Goal: Task Accomplishment & Management: Use online tool/utility

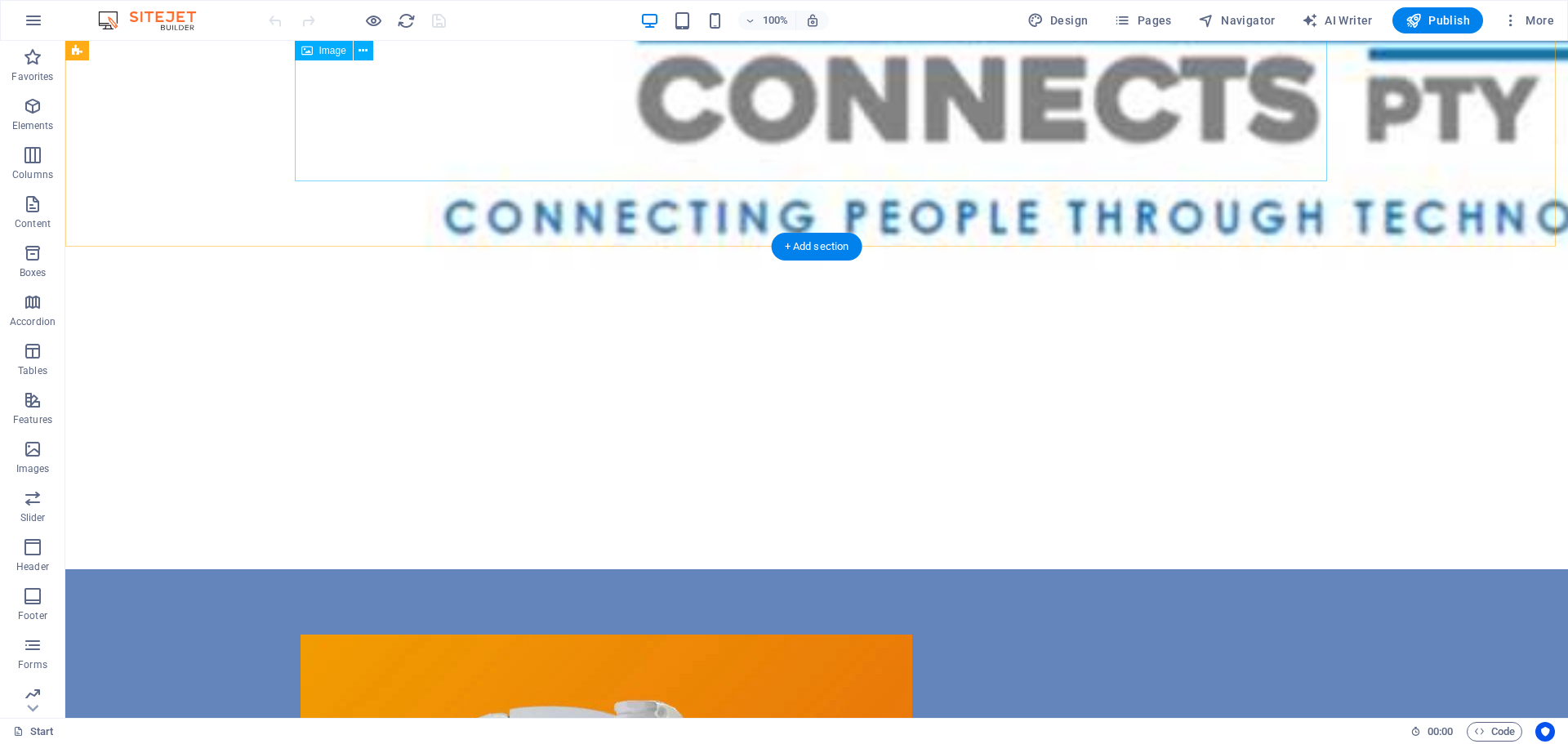
scroll to position [932, 0]
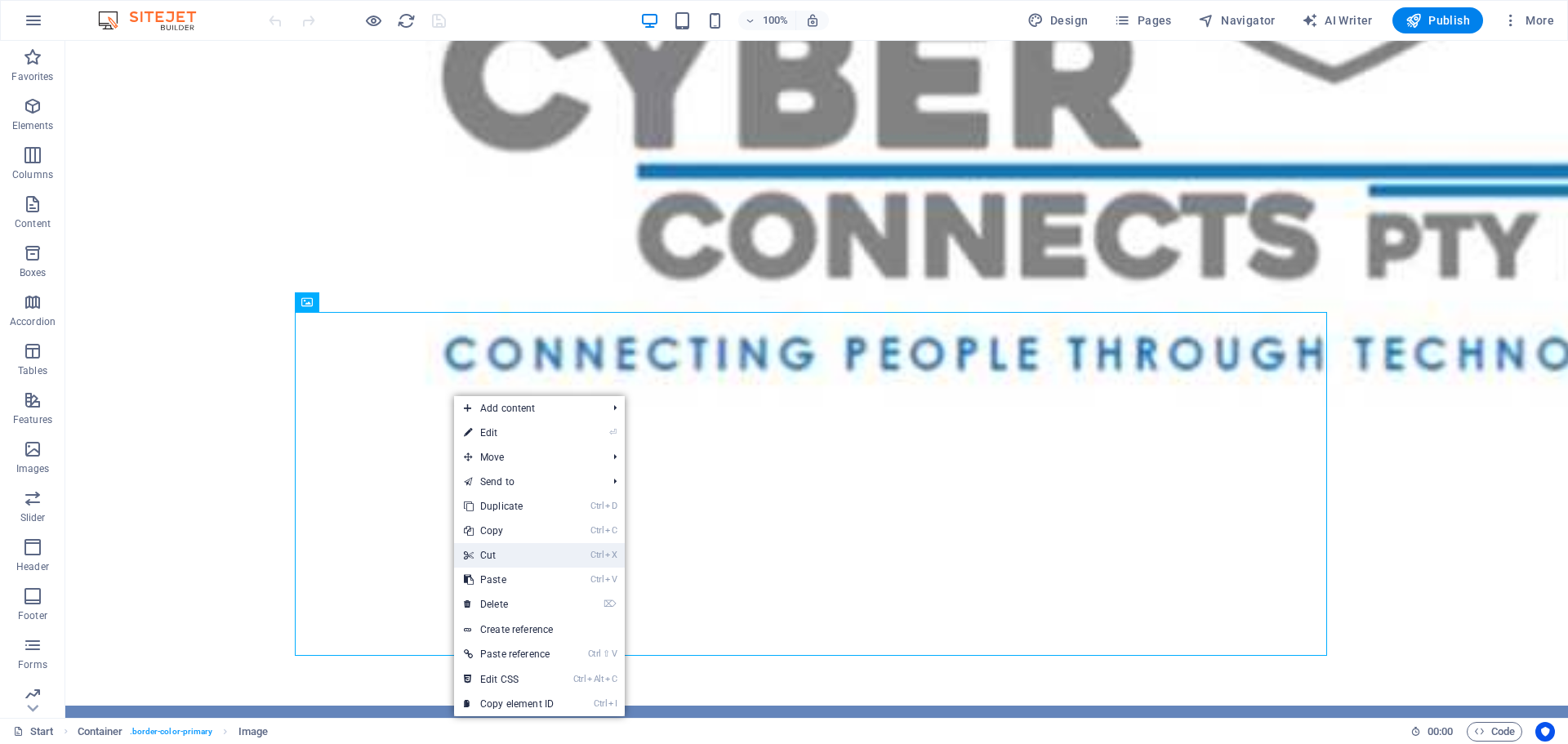
click at [490, 554] on link "Ctrl X Cut" at bounding box center [509, 556] width 109 height 25
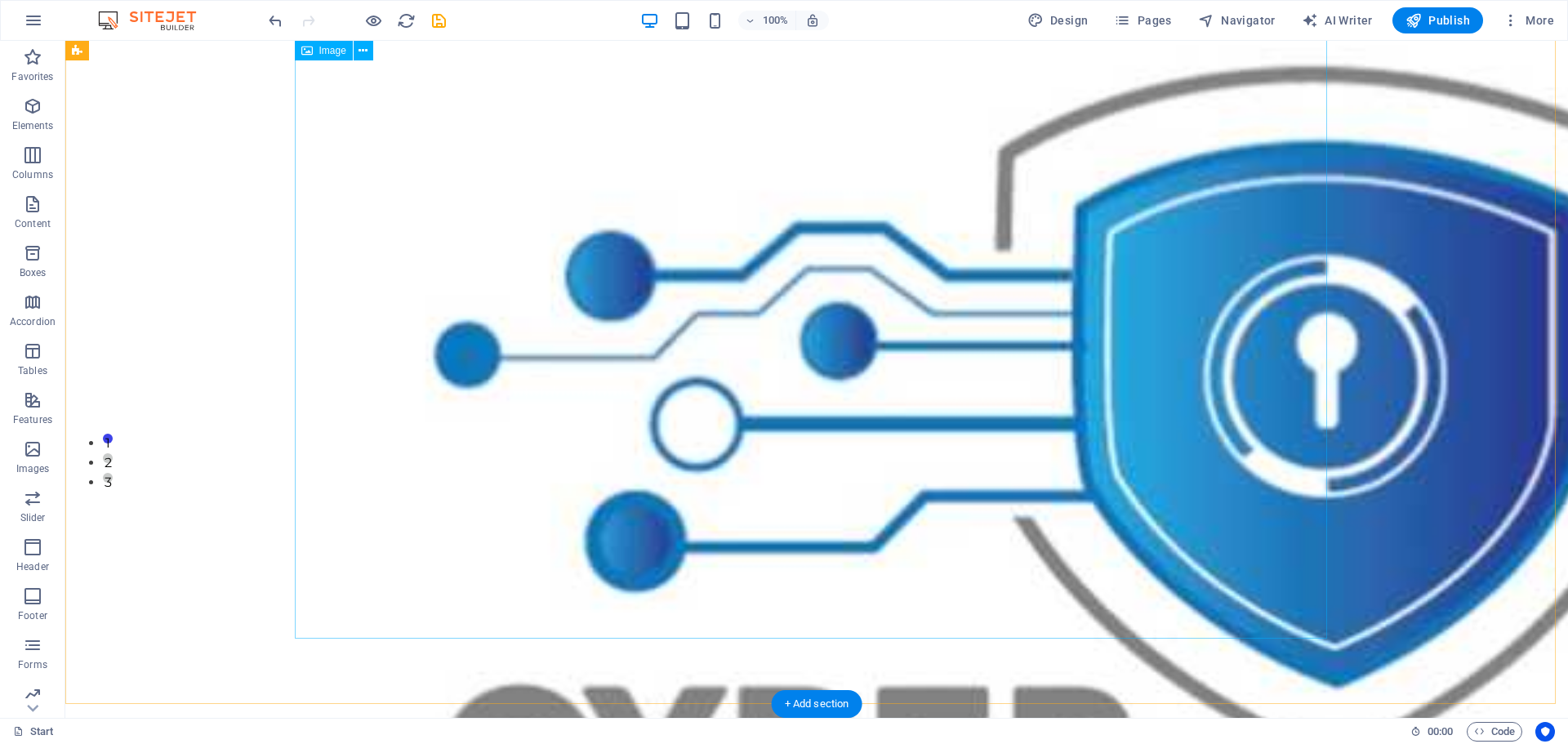
scroll to position [197, 0]
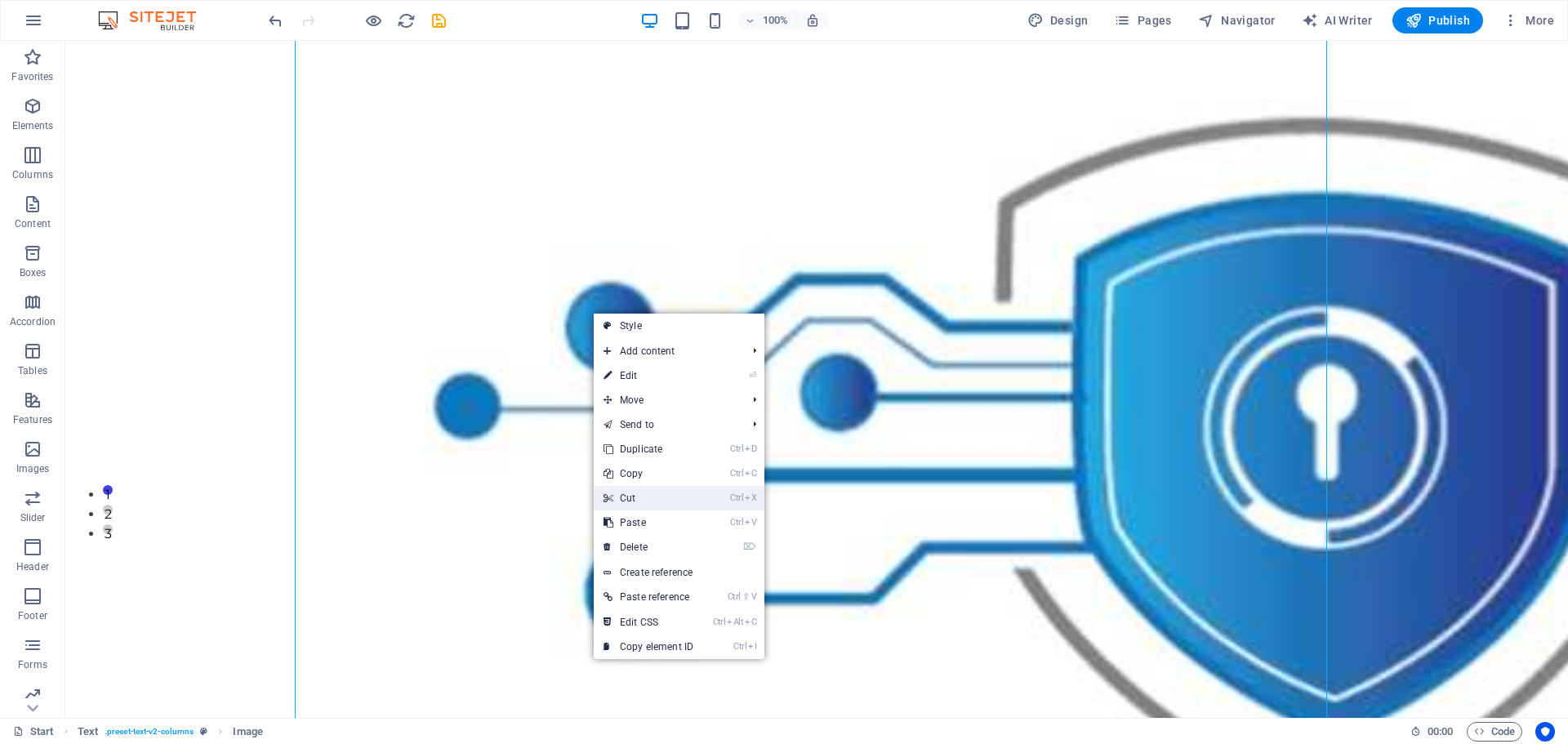
click at [637, 495] on link "Ctrl X Cut" at bounding box center [648, 499] width 109 height 25
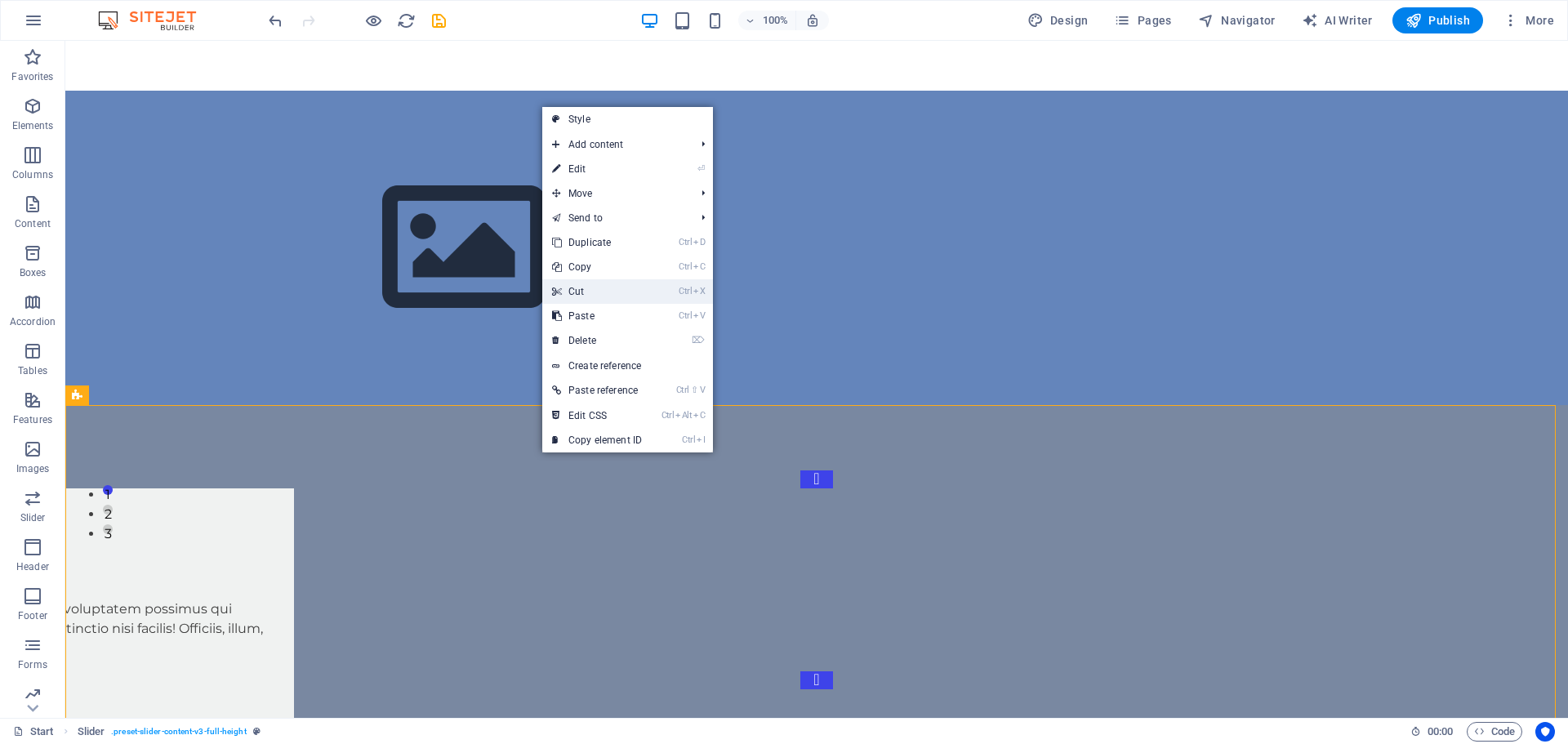
drag, startPoint x: 590, startPoint y: 292, endPoint x: 522, endPoint y: 251, distance: 79.4
click at [590, 292] on link "Ctrl X Cut" at bounding box center [597, 291] width 109 height 25
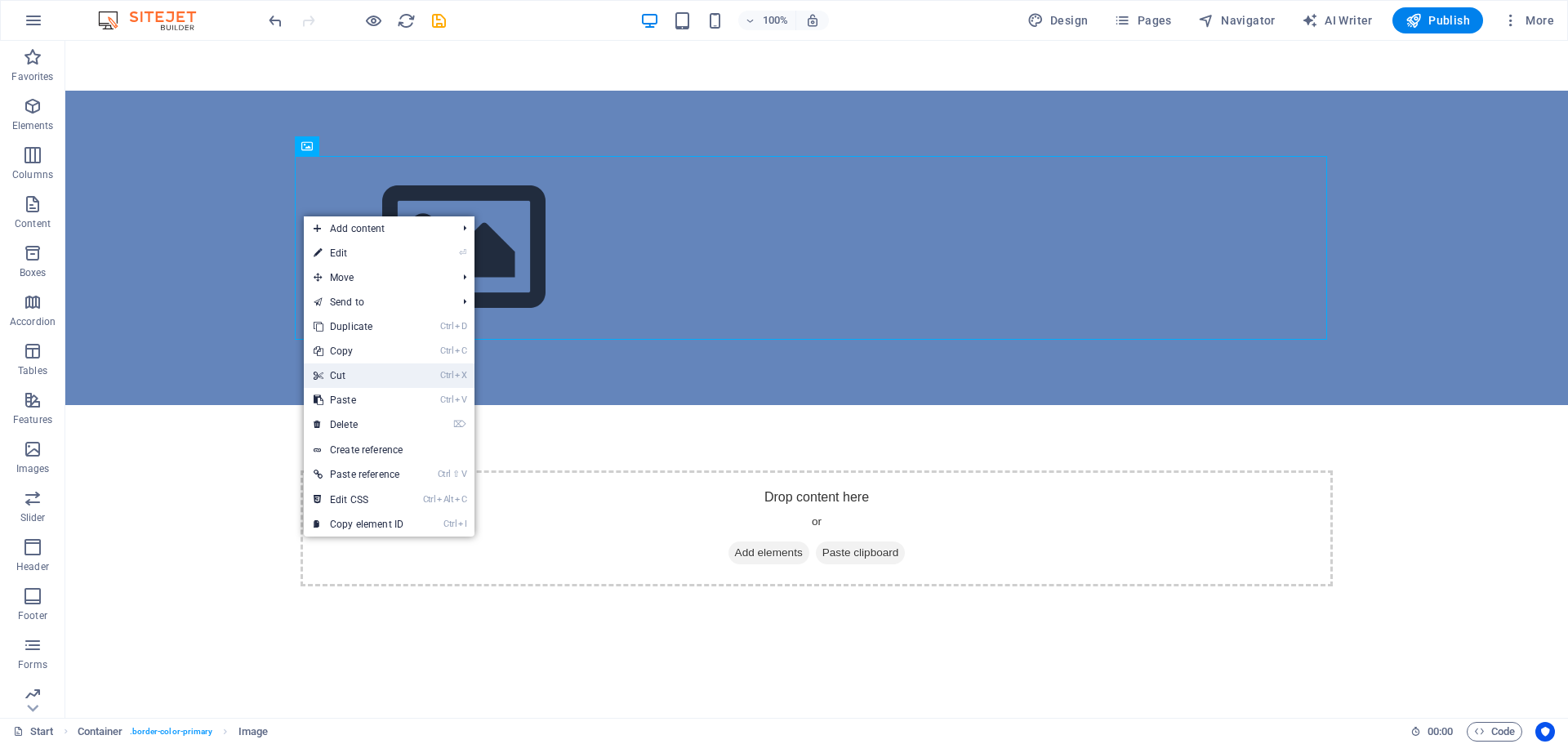
click at [357, 381] on link "Ctrl X Cut" at bounding box center [358, 376] width 109 height 25
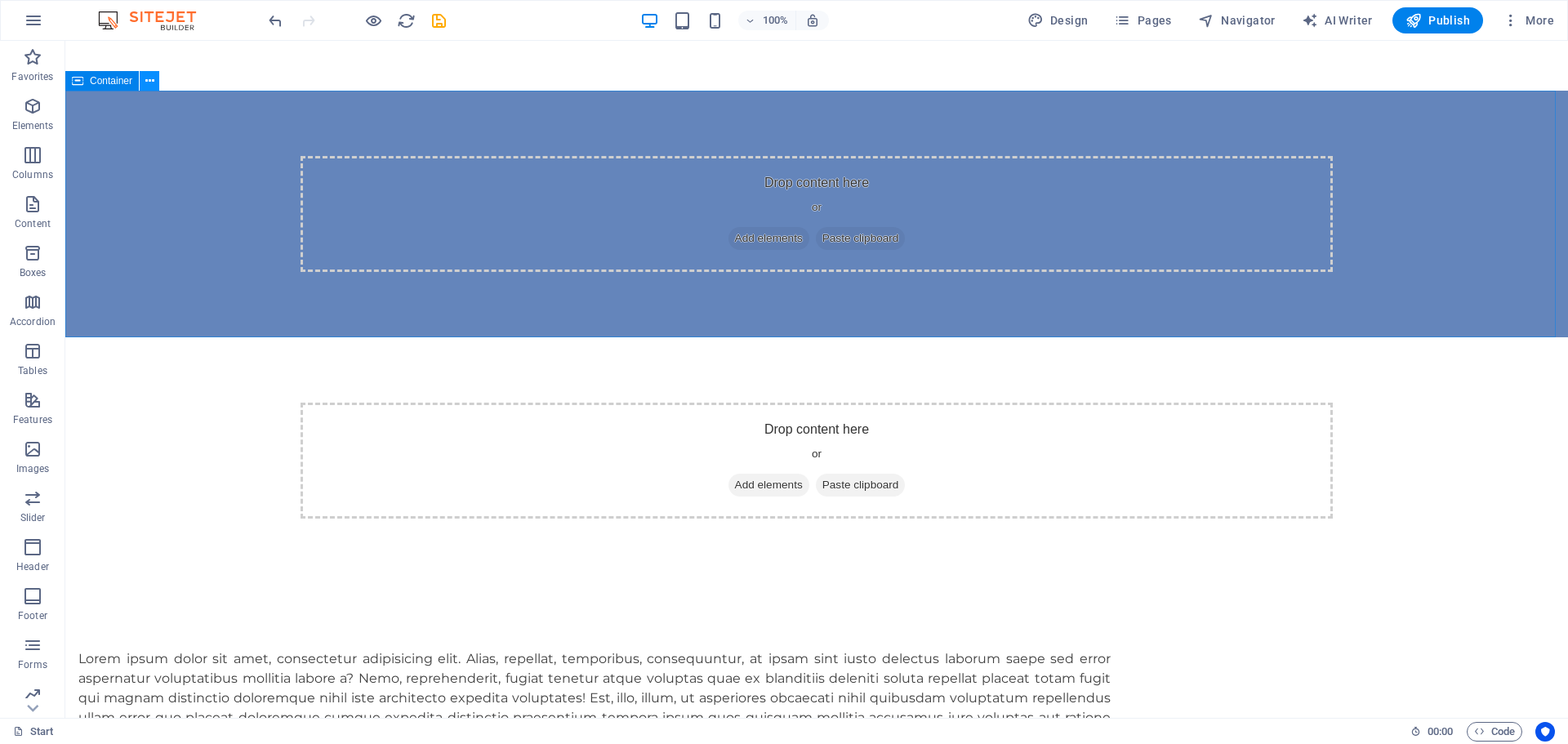
click at [148, 75] on icon at bounding box center [150, 81] width 9 height 17
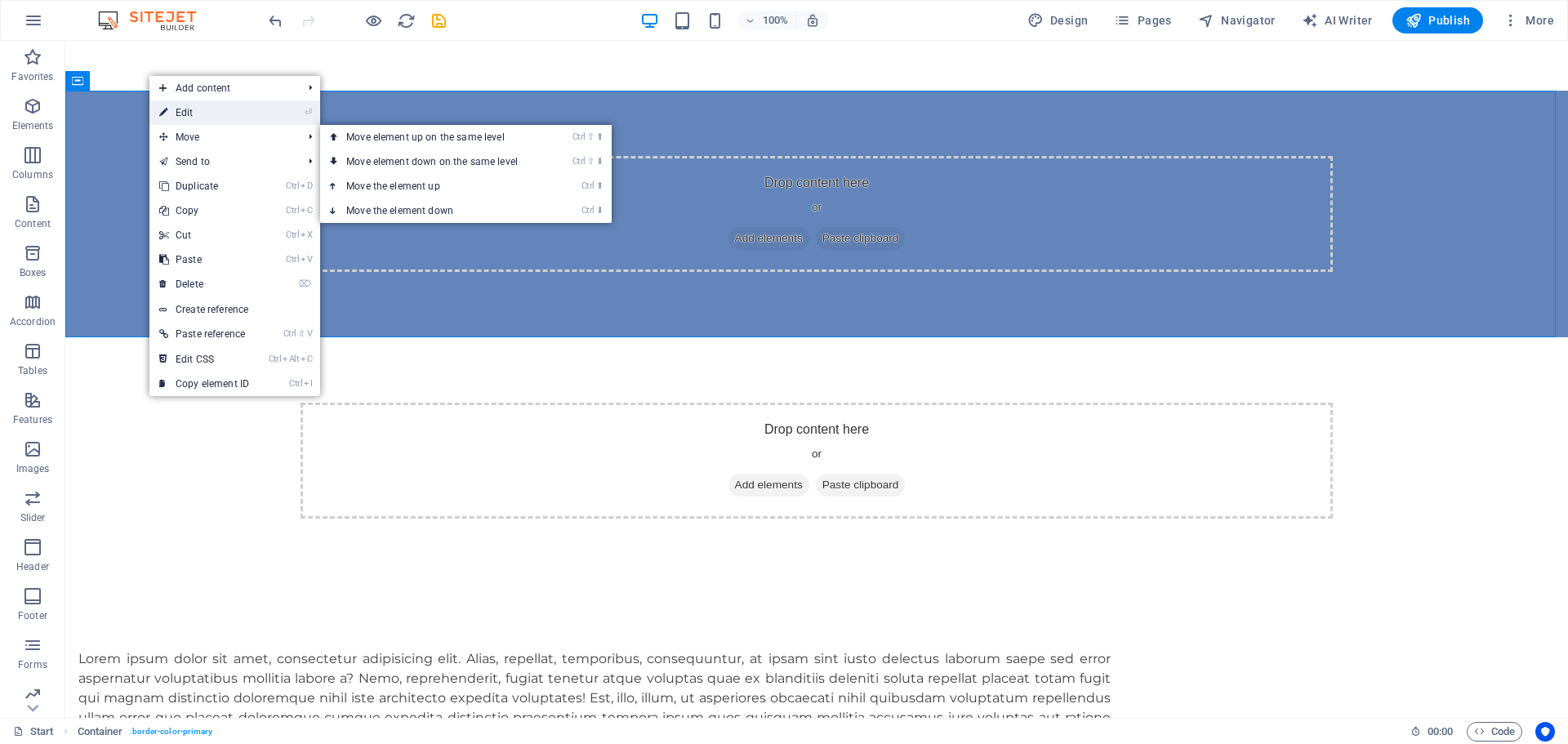
click at [193, 113] on link "⏎ Edit" at bounding box center [204, 113] width 109 height 25
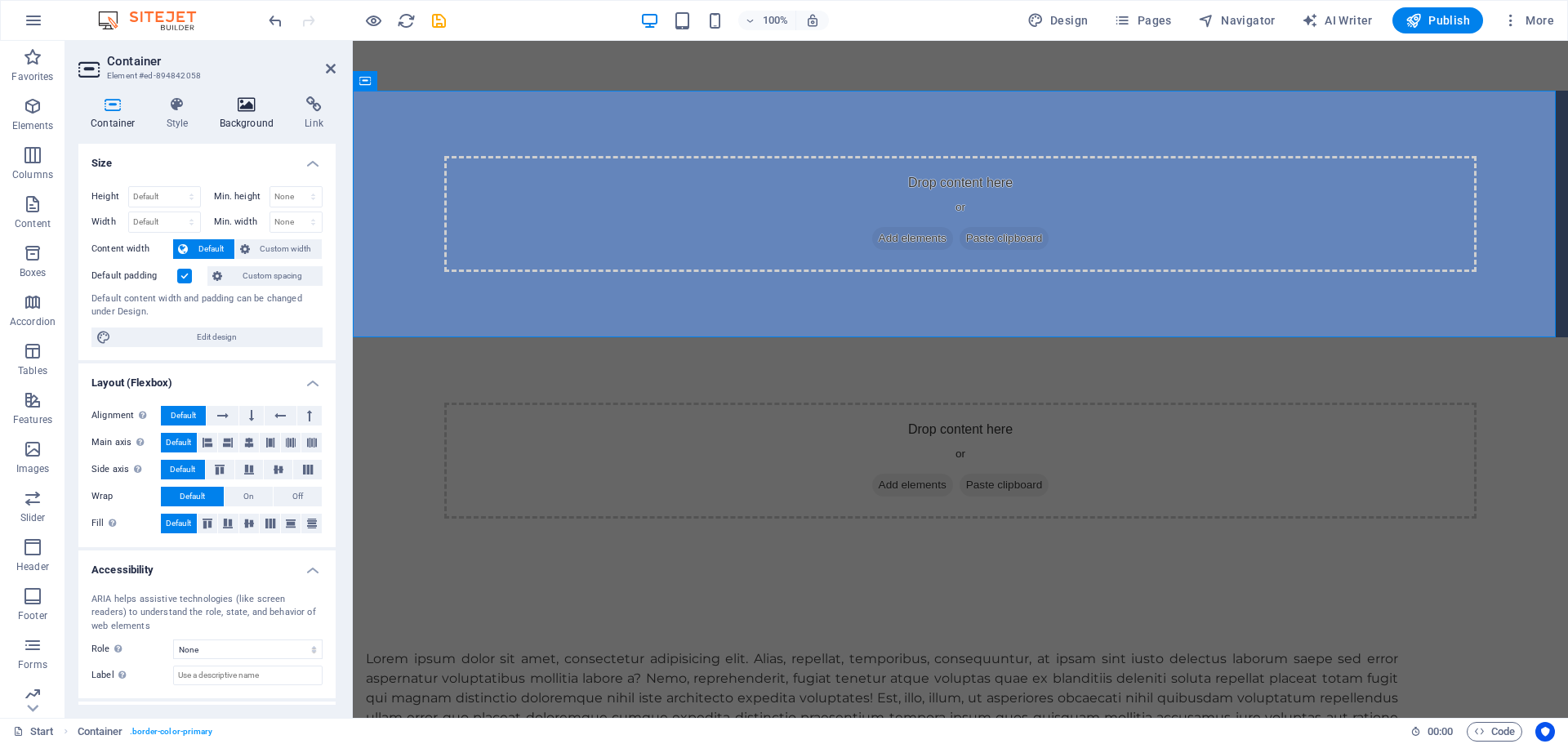
click at [236, 118] on h4 "Background" at bounding box center [249, 114] width 85 height 35
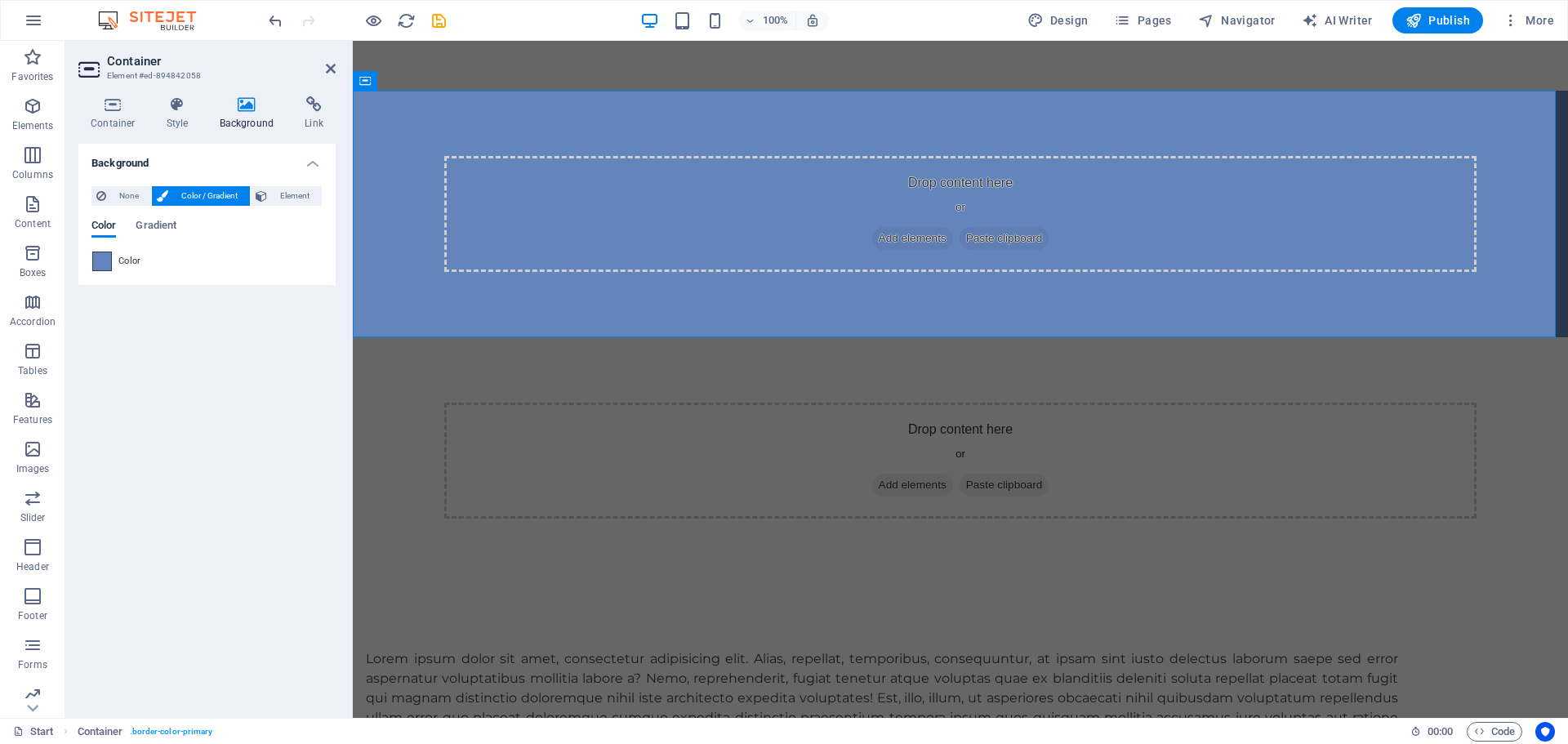
click at [102, 262] on span at bounding box center [102, 261] width 18 height 18
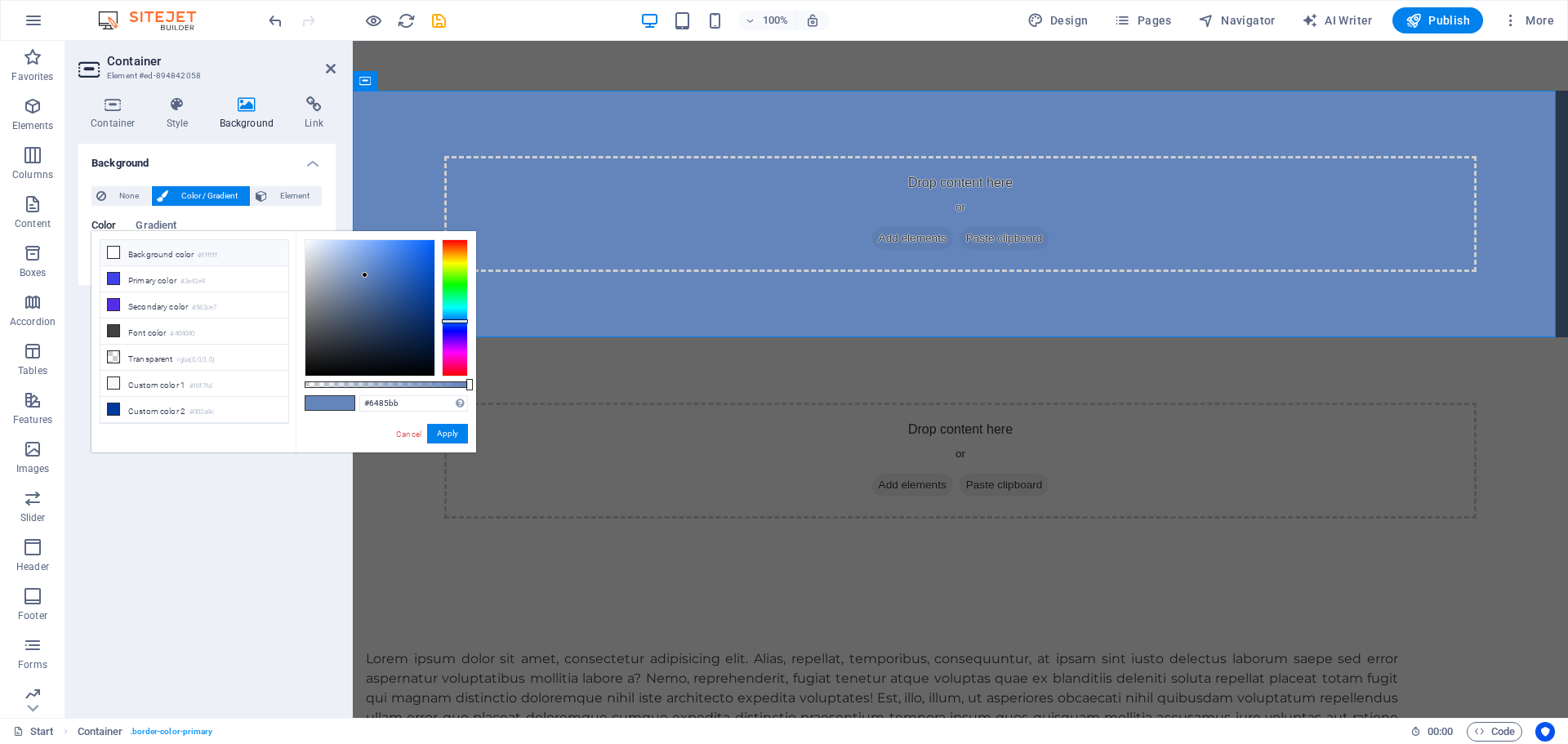
click at [114, 252] on icon at bounding box center [113, 252] width 12 height 12
type input "#ffffff"
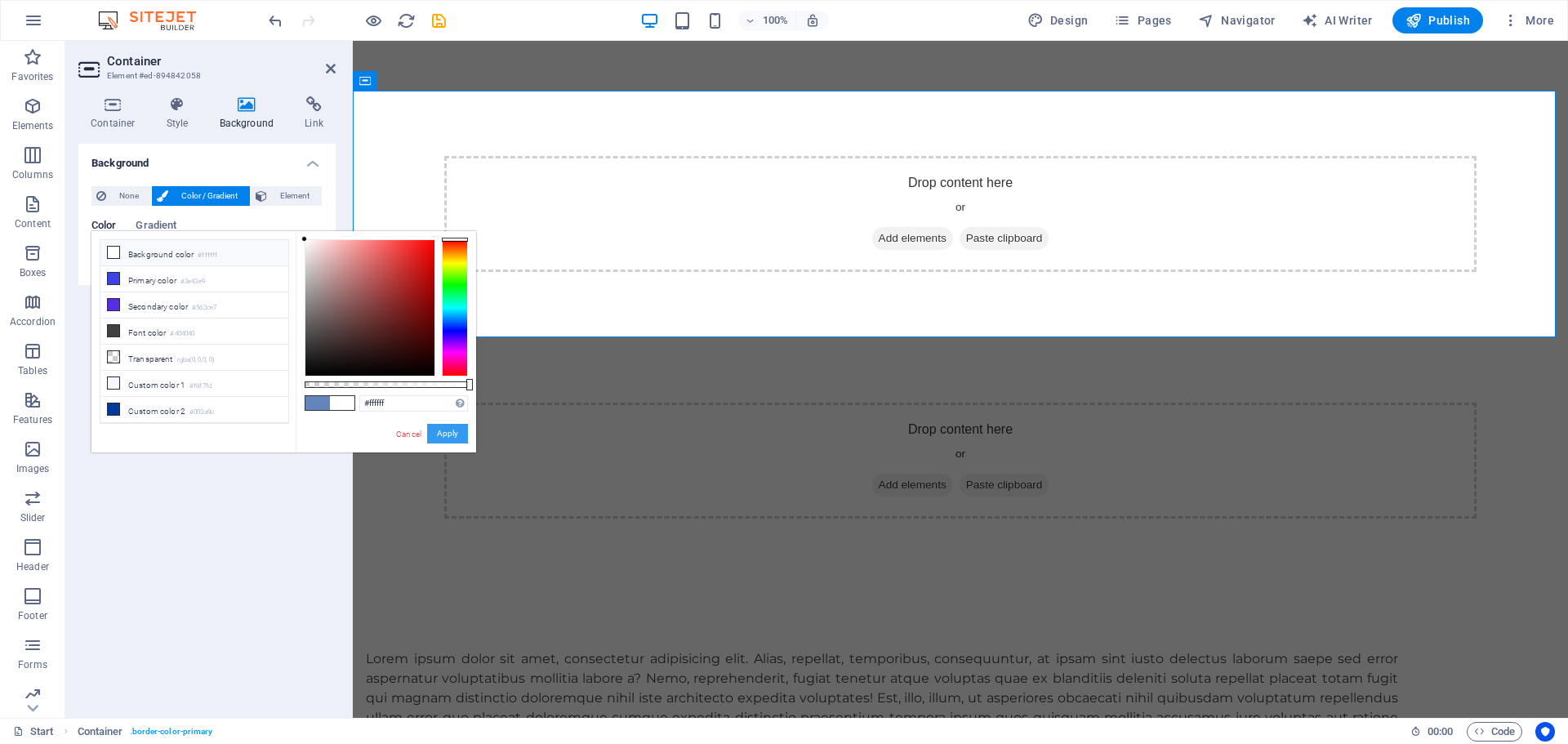
click at [433, 429] on button "Apply" at bounding box center [448, 433] width 41 height 19
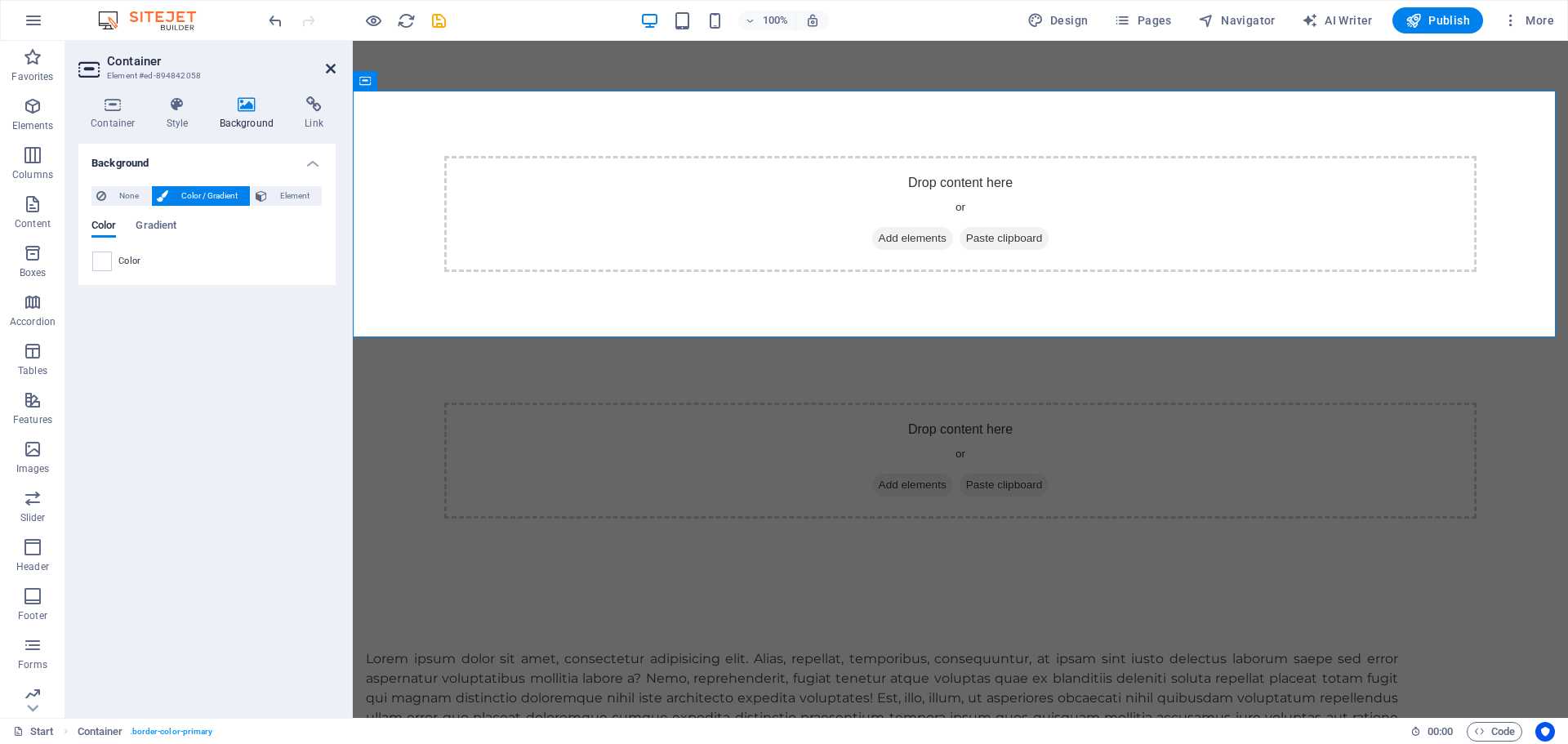
drag, startPoint x: 332, startPoint y: 66, endPoint x: 295, endPoint y: 30, distance: 51.6
click at [332, 66] on icon at bounding box center [331, 69] width 10 height 13
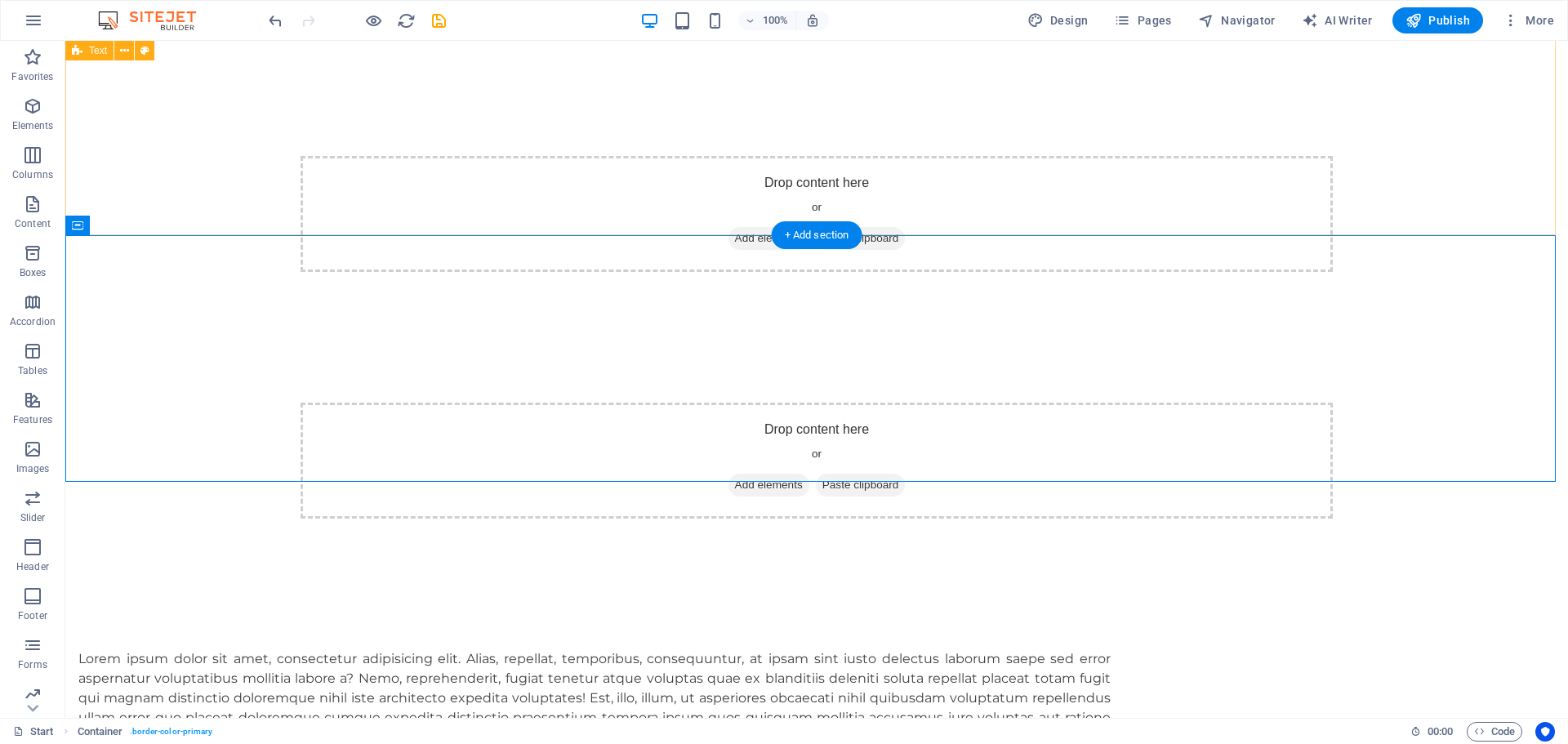
scroll to position [0, 0]
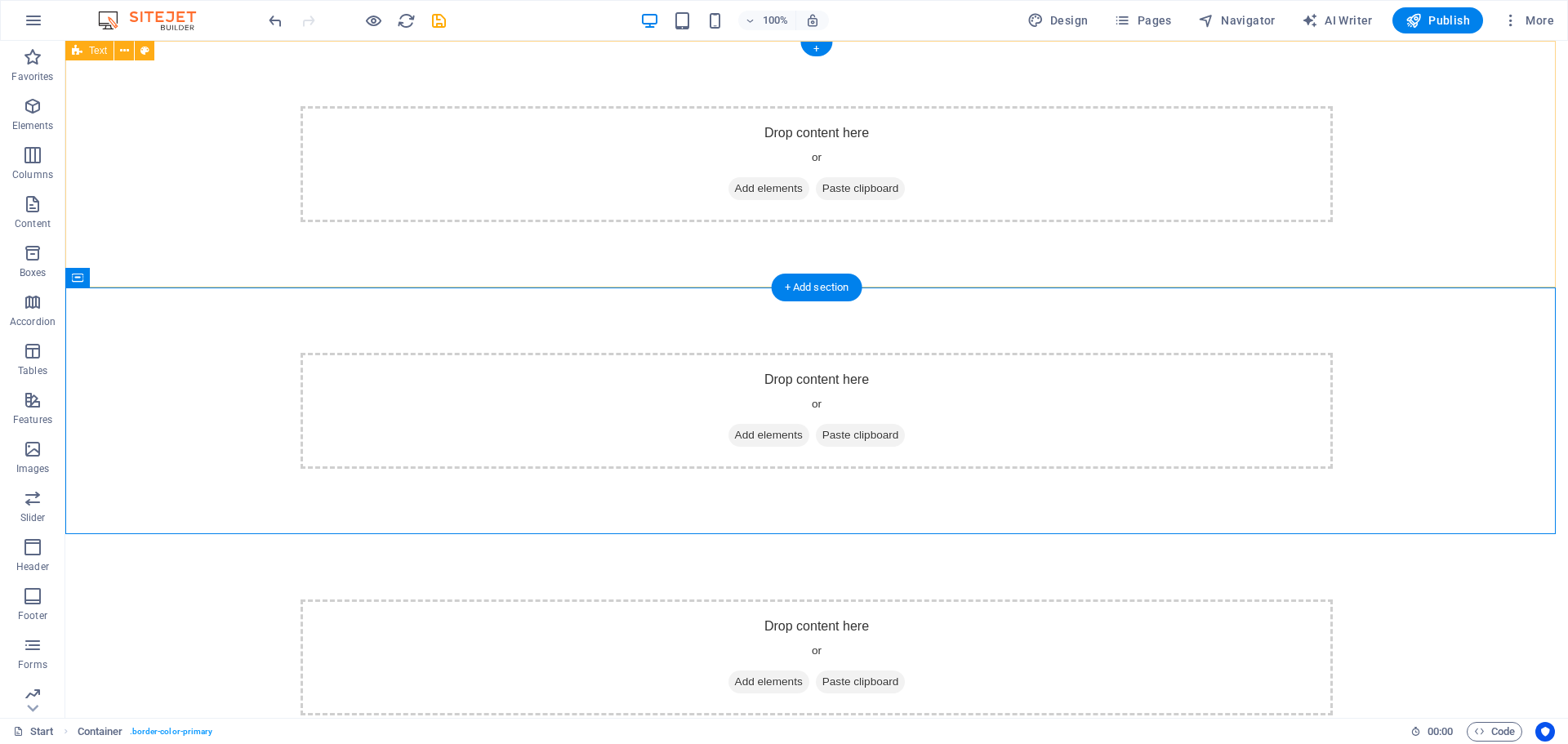
click at [449, 80] on div "Drop content here or Add elements Paste clipboard" at bounding box center [817, 164] width 1503 height 246
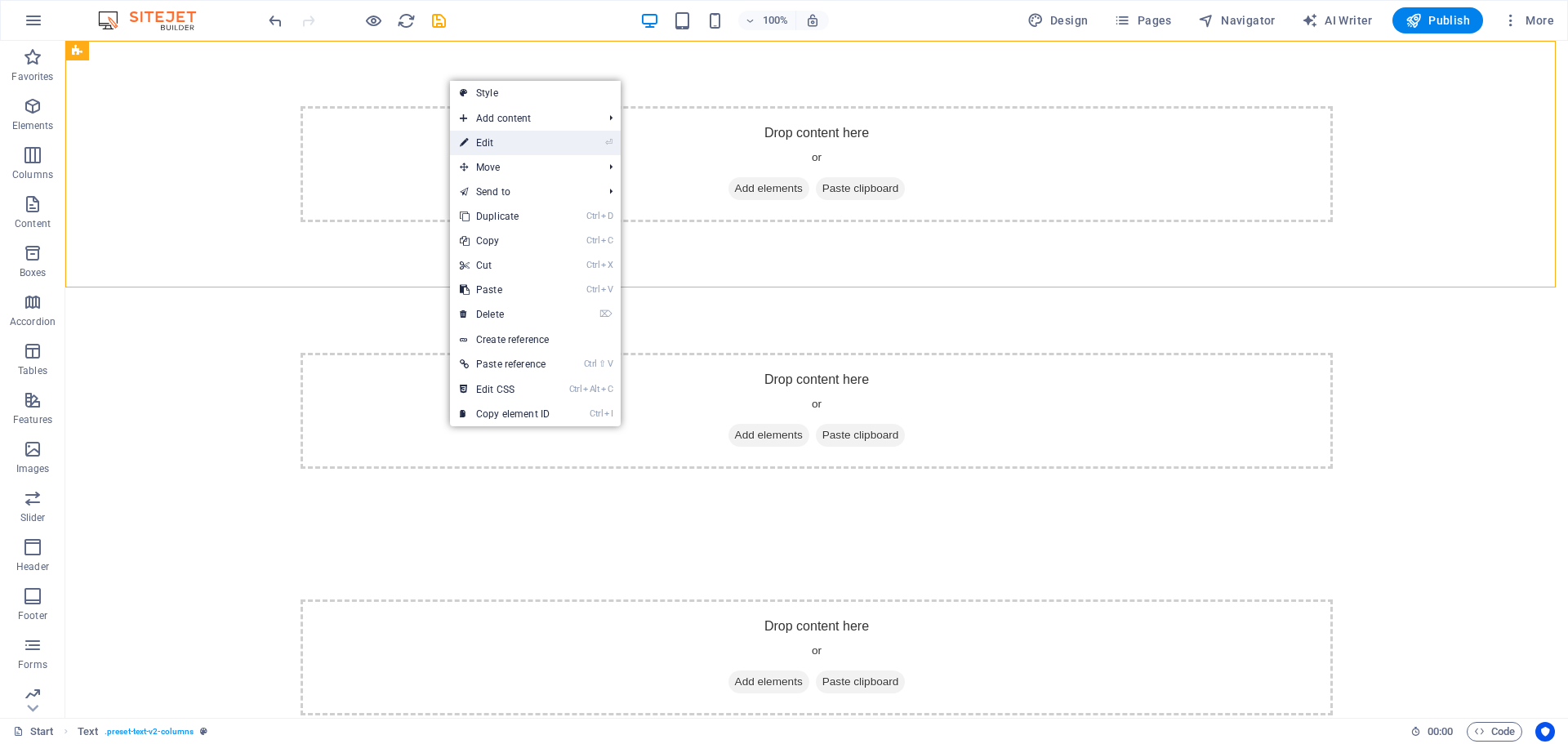
click at [488, 142] on link "⏎ Edit" at bounding box center [504, 143] width 109 height 25
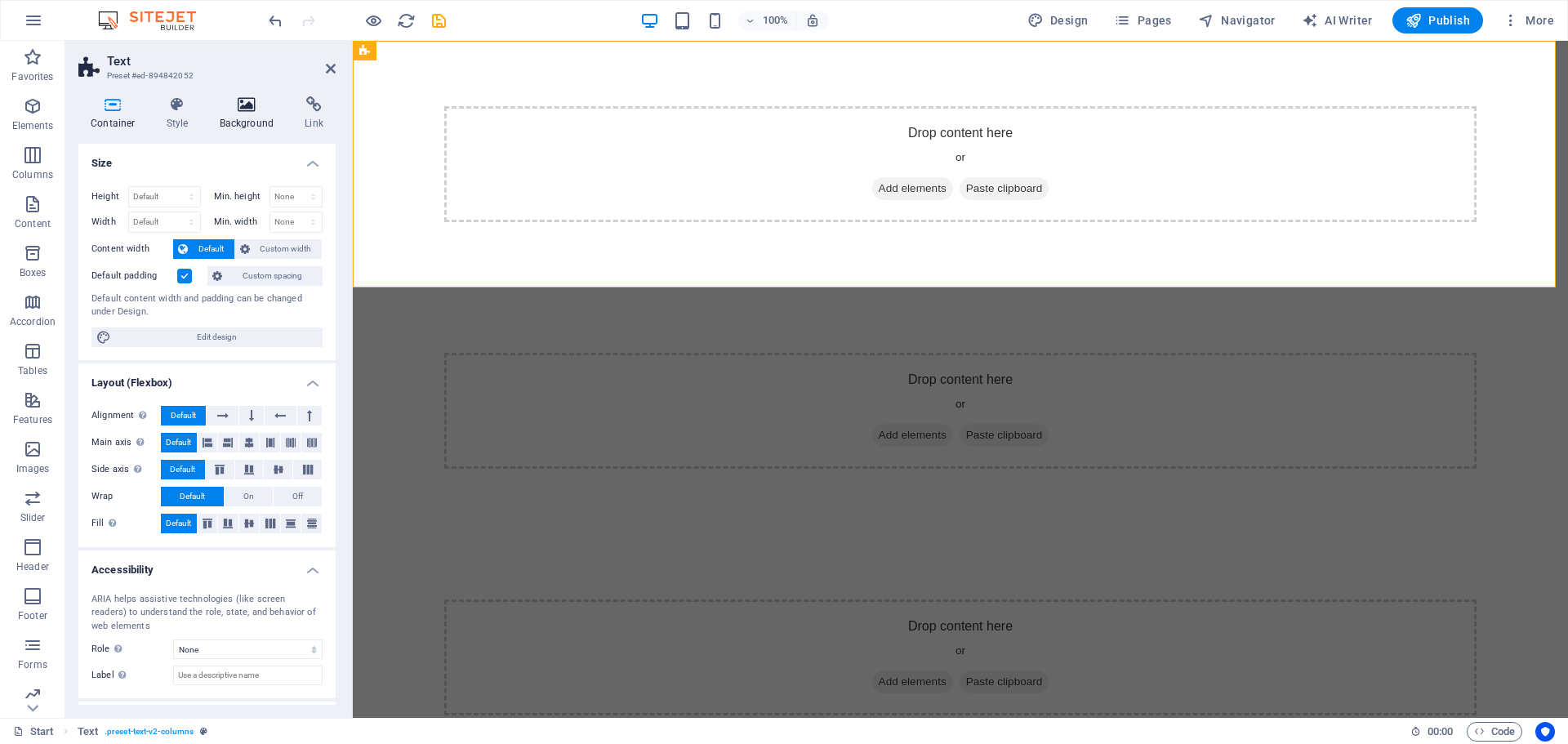
click at [245, 111] on icon at bounding box center [246, 105] width 80 height 16
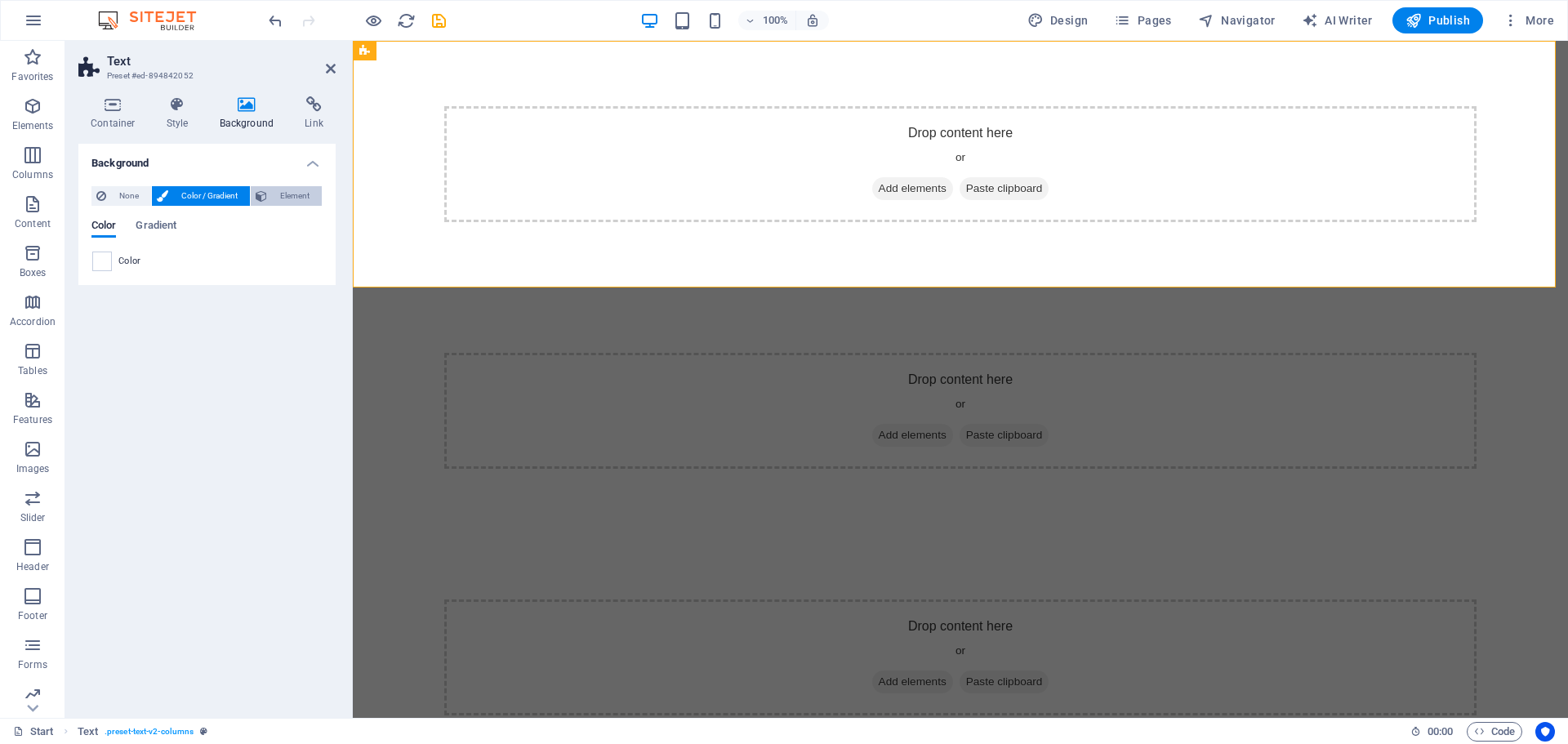
click at [280, 193] on span "Element" at bounding box center [294, 196] width 45 height 19
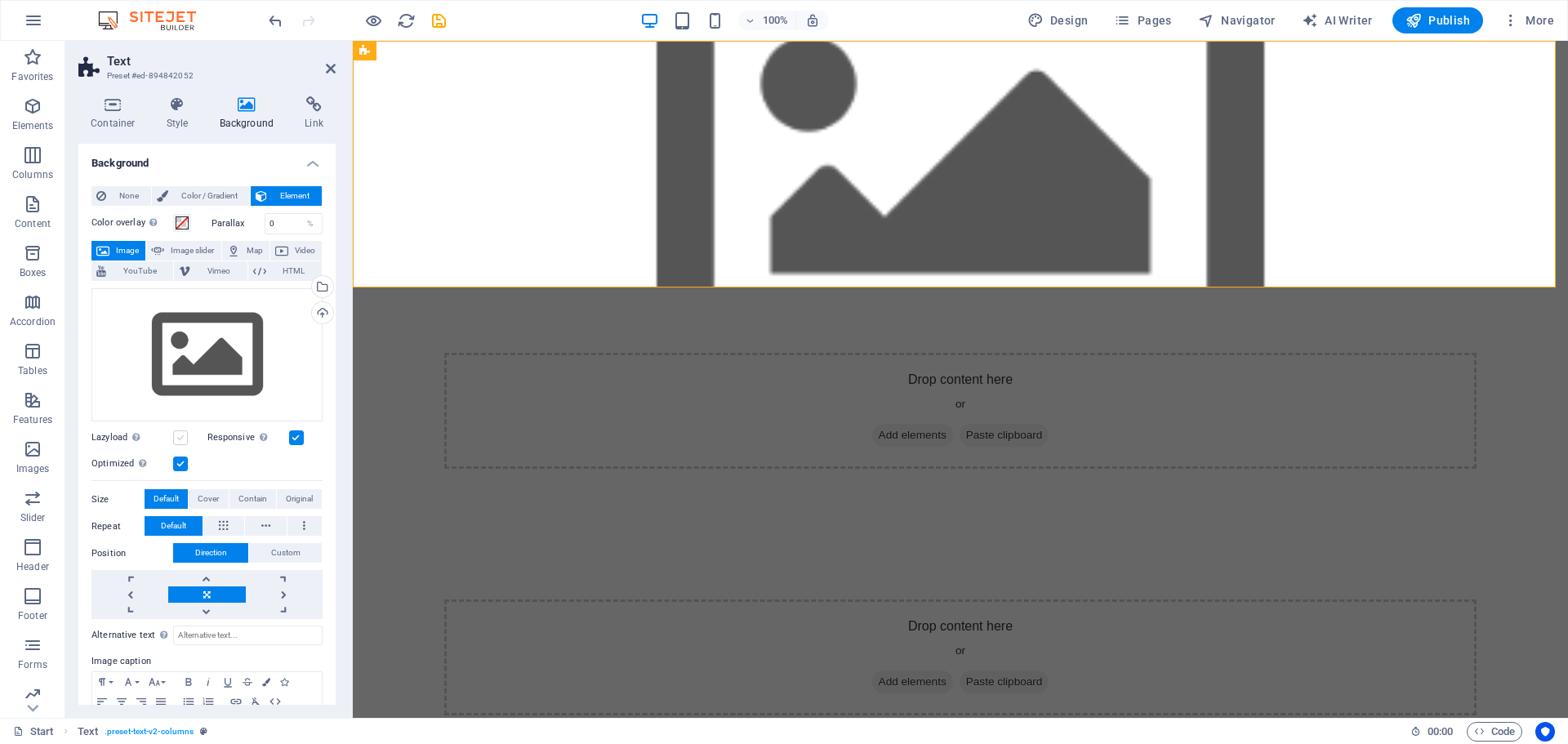
click at [177, 437] on label at bounding box center [180, 437] width 14 height 14
click at [0, 0] on input "Lazyload Loading images after the page loads improves page speed." at bounding box center [0, 0] width 0 height 0
click at [295, 442] on label at bounding box center [296, 437] width 14 height 14
click at [0, 0] on input "Responsive Automatically load retina image and smartphone optimized sizes." at bounding box center [0, 0] width 0 height 0
click at [295, 442] on label at bounding box center [296, 437] width 14 height 14
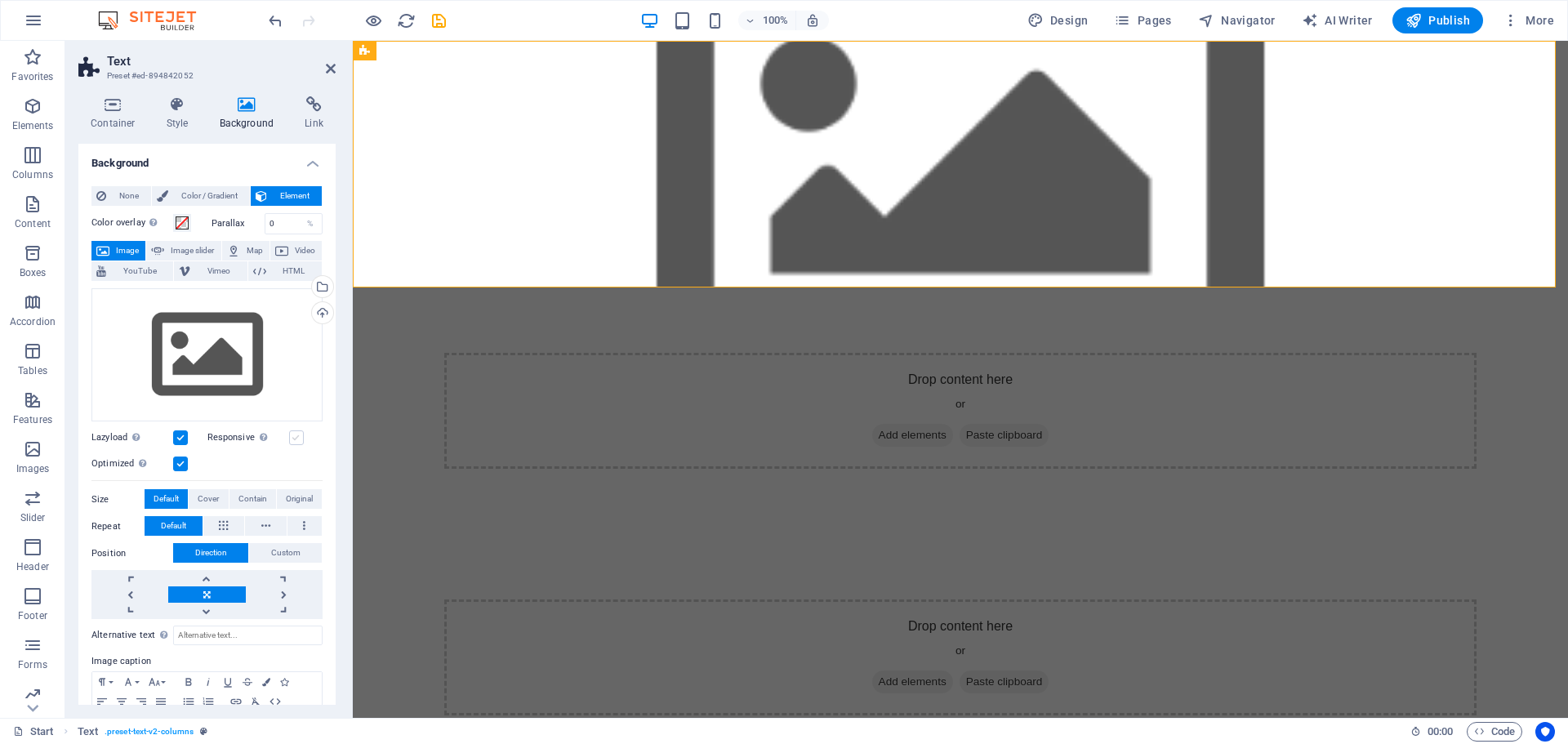
click at [0, 0] on input "Responsive Automatically load retina image and smartphone optimized sizes." at bounding box center [0, 0] width 0 height 0
click at [219, 222] on label "Parallax" at bounding box center [238, 222] width 53 height 9
click at [174, 221] on button "Color overlay Places an overlay over the background to colorize it" at bounding box center [182, 222] width 18 height 18
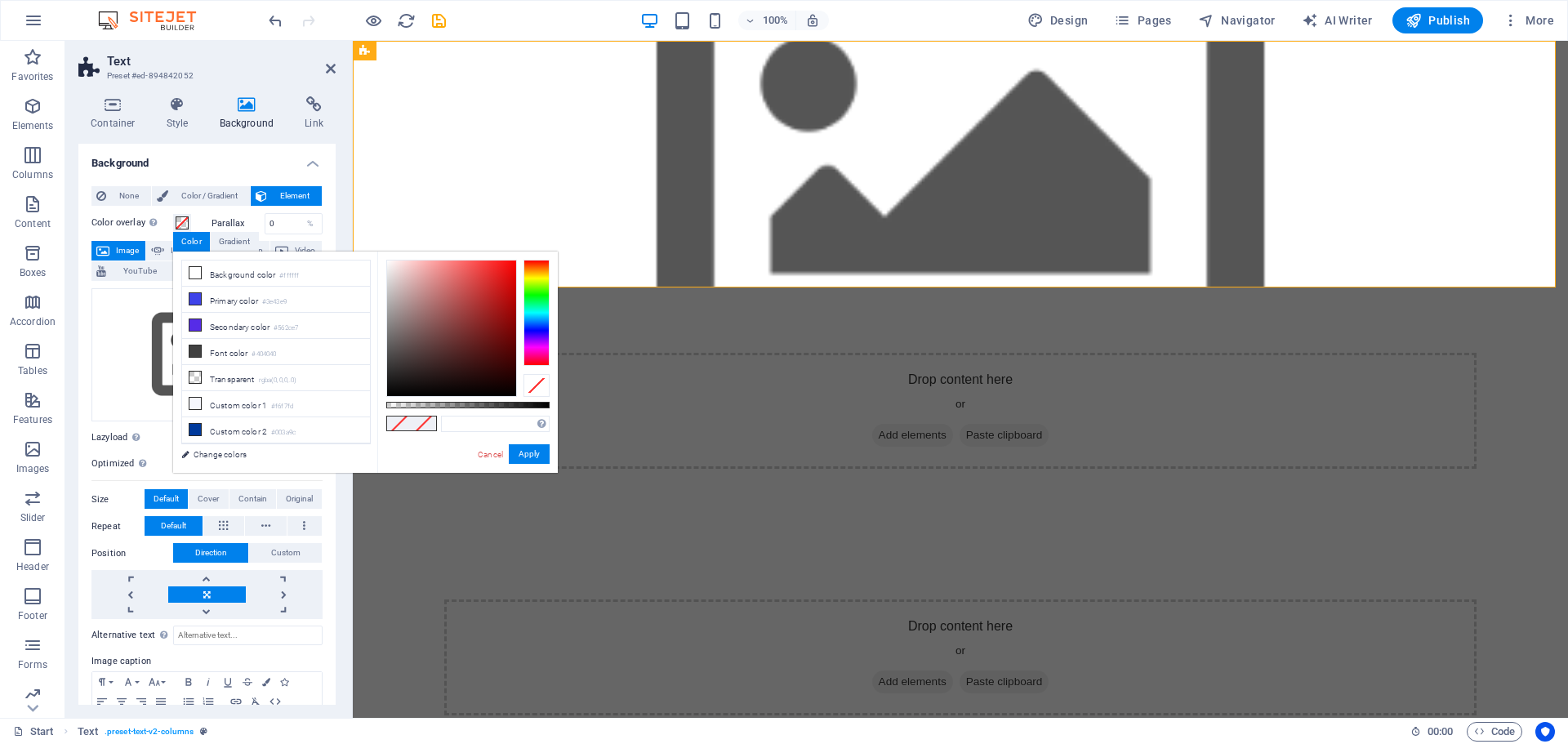
click at [125, 213] on label "Color overlay Places an overlay over the background to colorize it" at bounding box center [131, 222] width 81 height 19
click at [173, 214] on button "Color overlay Places an overlay over the background to colorize it" at bounding box center [182, 222] width 18 height 18
click at [122, 218] on label "Color overlay Places an overlay over the background to colorize it" at bounding box center [131, 222] width 81 height 19
click at [173, 218] on button "Color overlay Places an overlay over the background to colorize it" at bounding box center [182, 222] width 18 height 18
click at [140, 269] on span "YouTube" at bounding box center [140, 271] width 58 height 19
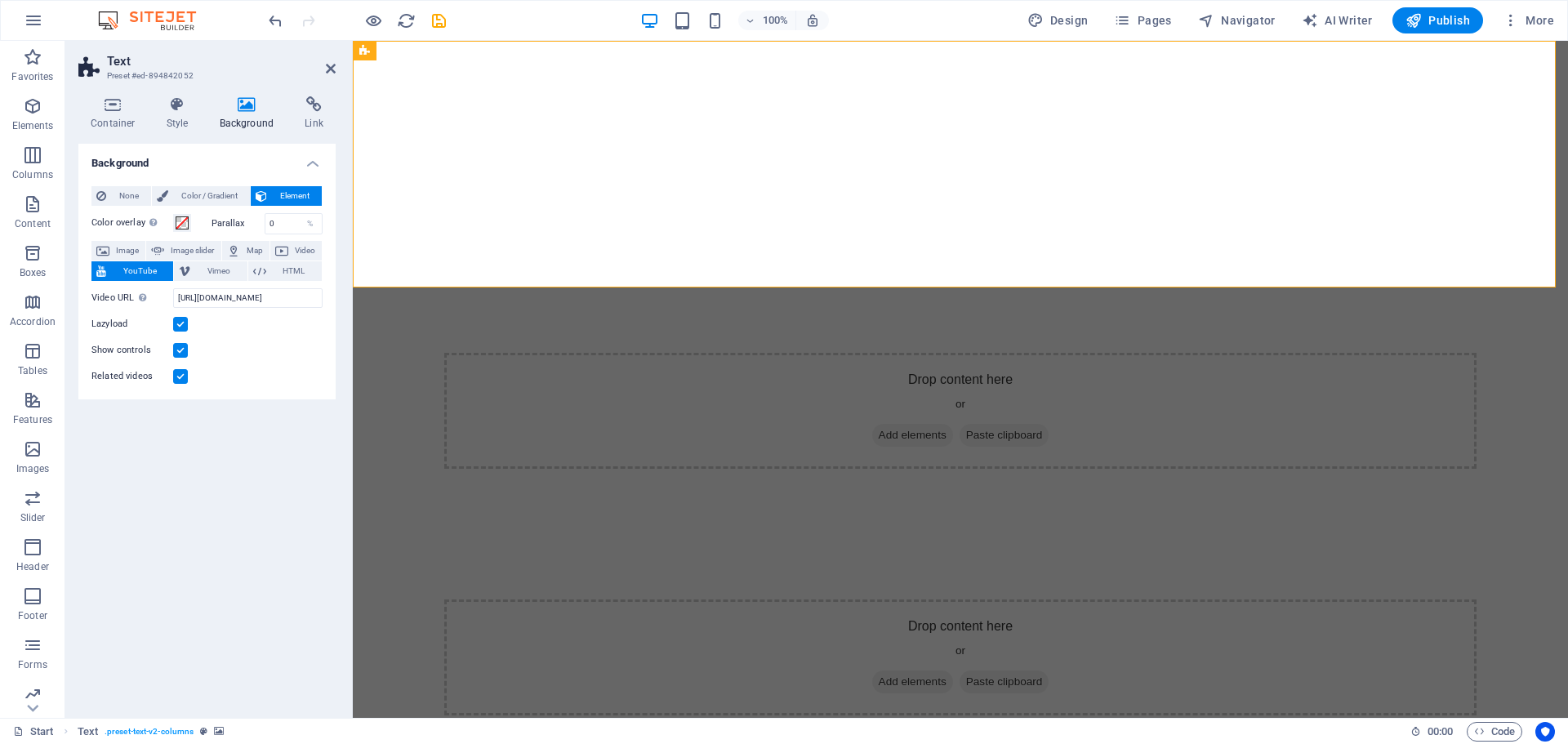
click at [140, 269] on span "YouTube" at bounding box center [140, 271] width 58 height 19
click at [205, 273] on span "Vimeo" at bounding box center [219, 271] width 47 height 19
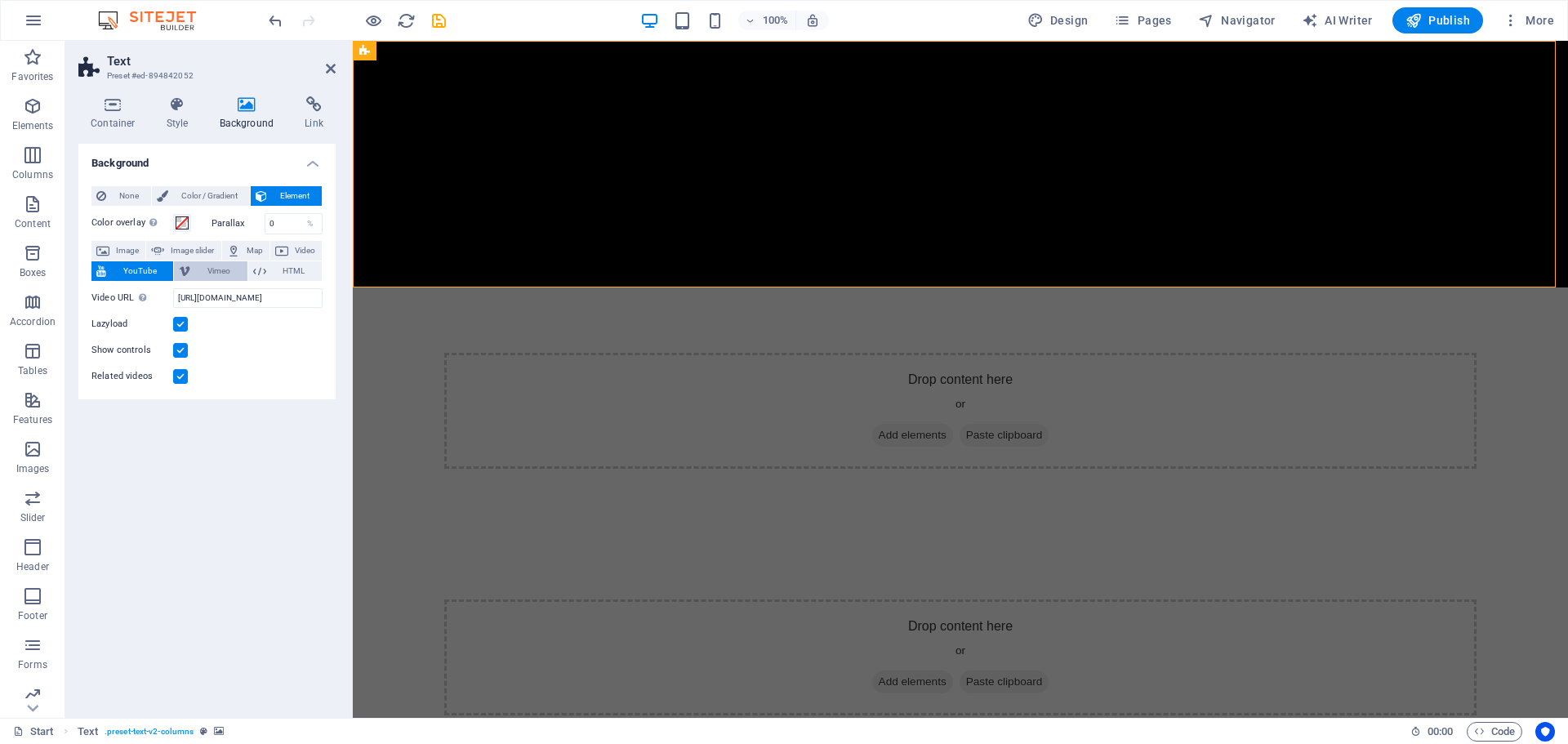
select select "ar16_9"
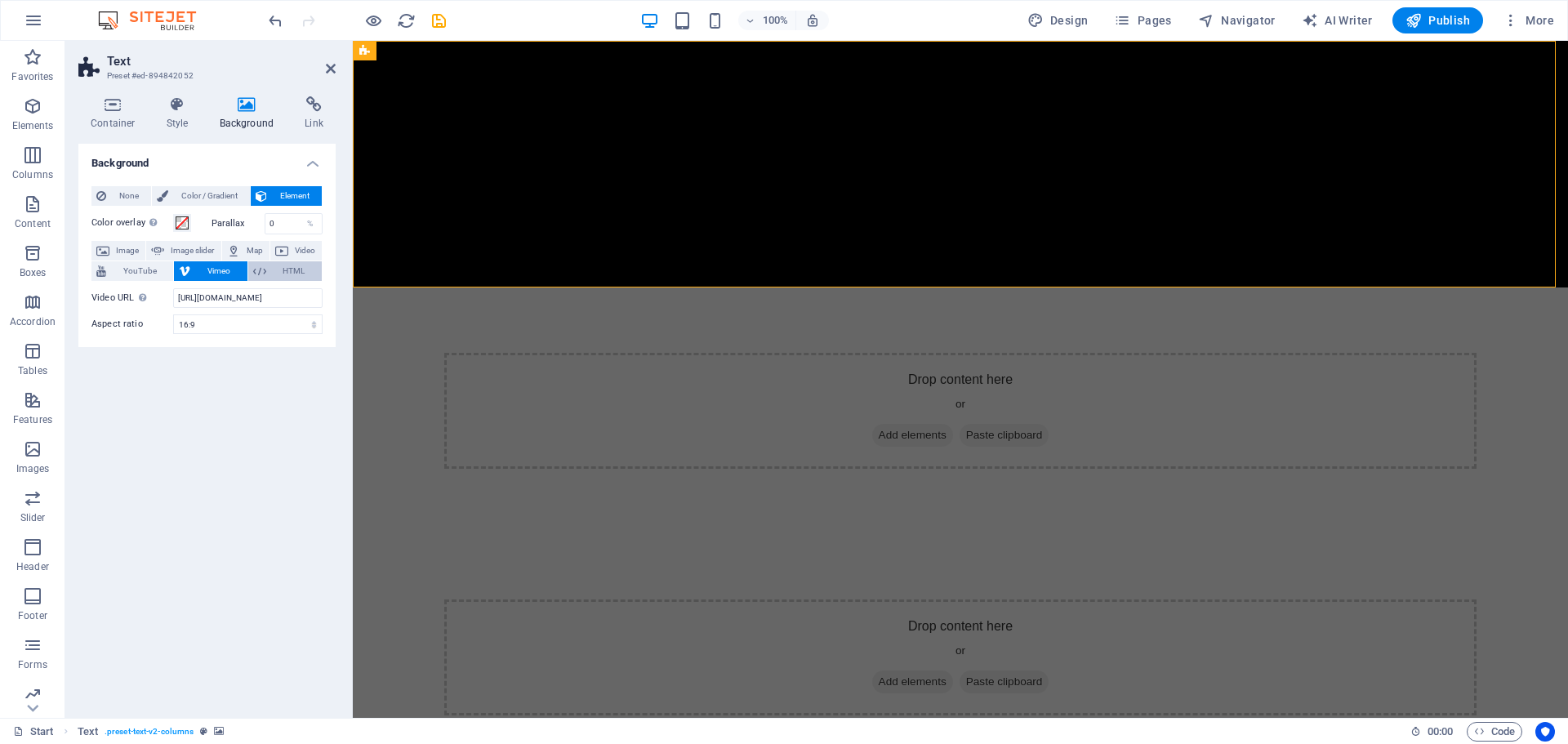
click at [292, 272] on span "HTML" at bounding box center [294, 271] width 46 height 19
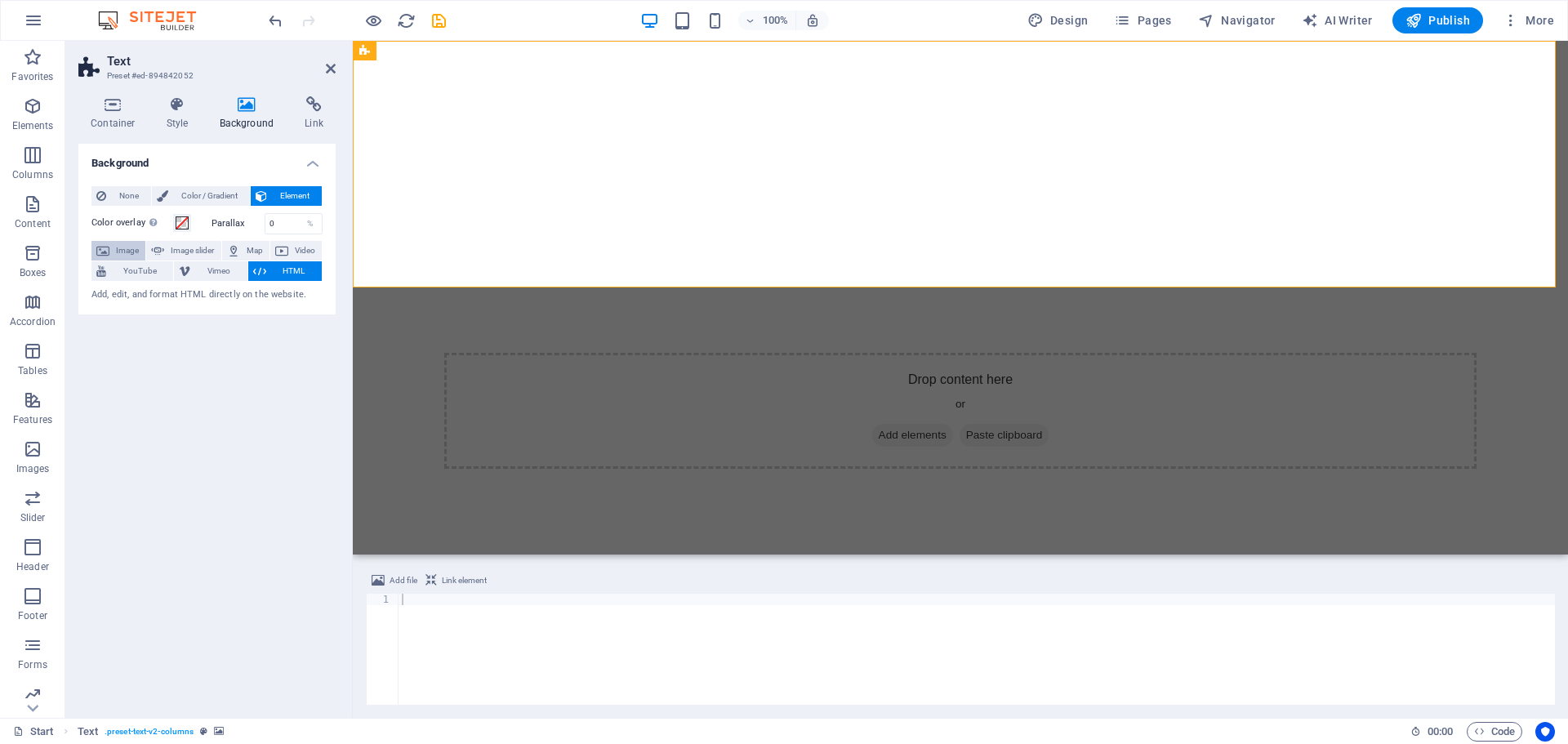
click at [127, 249] on span "Image" at bounding box center [127, 250] width 26 height 19
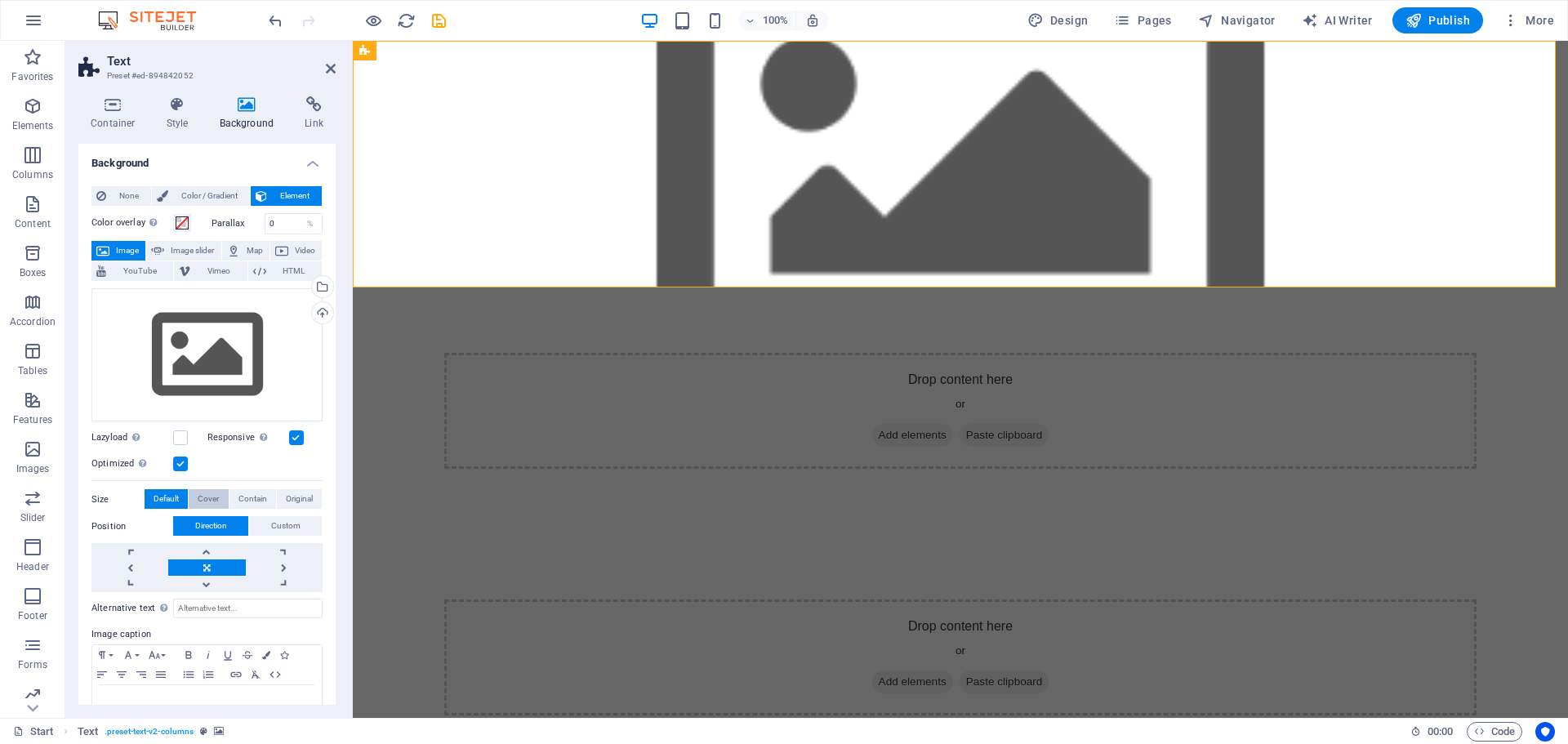
click at [207, 499] on span "Cover" at bounding box center [208, 499] width 21 height 19
click at [269, 508] on div "Drag files here, click to choose files or select files from Files or our free s…" at bounding box center [206, 437] width 231 height 312
click at [264, 500] on span "Contain" at bounding box center [253, 499] width 29 height 19
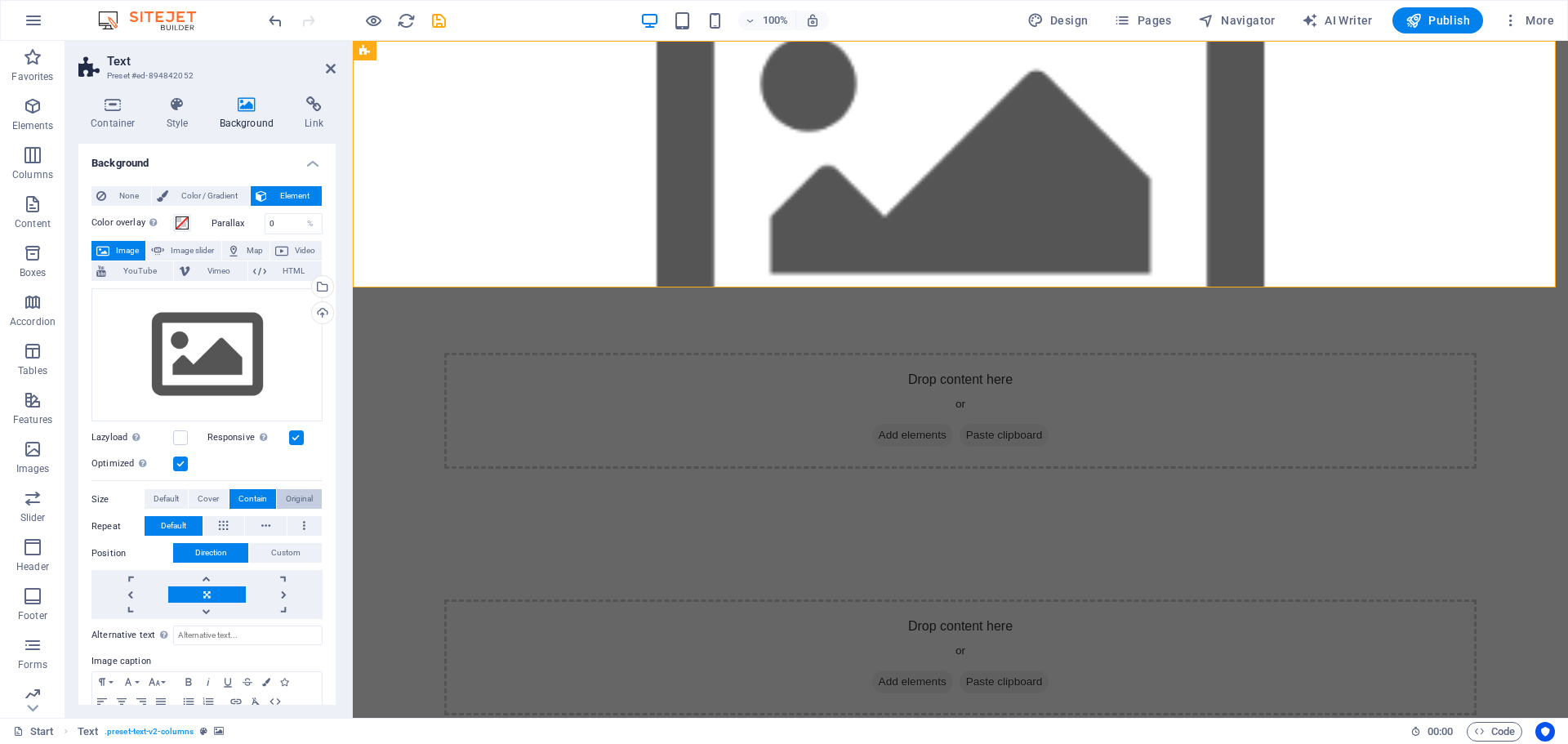
click at [289, 494] on span "Original" at bounding box center [299, 499] width 27 height 19
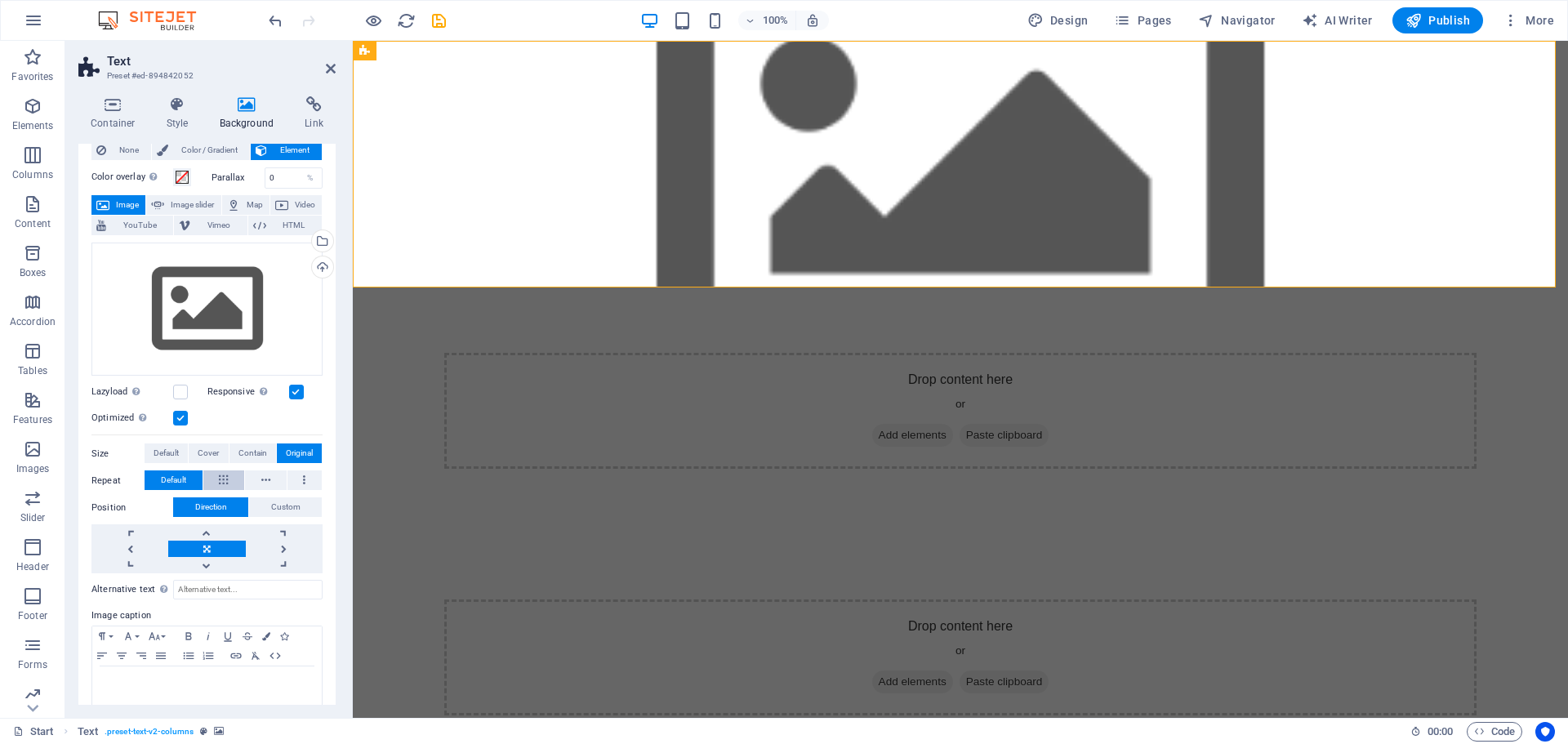
scroll to position [69, 0]
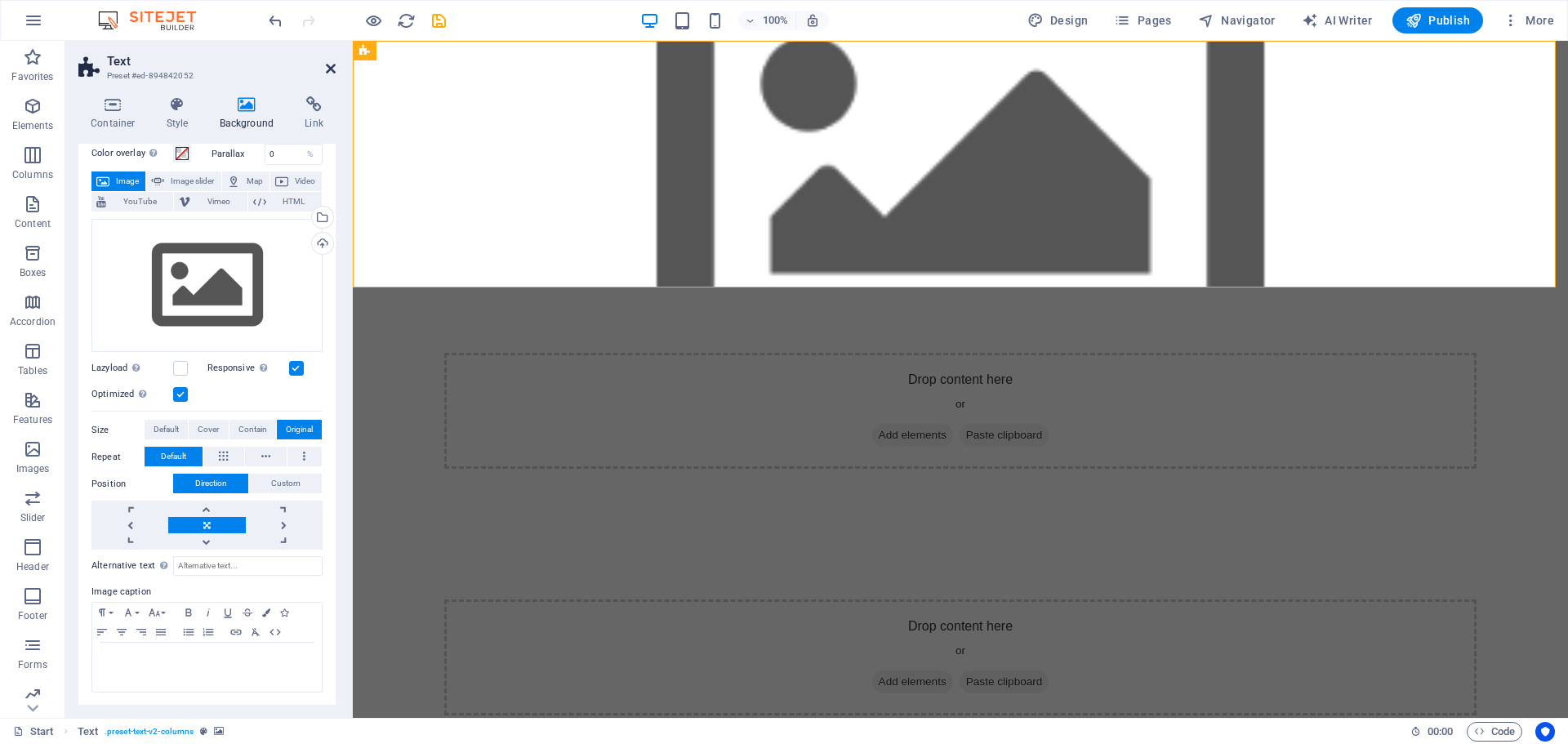
click at [328, 67] on icon at bounding box center [331, 69] width 10 height 13
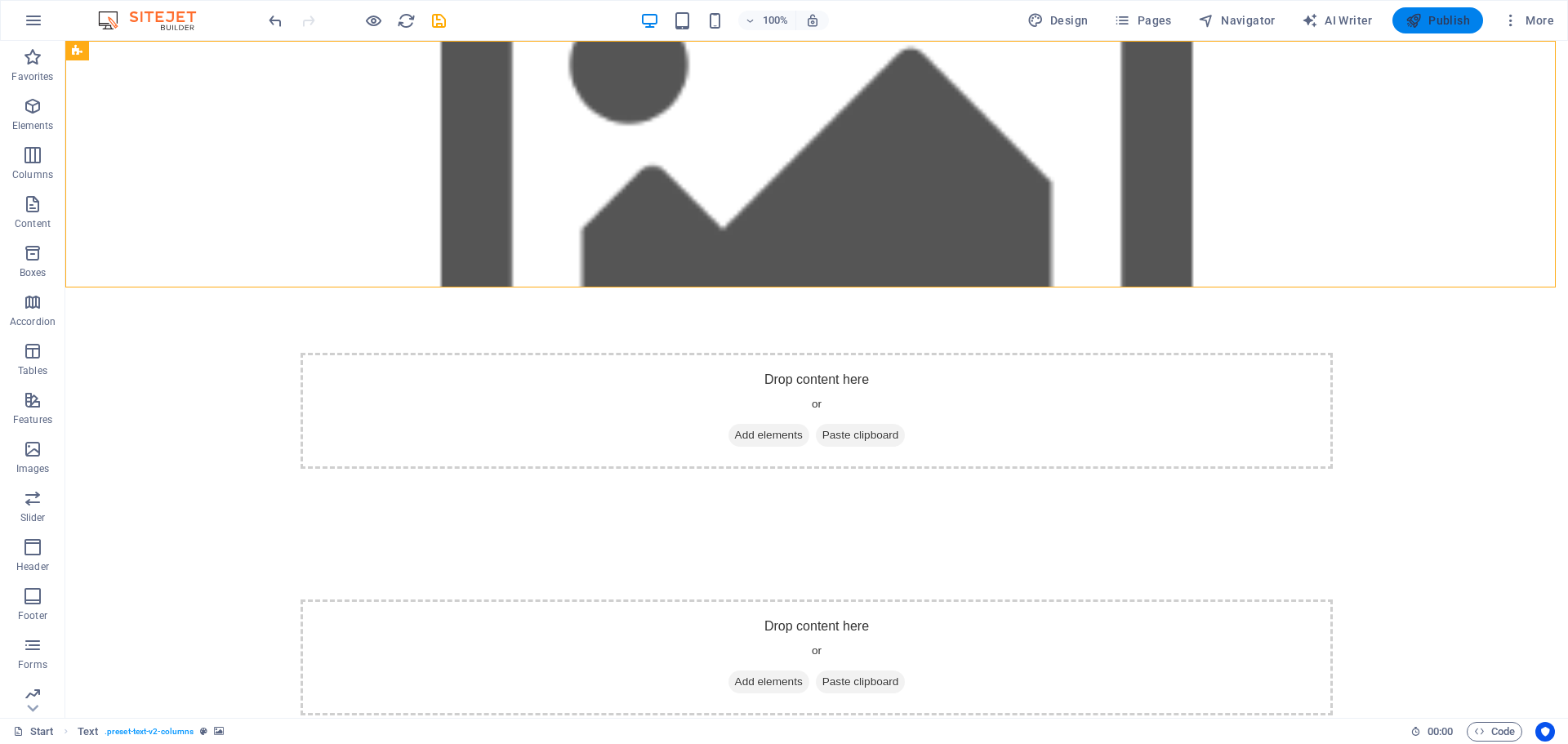
drag, startPoint x: 1431, startPoint y: 15, endPoint x: 1423, endPoint y: 19, distance: 8.9
click at [1431, 17] on span "Publish" at bounding box center [1437, 20] width 64 height 16
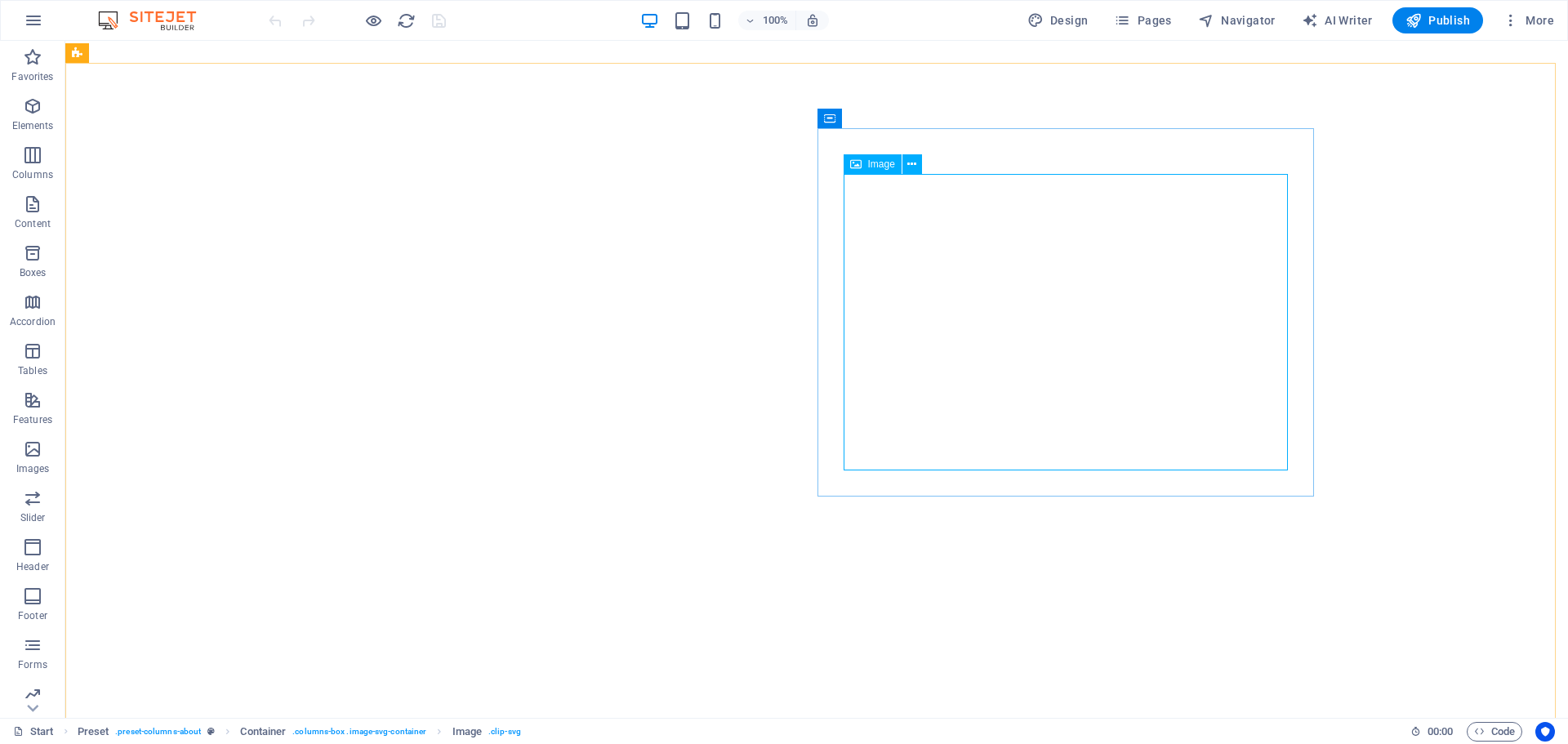
click at [880, 163] on span "Image" at bounding box center [882, 164] width 27 height 10
click at [28, 118] on span "Elements" at bounding box center [33, 116] width 65 height 39
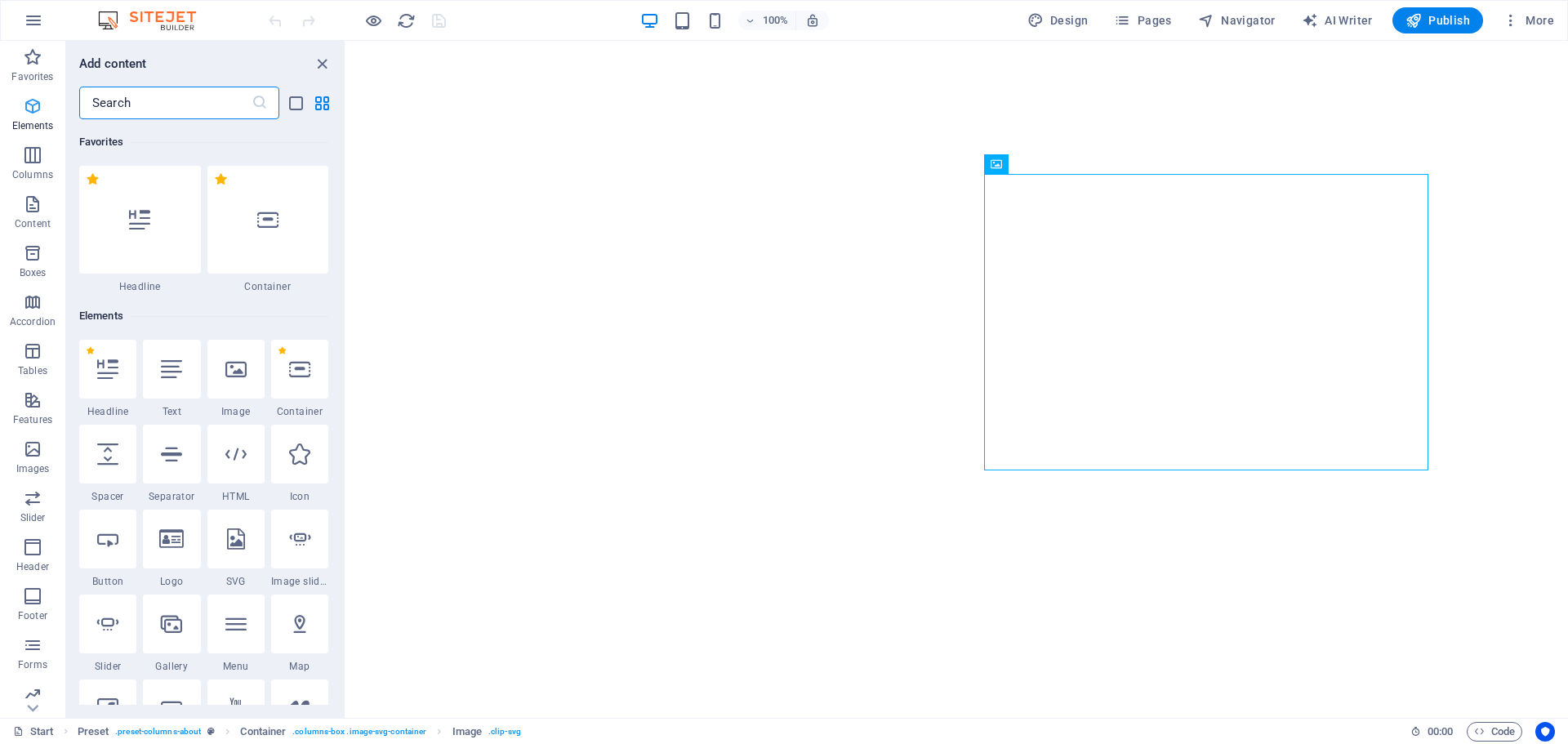
scroll to position [174, 0]
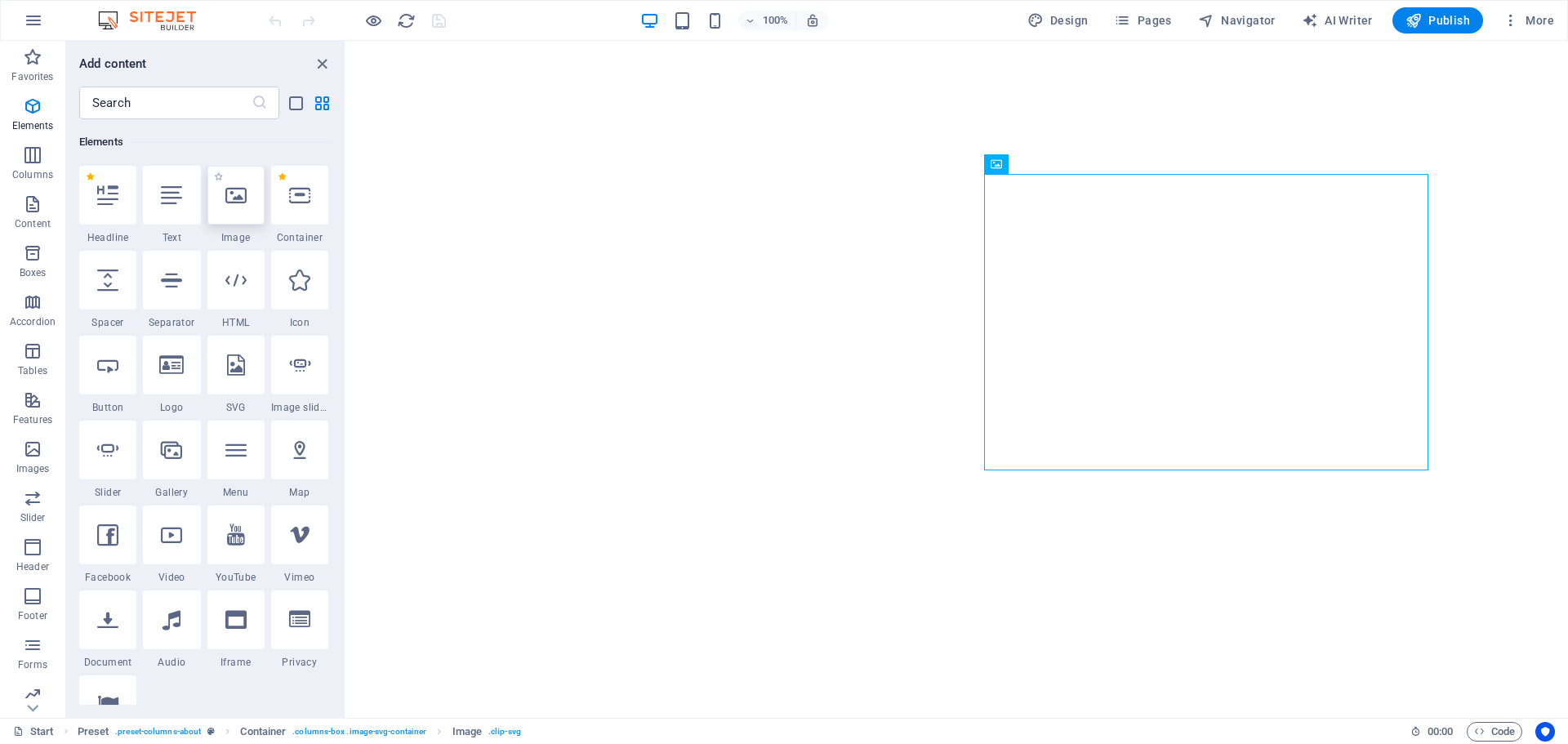
click at [237, 203] on icon at bounding box center [236, 196] width 21 height 21
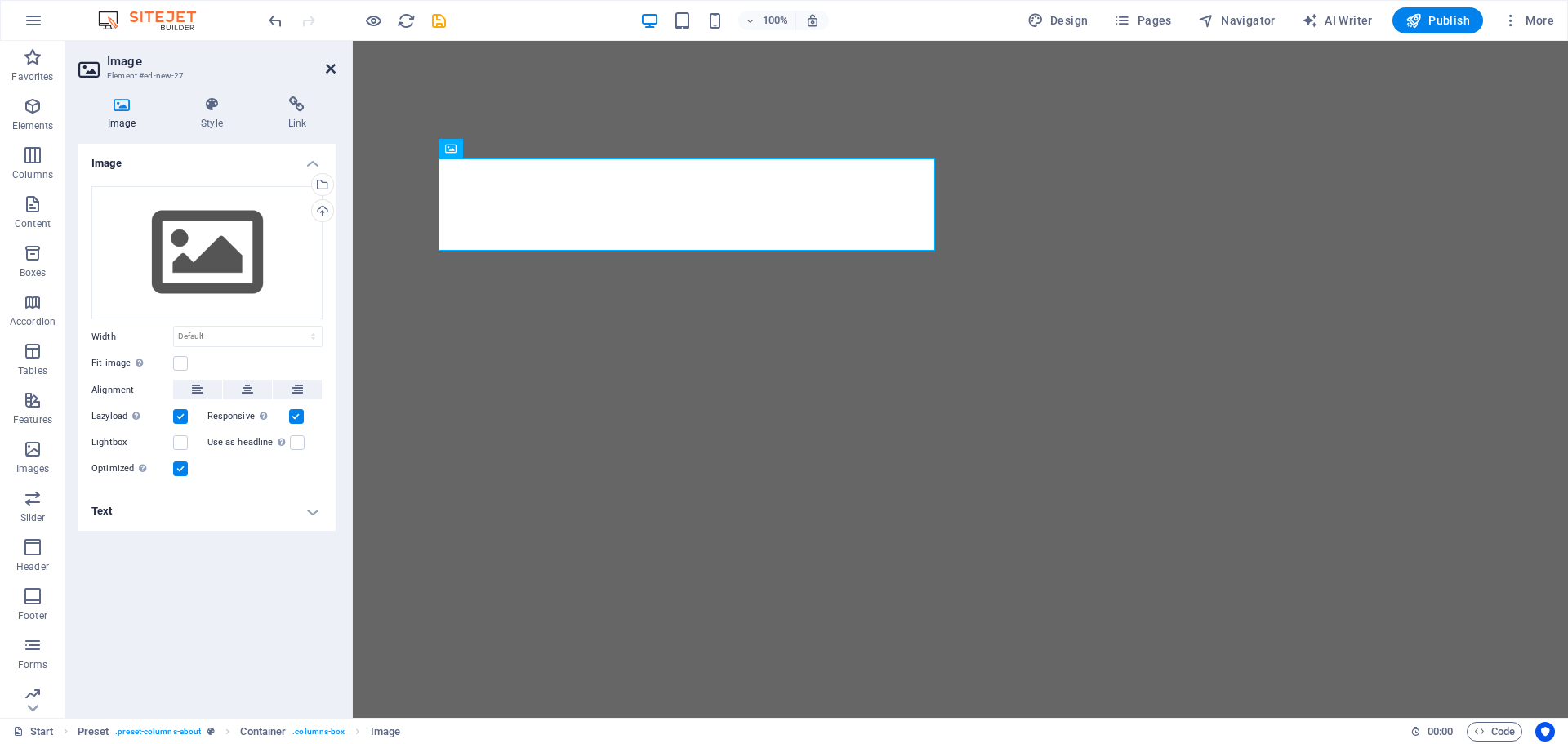
click at [332, 71] on icon at bounding box center [331, 69] width 10 height 13
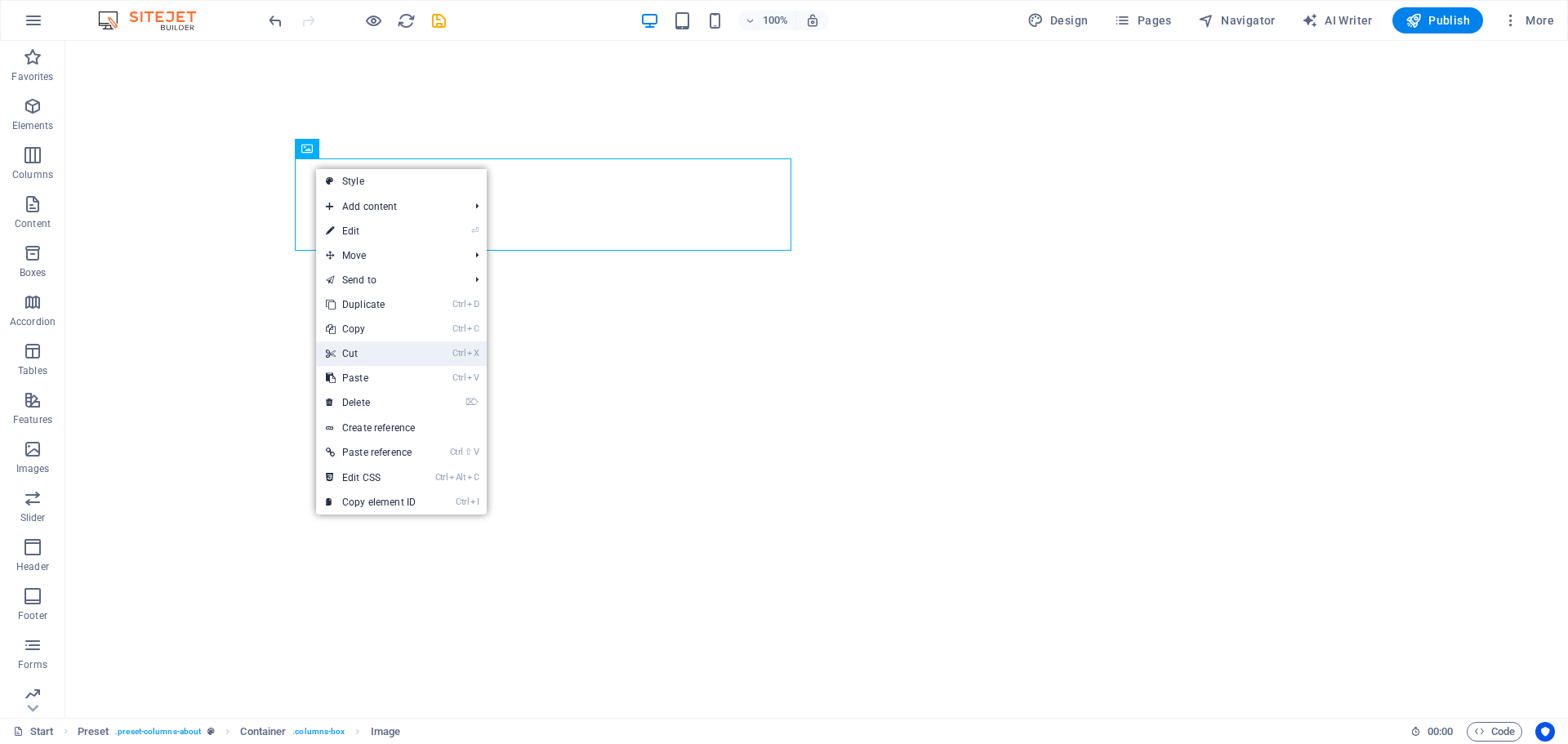
click at [377, 345] on link "Ctrl X Cut" at bounding box center [371, 354] width 109 height 25
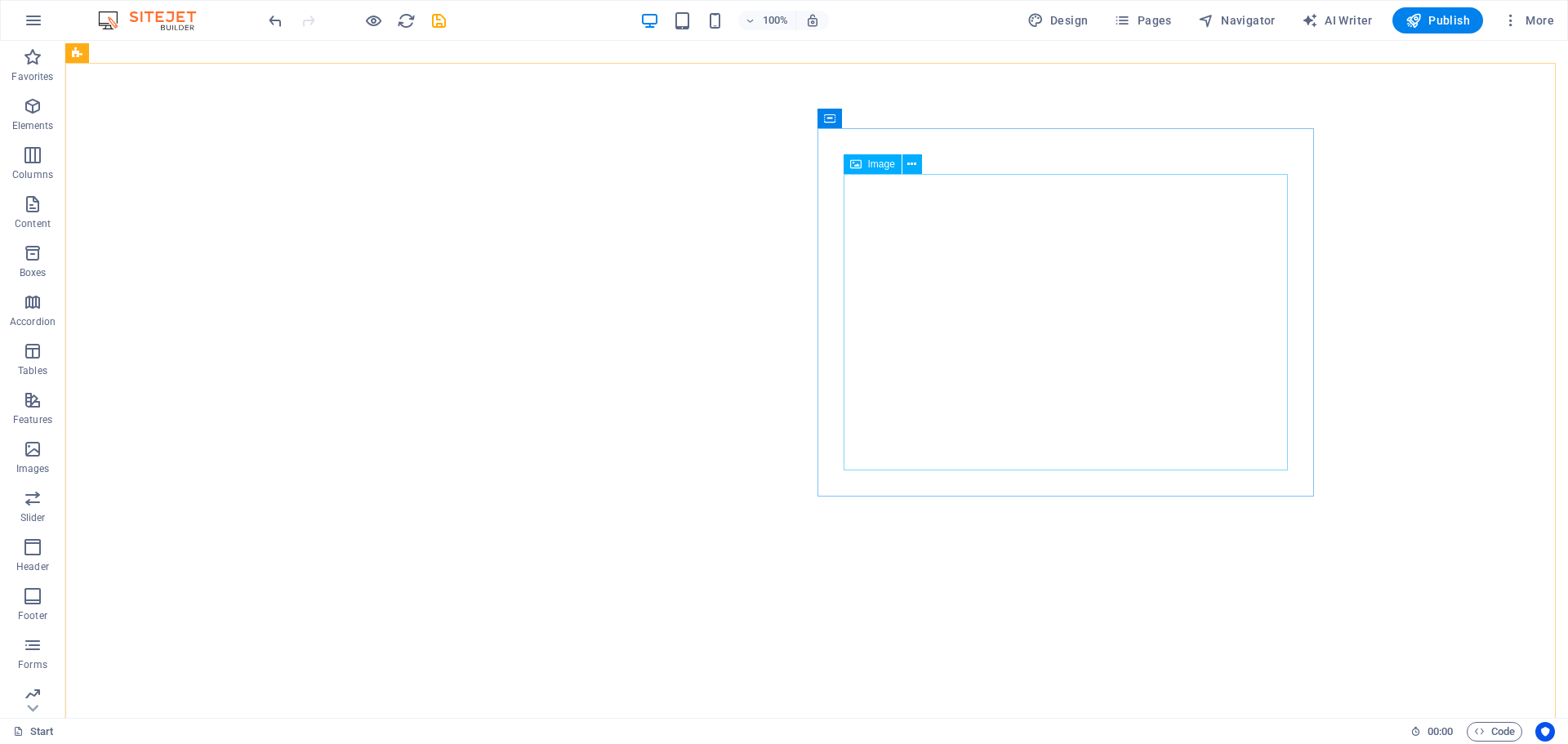
click at [880, 167] on span "Image" at bounding box center [882, 164] width 27 height 10
click at [908, 167] on icon at bounding box center [911, 165] width 9 height 17
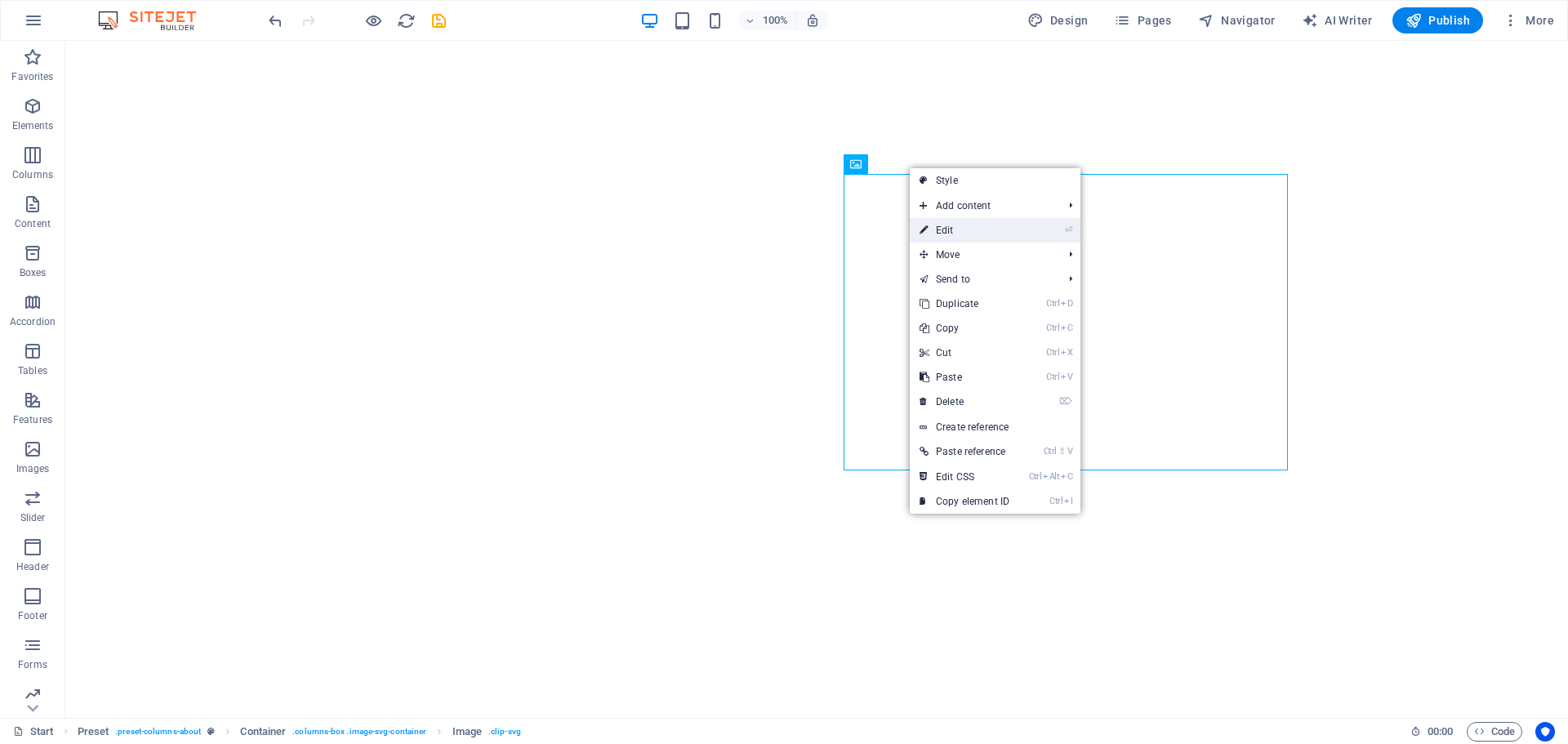
click at [952, 226] on link "⏎ Edit" at bounding box center [964, 230] width 109 height 25
select select "%"
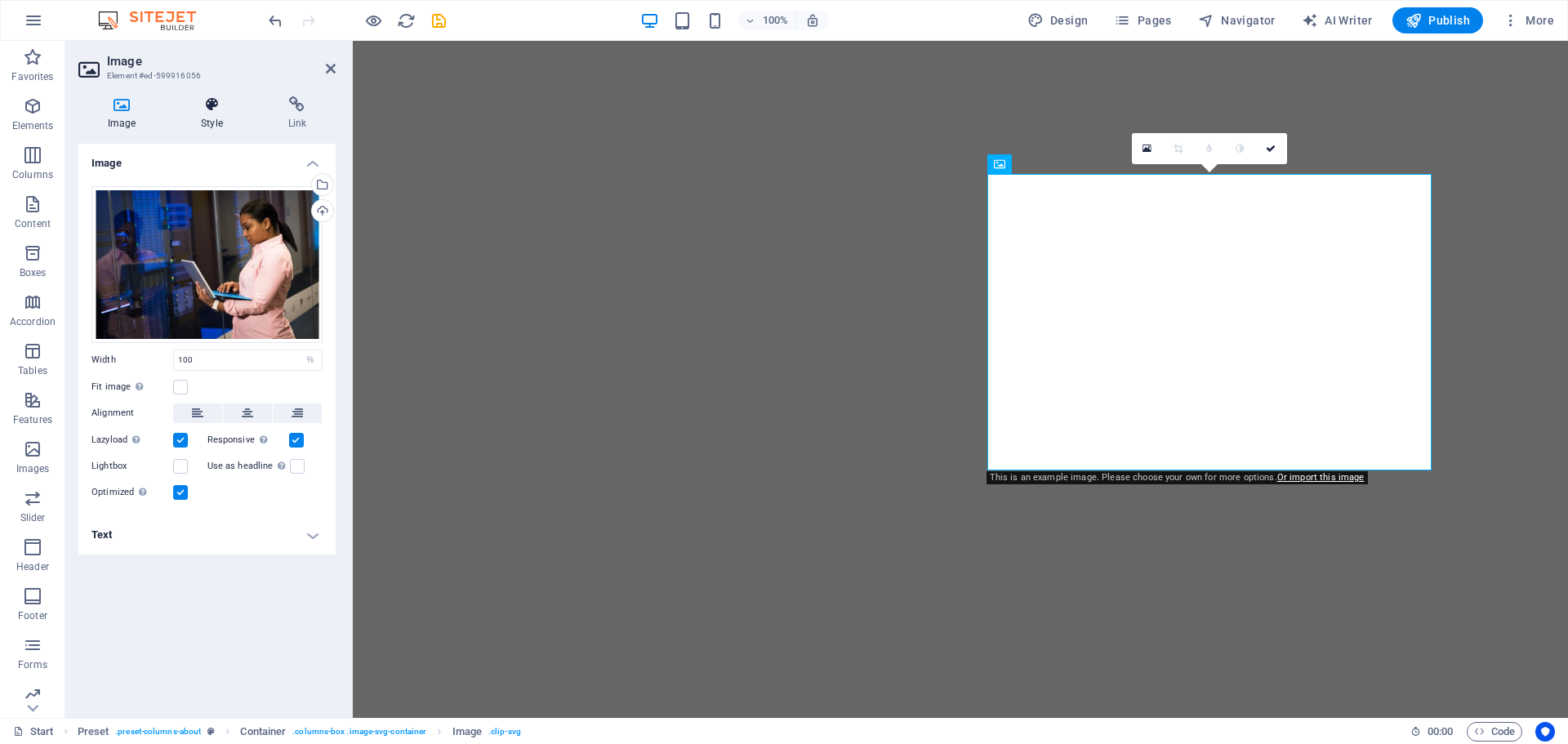
click at [222, 118] on h4 "Style" at bounding box center [215, 114] width 86 height 35
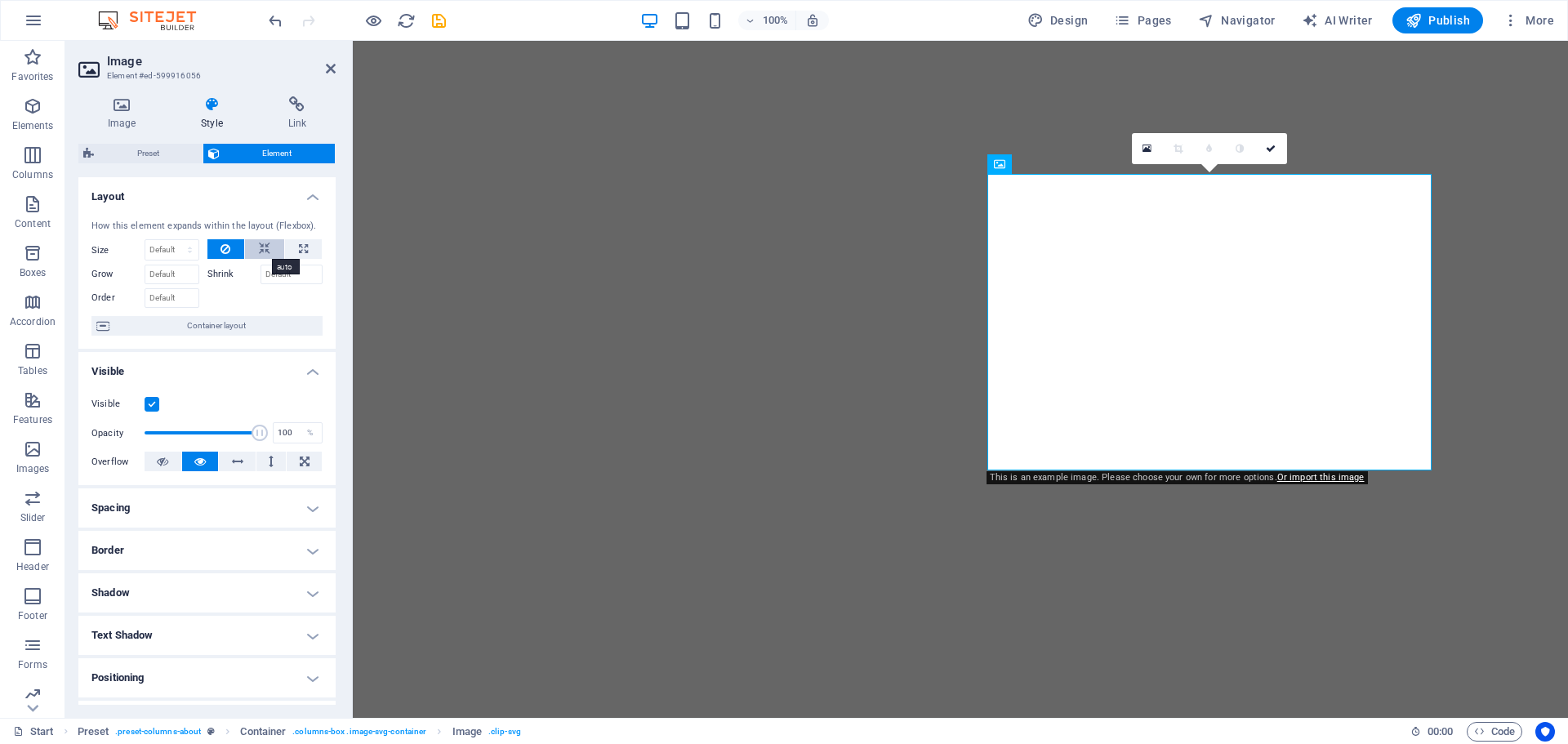
click at [259, 248] on icon at bounding box center [265, 249] width 12 height 19
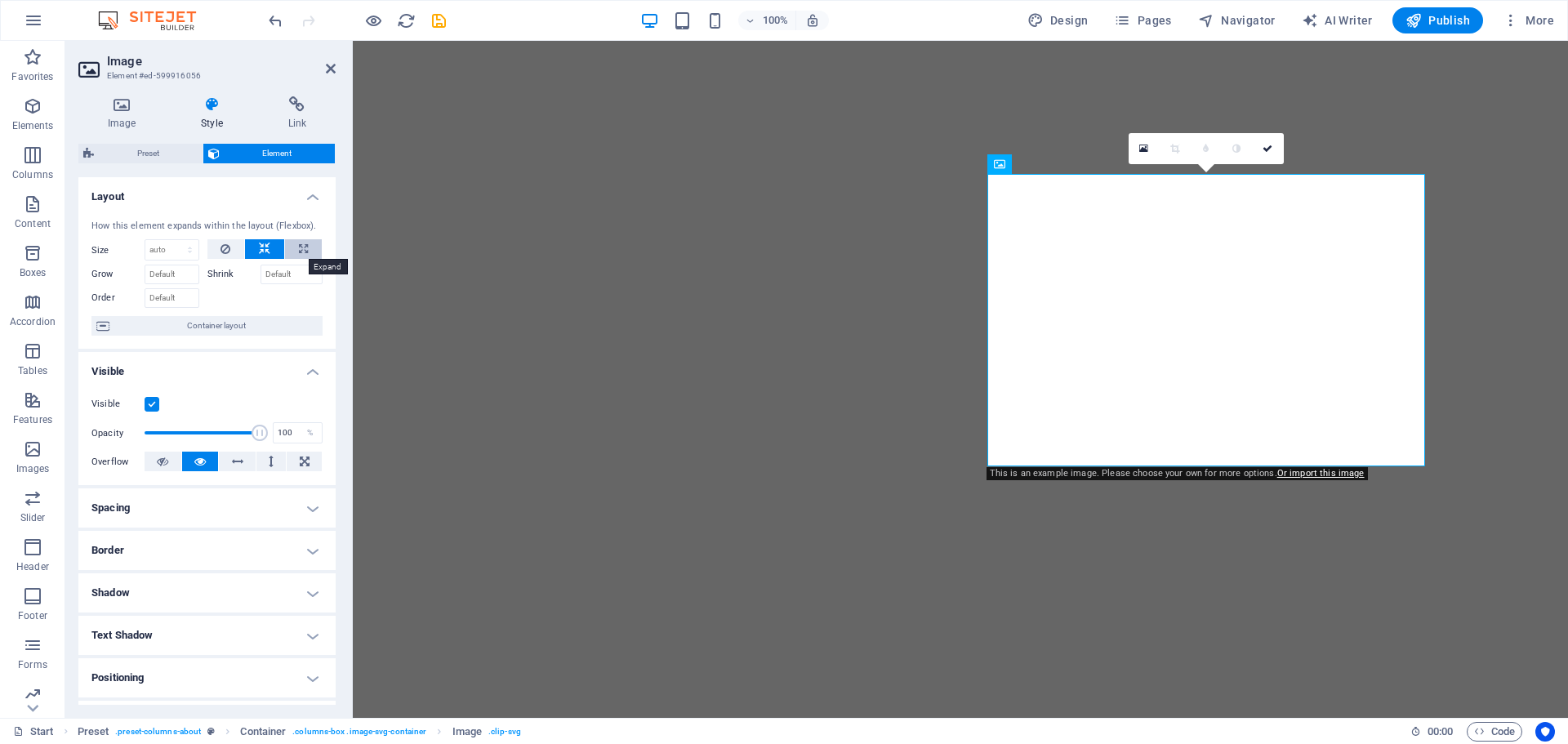
click at [301, 256] on icon at bounding box center [303, 249] width 9 height 19
type input "100"
select select "%"
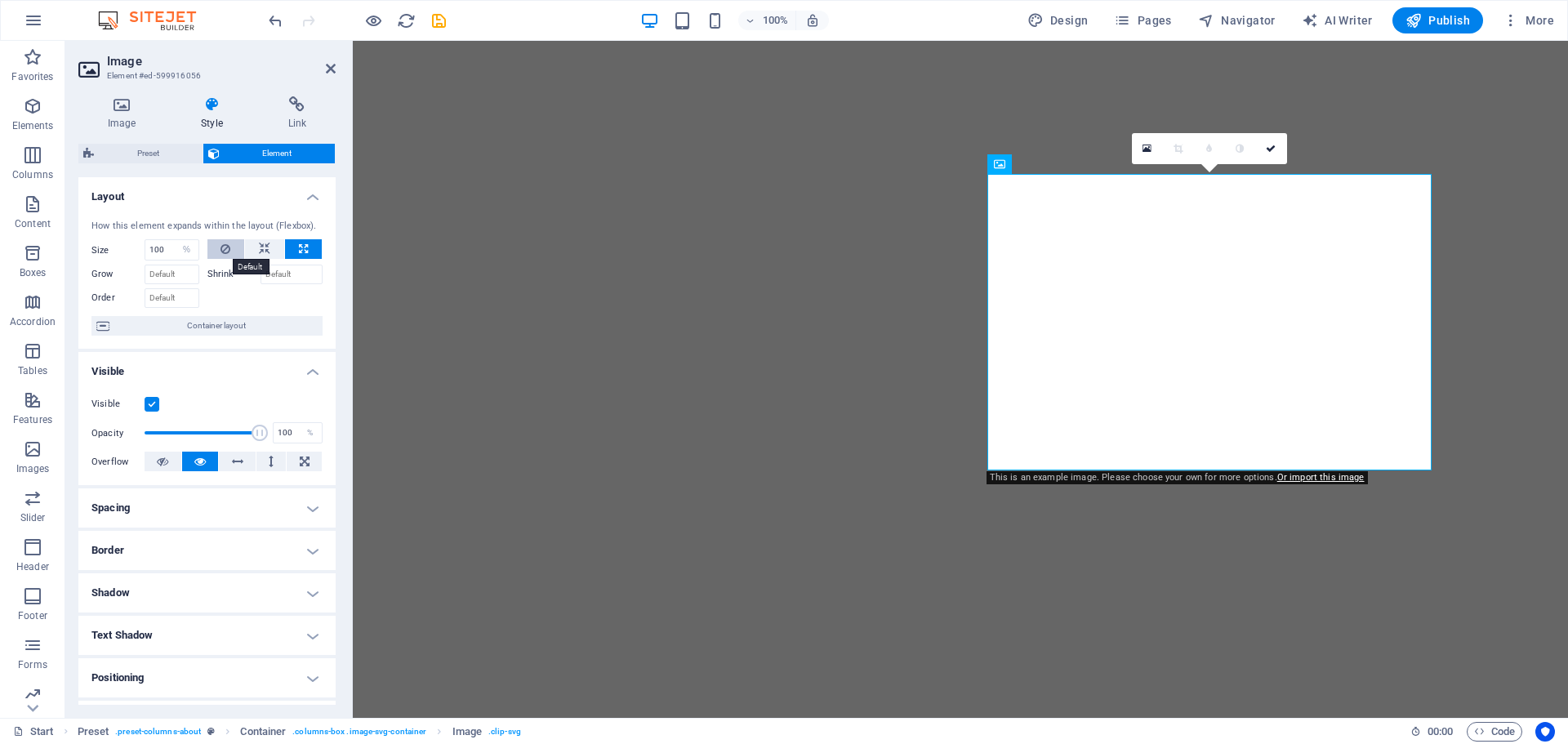
click at [223, 246] on icon at bounding box center [225, 249] width 10 height 19
click at [261, 247] on icon at bounding box center [265, 249] width 12 height 19
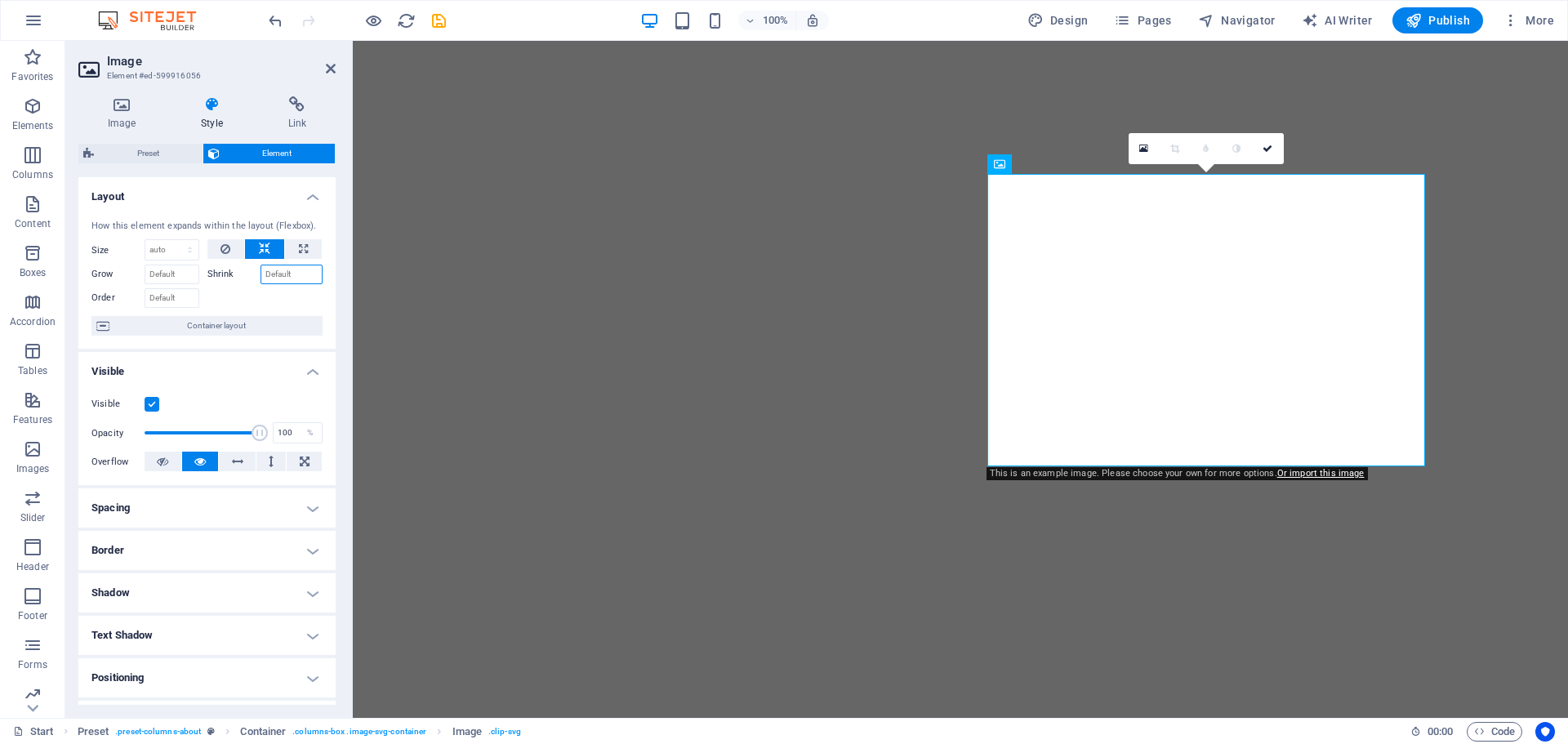
click at [281, 275] on input "Shrink" at bounding box center [292, 274] width 63 height 19
click at [180, 274] on input "Grow" at bounding box center [172, 274] width 55 height 19
click at [182, 271] on input "Grow" at bounding box center [172, 274] width 55 height 19
click at [170, 228] on div "How this element expands within the layout (Flexbox)." at bounding box center [206, 226] width 231 height 13
click at [183, 244] on select "Default auto px % 1/1 1/2 1/3 1/4 1/5 1/6 1/7 1/8 1/9 1/10" at bounding box center [172, 249] width 53 height 19
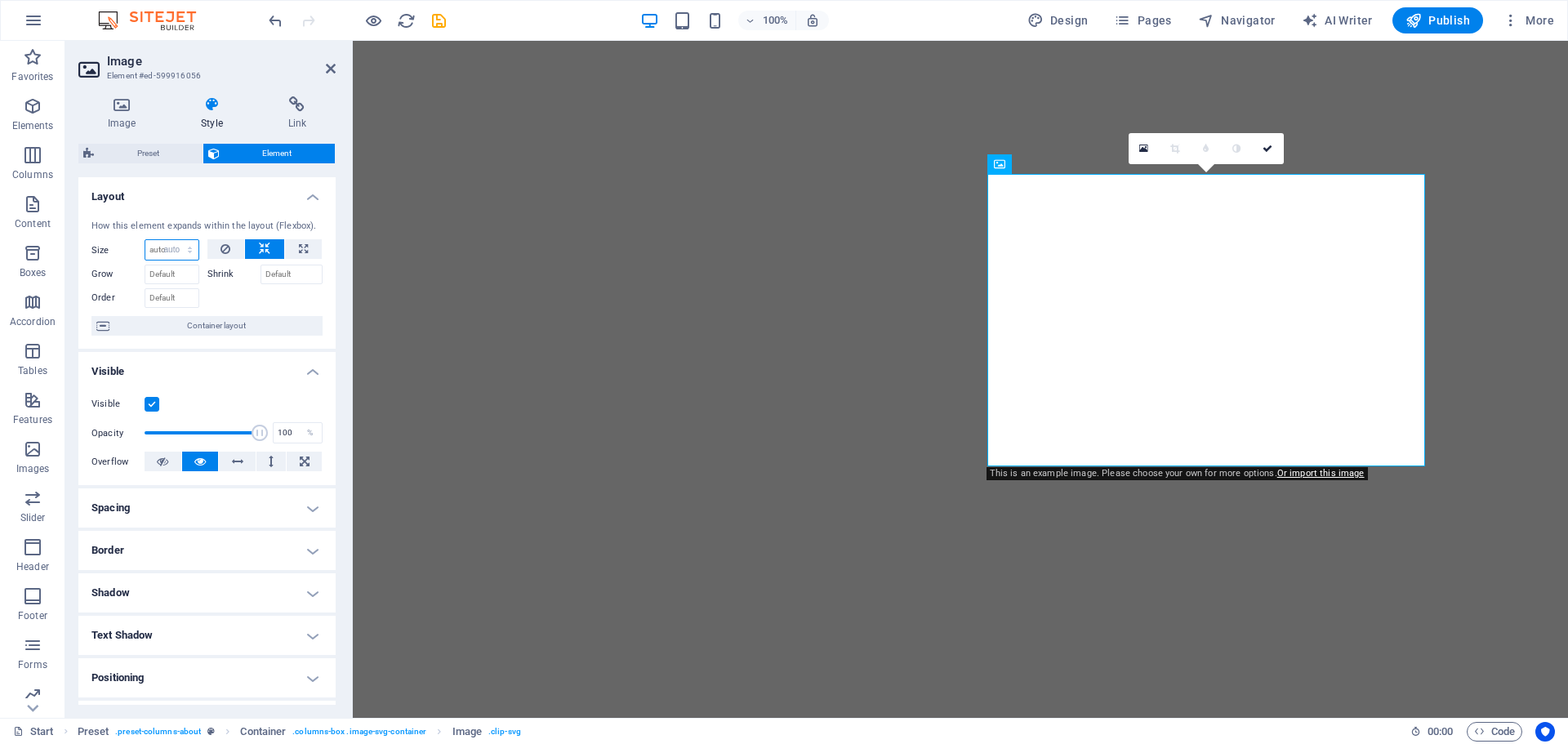
click at [146, 240] on select "Default auto px % 1/1 1/2 1/3 1/4 1/5 1/6 1/7 1/8 1/9 1/10" at bounding box center [172, 249] width 53 height 19
select select "DISABLED_OPTION_VALUE"
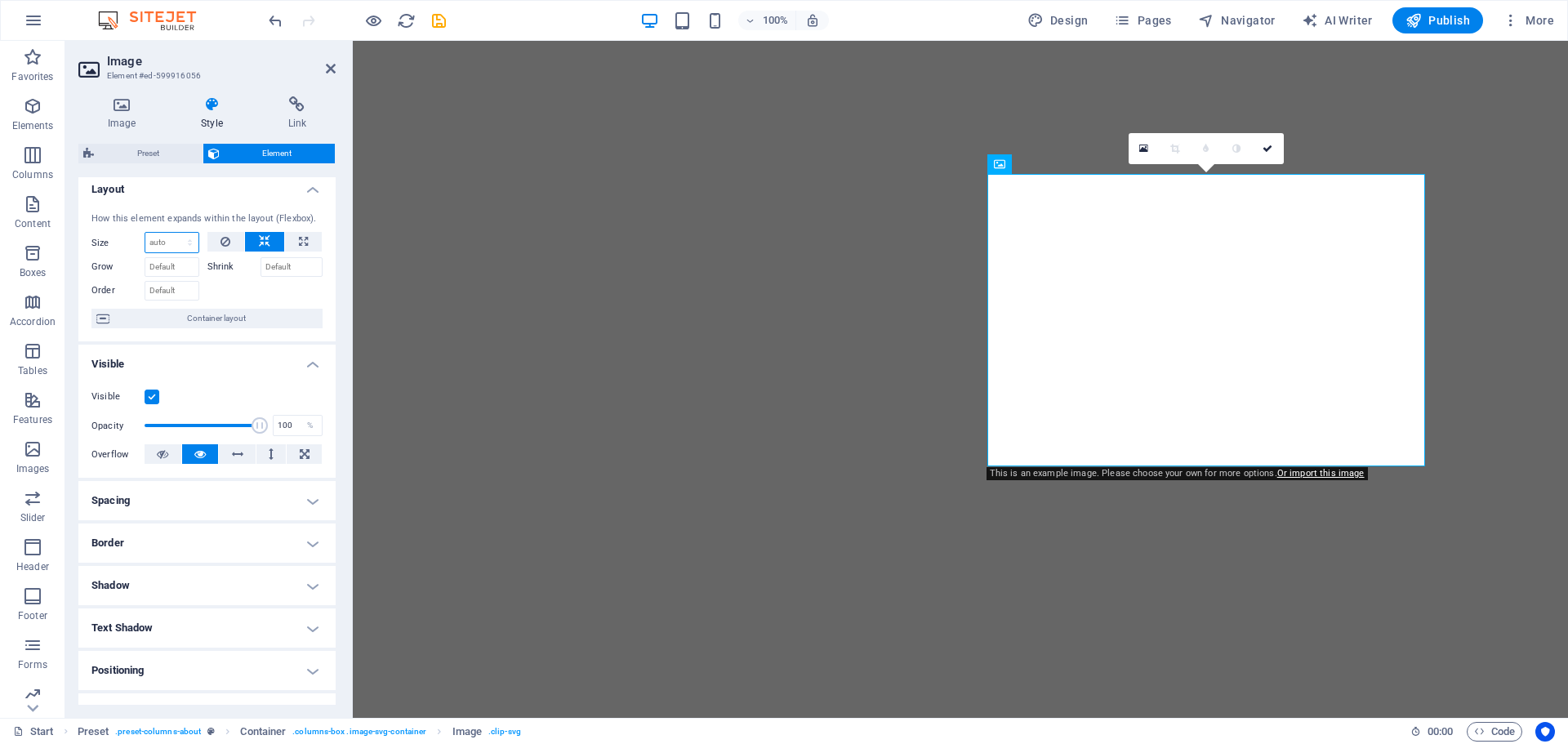
scroll to position [0, 0]
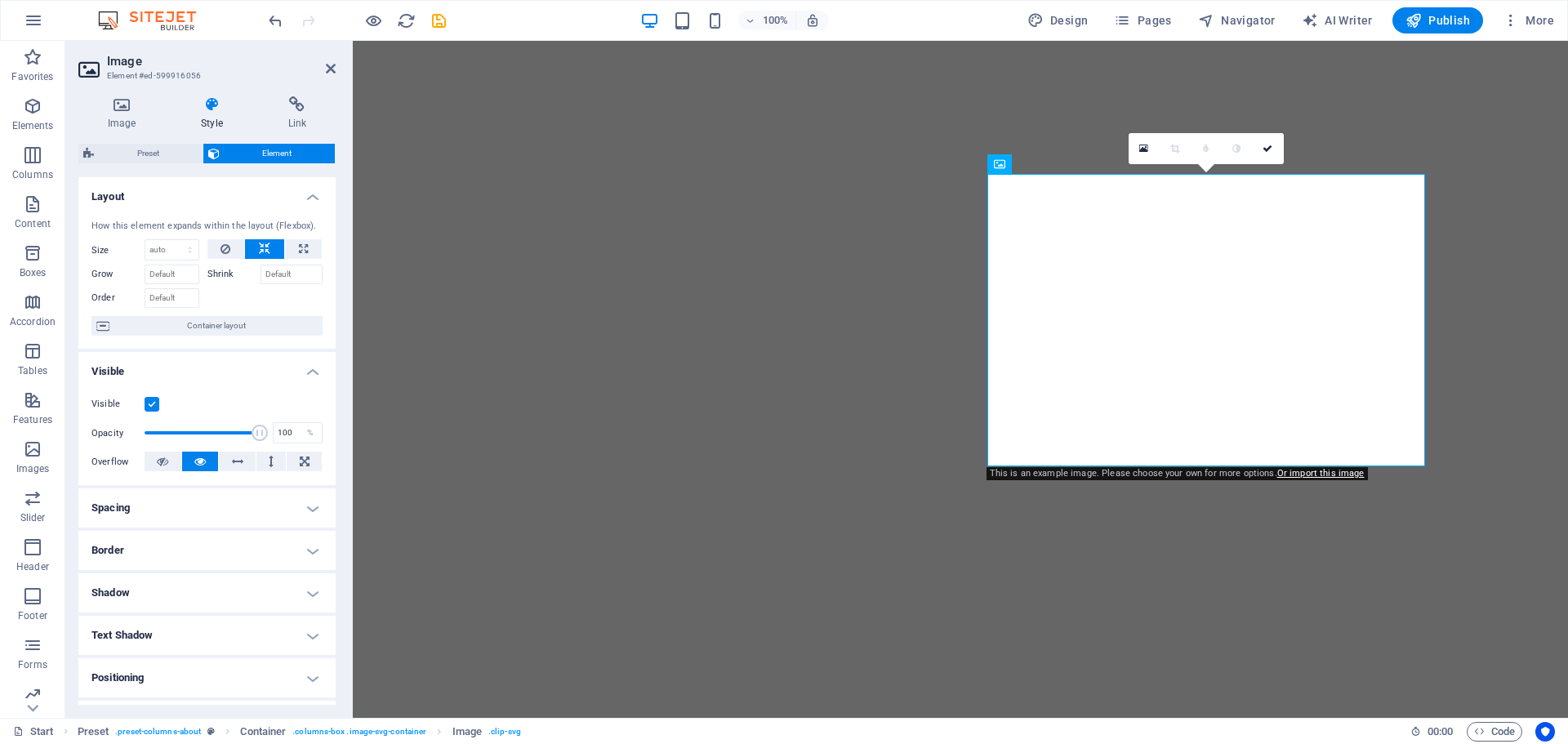
click at [309, 513] on h4 "Spacing" at bounding box center [207, 507] width 257 height 39
click at [309, 513] on h4 "Spacing" at bounding box center [207, 502] width 257 height 30
click at [305, 552] on h4 "Border" at bounding box center [207, 550] width 257 height 39
click at [240, 583] on span at bounding box center [245, 584] width 12 height 12
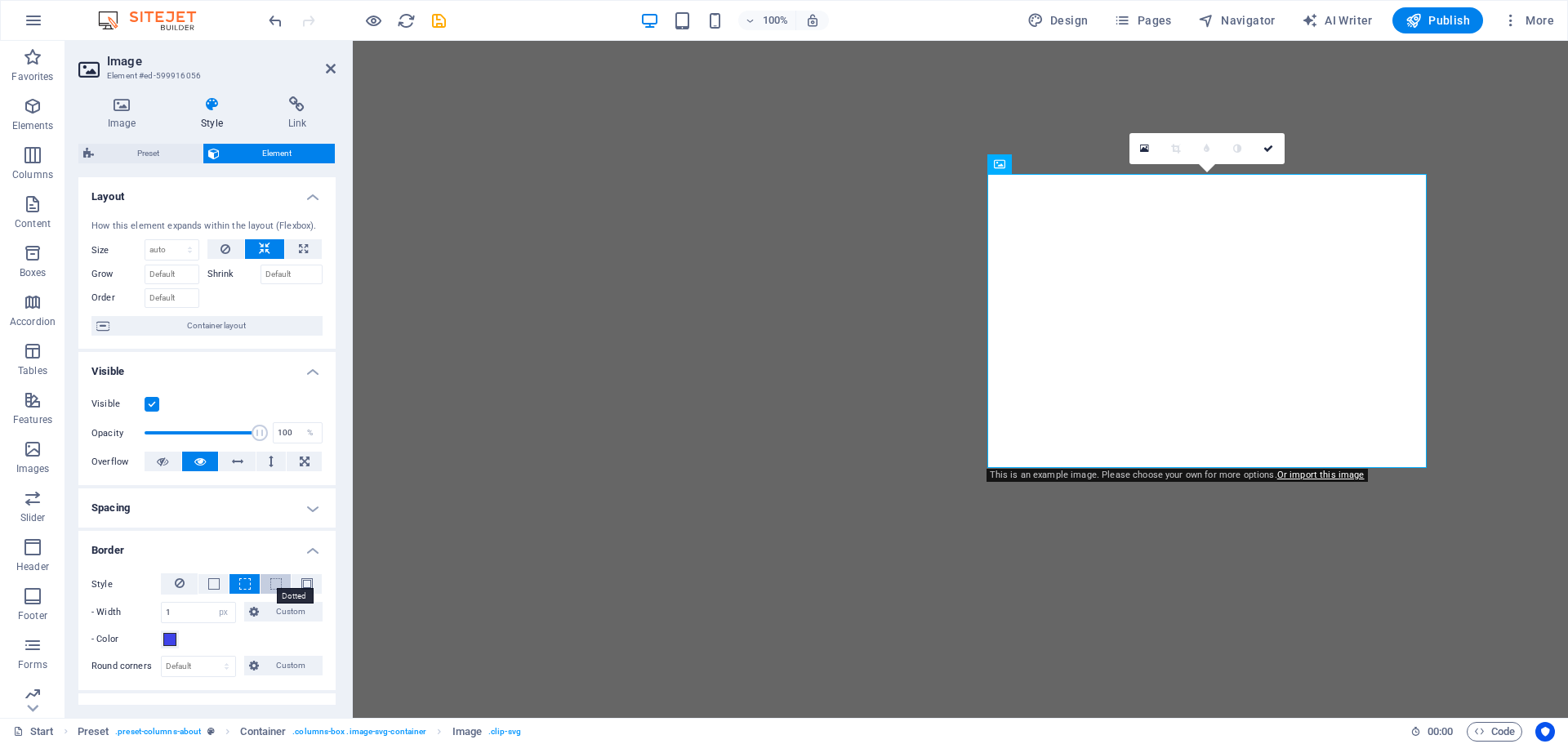
click at [270, 583] on span at bounding box center [276, 584] width 12 height 12
click at [301, 583] on span at bounding box center [307, 584] width 12 height 12
click at [128, 107] on icon at bounding box center [122, 105] width 86 height 16
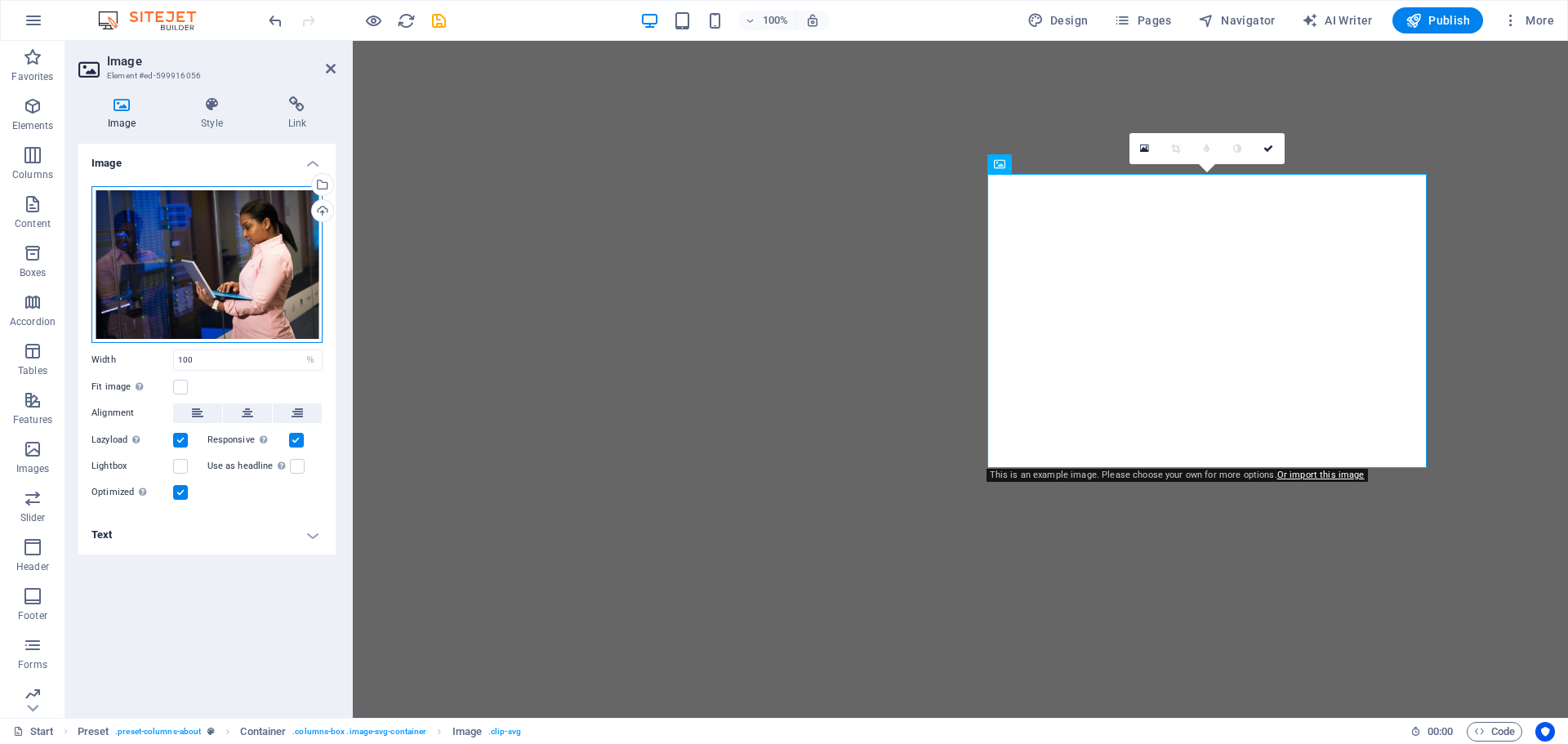
click at [226, 250] on div "Drag files here, click to choose files or select files from Files or our free s…" at bounding box center [206, 265] width 231 height 157
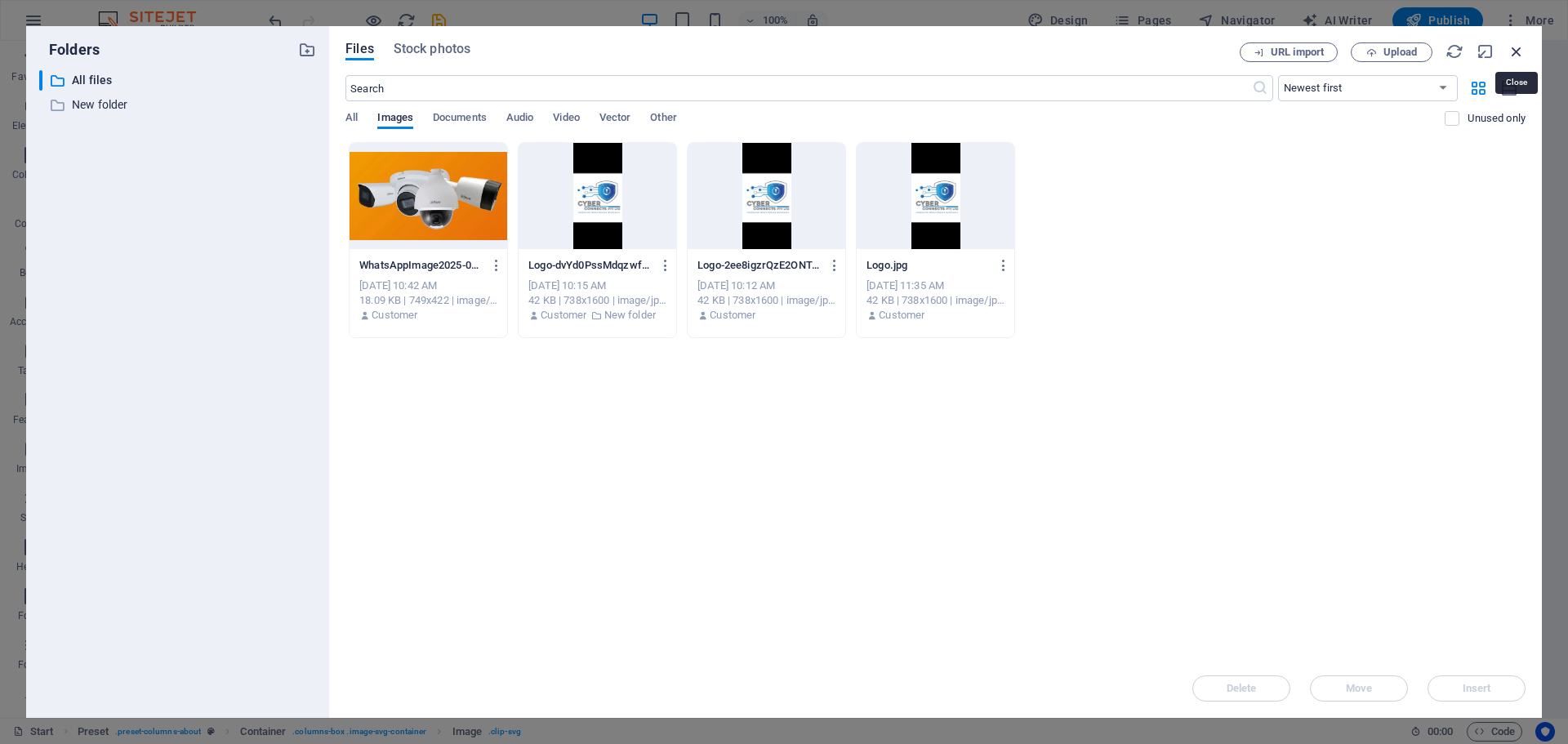
click at [1514, 55] on icon "button" at bounding box center [1516, 51] width 18 height 18
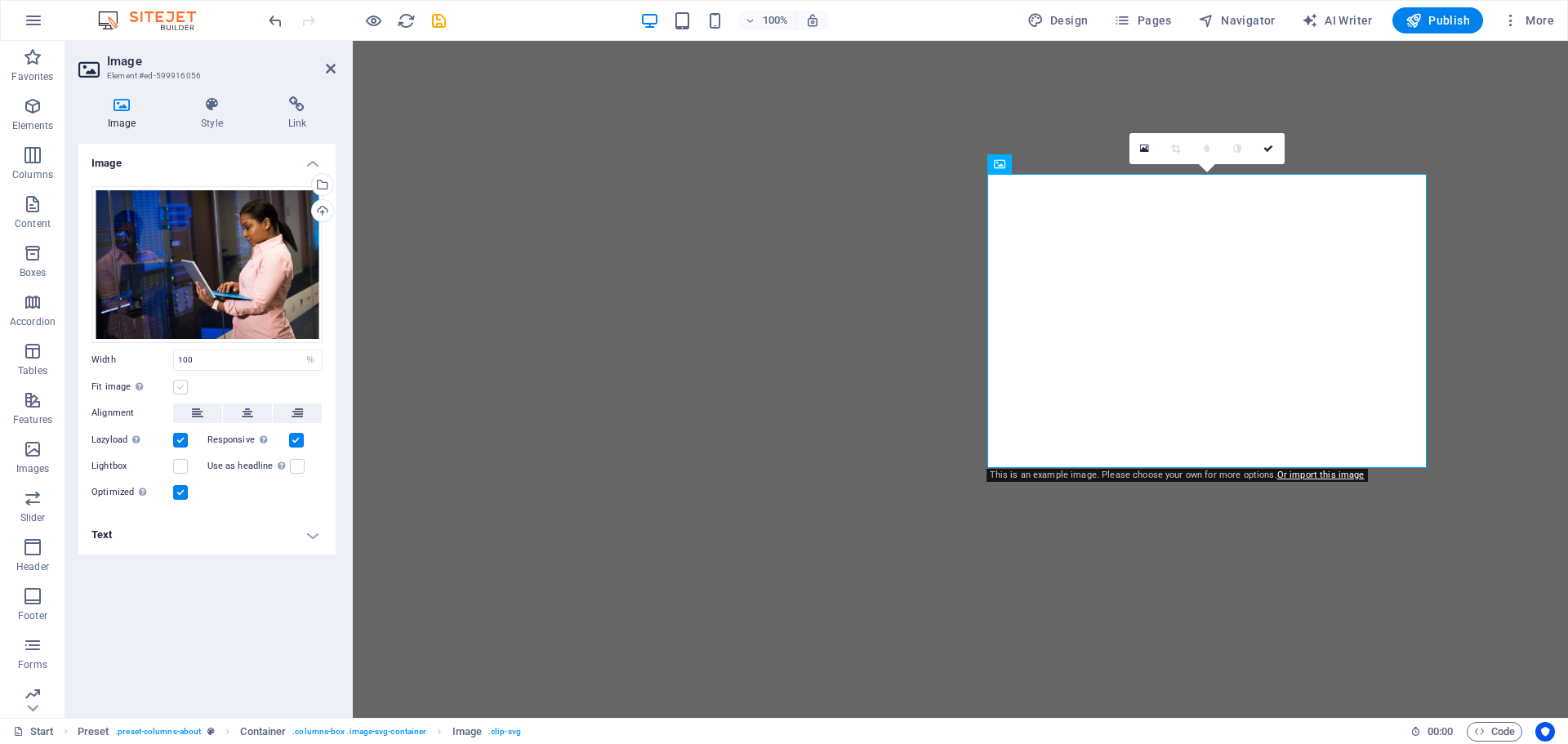
click at [183, 388] on label at bounding box center [180, 386] width 14 height 14
click at [0, 0] on input "Fit image Automatically fit image to a fixed width and height" at bounding box center [0, 0] width 0 height 0
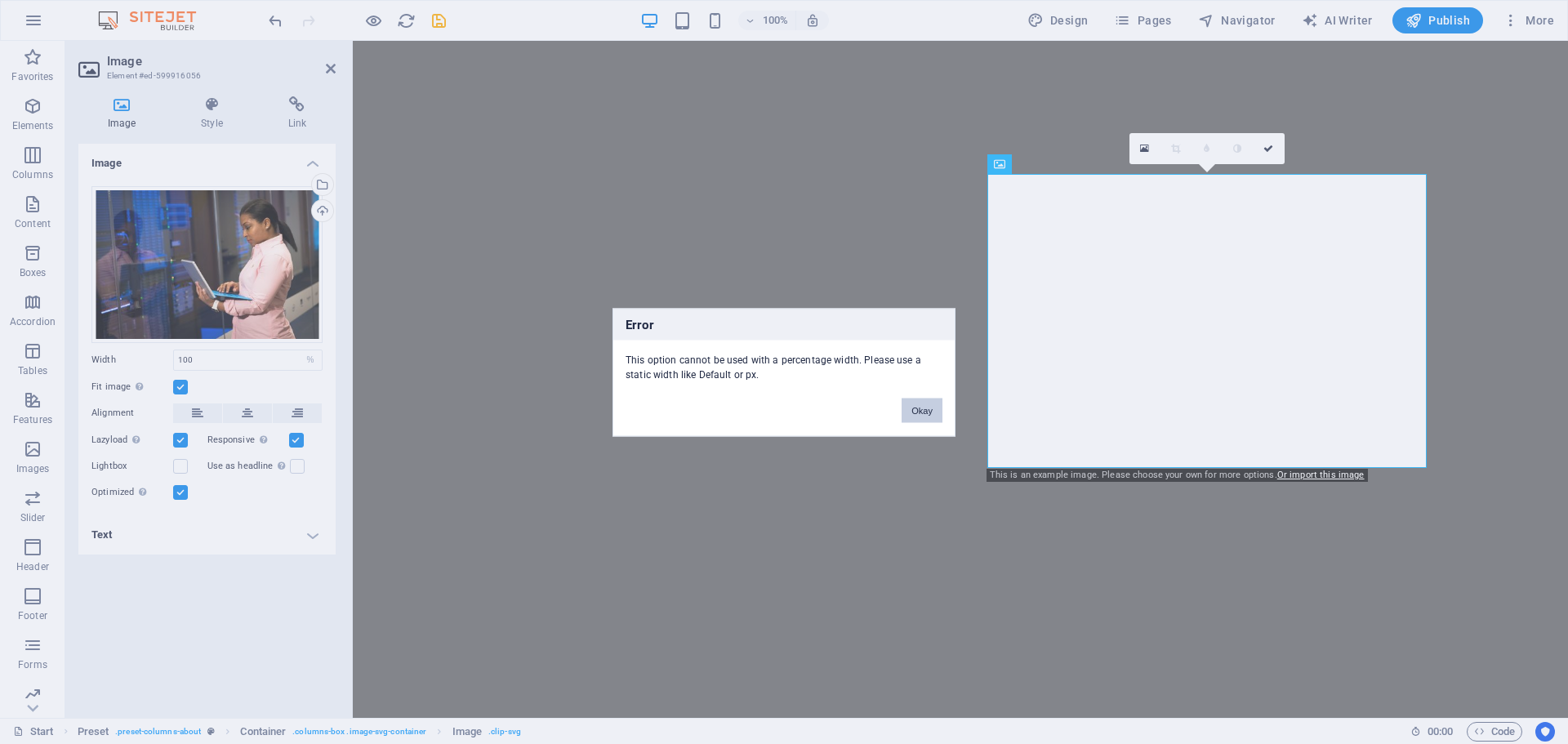
click at [913, 404] on button "Okay" at bounding box center [922, 410] width 41 height 25
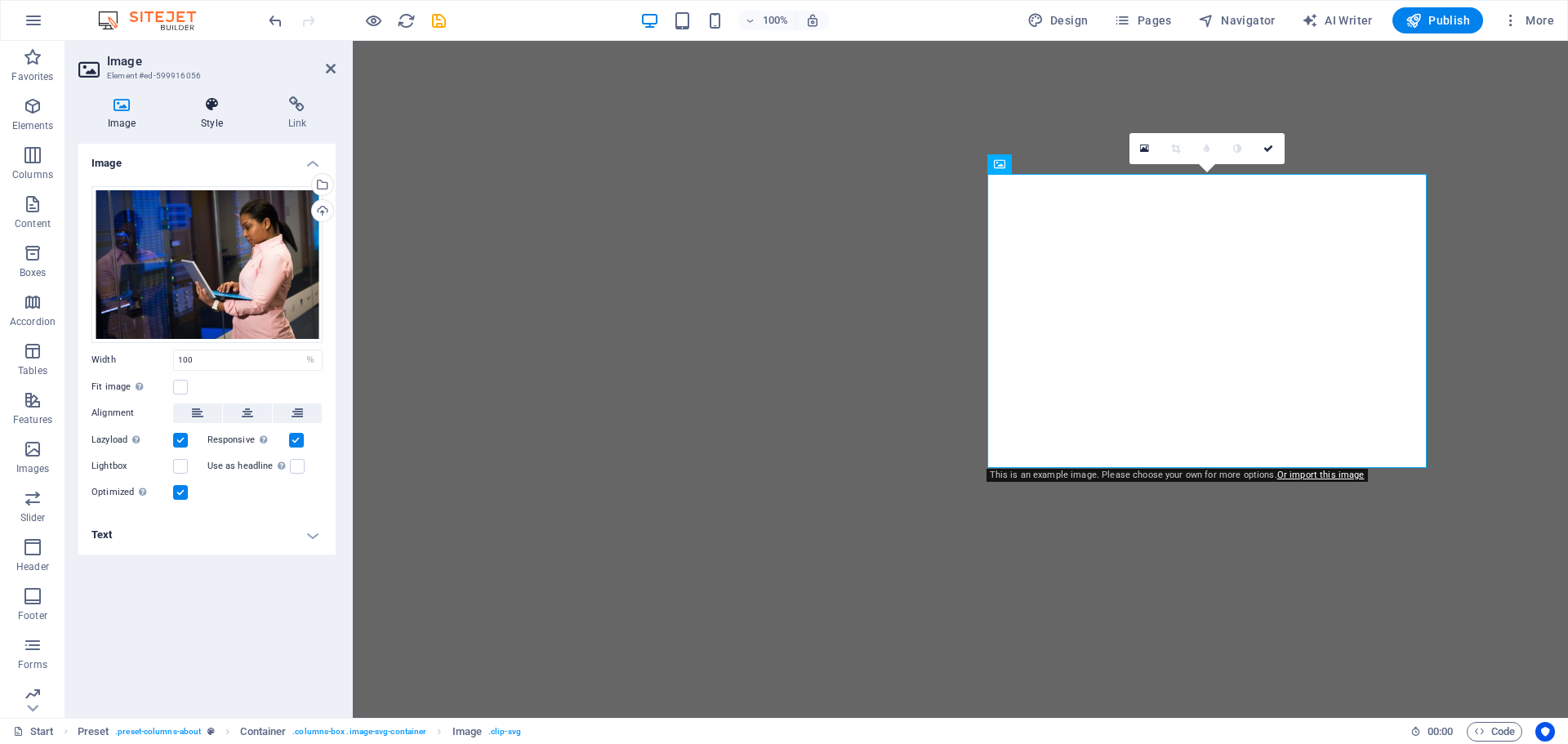
click at [207, 107] on icon at bounding box center [211, 105] width 80 height 16
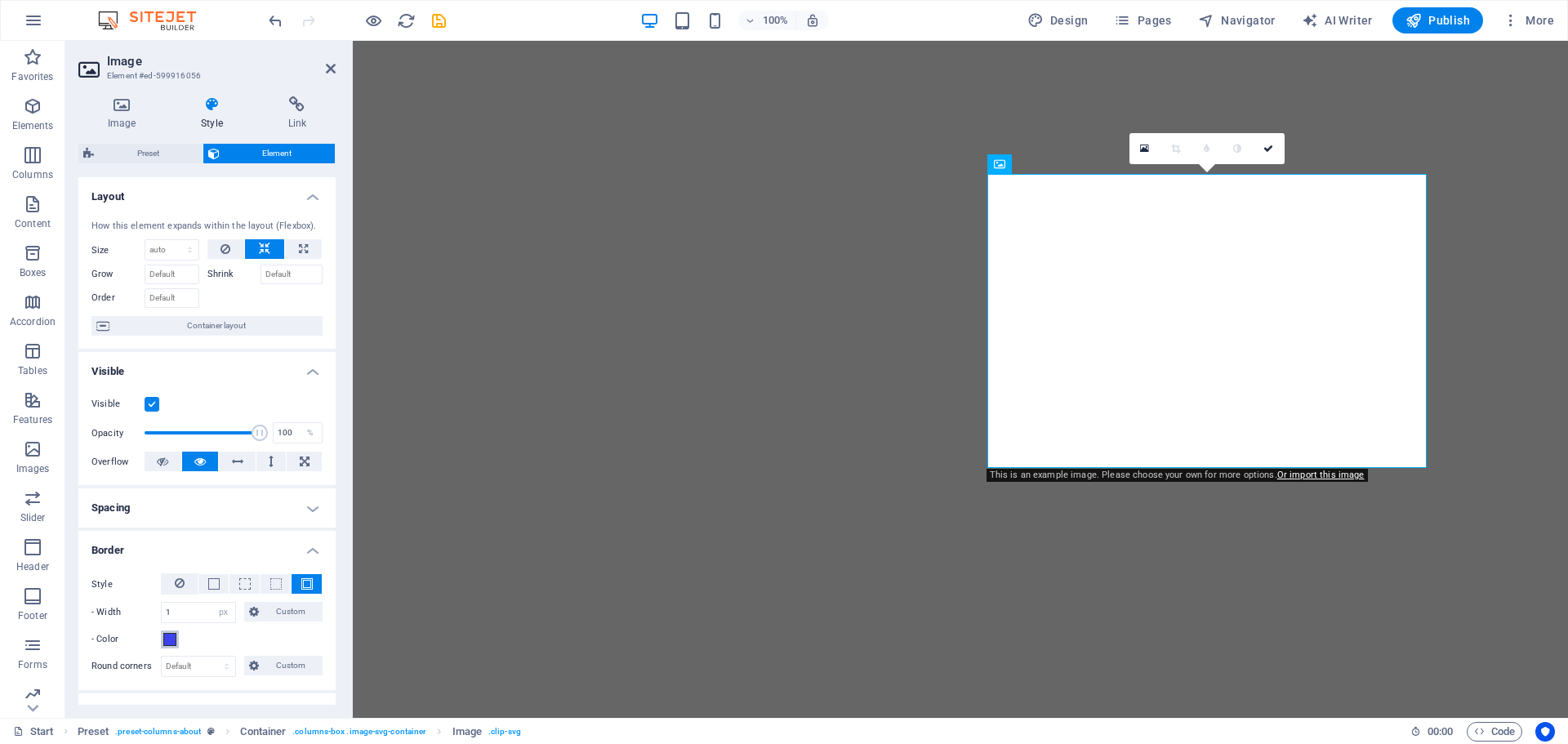
click at [168, 639] on span at bounding box center [170, 639] width 13 height 13
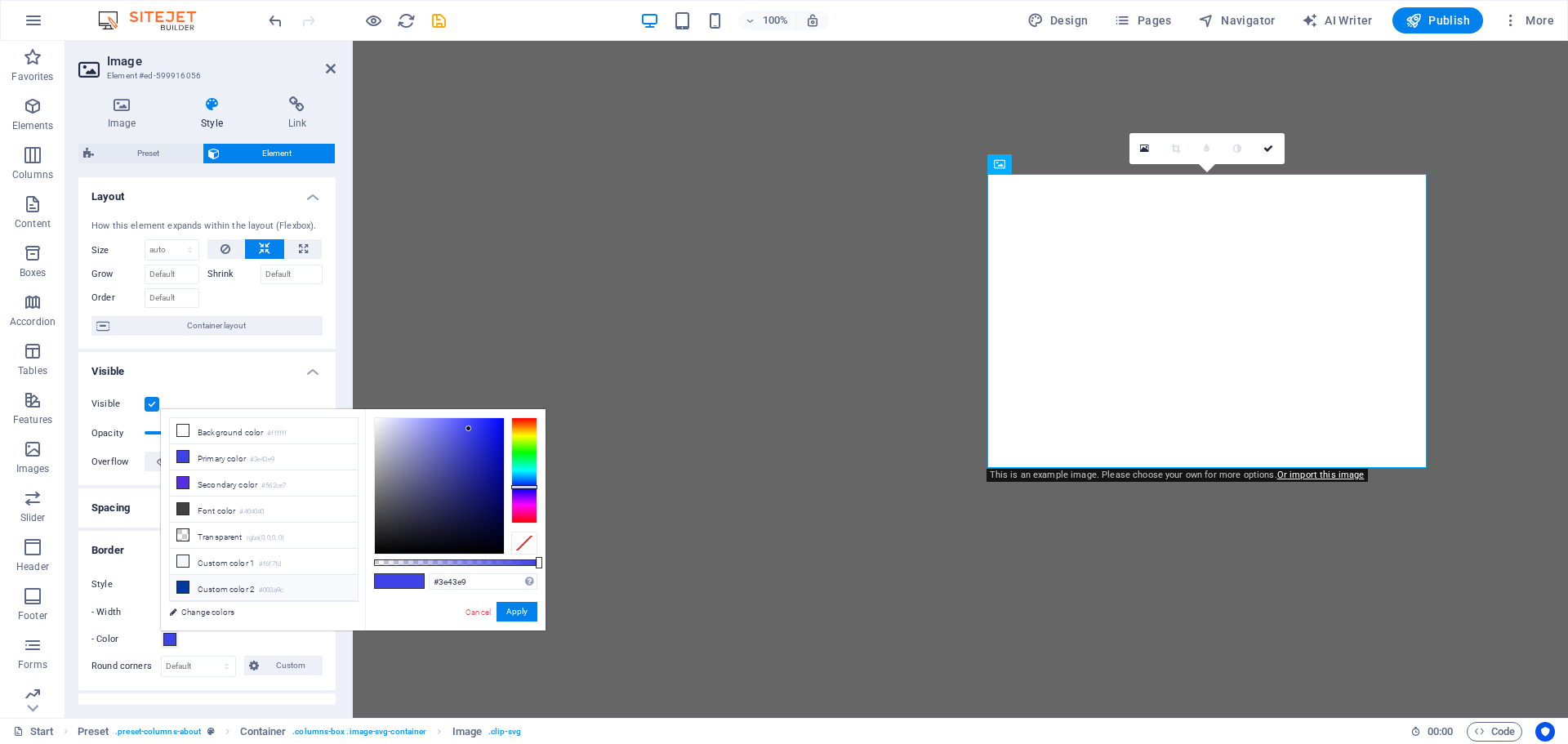
click at [225, 579] on li "Custom color 2 #003a9c" at bounding box center [264, 588] width 188 height 26
click at [207, 482] on li "Secondary color #562ce7" at bounding box center [264, 483] width 188 height 26
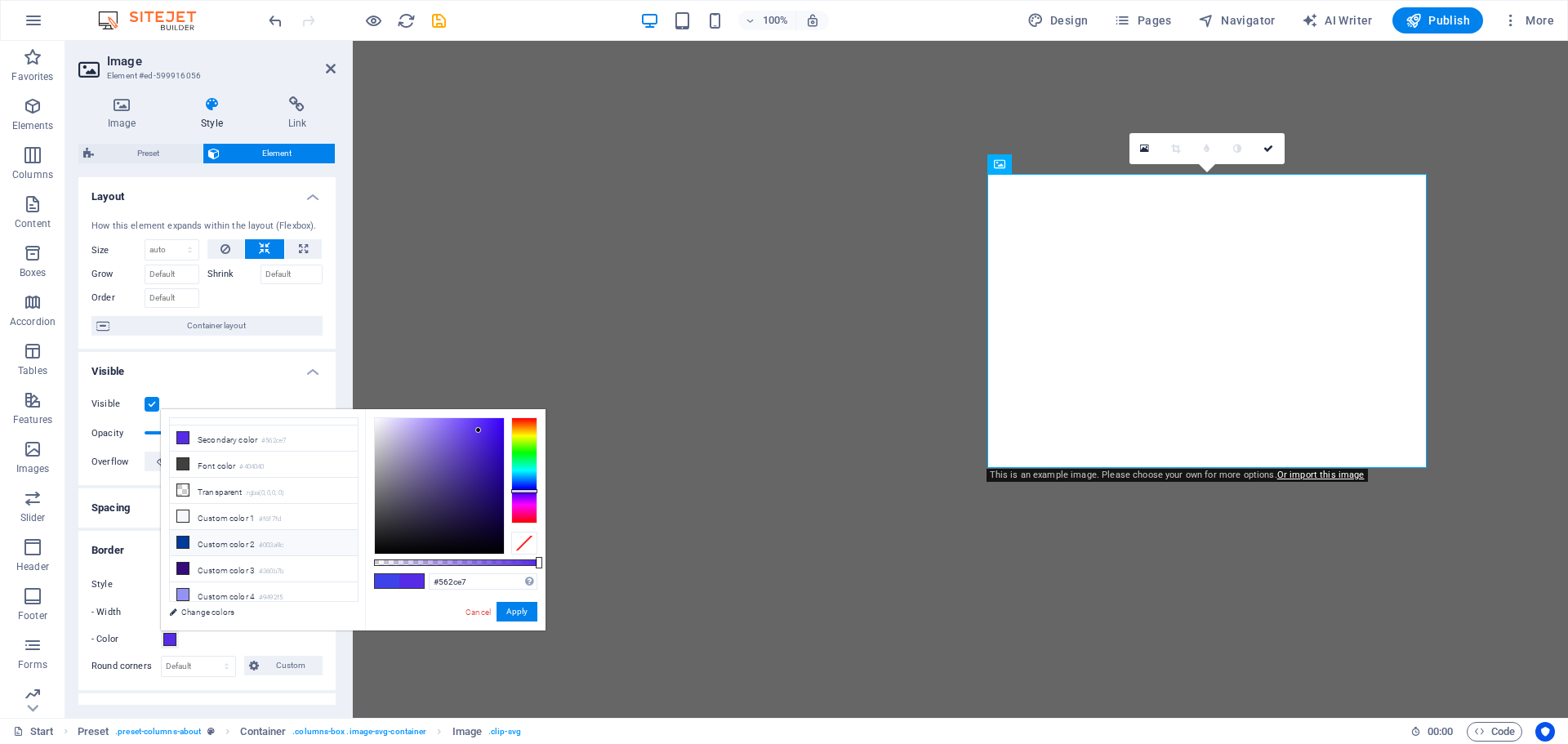
click at [203, 532] on li "Custom color 2 #003a9c" at bounding box center [264, 543] width 188 height 26
click at [434, 469] on div at bounding box center [439, 485] width 129 height 135
click at [437, 450] on div at bounding box center [439, 485] width 129 height 135
click at [449, 438] on div at bounding box center [439, 485] width 129 height 135
click at [446, 427] on div at bounding box center [439, 485] width 129 height 135
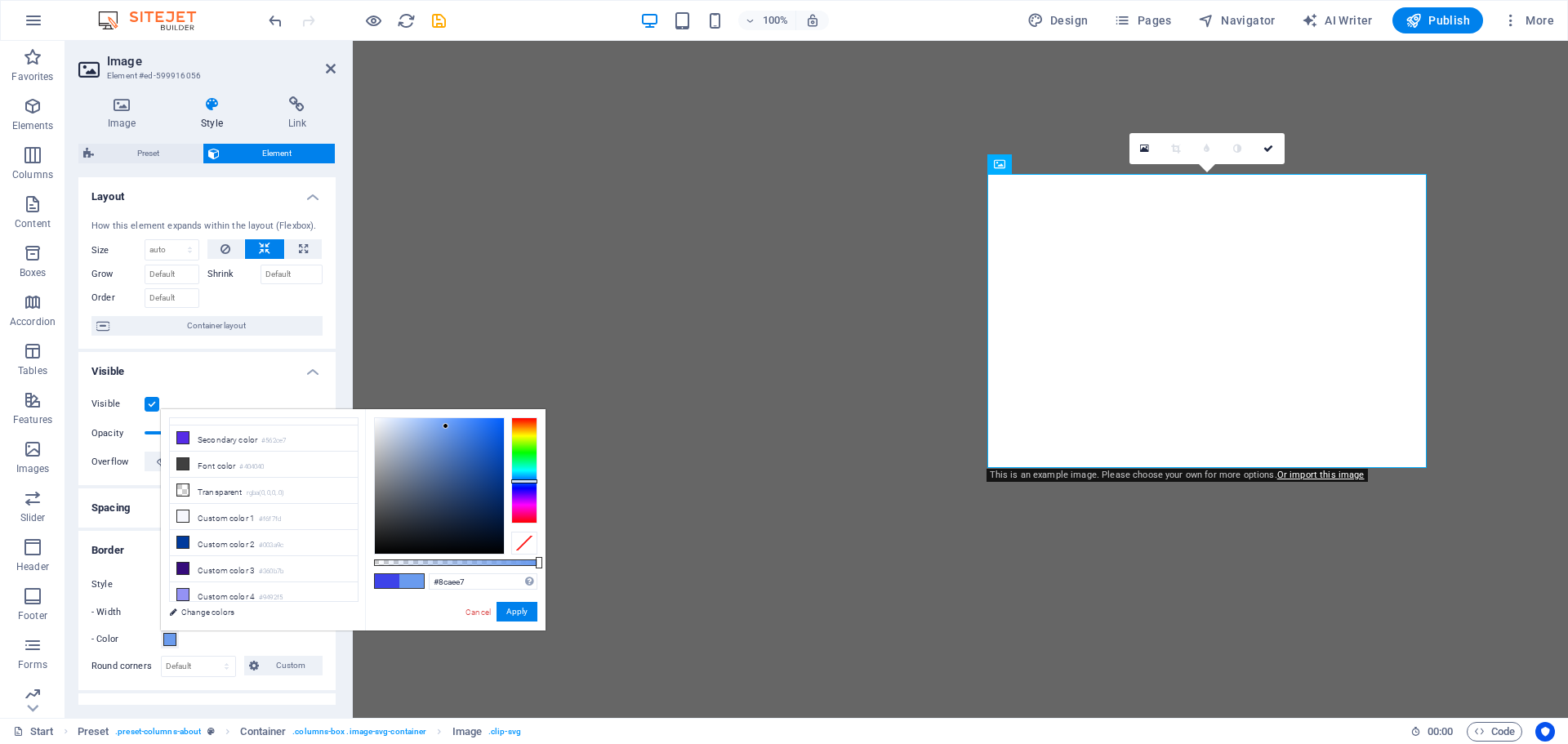
click at [425, 430] on div at bounding box center [439, 485] width 129 height 135
click at [410, 477] on div at bounding box center [439, 485] width 129 height 135
click at [411, 512] on div at bounding box center [439, 485] width 129 height 135
click at [471, 532] on div at bounding box center [439, 485] width 129 height 135
click at [483, 492] on div at bounding box center [439, 485] width 129 height 135
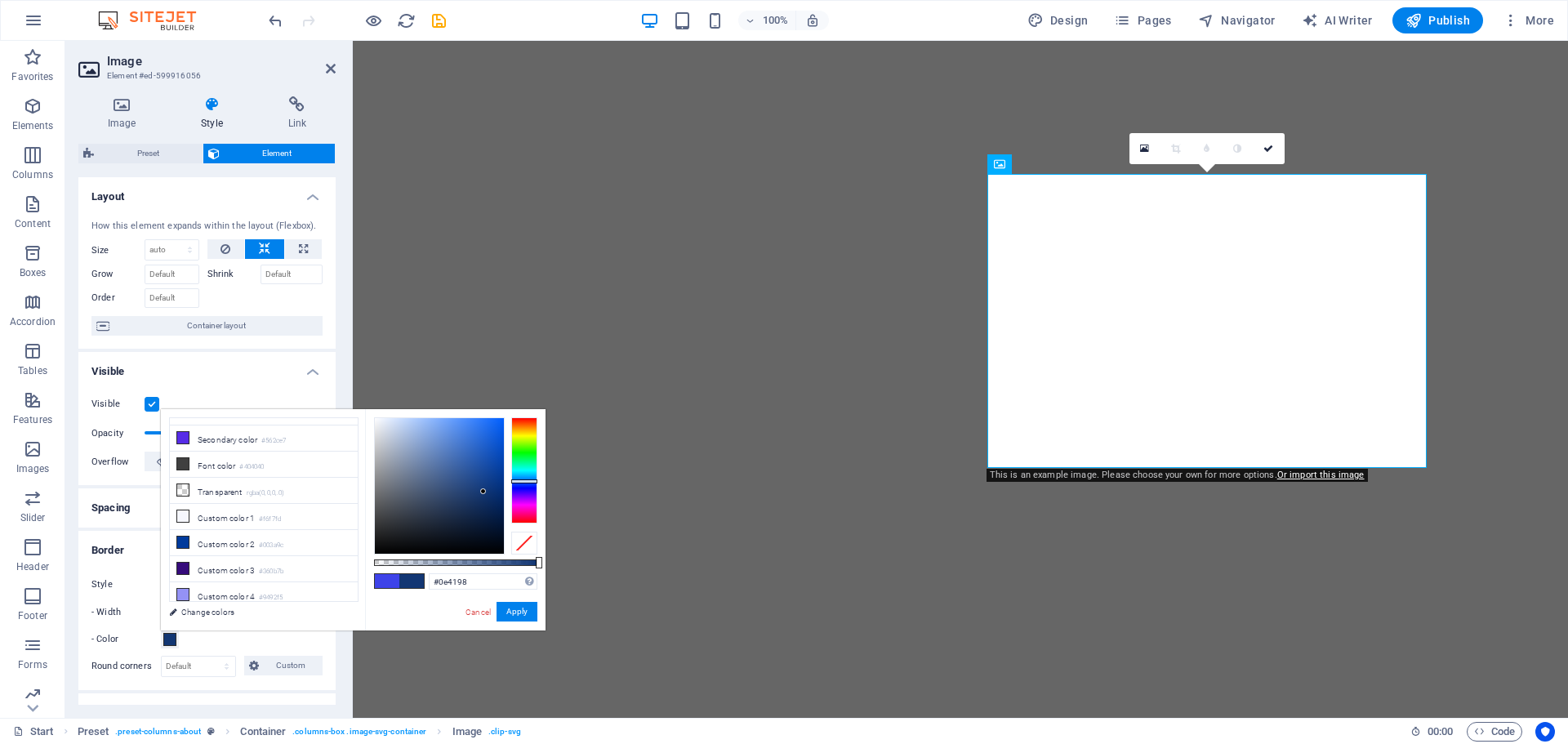
click at [492, 472] on div at bounding box center [439, 485] width 129 height 135
click at [492, 444] on div at bounding box center [439, 485] width 129 height 135
click at [488, 429] on div at bounding box center [439, 485] width 129 height 135
click at [183, 589] on icon at bounding box center [183, 594] width 12 height 12
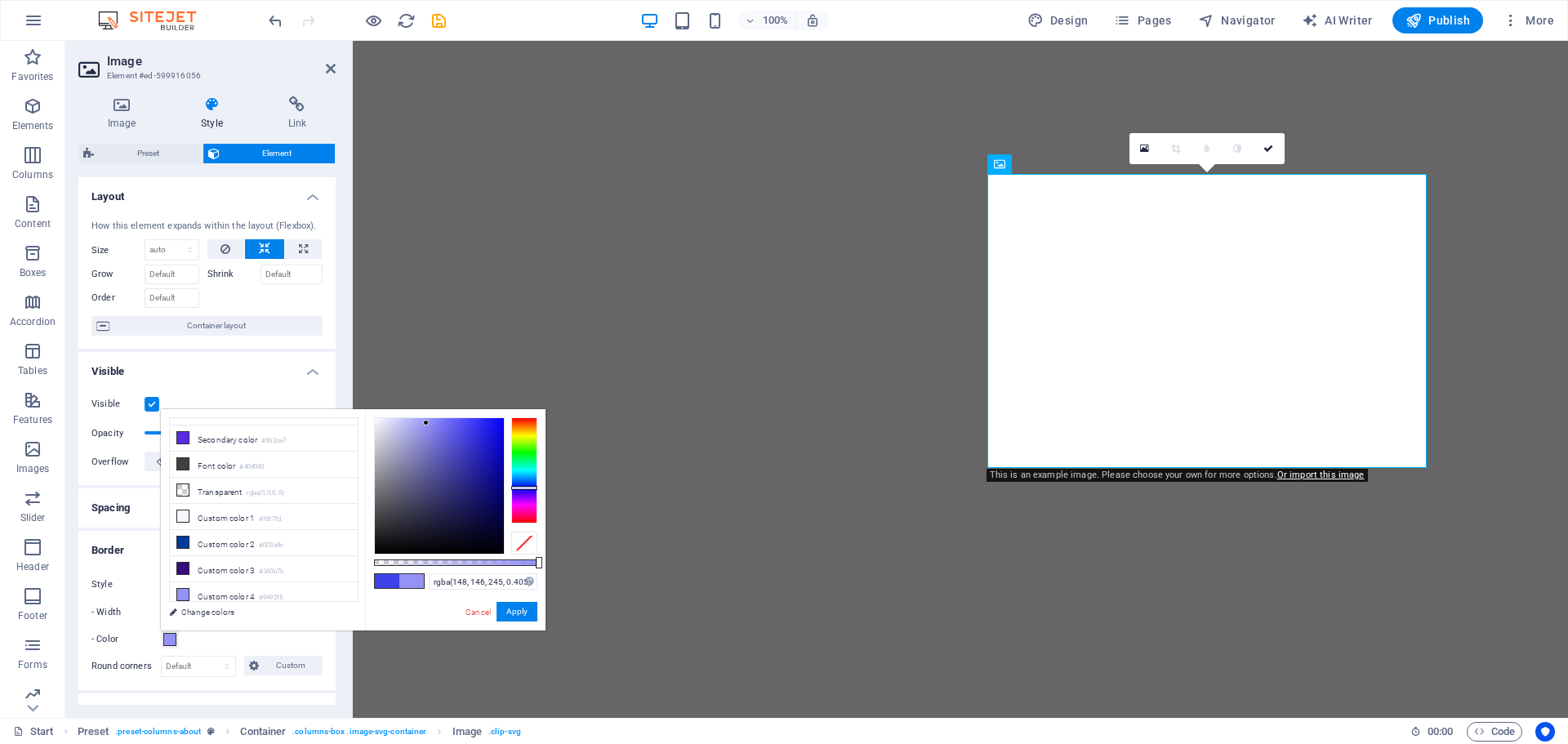
click at [440, 560] on div at bounding box center [455, 563] width 163 height 7
click at [417, 561] on div at bounding box center [455, 563] width 163 height 7
click at [394, 562] on div at bounding box center [455, 563] width 163 height 7
click at [380, 562] on div at bounding box center [455, 563] width 163 height 7
drag, startPoint x: 402, startPoint y: 563, endPoint x: 436, endPoint y: 563, distance: 34.0
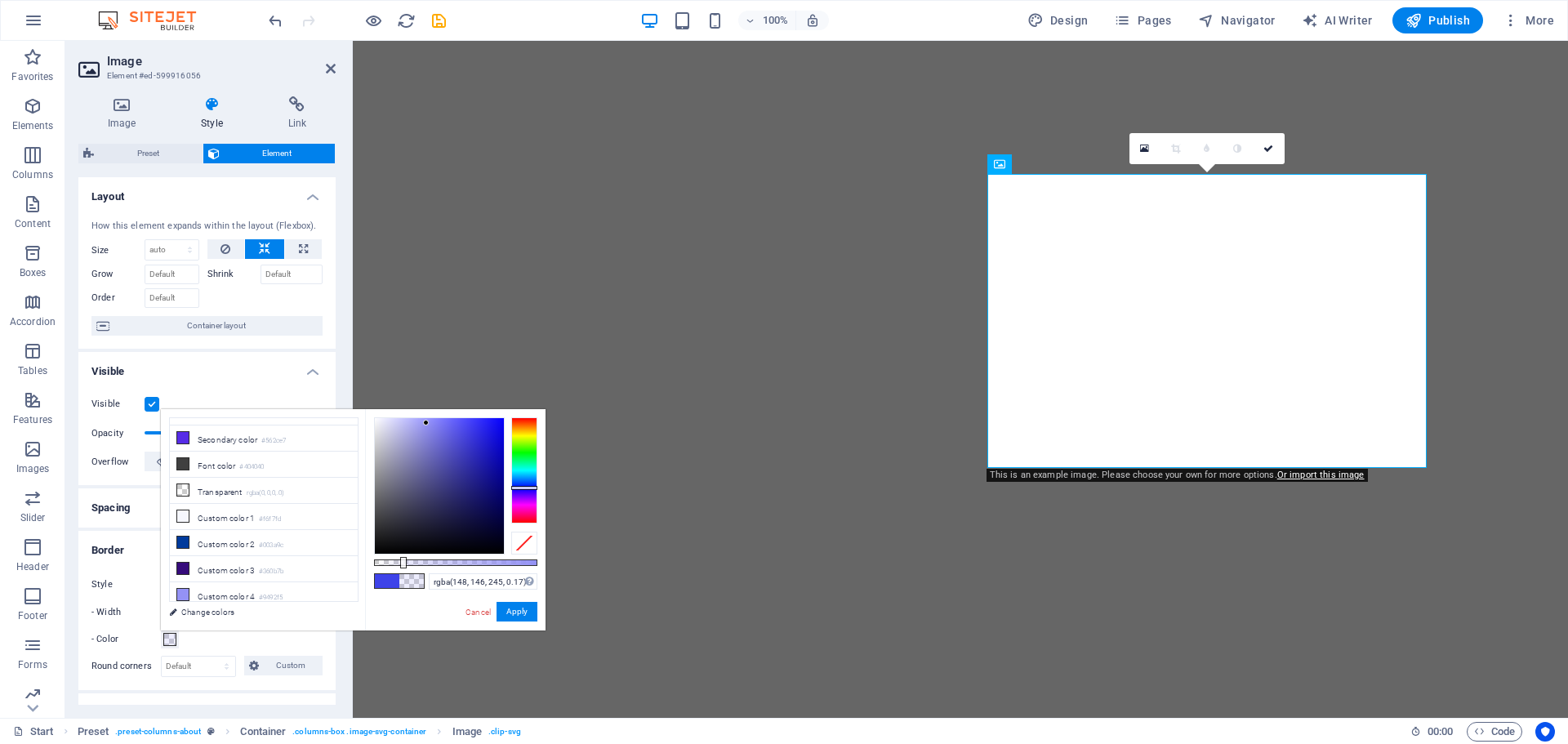
click at [404, 563] on div at bounding box center [455, 563] width 163 height 7
drag, startPoint x: 437, startPoint y: 563, endPoint x: 465, endPoint y: 557, distance: 28.6
click at [439, 563] on div at bounding box center [455, 563] width 163 height 7
click at [466, 557] on div "rgba(148, 146, 245, 0.395) Supported formats #0852ed rgb(8, 82, 237) rgba(8, 82…" at bounding box center [455, 639] width 180 height 458
click at [494, 556] on div "rgba(148, 146, 245, 0.395) Supported formats #0852ed rgb(8, 82, 237) rgba(8, 82…" at bounding box center [455, 639] width 180 height 458
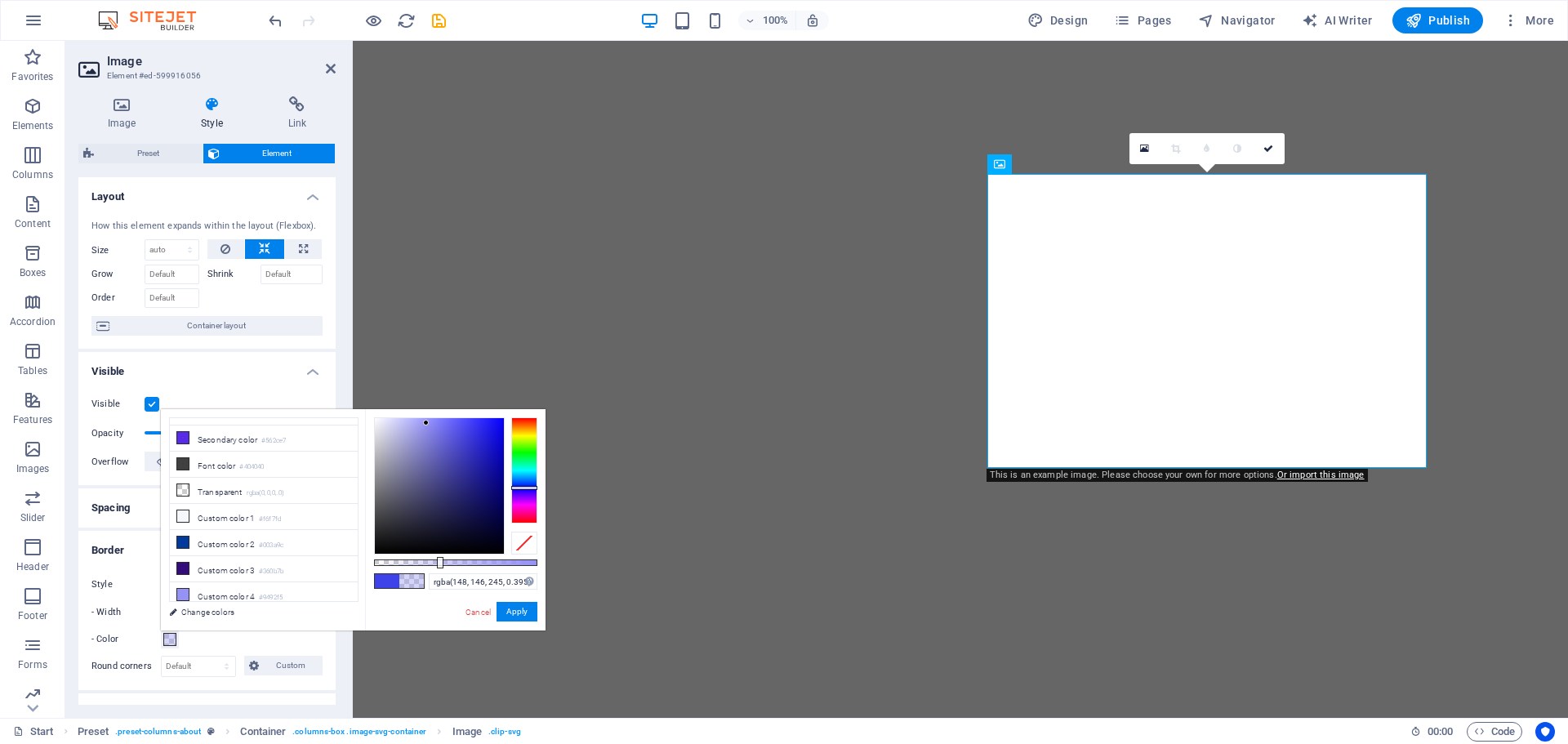
click at [389, 581] on span at bounding box center [387, 581] width 25 height 13
click at [382, 577] on span at bounding box center [387, 581] width 25 height 13
click at [175, 582] on li "Custom color 4 #9492f5" at bounding box center [264, 594] width 188 height 26
type input "#9492f5"
click at [180, 589] on icon at bounding box center [183, 594] width 12 height 12
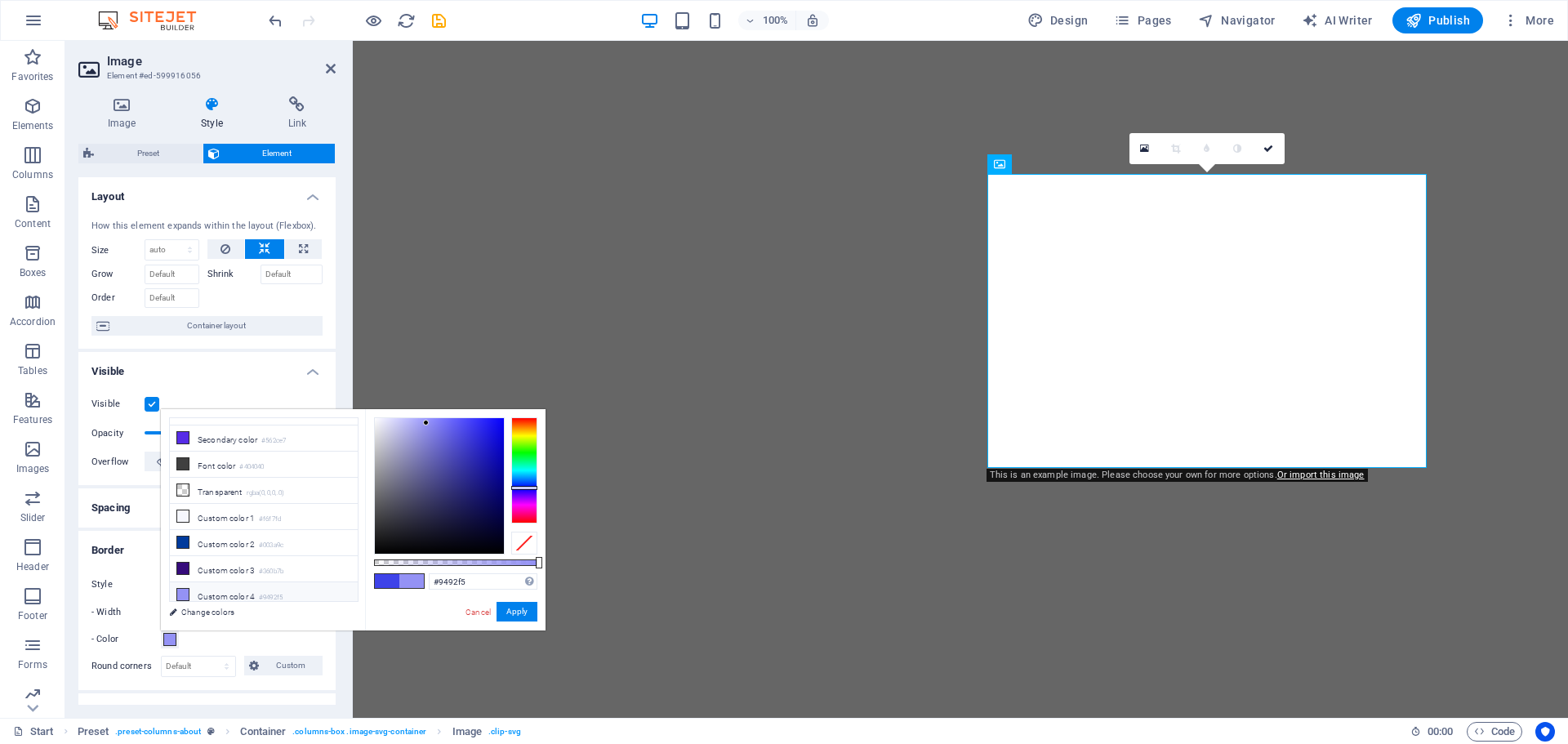
click at [180, 589] on icon at bounding box center [183, 594] width 12 height 12
click at [513, 603] on button "Apply" at bounding box center [517, 612] width 41 height 19
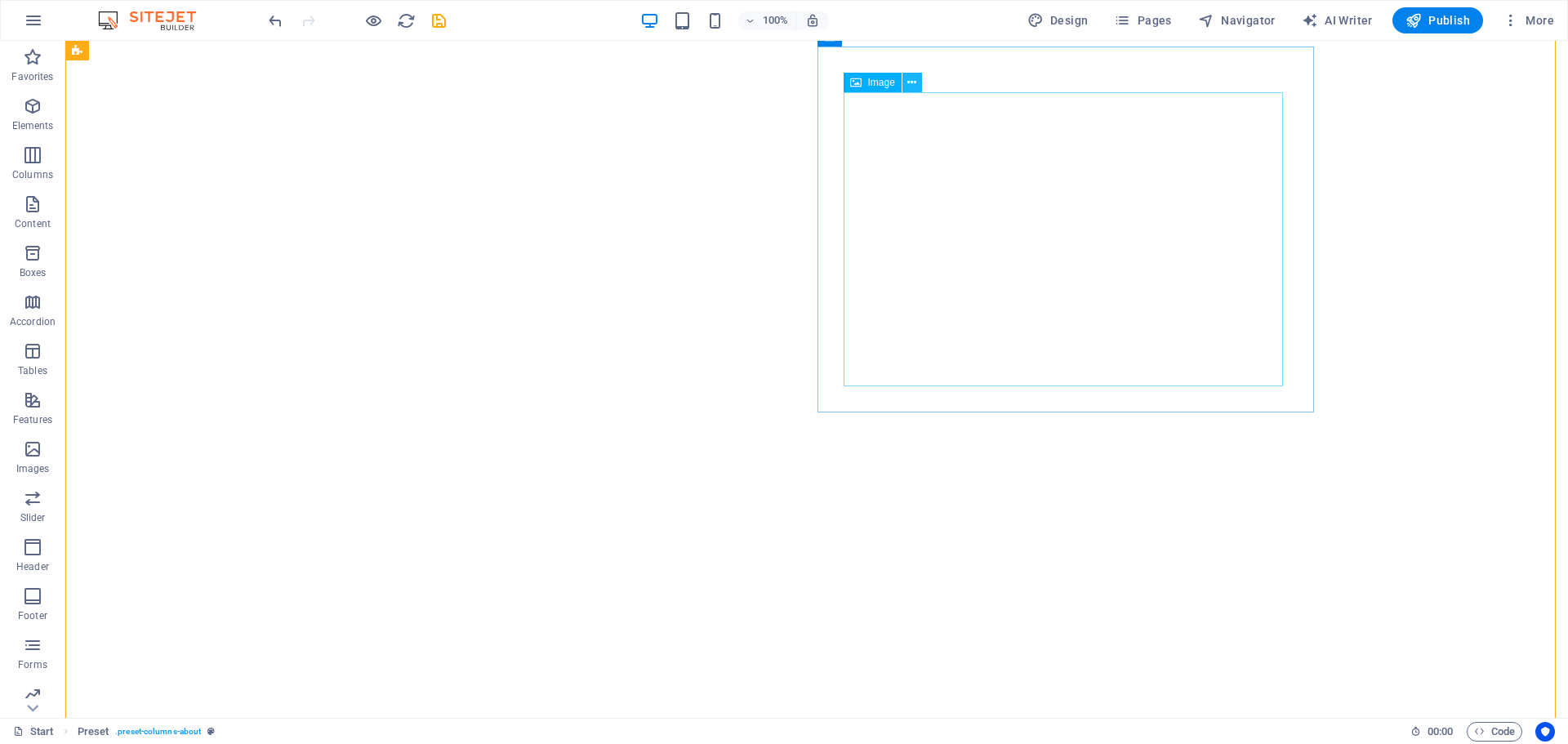
click at [908, 85] on icon at bounding box center [911, 83] width 9 height 17
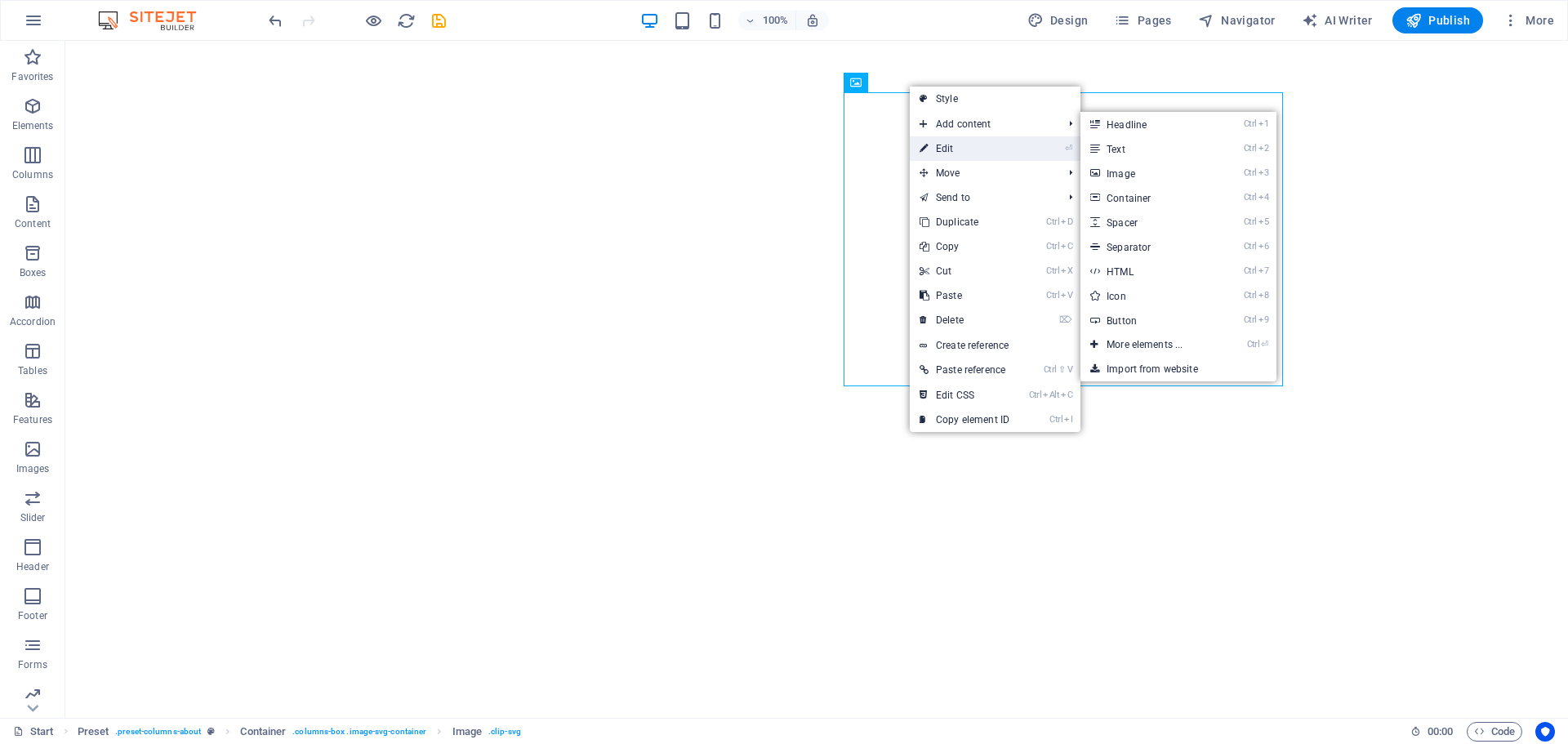
click at [947, 150] on link "⏎ Edit" at bounding box center [964, 149] width 109 height 25
select select "px"
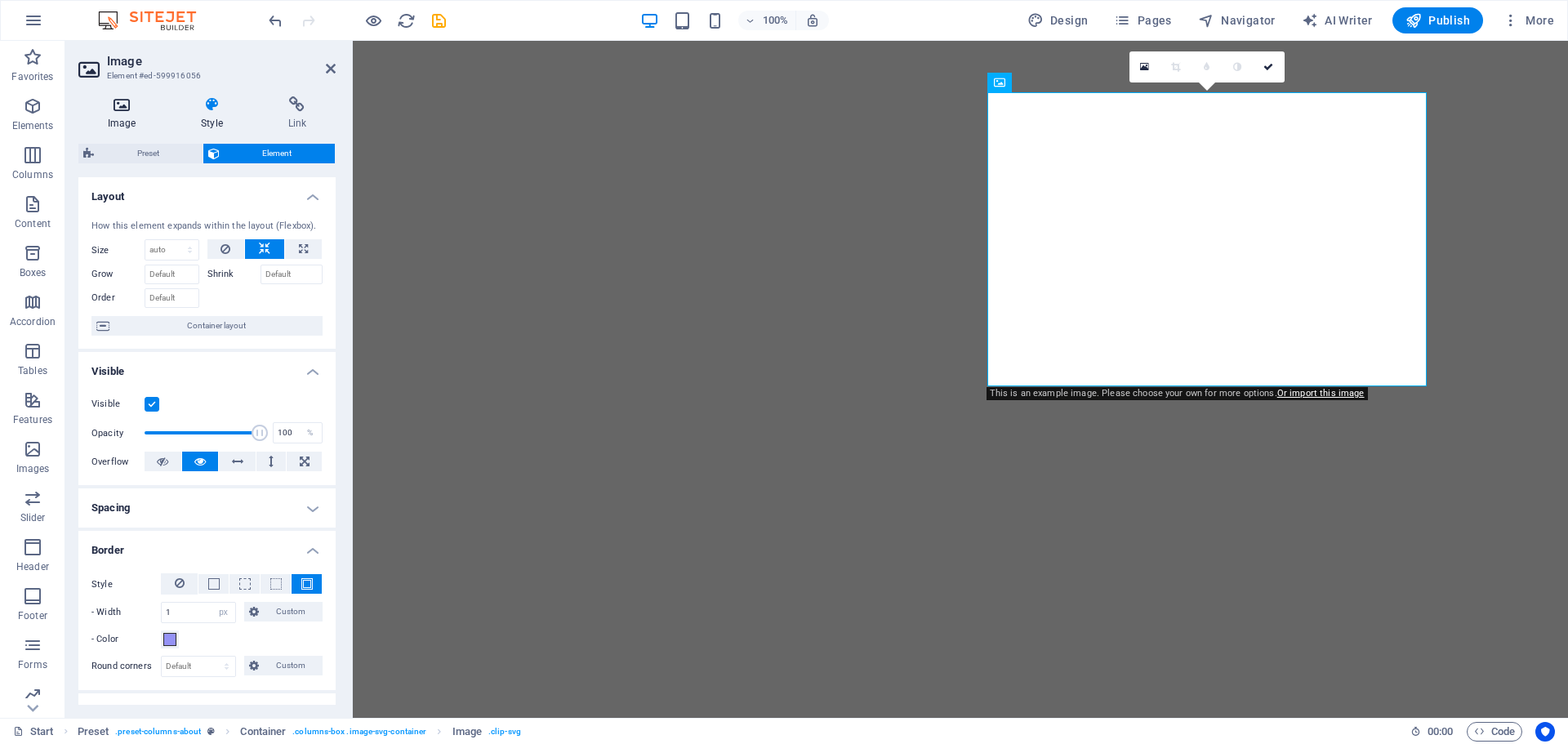
click at [117, 110] on icon at bounding box center [122, 105] width 86 height 16
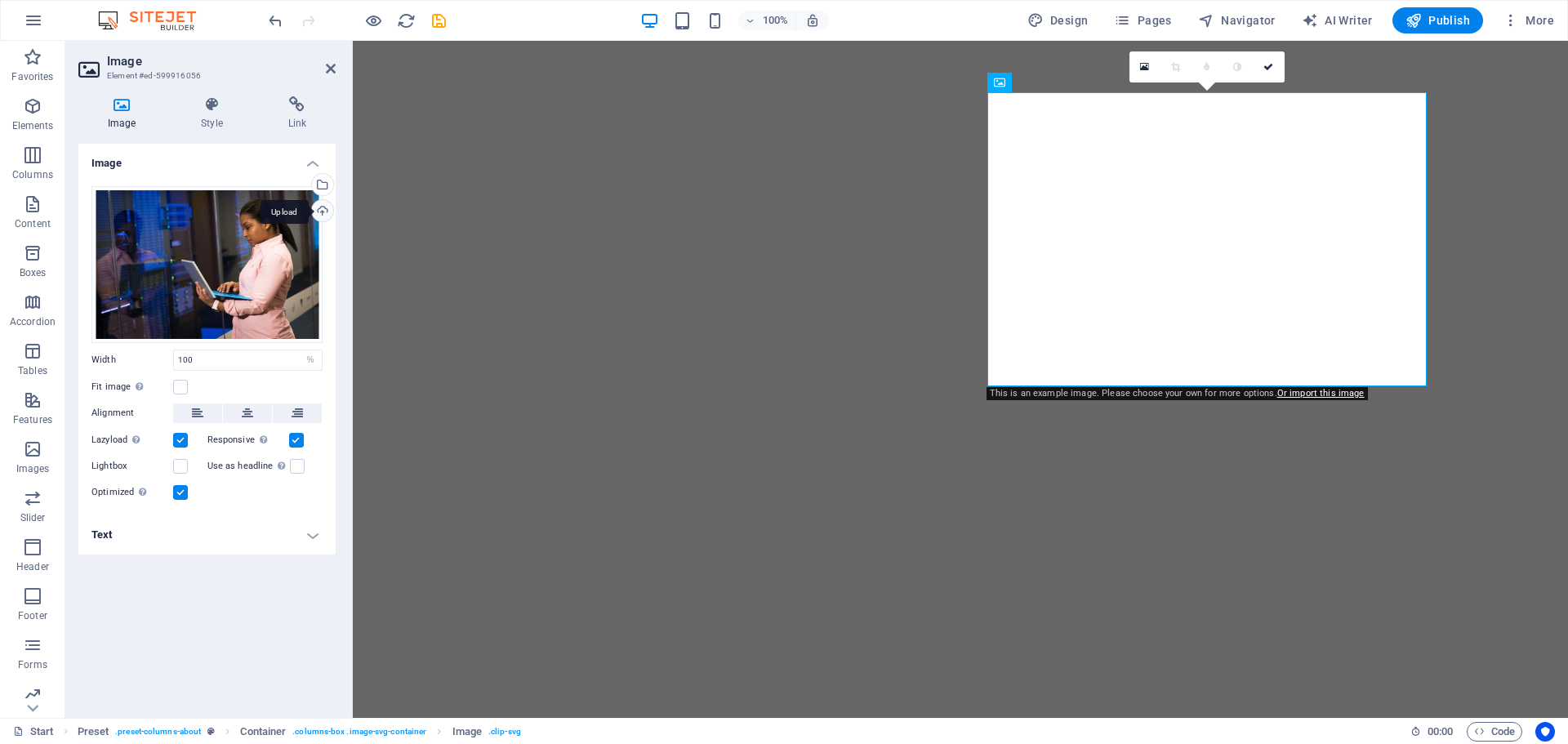
click at [319, 206] on div "Upload" at bounding box center [321, 213] width 25 height 25
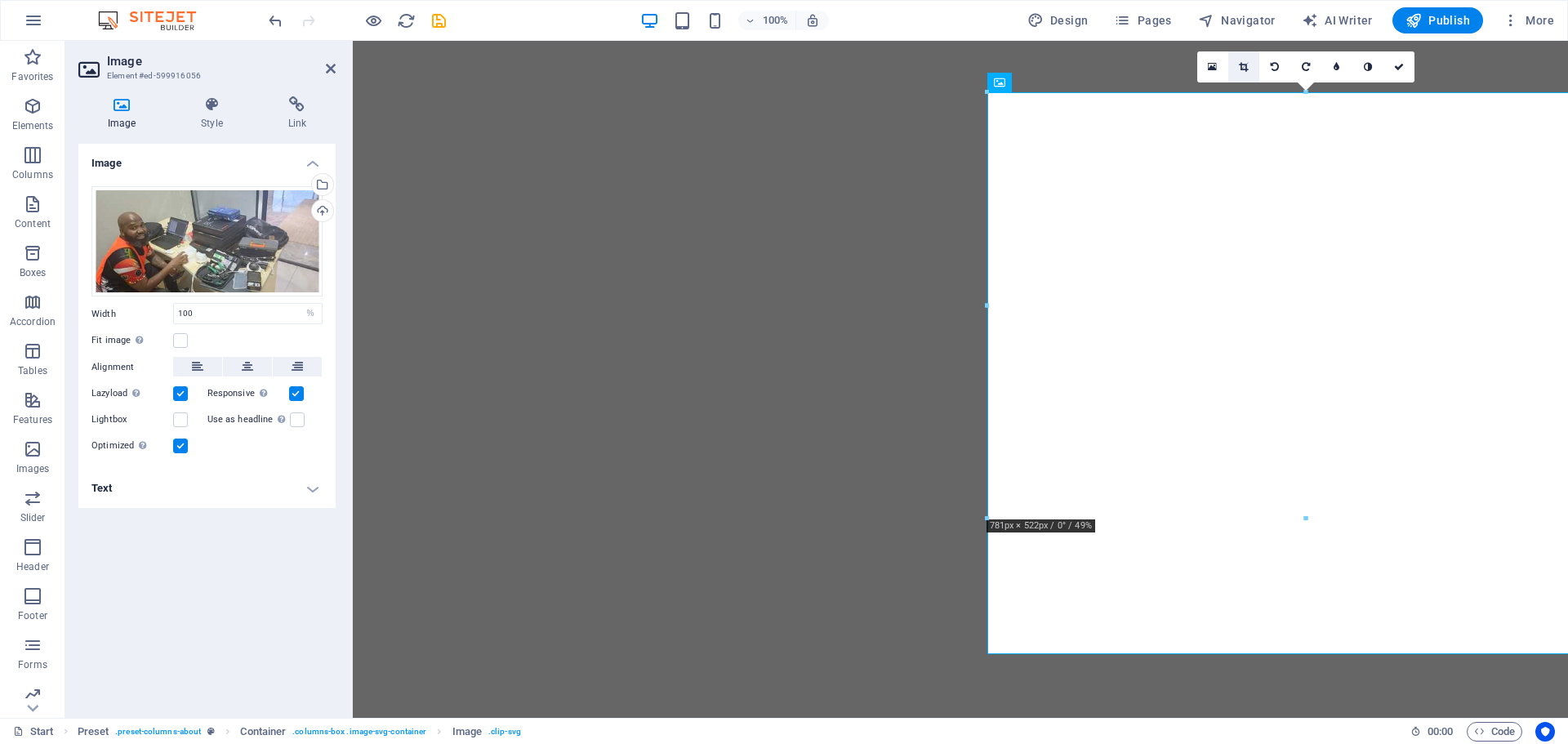
click at [1246, 69] on icon at bounding box center [1242, 67] width 9 height 10
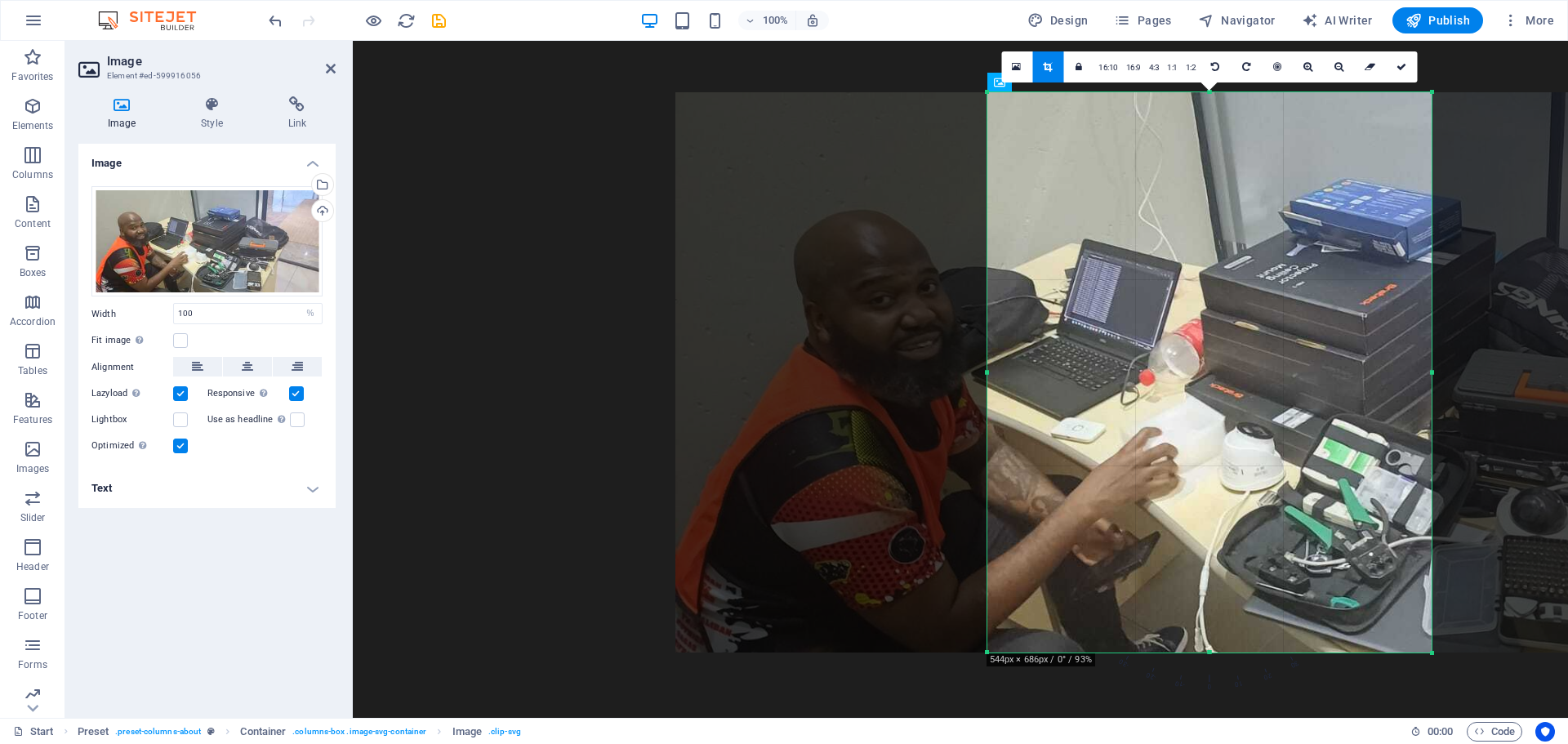
drag, startPoint x: 985, startPoint y: 377, endPoint x: 1298, endPoint y: 402, distance: 314.0
click at [1298, 402] on div "180 170 160 150 140 130 120 110 100 90 80 70 60 50 40 30 20 10 0 -10 -20 -30 -4…" at bounding box center [1209, 372] width 444 height 560
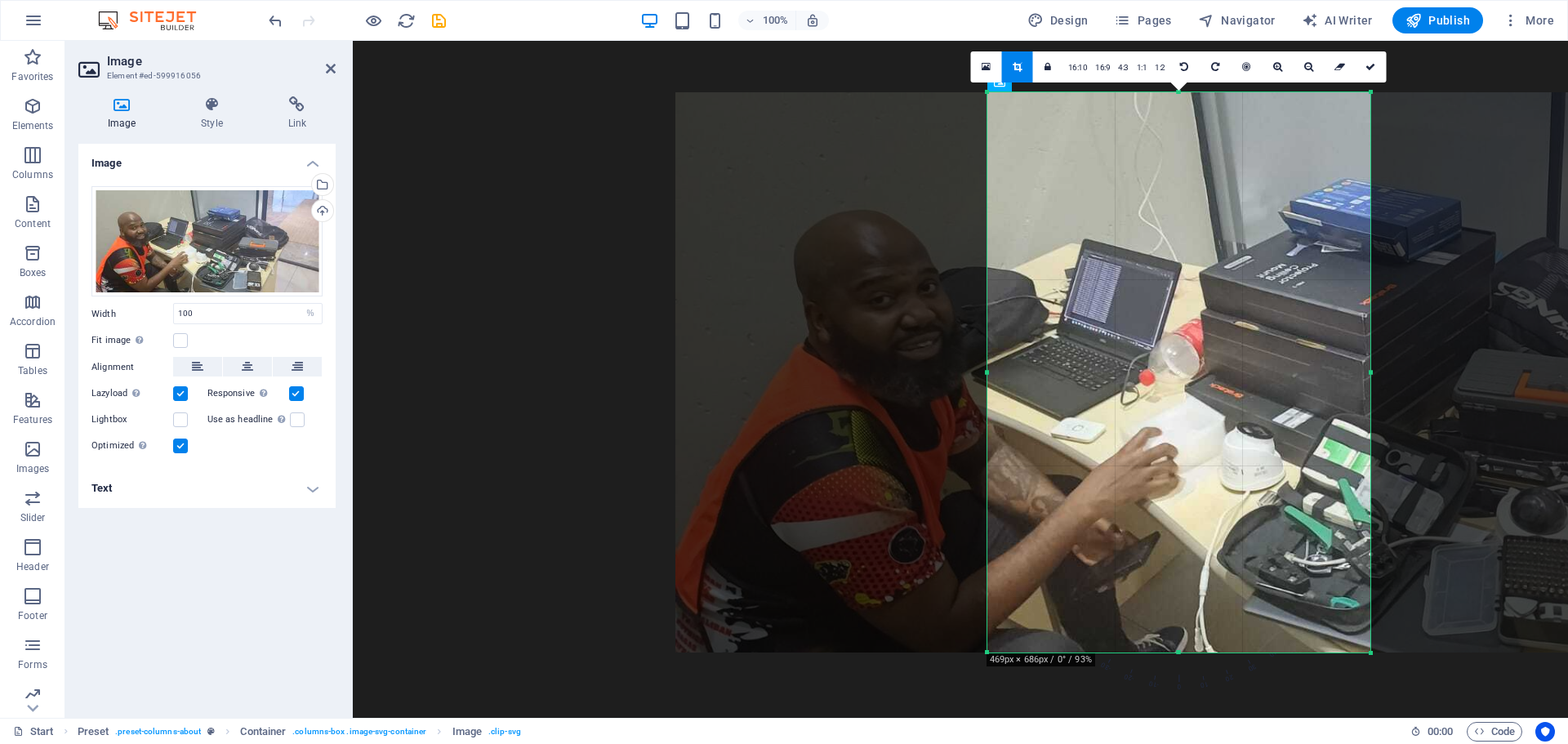
drag, startPoint x: 1431, startPoint y: 372, endPoint x: 1370, endPoint y: 380, distance: 61.5
click at [1370, 380] on div at bounding box center [1371, 372] width 6 height 560
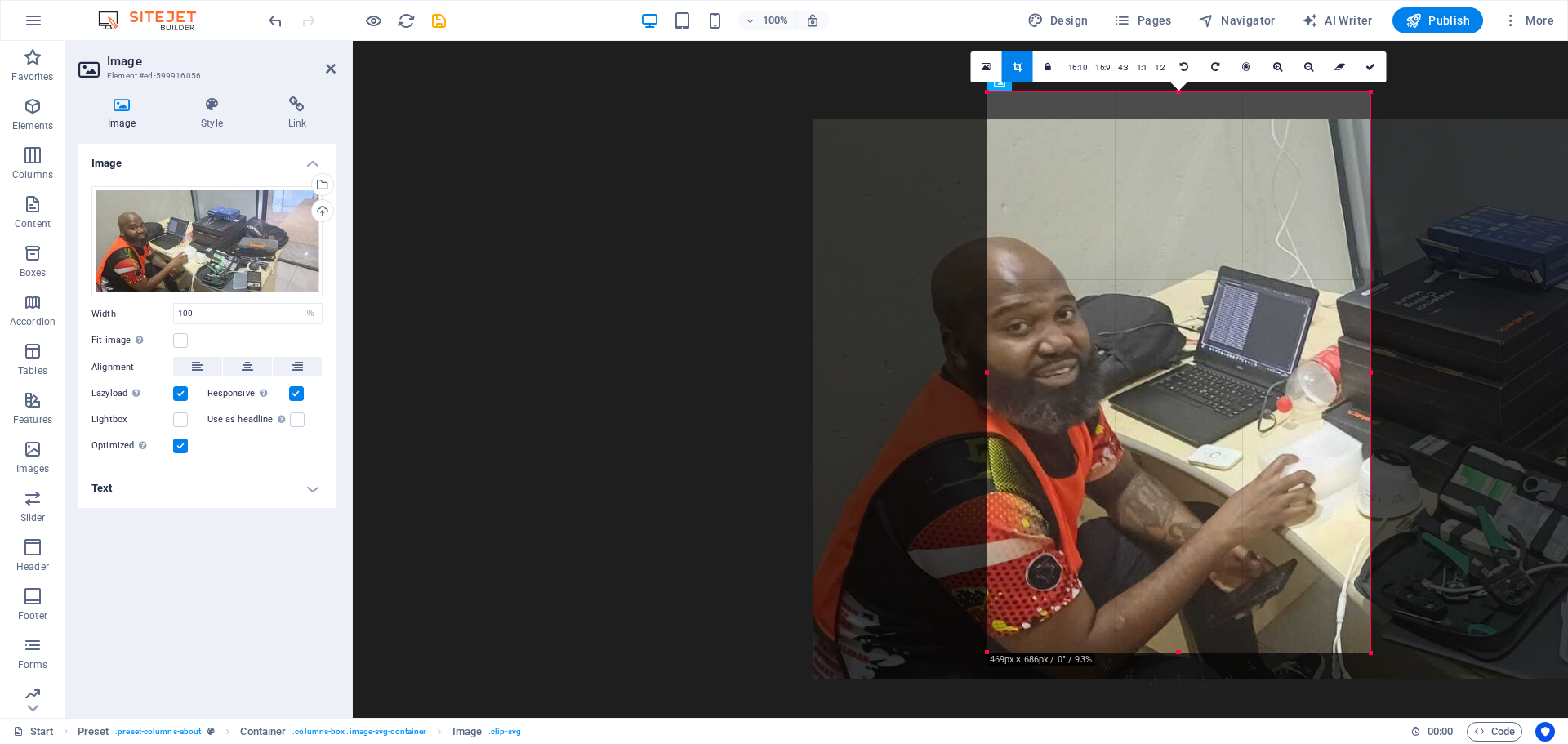
drag, startPoint x: 1349, startPoint y: 380, endPoint x: 1487, endPoint y: 407, distance: 140.6
click at [1487, 407] on div at bounding box center [1420, 399] width 1216 height 560
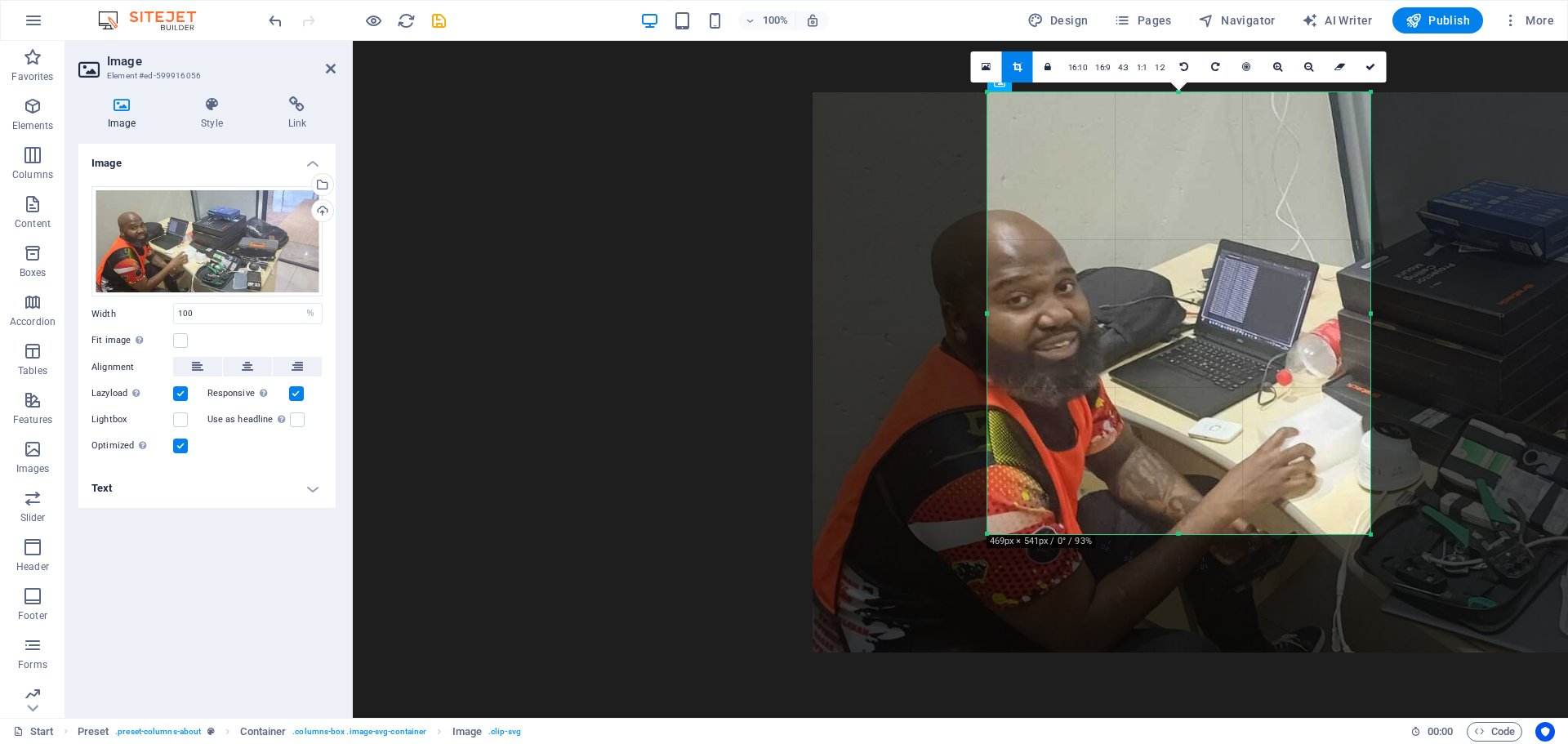
drag, startPoint x: 1164, startPoint y: 598, endPoint x: 1152, endPoint y: 534, distance: 65.1
click at [1152, 534] on div at bounding box center [1179, 535] width 383 height 6
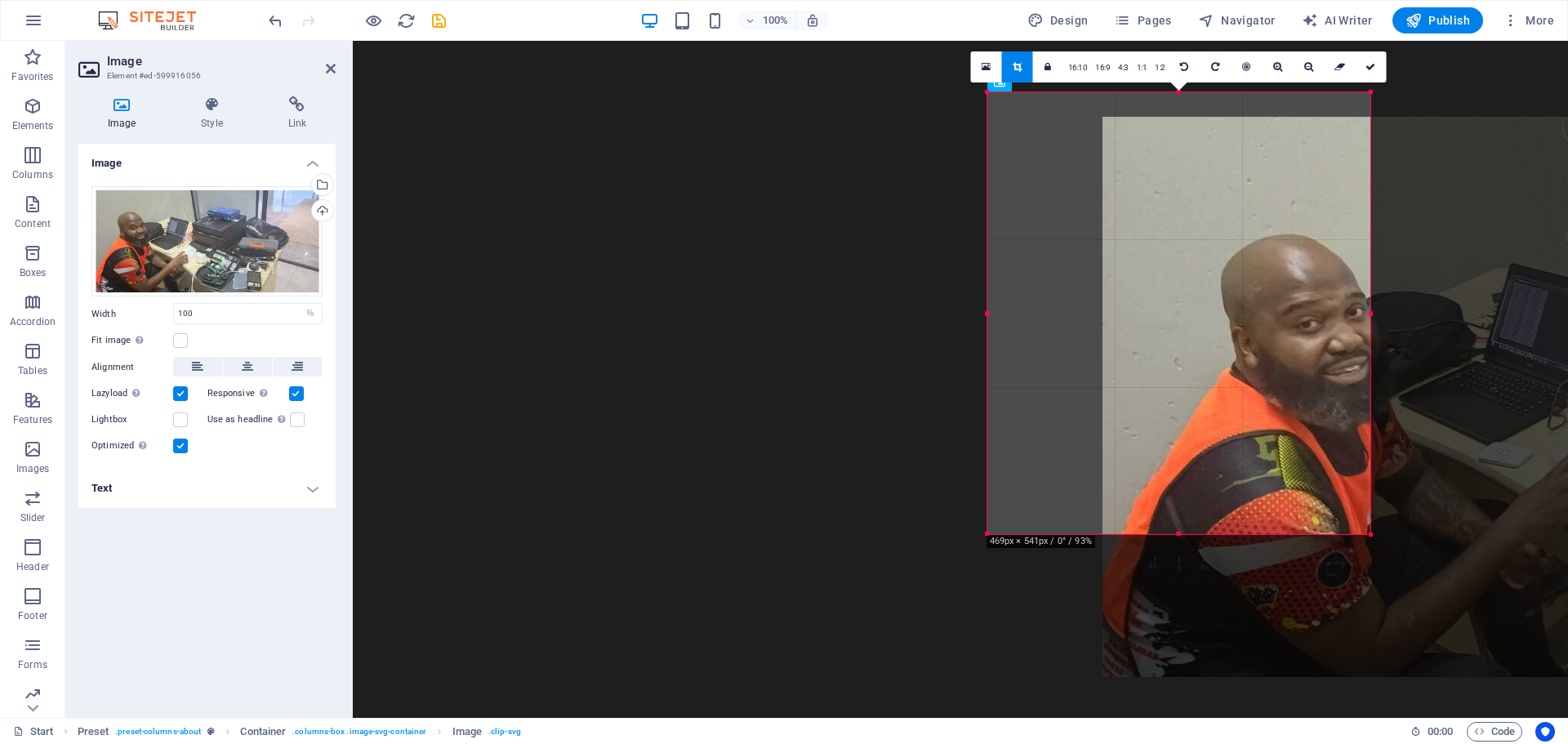
drag, startPoint x: 1128, startPoint y: 433, endPoint x: 1418, endPoint y: 457, distance: 291.0
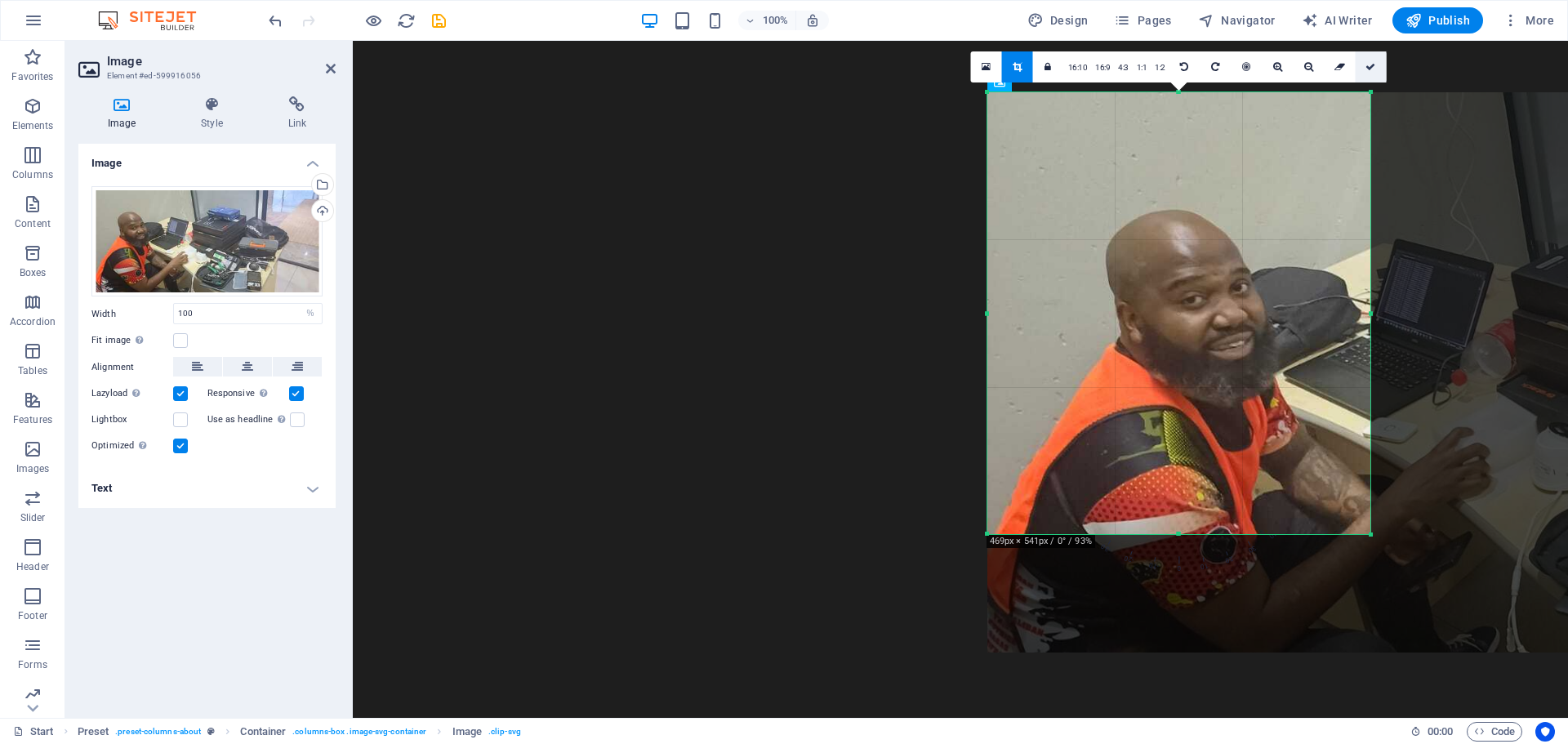
click at [1371, 69] on icon at bounding box center [1370, 67] width 10 height 10
type input "469"
select select "px"
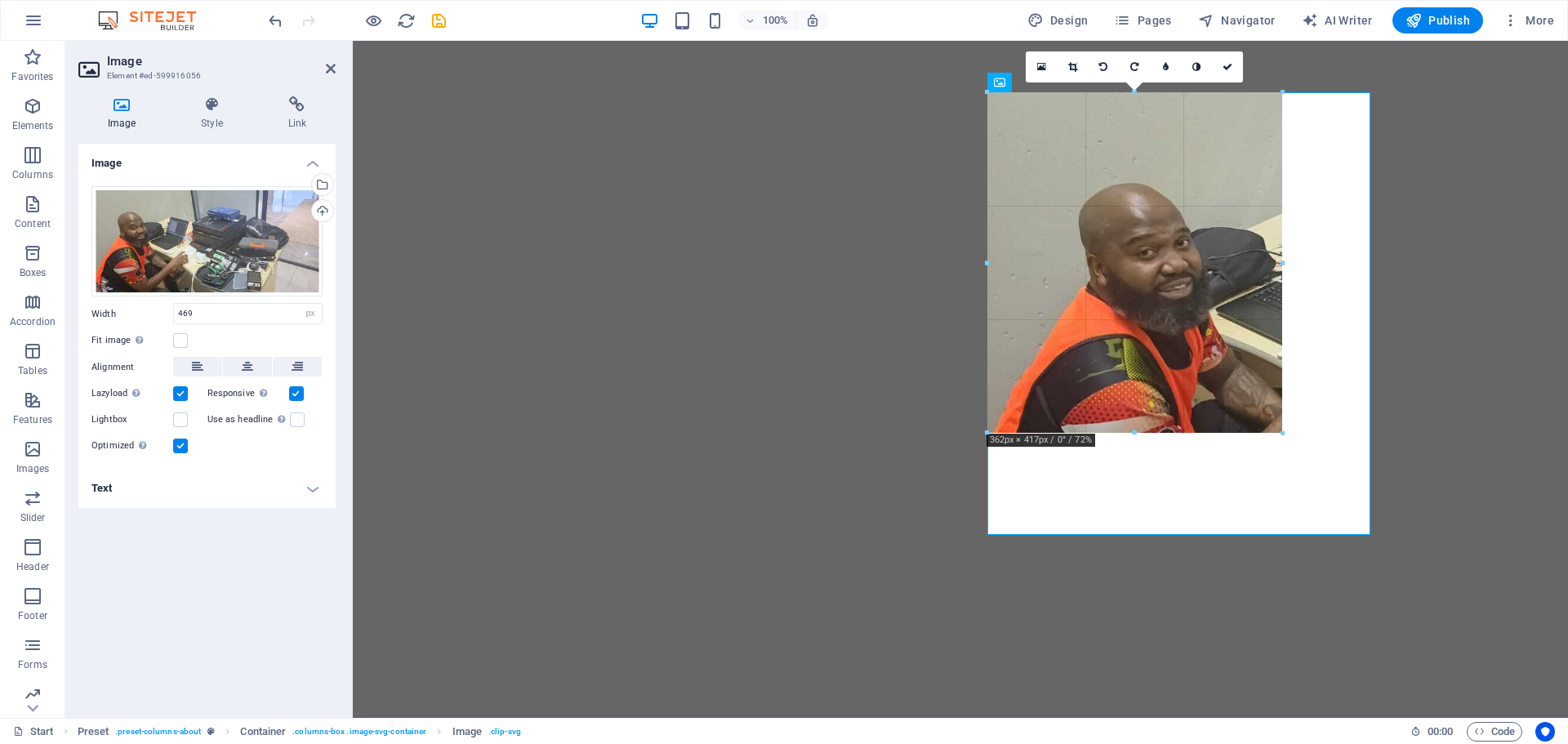
drag, startPoint x: 1178, startPoint y: 537, endPoint x: 1178, endPoint y: 394, distance: 143.0
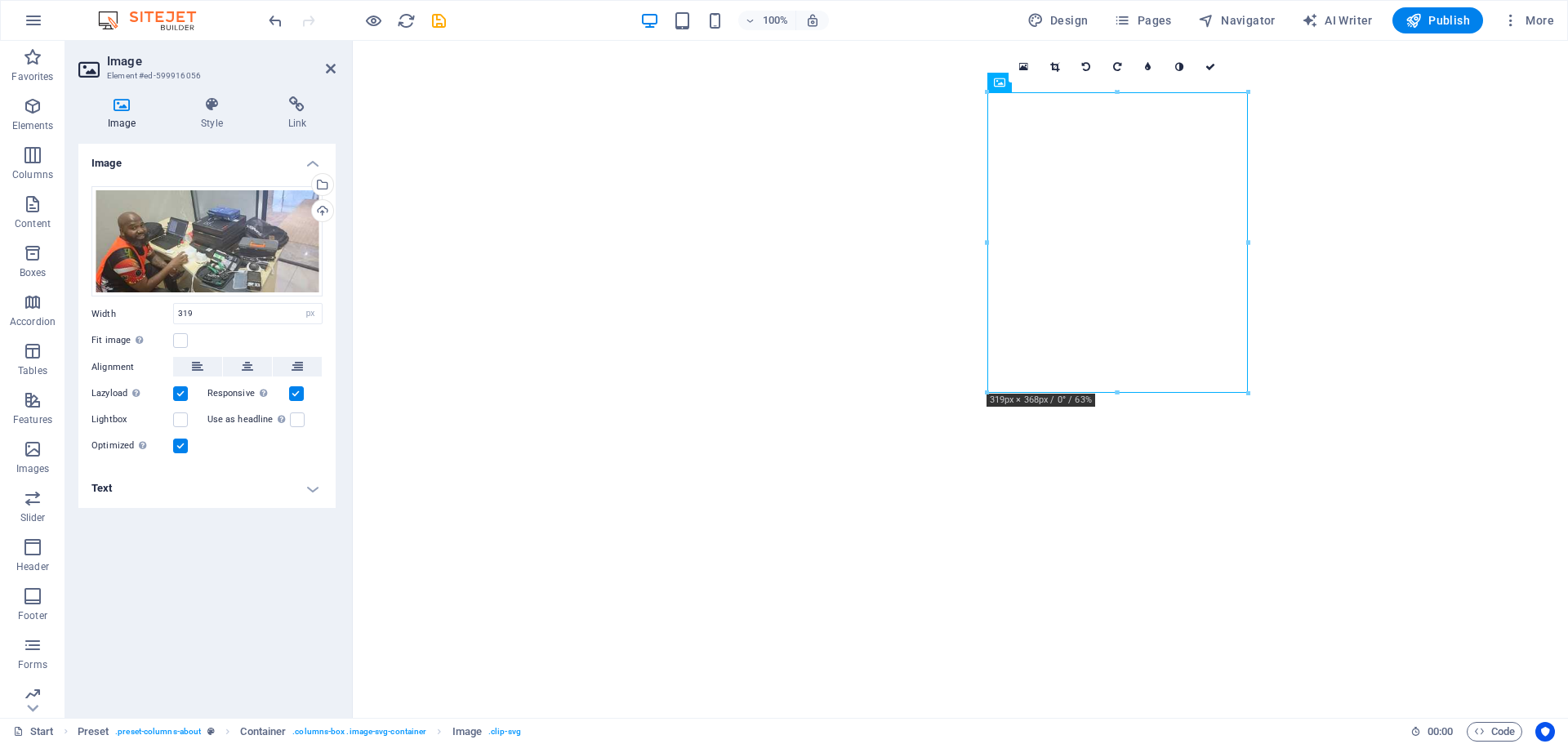
drag, startPoint x: 1249, startPoint y: 394, endPoint x: 1314, endPoint y: 441, distance: 80.2
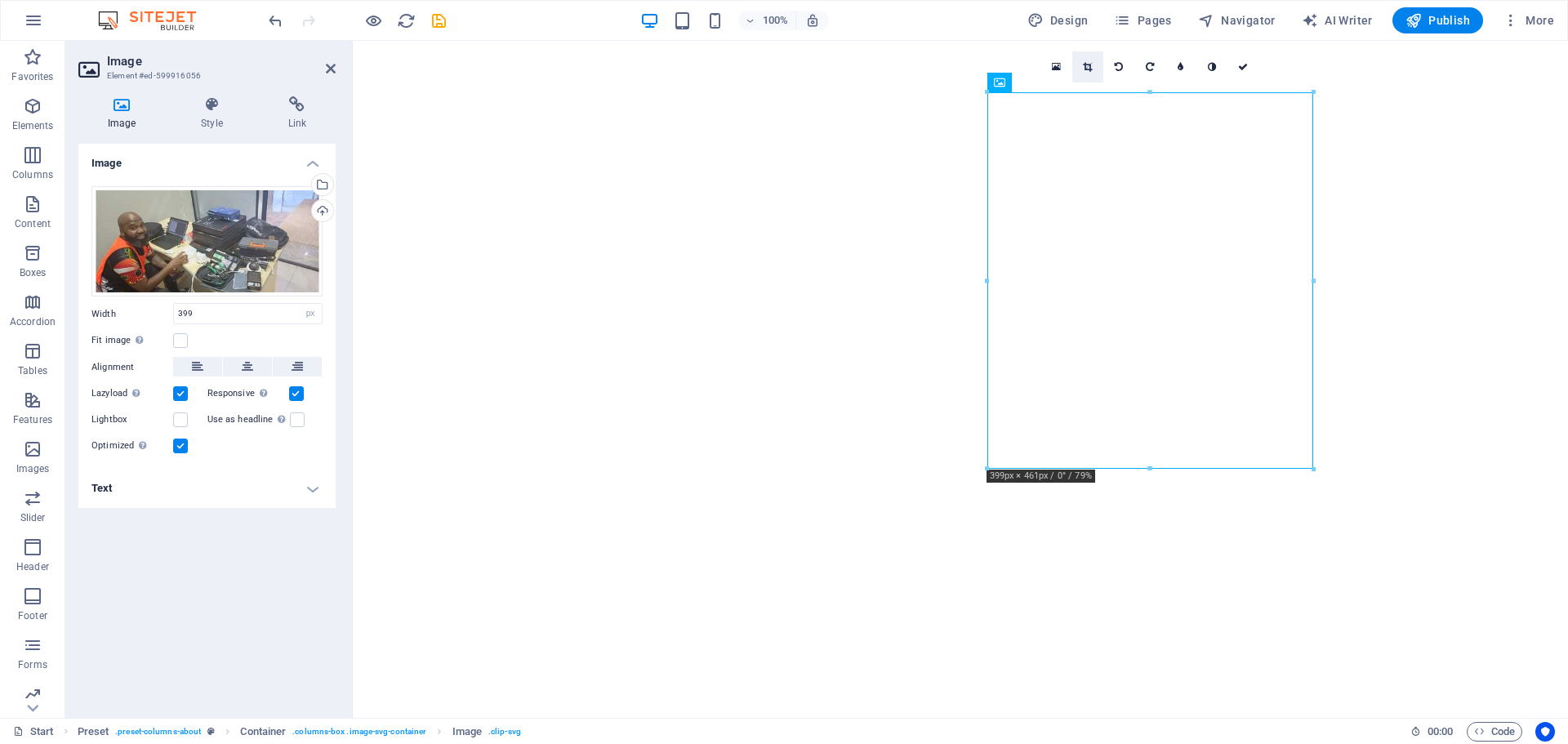
click at [1086, 69] on icon at bounding box center [1087, 67] width 9 height 10
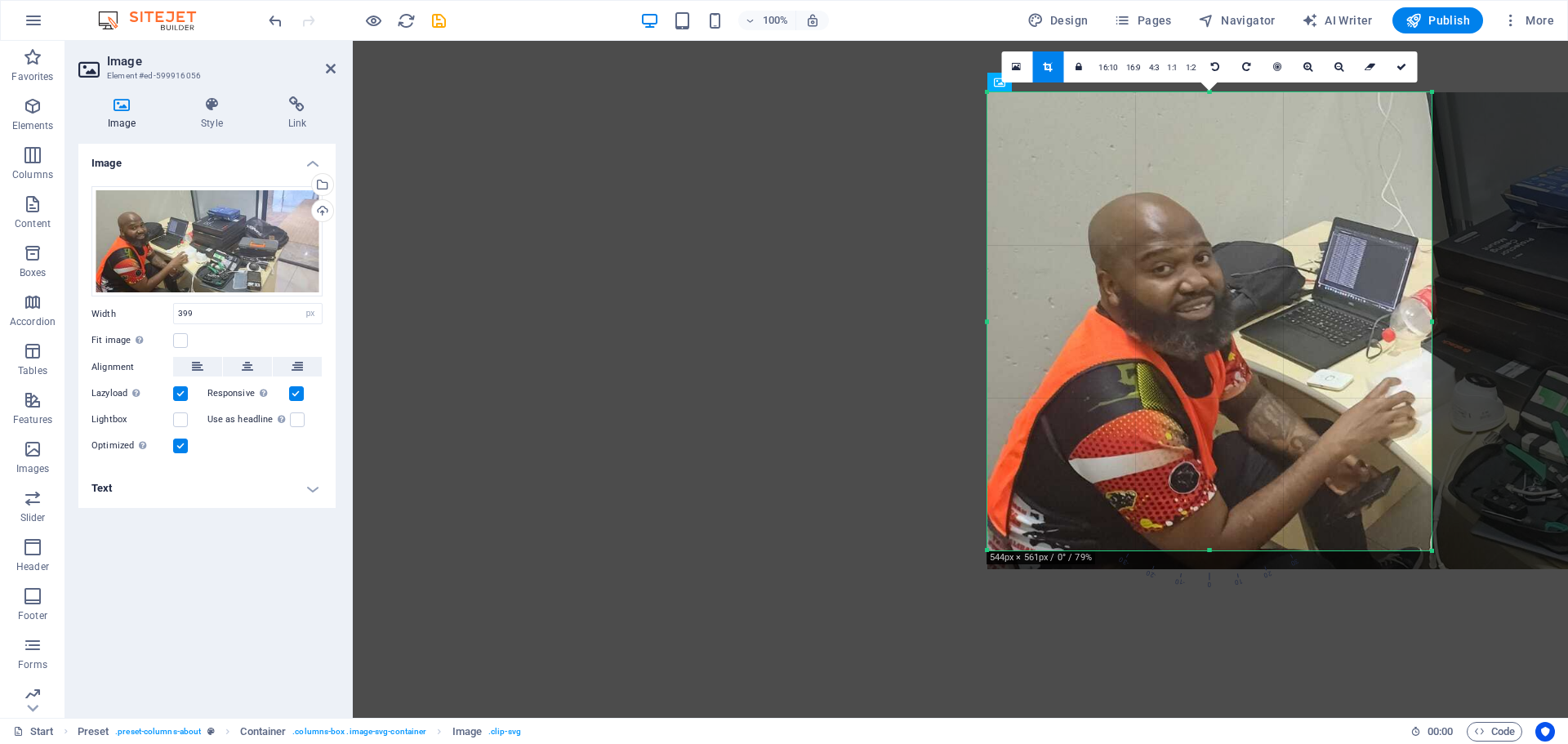
drag, startPoint x: 1310, startPoint y: 465, endPoint x: 1510, endPoint y: 531, distance: 210.6
click at [1431, 546] on div "180 170 160 150 140 130 120 110 100 90 80 70 60 50 40 30 20 10 0 -10 -20 -30 -4…" at bounding box center [1209, 321] width 444 height 458
click at [1395, 67] on link at bounding box center [1401, 67] width 31 height 31
type input "544"
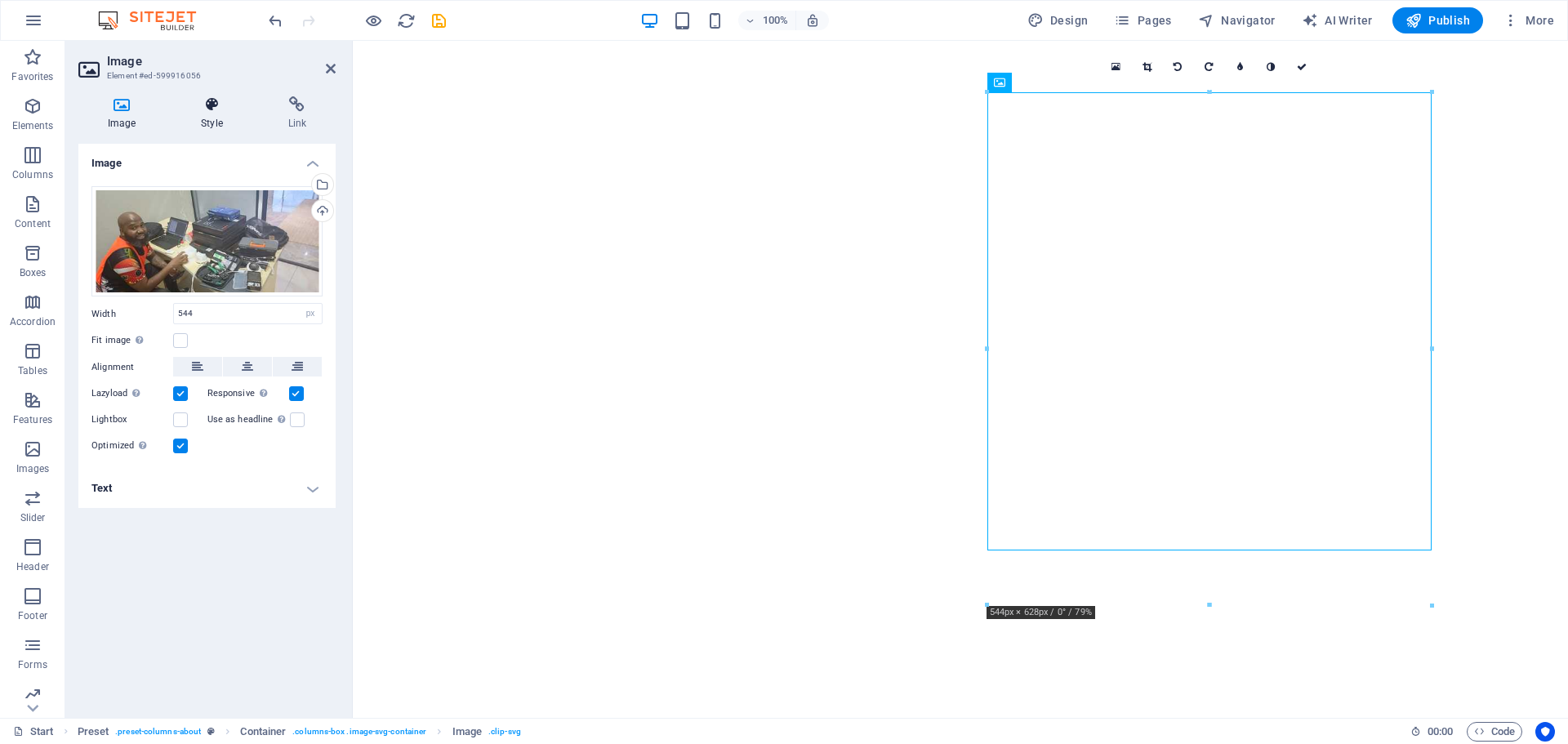
click at [205, 113] on h4 "Style" at bounding box center [215, 114] width 86 height 35
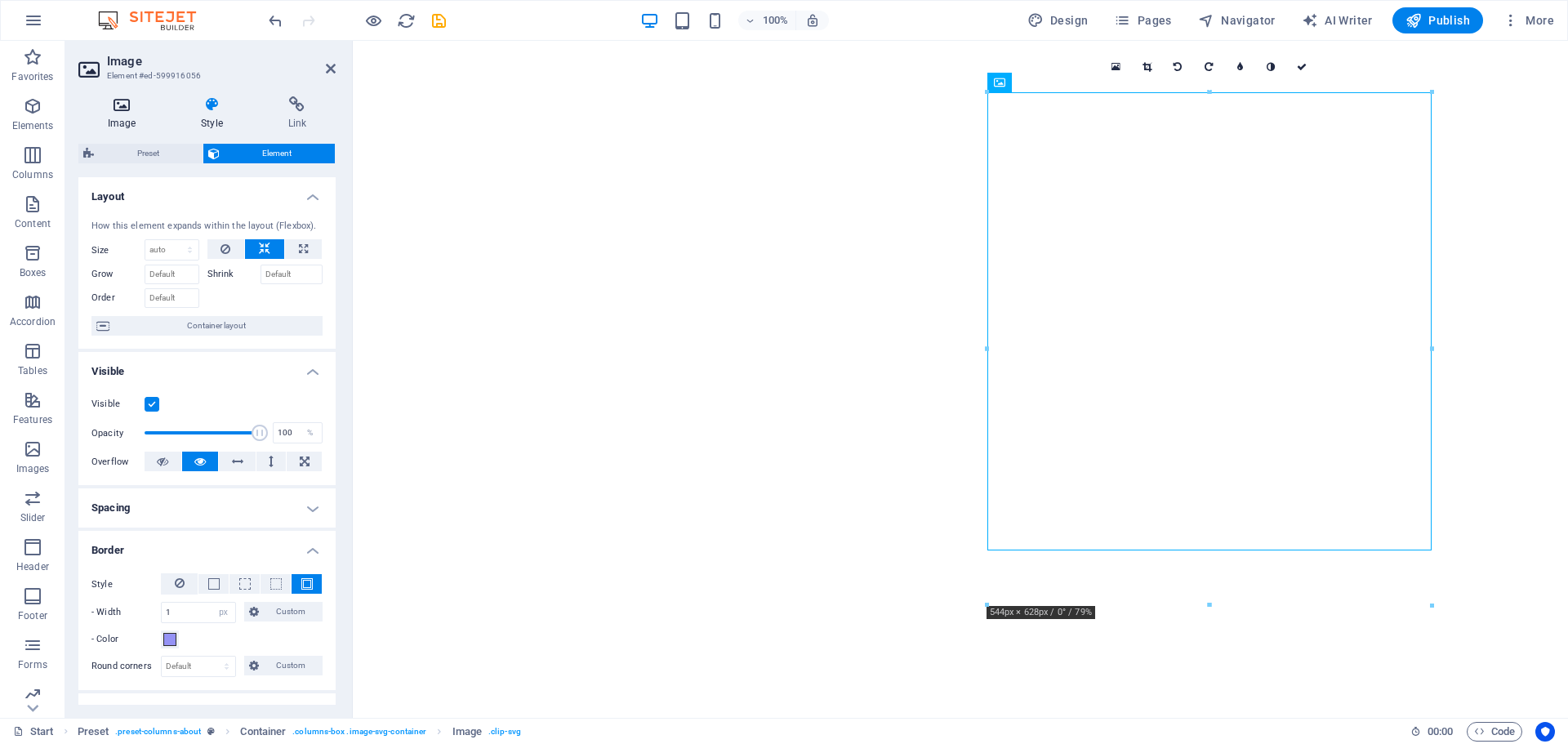
click at [119, 107] on icon at bounding box center [122, 105] width 86 height 16
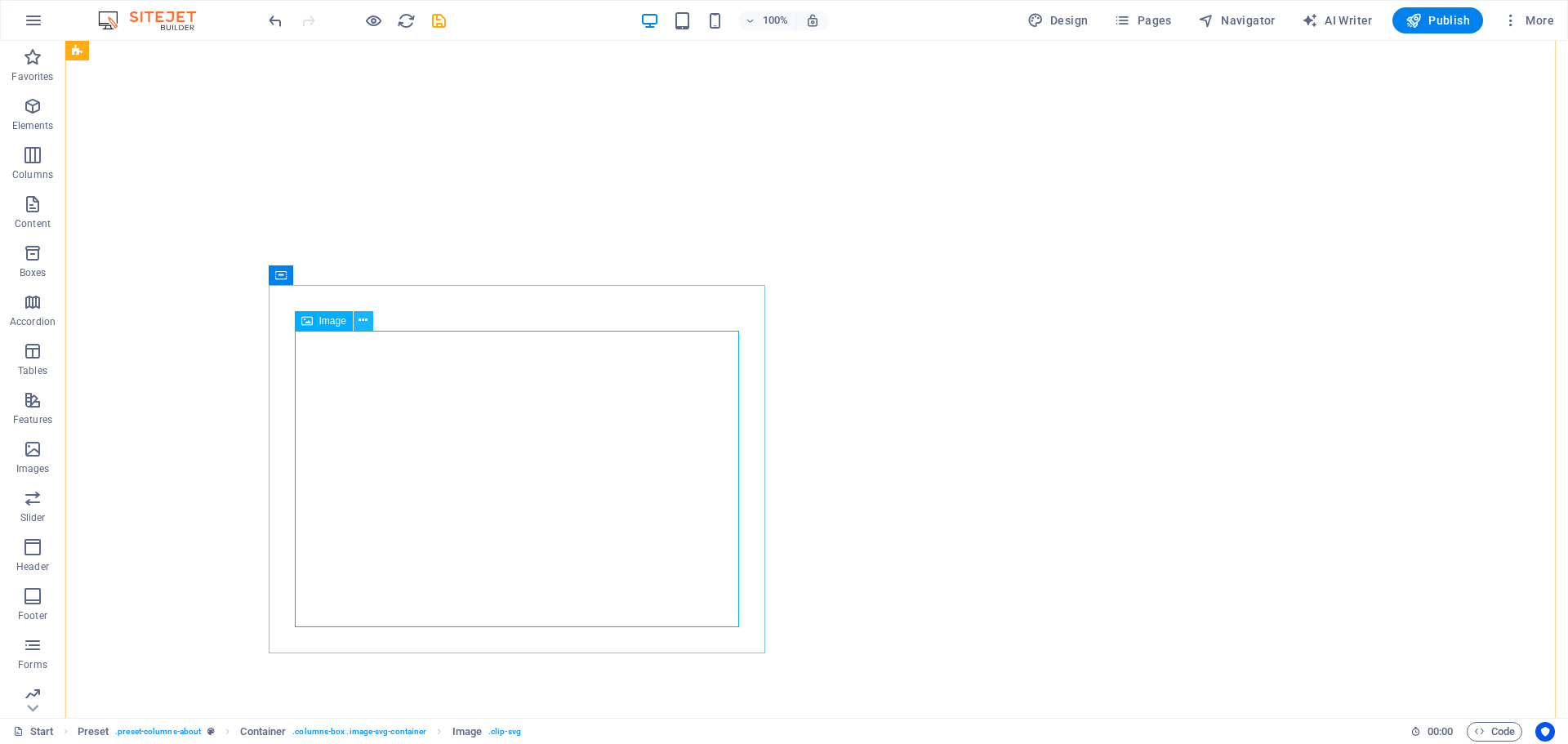
click at [357, 320] on button at bounding box center [363, 321] width 19 height 19
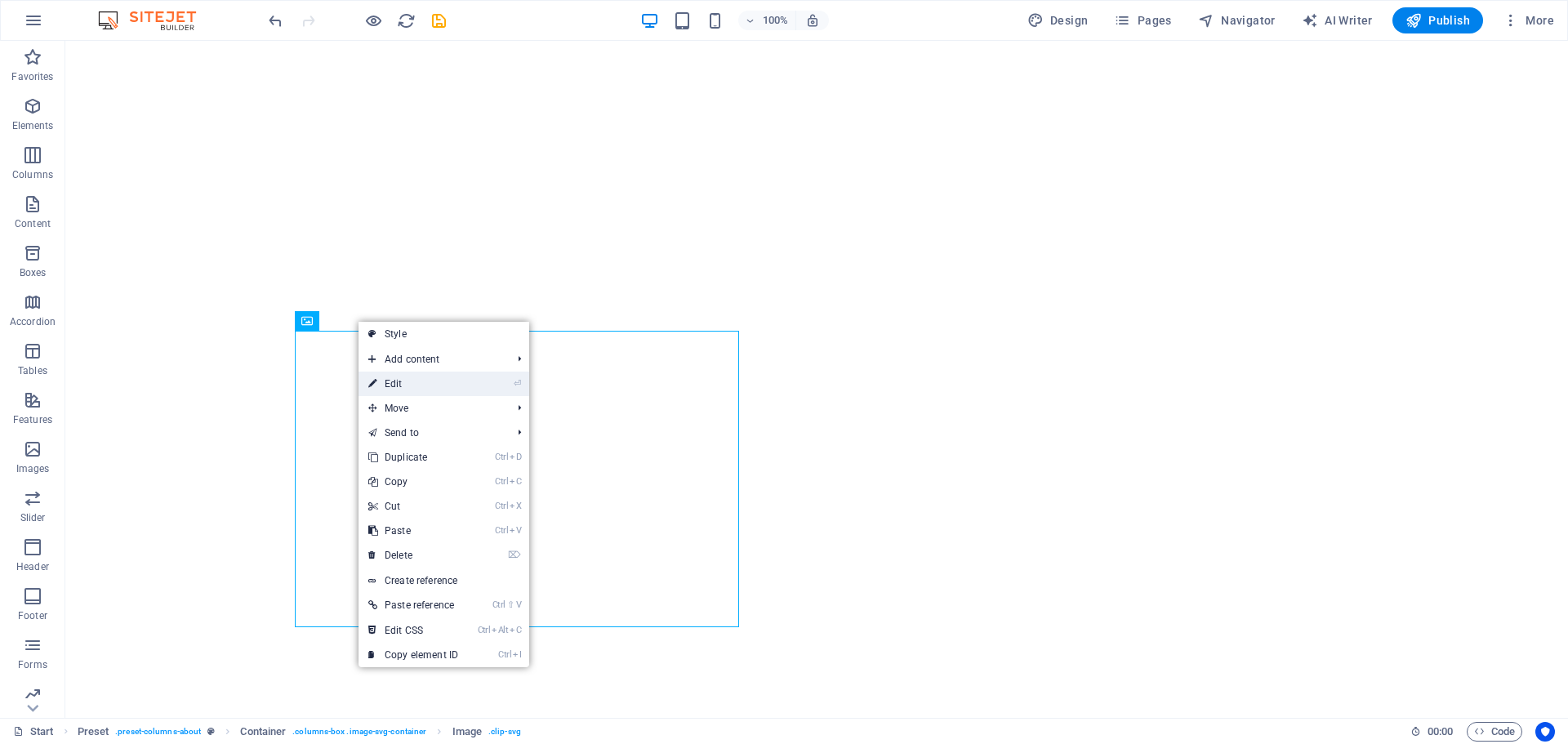
click at [402, 384] on link "⏎ Edit" at bounding box center [413, 384] width 109 height 25
select select "%"
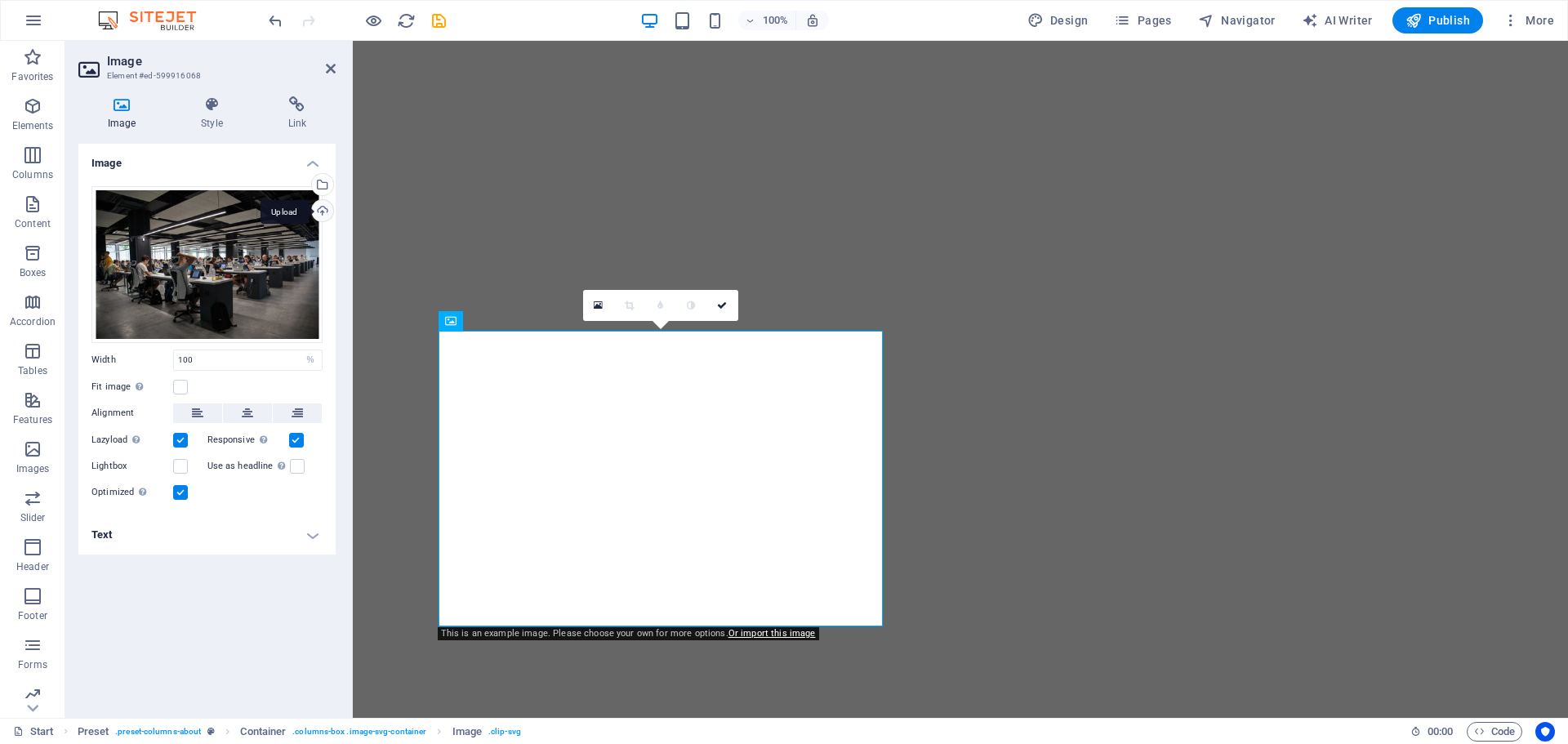
click at [322, 213] on div "Upload" at bounding box center [321, 213] width 25 height 25
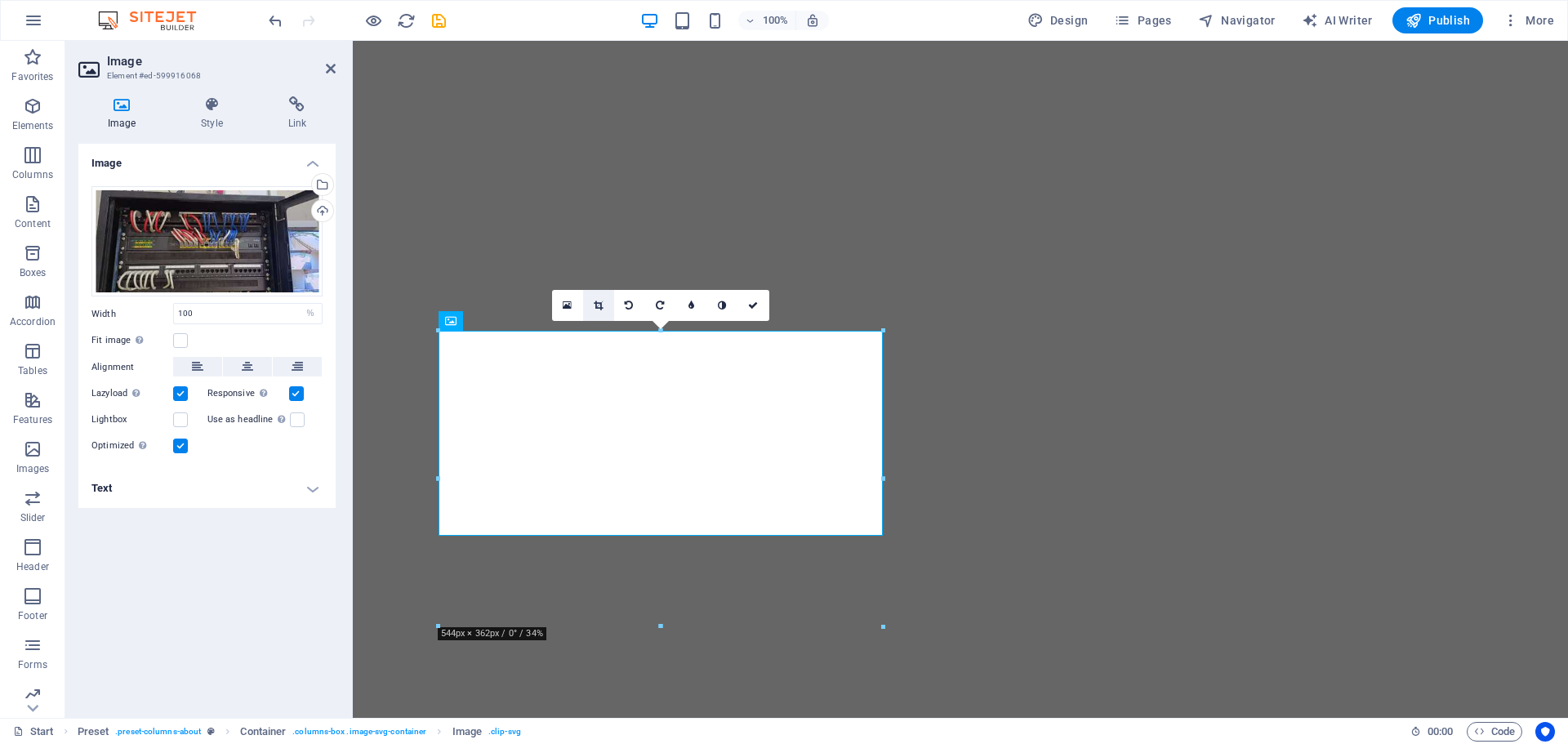
click at [598, 305] on icon at bounding box center [597, 306] width 9 height 10
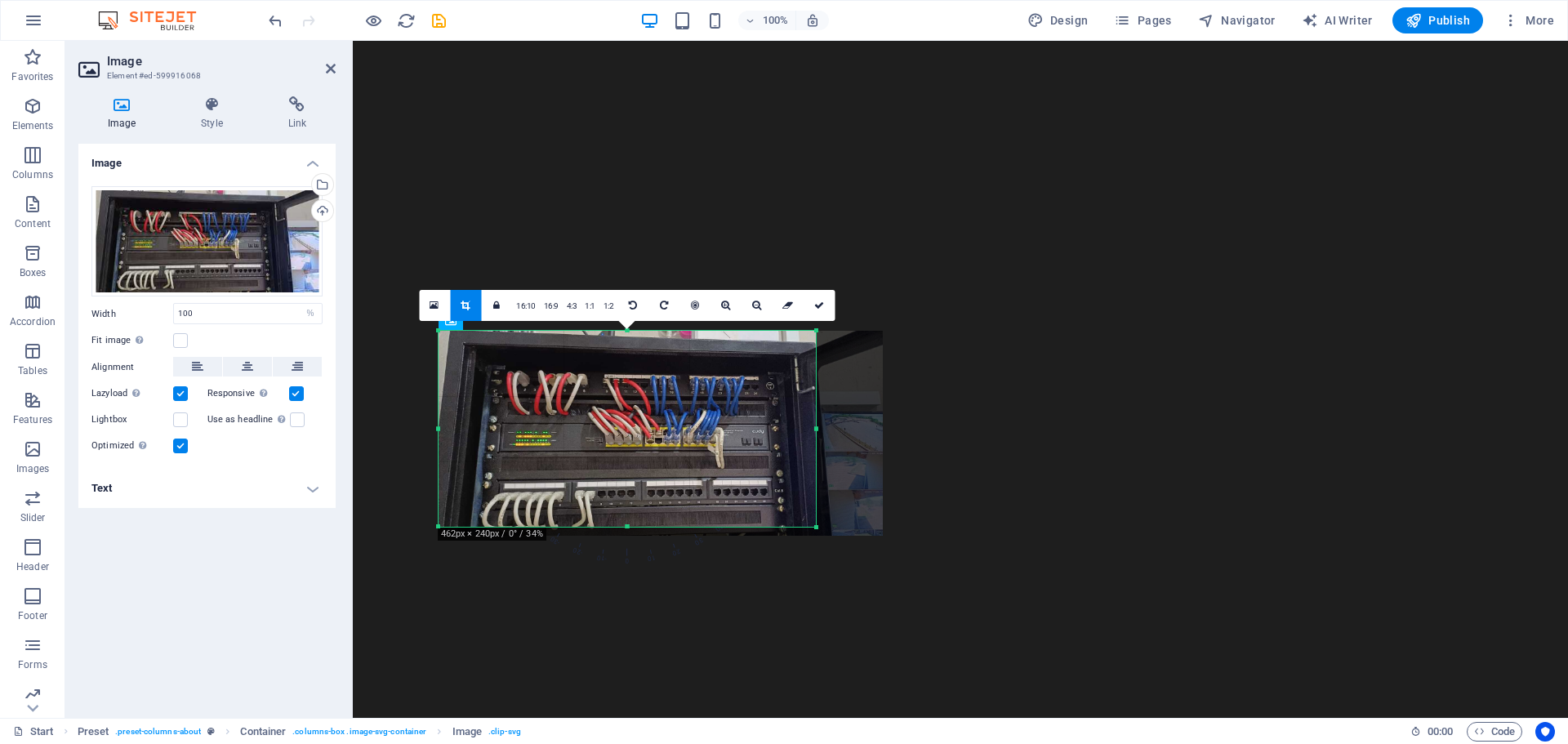
drag, startPoint x: 882, startPoint y: 531, endPoint x: 815, endPoint y: 522, distance: 67.6
click at [815, 523] on div at bounding box center [817, 527] width 10 height 10
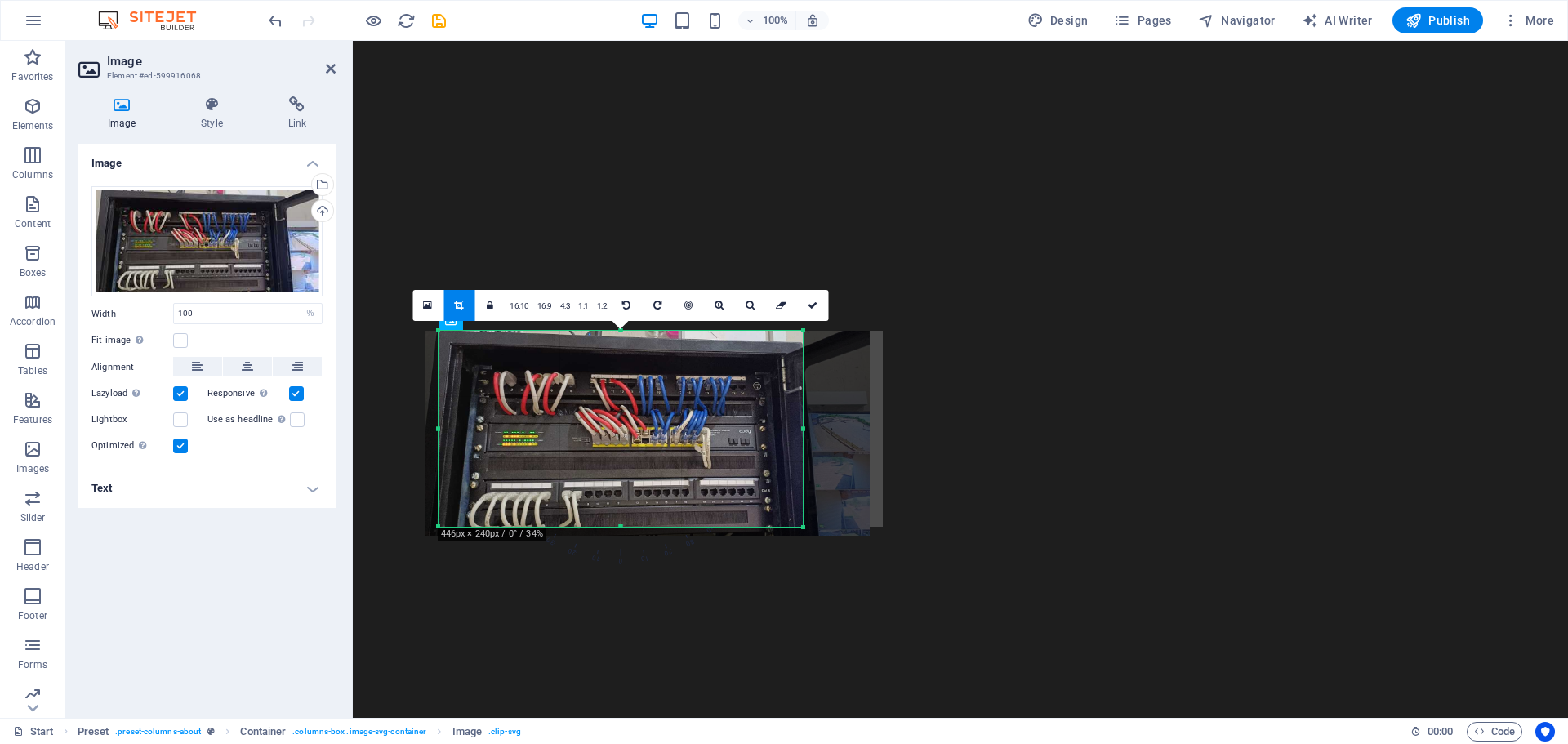
drag, startPoint x: 442, startPoint y: 428, endPoint x: 454, endPoint y: 428, distance: 12.0
click at [454, 428] on div "180 170 160 150 140 130 120 110 100 90 80 70 60 50 40 30 20 10 0 -10 -20 -30 -4…" at bounding box center [621, 429] width 364 height 196
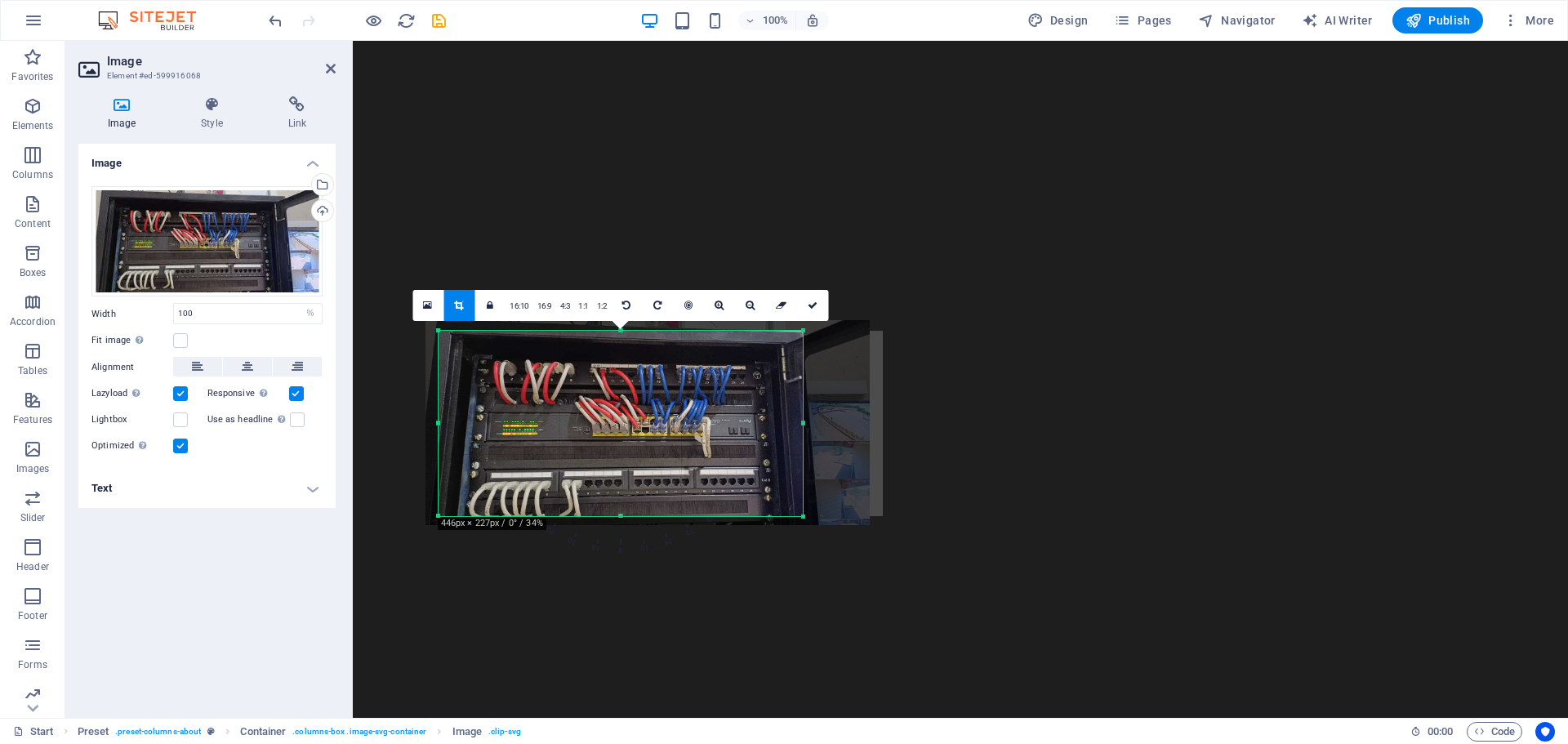
drag, startPoint x: 621, startPoint y: 328, endPoint x: 616, endPoint y: 338, distance: 11.2
click at [616, 338] on div "180 170 160 150 140 130 120 110 100 90 80 70 60 50 40 30 20 10 0 -10 -20 -30 -4…" at bounding box center [621, 423] width 364 height 185
click at [808, 304] on icon at bounding box center [813, 306] width 10 height 10
type input "446"
select select "px"
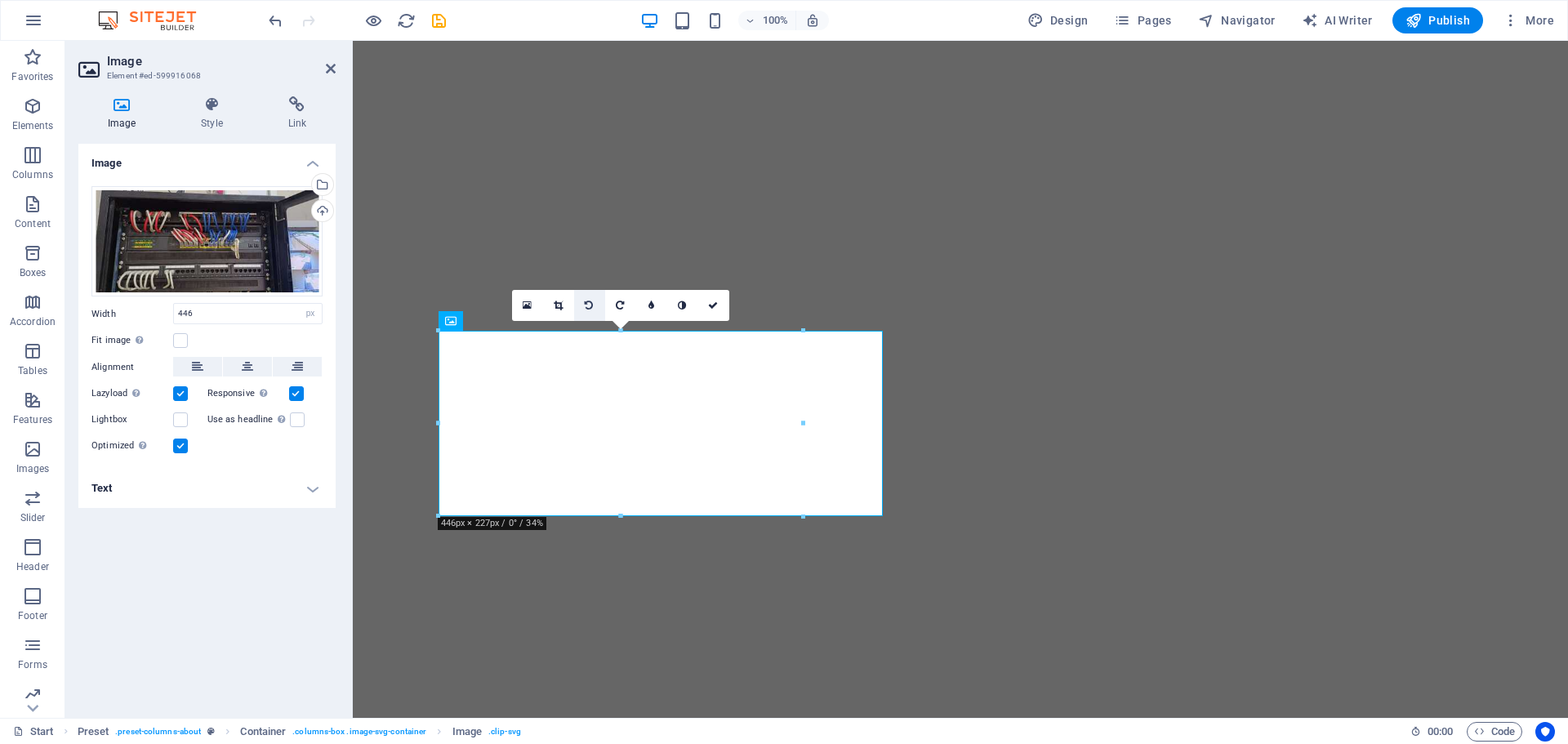
click at [591, 303] on icon at bounding box center [588, 306] width 9 height 10
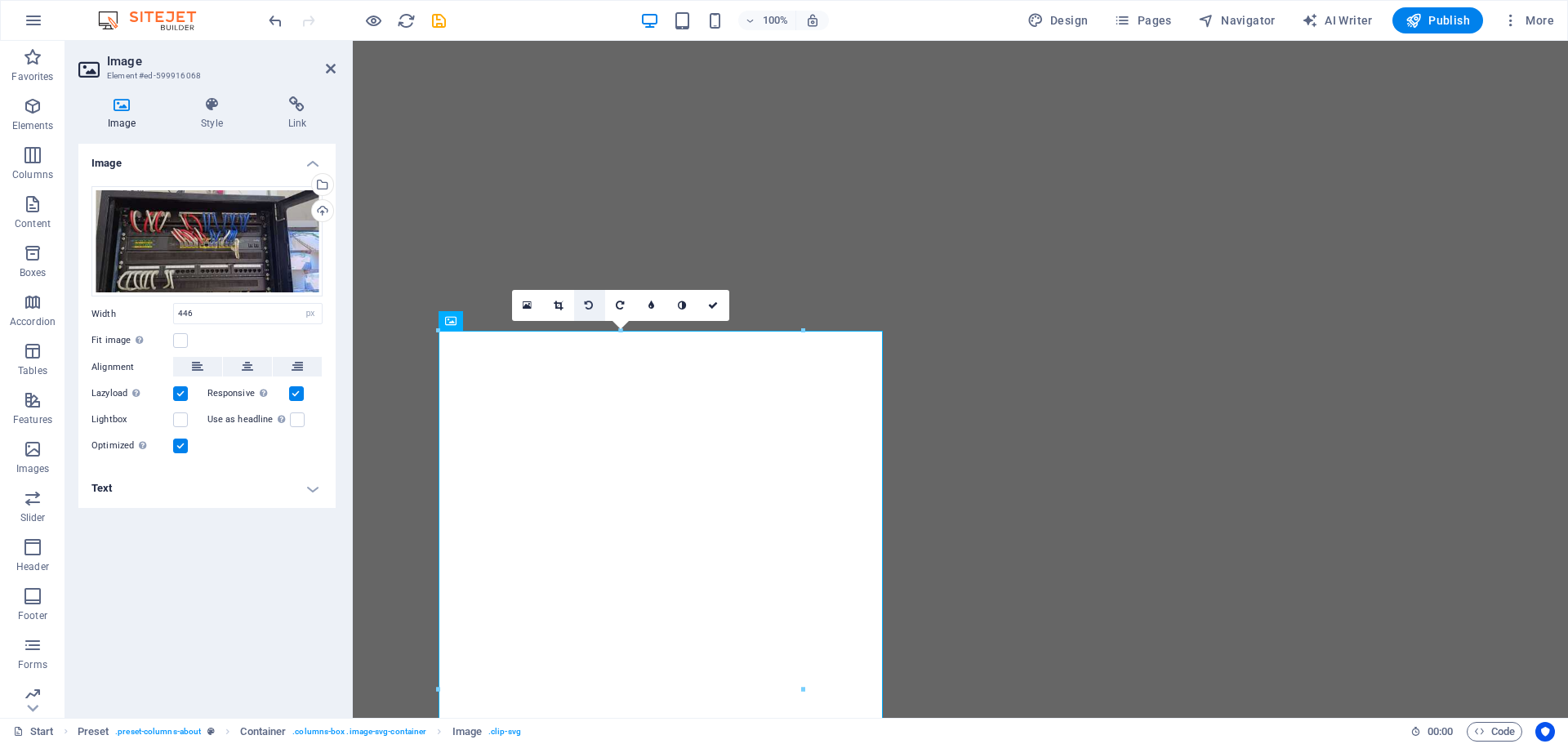
click at [595, 302] on link at bounding box center [589, 305] width 31 height 31
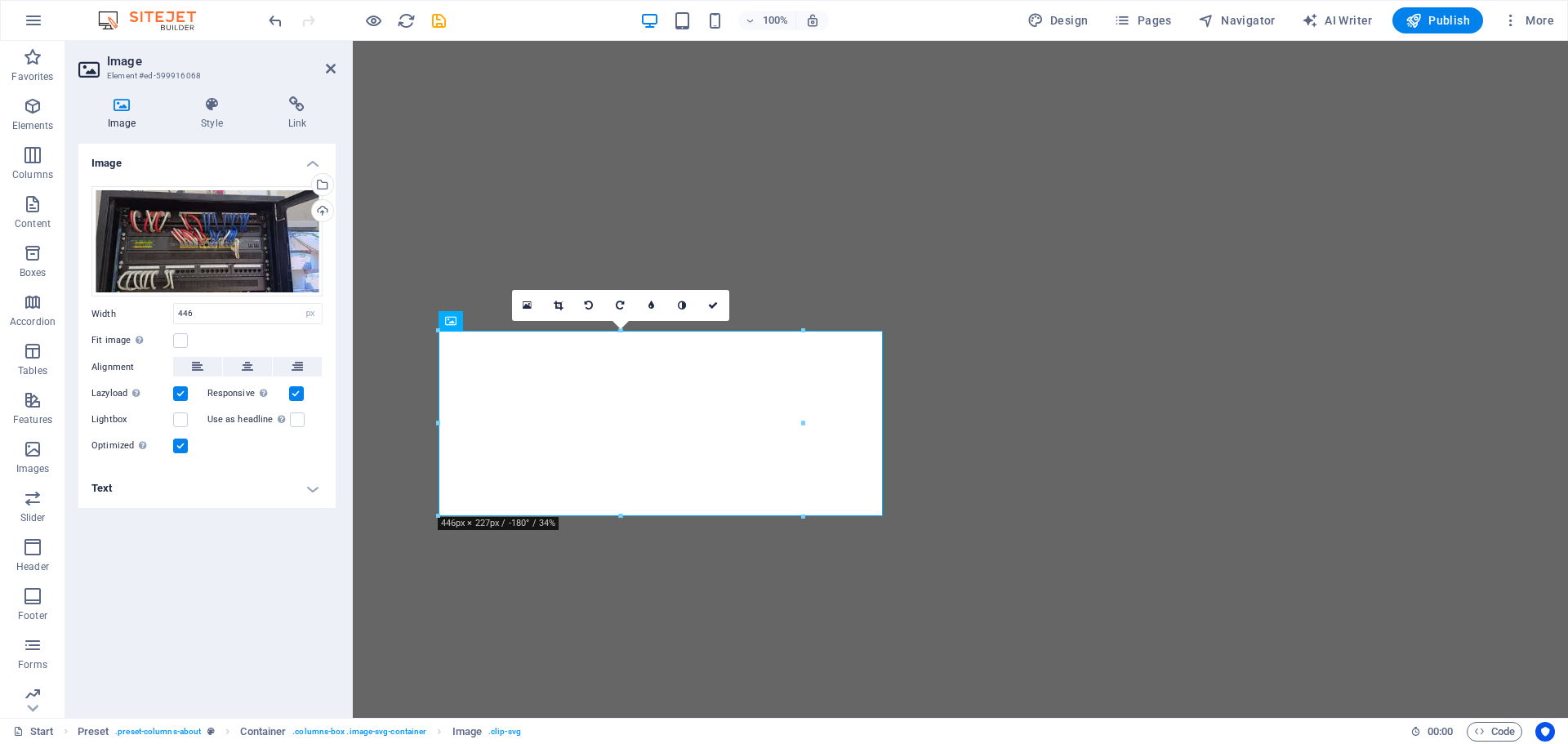
click at [595, 302] on link at bounding box center [589, 305] width 31 height 31
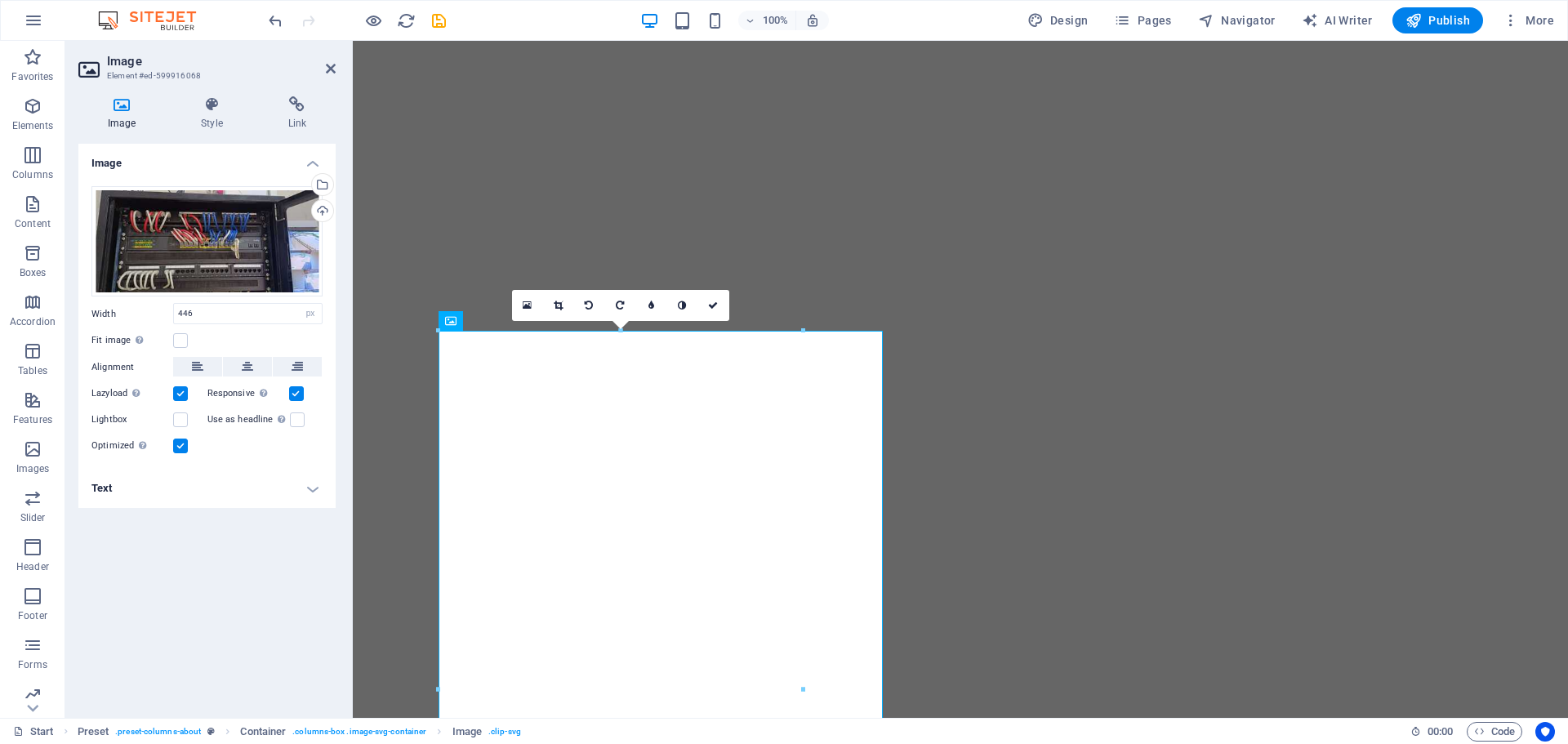
click at [595, 302] on link at bounding box center [589, 305] width 31 height 31
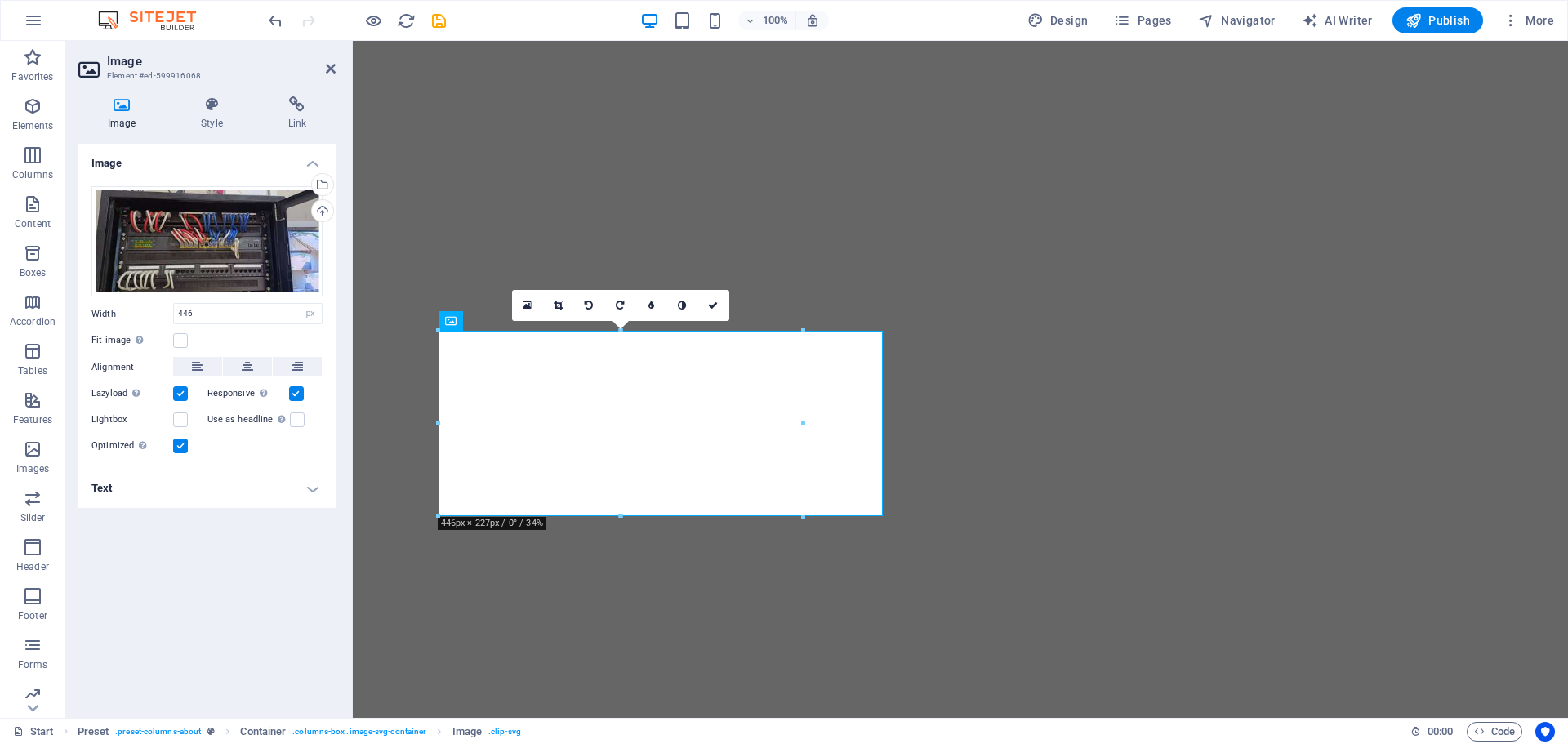
drag, startPoint x: 556, startPoint y: 306, endPoint x: 575, endPoint y: 332, distance: 32.2
click at [557, 306] on icon at bounding box center [558, 306] width 9 height 10
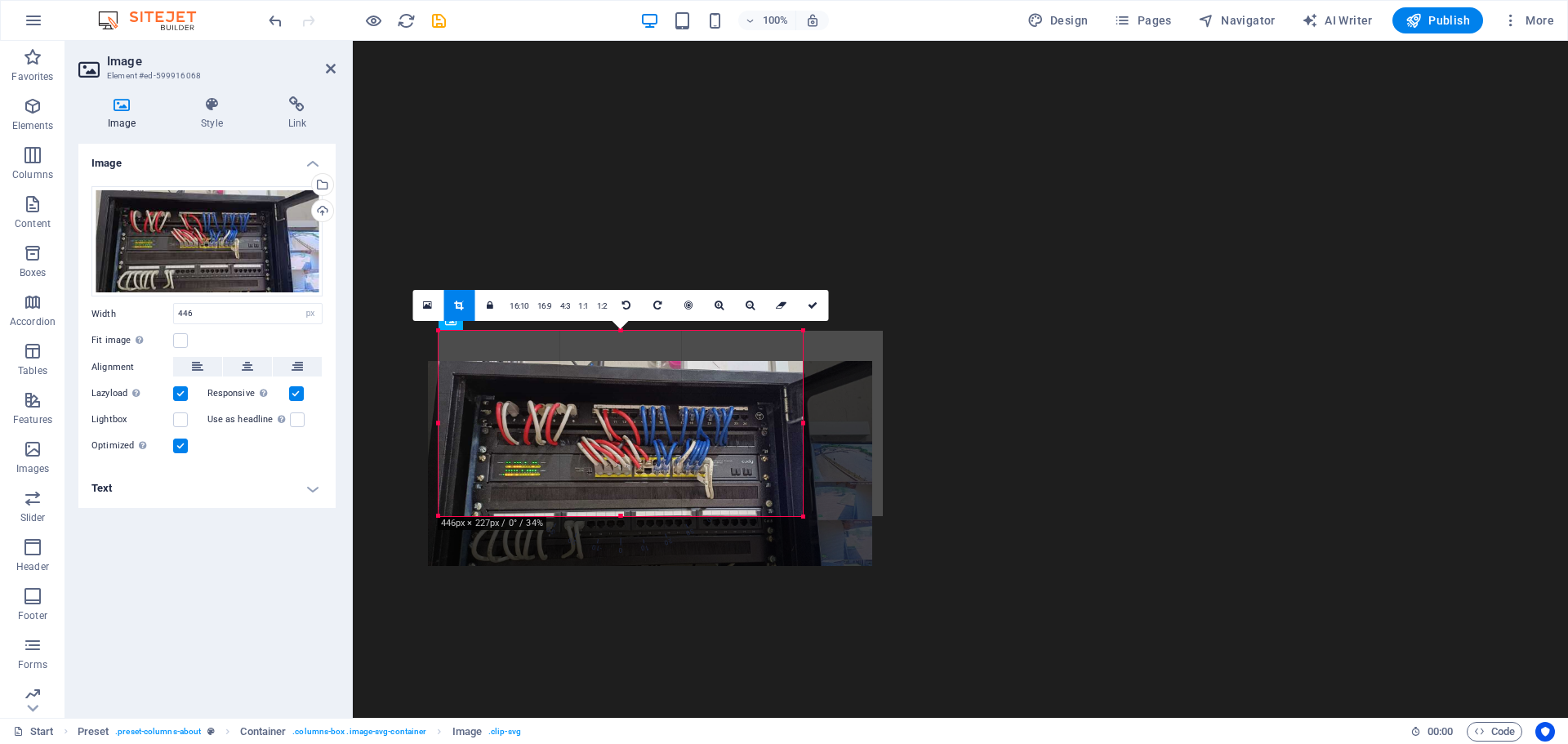
drag, startPoint x: 618, startPoint y: 382, endPoint x: 620, endPoint y: 422, distance: 40.0
click at [620, 422] on div at bounding box center [649, 464] width 444 height 205
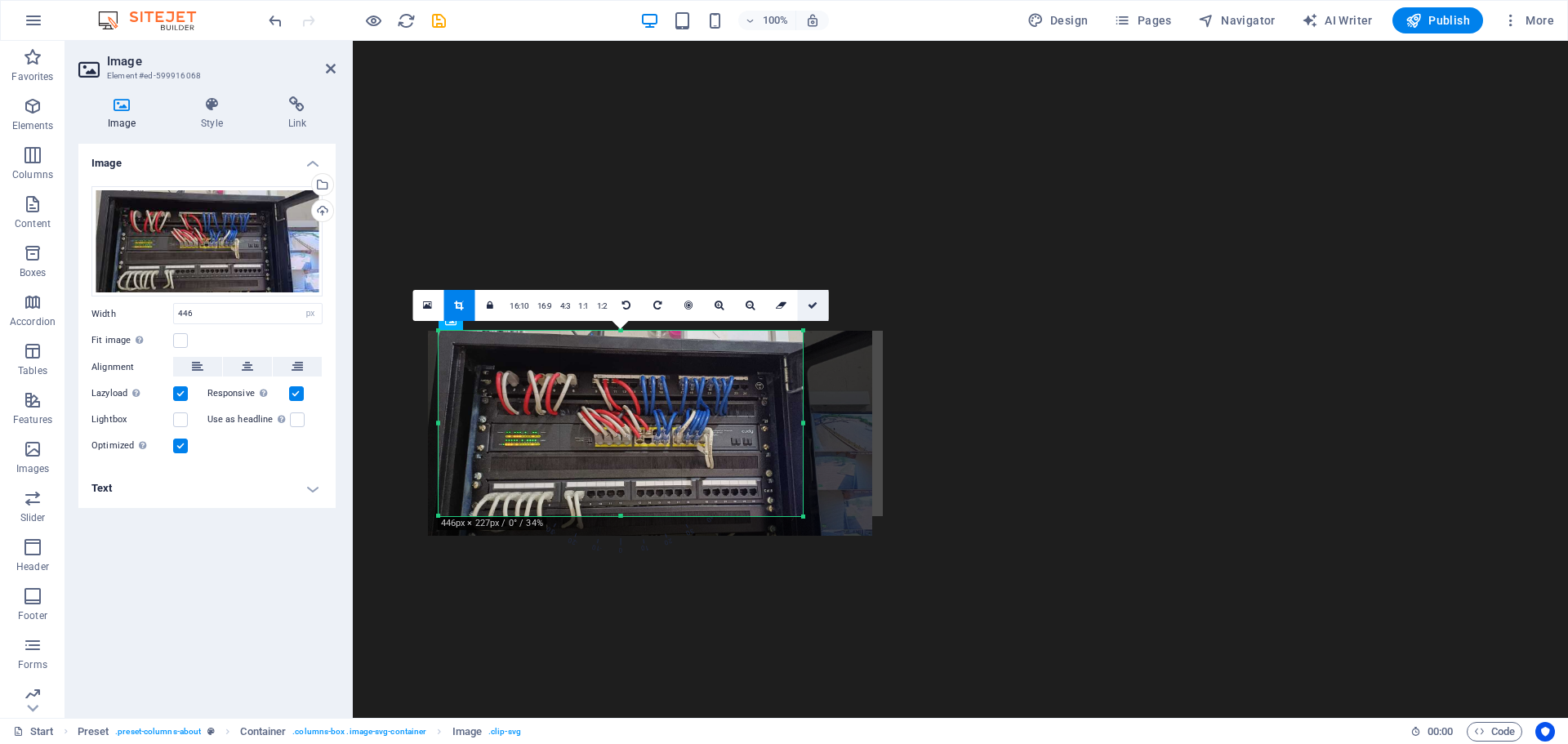
click at [808, 306] on icon at bounding box center [813, 306] width 10 height 10
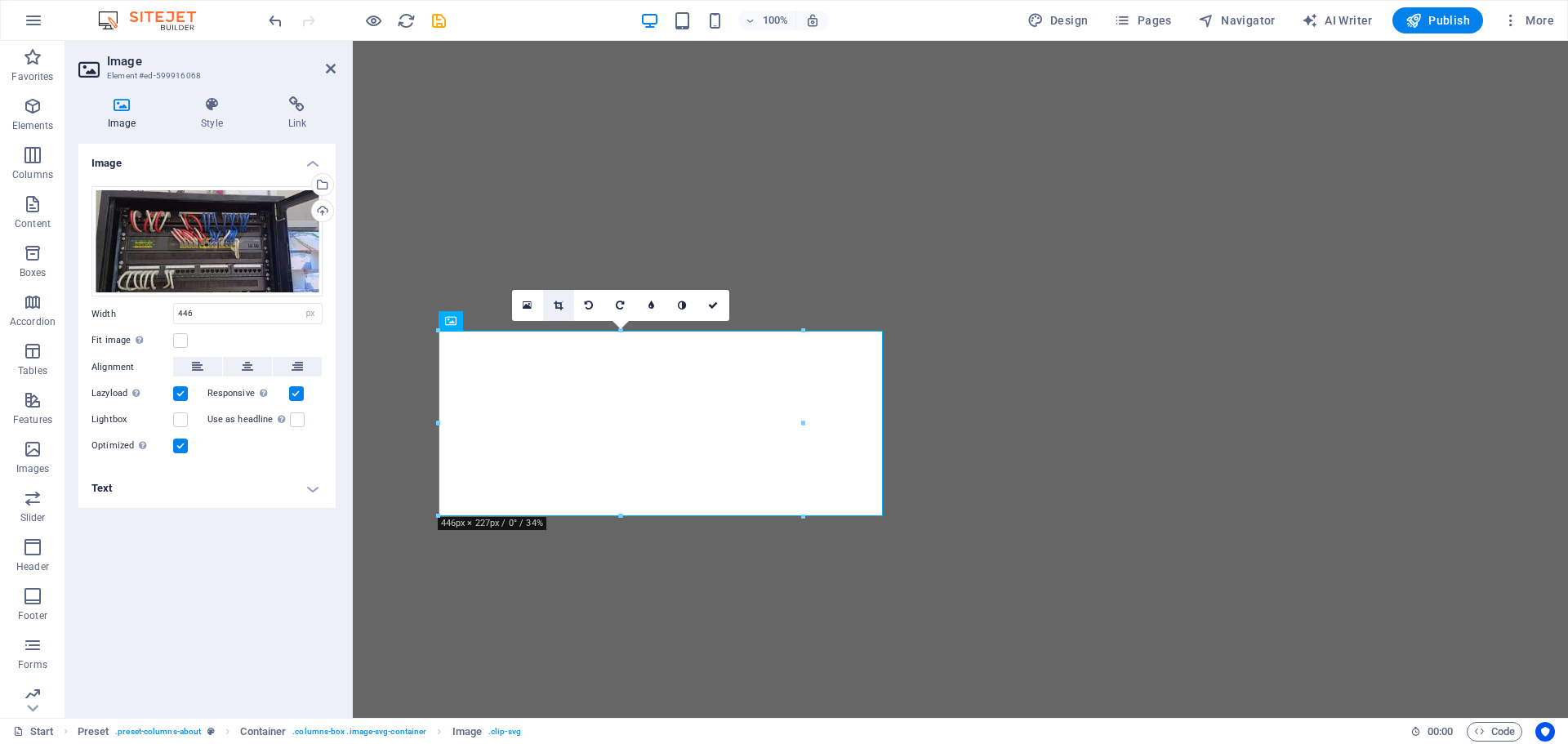
click at [560, 303] on icon at bounding box center [558, 306] width 9 height 10
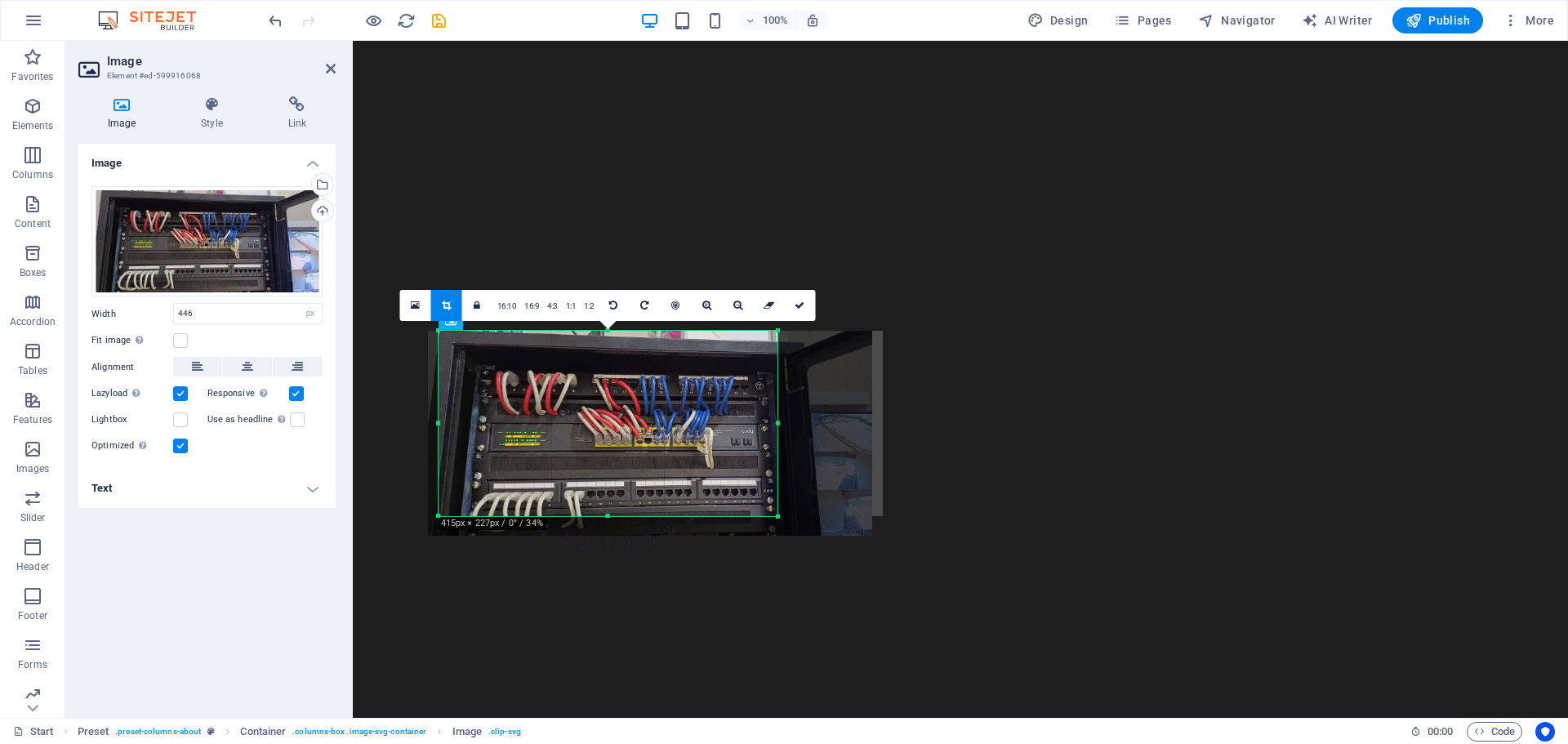
drag, startPoint x: 800, startPoint y: 425, endPoint x: 775, endPoint y: 422, distance: 25.2
click at [775, 422] on div at bounding box center [778, 423] width 6 height 185
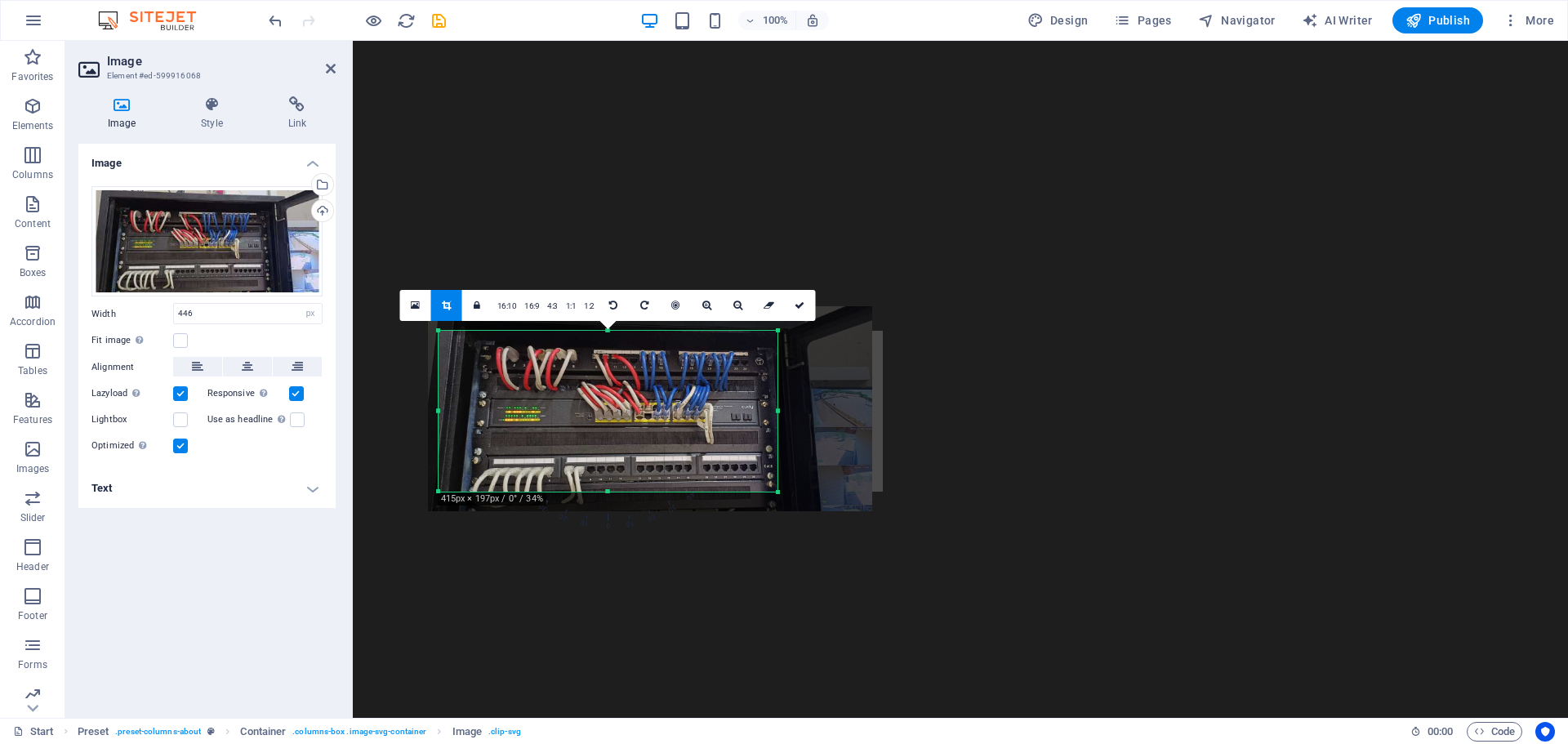
drag, startPoint x: 607, startPoint y: 331, endPoint x: 614, endPoint y: 356, distance: 26.0
click at [614, 356] on div "180 170 160 150 140 130 120 110 100 90 80 70 60 50 40 30 20 10 0 -10 -20 -30 -4…" at bounding box center [609, 411] width 339 height 161
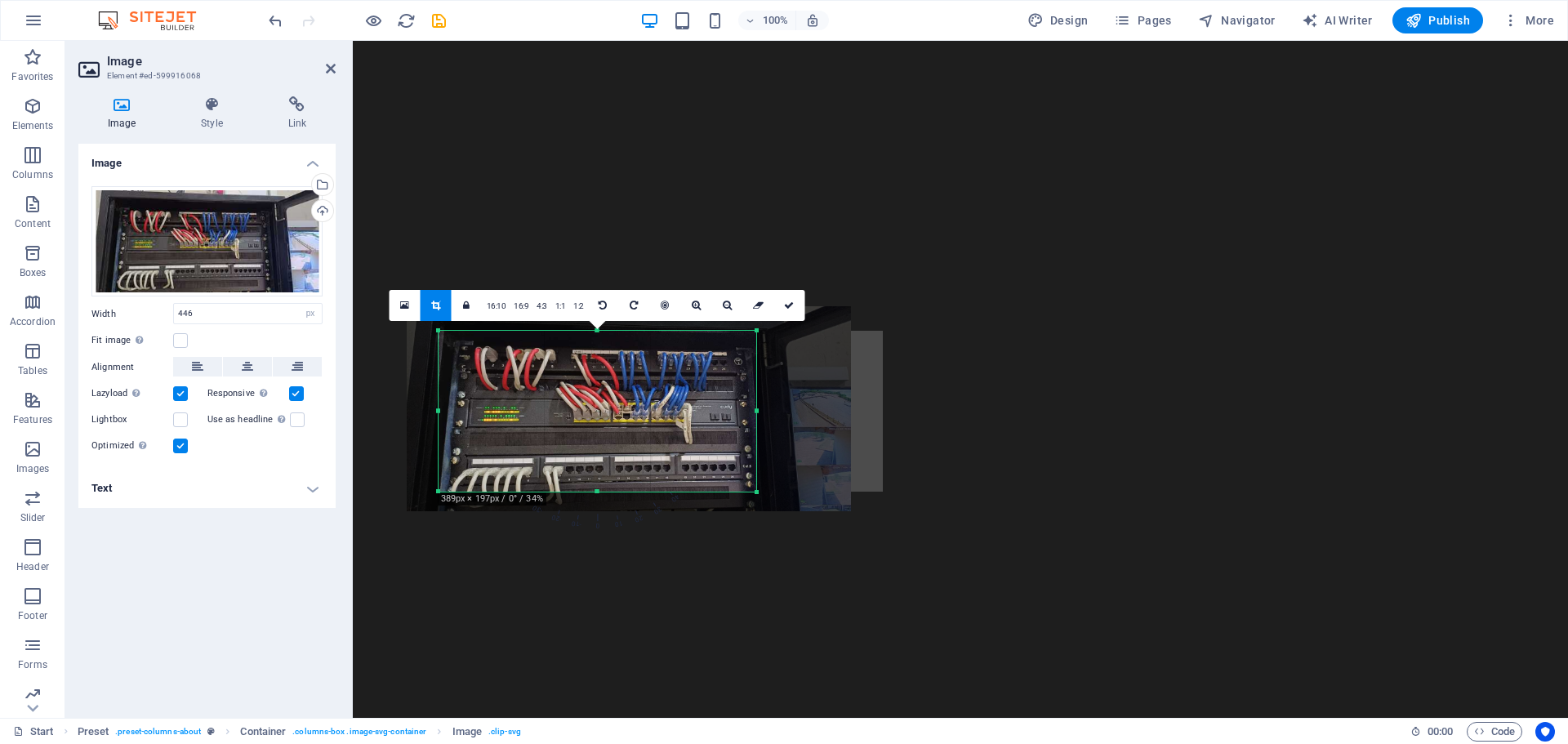
drag, startPoint x: 439, startPoint y: 410, endPoint x: 461, endPoint y: 412, distance: 22.1
click at [461, 412] on div "180 170 160 150 140 130 120 110 100 90 80 70 60 50 40 30 20 10 0 -10 -20 -30 -4…" at bounding box center [597, 411] width 317 height 161
drag, startPoint x: 599, startPoint y: 490, endPoint x: 611, endPoint y: 511, distance: 24.2
click at [611, 511] on div at bounding box center [597, 512] width 317 height 6
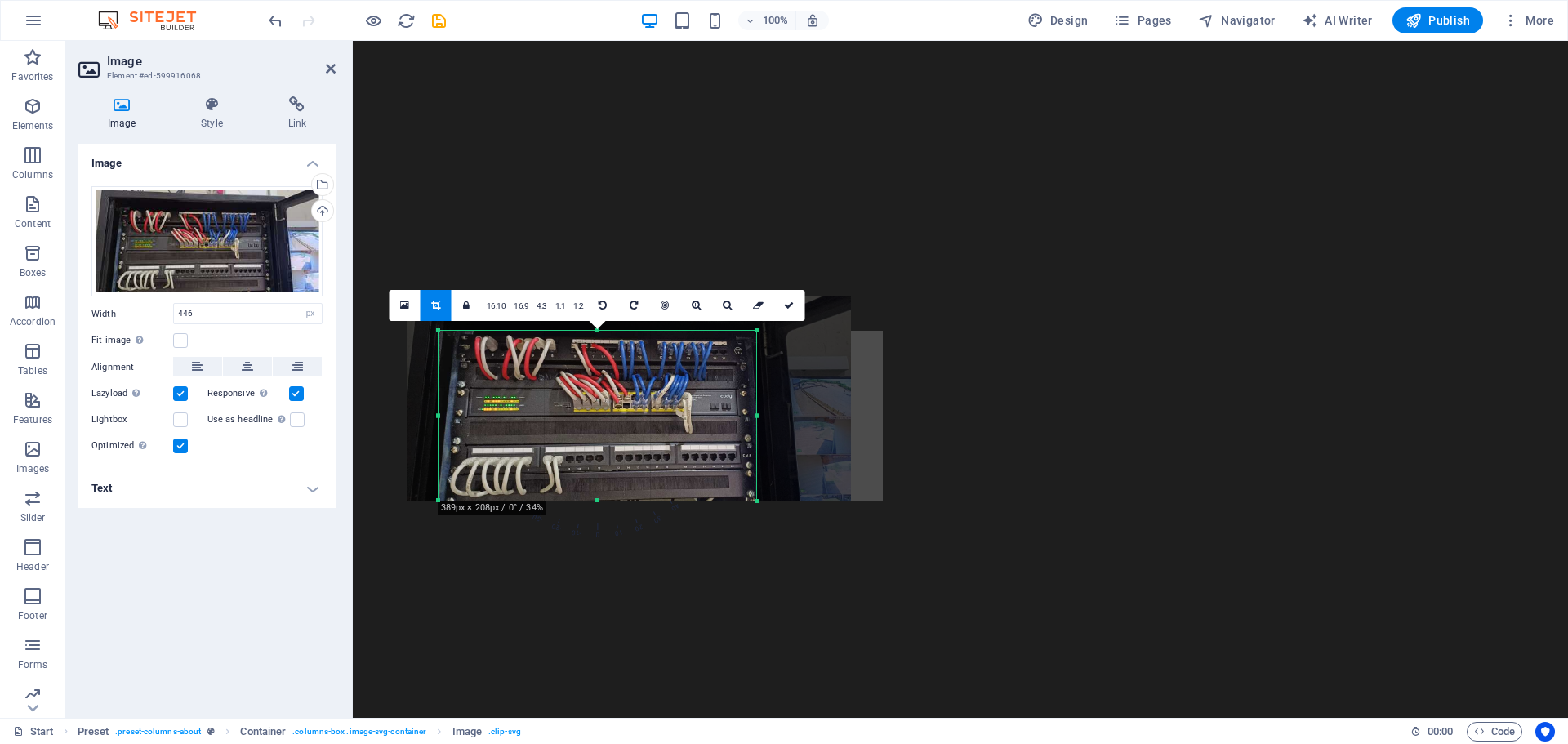
drag, startPoint x: 597, startPoint y: 331, endPoint x: 601, endPoint y: 341, distance: 10.8
click at [601, 341] on div "180 170 160 150 140 130 120 110 100 90 80 70 60 50 40 30 20 10 0 -10 -20 -30 -4…" at bounding box center [597, 415] width 317 height 170
click at [785, 305] on icon at bounding box center [789, 306] width 10 height 10
type input "389"
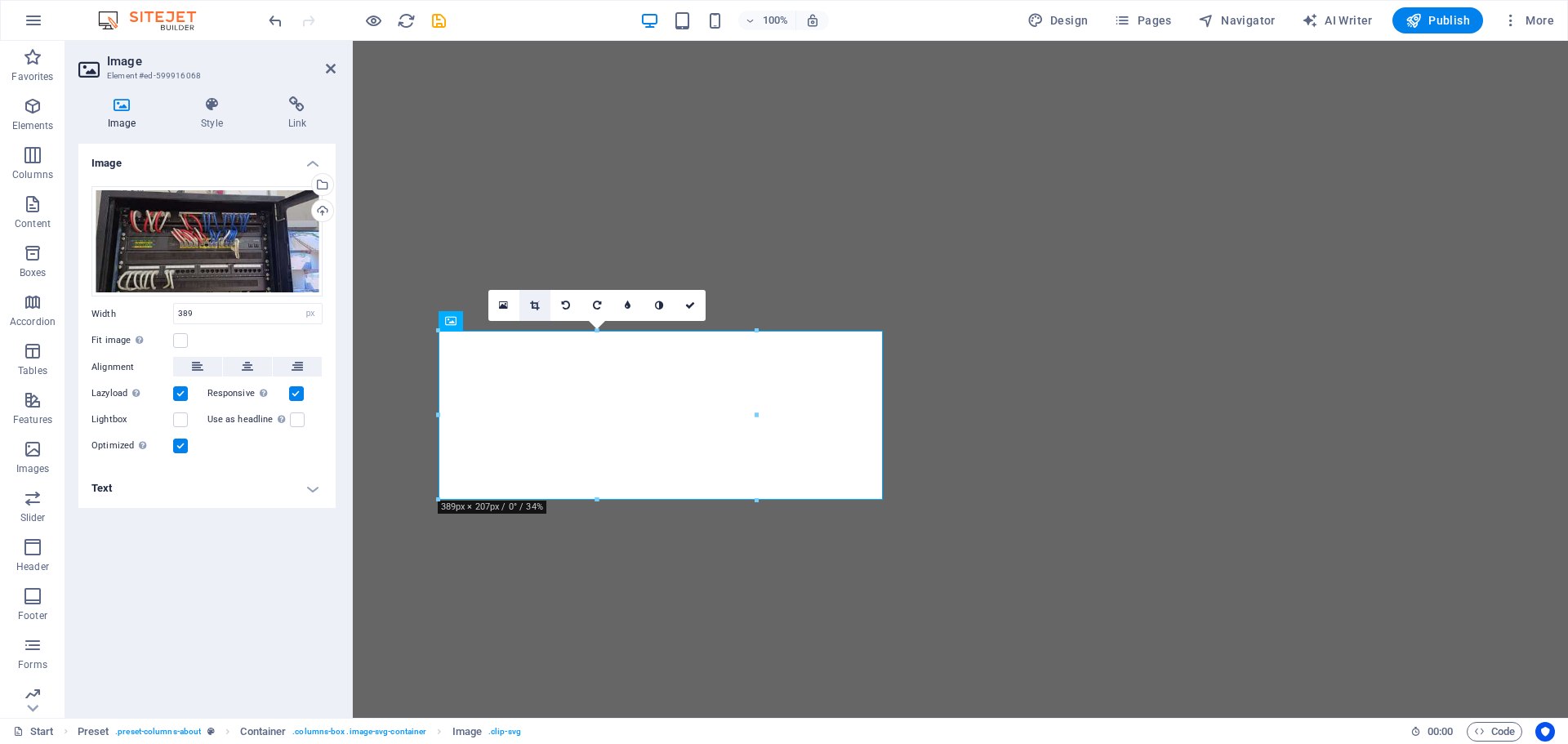
click at [537, 307] on icon at bounding box center [534, 306] width 9 height 10
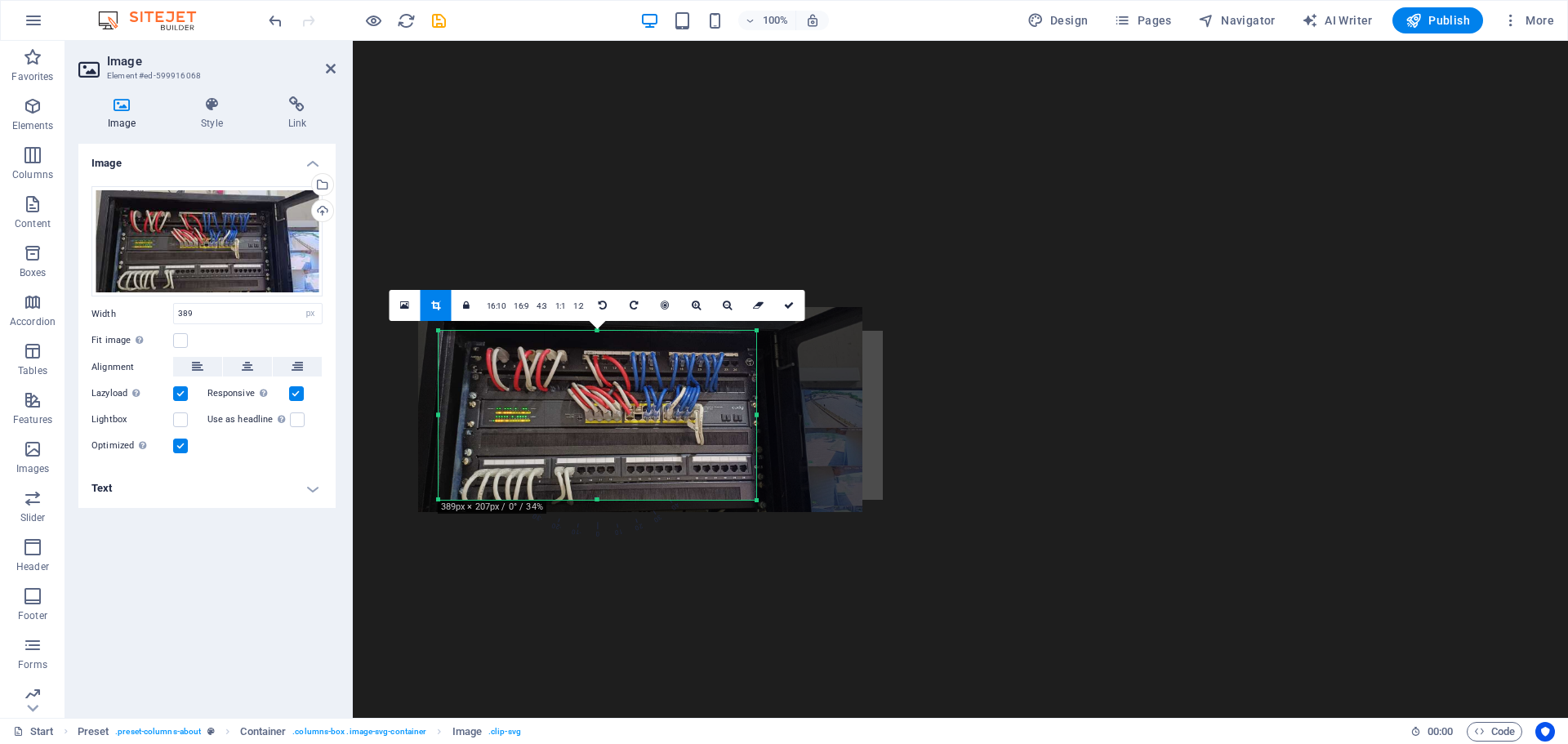
drag, startPoint x: 591, startPoint y: 404, endPoint x: 603, endPoint y: 415, distance: 16.3
click at [603, 415] on div at bounding box center [639, 409] width 444 height 205
click at [784, 305] on icon at bounding box center [789, 306] width 10 height 10
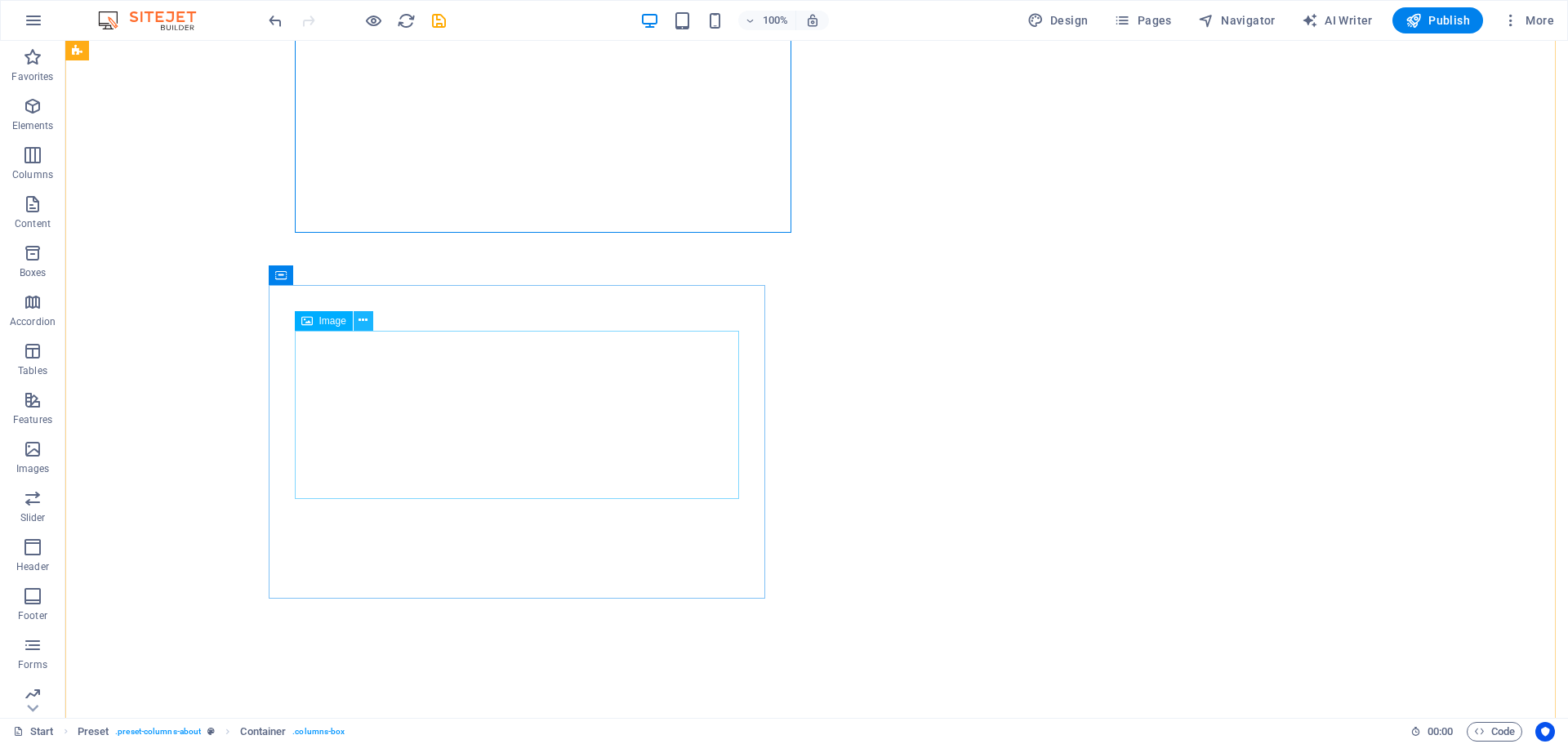
click at [367, 322] on icon at bounding box center [362, 320] width 9 height 17
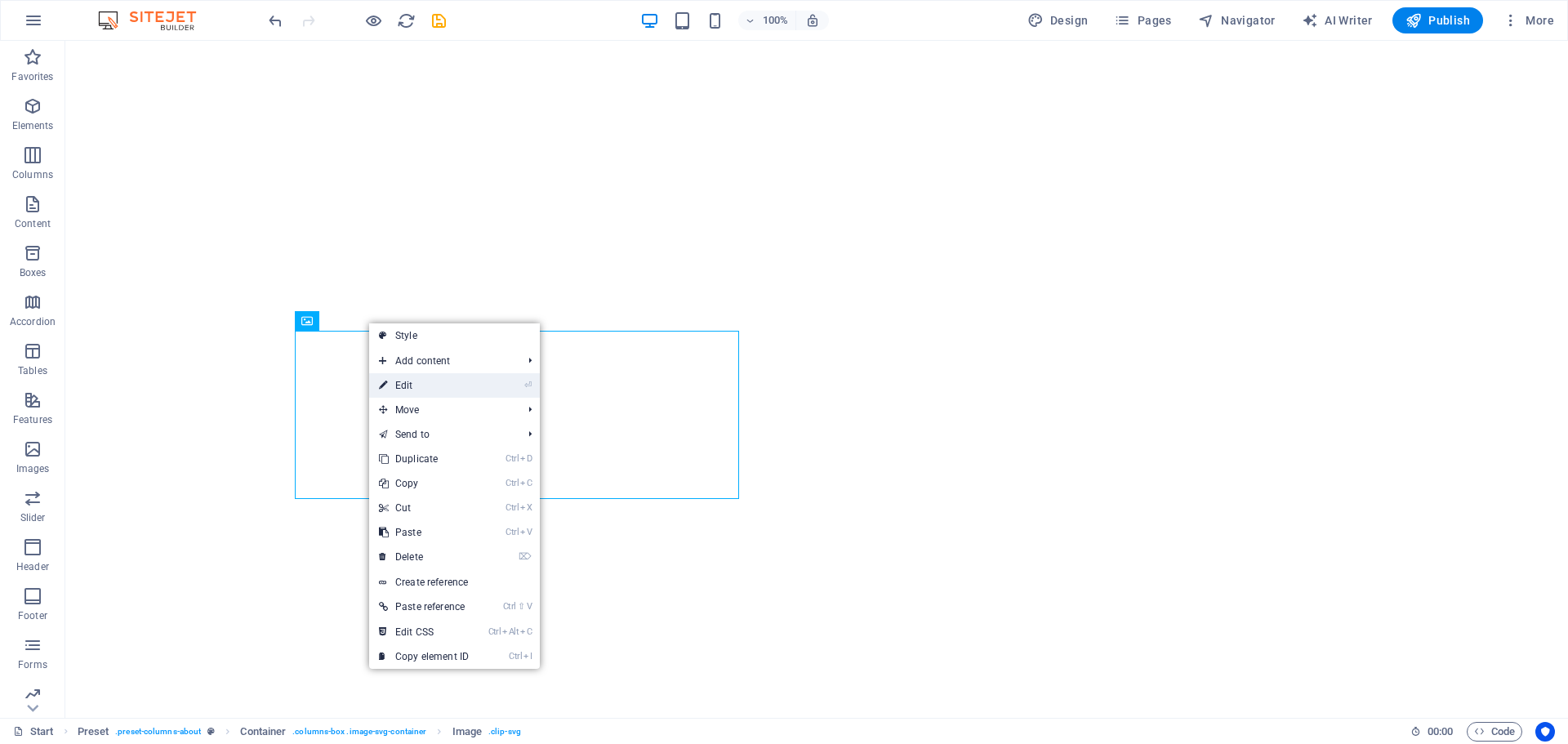
click at [427, 384] on link "⏎ Edit" at bounding box center [424, 385] width 109 height 25
select select "px"
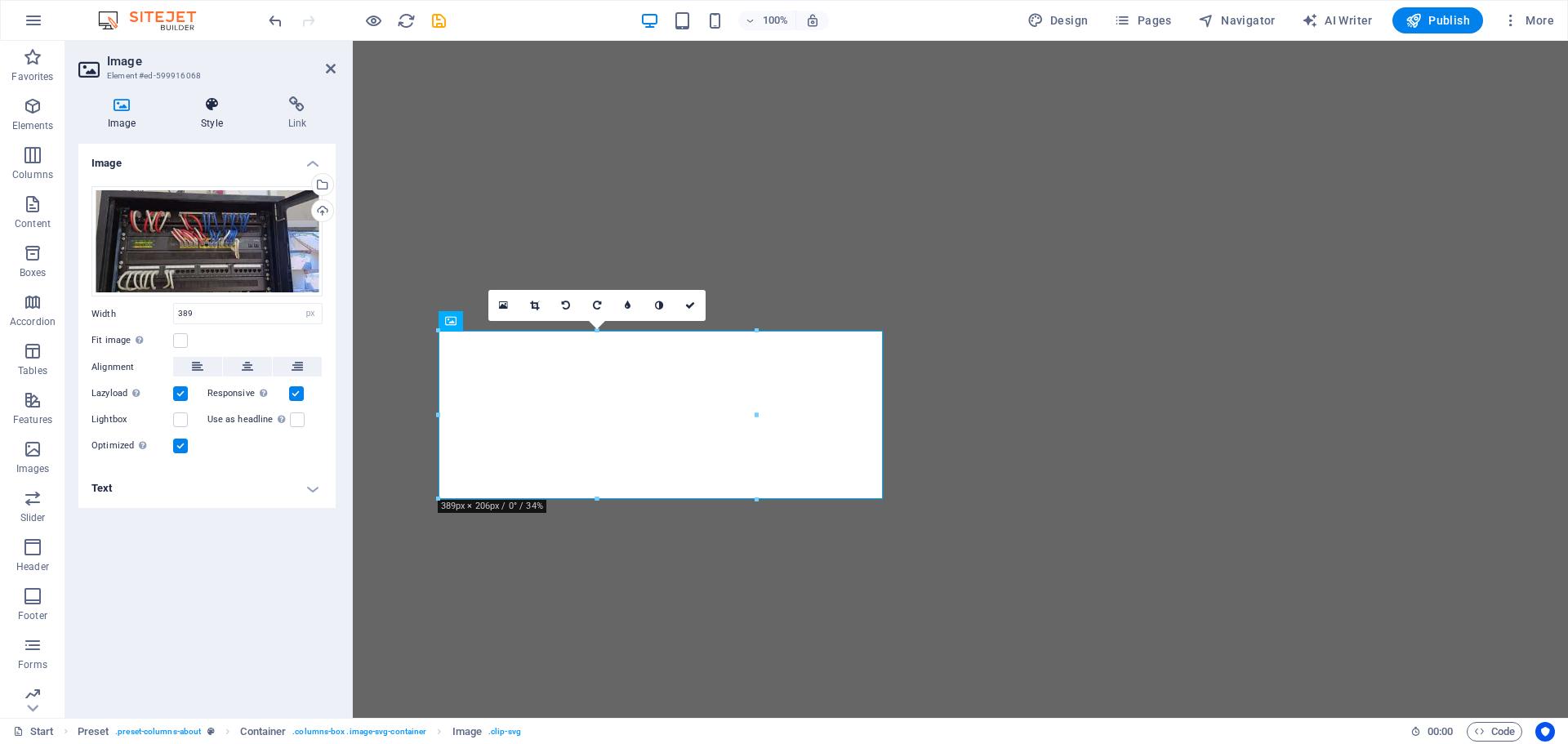
click at [203, 105] on icon at bounding box center [211, 105] width 80 height 16
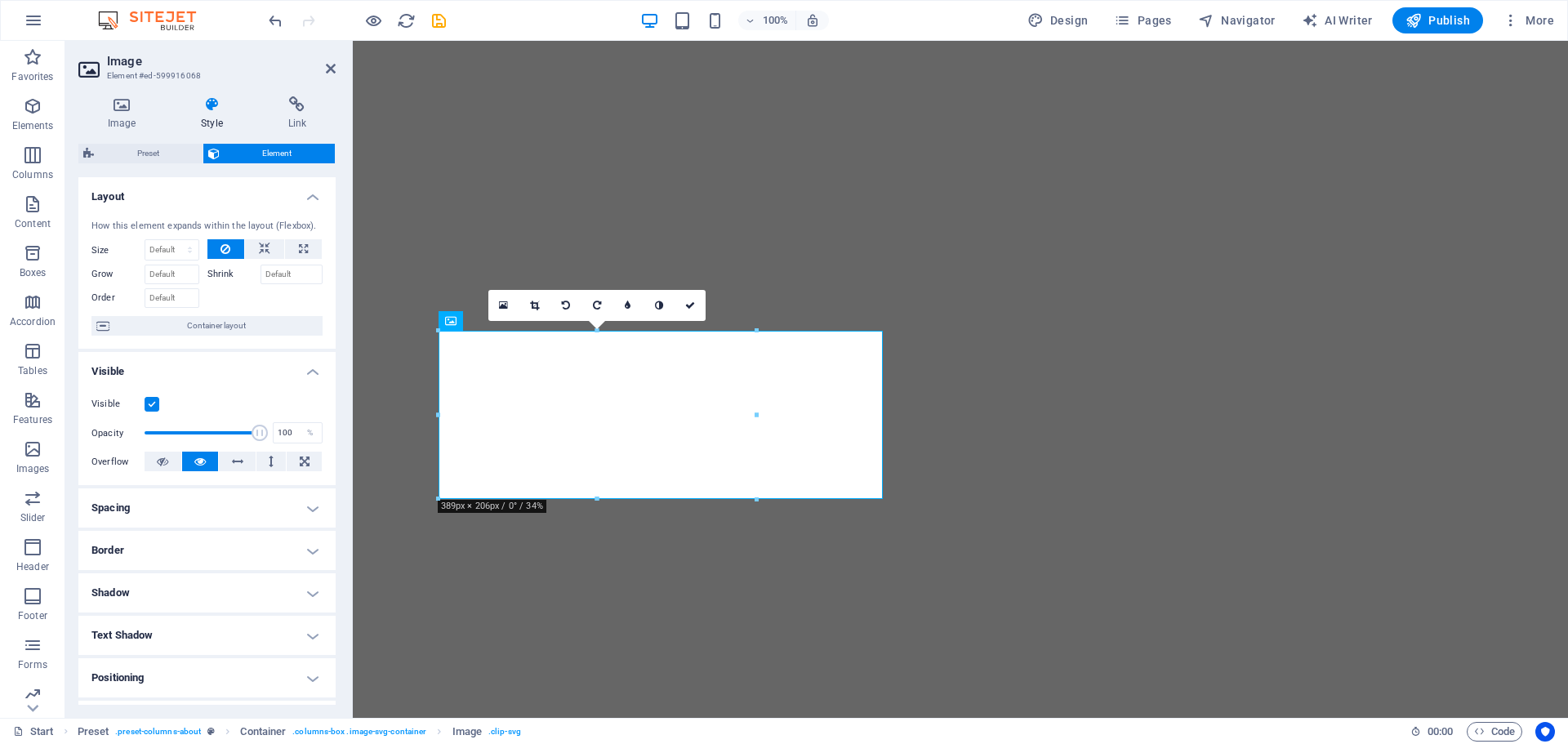
click at [238, 154] on span "Element" at bounding box center [277, 153] width 106 height 19
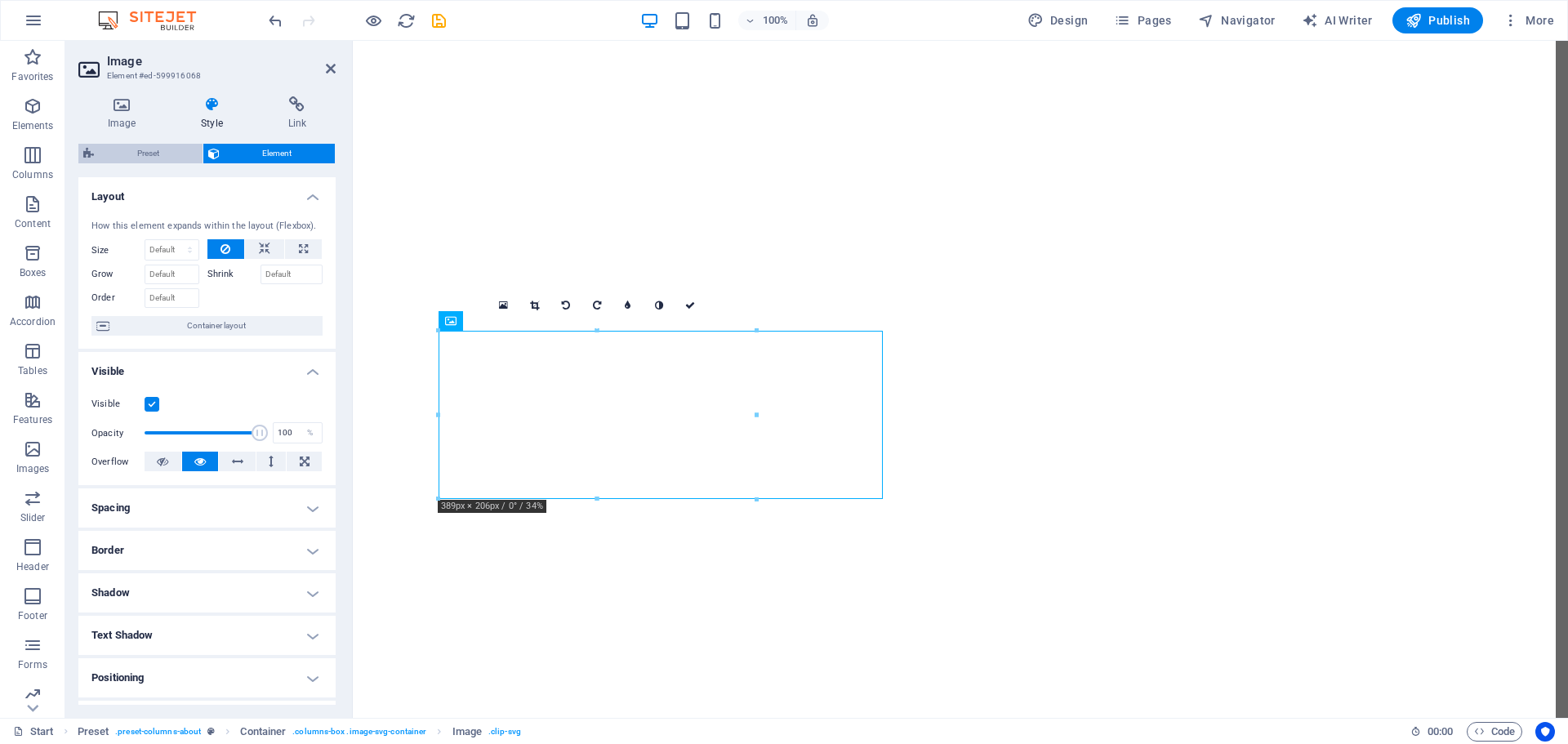
click at [163, 151] on span "Preset" at bounding box center [148, 153] width 99 height 19
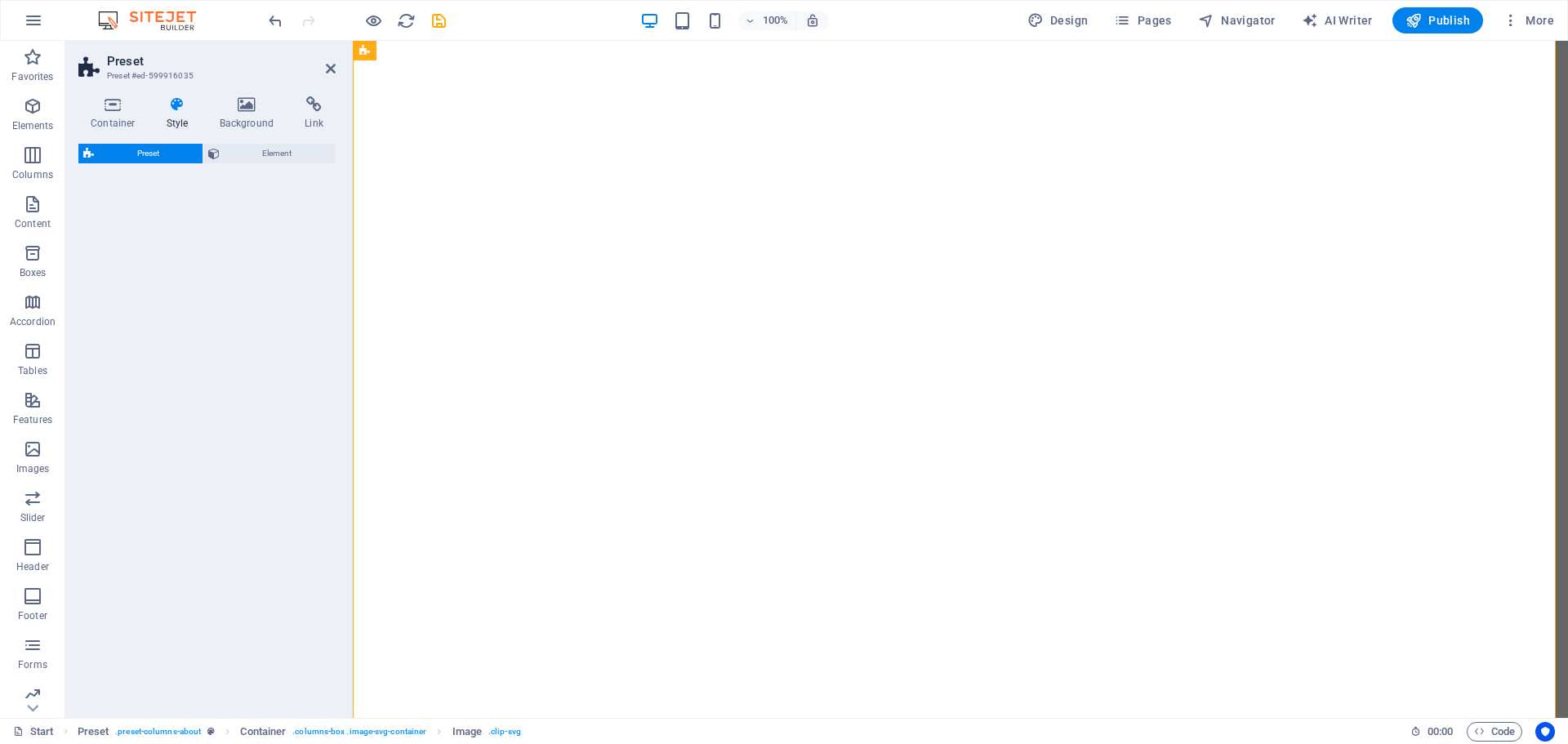
select select "px"
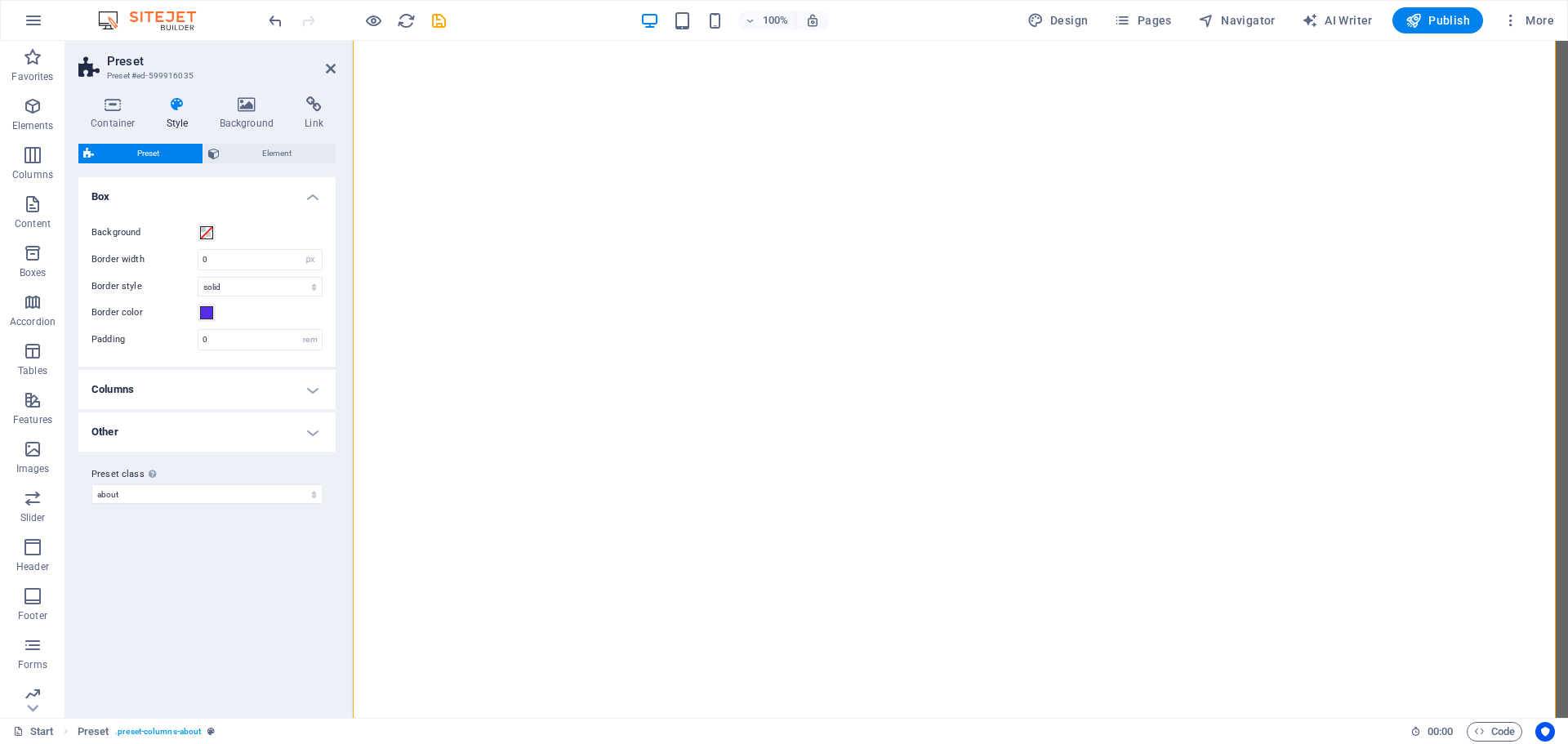
click at [316, 385] on h4 "Columns" at bounding box center [207, 389] width 257 height 39
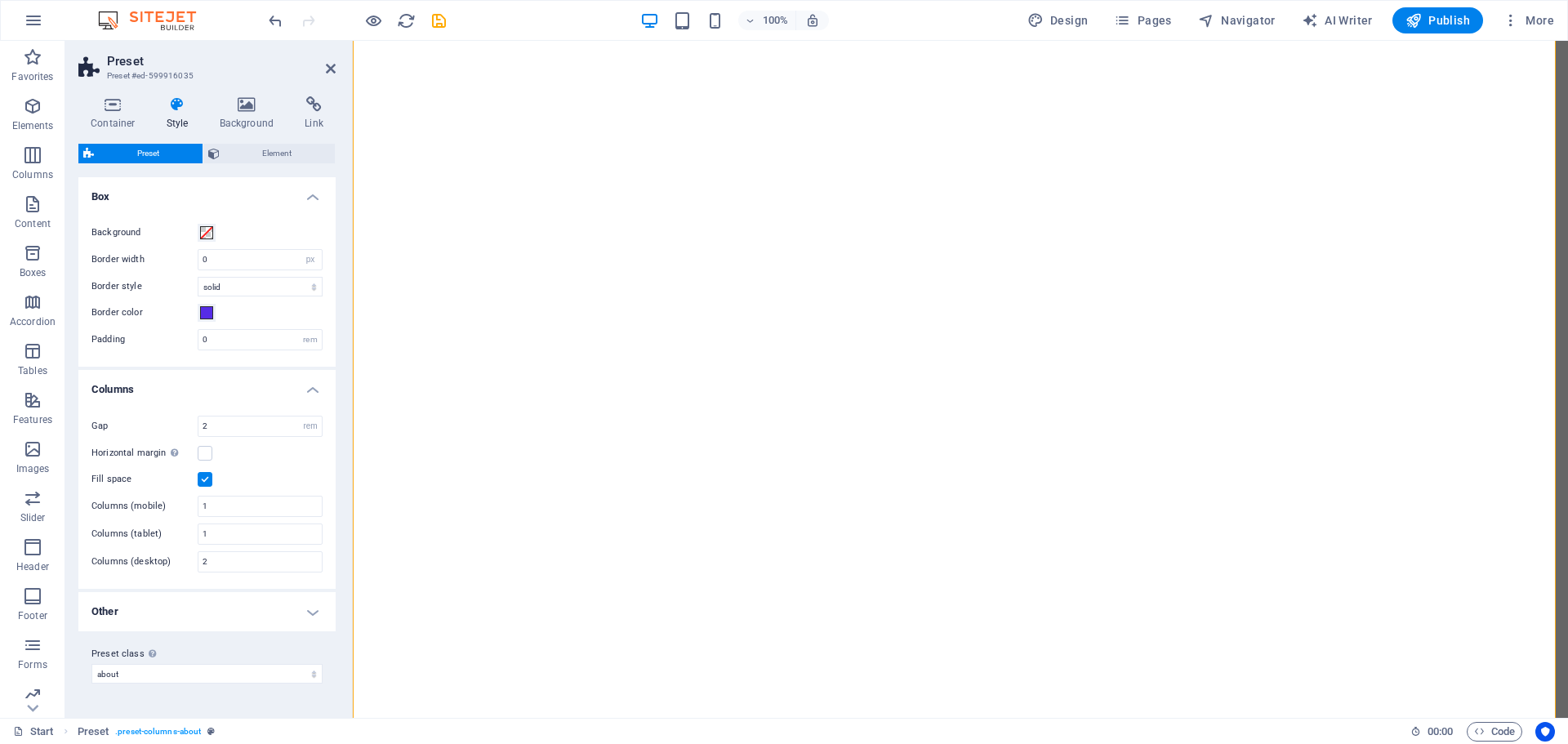
click at [316, 385] on h4 "Columns" at bounding box center [207, 384] width 257 height 30
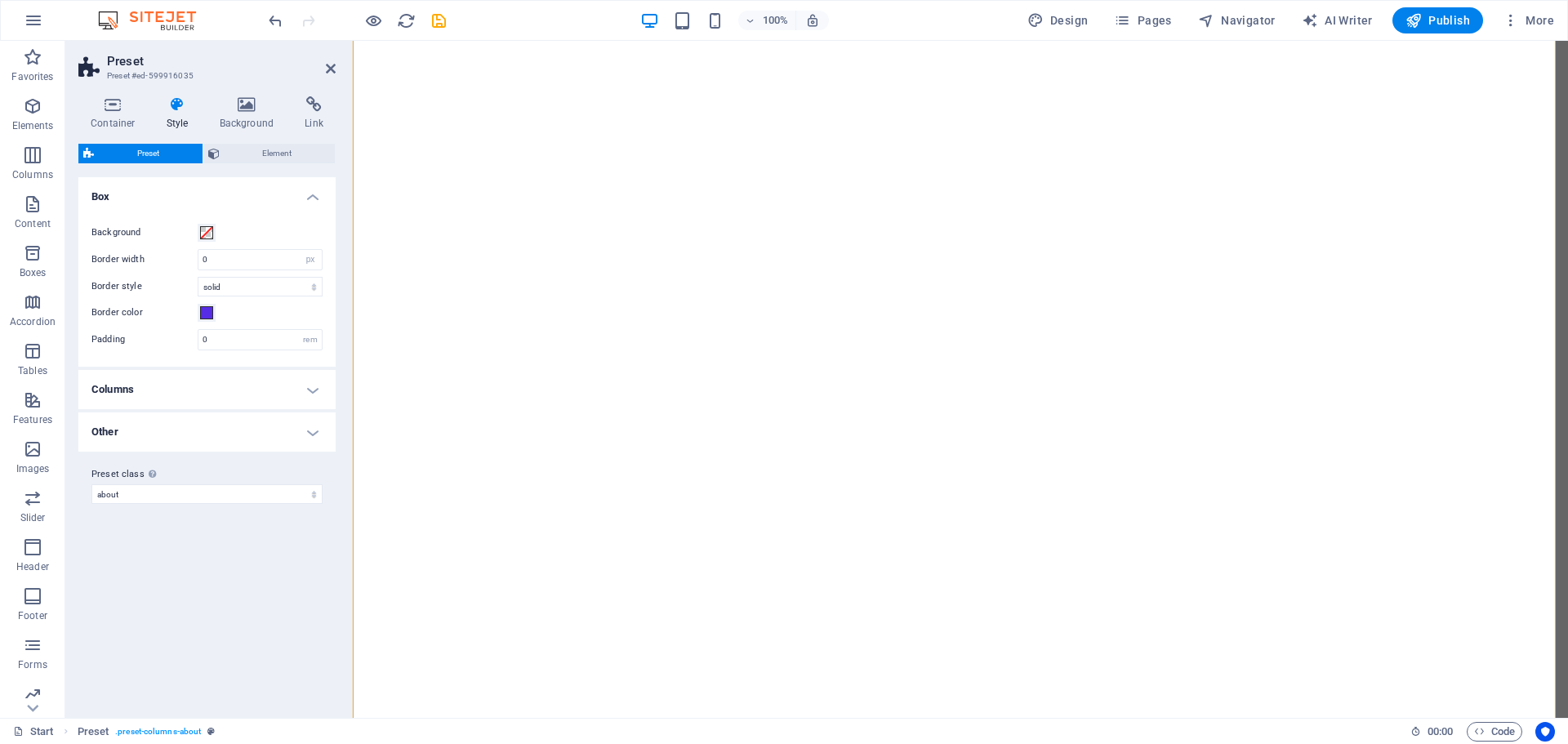
click at [237, 434] on h4 "Other" at bounding box center [207, 431] width 257 height 39
click at [275, 428] on h4 "Other" at bounding box center [207, 427] width 257 height 30
click at [213, 157] on icon at bounding box center [214, 153] width 12 height 19
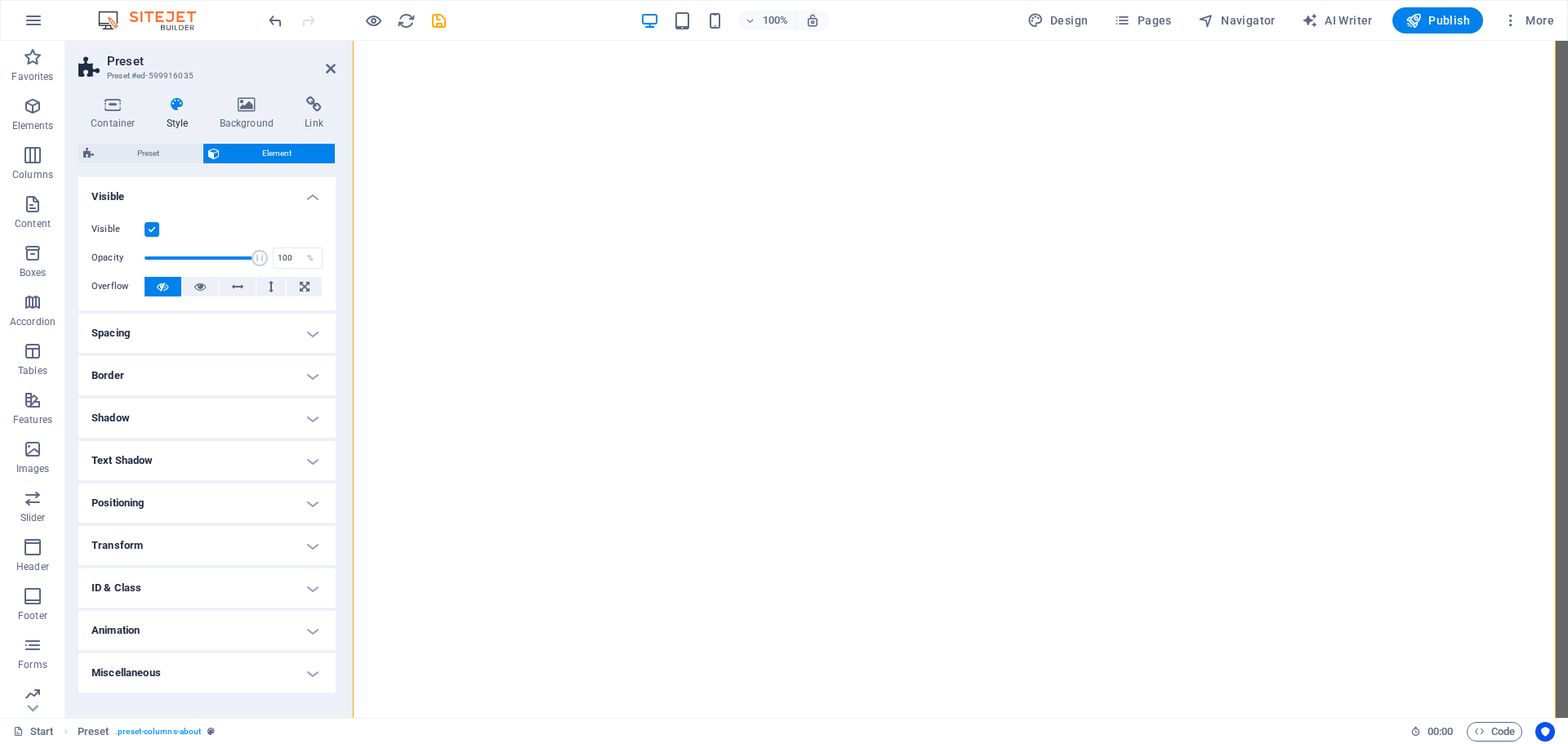
click at [311, 371] on h4 "Border" at bounding box center [207, 375] width 257 height 39
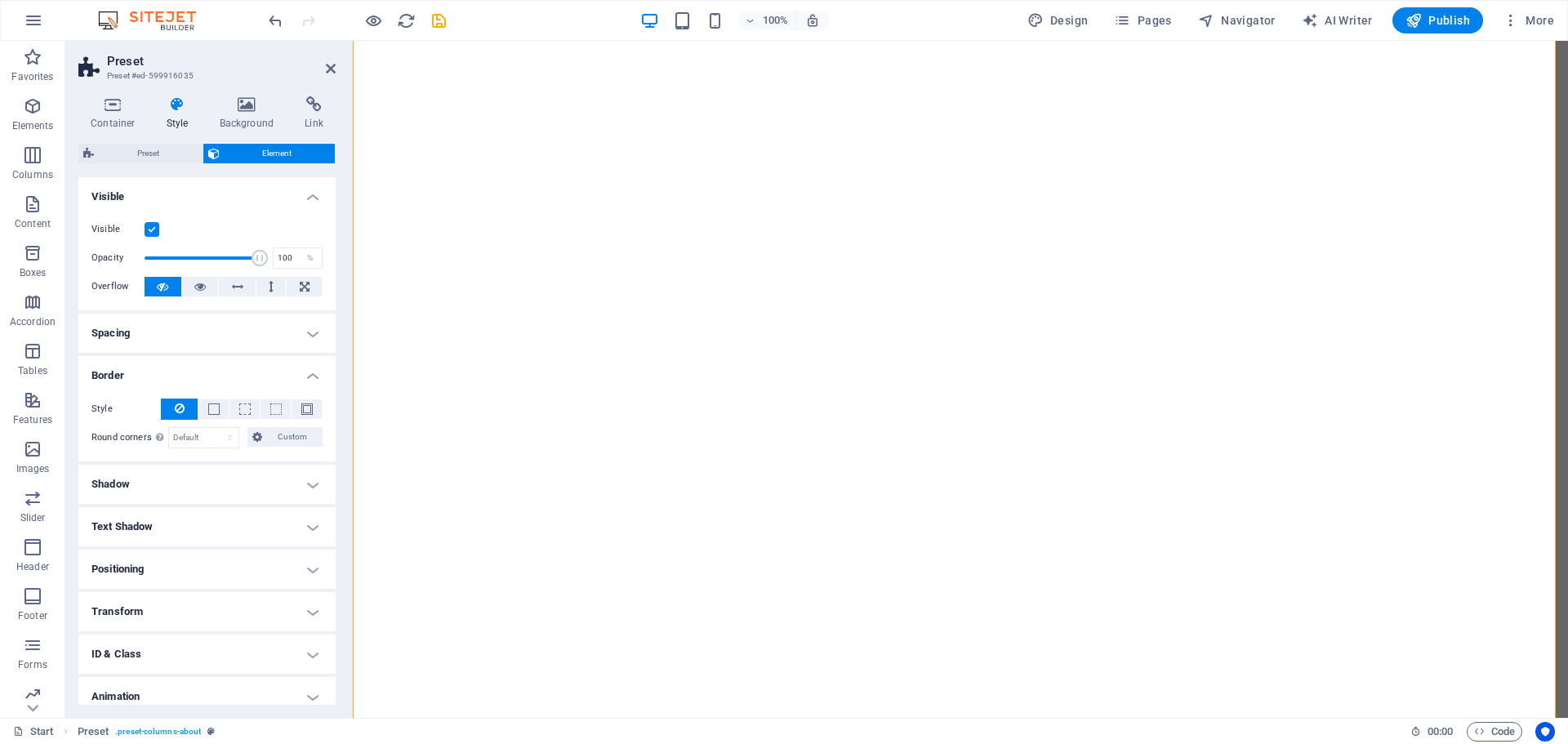
click at [311, 371] on h4 "Border" at bounding box center [207, 370] width 257 height 30
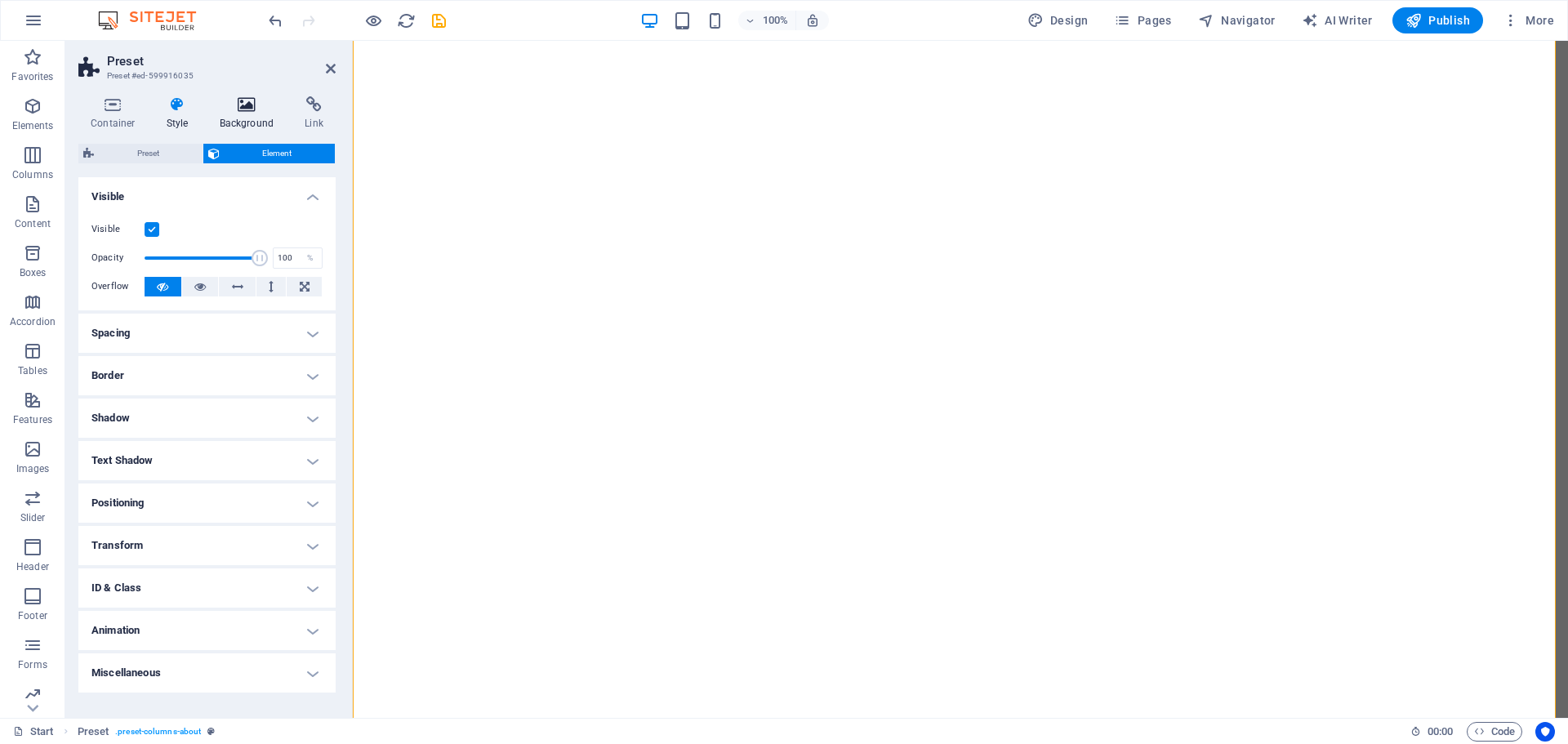
click at [246, 98] on icon at bounding box center [246, 105] width 80 height 16
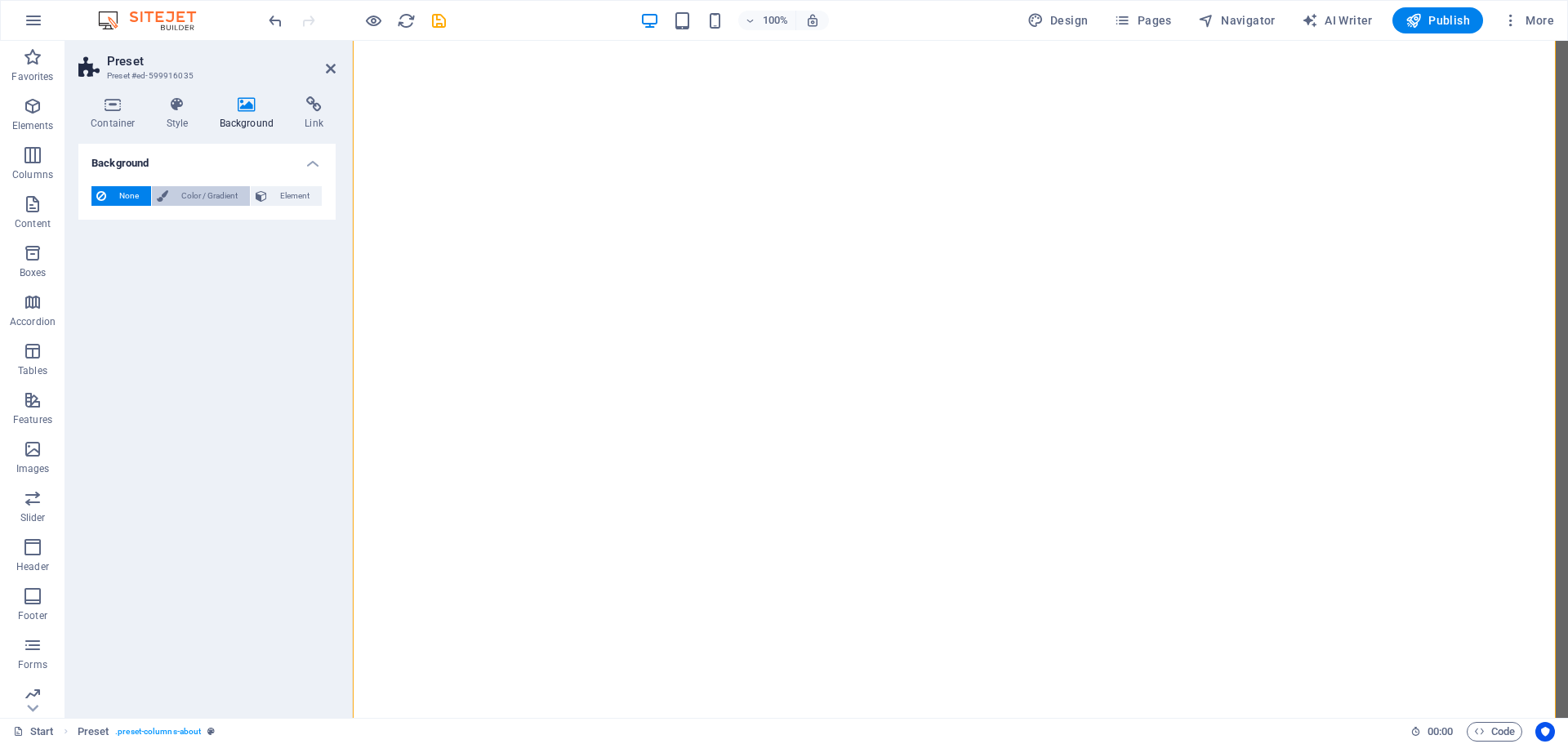
click at [229, 198] on span "Color / Gradient" at bounding box center [209, 196] width 72 height 19
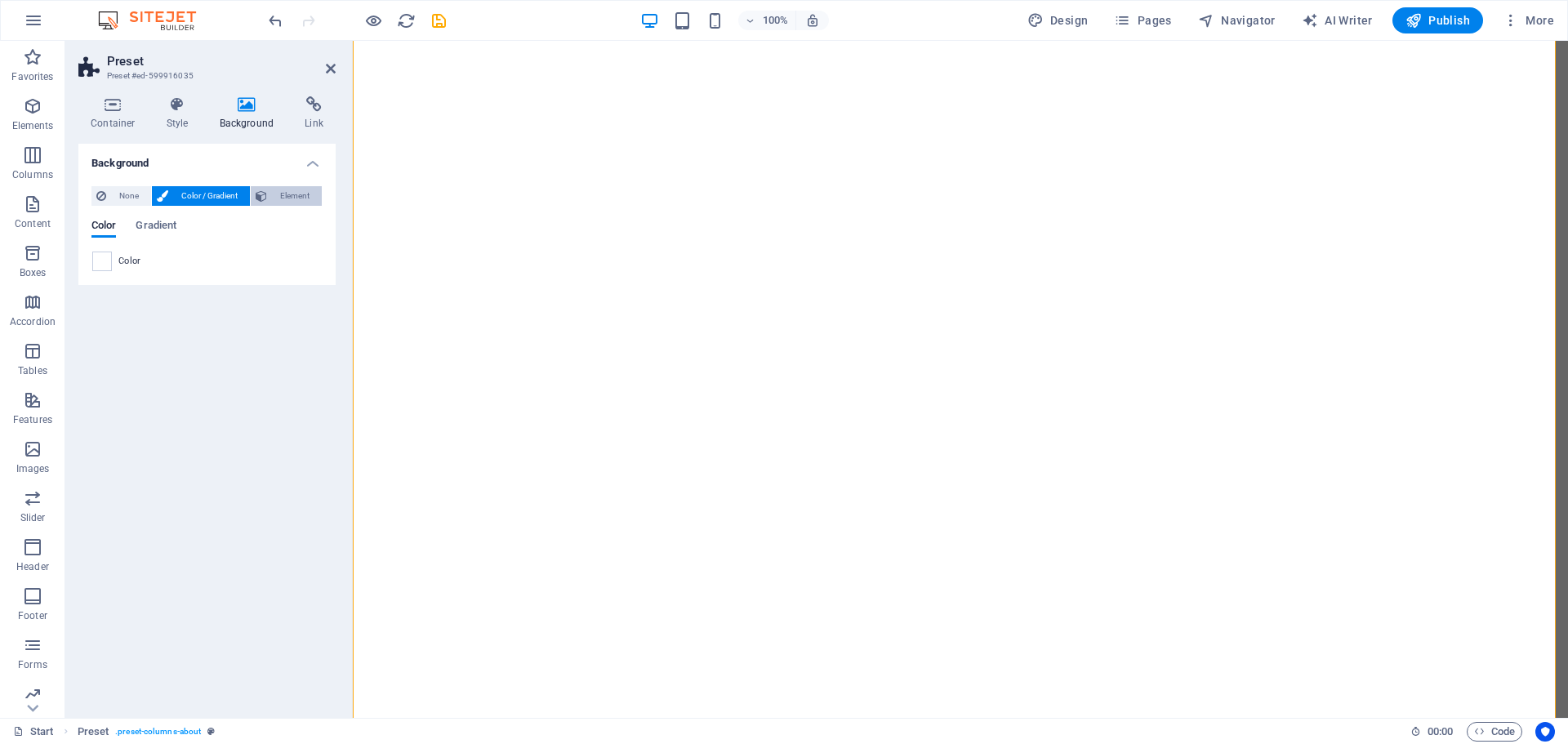
click at [283, 200] on span "Element" at bounding box center [294, 196] width 45 height 19
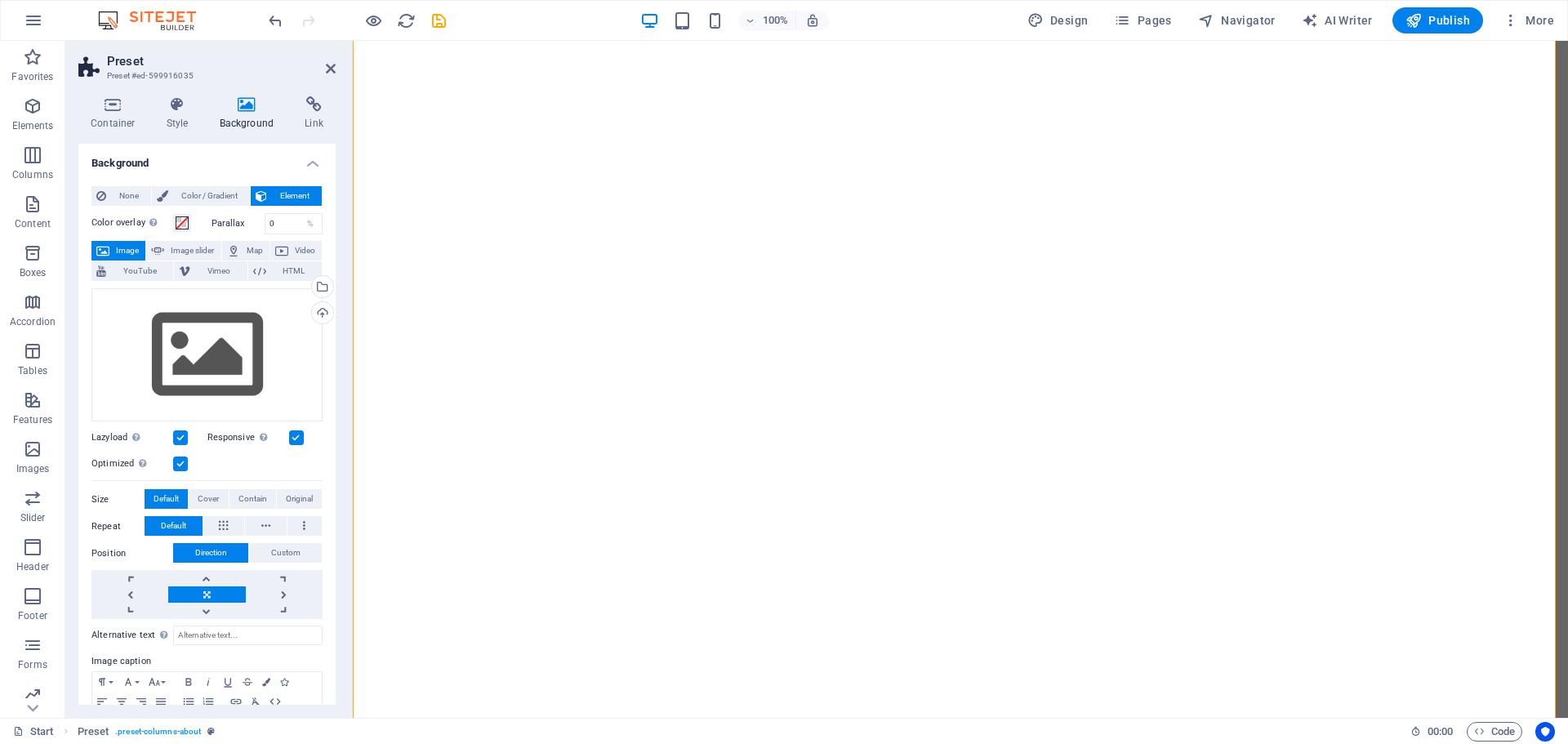
click at [323, 64] on h2 "Preset" at bounding box center [221, 60] width 229 height 14
click at [330, 66] on icon at bounding box center [331, 69] width 10 height 13
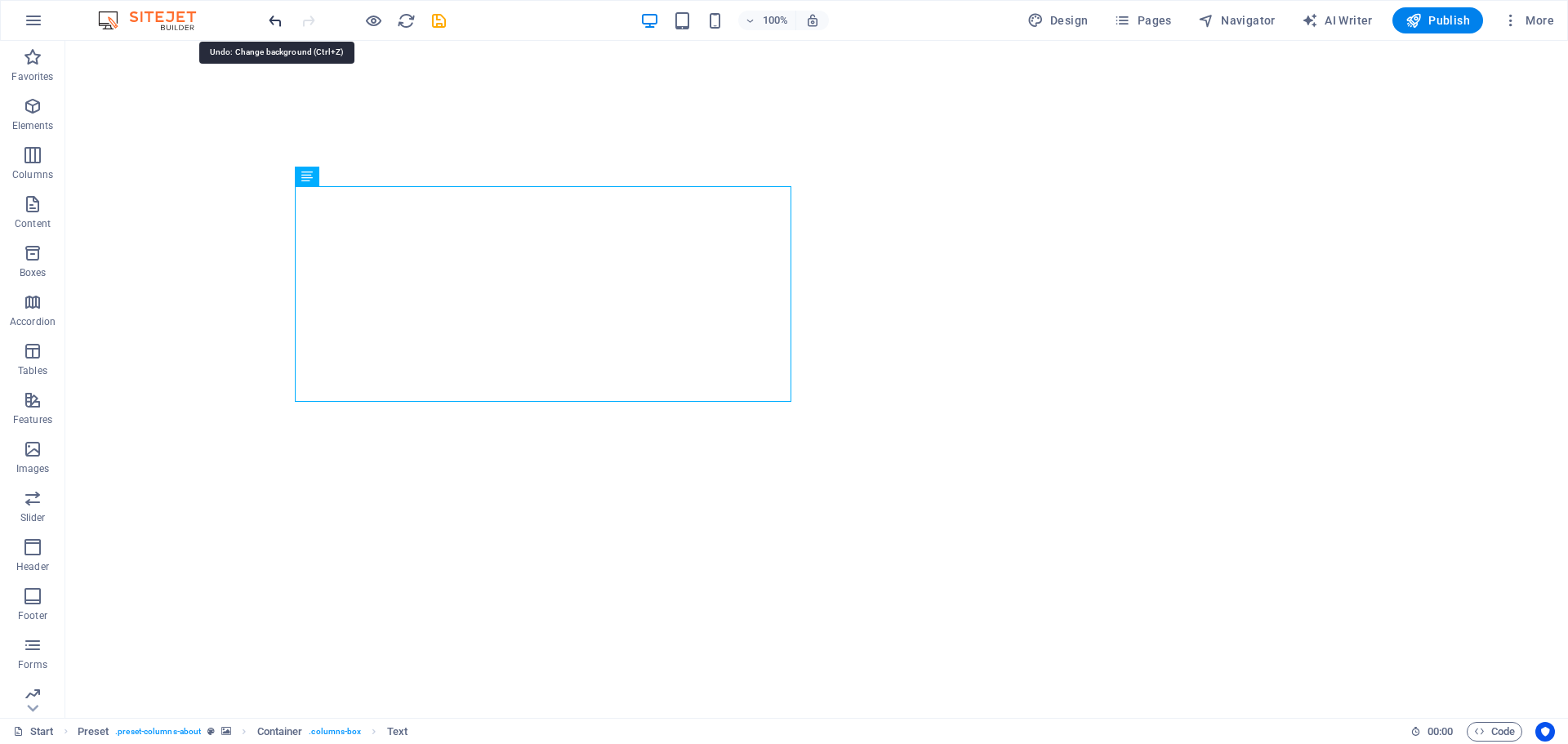
click at [273, 26] on icon "undo" at bounding box center [276, 21] width 19 height 19
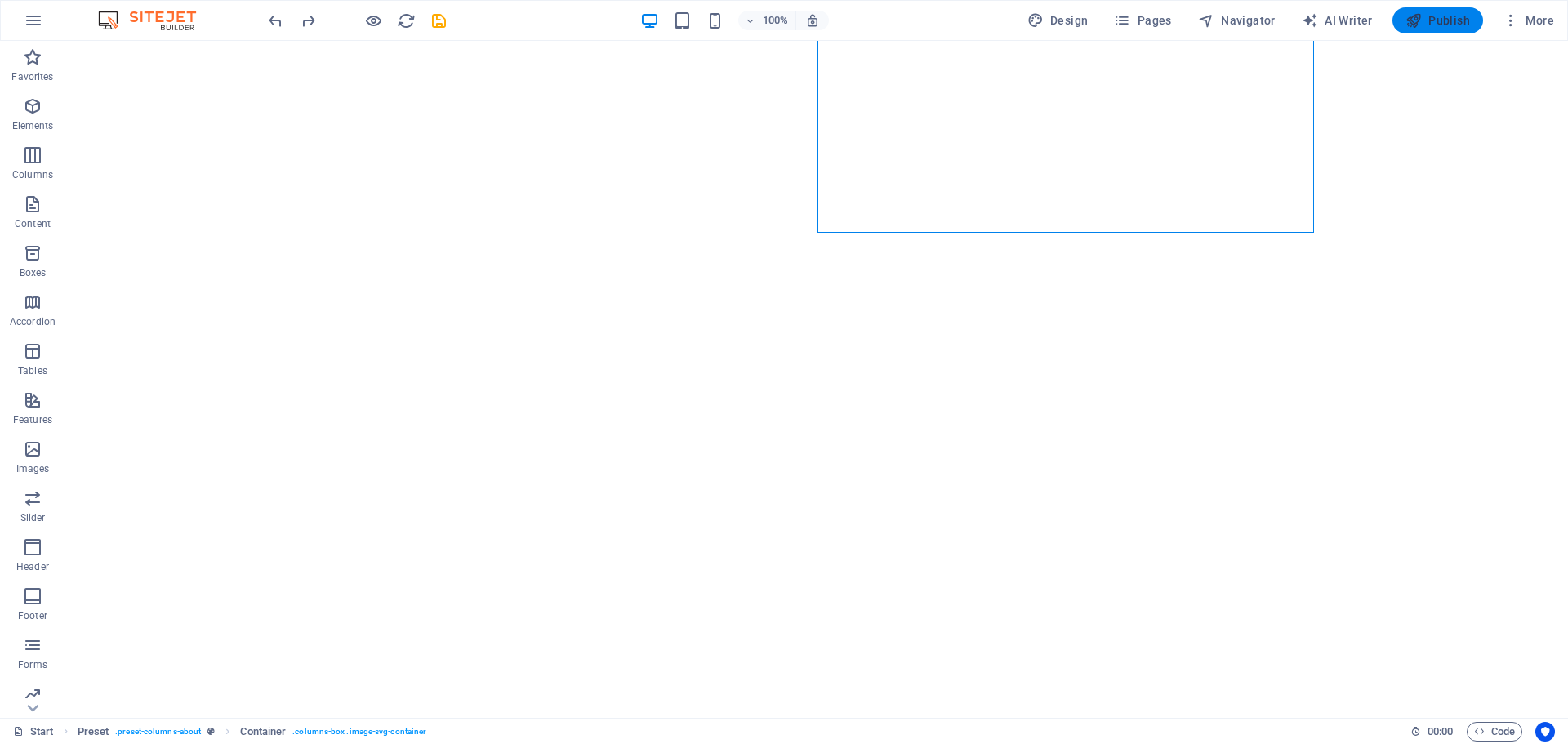
click at [1433, 12] on span "Publish" at bounding box center [1437, 20] width 64 height 16
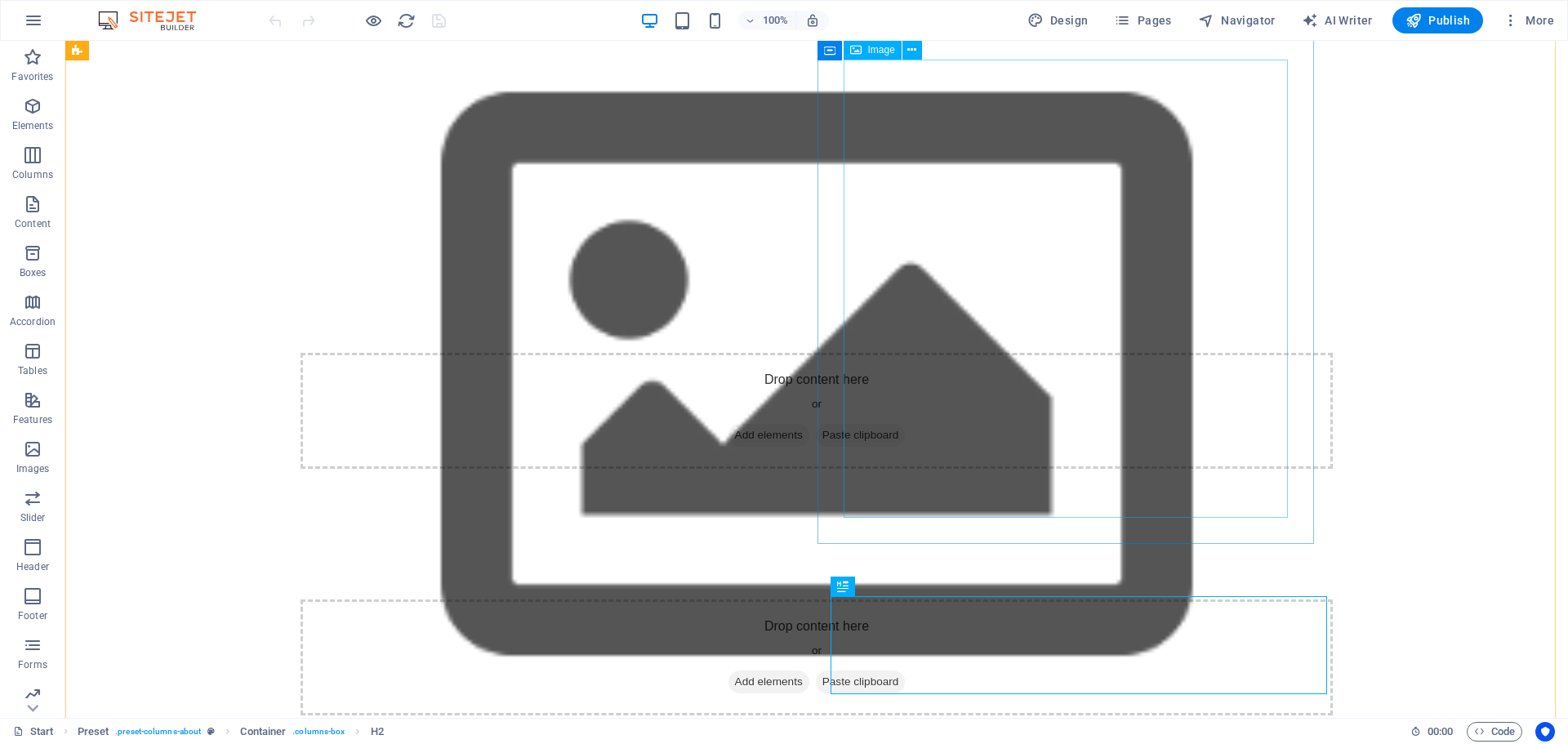
scroll to position [832, 0]
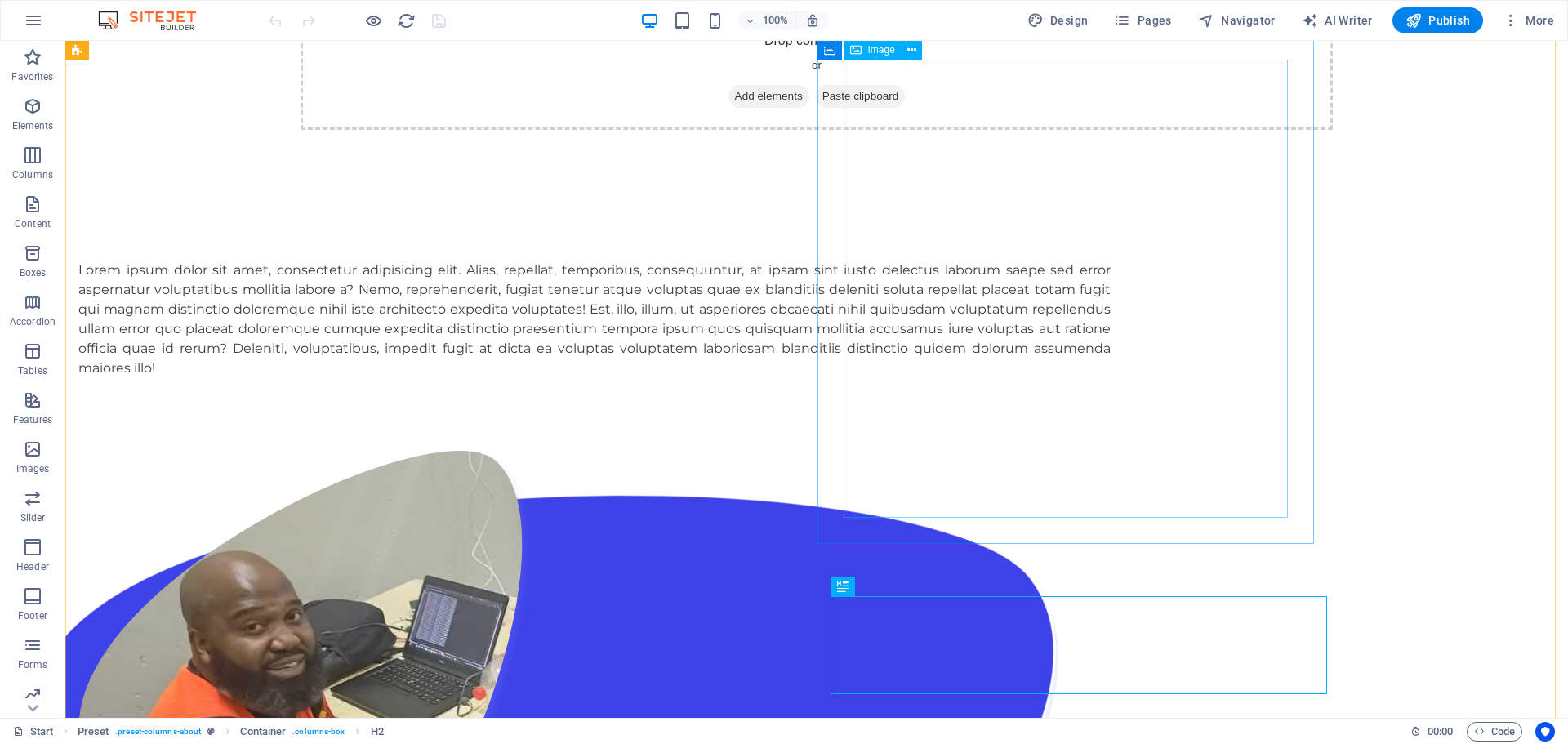
click at [1010, 450] on figure at bounding box center [575, 679] width 993 height 458
click at [918, 51] on button at bounding box center [911, 50] width 19 height 19
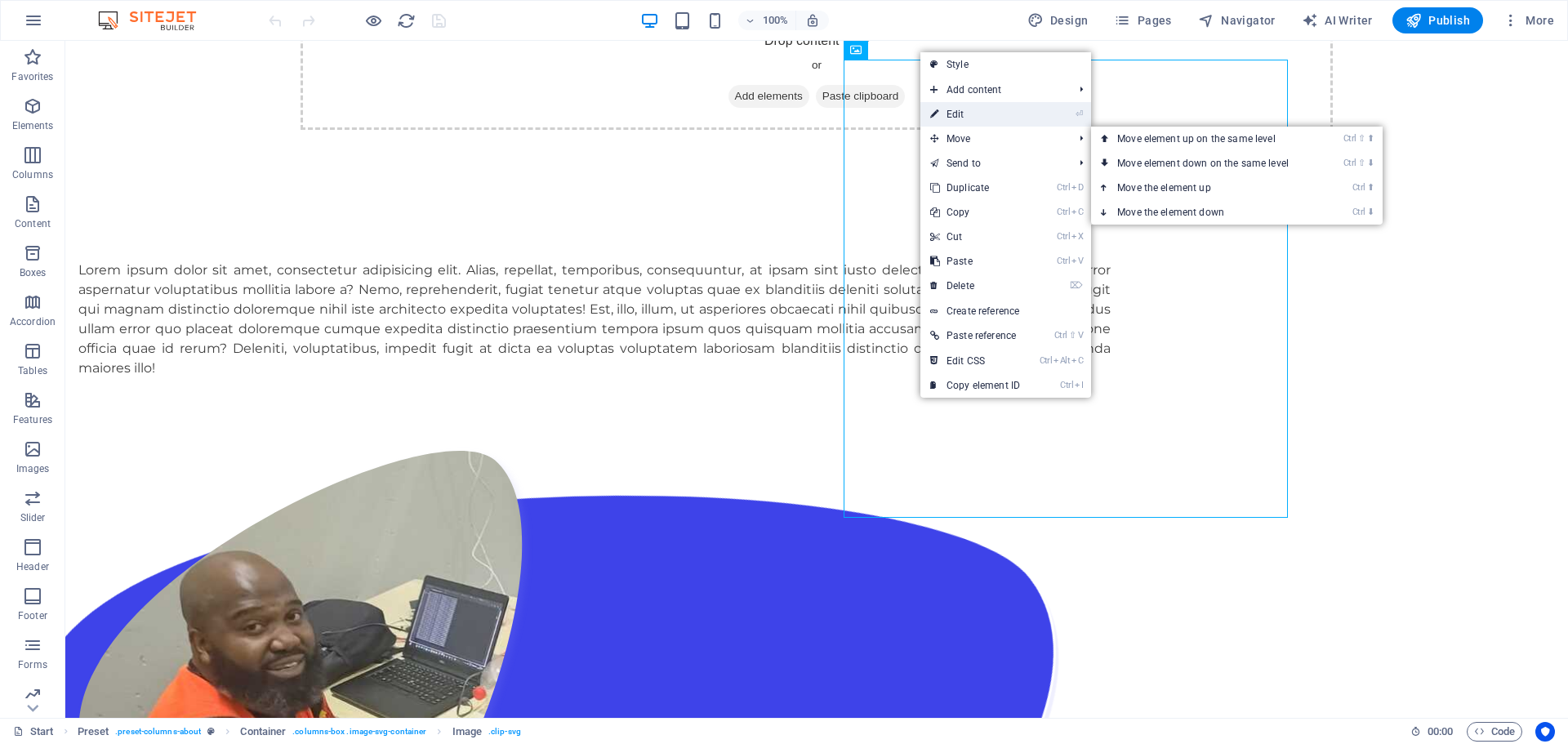
click at [963, 117] on link "⏎ Edit" at bounding box center [975, 114] width 109 height 25
select select "px"
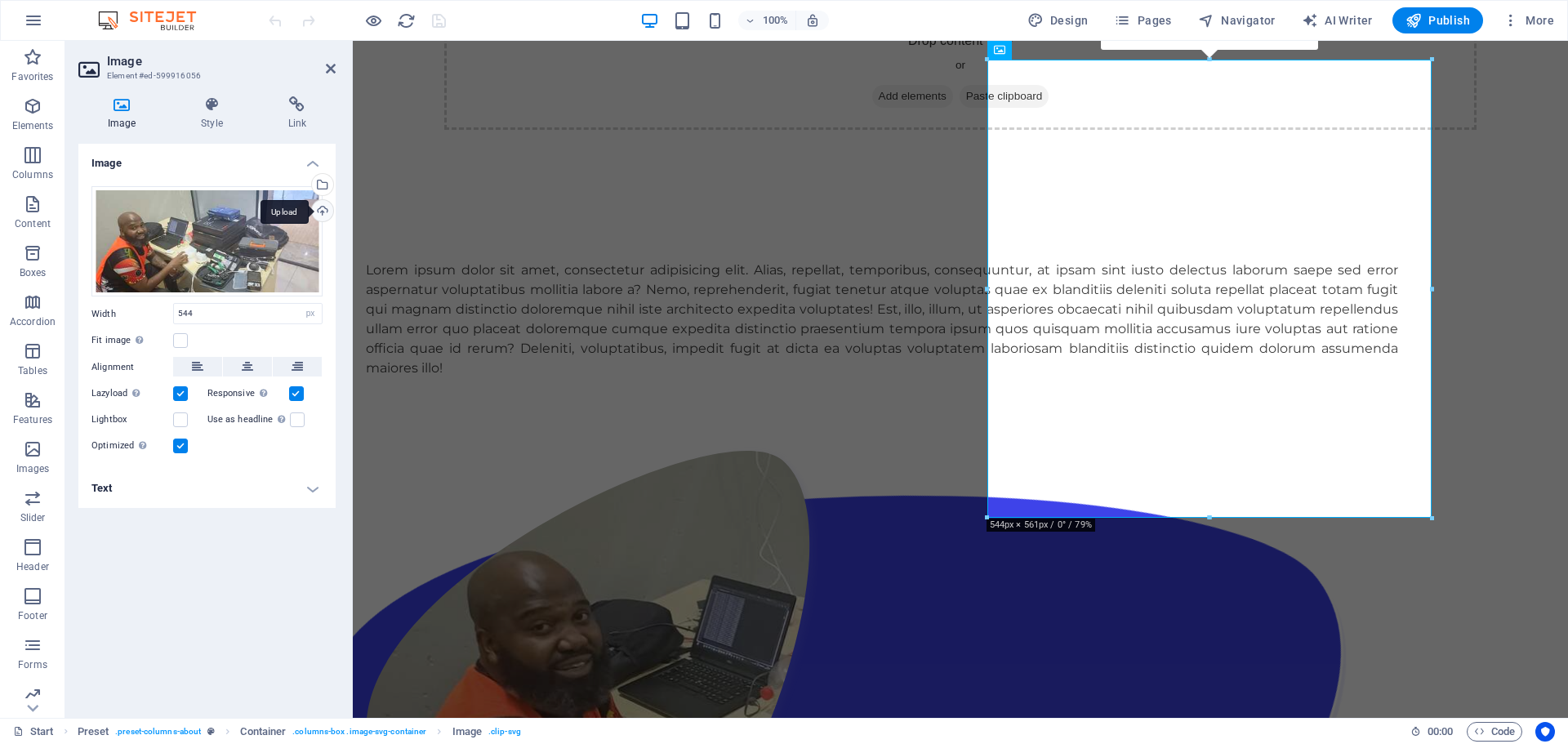
click at [324, 207] on div "Upload" at bounding box center [321, 213] width 25 height 25
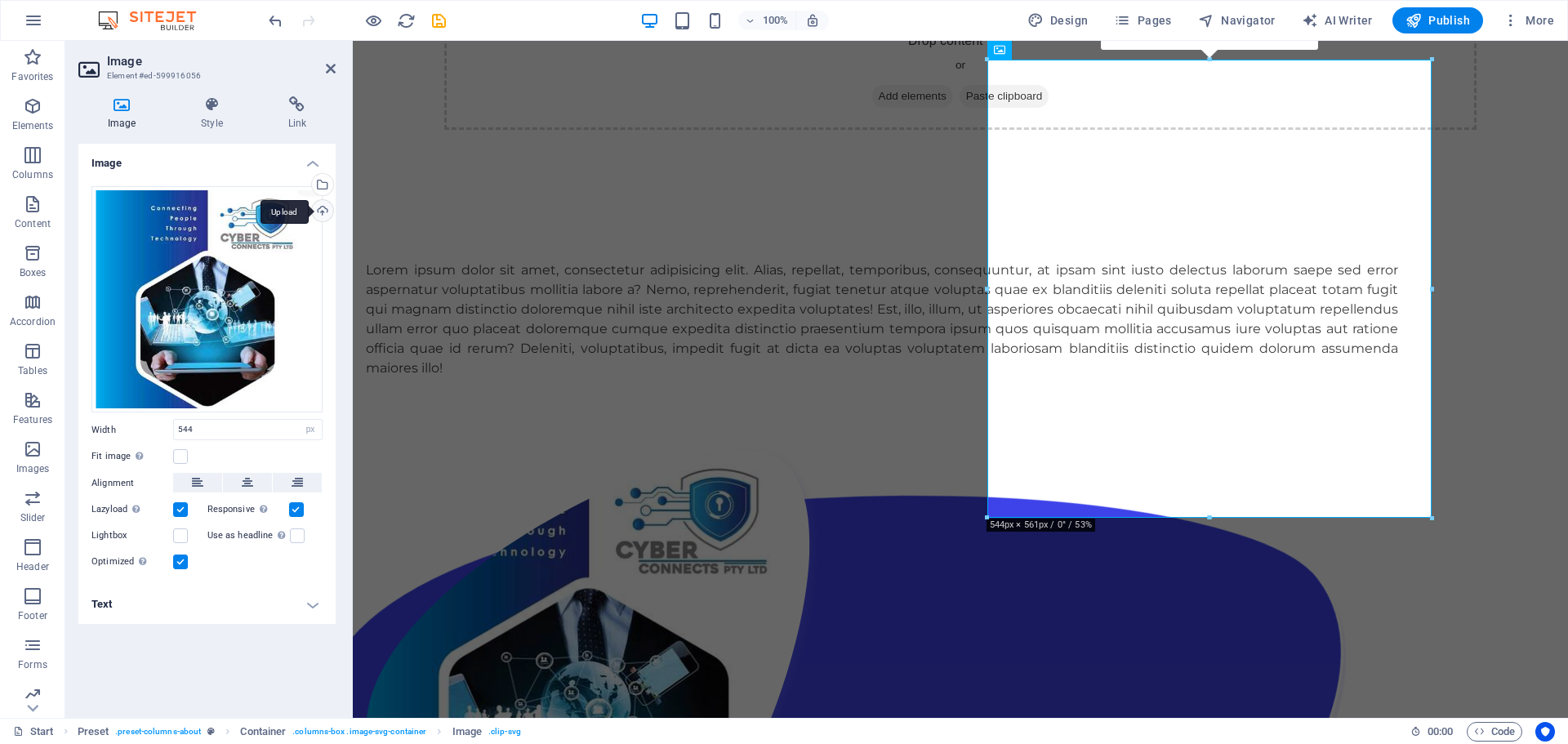
click at [326, 208] on div "Upload" at bounding box center [321, 213] width 25 height 25
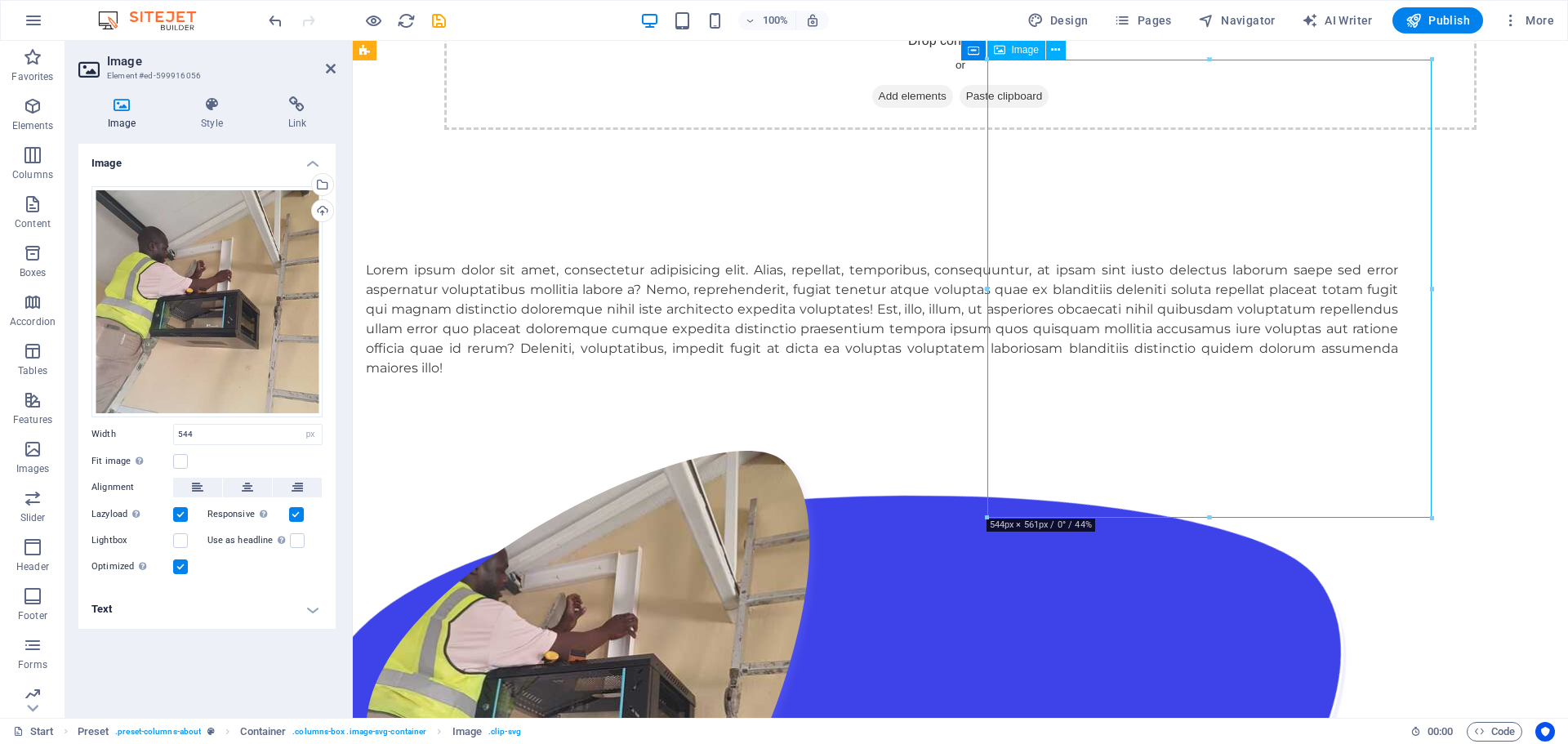
drag, startPoint x: 1122, startPoint y: 312, endPoint x: 1191, endPoint y: 319, distance: 69.4
click at [1191, 450] on figure at bounding box center [863, 679] width 993 height 458
drag, startPoint x: 1190, startPoint y: 319, endPoint x: 1234, endPoint y: 325, distance: 44.4
click at [1234, 450] on figure at bounding box center [863, 679] width 993 height 458
click at [1082, 54] on icon at bounding box center [1084, 51] width 9 height 17
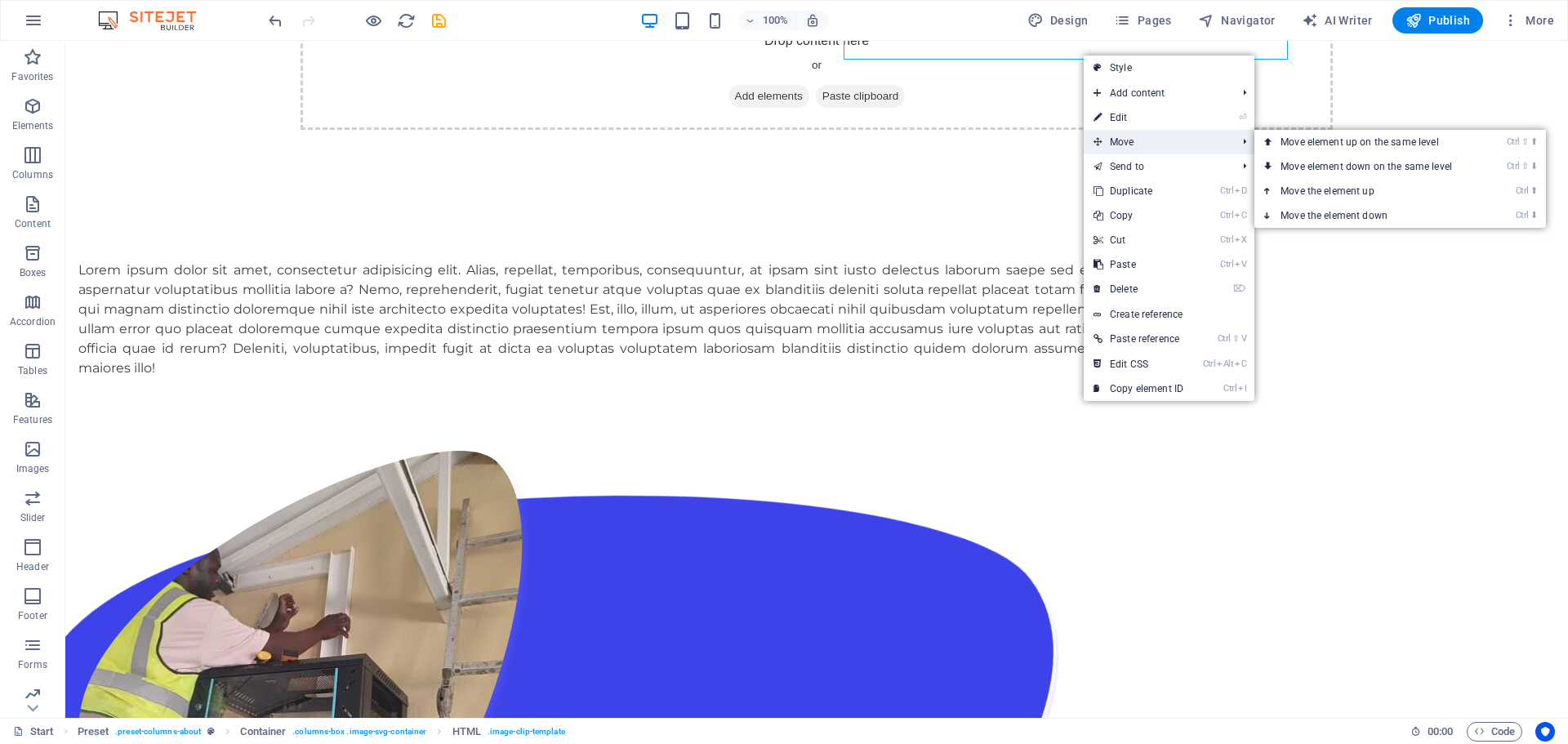
click at [1120, 140] on span "Move" at bounding box center [1157, 142] width 147 height 25
click at [1310, 168] on link "Ctrl ⇧ ⬇ Move element down on the same level" at bounding box center [1370, 167] width 230 height 25
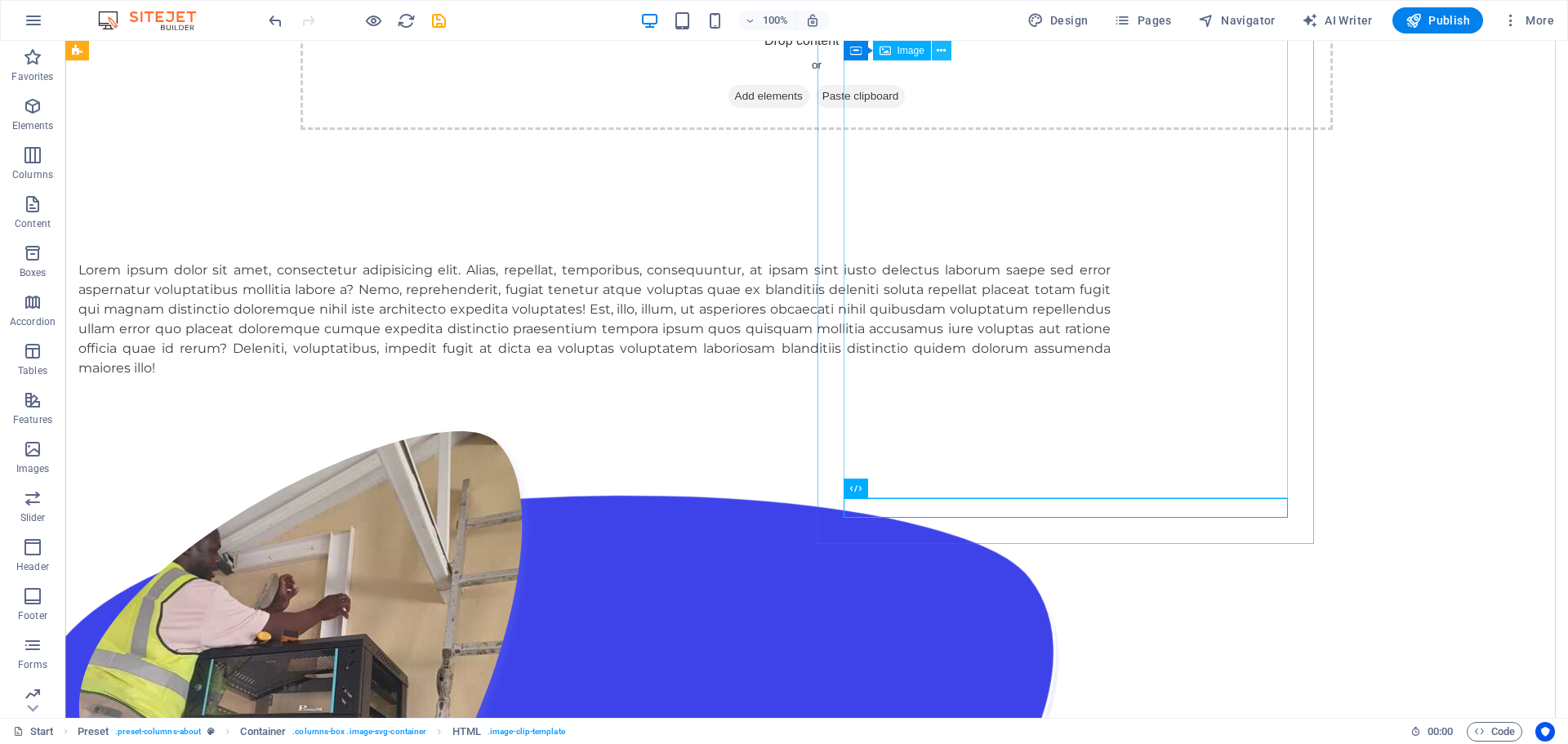
click at [941, 51] on icon at bounding box center [940, 51] width 9 height 17
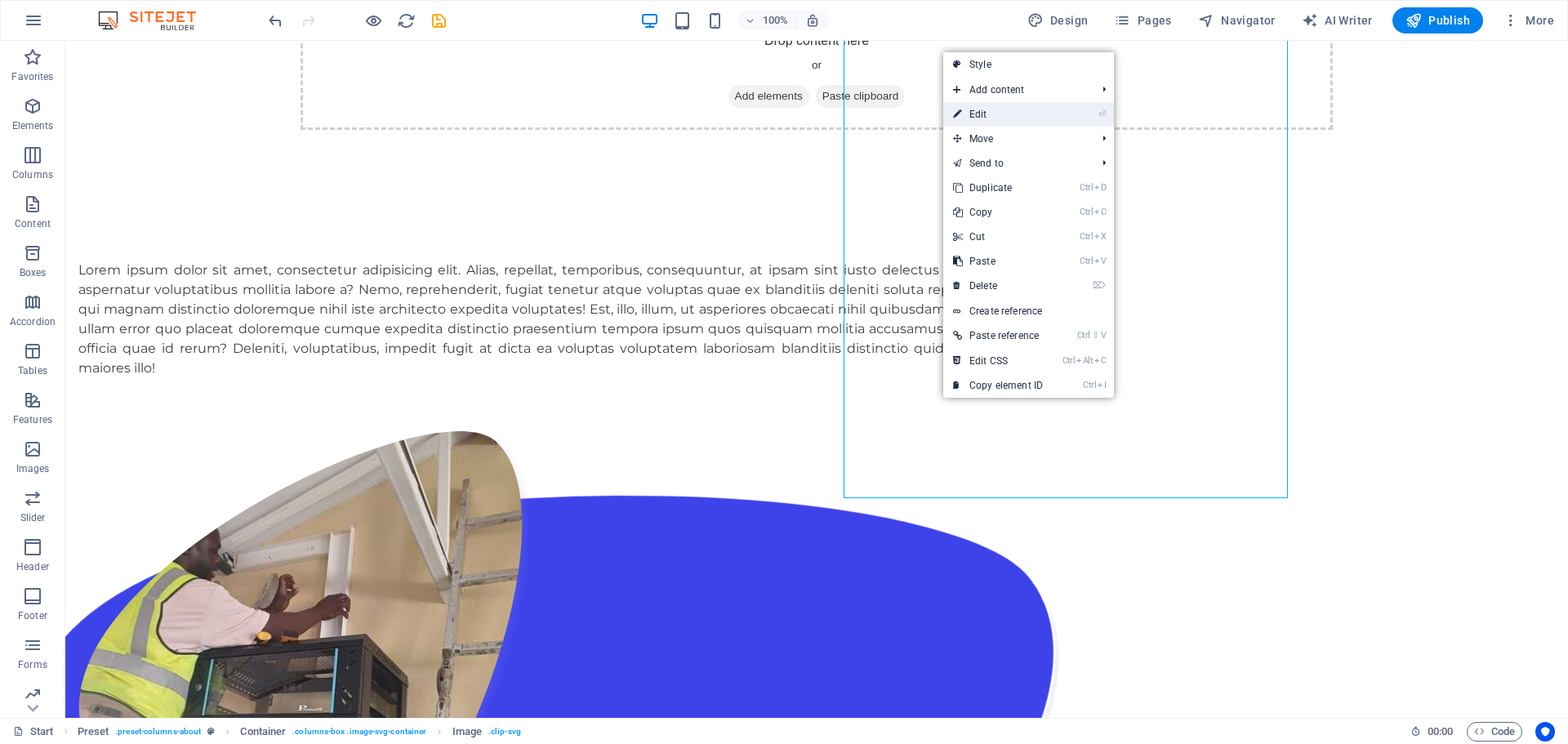
click at [979, 109] on link "⏎ Edit" at bounding box center [998, 114] width 109 height 25
select select "px"
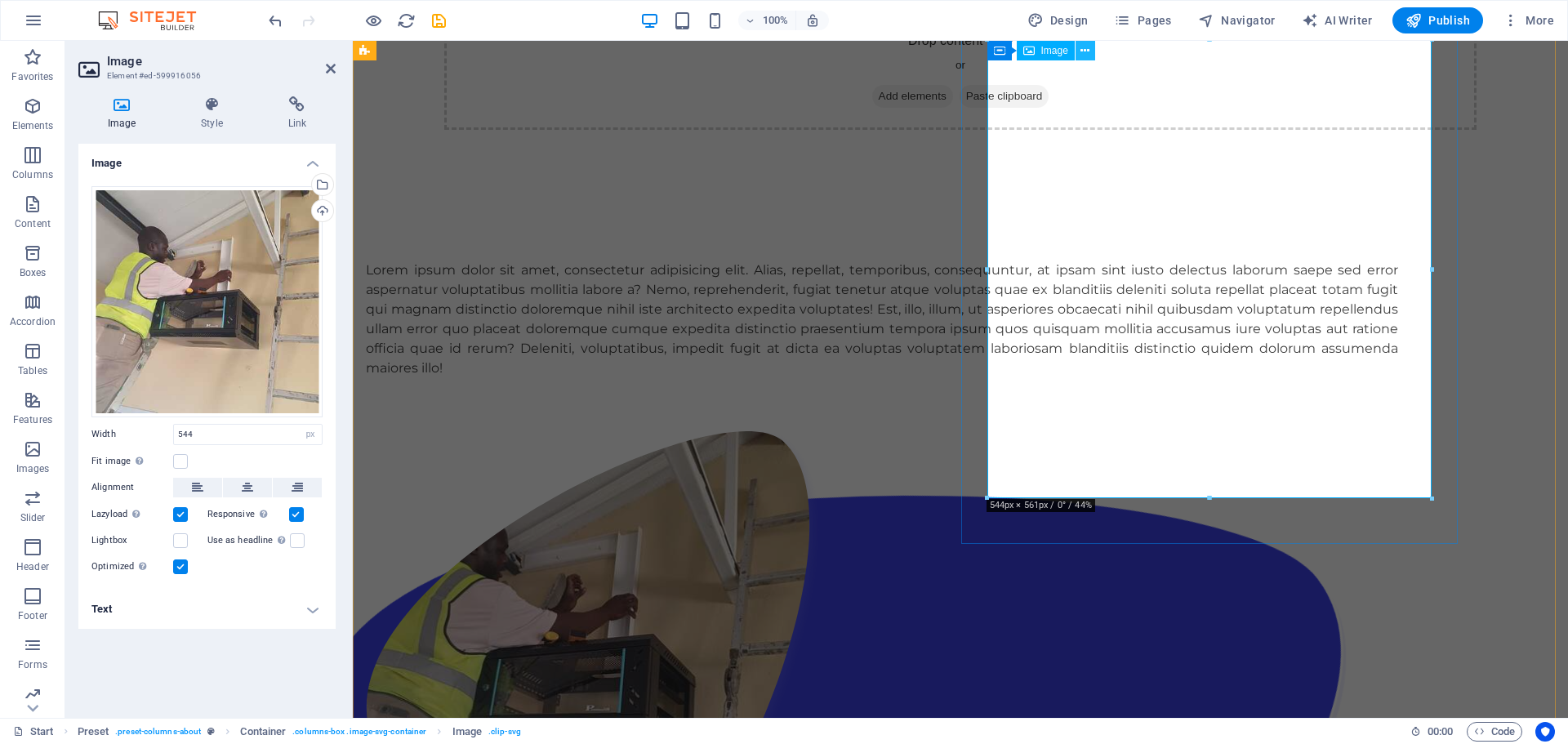
click at [1084, 52] on icon at bounding box center [1084, 51] width 9 height 17
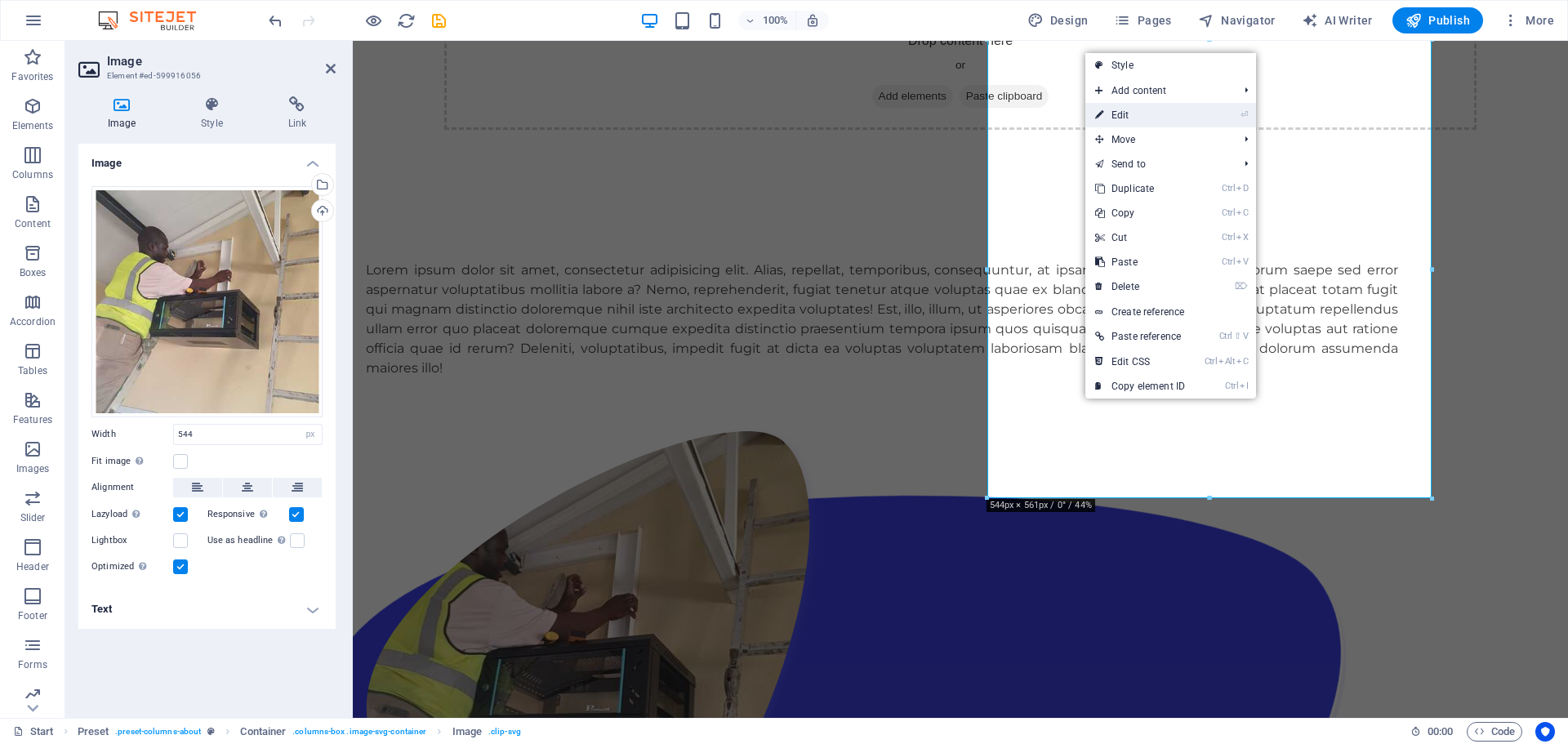
click at [1136, 114] on link "⏎ Edit" at bounding box center [1140, 115] width 109 height 25
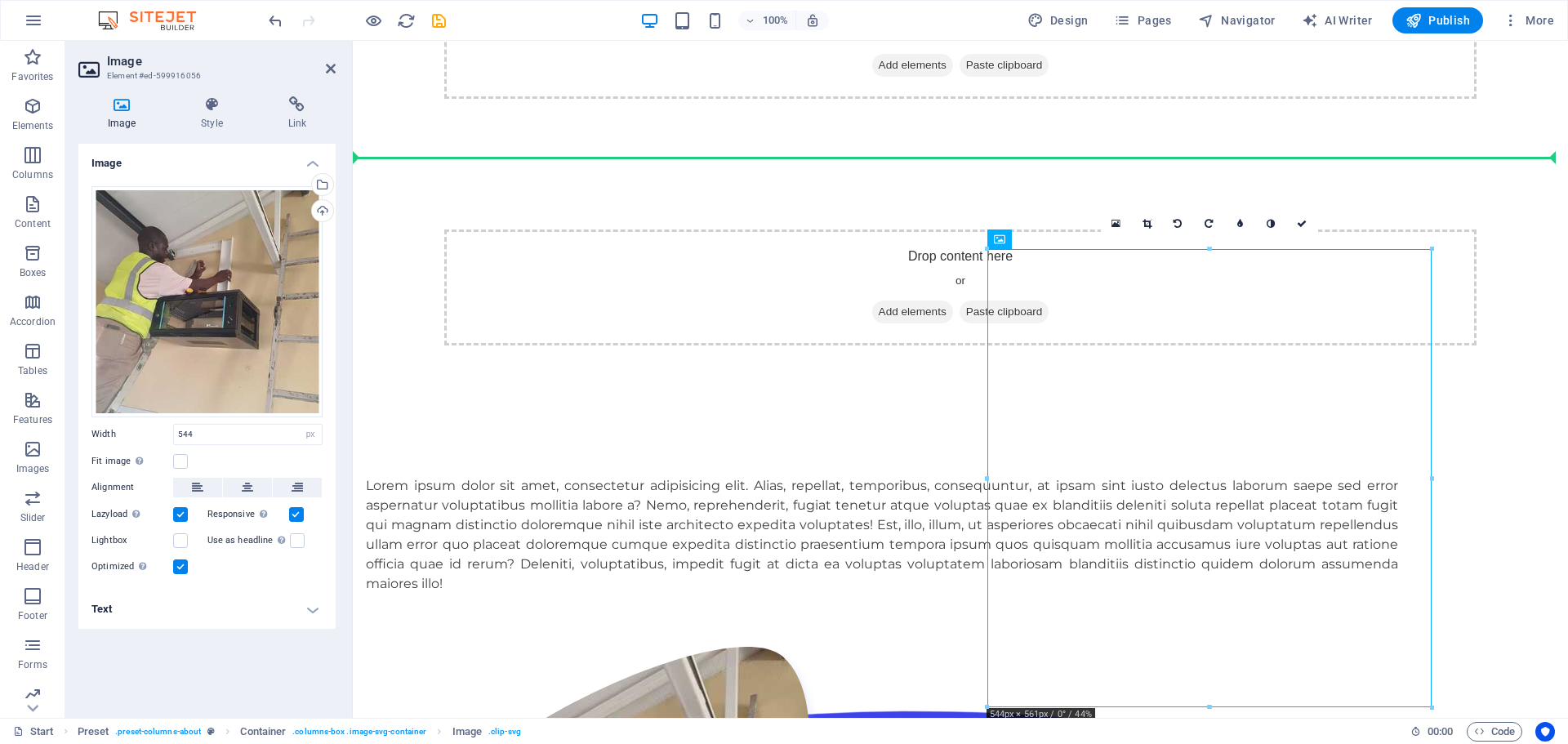
drag, startPoint x: 1413, startPoint y: 91, endPoint x: 1089, endPoint y: 89, distance: 324.0
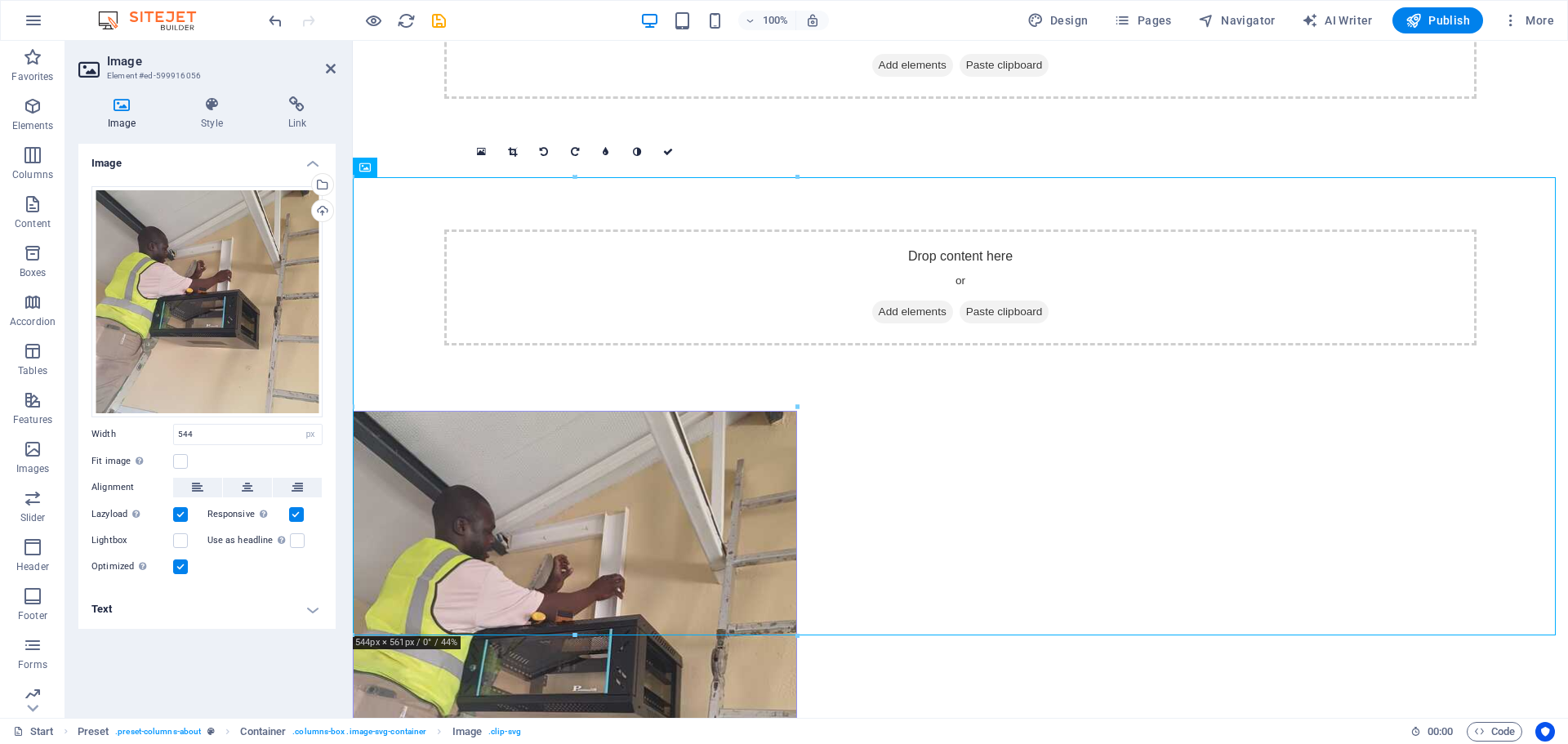
scroll to position [604, 0]
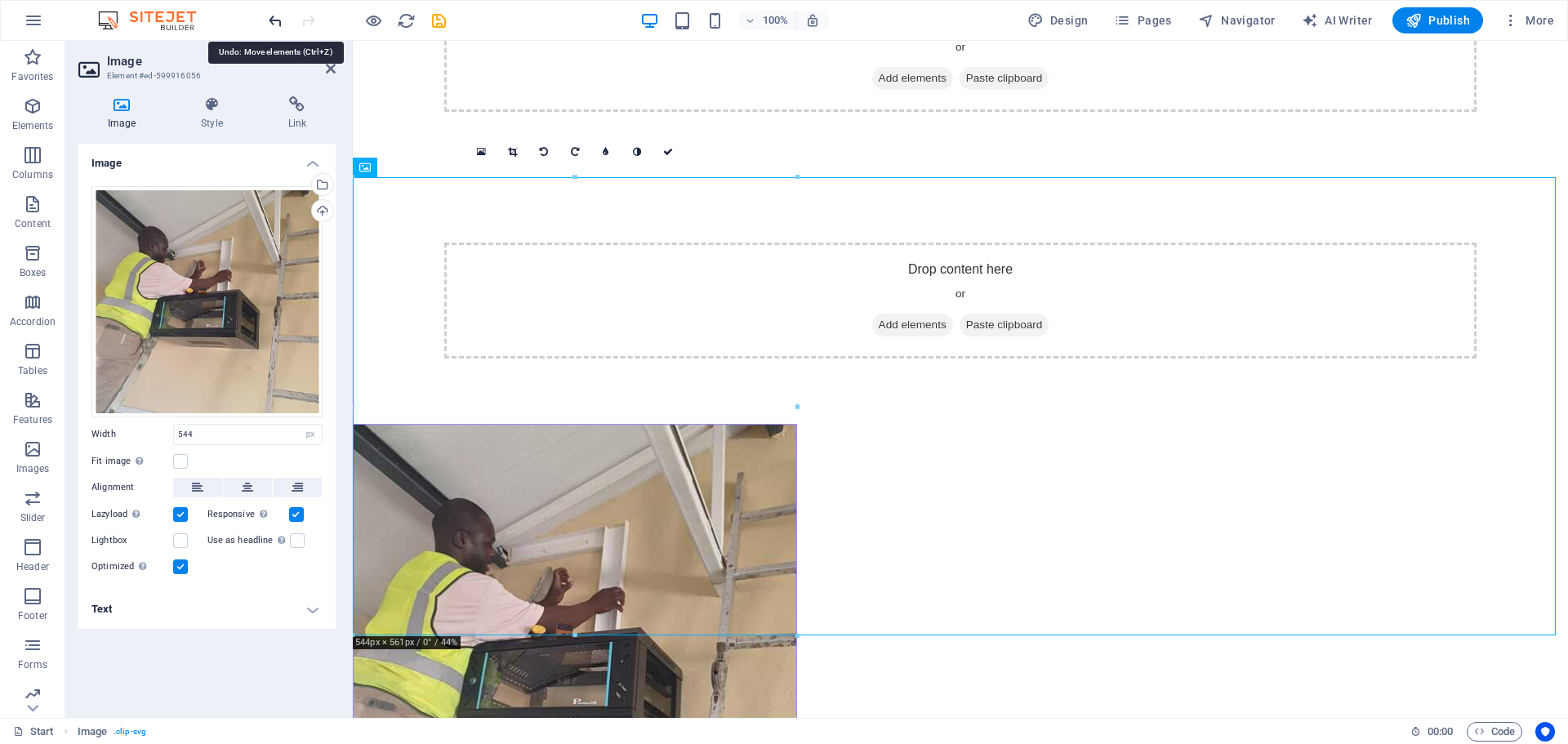
click at [273, 22] on icon "undo" at bounding box center [276, 21] width 19 height 19
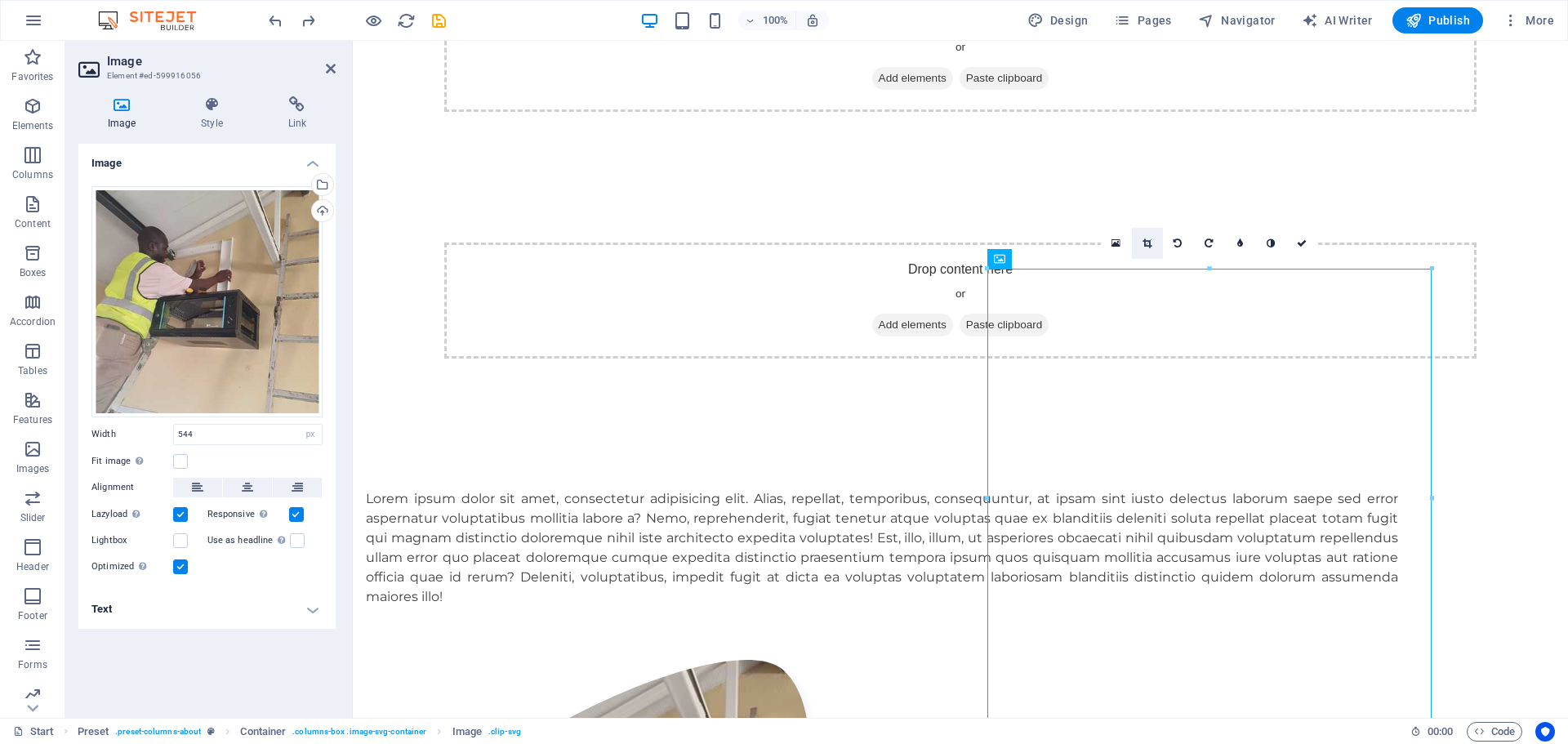
click at [1146, 244] on icon at bounding box center [1146, 244] width 9 height 10
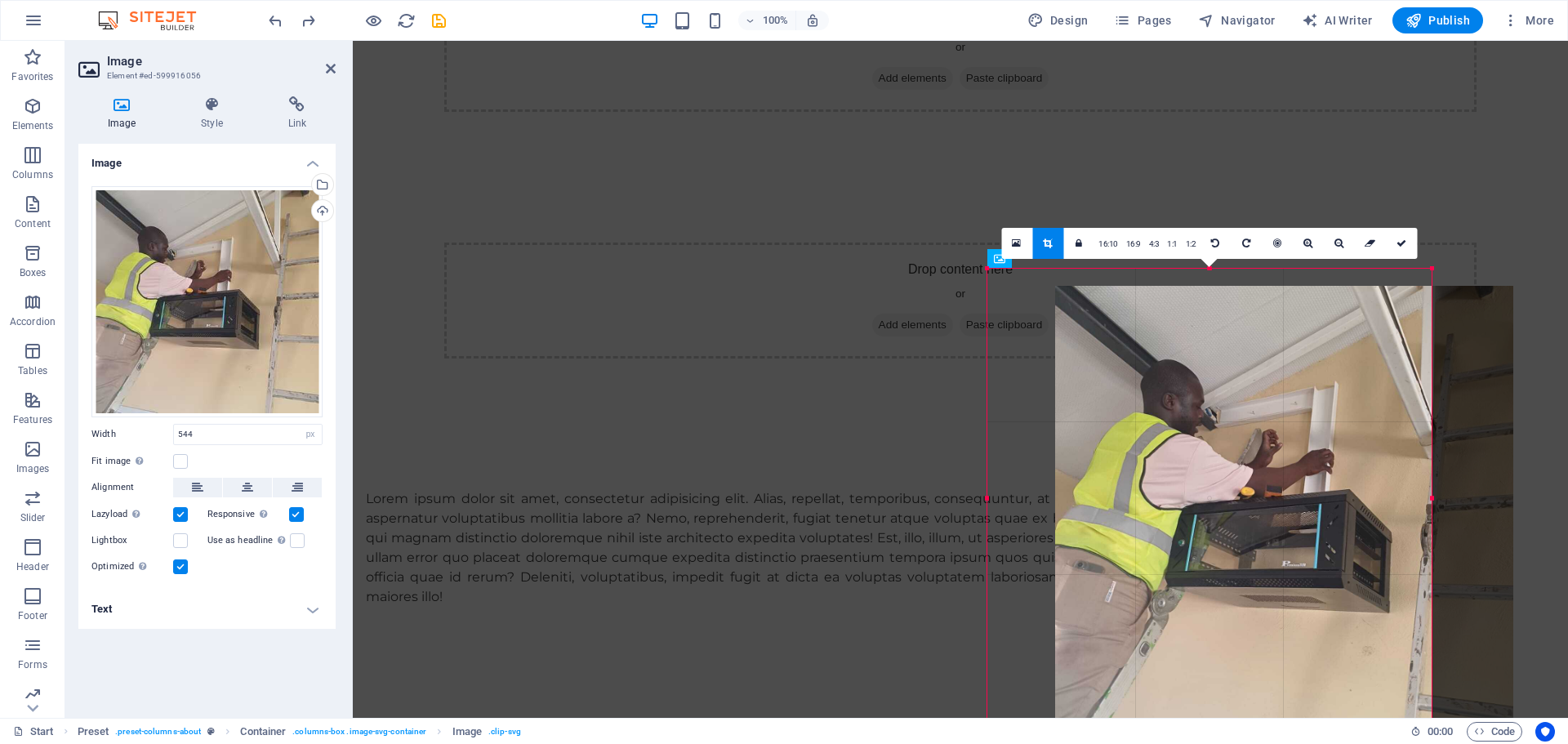
drag, startPoint x: 1161, startPoint y: 366, endPoint x: 1236, endPoint y: 384, distance: 77.1
click at [1236, 384] on div at bounding box center [1284, 515] width 458 height 458
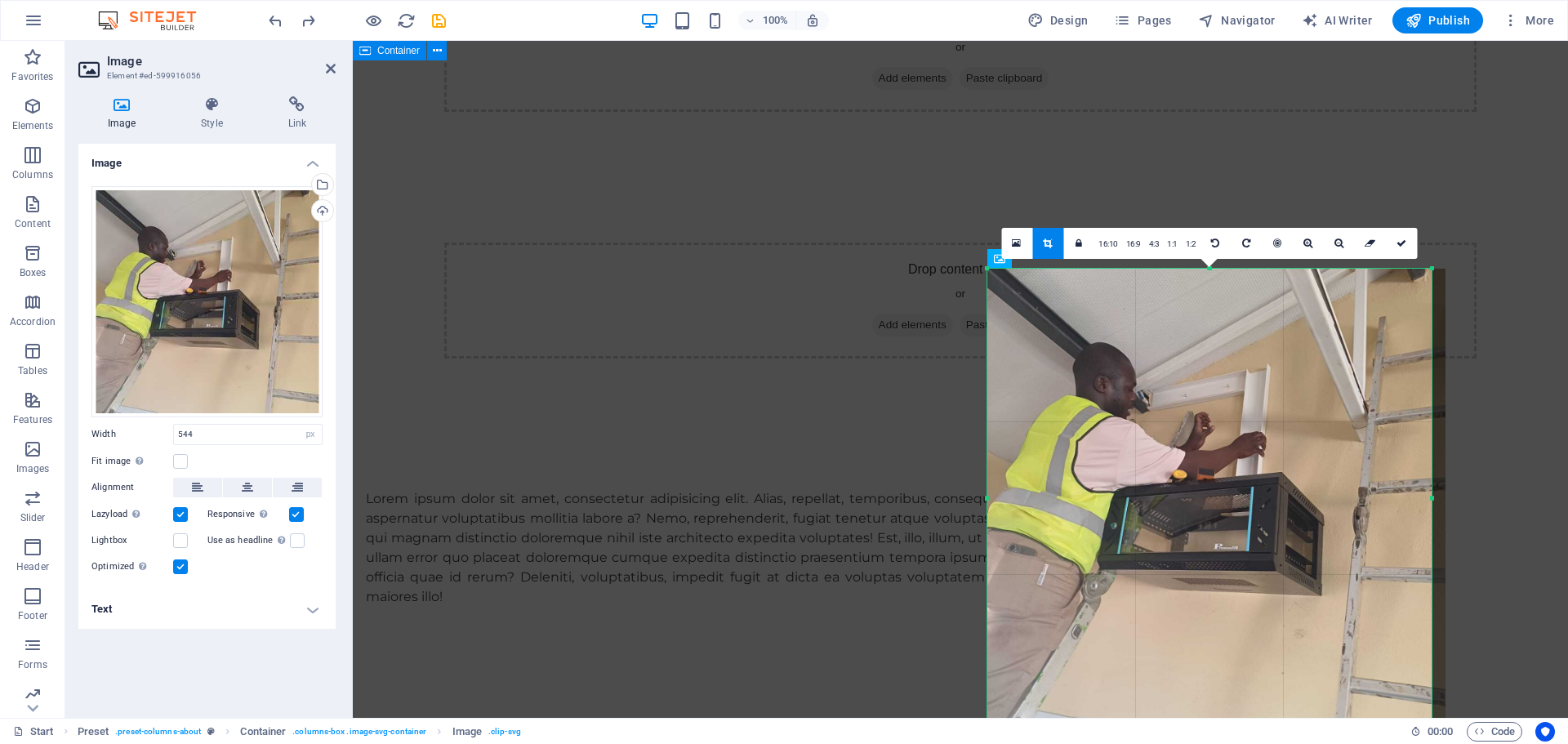
click at [1104, 177] on div "Drop content here or Add elements Paste clipboard" at bounding box center [960, 300] width 1215 height 246
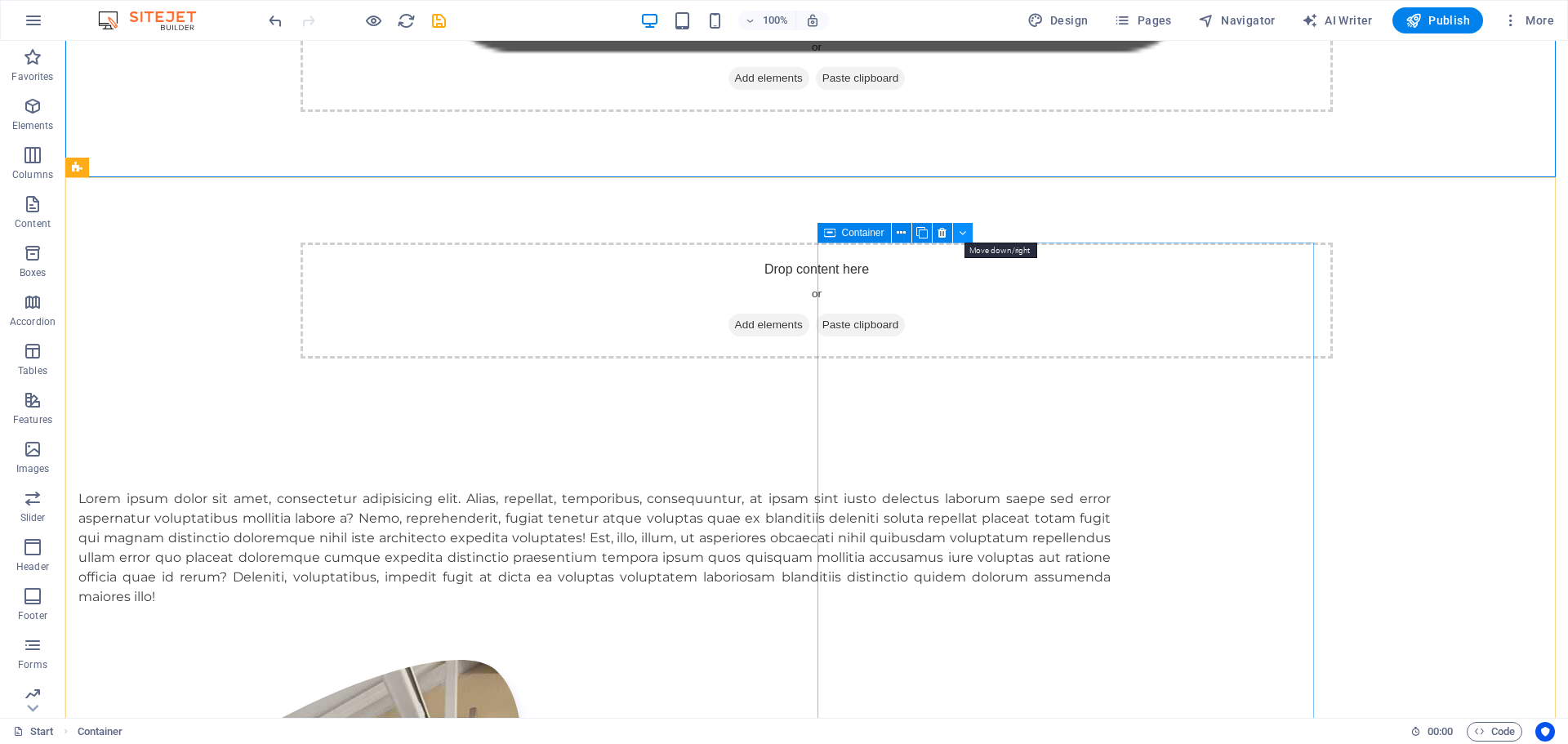
click at [962, 235] on icon at bounding box center [962, 233] width 8 height 17
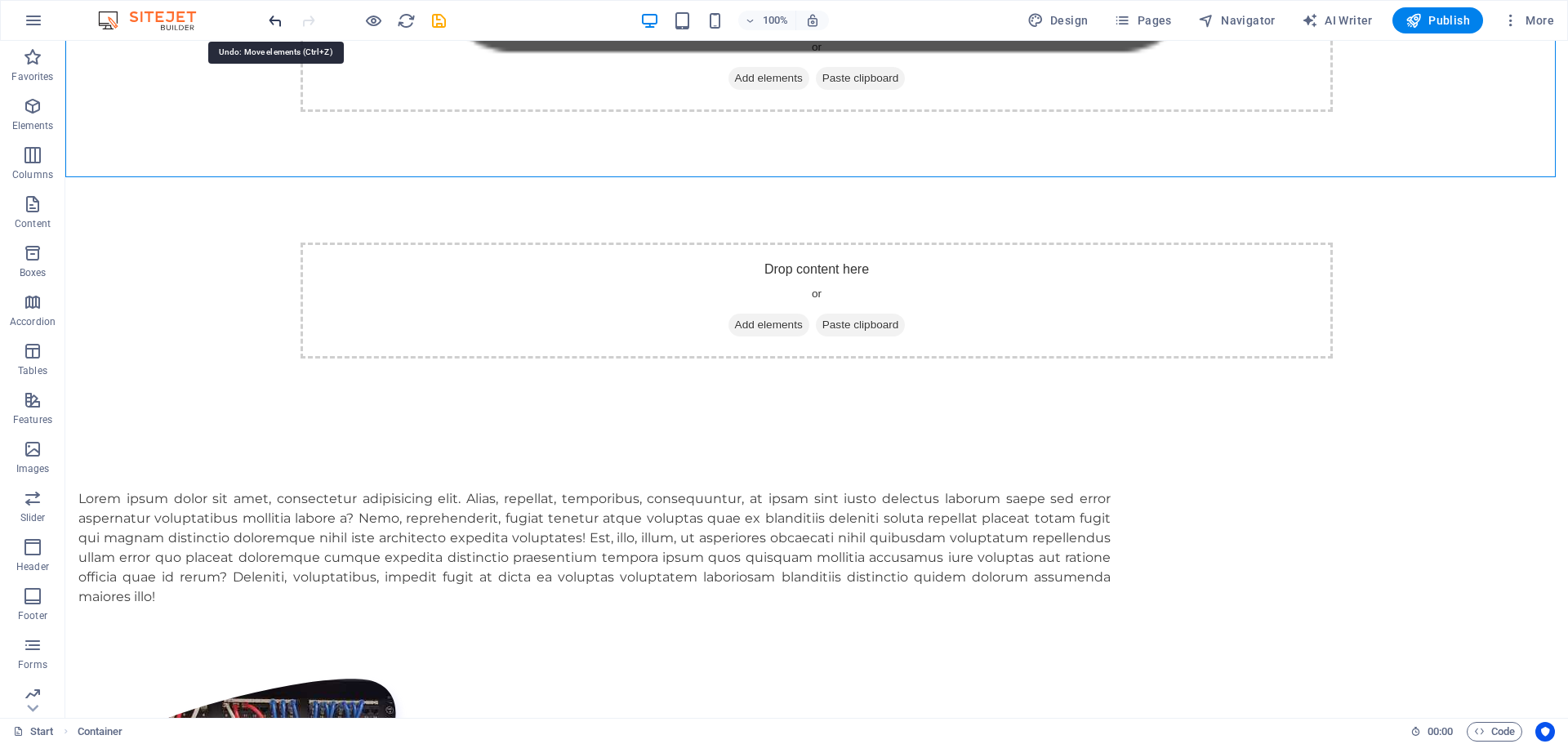
click at [273, 19] on icon "undo" at bounding box center [276, 21] width 19 height 19
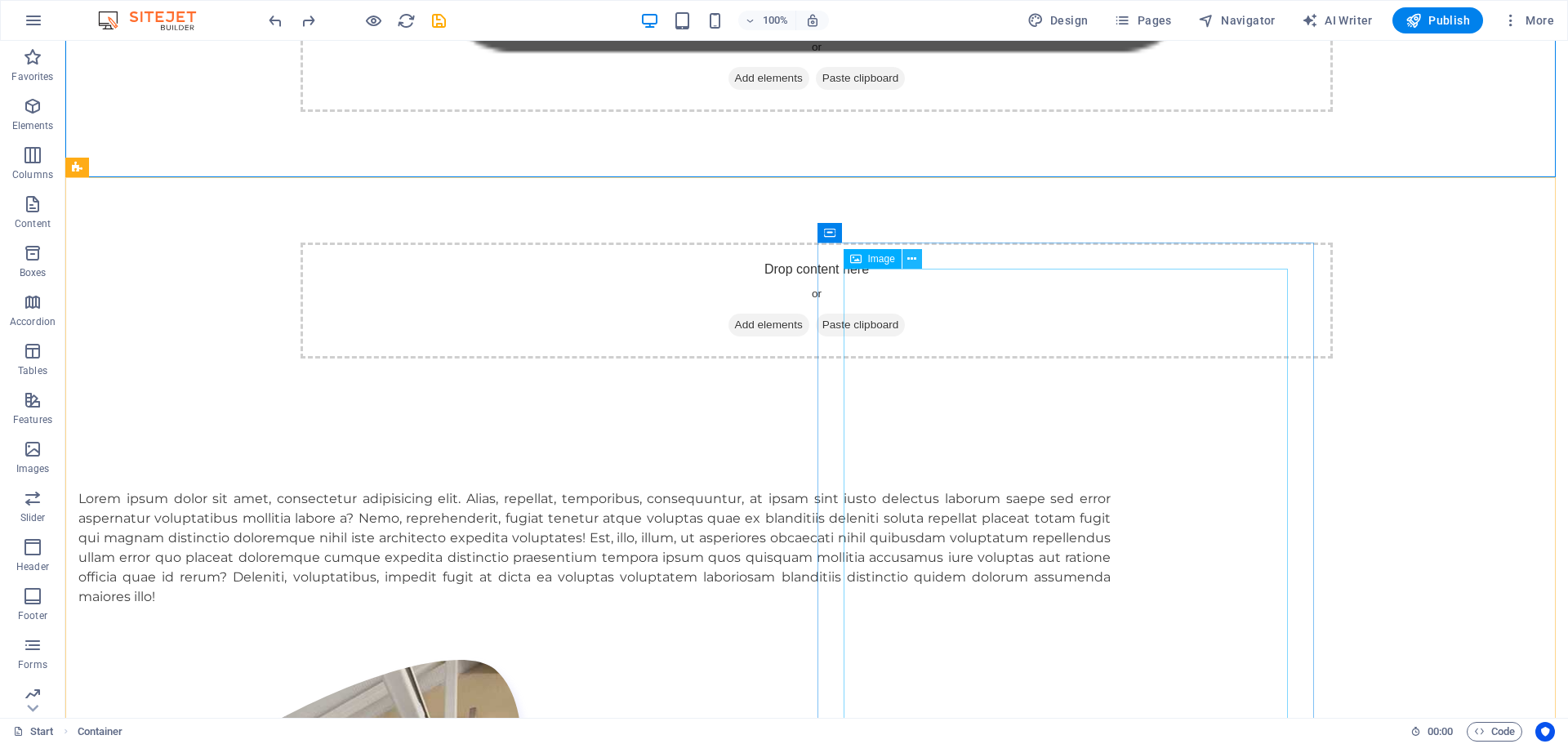
click at [910, 260] on icon at bounding box center [911, 260] width 9 height 17
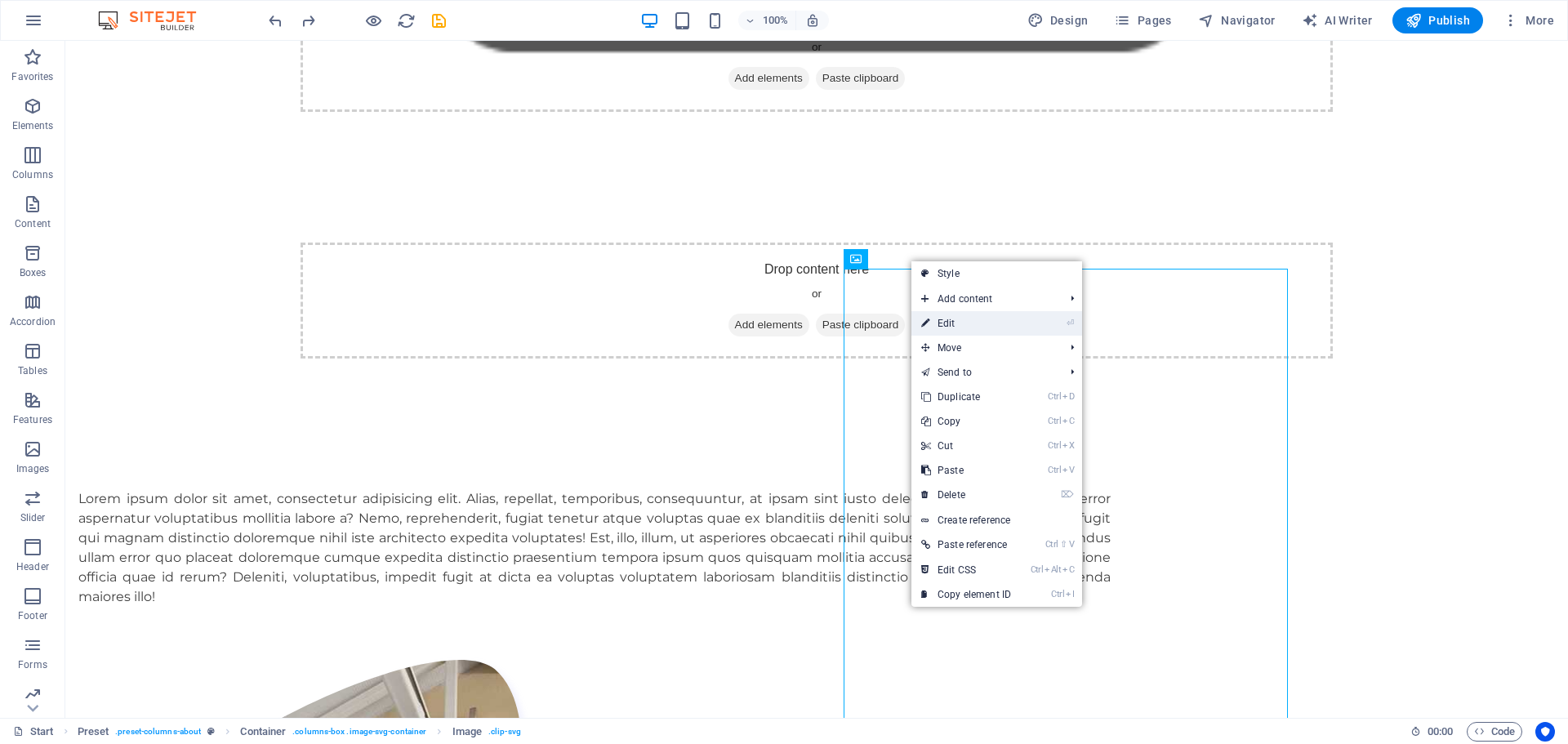
click at [955, 319] on link "⏎ Edit" at bounding box center [966, 324] width 109 height 25
select select "px"
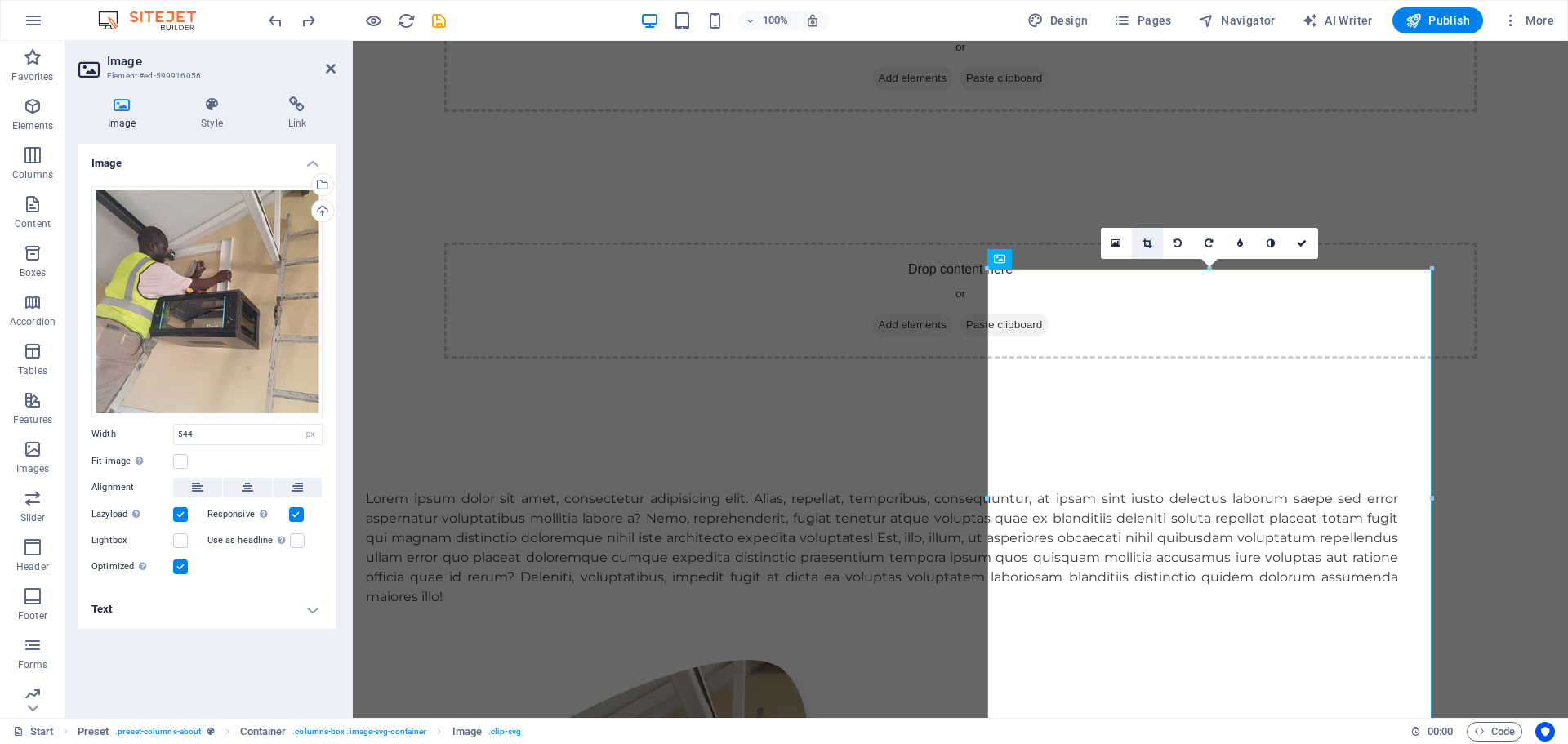
click at [1147, 245] on icon at bounding box center [1146, 244] width 9 height 10
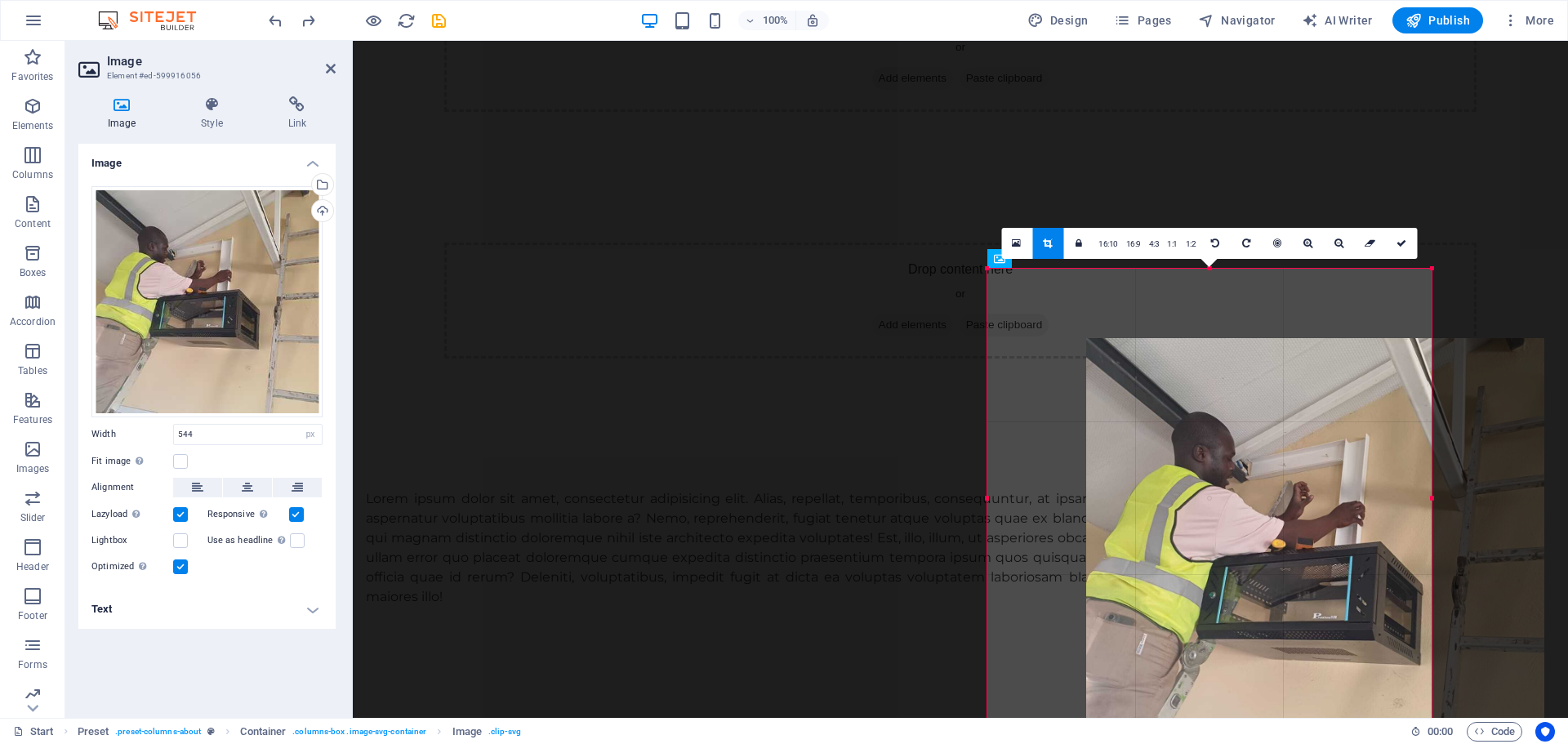
drag, startPoint x: 1177, startPoint y: 400, endPoint x: 1276, endPoint y: 469, distance: 120.7
click at [1276, 469] on div at bounding box center [1315, 568] width 458 height 458
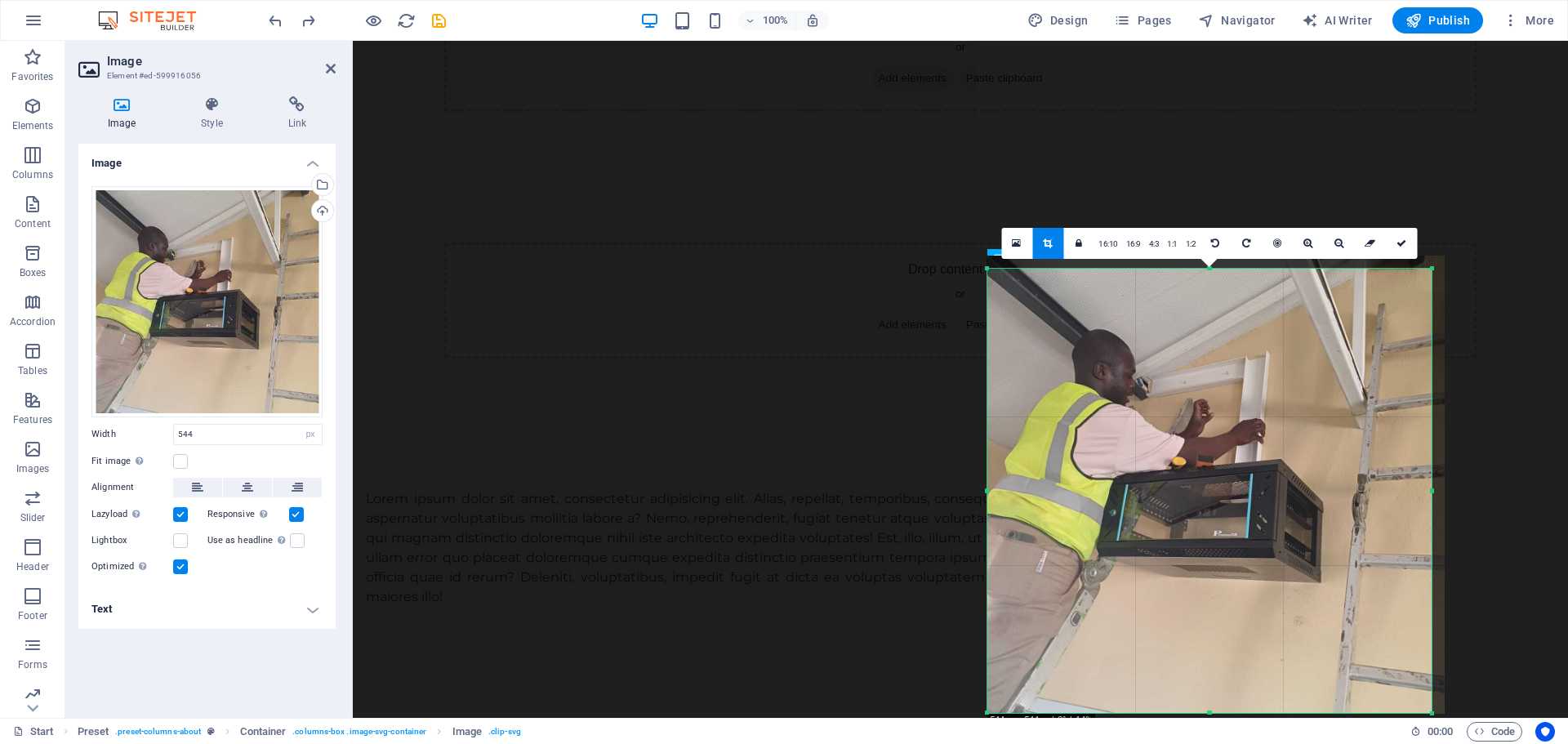
drag, startPoint x: 986, startPoint y: 269, endPoint x: 987, endPoint y: 283, distance: 14.0
click at [987, 283] on div "180 170 160 150 140 130 120 110 100 90 80 70 60 50 40 30 20 10 0 -10 -20 -30 -4…" at bounding box center [1209, 490] width 444 height 444
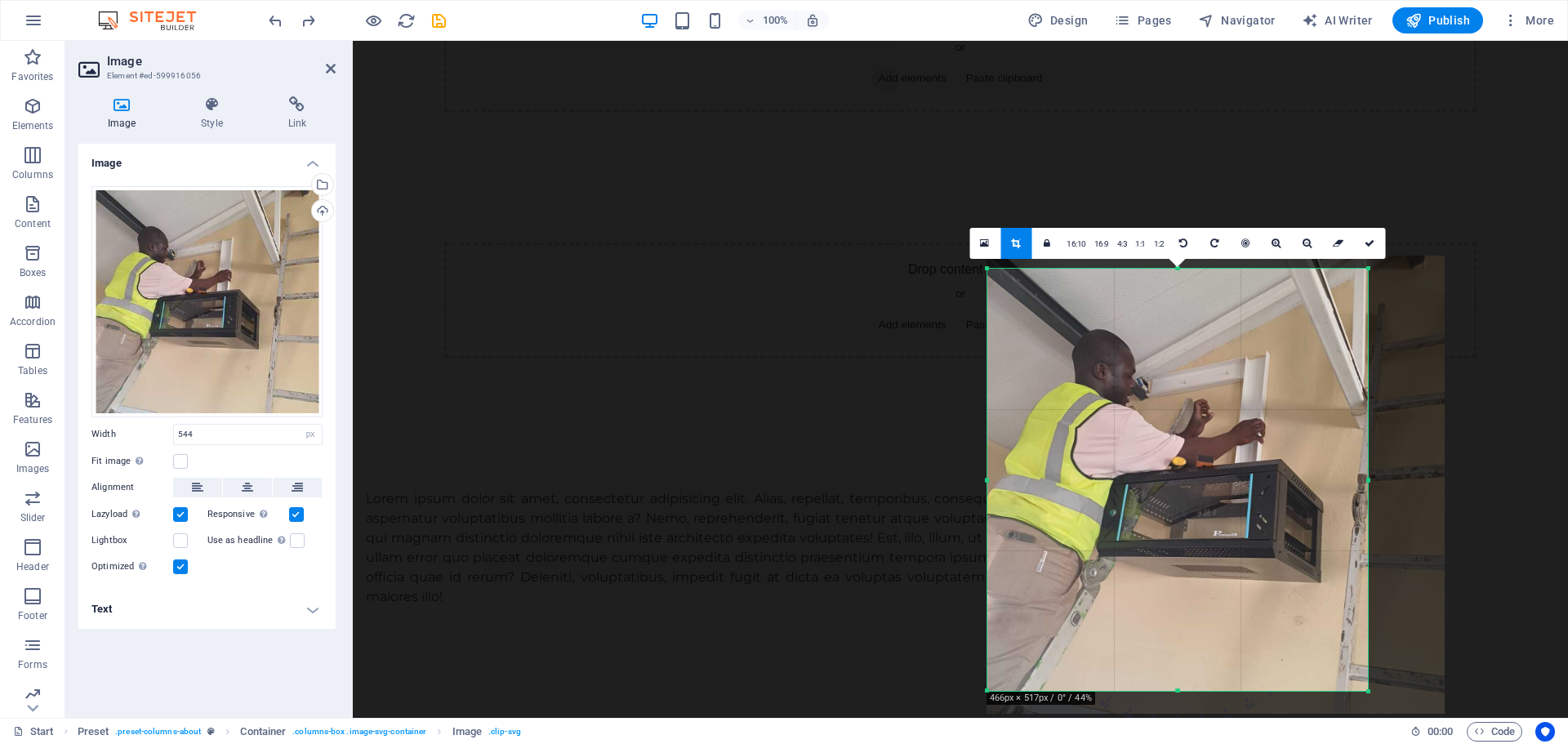
drag, startPoint x: 1433, startPoint y: 714, endPoint x: 1370, endPoint y: 692, distance: 66.7
click at [1370, 692] on div at bounding box center [1369, 692] width 10 height 10
click at [1365, 242] on icon at bounding box center [1370, 244] width 10 height 10
type input "466"
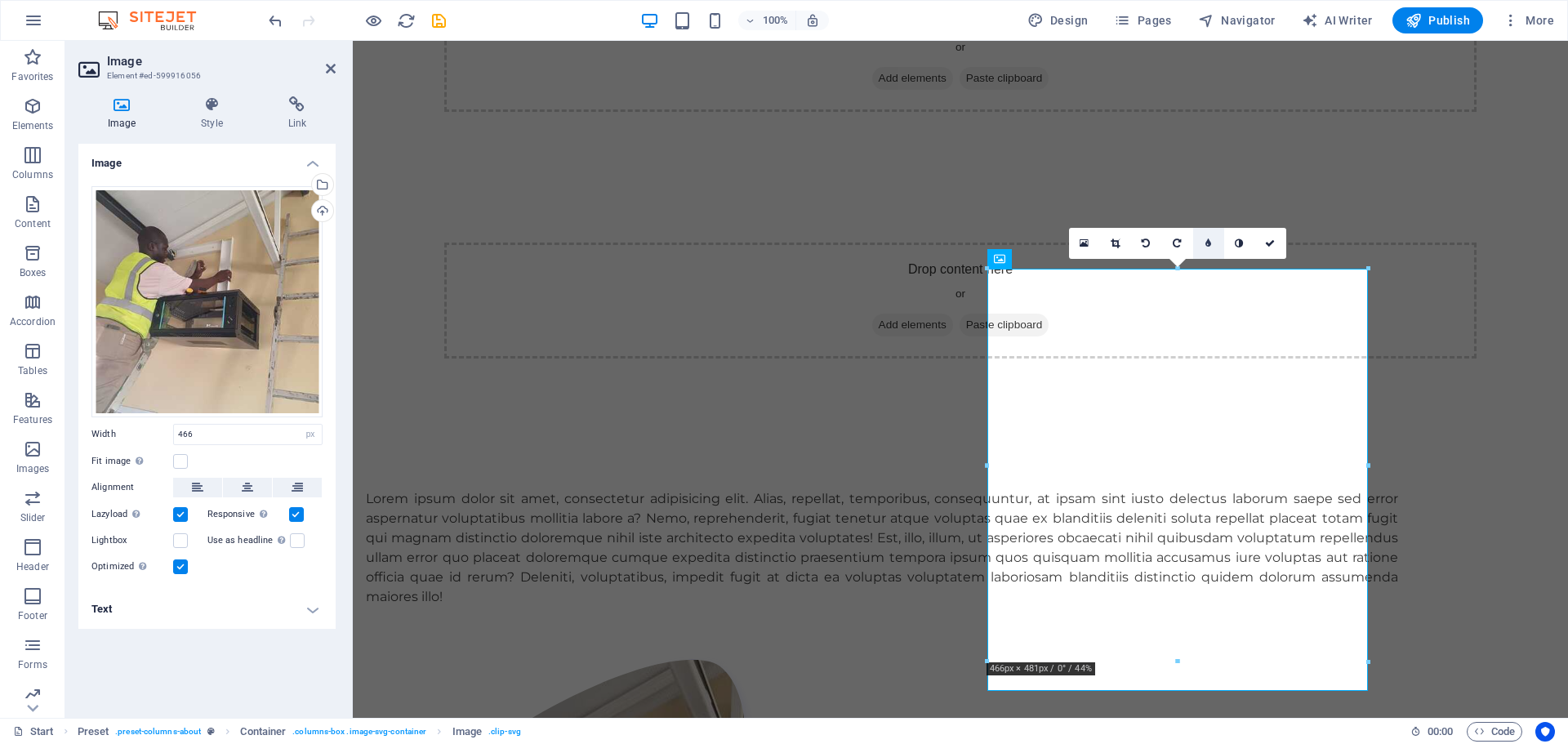
click at [1206, 244] on icon at bounding box center [1208, 244] width 6 height 10
click at [1206, 244] on link at bounding box center [1196, 244] width 31 height 31
click at [1206, 244] on icon at bounding box center [1208, 244] width 6 height 10
click at [1216, 244] on input "5" at bounding box center [1224, 244] width 25 height 31
click at [1288, 247] on link at bounding box center [1282, 244] width 31 height 31
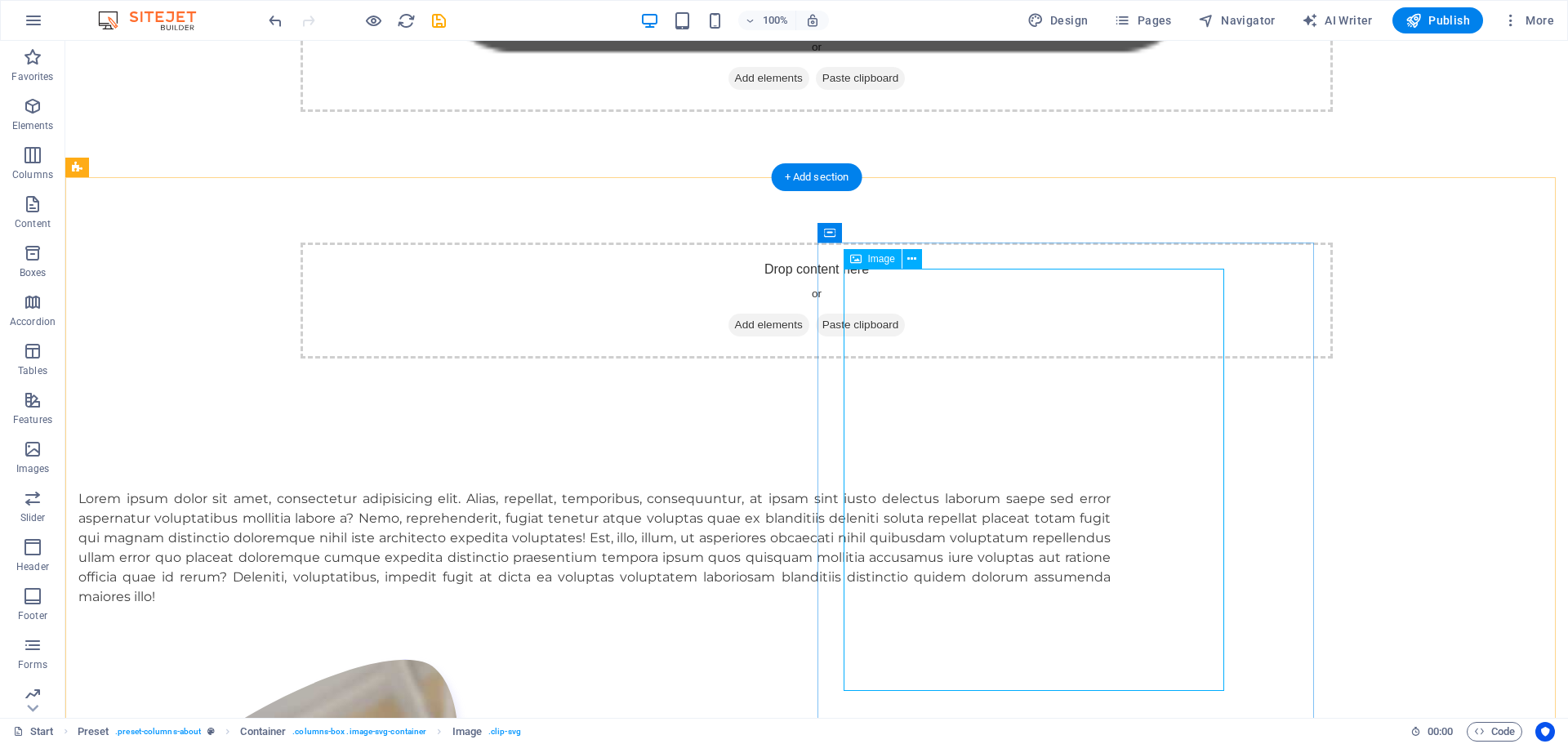
click at [908, 257] on icon at bounding box center [911, 260] width 9 height 17
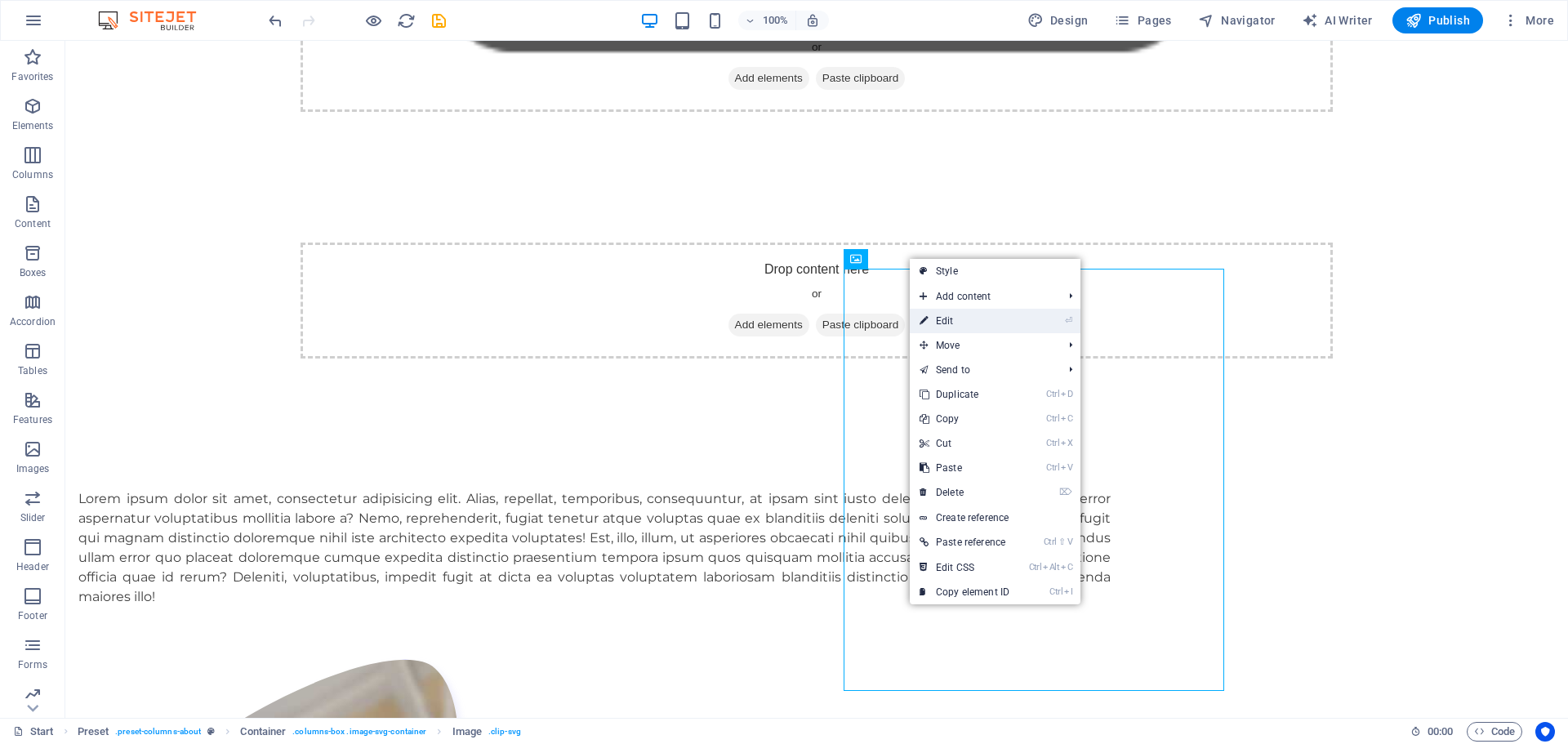
click at [957, 319] on link "⏎ Edit" at bounding box center [964, 321] width 109 height 25
select select "px"
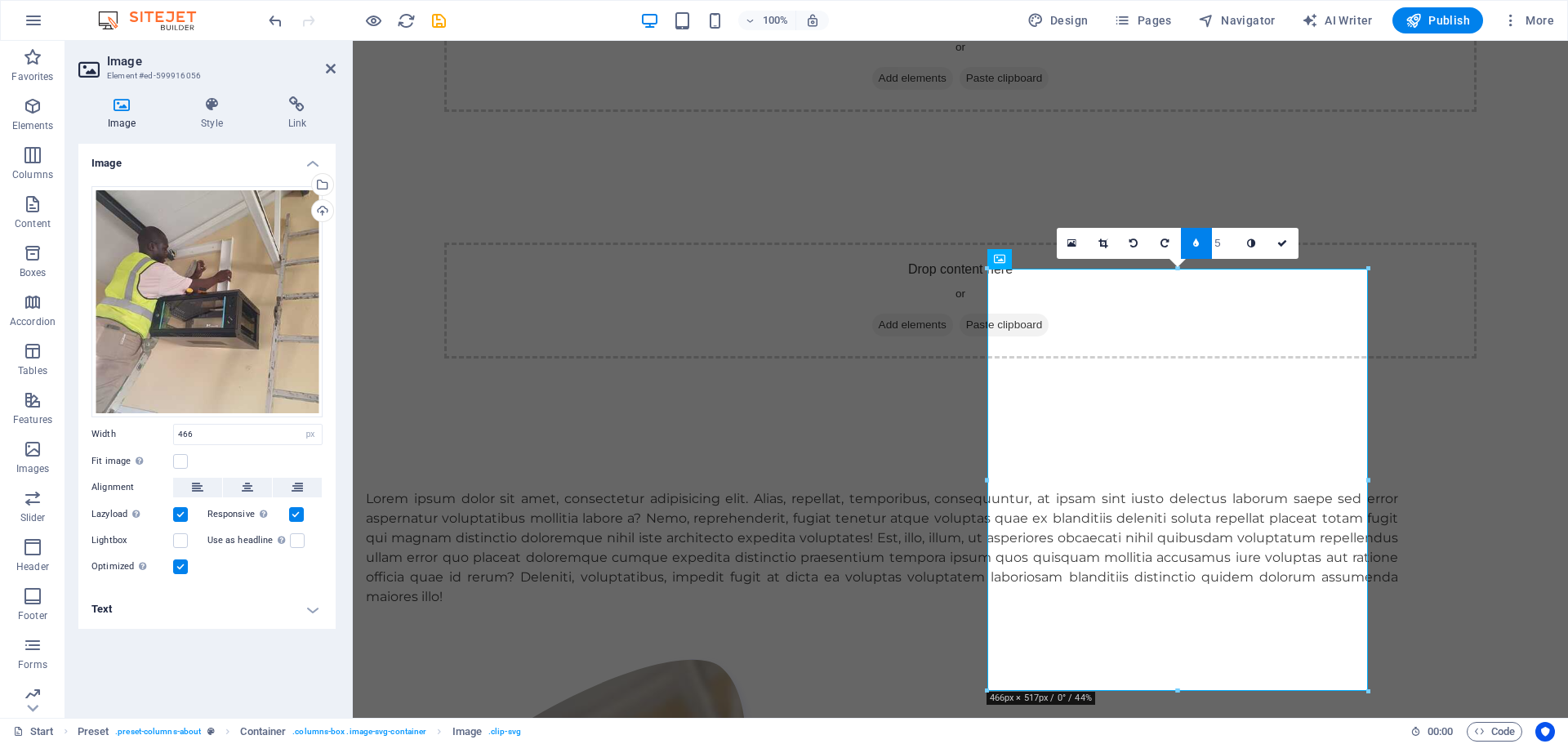
type input "4"
type input "3"
click at [1202, 246] on link at bounding box center [1196, 244] width 31 height 31
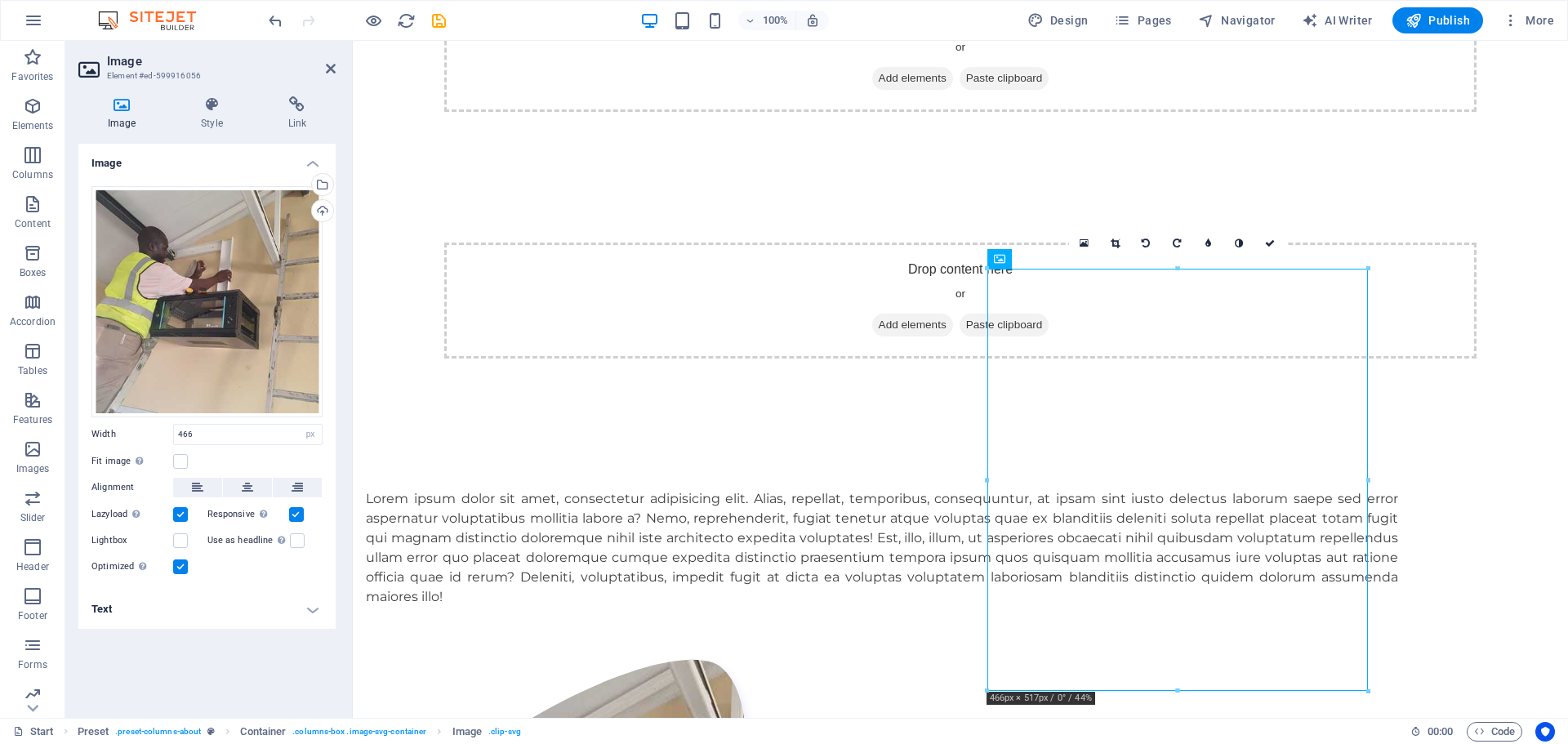
drag, startPoint x: 1349, startPoint y: 302, endPoint x: 1055, endPoint y: 277, distance: 295.1
click at [1117, 245] on icon at bounding box center [1115, 244] width 9 height 10
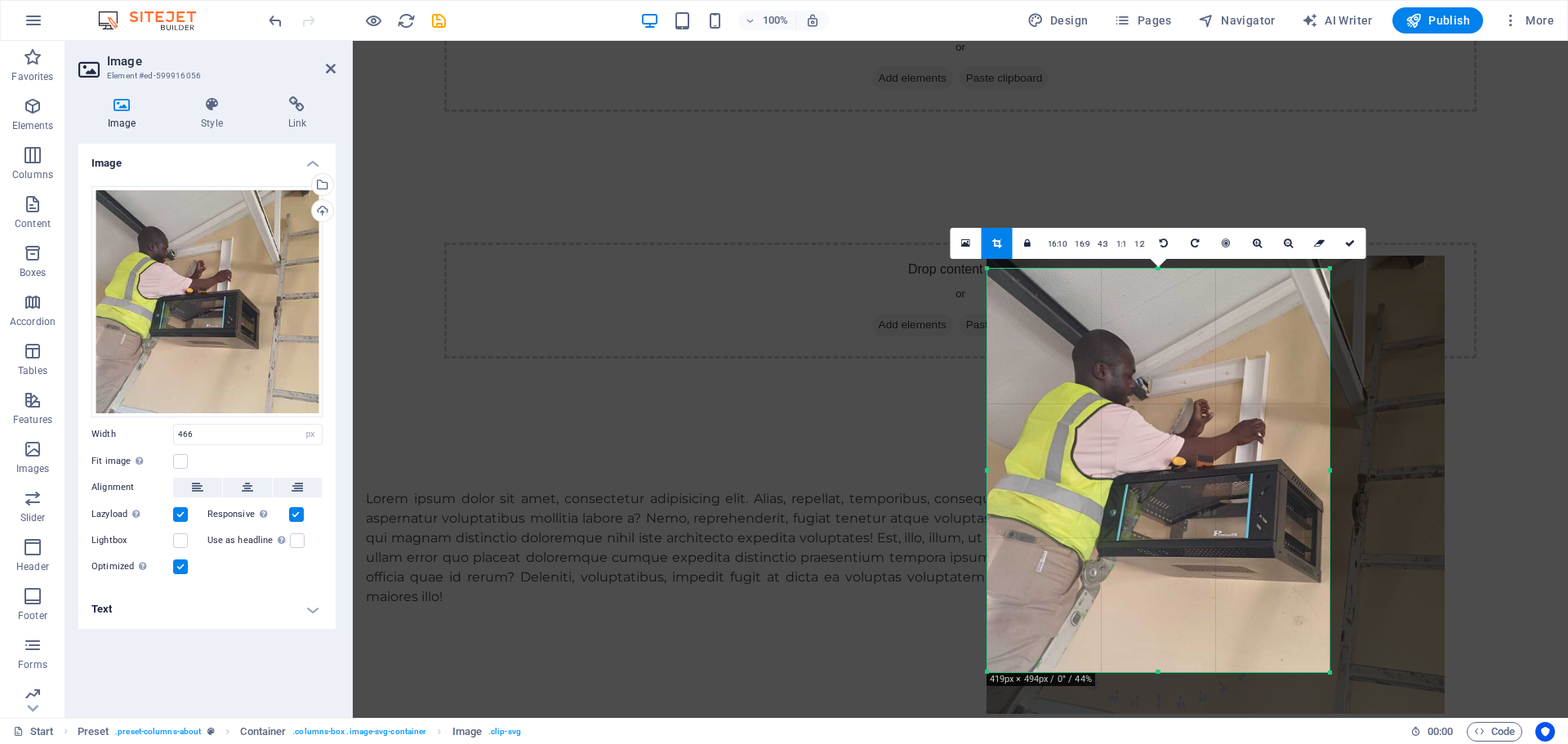
drag, startPoint x: 1367, startPoint y: 688, endPoint x: 1326, endPoint y: 669, distance: 45.2
click at [1326, 669] on div at bounding box center [1330, 673] width 10 height 10
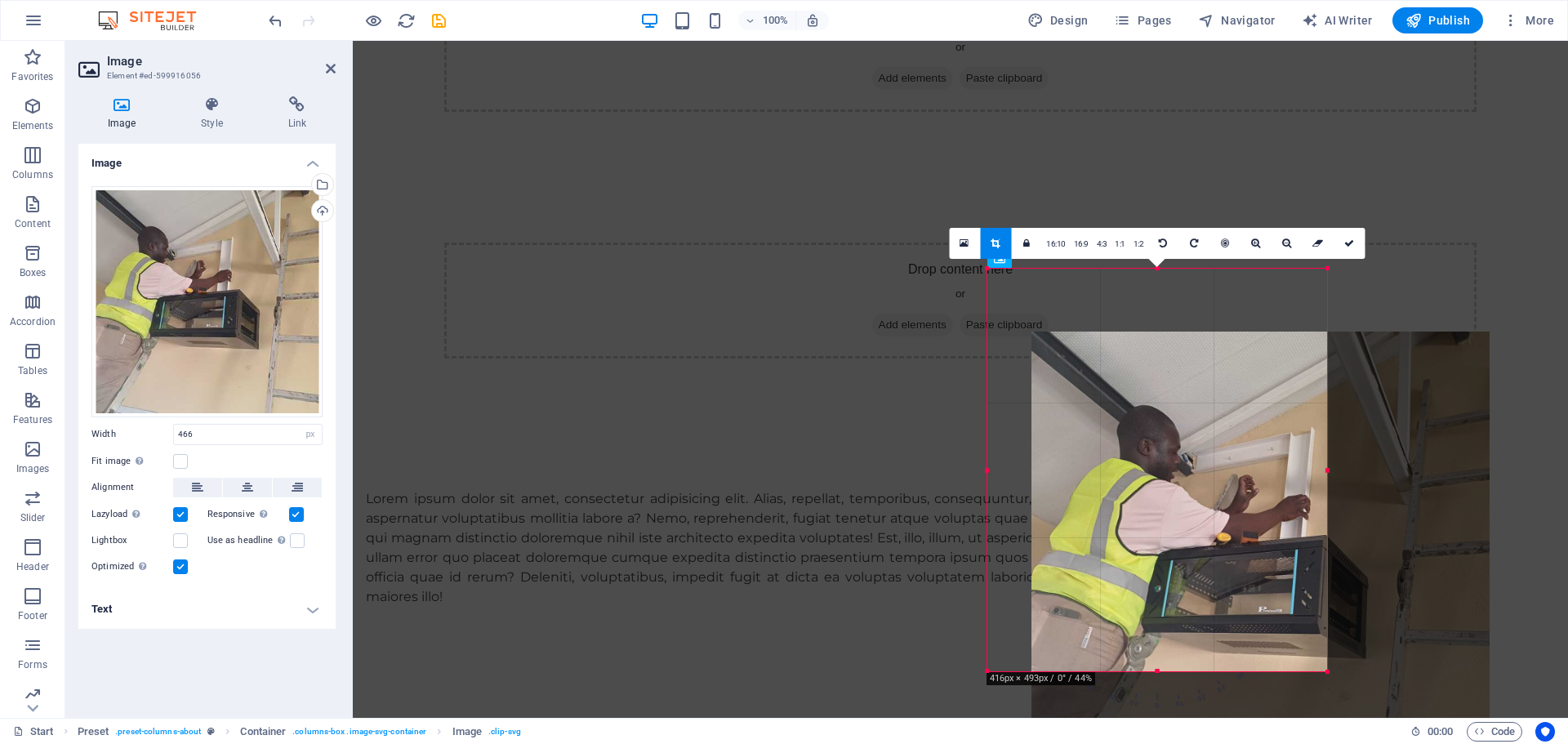
drag, startPoint x: 1095, startPoint y: 380, endPoint x: 1141, endPoint y: 455, distance: 88.0
click at [1141, 455] on div at bounding box center [1260, 561] width 458 height 458
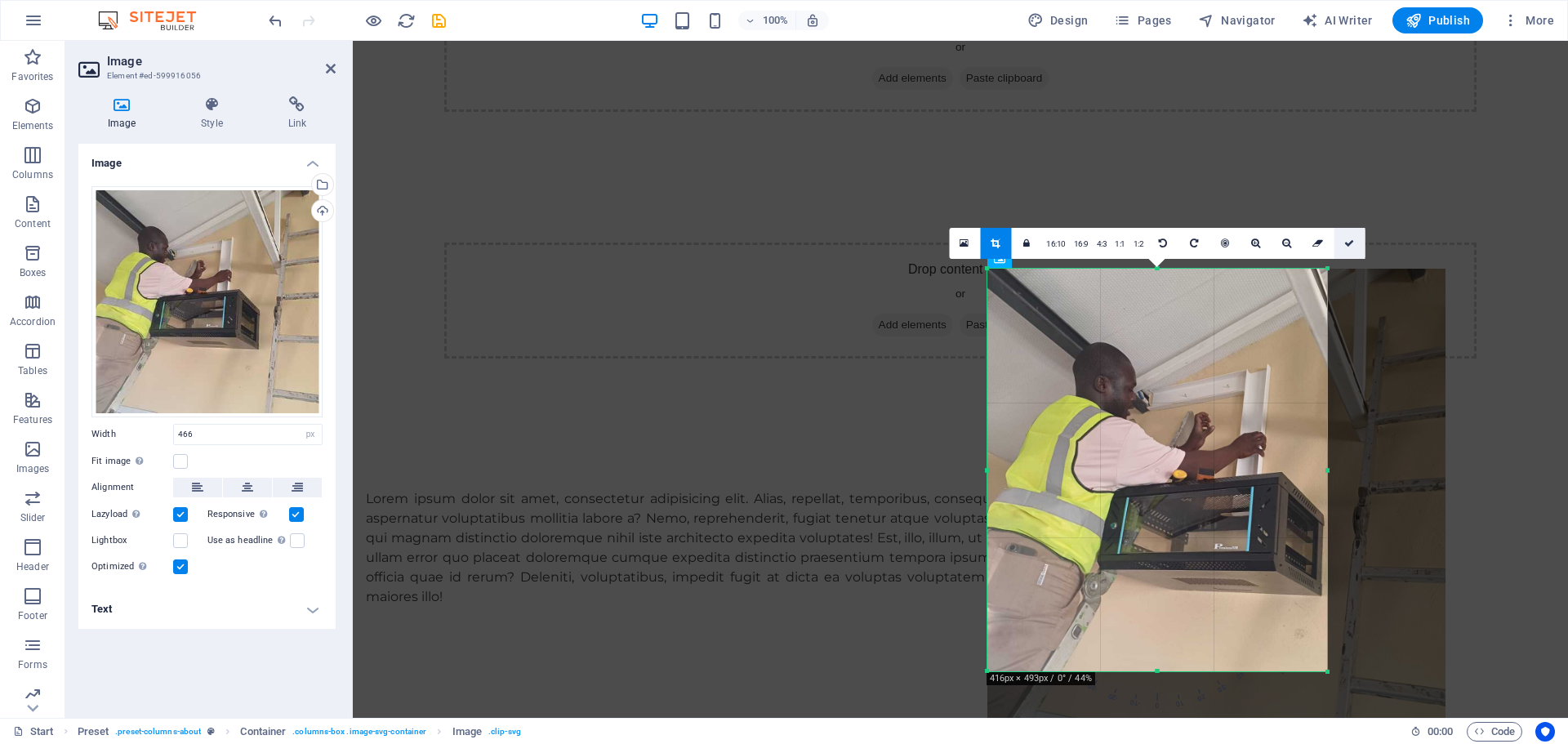
click at [1344, 245] on icon at bounding box center [1349, 244] width 10 height 10
type input "416"
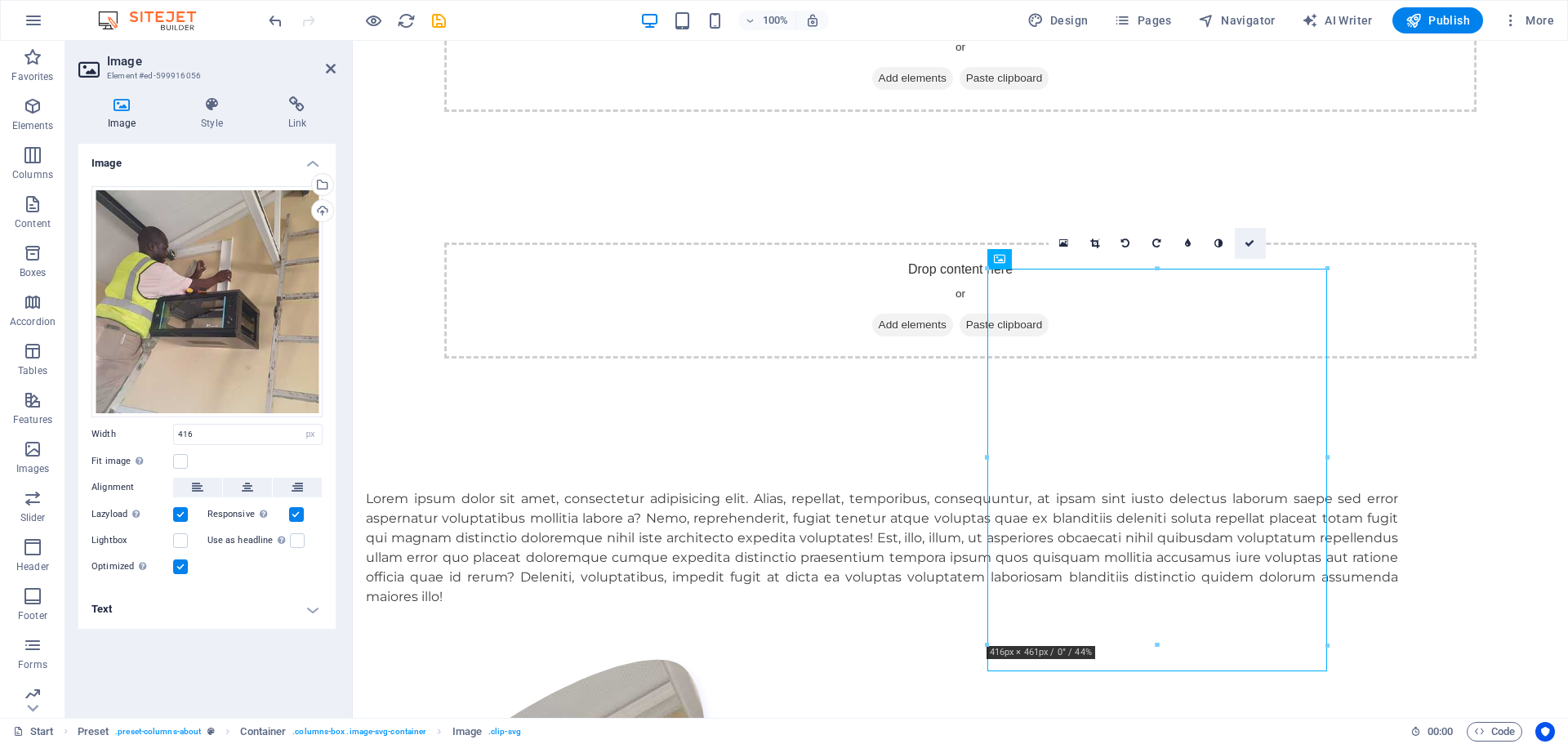
click at [1254, 245] on icon at bounding box center [1249, 244] width 10 height 10
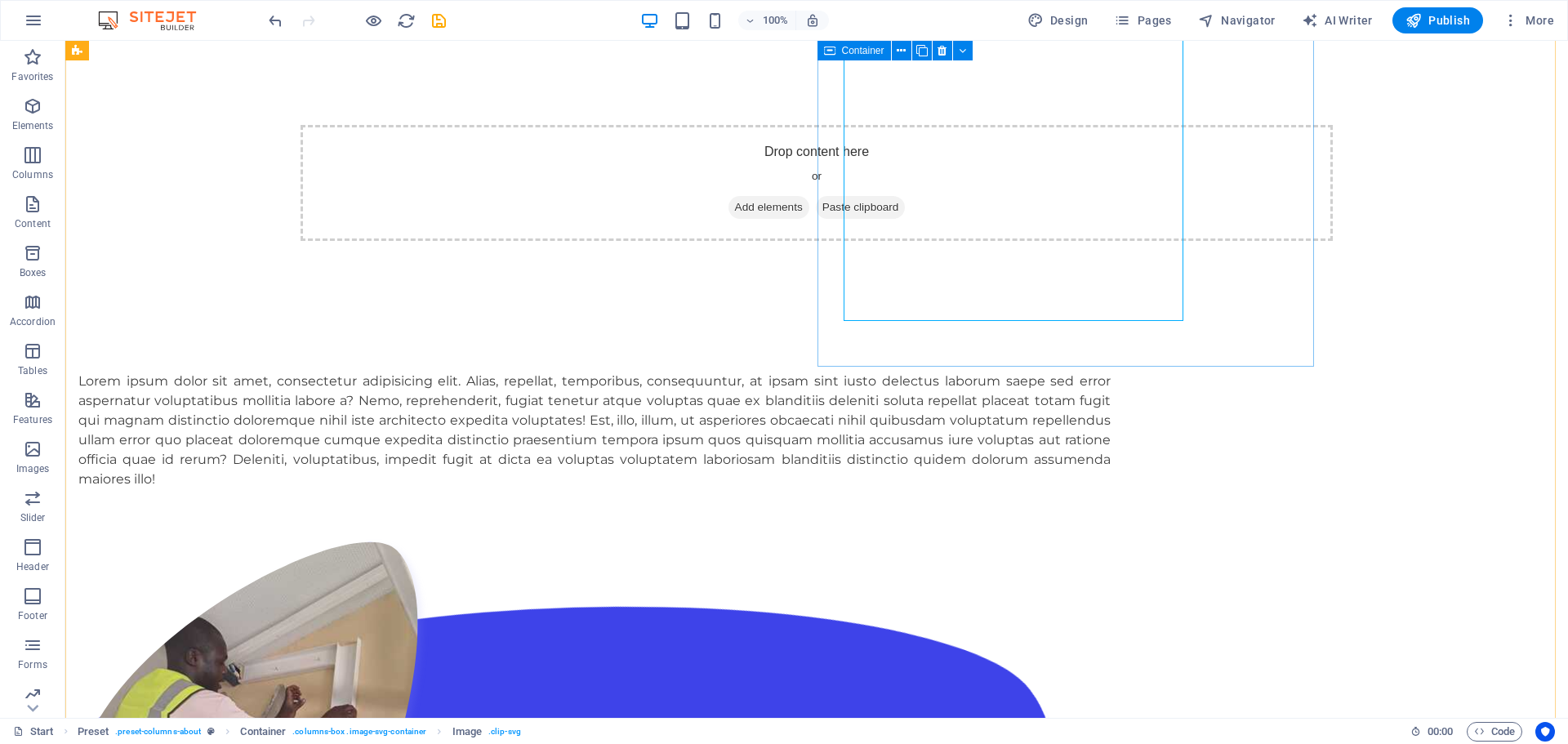
scroll to position [1094, 0]
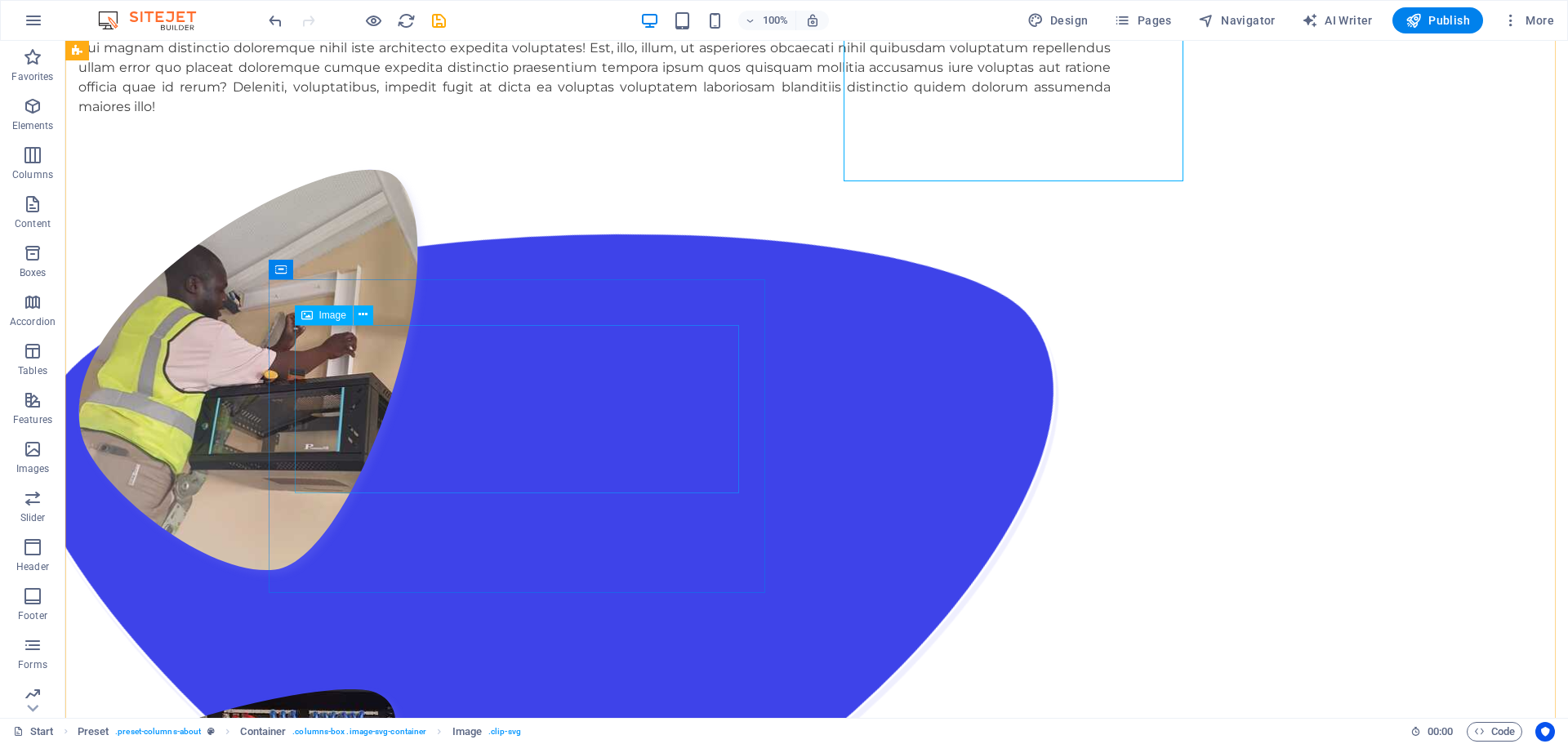
click at [361, 317] on icon at bounding box center [362, 314] width 9 height 17
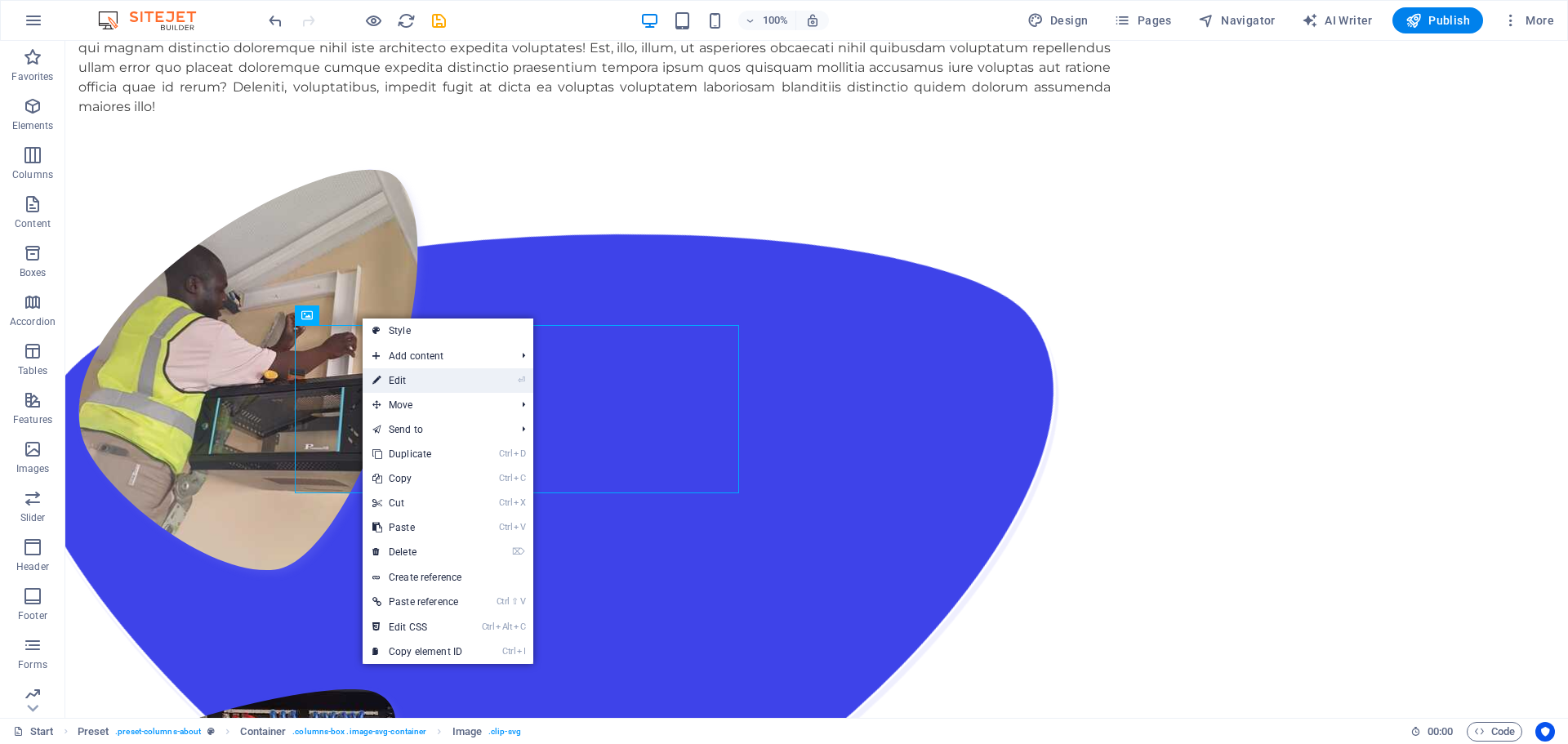
click at [403, 377] on link "⏎ Edit" at bounding box center [417, 381] width 109 height 25
select select "px"
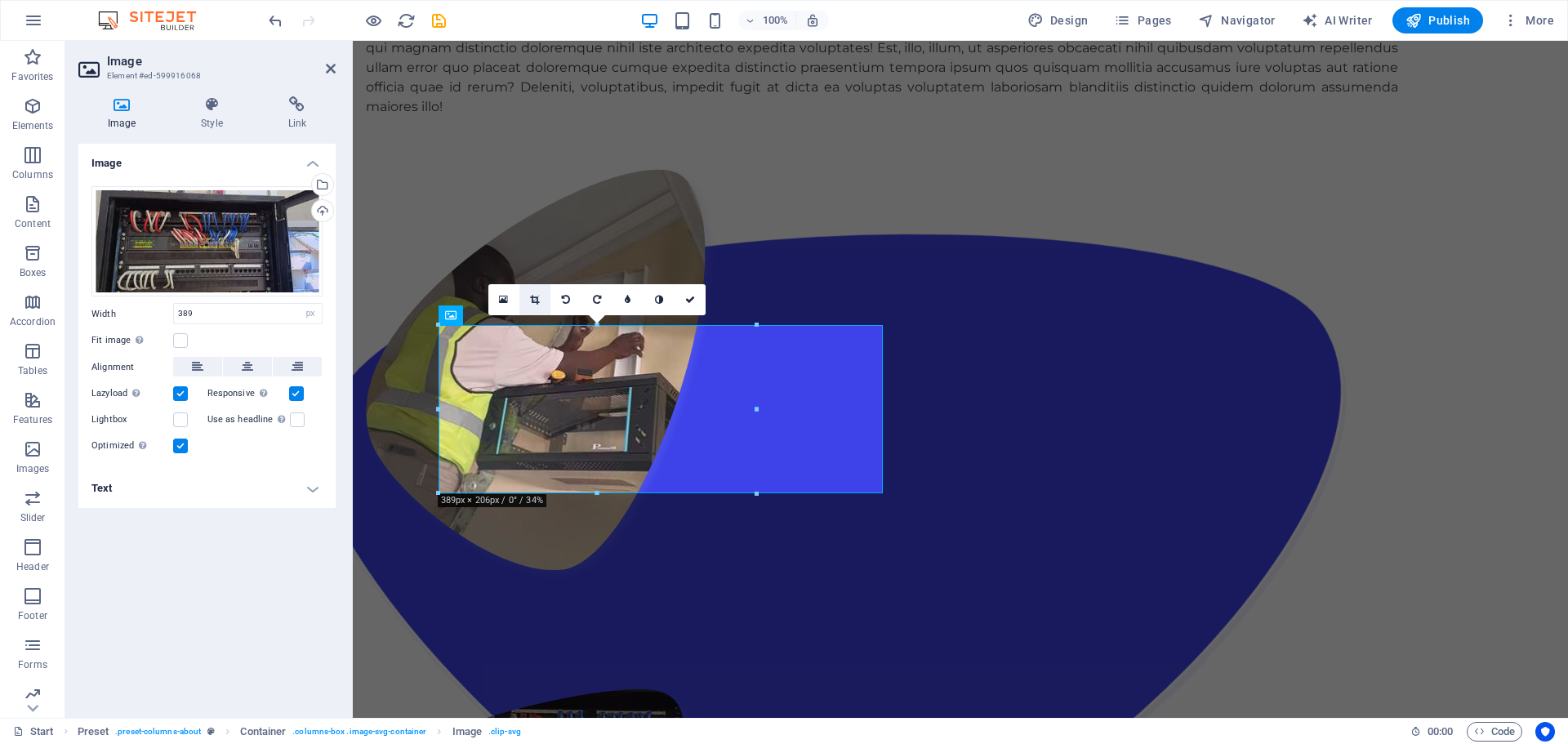
click at [532, 299] on icon at bounding box center [534, 300] width 9 height 10
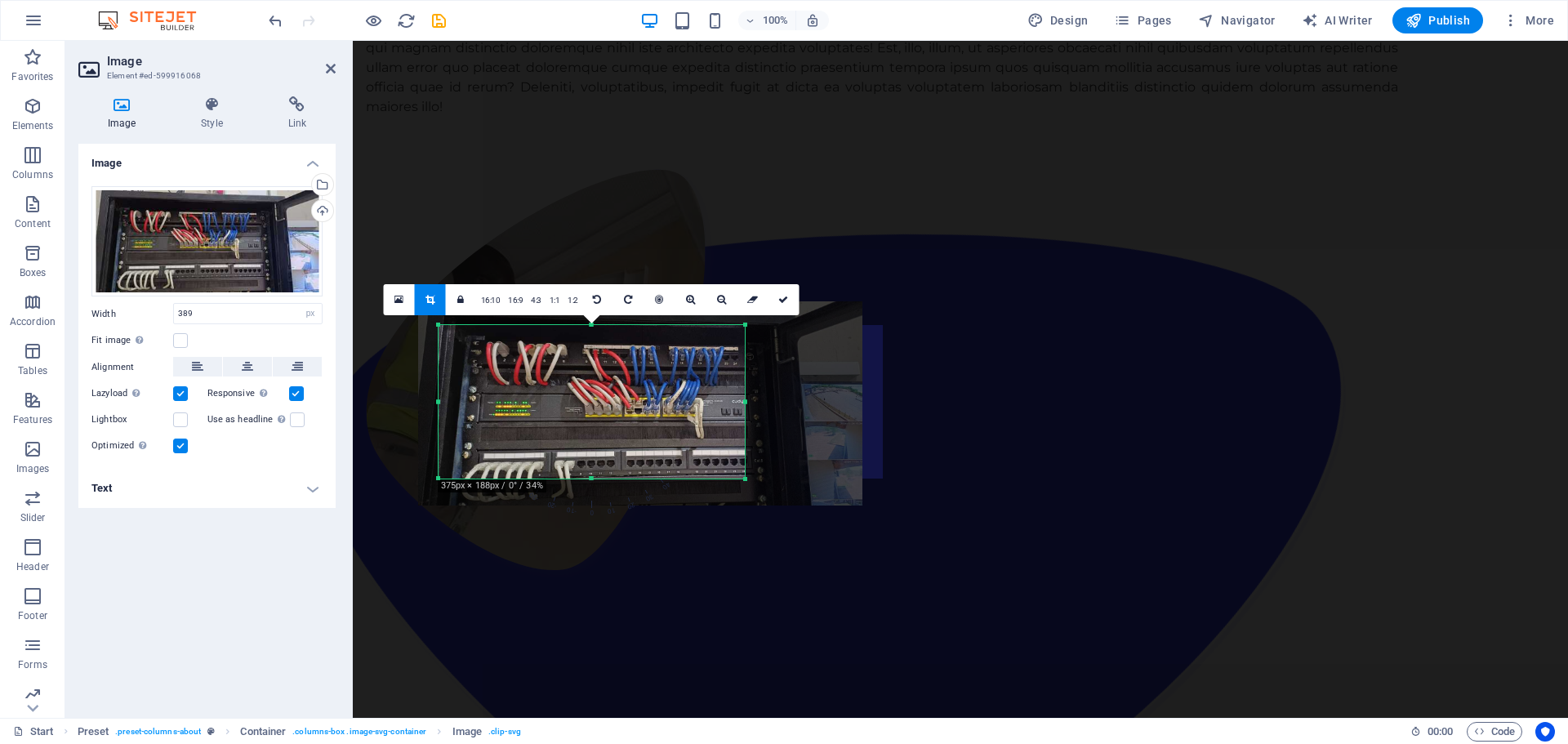
drag, startPoint x: 753, startPoint y: 496, endPoint x: 742, endPoint y: 481, distance: 18.6
click at [742, 481] on div at bounding box center [746, 479] width 10 height 10
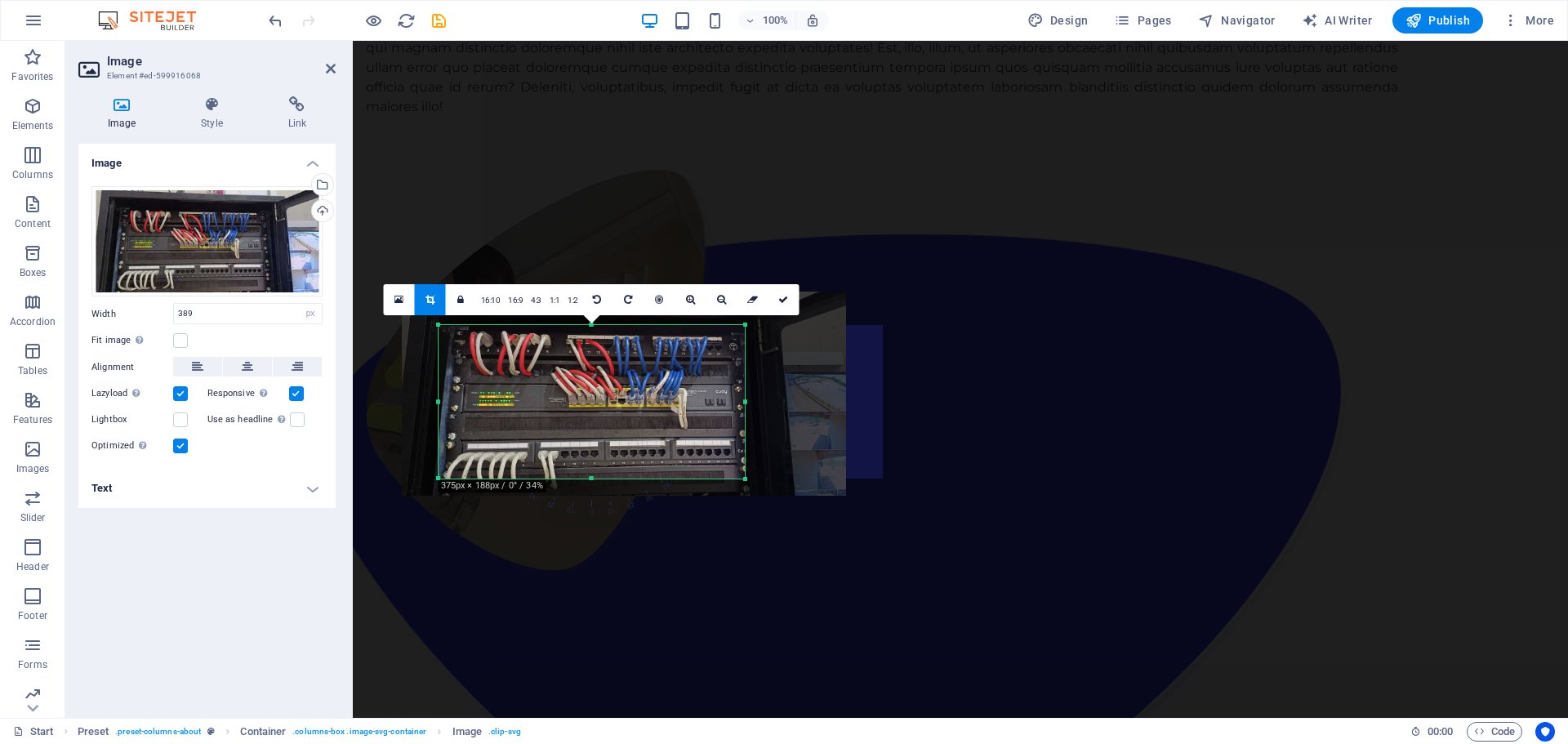
drag, startPoint x: 440, startPoint y: 318, endPoint x: 424, endPoint y: 309, distance: 18.4
click at [439, 325] on div "180 170 160 150 140 130 120 110 100 90 80 70 60 50 40 30 20 10 0 -10 -20 -30 -4…" at bounding box center [591, 402] width 306 height 153
click at [773, 300] on link at bounding box center [784, 299] width 31 height 31
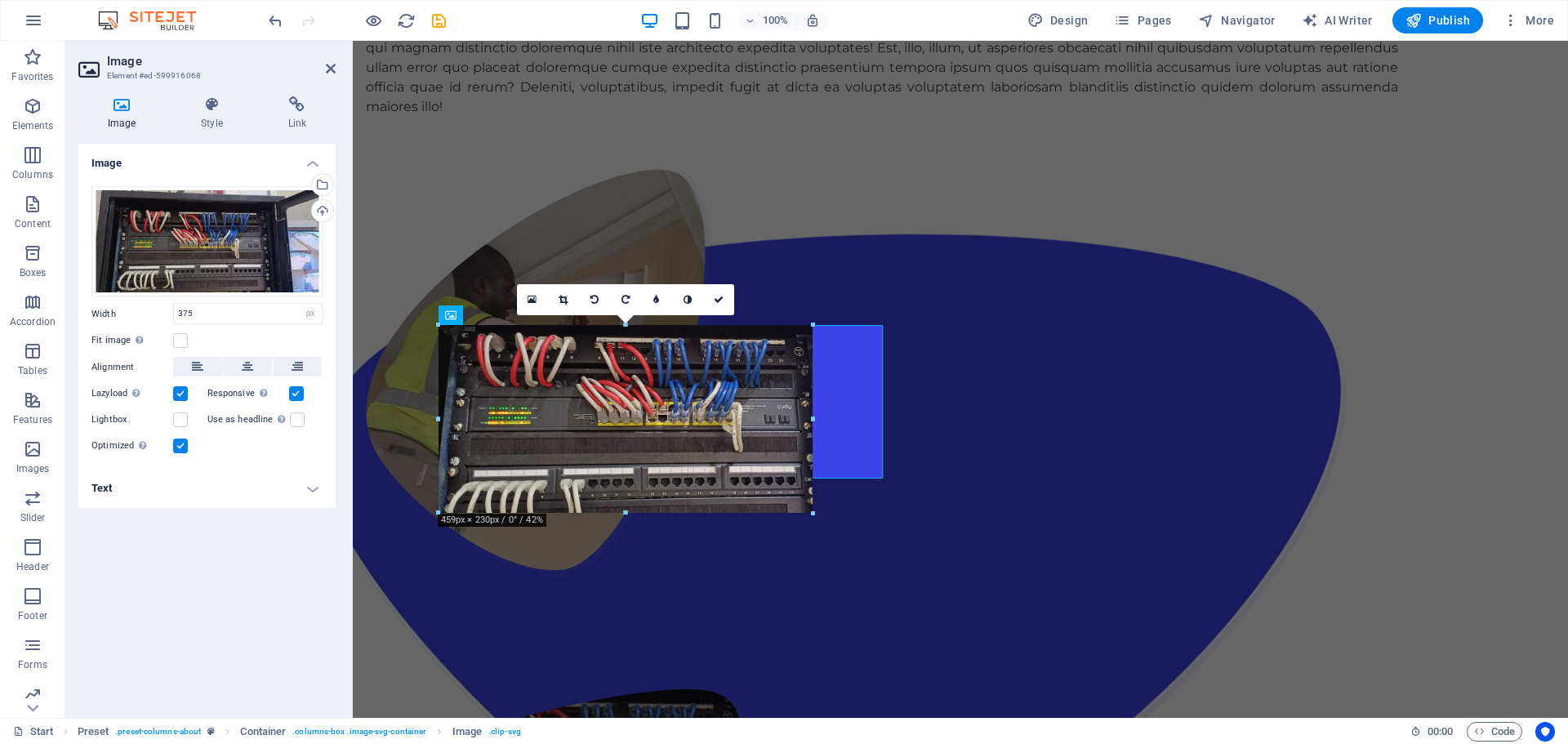
drag, startPoint x: 591, startPoint y: 477, endPoint x: 609, endPoint y: 513, distance: 40.2
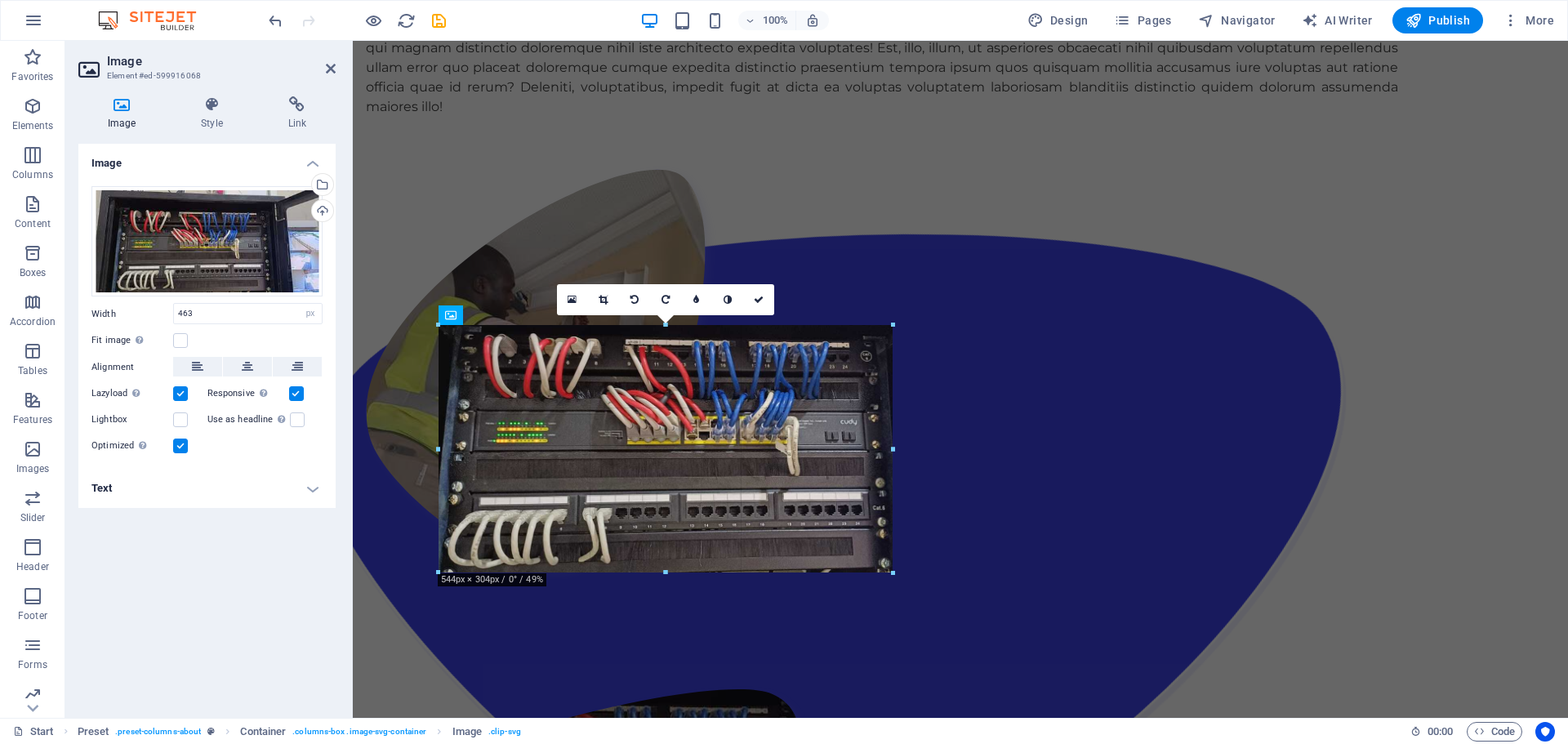
drag, startPoint x: 627, startPoint y: 515, endPoint x: 274, endPoint y: 462, distance: 357.0
type input "544"
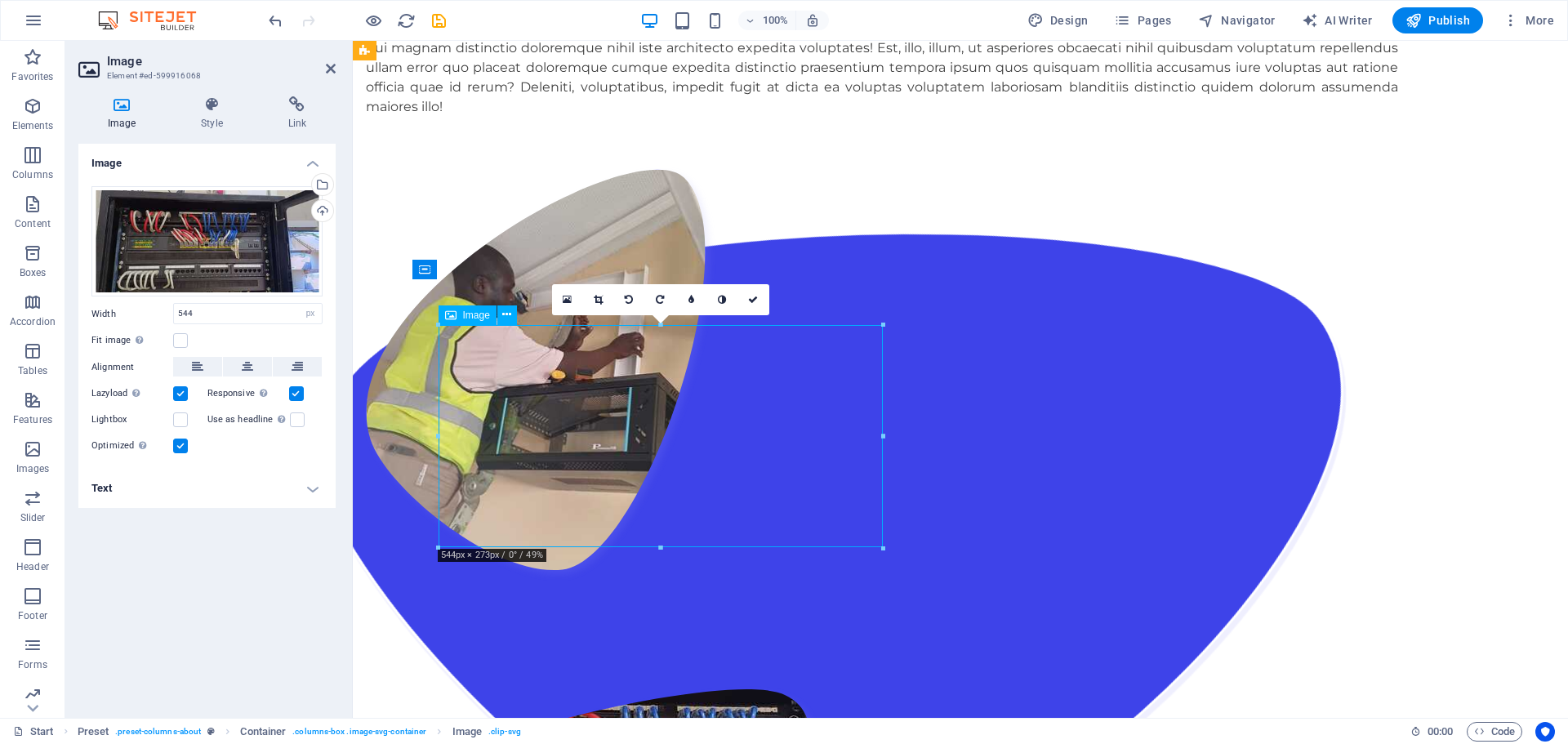
drag, startPoint x: 653, startPoint y: 422, endPoint x: 653, endPoint y: 435, distance: 13.0
click at [510, 295] on icon at bounding box center [506, 295] width 9 height 17
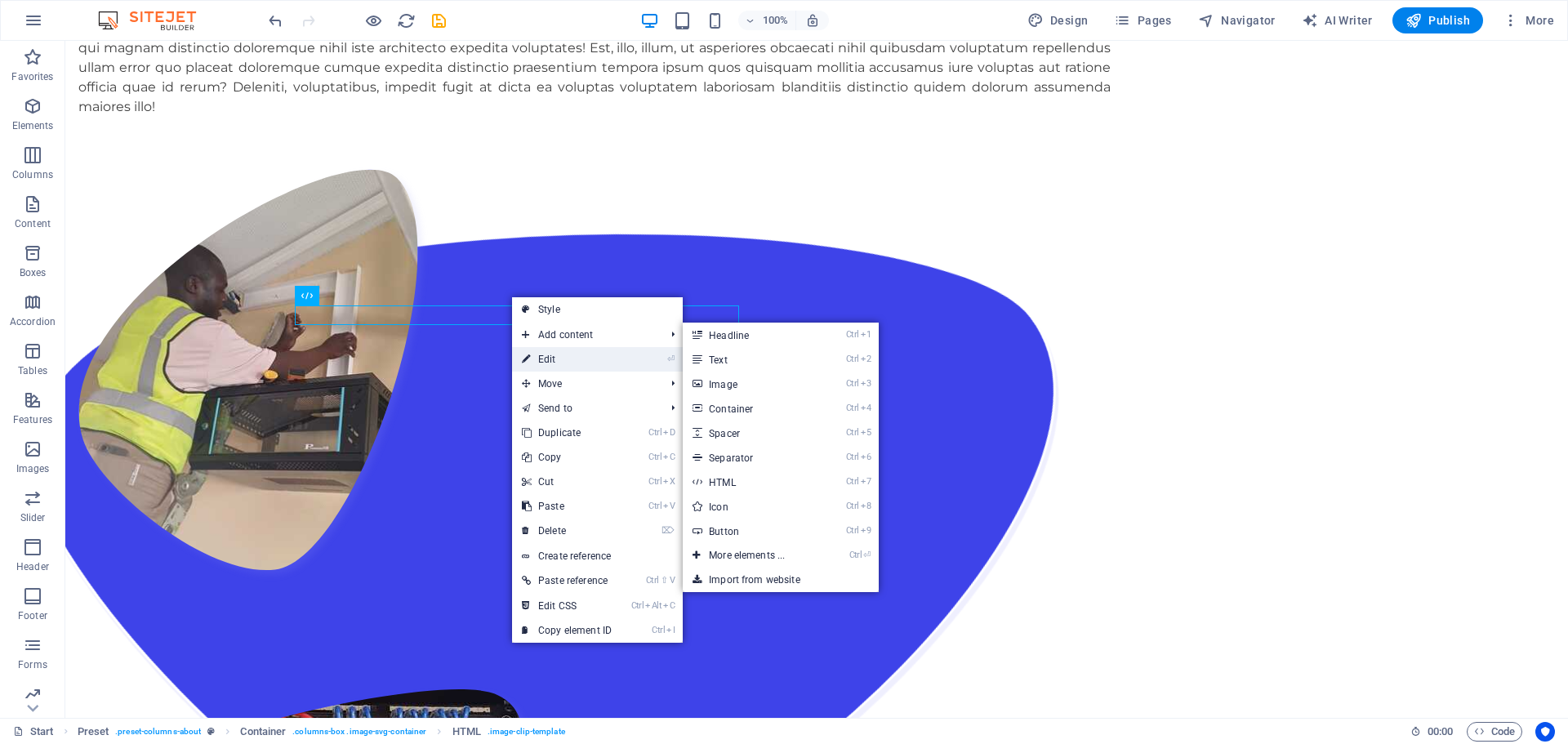
click at [543, 361] on link "⏎ Edit" at bounding box center [566, 360] width 109 height 25
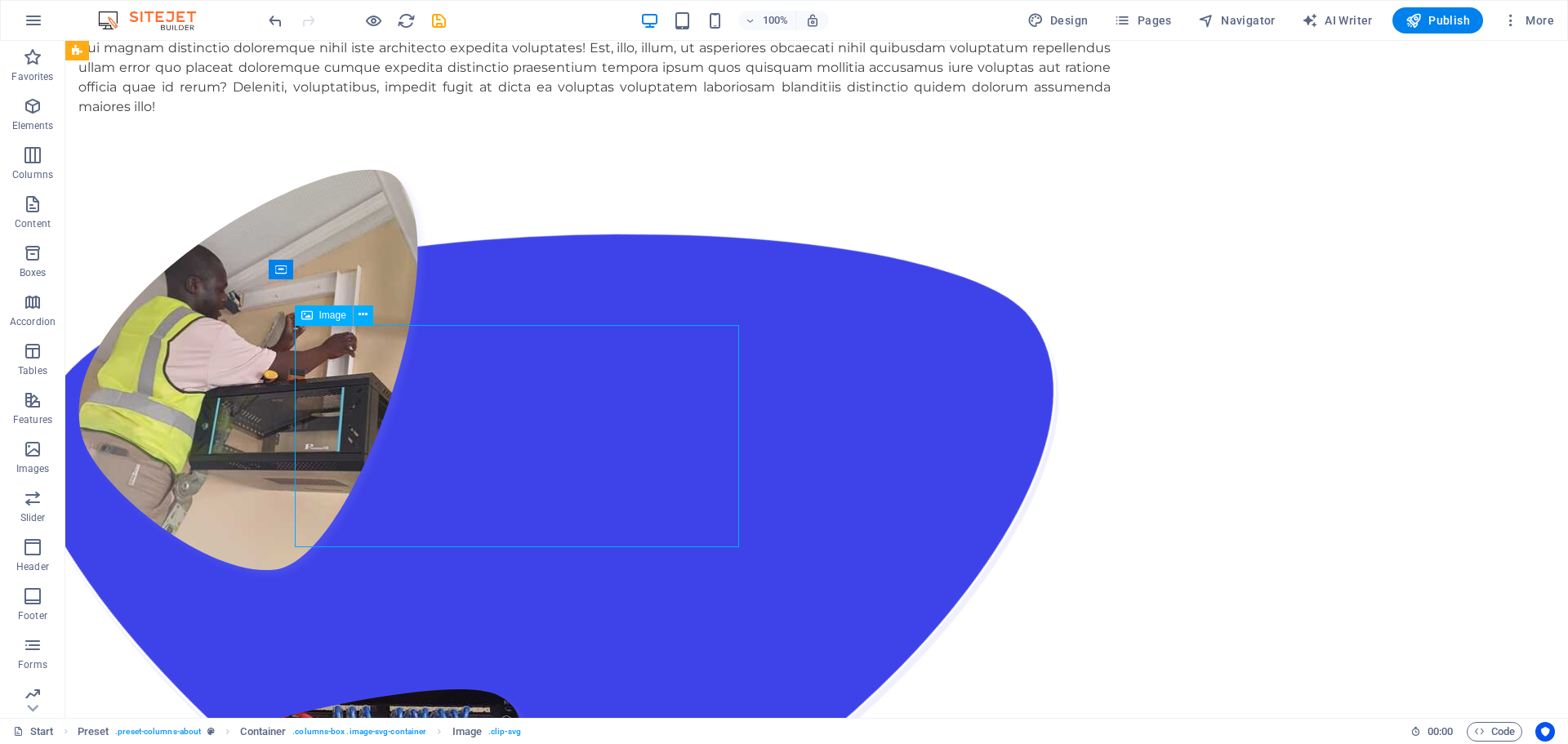
drag, startPoint x: 360, startPoint y: 407, endPoint x: 538, endPoint y: 463, distance: 186.6
click at [364, 316] on icon at bounding box center [362, 314] width 9 height 17
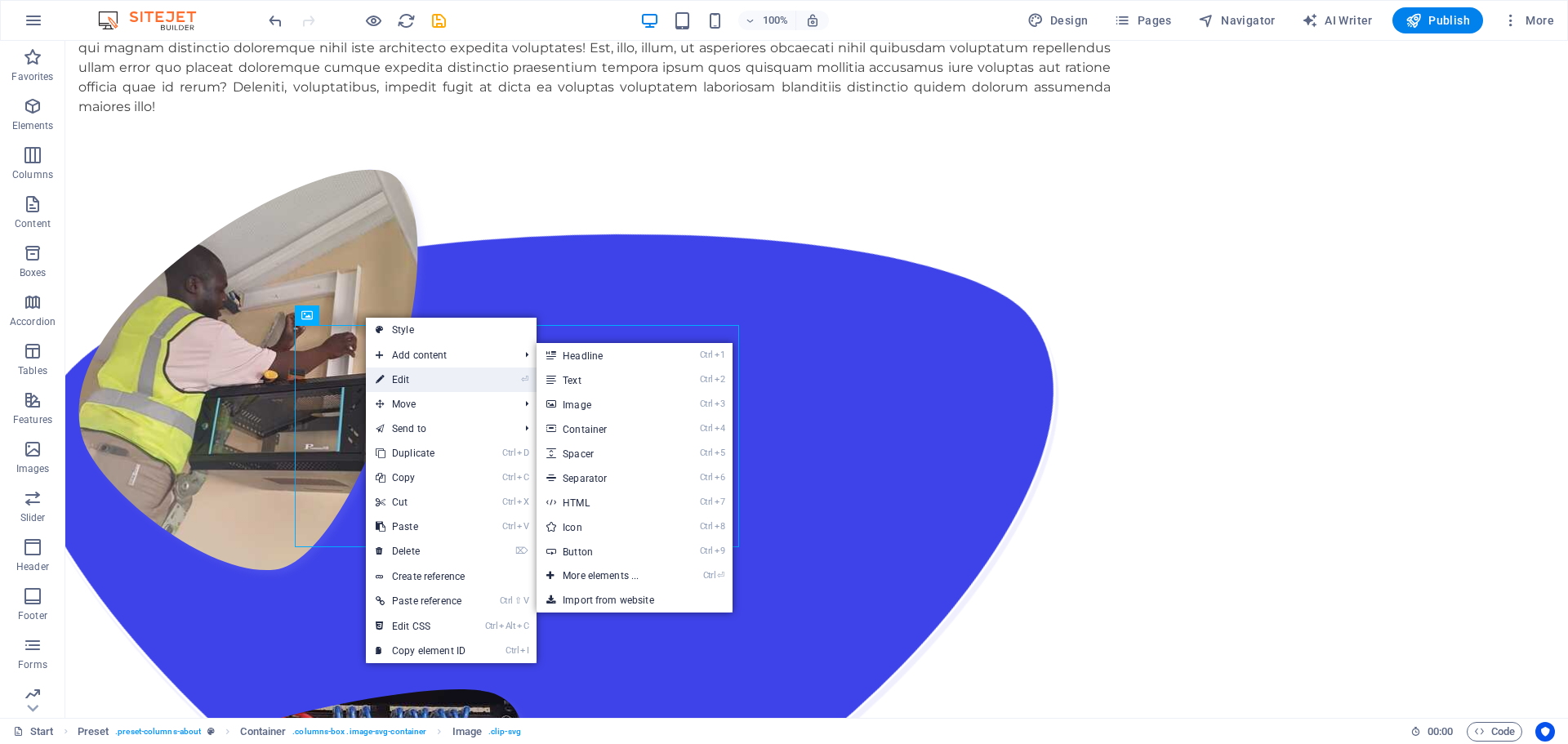
click at [400, 375] on link "⏎ Edit" at bounding box center [421, 380] width 109 height 25
select select "px"
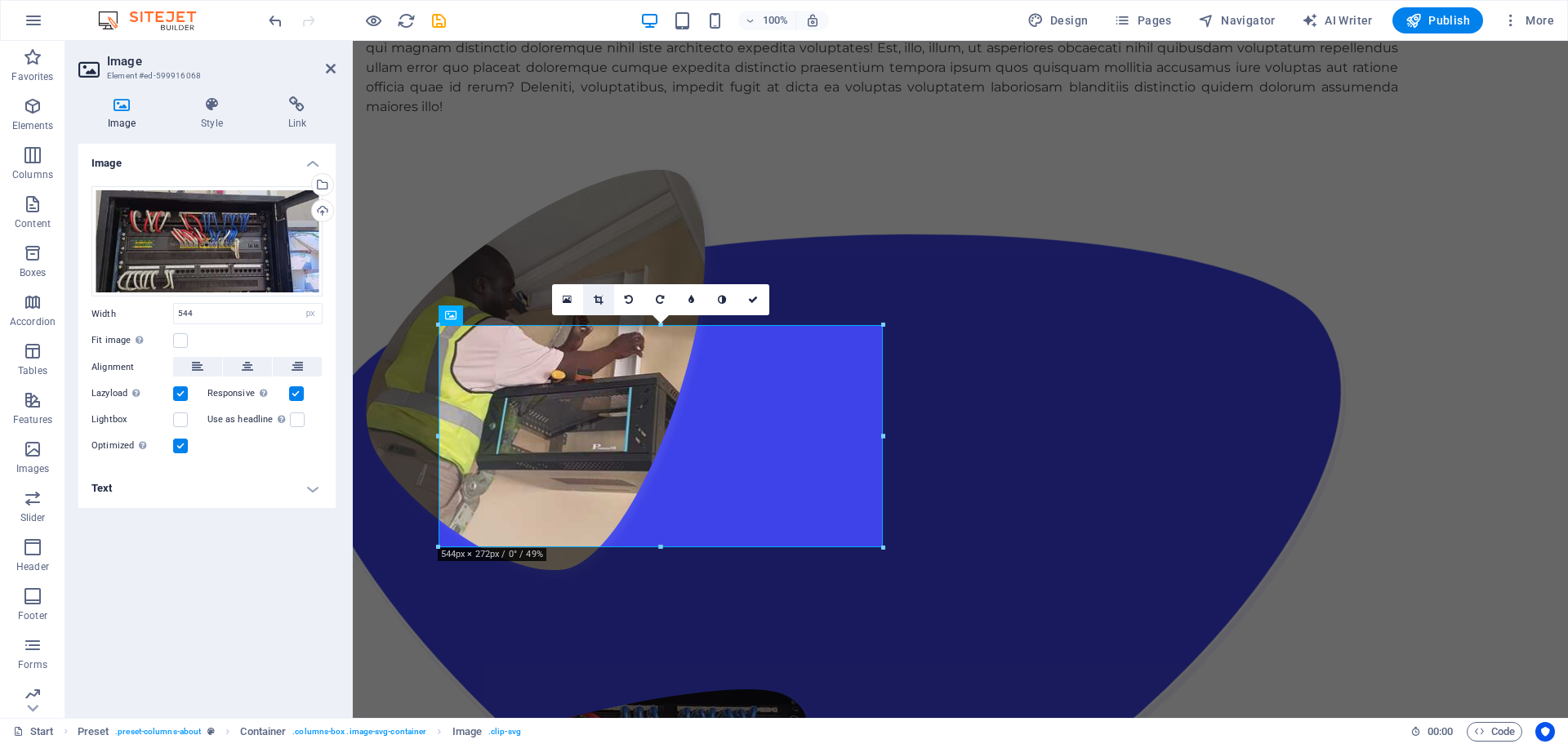
click at [596, 295] on icon at bounding box center [597, 300] width 9 height 10
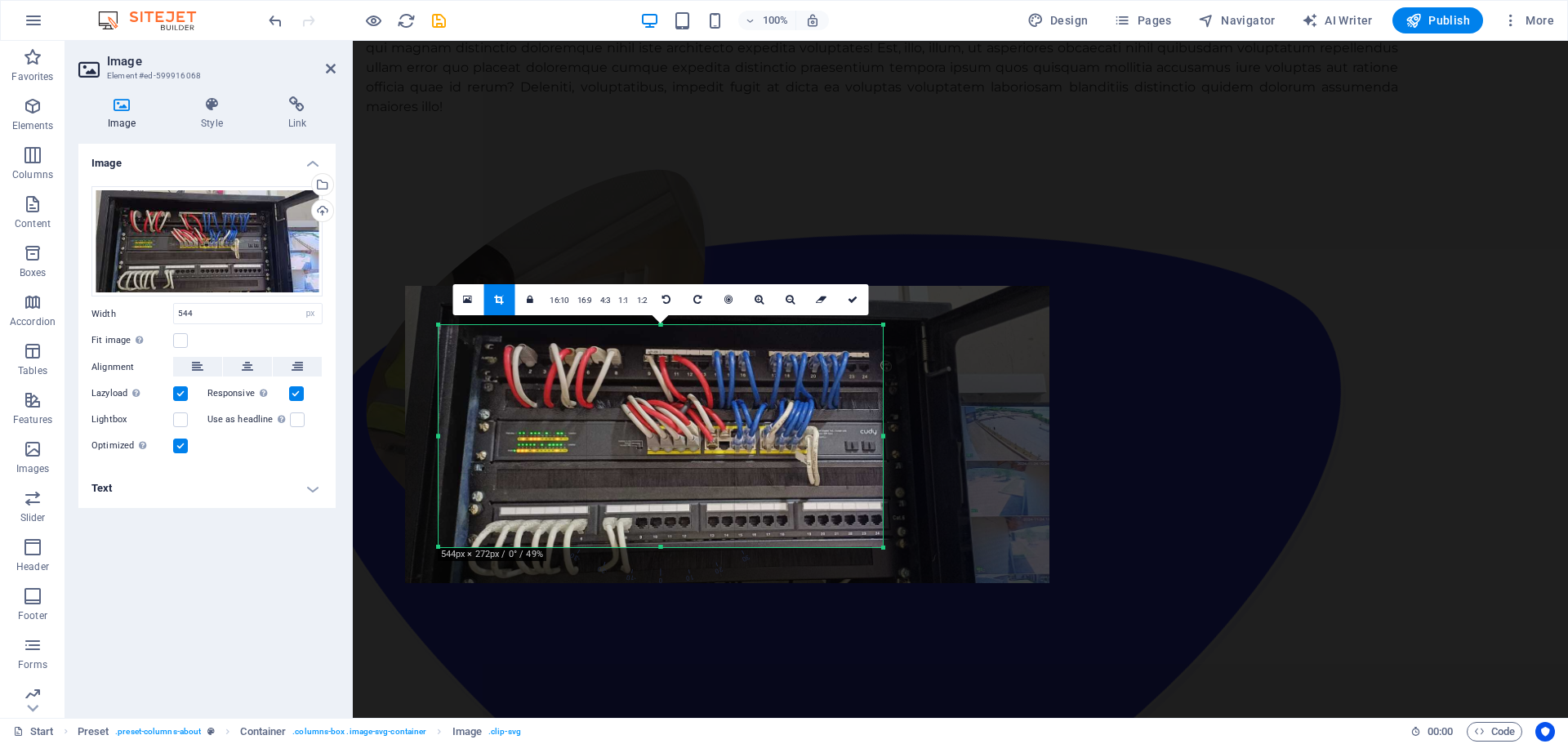
drag, startPoint x: 633, startPoint y: 384, endPoint x: 653, endPoint y: 393, distance: 21.9
click at [653, 393] on div at bounding box center [727, 433] width 644 height 296
click at [855, 305] on link at bounding box center [852, 299] width 31 height 31
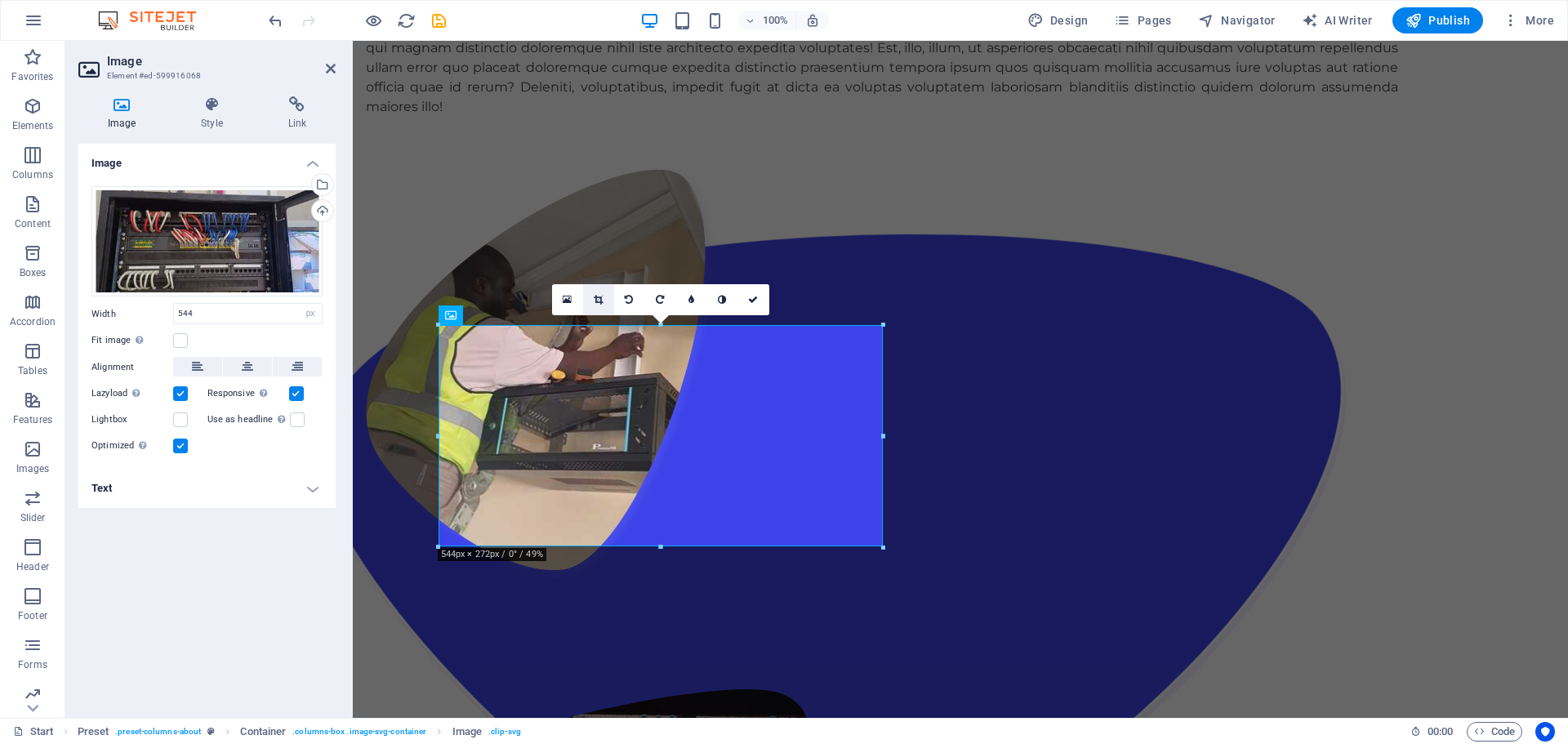
click at [592, 295] on link at bounding box center [598, 299] width 31 height 31
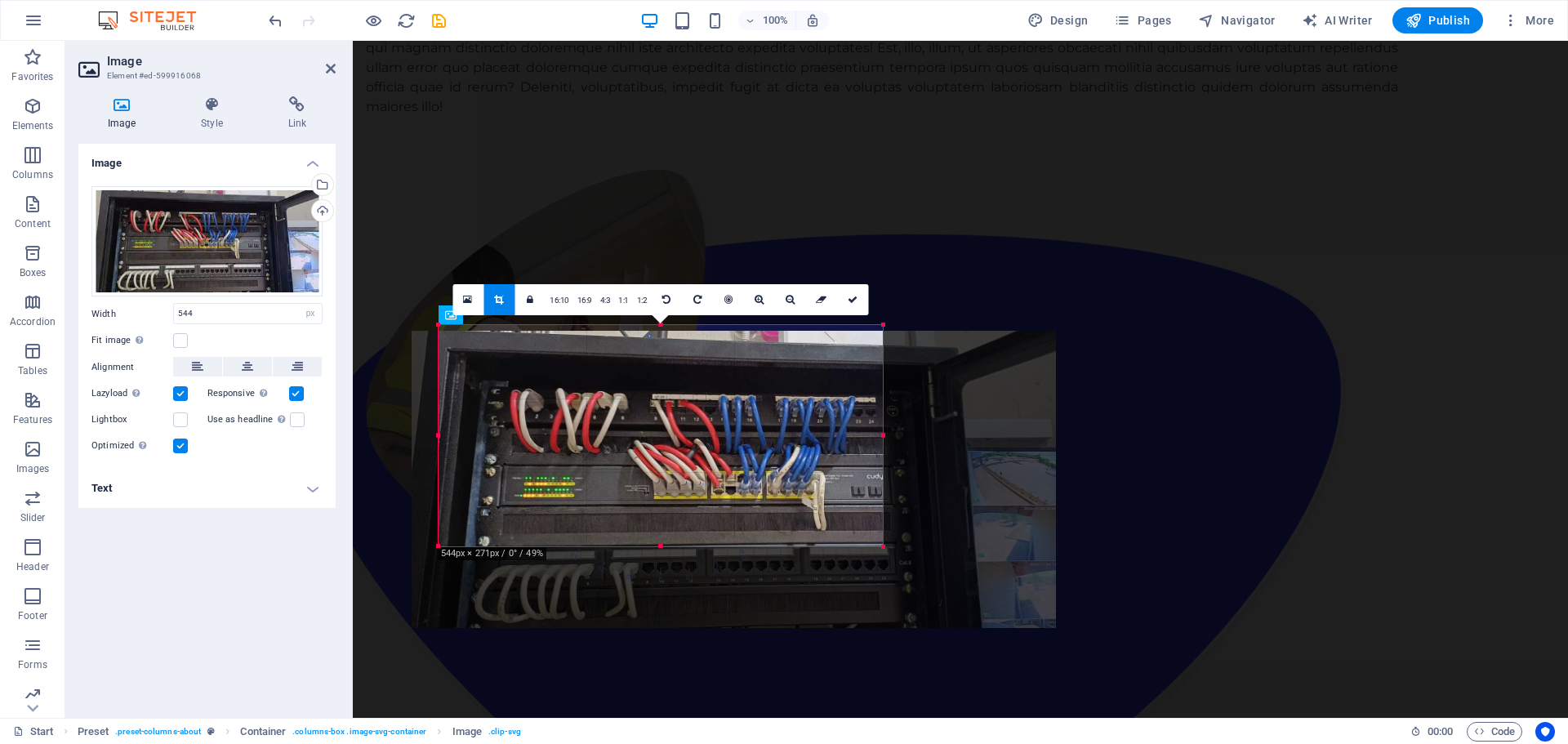
drag, startPoint x: 659, startPoint y: 384, endPoint x: 665, endPoint y: 428, distance: 44.4
click at [665, 428] on div at bounding box center [733, 478] width 644 height 296
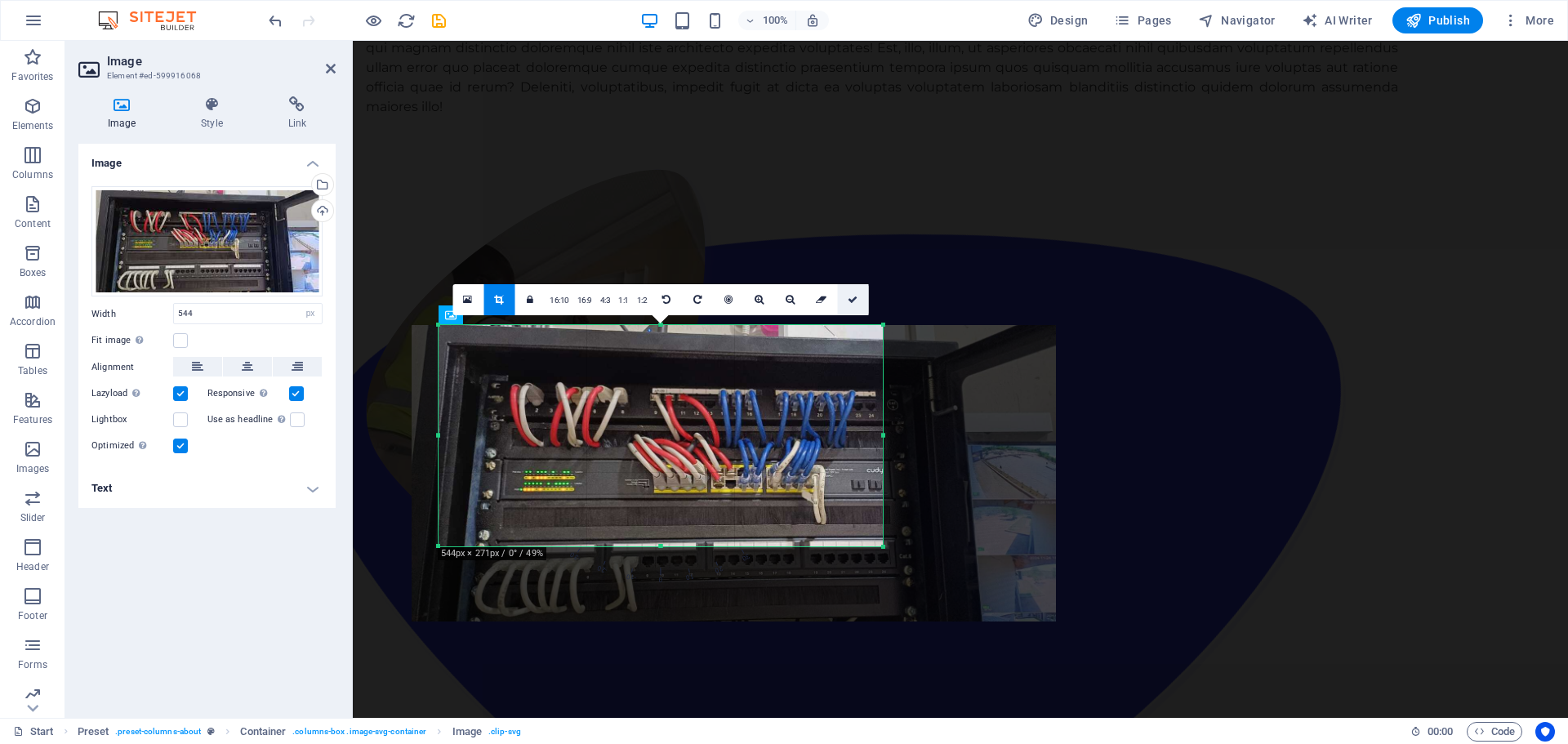
click at [851, 297] on icon at bounding box center [852, 300] width 10 height 10
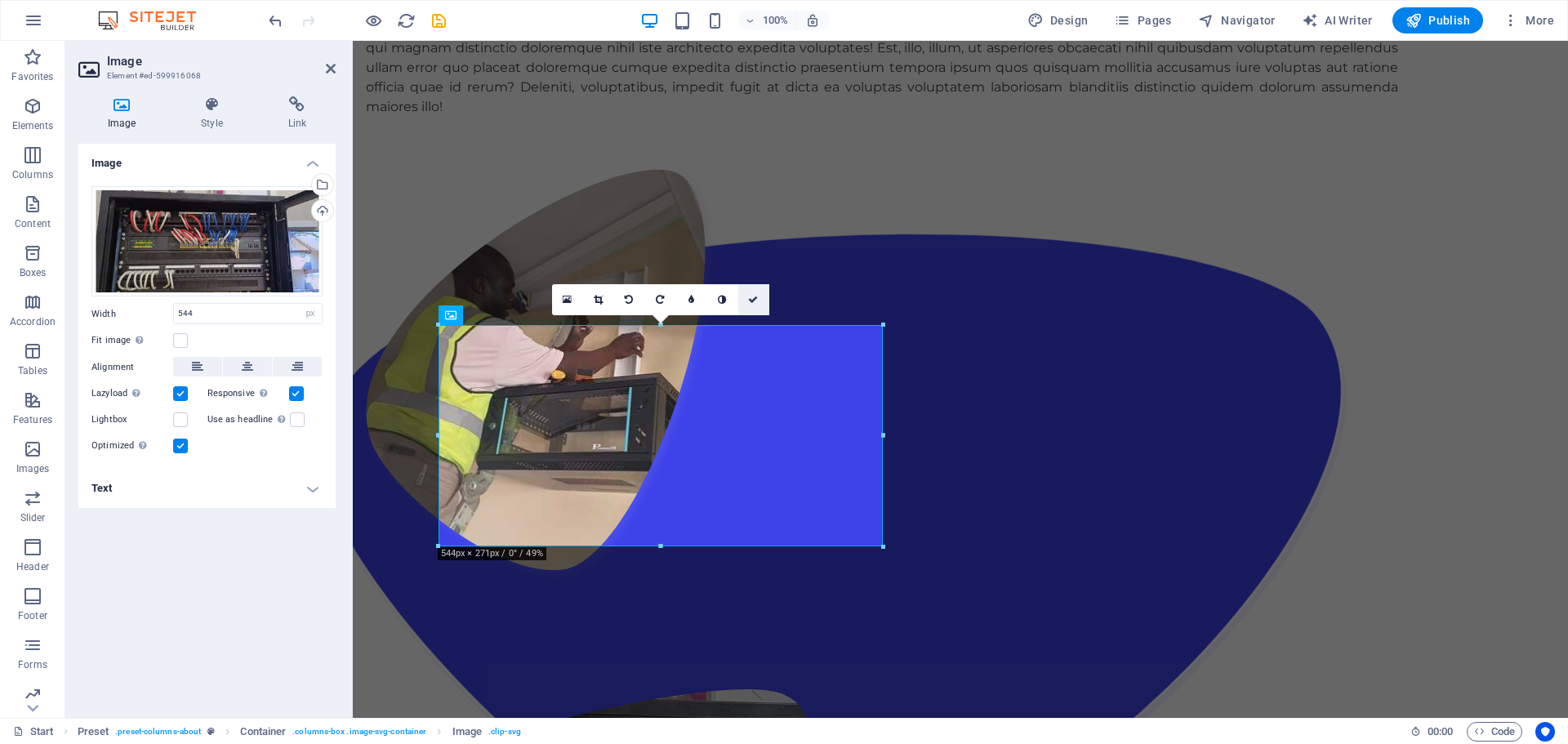
click at [751, 301] on icon at bounding box center [752, 300] width 10 height 10
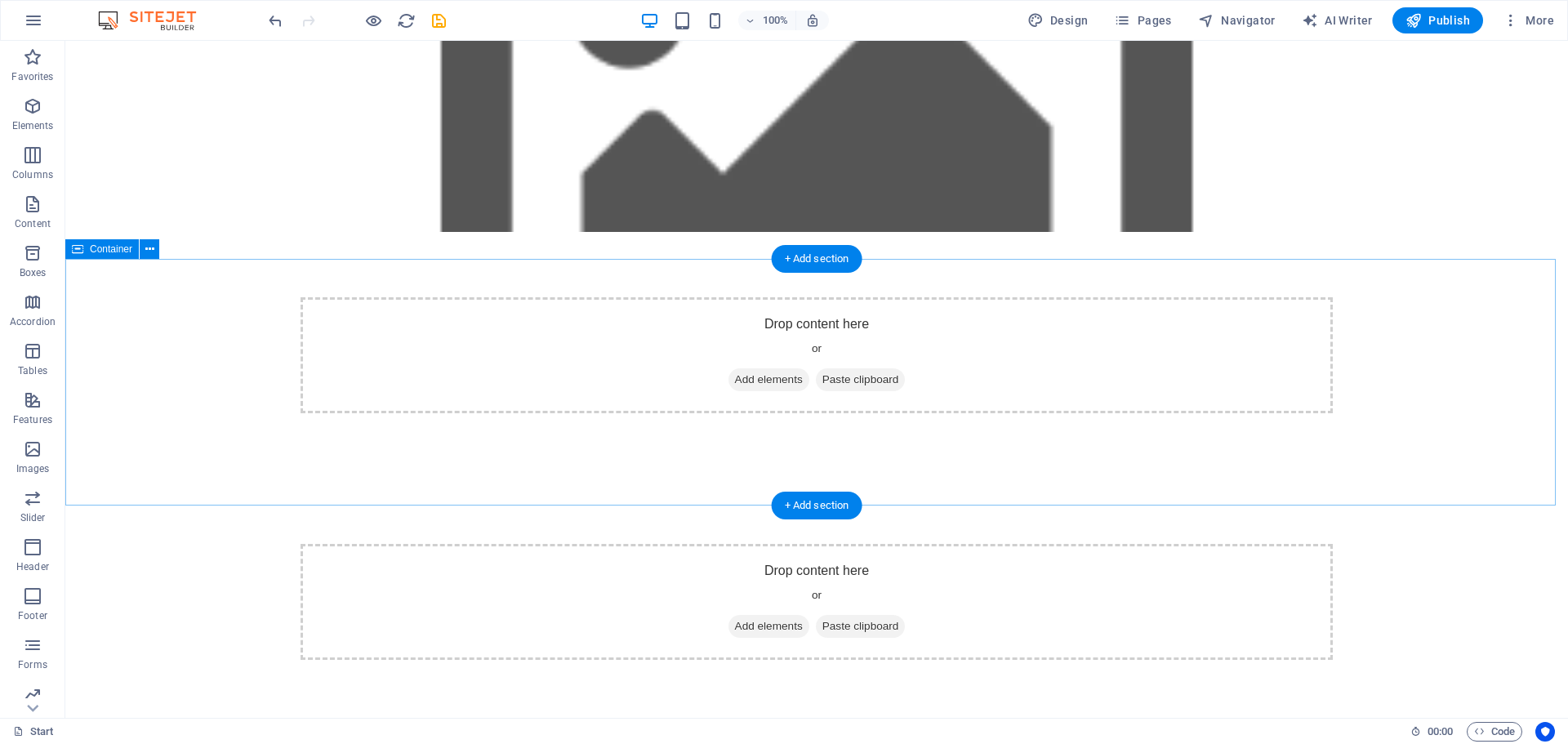
scroll to position [0, 0]
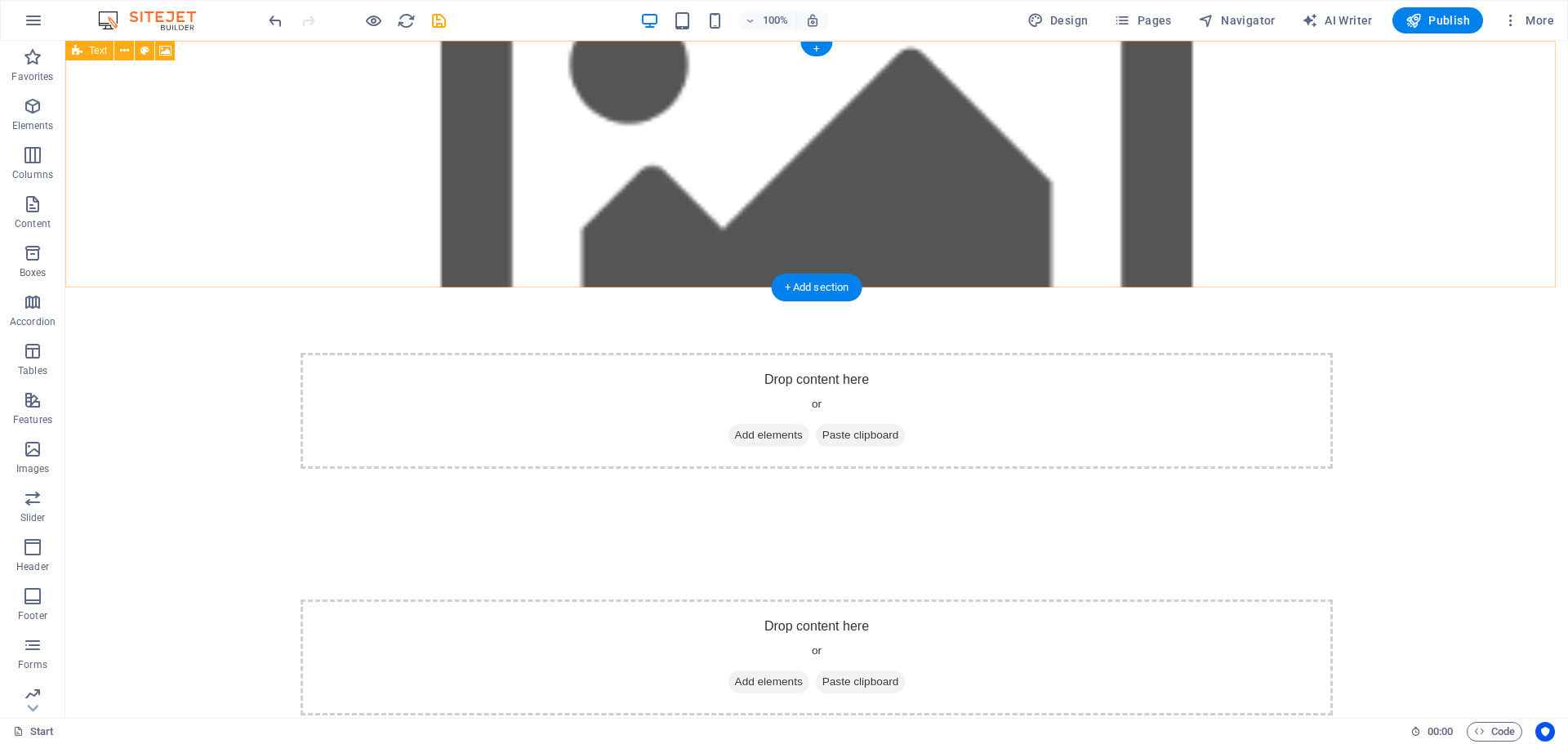
drag, startPoint x: 384, startPoint y: 163, endPoint x: 173, endPoint y: 66, distance: 232.2
click at [384, 353] on div "Drop content here or Add elements Paste clipboard" at bounding box center [817, 410] width 1032 height 116
click at [124, 51] on icon at bounding box center [124, 51] width 9 height 17
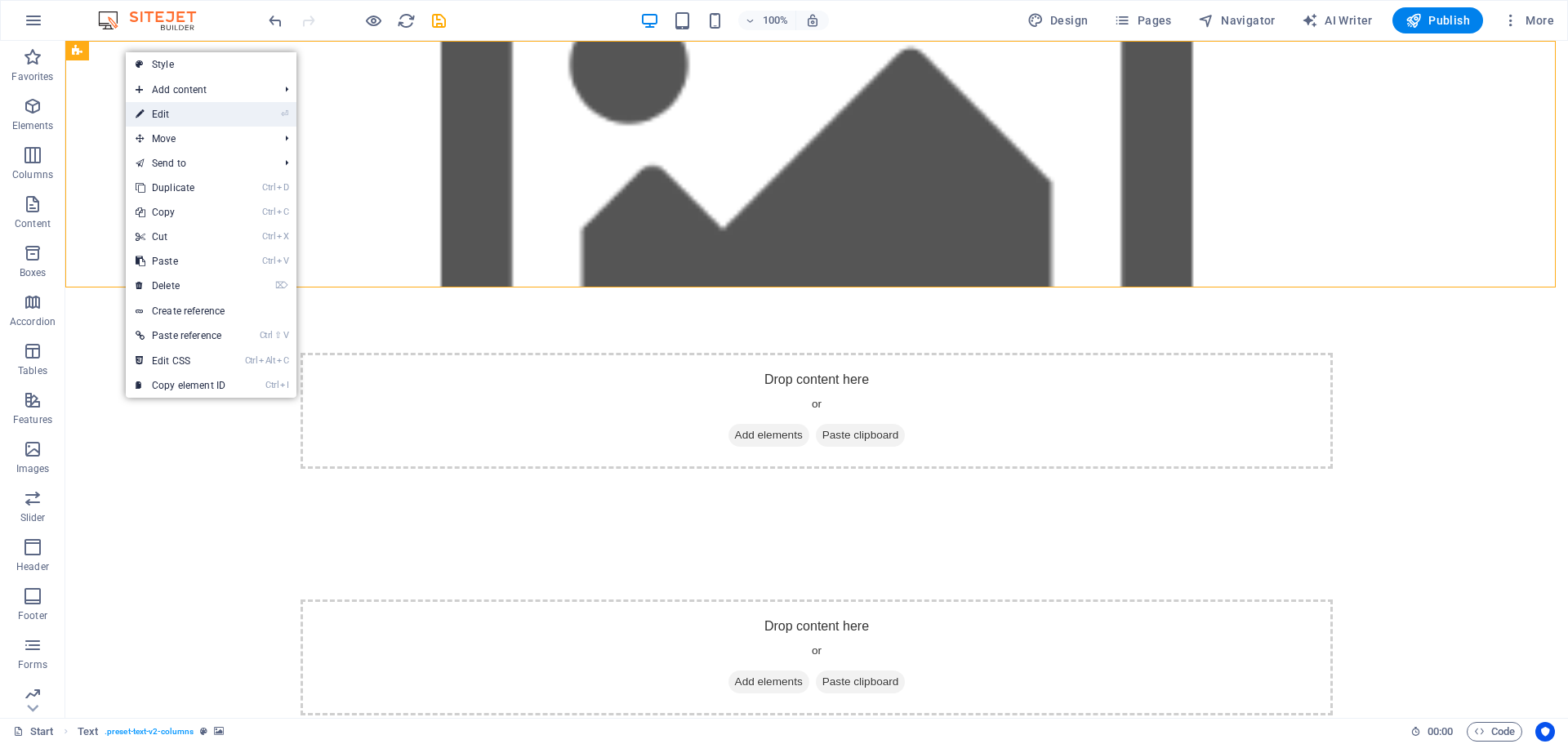
click at [169, 119] on link "⏎ Edit" at bounding box center [180, 114] width 109 height 25
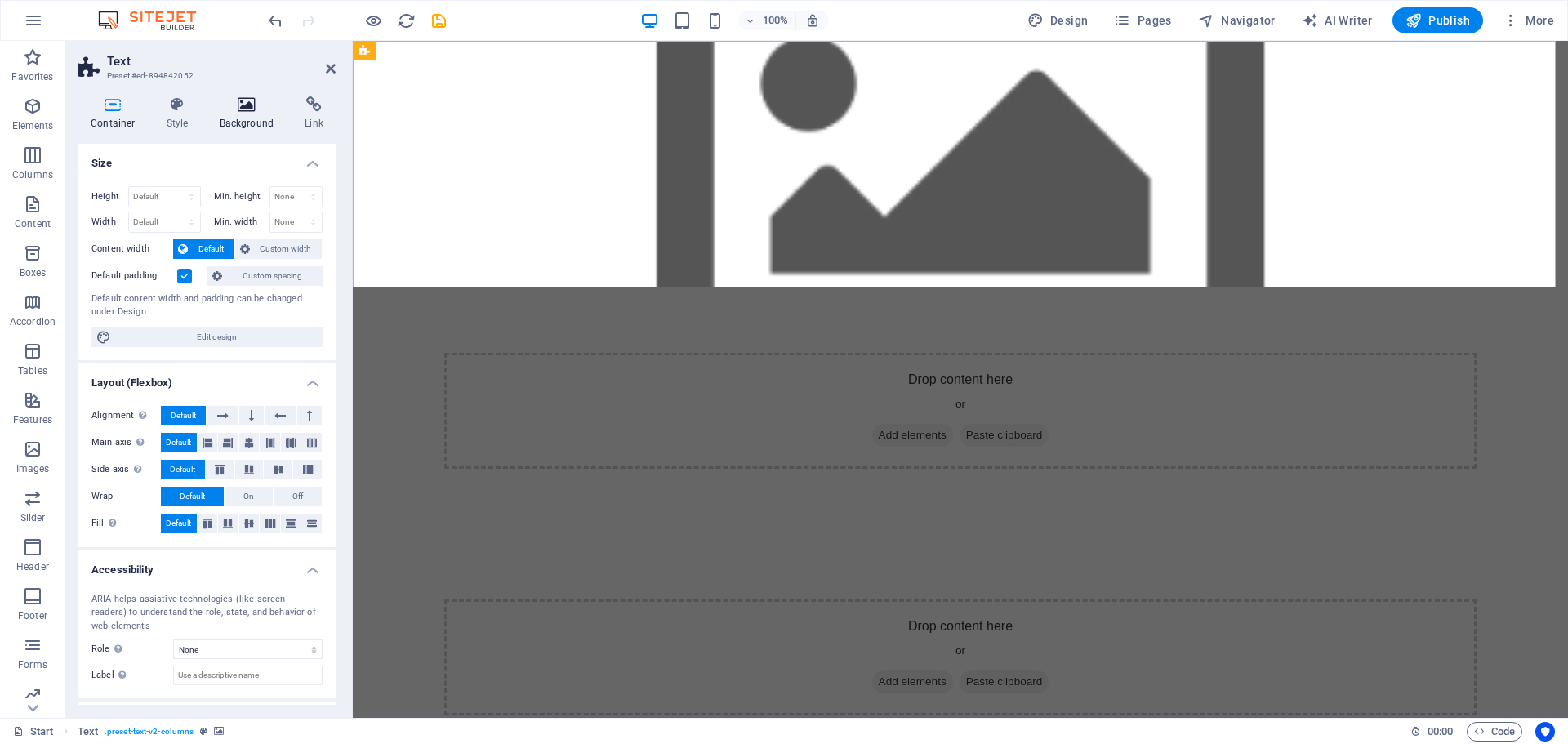
click at [248, 106] on icon at bounding box center [246, 105] width 80 height 16
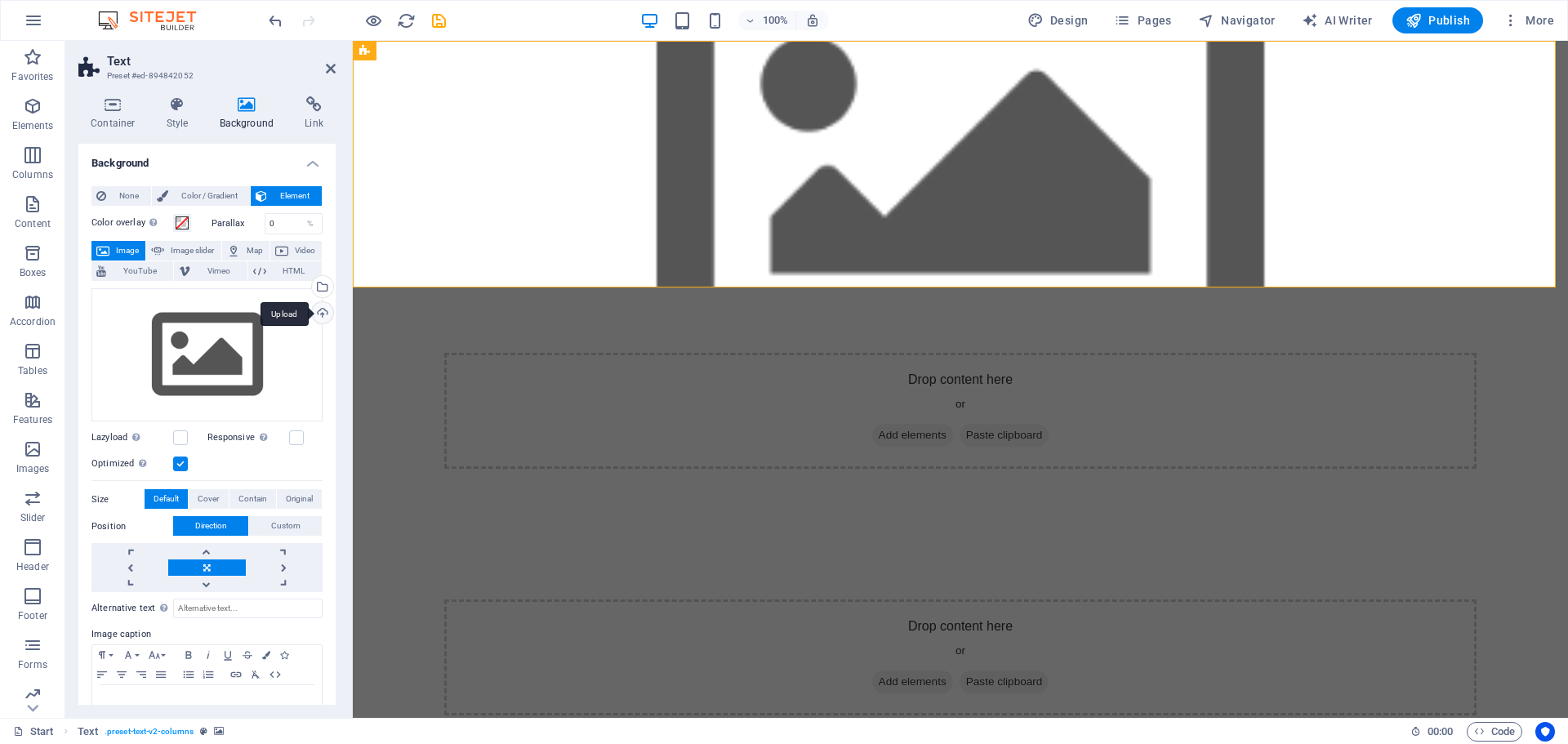
click at [318, 310] on div "Upload" at bounding box center [321, 314] width 25 height 25
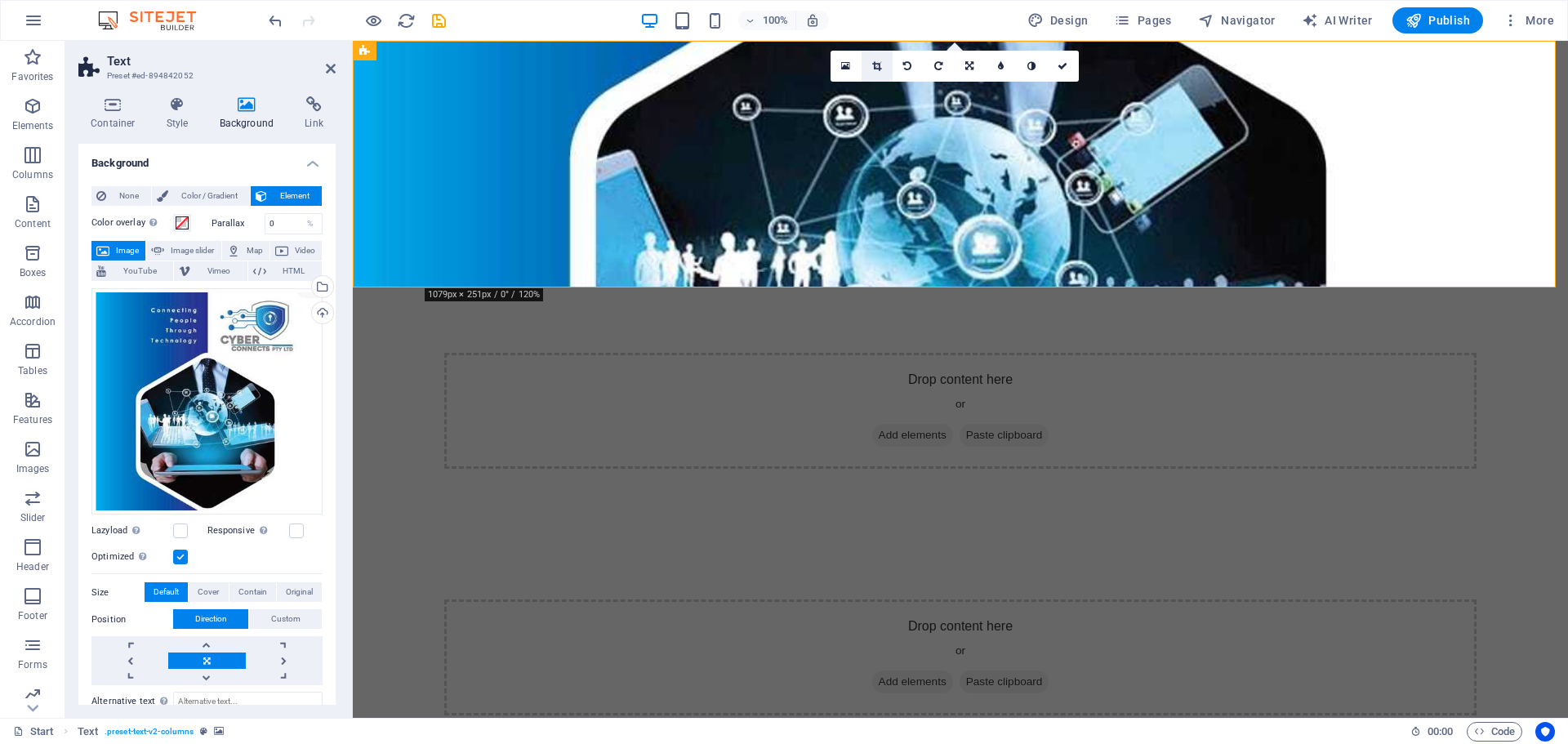
click at [878, 69] on icon at bounding box center [876, 66] width 9 height 10
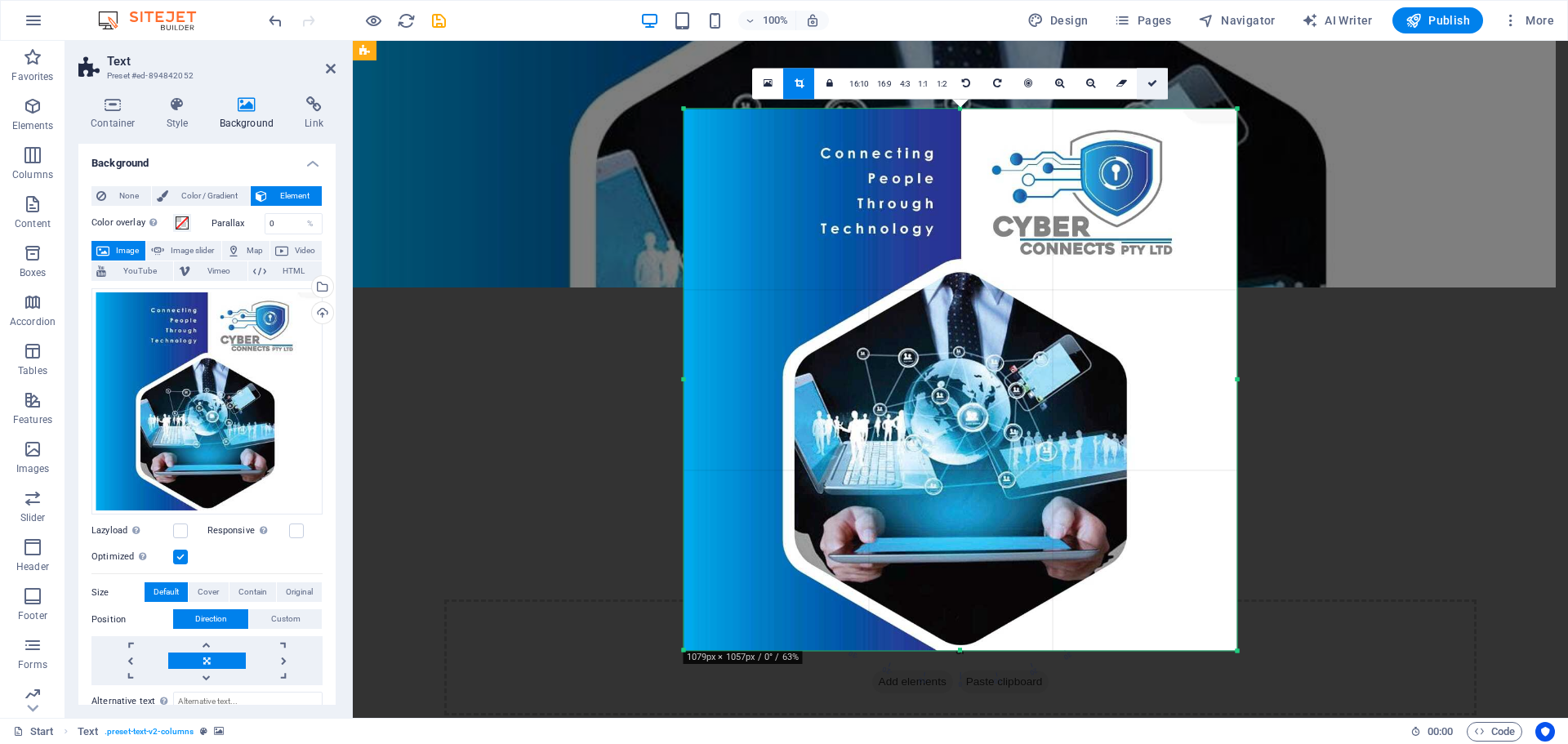
click at [1152, 87] on icon at bounding box center [1152, 83] width 10 height 10
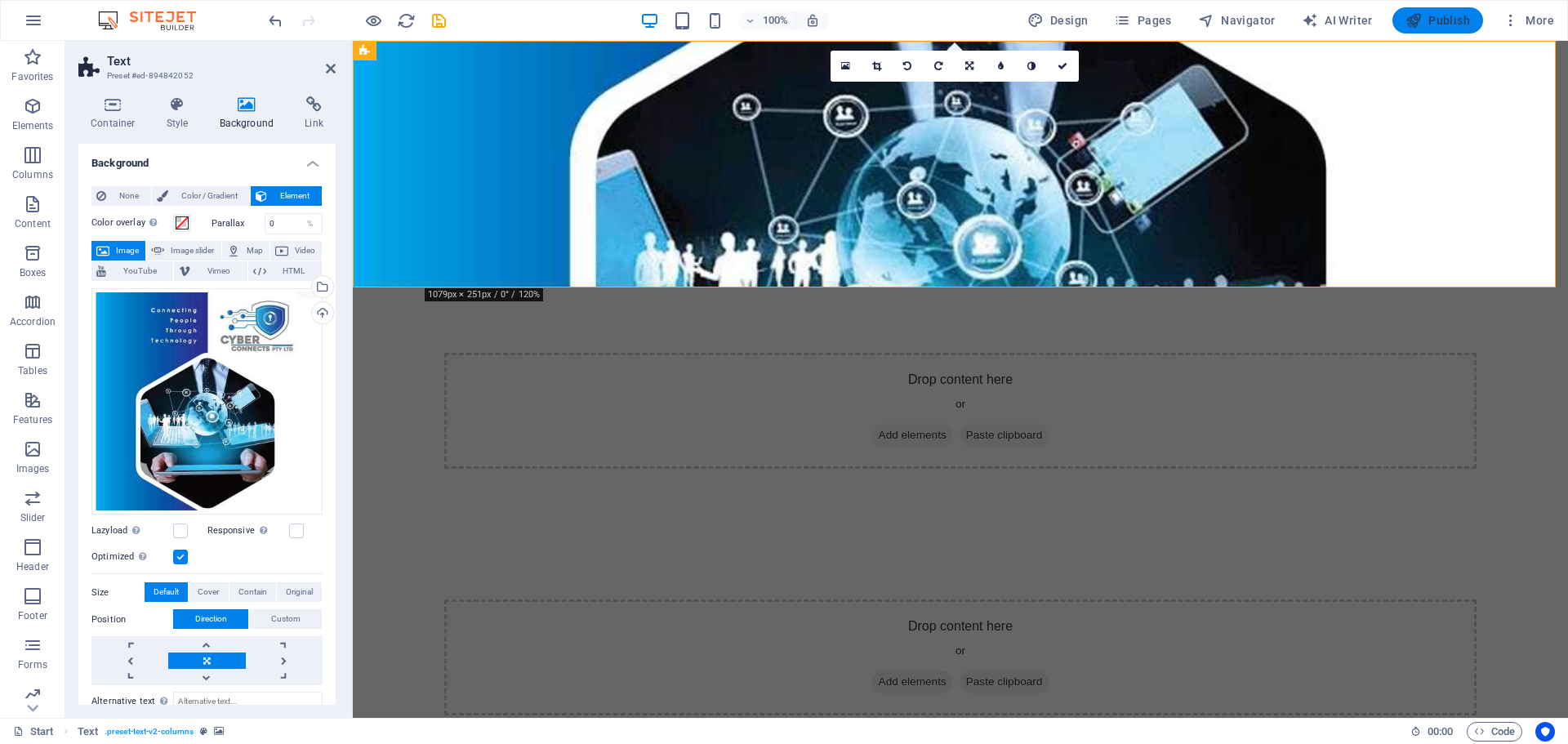
click at [1459, 31] on button "Publish" at bounding box center [1438, 20] width 91 height 26
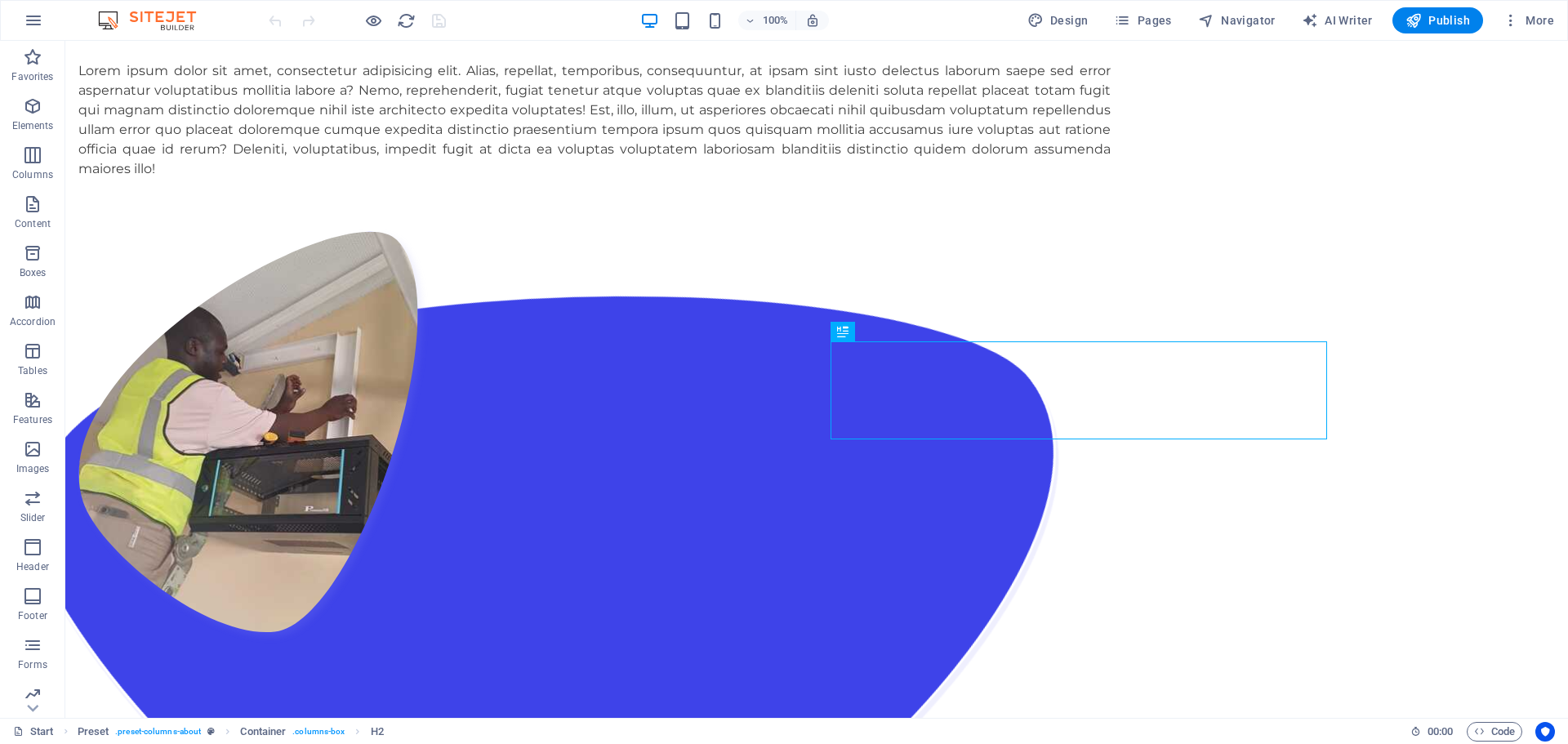
scroll to position [1032, 0]
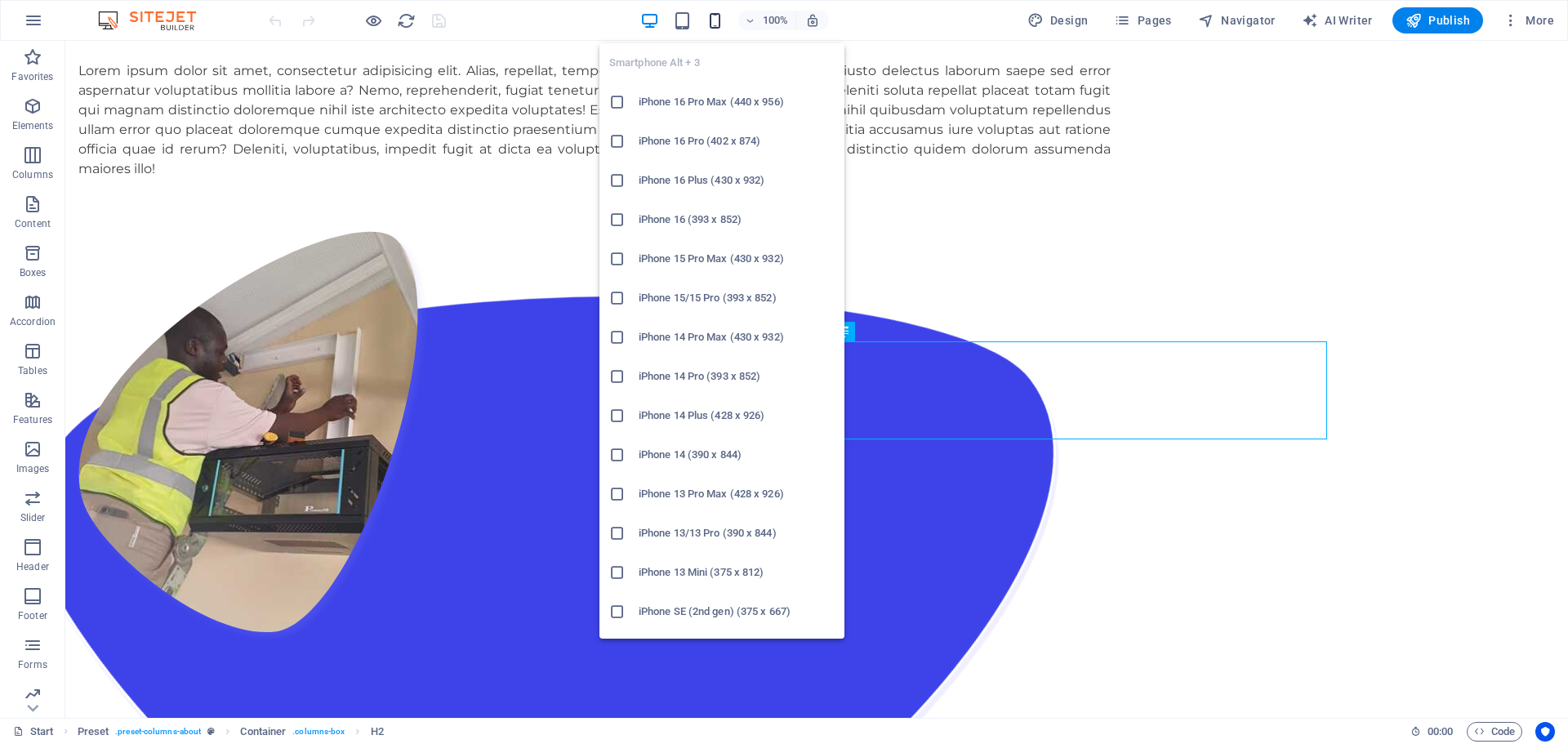
click at [719, 21] on icon "button" at bounding box center [715, 21] width 19 height 19
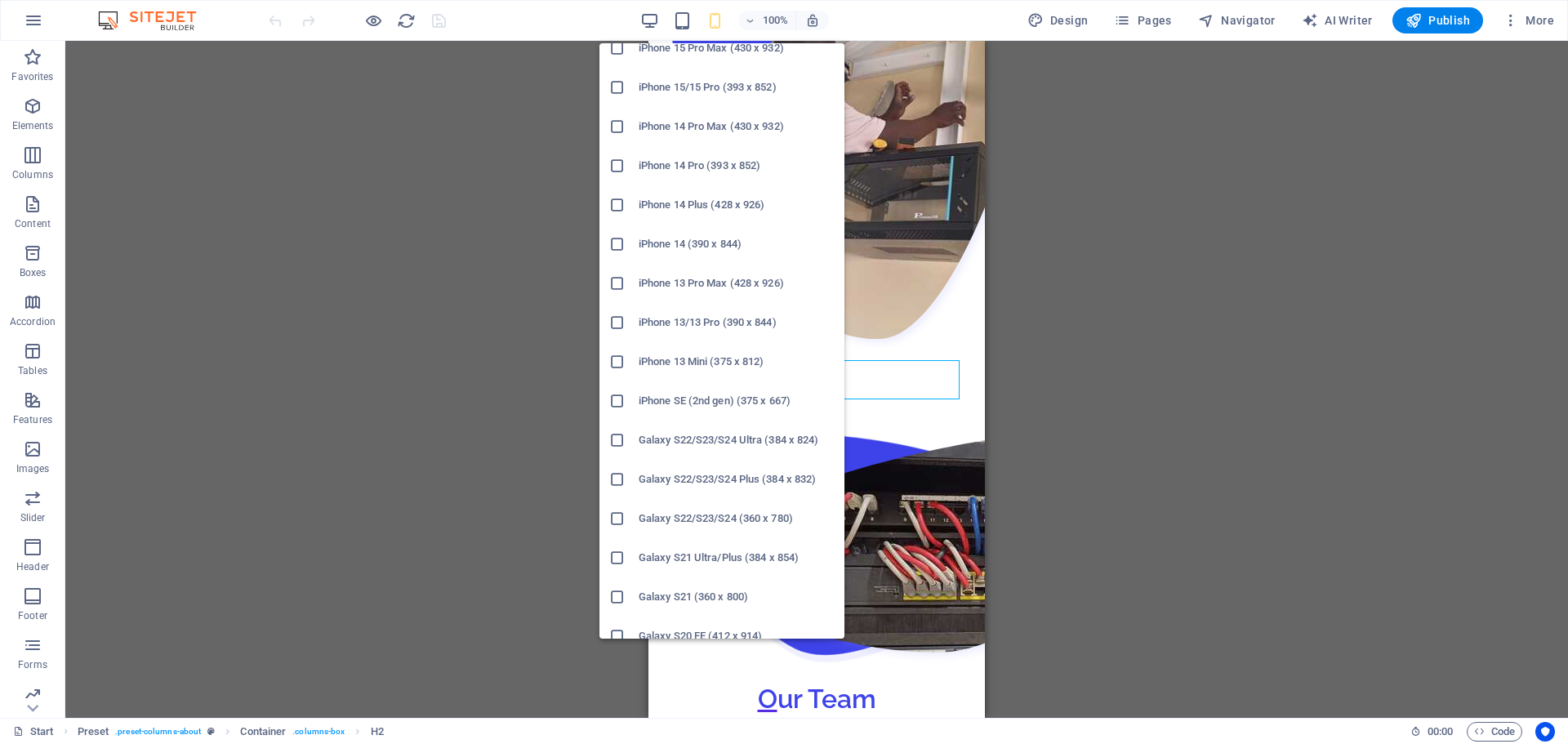
scroll to position [327, 0]
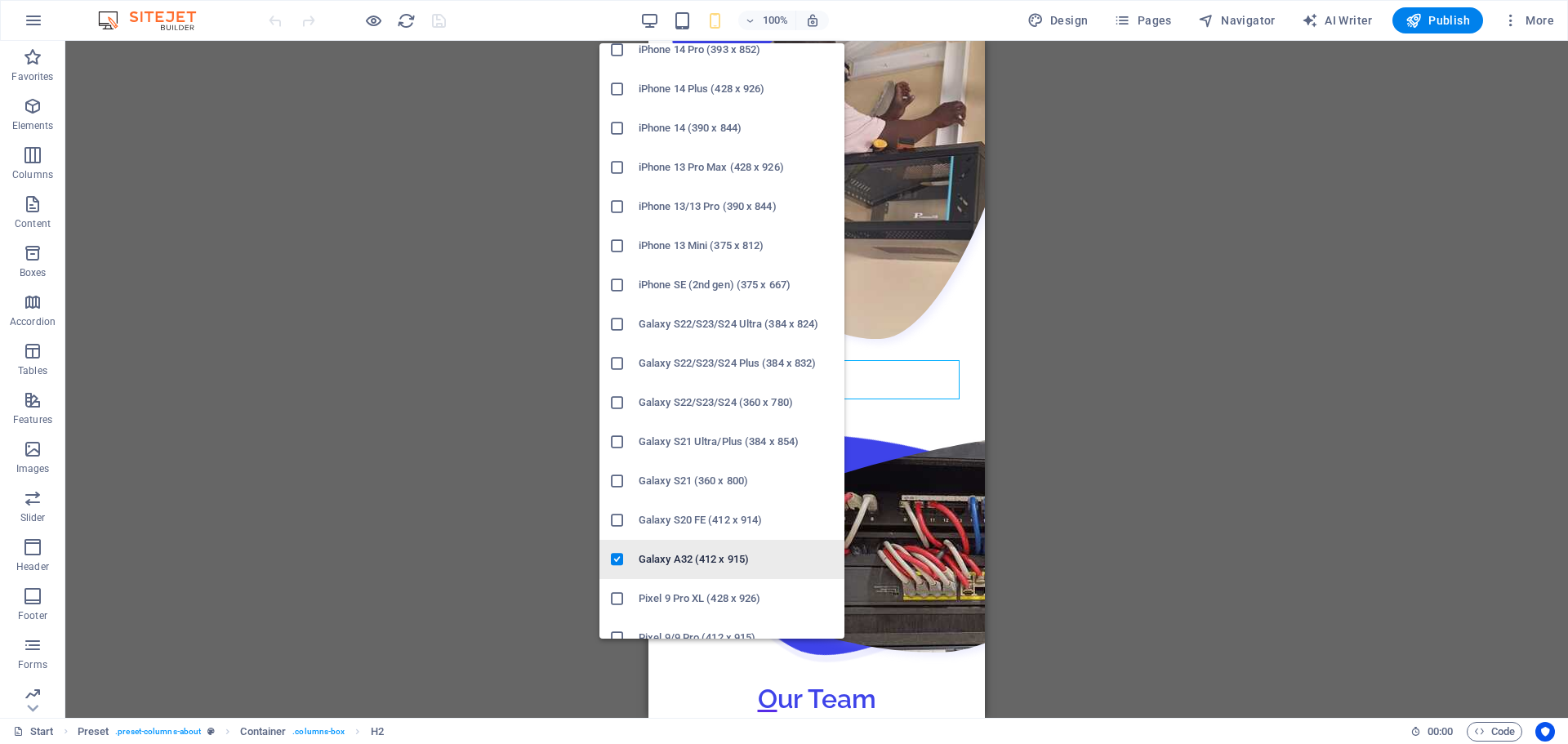
click at [696, 559] on h6 "Galaxy A32 (412 x 915)" at bounding box center [736, 559] width 196 height 19
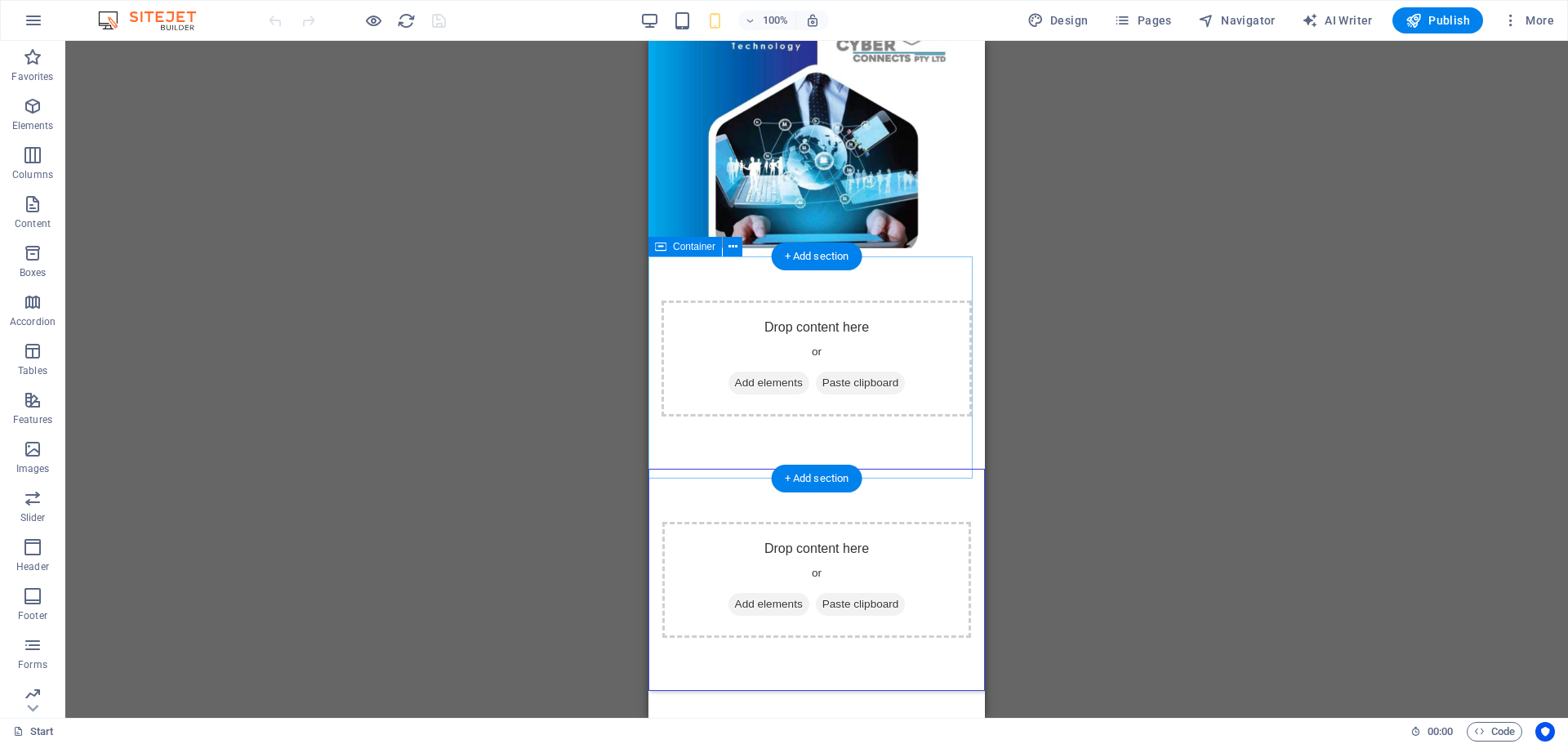
scroll to position [0, 0]
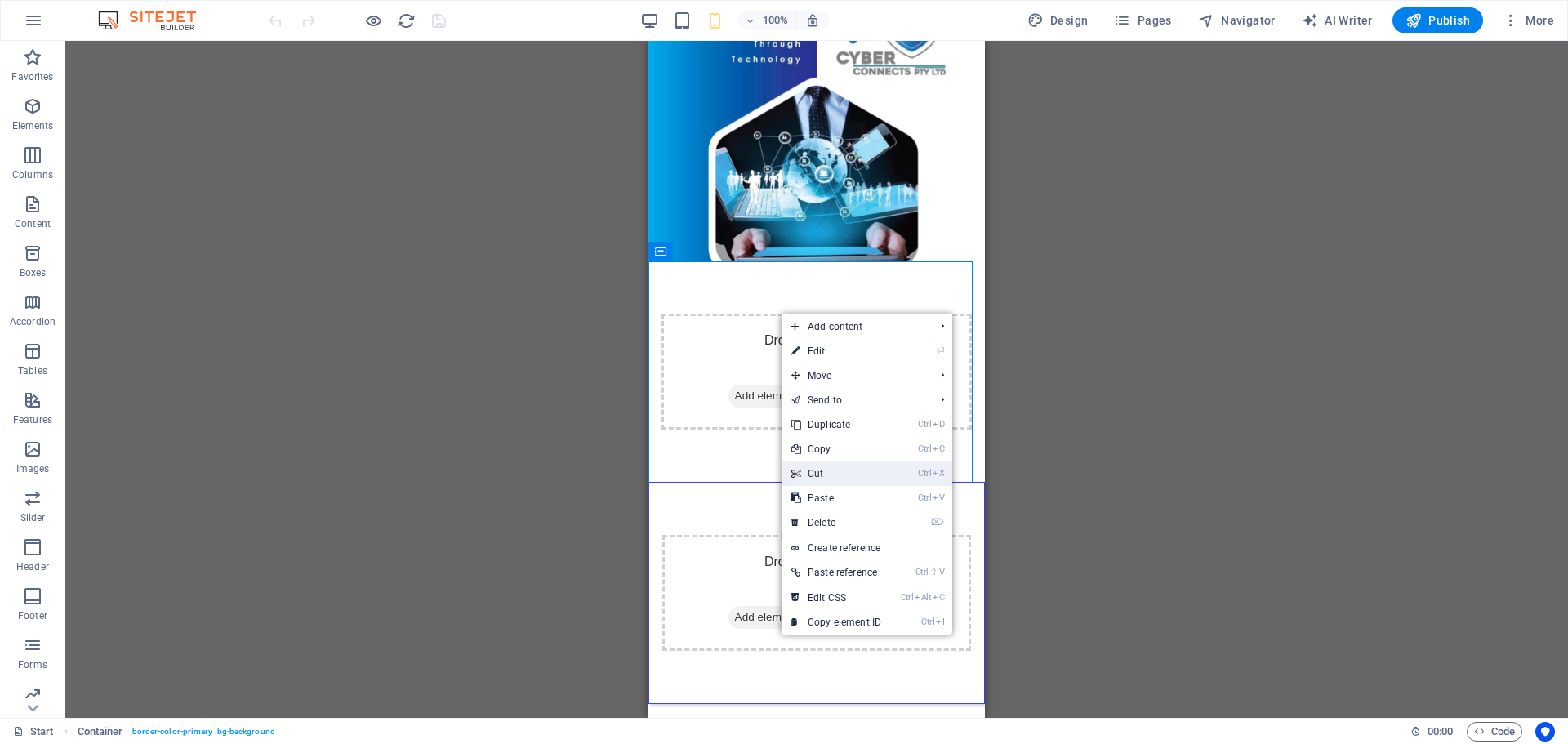
click at [833, 475] on link "Ctrl X Cut" at bounding box center [836, 474] width 109 height 25
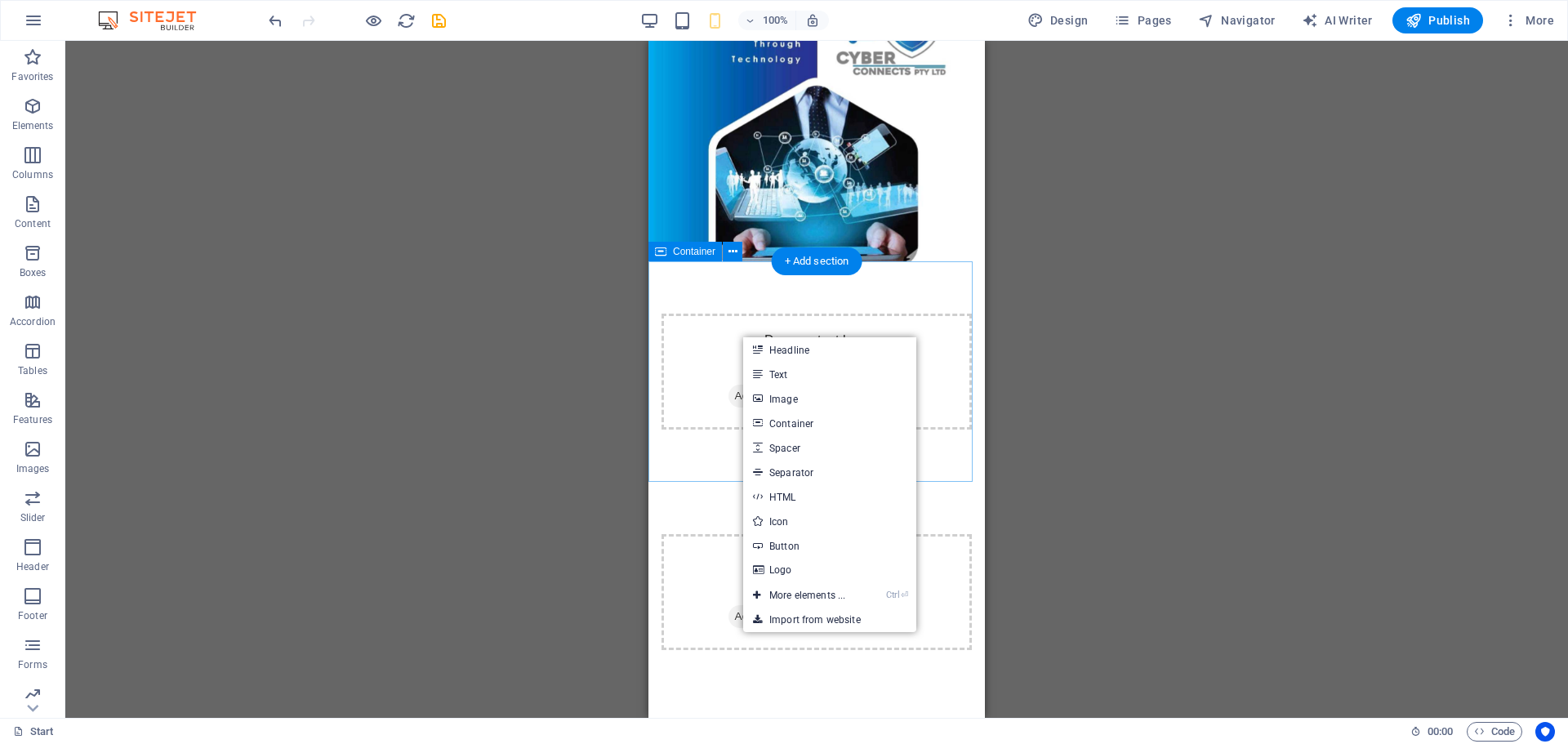
click at [709, 534] on div "Drop content here or Add elements Paste clipboard" at bounding box center [817, 592] width 311 height 116
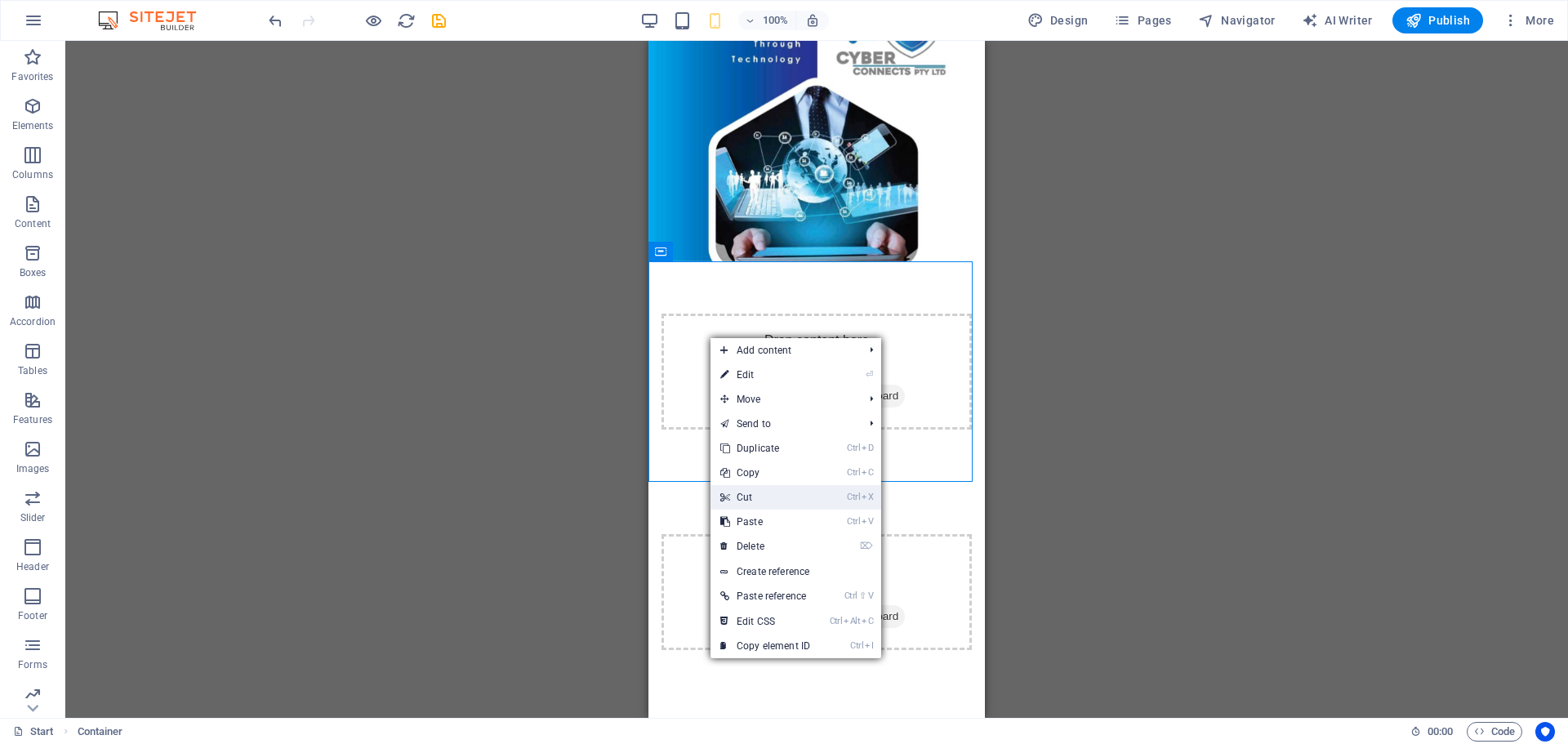
click at [775, 492] on link "Ctrl X Cut" at bounding box center [765, 498] width 109 height 25
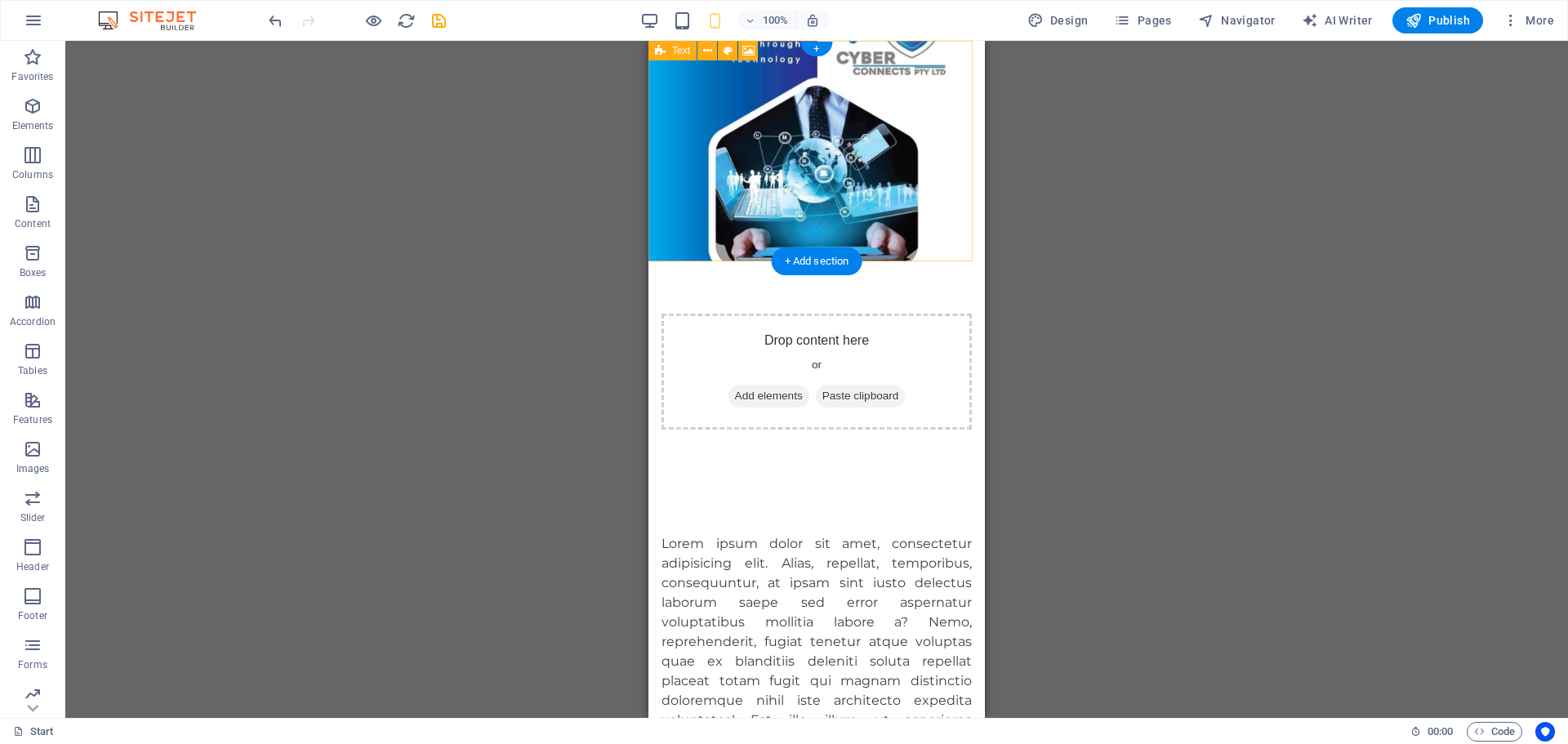
click at [792, 384] on span "Add elements" at bounding box center [769, 396] width 81 height 23
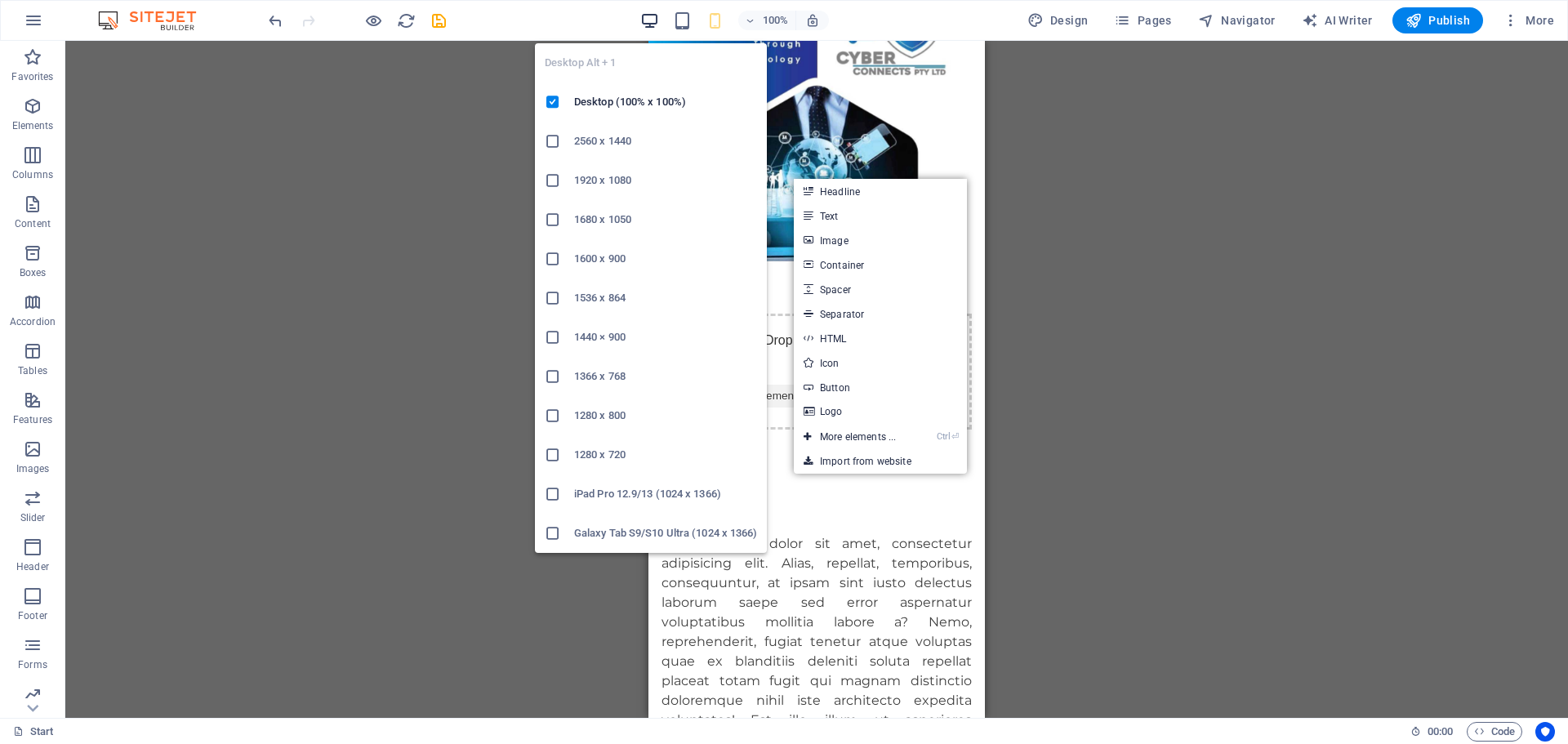
click at [657, 20] on icon "button" at bounding box center [650, 21] width 19 height 19
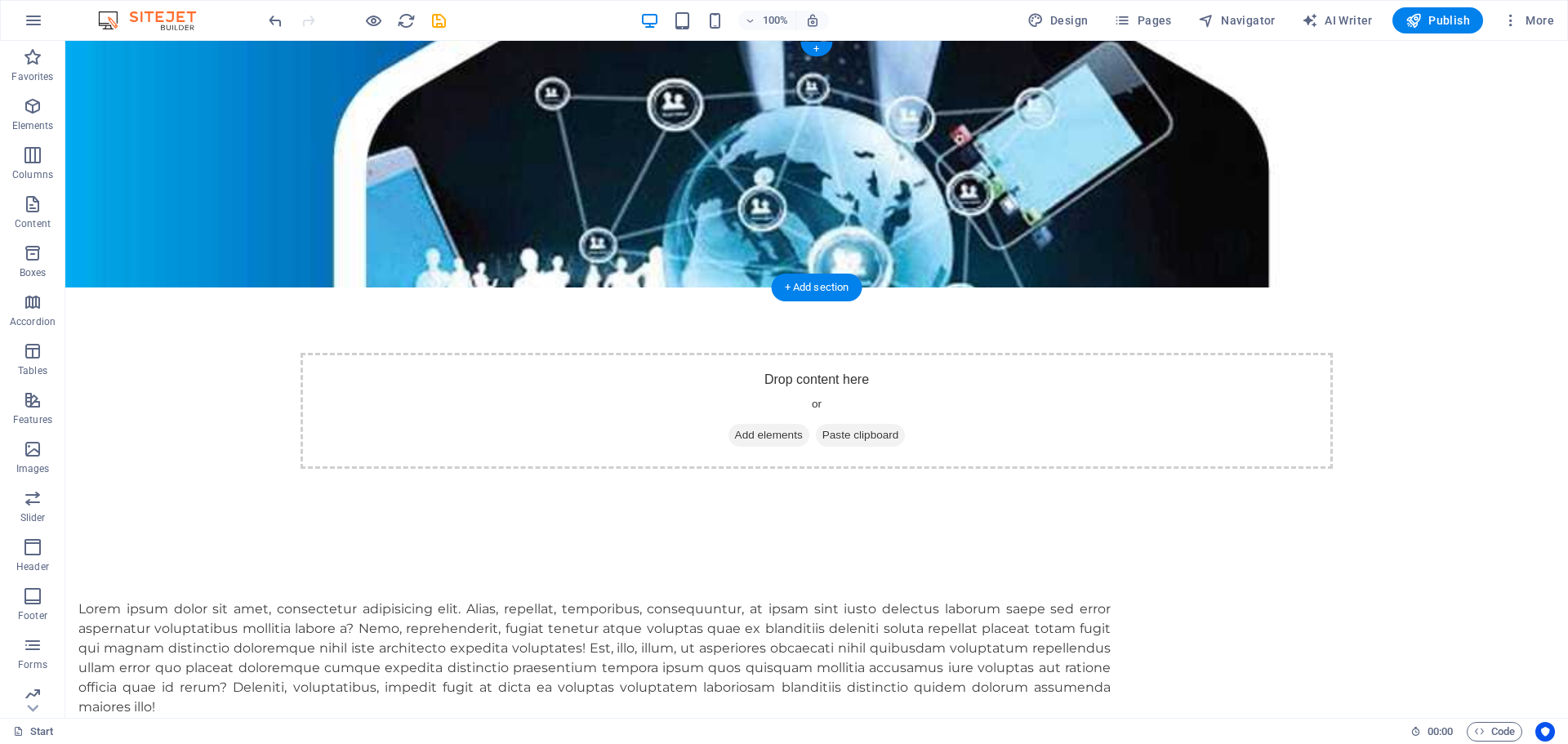
click at [163, 193] on figure at bounding box center [817, 164] width 1503 height 246
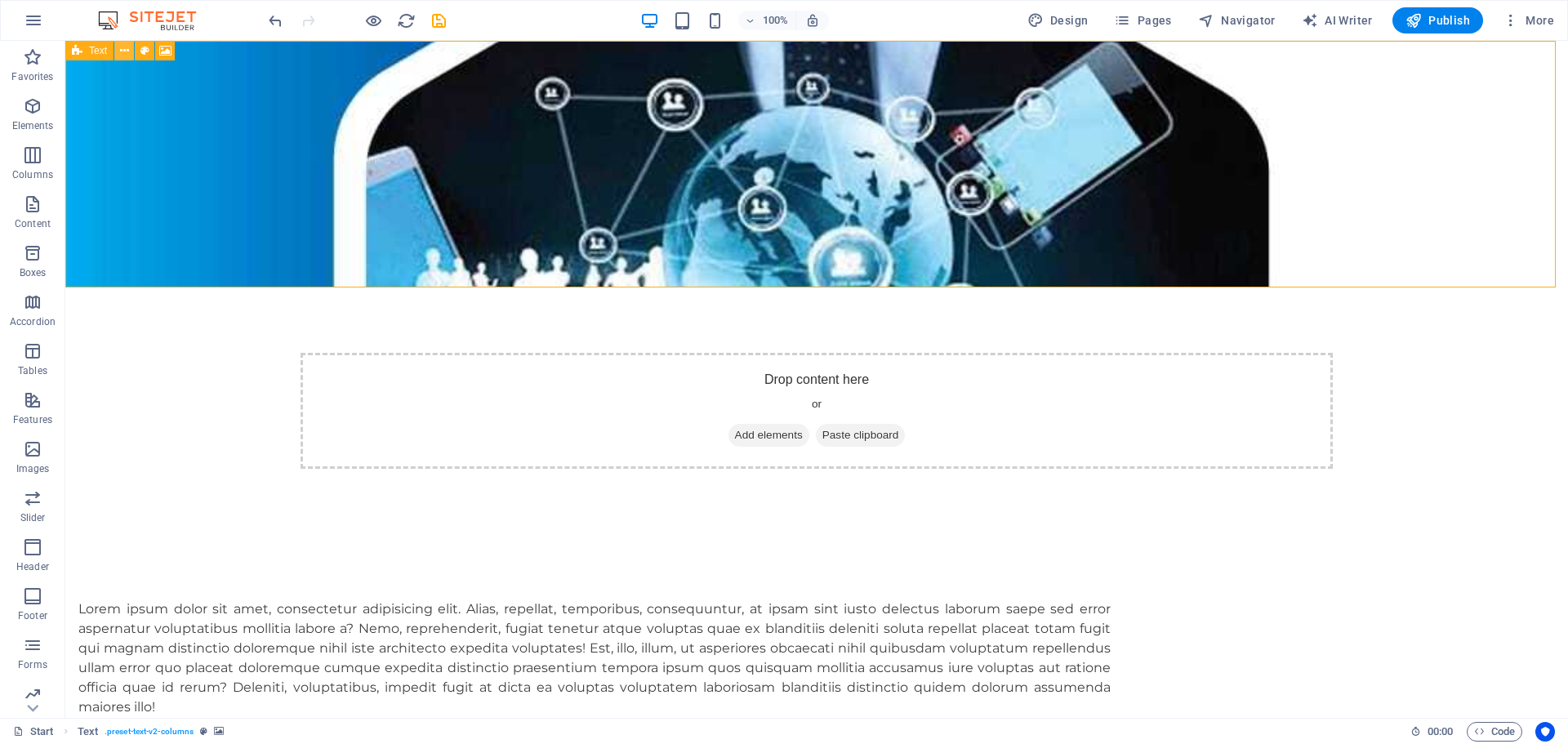
click at [124, 55] on icon at bounding box center [124, 51] width 9 height 17
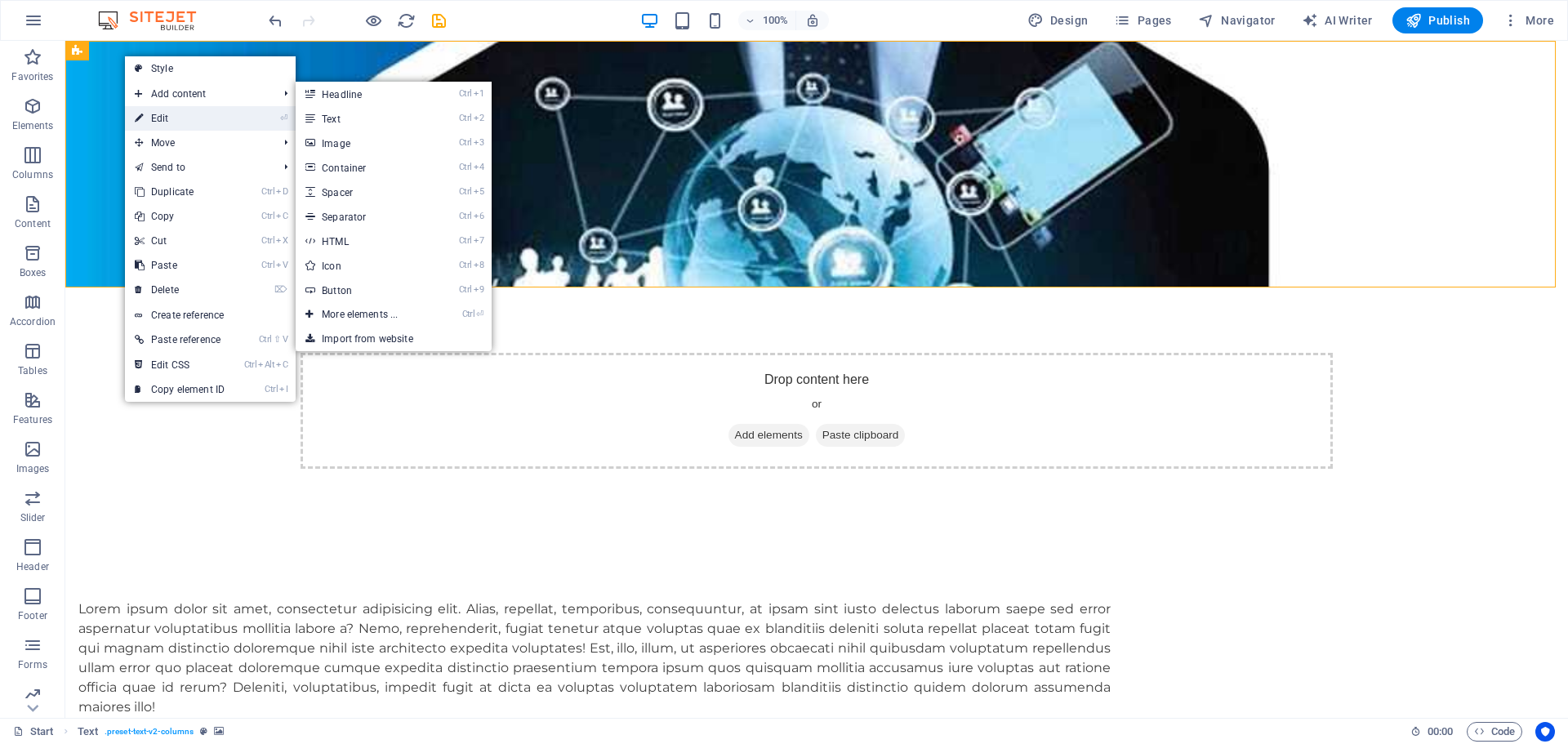
click at [157, 116] on link "⏎ Edit" at bounding box center [179, 119] width 109 height 25
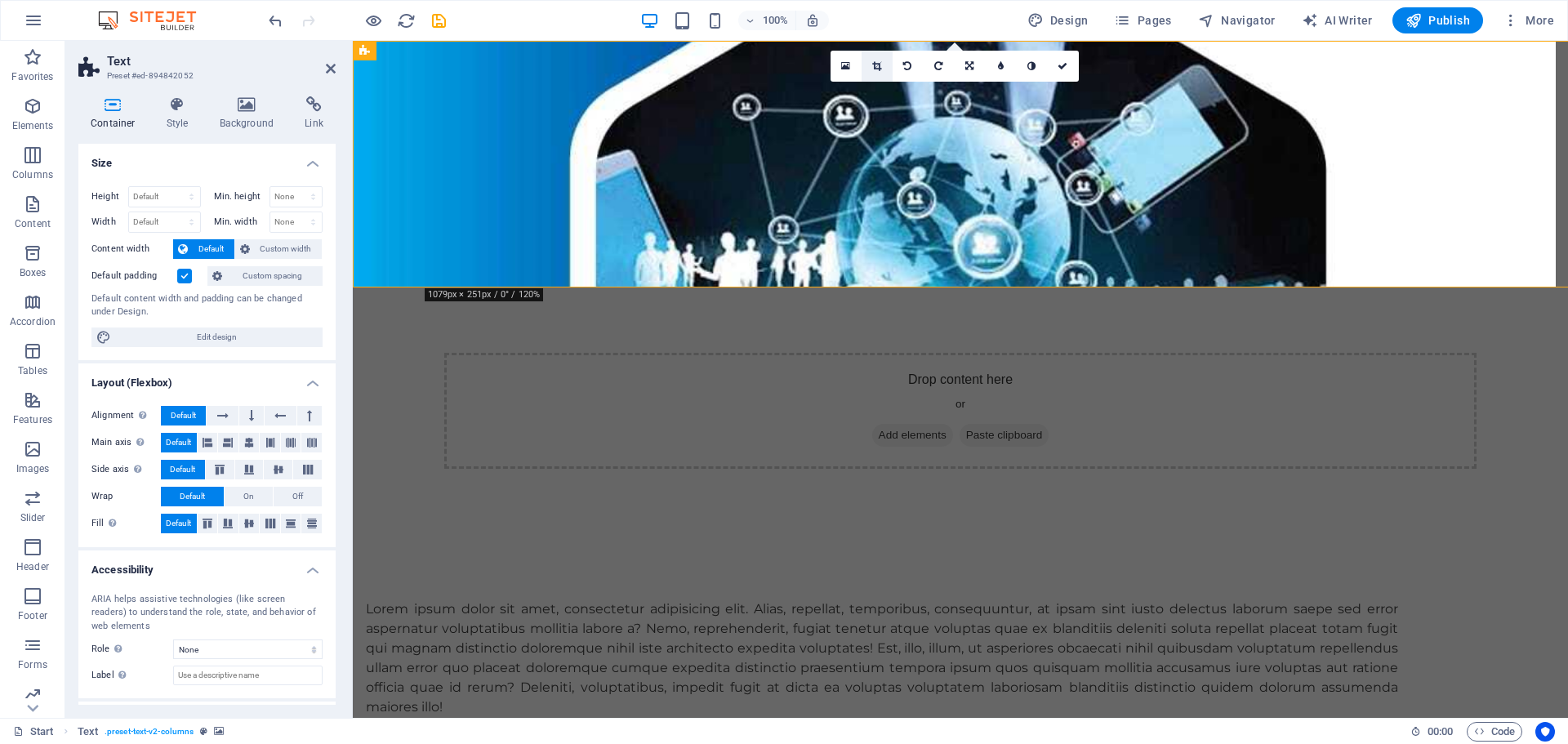
click at [875, 69] on icon at bounding box center [876, 66] width 9 height 10
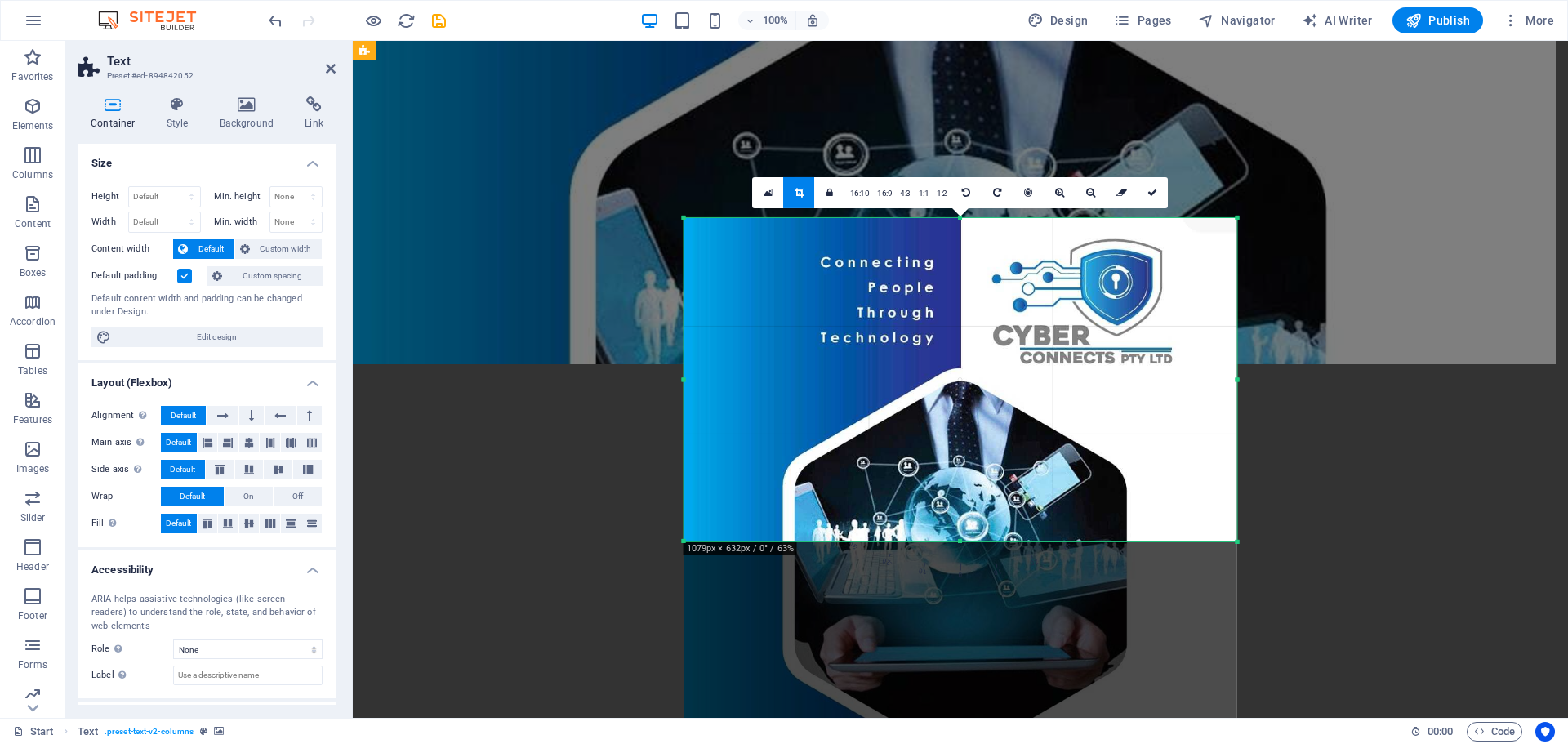
drag, startPoint x: 959, startPoint y: 648, endPoint x: 928, endPoint y: 430, distance: 220.2
click at [928, 430] on div "180 170 160 150 140 130 120 110 100 90 80 70 60 50 40 30 20 10 0 -10 -20 -30 -4…" at bounding box center [960, 379] width 553 height 323
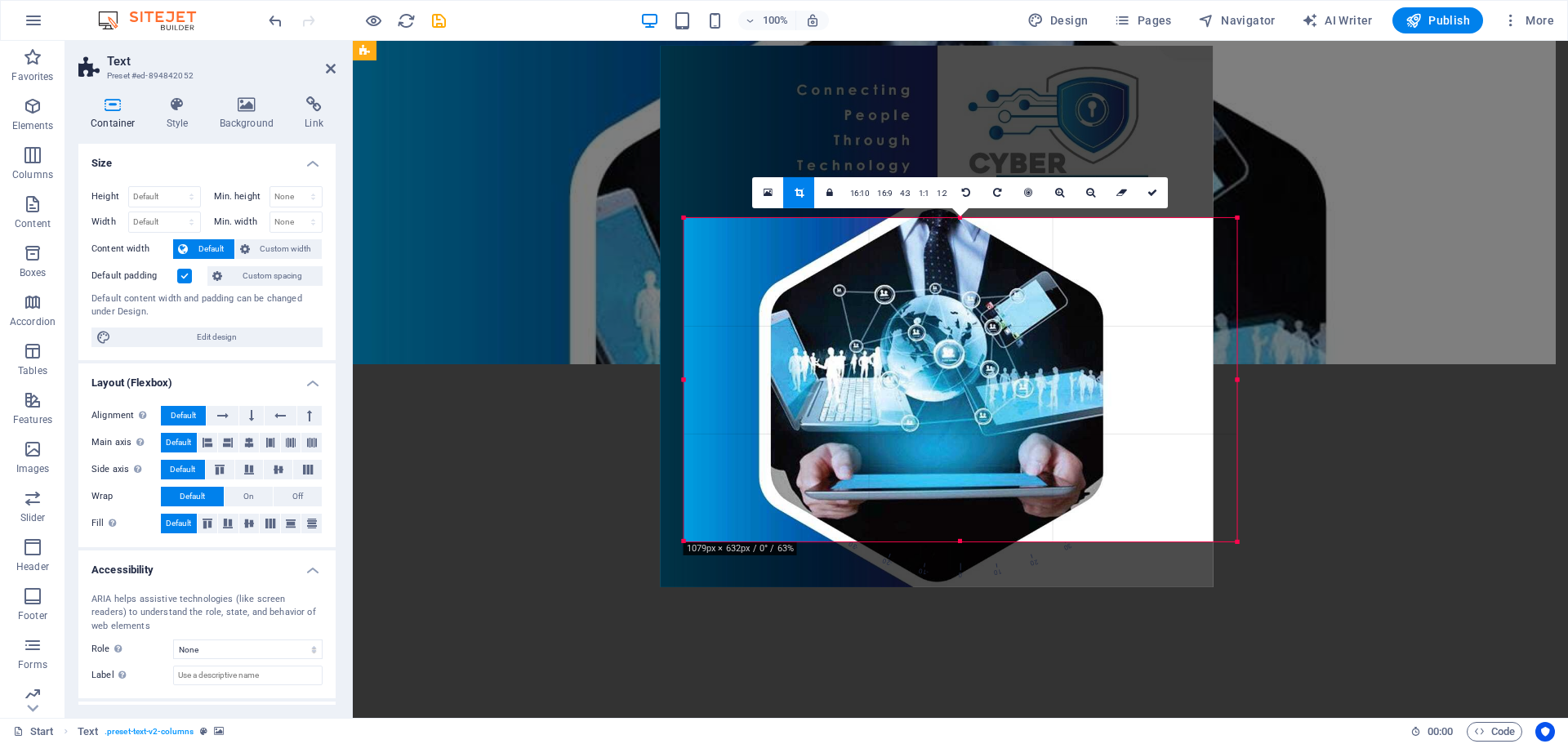
drag, startPoint x: 932, startPoint y: 334, endPoint x: 905, endPoint y: 155, distance: 181.0
click at [907, 156] on div at bounding box center [936, 315] width 553 height 542
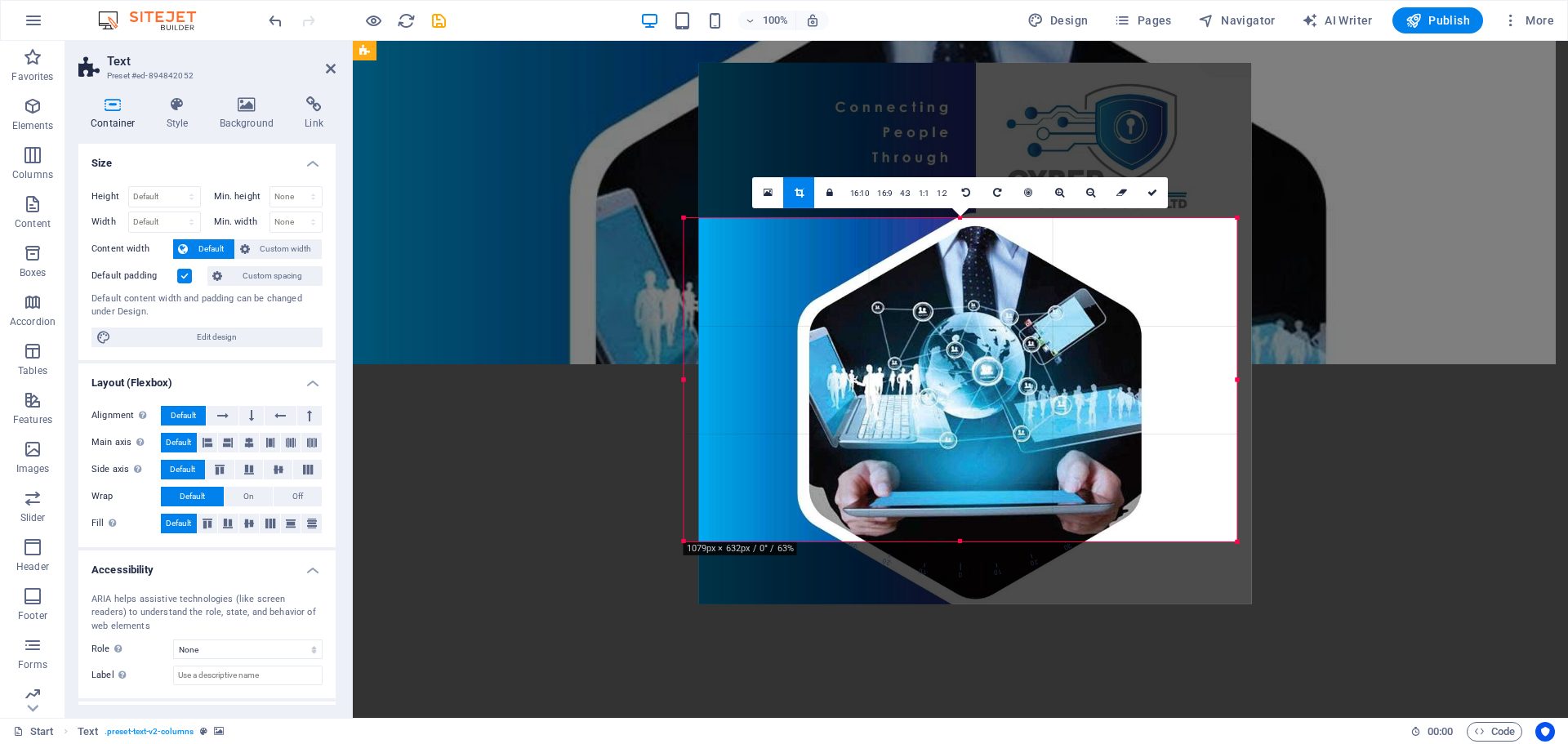
drag, startPoint x: 917, startPoint y: 290, endPoint x: 932, endPoint y: 313, distance: 27.5
click at [932, 313] on div at bounding box center [975, 333] width 553 height 542
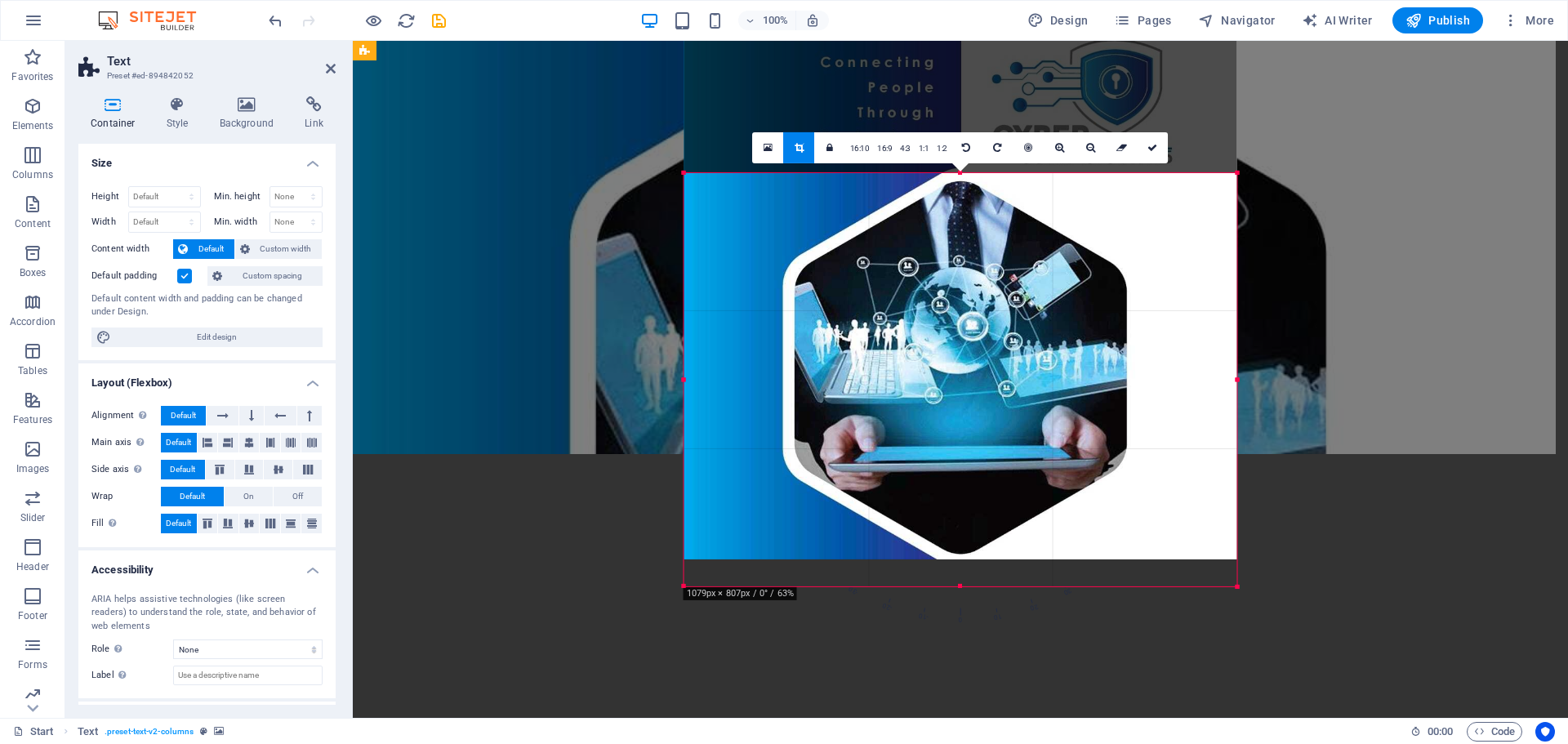
drag, startPoint x: 957, startPoint y: 541, endPoint x: 996, endPoint y: 592, distance: 64.2
click at [982, 586] on div "180 170 160 150 140 130 120 110 100 90 80 70 60 50 40 30 20 10 0 -10 -20 -30 -4…" at bounding box center [960, 379] width 553 height 413
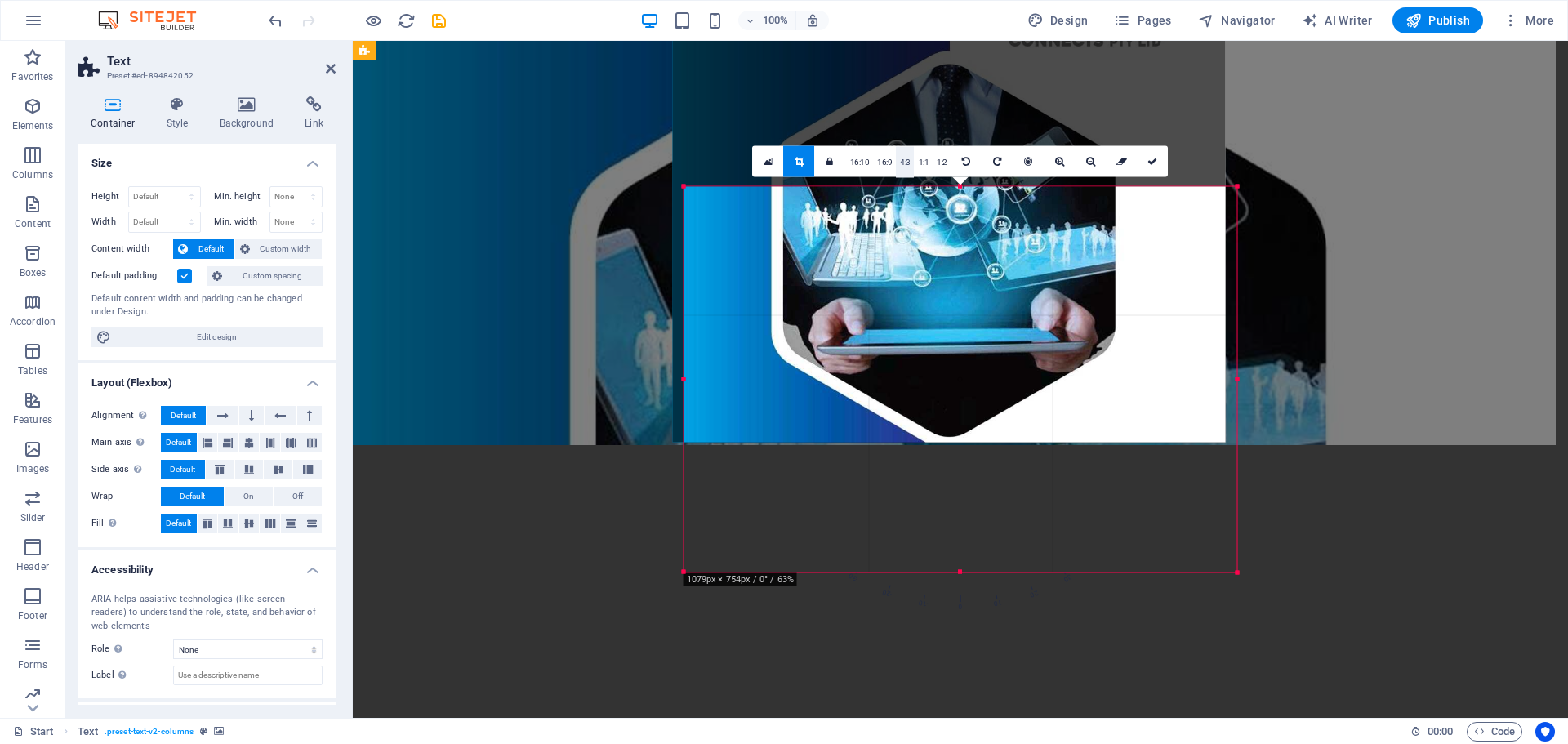
drag, startPoint x: 912, startPoint y: 306, endPoint x: 901, endPoint y: 177, distance: 129.5
click at [901, 186] on div "180 170 160 150 140 130 120 110 100 90 80 70 60 50 40 30 20 10 0 -10 -20 -30 -4…" at bounding box center [960, 379] width 553 height 386
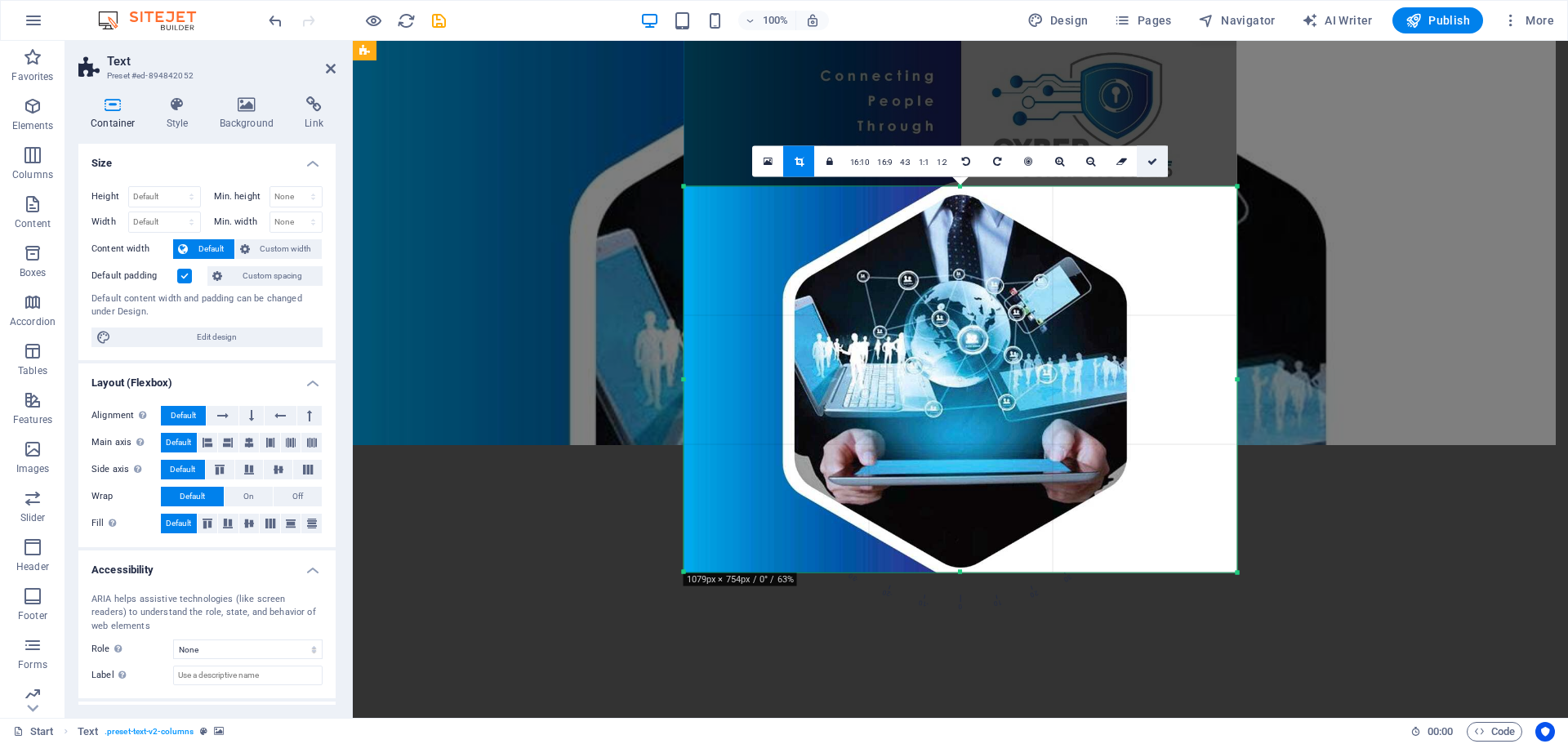
click at [1150, 160] on icon at bounding box center [1152, 161] width 10 height 10
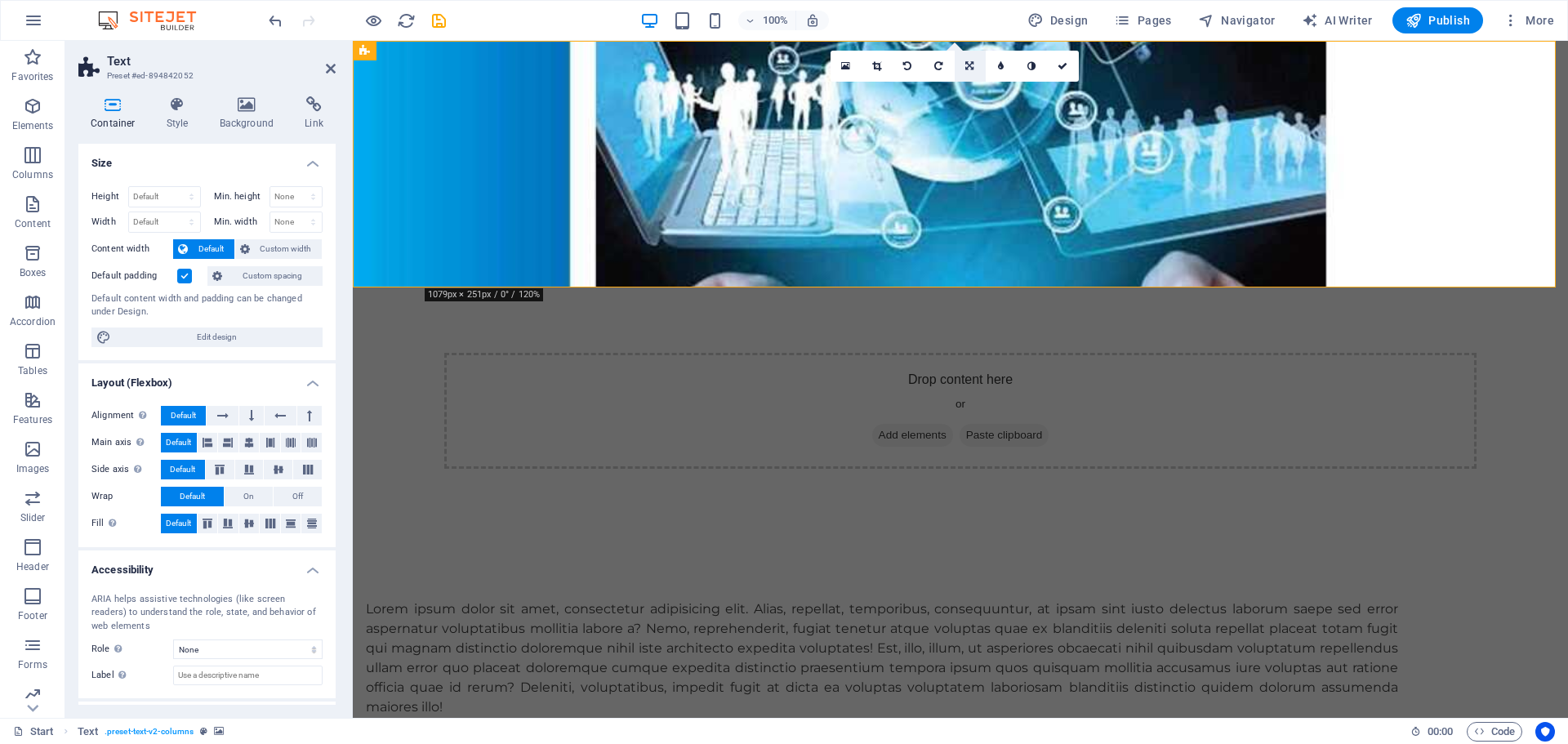
click at [971, 65] on icon at bounding box center [969, 66] width 9 height 10
click at [1000, 90] on icon at bounding box center [1001, 91] width 8 height 10
click at [1402, 105] on figure at bounding box center [960, 164] width 1215 height 246
click at [453, 353] on div "Drop content here or Add elements Paste clipboard" at bounding box center [959, 410] width 1032 height 116
click at [485, 353] on div "Drop content here or Add elements Paste clipboard" at bounding box center [959, 410] width 1032 height 116
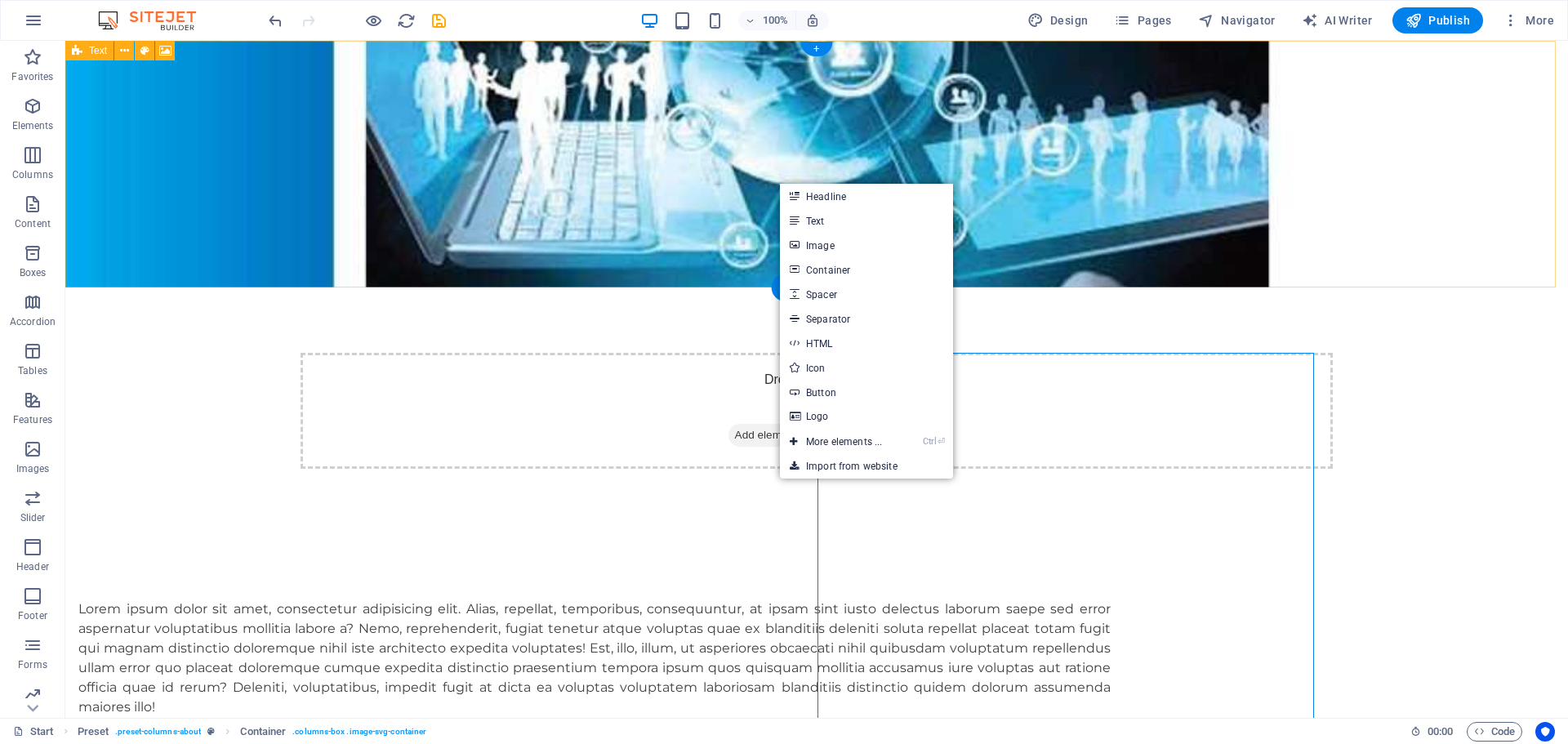
click at [551, 353] on div "Drop content here or Add elements Paste clipboard" at bounding box center [817, 410] width 1032 height 116
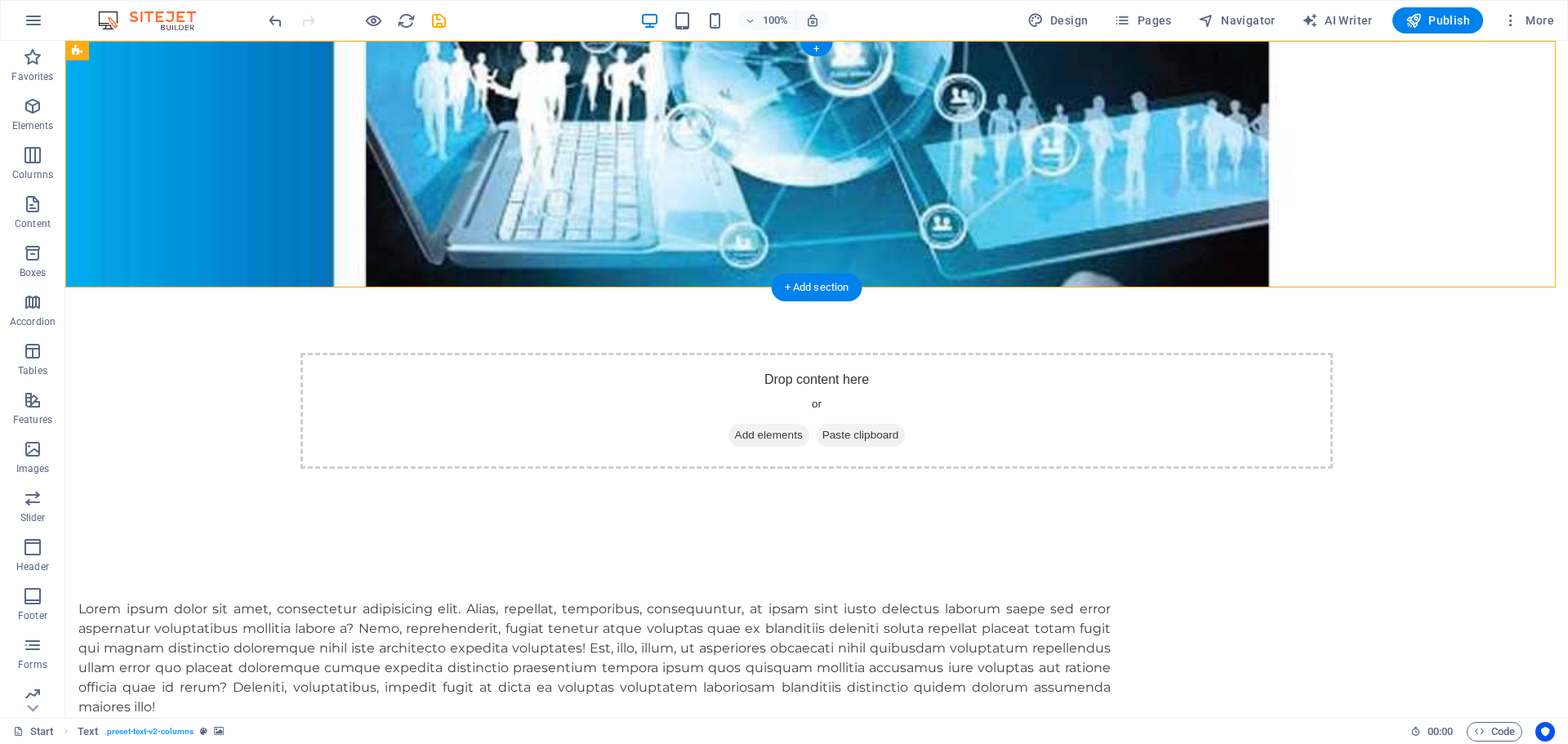
click at [507, 77] on figure at bounding box center [817, 164] width 1503 height 246
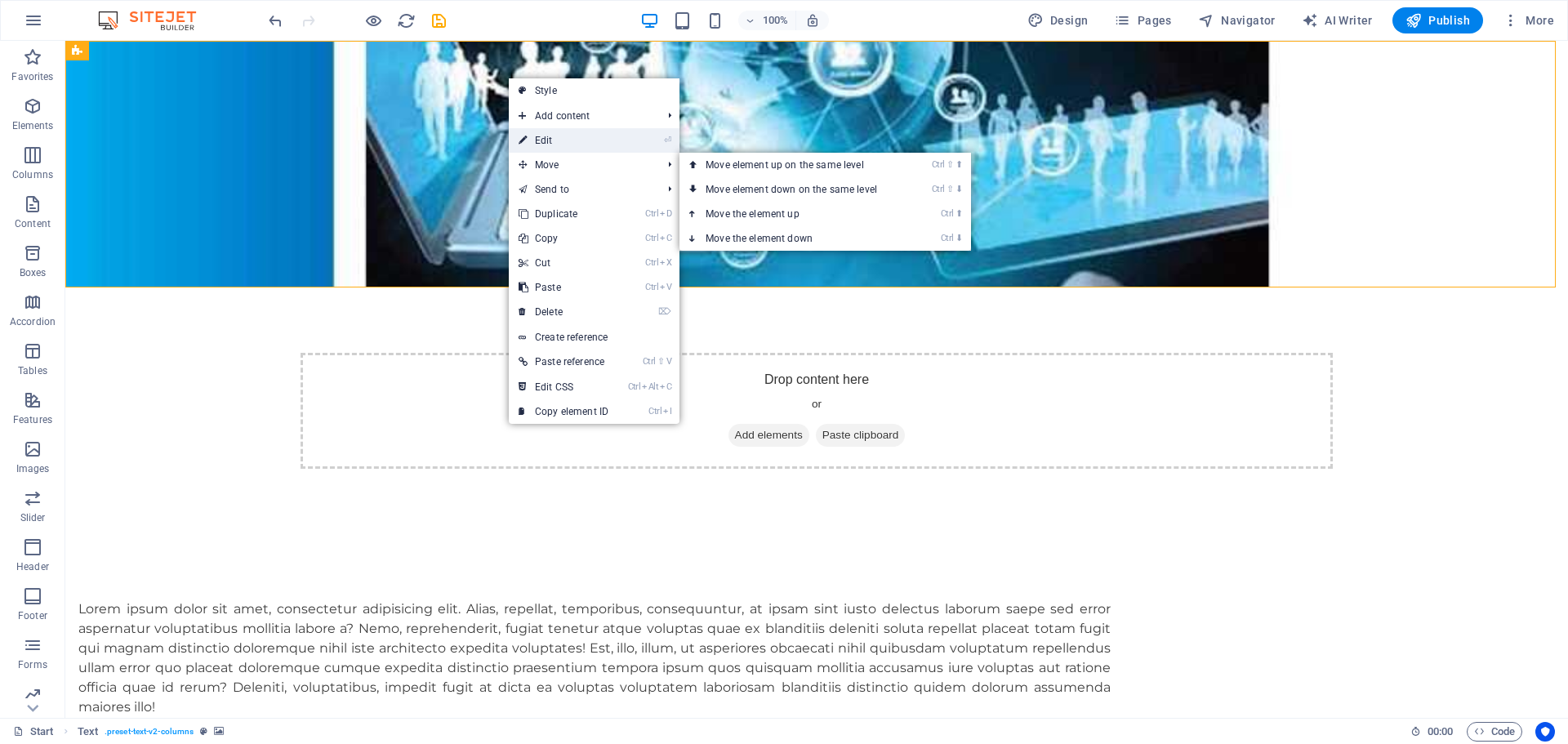
click at [544, 139] on link "⏎ Edit" at bounding box center [564, 141] width 109 height 25
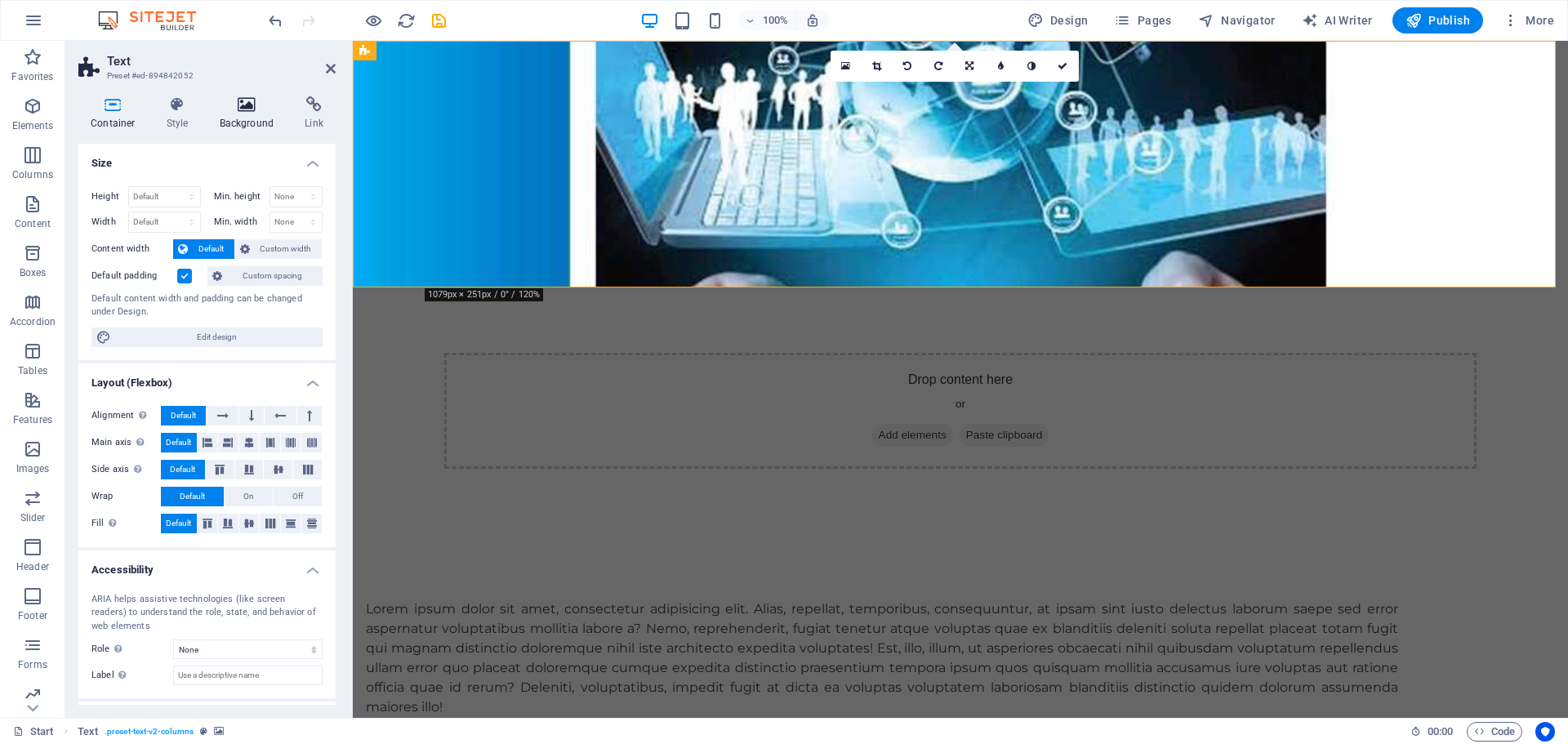
click at [240, 111] on icon at bounding box center [246, 105] width 80 height 16
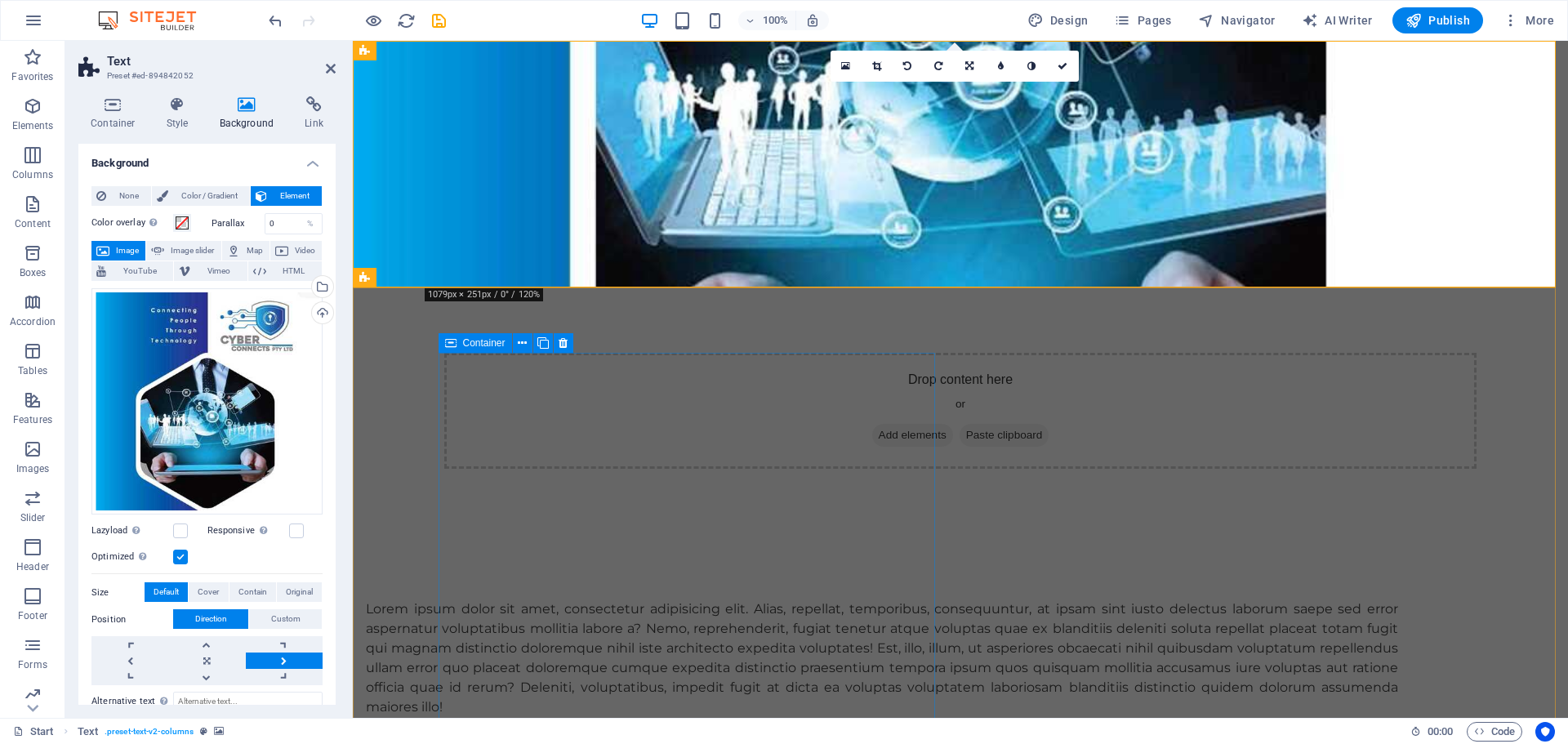
drag, startPoint x: 604, startPoint y: 453, endPoint x: 1009, endPoint y: 316, distance: 427.5
click at [896, 599] on div "Lorem ipsum dolor sit amet, consectetur adipisicing elit. Alias, repellat, temp…" at bounding box center [882, 658] width 1032 height 118
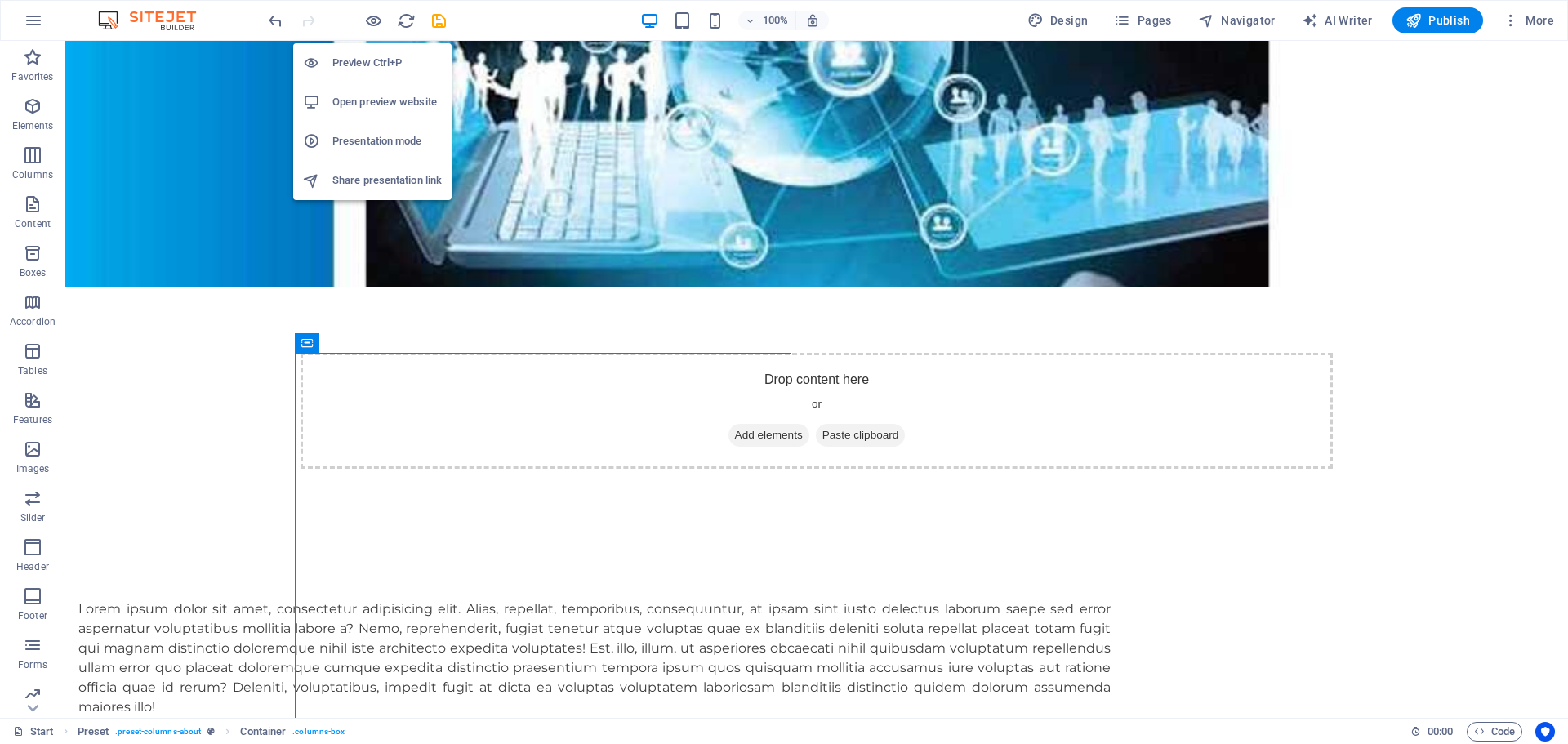
click at [366, 63] on h6 "Preview Ctrl+P" at bounding box center [387, 62] width 109 height 19
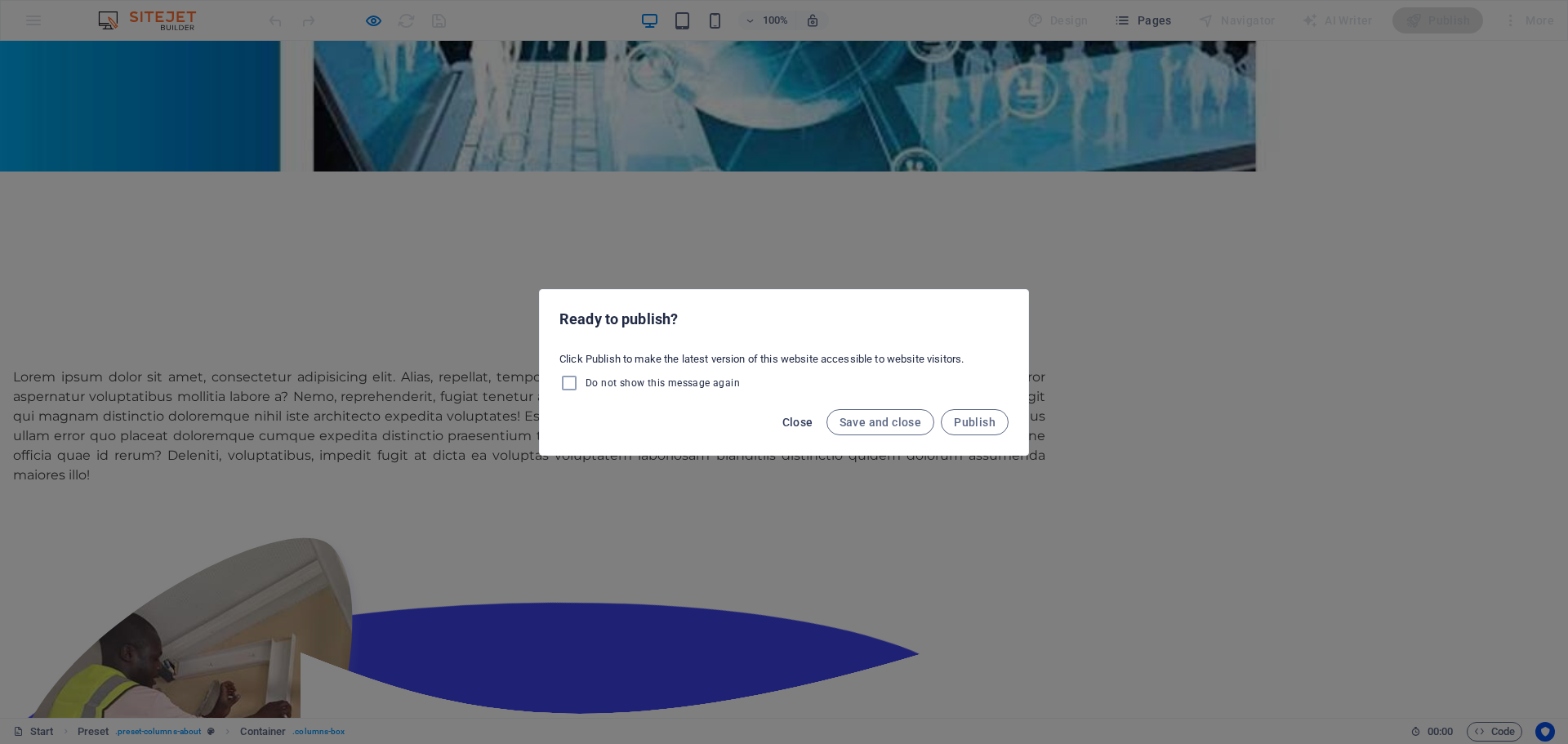
click at [791, 427] on span "Close" at bounding box center [797, 423] width 31 height 13
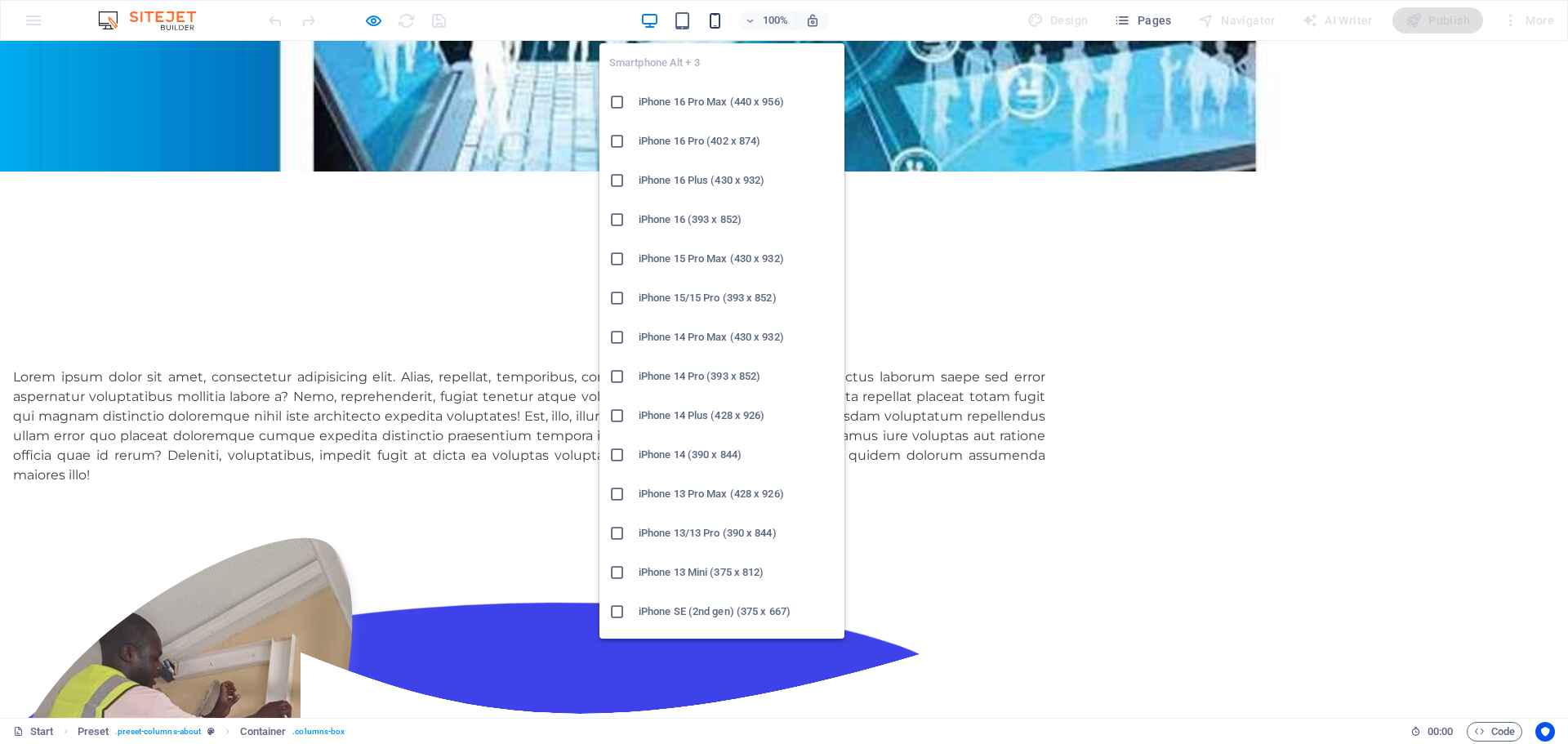
click at [719, 25] on icon "button" at bounding box center [715, 21] width 19 height 19
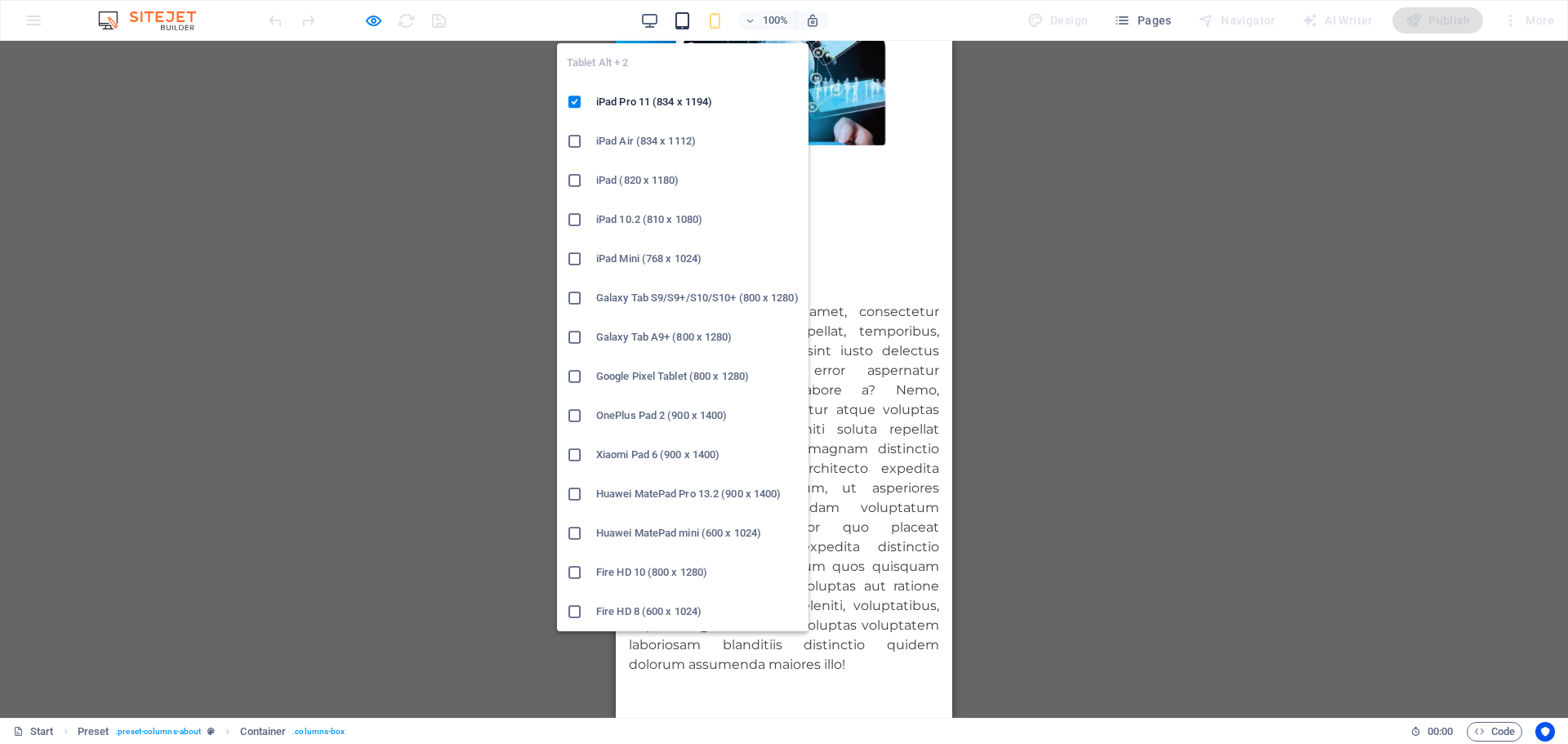
click at [686, 24] on icon "button" at bounding box center [682, 21] width 19 height 19
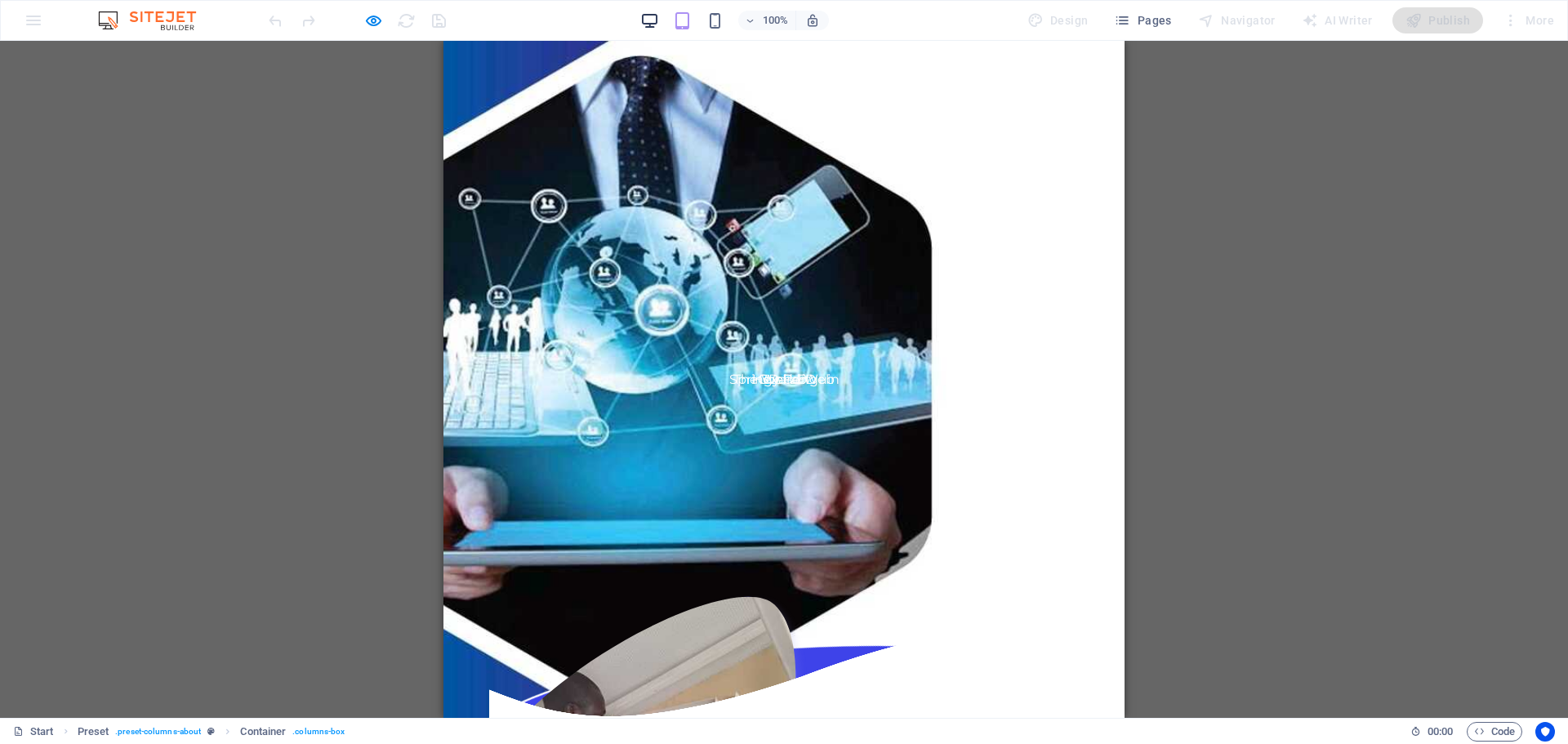
scroll to position [472, 0]
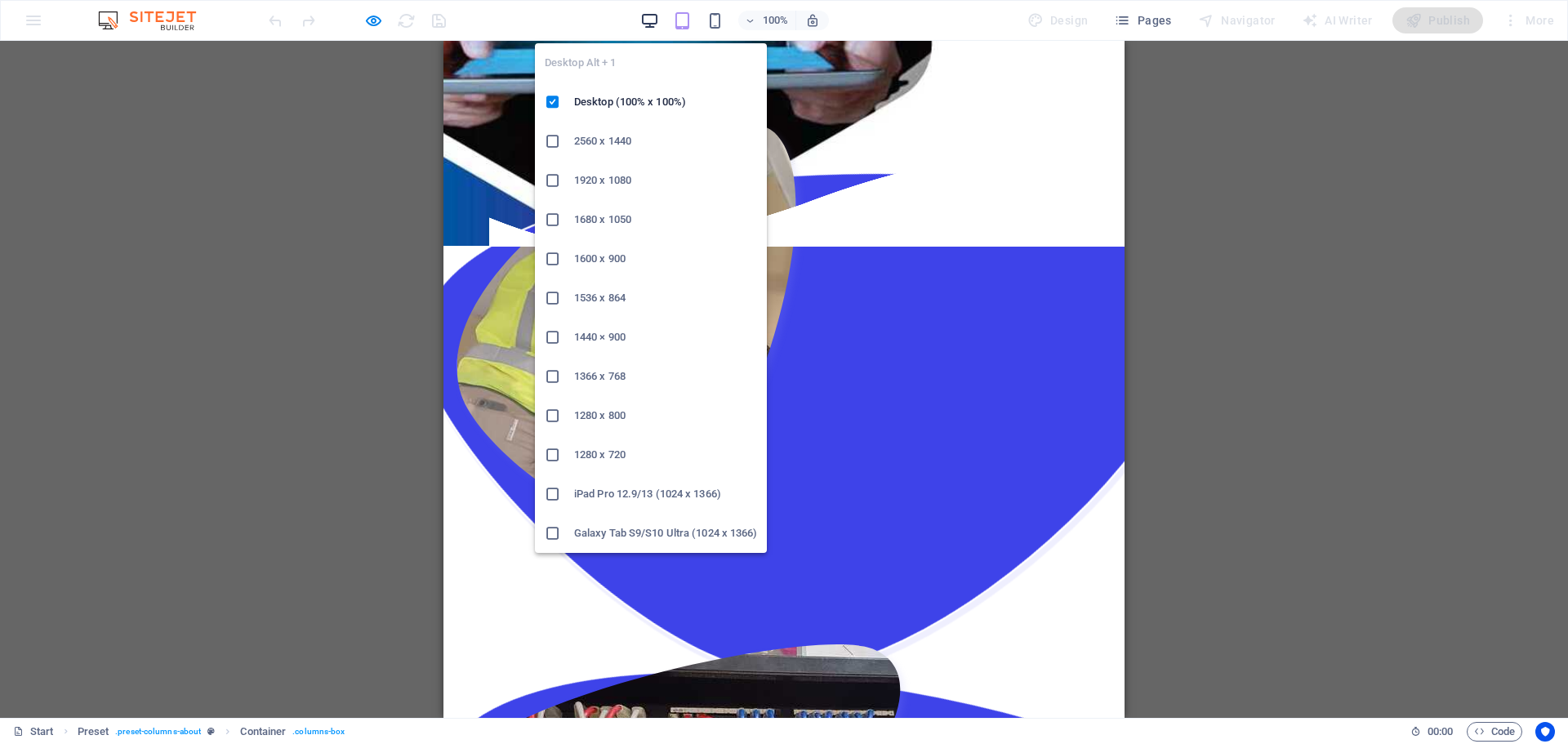
click at [657, 24] on icon "button" at bounding box center [650, 21] width 19 height 19
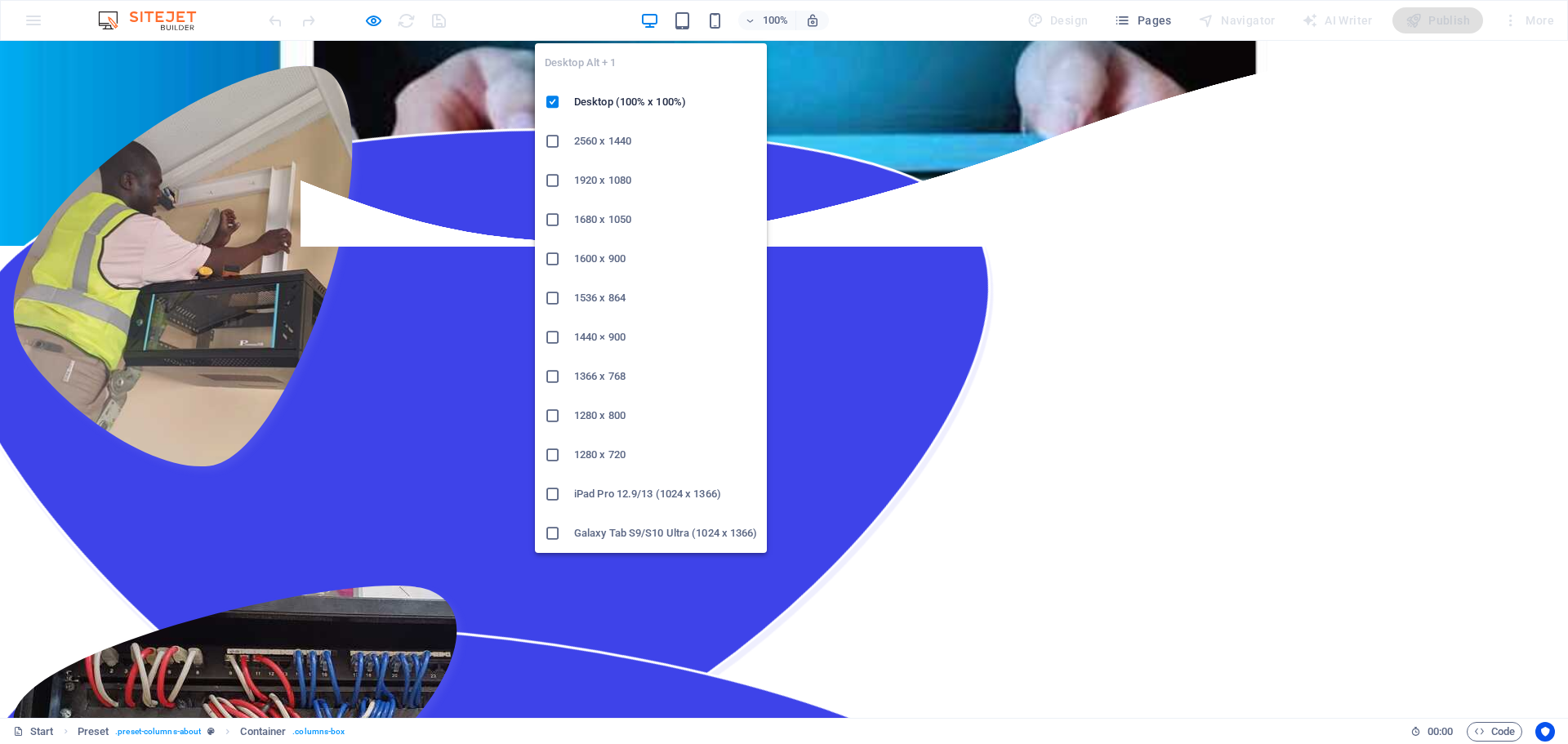
scroll to position [0, 0]
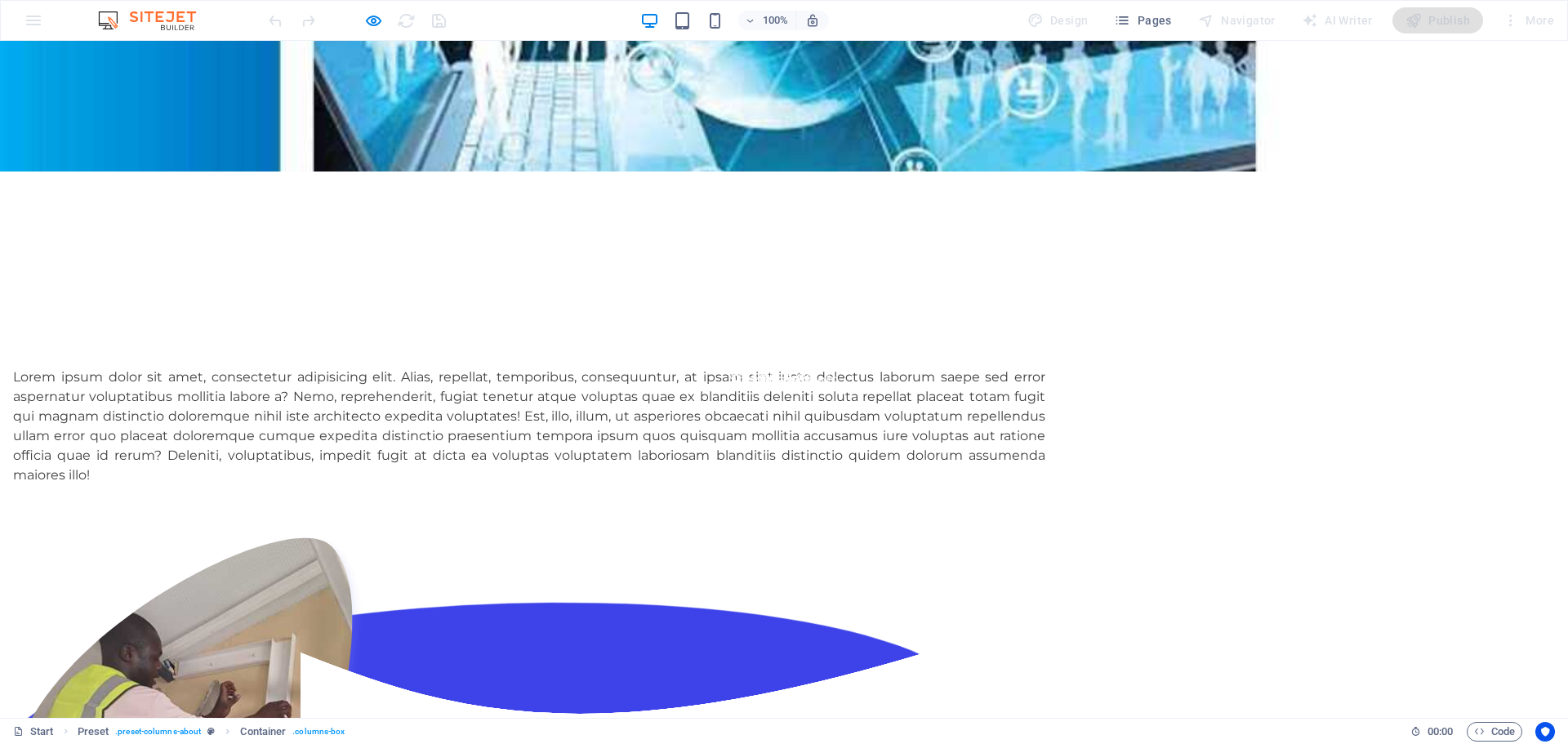
click at [857, 120] on div at bounding box center [784, 106] width 1568 height 130
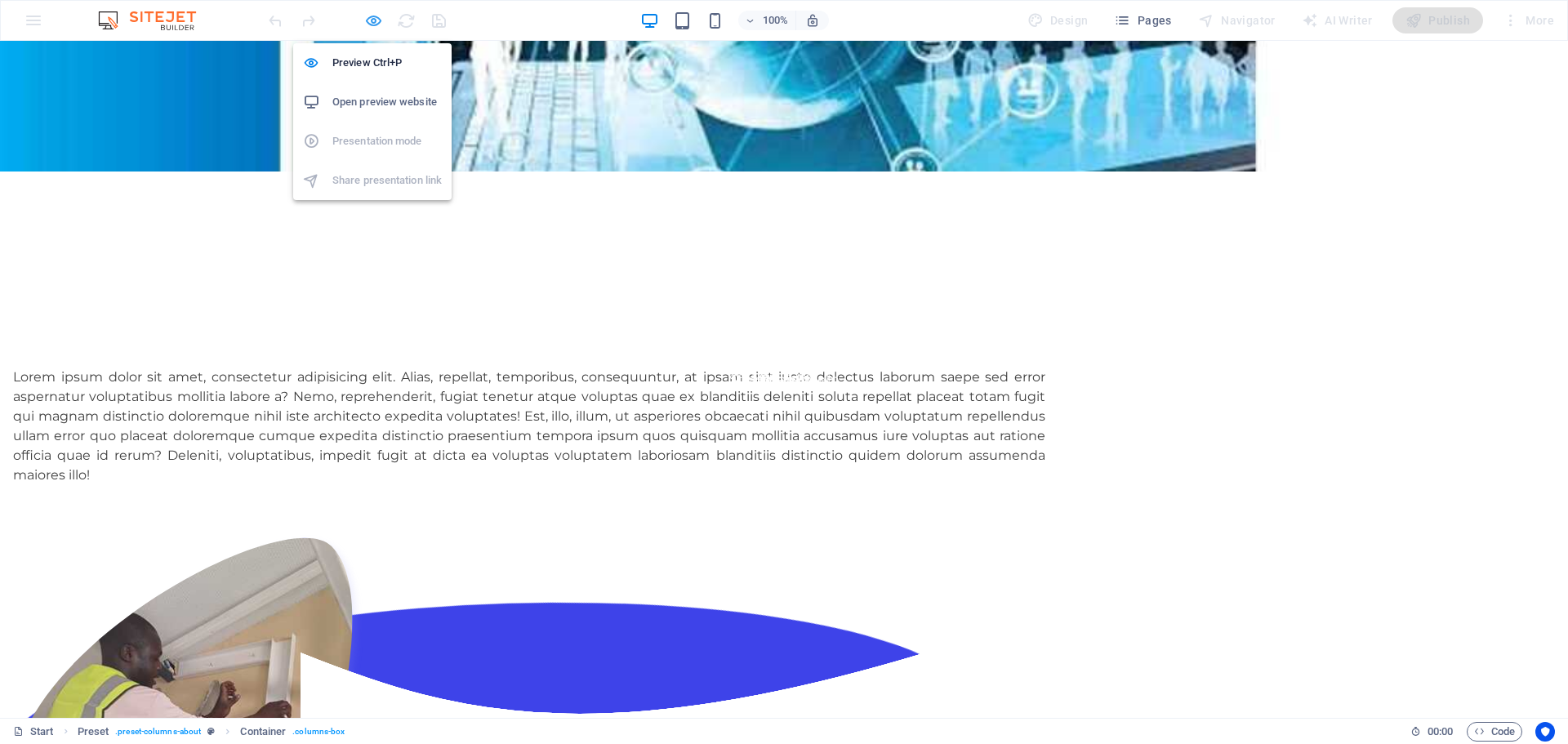
click at [367, 20] on icon "button" at bounding box center [374, 21] width 19 height 19
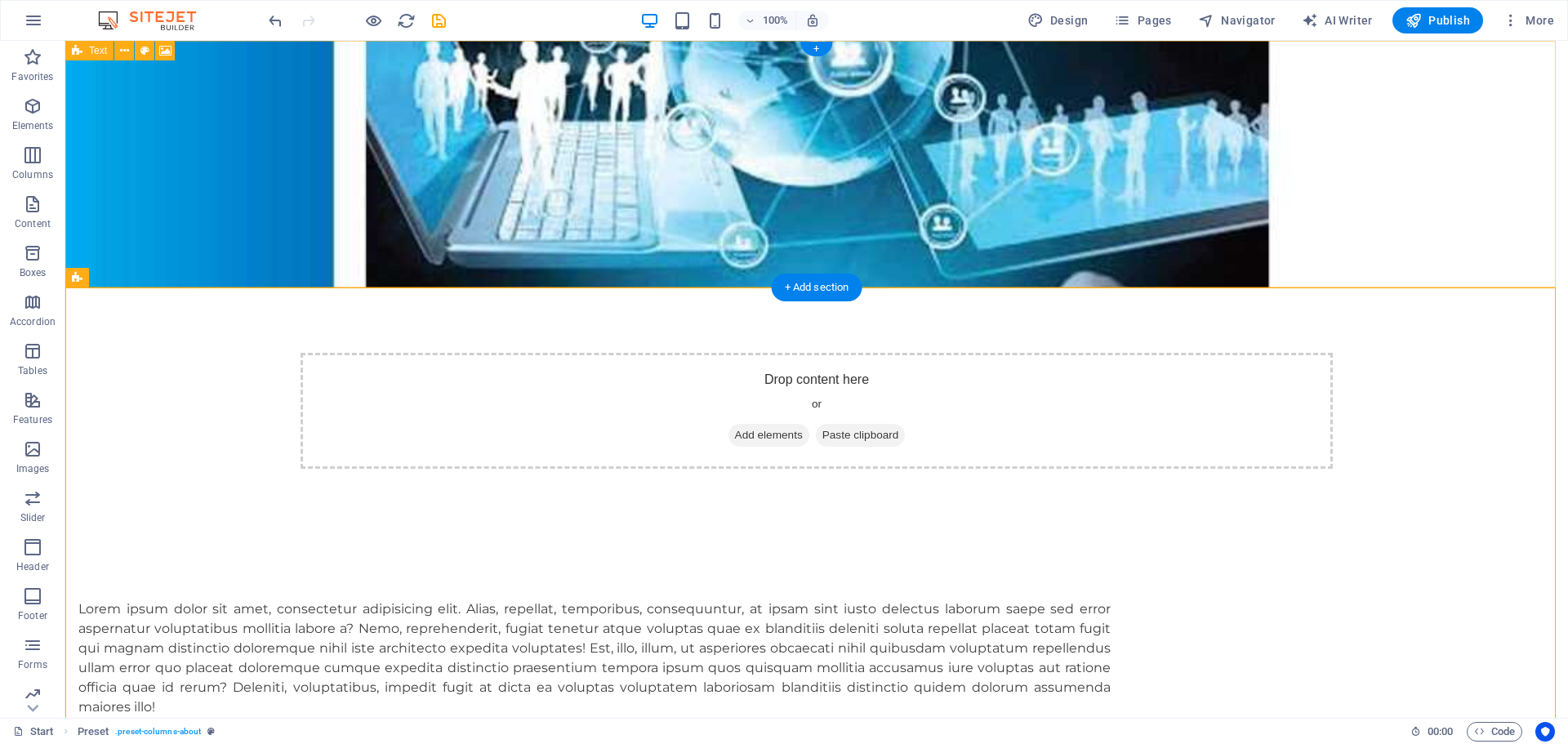
click at [759, 424] on span "Add elements" at bounding box center [769, 435] width 81 height 23
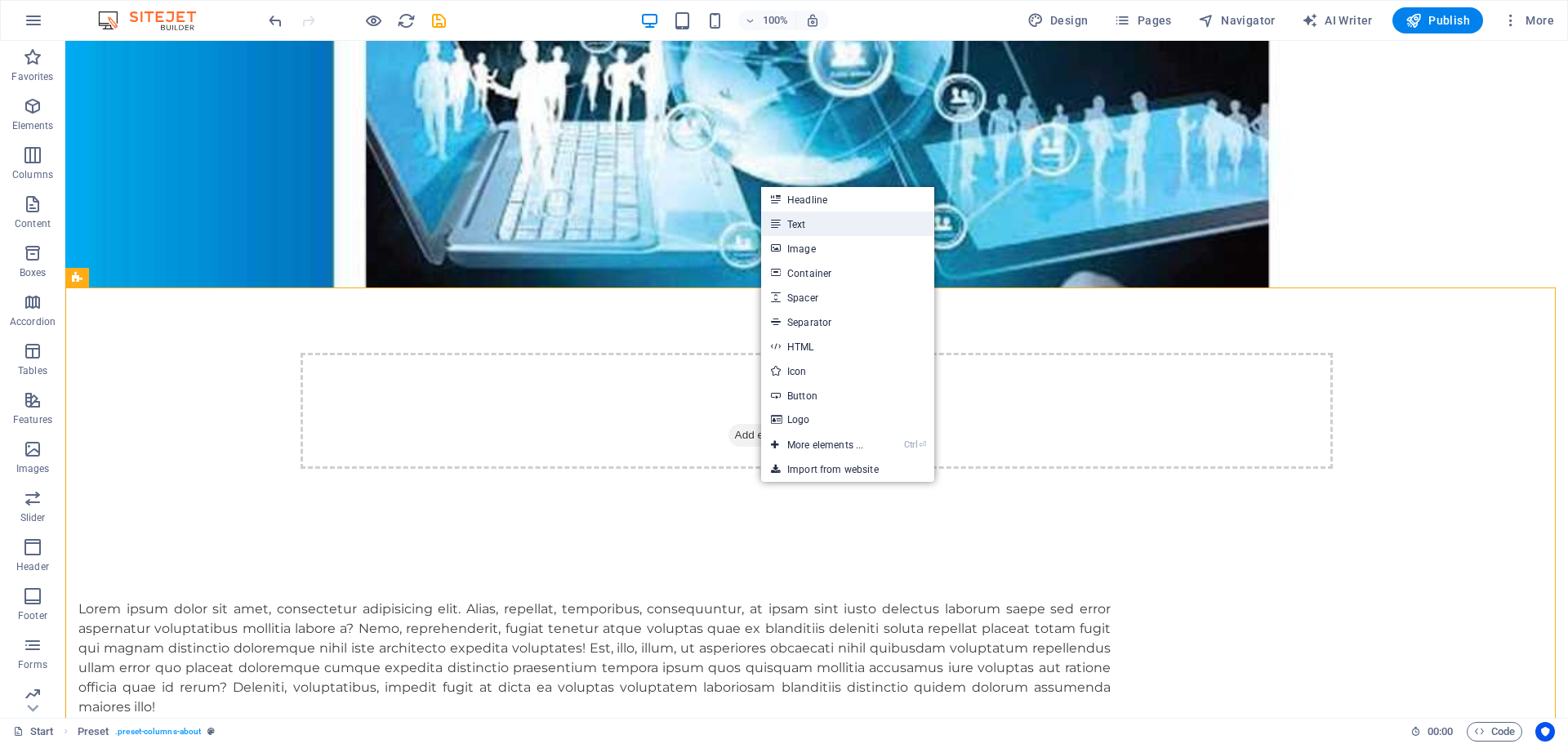
click at [802, 228] on link "Text" at bounding box center [847, 224] width 173 height 25
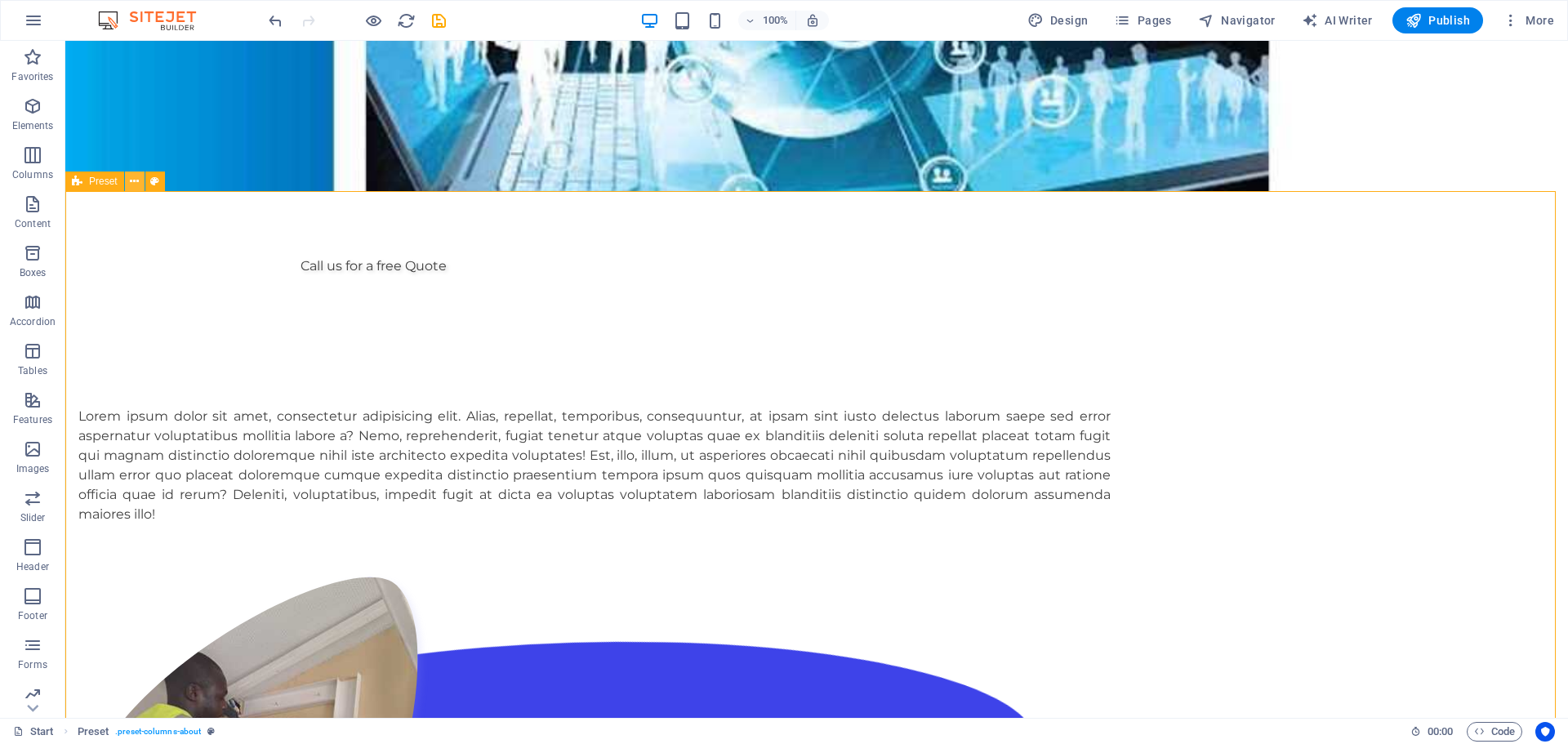
click at [135, 183] on icon at bounding box center [133, 182] width 9 height 17
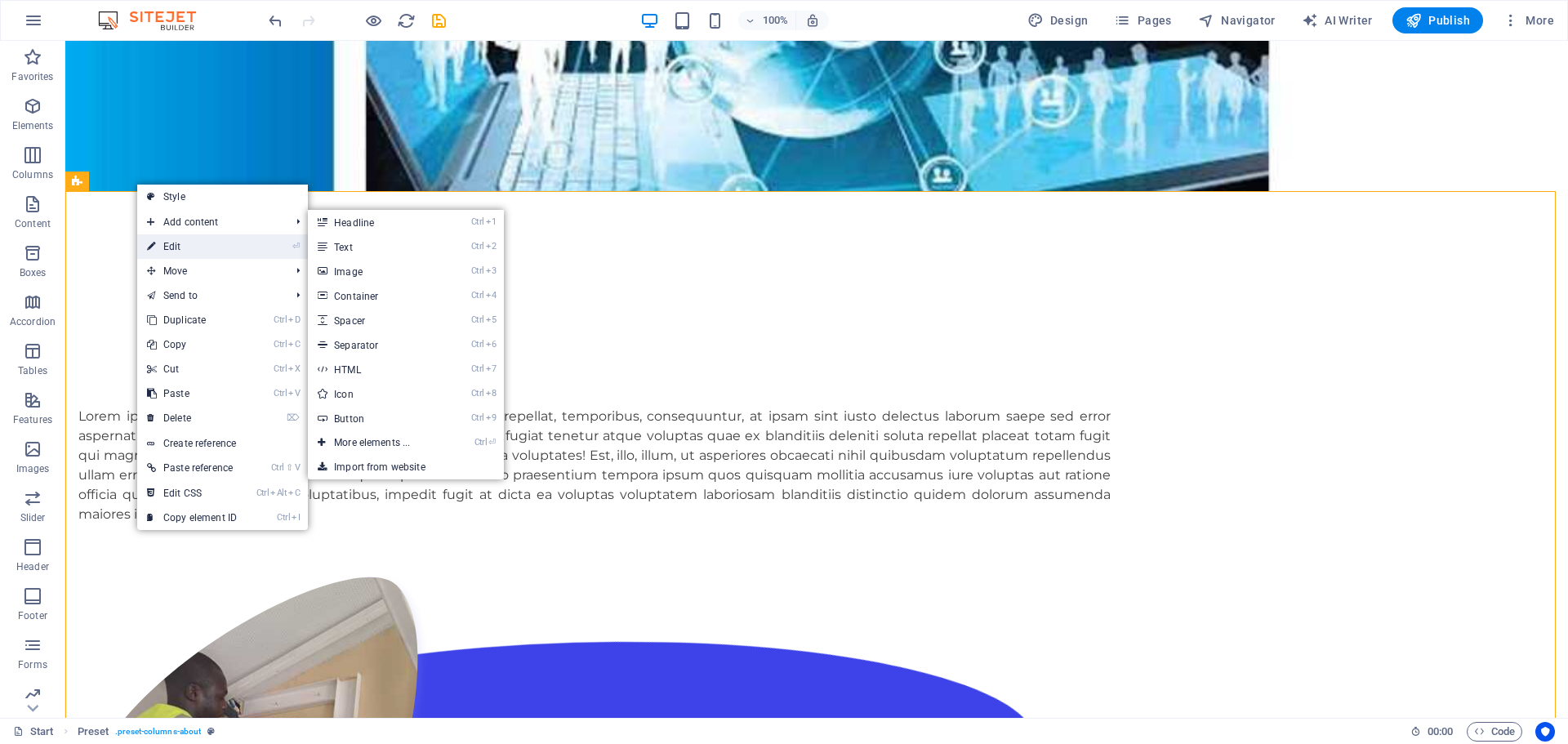
click at [173, 244] on link "⏎ Edit" at bounding box center [192, 247] width 109 height 25
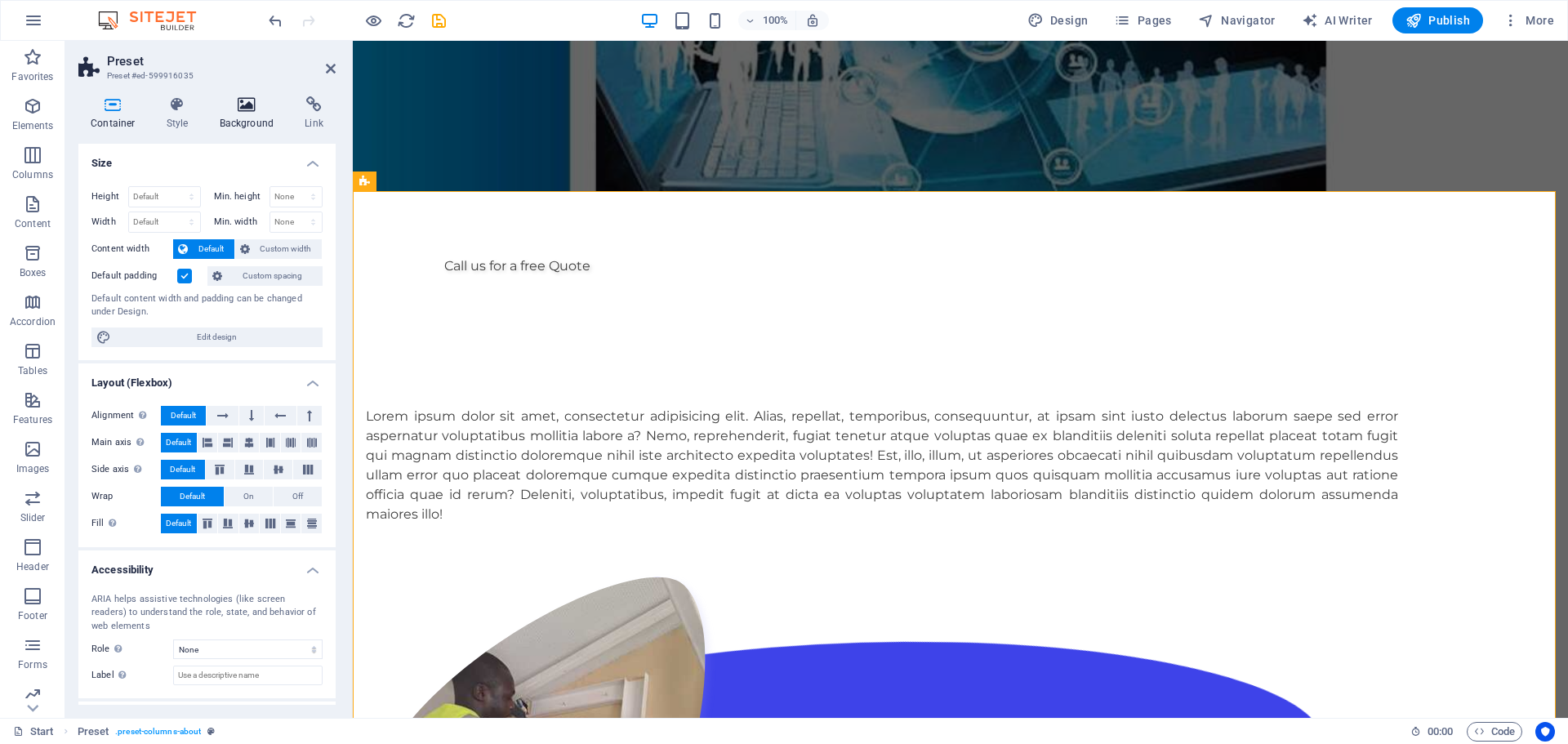
click at [243, 109] on icon at bounding box center [246, 105] width 80 height 16
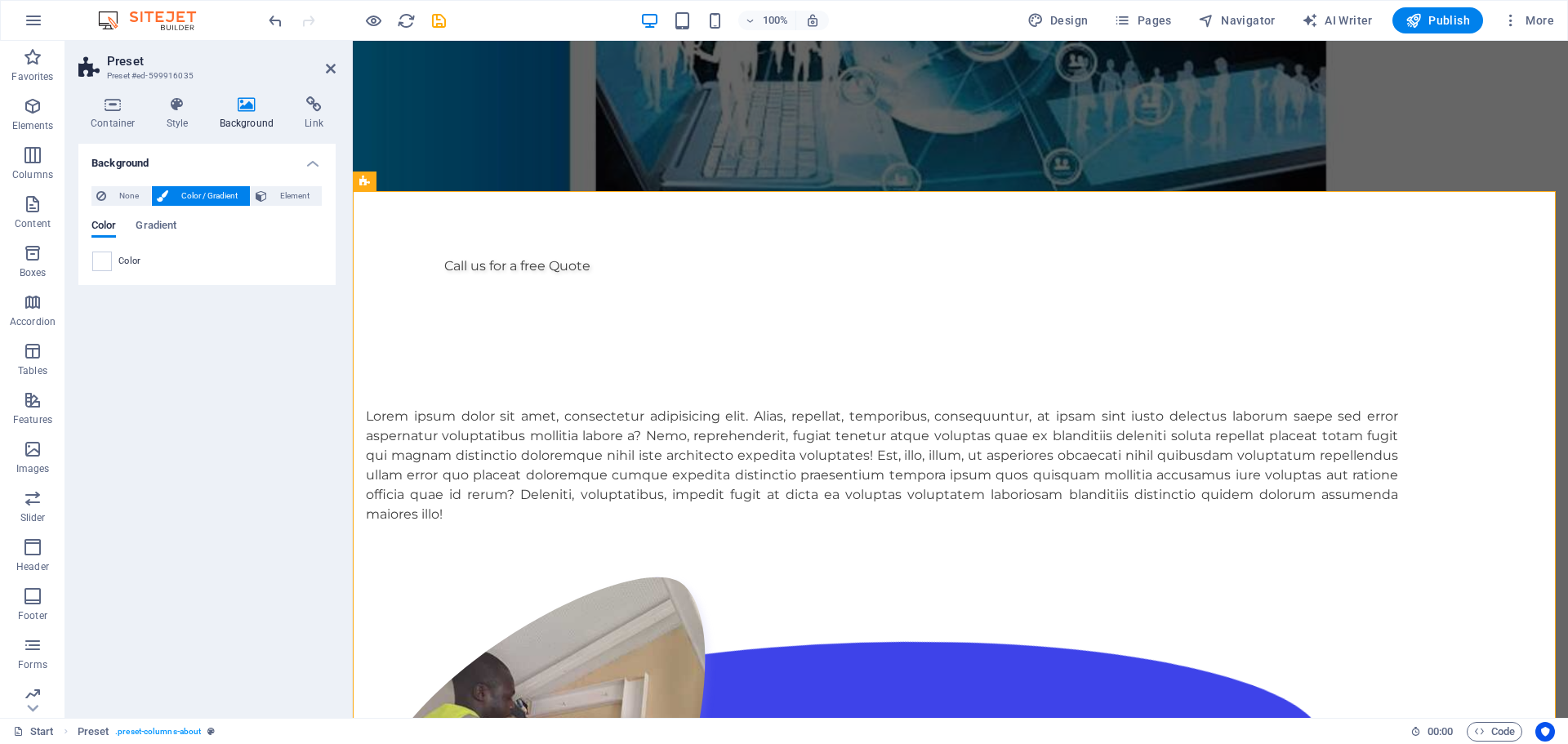
click at [242, 109] on icon at bounding box center [246, 105] width 80 height 16
click at [323, 68] on h2 "Preset" at bounding box center [221, 60] width 229 height 14
click at [332, 68] on icon at bounding box center [331, 69] width 10 height 13
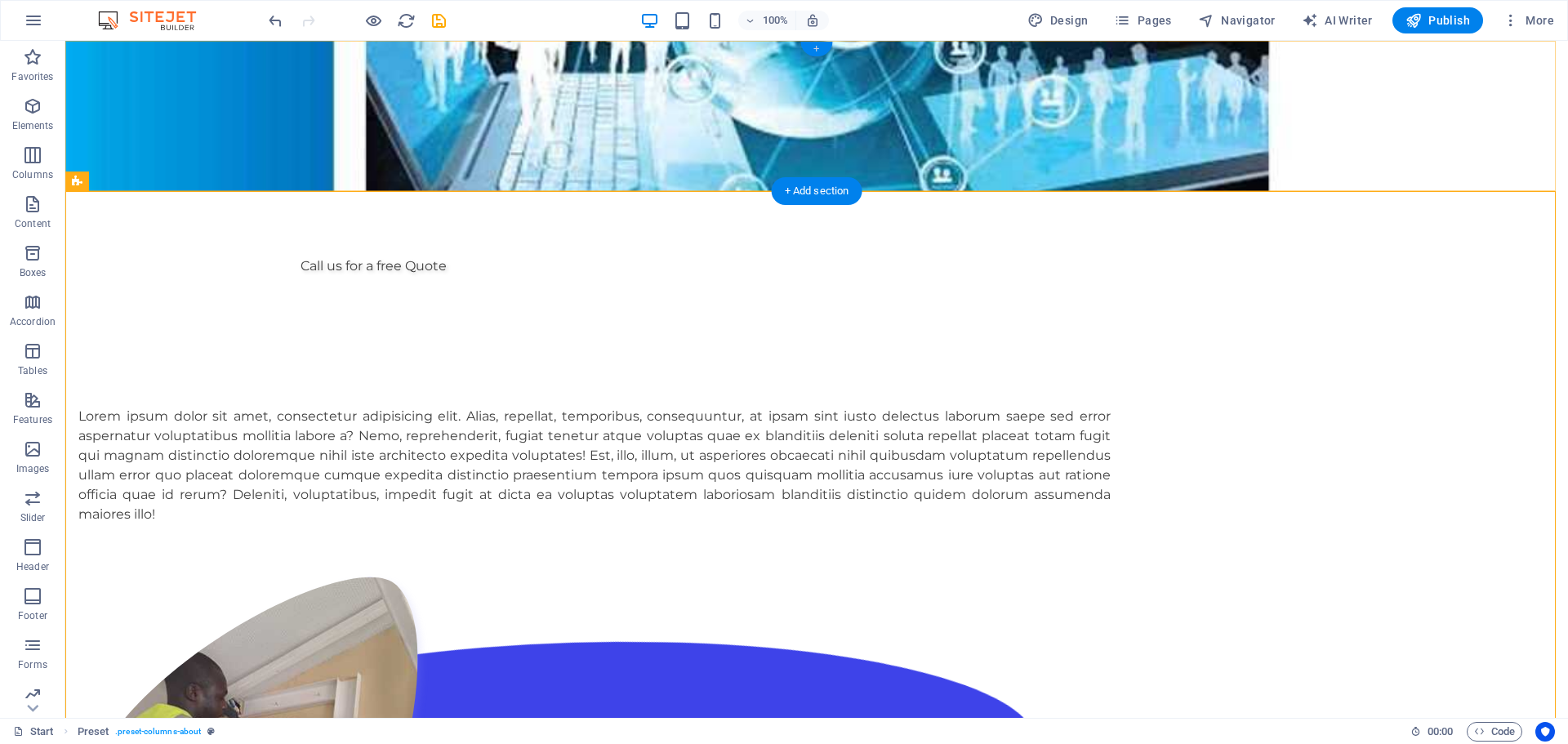
click at [817, 50] on div "+" at bounding box center [816, 48] width 32 height 14
click at [536, 50] on figure at bounding box center [817, 116] width 1503 height 151
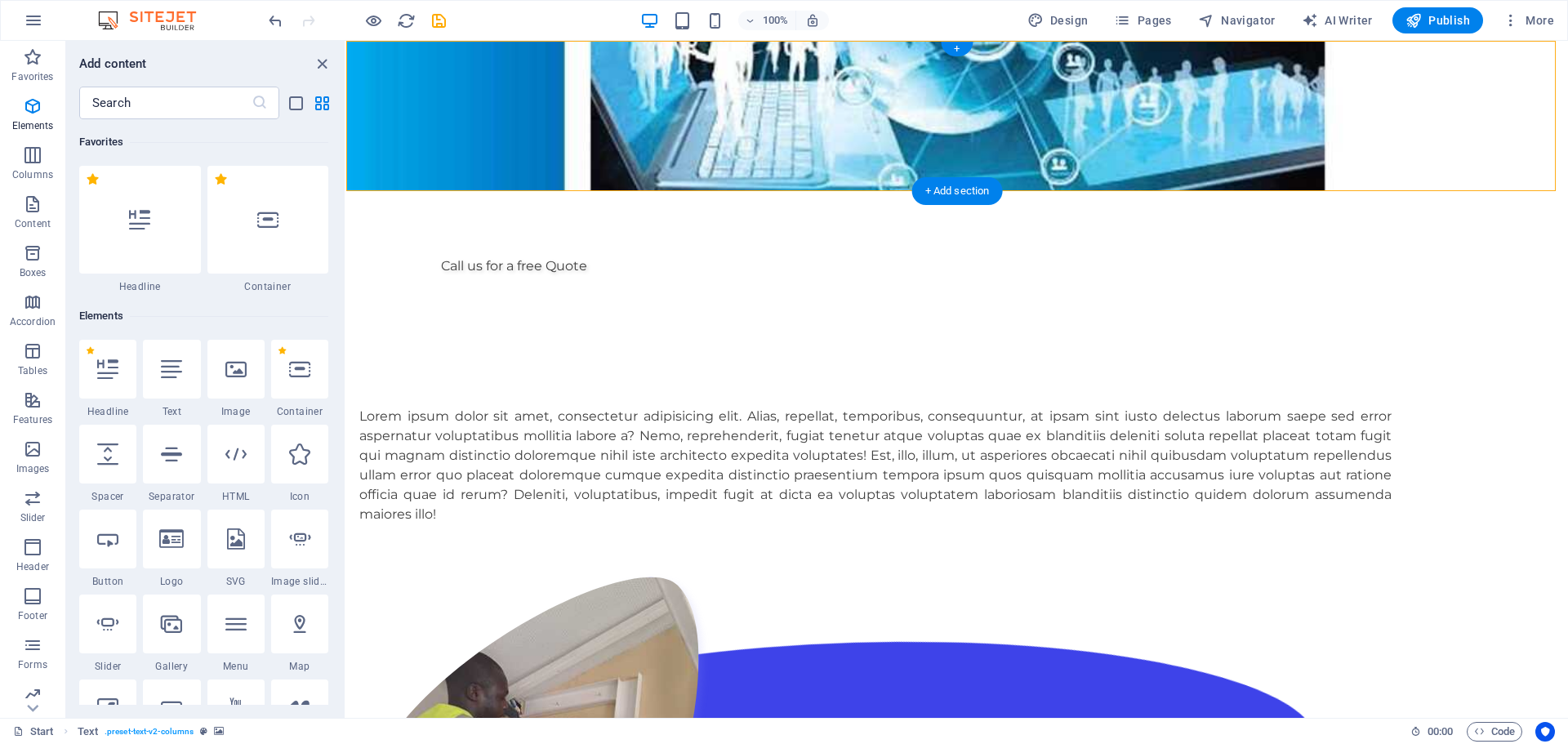
scroll to position [2858, 0]
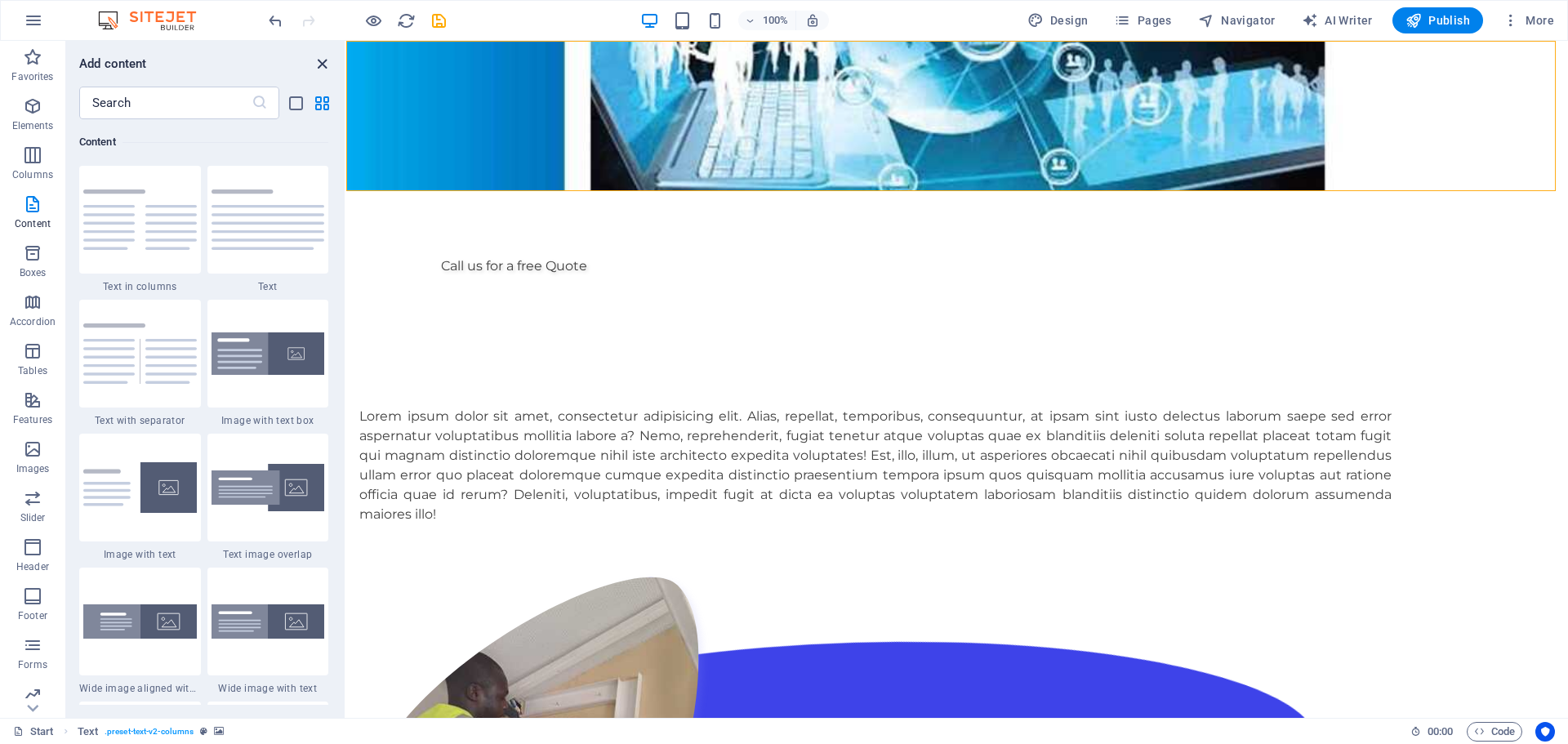
click at [317, 62] on icon "close panel" at bounding box center [322, 64] width 19 height 19
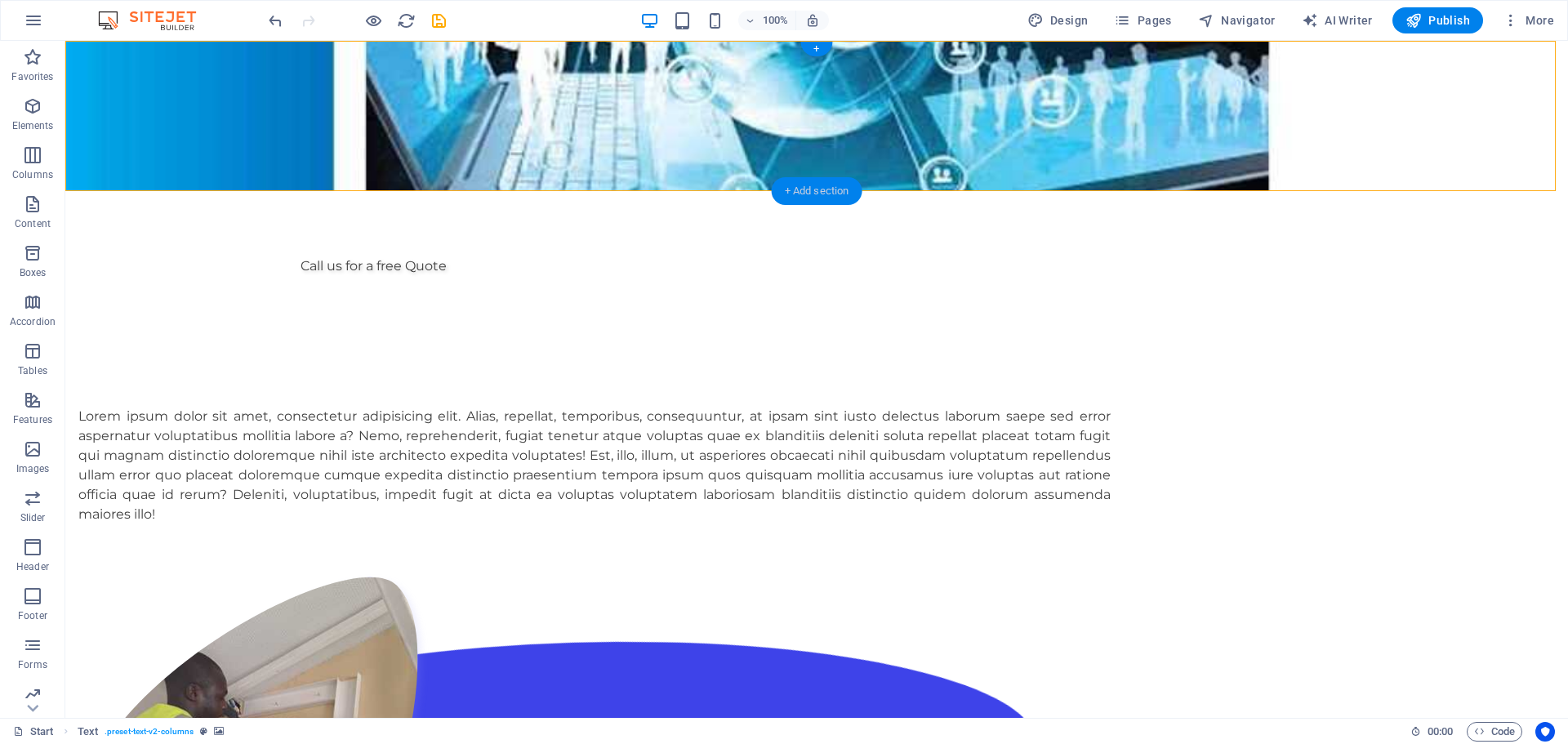
click at [820, 185] on div "+ Add section" at bounding box center [817, 191] width 91 height 28
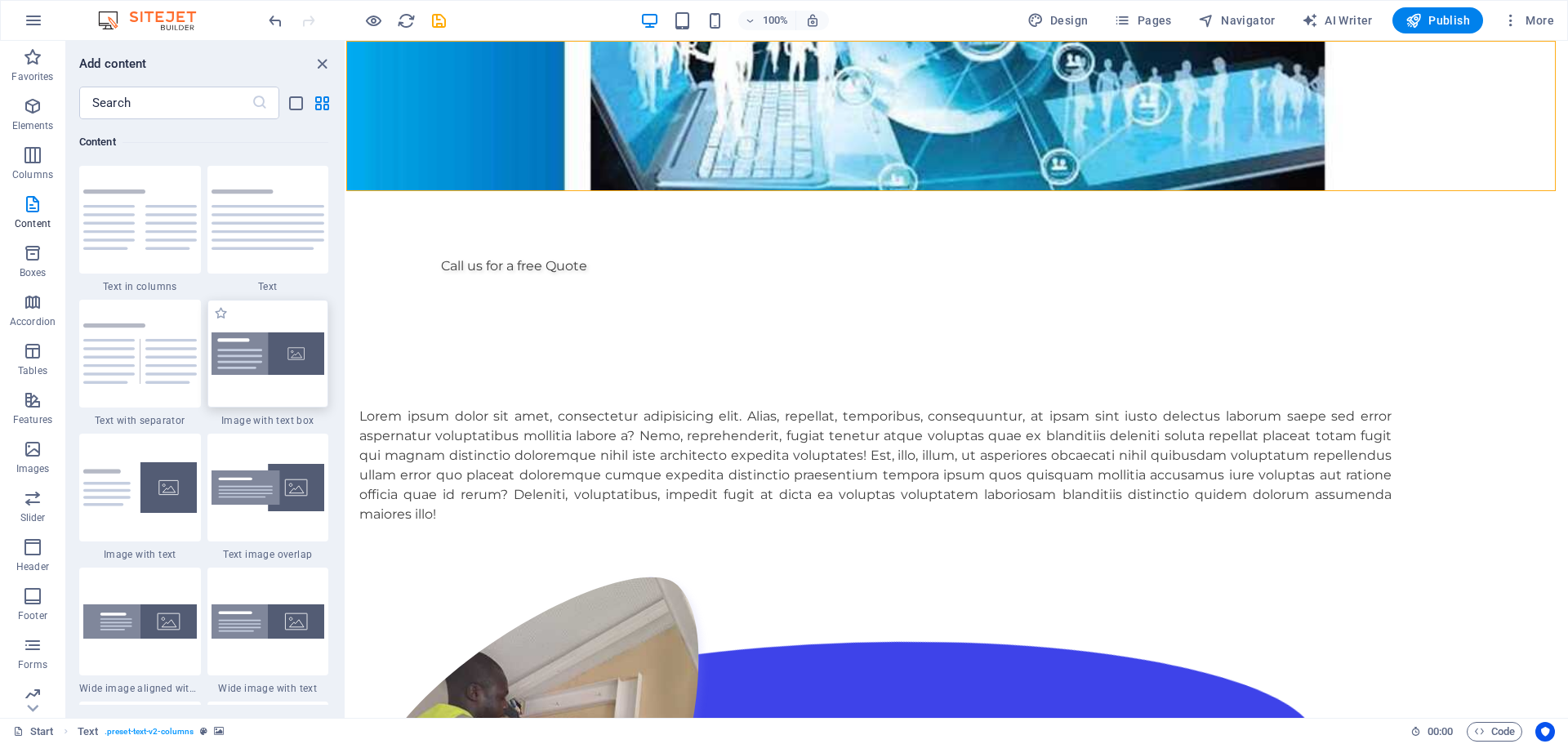
click at [288, 348] on img at bounding box center [268, 354] width 113 height 43
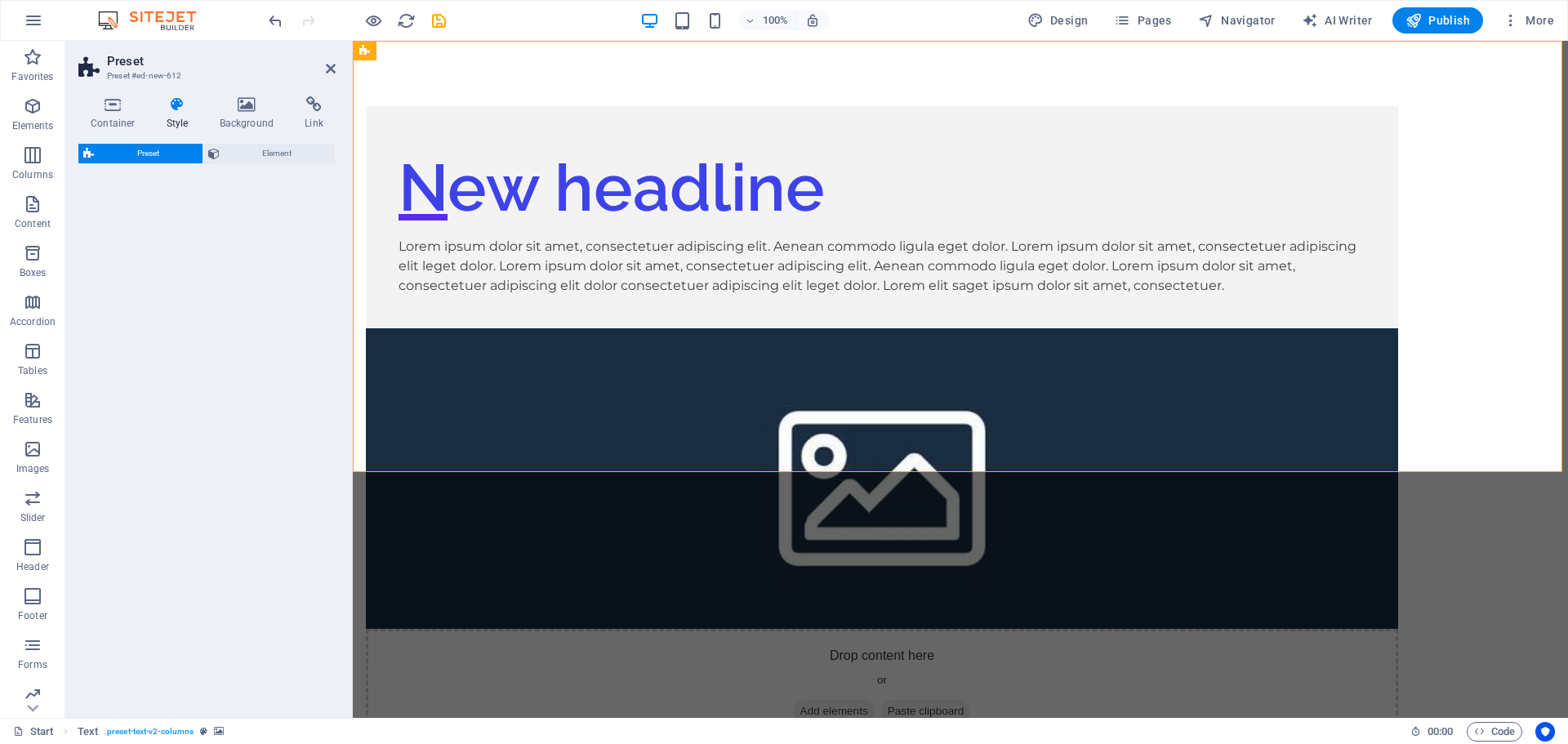
select select "rem"
select select "px"
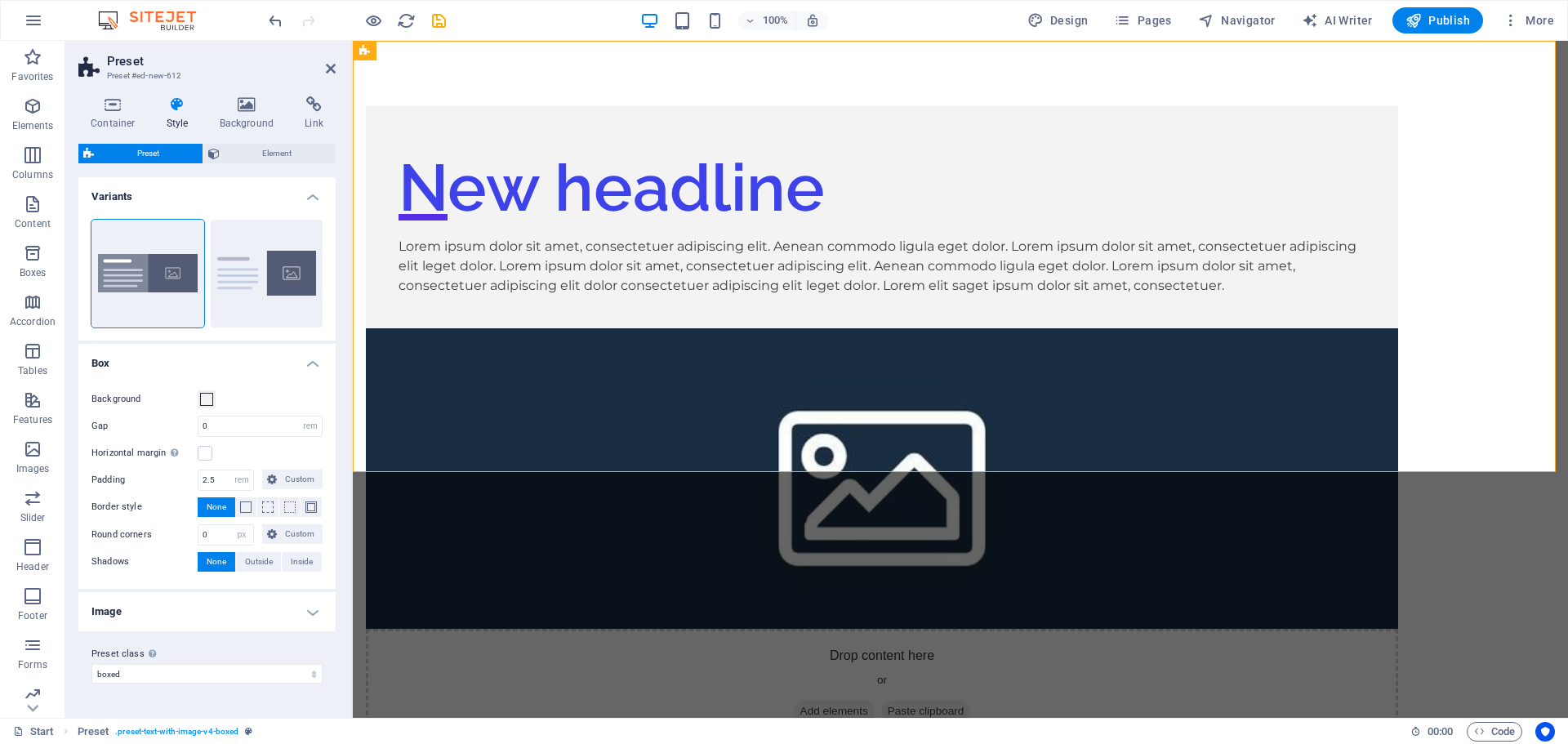
click at [1197, 328] on figure at bounding box center [882, 478] width 1032 height 301
drag, startPoint x: 1055, startPoint y: 92, endPoint x: 620, endPoint y: 113, distance: 435.5
click at [1055, 92] on icon at bounding box center [1059, 97] width 12 height 17
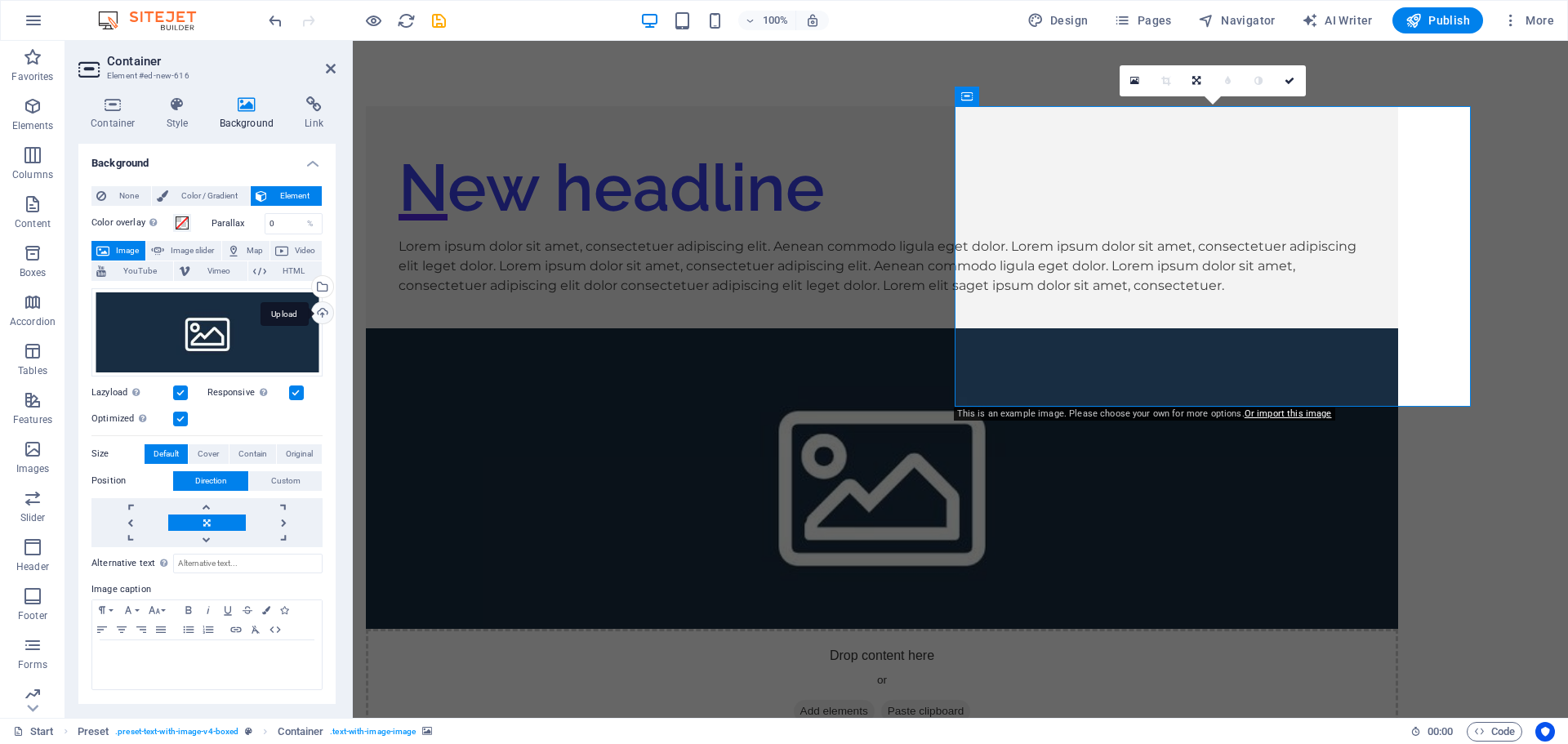
click at [318, 309] on div "Upload" at bounding box center [321, 314] width 25 height 25
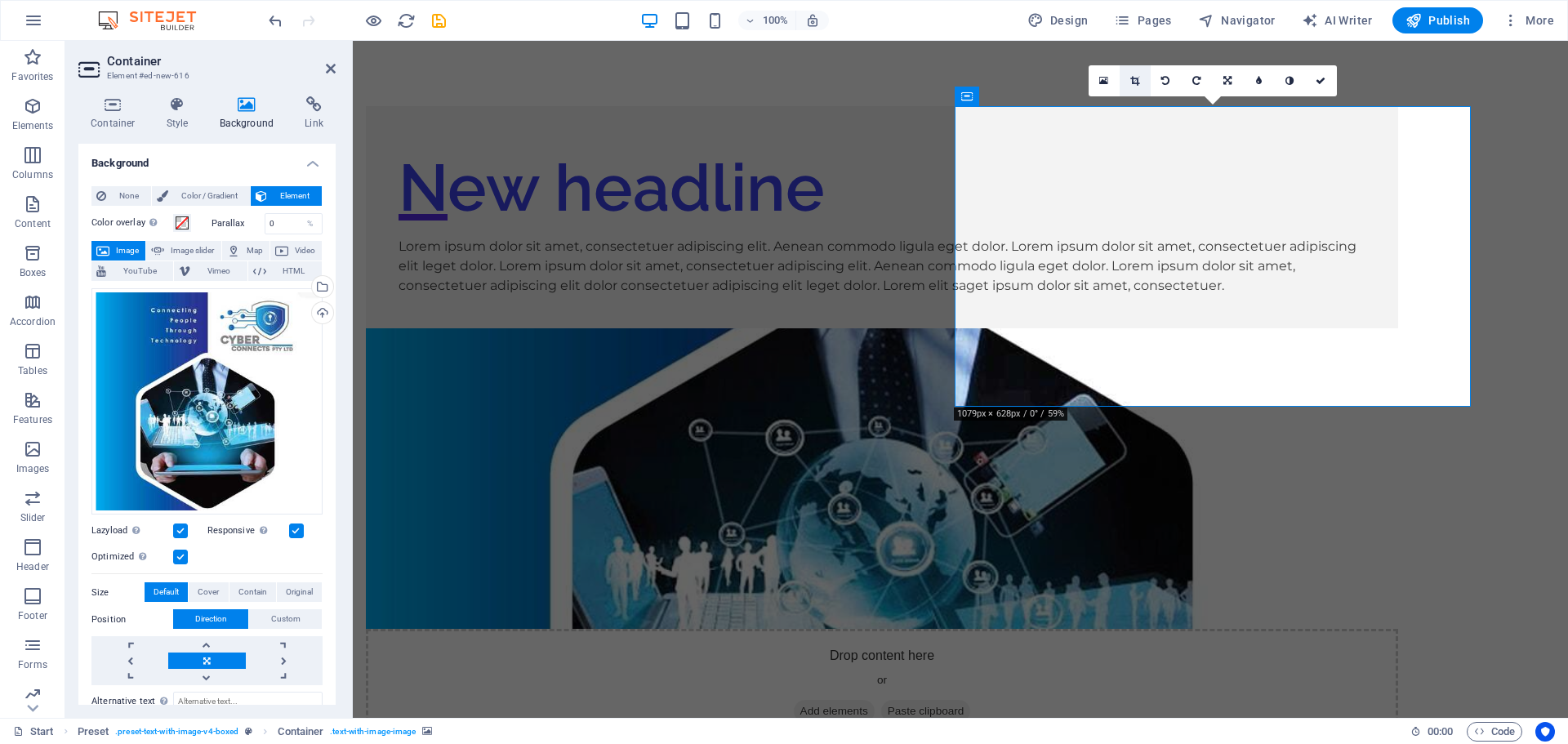
click at [1138, 83] on icon at bounding box center [1134, 81] width 9 height 10
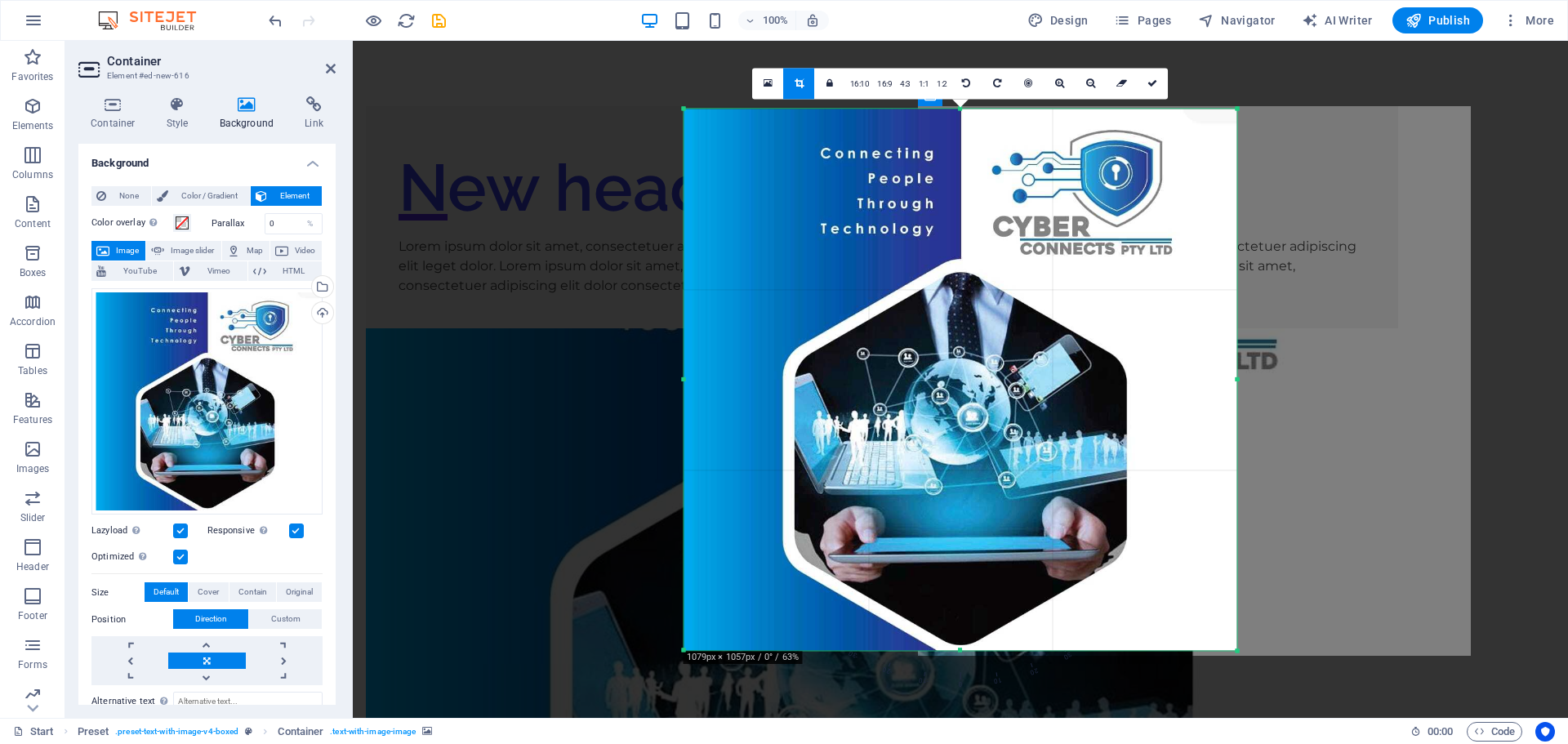
drag, startPoint x: 956, startPoint y: 649, endPoint x: 963, endPoint y: 658, distance: 11.4
click at [963, 650] on div "180 170 160 150 140 130 120 110 100 90 80 70 60 50 40 30 20 10 0 -10 -20 -30 -4…" at bounding box center [960, 379] width 553 height 542
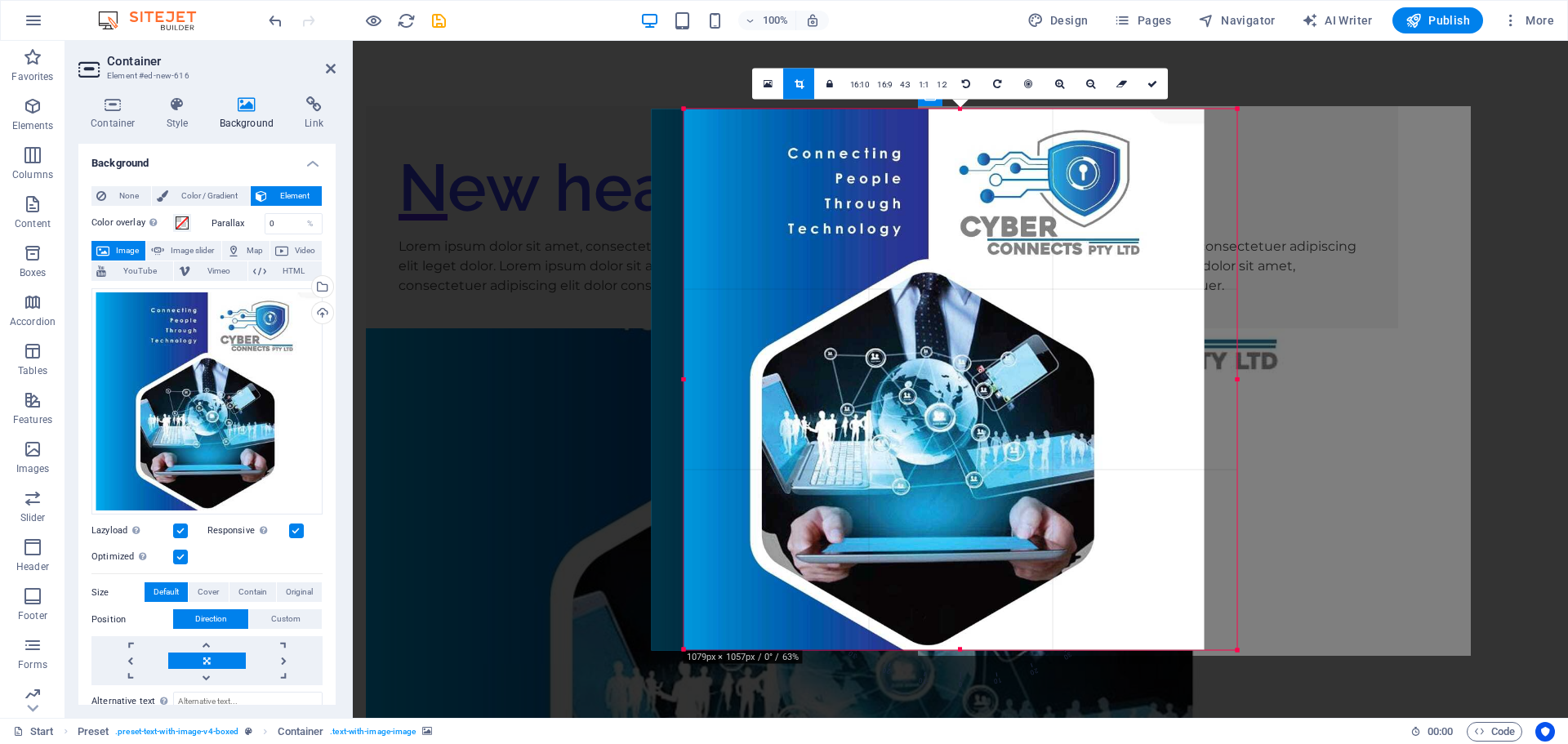
drag, startPoint x: 1233, startPoint y: 379, endPoint x: 1200, endPoint y: 379, distance: 33.0
click at [1200, 379] on div at bounding box center [928, 379] width 553 height 542
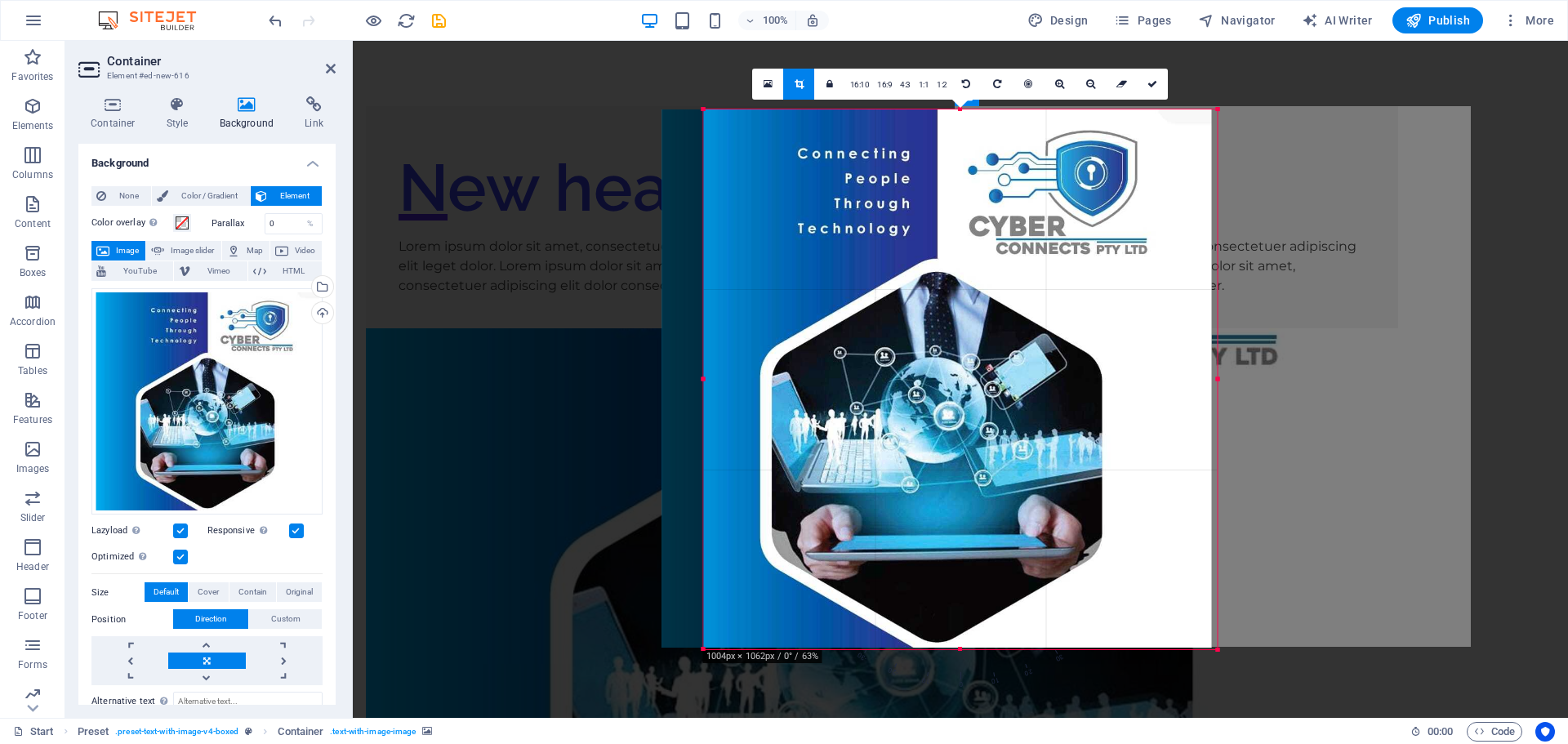
drag, startPoint x: 687, startPoint y: 379, endPoint x: 728, endPoint y: 384, distance: 41.3
click at [728, 384] on div "180 170 160 150 140 130 120 110 100 90 80 70 60 50 40 30 20 10 0 -10 -20 -30 -4…" at bounding box center [960, 380] width 514 height 541
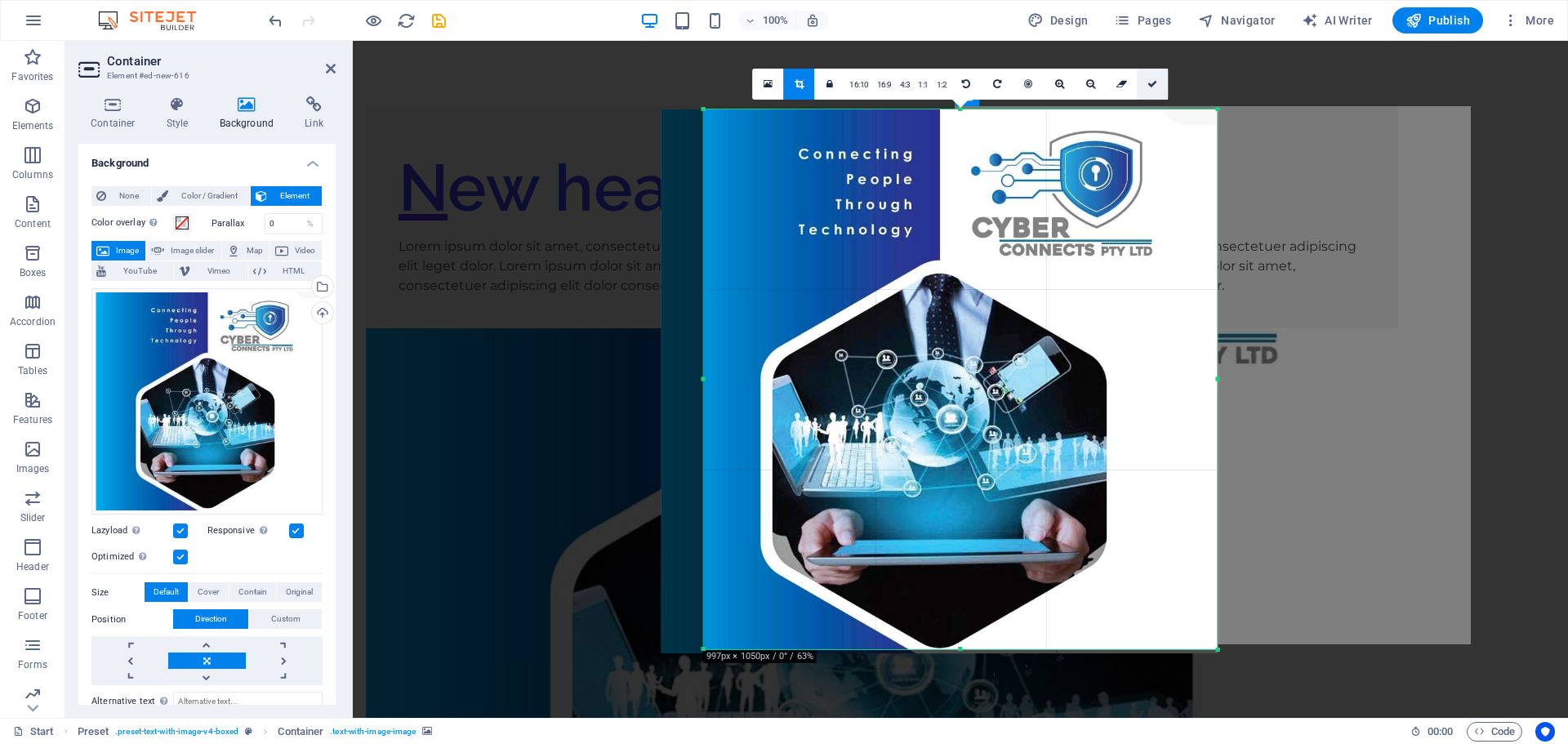
click at [1152, 84] on icon at bounding box center [1152, 84] width 10 height 10
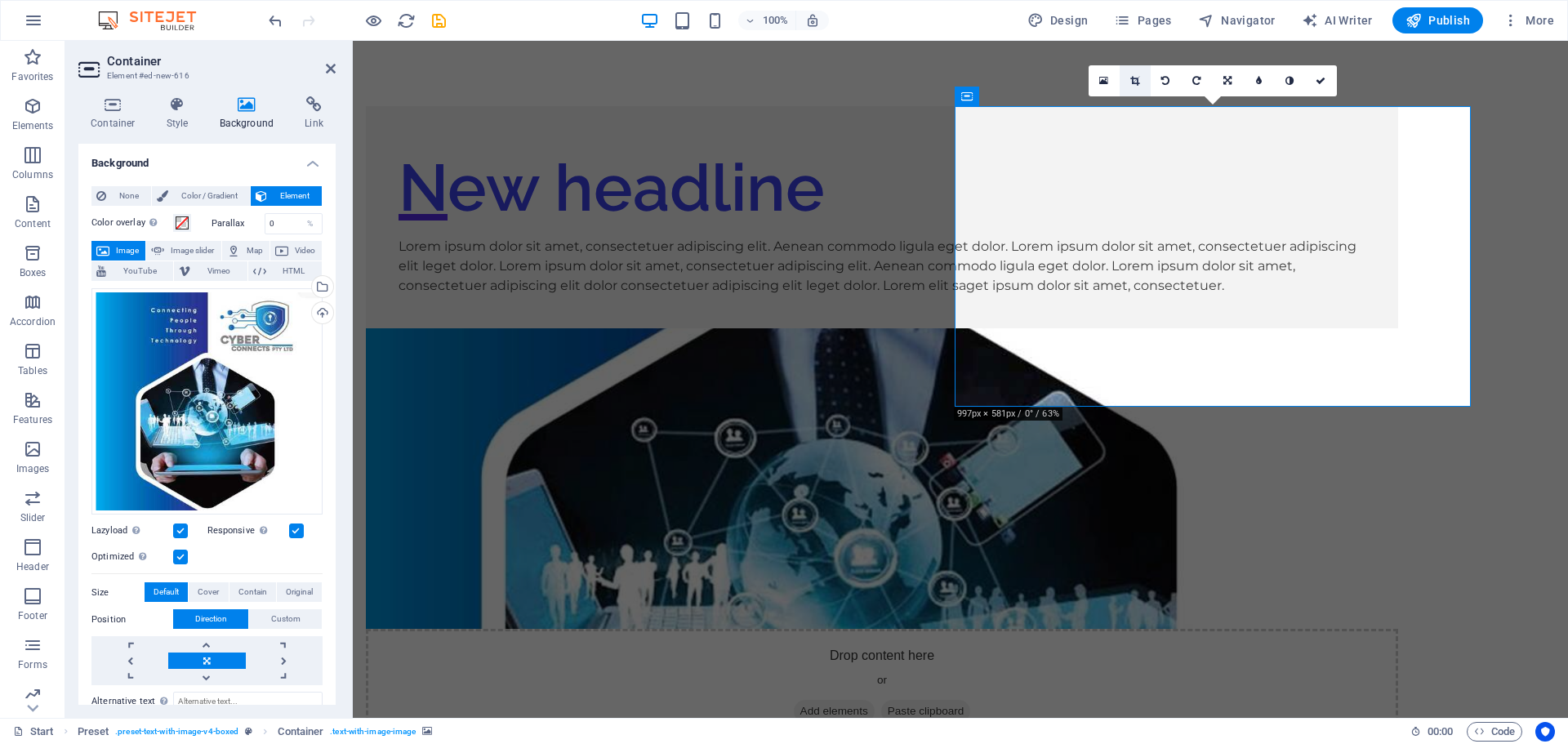
click at [1134, 80] on icon at bounding box center [1134, 81] width 9 height 10
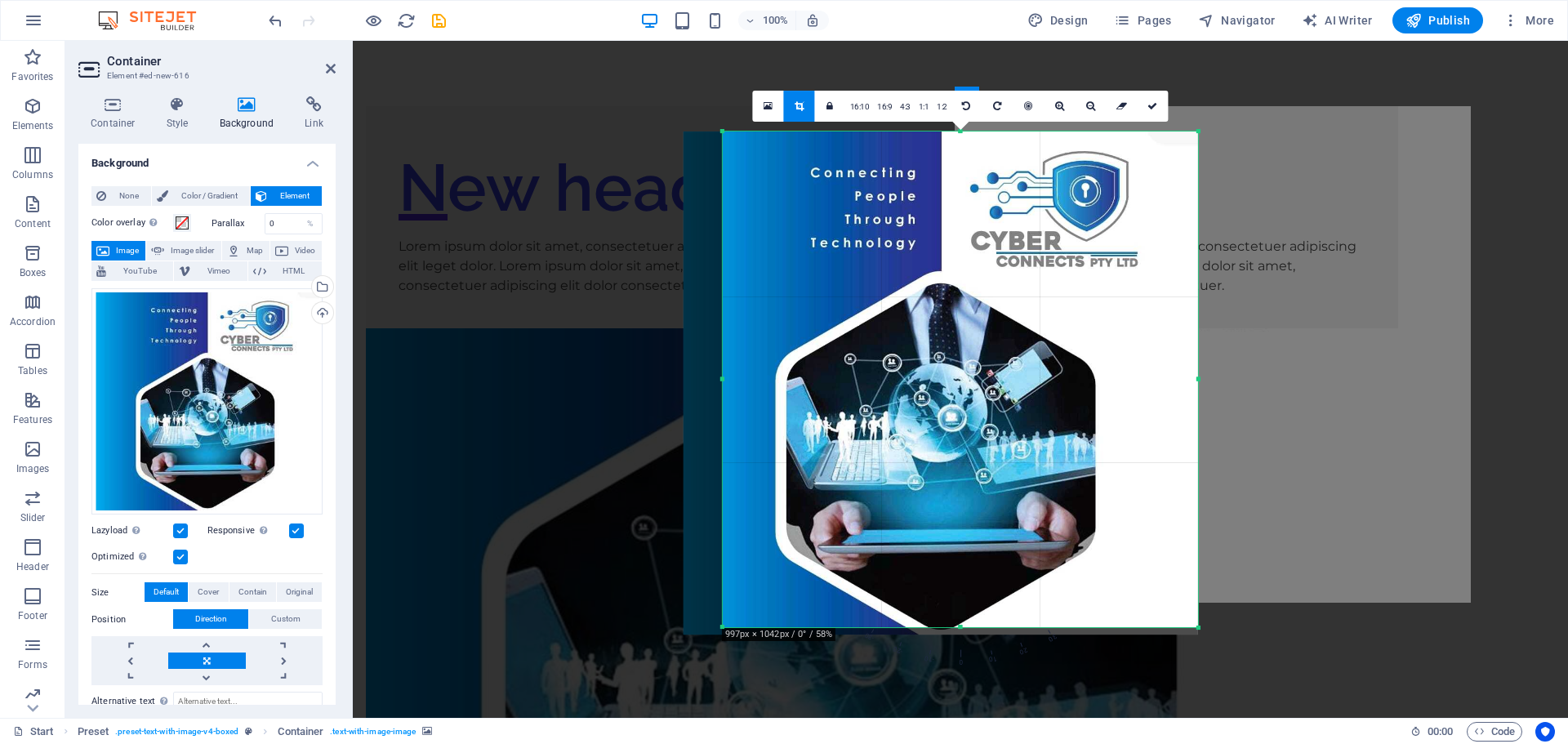
click at [963, 622] on div "180 170 160 150 140 130 120 110 100 90 80 70 60 50 40 30 20 10 0 -10 -20 -30 -4…" at bounding box center [960, 380] width 475 height 497
click at [1150, 105] on icon at bounding box center [1152, 106] width 10 height 10
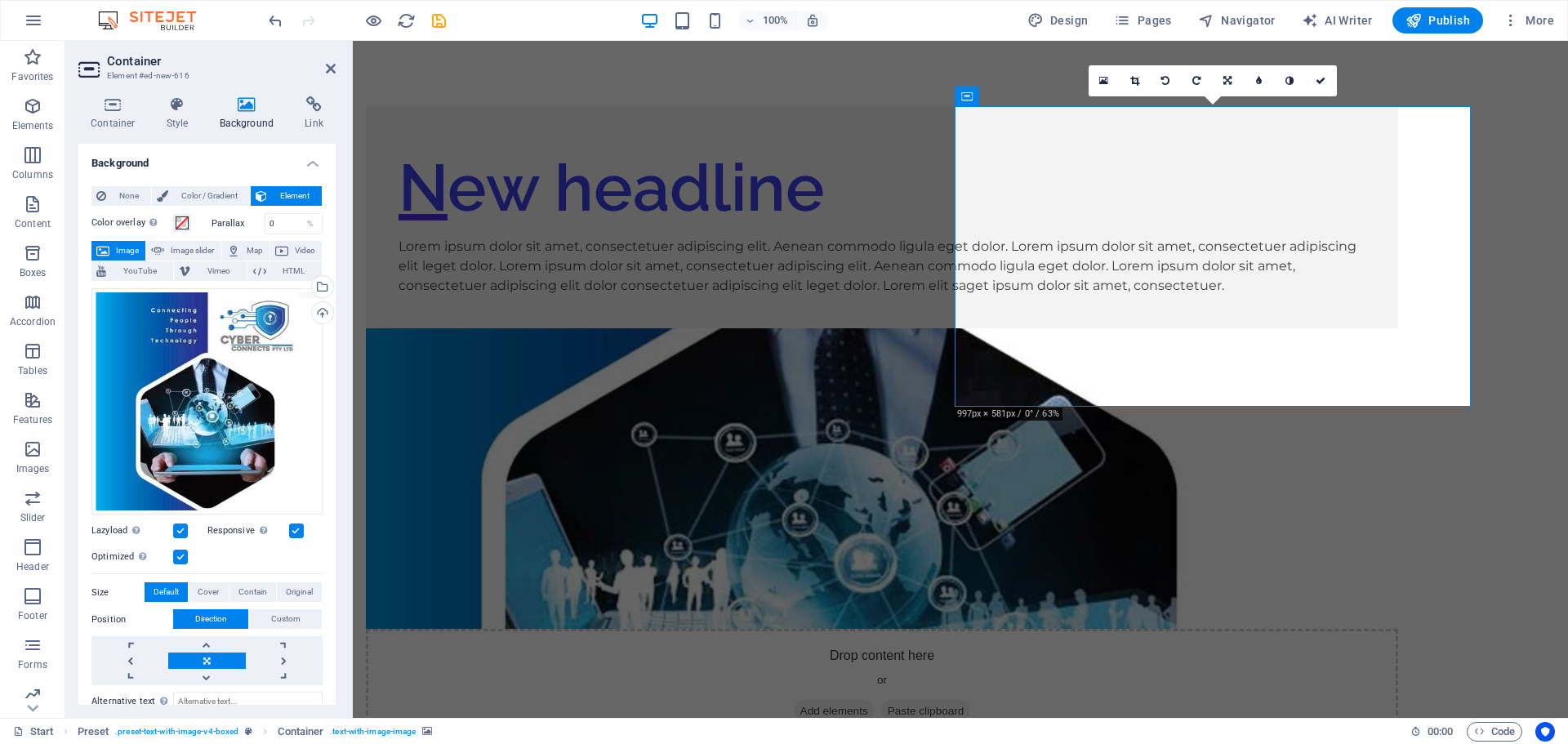
drag, startPoint x: 1365, startPoint y: 262, endPoint x: 1382, endPoint y: 271, distance: 19.2
click at [1371, 328] on figure at bounding box center [882, 478] width 1032 height 301
click at [1131, 75] on link at bounding box center [1135, 81] width 31 height 31
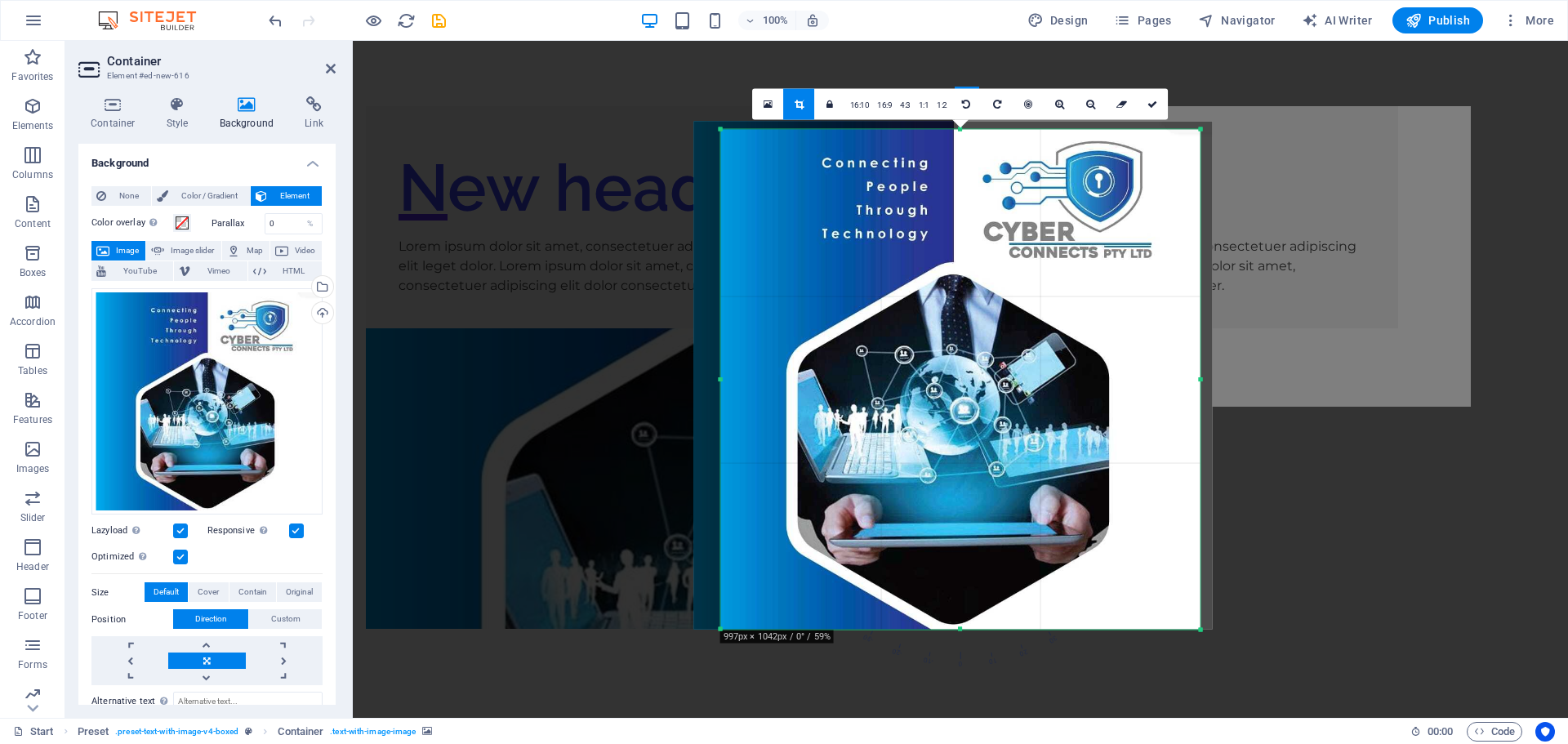
drag, startPoint x: 989, startPoint y: 260, endPoint x: 1002, endPoint y: 251, distance: 15.8
click at [1002, 251] on div at bounding box center [952, 376] width 519 height 508
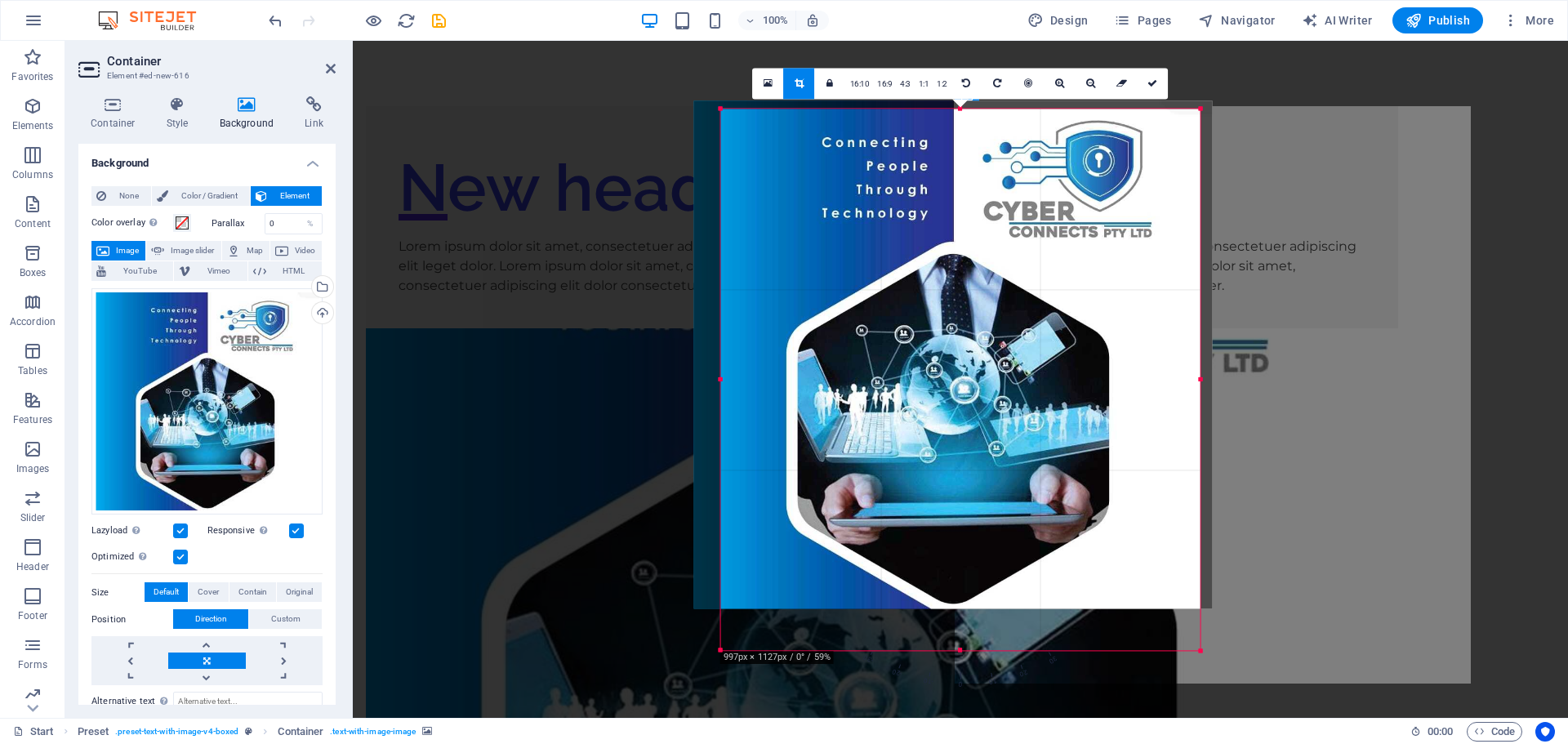
drag, startPoint x: 959, startPoint y: 628, endPoint x: 960, endPoint y: 705, distance: 77.0
click at [960, 705] on div "Drag here to replace the existing content. Press “Ctrl” if you want to create a…" at bounding box center [960, 380] width 1215 height 677
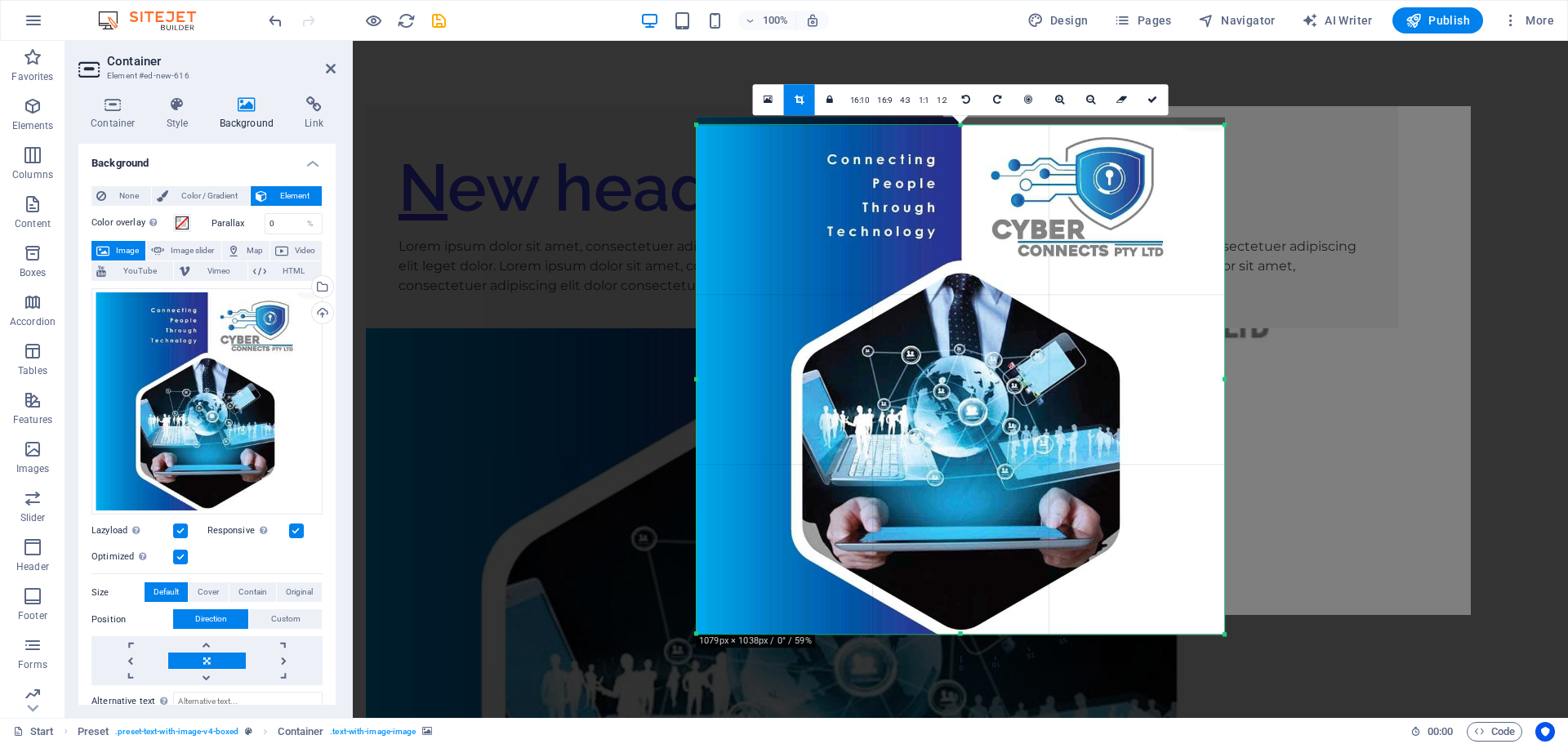
drag, startPoint x: 720, startPoint y: 382, endPoint x: 671, endPoint y: 390, distance: 49.6
click at [671, 390] on div "Drag here to replace the existing content. Press “Ctrl” if you want to create a…" at bounding box center [960, 380] width 1215 height 677
click at [1150, 97] on icon at bounding box center [1152, 100] width 10 height 10
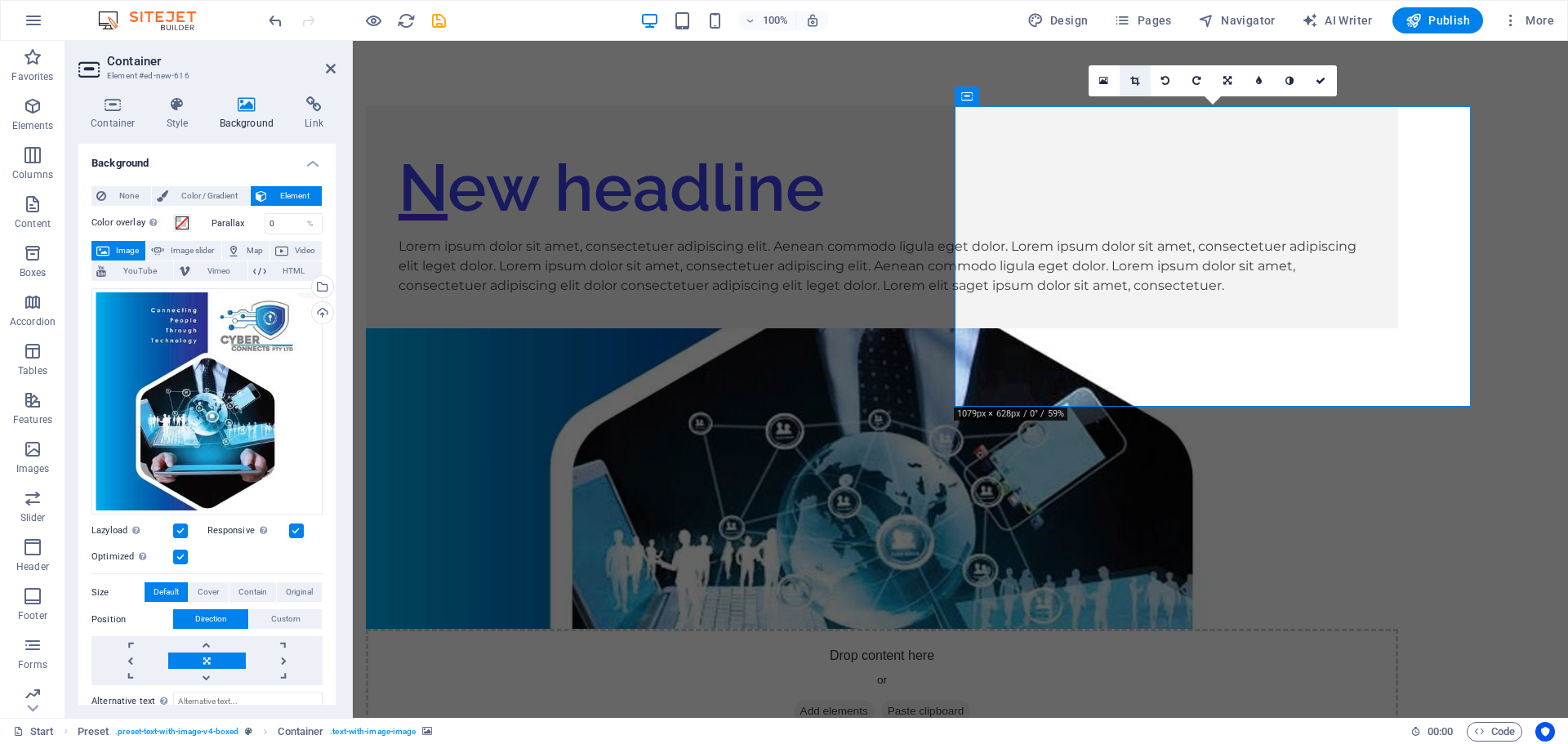
click at [1134, 81] on icon at bounding box center [1134, 81] width 9 height 10
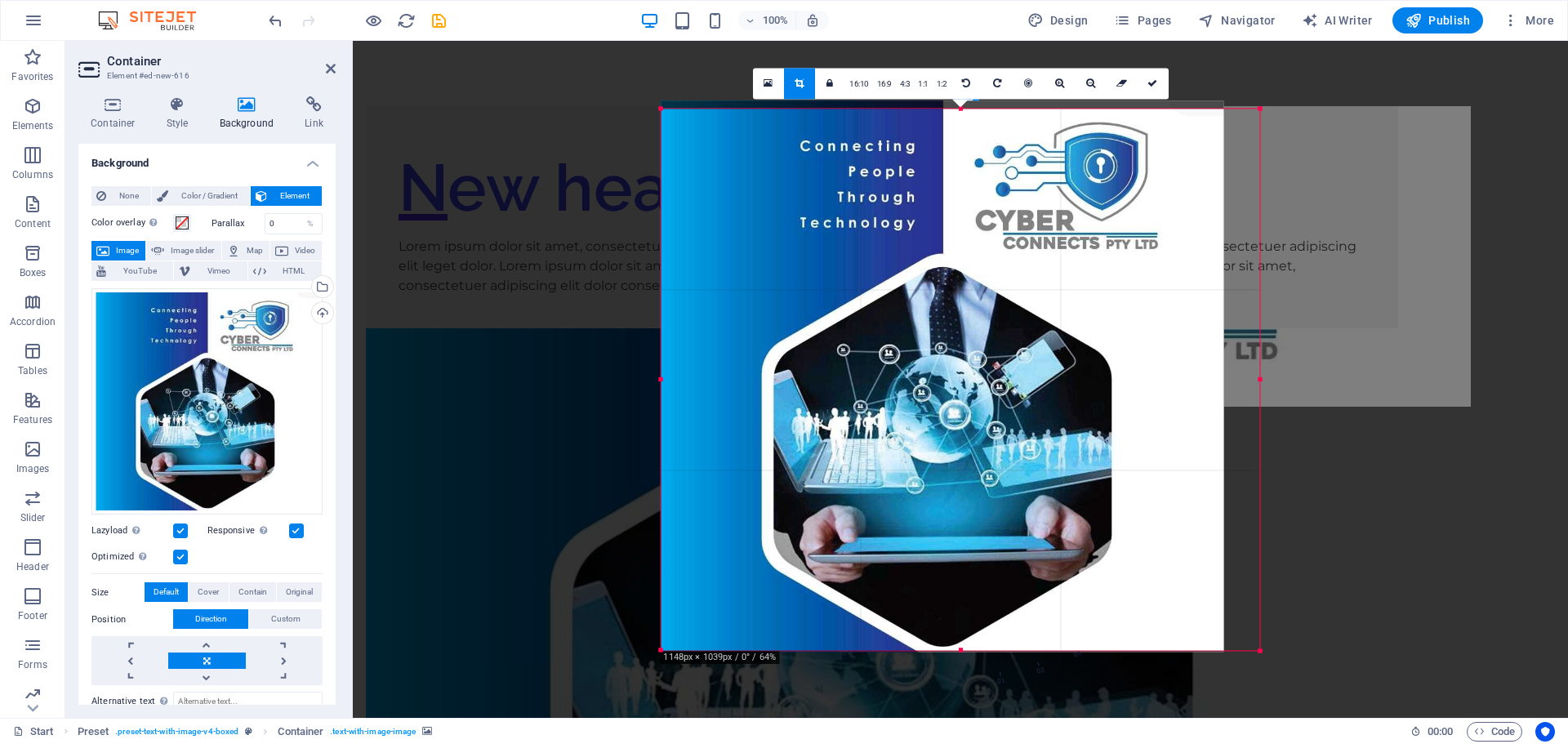
drag, startPoint x: 680, startPoint y: 384, endPoint x: 642, endPoint y: 384, distance: 38.0
click at [642, 384] on div "Drag here to replace the existing content. Press “Ctrl” if you want to create a…" at bounding box center [960, 380] width 1215 height 677
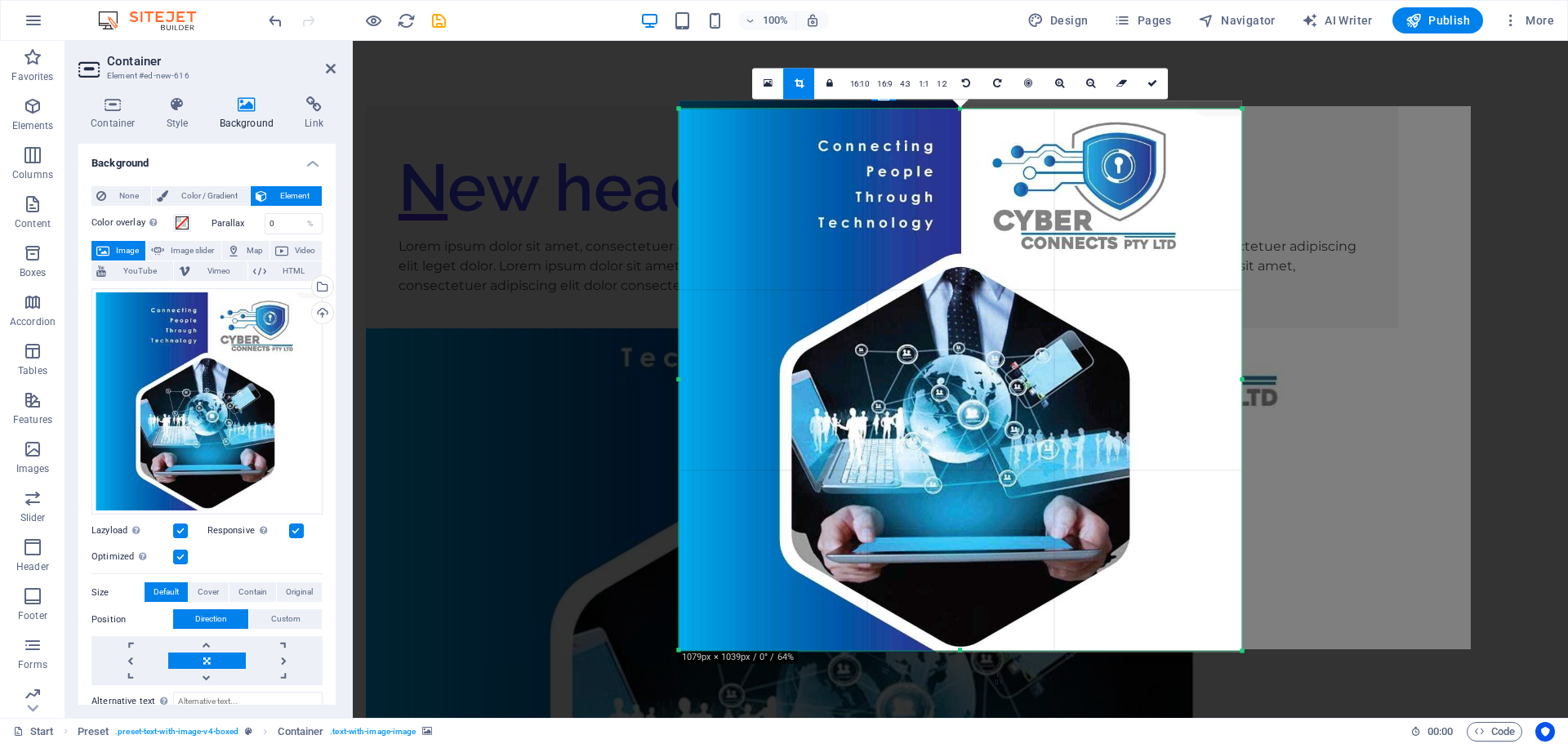
drag, startPoint x: 960, startPoint y: 648, endPoint x: 957, endPoint y: 743, distance: 95.0
click at [957, 718] on section "Favorites Elements Columns Content Boxes Accordion Tables Features Images Slide…" at bounding box center [784, 380] width 1568 height 677
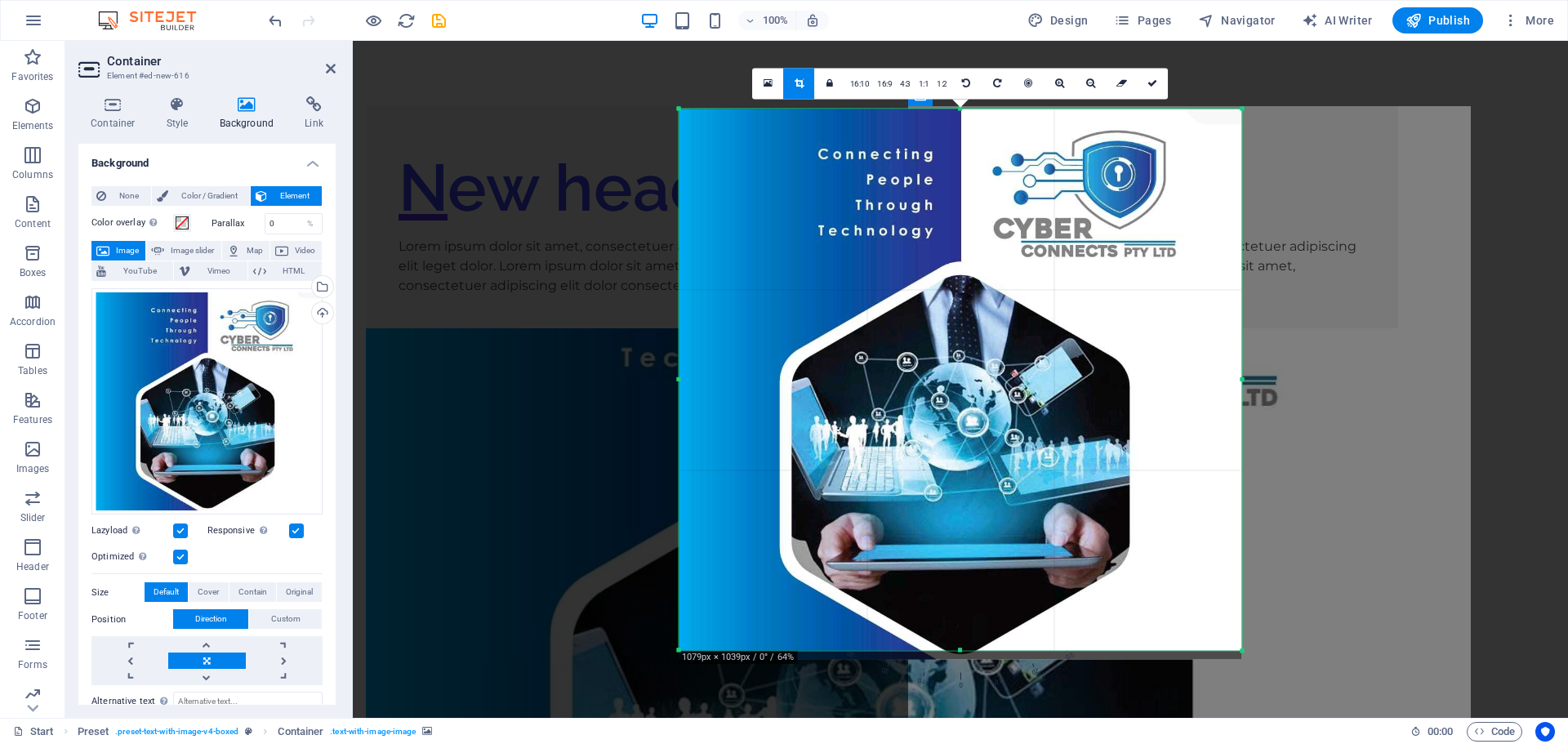
drag, startPoint x: 959, startPoint y: 527, endPoint x: 962, endPoint y: 537, distance: 10.4
click at [962, 537] on div at bounding box center [960, 384] width 563 height 551
click at [1153, 86] on icon at bounding box center [1152, 83] width 10 height 10
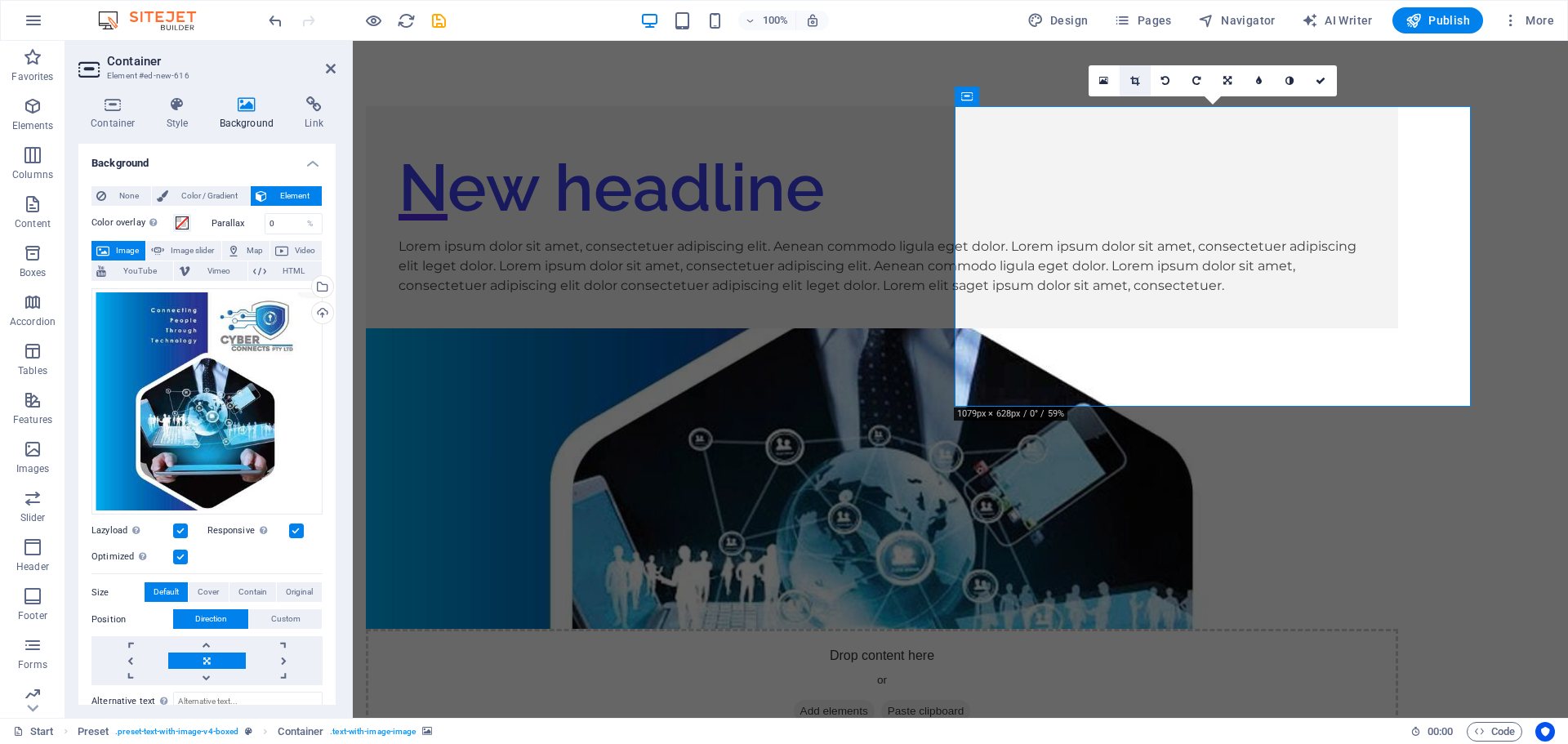
click at [1135, 77] on icon at bounding box center [1134, 81] width 9 height 10
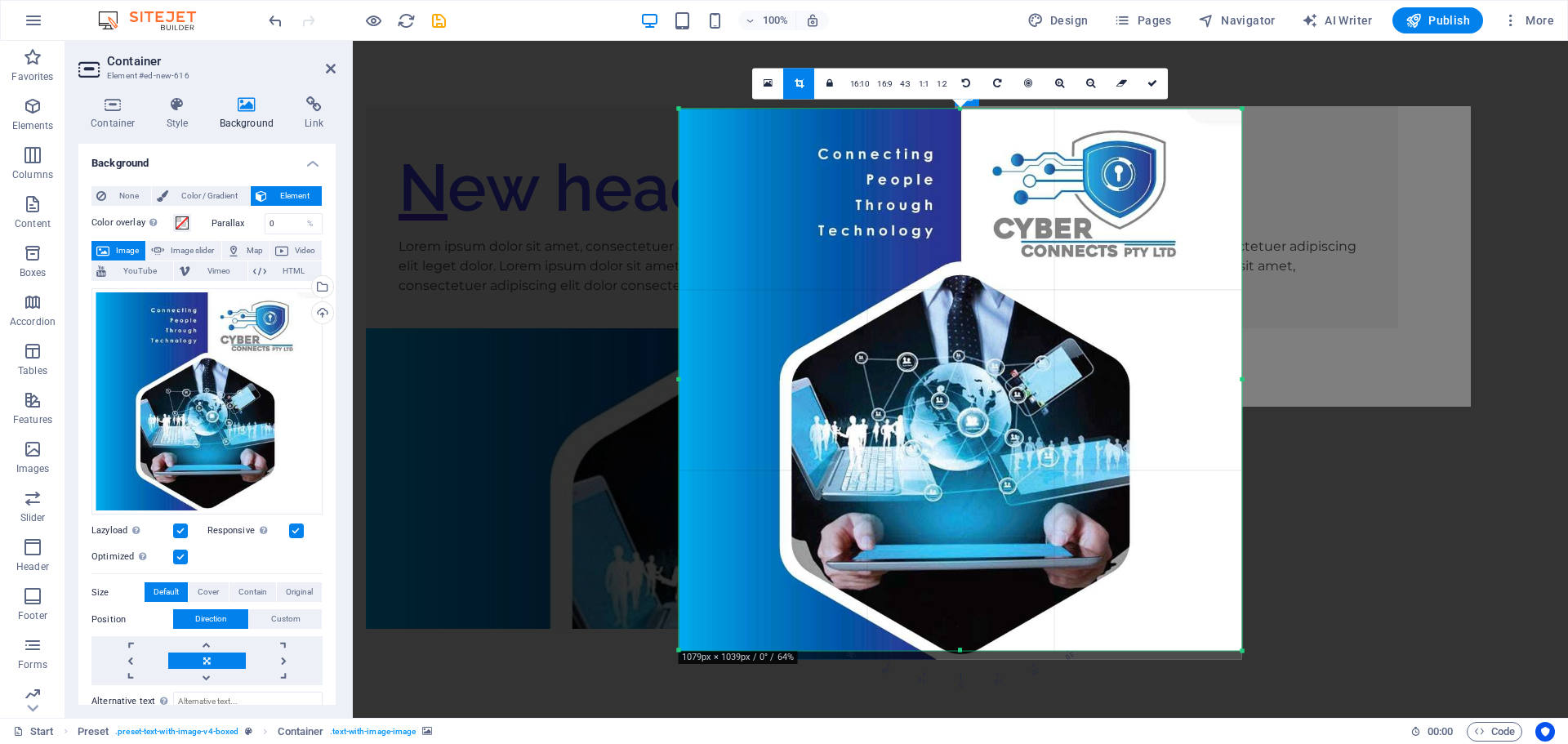
drag, startPoint x: 961, startPoint y: 106, endPoint x: 961, endPoint y: 56, distance: 50.0
click at [960, 58] on div "Drag here to replace the existing content. Press “Ctrl” if you want to create a…" at bounding box center [960, 380] width 1215 height 677
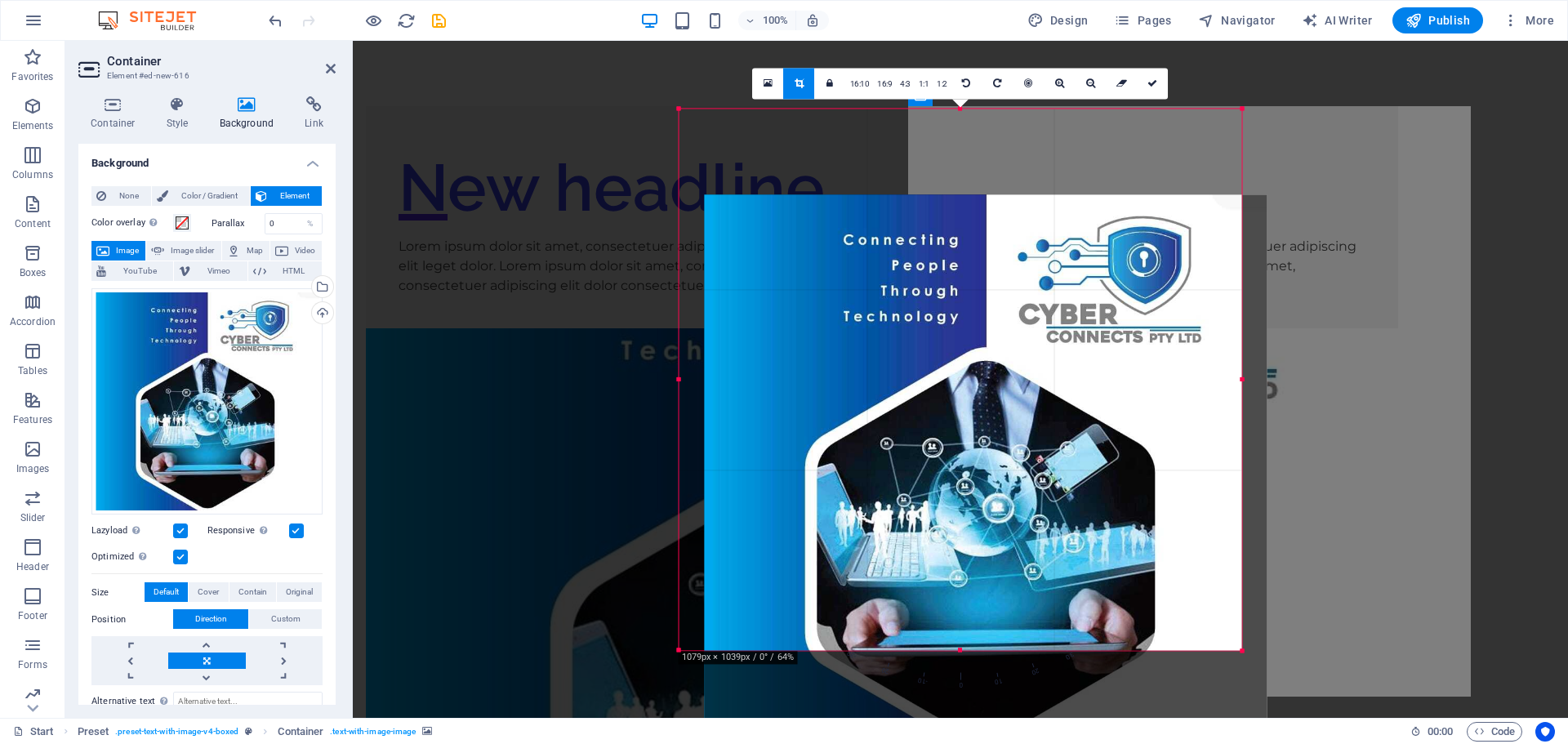
drag, startPoint x: 973, startPoint y: 173, endPoint x: 998, endPoint y: 258, distance: 88.6
click at [998, 258] on div at bounding box center [985, 470] width 563 height 551
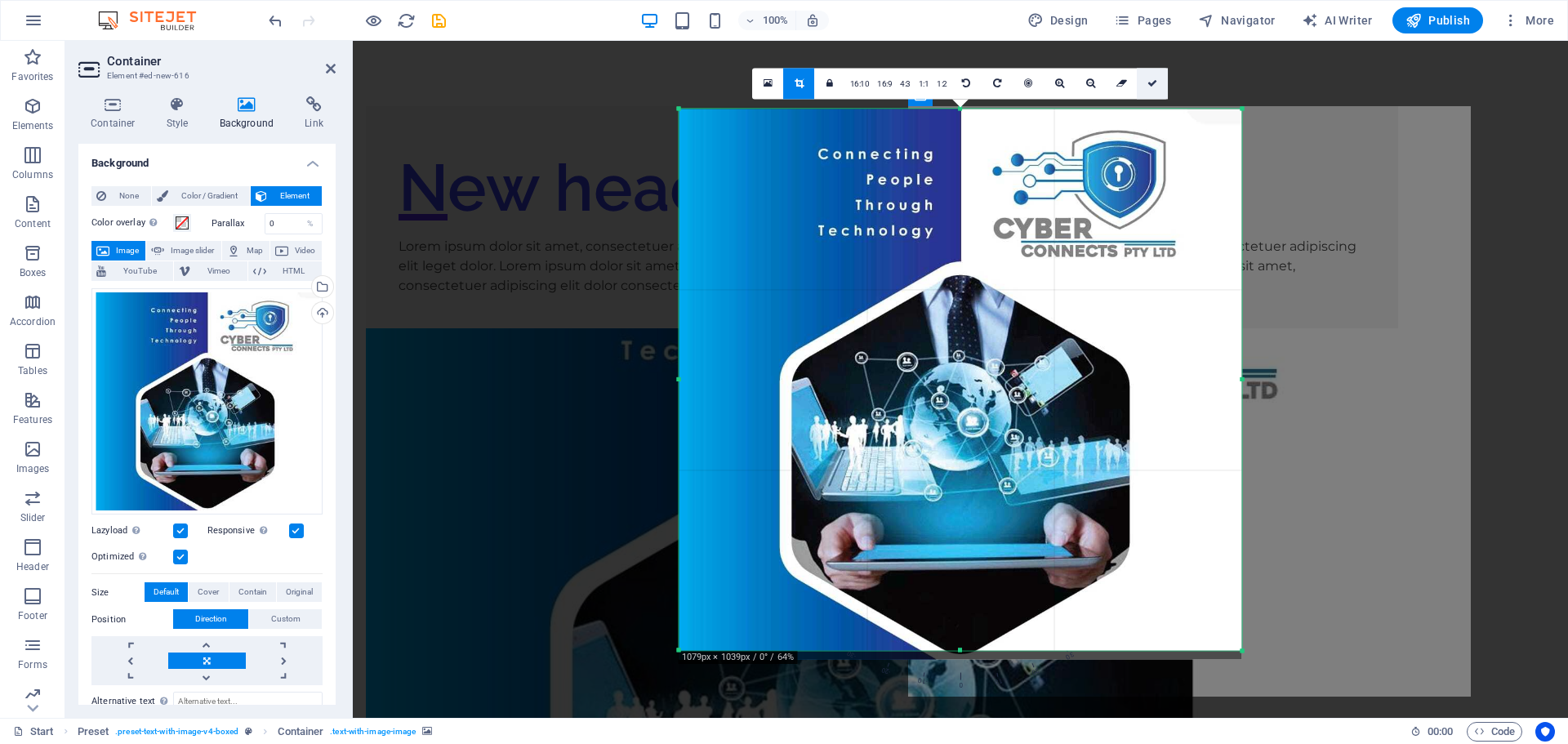
click at [1149, 84] on icon at bounding box center [1152, 83] width 10 height 10
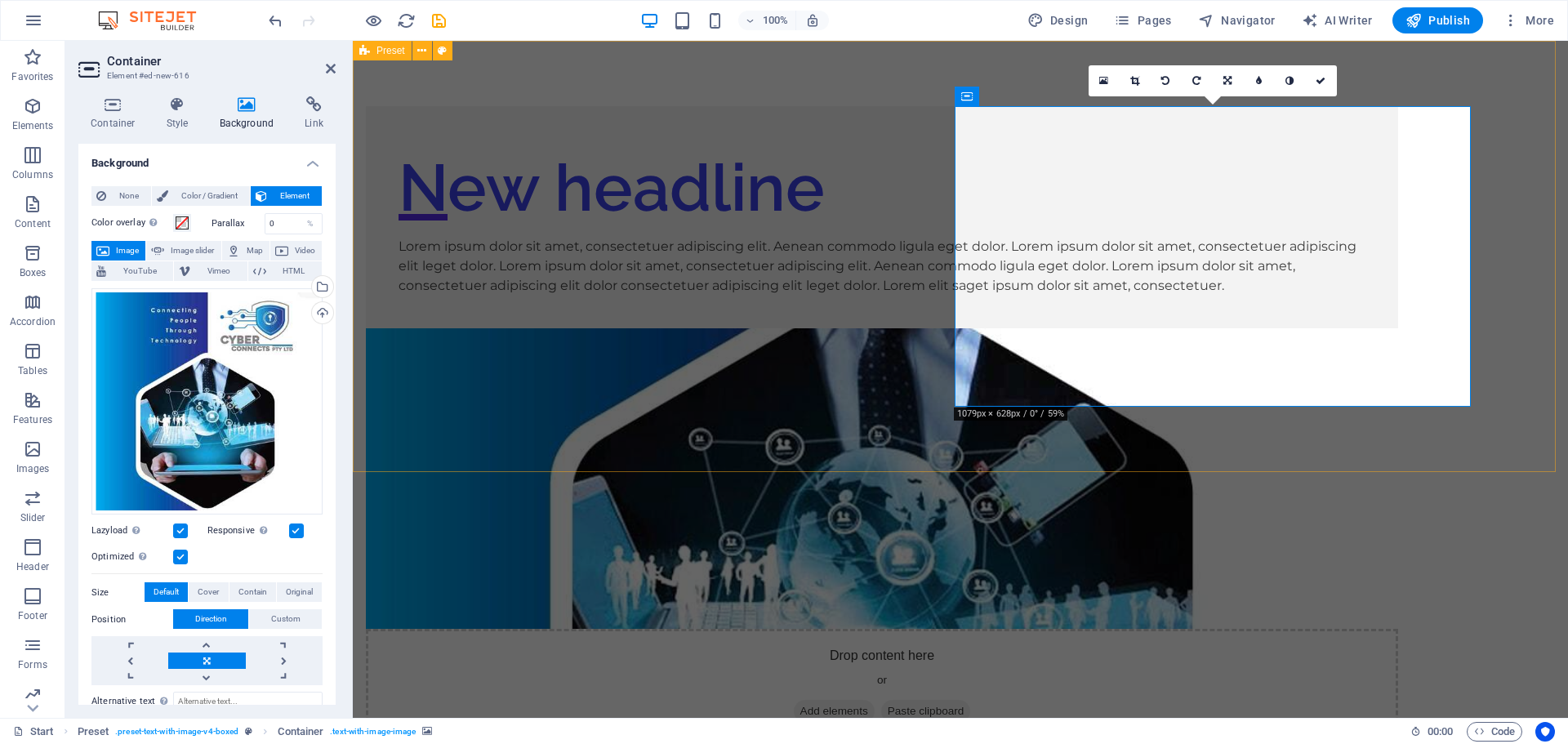
click at [996, 411] on div "New headline Lorem ipsum dolor sit amet, consectetuer adipiscing elit. Aenean c…" at bounding box center [960, 426] width 1215 height 770
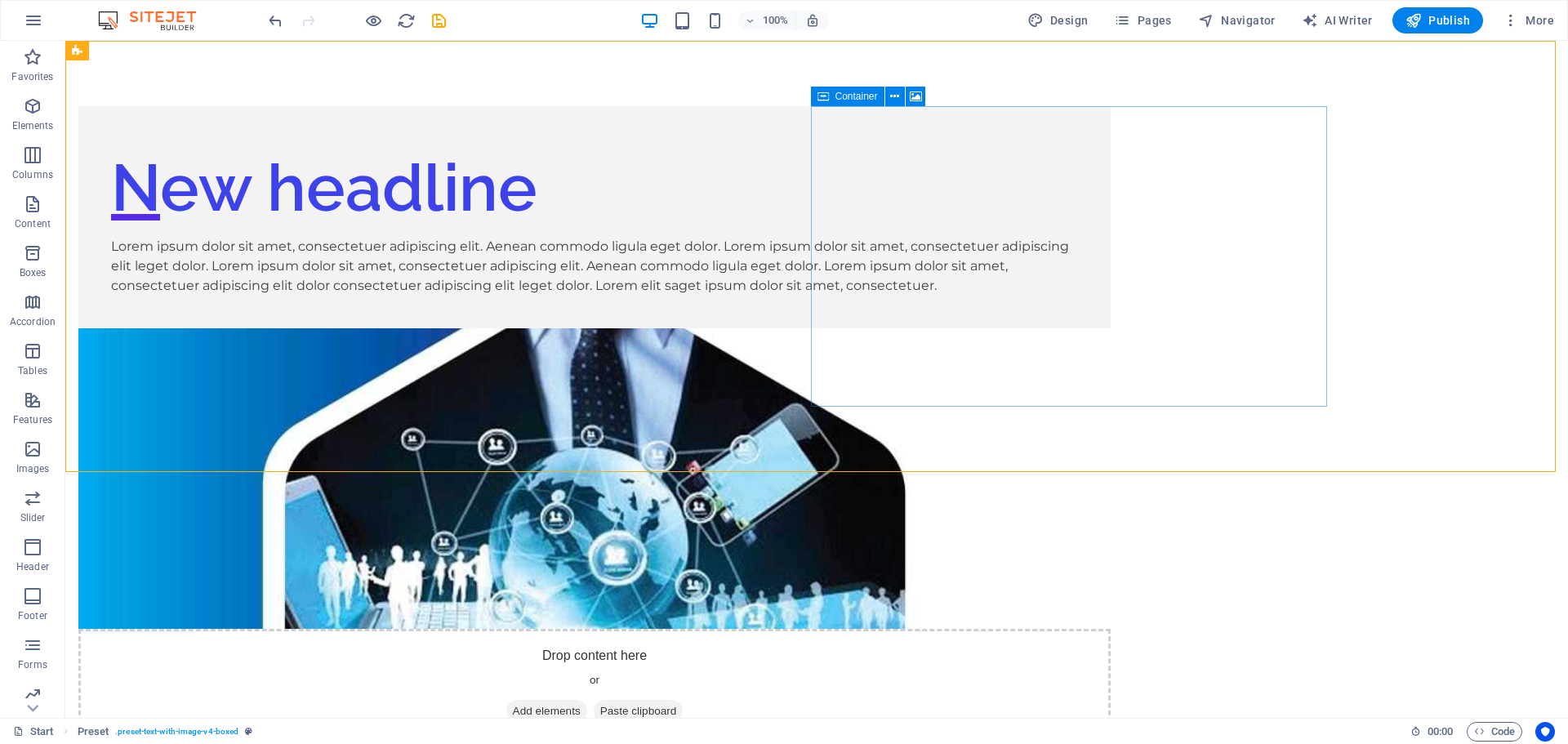
click at [867, 96] on span "Container" at bounding box center [857, 96] width 42 height 10
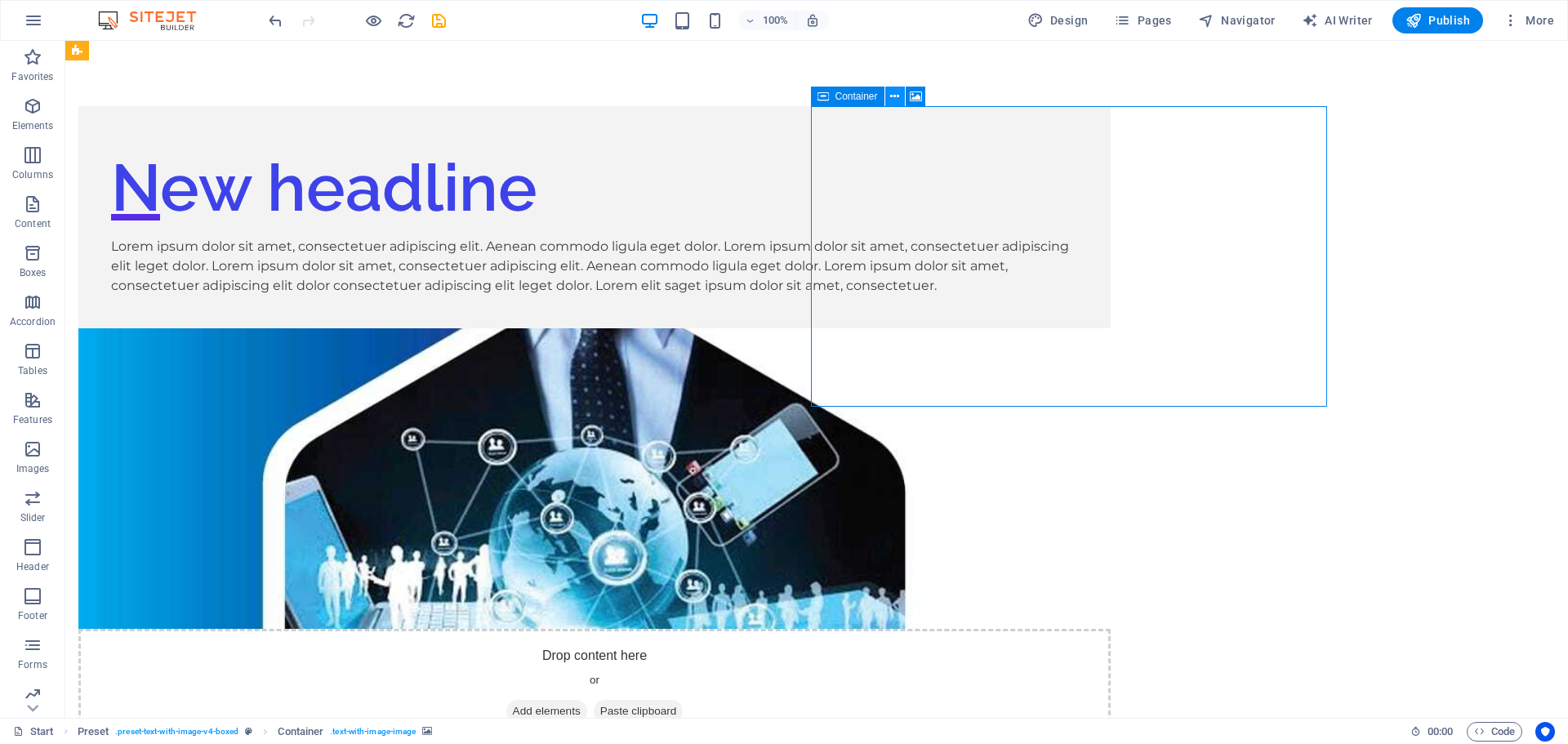
click at [891, 97] on icon at bounding box center [894, 97] width 9 height 17
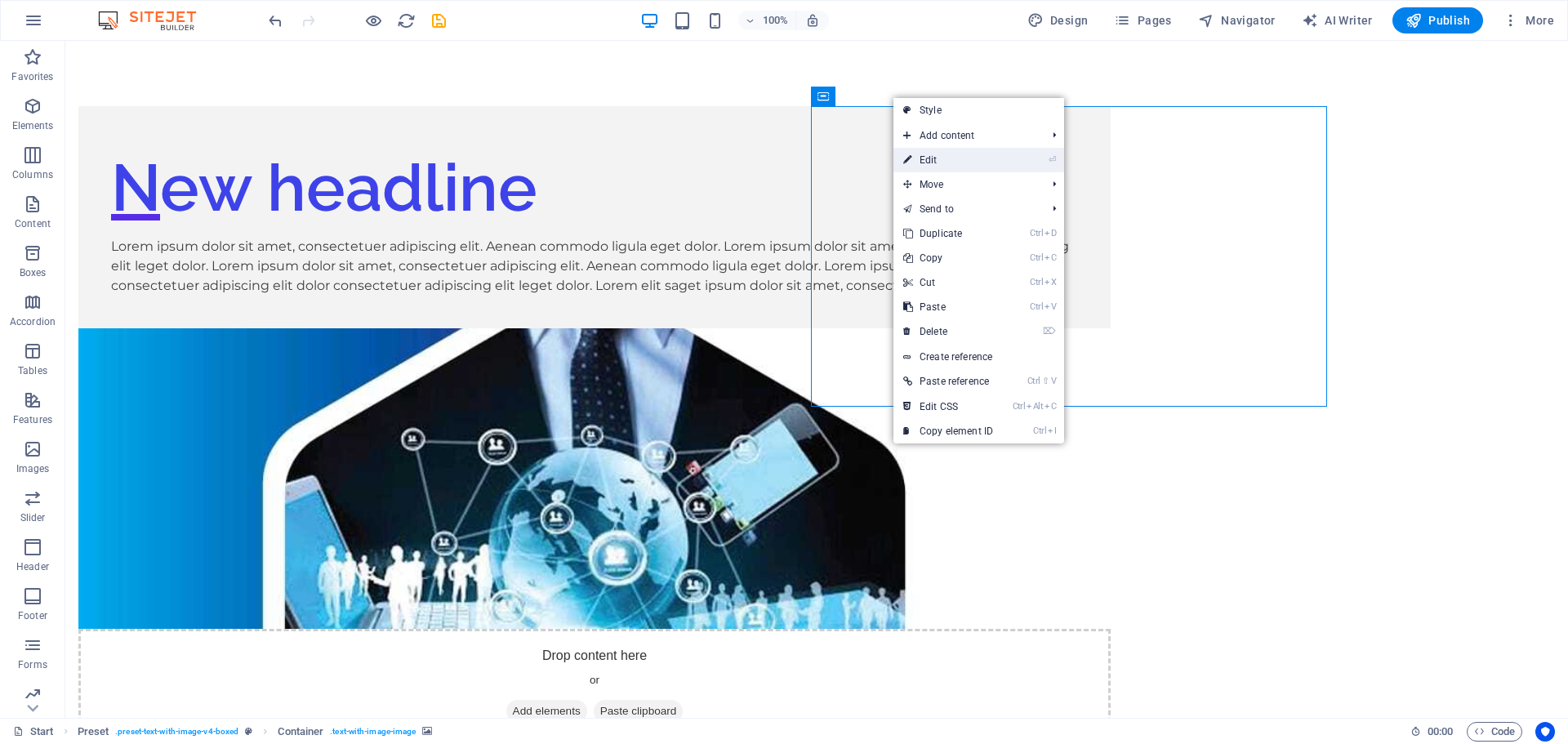
click at [930, 151] on link "⏎ Edit" at bounding box center [948, 160] width 109 height 25
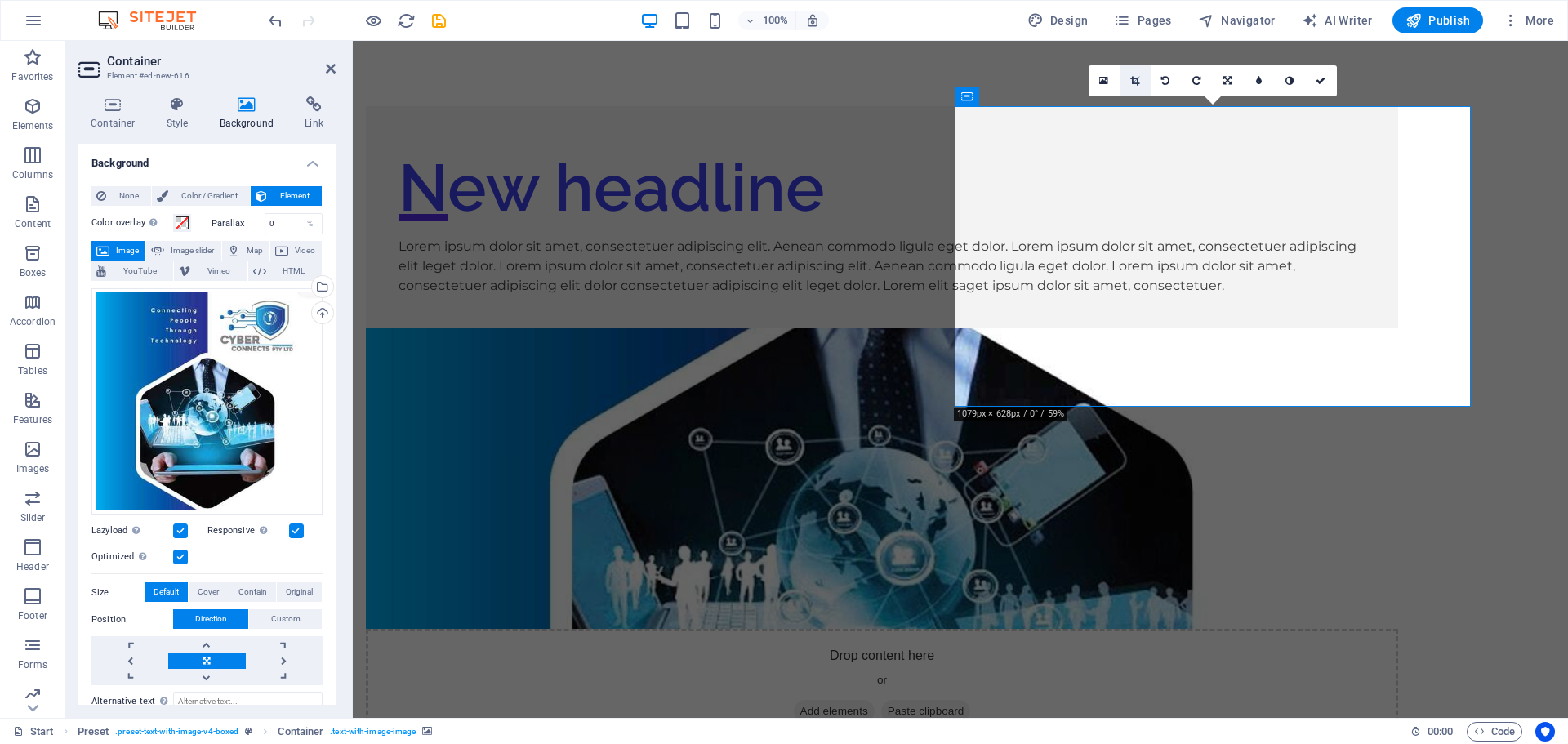
click at [1137, 79] on icon at bounding box center [1134, 81] width 9 height 10
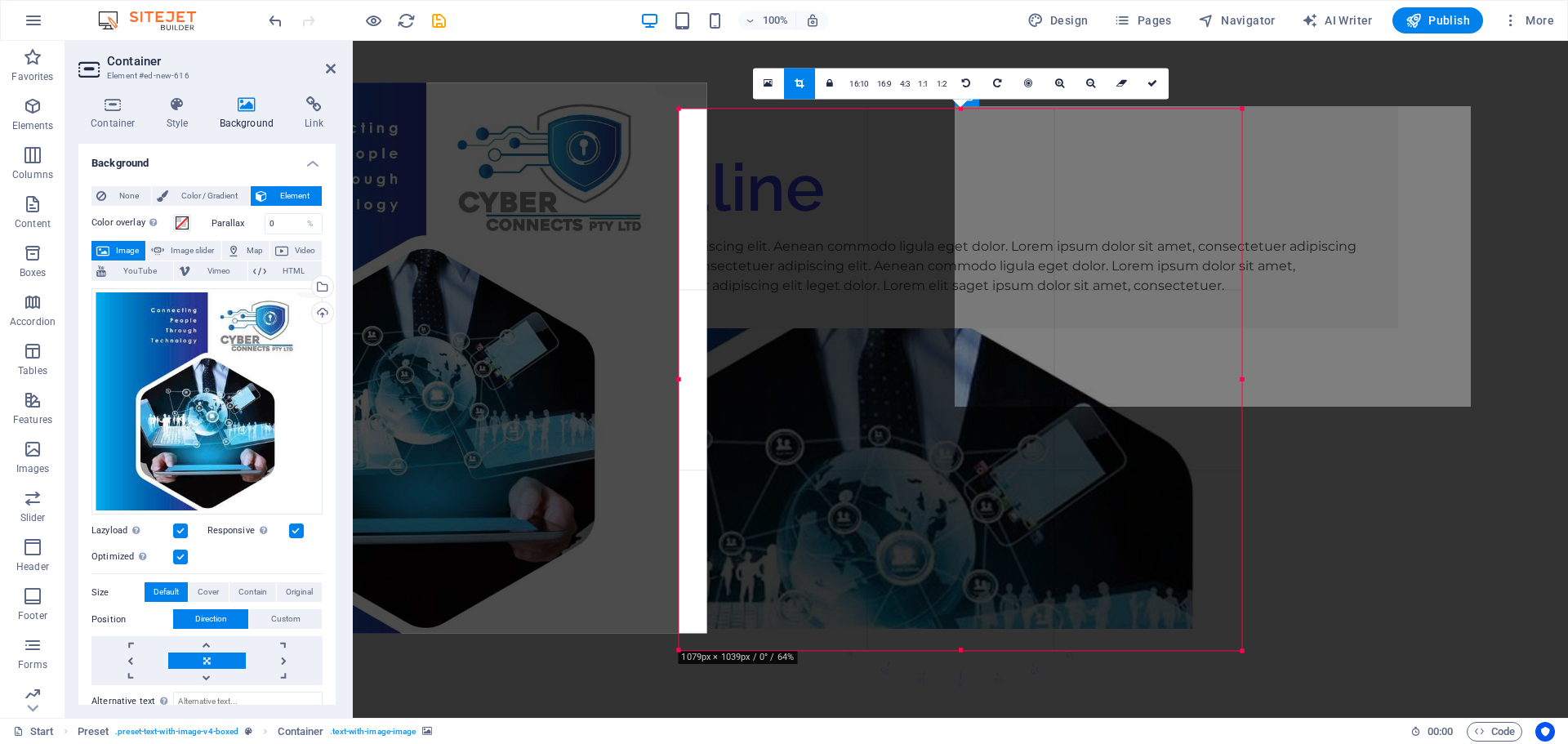
drag, startPoint x: 1016, startPoint y: 183, endPoint x: 479, endPoint y: 157, distance: 537.6
click at [479, 157] on div at bounding box center [425, 358] width 563 height 551
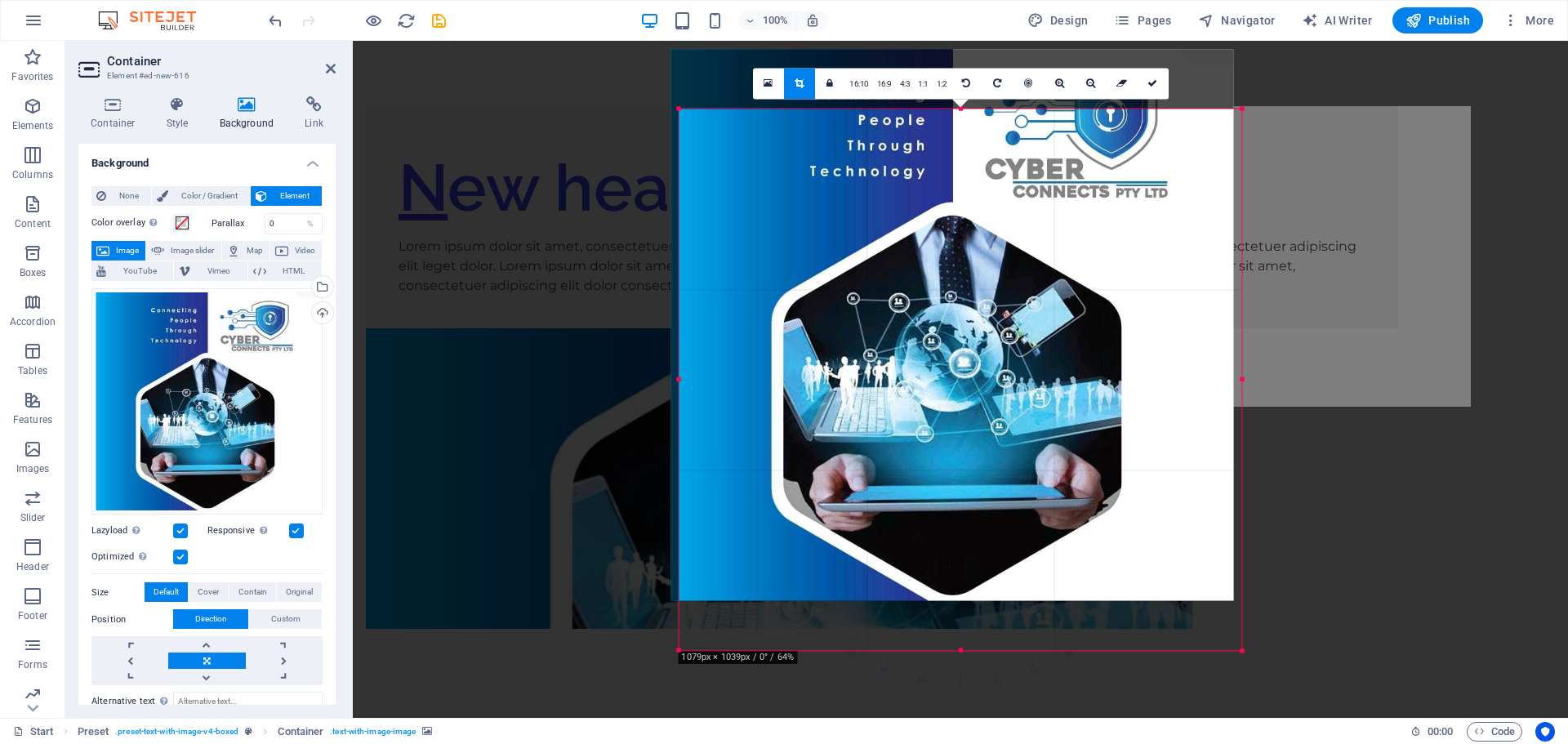
drag, startPoint x: 1038, startPoint y: 212, endPoint x: 1029, endPoint y: 162, distance: 50.8
click at [1029, 162] on div at bounding box center [952, 324] width 563 height 551
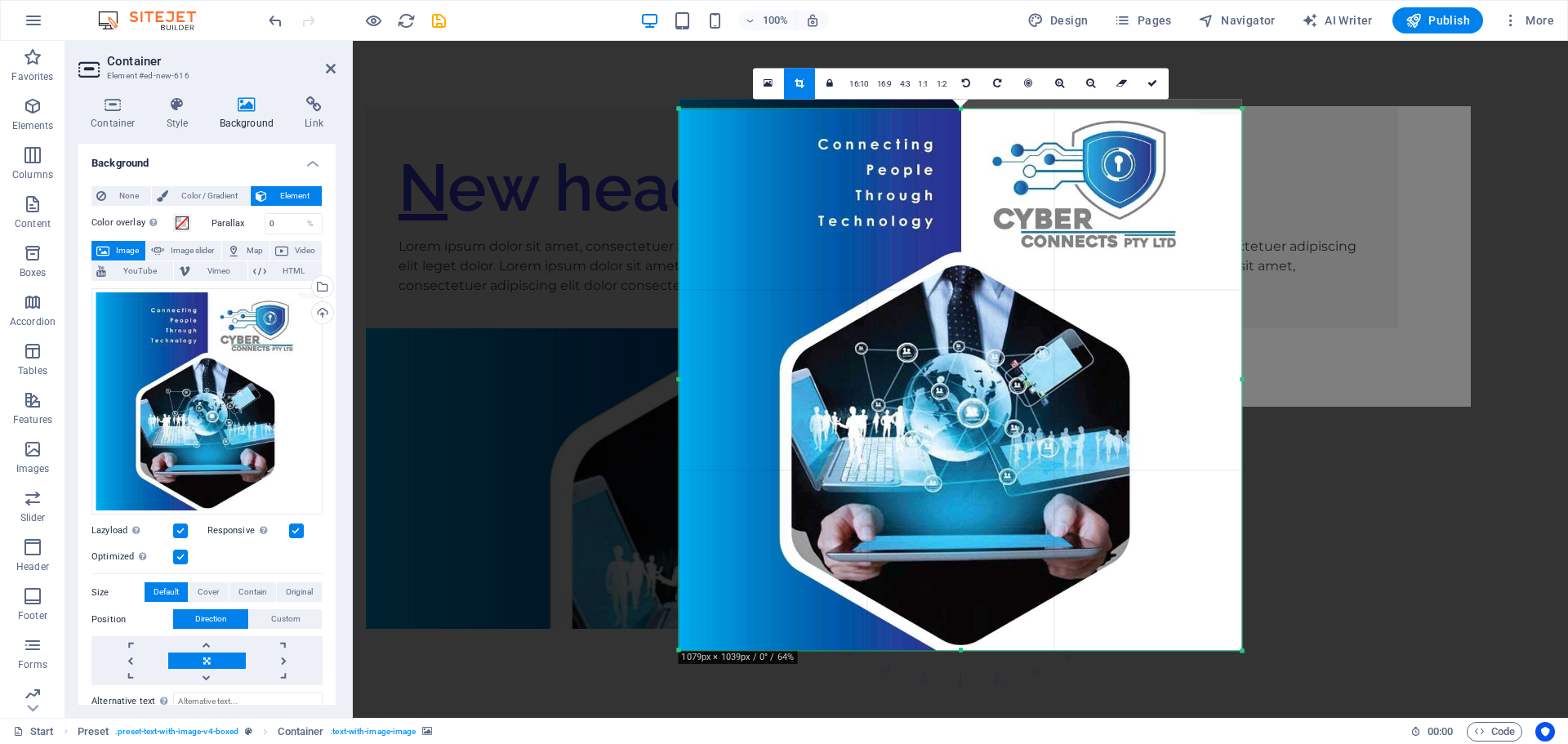
drag, startPoint x: 962, startPoint y: 662, endPoint x: 961, endPoint y: 687, distance: 25.0
click at [961, 687] on span "0" at bounding box center [961, 578] width 19 height 225
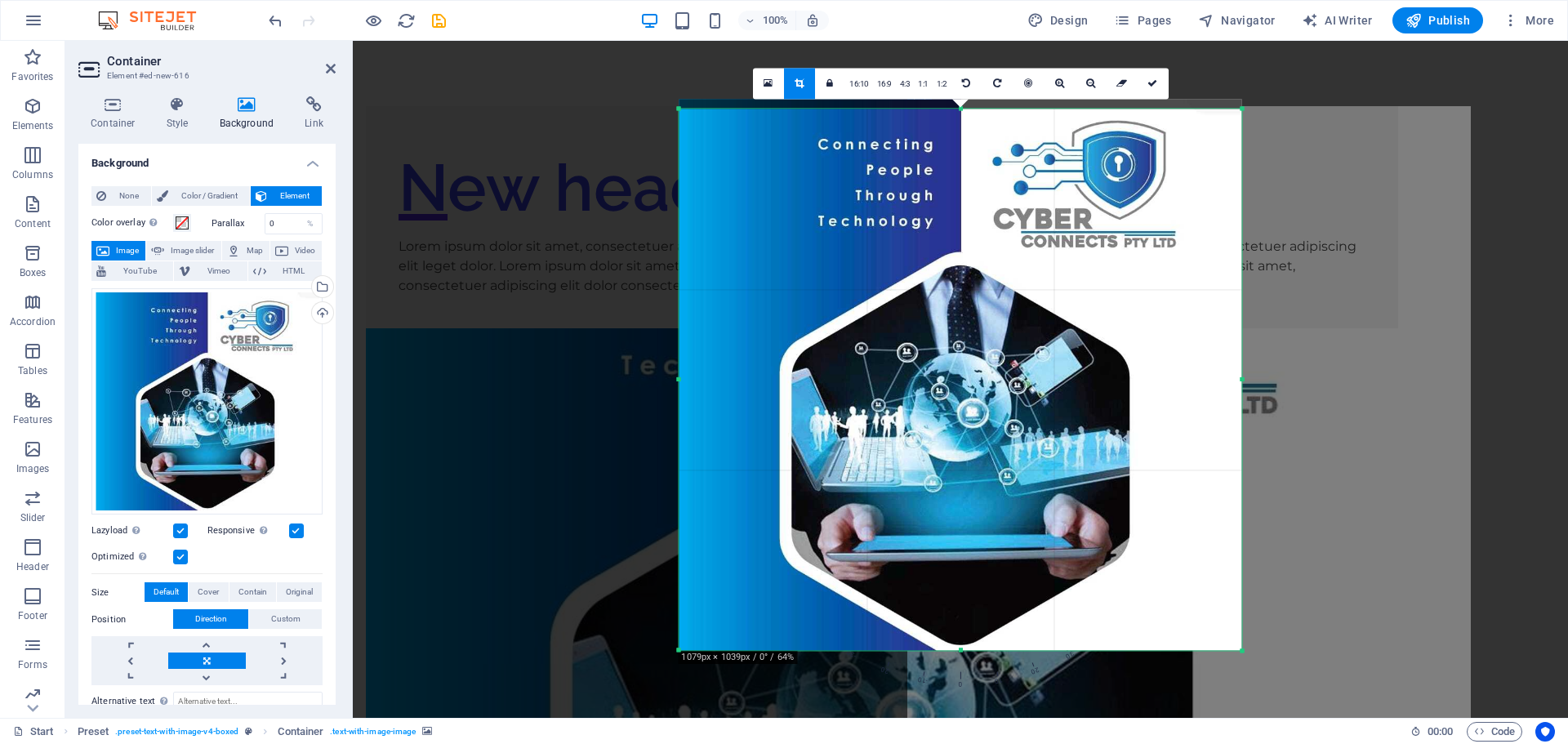
drag, startPoint x: 962, startPoint y: 649, endPoint x: 968, endPoint y: 728, distance: 79.2
click at [968, 718] on section "Favorites Elements Columns Content Boxes Accordion Tables Features Images Slide…" at bounding box center [784, 380] width 1568 height 677
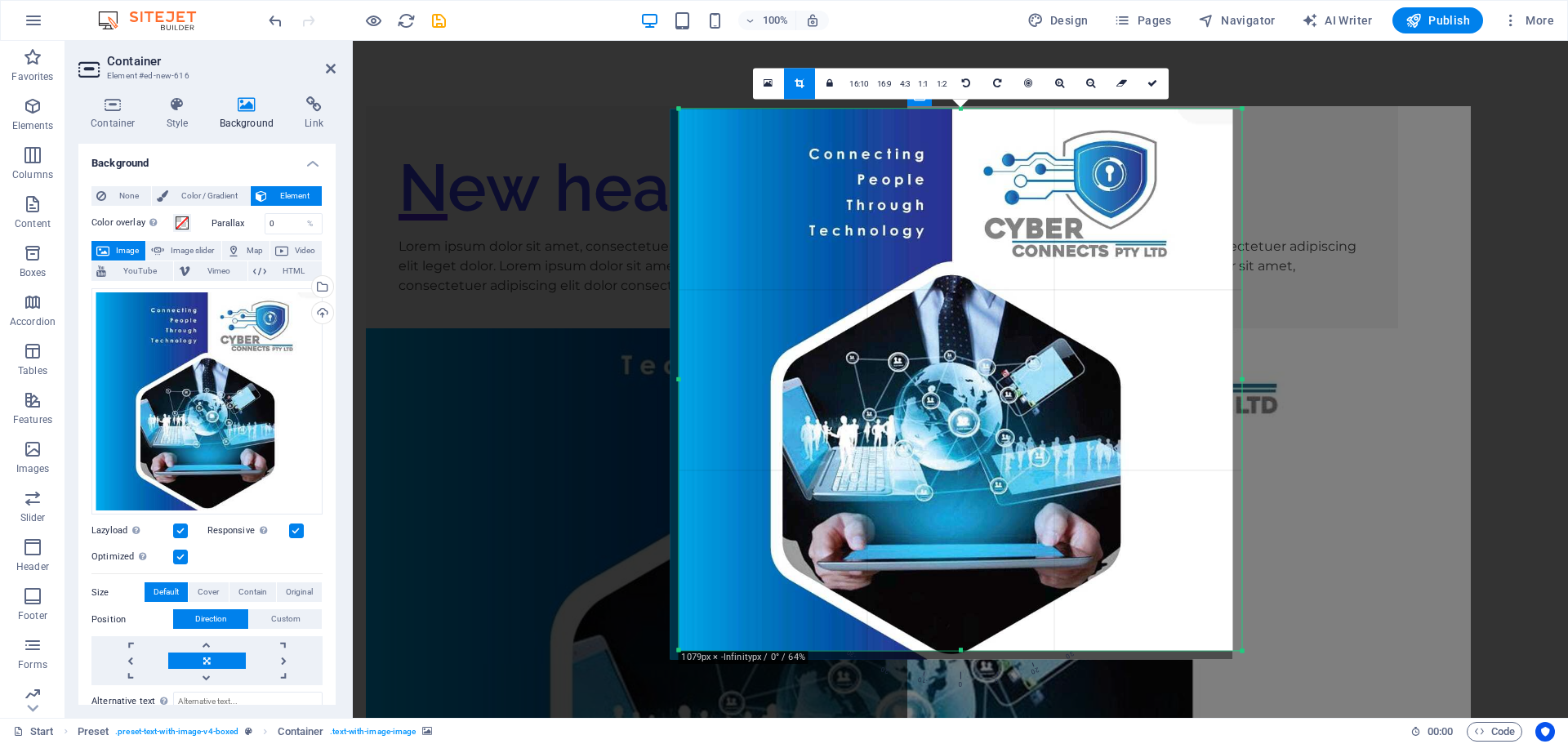
drag, startPoint x: 1011, startPoint y: 342, endPoint x: 1002, endPoint y: 347, distance: 10.3
click at [1002, 347] on div at bounding box center [951, 384] width 563 height 551
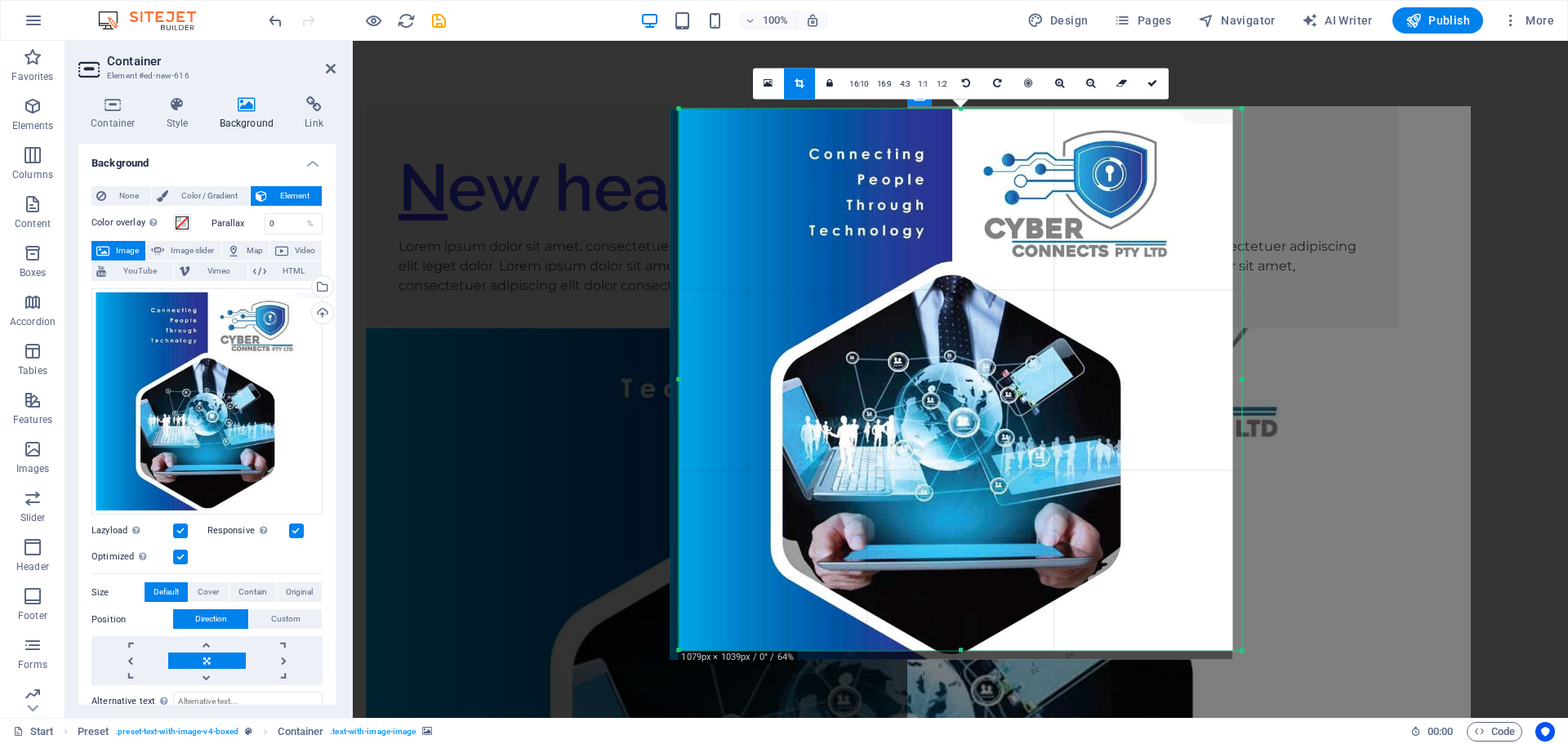
drag, startPoint x: 960, startPoint y: 650, endPoint x: 976, endPoint y: 776, distance: 127.0
click at [976, 743] on html "cyberconnects.co.za Start Favorites Elements Columns Content Boxes Accordion Ta…" at bounding box center [784, 372] width 1568 height 744
click at [1154, 85] on icon at bounding box center [1152, 83] width 10 height 10
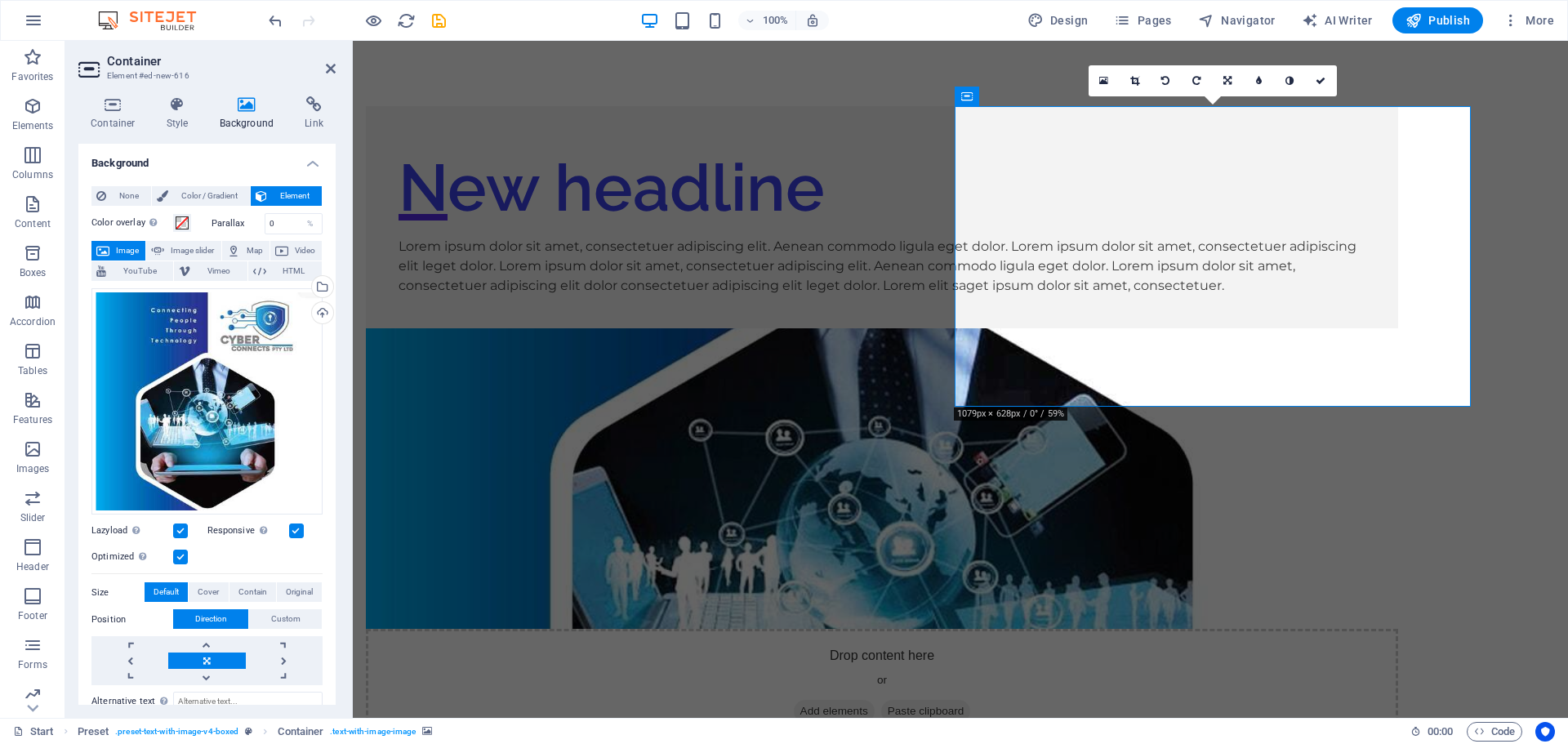
click at [1259, 328] on figure at bounding box center [882, 478] width 1032 height 301
click at [1130, 328] on figure at bounding box center [882, 478] width 1032 height 301
click at [1134, 79] on icon at bounding box center [1134, 81] width 9 height 10
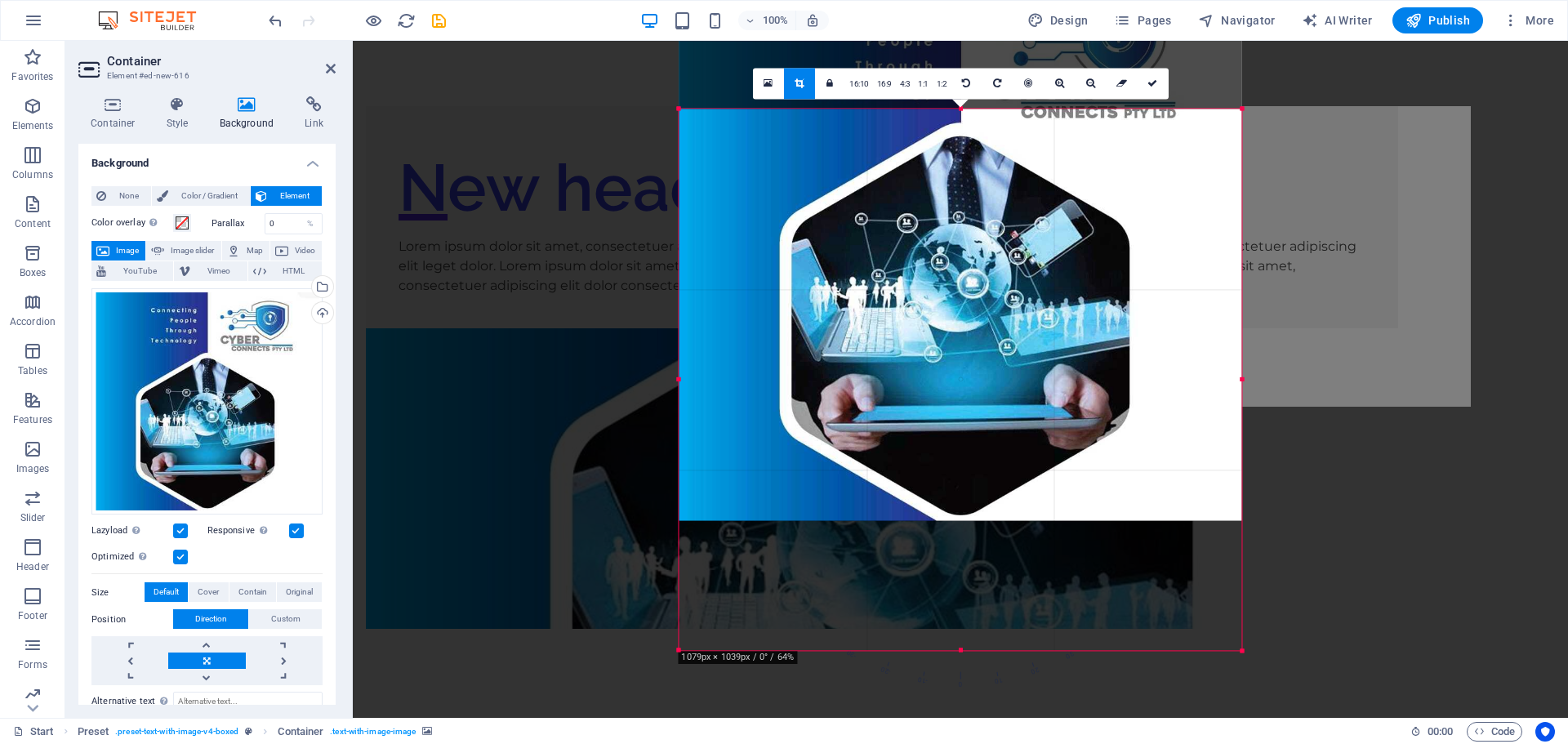
drag, startPoint x: 1000, startPoint y: 240, endPoint x: 994, endPoint y: 102, distance: 138.1
click at [994, 102] on div at bounding box center [960, 244] width 563 height 551
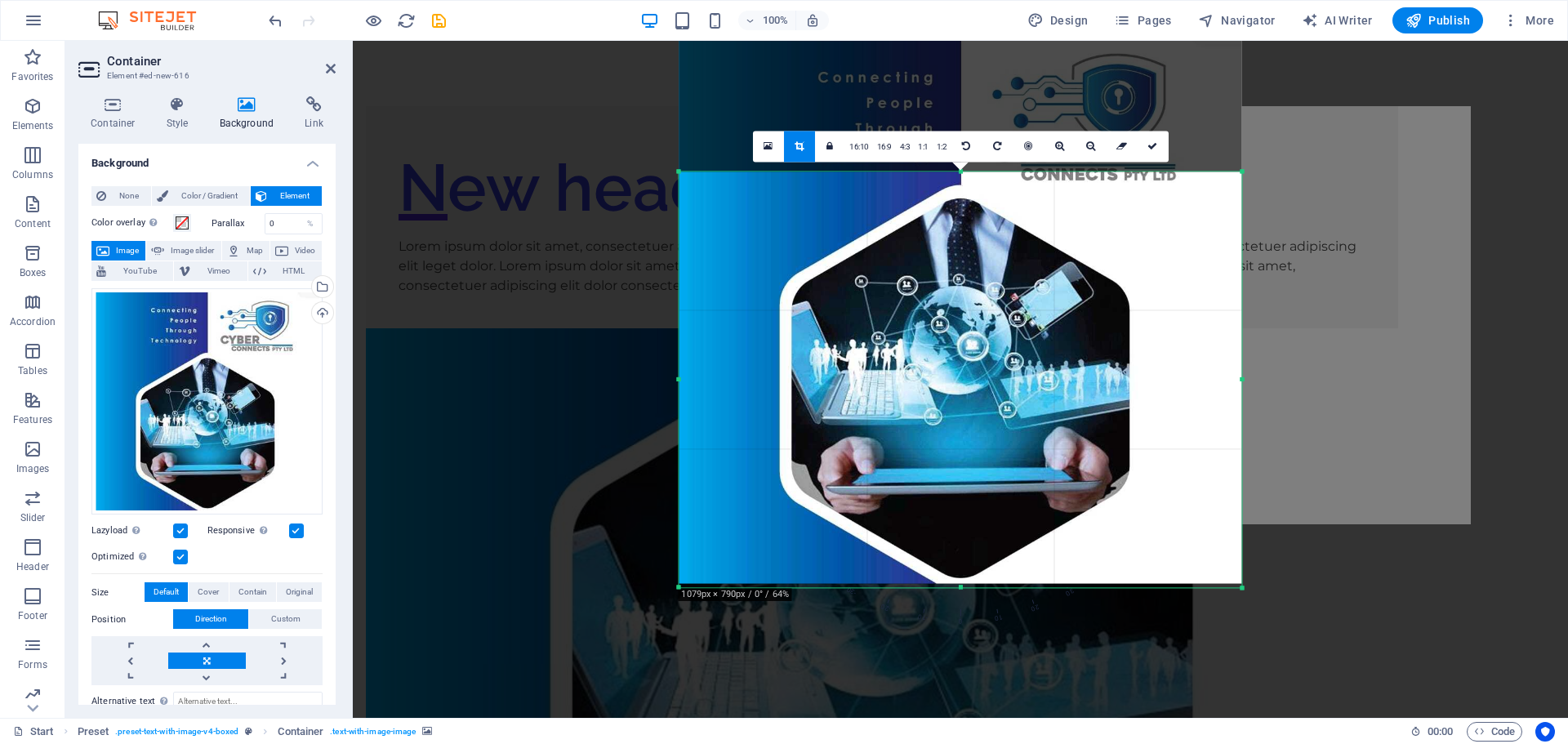
drag, startPoint x: 958, startPoint y: 107, endPoint x: 953, endPoint y: 238, distance: 131.1
click at [953, 238] on div "180 170 160 150 140 130 120 110 100 90 80 70 60 50 40 30 20 10 0 -10 -20 -30 -4…" at bounding box center [959, 380] width 563 height 416
click at [1148, 149] on icon at bounding box center [1152, 146] width 10 height 10
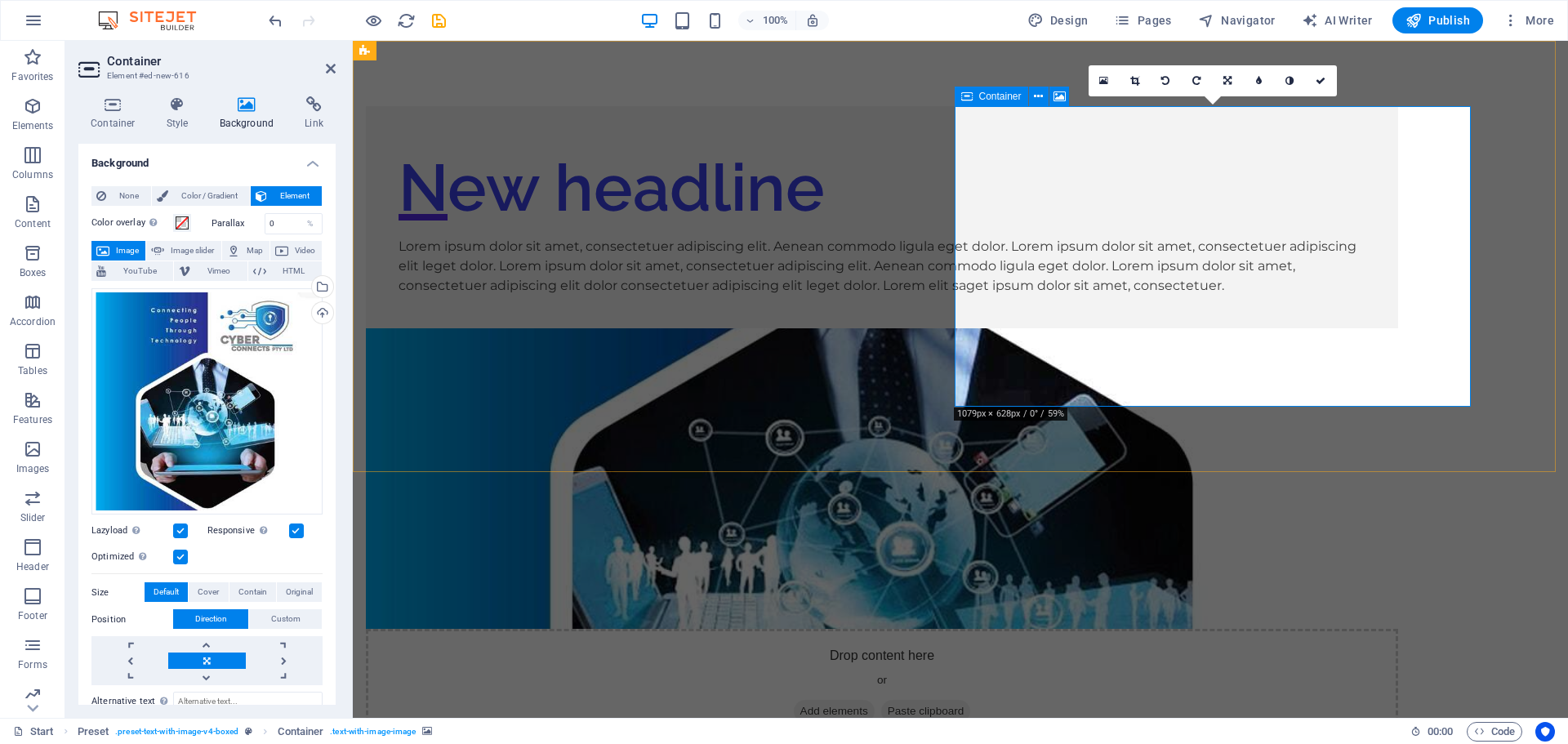
click at [1148, 629] on div "Drop content here or Add elements Paste clipboard" at bounding box center [882, 686] width 1032 height 116
click at [1133, 84] on icon at bounding box center [1134, 81] width 9 height 10
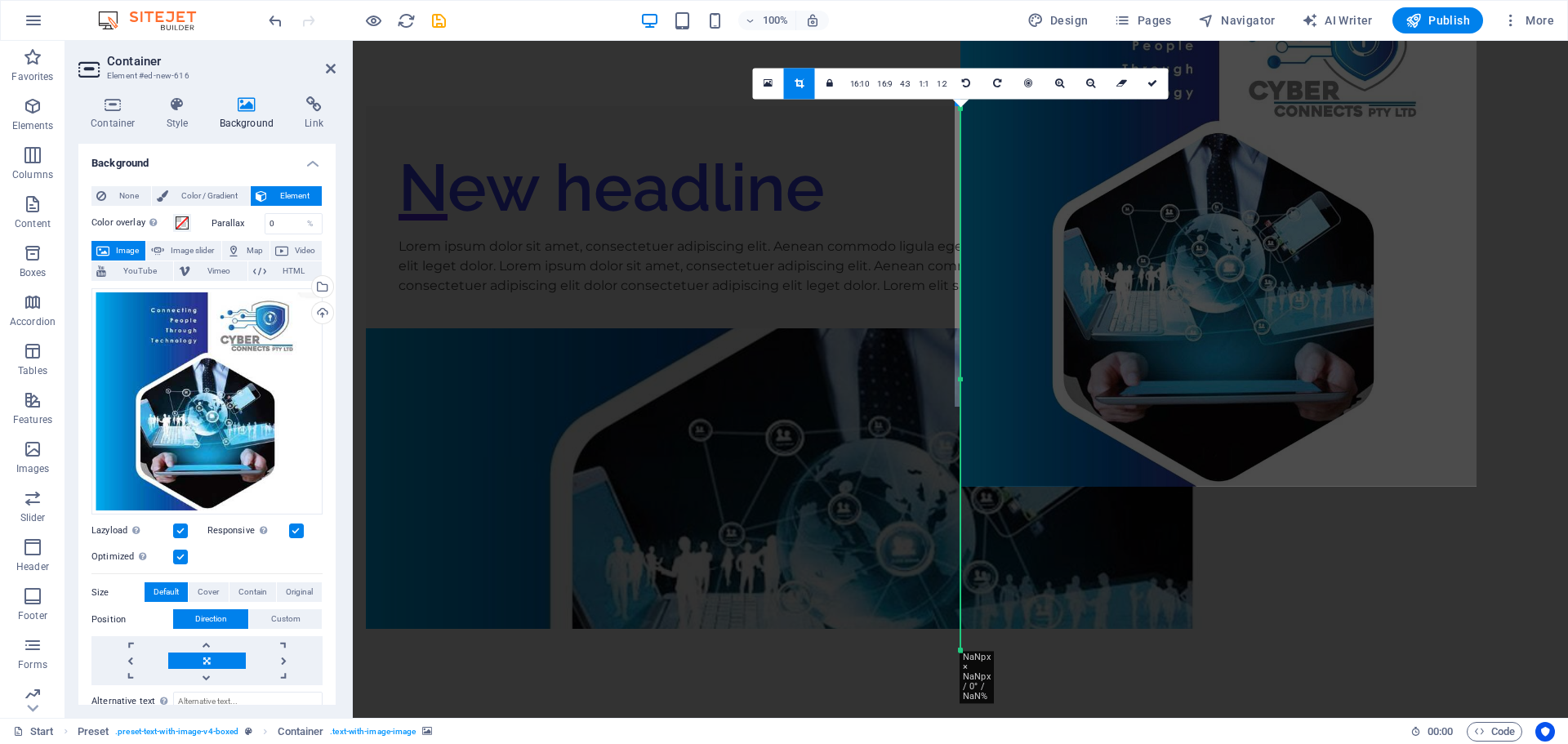
click at [797, 75] on link at bounding box center [799, 83] width 31 height 31
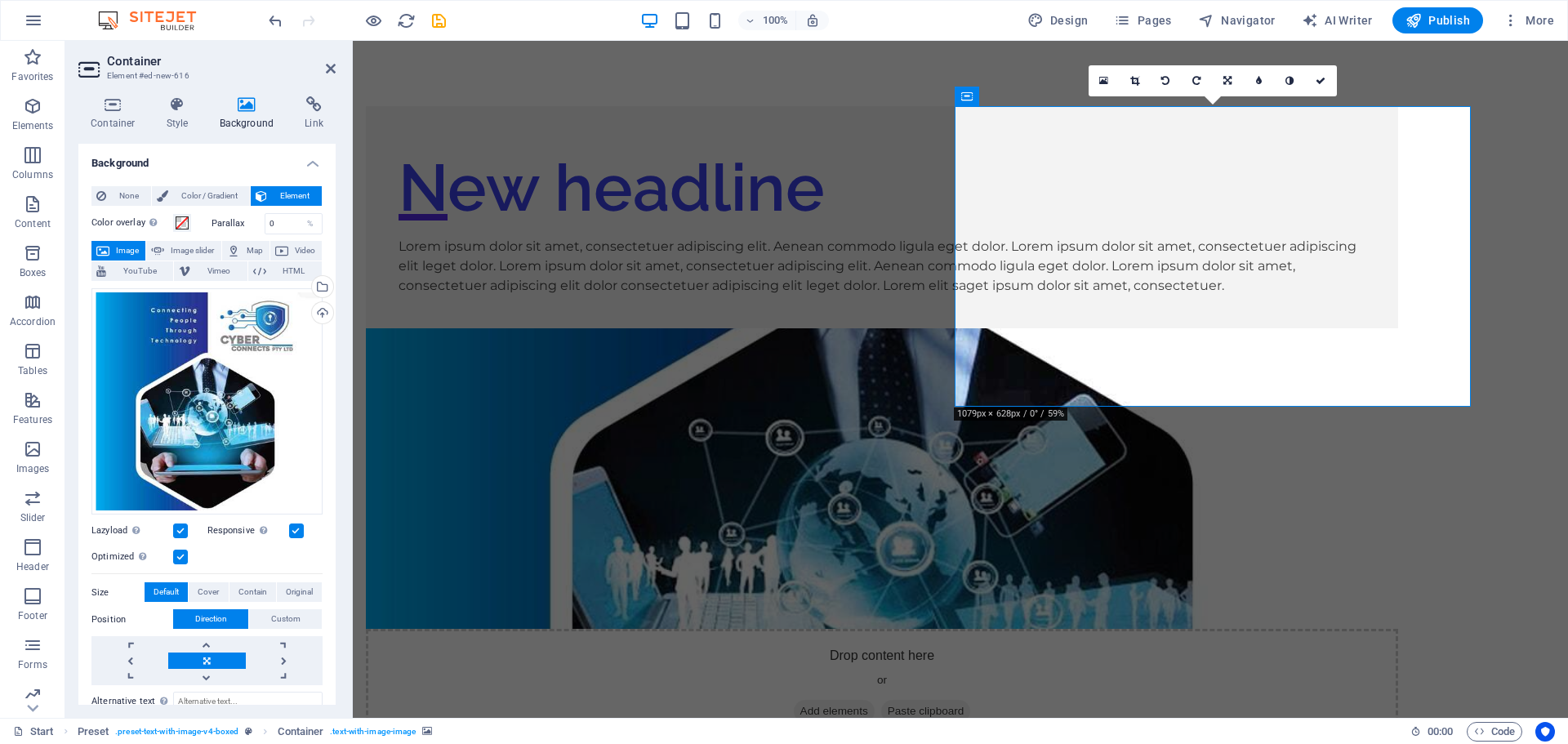
click at [1133, 76] on icon at bounding box center [1134, 81] width 9 height 10
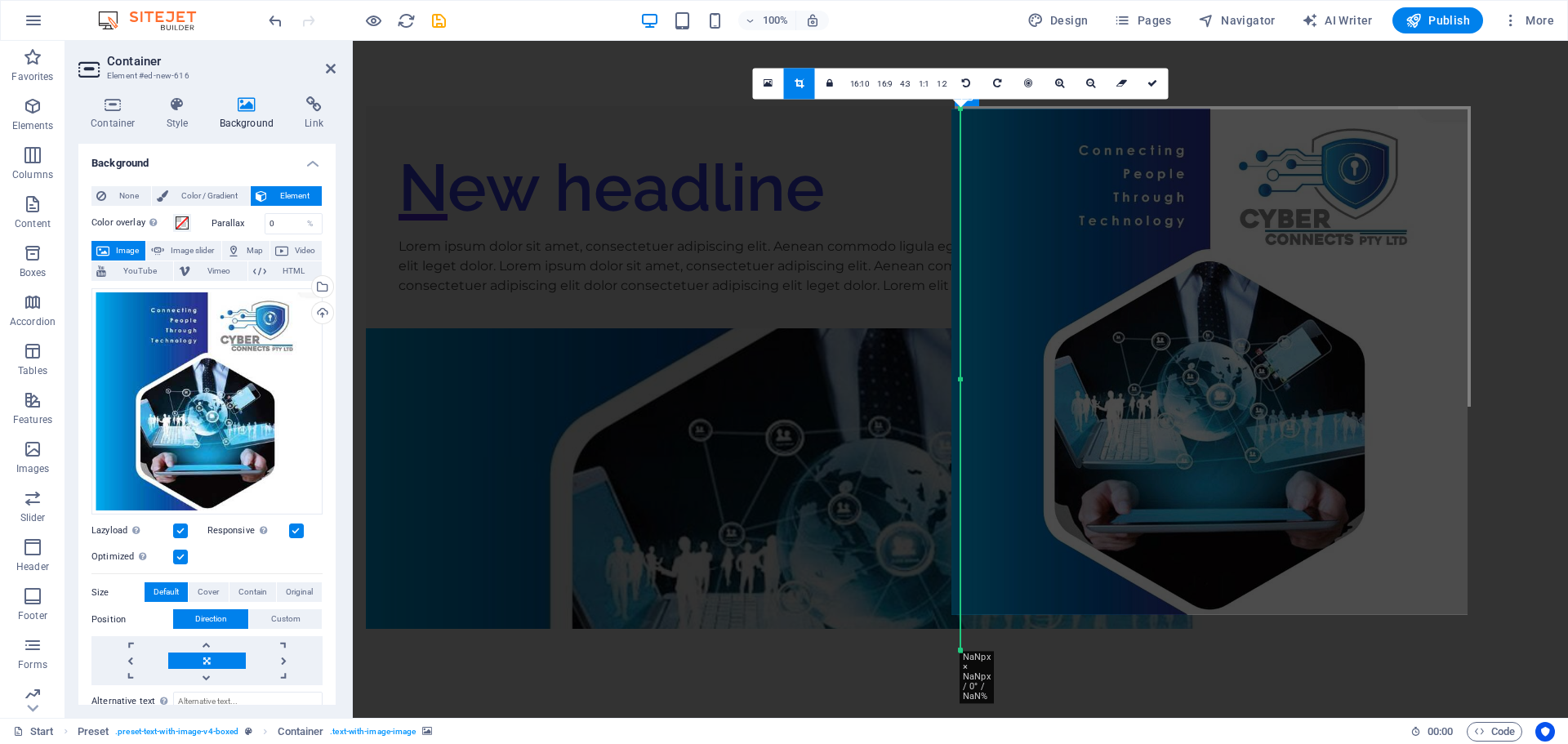
drag, startPoint x: 1224, startPoint y: 88, endPoint x: 1214, endPoint y: 215, distance: 127.4
click at [1214, 215] on div at bounding box center [1210, 360] width 516 height 505
click at [1153, 86] on icon at bounding box center [1152, 83] width 10 height 10
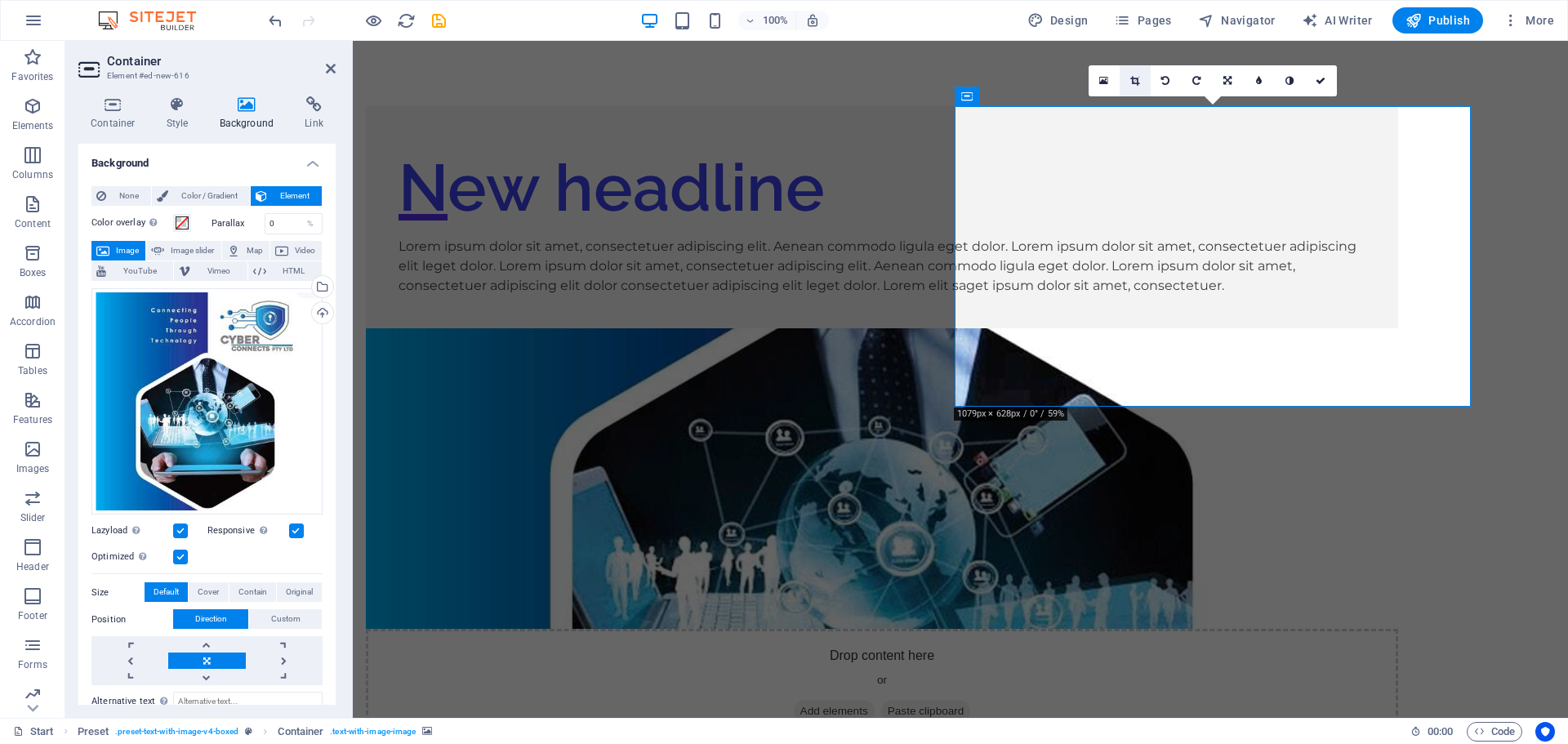
click at [1138, 82] on icon at bounding box center [1134, 81] width 9 height 10
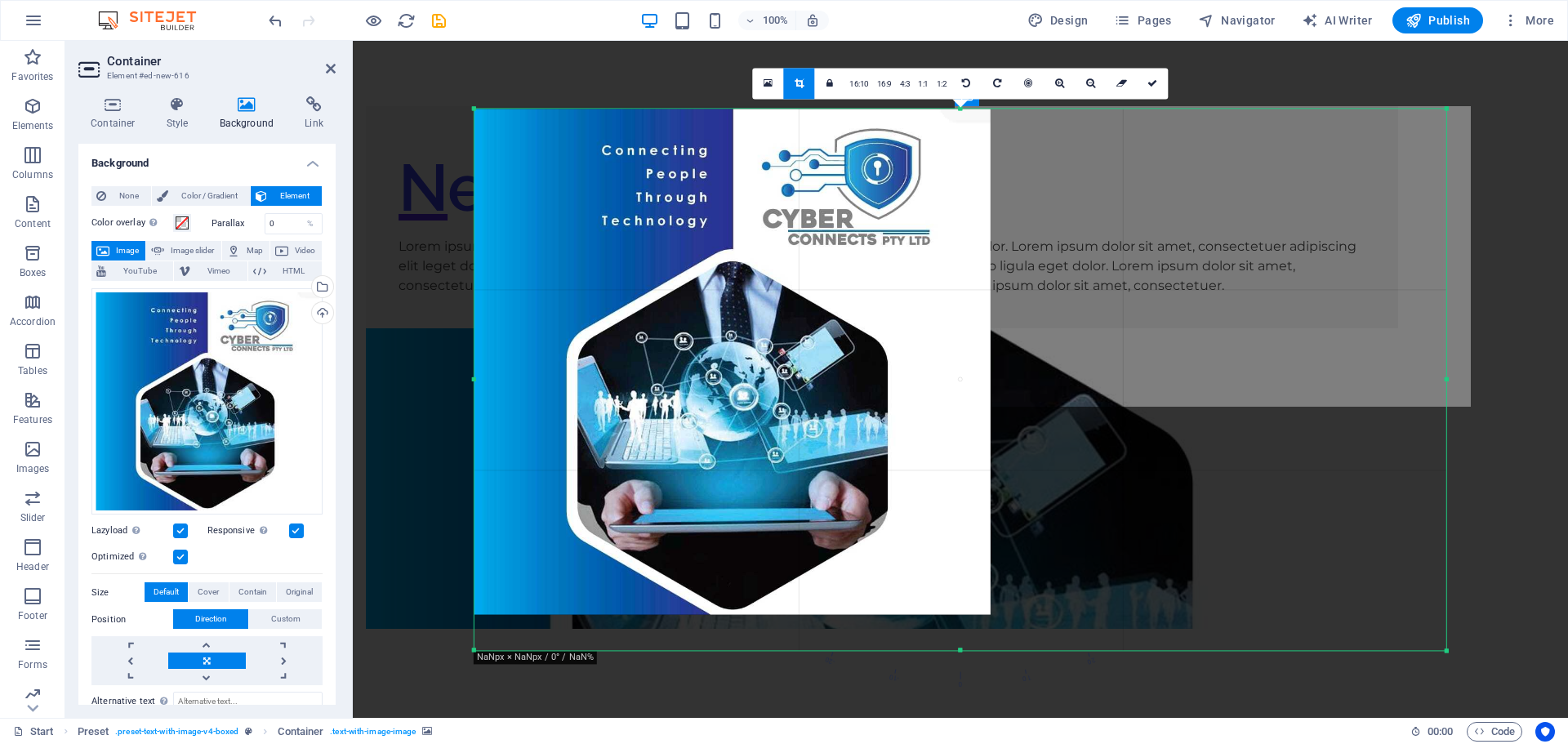
drag, startPoint x: 1149, startPoint y: 127, endPoint x: 1150, endPoint y: 162, distance: 35.0
click at [1156, 163] on div at bounding box center [960, 379] width 972 height 542
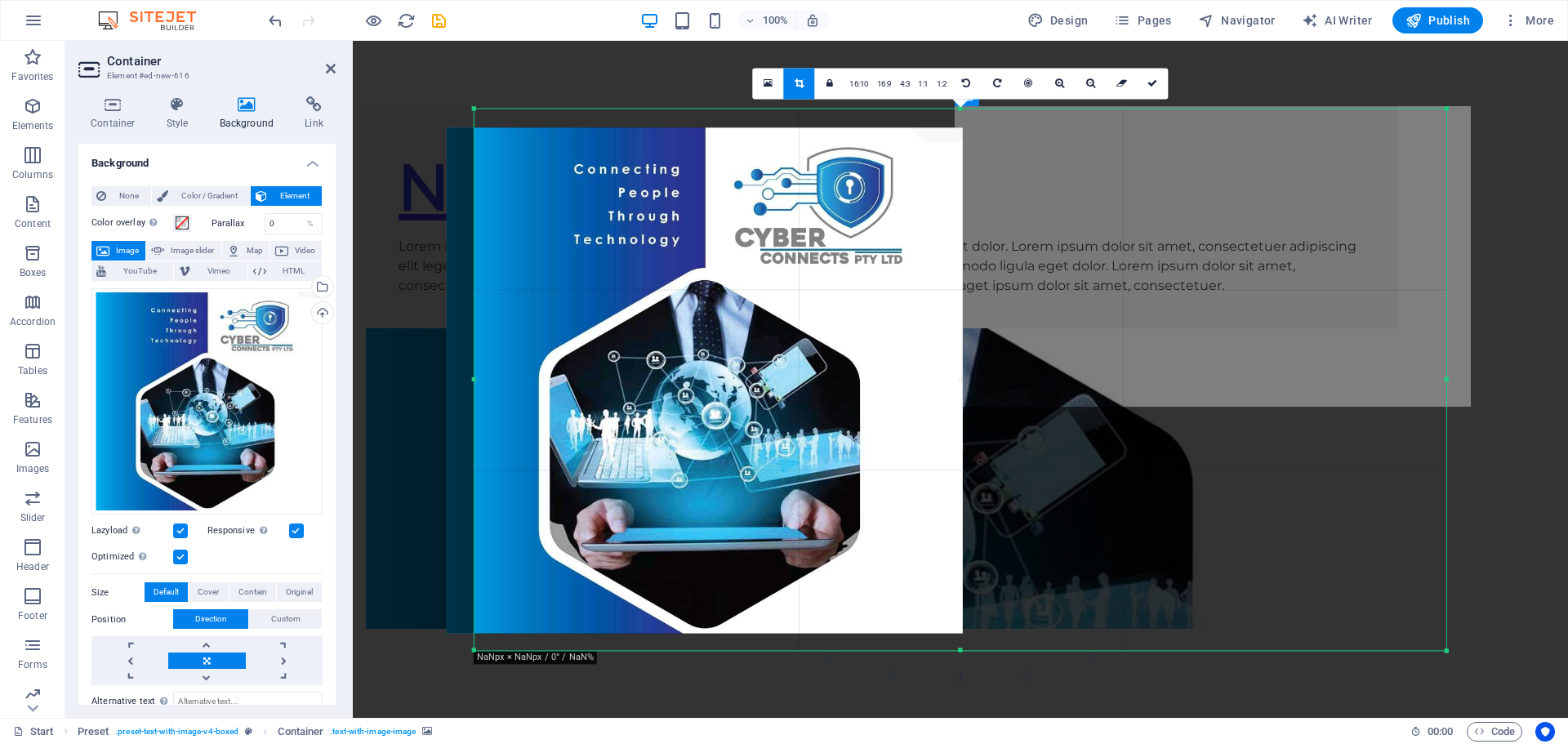
drag, startPoint x: 960, startPoint y: 111, endPoint x: 932, endPoint y: 129, distance: 33.3
click at [932, 129] on div at bounding box center [704, 380] width 516 height 505
drag, startPoint x: 1204, startPoint y: 204, endPoint x: 1268, endPoint y: 229, distance: 68.7
click at [1210, 250] on div at bounding box center [960, 379] width 972 height 542
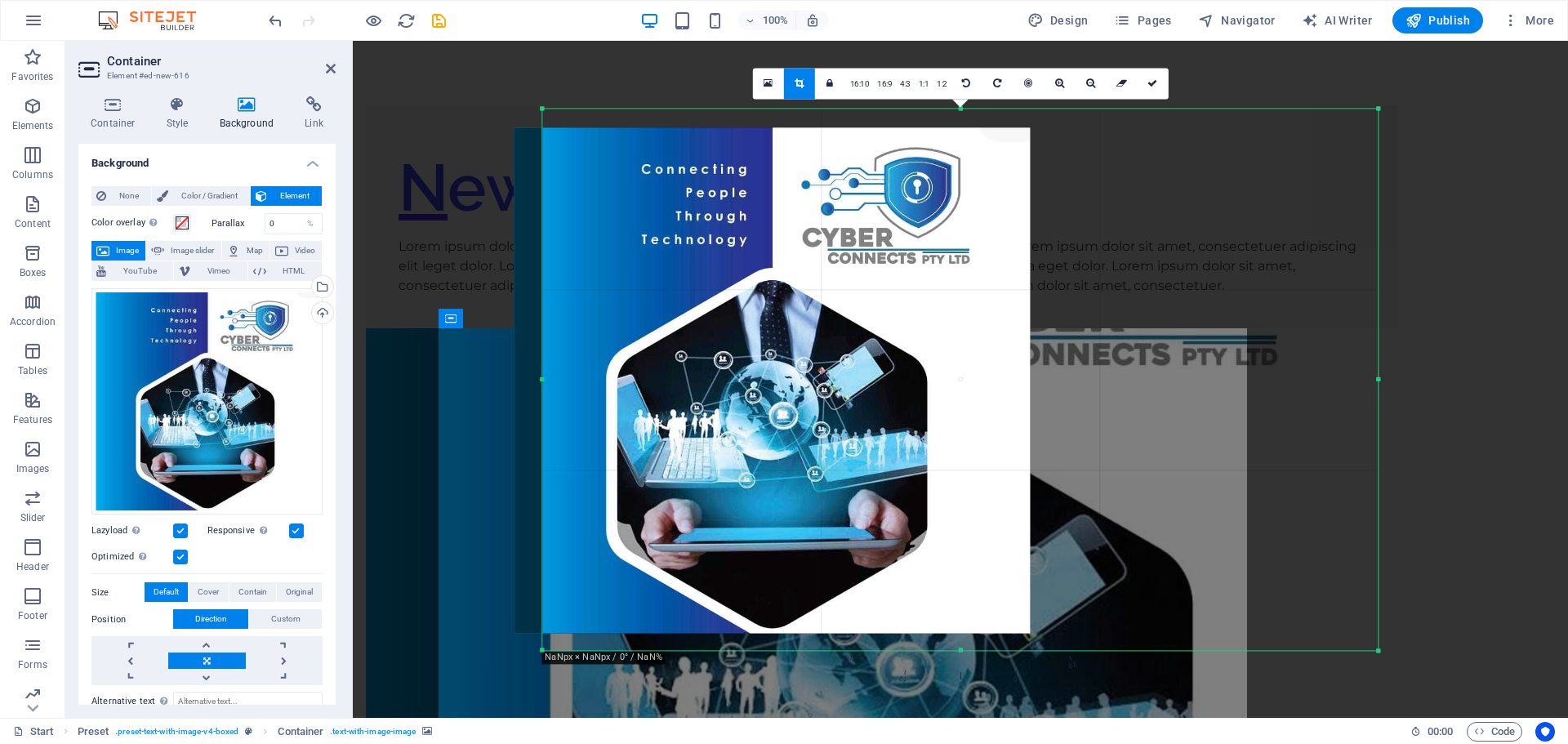
drag, startPoint x: 1446, startPoint y: 168, endPoint x: 1278, endPoint y: 210, distance: 173.2
click at [1304, 217] on div "180 170 160 150 140 130 120 110 100 90 80 70 60 50 40 30 20 10 0 -10 -20 -30 -4…" at bounding box center [960, 379] width 836 height 542
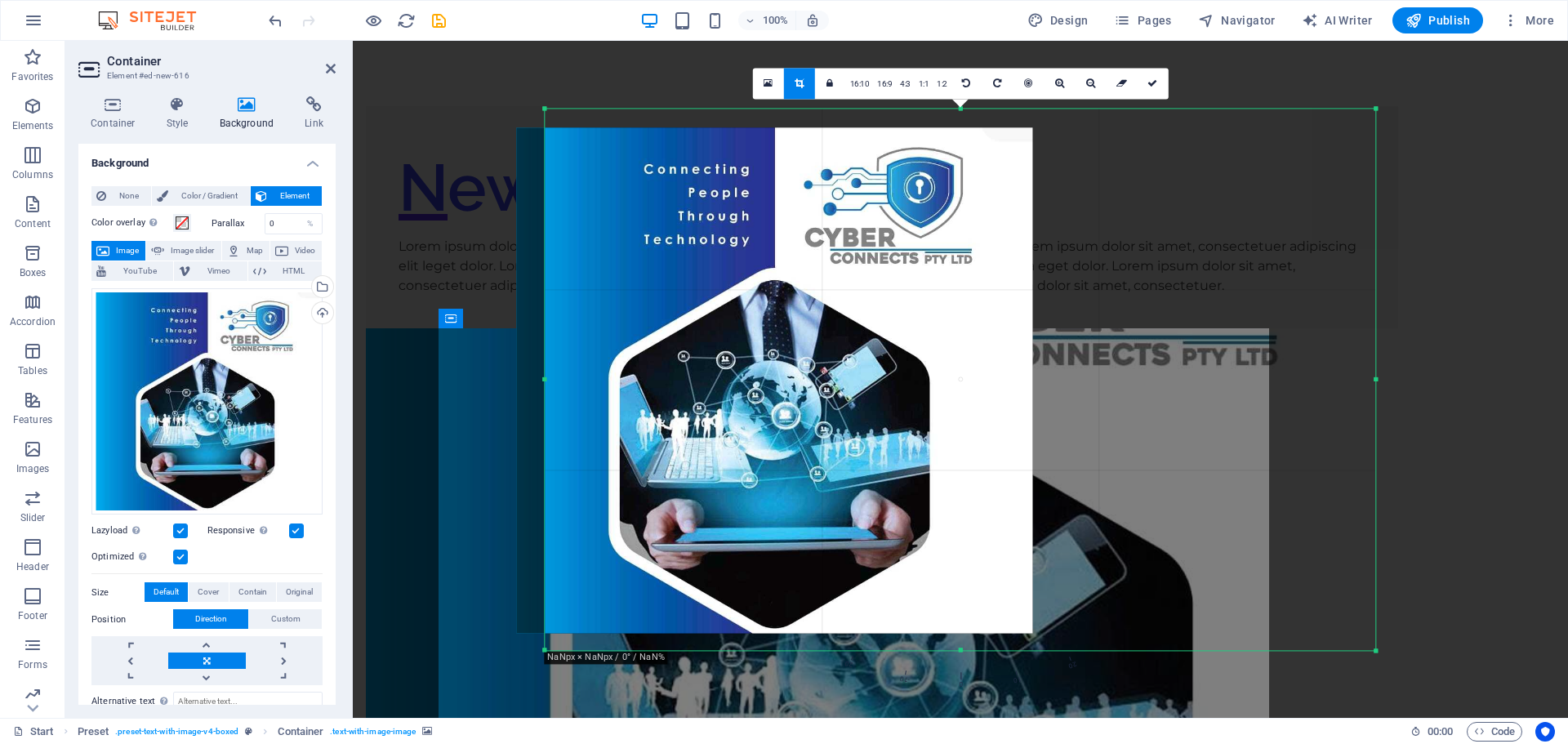
click at [1108, 408] on div at bounding box center [959, 379] width 830 height 542
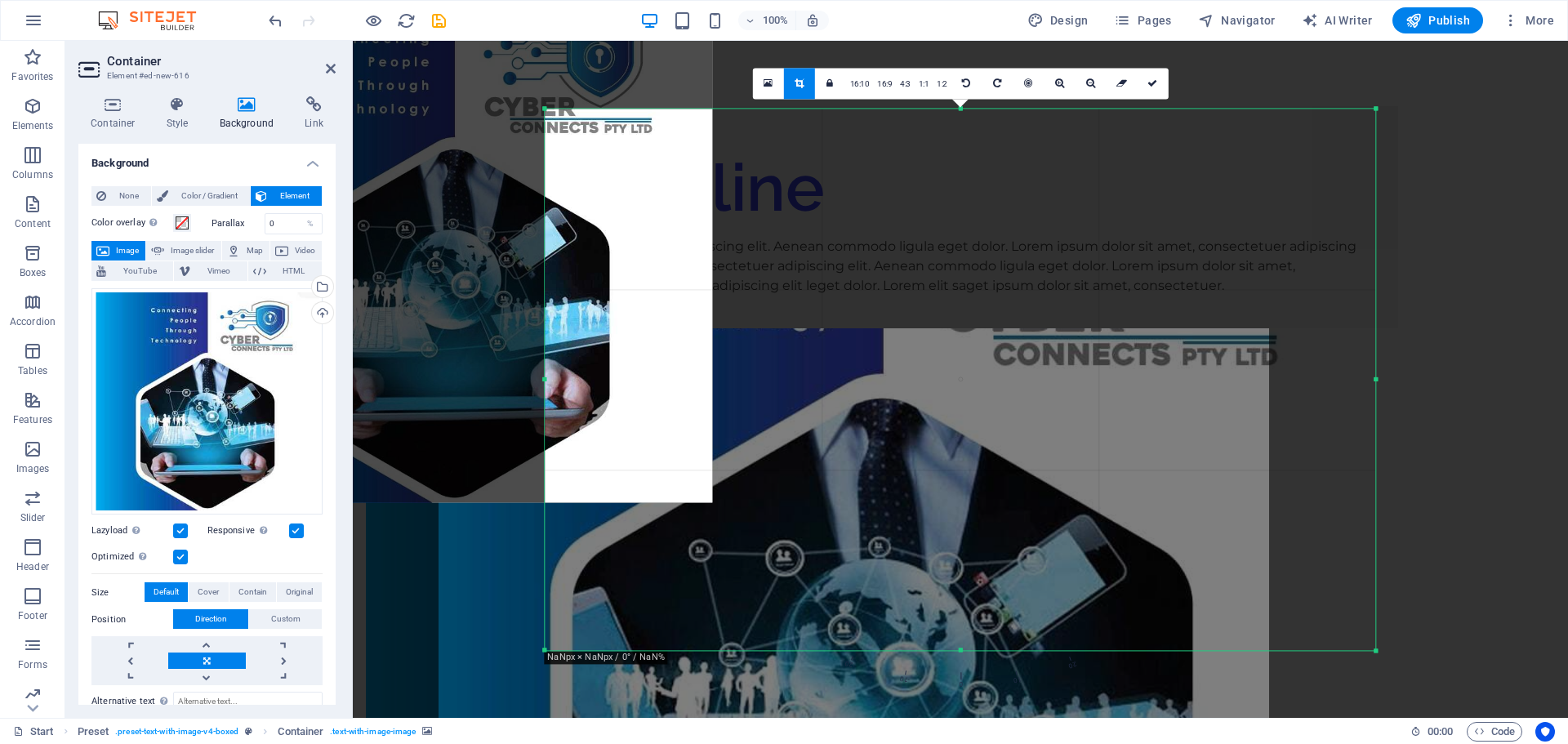
drag, startPoint x: 911, startPoint y: 344, endPoint x: 590, endPoint y: 213, distance: 346.7
click at [590, 213] on div at bounding box center [453, 249] width 516 height 505
drag, startPoint x: 1005, startPoint y: 410, endPoint x: 1119, endPoint y: 334, distance: 137.0
click at [1119, 334] on div at bounding box center [959, 379] width 830 height 542
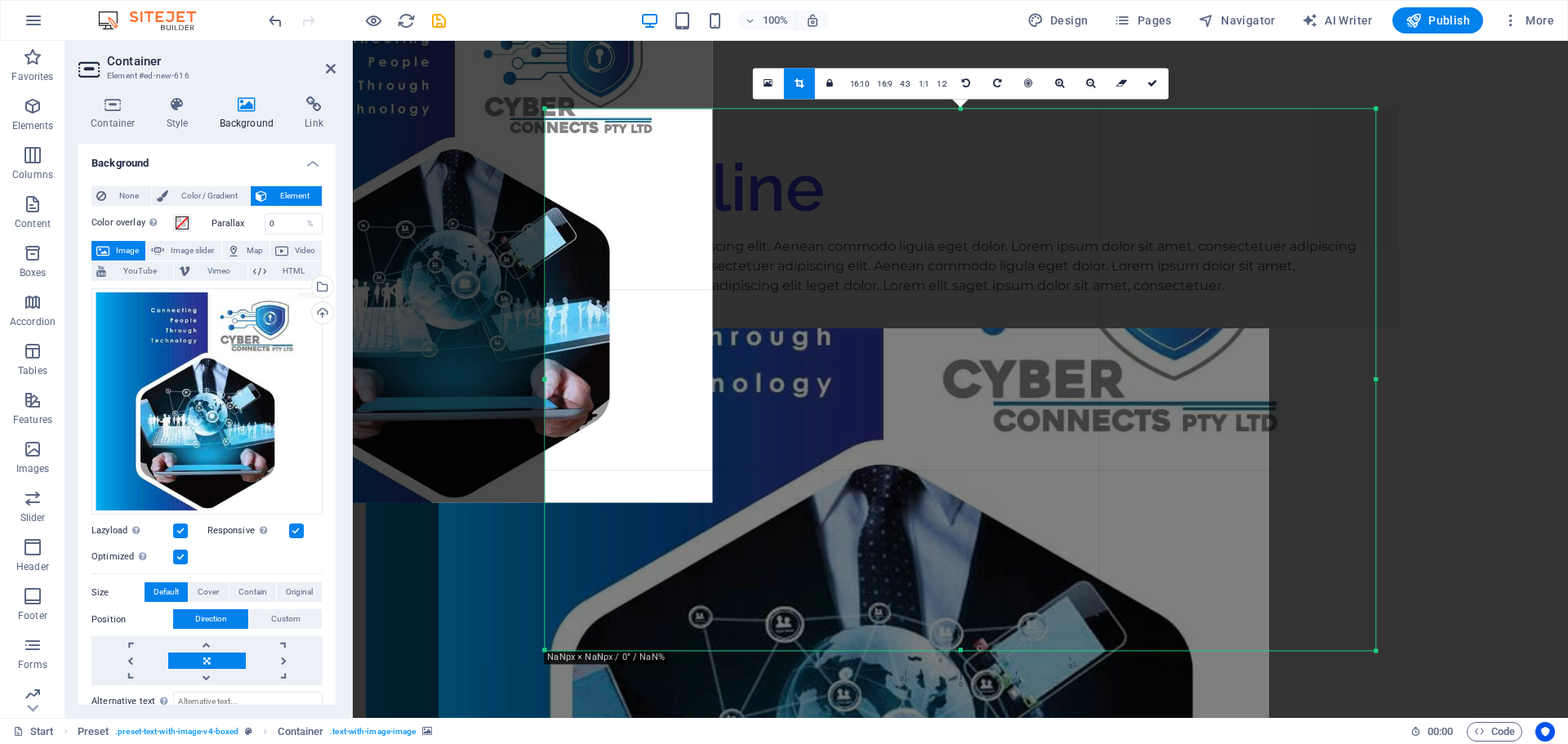
drag, startPoint x: 958, startPoint y: 650, endPoint x: 950, endPoint y: 496, distance: 154.2
click at [1034, 743] on html "cyberconnects.co.za Start Favorites Elements Columns Content Boxes Accordion Ta…" at bounding box center [784, 372] width 1568 height 744
drag, startPoint x: 954, startPoint y: 498, endPoint x: 968, endPoint y: 602, distance: 104.9
click at [963, 574] on div at bounding box center [959, 379] width 830 height 542
drag, startPoint x: 958, startPoint y: 646, endPoint x: 965, endPoint y: 709, distance: 63.4
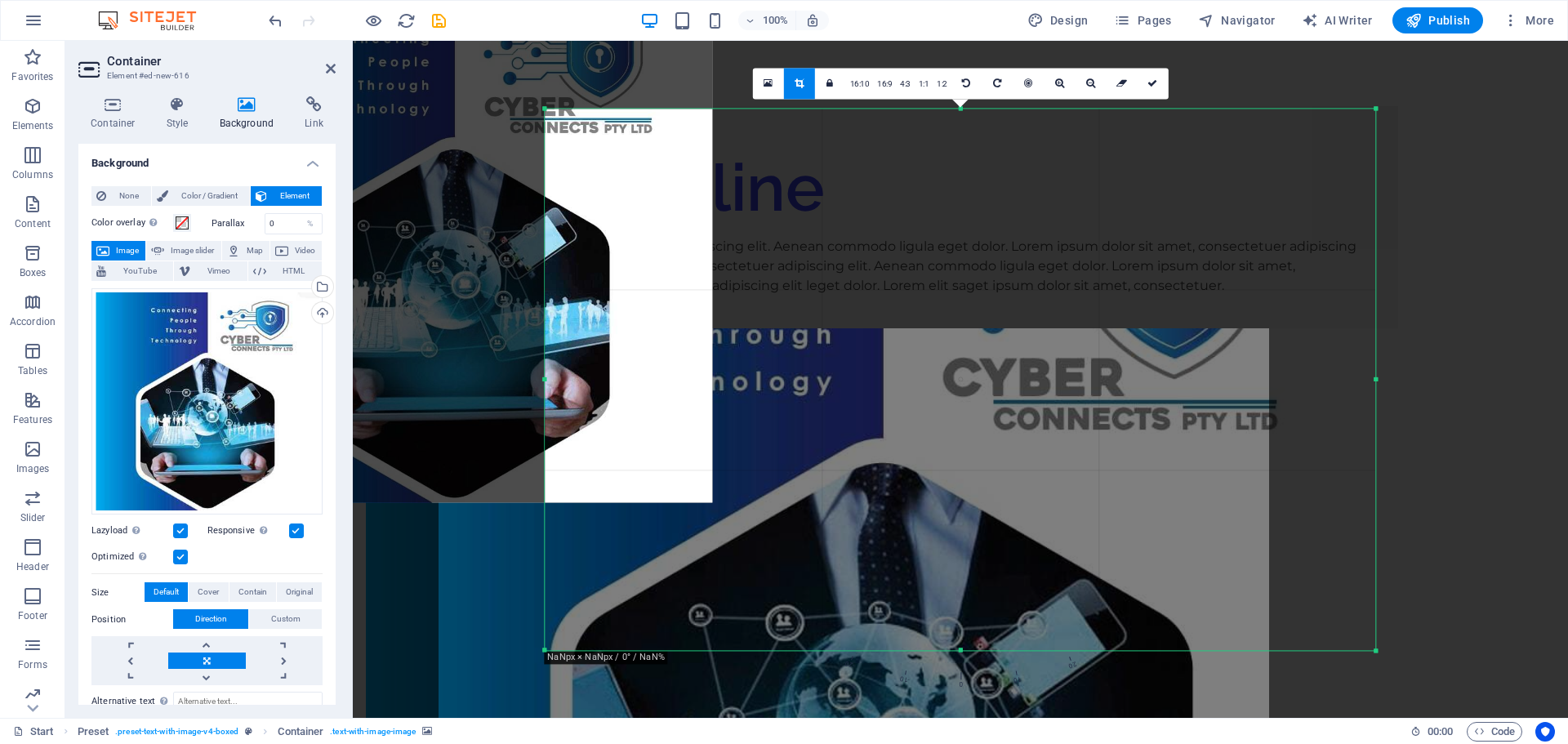
click at [965, 709] on div "Drag here to replace the existing content. Press “Ctrl” if you want to create a…" at bounding box center [960, 380] width 1215 height 677
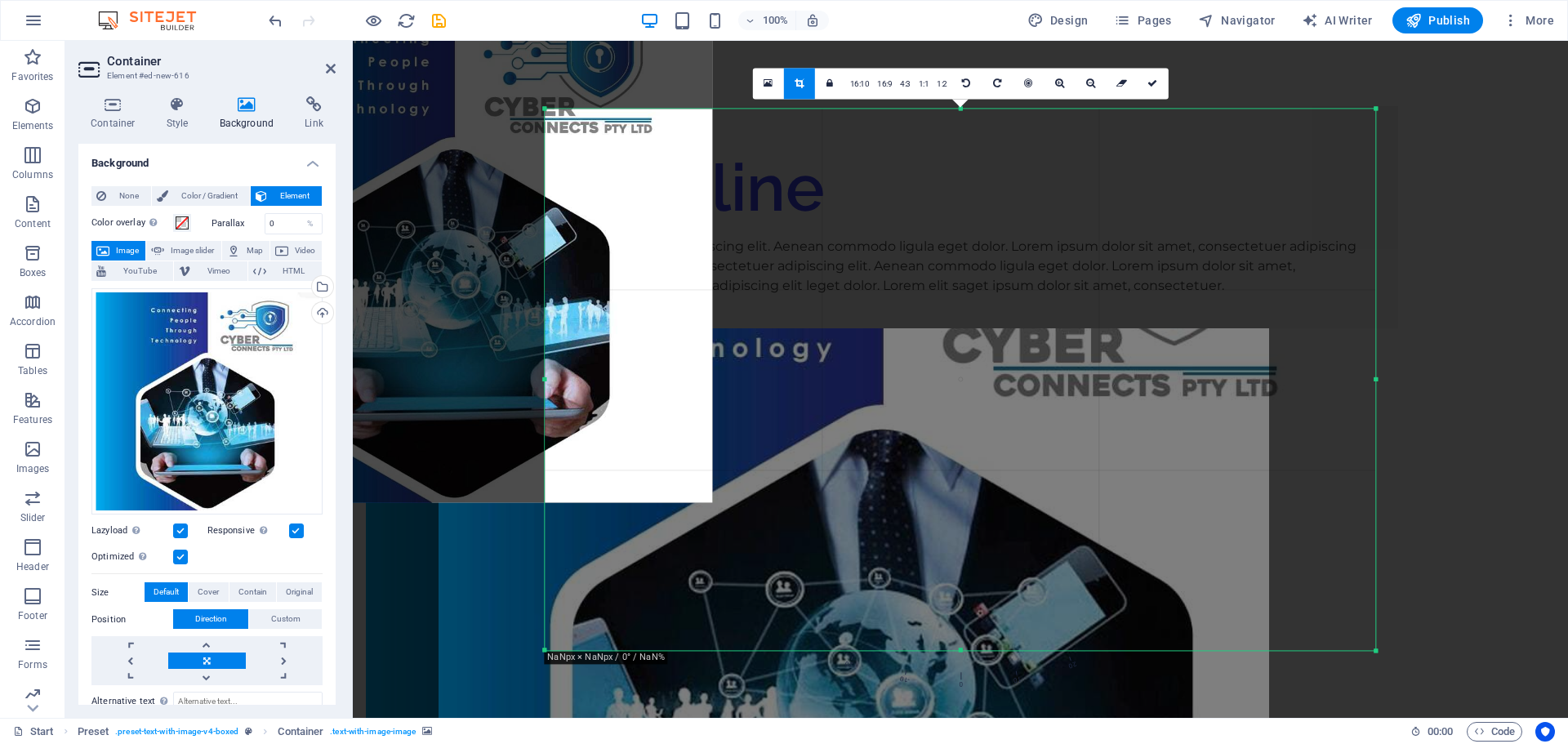
drag, startPoint x: 960, startPoint y: 650, endPoint x: 974, endPoint y: 712, distance: 63.6
click at [974, 712] on div "Drag here to replace the existing content. Press “Ctrl” if you want to create a…" at bounding box center [960, 380] width 1215 height 677
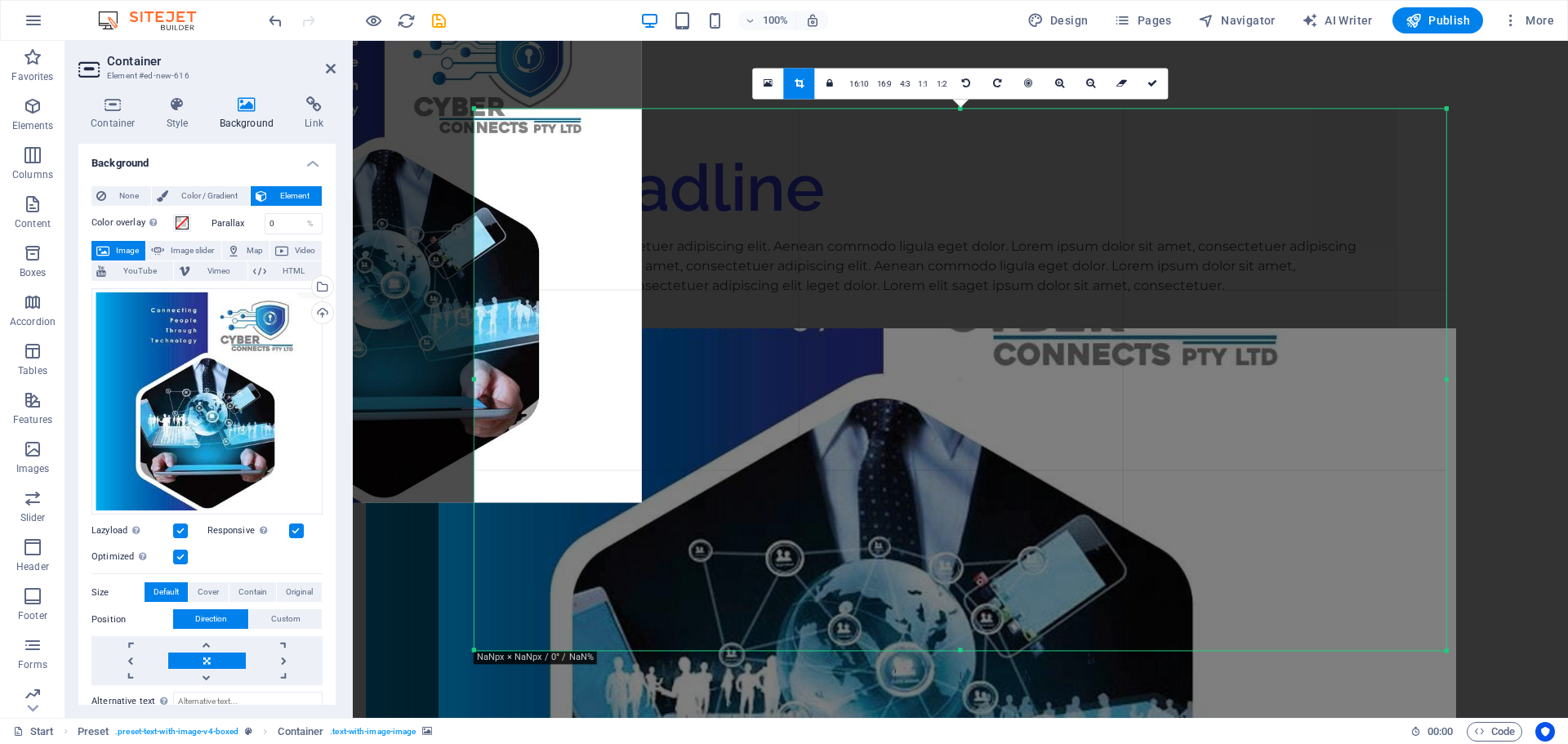
drag, startPoint x: 1375, startPoint y: 376, endPoint x: 1562, endPoint y: 415, distance: 191.0
click at [1562, 415] on div "Drag here to replace the existing content. Press “Ctrl” if you want to create a…" at bounding box center [960, 380] width 1215 height 677
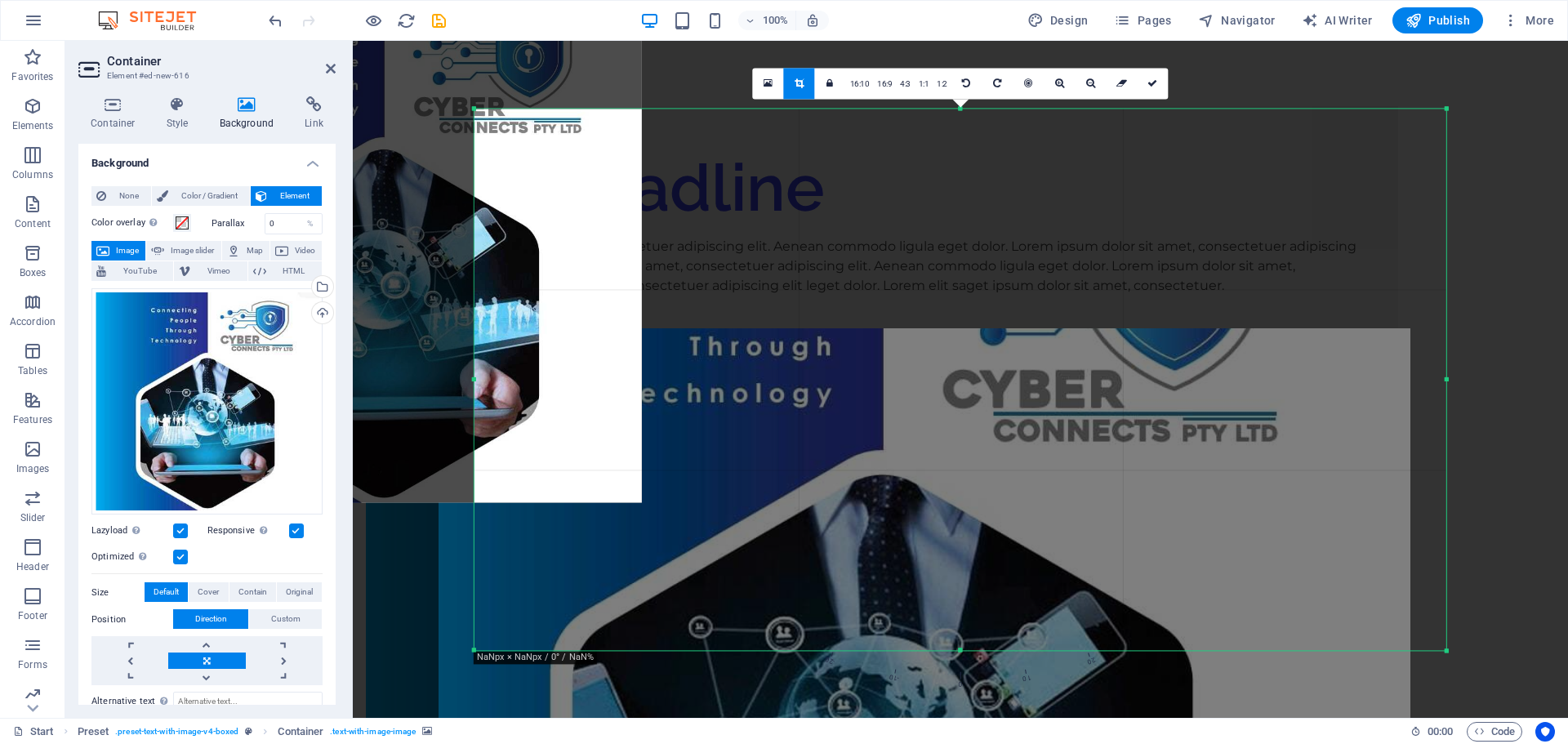
drag, startPoint x: 961, startPoint y: 109, endPoint x: 941, endPoint y: -43, distance: 153.3
click at [941, 0] on html "cyberconnects.co.za Start Favorites Elements Columns Content Boxes Accordion Ta…" at bounding box center [784, 372] width 1568 height 744
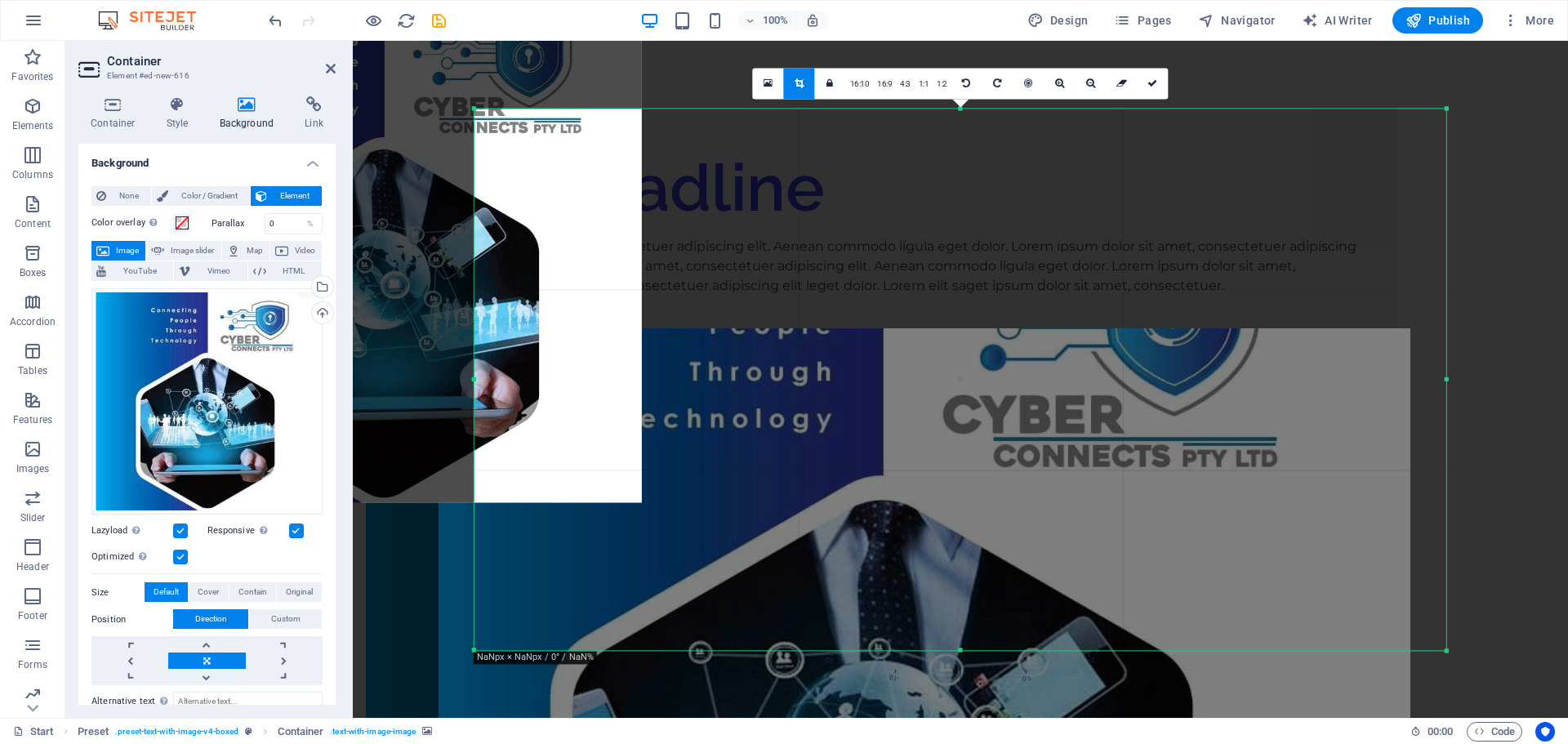
drag, startPoint x: 957, startPoint y: 105, endPoint x: 968, endPoint y: -99, distance: 204.3
click at [968, 0] on html "cyberconnects.co.za Start Favorites Elements Columns Content Boxes Accordion Ta…" at bounding box center [784, 372] width 1568 height 744
drag, startPoint x: 960, startPoint y: 105, endPoint x: 987, endPoint y: -99, distance: 205.8
click at [987, 0] on html "cyberconnects.co.za Start Favorites Elements Columns Content Boxes Accordion Ta…" at bounding box center [784, 372] width 1568 height 744
click at [1151, 79] on icon at bounding box center [1152, 83] width 10 height 10
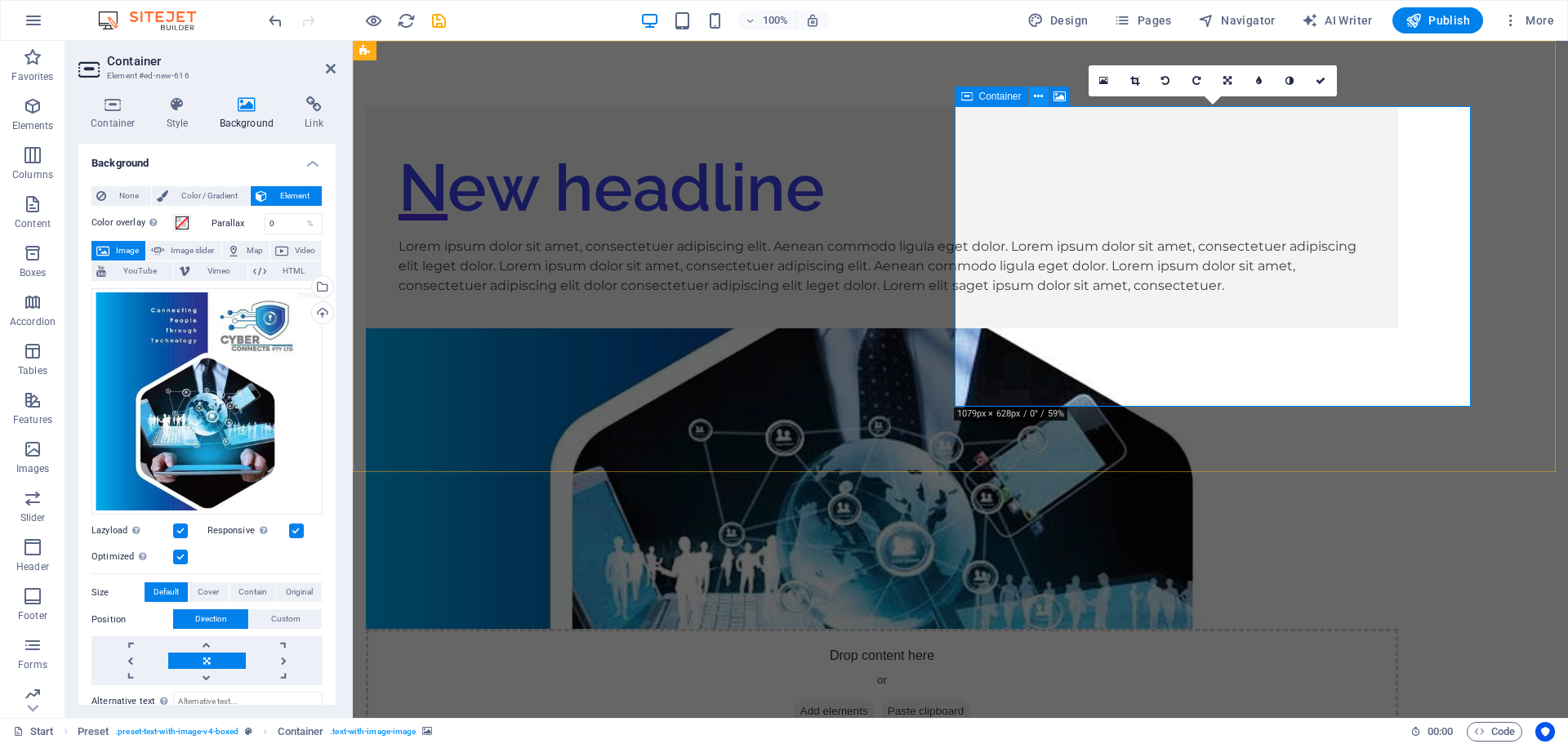
click at [1037, 97] on icon at bounding box center [1038, 97] width 9 height 17
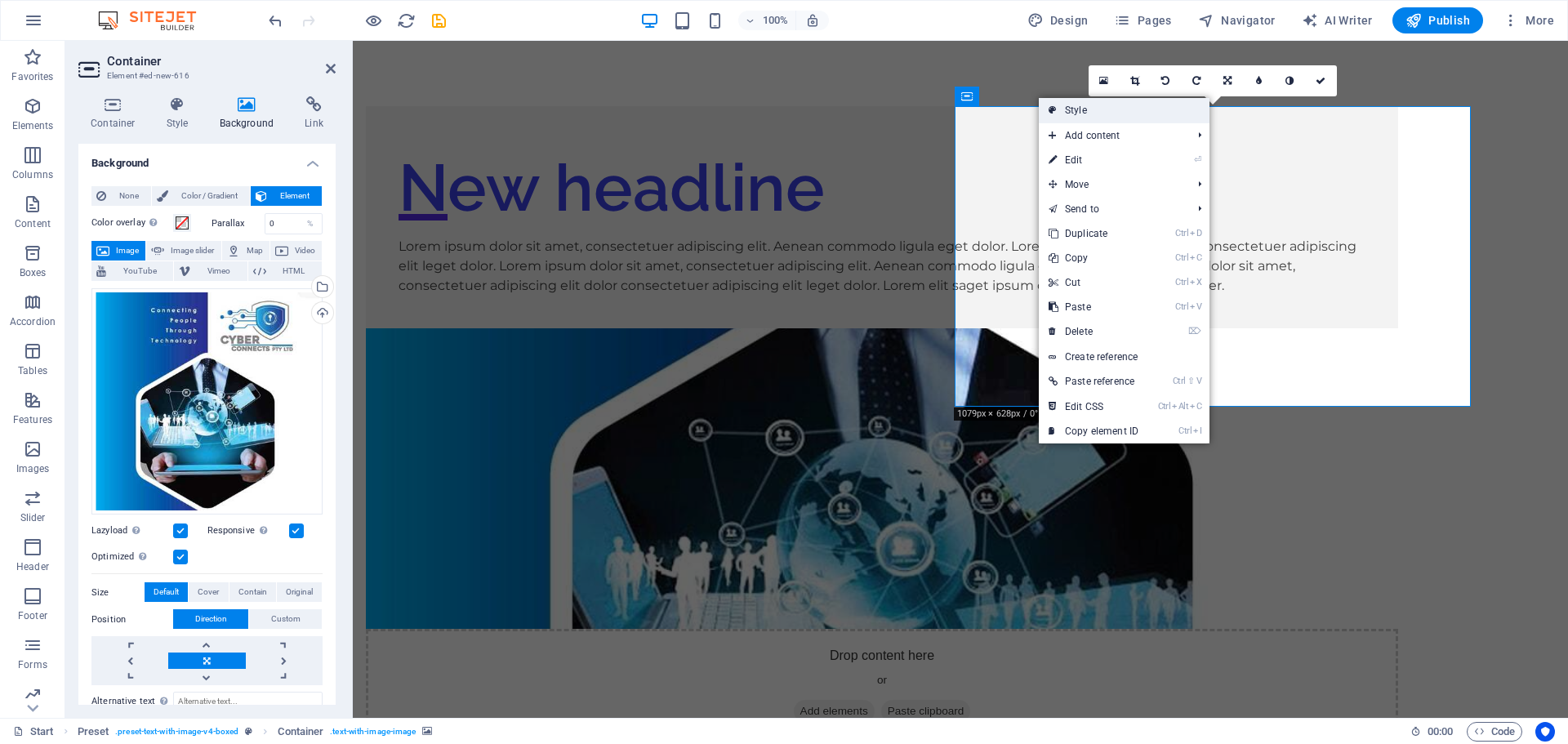
click at [1081, 115] on link "Style" at bounding box center [1124, 110] width 171 height 25
select select "rem"
select select "px"
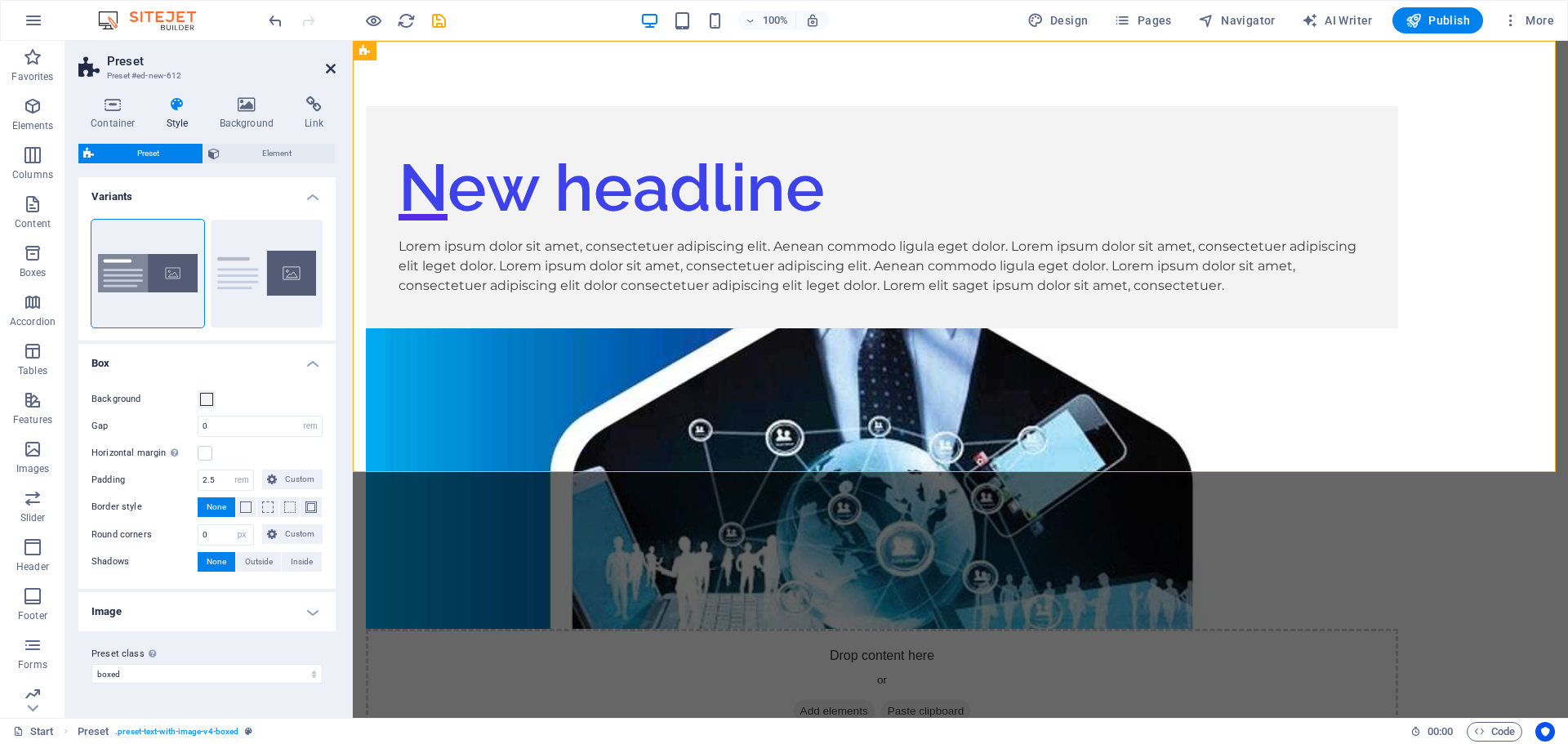
click at [327, 63] on icon at bounding box center [331, 69] width 10 height 13
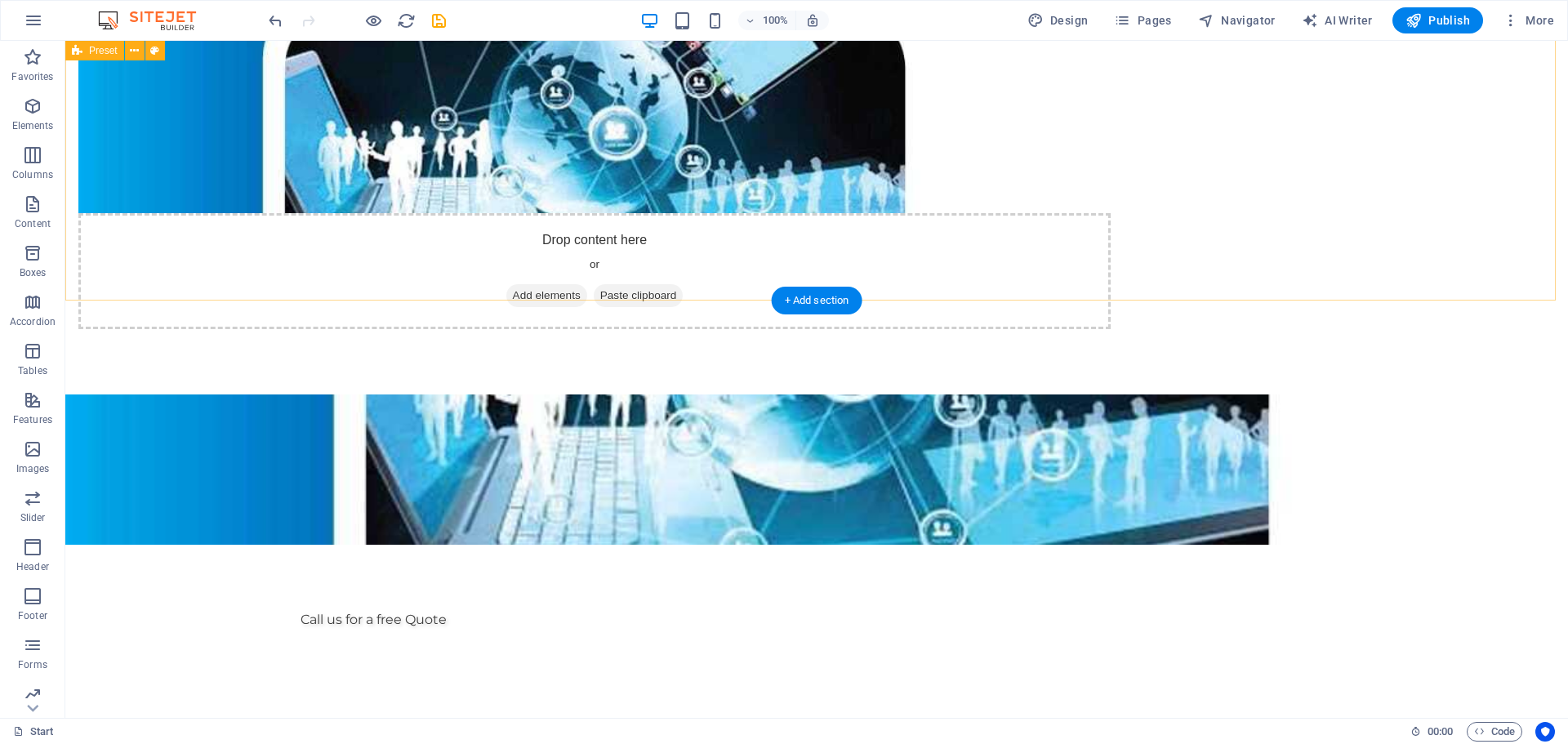
scroll to position [81, 0]
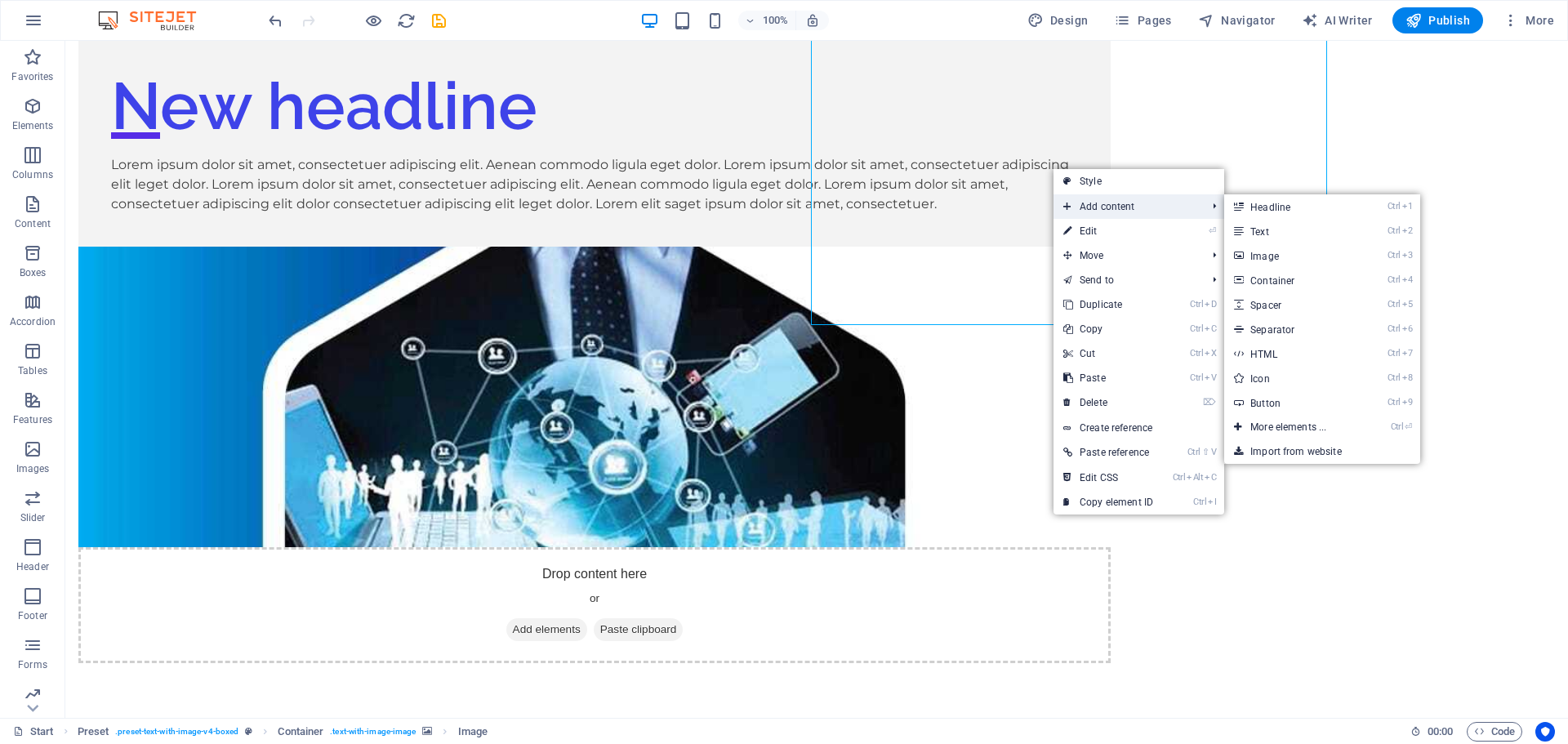
click at [1075, 208] on span "Add content" at bounding box center [1126, 207] width 147 height 25
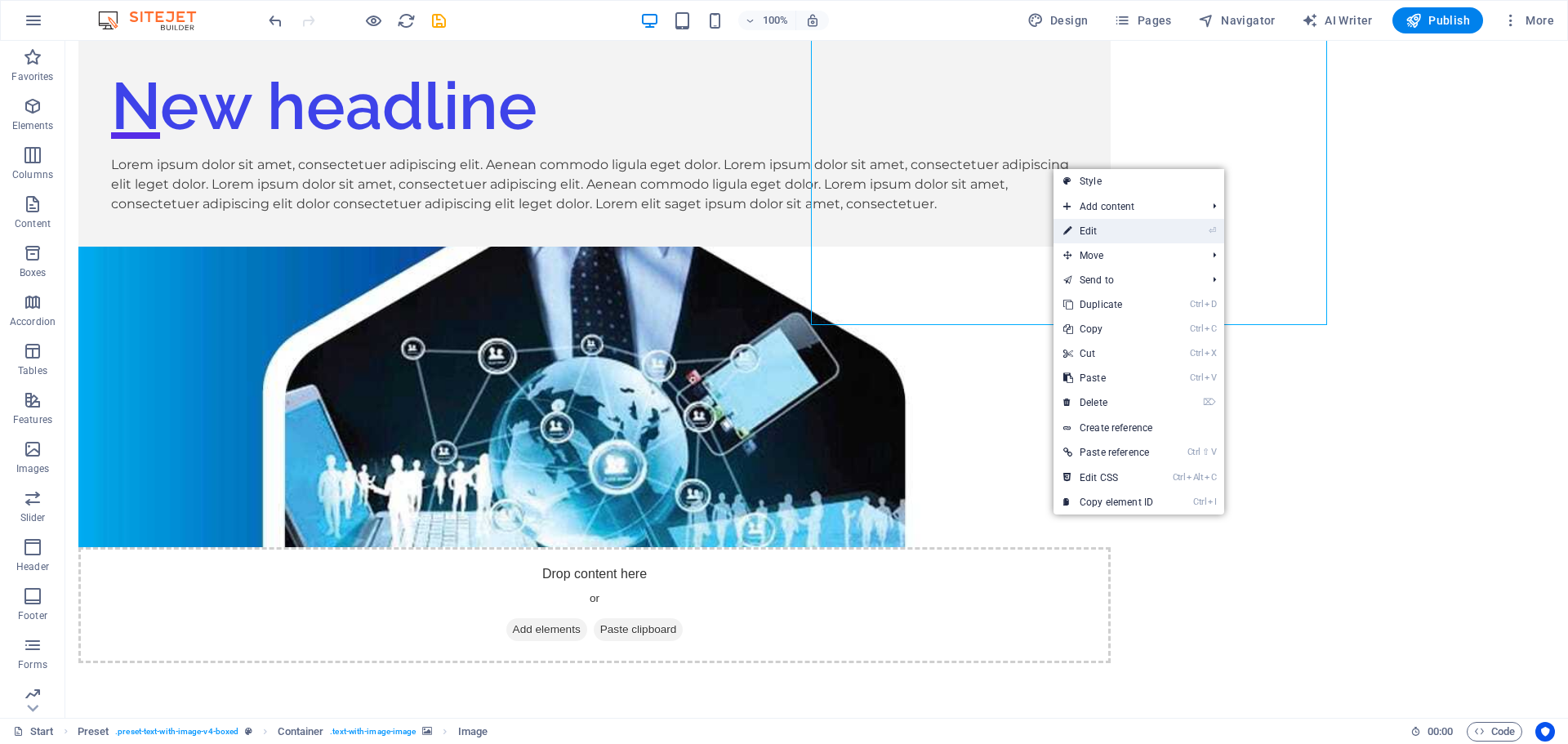
click at [1094, 234] on link "⏎ Edit" at bounding box center [1108, 231] width 109 height 25
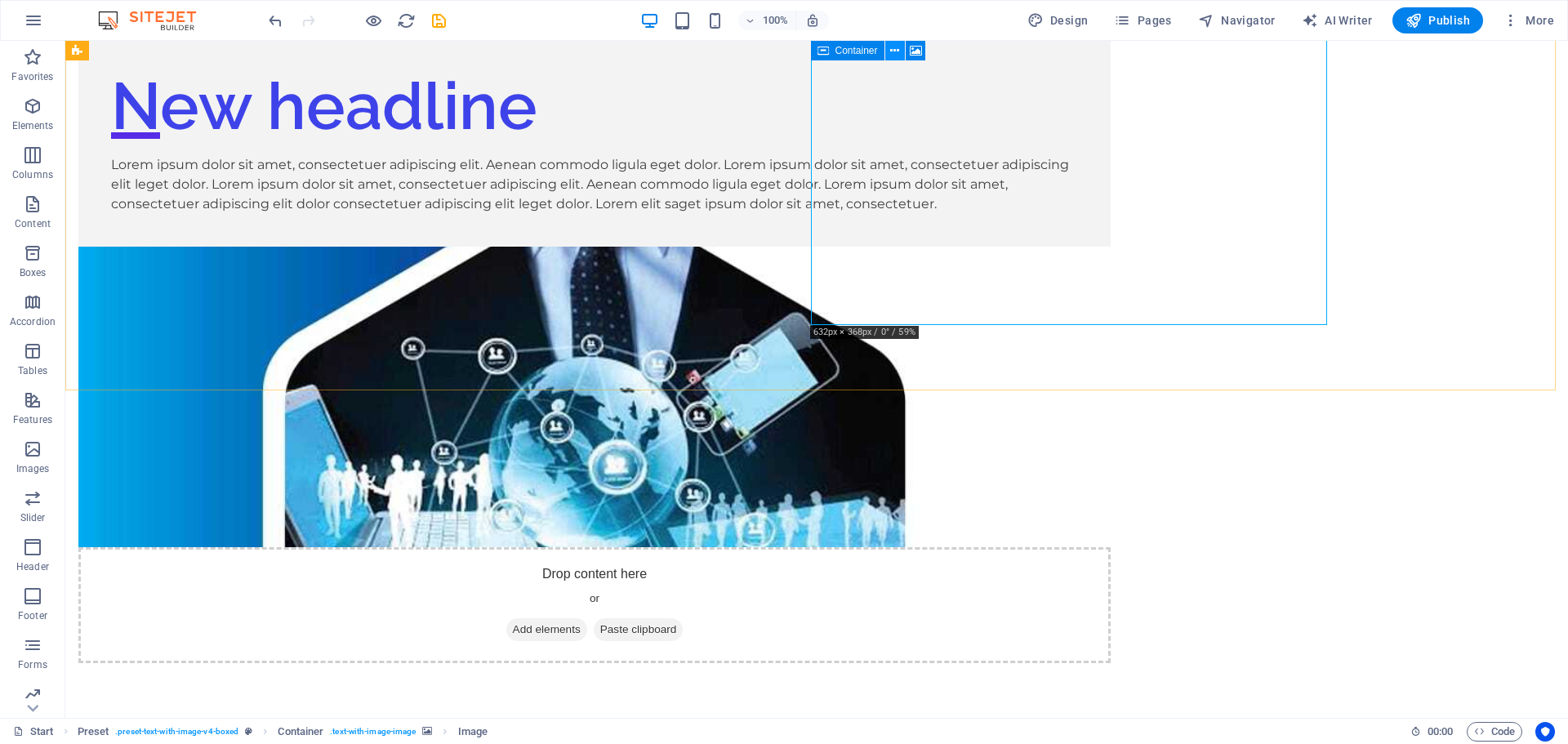
click at [894, 47] on icon at bounding box center [894, 51] width 9 height 17
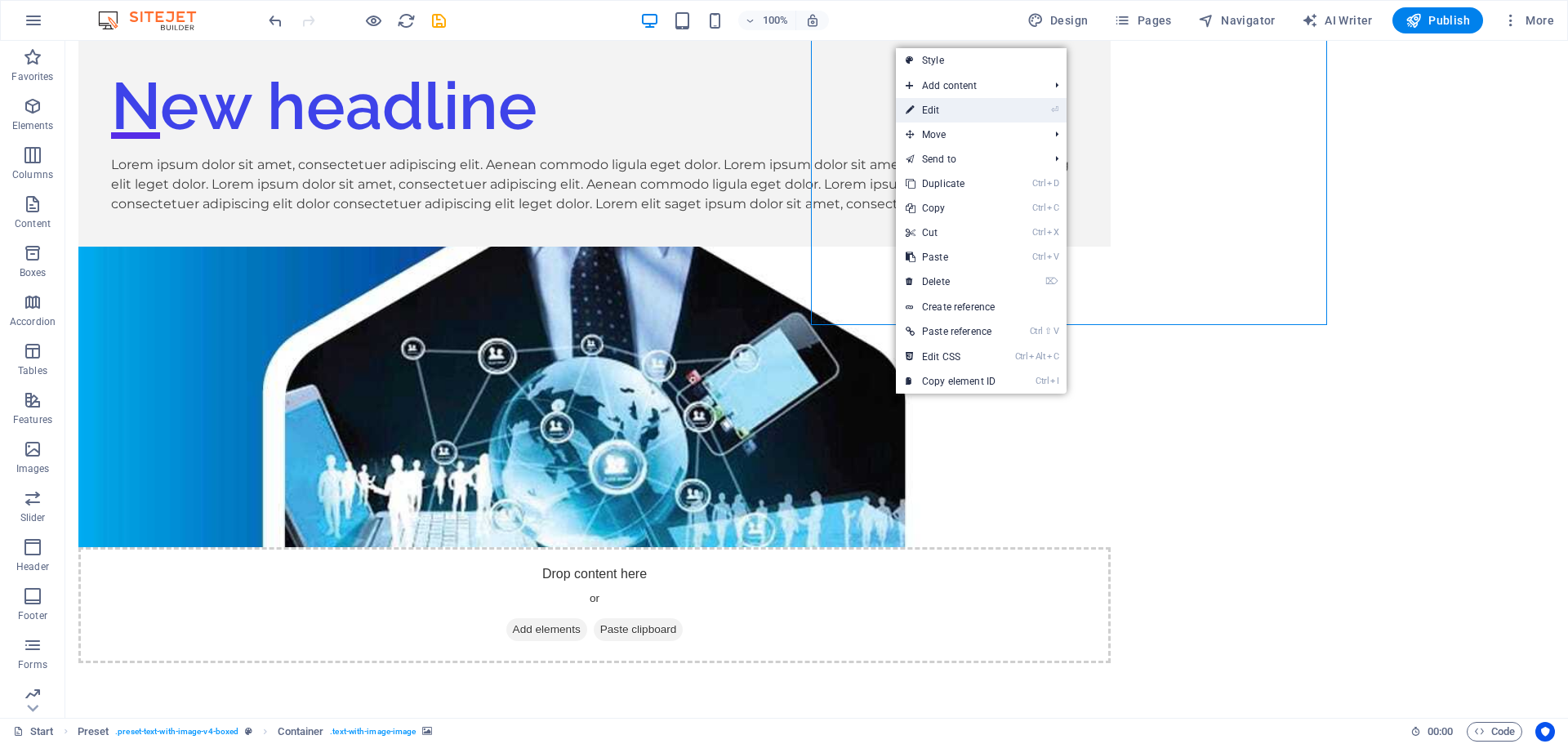
click at [926, 102] on link "⏎ Edit" at bounding box center [951, 110] width 109 height 25
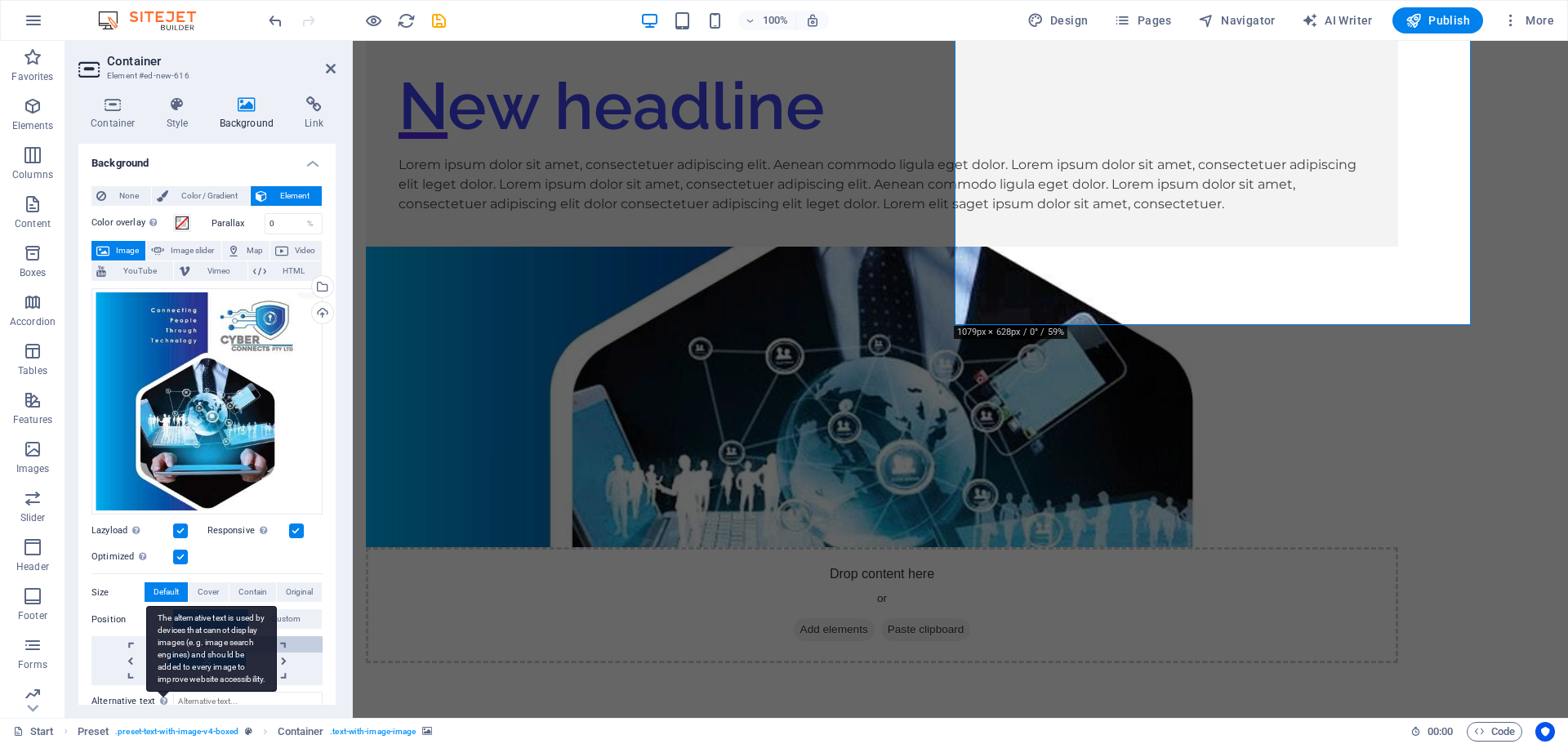
click at [311, 640] on link at bounding box center [284, 644] width 77 height 16
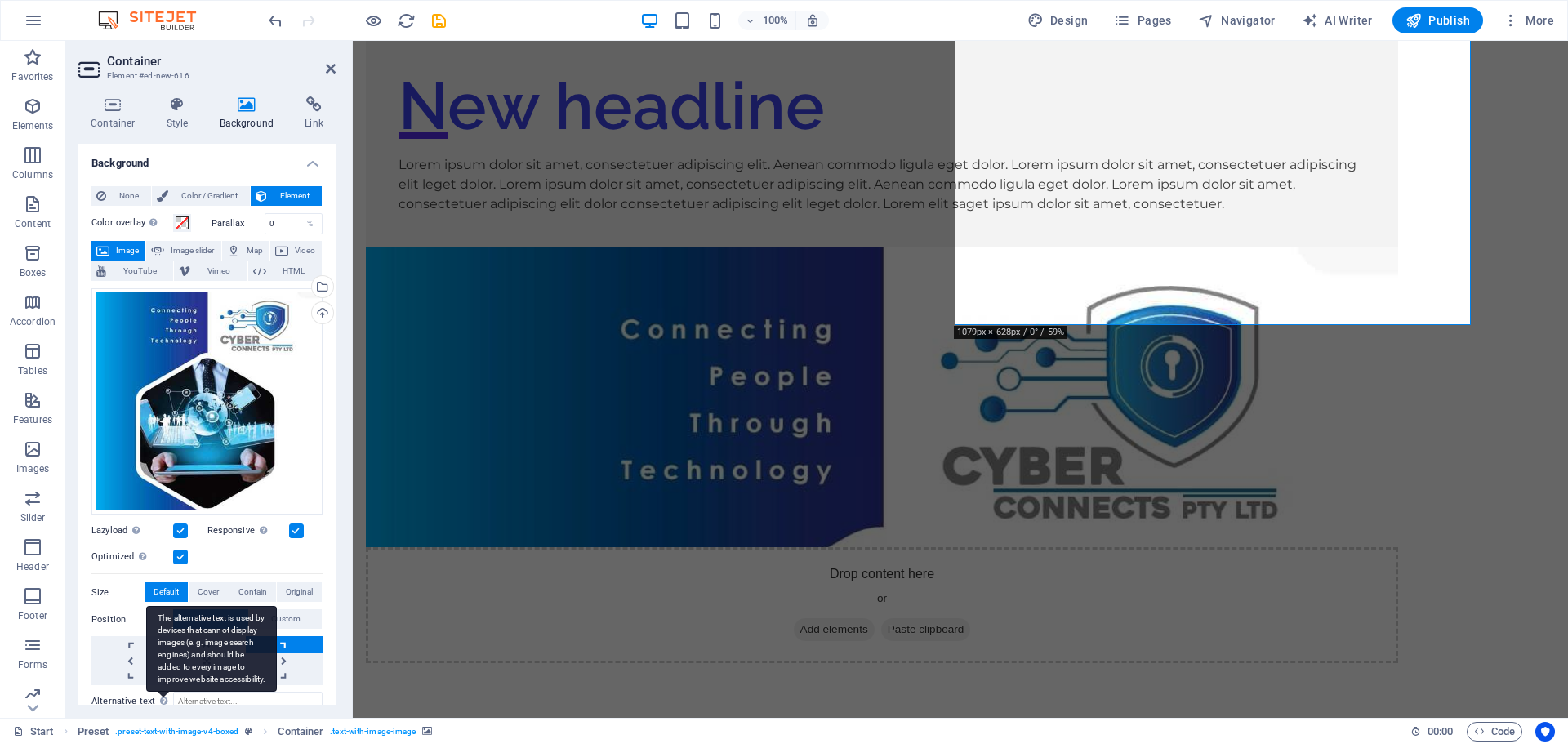
click at [204, 659] on div "The alternative text is used by devices that cannot display images (e.g. image …" at bounding box center [212, 648] width 130 height 85
click at [204, 692] on input "Alternative text The alternative text is used by devices that cannot display im…" at bounding box center [248, 702] width 150 height 19
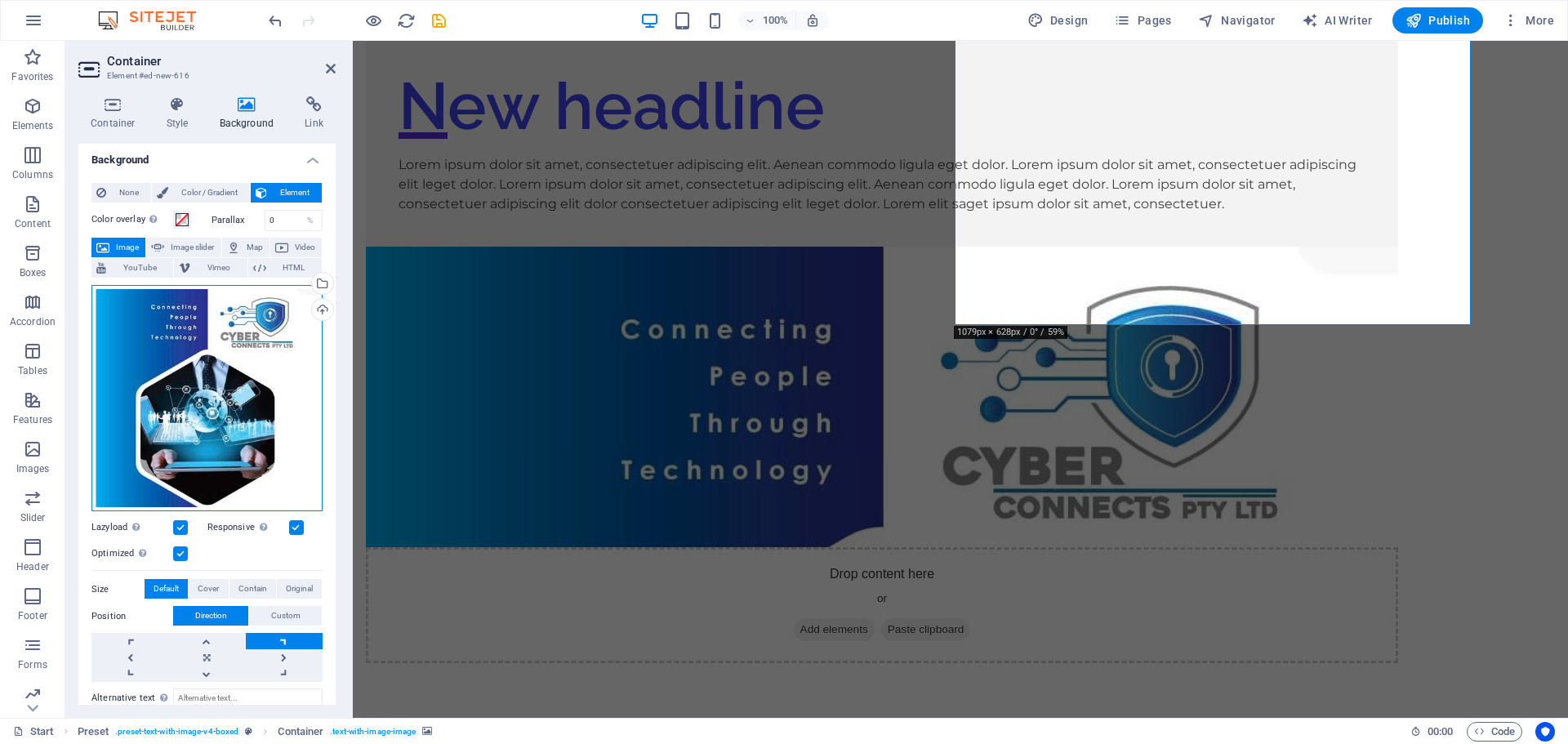
click at [211, 448] on div "Drag files here, click to choose files or select files from Files or our free s…" at bounding box center [206, 398] width 231 height 227
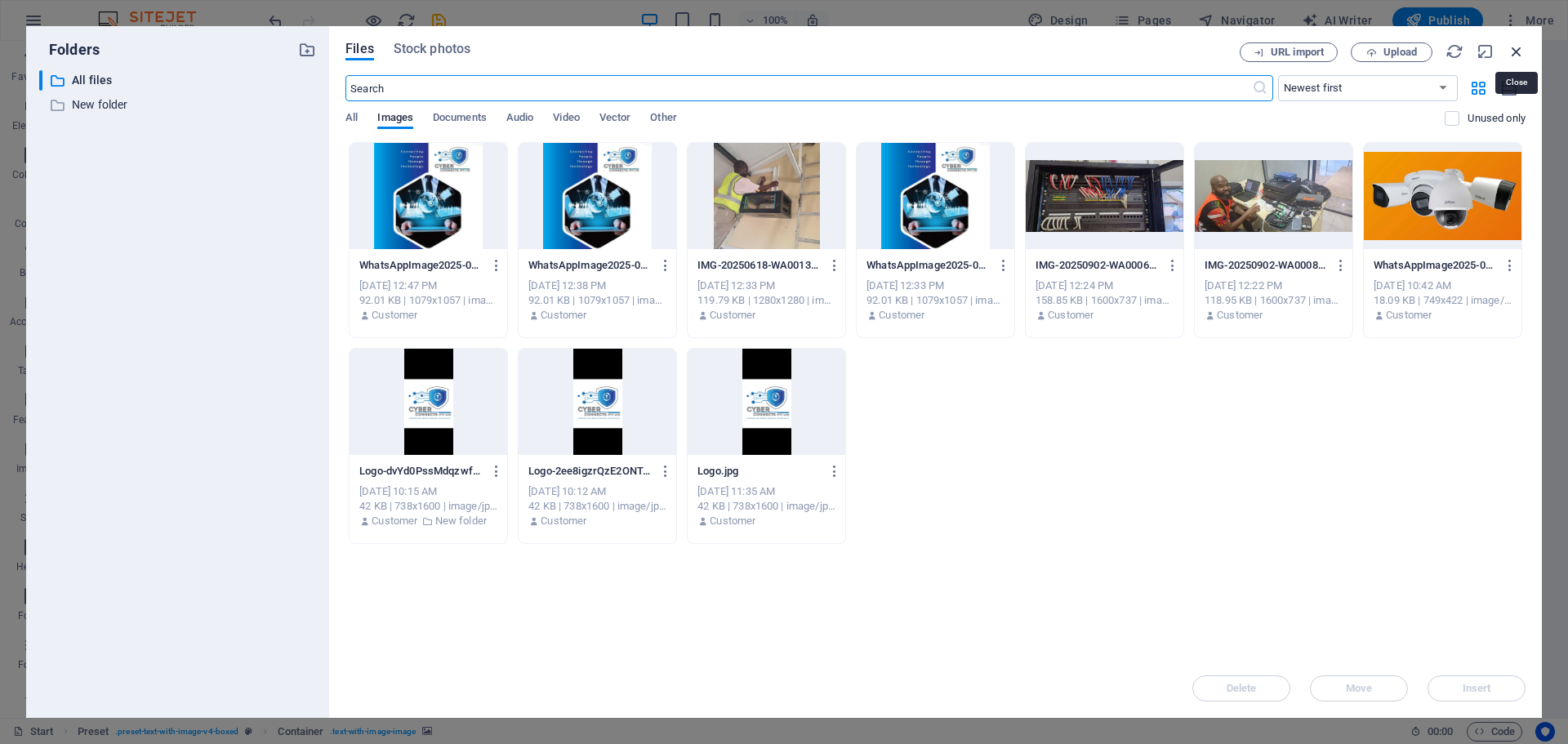
click at [1519, 45] on icon "button" at bounding box center [1516, 51] width 18 height 18
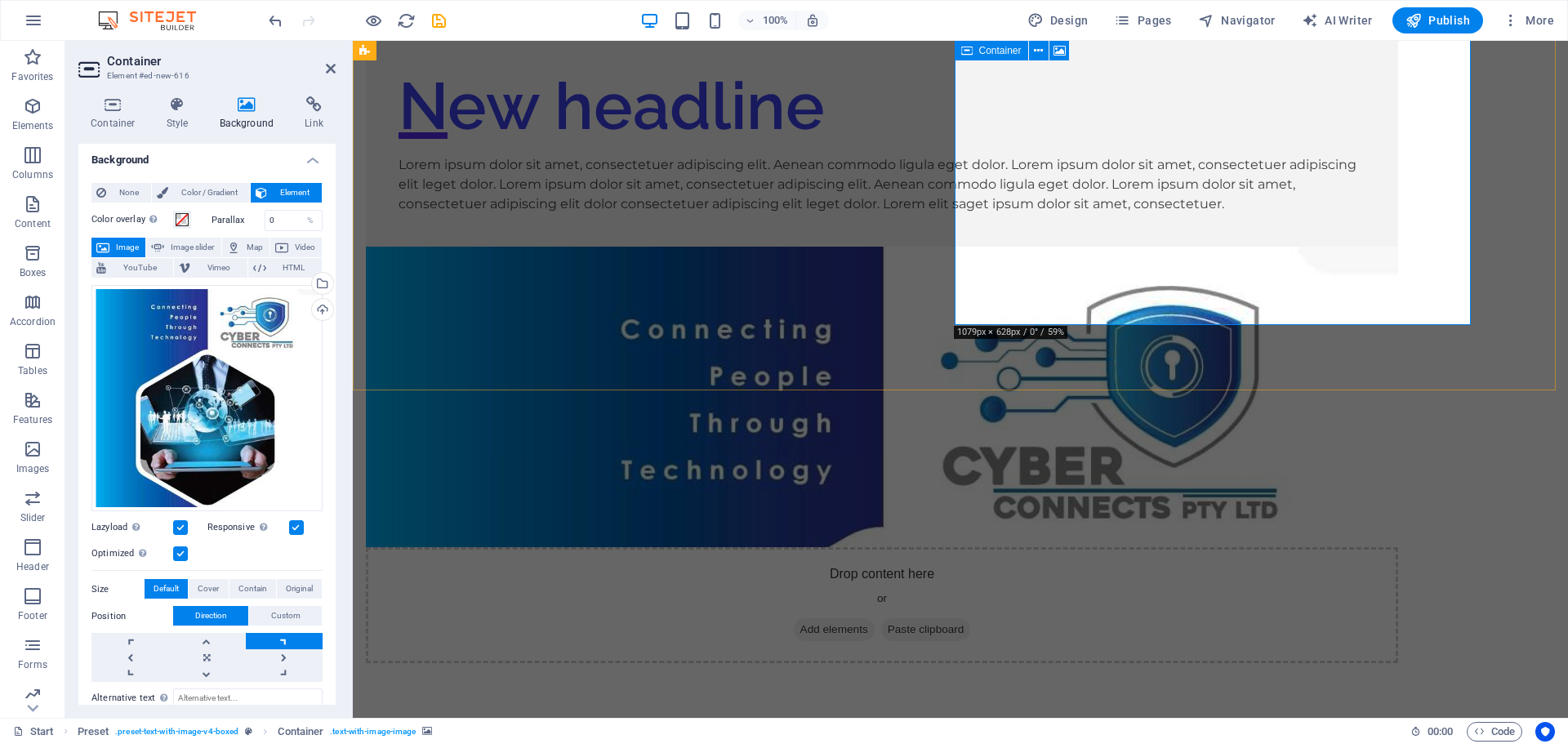
click at [1213, 246] on figure at bounding box center [882, 397] width 1032 height 301
click at [1444, 20] on span "Publish" at bounding box center [1437, 20] width 64 height 16
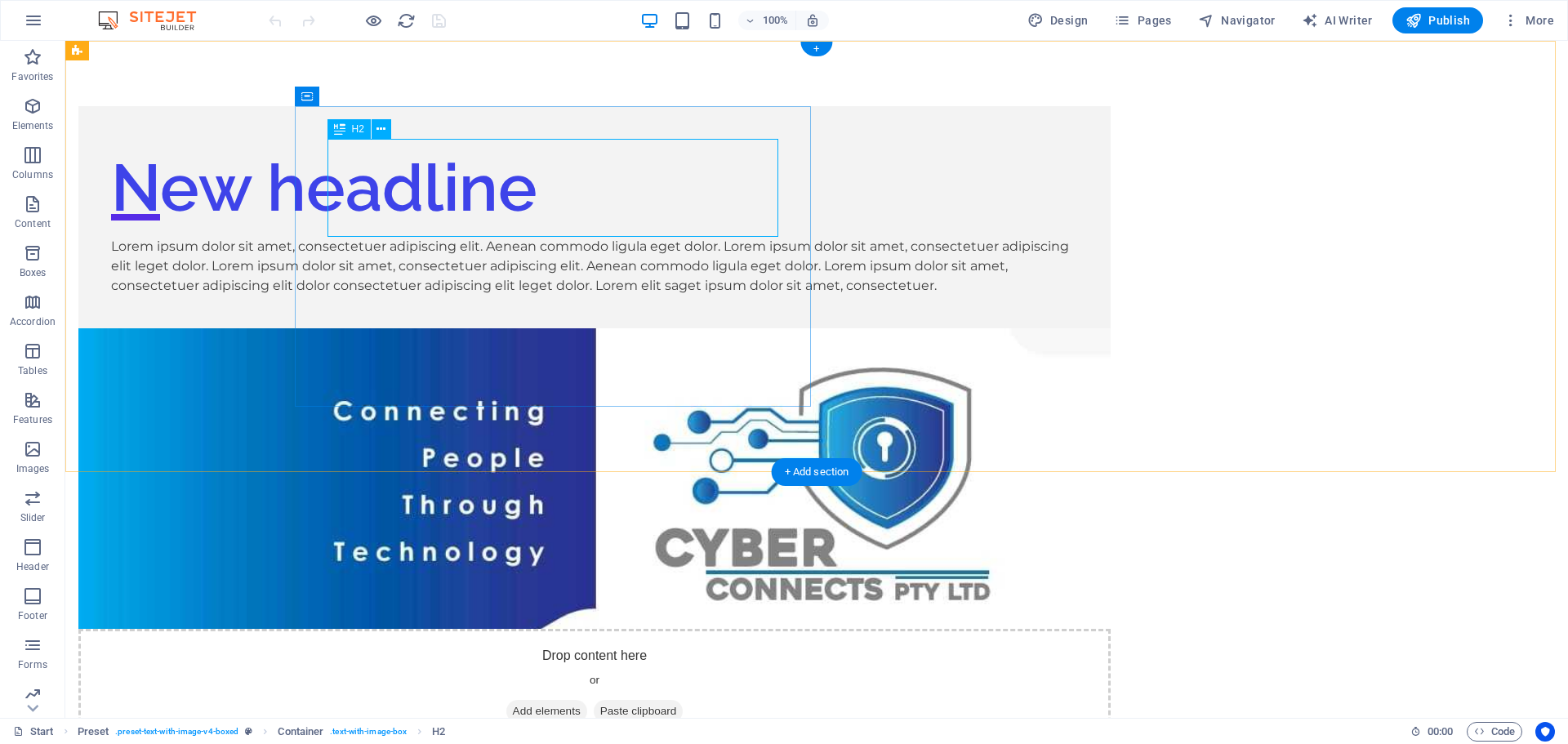
click at [496, 192] on div "New headline" at bounding box center [594, 188] width 967 height 98
click at [378, 132] on icon at bounding box center [380, 129] width 9 height 17
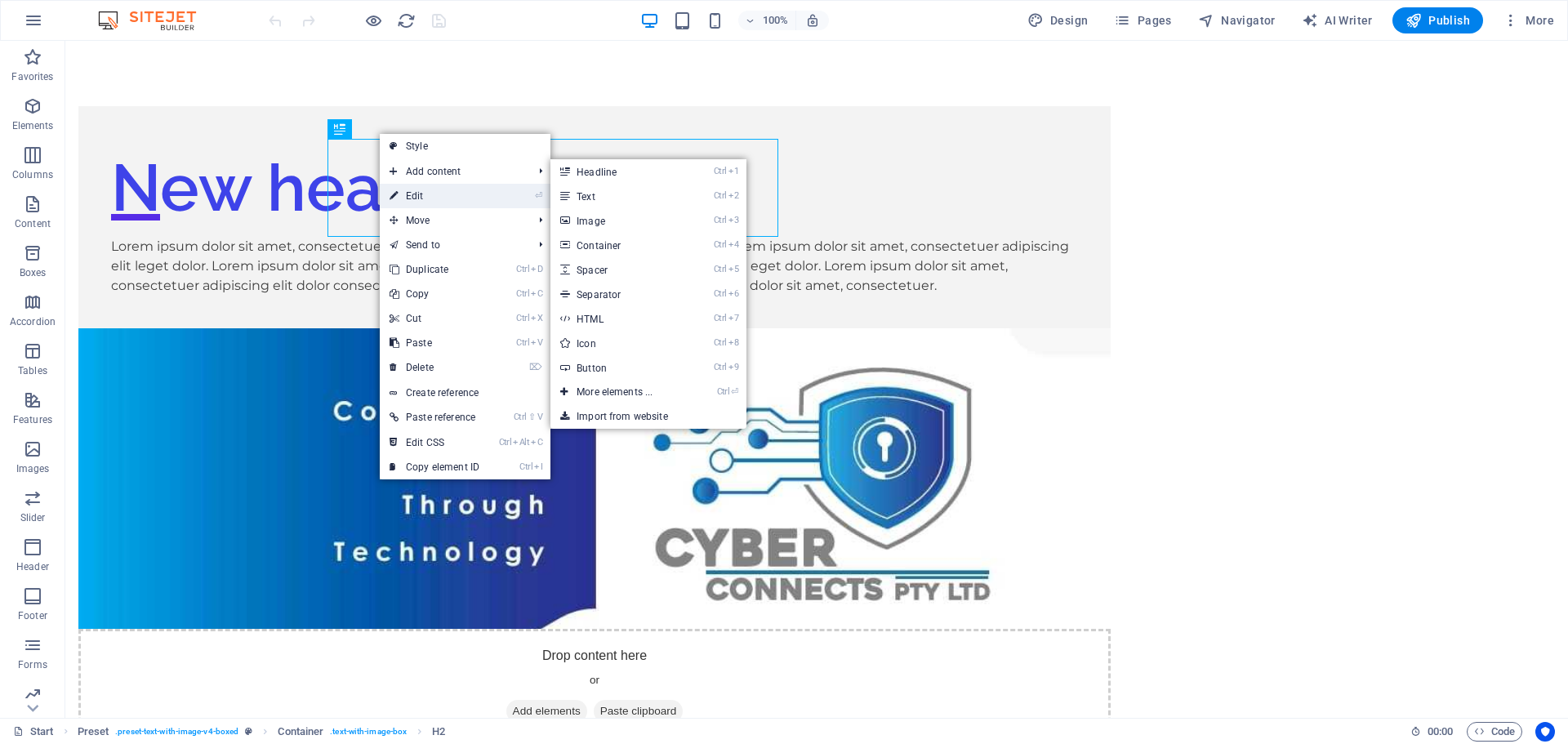
click at [405, 191] on link "⏎ Edit" at bounding box center [434, 197] width 109 height 25
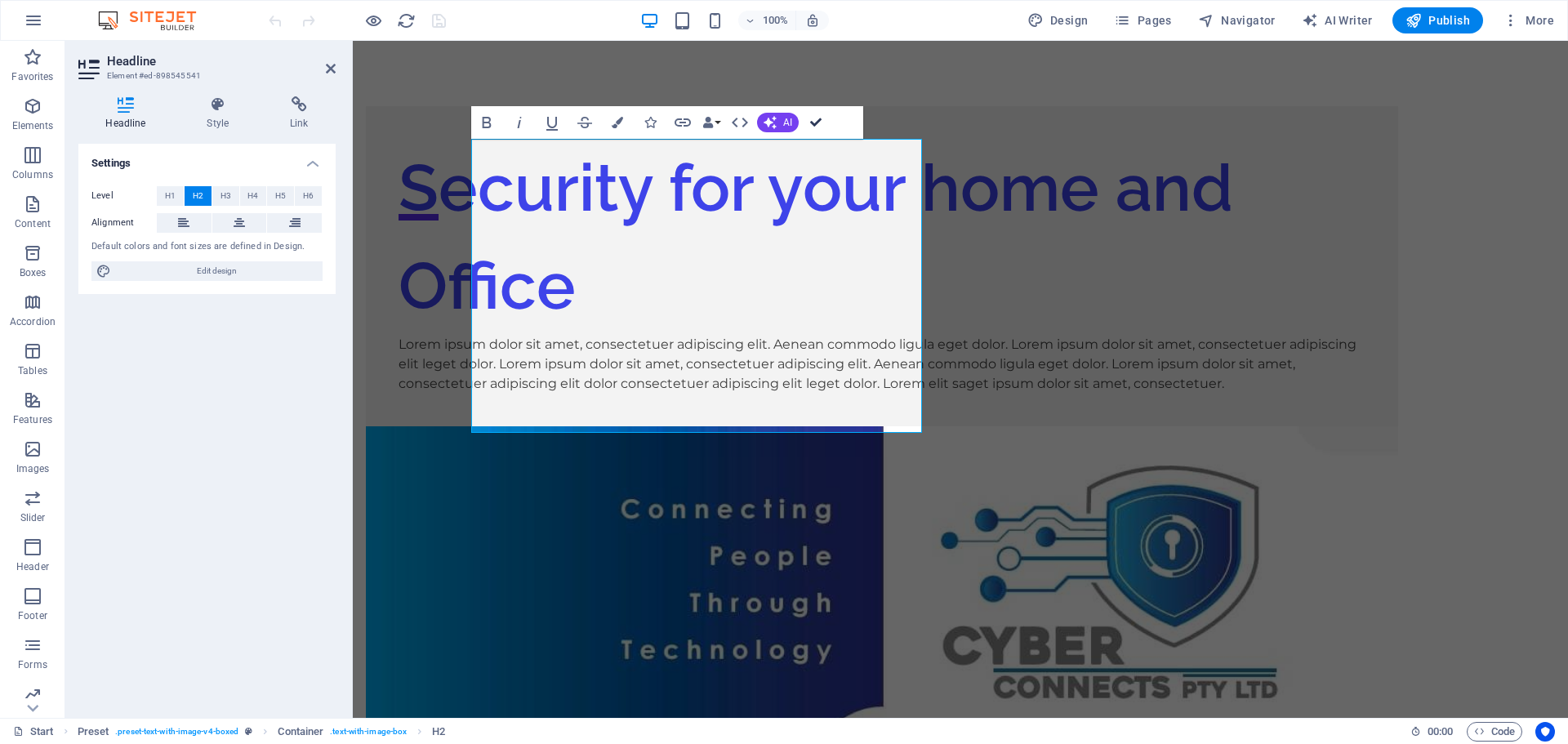
drag, startPoint x: 814, startPoint y: 119, endPoint x: 763, endPoint y: 80, distance: 64.2
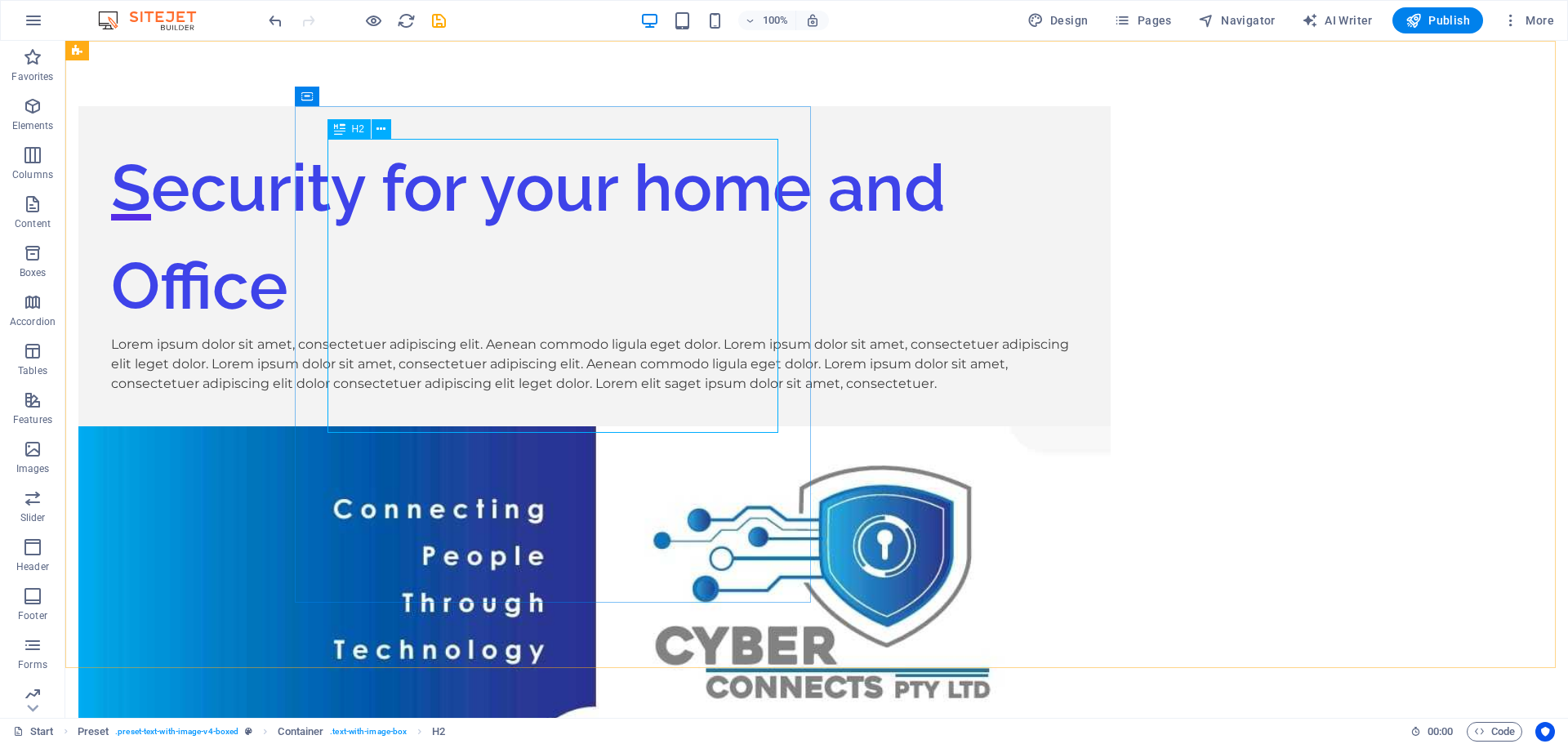
click at [337, 133] on icon at bounding box center [339, 128] width 12 height 19
click at [383, 130] on icon at bounding box center [380, 129] width 9 height 17
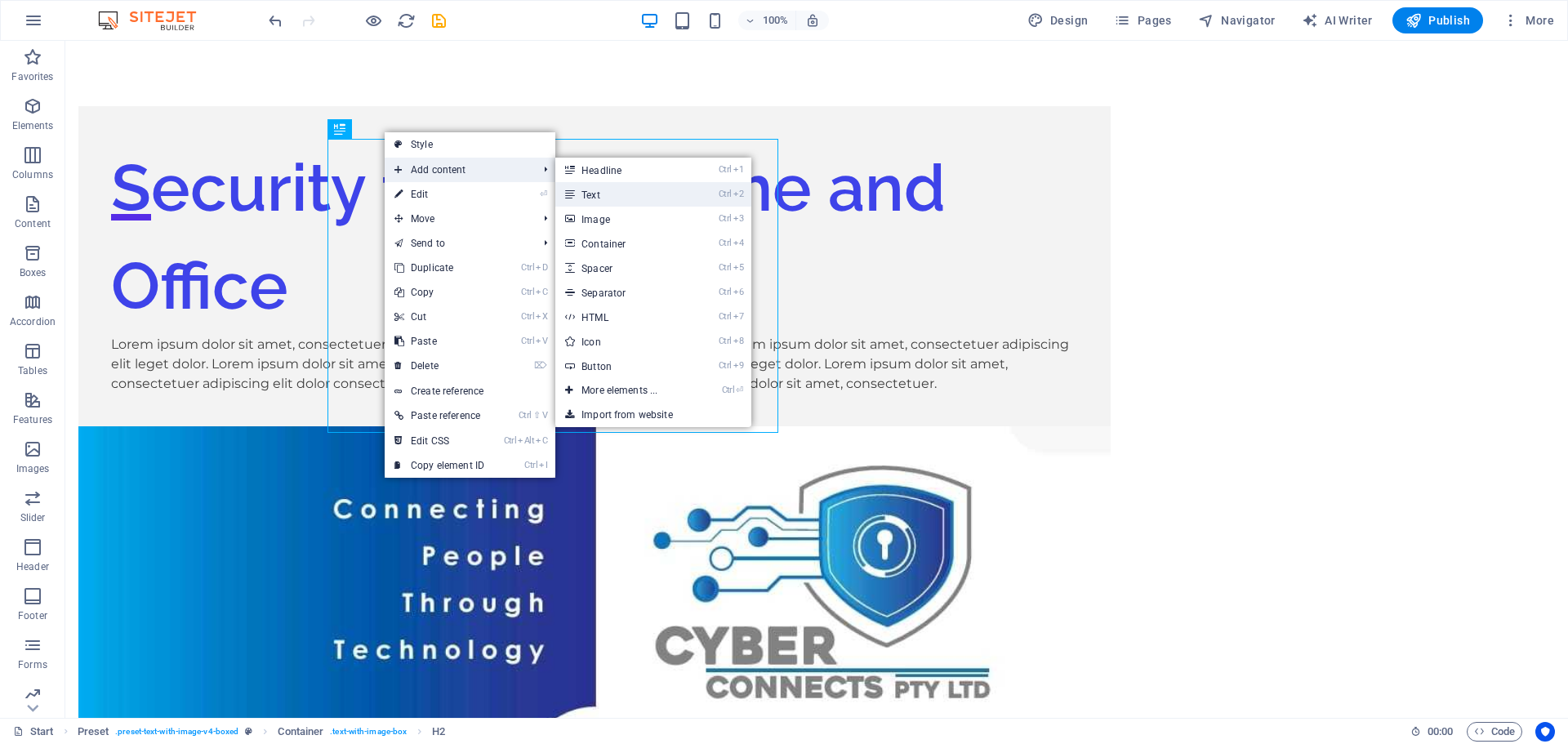
click at [602, 198] on link "Ctrl 2 Text" at bounding box center [622, 195] width 135 height 25
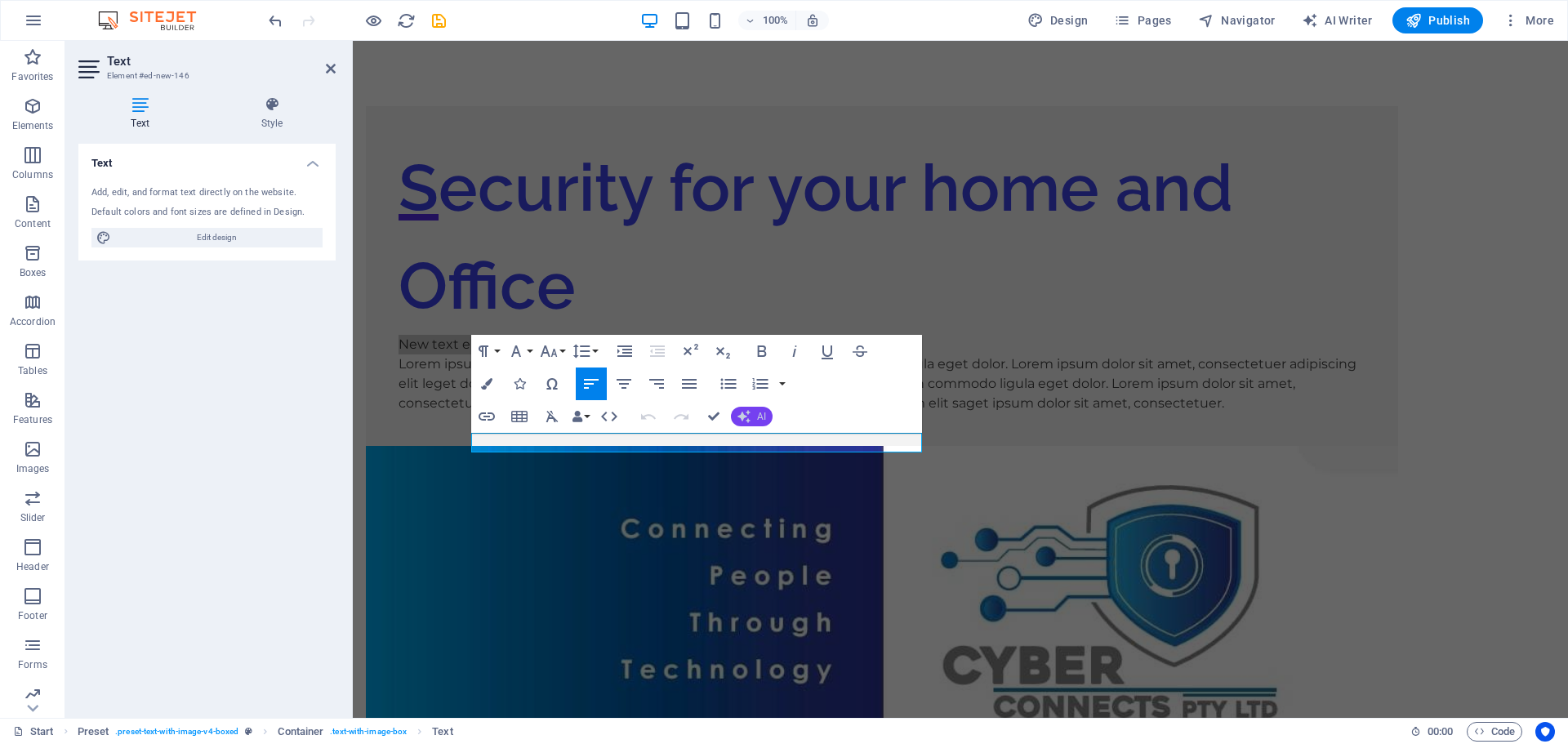
click at [744, 414] on icon "button" at bounding box center [744, 417] width 13 height 13
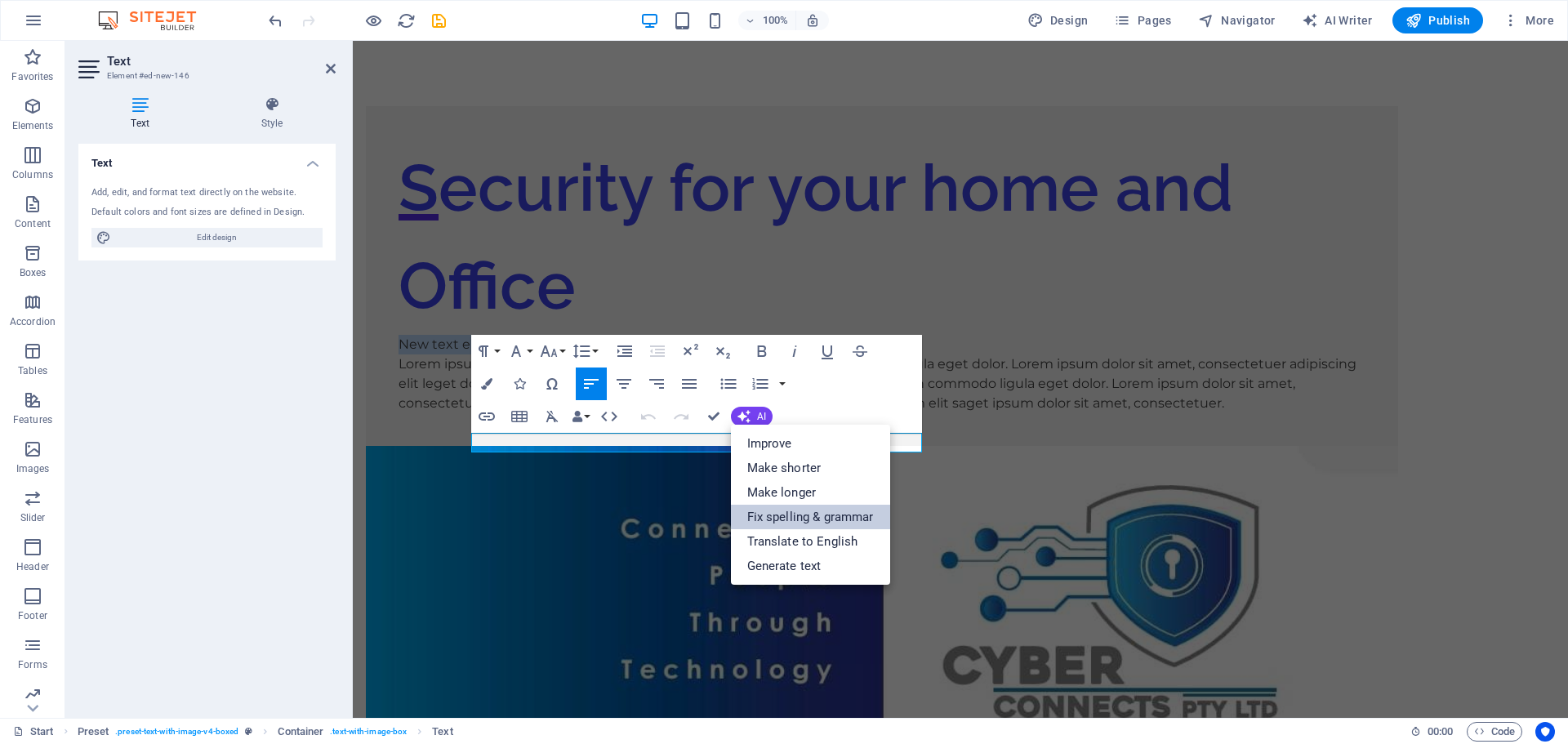
click at [823, 518] on link "Fix spelling & grammar" at bounding box center [811, 518] width 159 height 25
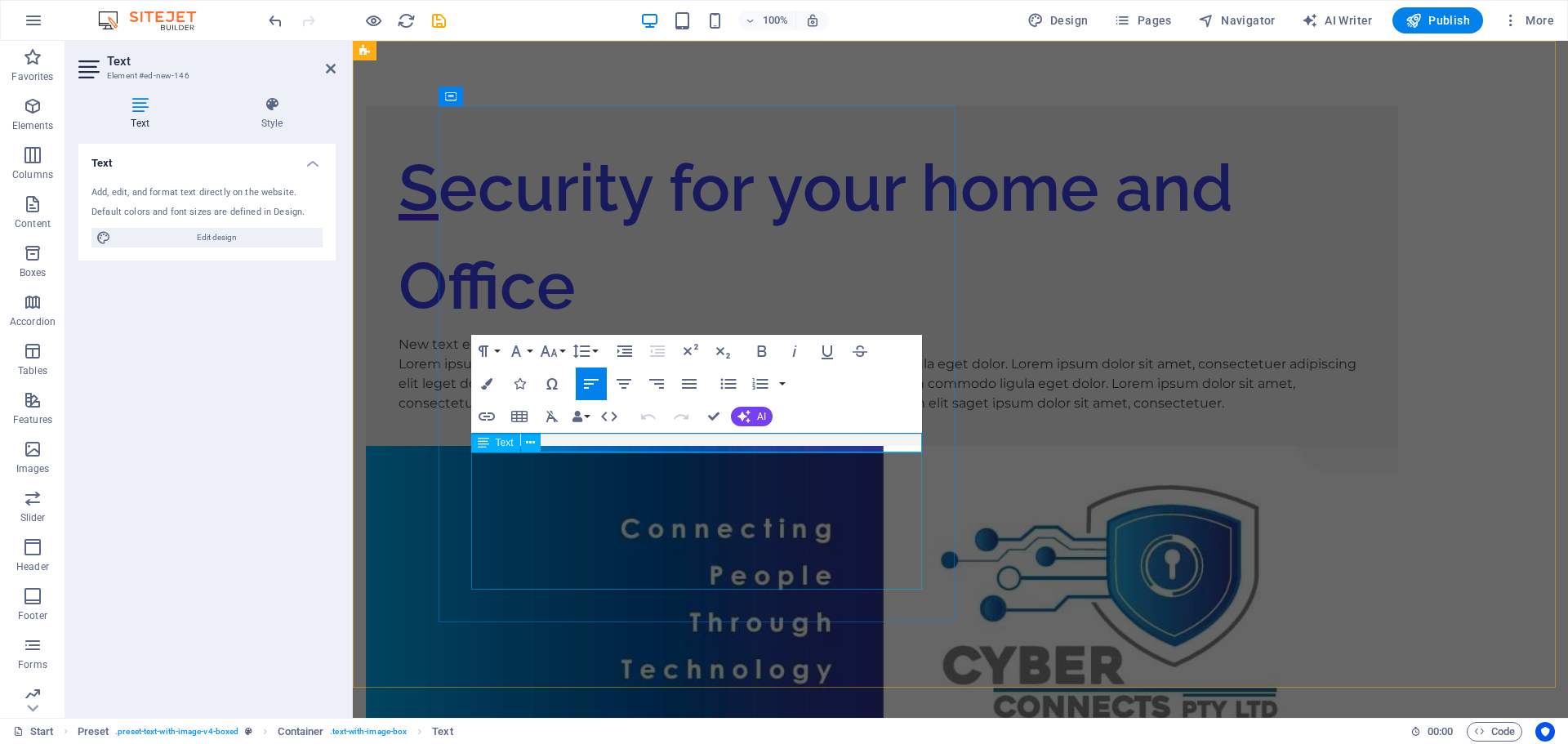
click at [804, 413] on div "Lorem ipsum dolor sit amet, consectetuer adipiscing elit. Aenean commodo ligula…" at bounding box center [882, 384] width 967 height 58
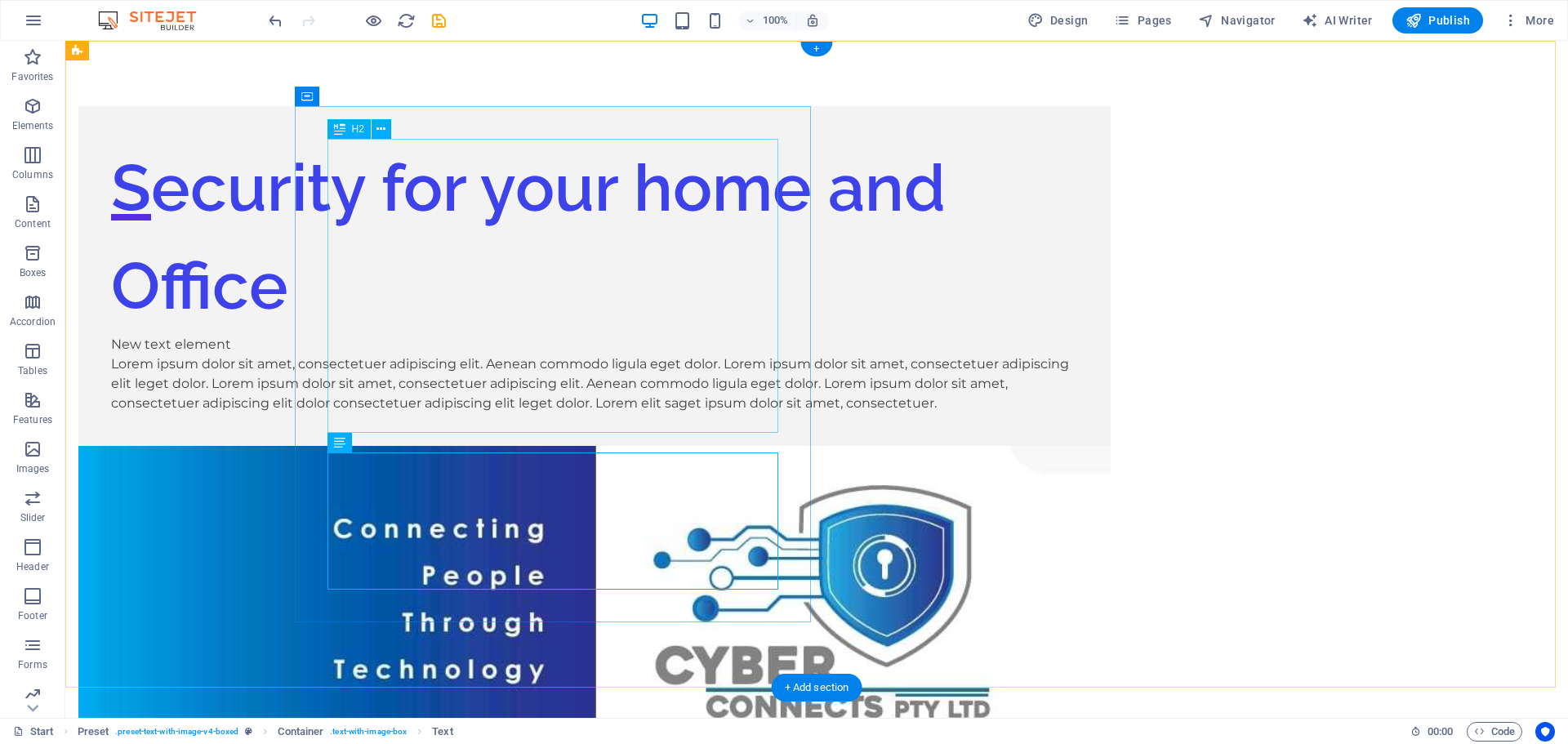
click at [704, 290] on div "Security for your home and Office" at bounding box center [594, 237] width 967 height 196
click at [380, 135] on icon at bounding box center [380, 129] width 9 height 17
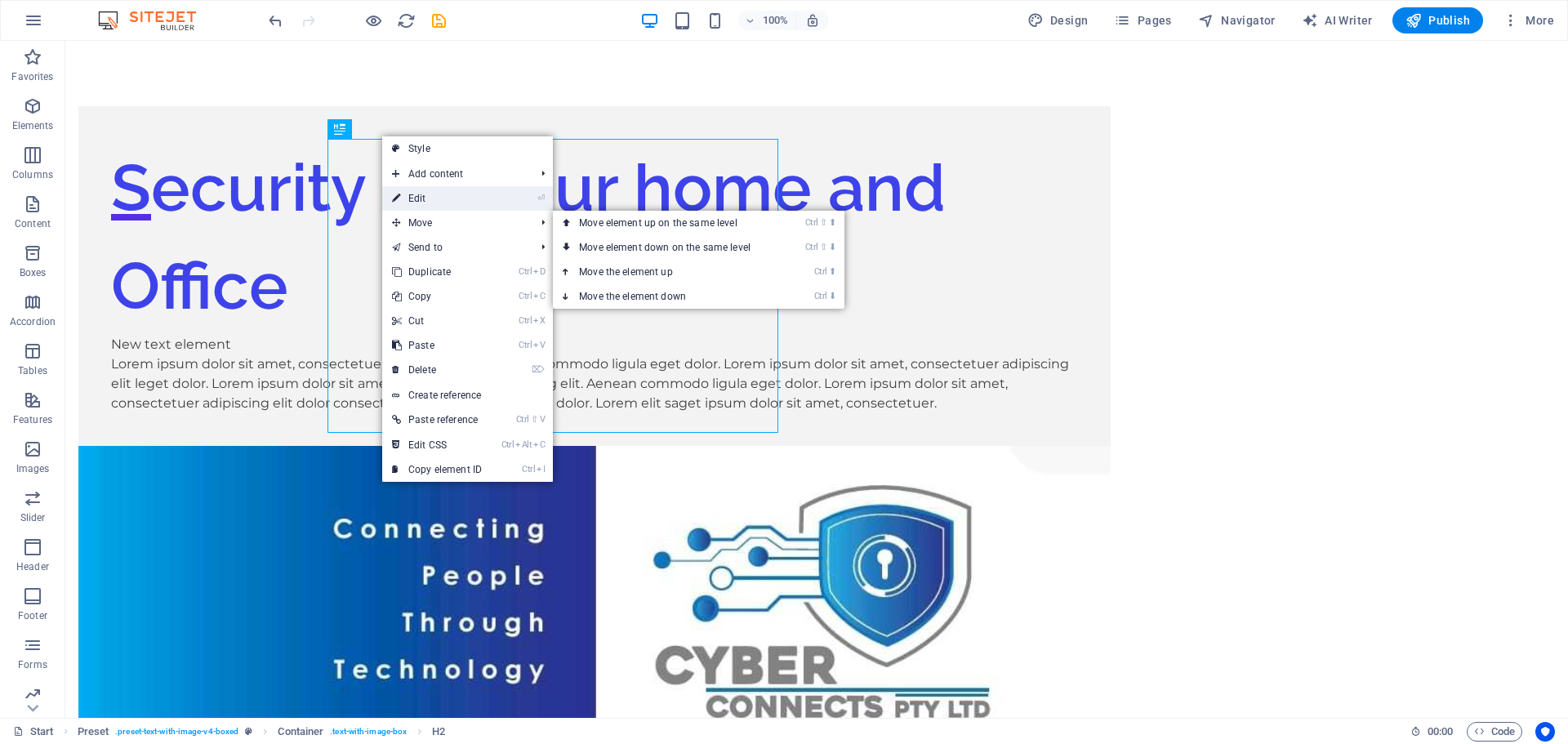
click at [432, 202] on link "⏎ Edit" at bounding box center [437, 198] width 109 height 25
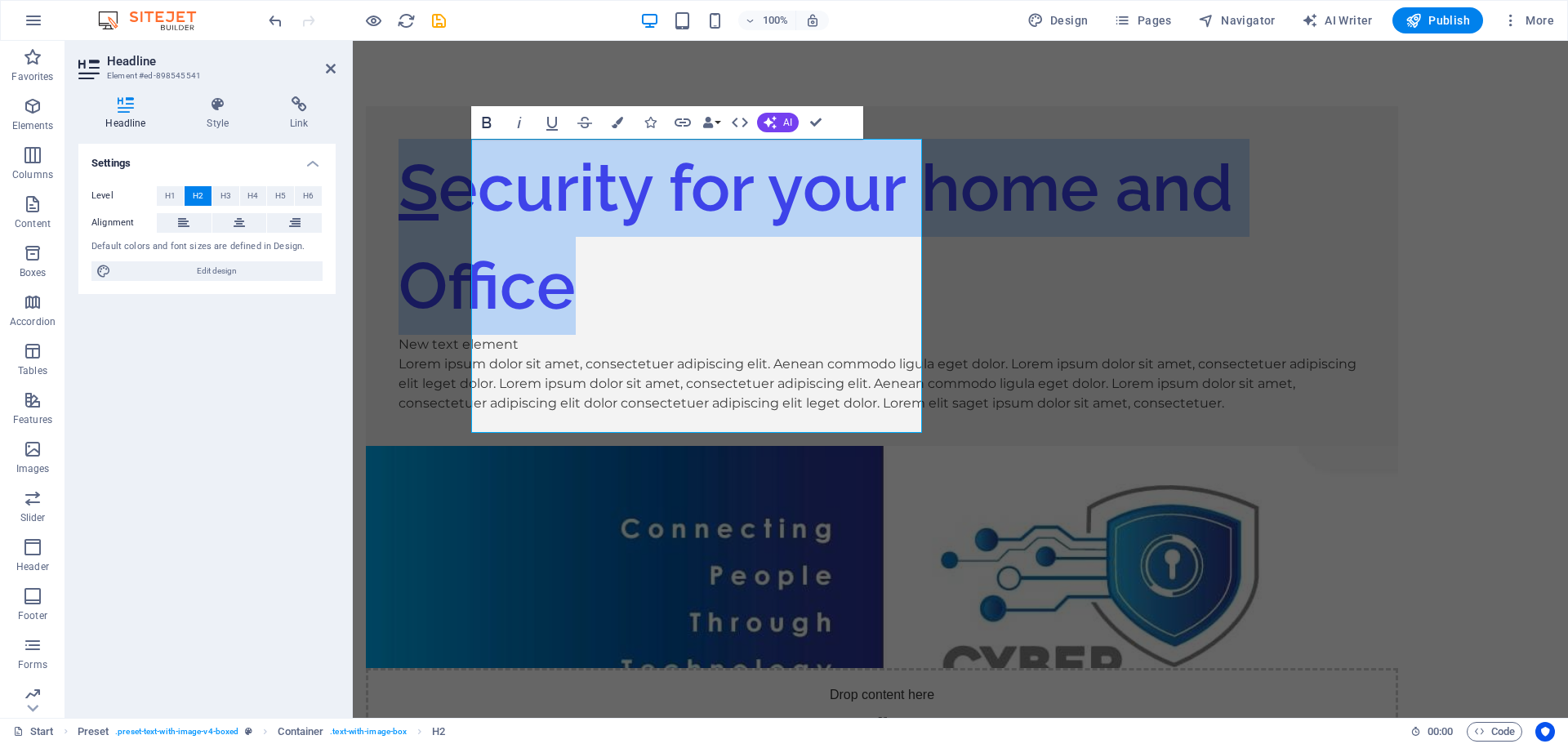
click at [488, 124] on icon "button" at bounding box center [487, 123] width 19 height 19
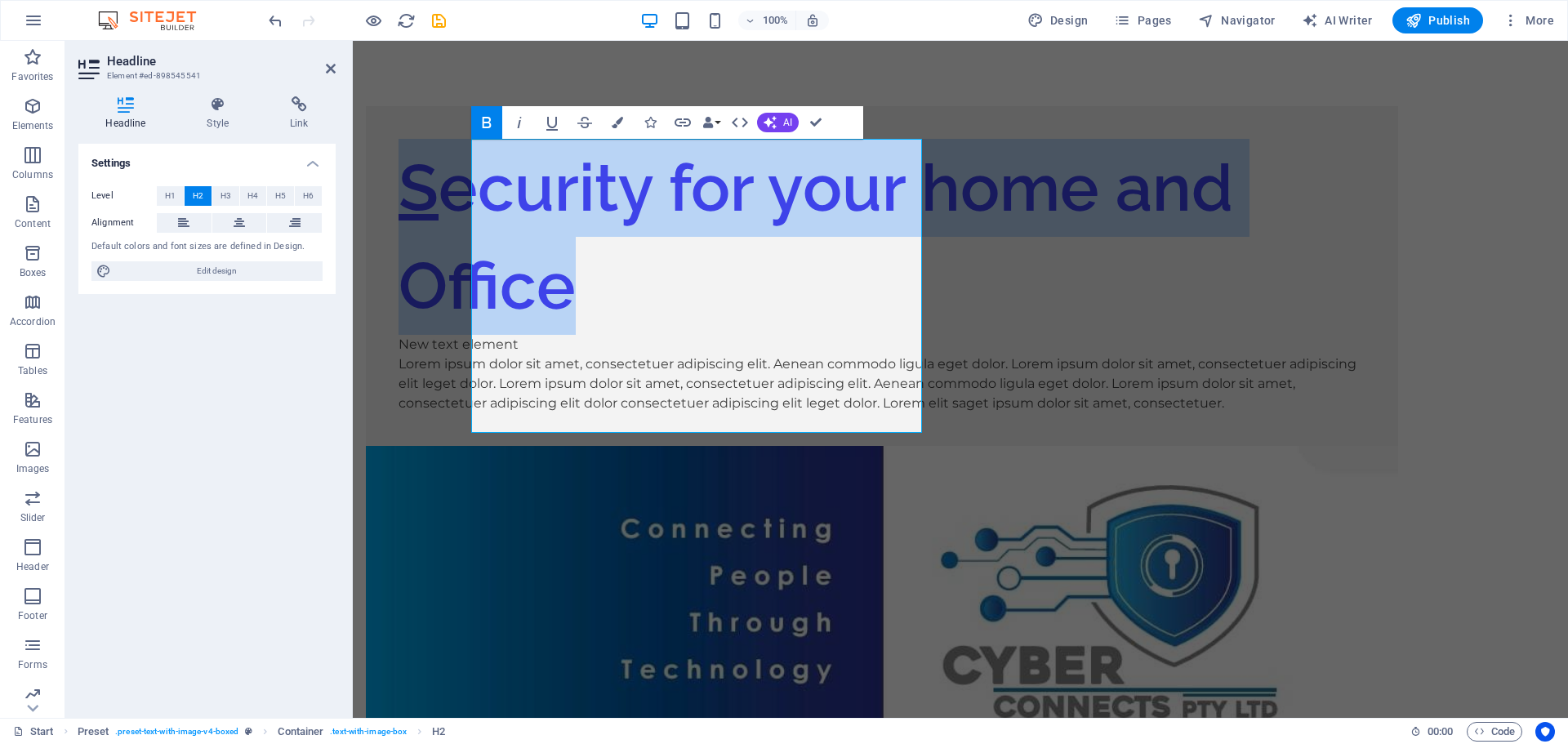
click at [488, 124] on icon "button" at bounding box center [487, 123] width 19 height 19
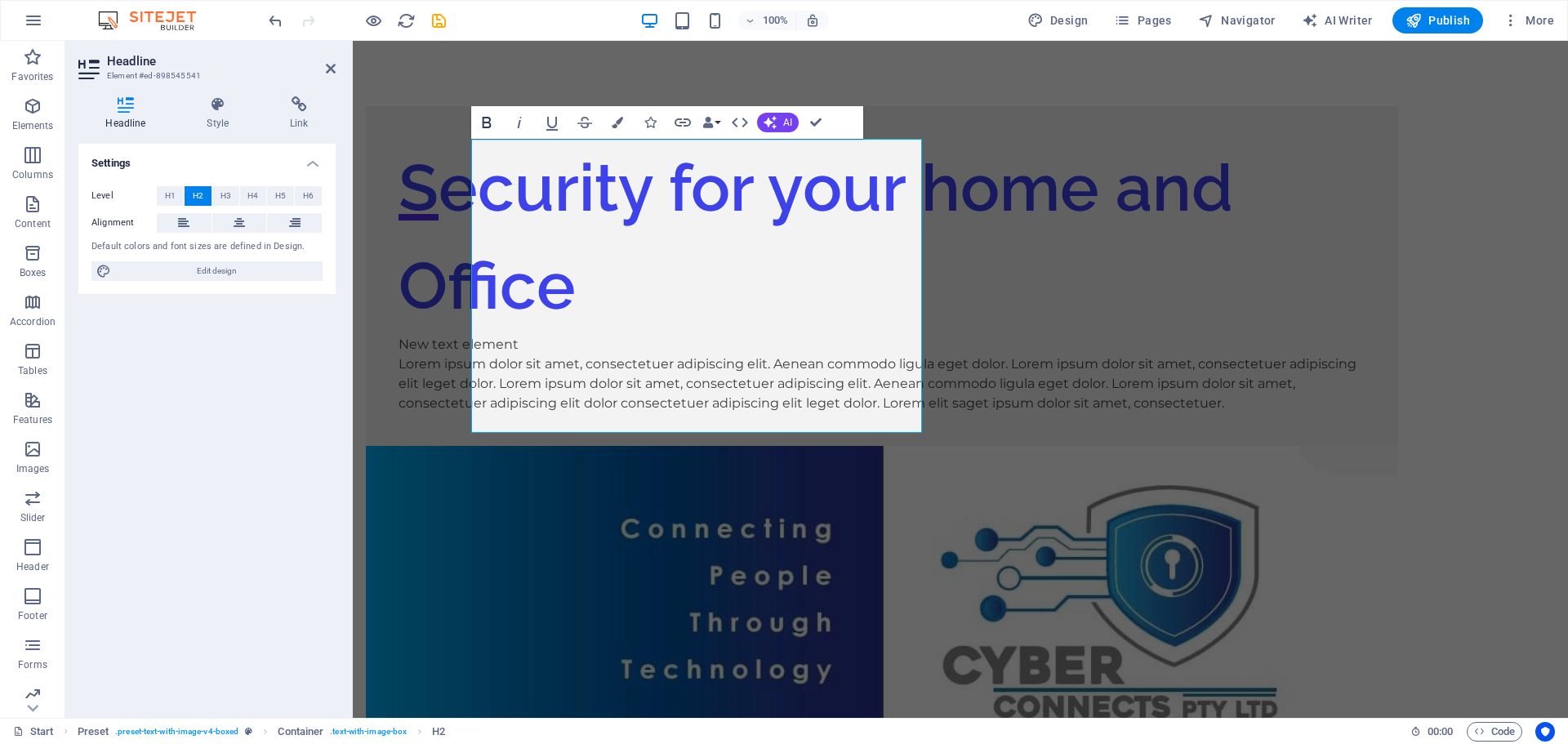
click at [488, 124] on icon "button" at bounding box center [487, 123] width 19 height 19
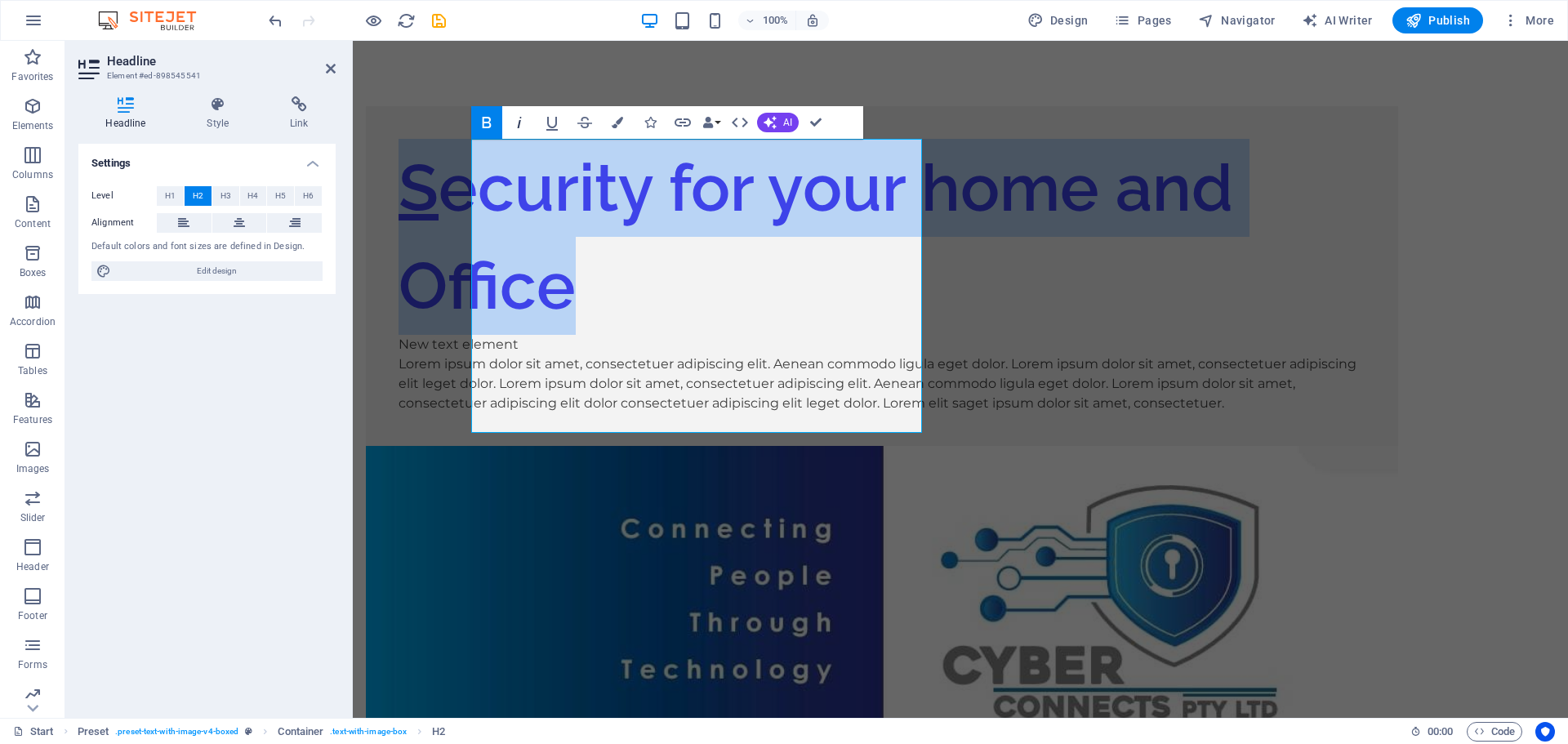
click at [517, 128] on icon "button" at bounding box center [519, 123] width 19 height 19
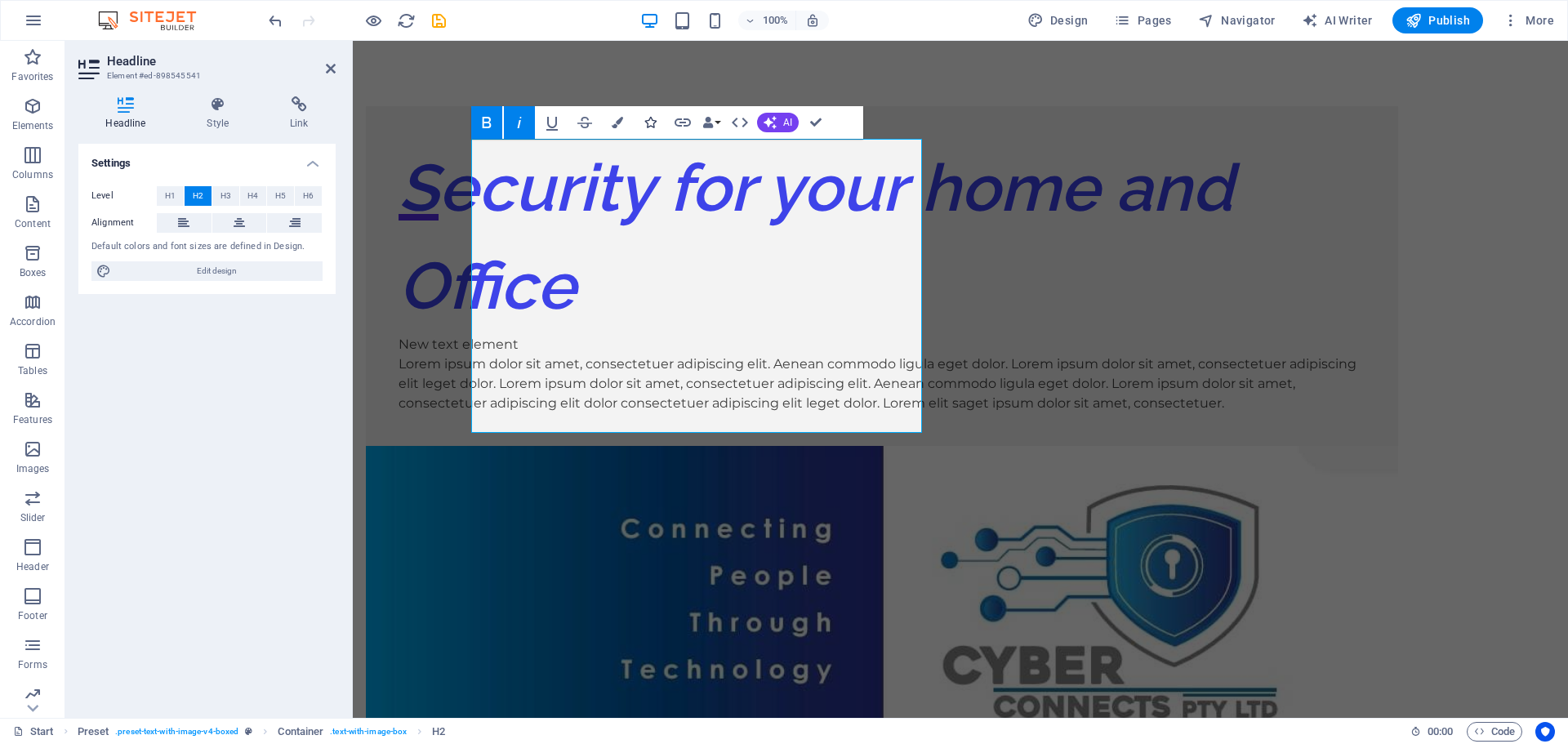
click at [654, 123] on icon "button" at bounding box center [650, 123] width 12 height 12
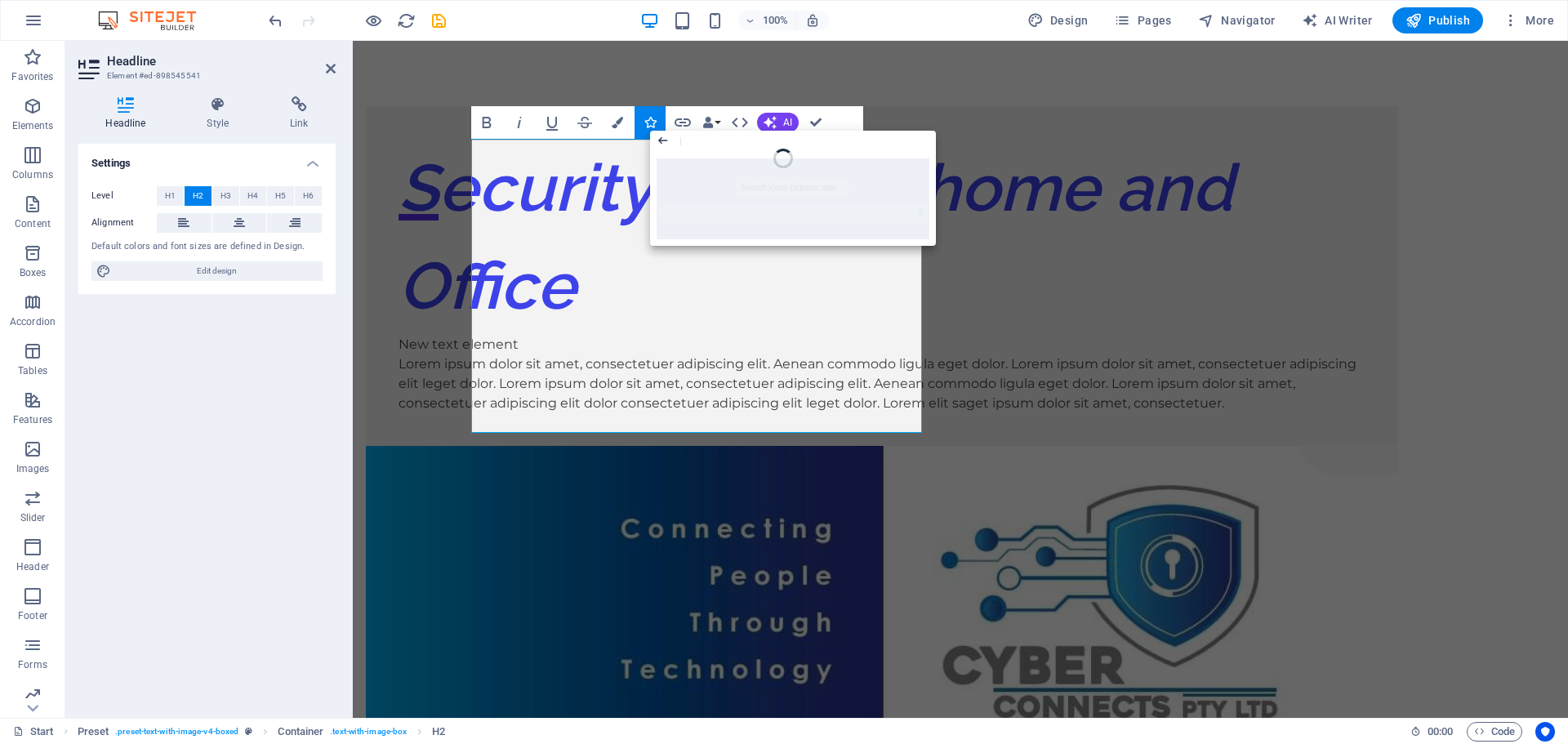
click at [661, 139] on icon "button" at bounding box center [662, 140] width 13 height 19
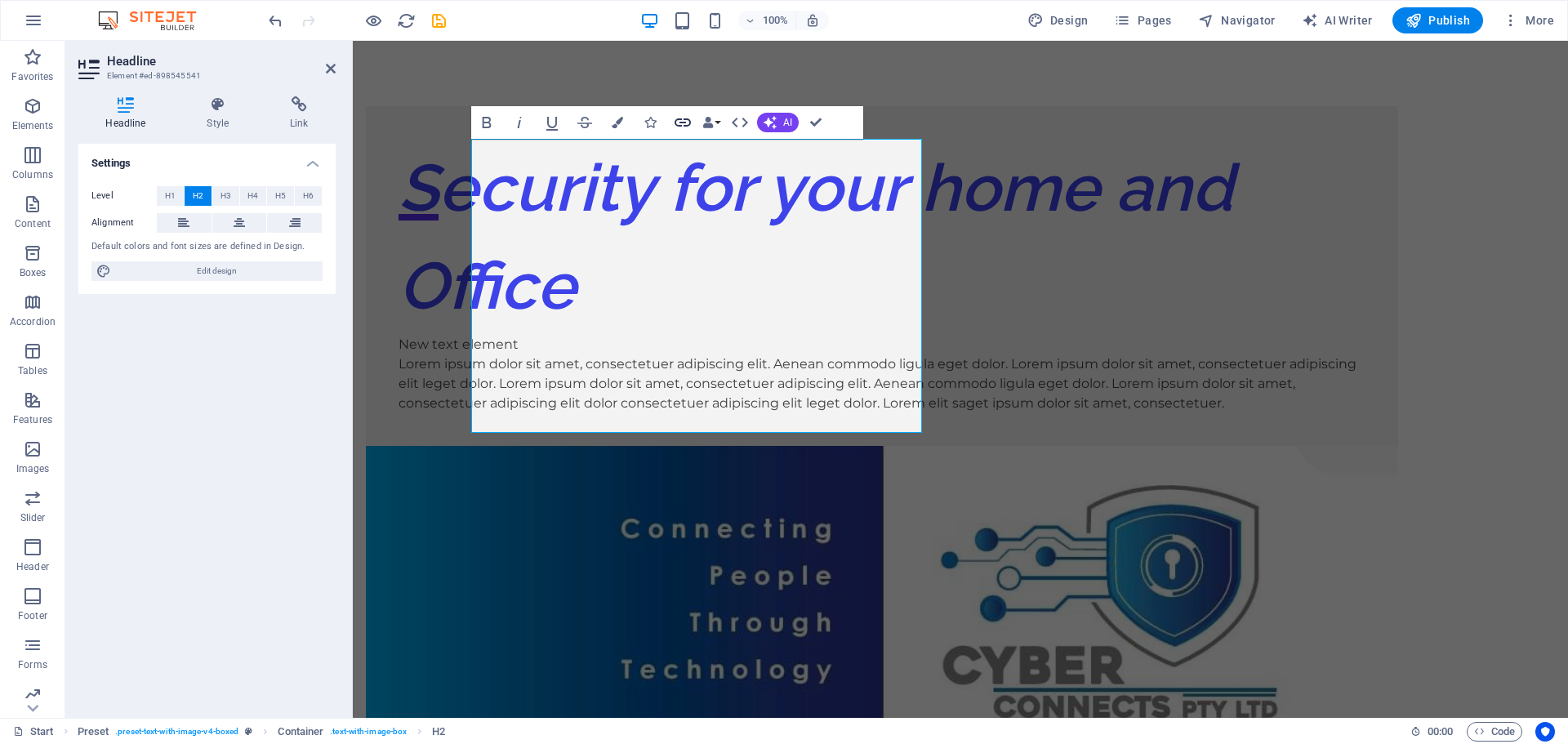
click at [680, 125] on icon "button" at bounding box center [682, 123] width 16 height 9
click at [220, 214] on span "Phone" at bounding box center [228, 217] width 43 height 19
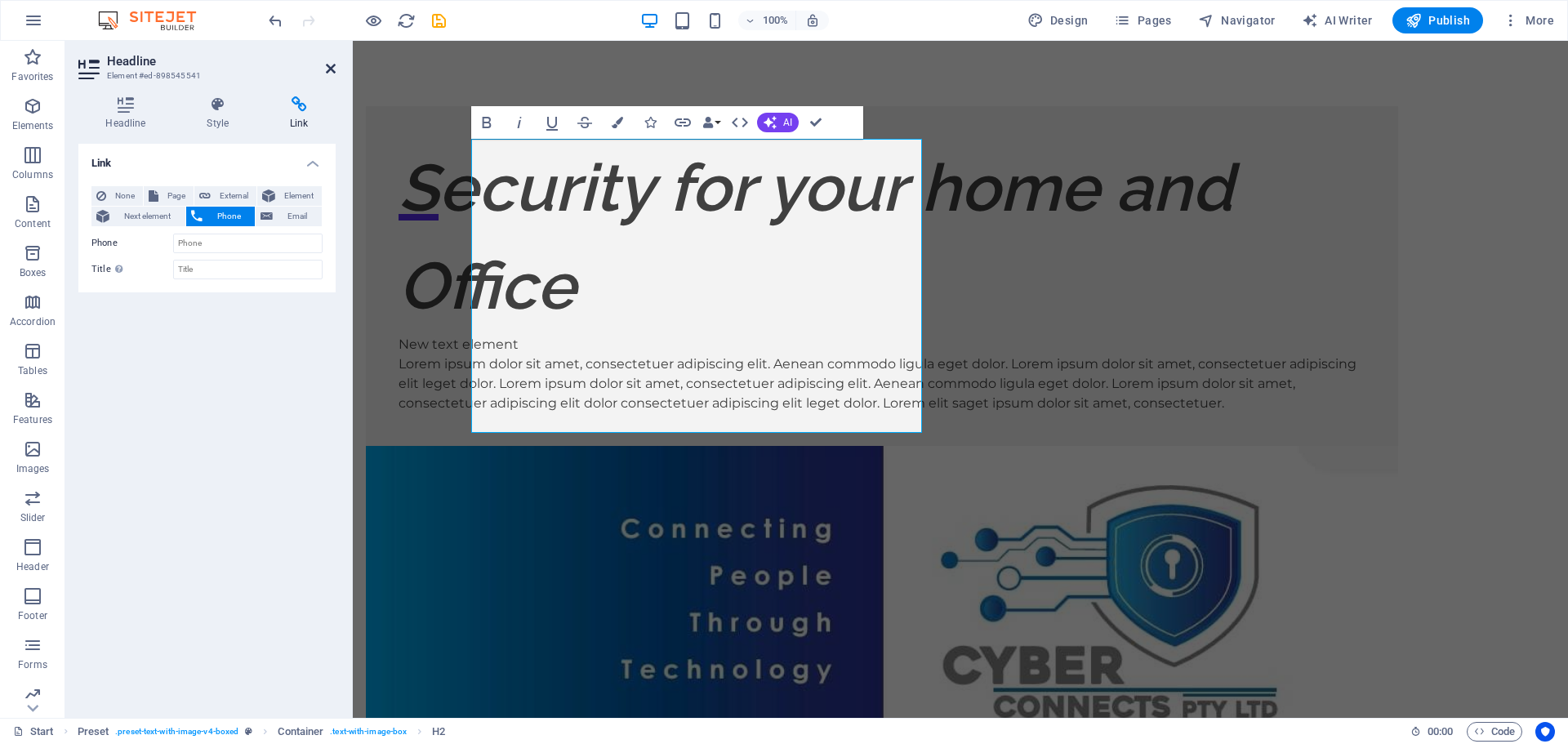
drag, startPoint x: 473, startPoint y: 111, endPoint x: 329, endPoint y: 69, distance: 150.0
click at [329, 69] on icon at bounding box center [331, 69] width 10 height 13
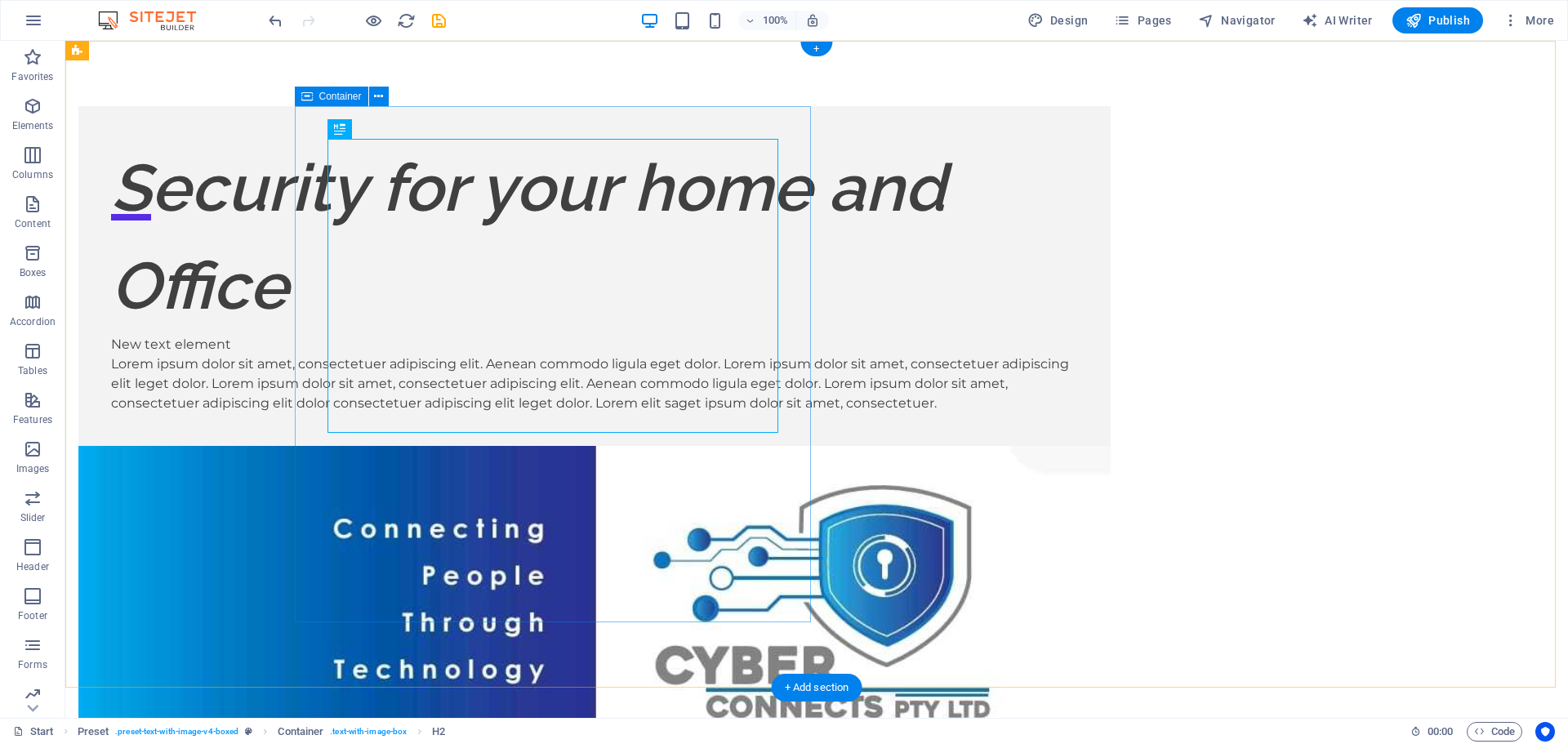
click at [790, 446] on div "Security for your home and Office New text element Lorem ipsum dolor sit amet, …" at bounding box center [594, 276] width 1032 height 339
click at [379, 135] on icon at bounding box center [380, 129] width 9 height 17
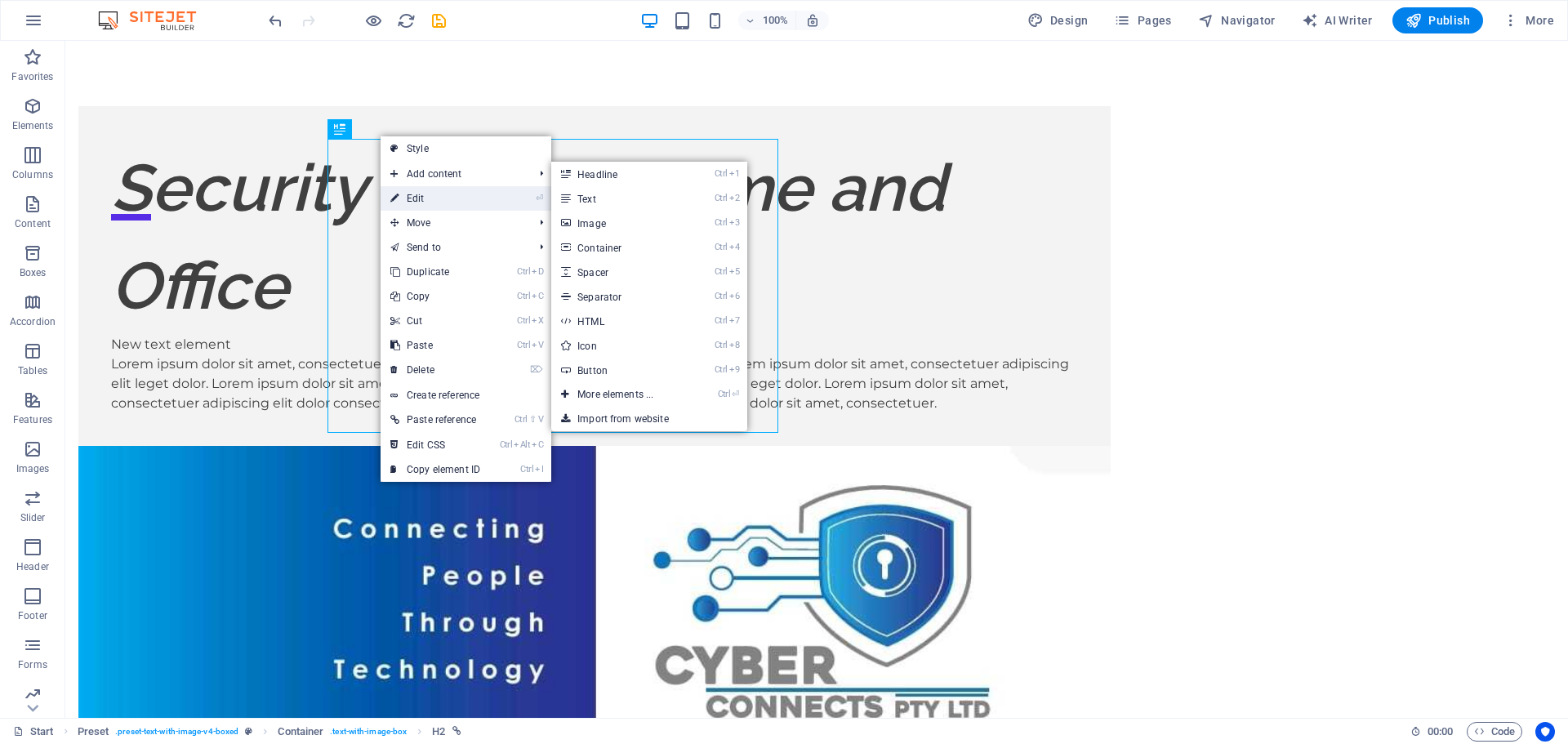
click at [422, 196] on link "⏎ Edit" at bounding box center [435, 198] width 109 height 25
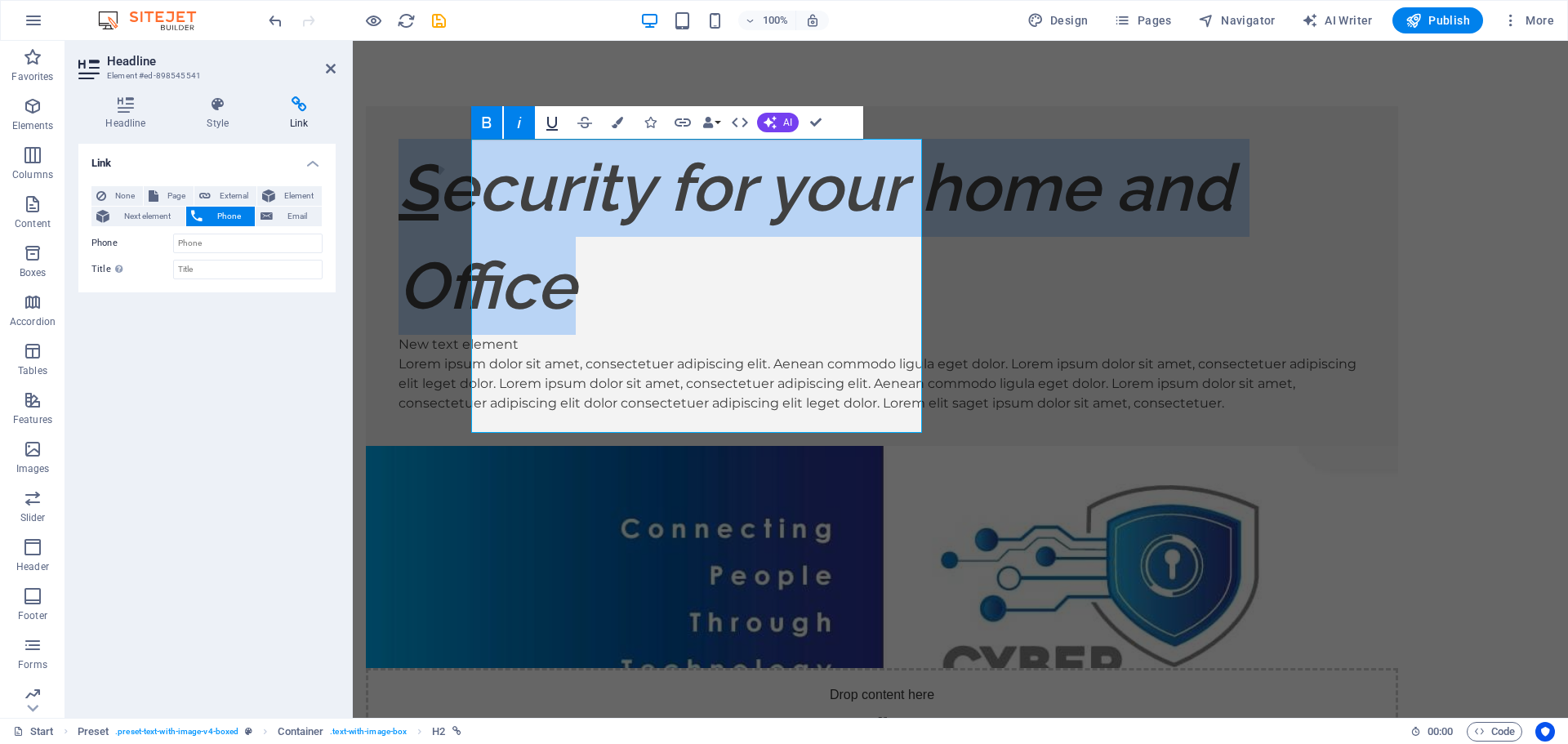
click at [549, 125] on icon "button" at bounding box center [552, 123] width 19 height 19
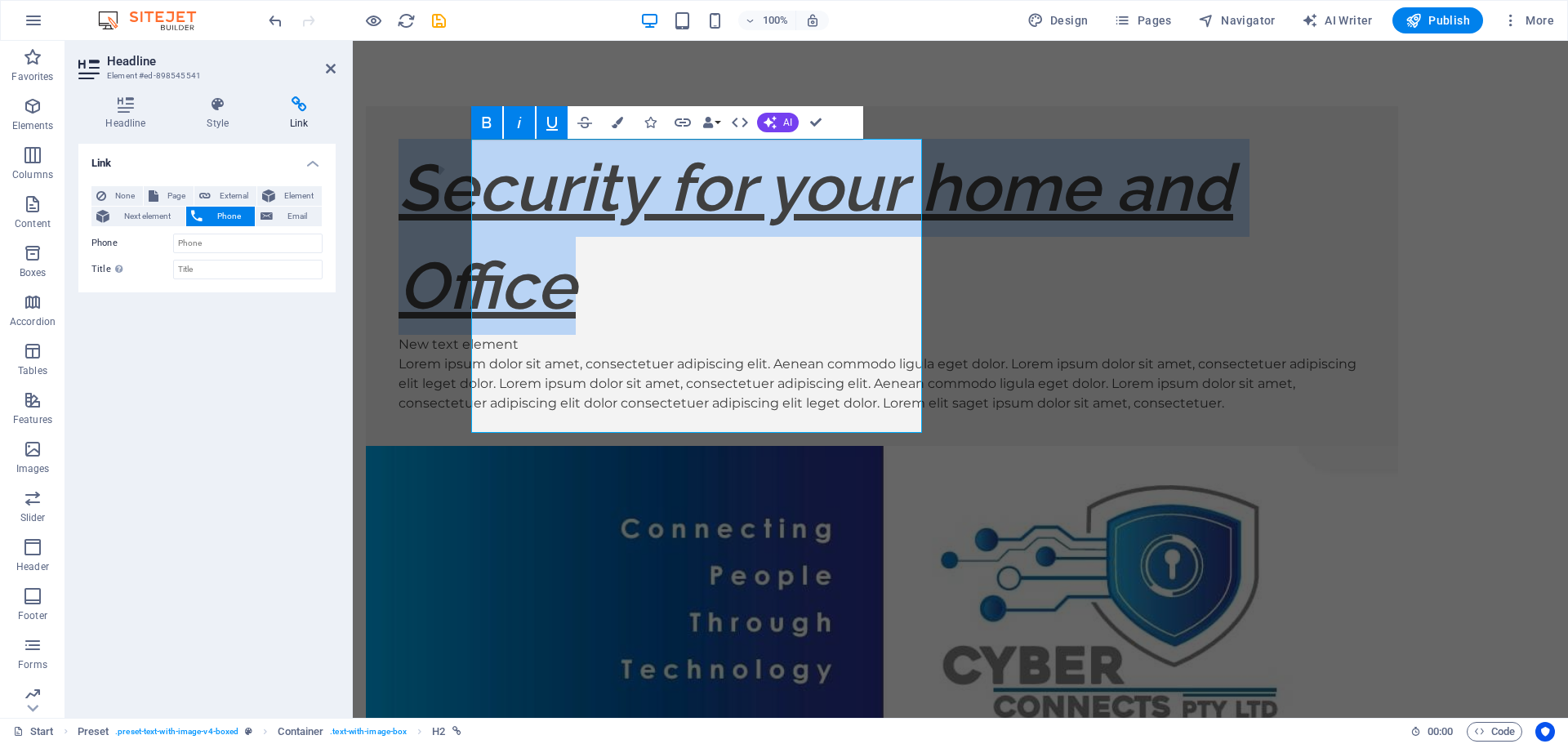
click at [549, 125] on icon "button" at bounding box center [552, 123] width 19 height 19
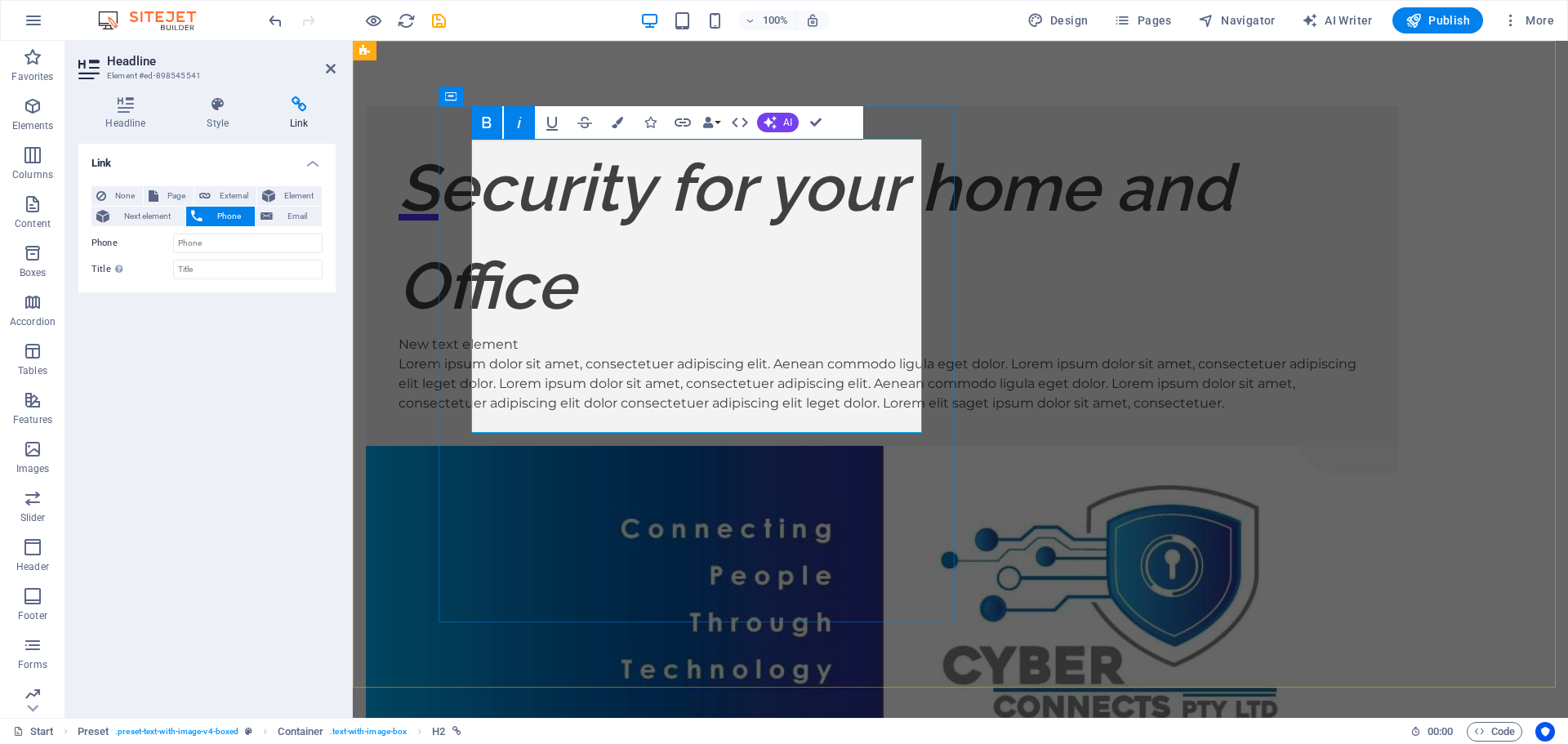
click at [550, 236] on h2 "Security for your home and Office" at bounding box center [882, 237] width 967 height 196
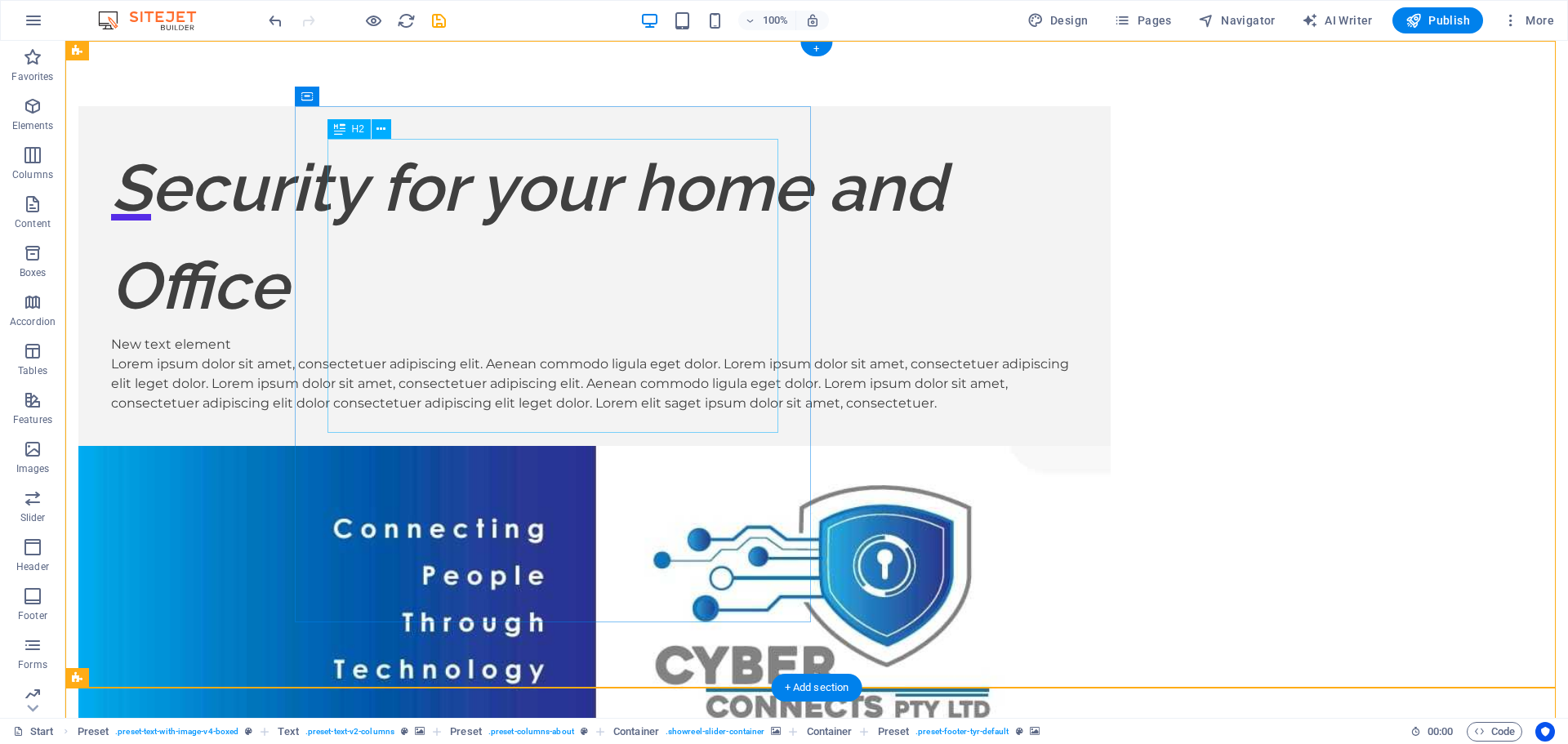
click at [458, 227] on div "Security for your home and Office" at bounding box center [594, 237] width 967 height 196
click at [374, 128] on button at bounding box center [381, 128] width 19 height 19
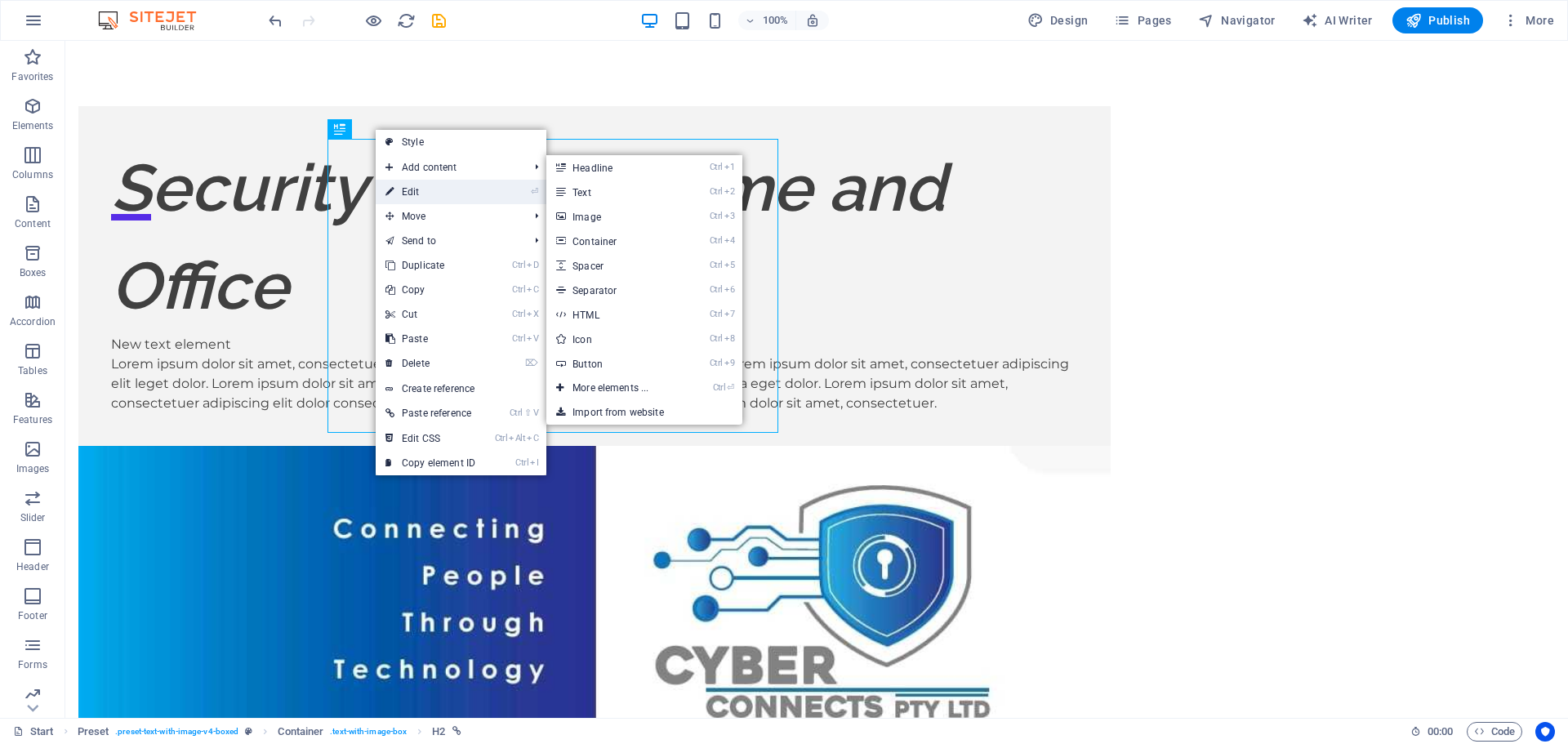
click at [413, 196] on link "⏎ Edit" at bounding box center [430, 192] width 109 height 25
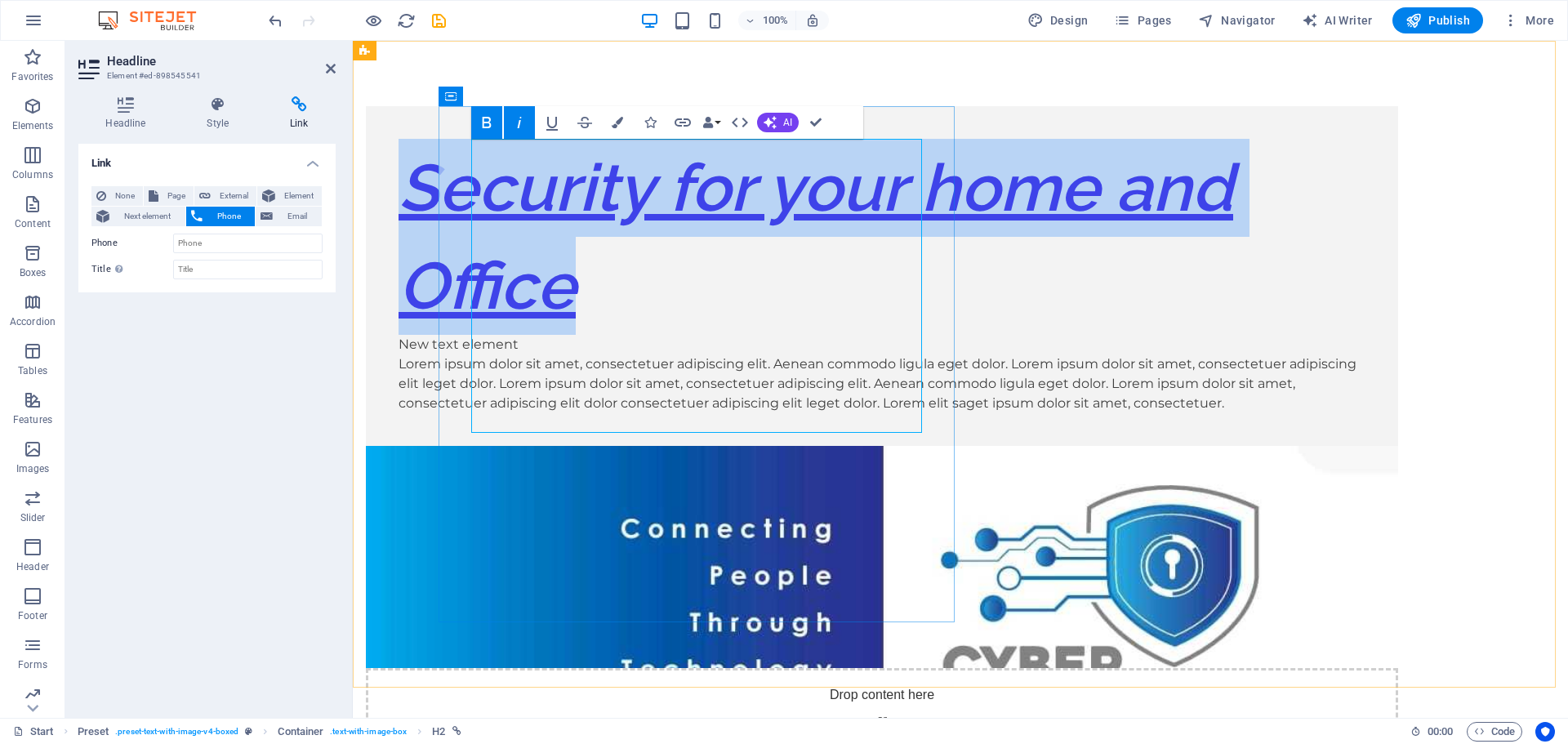
drag, startPoint x: 488, startPoint y: 169, endPoint x: 772, endPoint y: 381, distance: 354.4
click at [772, 324] on em "Security for your home and Office" at bounding box center [816, 237] width 835 height 174
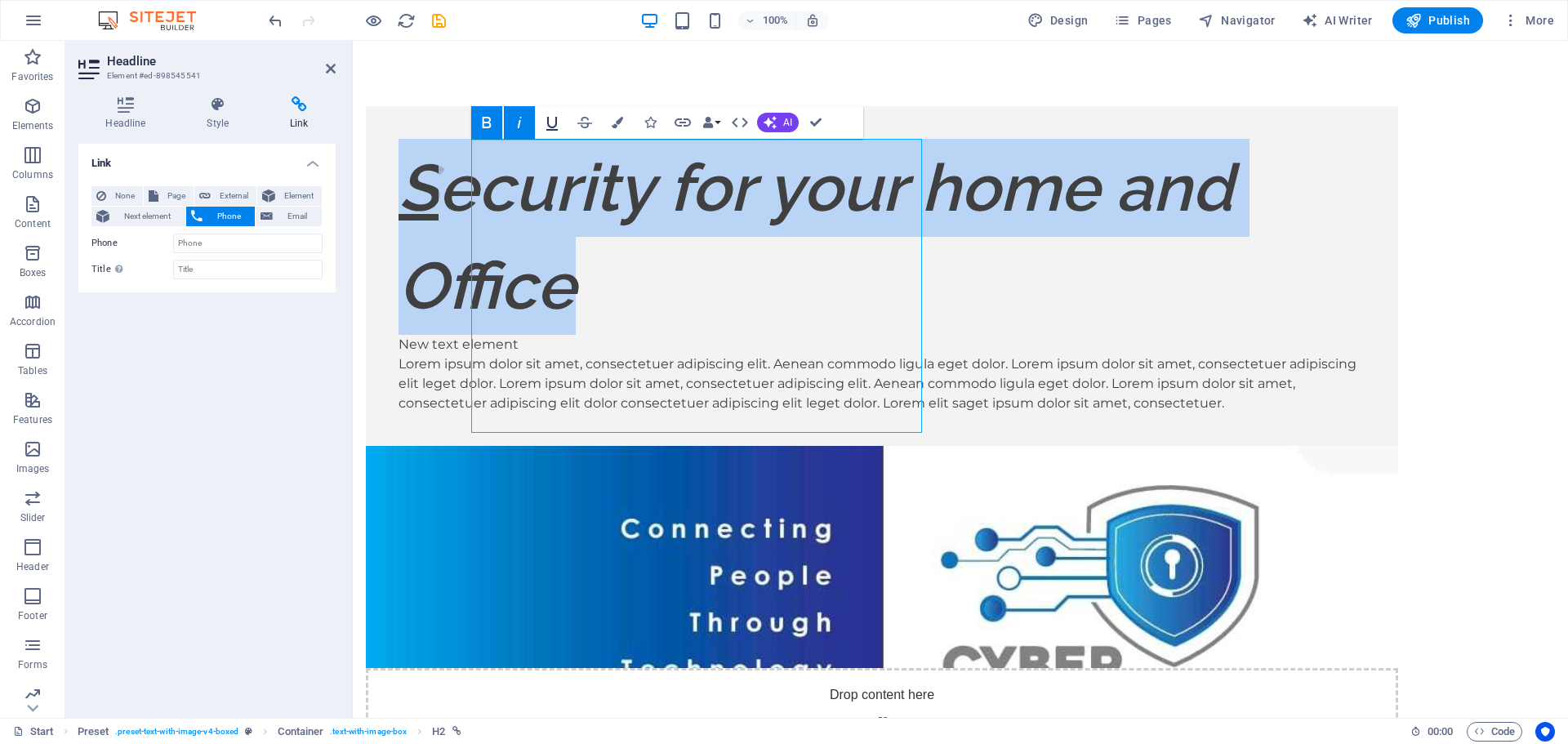
click at [550, 124] on icon "button" at bounding box center [552, 123] width 19 height 19
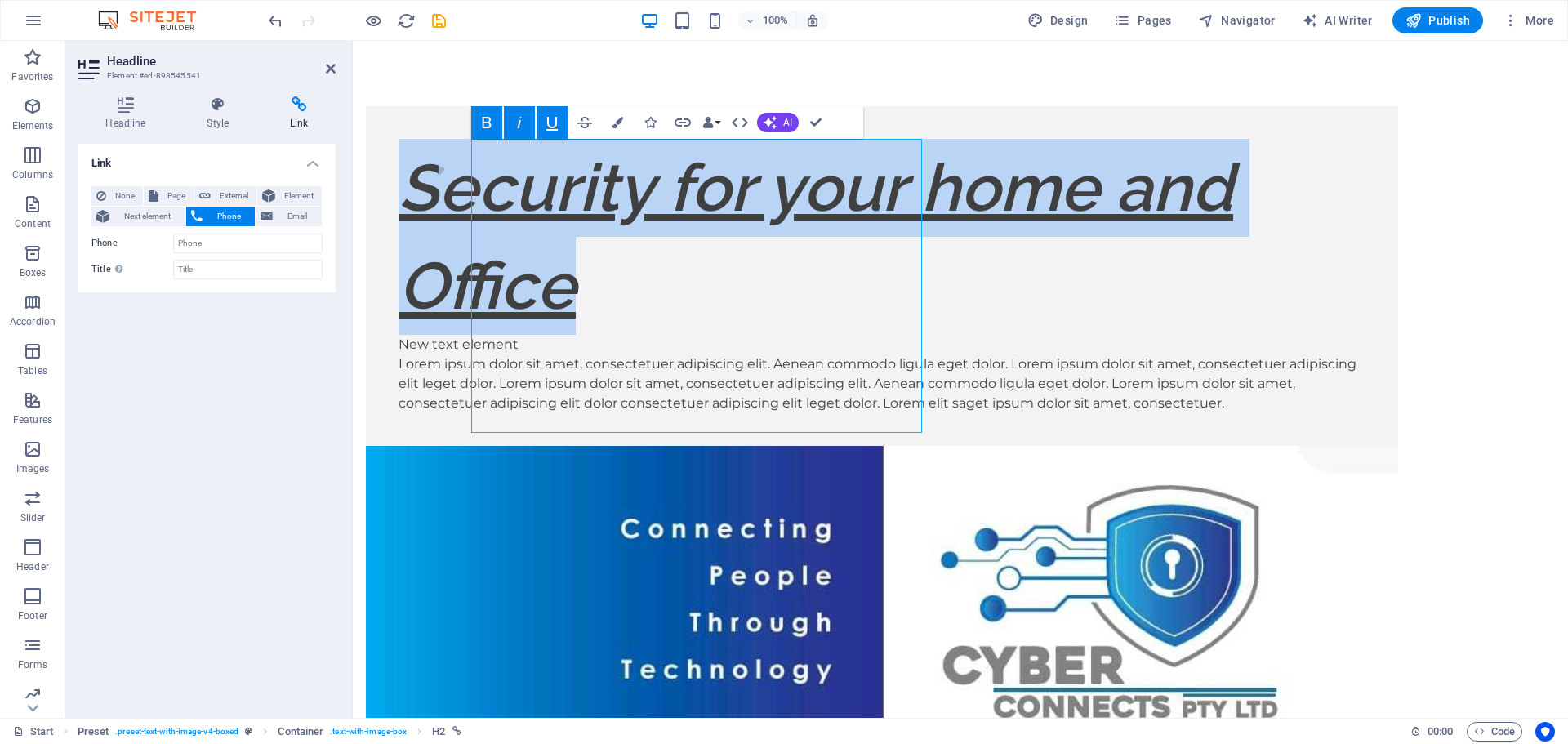
click at [550, 124] on icon "button" at bounding box center [552, 123] width 19 height 19
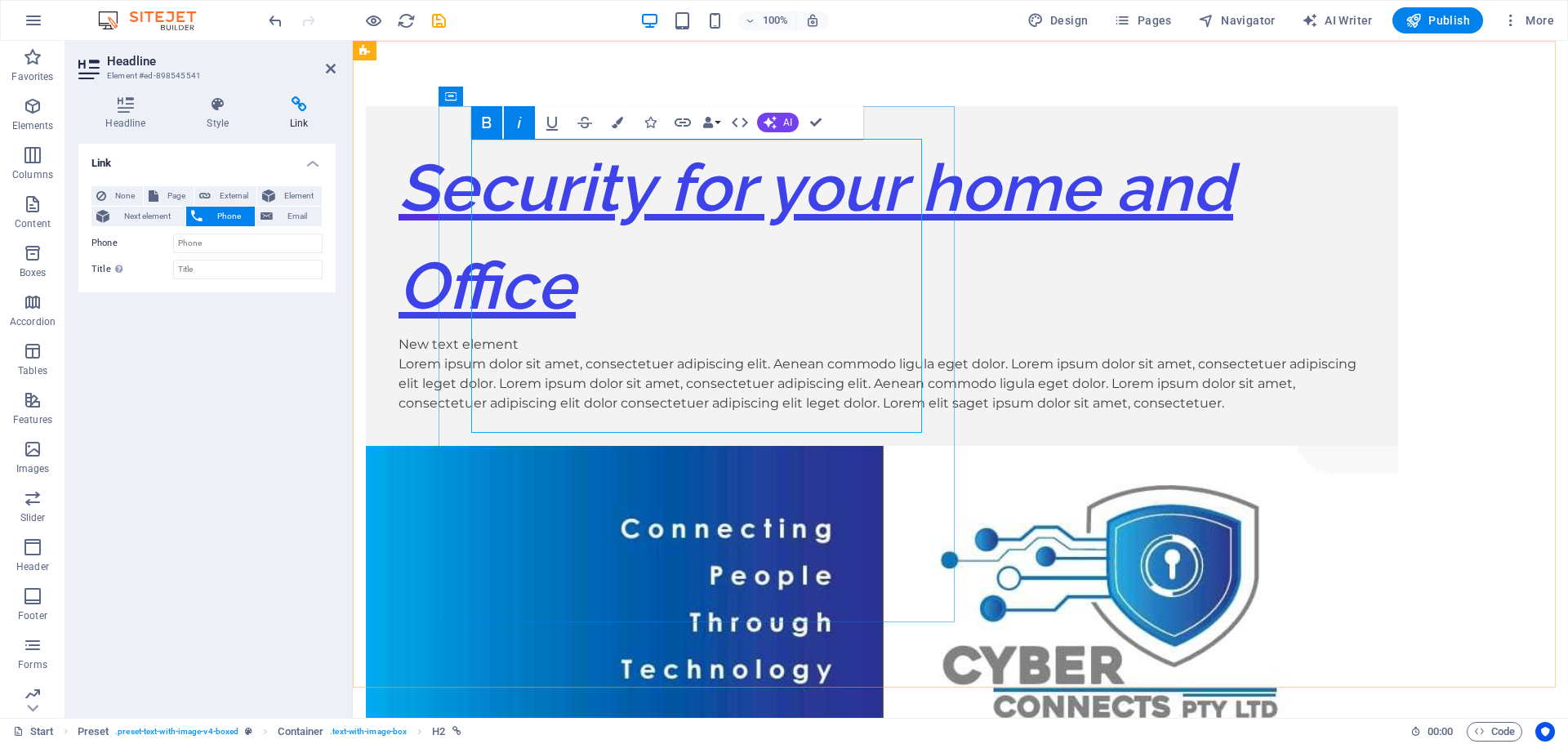
click at [601, 235] on h2 "Security for your home and Office" at bounding box center [882, 237] width 967 height 196
drag, startPoint x: 796, startPoint y: 395, endPoint x: 703, endPoint y: 380, distance: 94.2
click at [703, 335] on h2 "Security for your home and Office" at bounding box center [882, 237] width 967 height 196
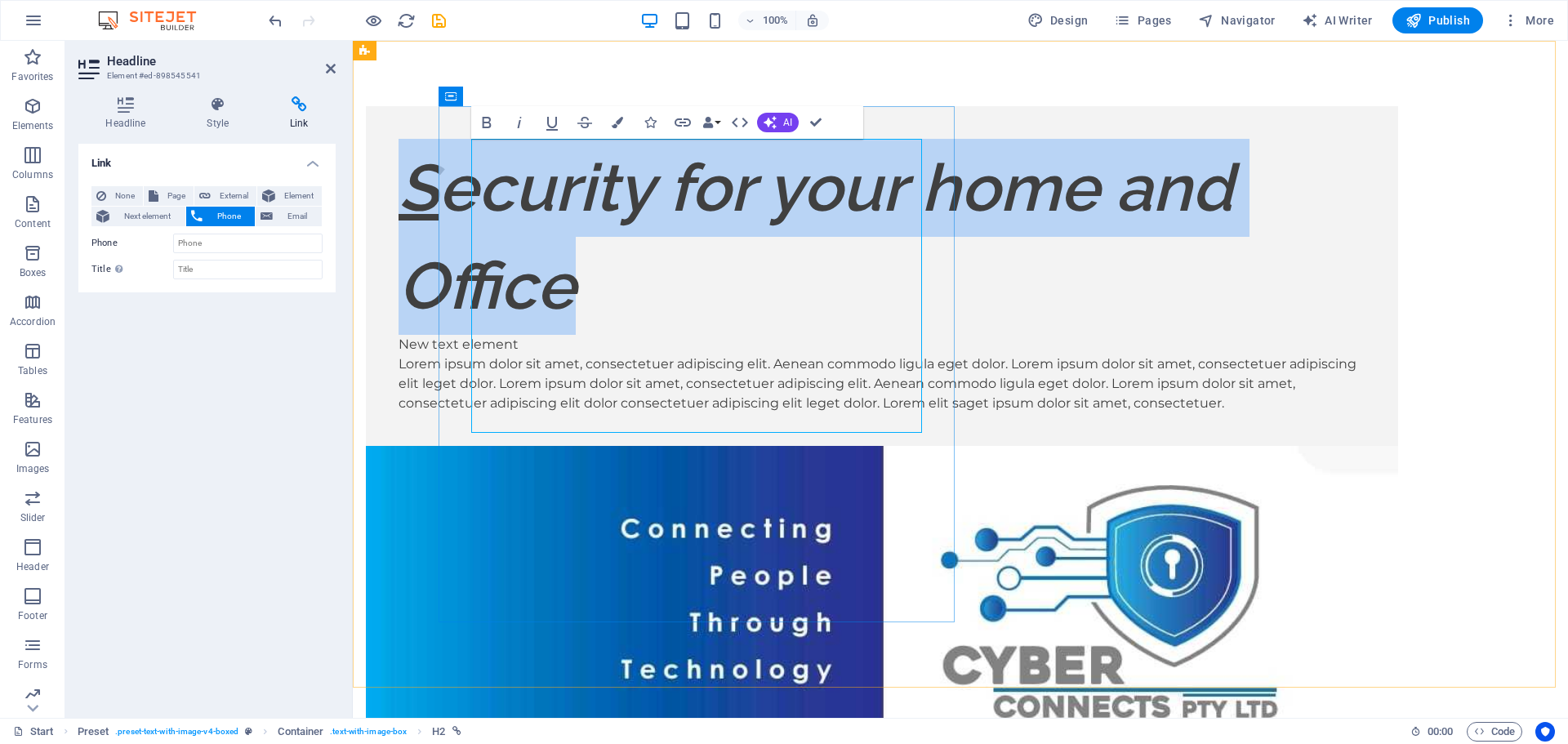
drag, startPoint x: 484, startPoint y: 174, endPoint x: 786, endPoint y: 383, distance: 367.3
click at [786, 335] on h2 "Security for your home and Office" at bounding box center [882, 237] width 967 height 196
click at [551, 127] on icon "button" at bounding box center [552, 124] width 12 height 13
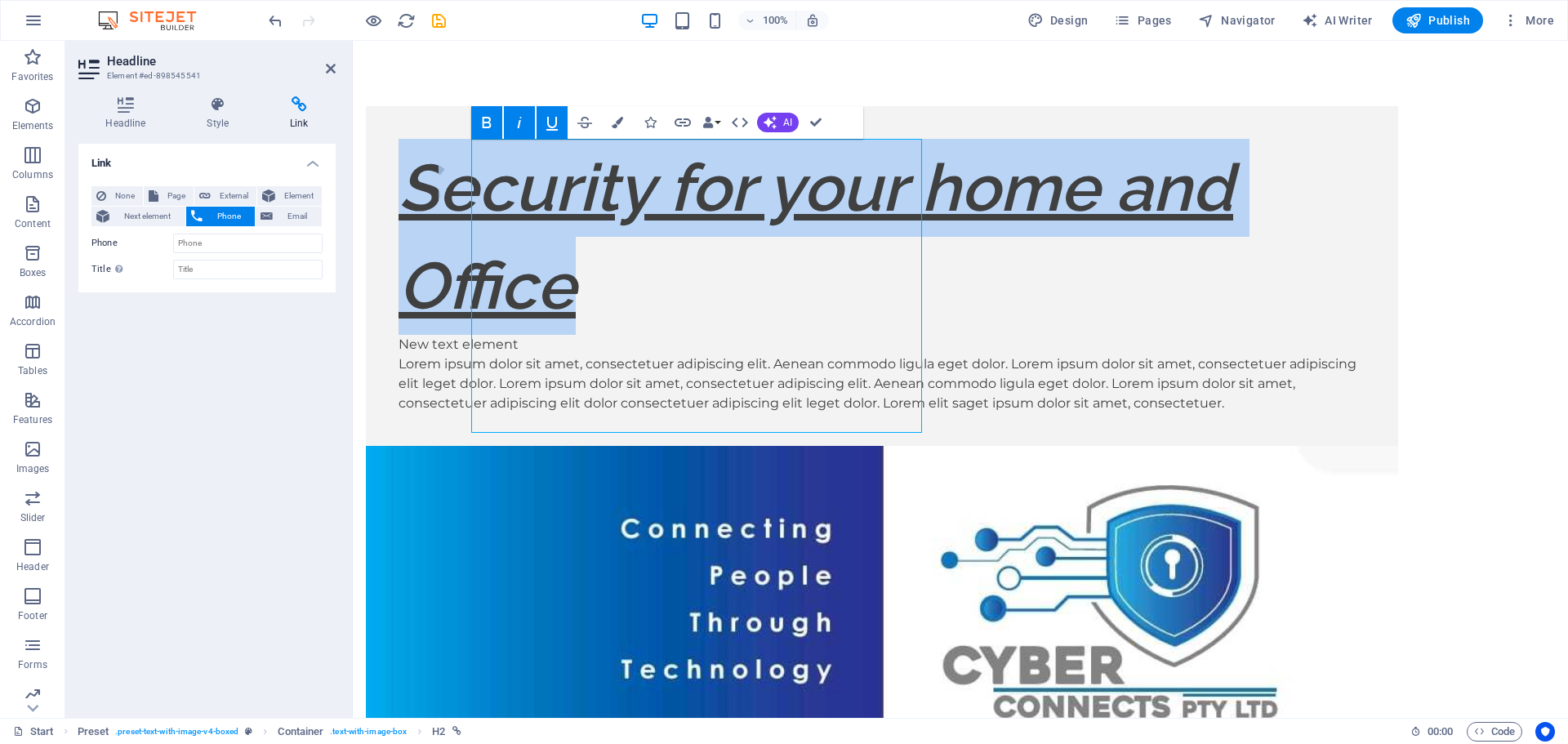
click at [551, 127] on icon "button" at bounding box center [552, 124] width 12 height 13
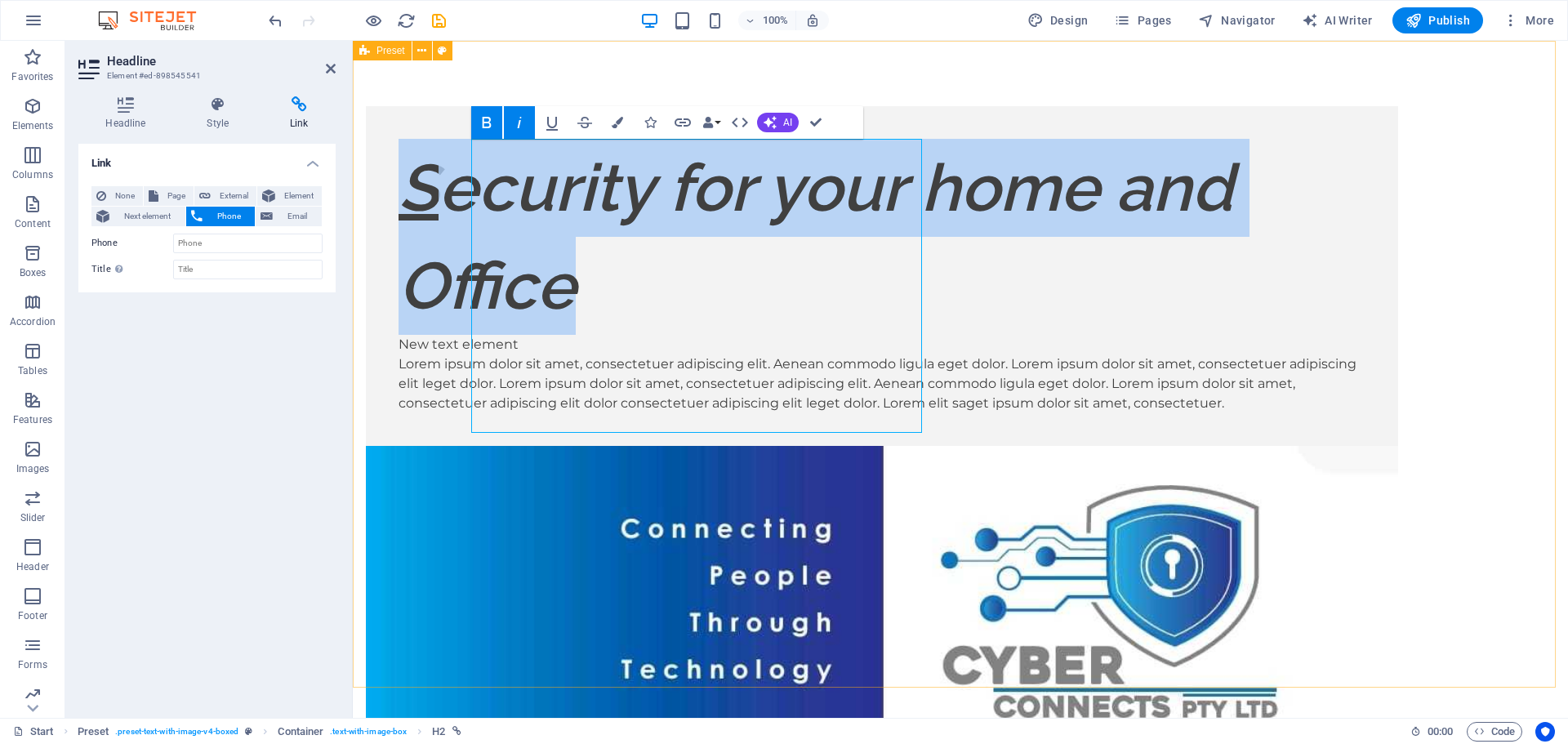
click at [894, 79] on div "Security for your home and Office New text element Lorem ipsum dolor sit amet, …" at bounding box center [960, 593] width 1215 height 1103
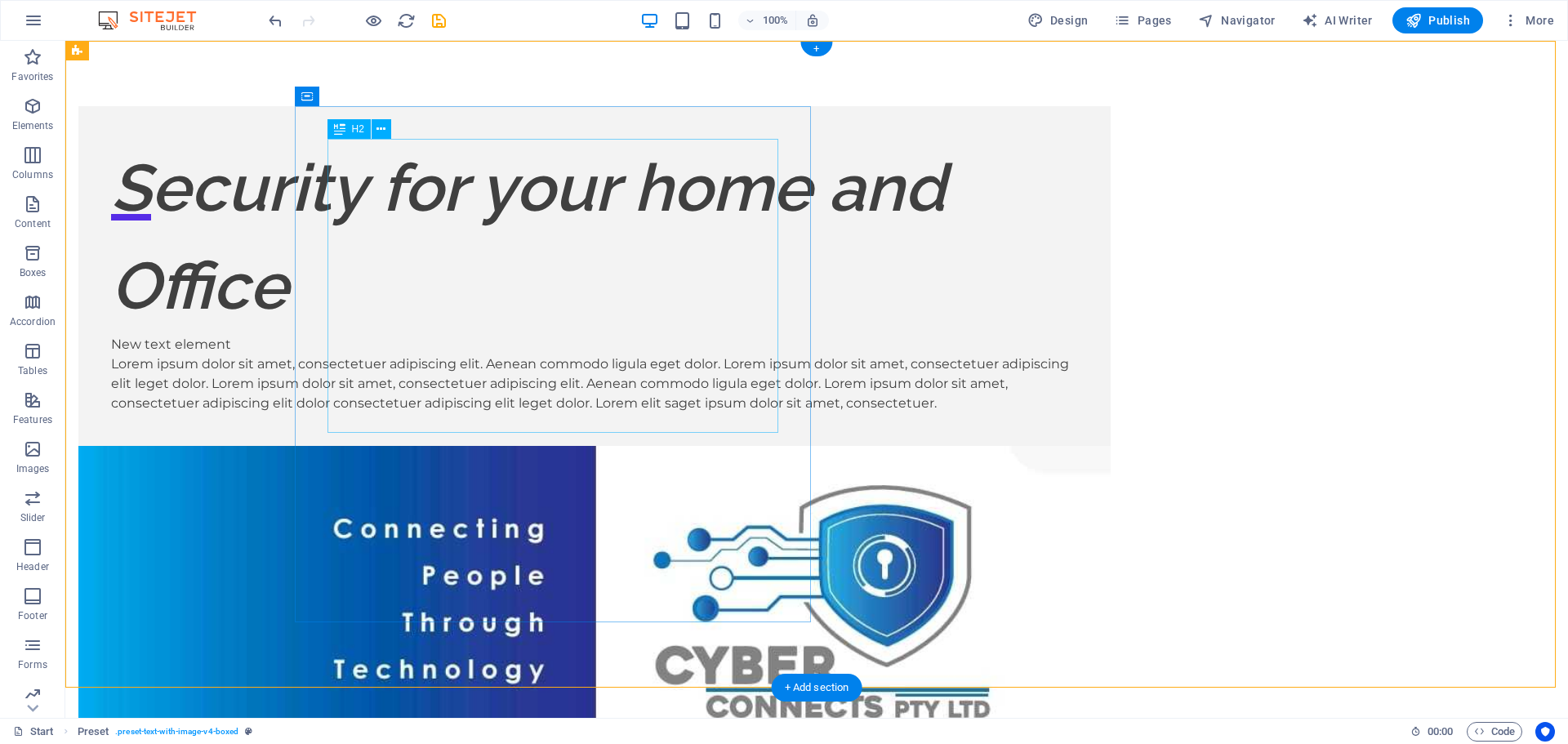
click at [372, 186] on div "Security for your home and Office" at bounding box center [594, 237] width 967 height 196
click at [381, 135] on icon at bounding box center [380, 129] width 9 height 17
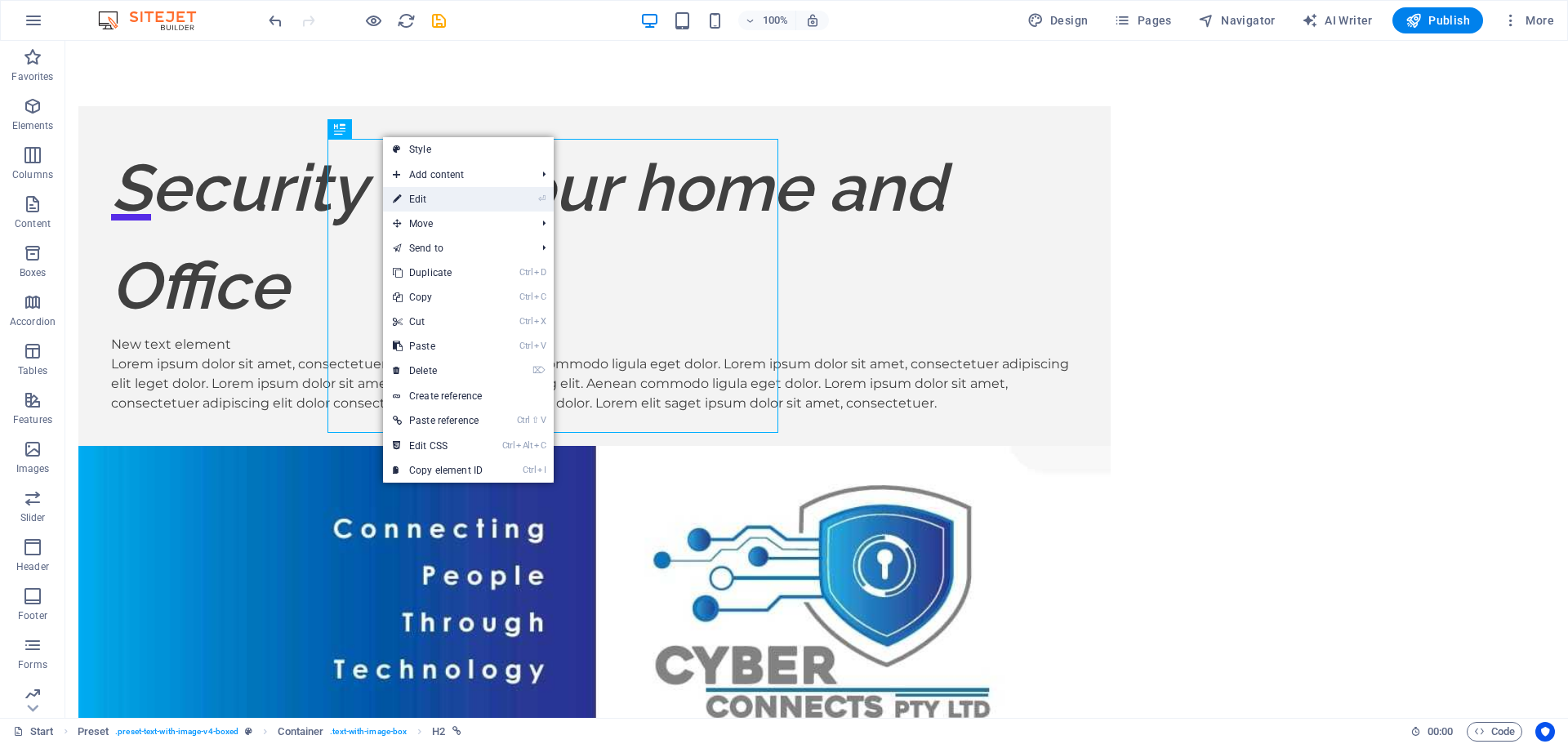
drag, startPoint x: 427, startPoint y: 191, endPoint x: 91, endPoint y: 136, distance: 340.5
click at [427, 191] on link "⏎ Edit" at bounding box center [438, 199] width 109 height 25
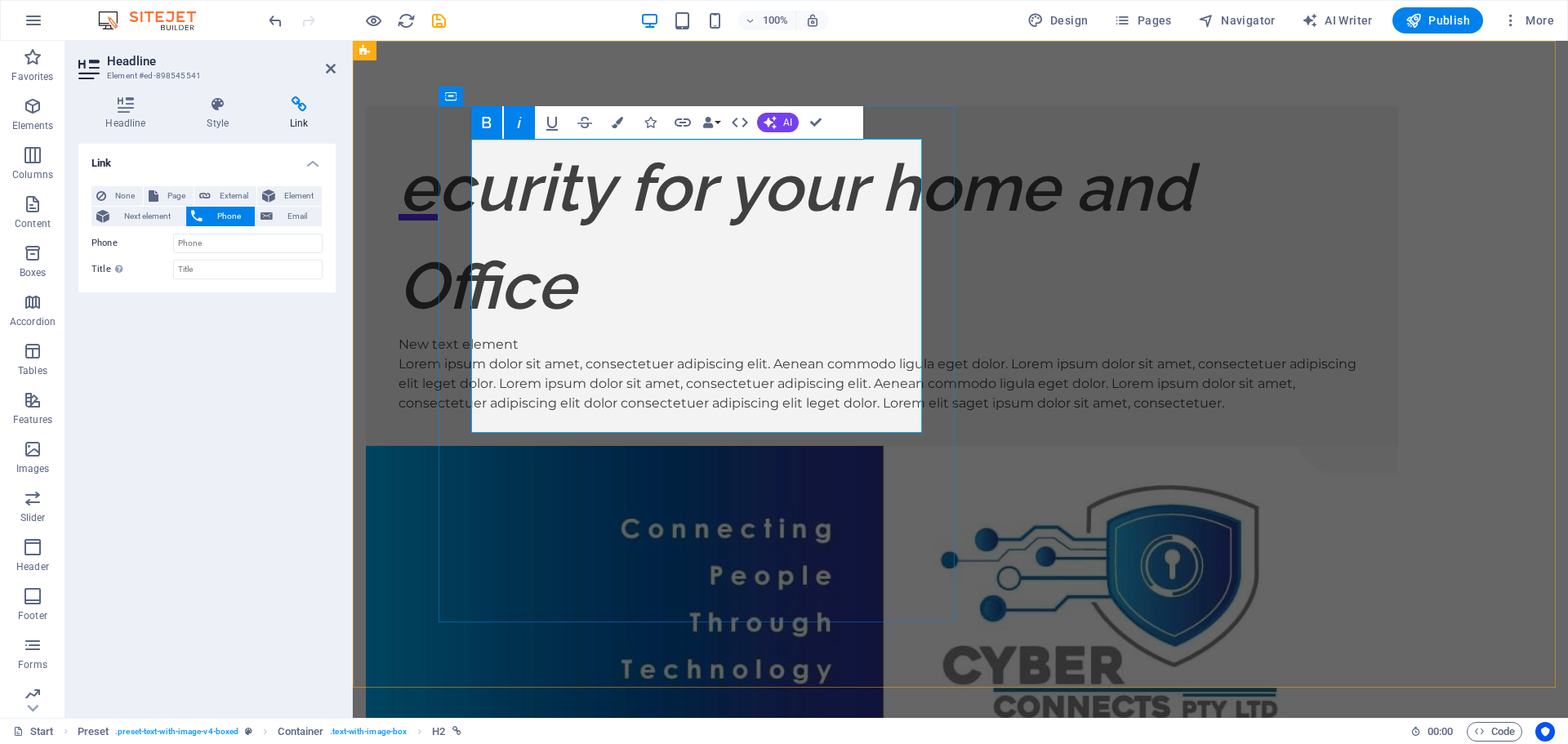
click at [802, 335] on h2 "ecurity for your home and Office" at bounding box center [882, 237] width 967 height 196
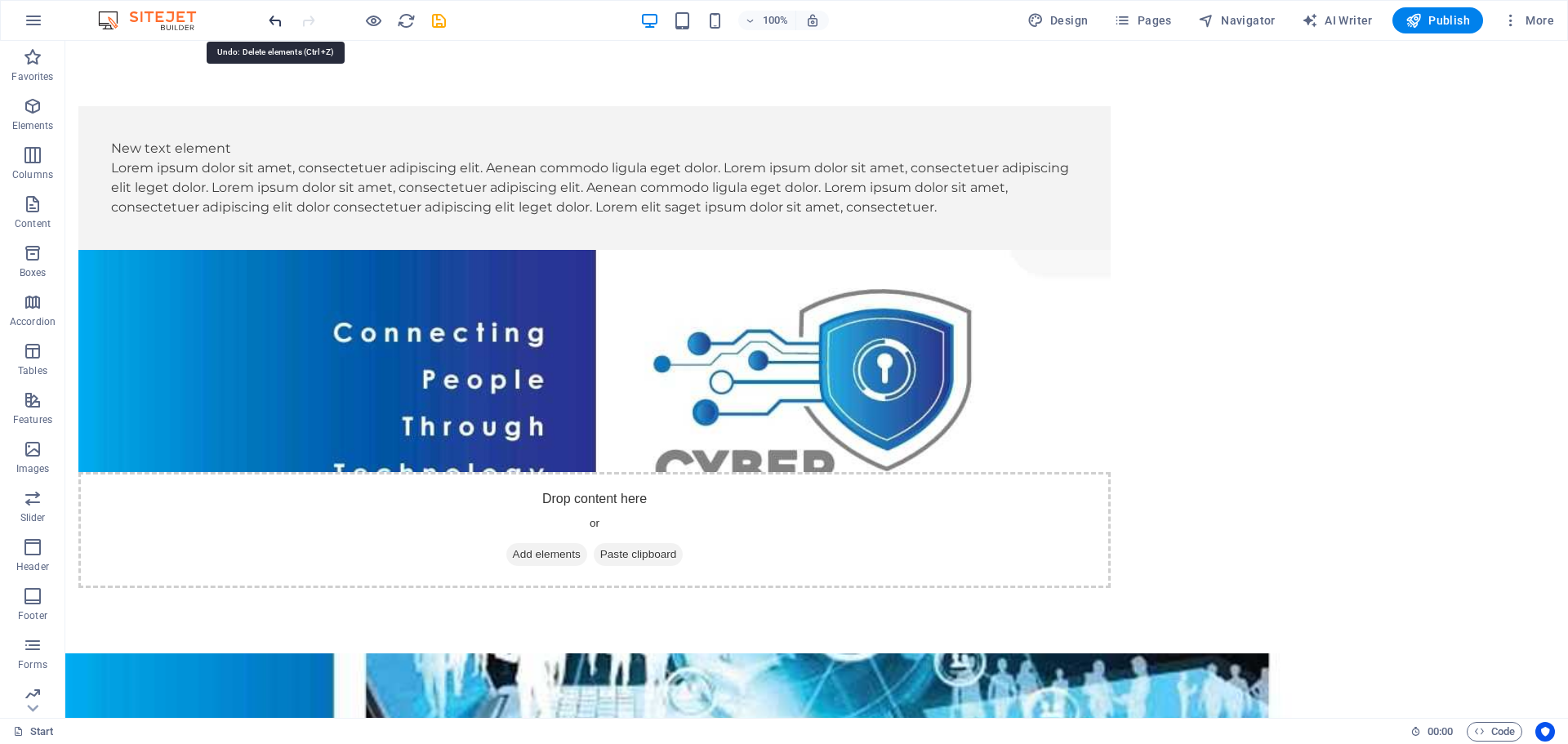
click at [271, 20] on icon "undo" at bounding box center [276, 21] width 19 height 19
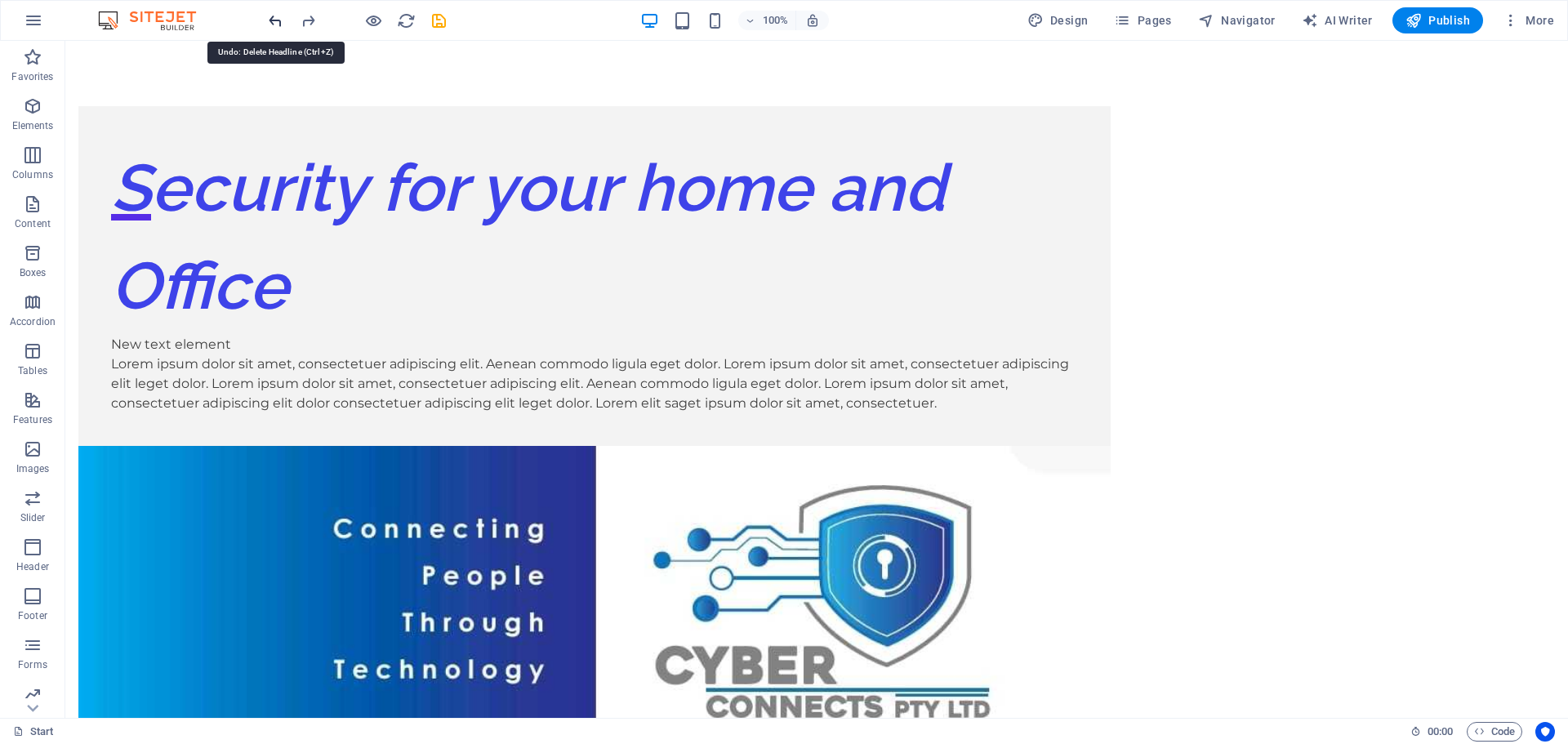
click at [271, 20] on icon "undo" at bounding box center [276, 21] width 19 height 19
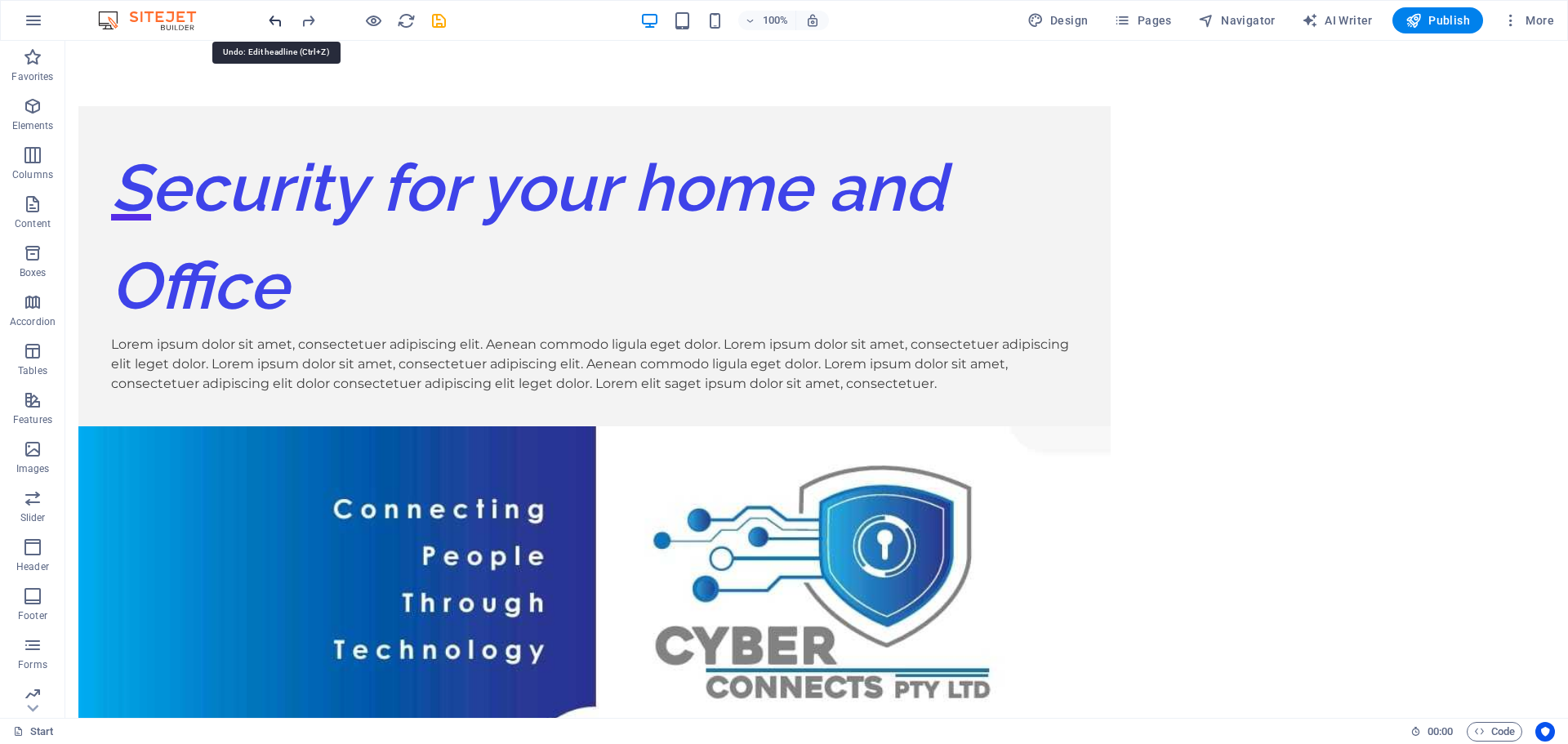
click at [271, 20] on icon "undo" at bounding box center [276, 21] width 19 height 19
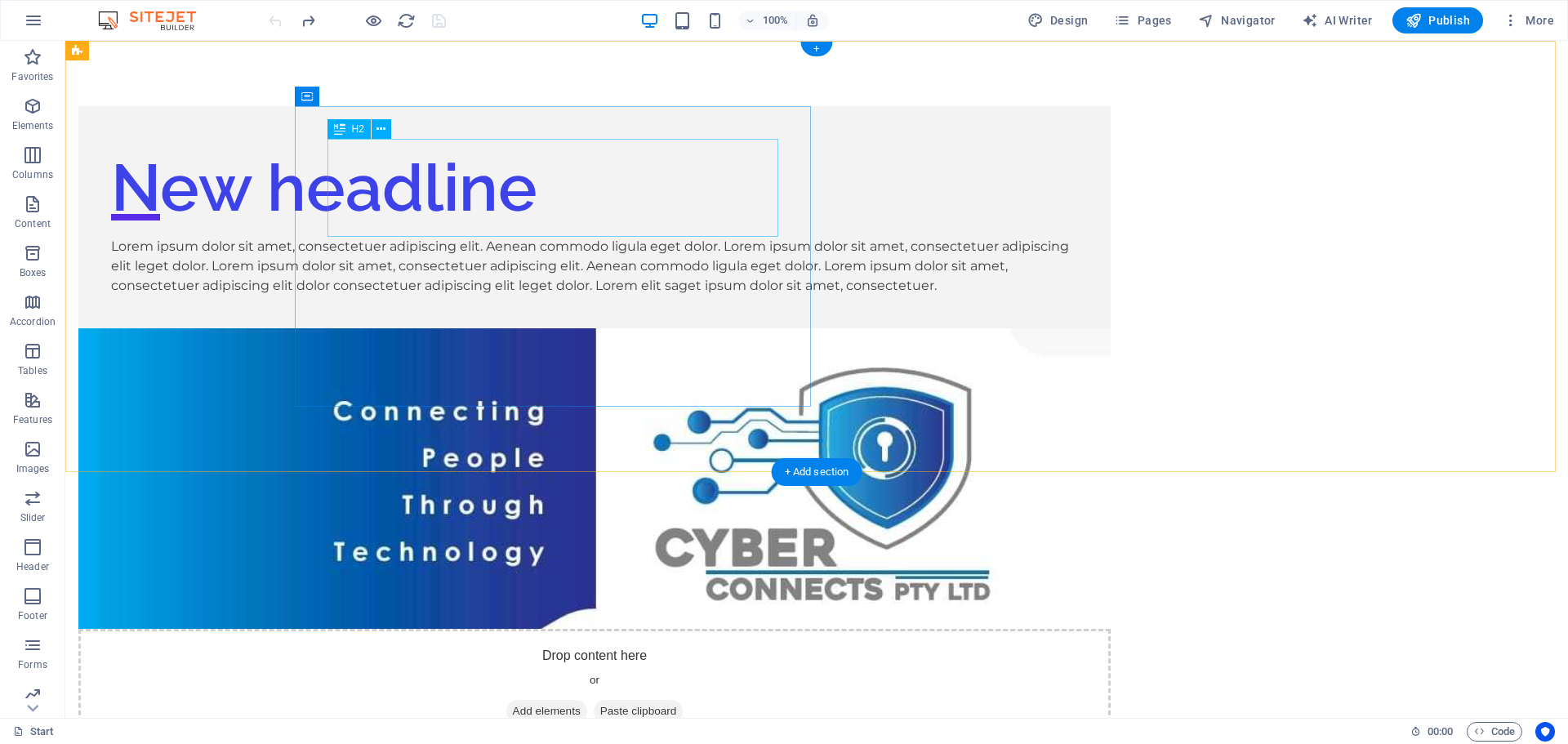
click at [358, 202] on div "New headline" at bounding box center [594, 188] width 967 height 98
click at [444, 163] on div "New headline" at bounding box center [594, 188] width 967 height 98
click at [471, 185] on div "New headline" at bounding box center [594, 188] width 967 height 98
click at [385, 131] on icon at bounding box center [380, 129] width 9 height 17
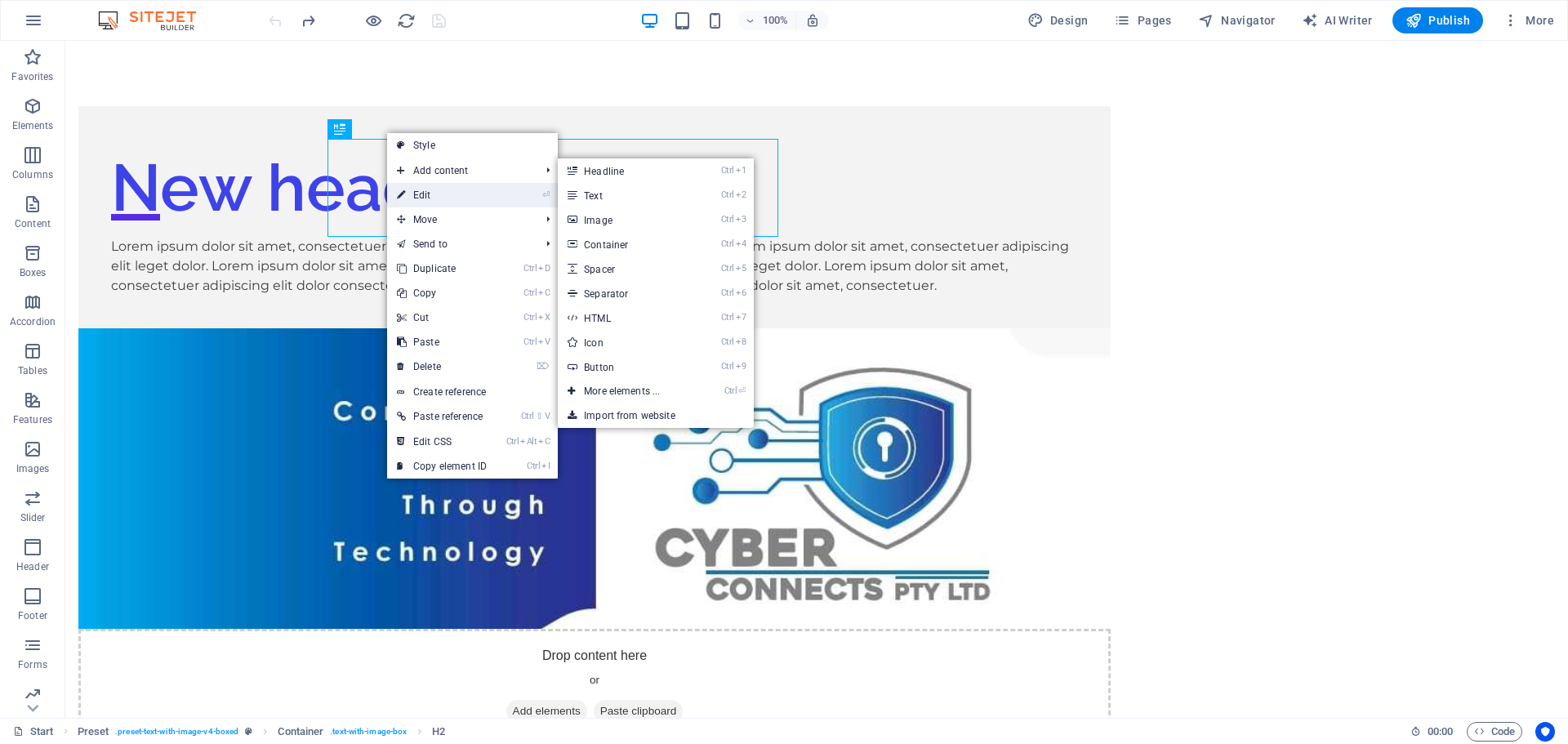
click at [427, 191] on link "⏎ Edit" at bounding box center [442, 196] width 109 height 25
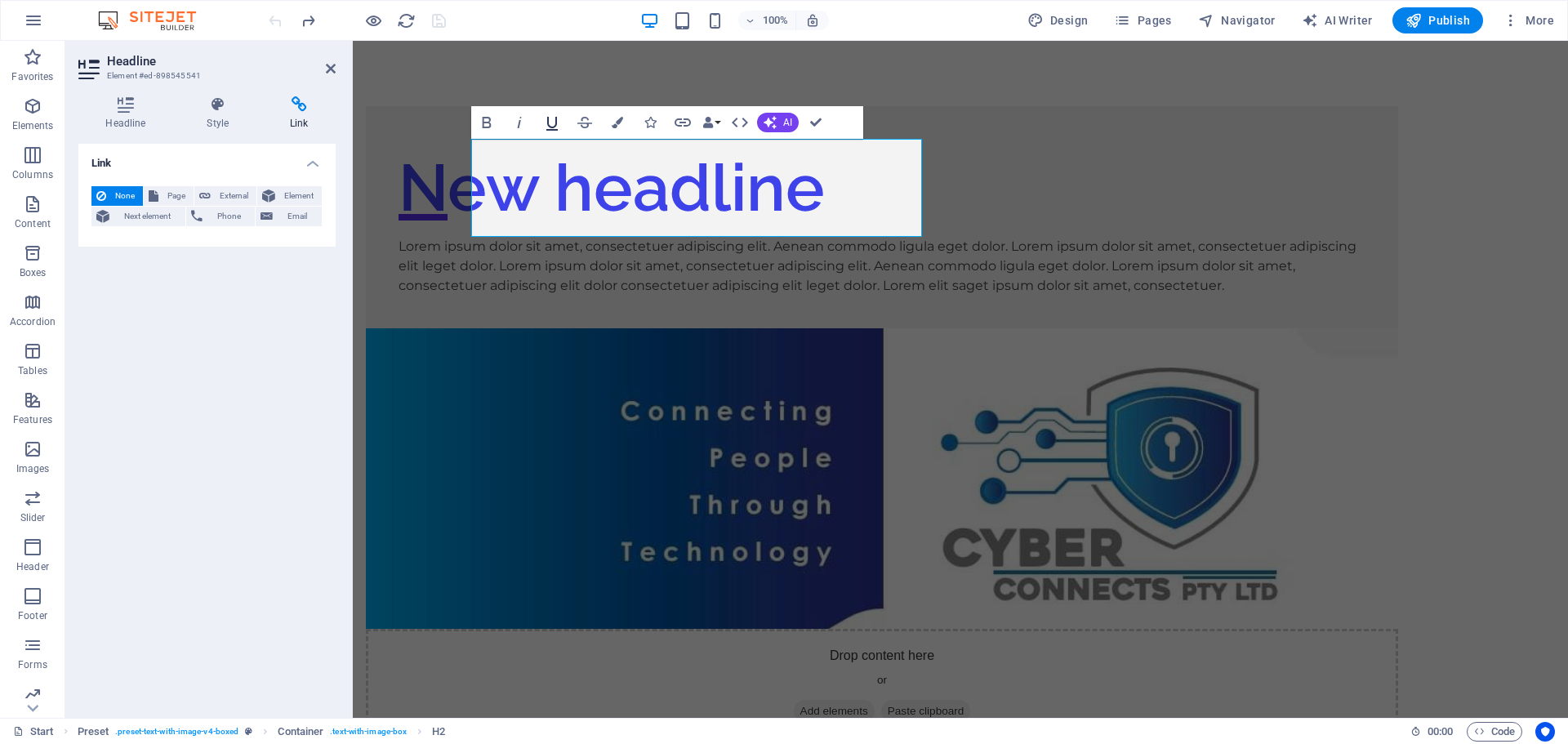
click at [553, 128] on icon "button" at bounding box center [552, 124] width 12 height 13
click at [552, 123] on icon "button" at bounding box center [552, 123] width 19 height 19
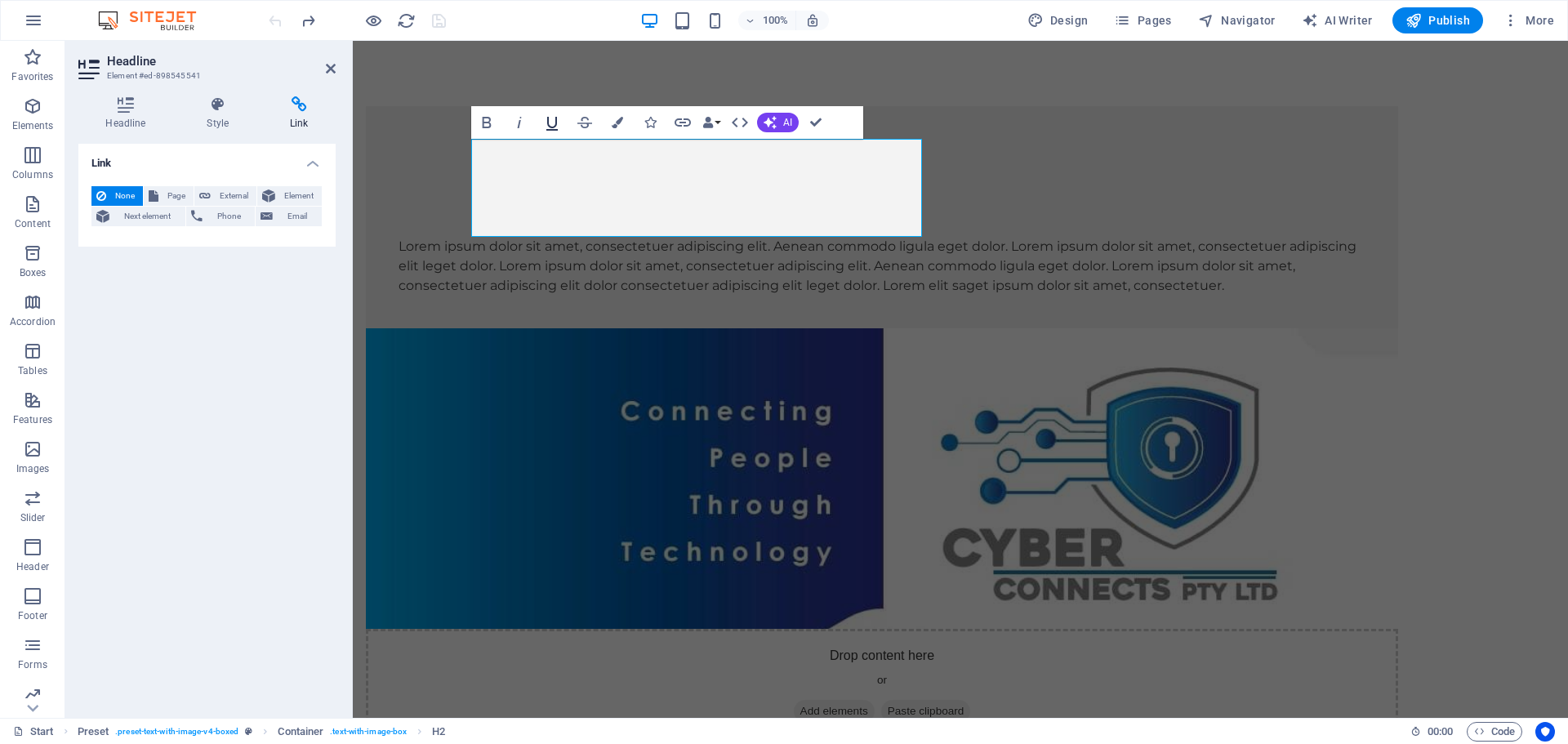
click at [548, 128] on icon "button" at bounding box center [552, 123] width 19 height 19
click at [499, 207] on h2 "S" at bounding box center [882, 188] width 967 height 98
click at [525, 225] on h2 "S" at bounding box center [882, 188] width 967 height 98
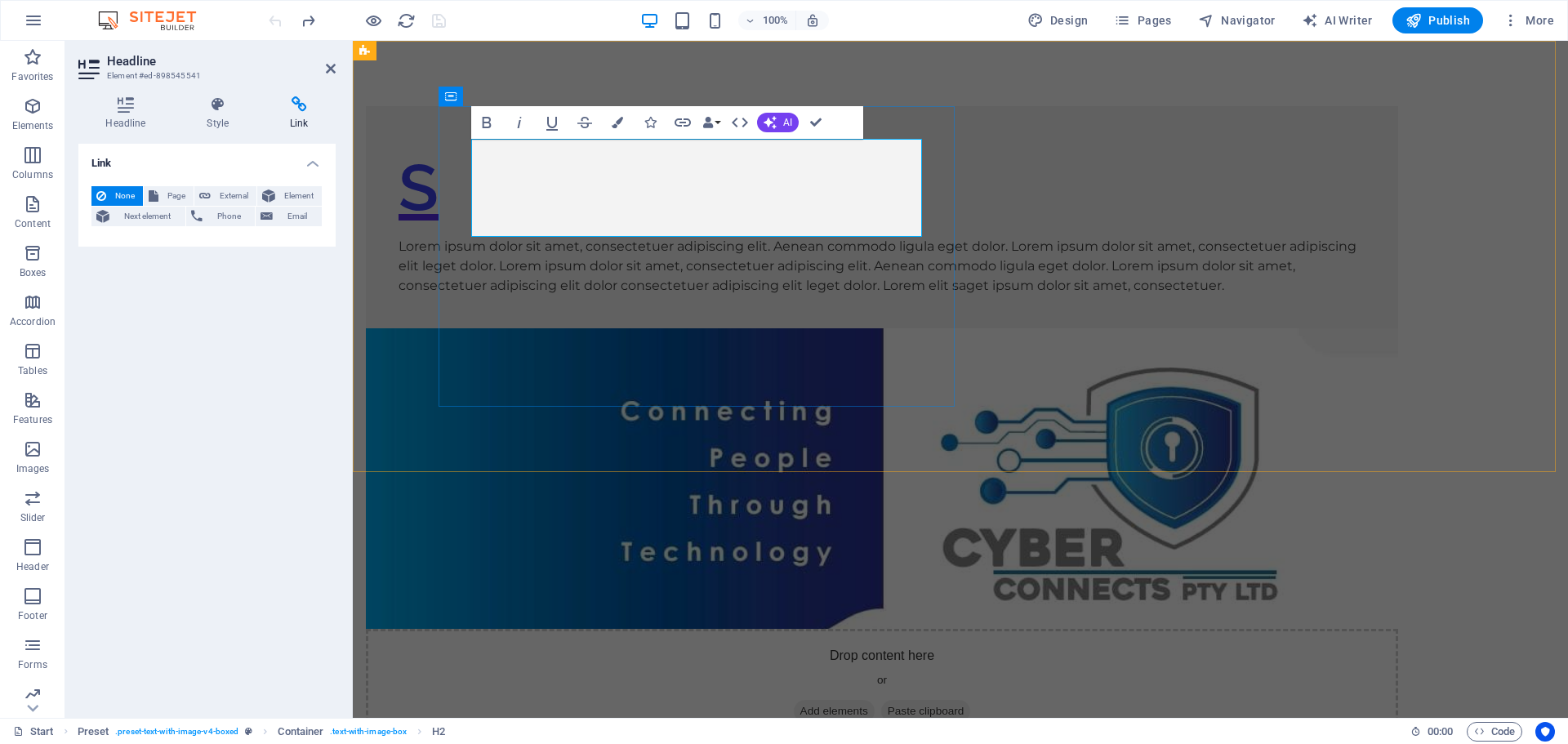
drag, startPoint x: 518, startPoint y: 223, endPoint x: 557, endPoint y: 198, distance: 46.3
click at [557, 198] on h2 "S" at bounding box center [882, 188] width 967 height 98
click at [488, 179] on h2 "S" at bounding box center [882, 188] width 967 height 98
click at [546, 193] on h2 "S" at bounding box center [882, 188] width 967 height 98
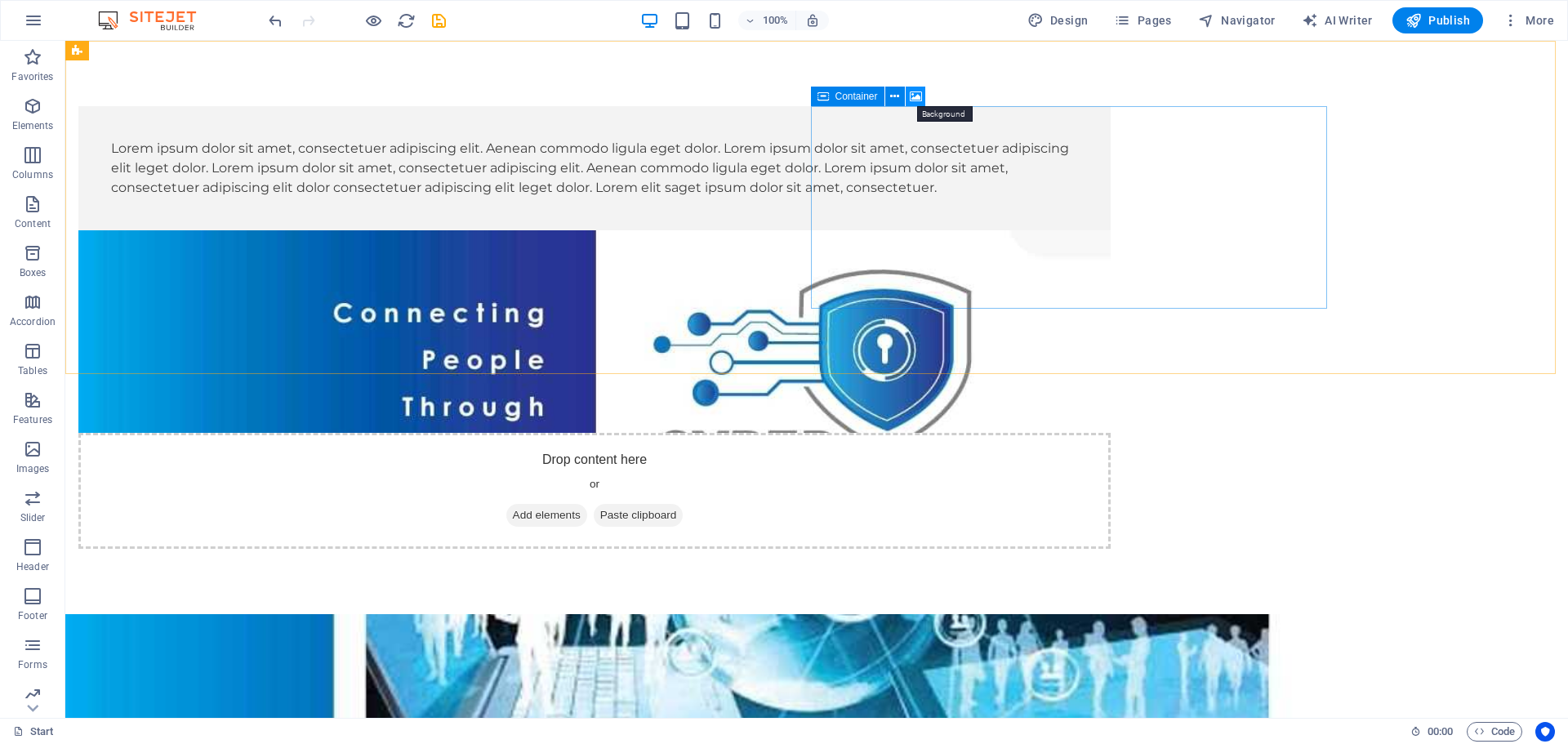
drag, startPoint x: 917, startPoint y: 97, endPoint x: 840, endPoint y: 141, distance: 88.7
click at [917, 97] on icon at bounding box center [915, 97] width 12 height 17
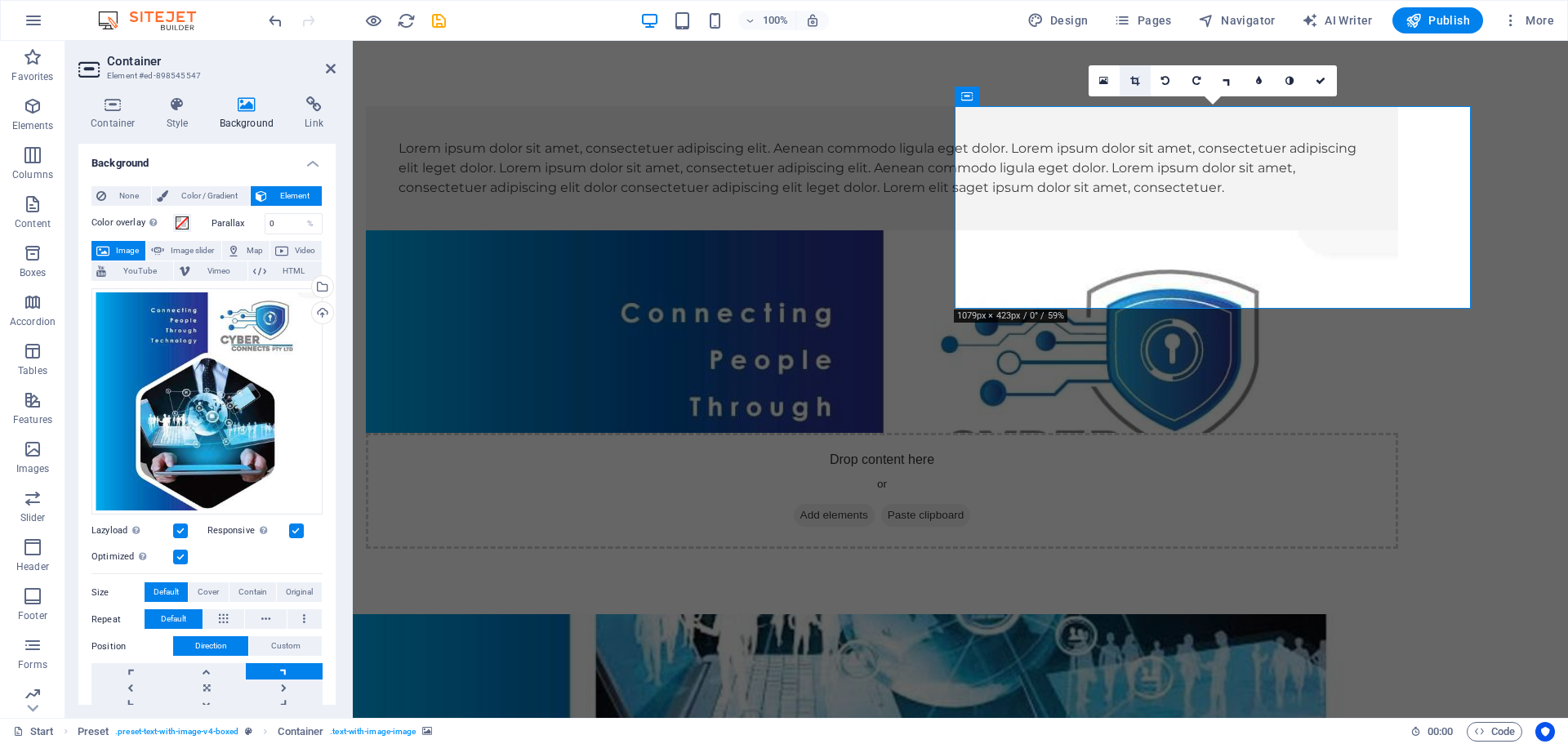
click at [1138, 81] on icon at bounding box center [1134, 81] width 9 height 10
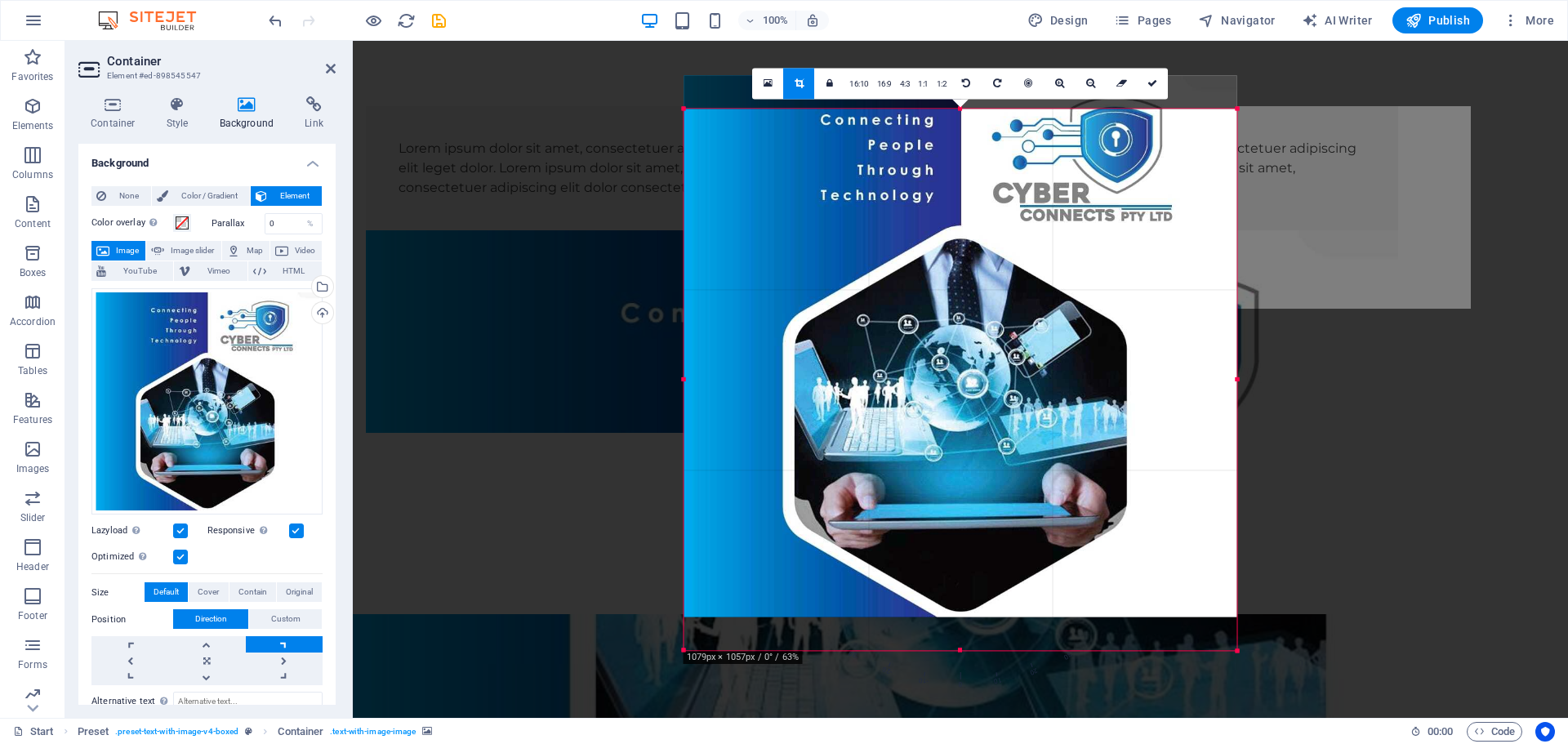
drag, startPoint x: 977, startPoint y: 201, endPoint x: 971, endPoint y: 169, distance: 32.6
click at [971, 169] on div at bounding box center [960, 345] width 553 height 542
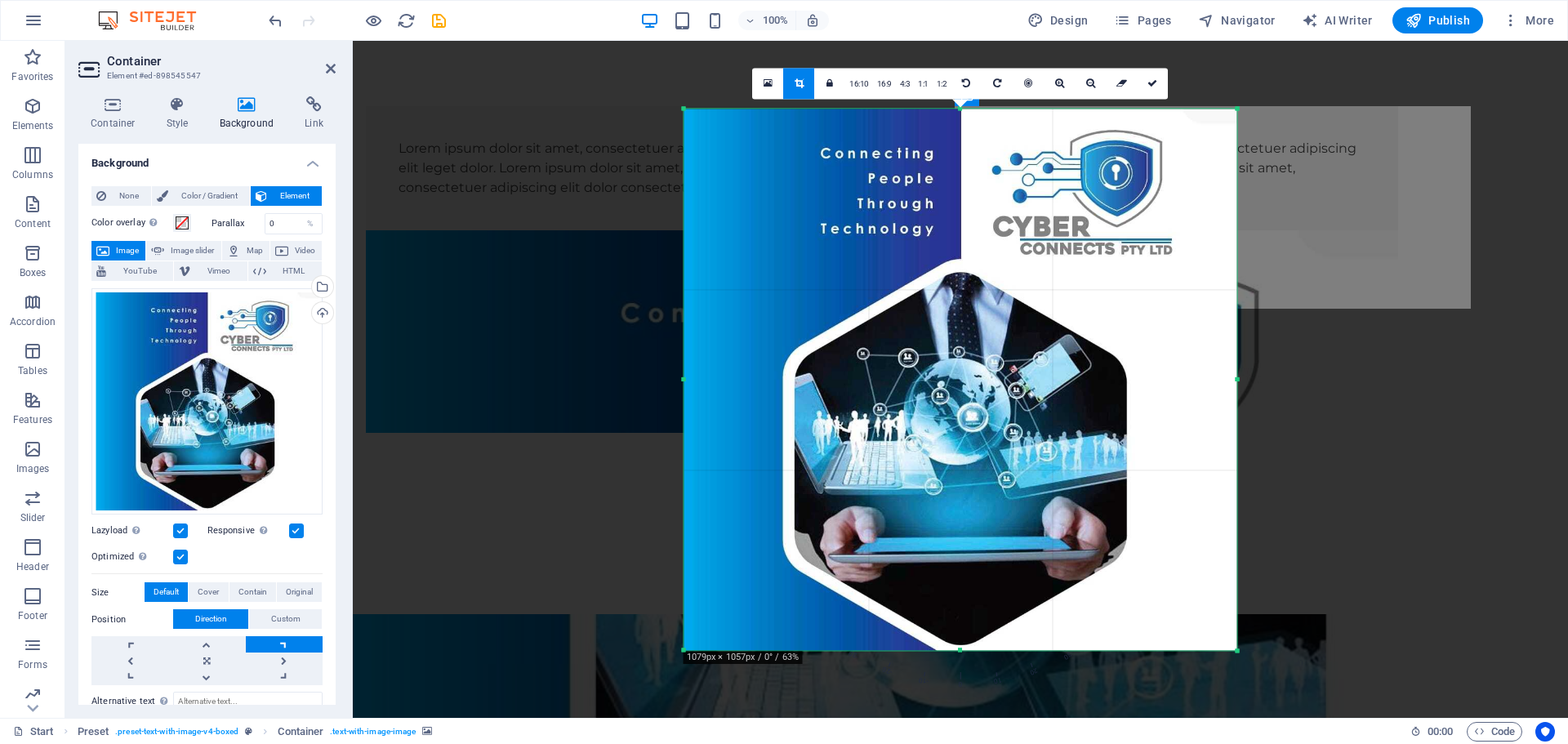
click at [1316, 146] on div "Drag here to replace the existing content. Press “Ctrl” if you want to create a…" at bounding box center [960, 380] width 1215 height 677
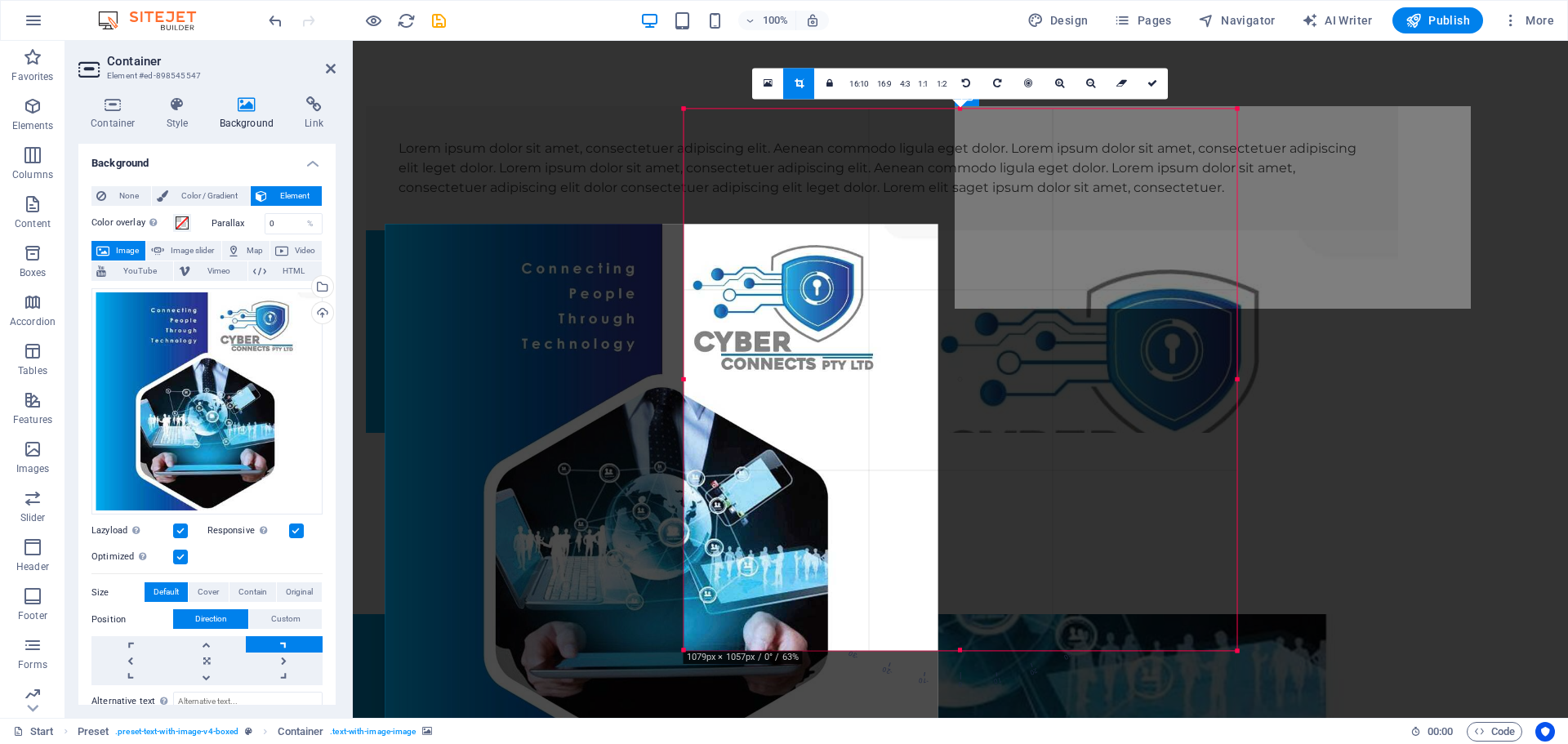
drag, startPoint x: 1081, startPoint y: 154, endPoint x: 782, endPoint y: 269, distance: 320.4
click at [782, 269] on div at bounding box center [661, 494] width 553 height 542
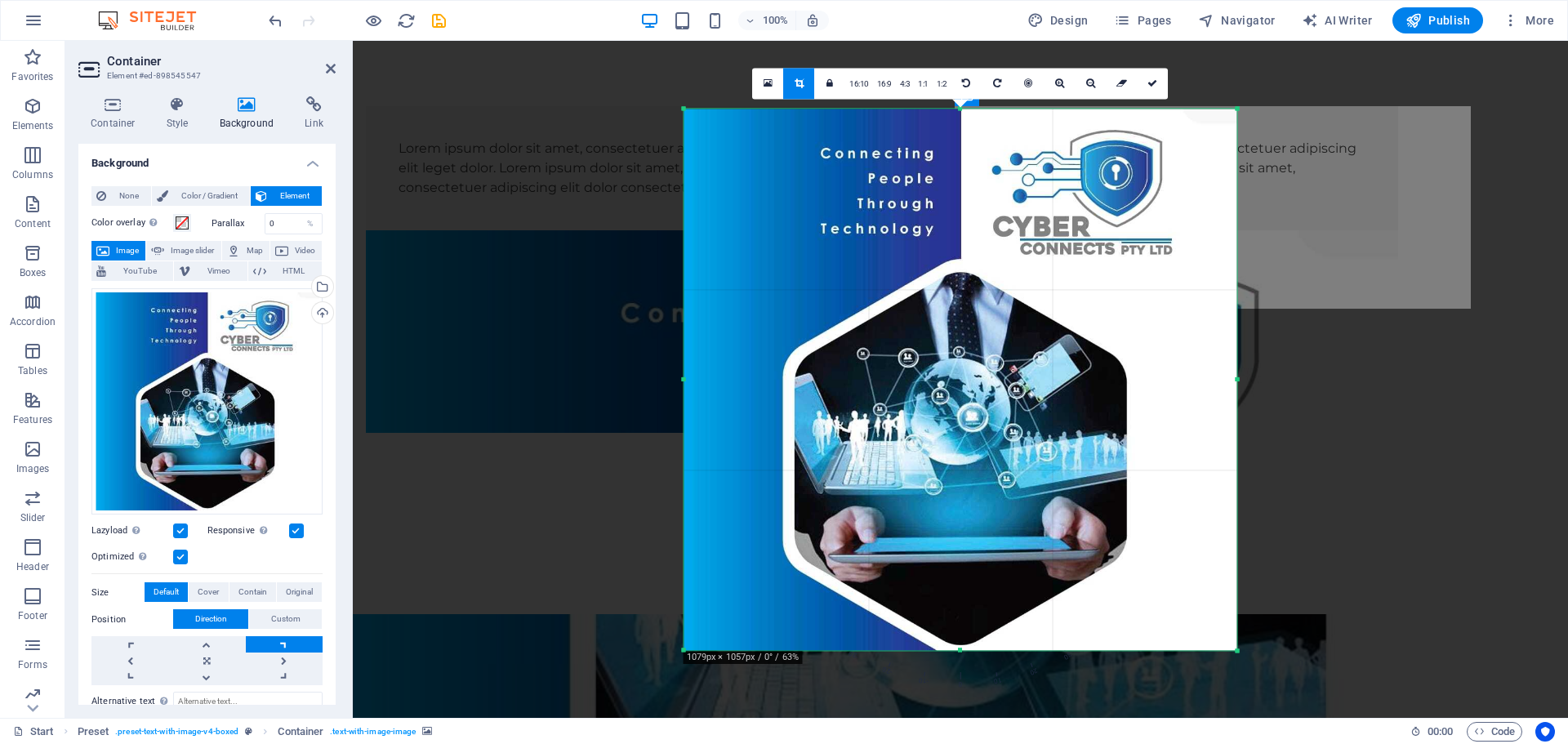
click at [1333, 174] on div "Drag here to replace the existing content. Press “Ctrl” if you want to create a…" at bounding box center [960, 380] width 1215 height 677
click at [1088, 84] on icon at bounding box center [1090, 83] width 9 height 10
click at [797, 85] on icon at bounding box center [798, 83] width 9 height 10
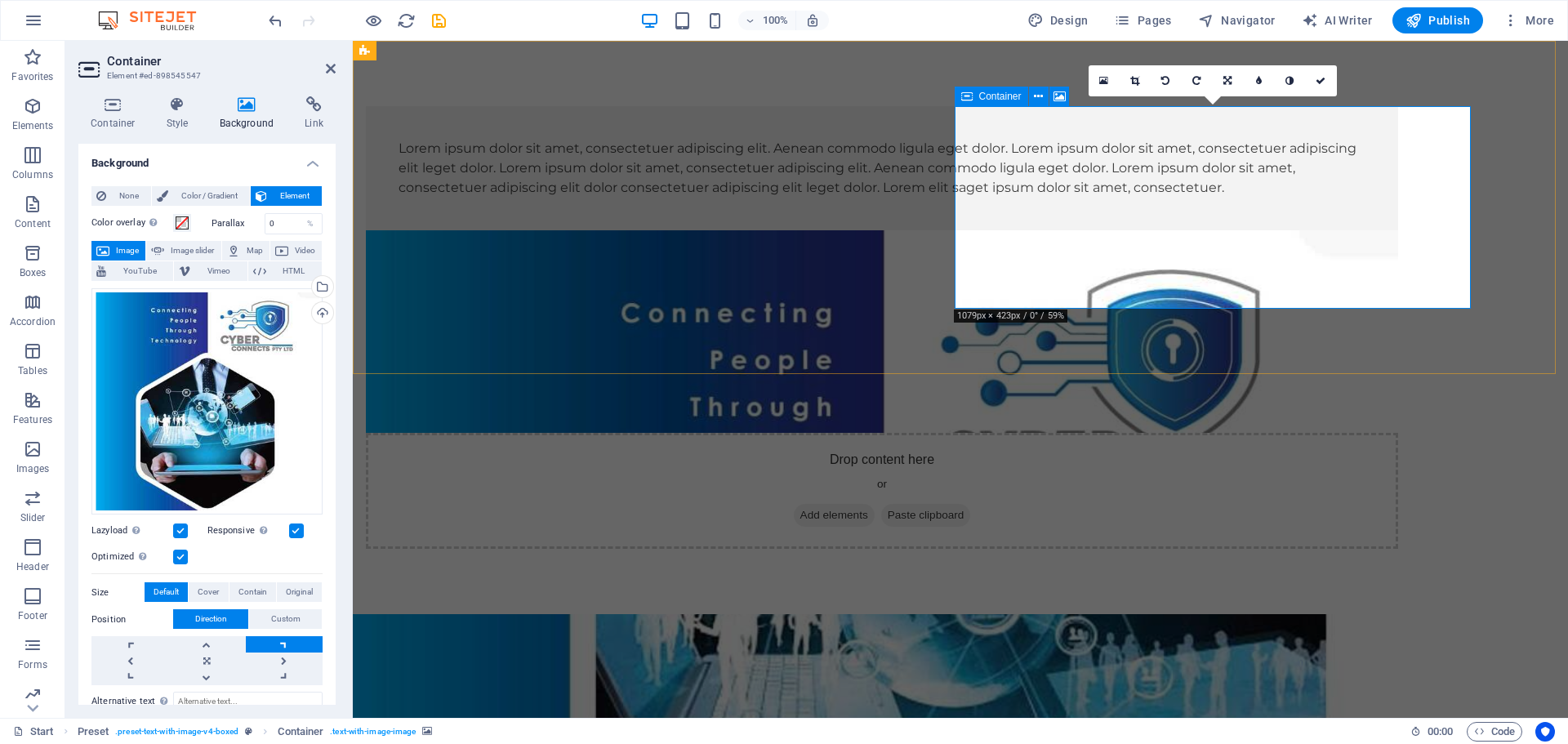
click at [1233, 433] on div "Drop content here or Add elements Paste clipboard" at bounding box center [882, 491] width 1032 height 116
click at [1139, 81] on link at bounding box center [1135, 81] width 31 height 31
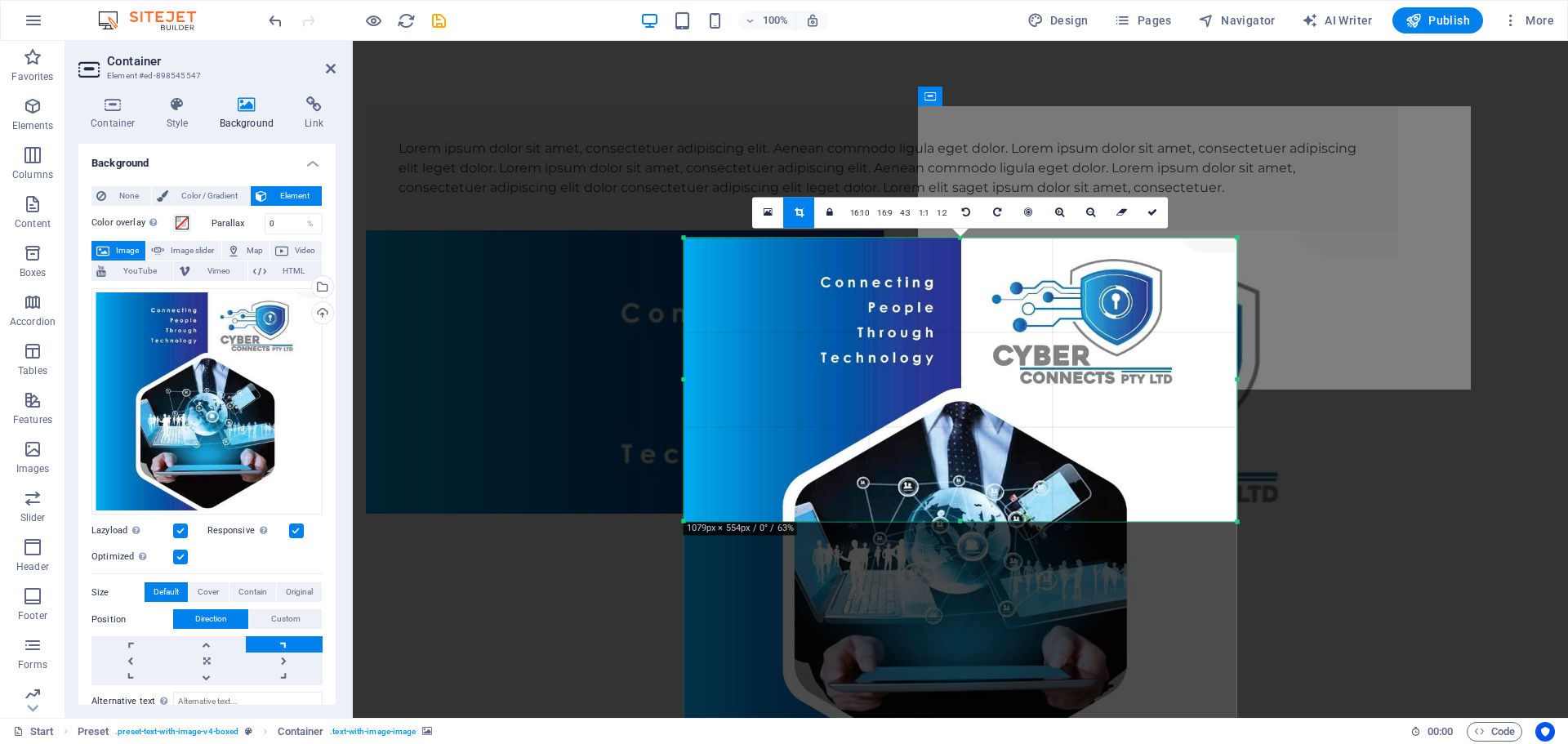
drag, startPoint x: 960, startPoint y: 649, endPoint x: 957, endPoint y: 391, distance: 258.0
click at [957, 391] on div "180 170 160 150 140 130 120 110 100 90 80 70 60 50 40 30 20 10 0 -10 -20 -30 -4…" at bounding box center [960, 380] width 553 height 284
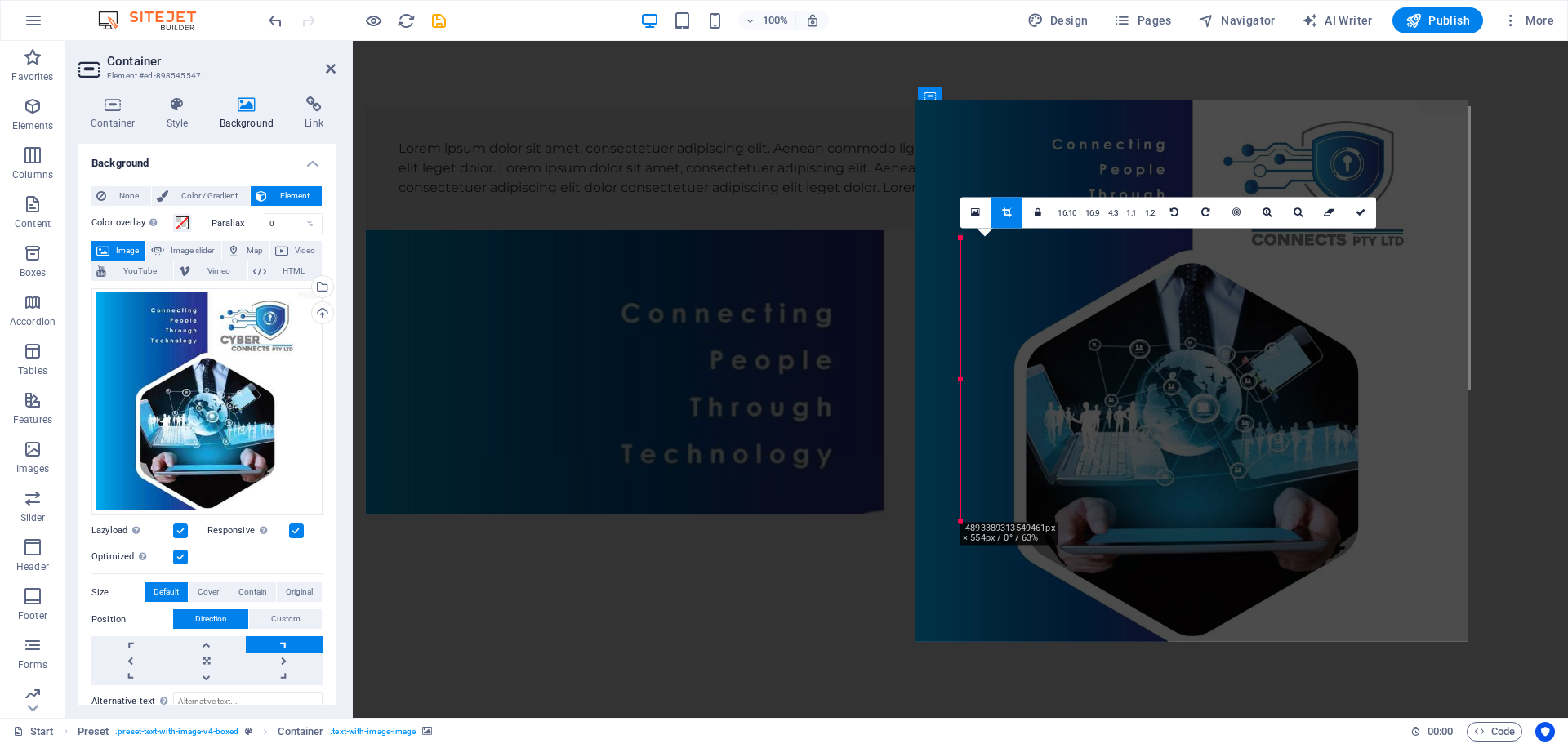
drag, startPoint x: 1283, startPoint y: 427, endPoint x: 1238, endPoint y: 289, distance: 145.2
click at [1238, 289] on div at bounding box center [1191, 370] width 553 height 542
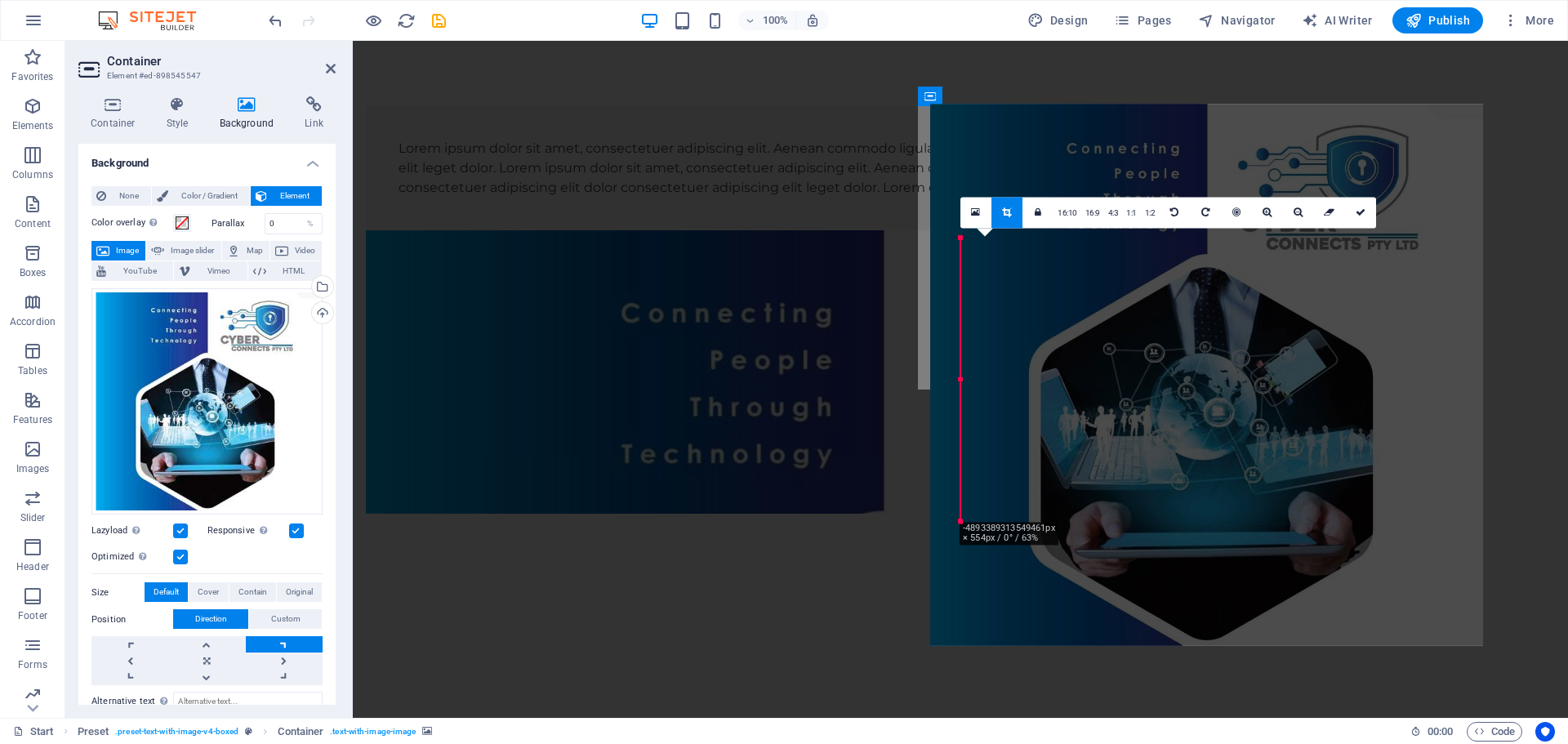
click at [1477, 268] on div at bounding box center [1206, 374] width 553 height 542
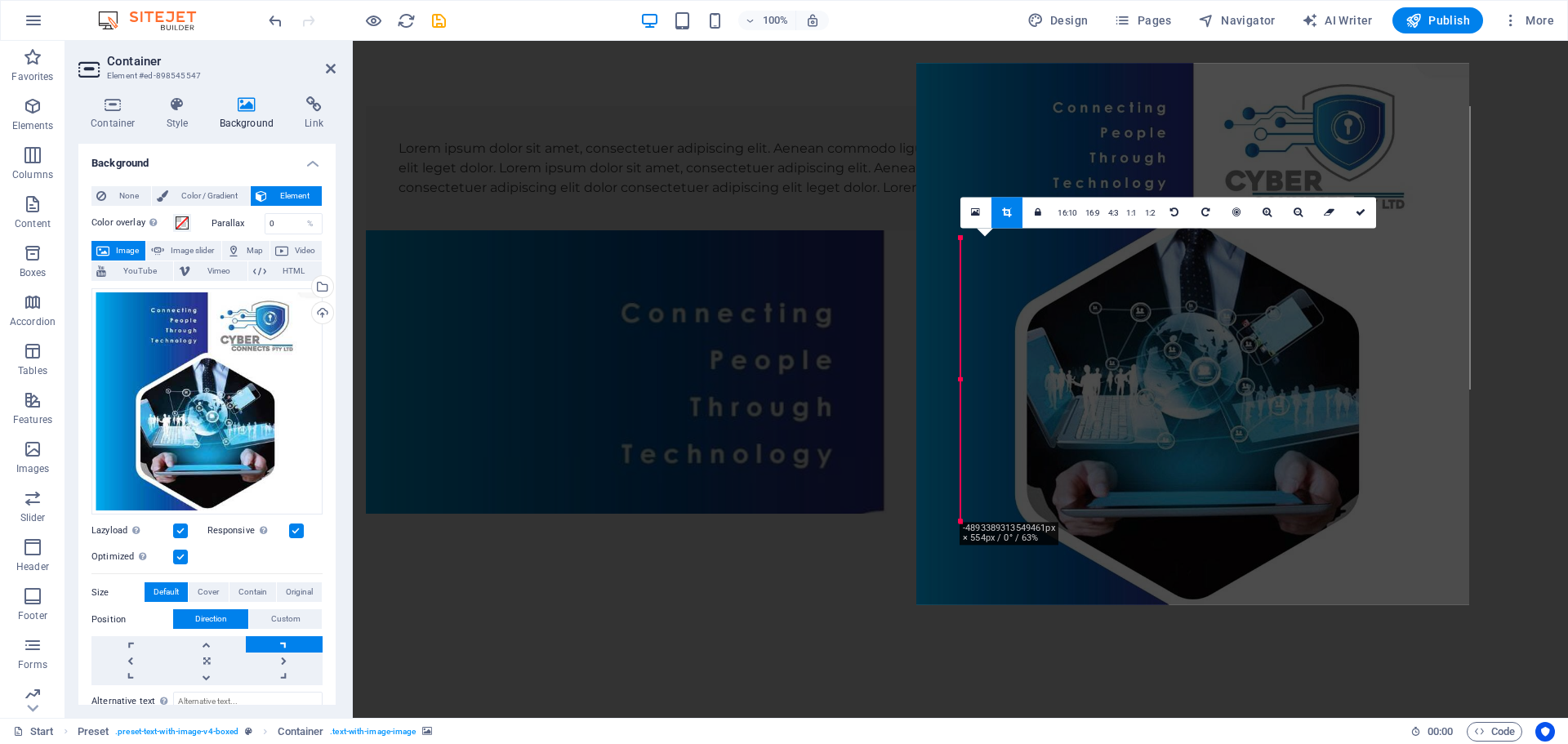
drag, startPoint x: 1432, startPoint y: 272, endPoint x: 1419, endPoint y: 231, distance: 43.0
click at [1419, 231] on div at bounding box center [1192, 334] width 553 height 542
click at [1358, 213] on icon at bounding box center [1360, 212] width 10 height 10
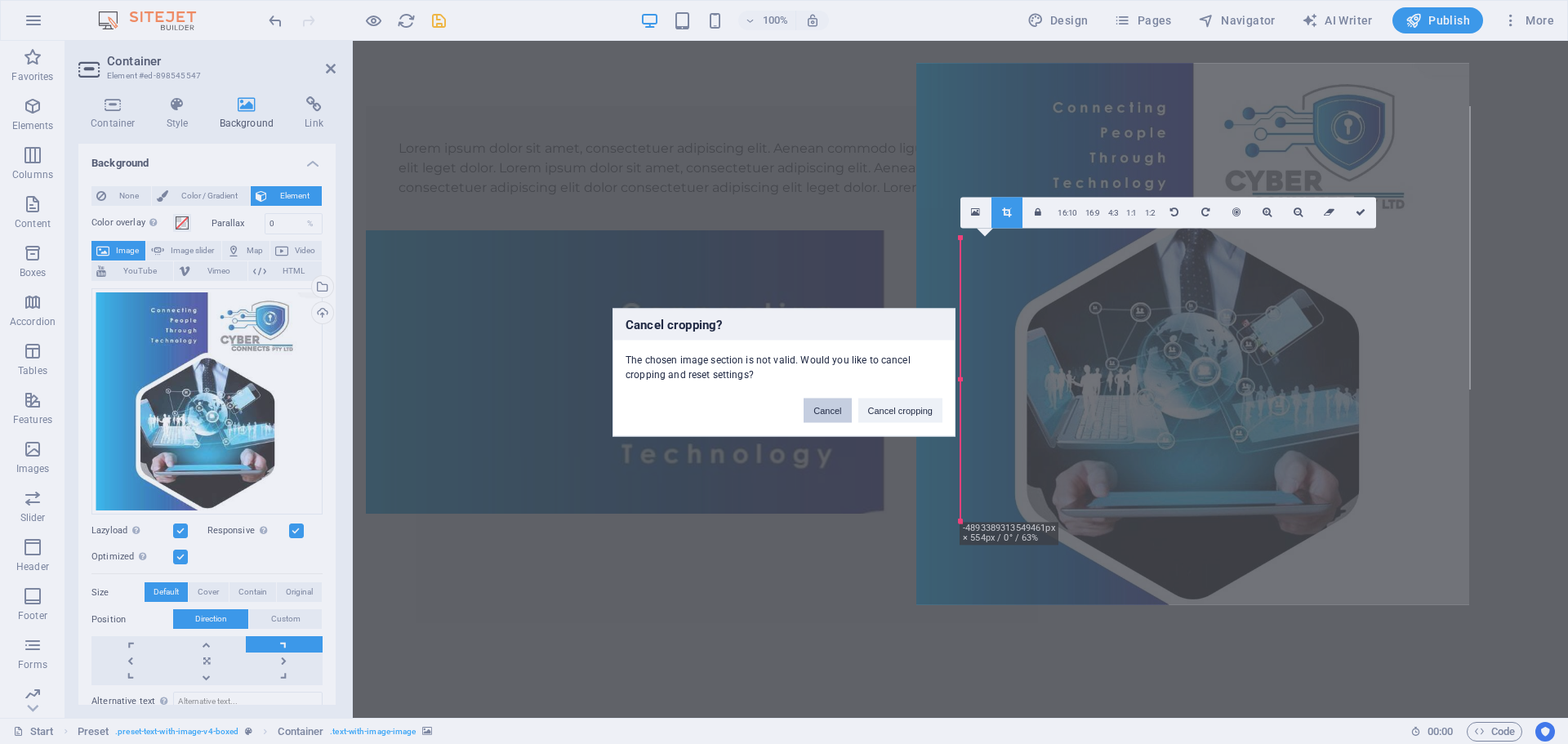
click at [828, 409] on button "Cancel" at bounding box center [826, 410] width 47 height 25
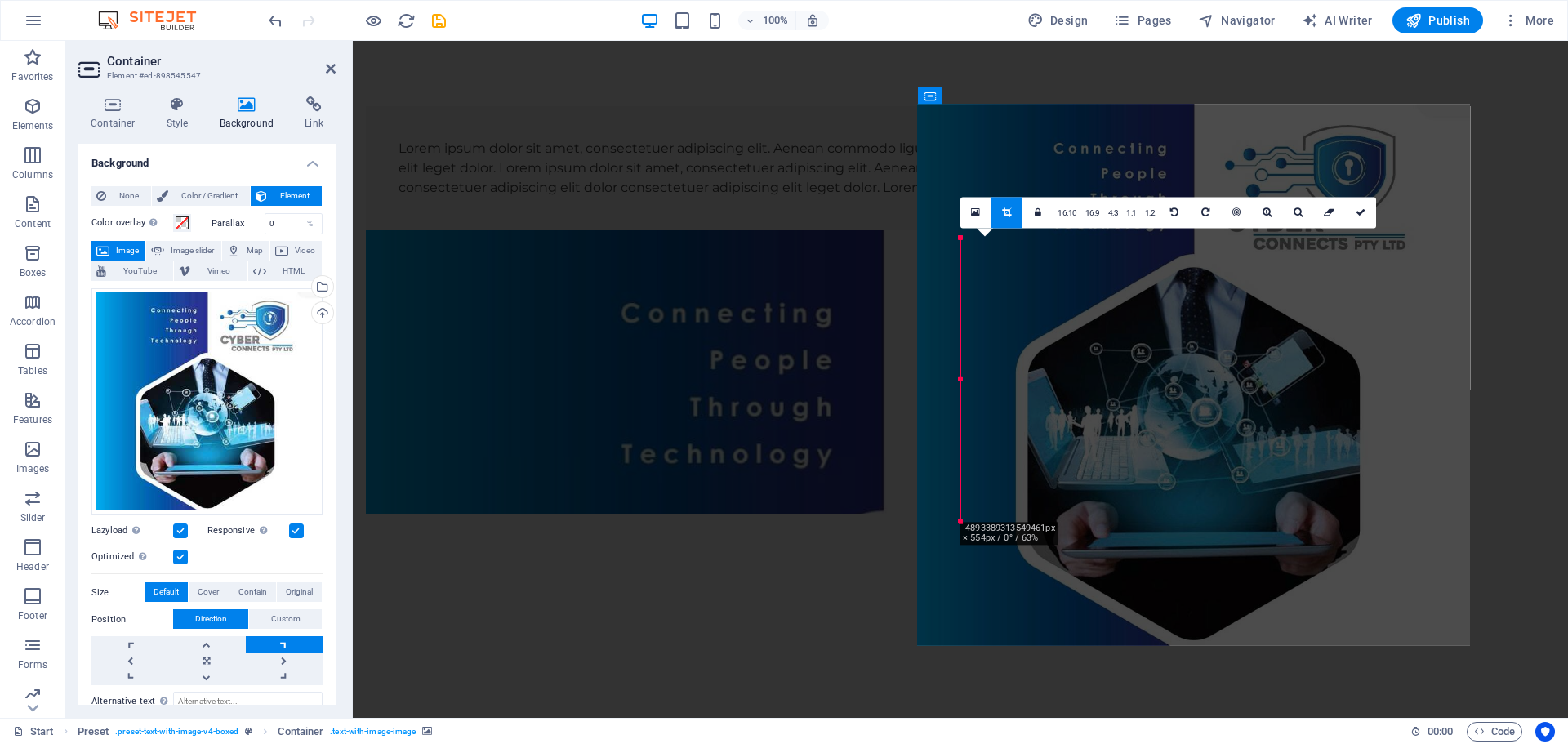
drag, startPoint x: 1157, startPoint y: 323, endPoint x: 1158, endPoint y: 363, distance: 40.0
click at [1158, 363] on div at bounding box center [1193, 374] width 553 height 542
click at [1359, 215] on icon at bounding box center [1360, 212] width 10 height 10
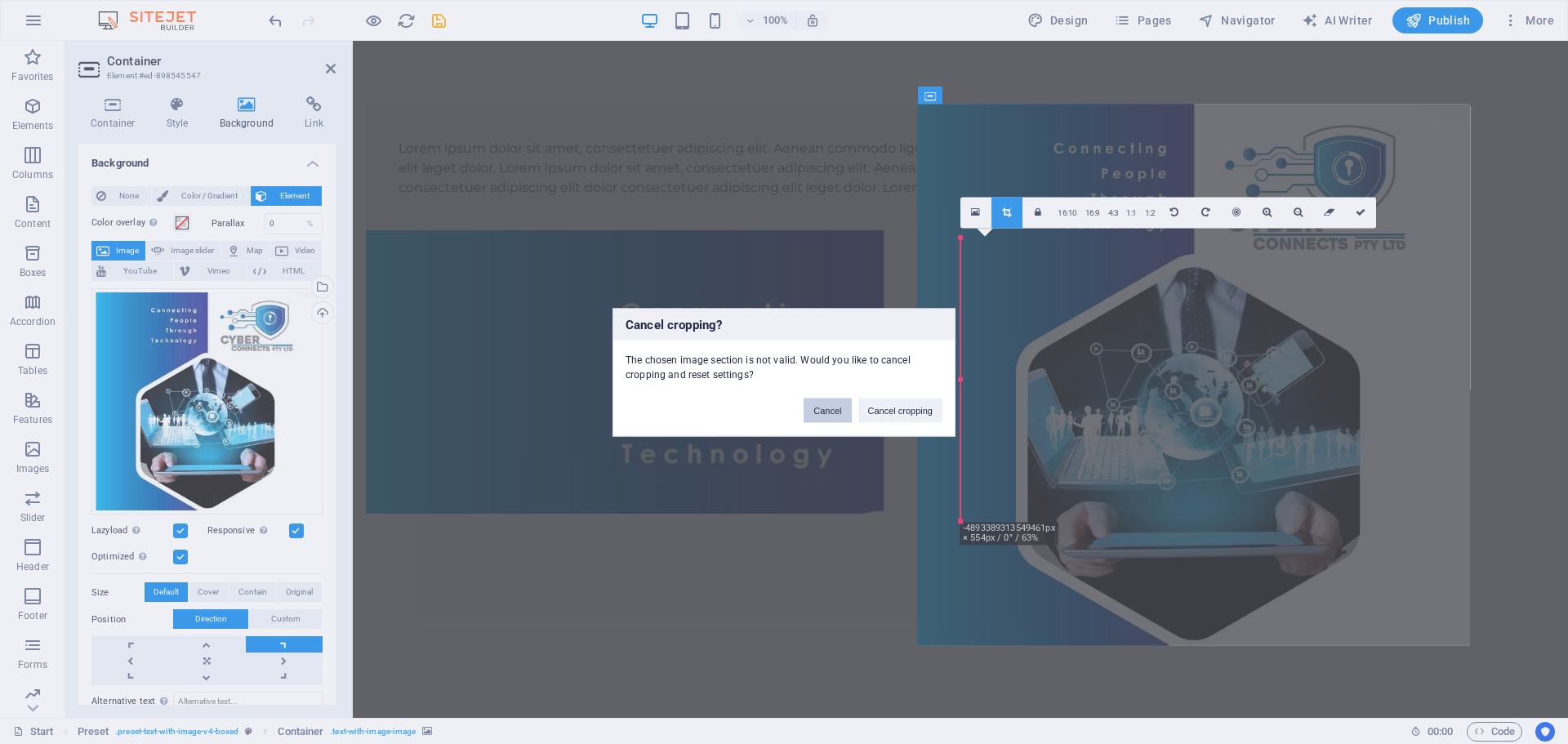
click at [836, 412] on button "Cancel" at bounding box center [826, 410] width 47 height 25
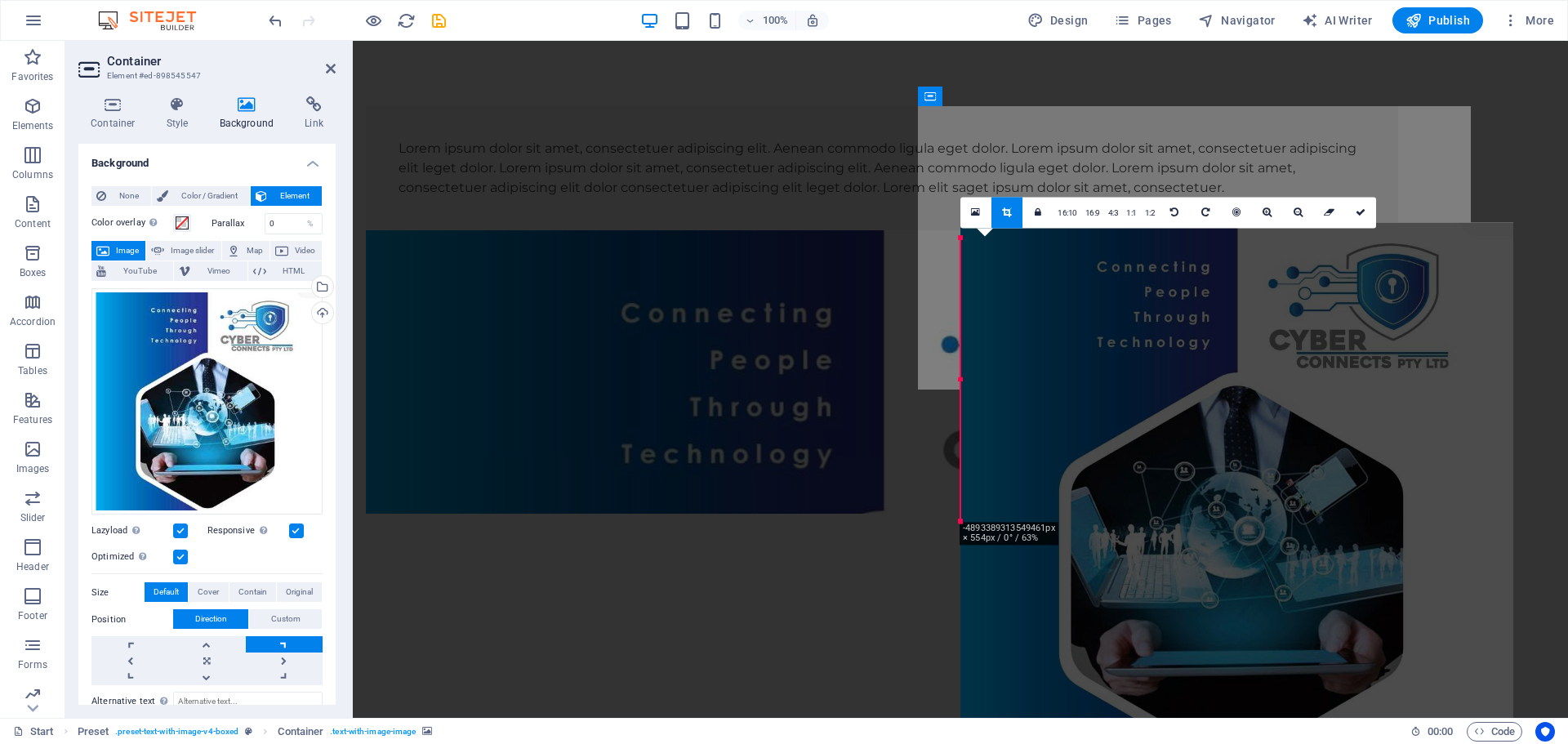
drag, startPoint x: 1090, startPoint y: 372, endPoint x: 1129, endPoint y: 490, distance: 124.3
click at [1129, 490] on div at bounding box center [1236, 493] width 553 height 542
click at [1358, 209] on icon at bounding box center [1360, 212] width 10 height 10
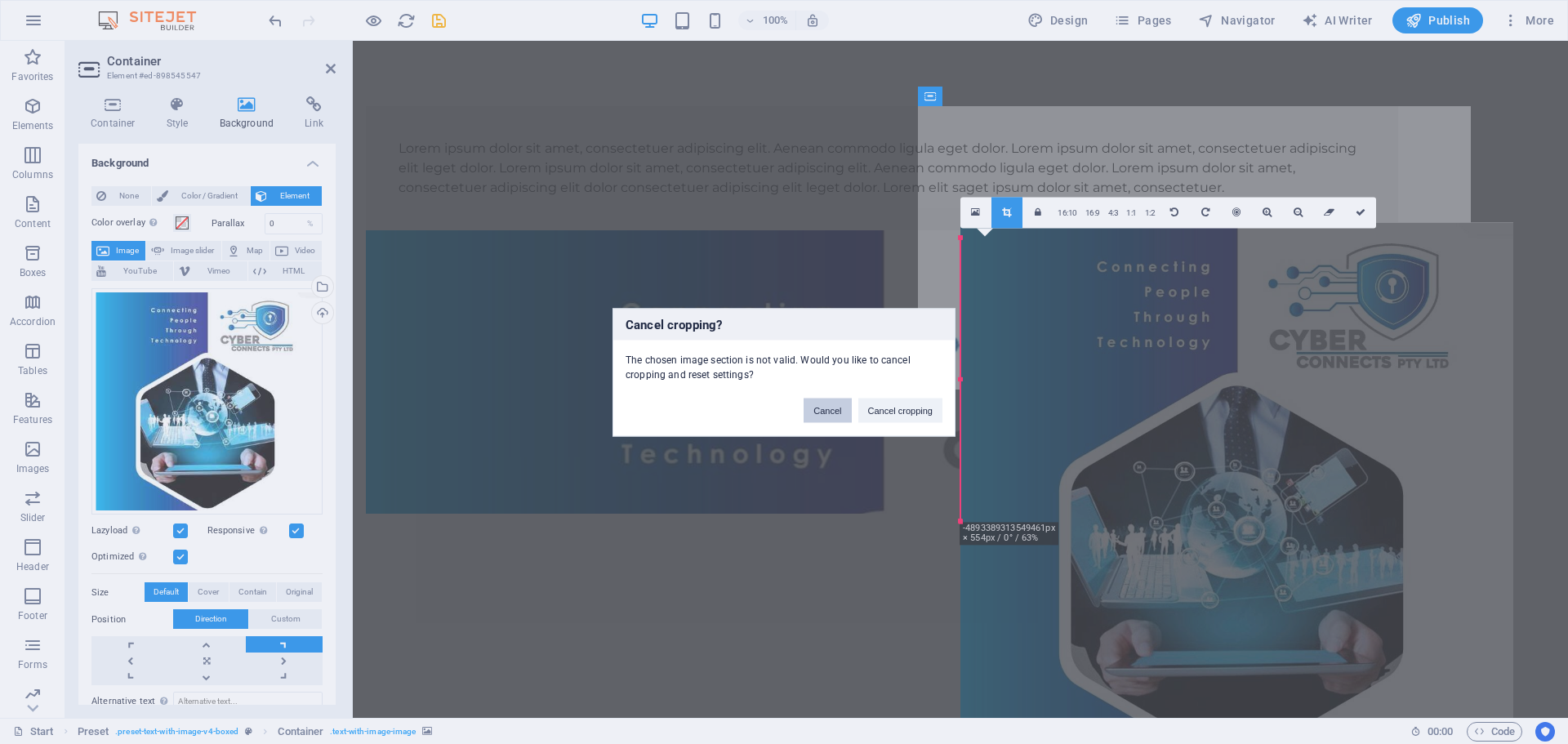
click at [833, 413] on button "Cancel" at bounding box center [826, 410] width 47 height 25
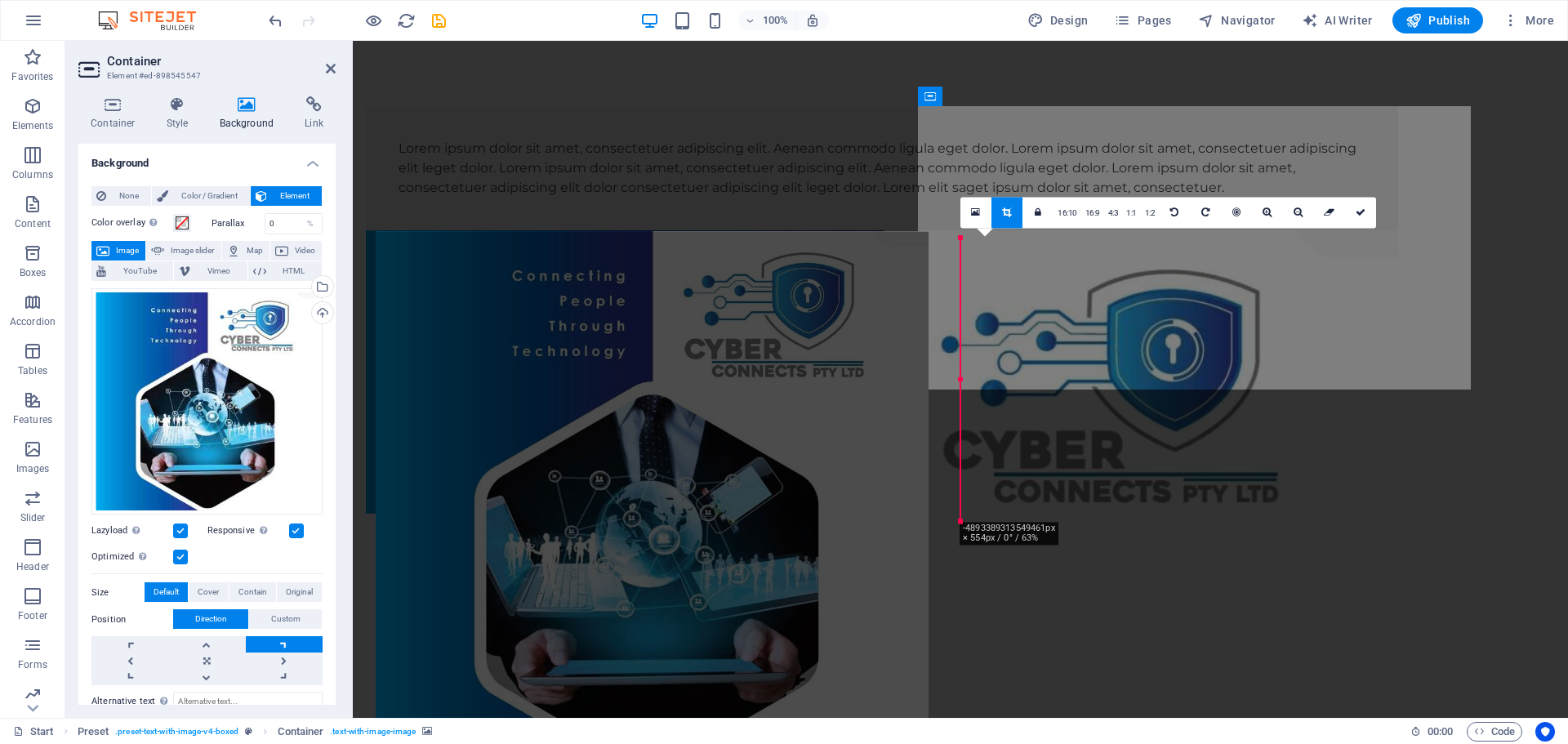
drag, startPoint x: 1106, startPoint y: 390, endPoint x: 521, endPoint y: 400, distance: 585.1
click at [521, 400] on div at bounding box center [652, 501] width 553 height 542
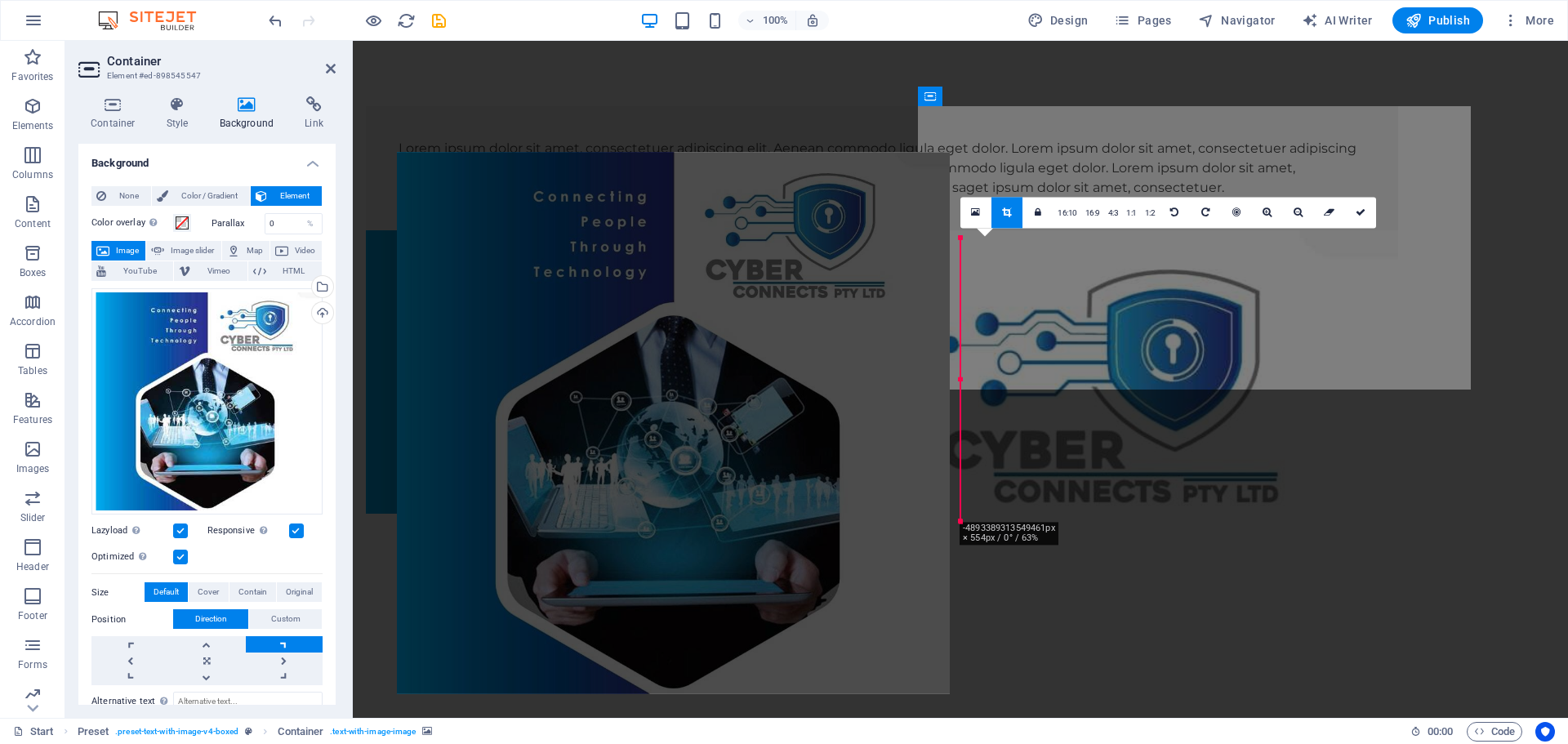
drag, startPoint x: 776, startPoint y: 301, endPoint x: 808, endPoint y: 180, distance: 125.2
click at [808, 180] on div at bounding box center [673, 422] width 553 height 542
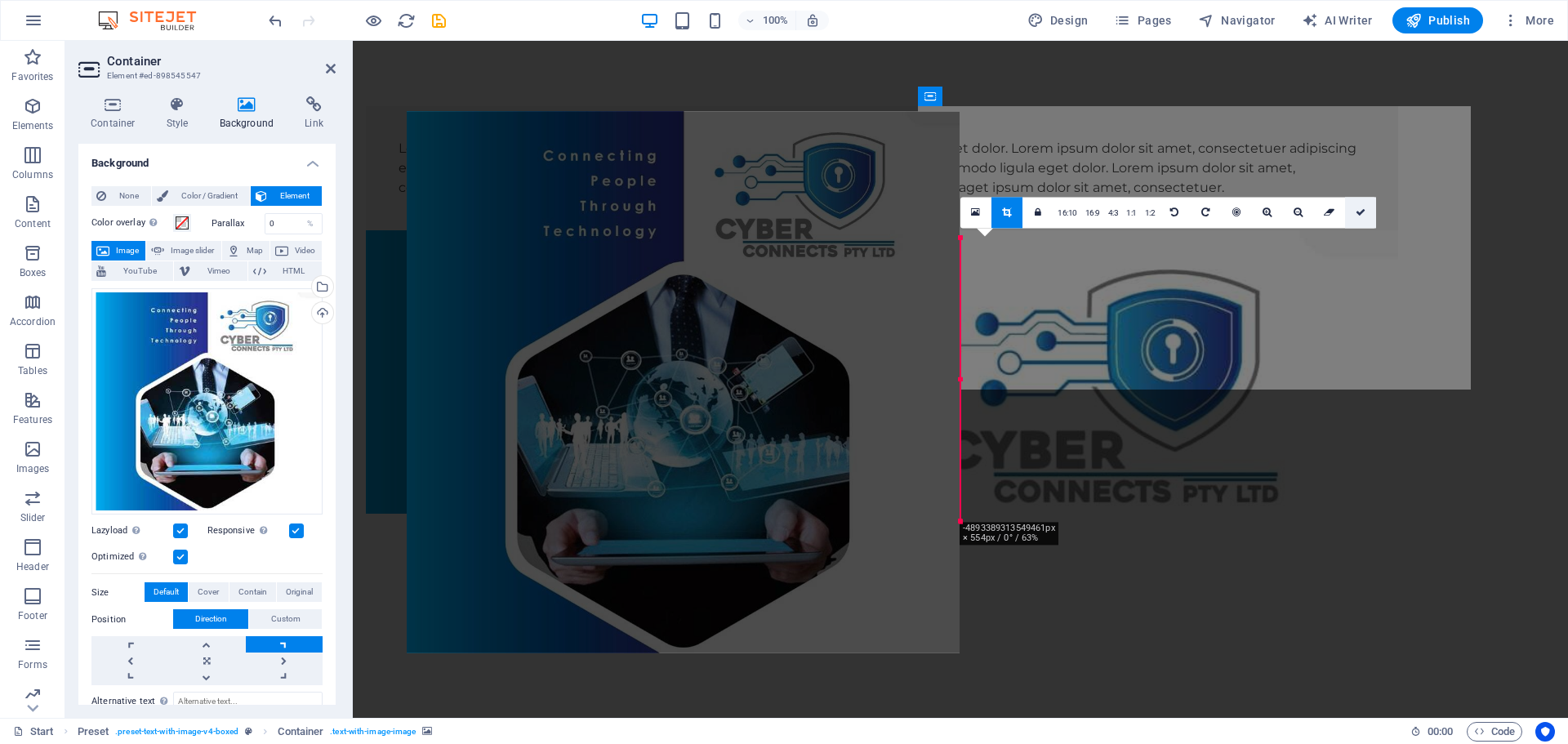
click at [1363, 212] on icon at bounding box center [1360, 212] width 10 height 10
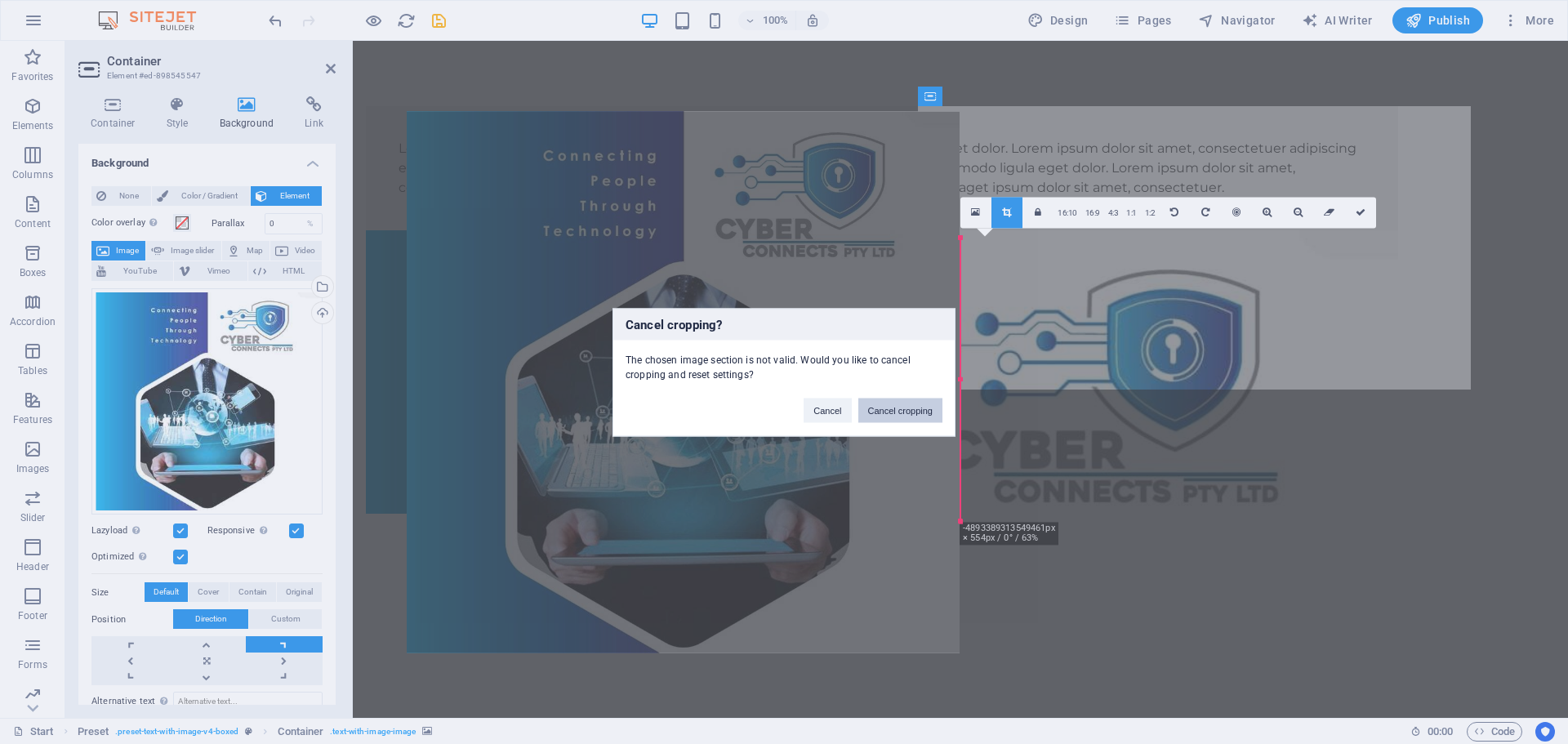
click at [878, 411] on button "Cancel cropping" at bounding box center [900, 410] width 85 height 25
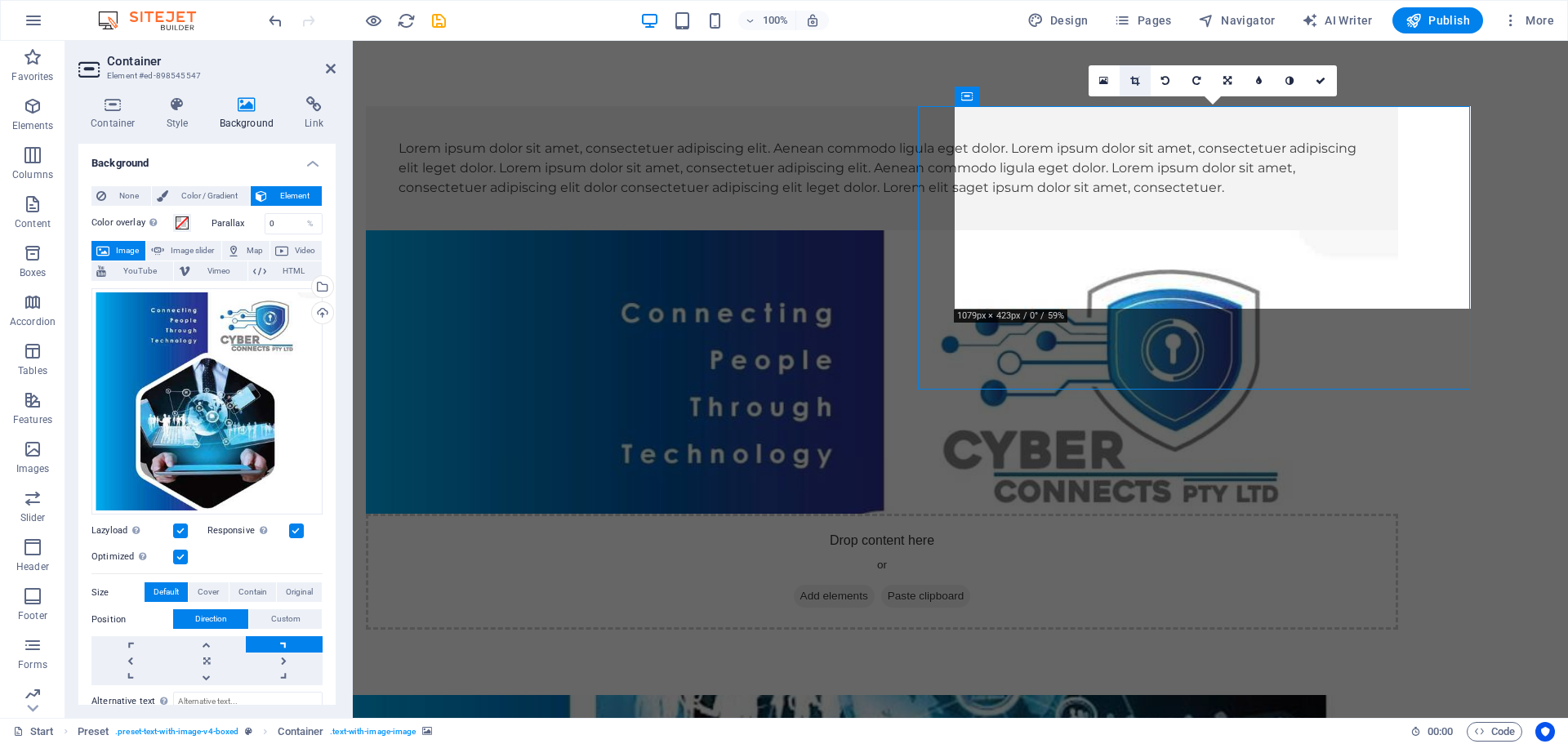
click at [1134, 78] on icon at bounding box center [1134, 81] width 9 height 10
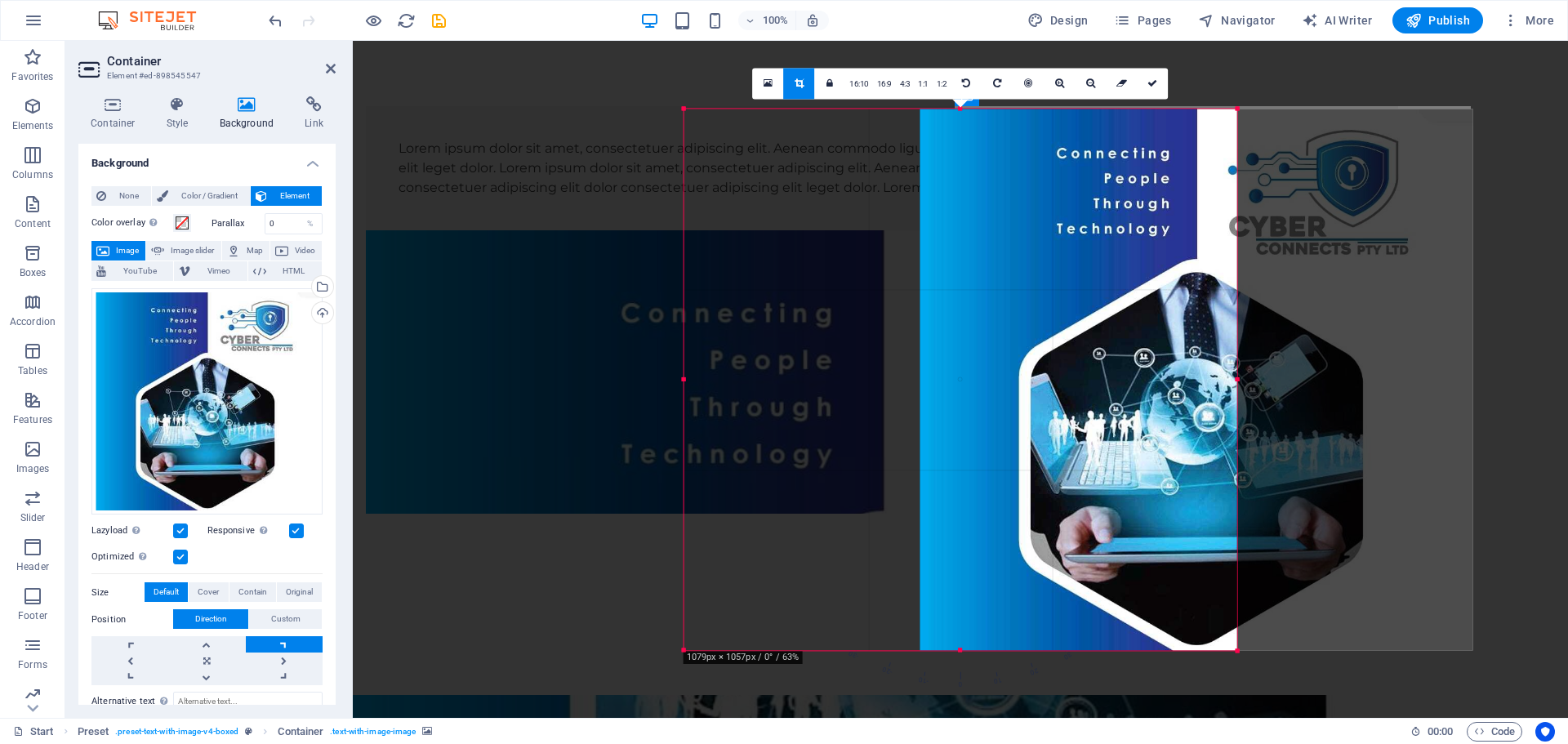
drag, startPoint x: 1068, startPoint y: 178, endPoint x: 1303, endPoint y: 179, distance: 235.0
click at [1303, 179] on div at bounding box center [1196, 379] width 553 height 542
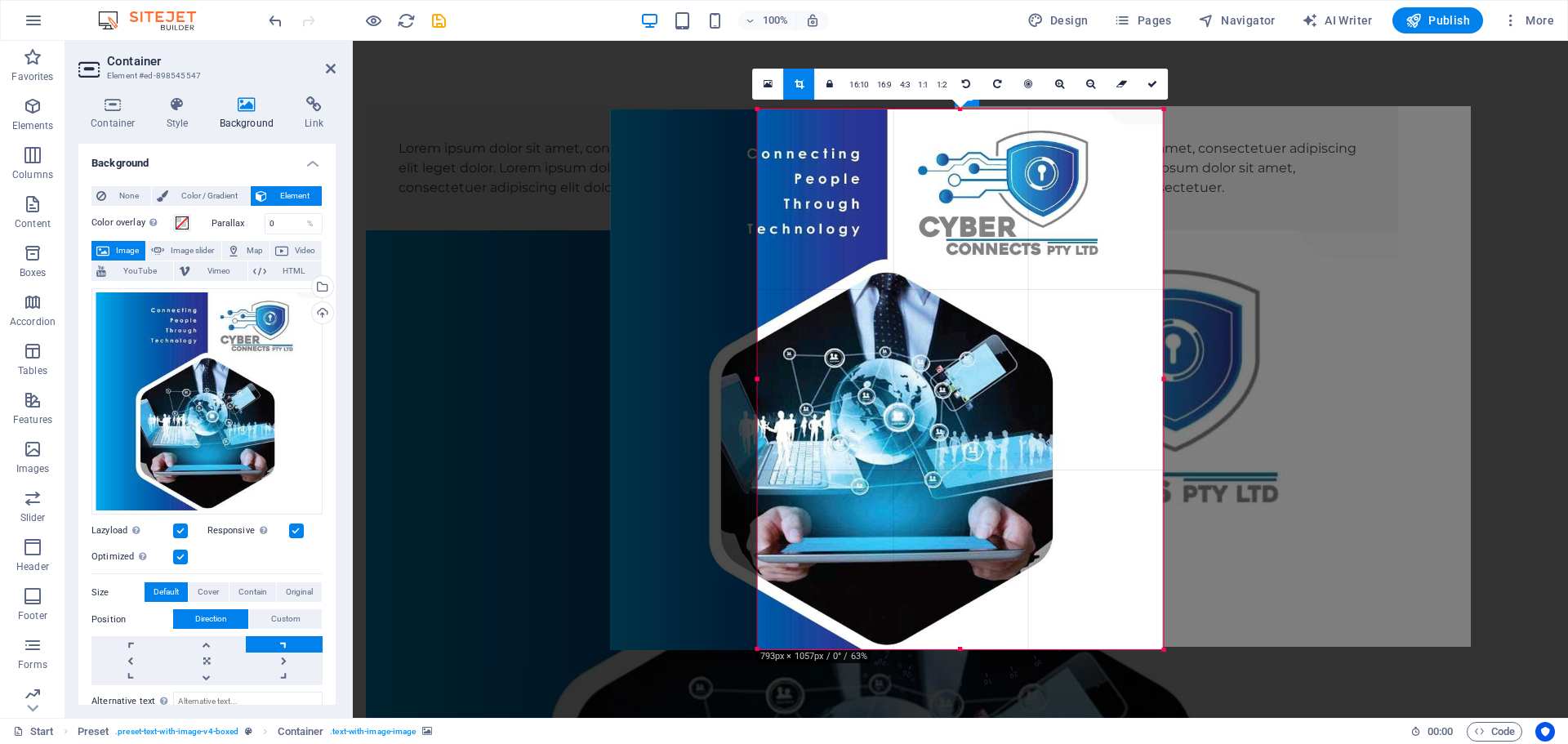
drag, startPoint x: 683, startPoint y: 382, endPoint x: 830, endPoint y: 434, distance: 155.9
click at [830, 434] on div "180 170 160 150 140 130 120 110 100 90 80 70 60 50 40 30 20 10 0 -10 -20 -30 -4…" at bounding box center [960, 380] width 405 height 541
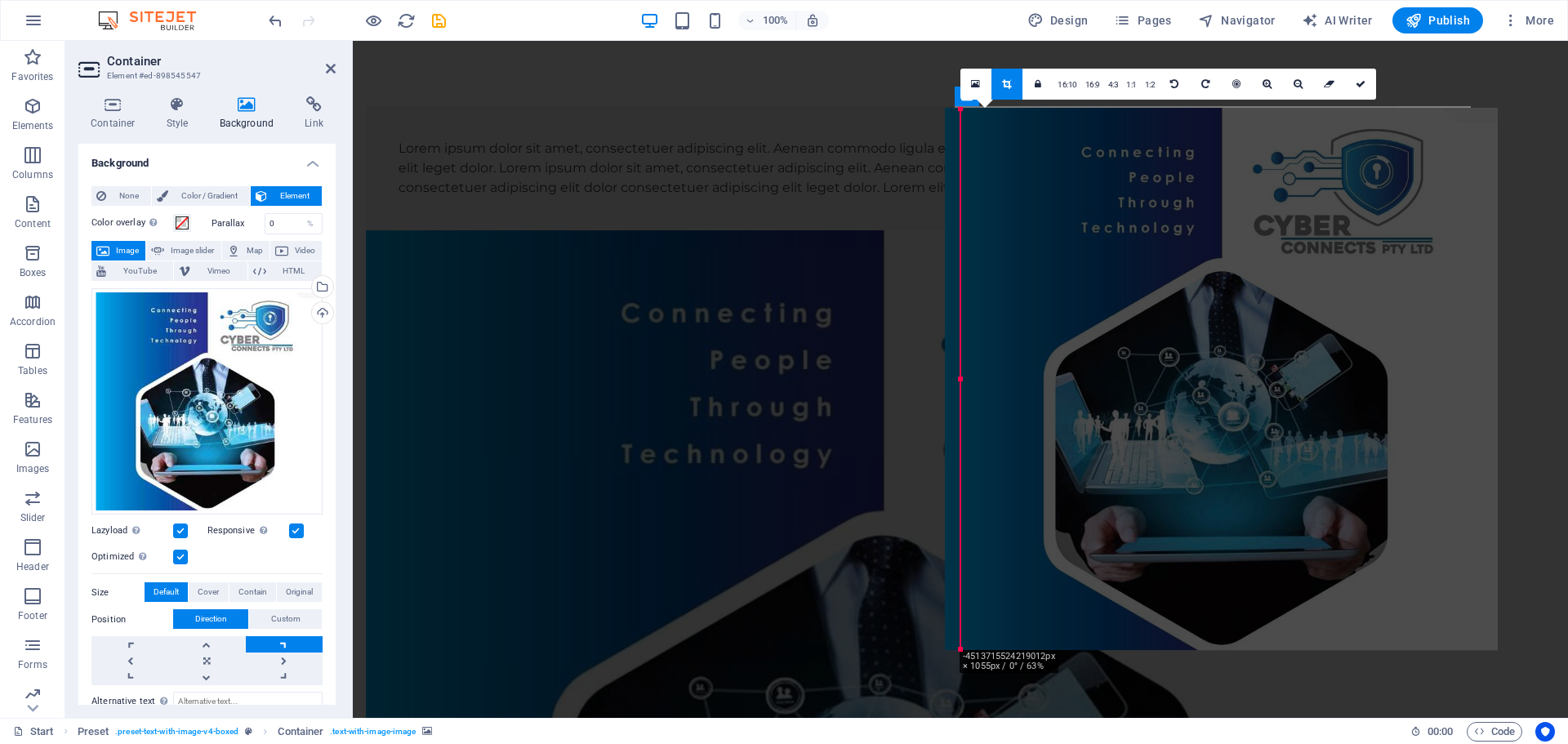
drag, startPoint x: 1056, startPoint y: 334, endPoint x: 1188, endPoint y: 335, distance: 132.0
click at [1188, 335] on div at bounding box center [1221, 378] width 553 height 542
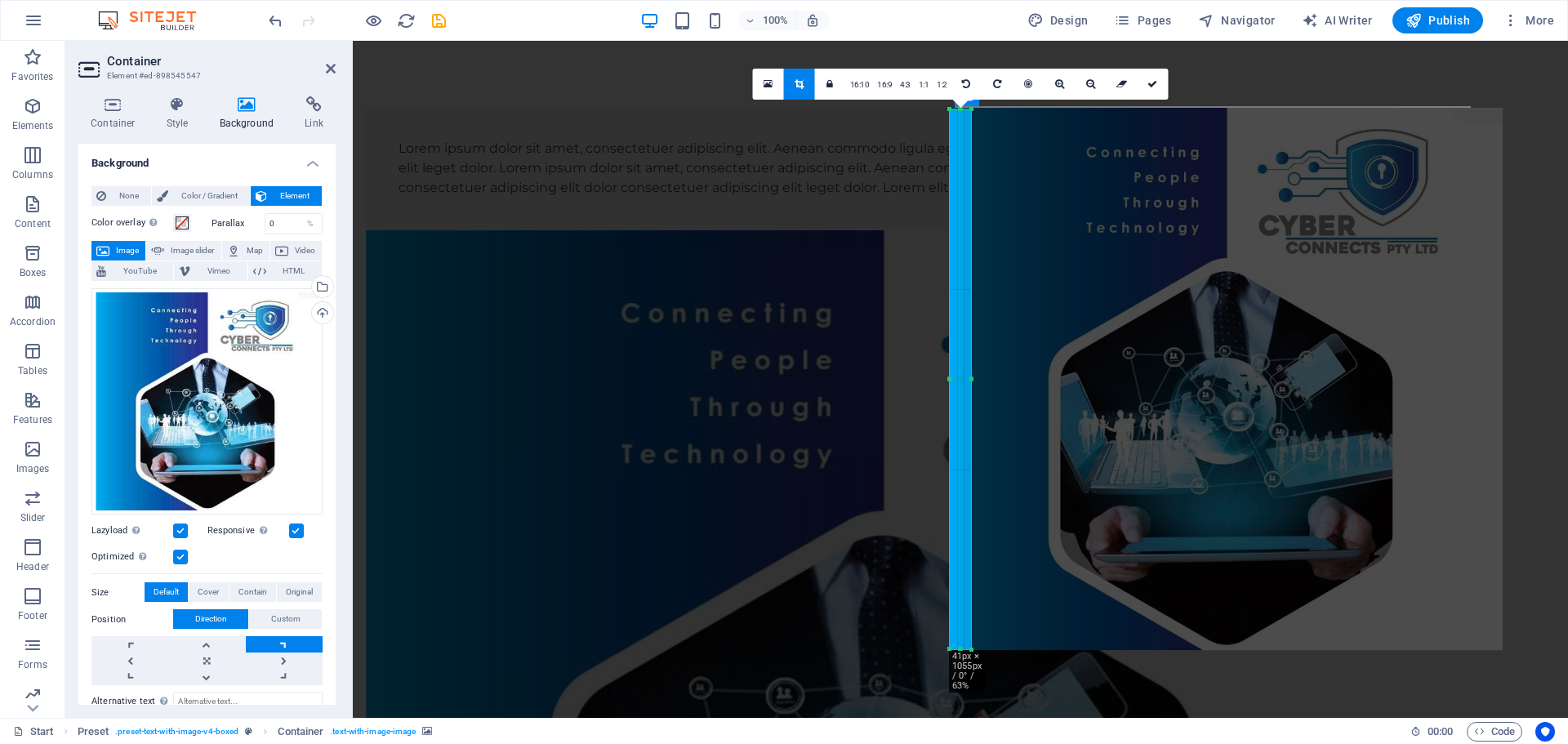
drag, startPoint x: 959, startPoint y: 382, endPoint x: 938, endPoint y: 384, distance: 21.1
click at [950, 384] on div "180 170 160 150 140 130 120 110 100 90 80 70 60 50 40 30 20 10 0 -10 -20 -30 -4…" at bounding box center [960, 380] width 21 height 541
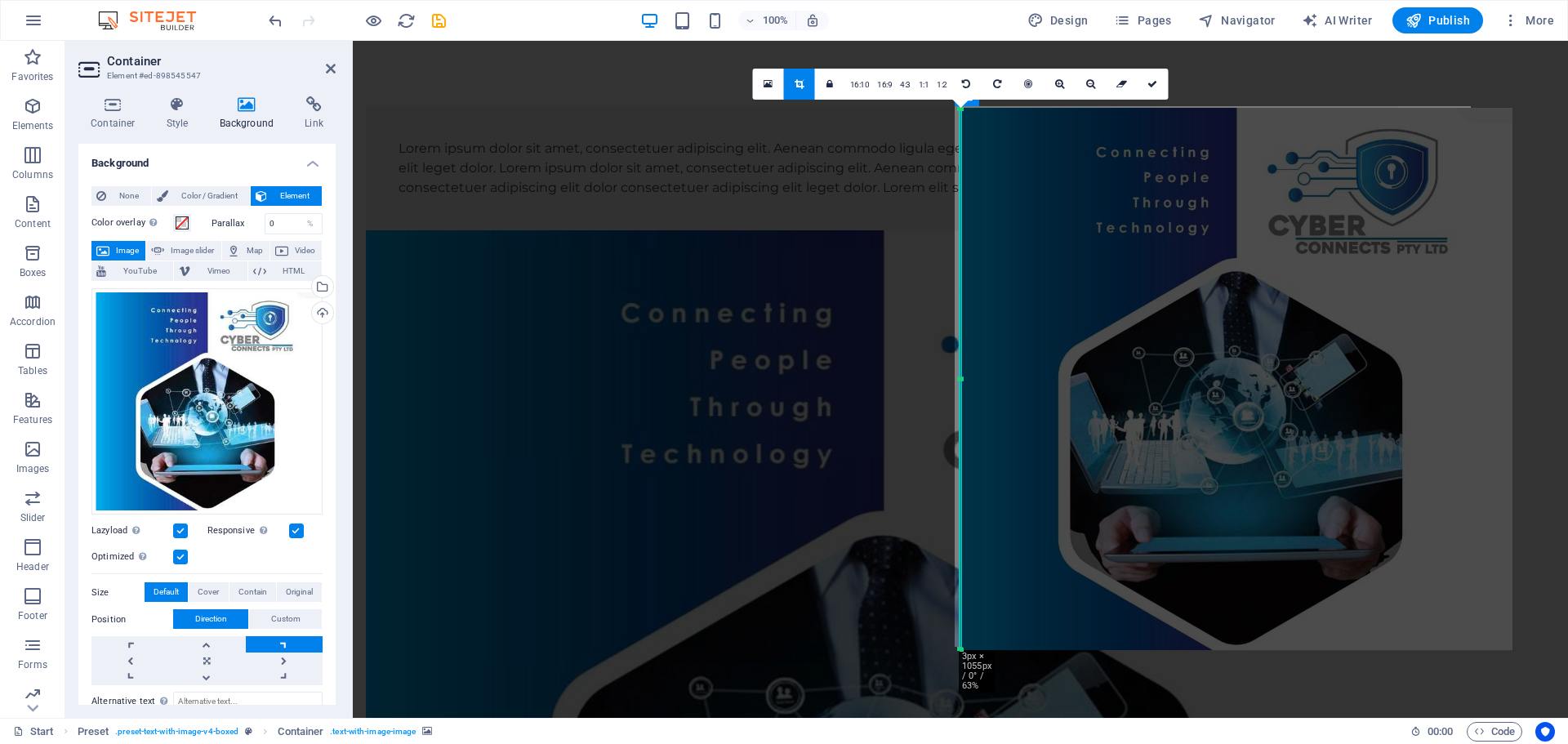
drag, startPoint x: 970, startPoint y: 377, endPoint x: 951, endPoint y: 379, distance: 19.1
click at [959, 379] on div "180 170 160 150 140 130 120 110 100 90 80 70 60 50 40 30 20 10 0 -10 -20 -30 -4…" at bounding box center [960, 380] width 2 height 541
click at [1155, 86] on icon at bounding box center [1152, 84] width 10 height 10
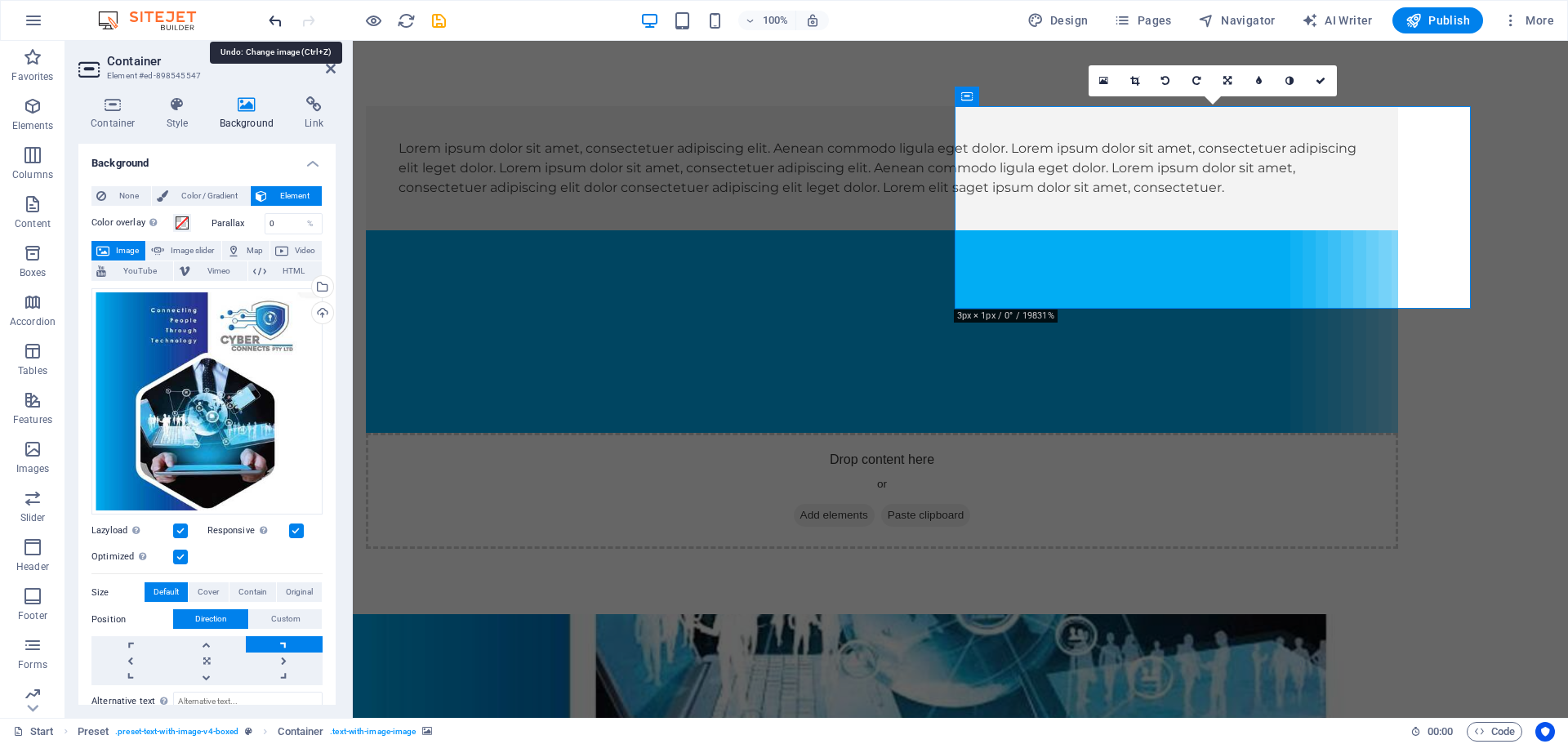
click at [272, 19] on icon "undo" at bounding box center [276, 21] width 19 height 19
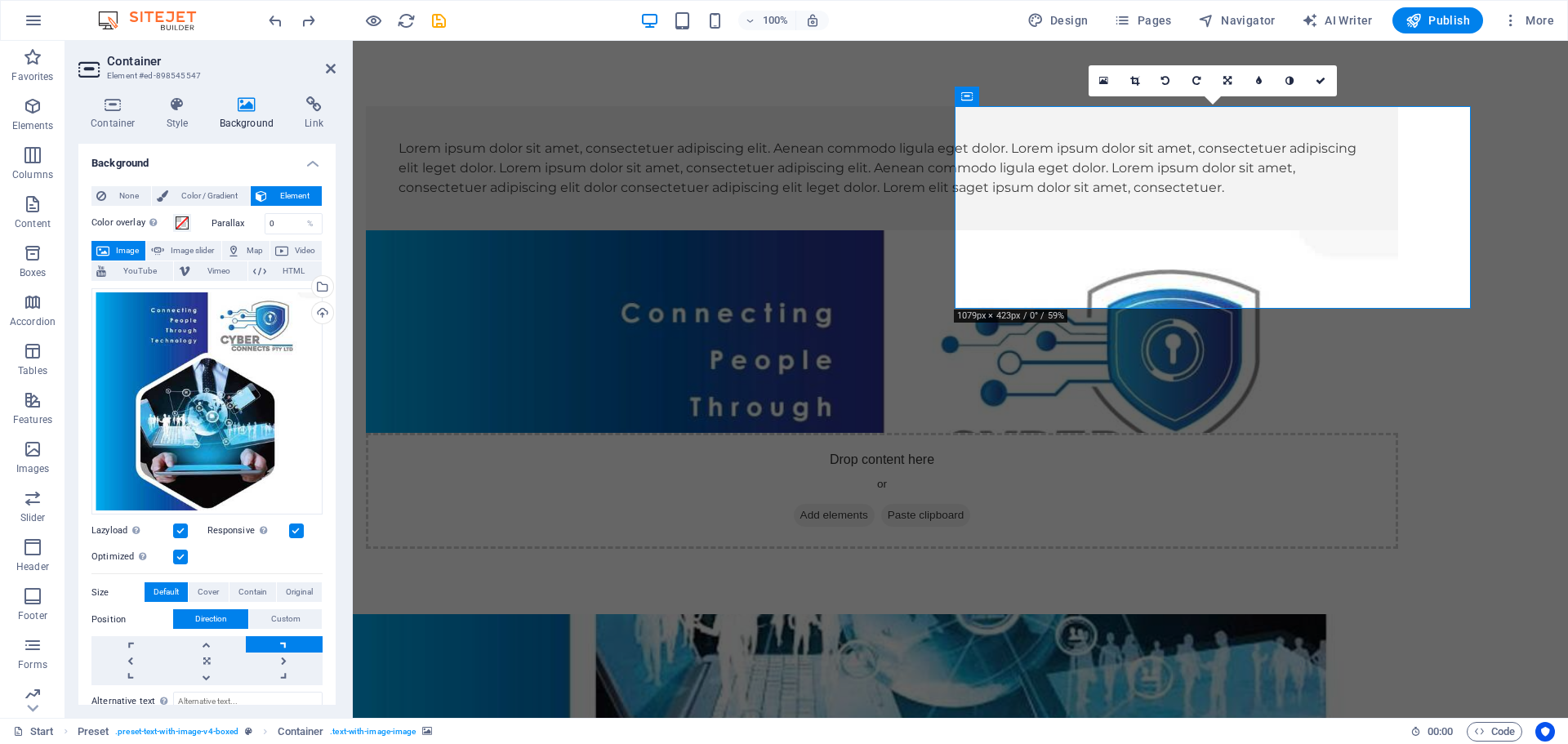
click at [1140, 80] on link at bounding box center [1135, 81] width 31 height 31
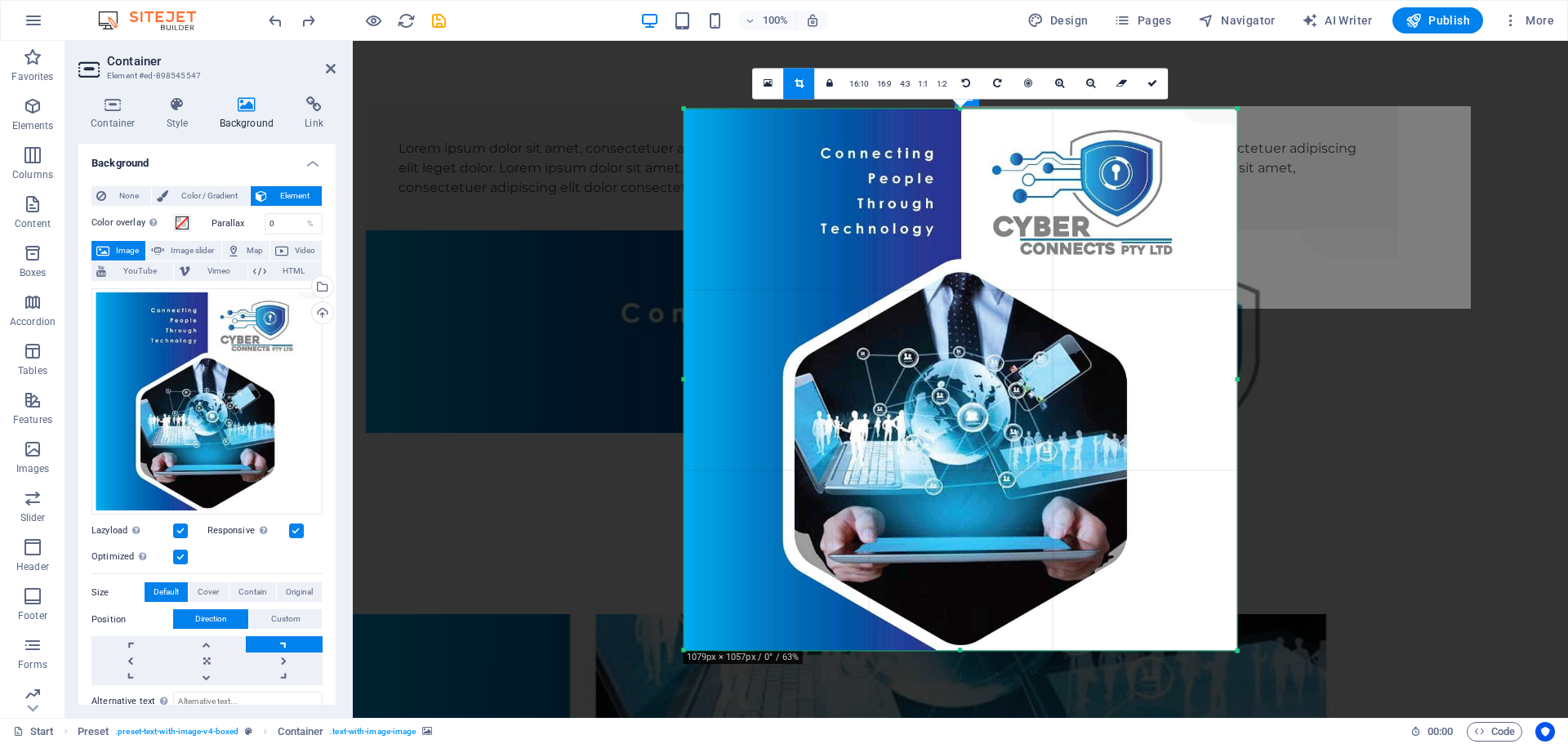
click at [1338, 168] on div "Drag here to replace the existing content. Press “Ctrl” if you want to create a…" at bounding box center [960, 380] width 1215 height 677
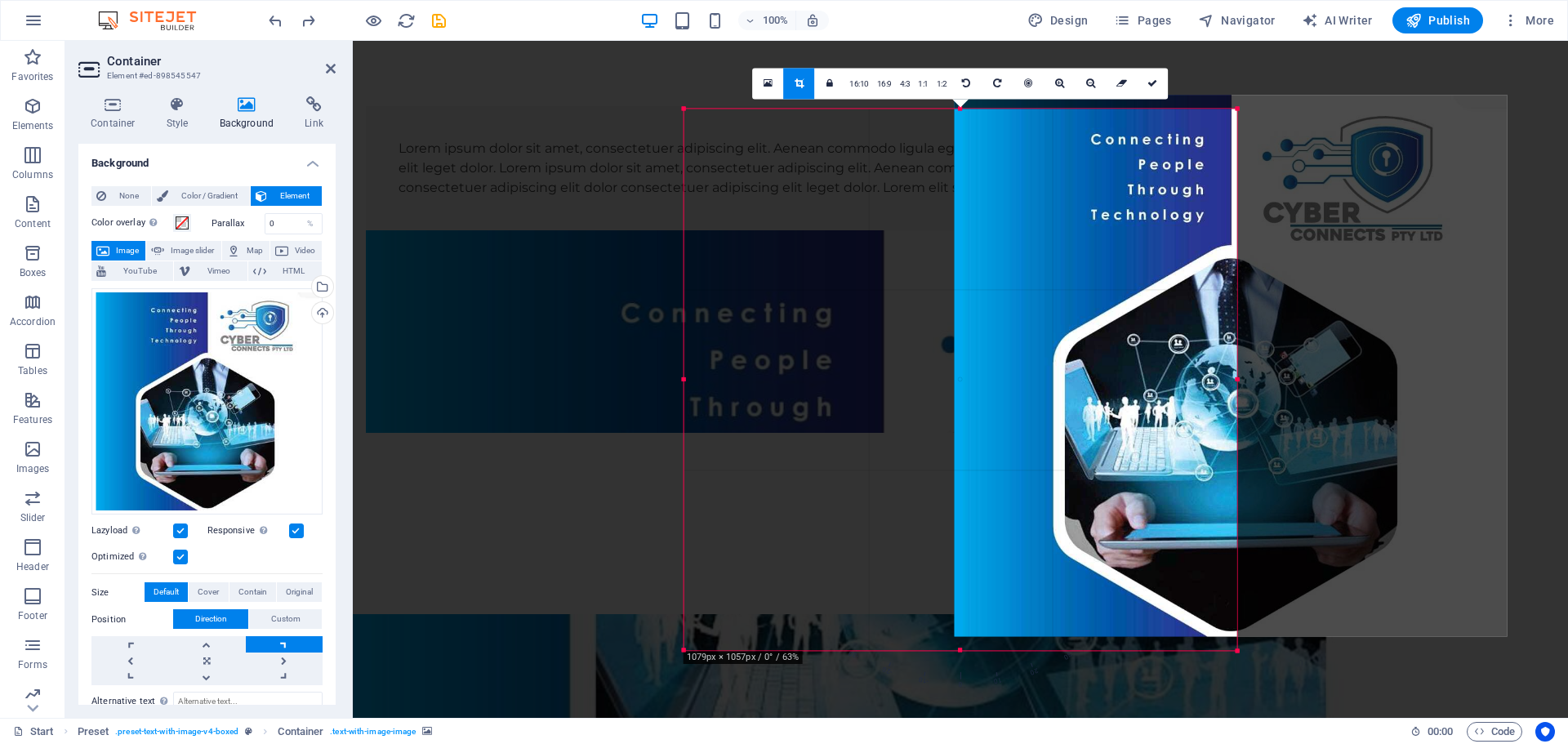
drag, startPoint x: 1119, startPoint y: 182, endPoint x: 1391, endPoint y: 169, distance: 272.3
click at [1391, 169] on div at bounding box center [1231, 365] width 553 height 542
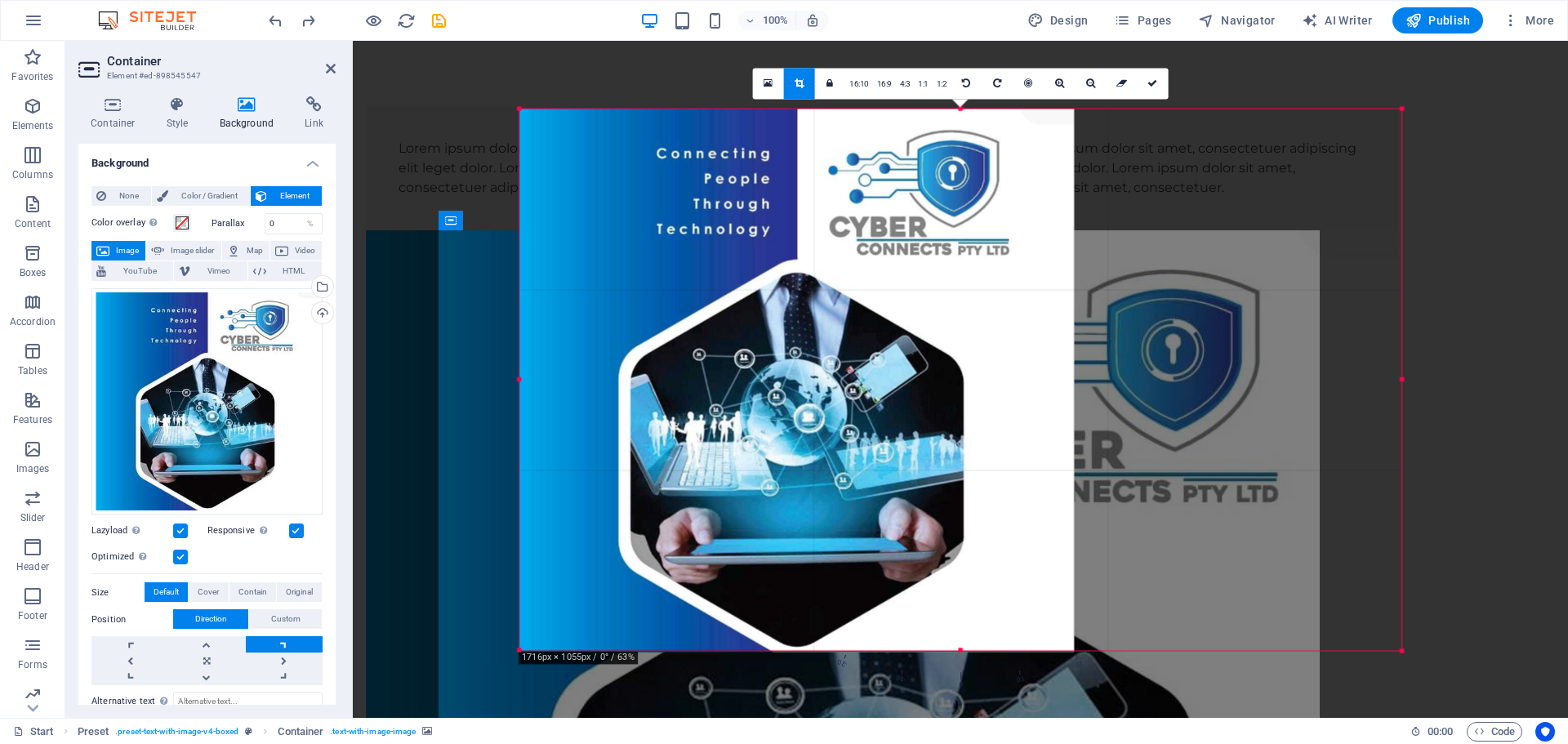
drag, startPoint x: 1238, startPoint y: 381, endPoint x: 1332, endPoint y: 331, distance: 106.5
click at [1564, 418] on div "Drag here to replace the existing content. Press “Ctrl” if you want to create a…" at bounding box center [960, 380] width 1215 height 677
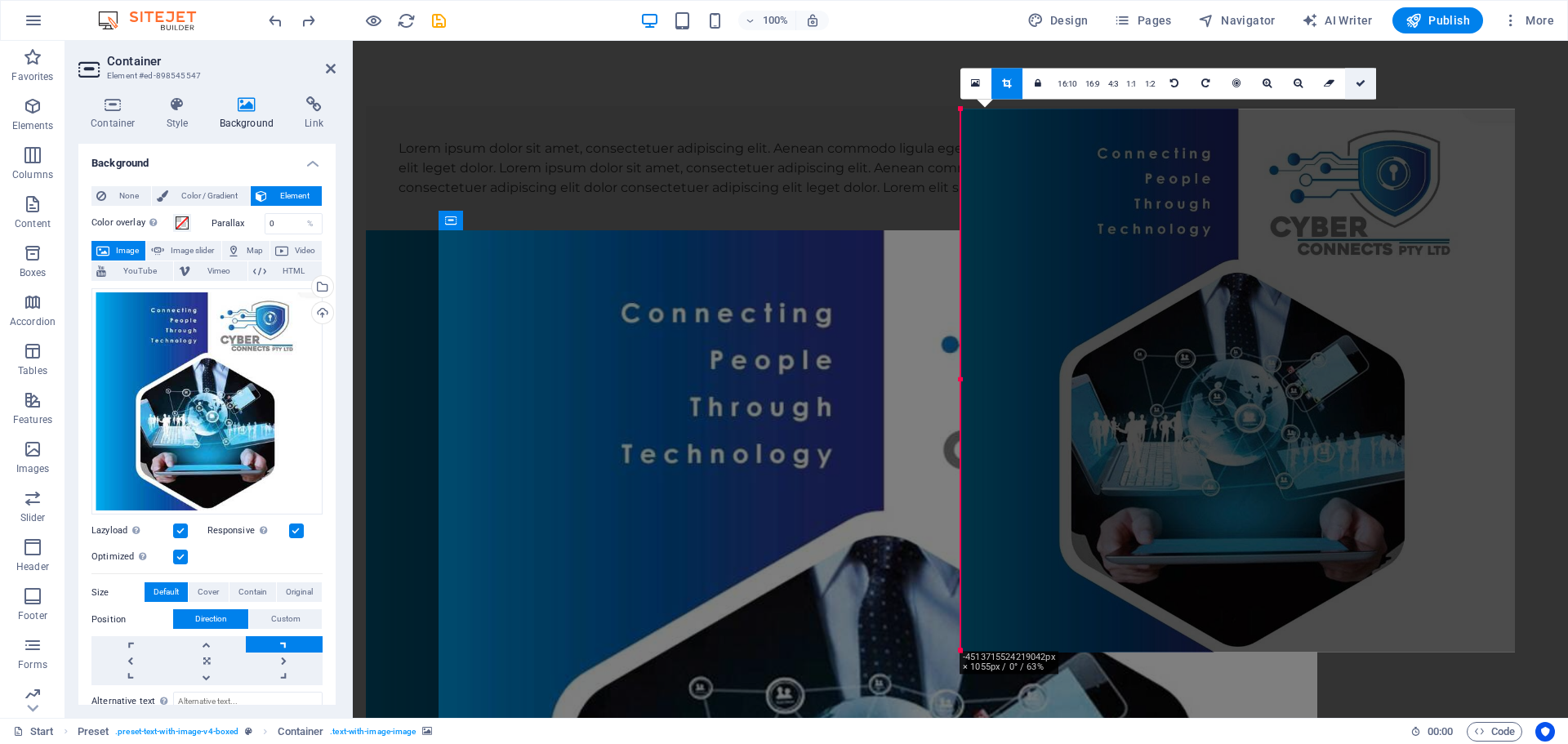
click at [1364, 94] on link at bounding box center [1360, 83] width 31 height 31
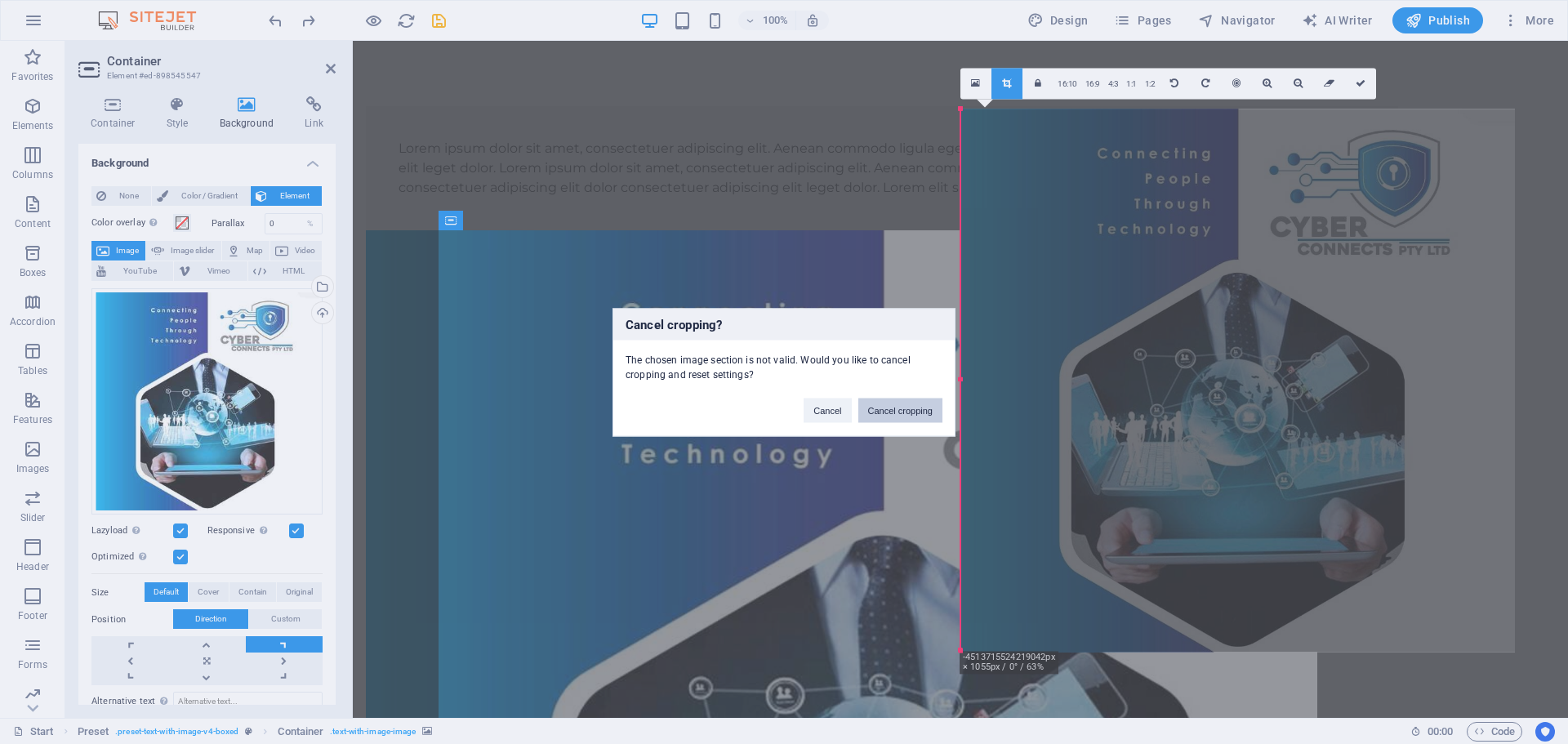
click at [906, 407] on button "Cancel cropping" at bounding box center [900, 410] width 85 height 25
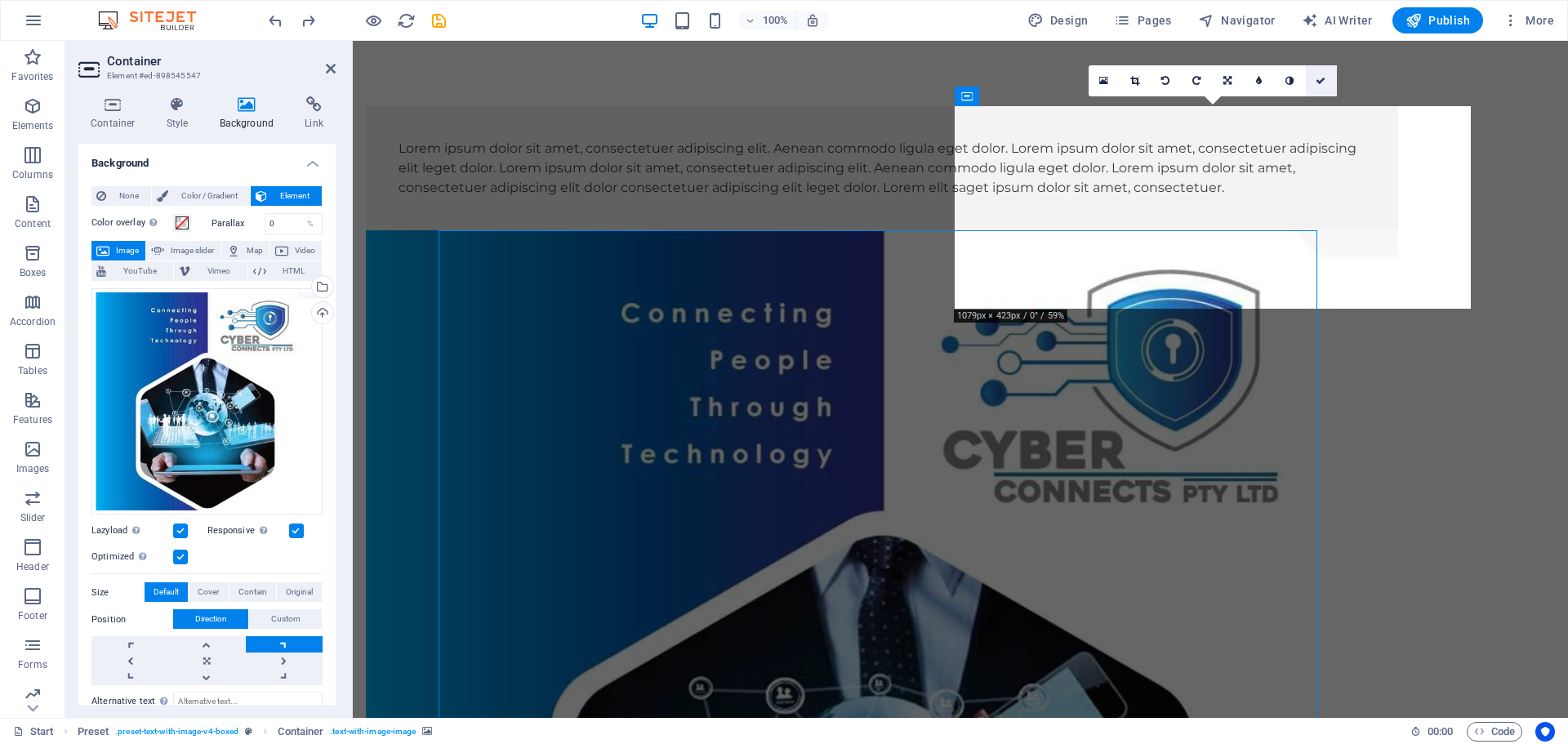
click at [1319, 72] on link at bounding box center [1321, 81] width 31 height 31
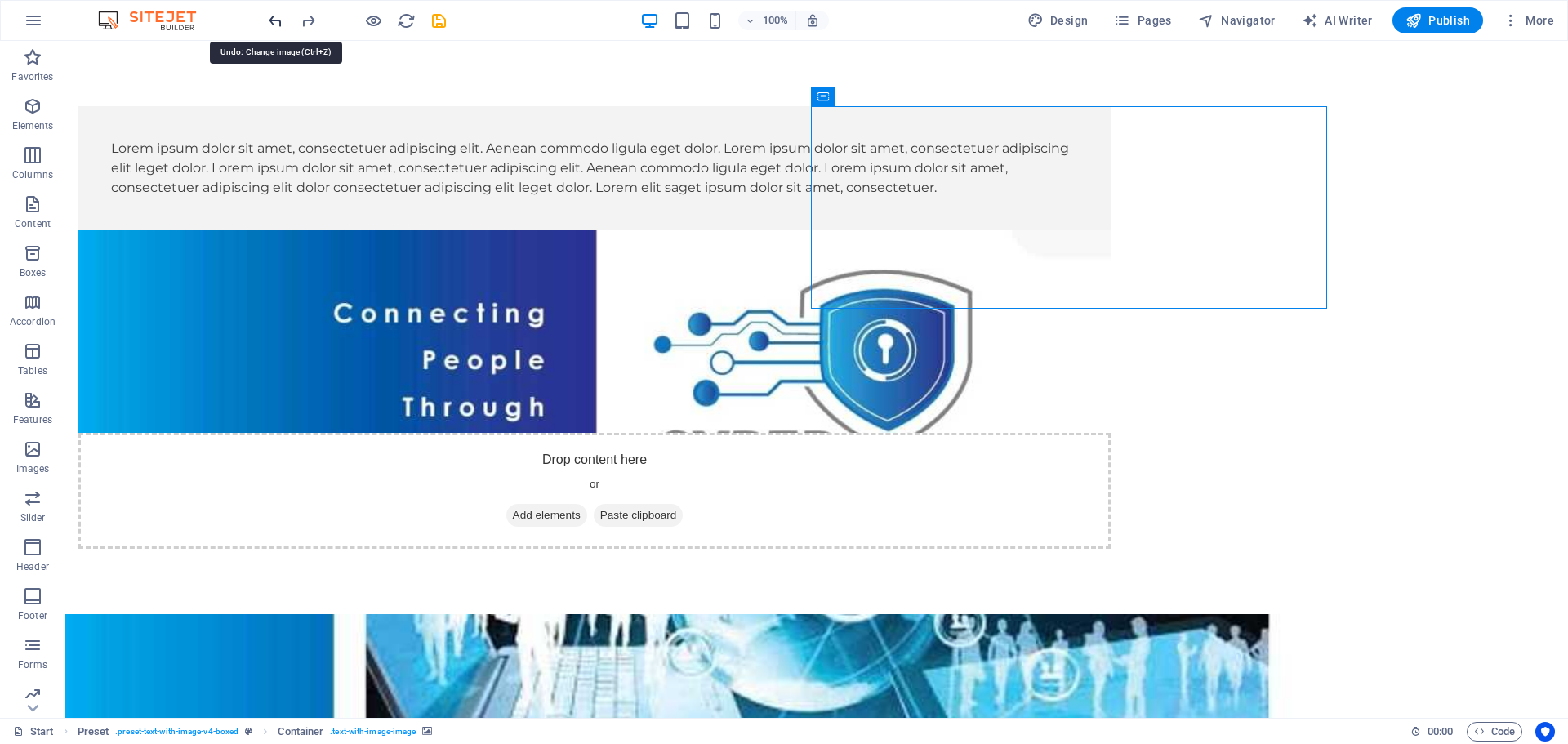
click at [267, 18] on icon "undo" at bounding box center [276, 21] width 19 height 19
click at [268, 18] on icon "undo" at bounding box center [276, 21] width 19 height 19
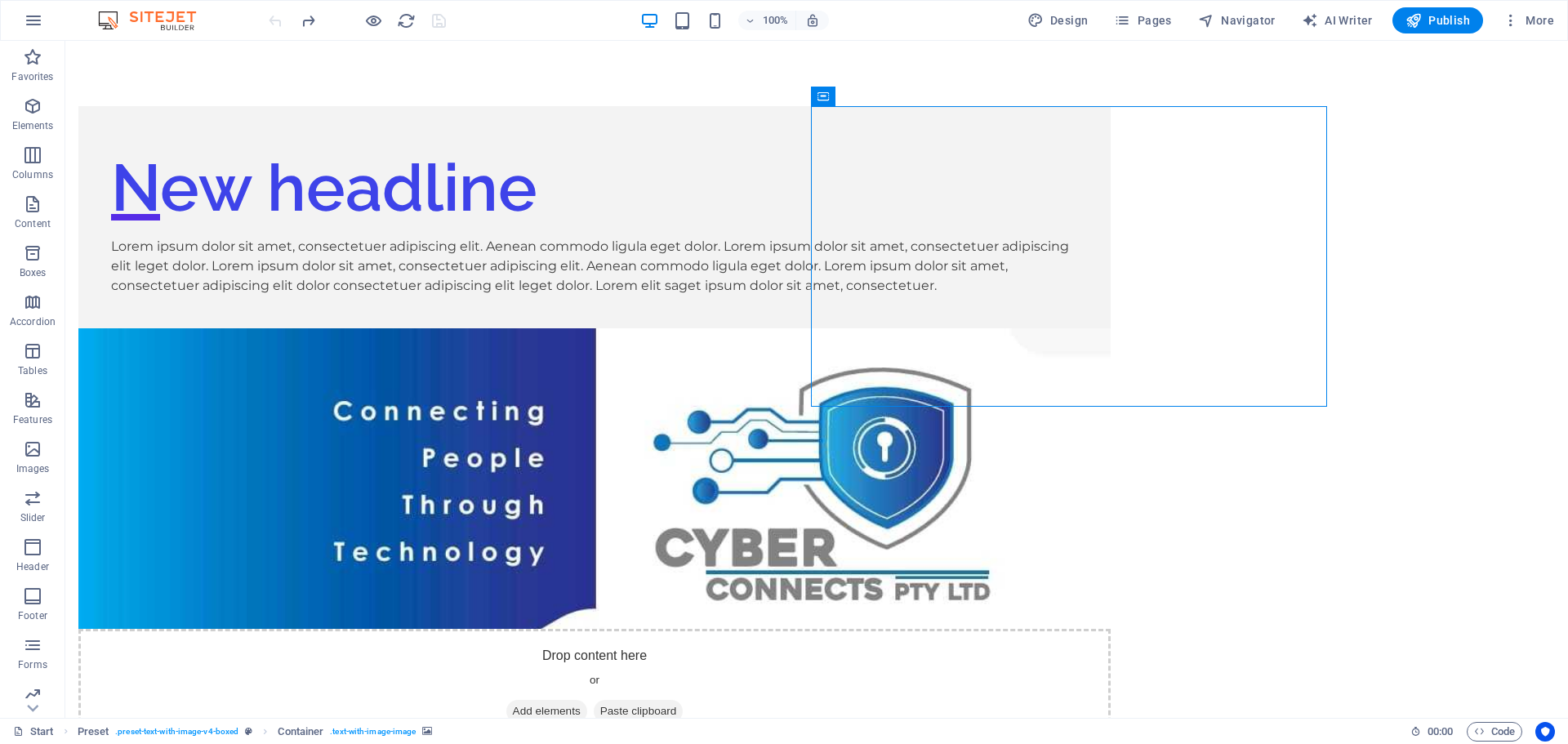
click at [268, 18] on div at bounding box center [357, 20] width 183 height 26
click at [912, 97] on icon at bounding box center [915, 97] width 12 height 17
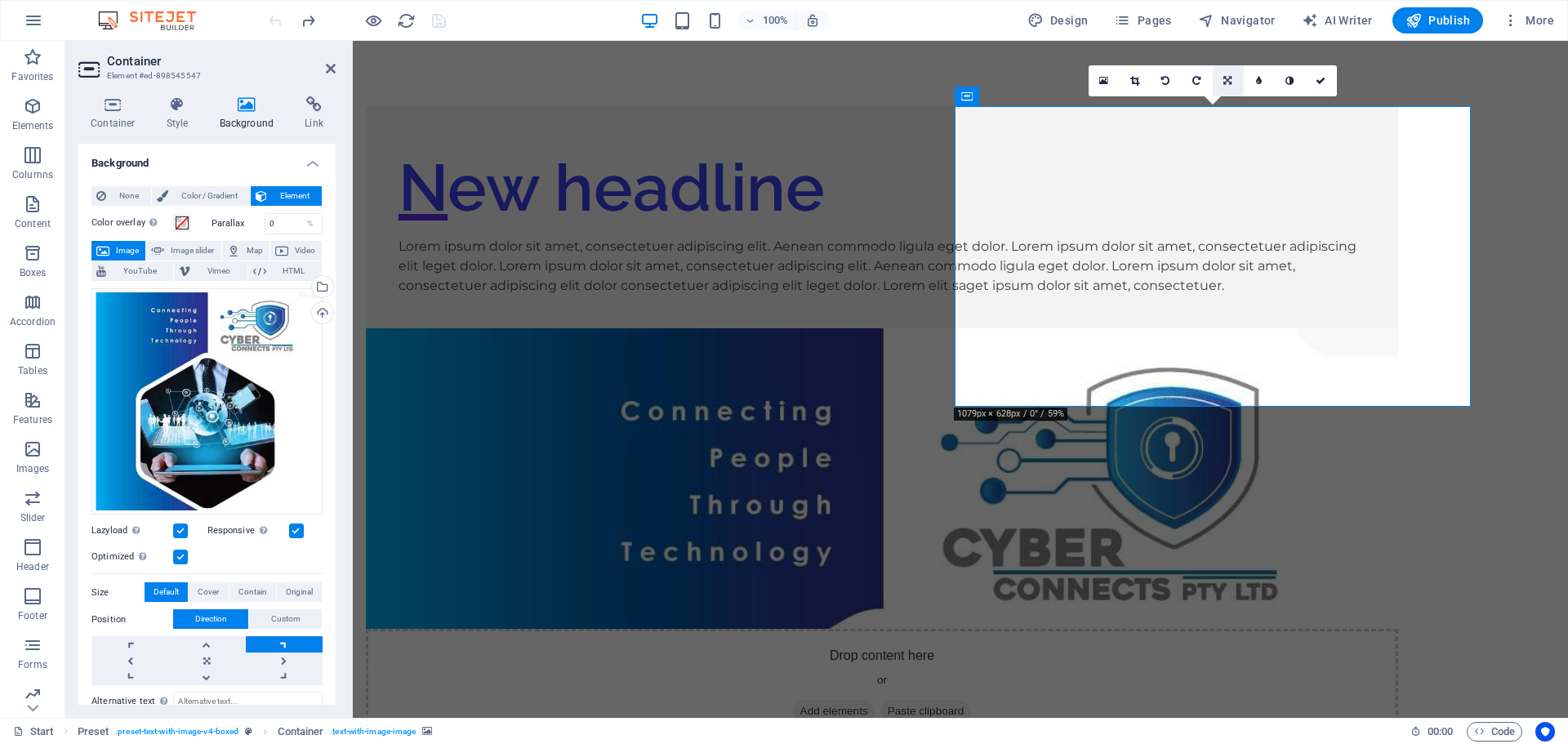
click at [1227, 87] on link at bounding box center [1228, 81] width 31 height 31
click at [1228, 111] on icon at bounding box center [1227, 112] width 10 height 10
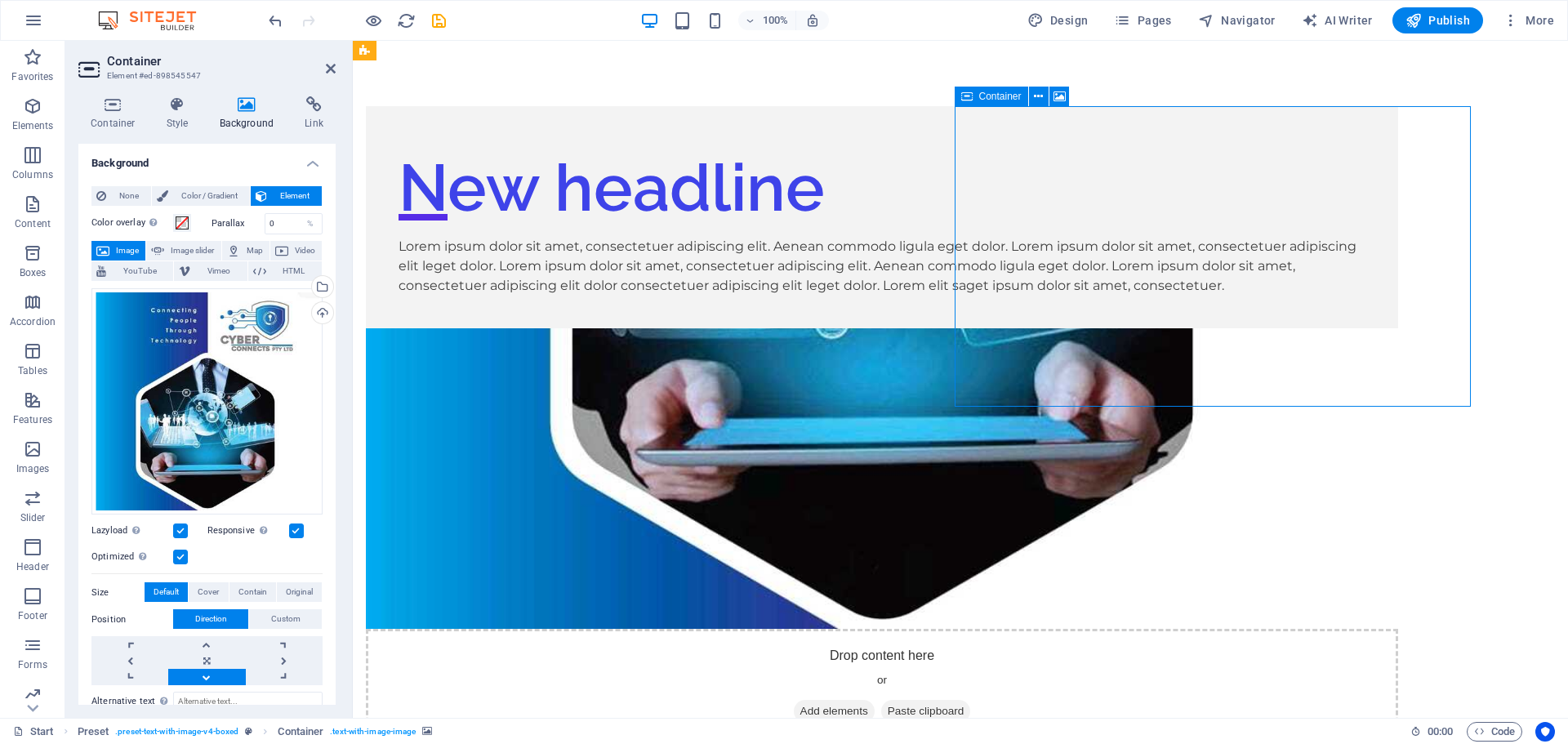
drag, startPoint x: 1200, startPoint y: 173, endPoint x: 1194, endPoint y: 211, distance: 38.5
click at [1194, 629] on div "Drop content here or Add elements Paste clipboard" at bounding box center [882, 686] width 1032 height 116
click at [1057, 629] on div "Drop content here or Add elements Paste clipboard" at bounding box center [882, 686] width 1032 height 116
click at [1038, 101] on div "New headline Lorem ipsum dolor sit amet, consectetuer adipiscing elit. Aenean c…" at bounding box center [960, 426] width 1215 height 770
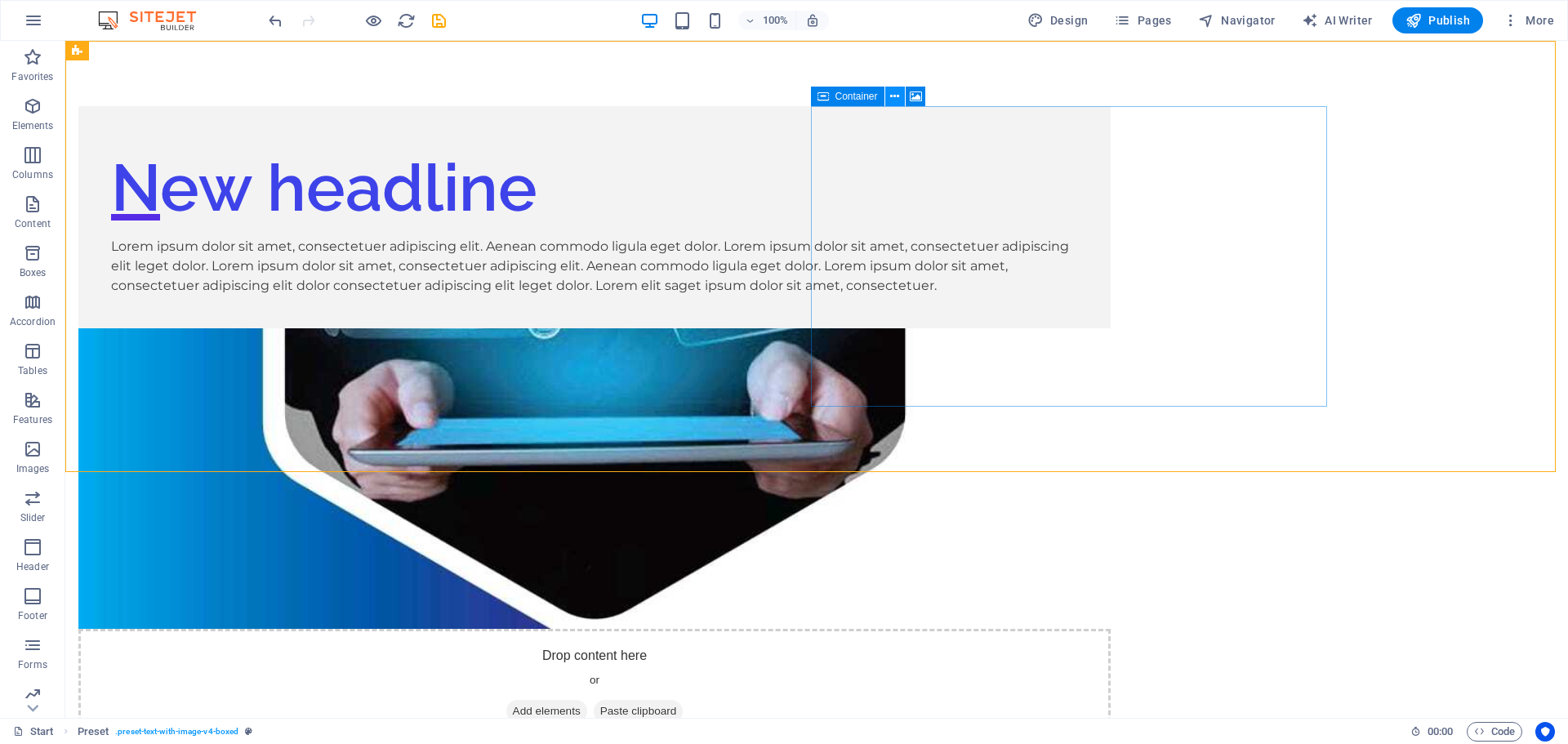
click at [896, 96] on icon at bounding box center [894, 97] width 9 height 17
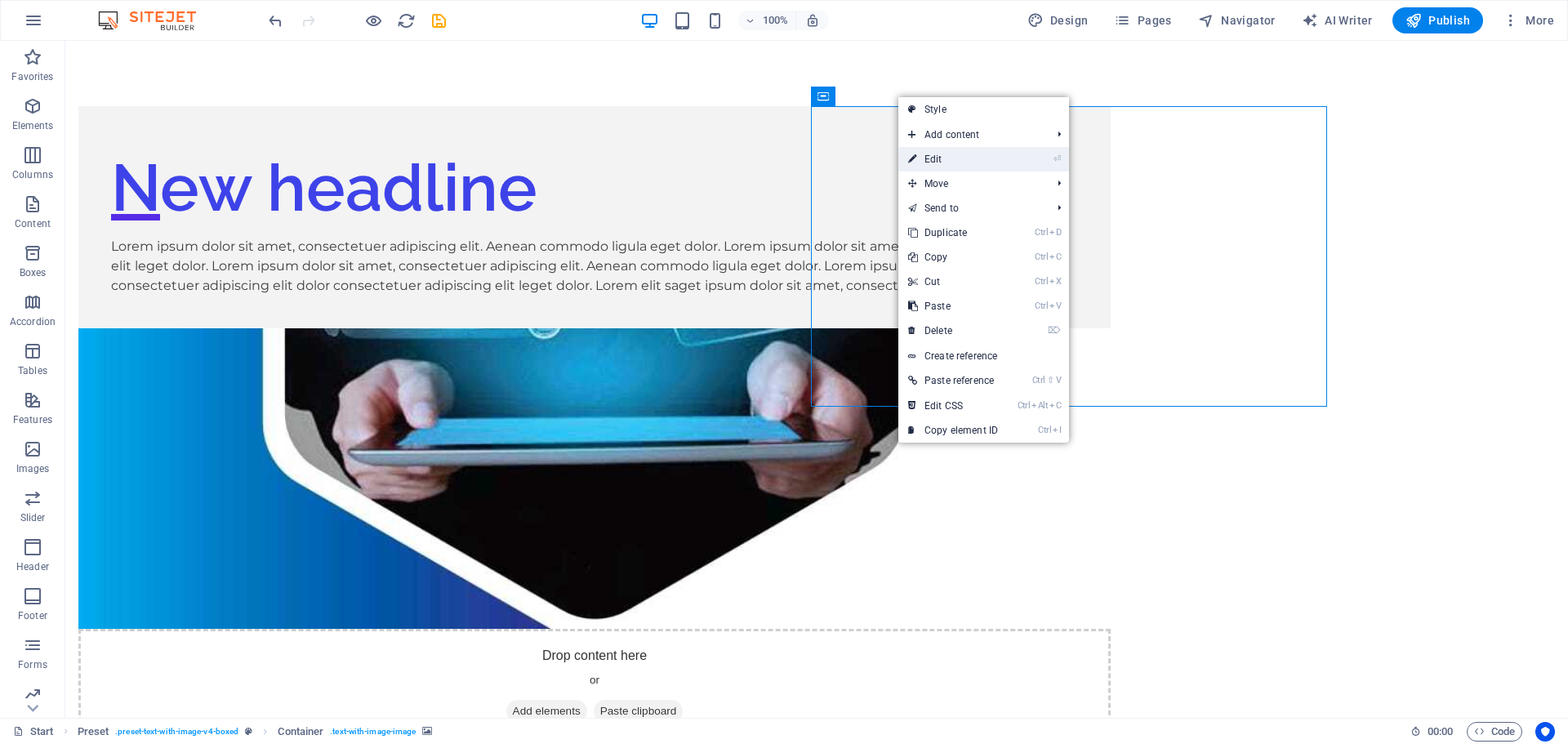
click at [938, 162] on link "⏎ Edit" at bounding box center [953, 159] width 109 height 25
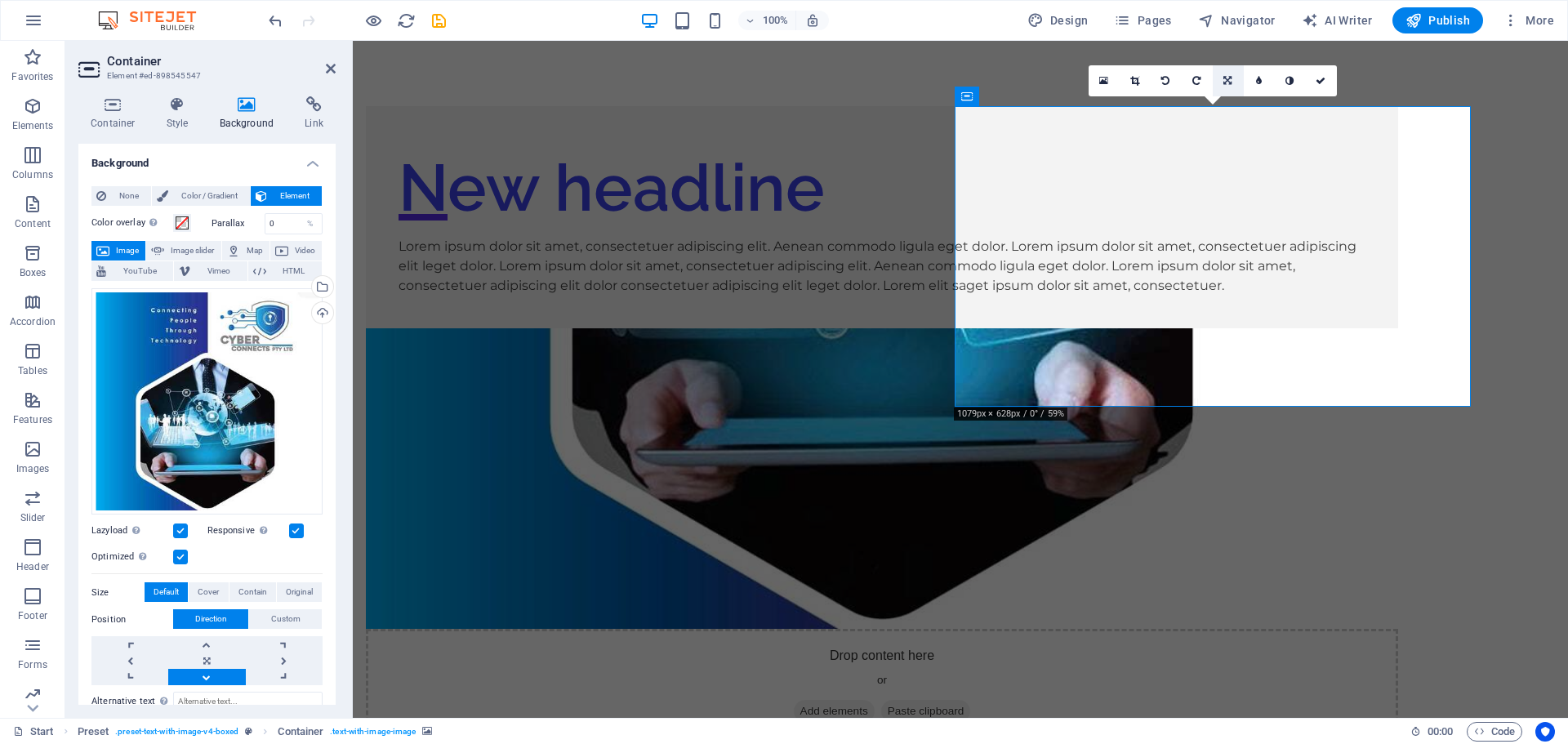
click at [1228, 76] on icon at bounding box center [1227, 81] width 9 height 10
click at [1227, 107] on icon at bounding box center [1227, 112] width 10 height 10
click at [1229, 82] on icon at bounding box center [1227, 81] width 10 height 10
click at [1228, 53] on icon at bounding box center [1227, 50] width 10 height 10
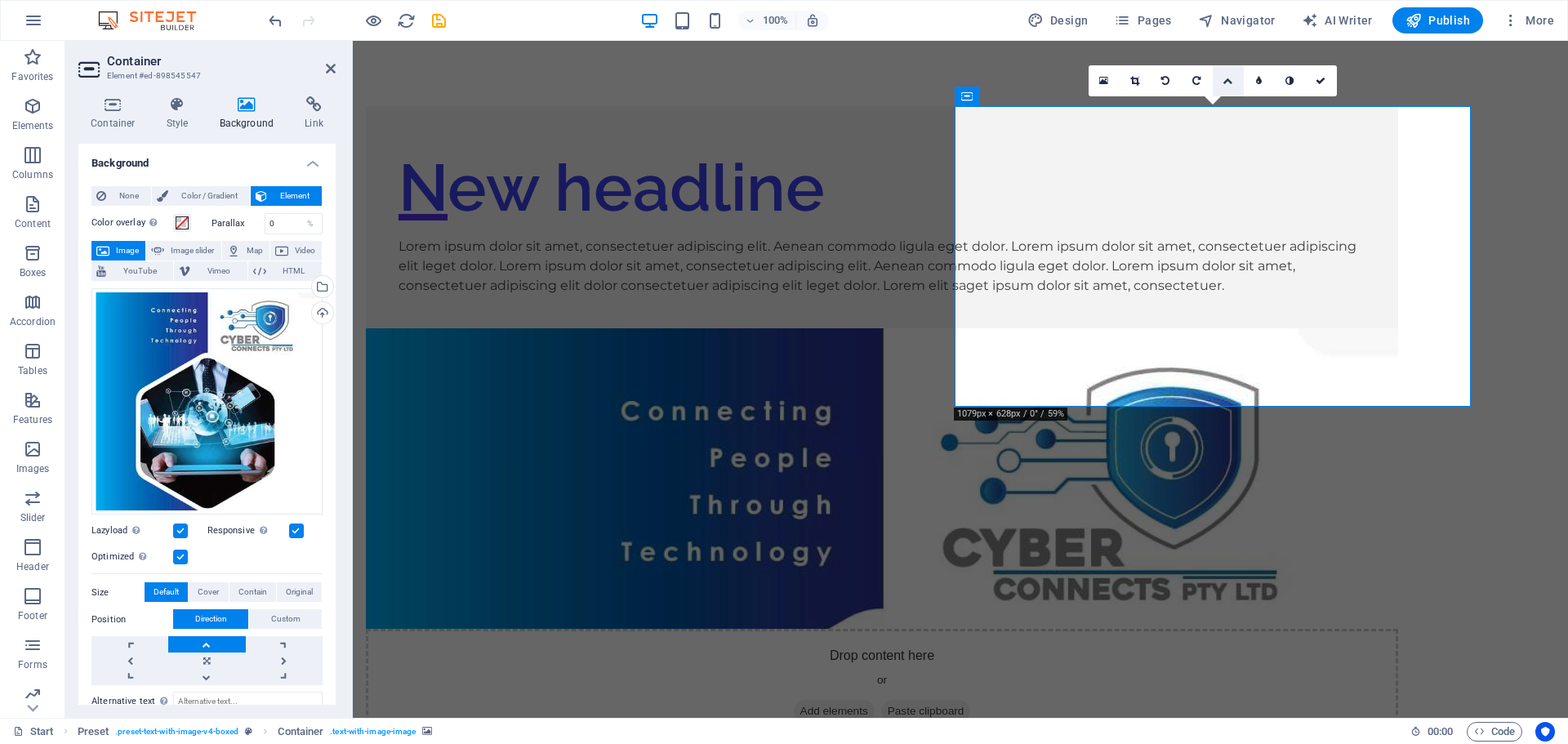
click at [1230, 81] on icon at bounding box center [1227, 81] width 10 height 10
click at [1195, 113] on icon at bounding box center [1196, 111] width 13 height 13
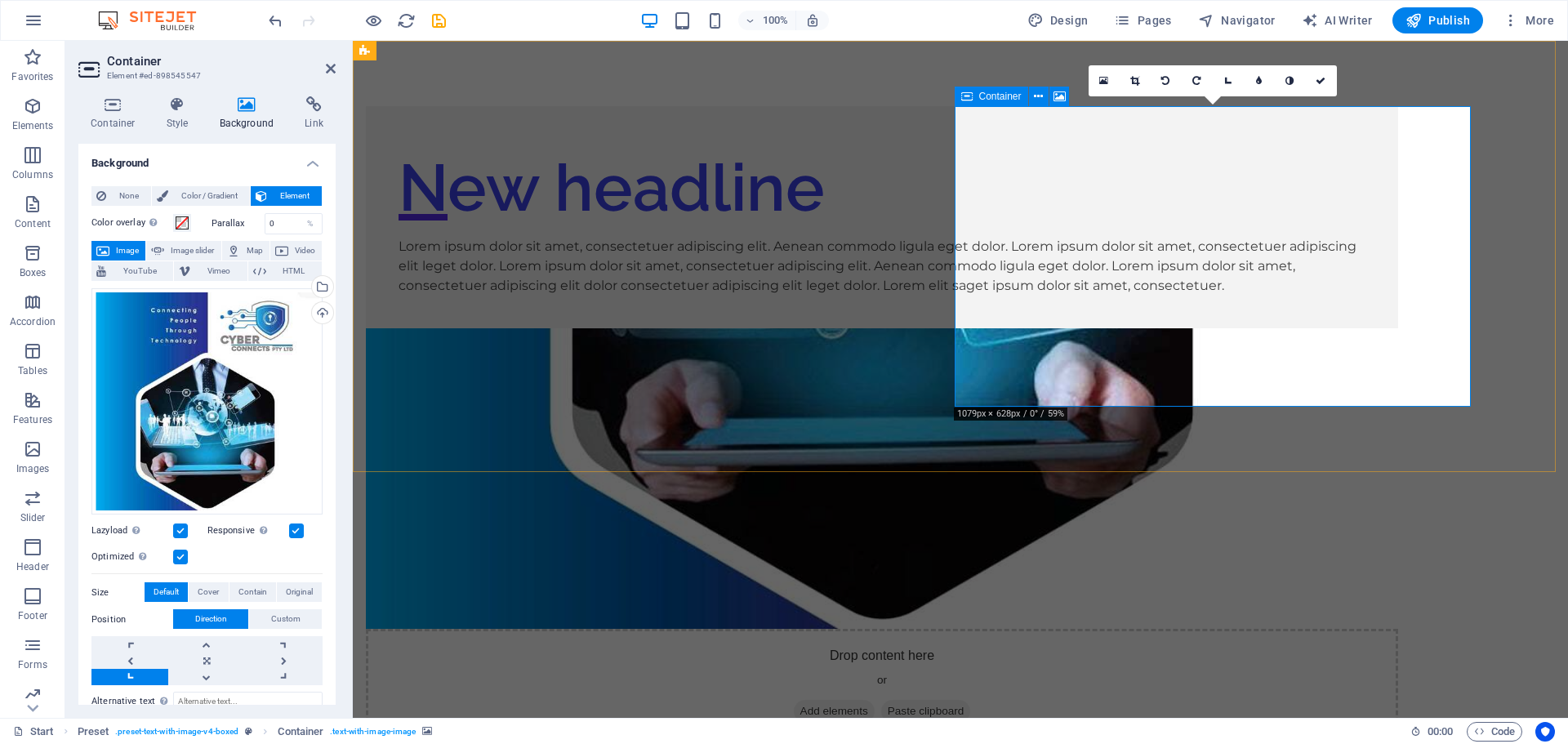
click at [1269, 629] on div "Drop content here or Add elements Paste clipboard" at bounding box center [882, 686] width 1032 height 116
click at [1136, 82] on icon at bounding box center [1134, 81] width 9 height 10
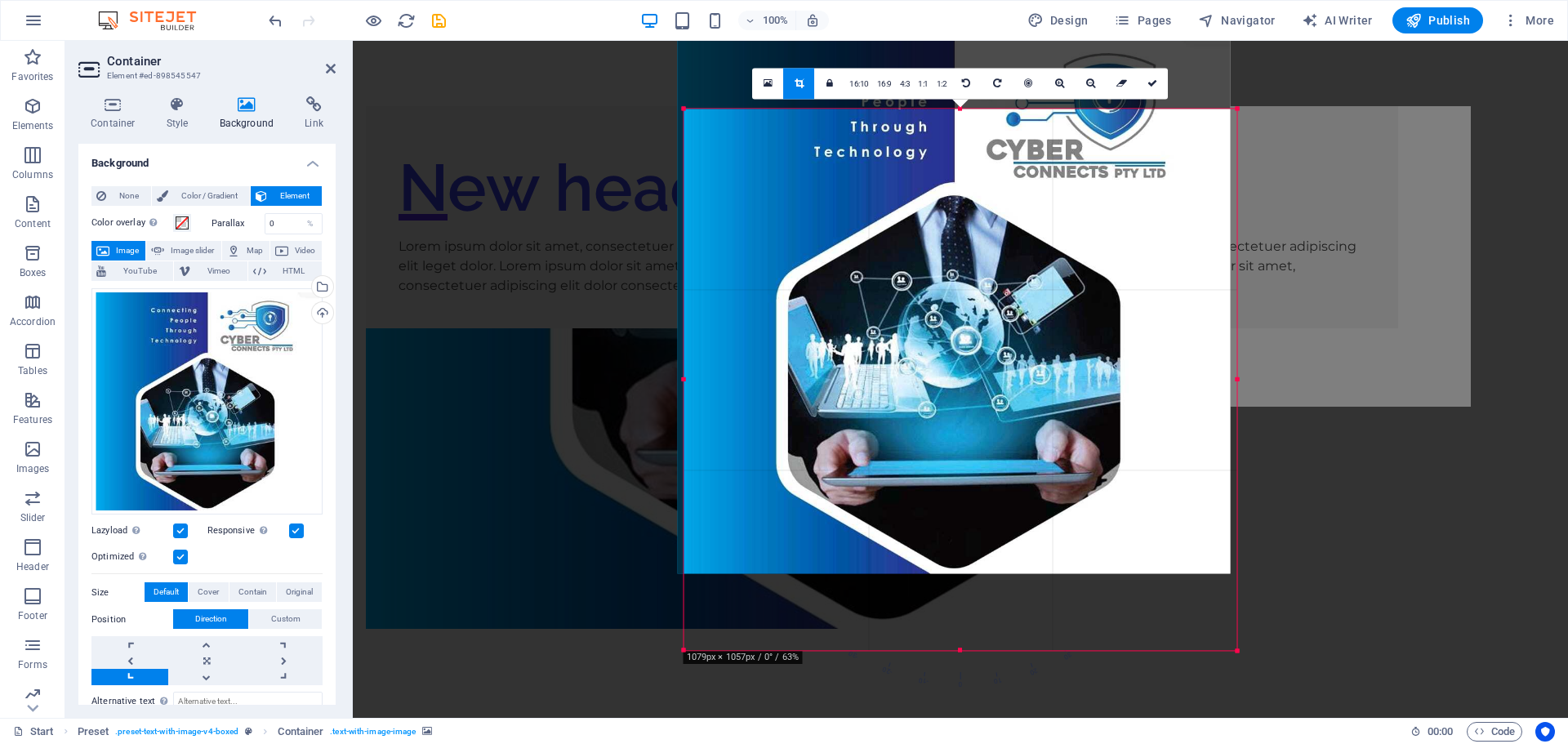
drag, startPoint x: 961, startPoint y: 647, endPoint x: 955, endPoint y: 569, distance: 78.2
click at [955, 569] on div at bounding box center [954, 302] width 553 height 542
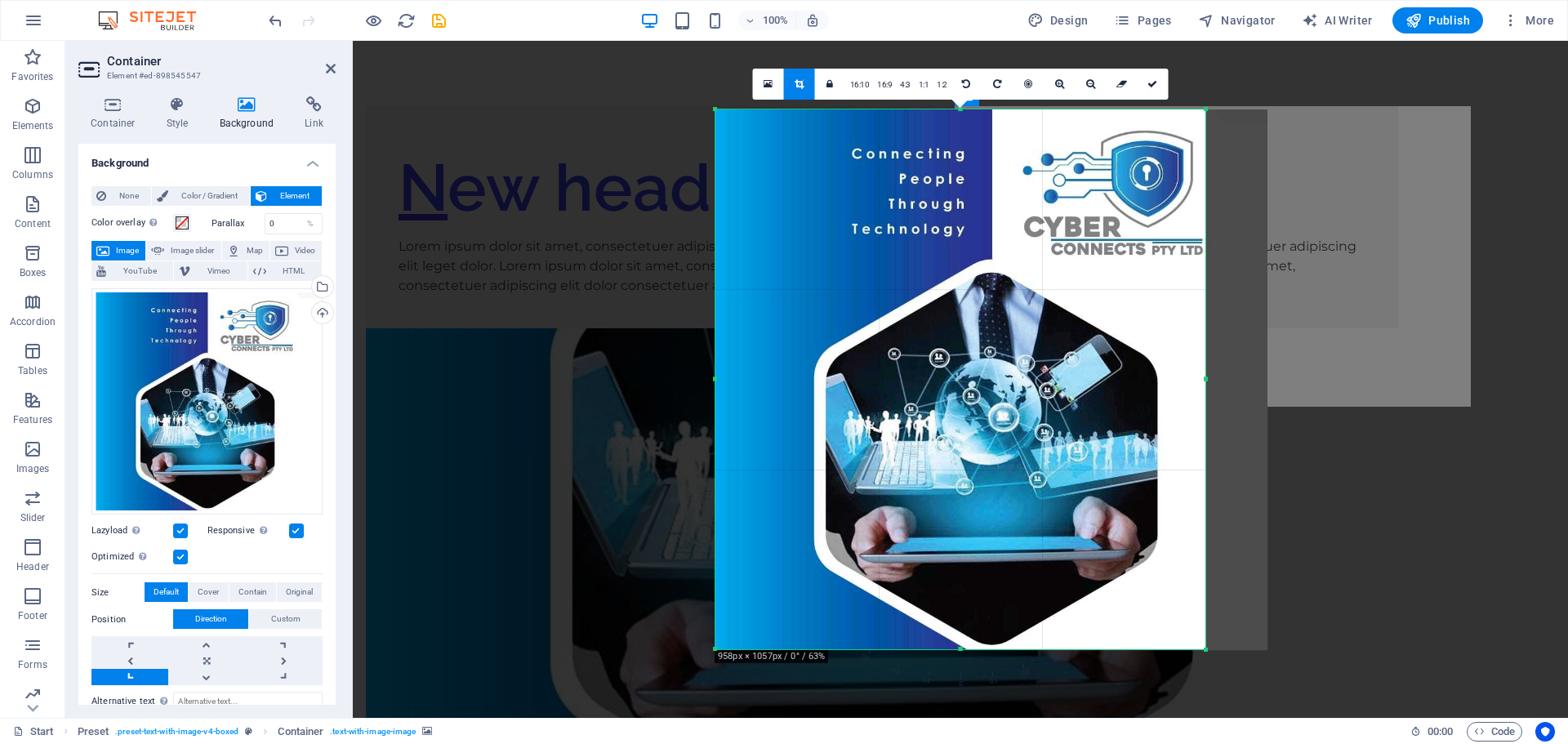
drag, startPoint x: 1234, startPoint y: 381, endPoint x: 1171, endPoint y: 374, distance: 63.4
click at [1171, 374] on div "180 170 160 150 140 130 120 110 100 90 80 70 60 50 40 30 20 10 0 -10 -20 -30 -4…" at bounding box center [959, 380] width 490 height 541
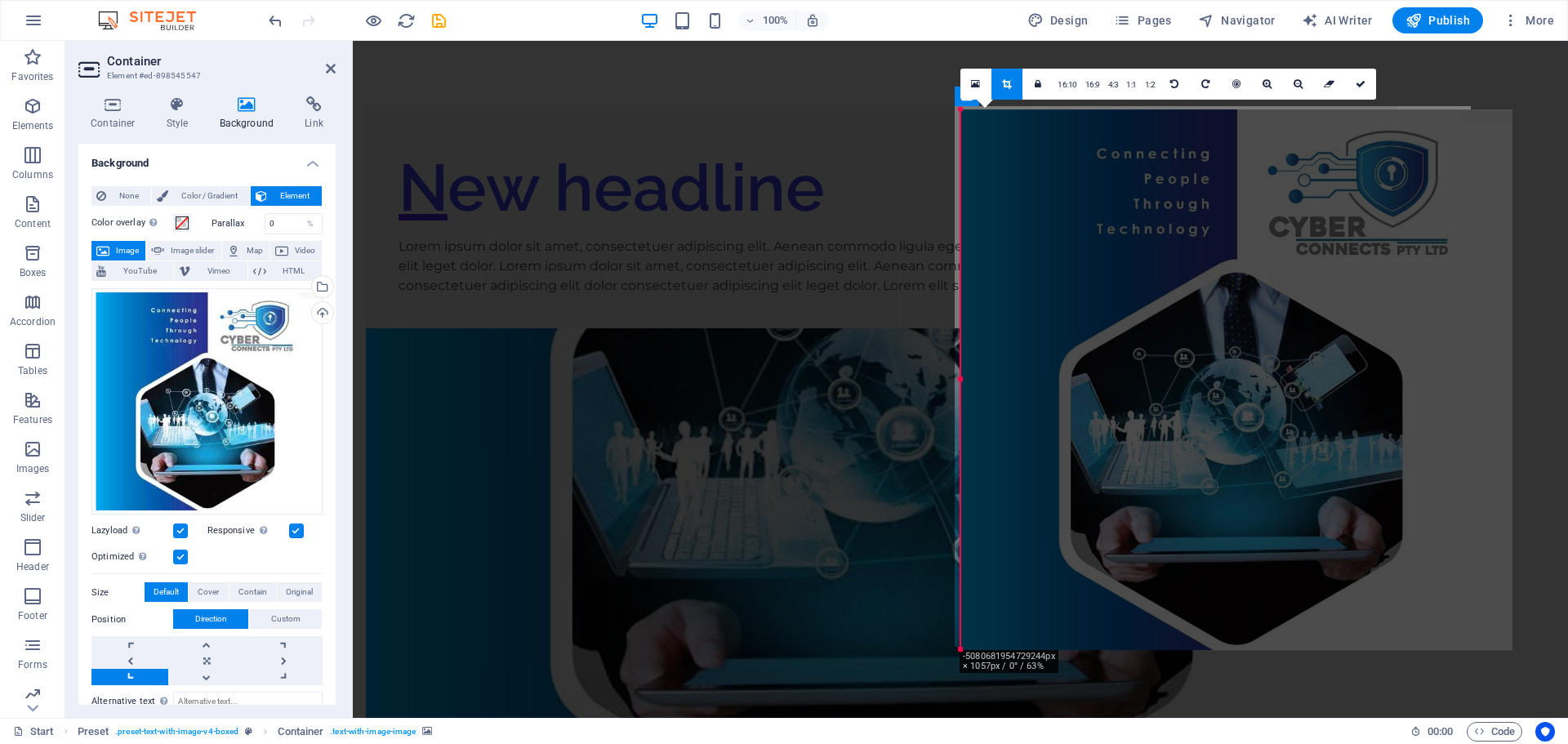
click at [957, 378] on div at bounding box center [1236, 380] width 585 height 573
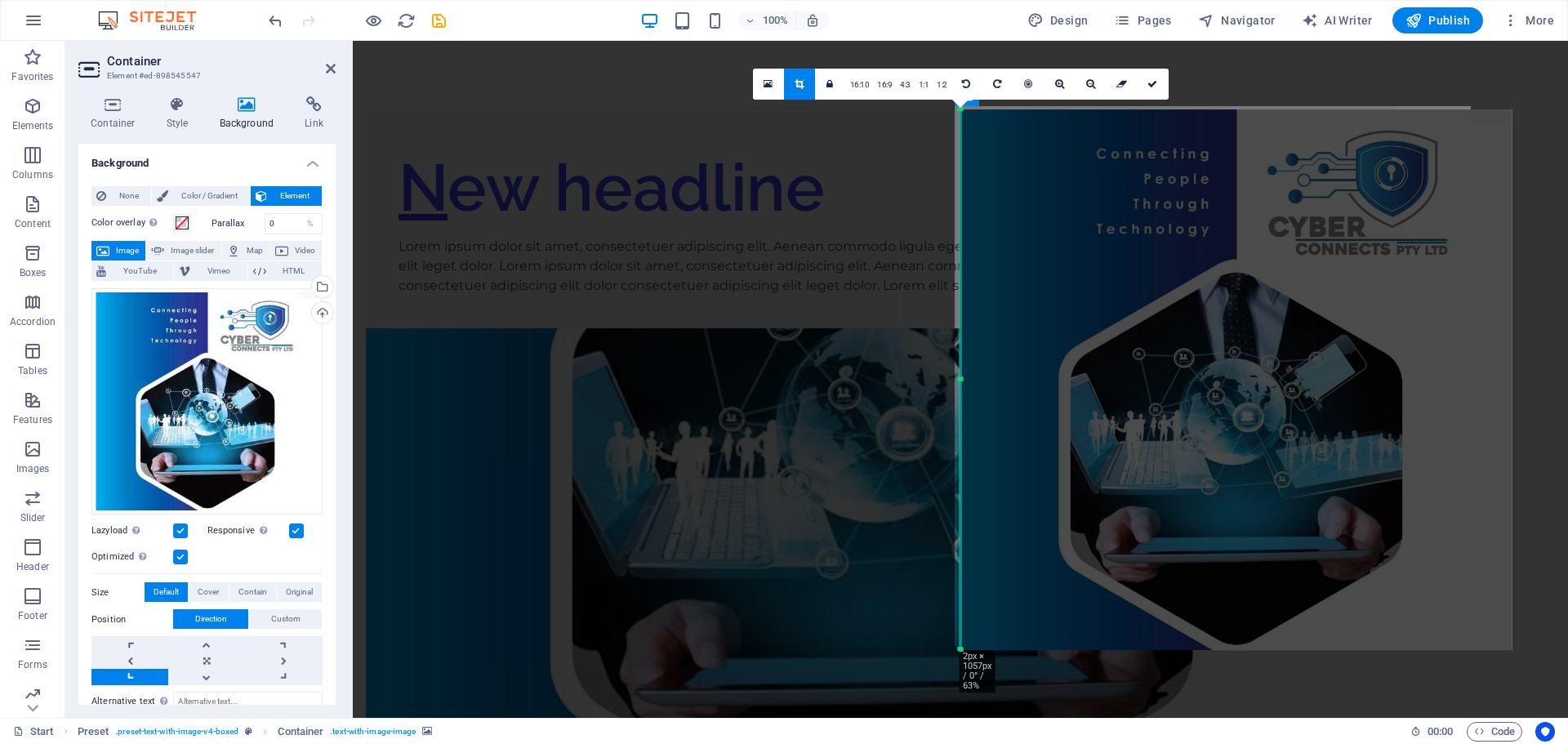
drag, startPoint x: 959, startPoint y: 379, endPoint x: 977, endPoint y: 381, distance: 18.1
click at [961, 381] on div "180 170 160 150 140 130 120 110 100 90 80 70 60 50 40 30 20 10 0 -10 -20 -30 -4…" at bounding box center [960, 380] width 1 height 541
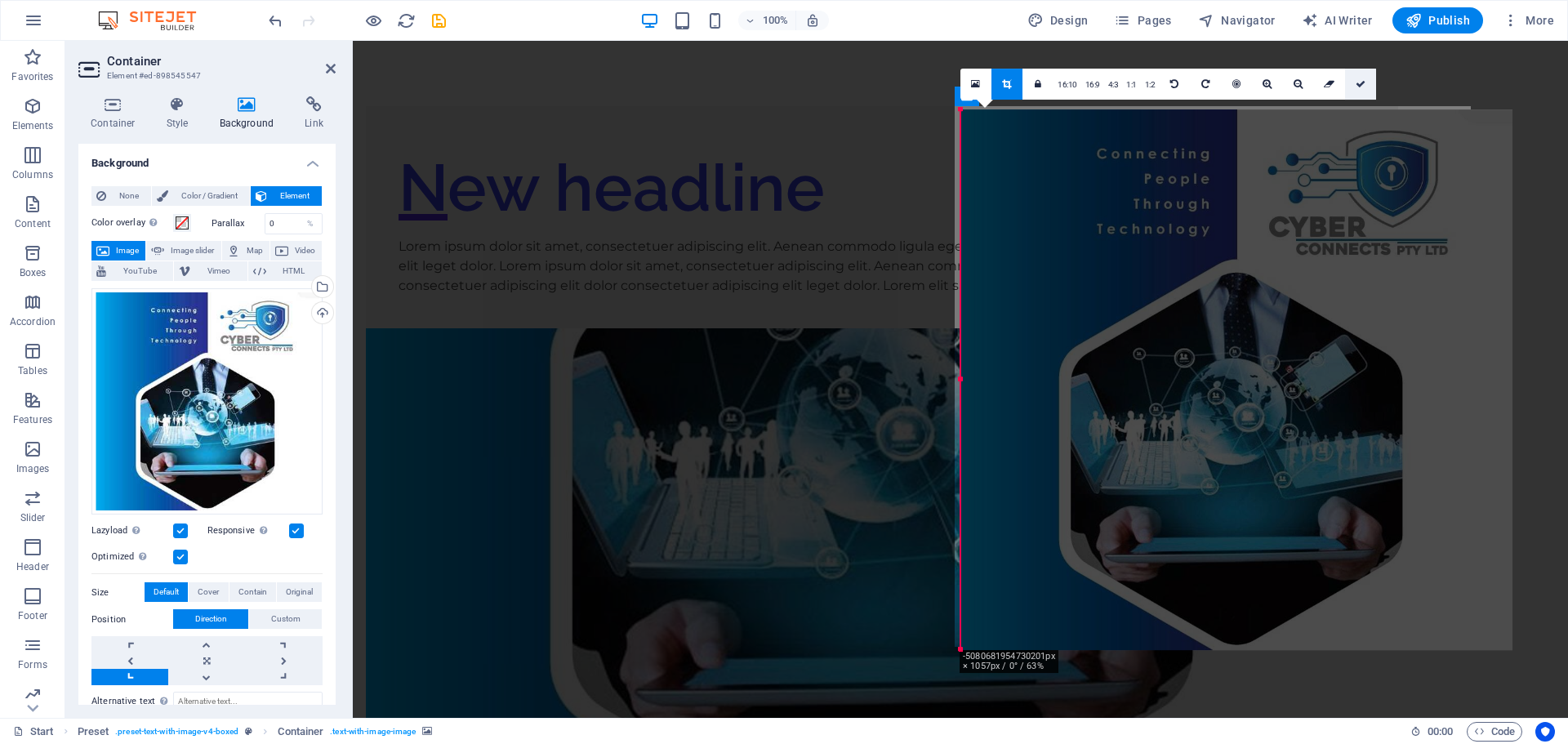
click at [1357, 91] on link at bounding box center [1360, 84] width 31 height 31
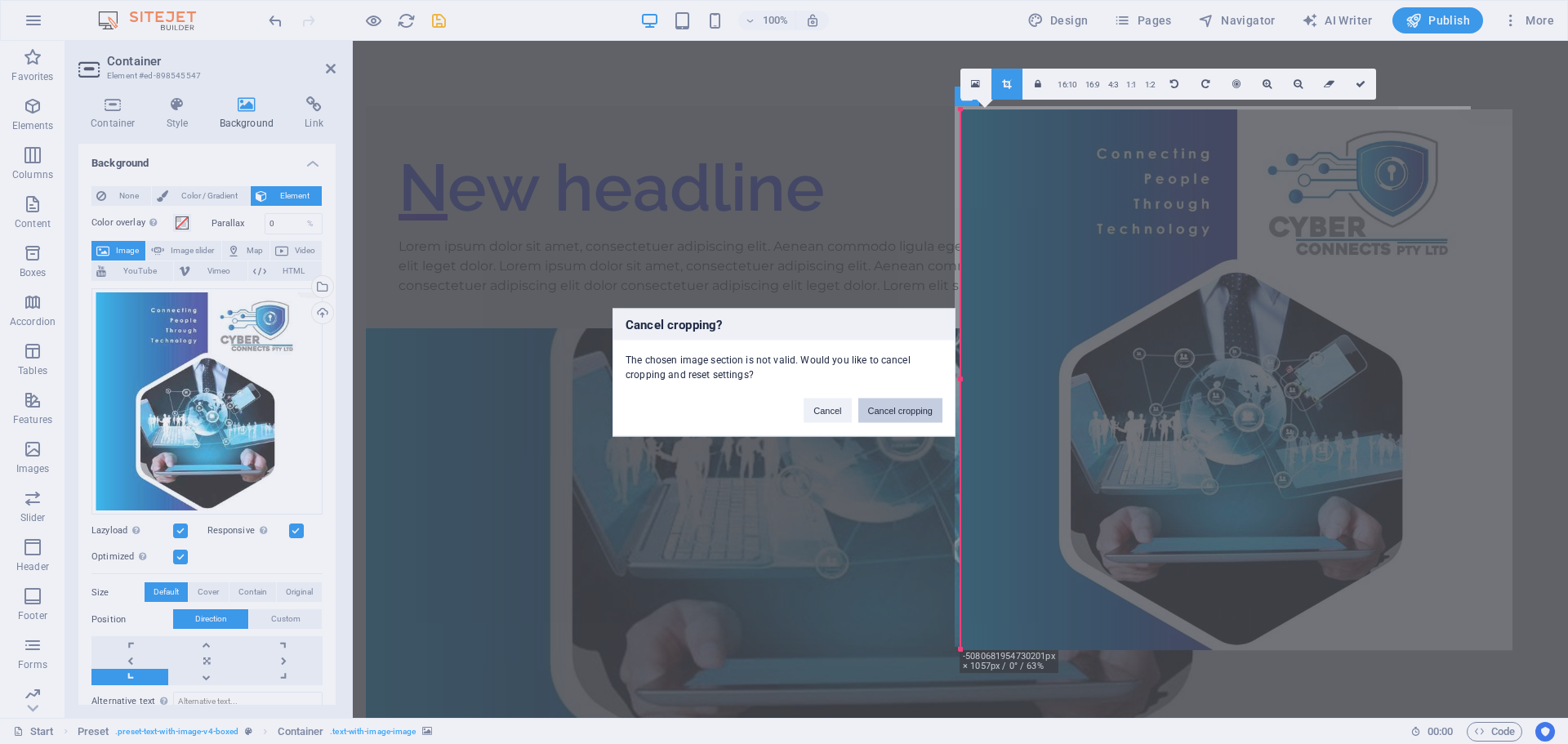
click at [885, 410] on button "Cancel cropping" at bounding box center [900, 410] width 85 height 25
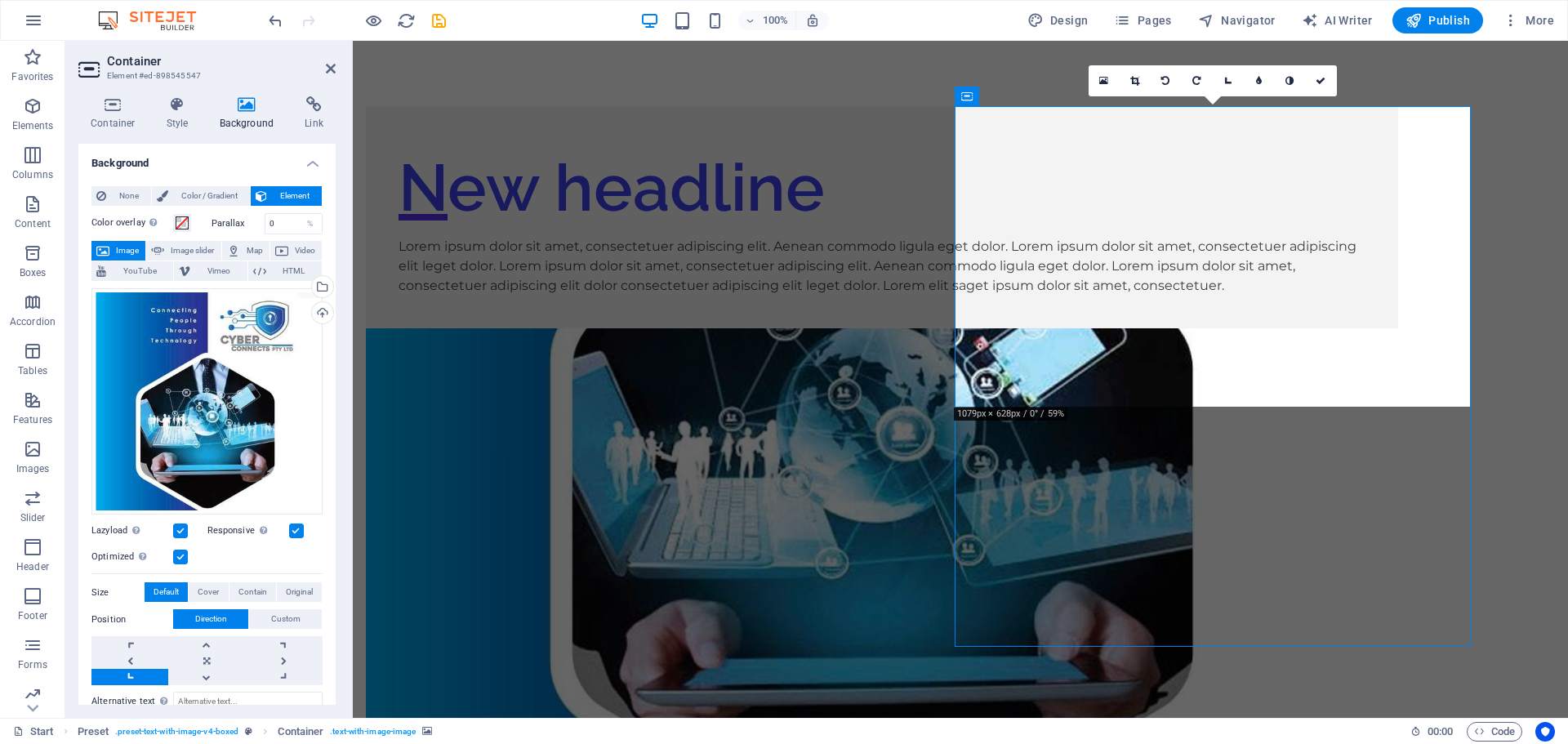
click at [1124, 328] on figure at bounding box center [882, 598] width 1032 height 541
click at [1133, 82] on icon at bounding box center [1134, 81] width 9 height 10
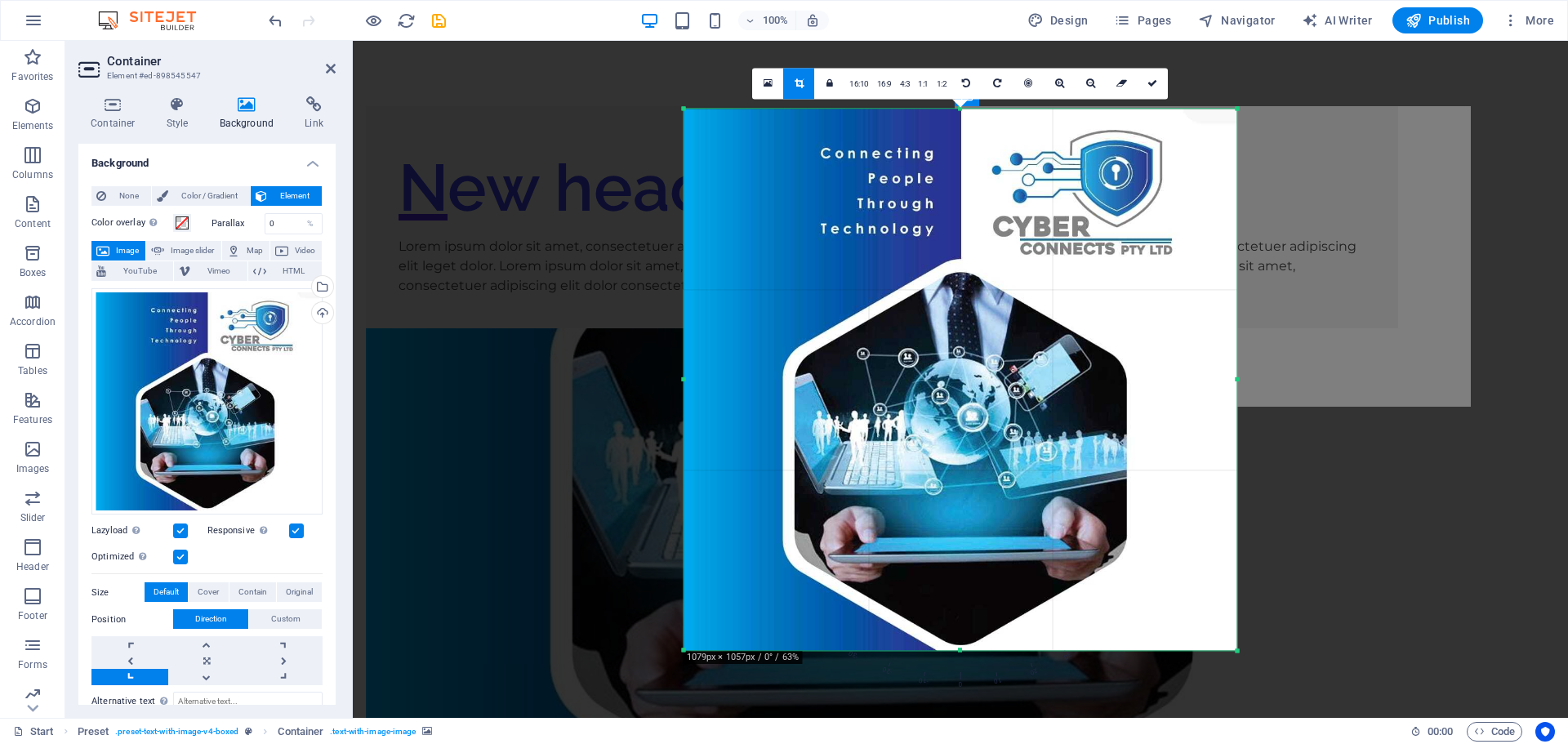
drag, startPoint x: 1300, startPoint y: 244, endPoint x: 1291, endPoint y: 177, distance: 67.6
click at [1291, 177] on div "Drag here to replace the existing content. Press “Ctrl” if you want to create a…" at bounding box center [960, 380] width 1215 height 677
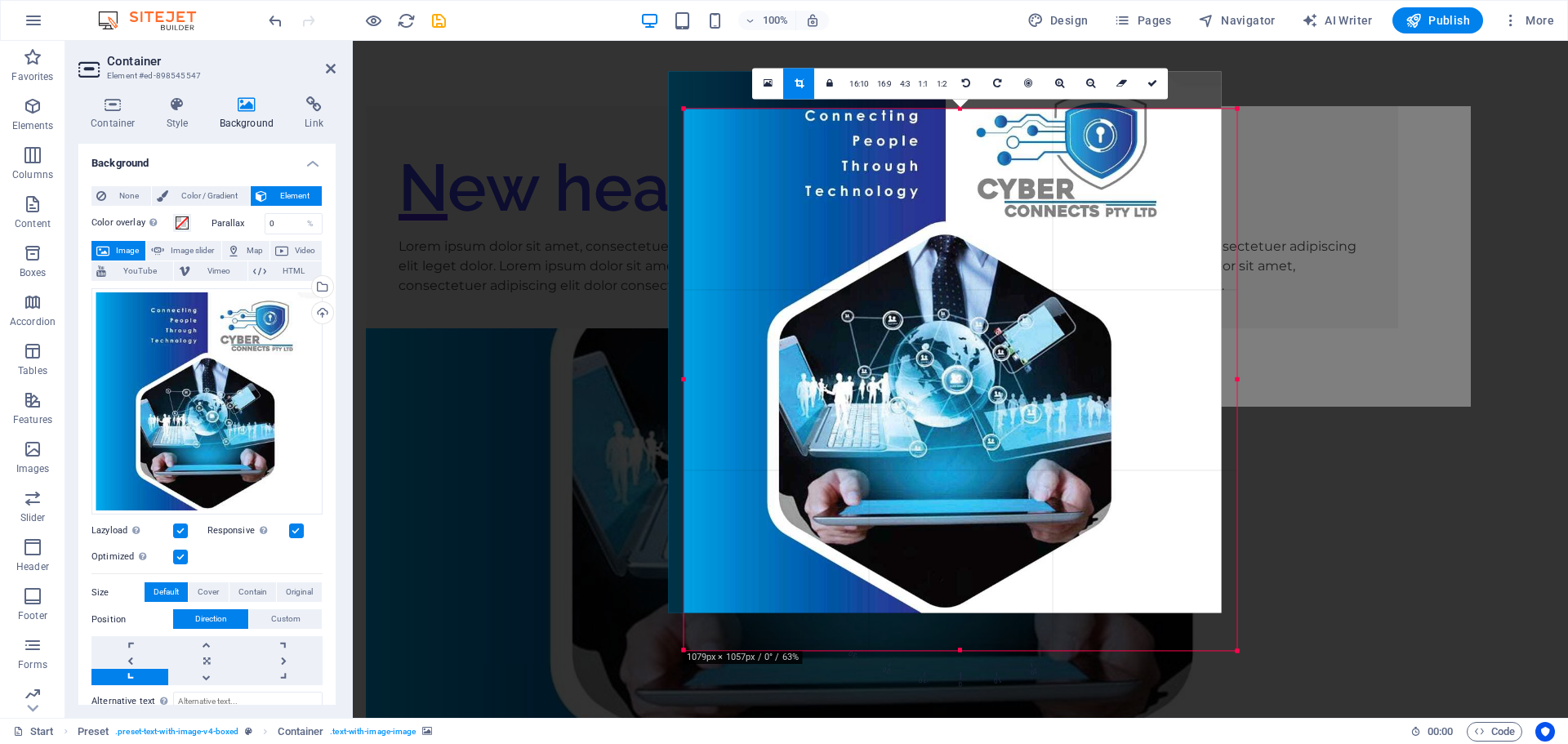
drag, startPoint x: 1082, startPoint y: 215, endPoint x: 1067, endPoint y: 177, distance: 40.9
click at [1067, 177] on div at bounding box center [945, 341] width 553 height 542
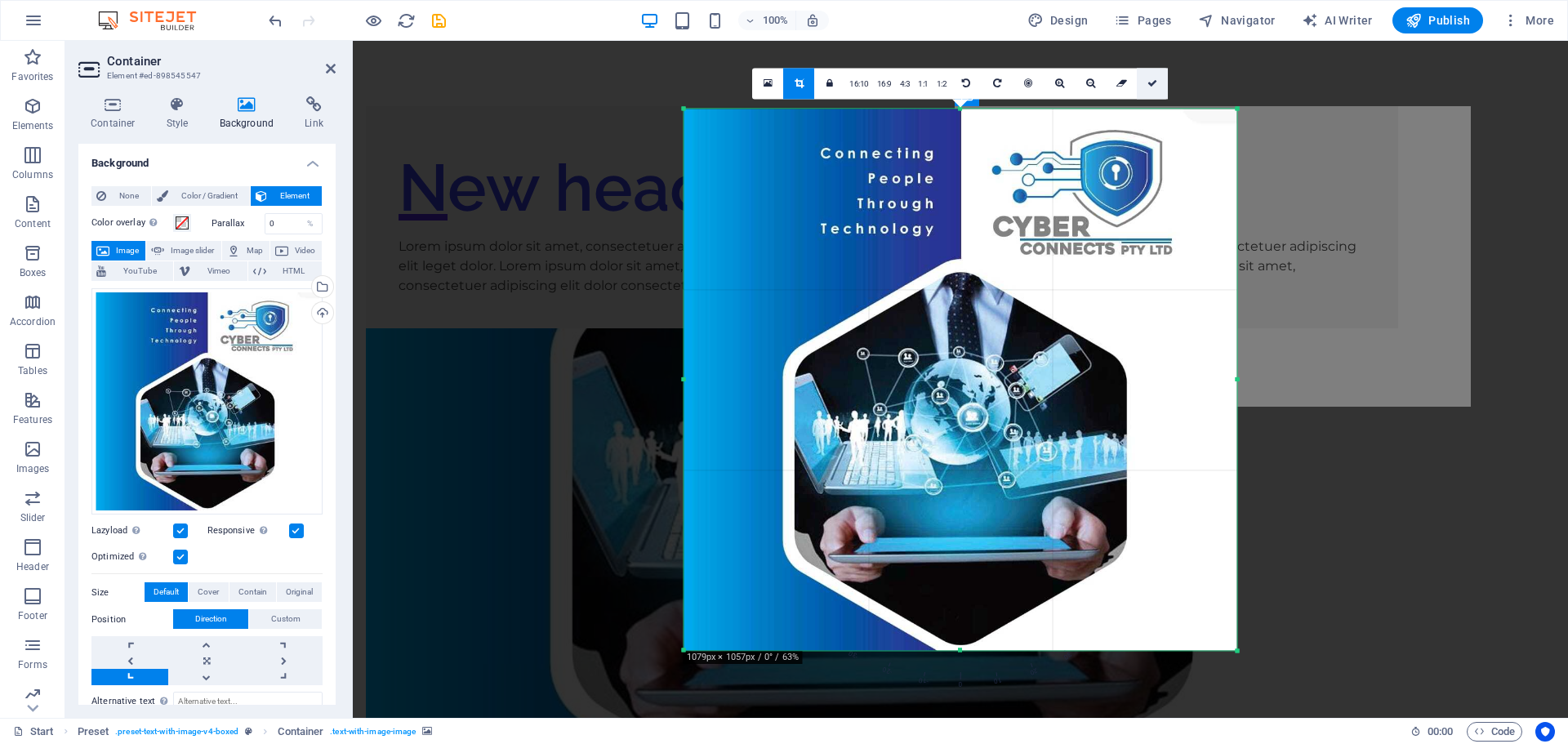
click at [1151, 79] on icon at bounding box center [1152, 83] width 10 height 10
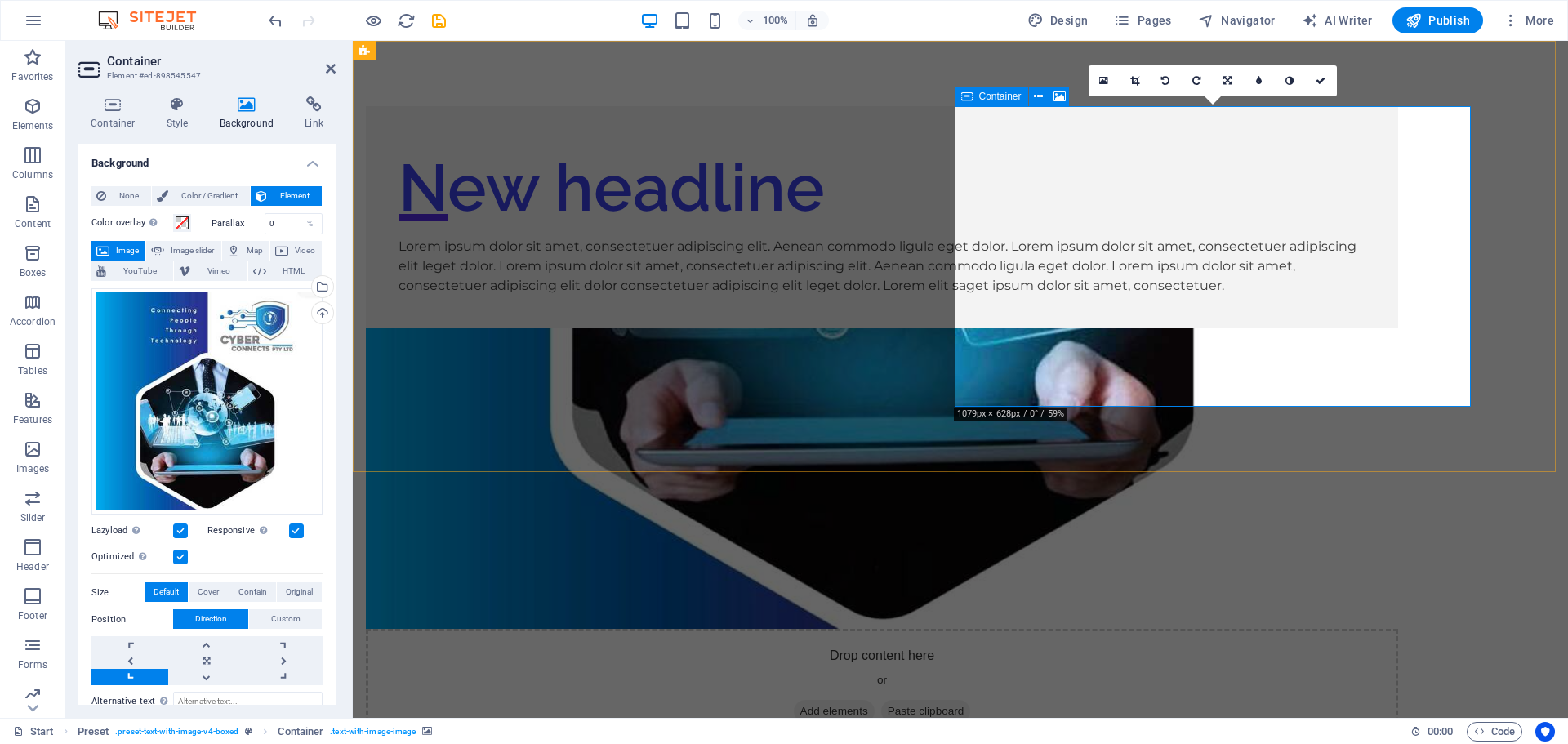
click at [1228, 629] on div "Drop content here or Add elements Paste clipboard" at bounding box center [882, 686] width 1032 height 116
click at [1228, 80] on icon at bounding box center [1227, 81] width 9 height 10
click at [1226, 53] on icon at bounding box center [1227, 50] width 10 height 10
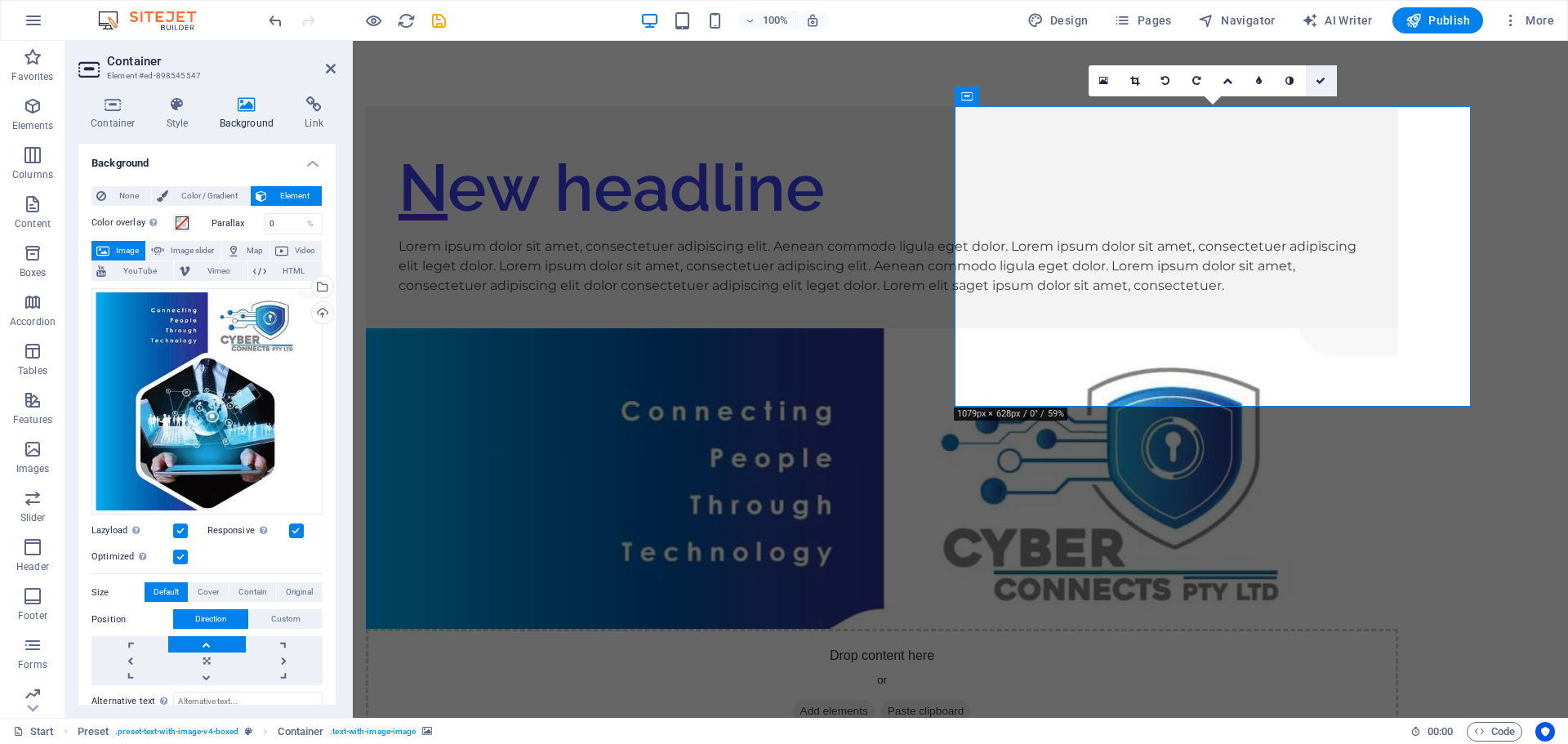
click at [1323, 78] on icon at bounding box center [1321, 81] width 10 height 10
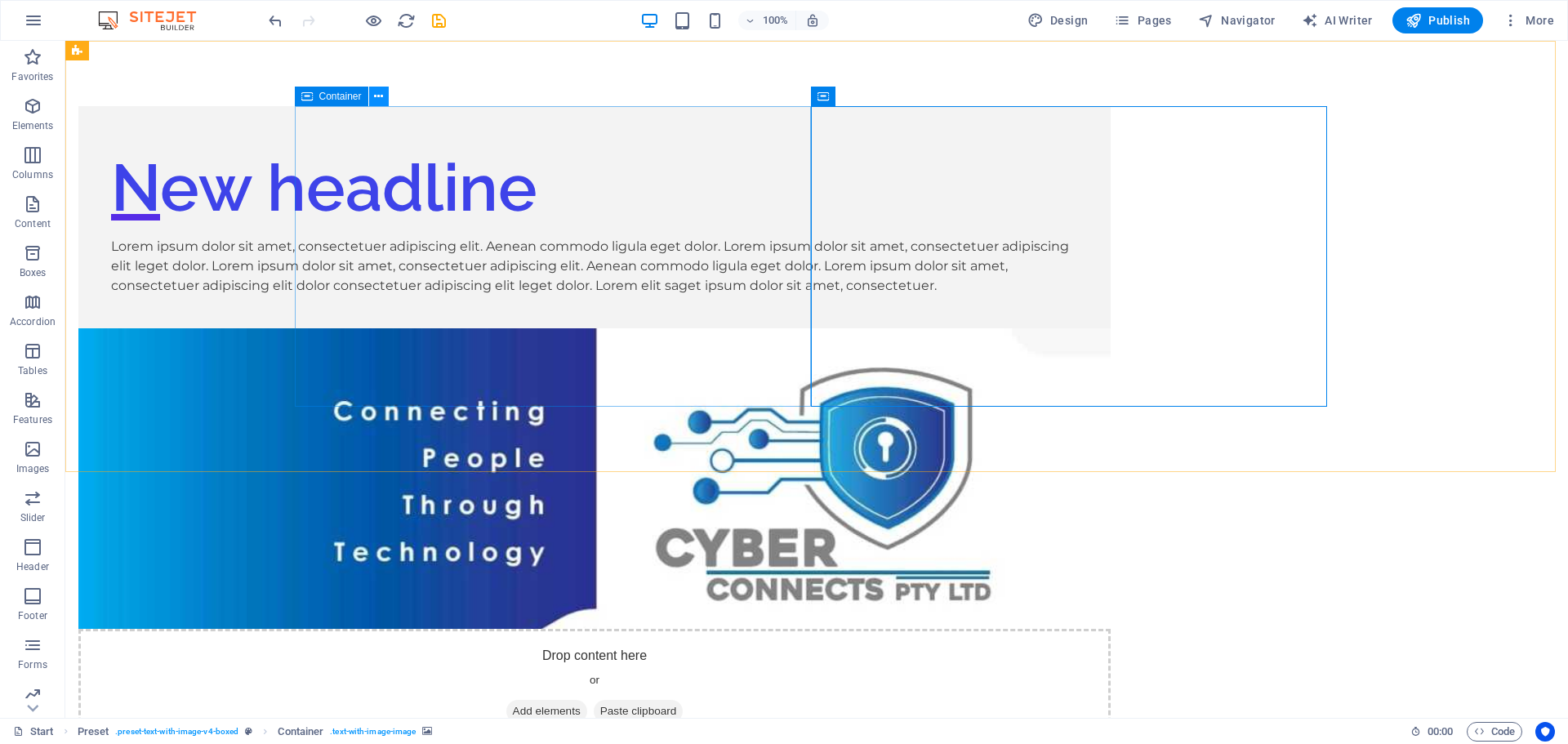
click at [378, 97] on icon at bounding box center [378, 97] width 9 height 17
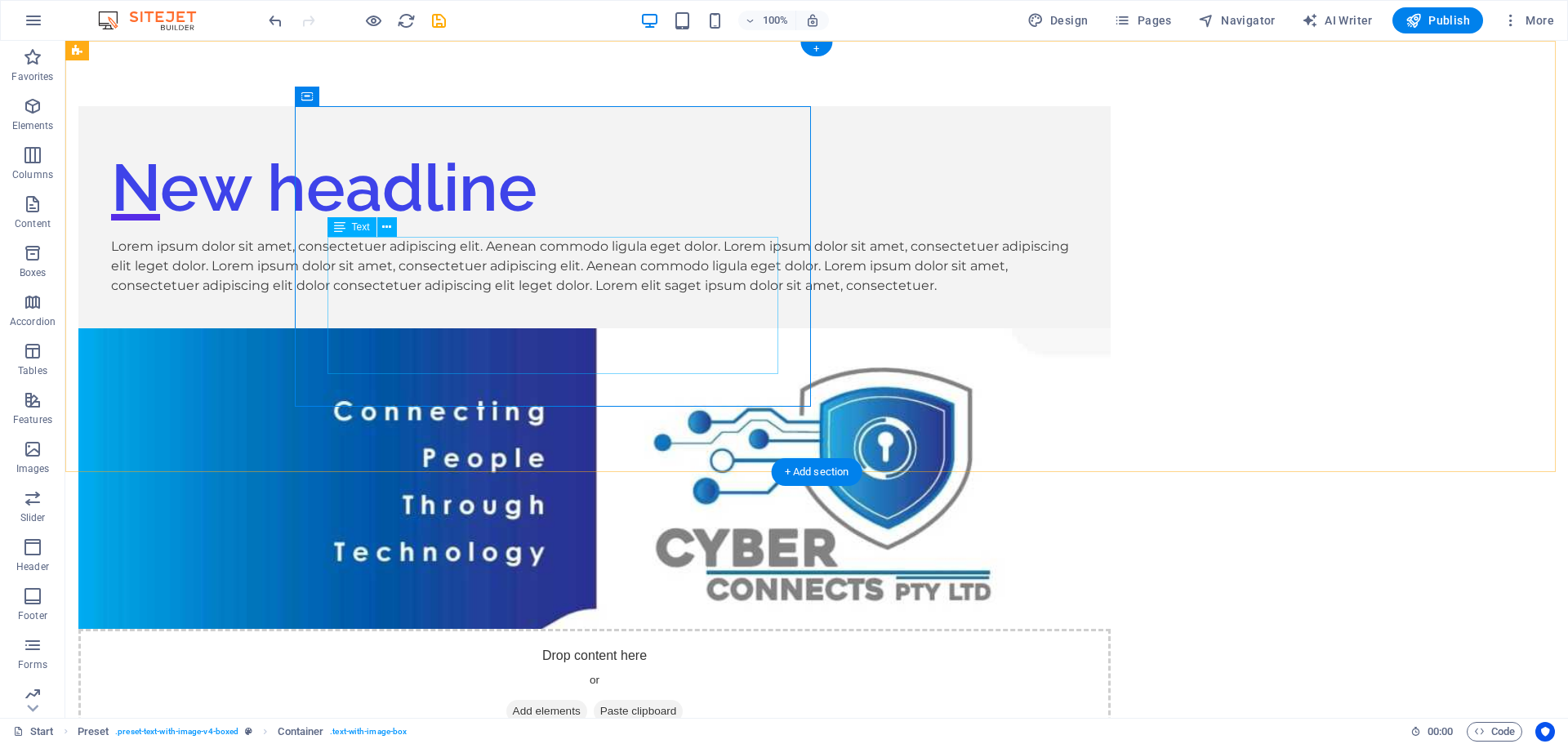
click at [482, 295] on div "Lorem ipsum dolor sit amet, consectetuer adipiscing elit. Aenean commodo ligula…" at bounding box center [594, 266] width 967 height 58
click at [384, 231] on icon at bounding box center [386, 227] width 9 height 17
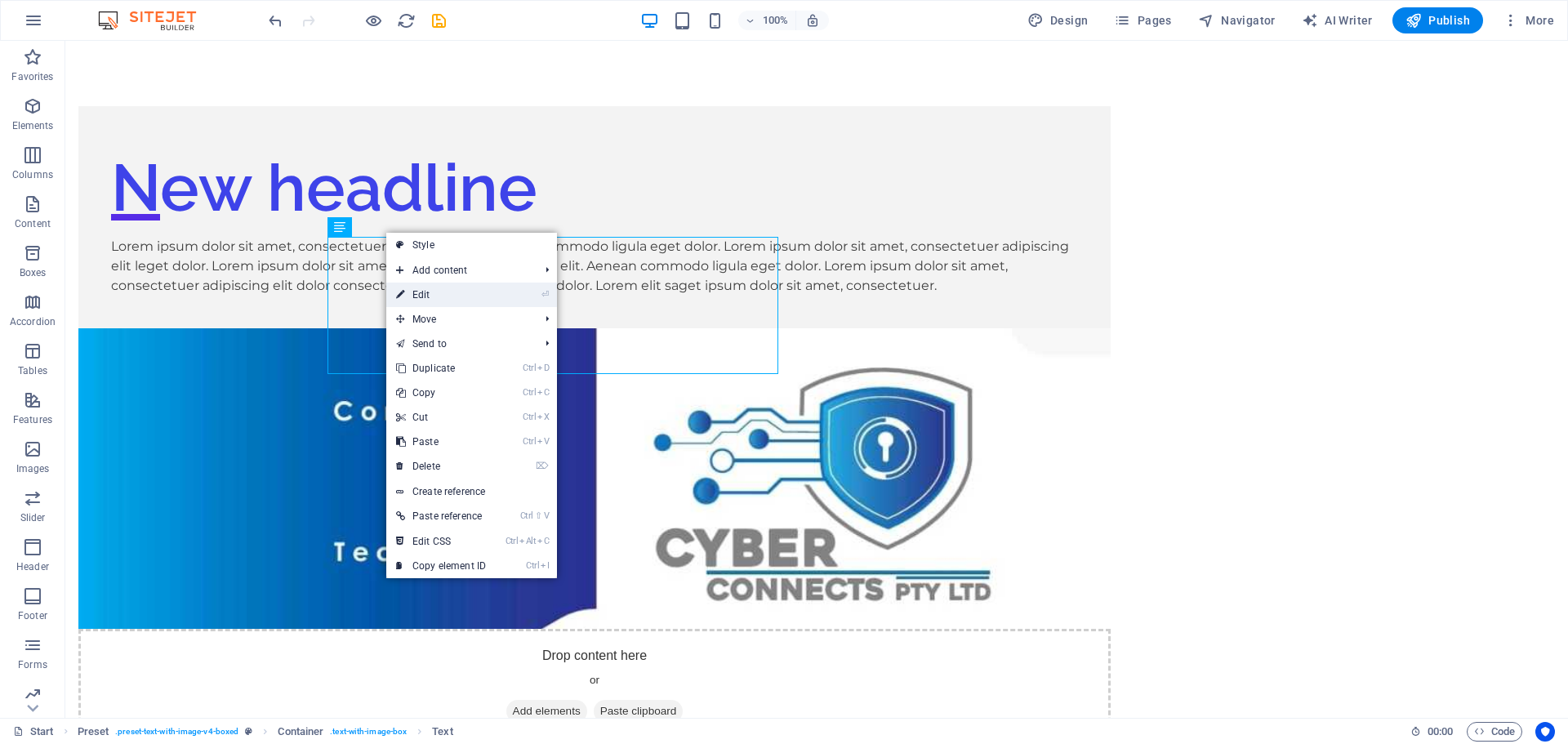
click at [440, 298] on link "⏎ Edit" at bounding box center [441, 295] width 109 height 25
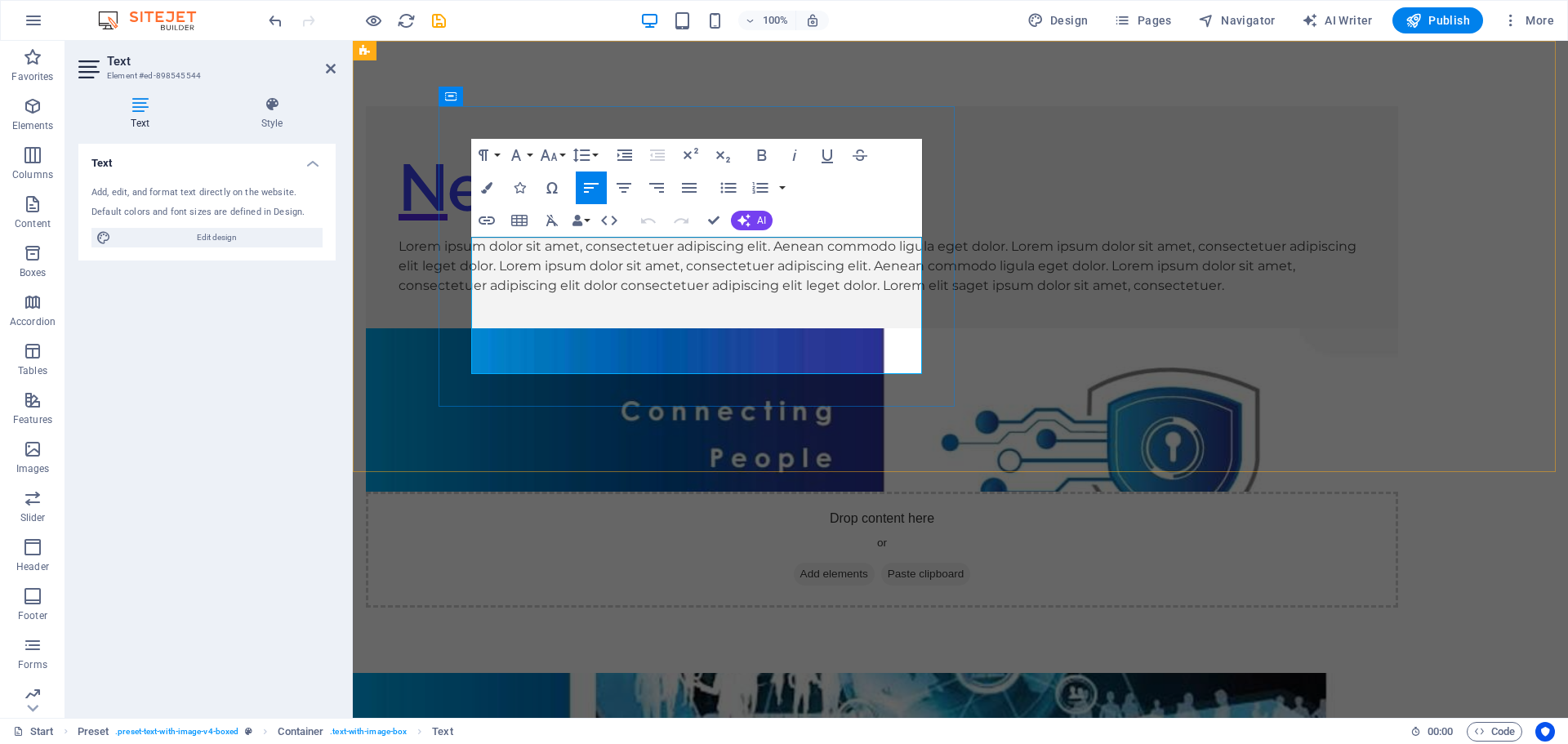
click at [616, 295] on p "Lorem ipsum dolor sit amet, consectetuer adipiscing elit. Aenean commodo ligula…" at bounding box center [882, 266] width 967 height 58
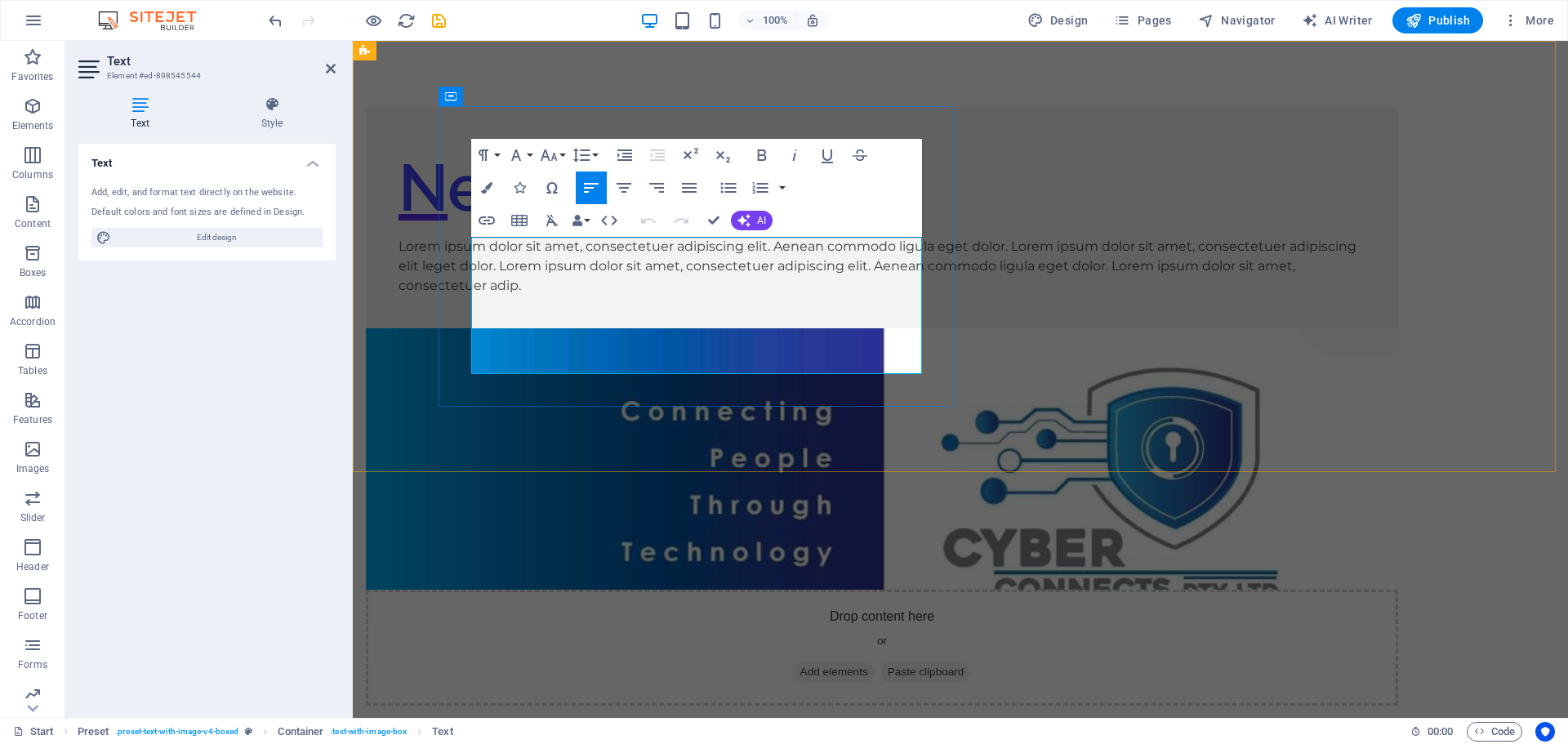
click at [599, 317] on div "New headline Lorem ipsum dolor sit amet, consectetuer adipiscing elit. Aenean c…" at bounding box center [882, 218] width 1032 height 222
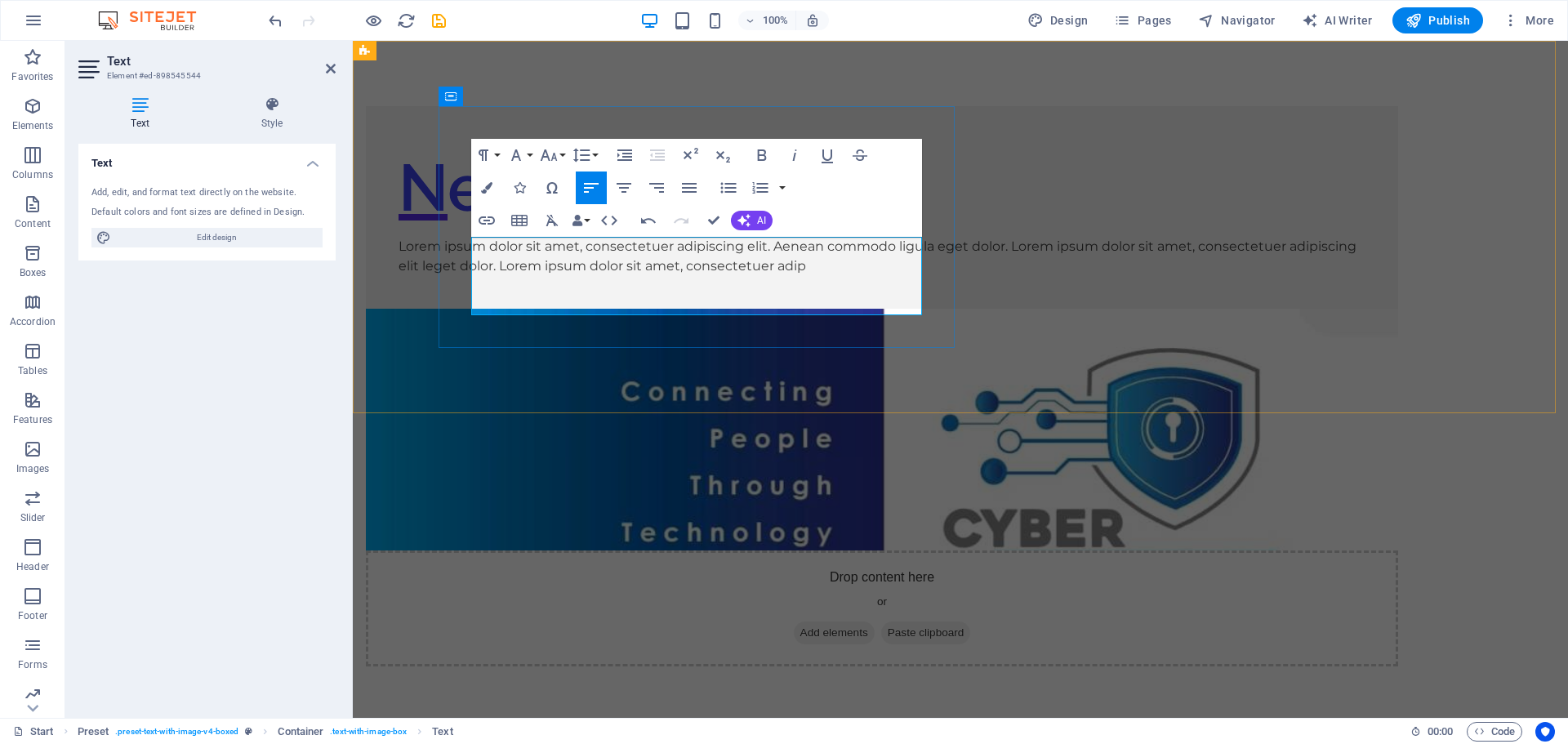
click at [868, 287] on div "New headline Lorem ipsum dolor sit amet, consectetuer adipiscing elit. Aenean c…" at bounding box center [882, 207] width 1032 height 202
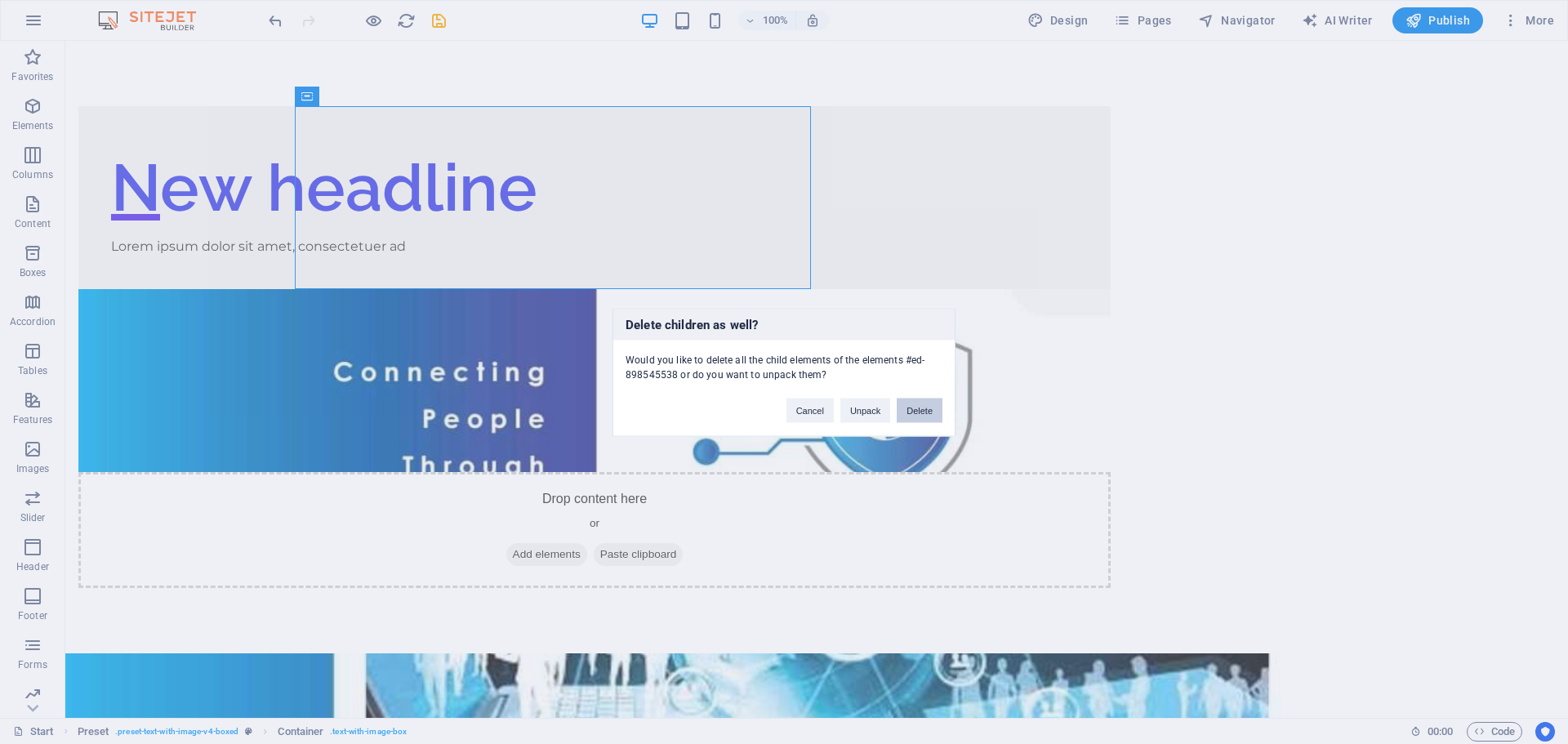
click at [903, 411] on button "Delete" at bounding box center [919, 410] width 46 height 25
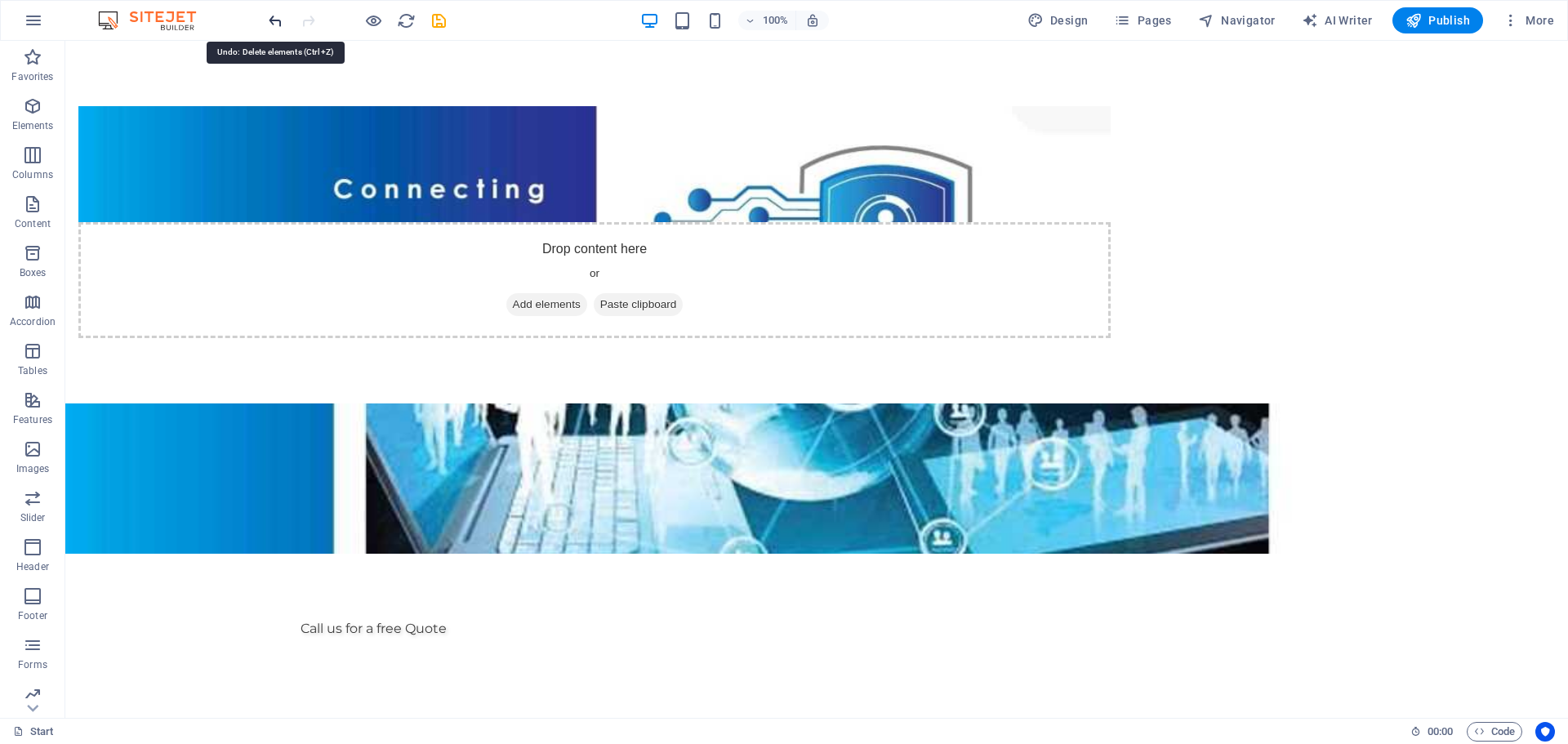
click at [273, 21] on icon "undo" at bounding box center [276, 21] width 19 height 19
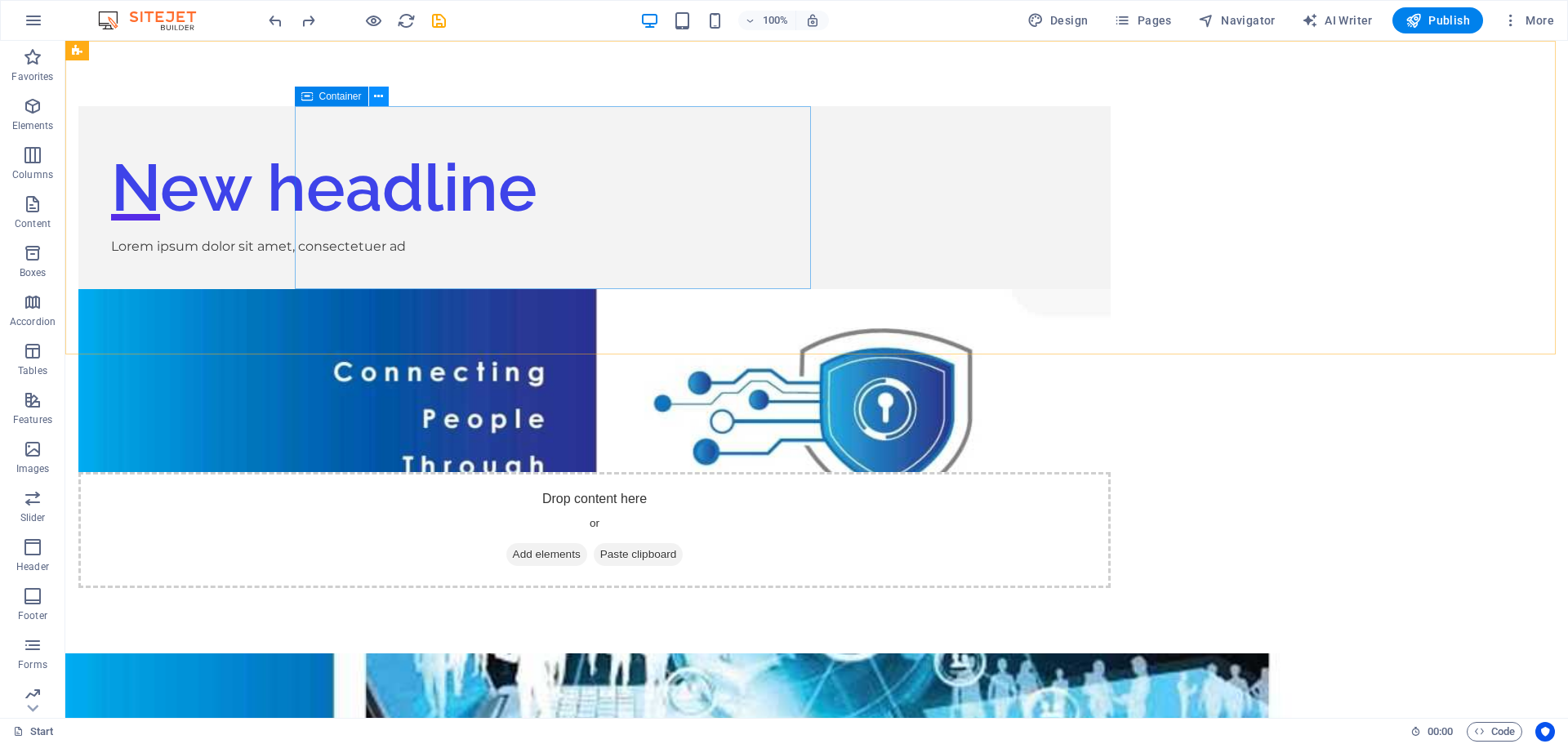
click at [377, 93] on icon at bounding box center [378, 97] width 9 height 17
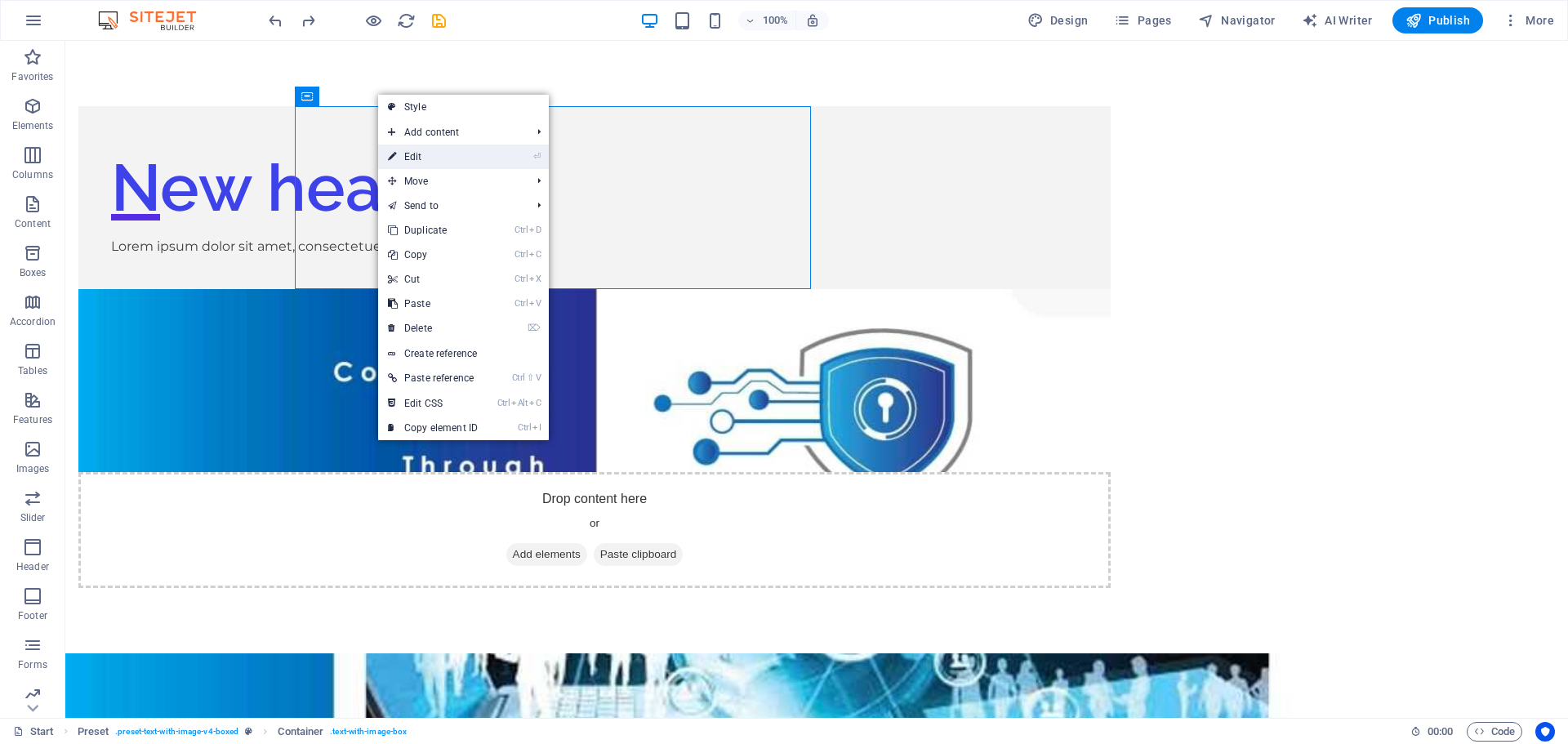
click at [426, 154] on link "⏎ Edit" at bounding box center [432, 157] width 109 height 25
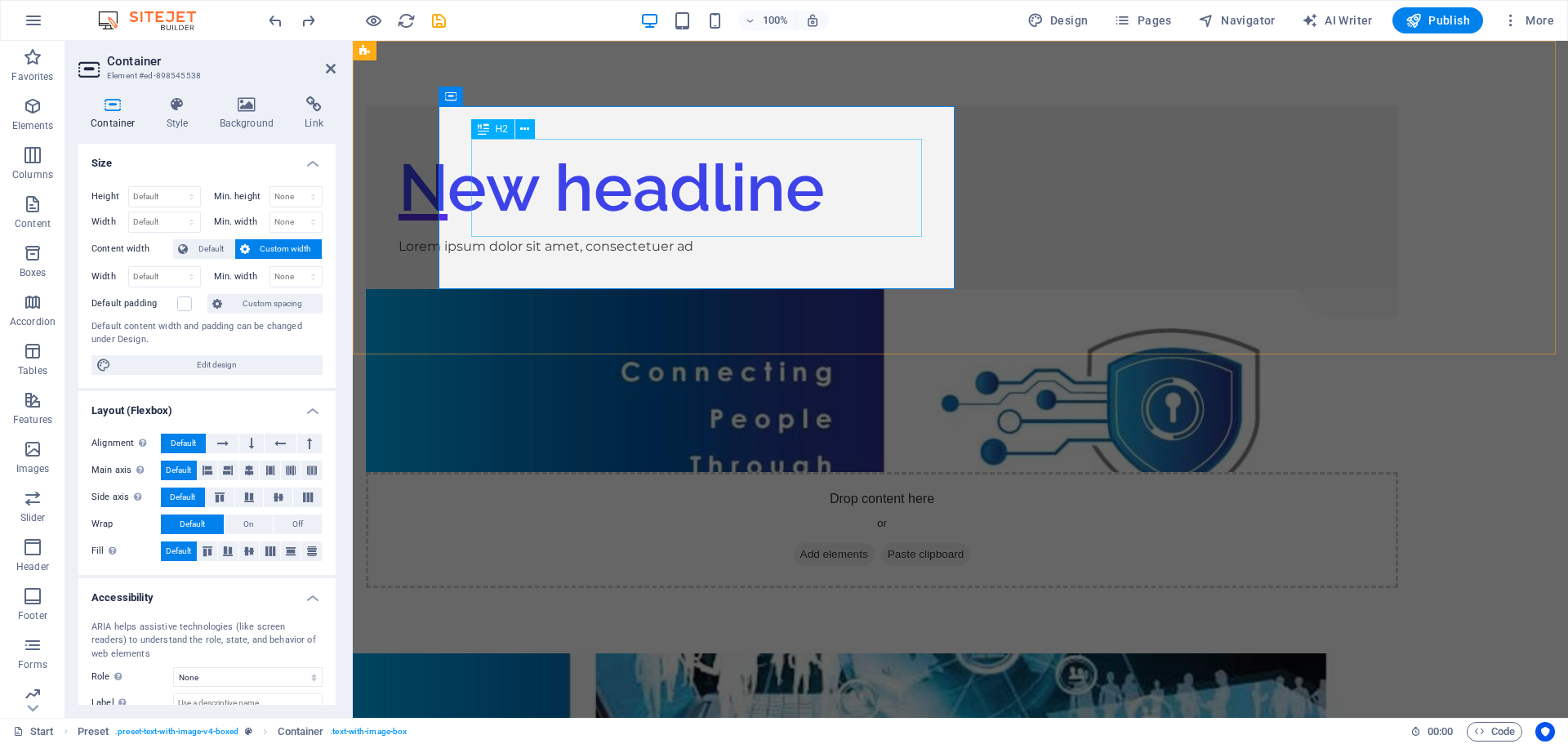
click at [525, 216] on div "New headline" at bounding box center [882, 188] width 967 height 98
click at [549, 237] on div "Text" at bounding box center [511, 227] width 80 height 20
click at [1062, 244] on div "New headline Lorem ipsum dolor sit amet, consectetuer ad" at bounding box center [882, 198] width 1032 height 183
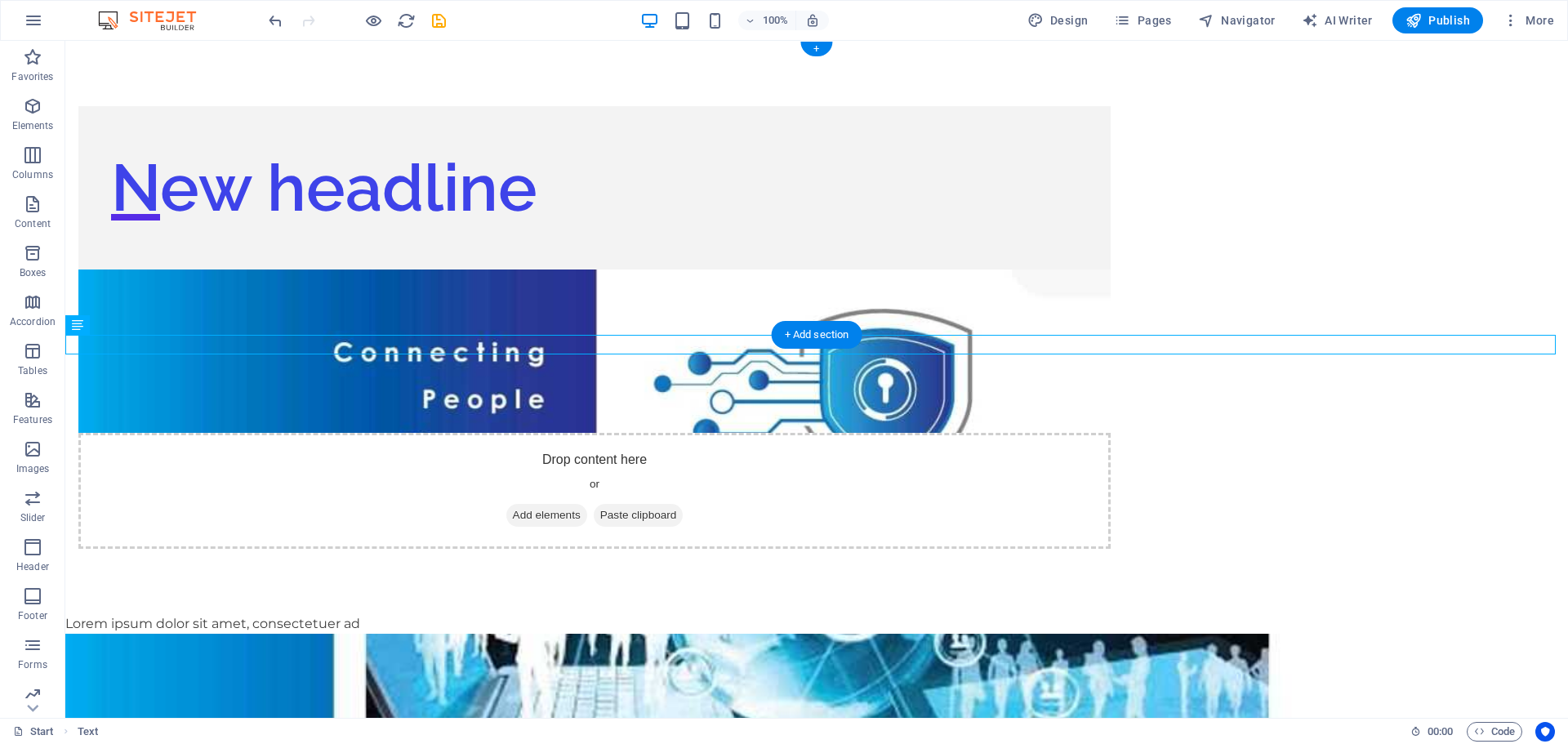
click at [735, 240] on div "New headline" at bounding box center [594, 188] width 1032 height 163
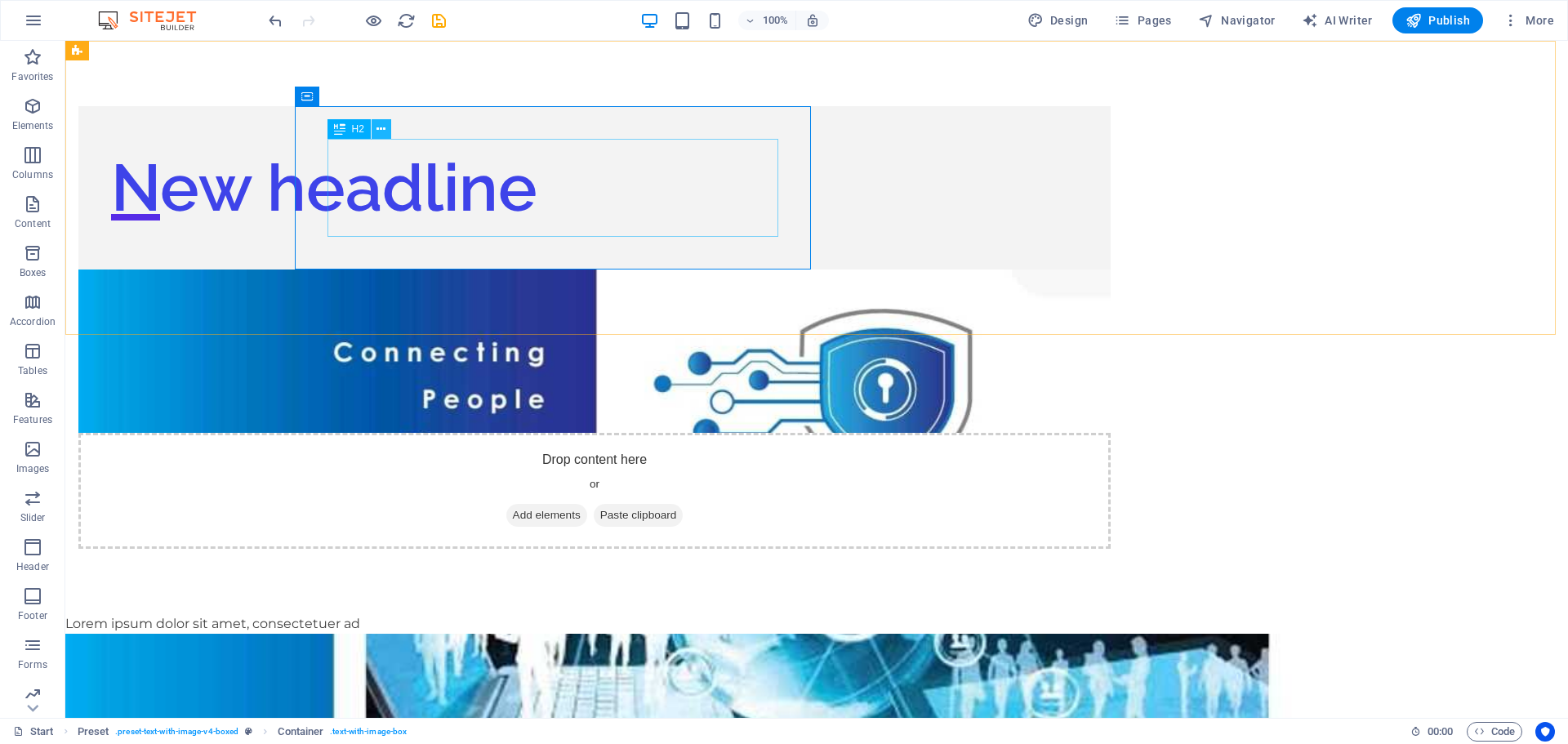
click at [378, 128] on icon at bounding box center [380, 129] width 9 height 17
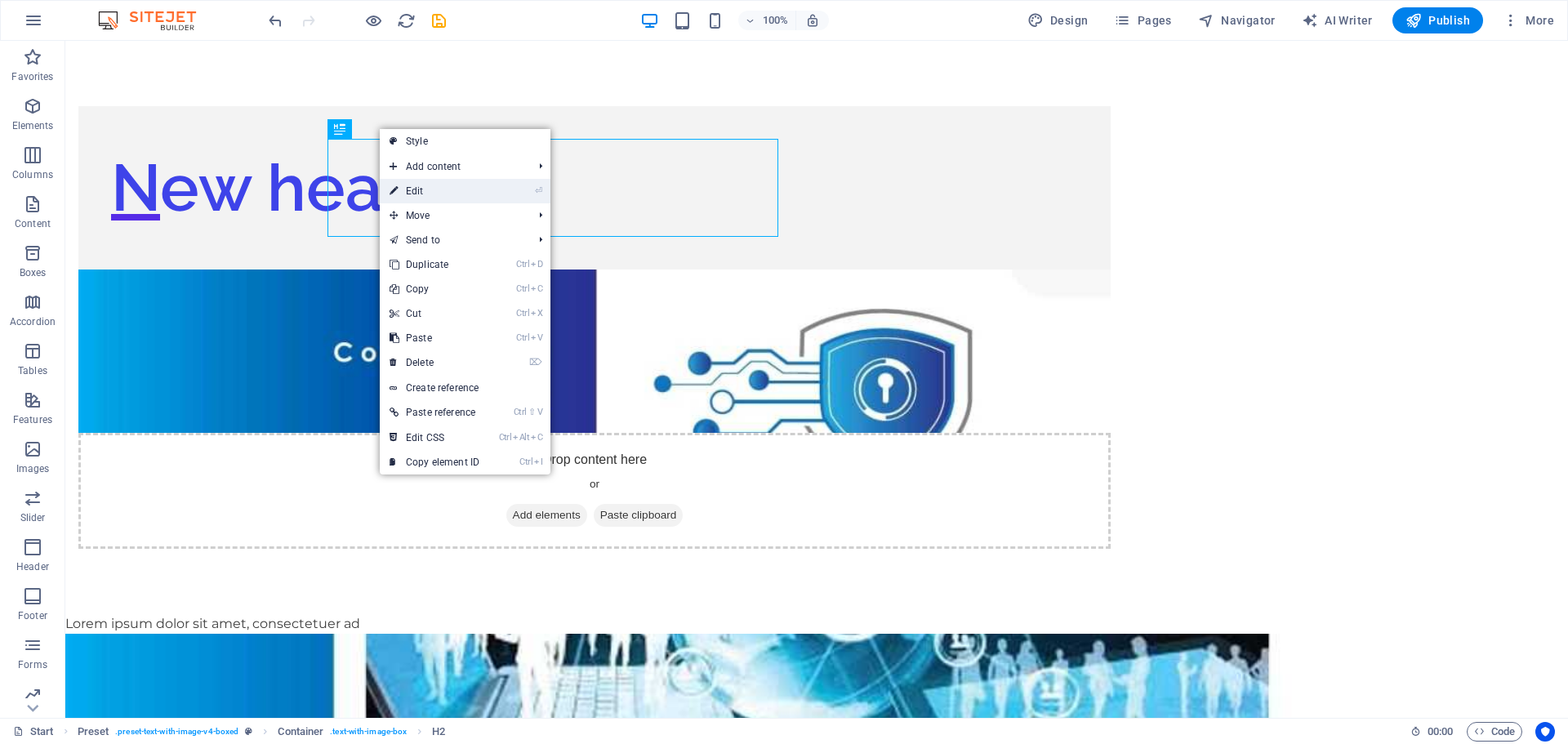
drag, startPoint x: 419, startPoint y: 183, endPoint x: 69, endPoint y: 143, distance: 352.3
click at [419, 183] on link "⏎ Edit" at bounding box center [434, 192] width 109 height 25
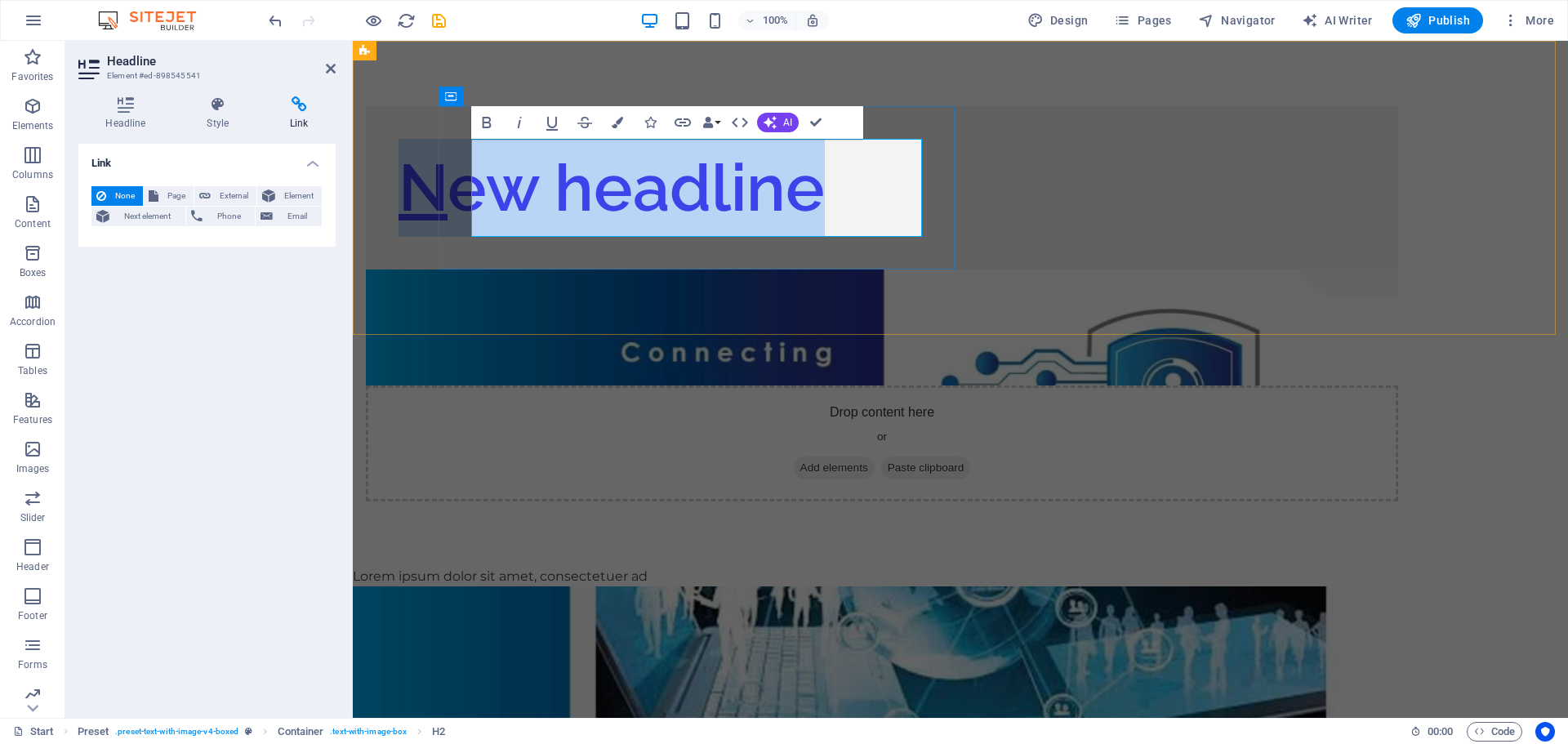
click at [530, 213] on h2 "New headline" at bounding box center [882, 188] width 967 height 98
click at [896, 203] on h2 "New headline" at bounding box center [882, 188] width 967 height 98
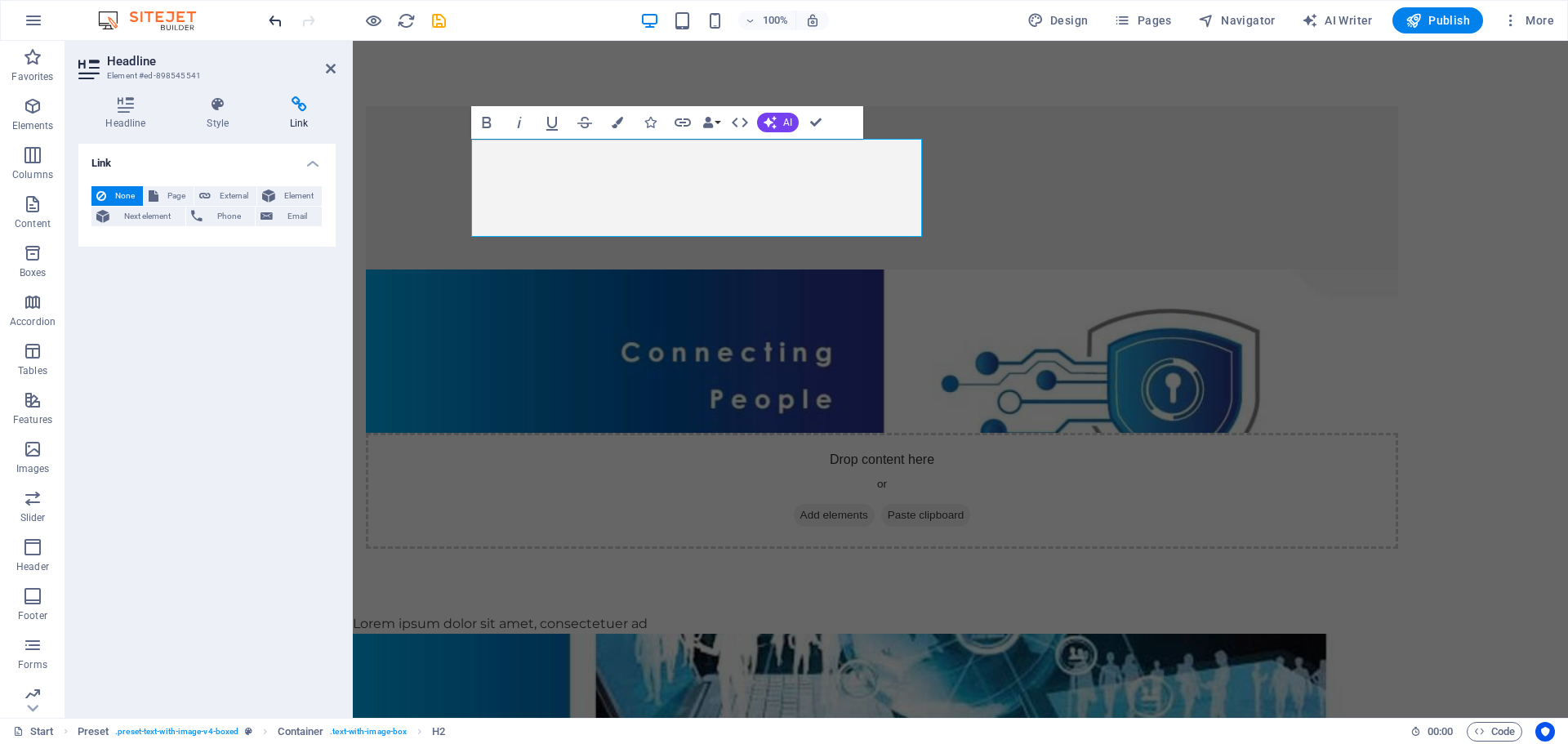
click at [268, 18] on icon "undo" at bounding box center [276, 21] width 19 height 19
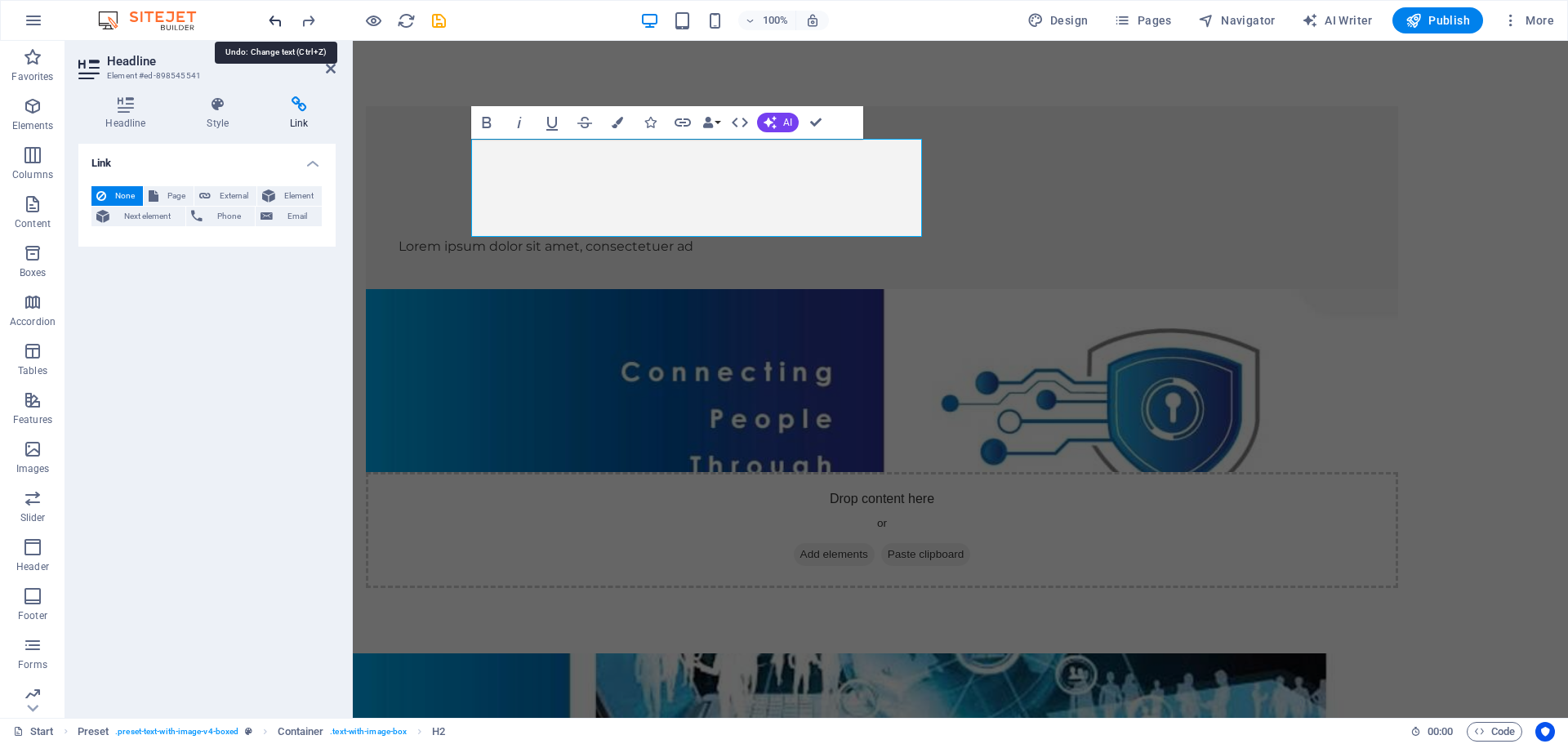
click at [268, 18] on icon "undo" at bounding box center [276, 21] width 19 height 19
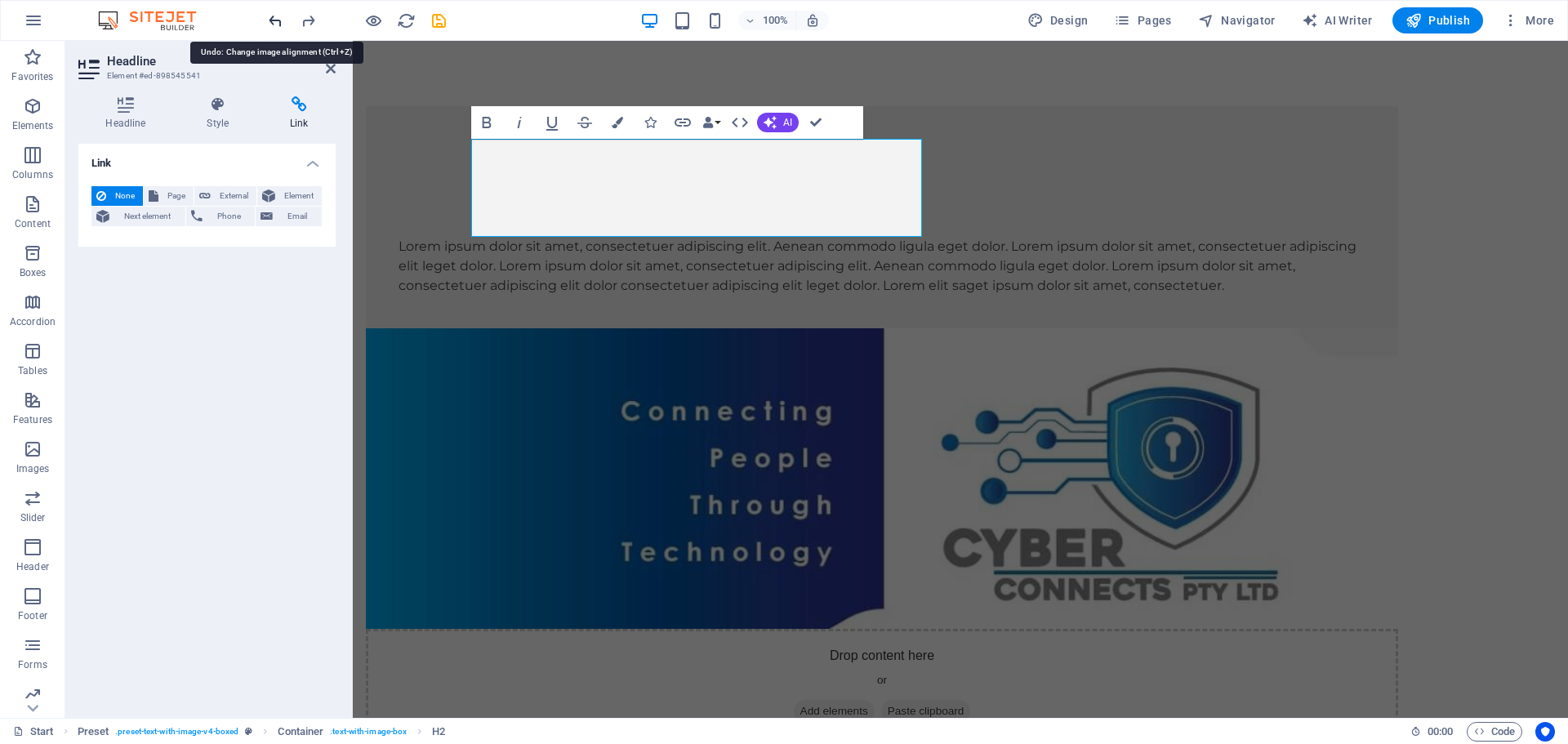
click at [268, 18] on icon "undo" at bounding box center [276, 21] width 19 height 19
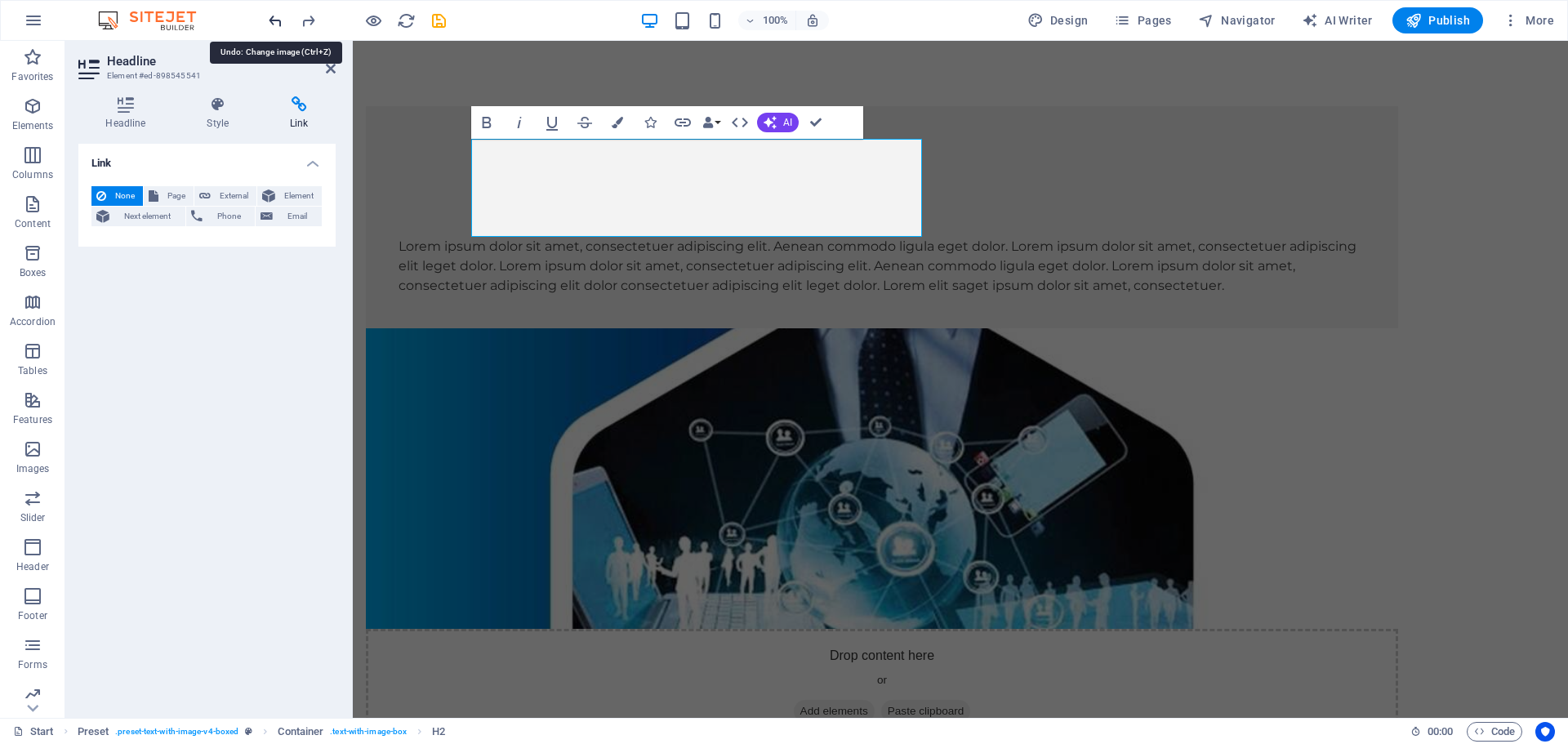
click at [268, 18] on icon "undo" at bounding box center [276, 21] width 19 height 19
click at [267, 18] on icon "undo" at bounding box center [276, 21] width 19 height 19
click at [270, 265] on div "Headline Style Link Settings Level H1 H2 H3 H4 H5 H6 Alignment Default colors a…" at bounding box center [207, 401] width 257 height 609
click at [277, 24] on icon "undo" at bounding box center [276, 21] width 19 height 19
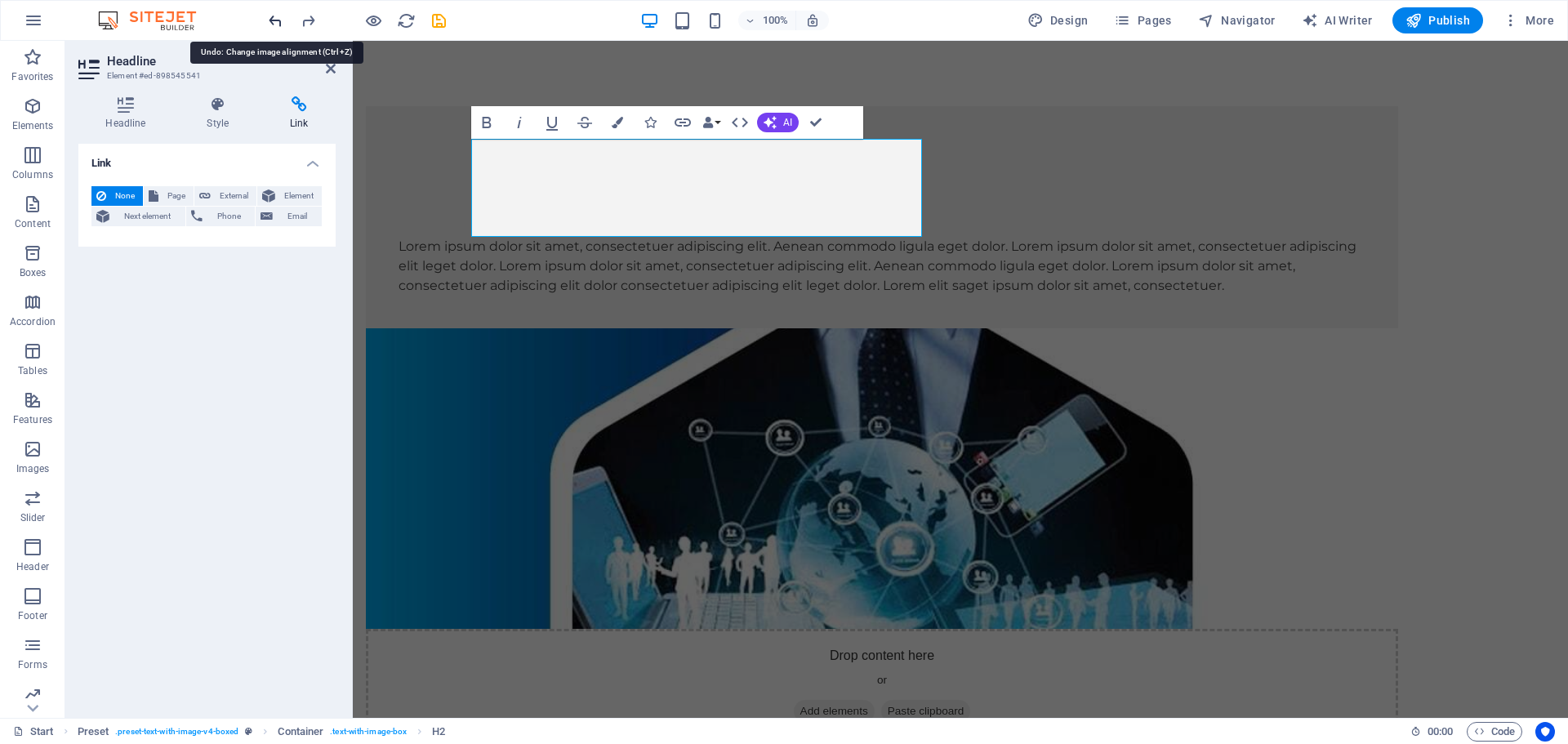
click at [275, 19] on icon "undo" at bounding box center [276, 21] width 19 height 19
click at [606, 295] on div "Lorem ipsum dolor sit amet, consectetuer adipiscing elit. Aenean commodo ligula…" at bounding box center [882, 266] width 967 height 58
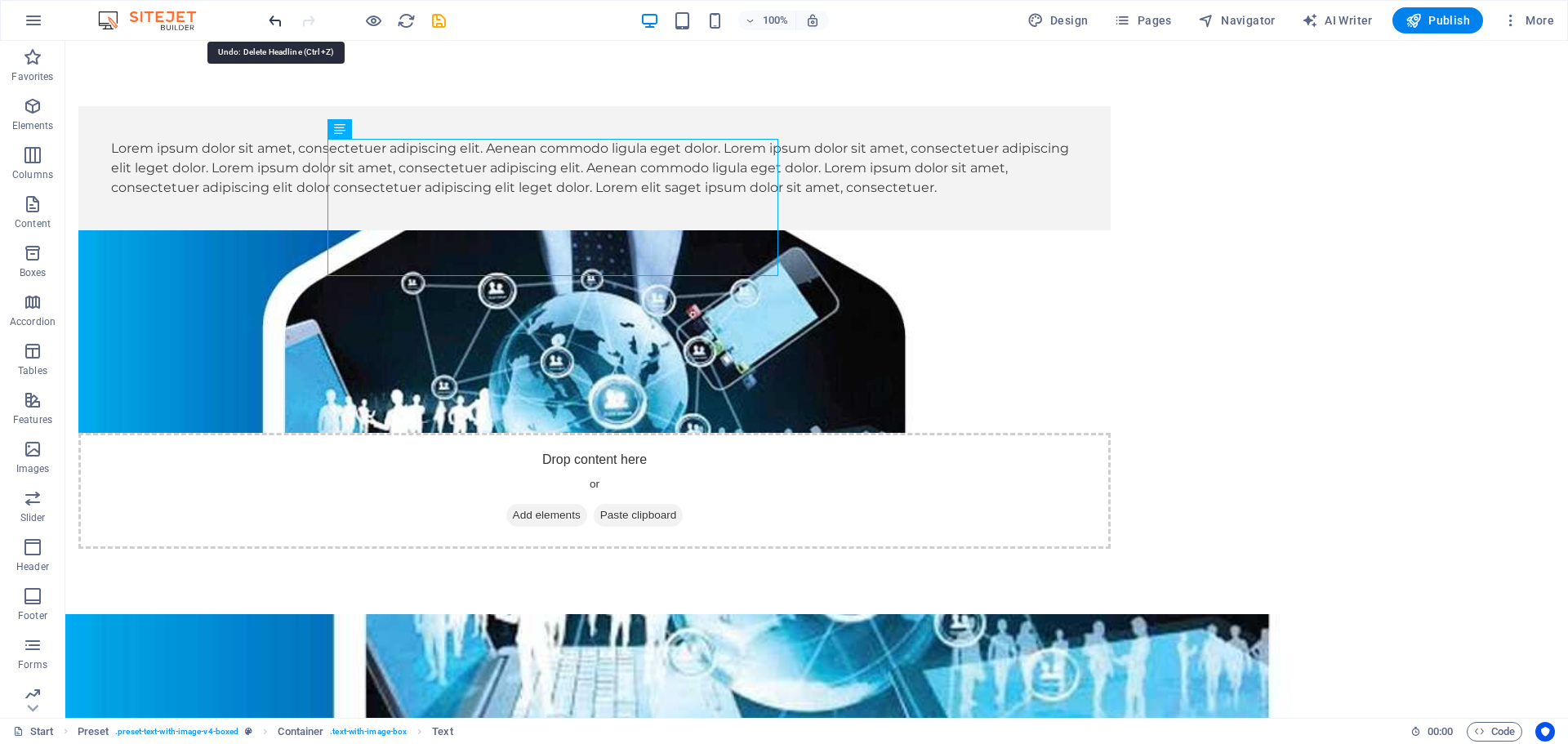
click at [274, 25] on icon "undo" at bounding box center [276, 21] width 19 height 19
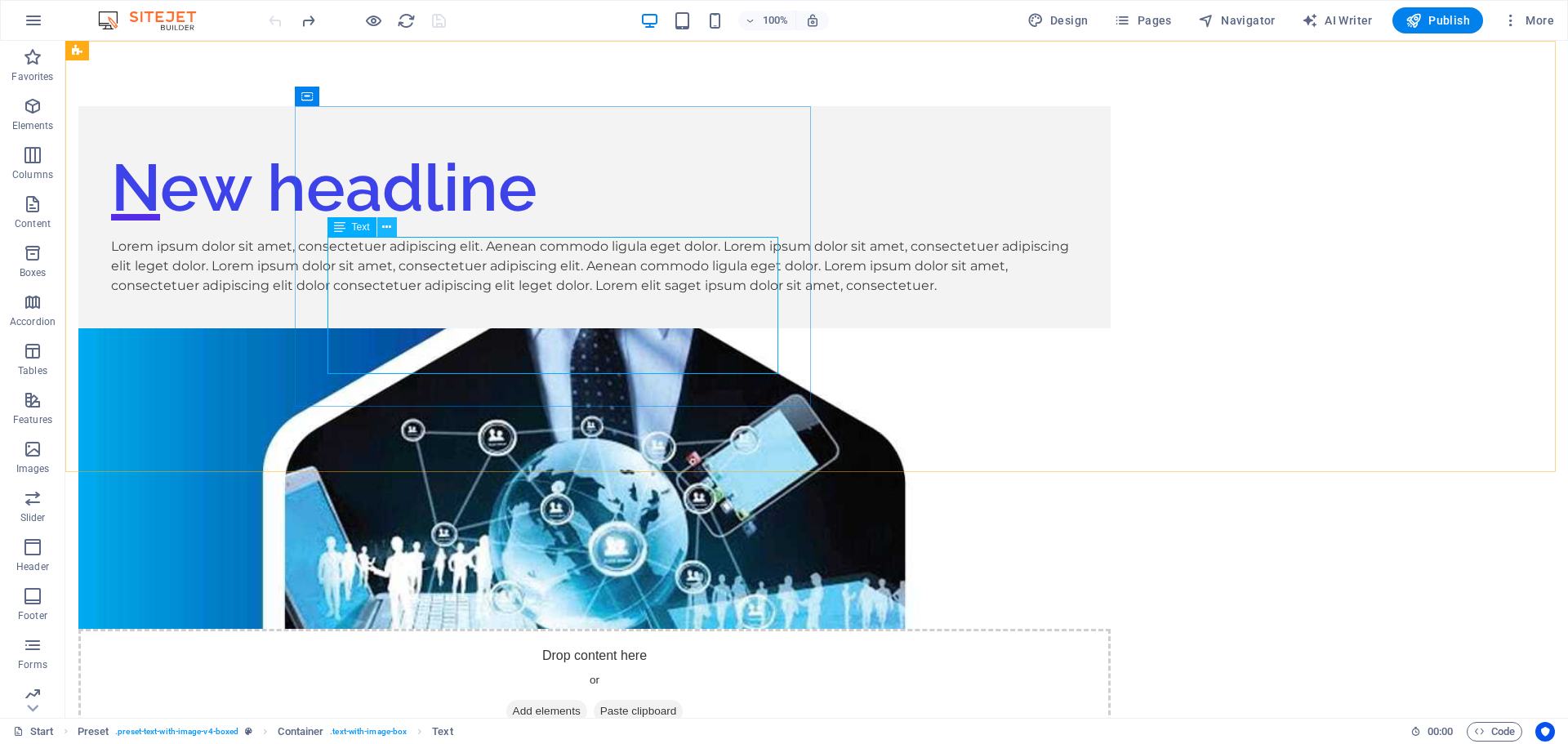
click at [382, 225] on icon at bounding box center [386, 227] width 9 height 17
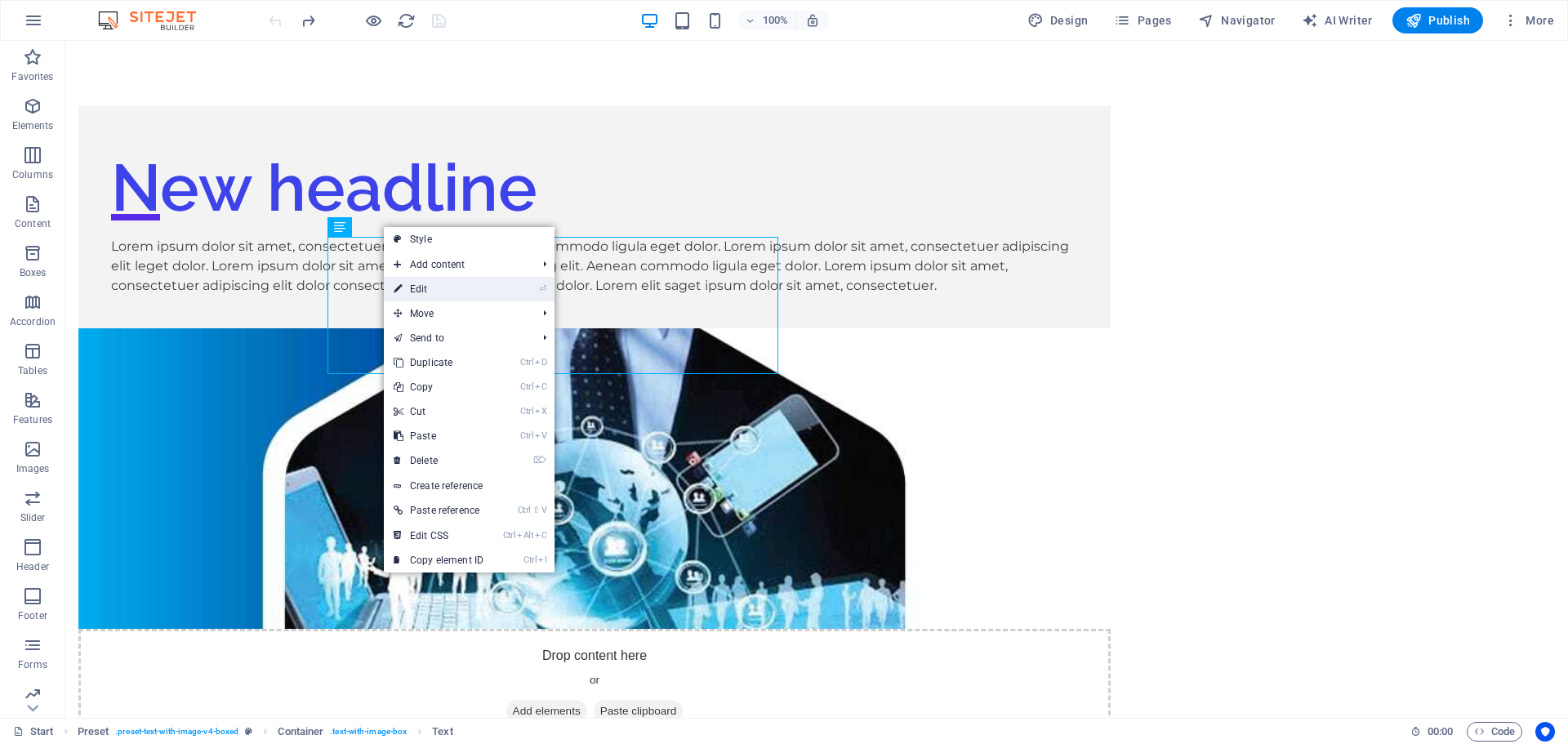
click at [427, 294] on link "⏎ Edit" at bounding box center [438, 290] width 109 height 25
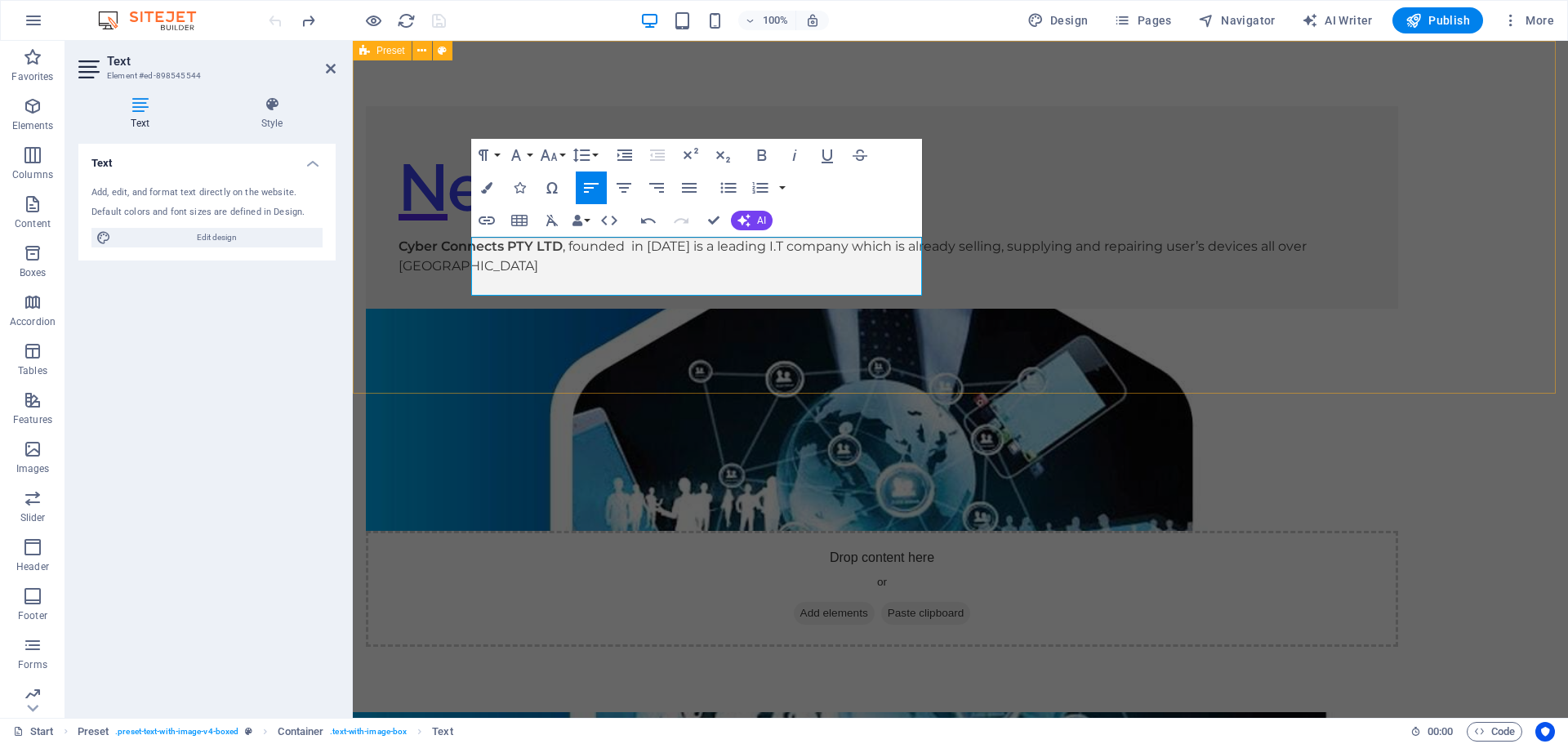
click at [874, 79] on div "New headline Cyber Connects PTY LTD , founded in April 2022 is a leading I.T co…" at bounding box center [960, 377] width 1215 height 671
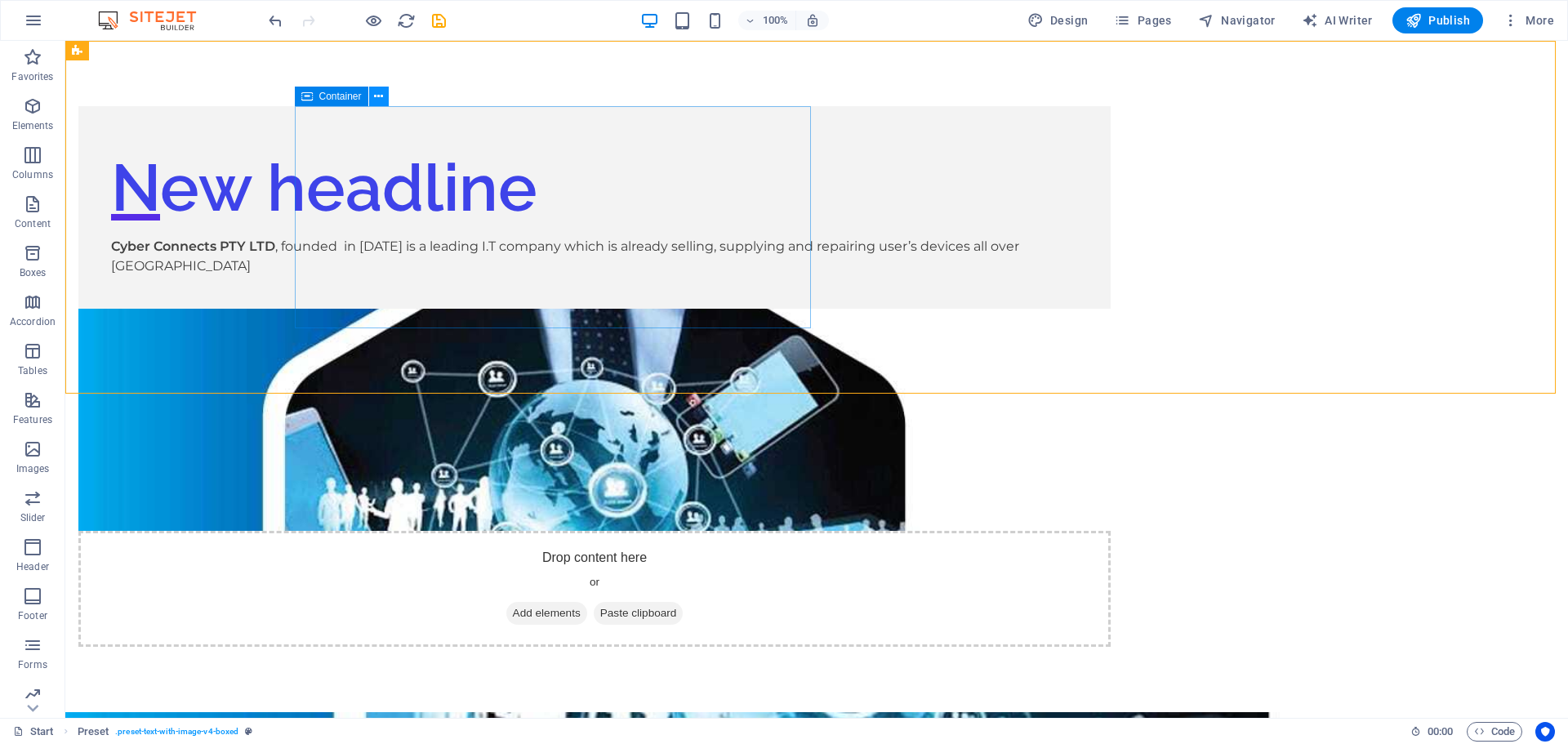
click at [384, 96] on button at bounding box center [379, 96] width 19 height 19
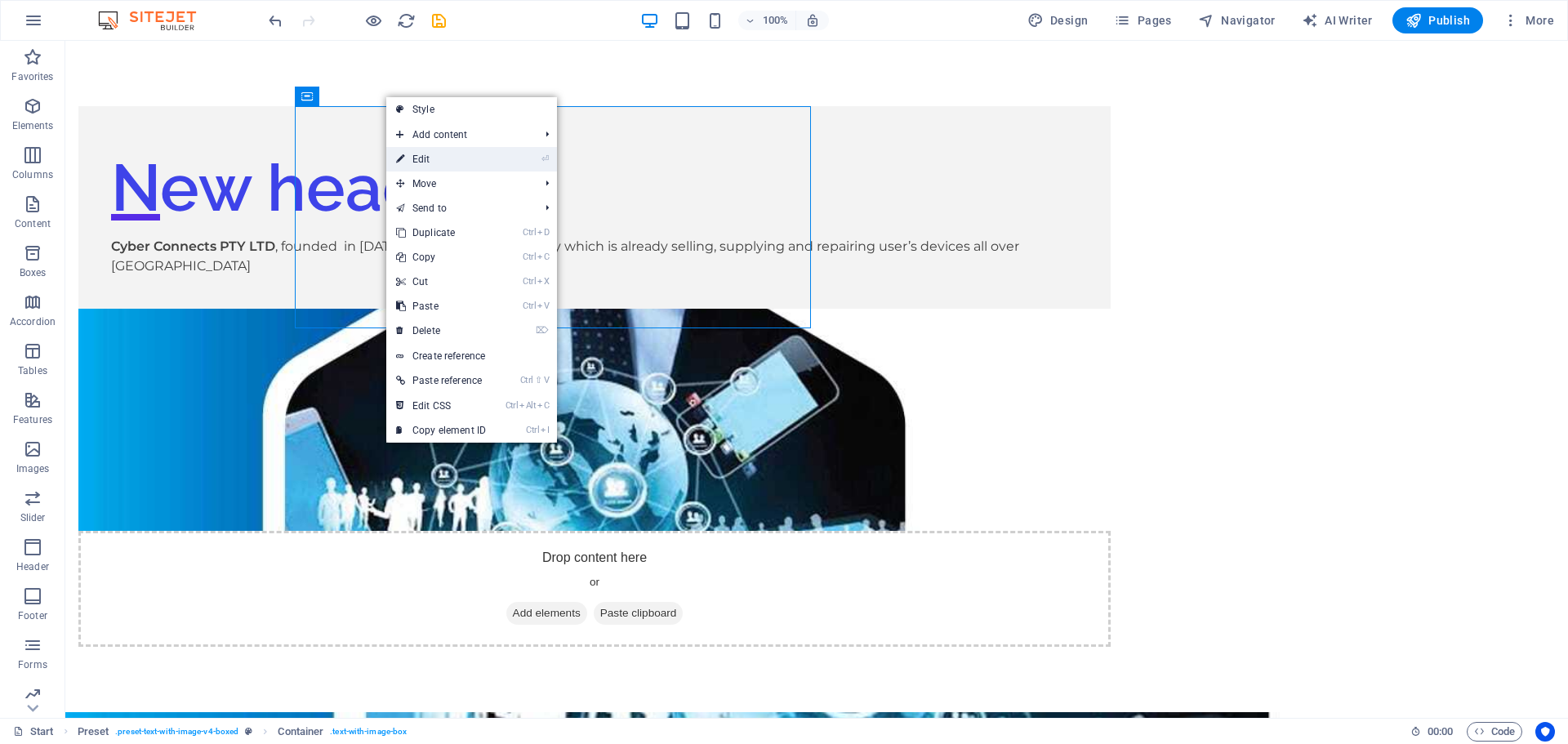
click at [423, 159] on link "⏎ Edit" at bounding box center [441, 159] width 109 height 25
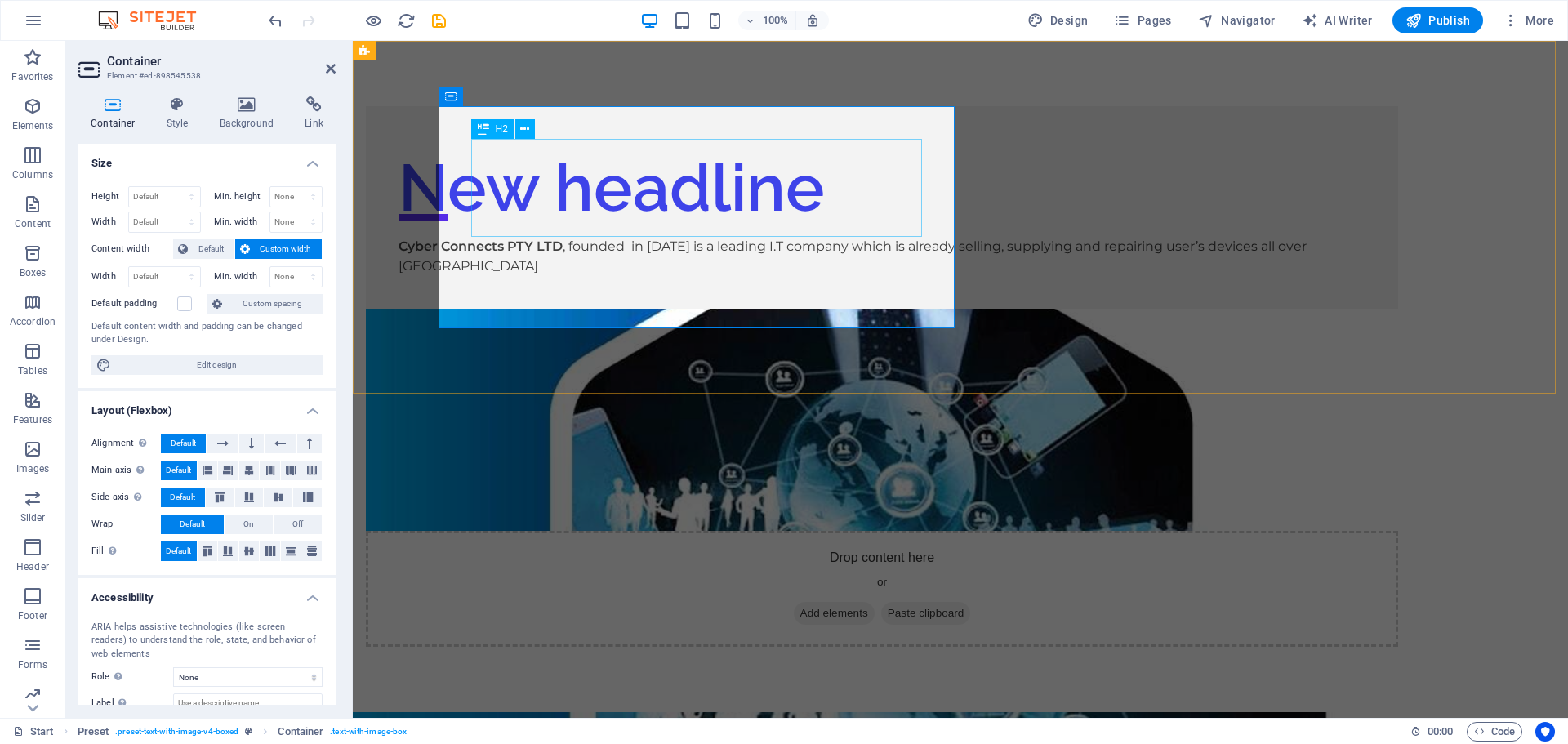
click at [896, 195] on div "New headline" at bounding box center [882, 188] width 967 height 98
click at [888, 185] on div "New headline" at bounding box center [882, 188] width 967 height 98
click at [522, 97] on icon at bounding box center [521, 97] width 9 height 17
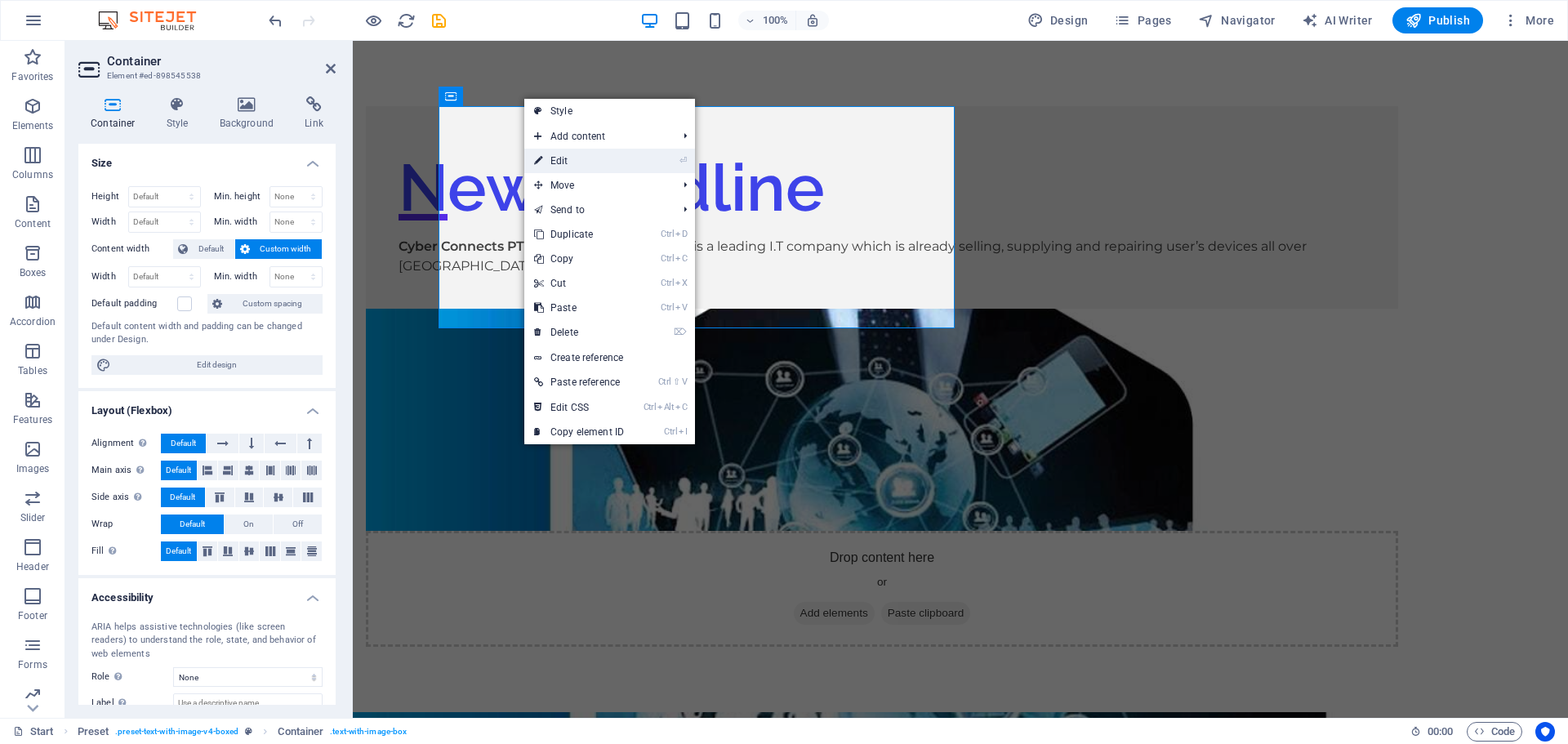
drag, startPoint x: 549, startPoint y: 160, endPoint x: 203, endPoint y: 119, distance: 348.4
click at [549, 160] on link "⏎ Edit" at bounding box center [579, 161] width 109 height 25
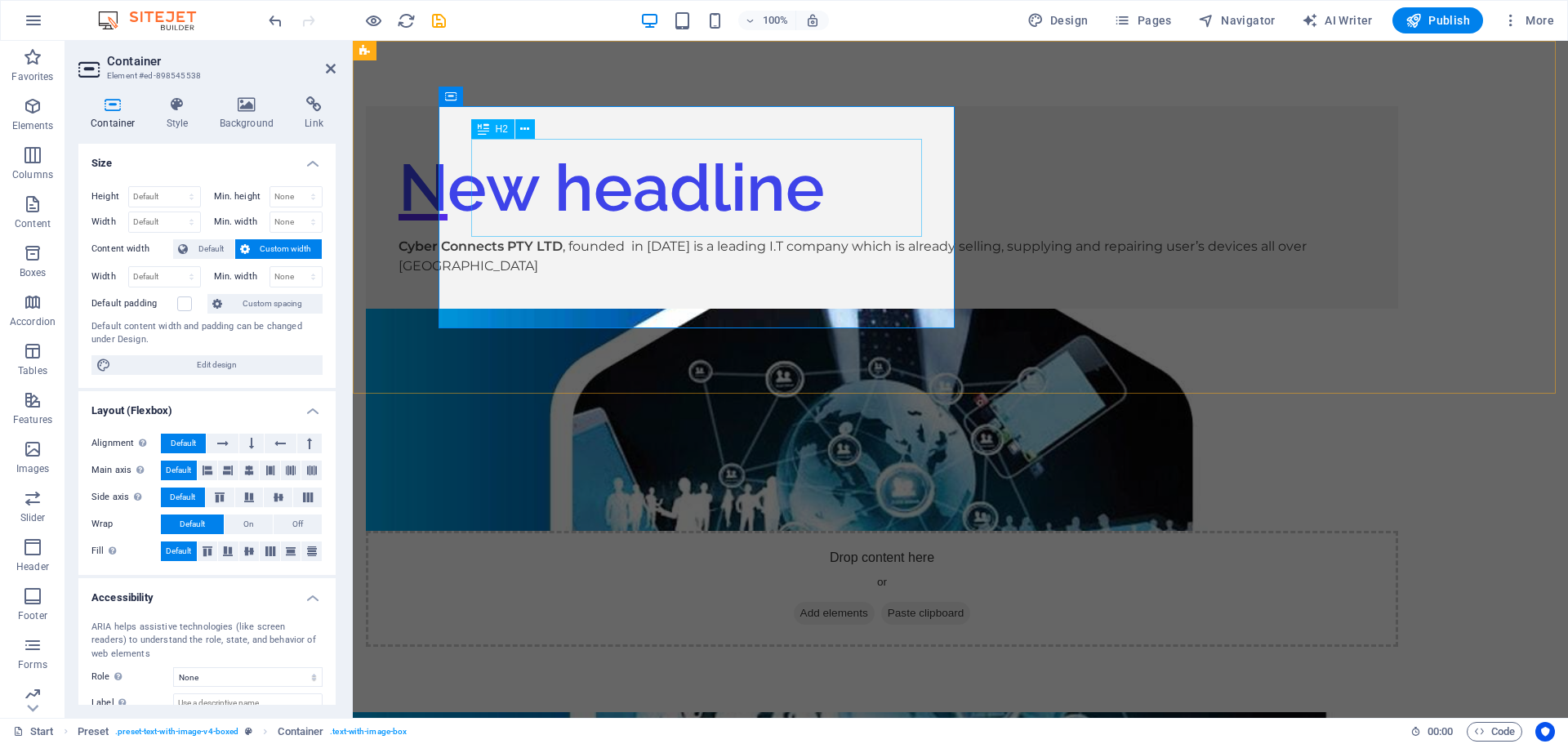
click at [885, 187] on div "New headline" at bounding box center [882, 188] width 967 height 98
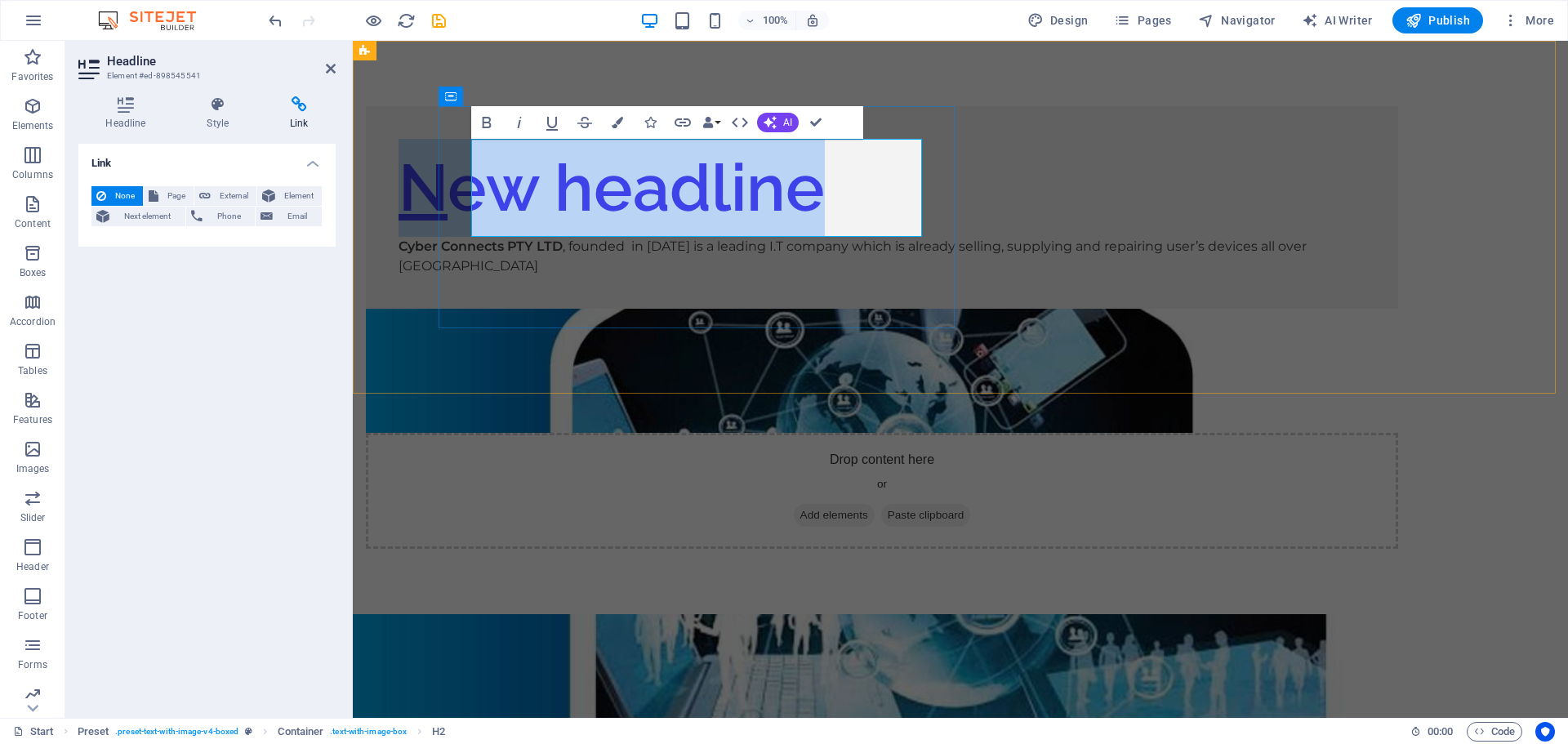
click at [896, 189] on h2 "New headline" at bounding box center [882, 188] width 967 height 98
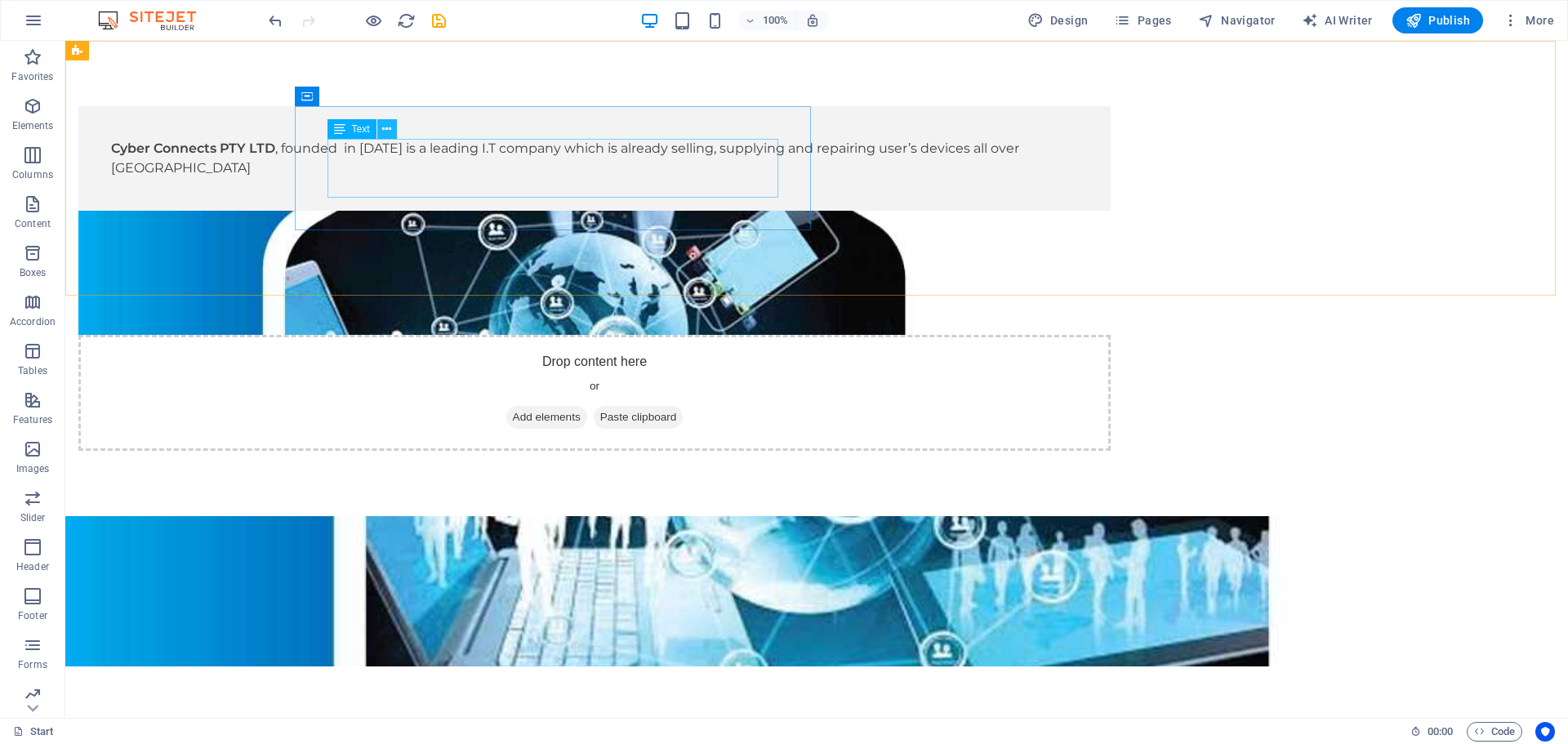
click at [383, 129] on icon at bounding box center [386, 129] width 9 height 17
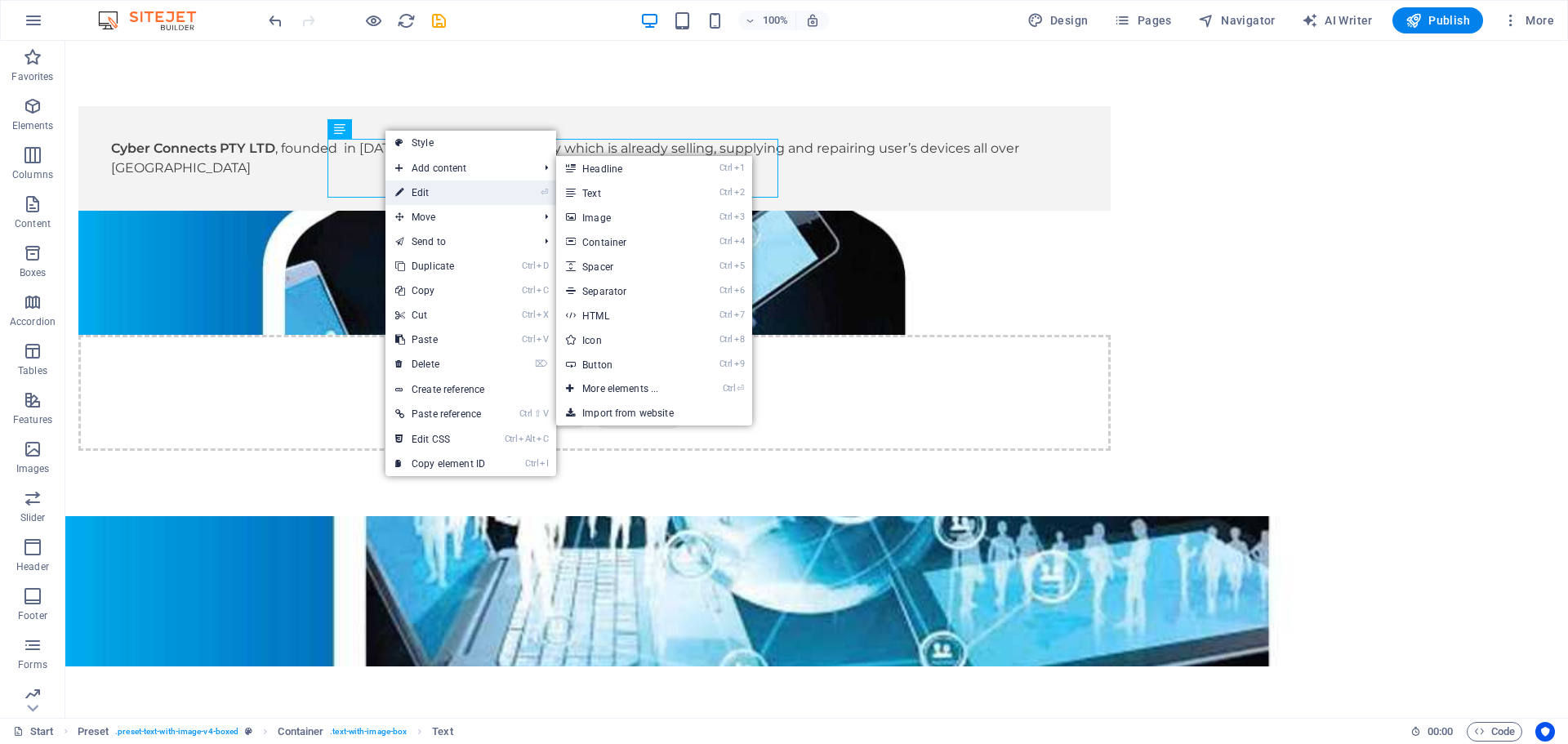
click at [426, 189] on link "⏎ Edit" at bounding box center [440, 193] width 109 height 25
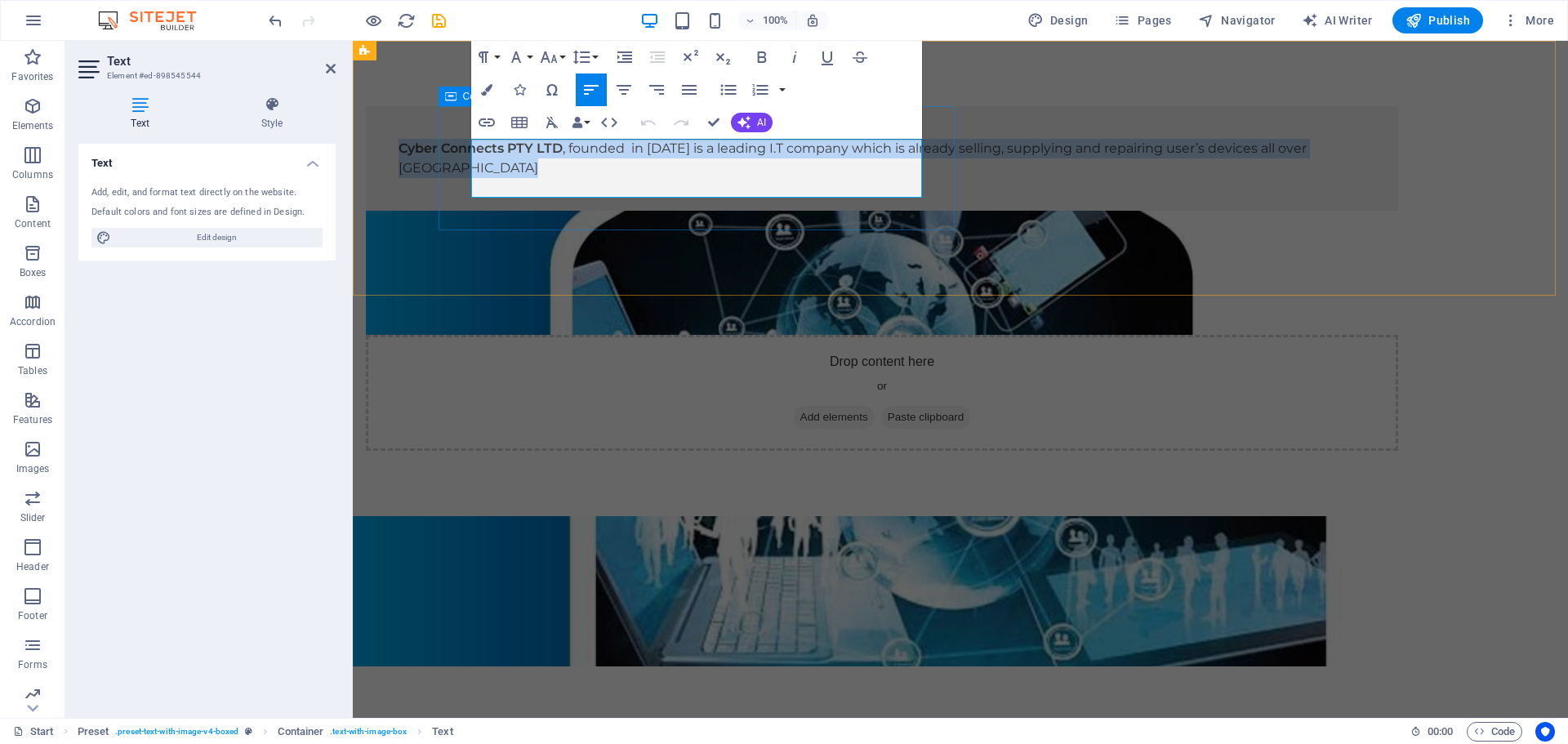
click at [654, 211] on div "Cyber Connects PTY LTD , founded in April 2022 is a leading I.T company which i…" at bounding box center [882, 158] width 1032 height 105
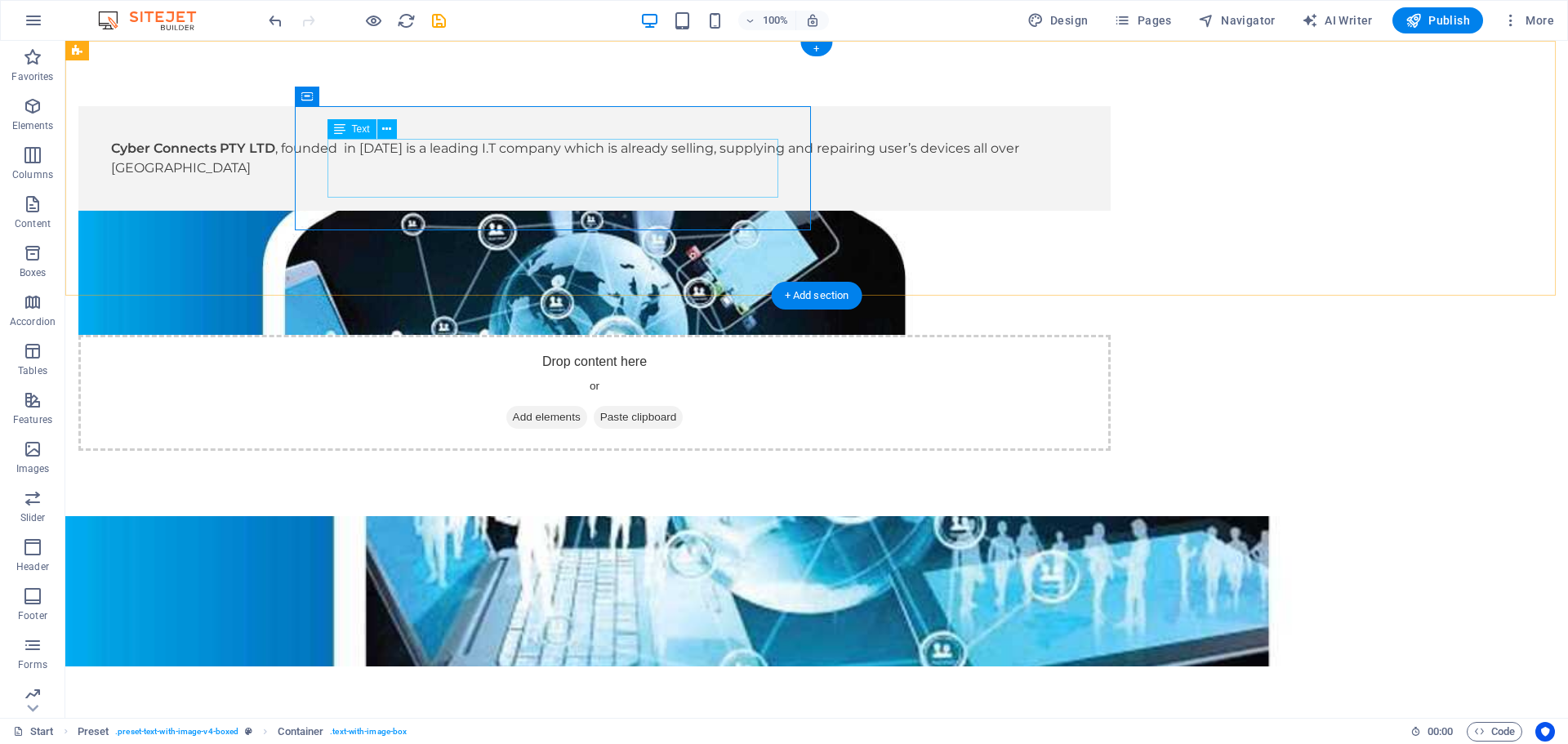
click at [499, 145] on div "Cyber Connects PTY LTD , founded in April 2022 is a leading I.T company which i…" at bounding box center [594, 158] width 967 height 39
click at [377, 97] on icon at bounding box center [378, 97] width 9 height 17
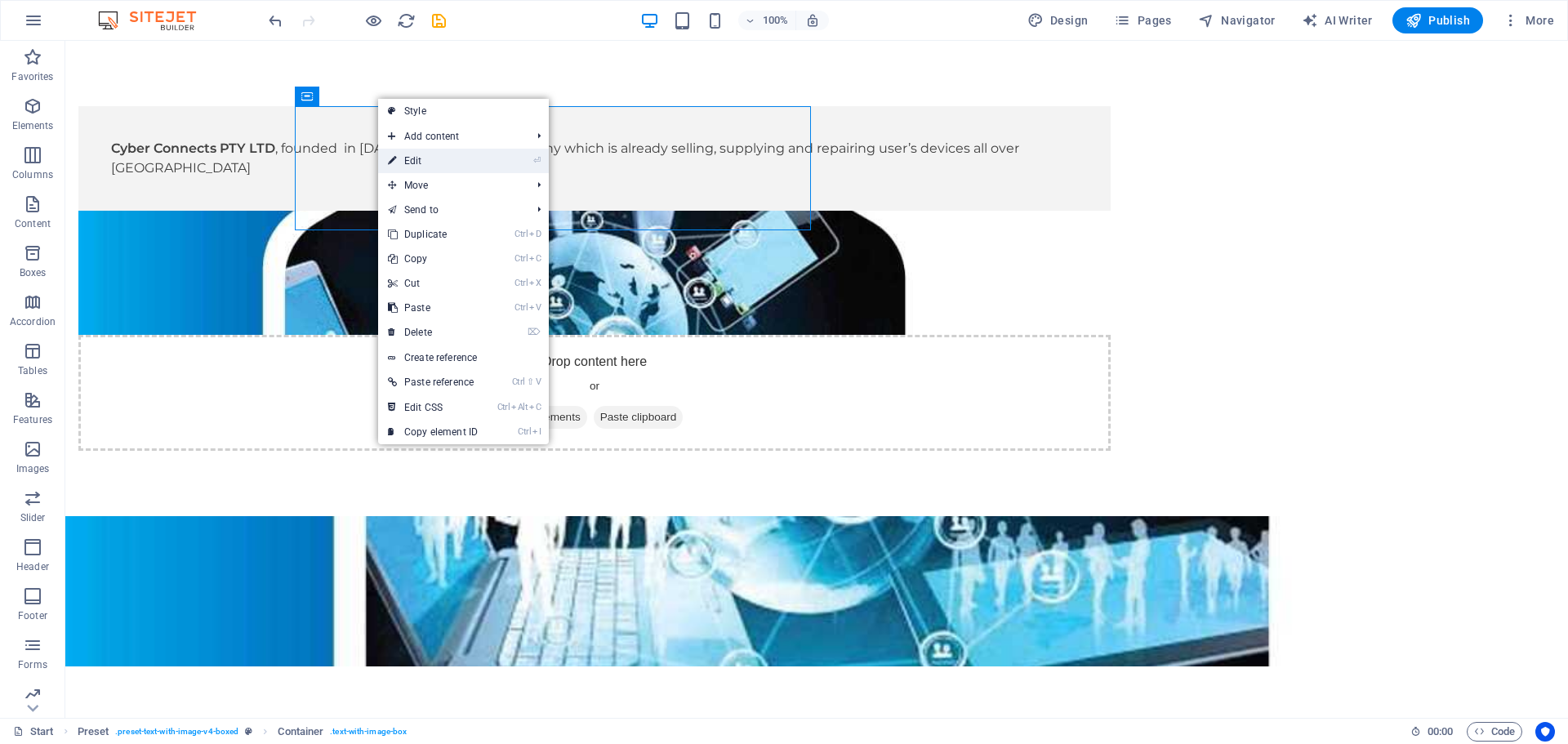
click at [409, 160] on link "⏎ Edit" at bounding box center [432, 161] width 109 height 25
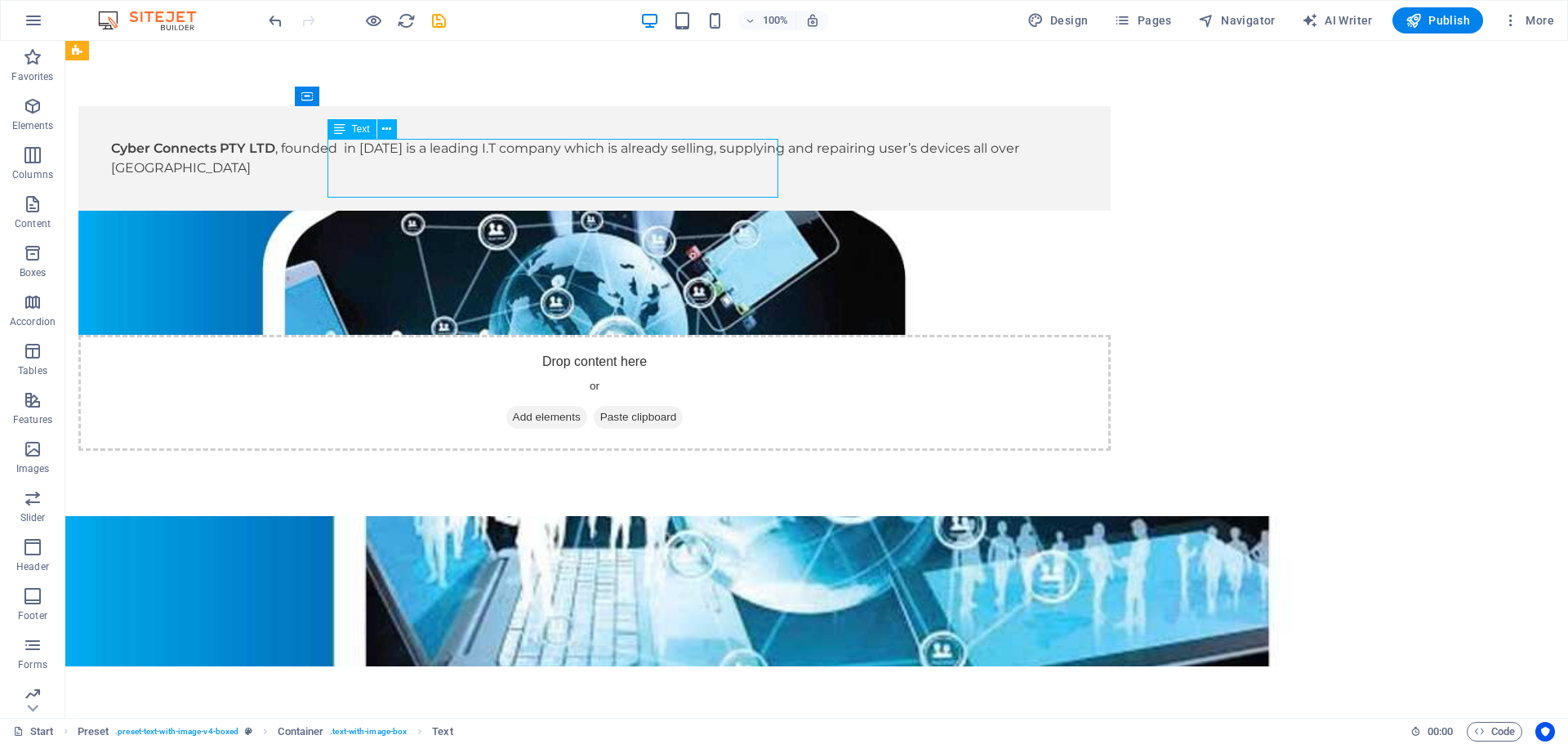
drag, startPoint x: 357, startPoint y: 148, endPoint x: 684, endPoint y: 156, distance: 327.1
click at [684, 156] on div "Cyber Connects PTY LTD , founded in April 2022 is a leading I.T company which i…" at bounding box center [594, 158] width 967 height 39
click at [380, 98] on icon at bounding box center [378, 97] width 9 height 17
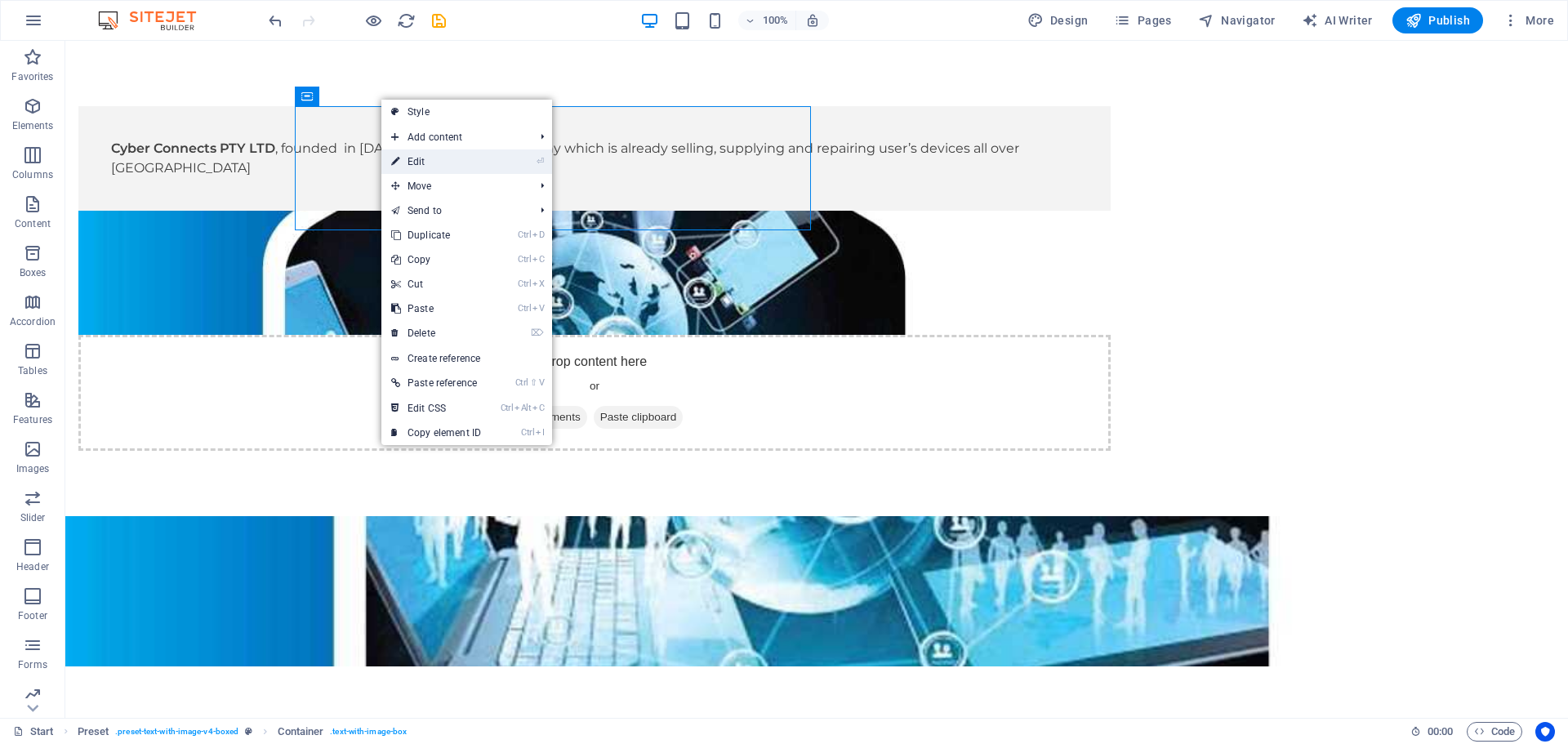
drag, startPoint x: 411, startPoint y: 155, endPoint x: 144, endPoint y: 132, distance: 268.0
click at [411, 155] on link "⏎ Edit" at bounding box center [436, 162] width 109 height 25
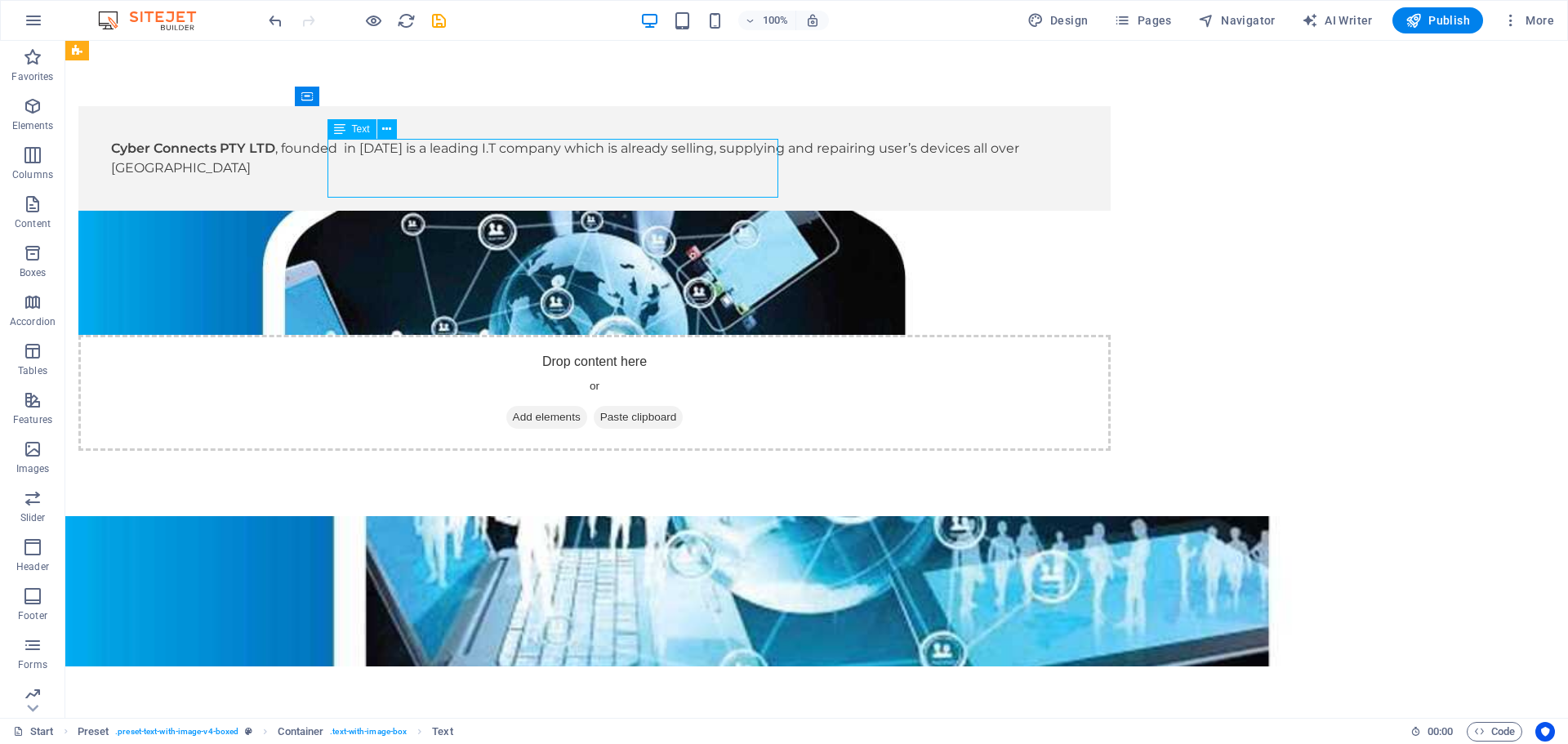
drag, startPoint x: 370, startPoint y: 185, endPoint x: 622, endPoint y: 185, distance: 252.0
click at [622, 178] on div "Cyber Connects PTY LTD , founded in April 2022 is a leading I.T company which i…" at bounding box center [594, 158] width 967 height 39
click at [269, 17] on icon "undo" at bounding box center [276, 21] width 19 height 19
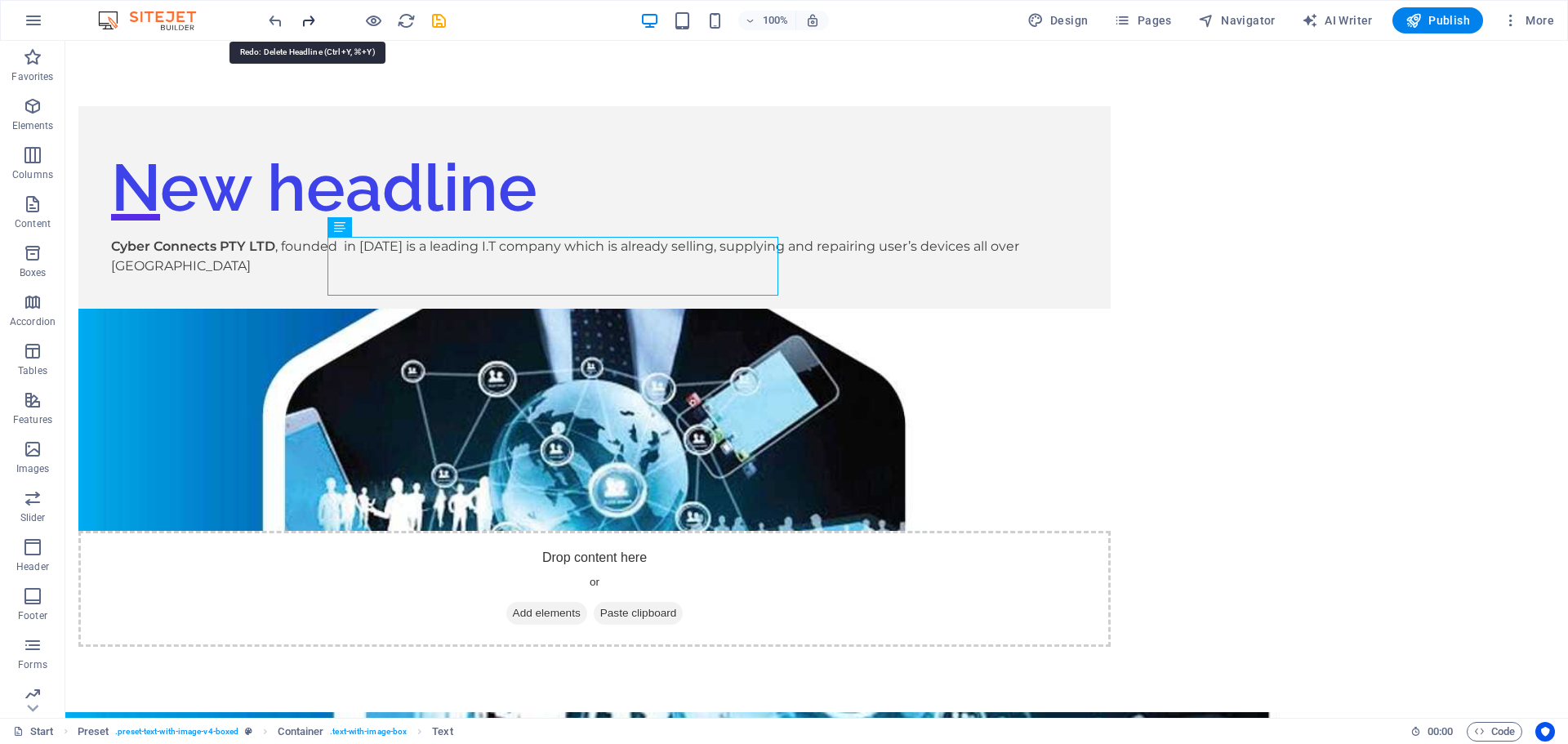
click at [311, 22] on icon "redo" at bounding box center [309, 21] width 19 height 19
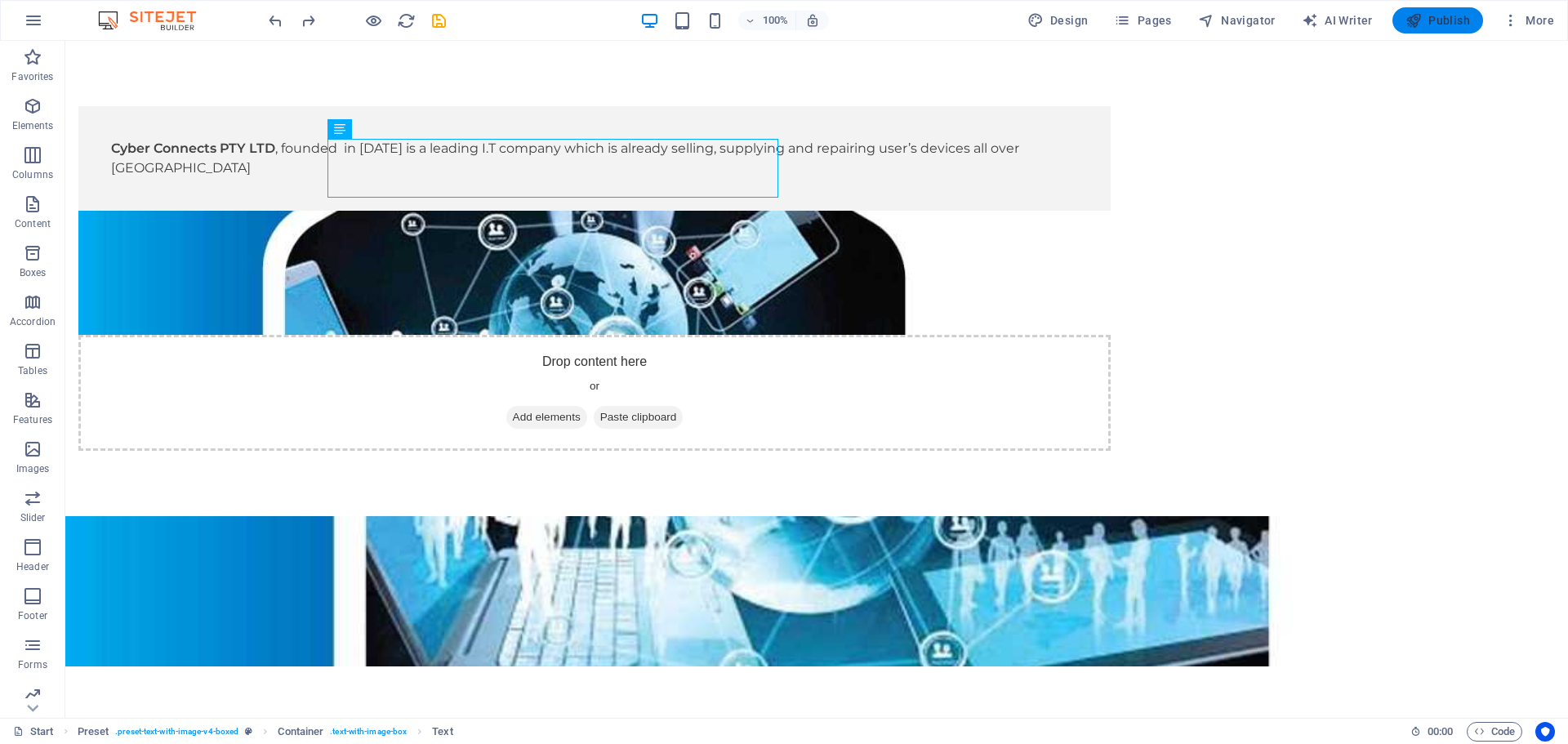
click at [1431, 19] on span "Publish" at bounding box center [1437, 20] width 64 height 16
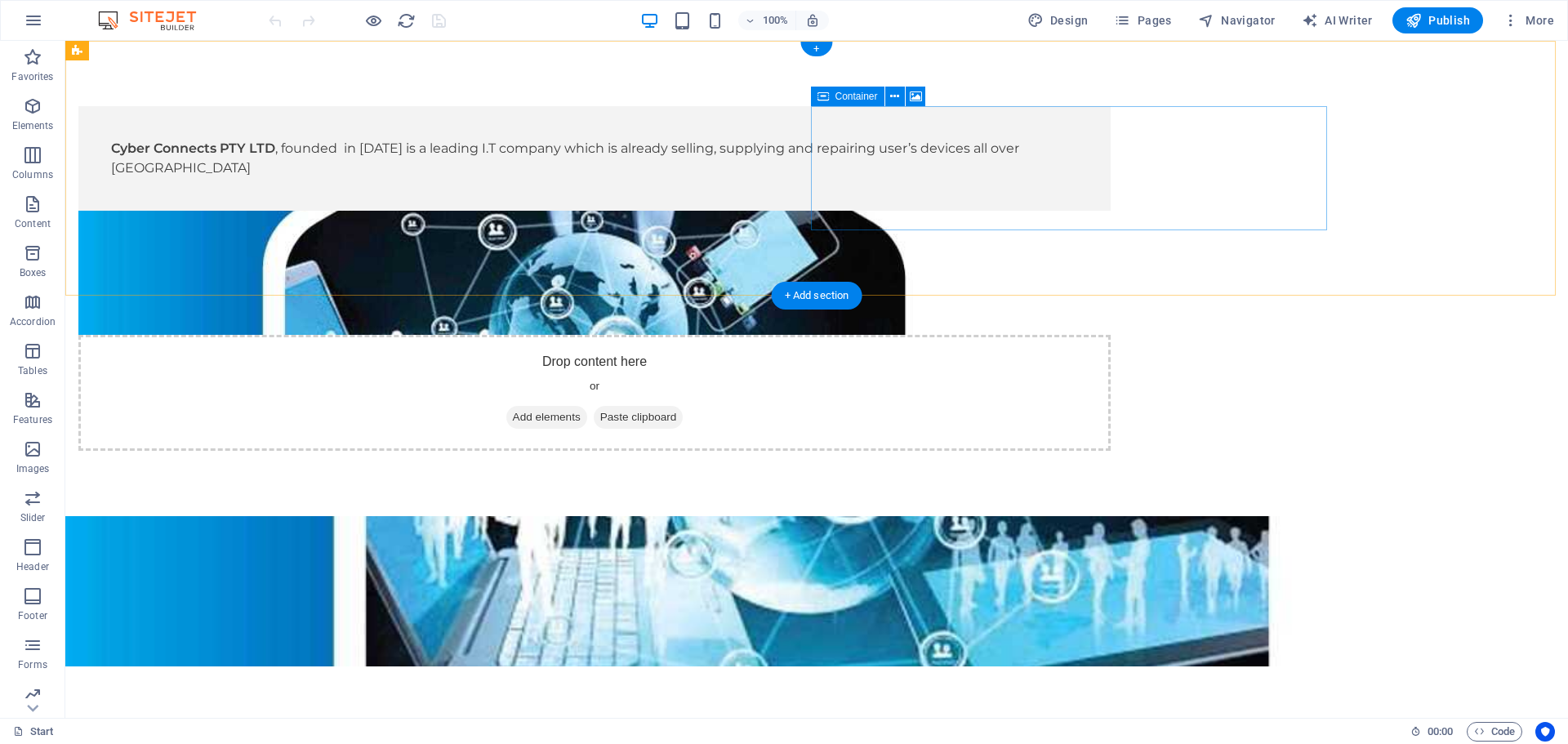
click at [1078, 335] on div "Drop content here or Add elements Paste clipboard" at bounding box center [594, 392] width 1032 height 116
click at [896, 92] on icon at bounding box center [894, 97] width 9 height 17
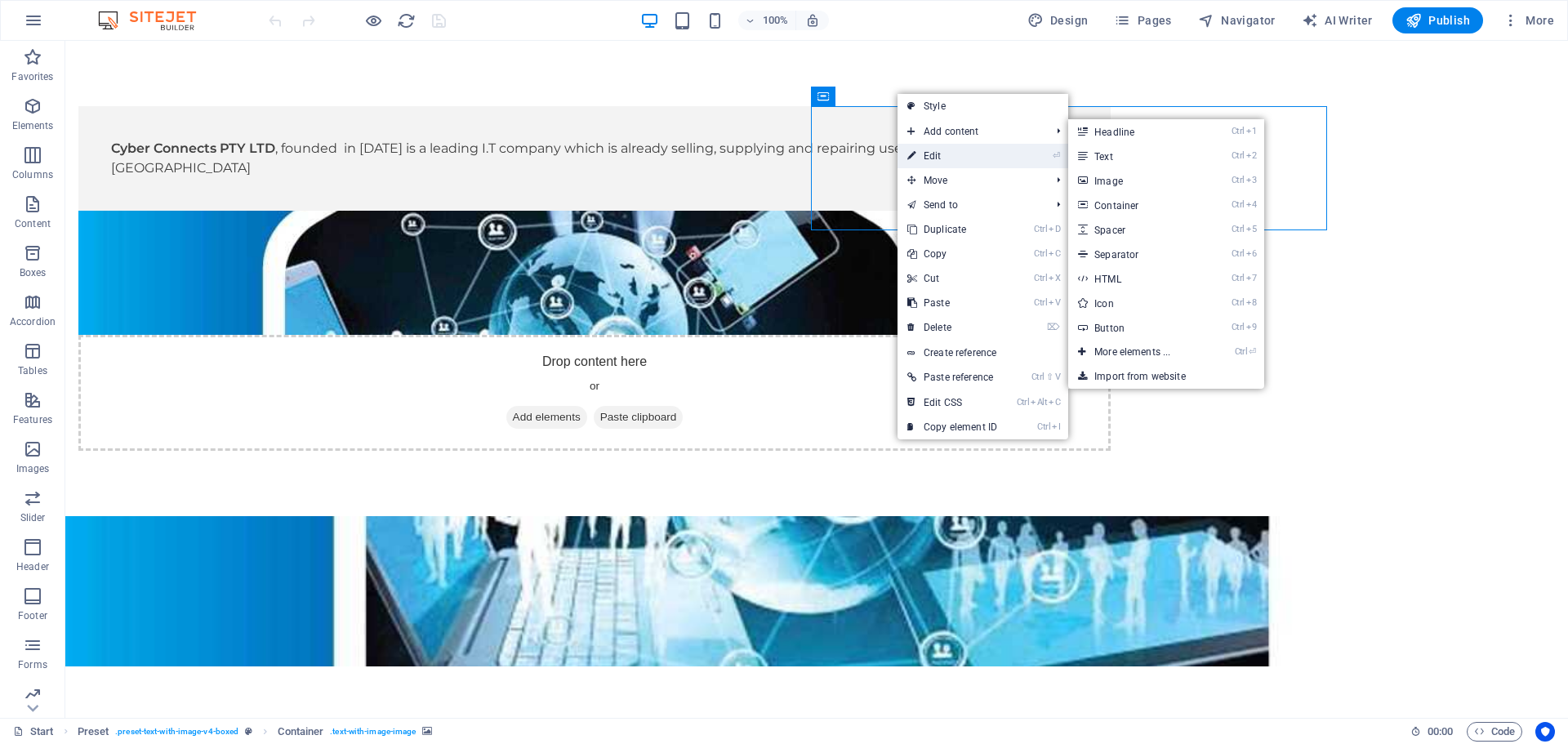
click at [956, 153] on link "⏎ Edit" at bounding box center [952, 156] width 109 height 25
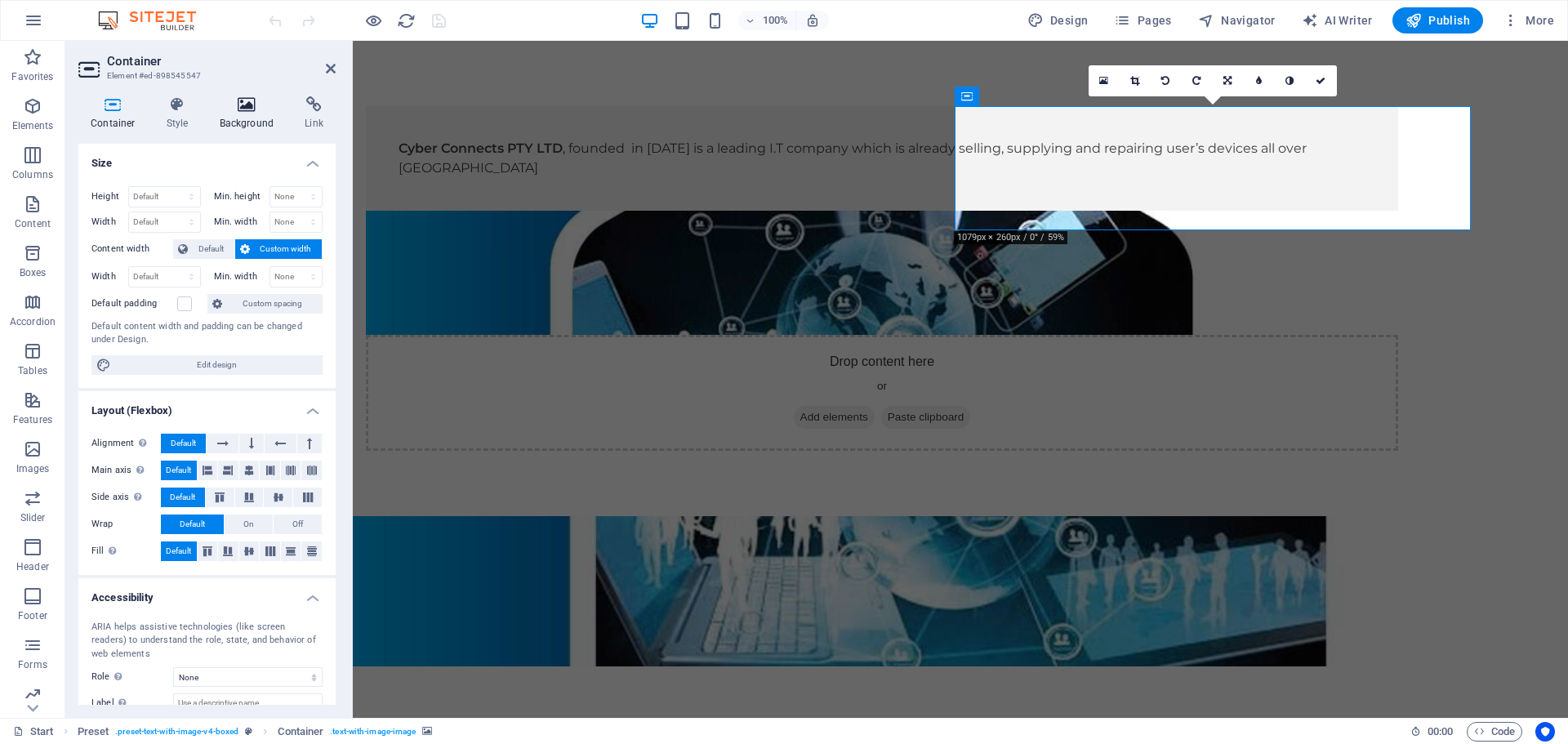
drag, startPoint x: 235, startPoint y: 124, endPoint x: 250, endPoint y: 121, distance: 15.3
click at [250, 121] on h4 "Background" at bounding box center [249, 114] width 85 height 35
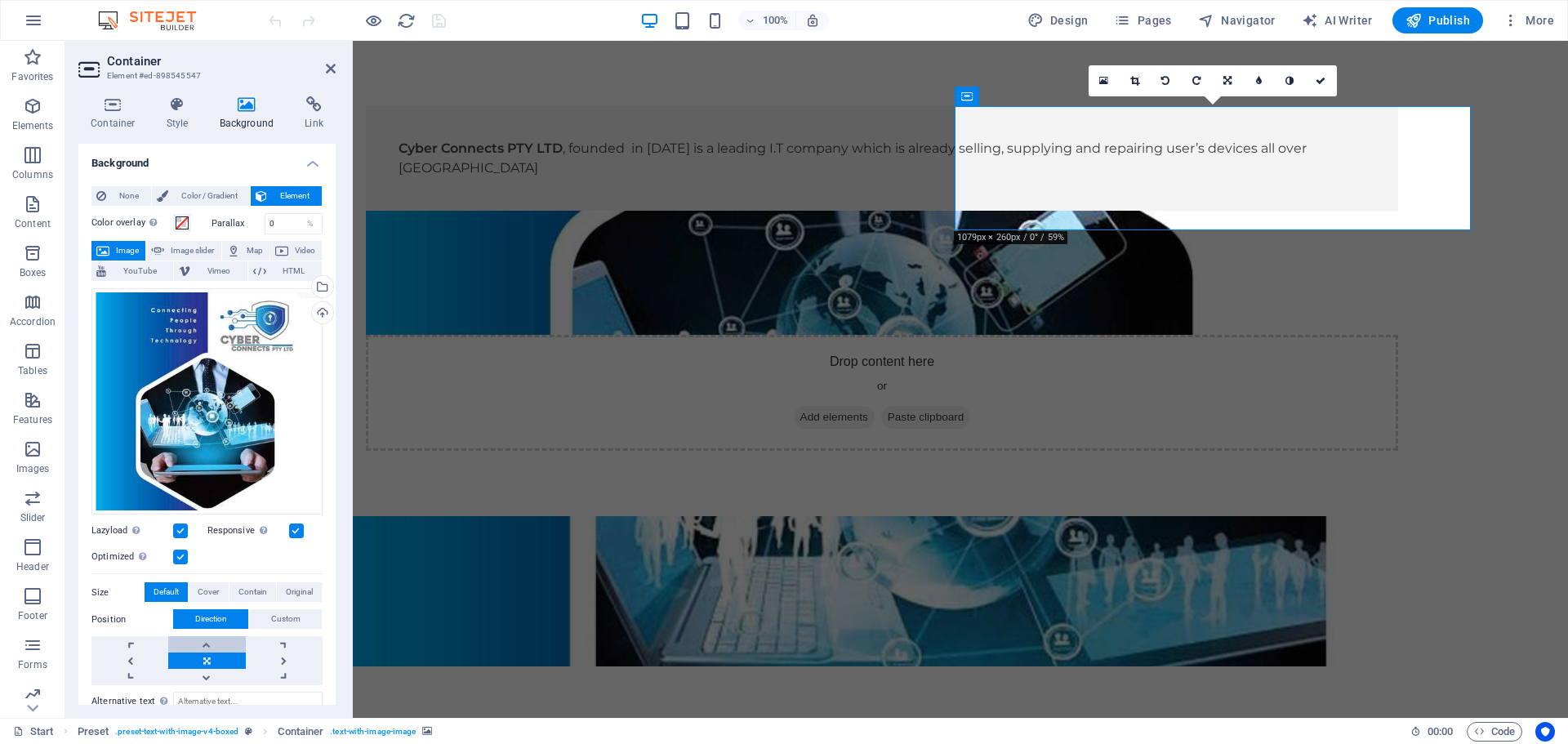
click at [204, 641] on link at bounding box center [207, 644] width 77 height 16
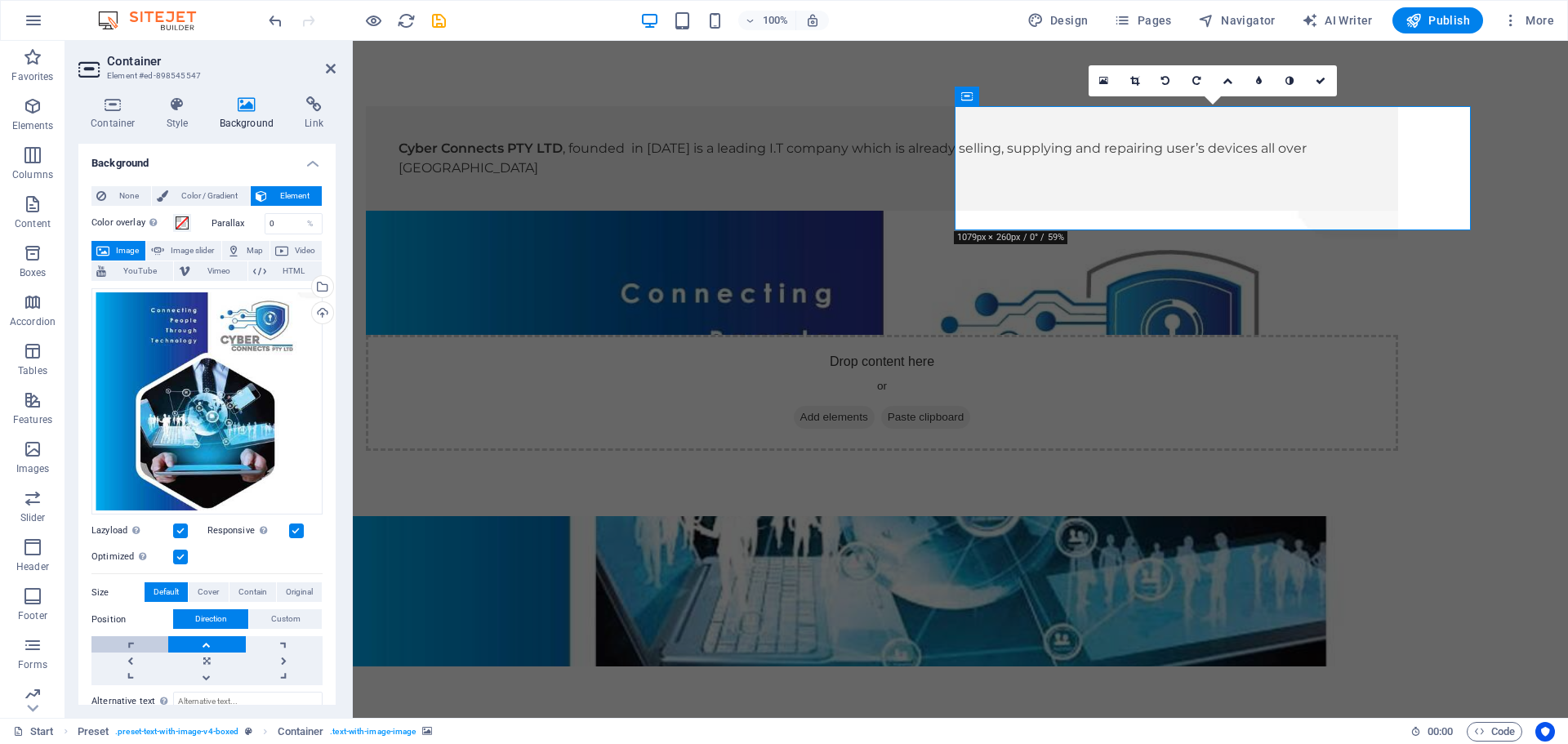
click at [127, 642] on link at bounding box center [129, 644] width 77 height 16
click at [204, 676] on link at bounding box center [207, 677] width 77 height 16
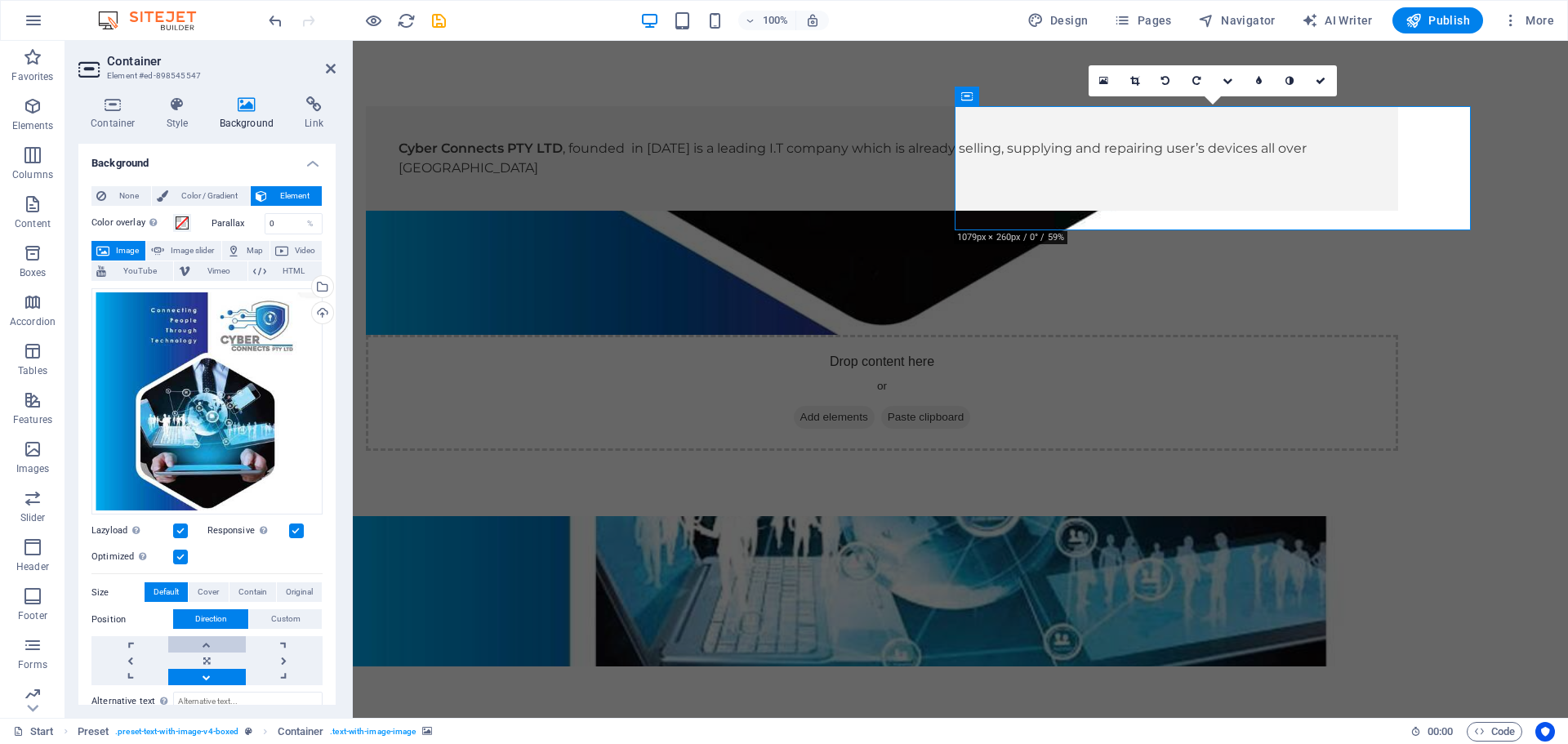
click at [205, 646] on link at bounding box center [207, 644] width 77 height 16
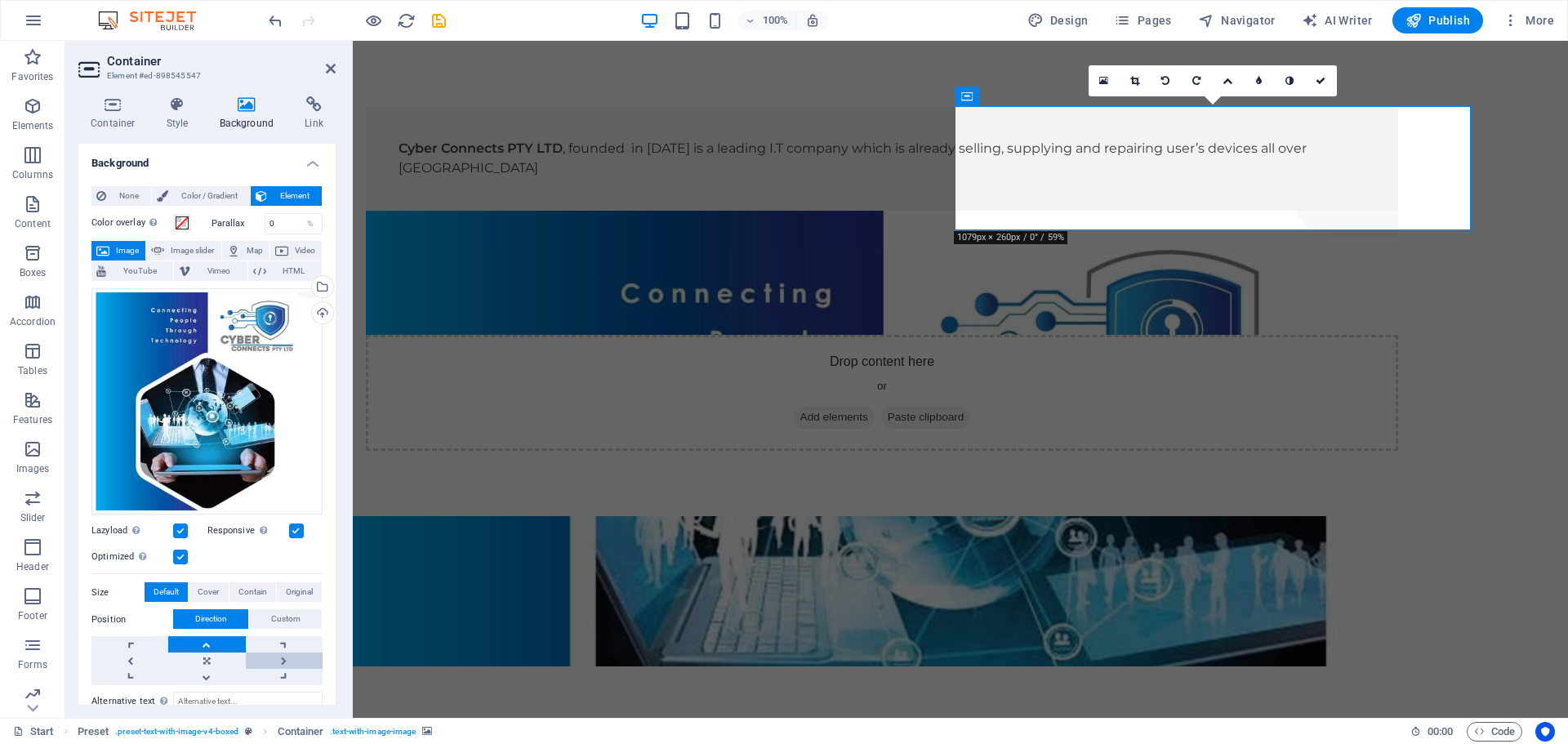
click at [279, 659] on link at bounding box center [284, 661] width 77 height 16
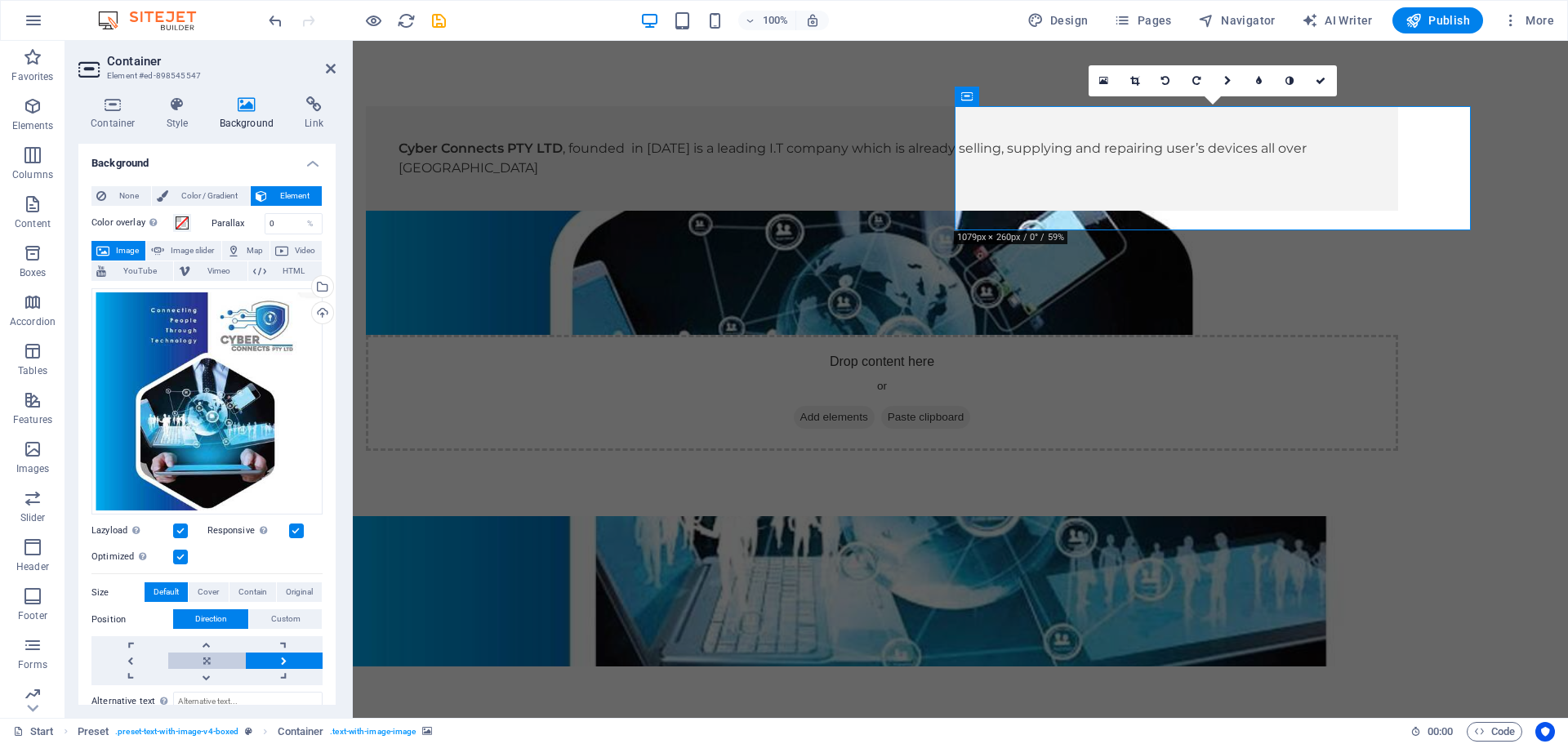
click at [207, 655] on link at bounding box center [207, 661] width 77 height 16
drag, startPoint x: 209, startPoint y: 655, endPoint x: 207, endPoint y: 644, distance: 11.2
click at [207, 644] on div at bounding box center [206, 661] width 231 height 49
click at [204, 653] on link at bounding box center [207, 661] width 77 height 16
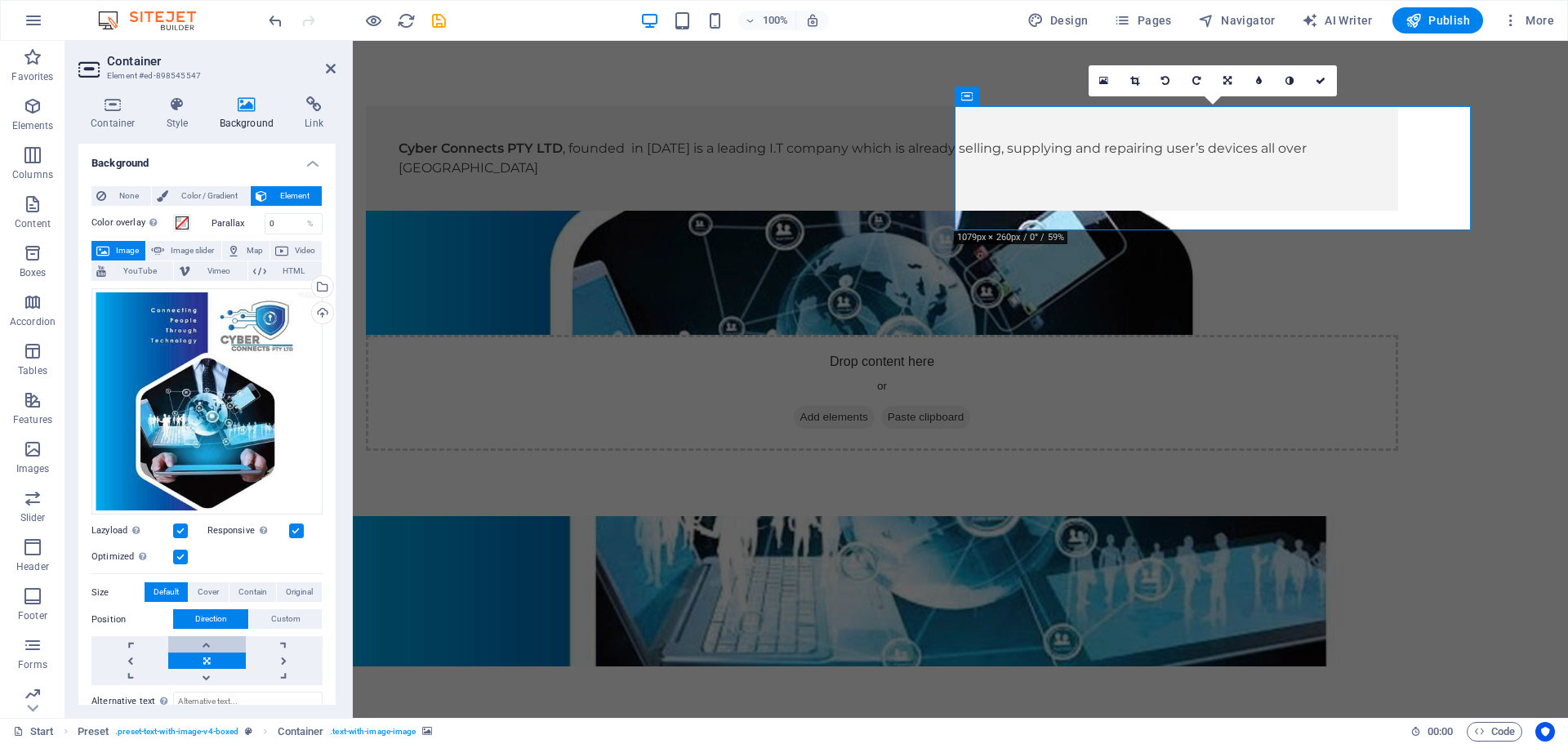
click at [207, 642] on link at bounding box center [207, 644] width 77 height 16
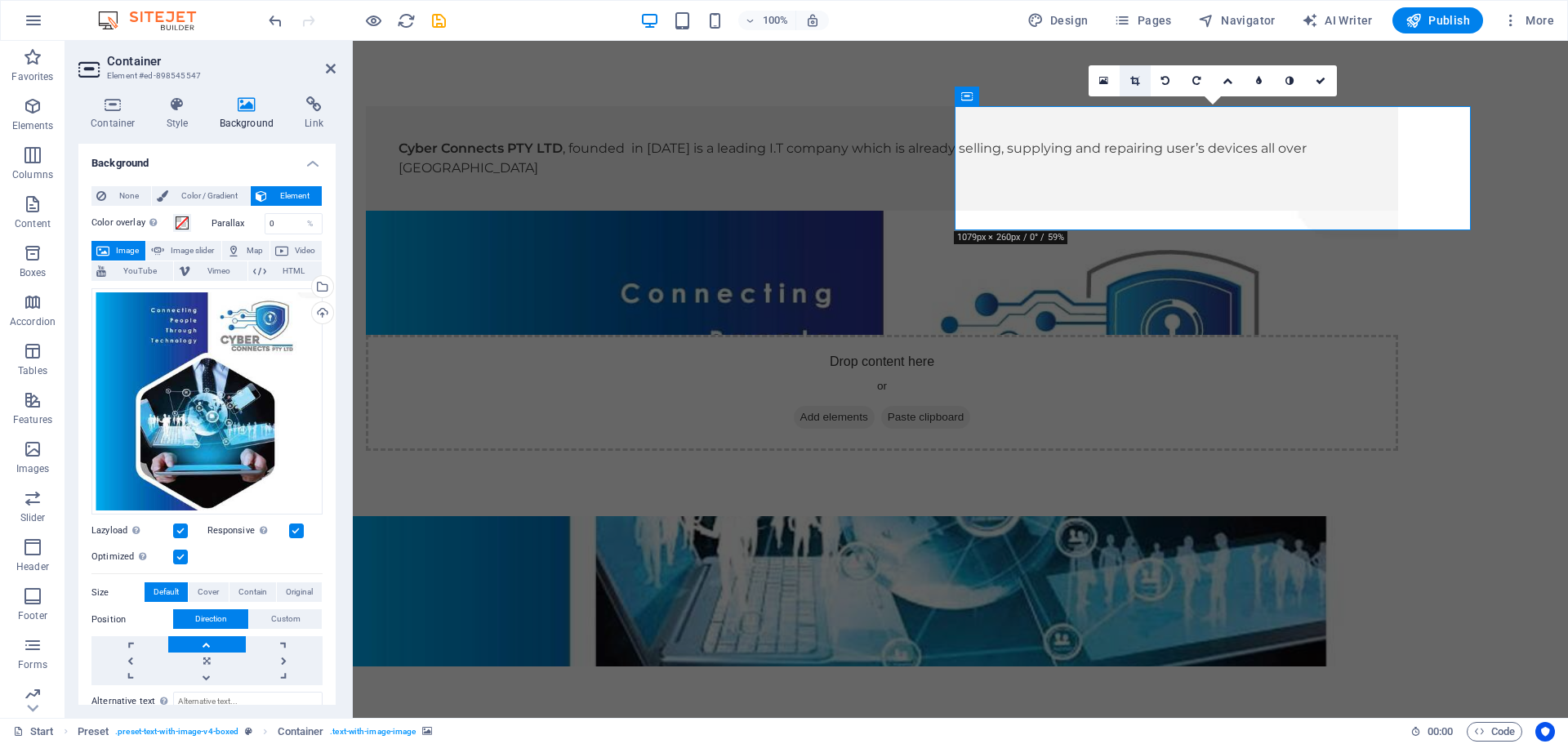
click at [1136, 81] on icon at bounding box center [1134, 81] width 9 height 10
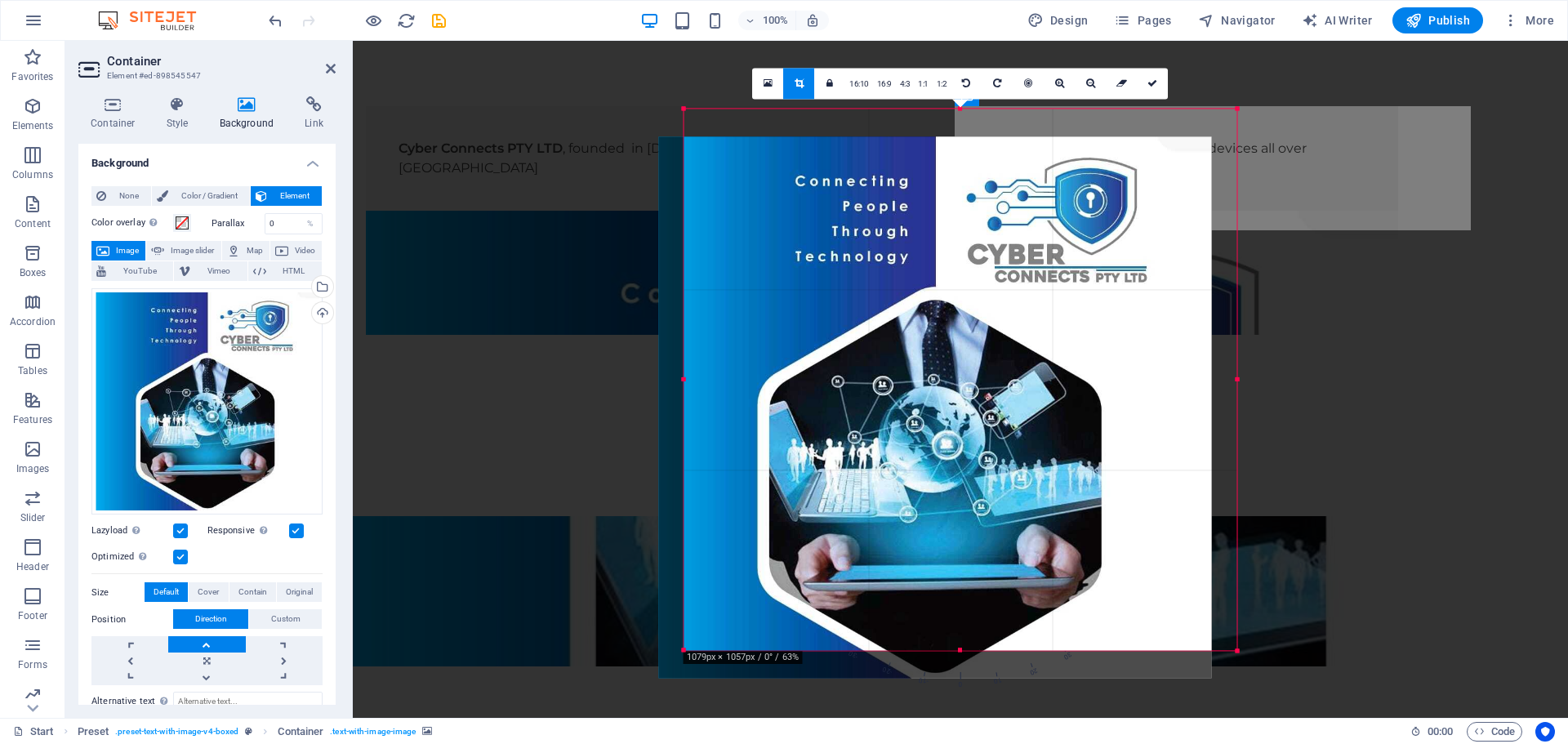
drag, startPoint x: 1112, startPoint y: 229, endPoint x: 1086, endPoint y: 257, distance: 38.2
click at [1086, 257] on div at bounding box center [935, 407] width 553 height 542
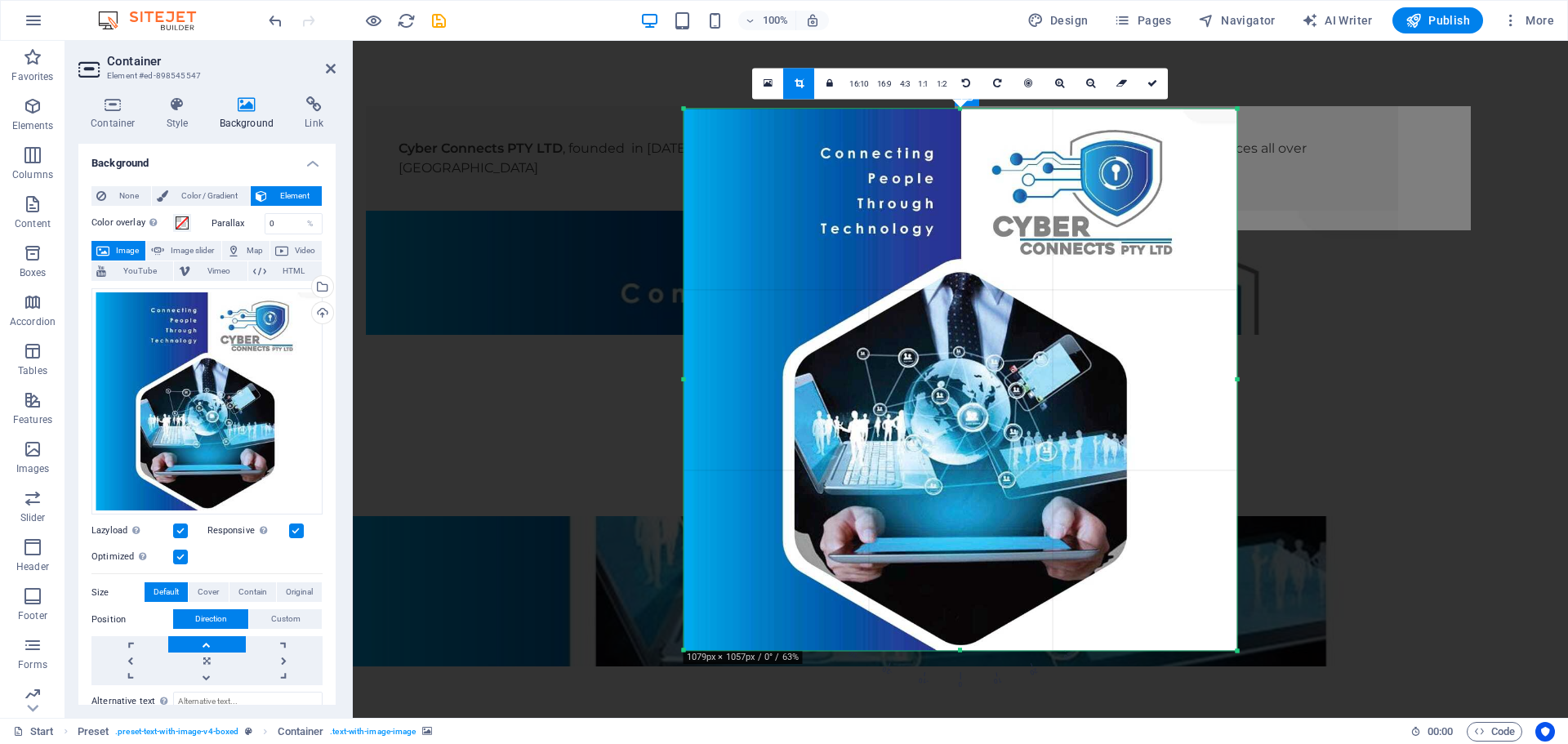
click at [1310, 159] on div "Drag here to replace the existing content. Press “Ctrl” if you want to create a…" at bounding box center [960, 380] width 1215 height 677
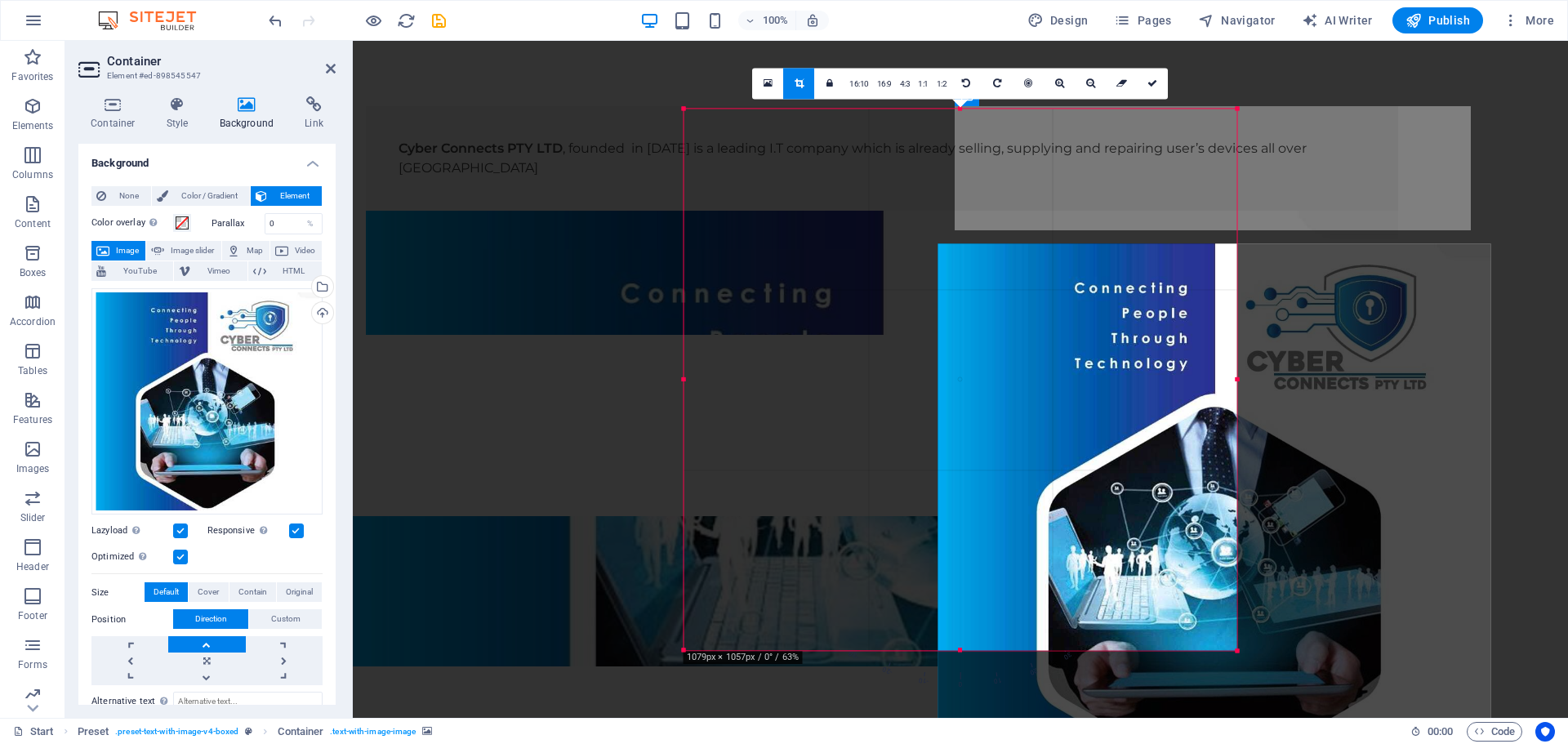
drag, startPoint x: 1149, startPoint y: 203, endPoint x: 1403, endPoint y: 338, distance: 287.6
click at [1403, 338] on div at bounding box center [1214, 514] width 553 height 542
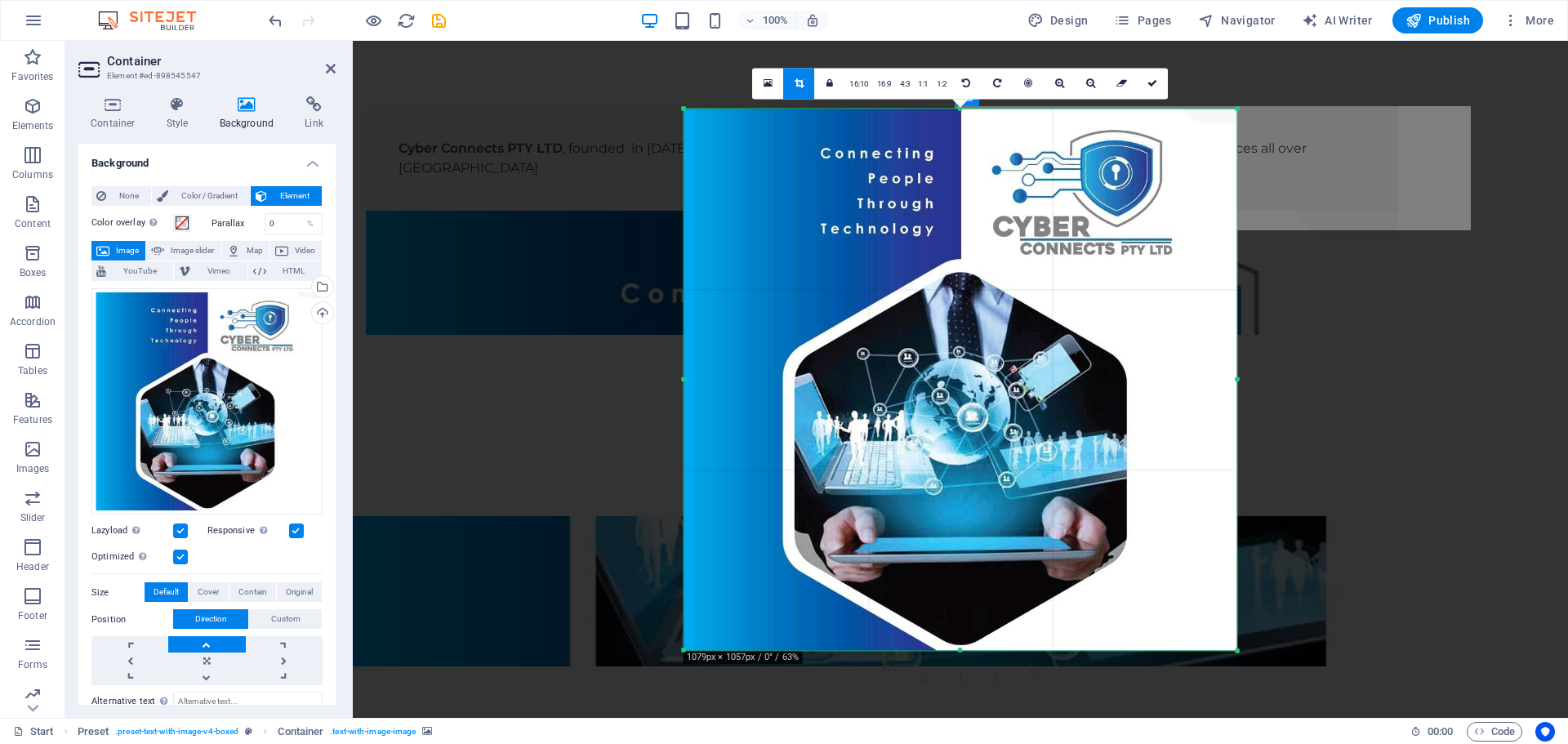
click at [1242, 386] on div at bounding box center [960, 379] width 586 height 574
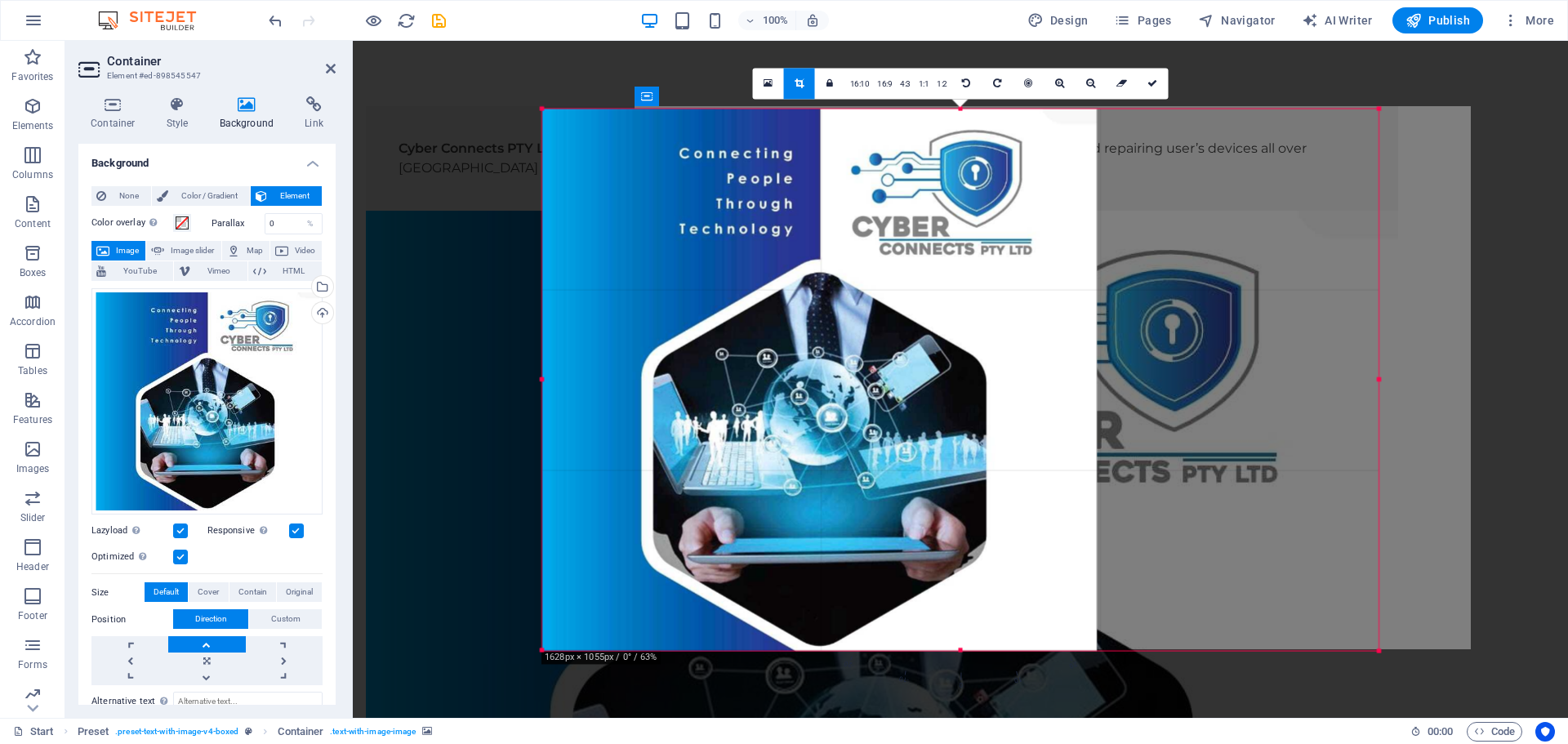
drag, startPoint x: 1235, startPoint y: 379, endPoint x: 1519, endPoint y: 413, distance: 286.0
click at [1519, 413] on div "Drag here to replace the existing content. Press “Ctrl” if you want to create a…" at bounding box center [960, 380] width 1215 height 677
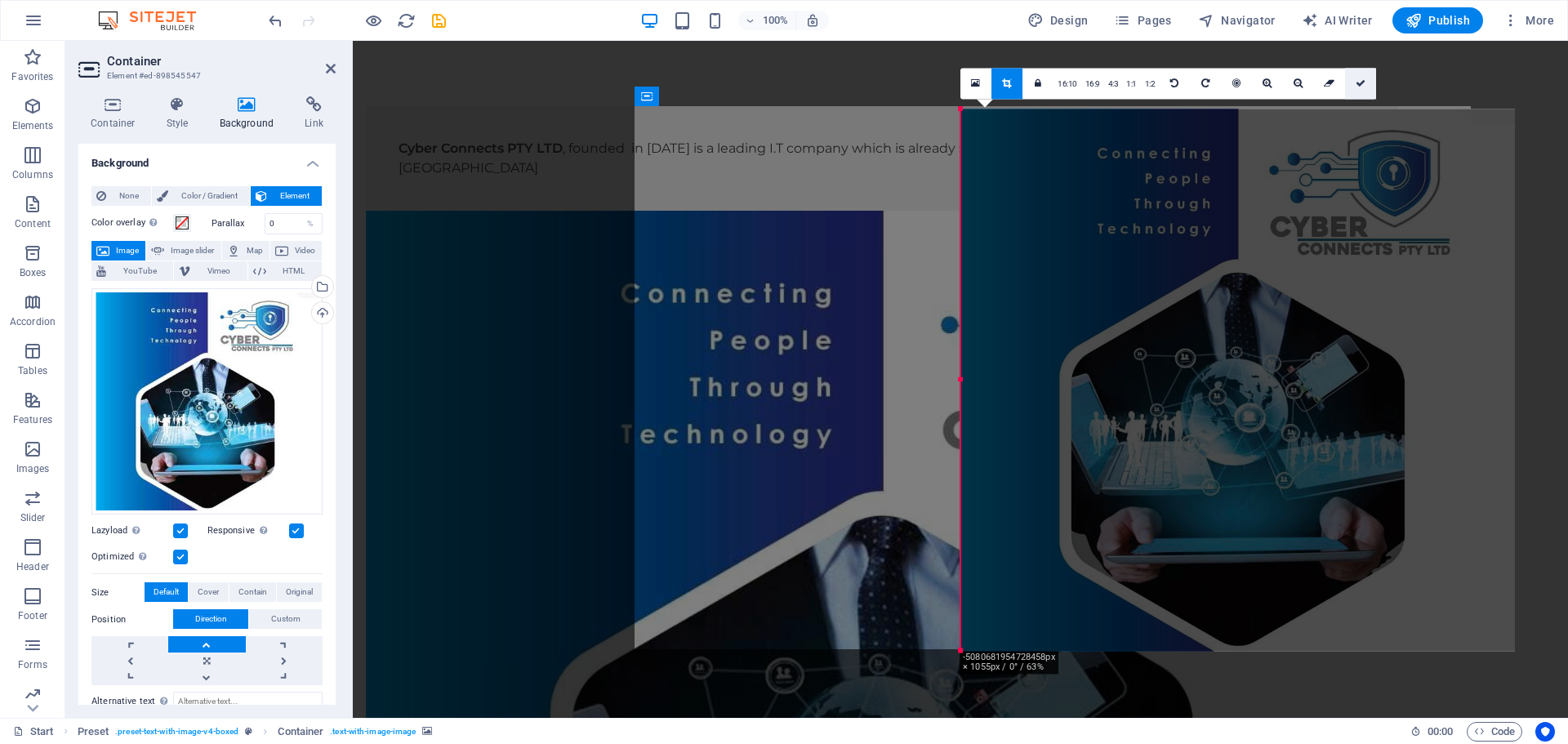
click at [1358, 82] on icon at bounding box center [1360, 83] width 10 height 10
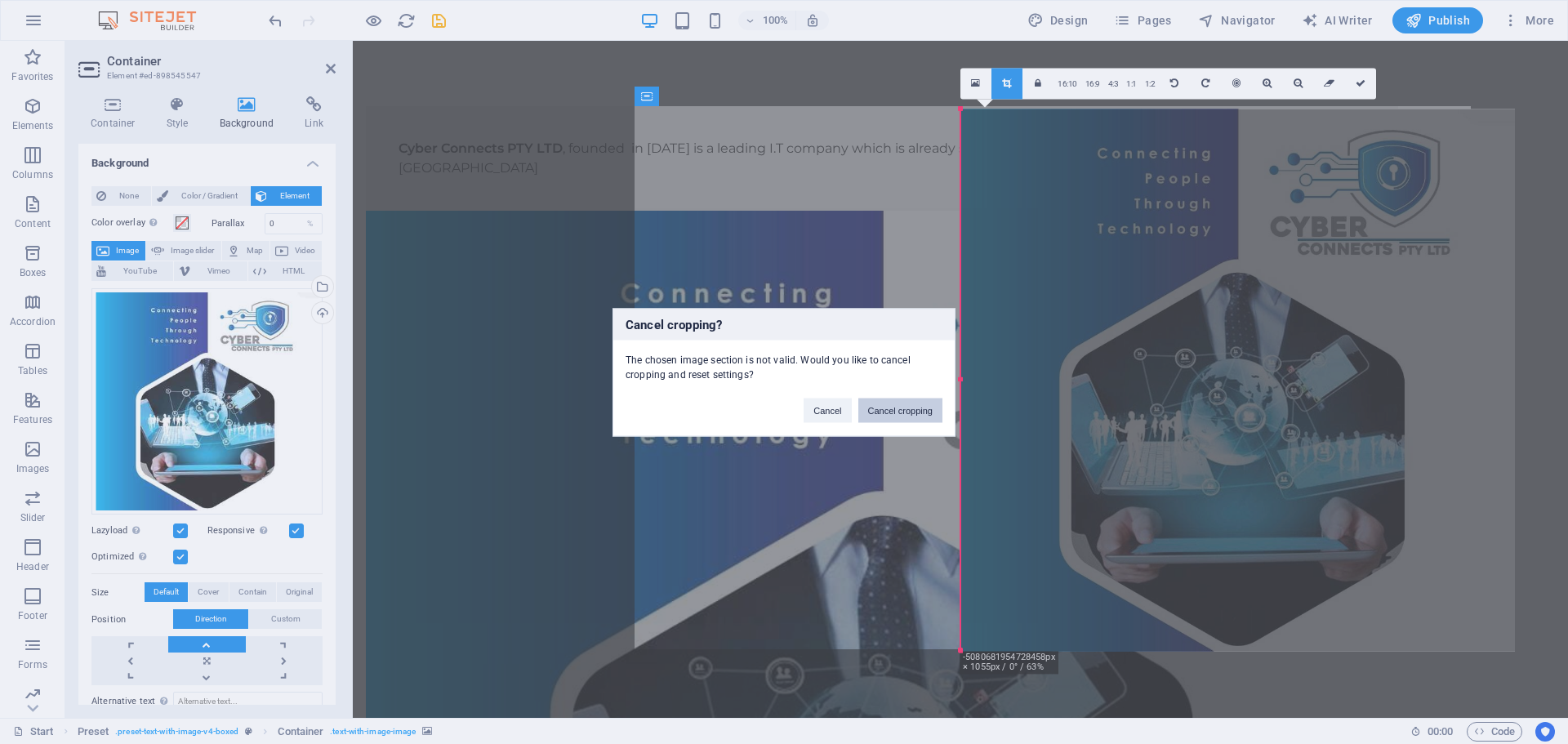
click at [878, 408] on button "Cancel cropping" at bounding box center [900, 410] width 85 height 25
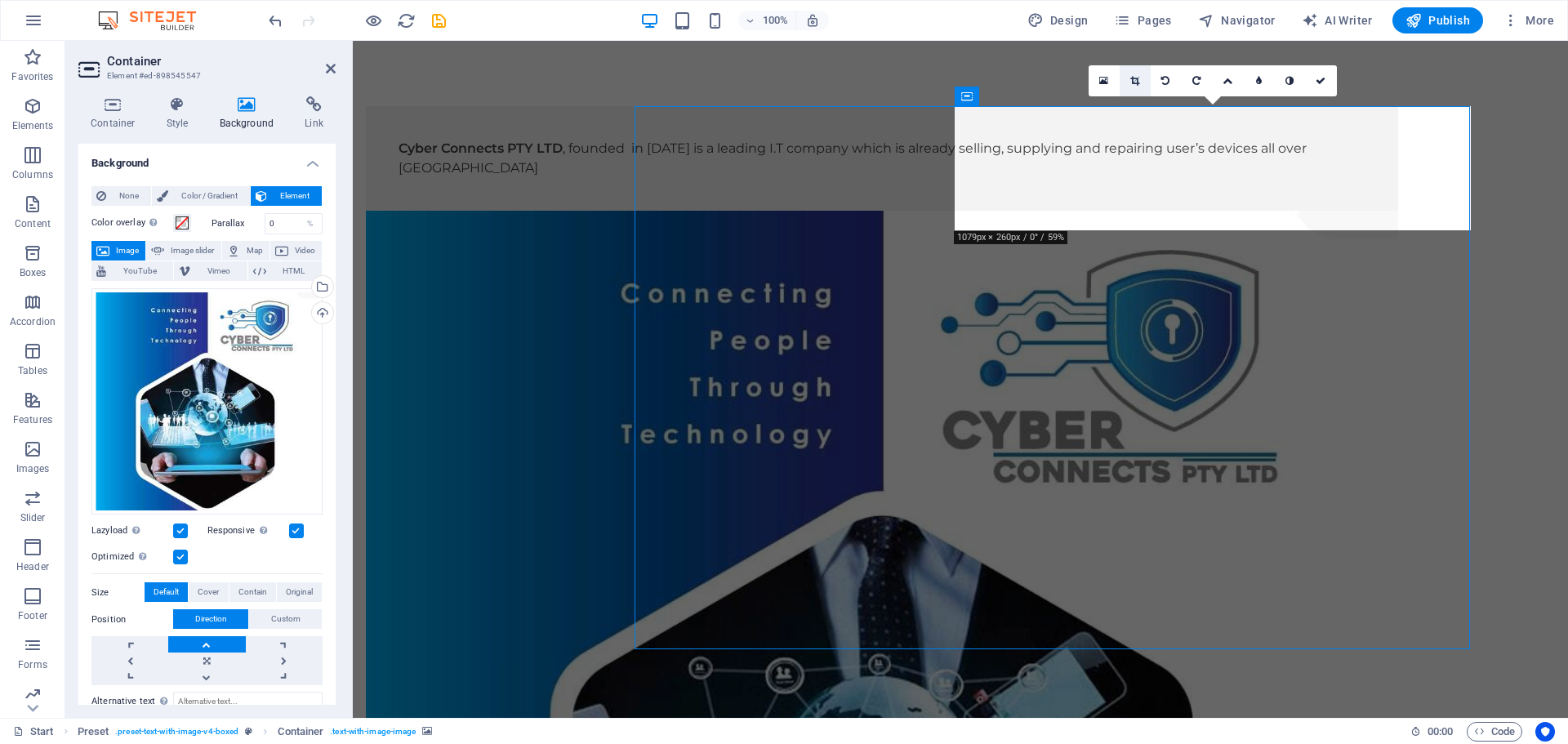
click at [1141, 81] on link at bounding box center [1135, 81] width 31 height 31
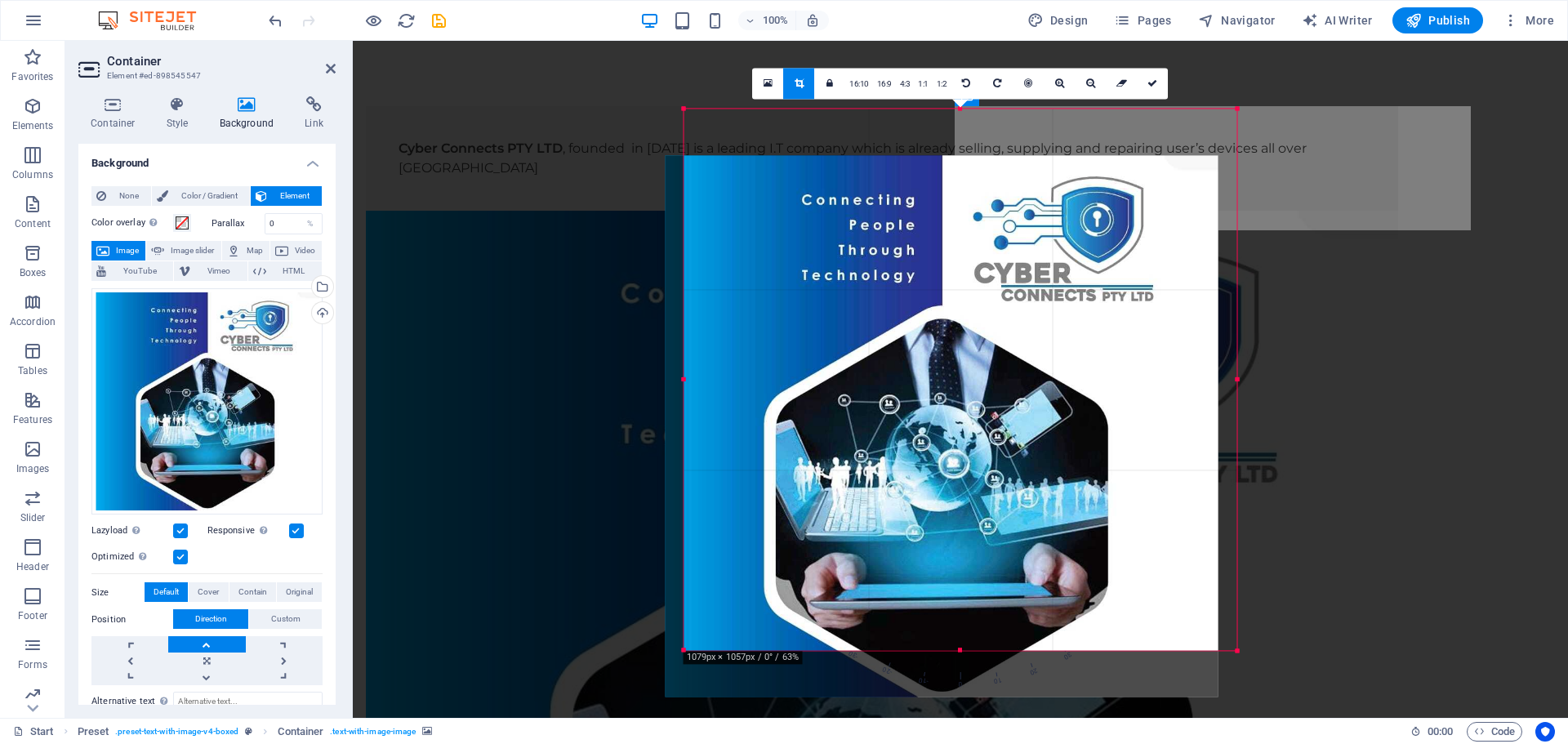
drag, startPoint x: 977, startPoint y: 486, endPoint x: 957, endPoint y: 534, distance: 52.0
click at [959, 538] on div at bounding box center [941, 426] width 553 height 542
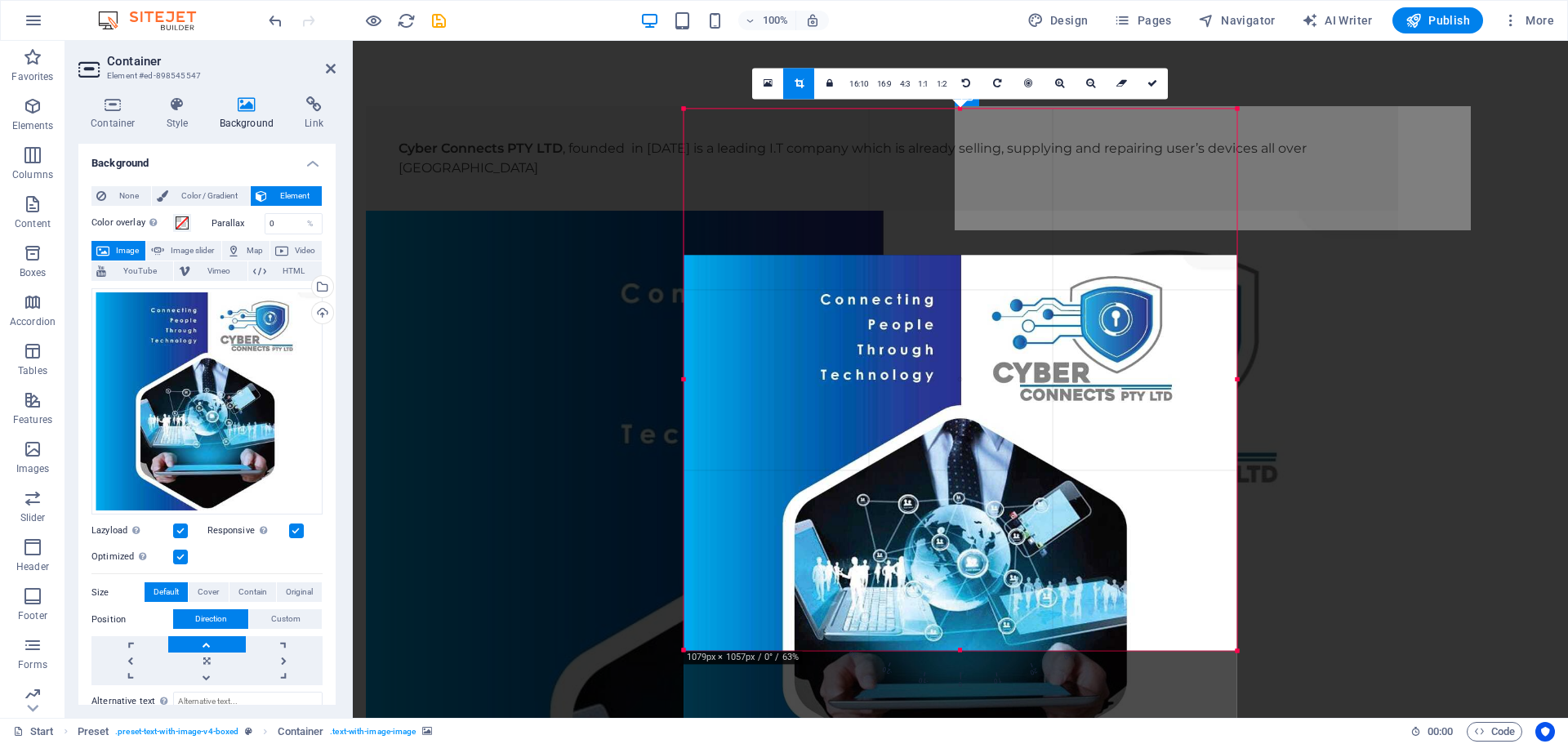
drag, startPoint x: 949, startPoint y: 526, endPoint x: 944, endPoint y: 654, distance: 128.1
click at [944, 650] on div "180 170 160 150 140 130 120 110 100 90 80 70 60 50 40 30 20 10 0 -10 -20 -30 -4…" at bounding box center [960, 379] width 553 height 542
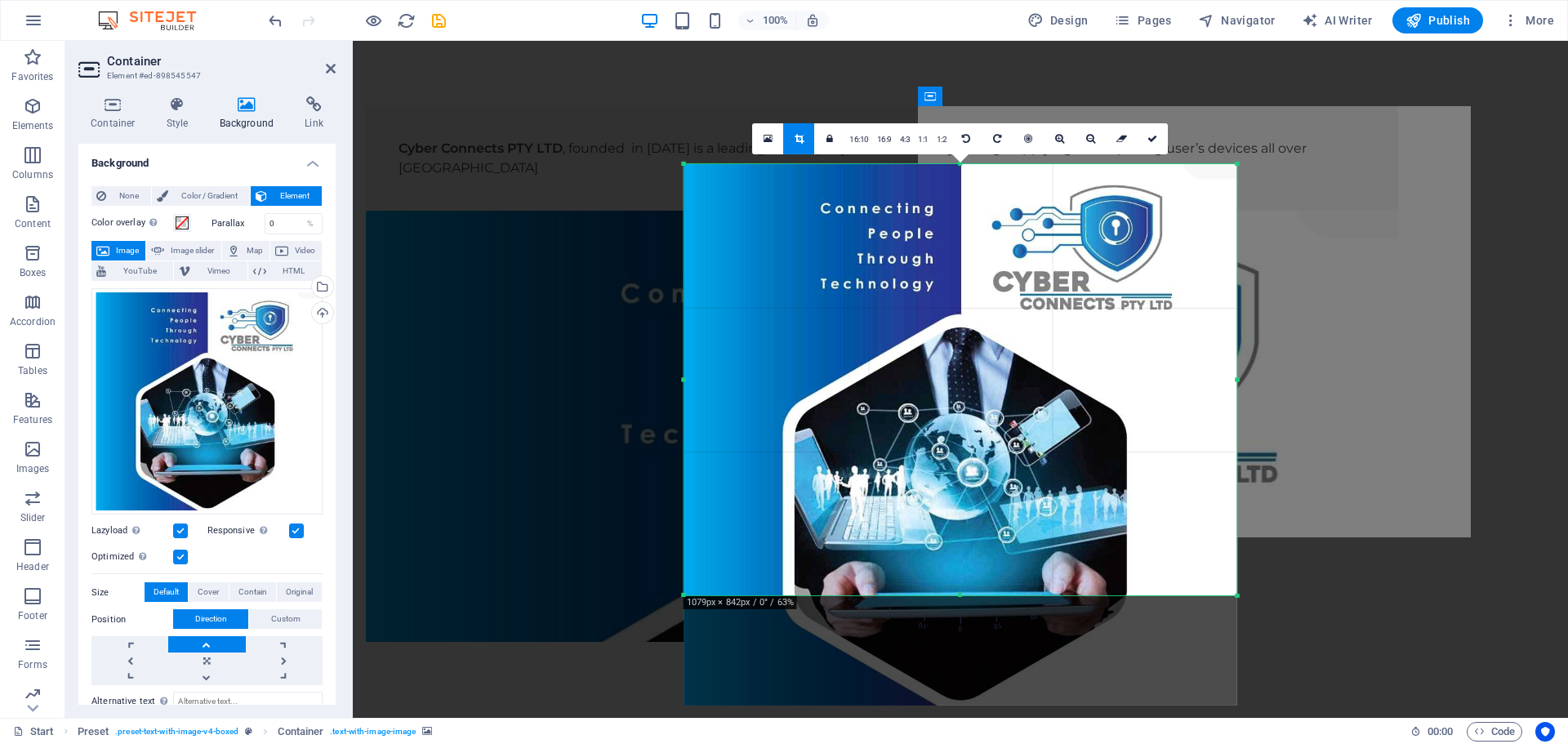
drag, startPoint x: 957, startPoint y: 649, endPoint x: 982, endPoint y: 539, distance: 112.8
click at [982, 539] on div "180 170 160 150 140 130 120 110 100 90 80 70 60 50 40 30 20 10 0 -10 -20 -30 -4…" at bounding box center [960, 379] width 553 height 431
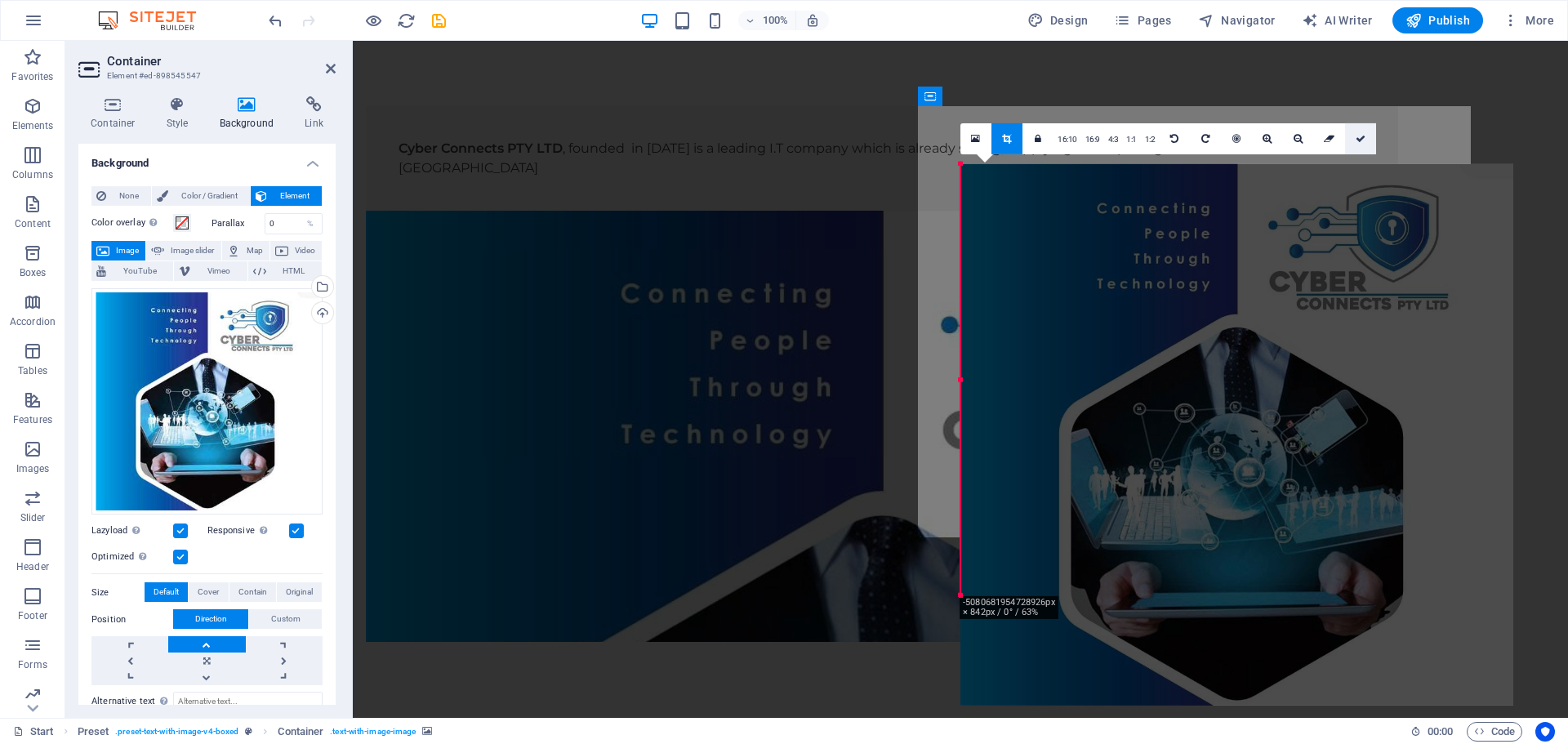
click at [1357, 140] on icon at bounding box center [1360, 138] width 10 height 10
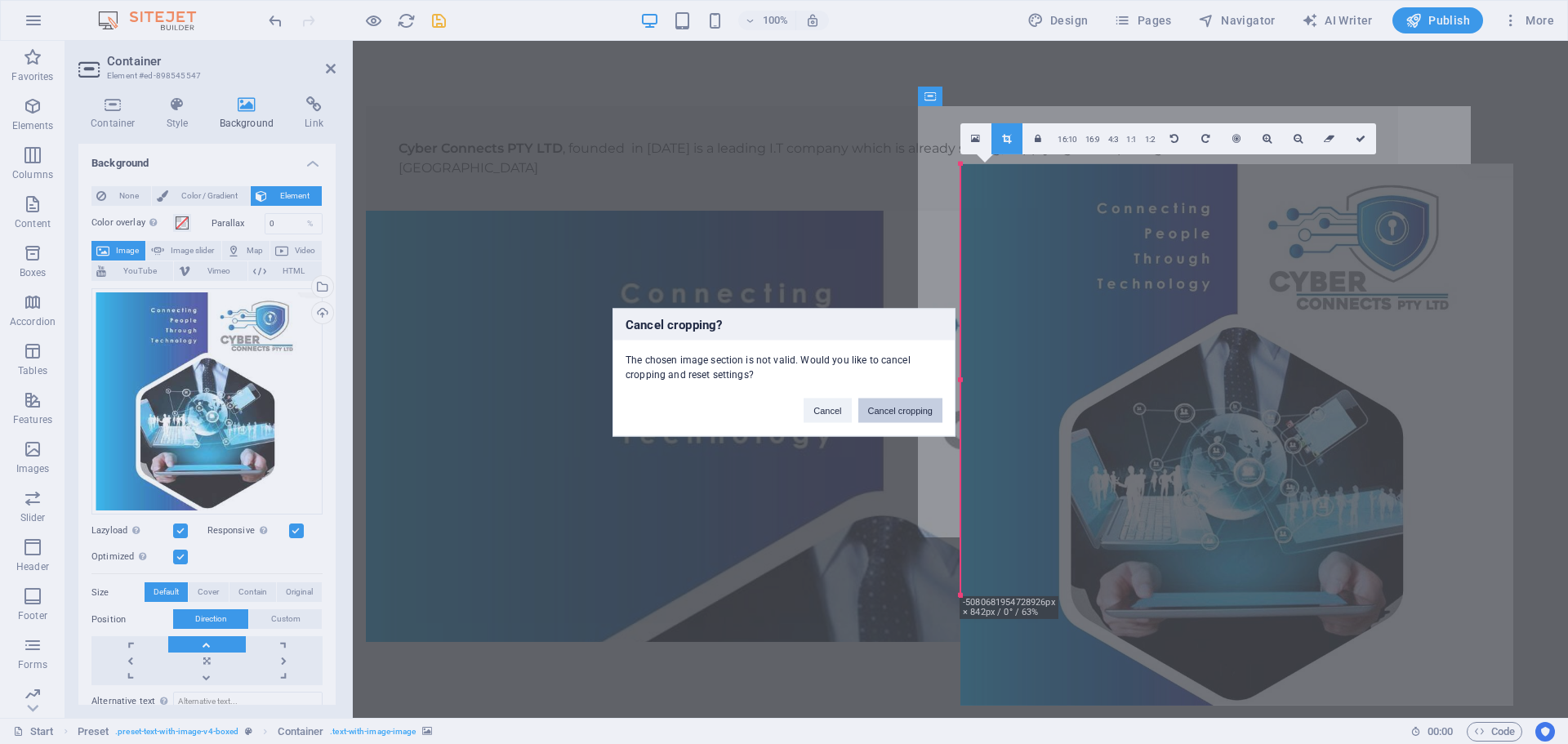
click at [934, 406] on button "Cancel cropping" at bounding box center [900, 410] width 85 height 25
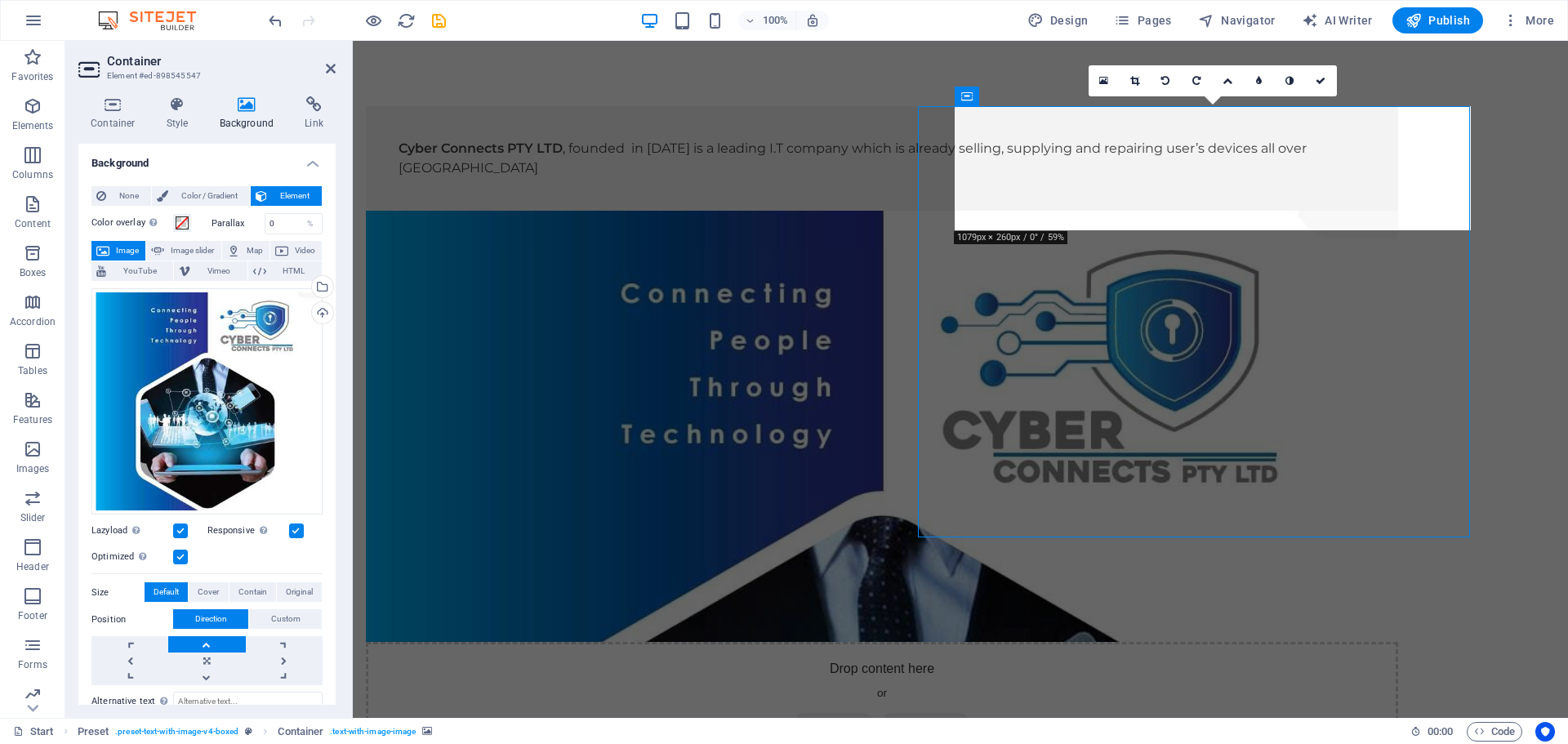
click at [1132, 75] on link at bounding box center [1135, 81] width 31 height 31
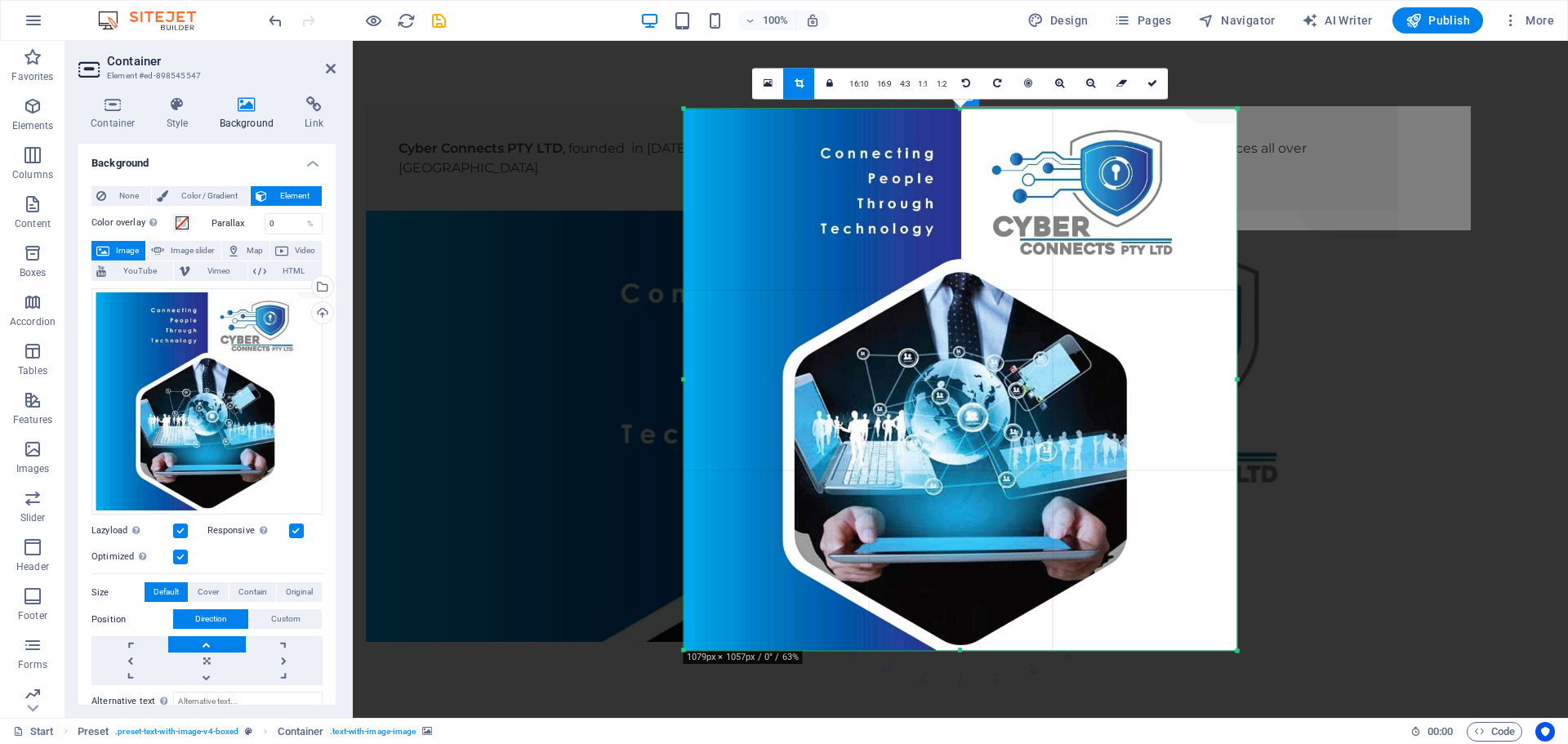
click at [1347, 184] on div "Drag here to replace the existing content. Press “Ctrl” if you want to create a…" at bounding box center [960, 380] width 1215 height 677
click at [1349, 179] on div "Drag here to replace the existing content. Press “Ctrl” if you want to create a…" at bounding box center [960, 380] width 1215 height 677
click at [1233, 382] on div at bounding box center [960, 379] width 553 height 542
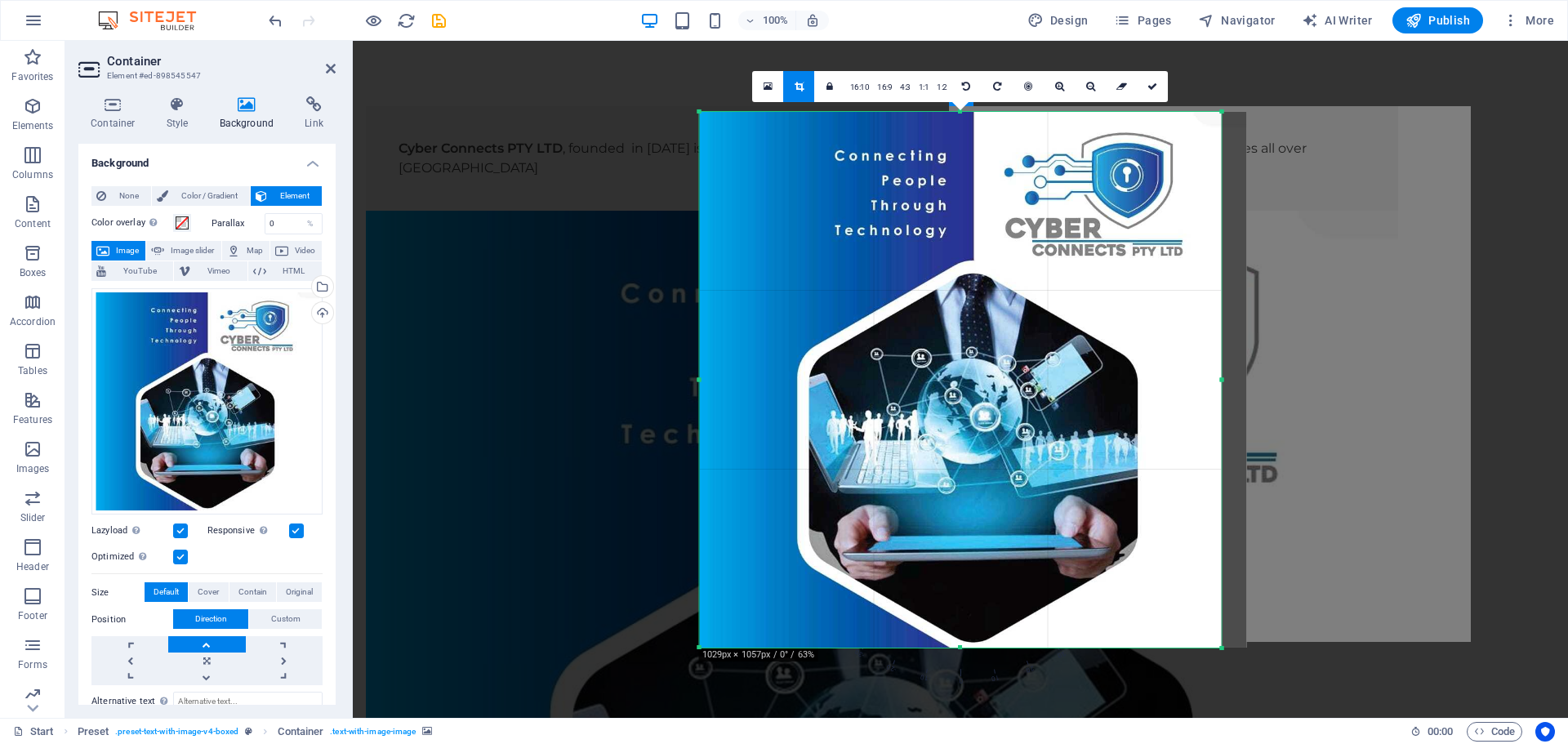
drag, startPoint x: 1236, startPoint y: 377, endPoint x: 1205, endPoint y: 378, distance: 31.0
click at [1205, 378] on div "180 170 160 150 140 130 120 110 100 90 80 70 60 50 40 30 20 10 0 -10 -20 -30 -4…" at bounding box center [960, 379] width 521 height 536
click at [1147, 85] on icon at bounding box center [1152, 85] width 10 height 10
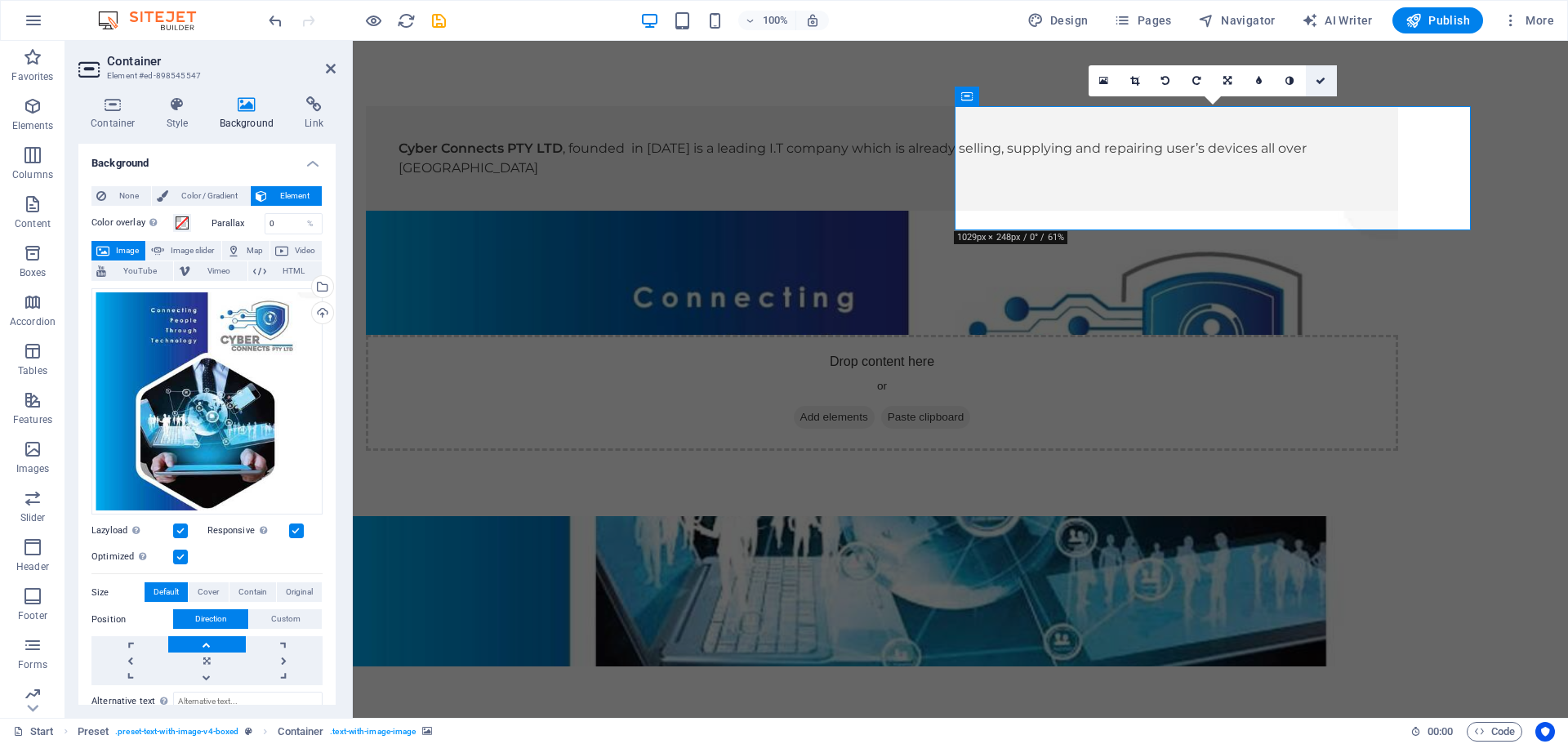
click at [1321, 85] on icon at bounding box center [1321, 81] width 10 height 10
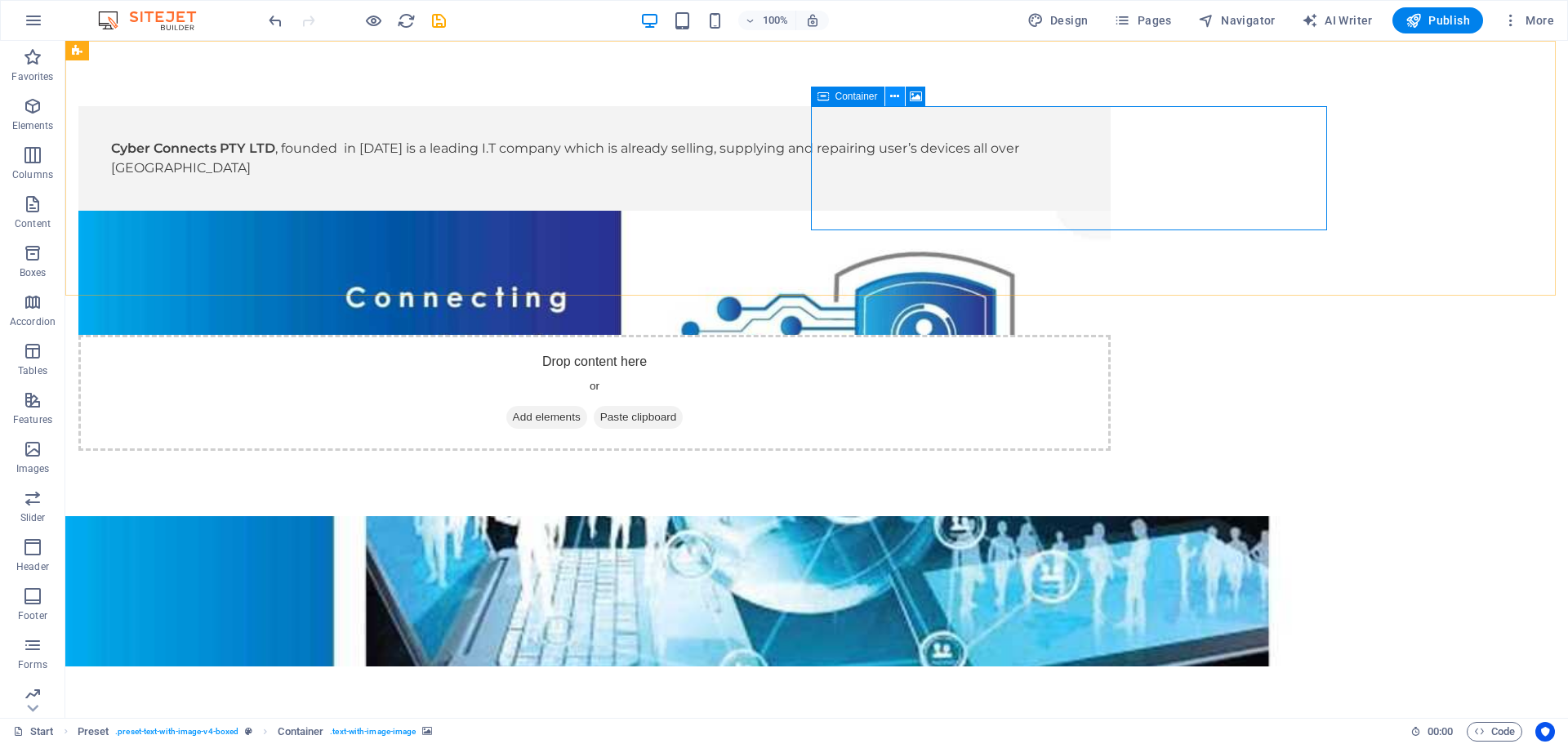
click at [894, 95] on icon at bounding box center [894, 97] width 9 height 17
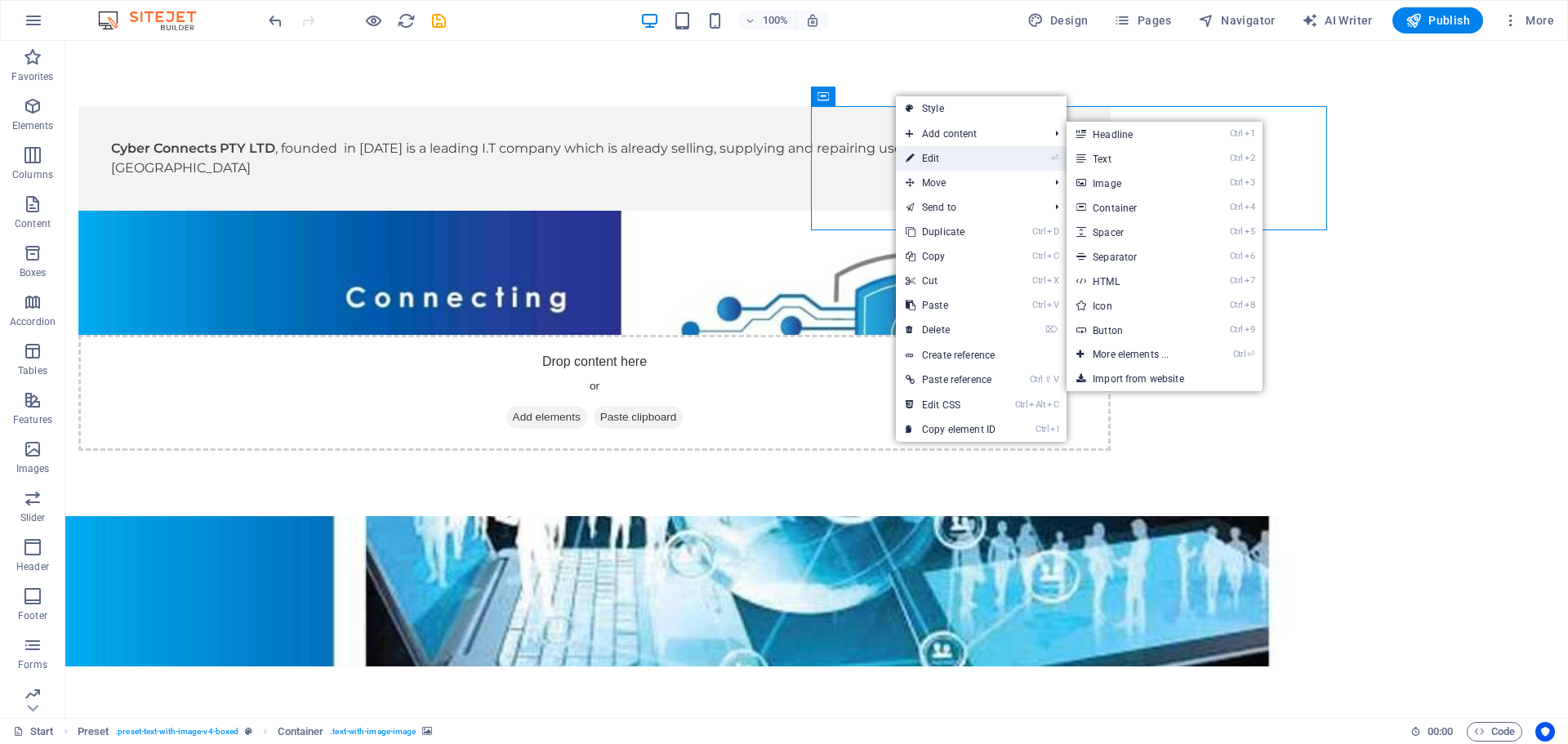
click at [945, 159] on link "⏎ Edit" at bounding box center [951, 159] width 109 height 25
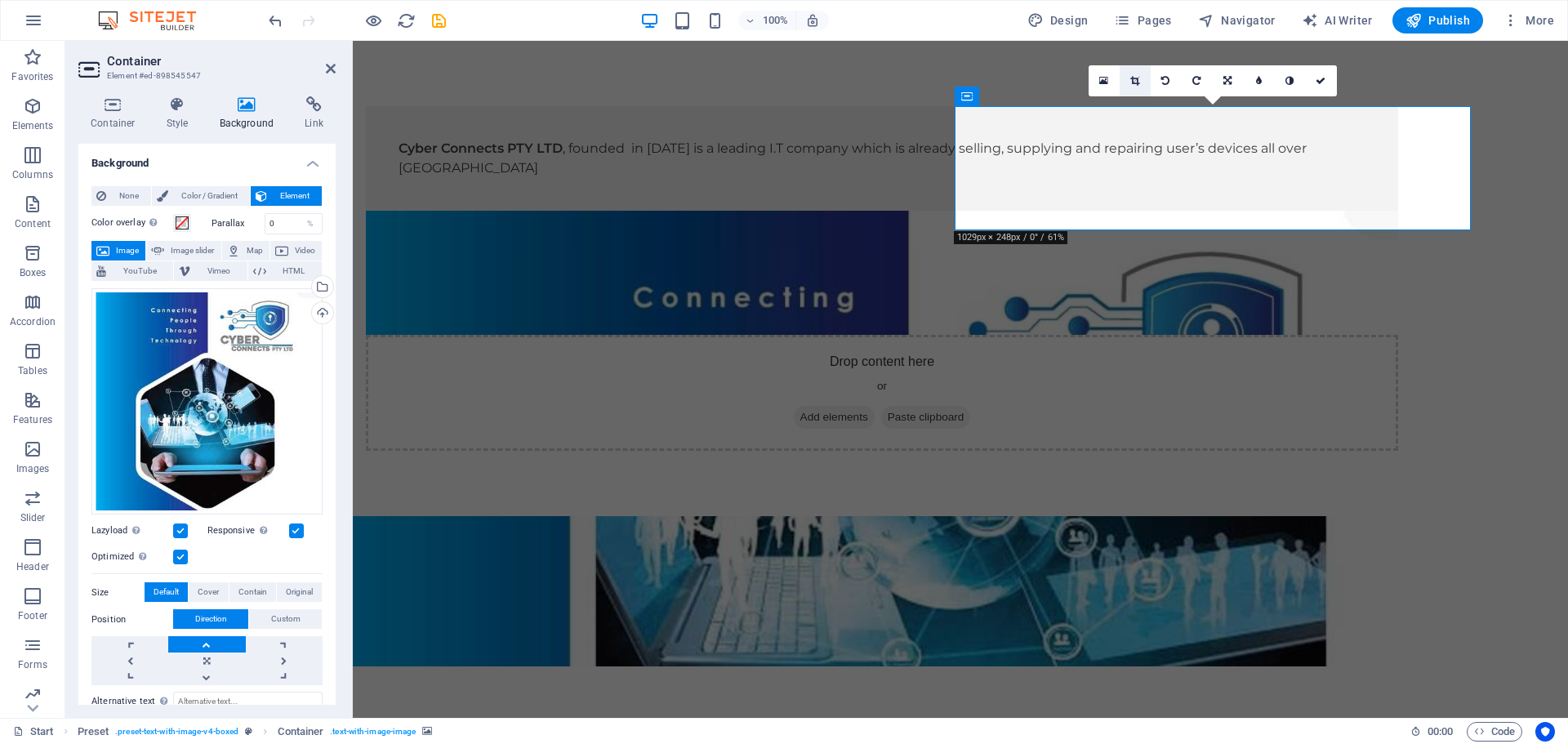
click at [1134, 78] on icon at bounding box center [1134, 81] width 9 height 10
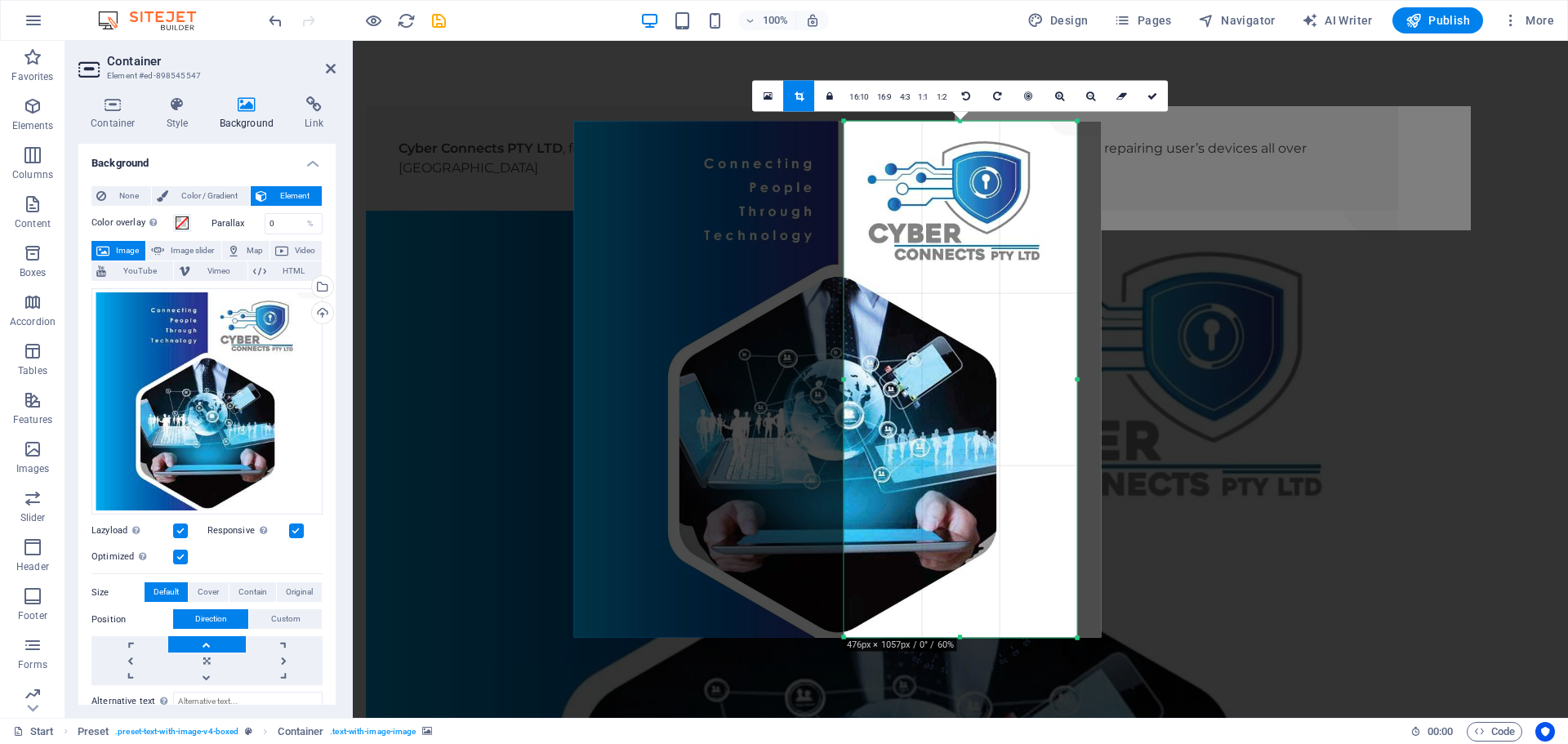
drag, startPoint x: 708, startPoint y: 380, endPoint x: 979, endPoint y: 369, distance: 271.2
click at [979, 369] on div "180 170 160 150 140 130 120 110 100 90 80 70 60 50 40 30 20 10 0 -10 -20 -30 -4…" at bounding box center [960, 379] width 233 height 517
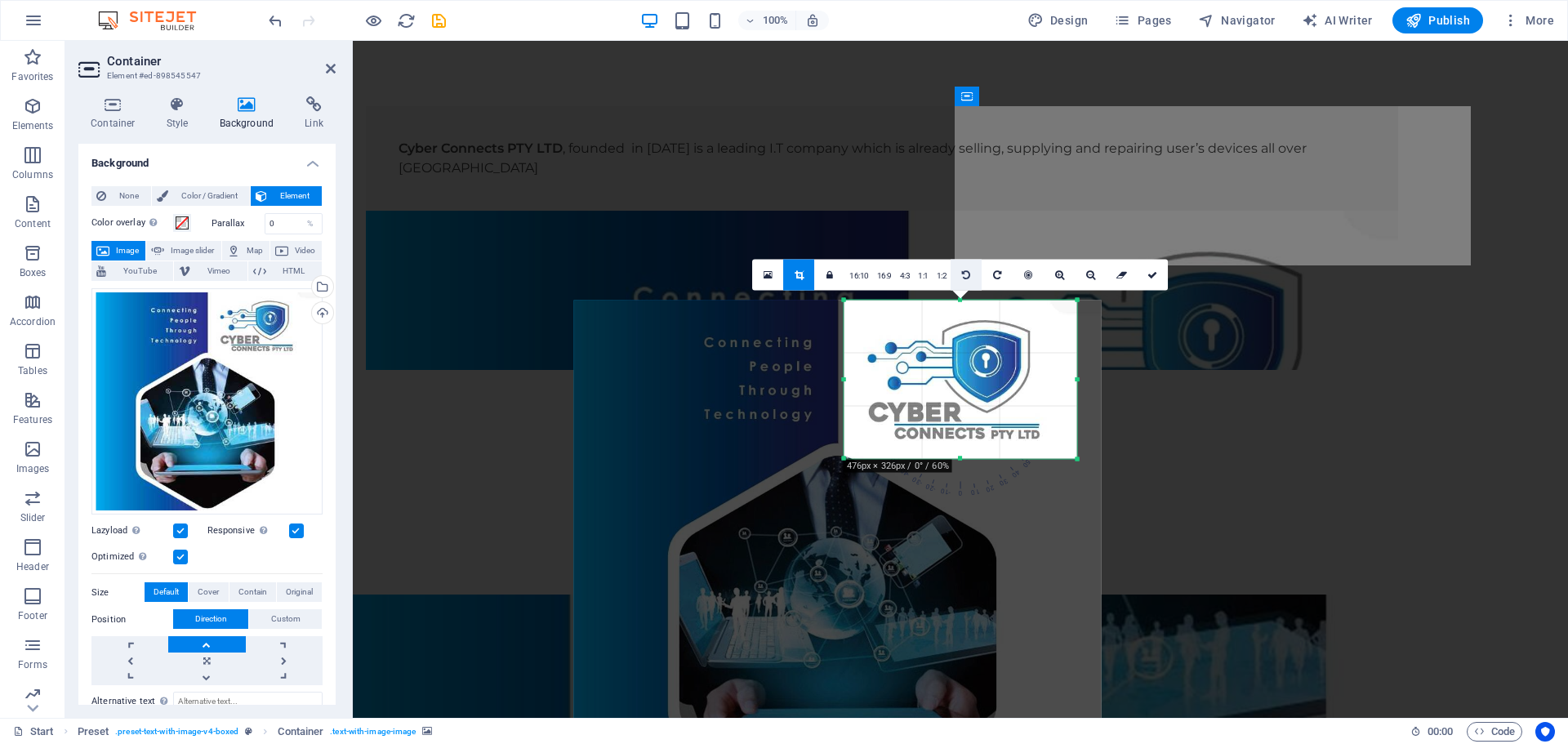
drag, startPoint x: 957, startPoint y: 637, endPoint x: 968, endPoint y: 279, distance: 358.2
click at [968, 300] on div "180 170 160 150 140 130 120 110 100 90 80 70 60 50 40 30 20 10 0 -10 -20 -30 -4…" at bounding box center [960, 380] width 233 height 159
click at [845, 378] on div at bounding box center [845, 380] width 6 height 159
drag, startPoint x: 1075, startPoint y: 379, endPoint x: 1068, endPoint y: 385, distance: 9.2
click at [1068, 385] on div "180 170 160 150 140 130 120 110 100 90 80 70 60 50 40 30 20 10 0 -10 -20 -30 -4…" at bounding box center [960, 380] width 223 height 159
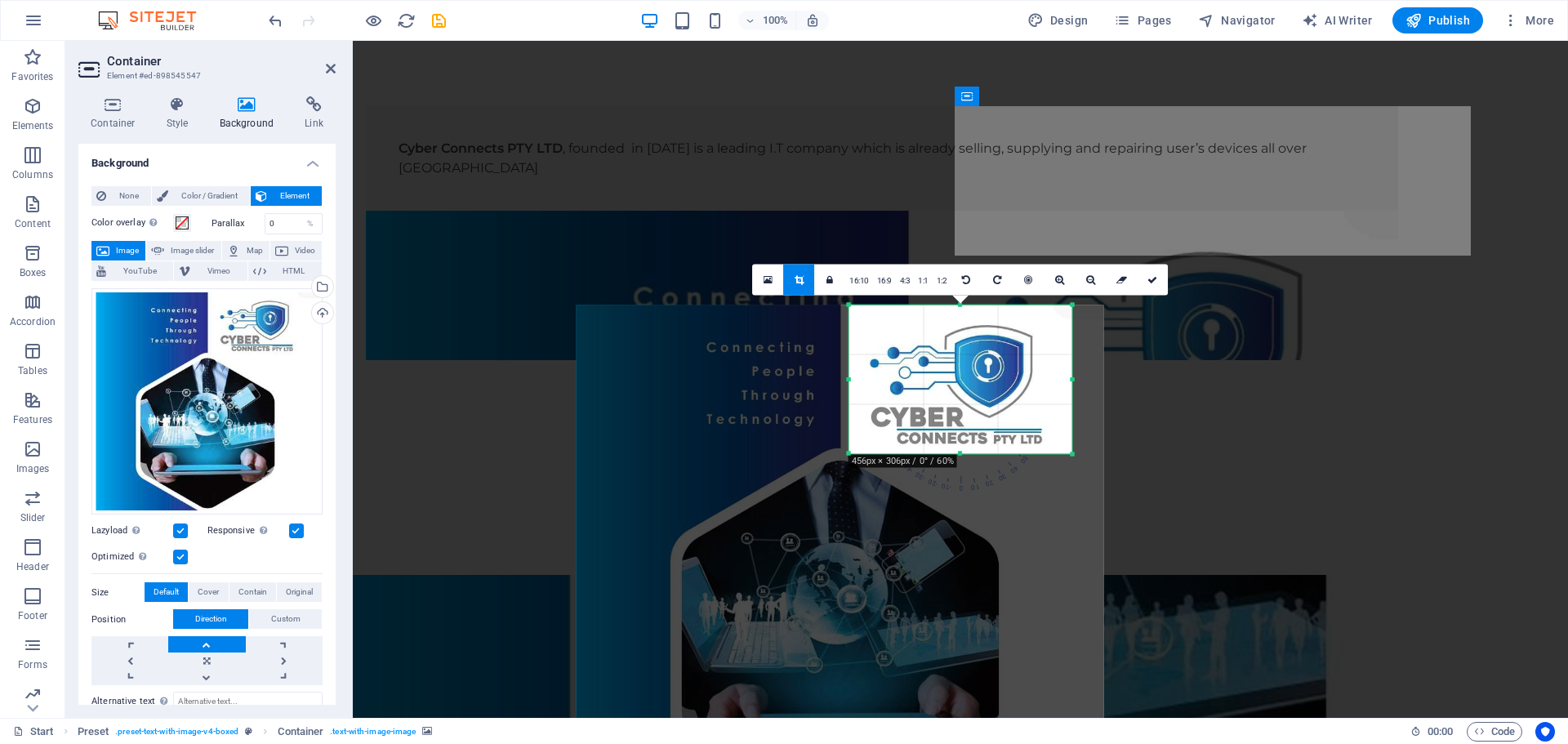
drag, startPoint x: 960, startPoint y: 461, endPoint x: 959, endPoint y: 451, distance: 10.0
click at [959, 452] on div at bounding box center [960, 454] width 223 height 6
click at [1152, 279] on icon at bounding box center [1152, 279] width 10 height 10
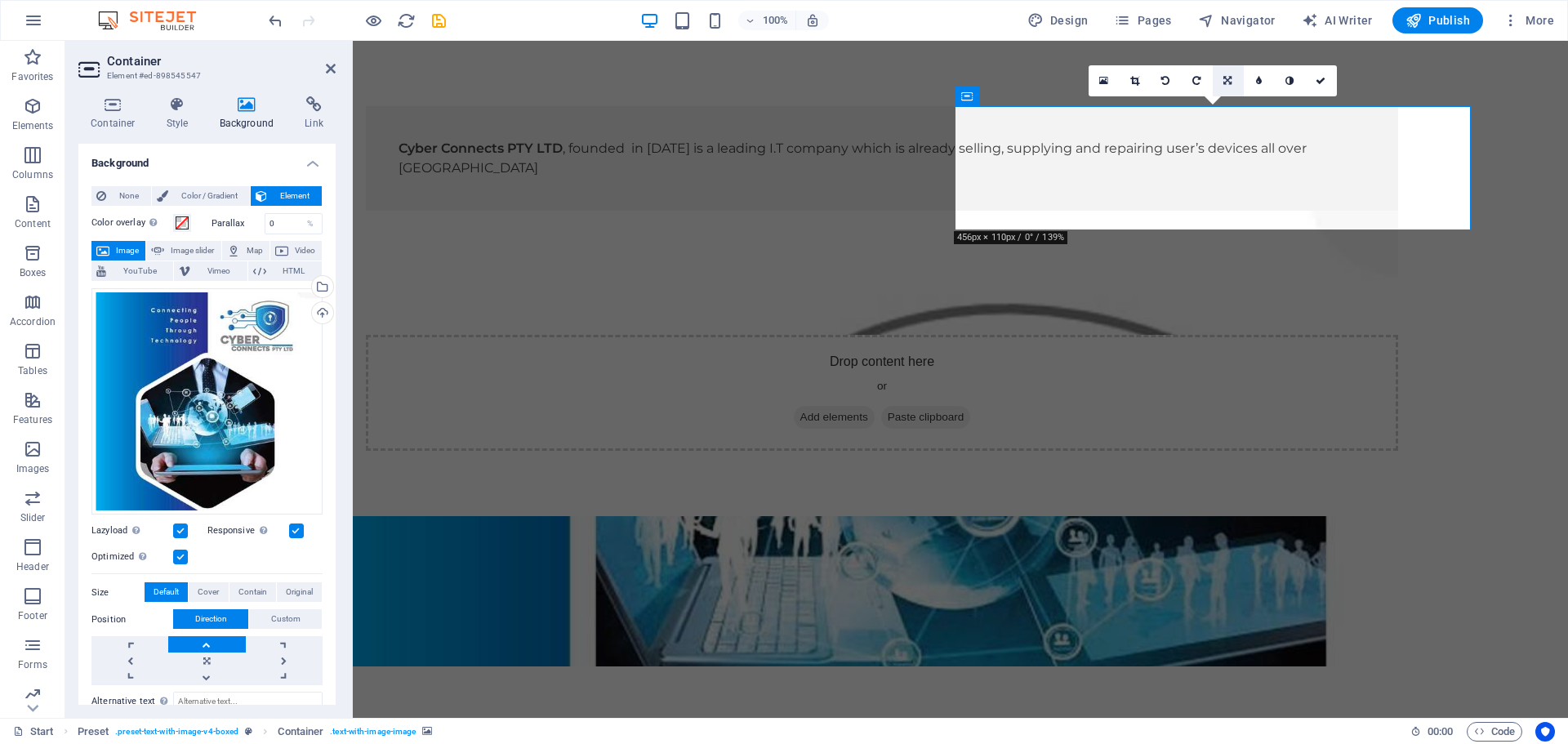
click at [1226, 83] on icon at bounding box center [1227, 81] width 9 height 10
click at [1222, 51] on icon at bounding box center [1227, 50] width 10 height 10
click at [1134, 80] on icon at bounding box center [1134, 81] width 9 height 10
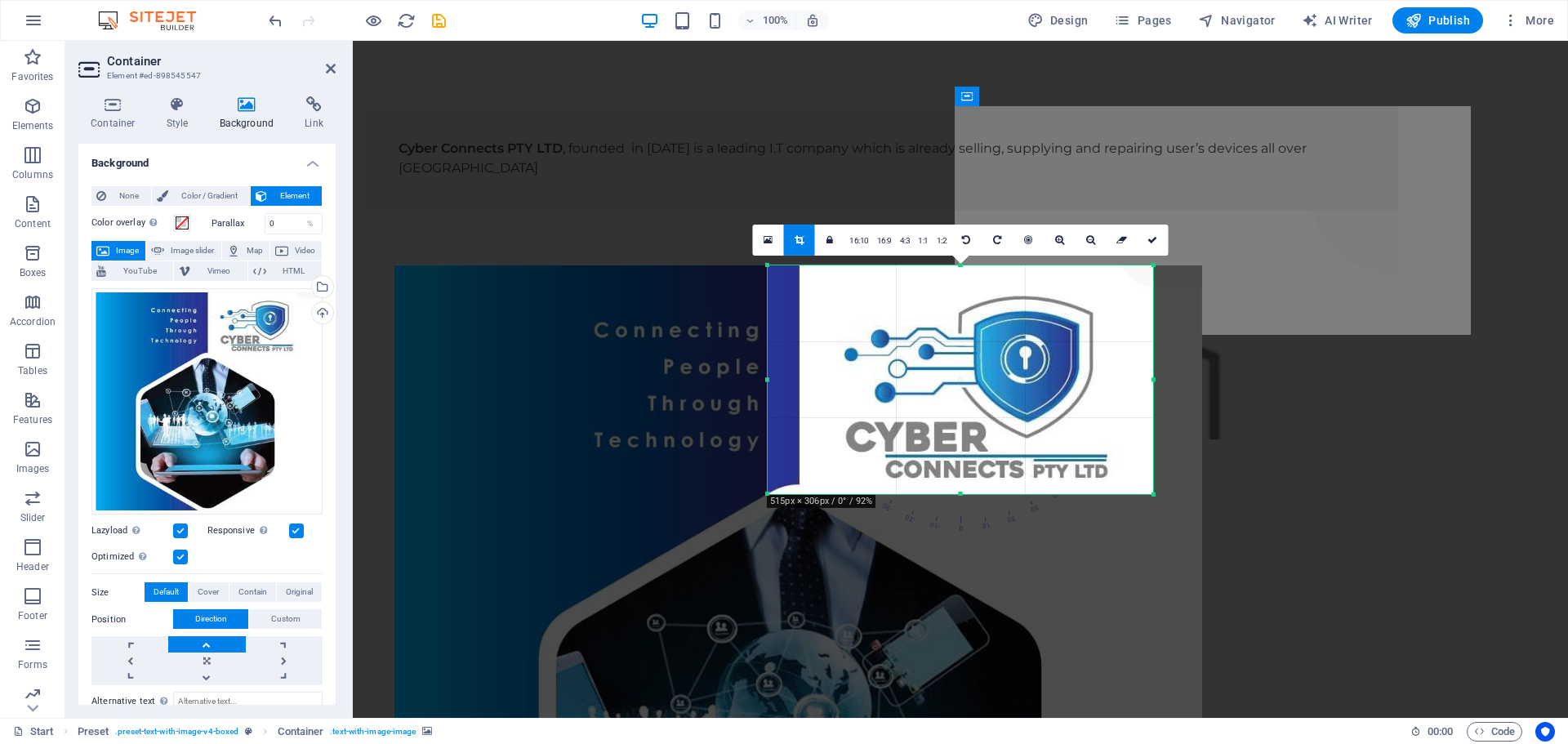
drag, startPoint x: 788, startPoint y: 381, endPoint x: 744, endPoint y: 383, distance: 44.0
click at [768, 383] on div "180 170 160 150 140 130 120 110 100 90 80 70 60 50 40 30 20 10 0 -10 -20 -30 -4…" at bounding box center [960, 379] width 385 height 229
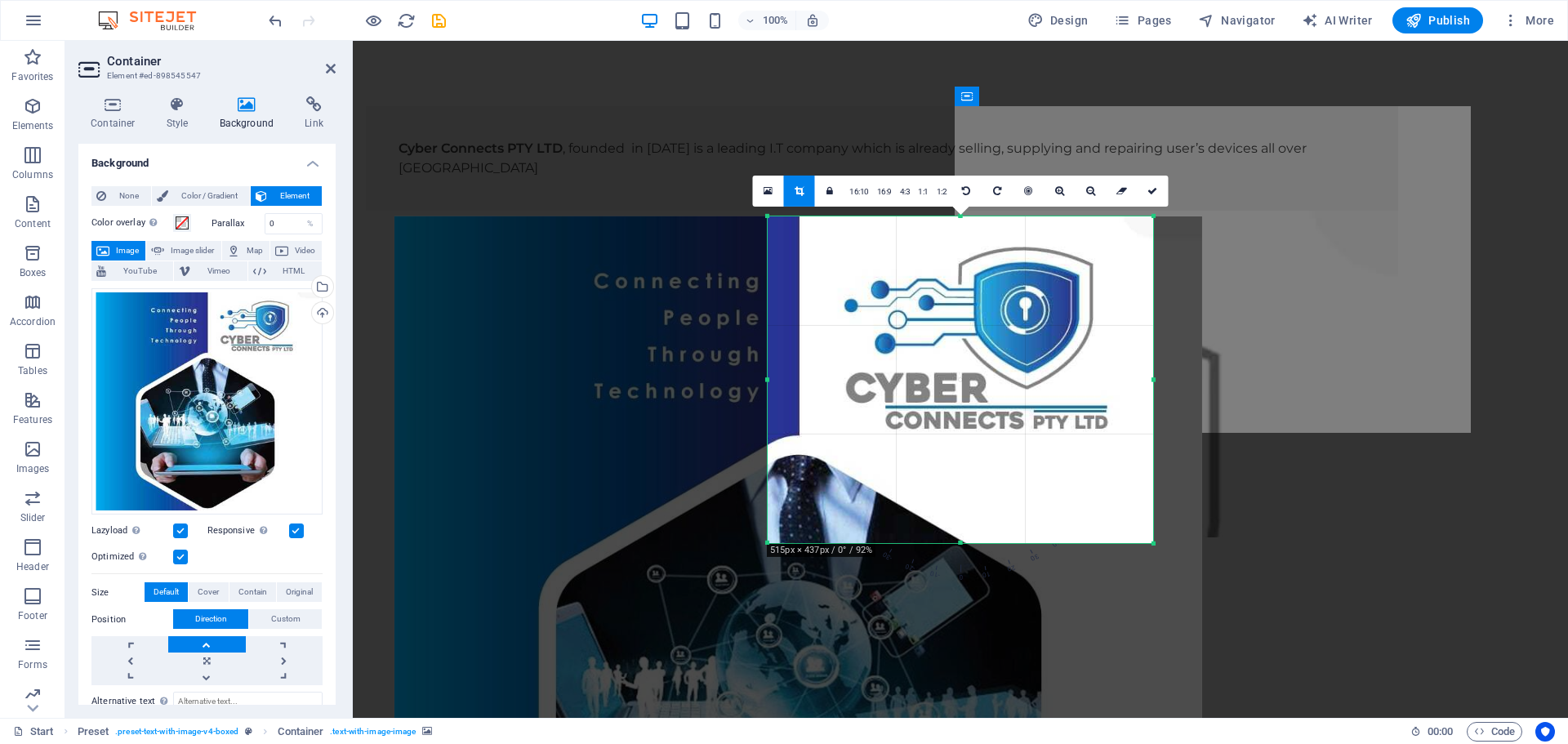
drag, startPoint x: 960, startPoint y: 494, endPoint x: 962, endPoint y: 592, distance: 98.0
click at [962, 543] on div "180 170 160 150 140 130 120 110 100 90 80 70 60 50 40 30 20 10 0 -10 -20 -30 -4…" at bounding box center [960, 379] width 385 height 327
click at [1152, 196] on icon at bounding box center [1152, 190] width 10 height 10
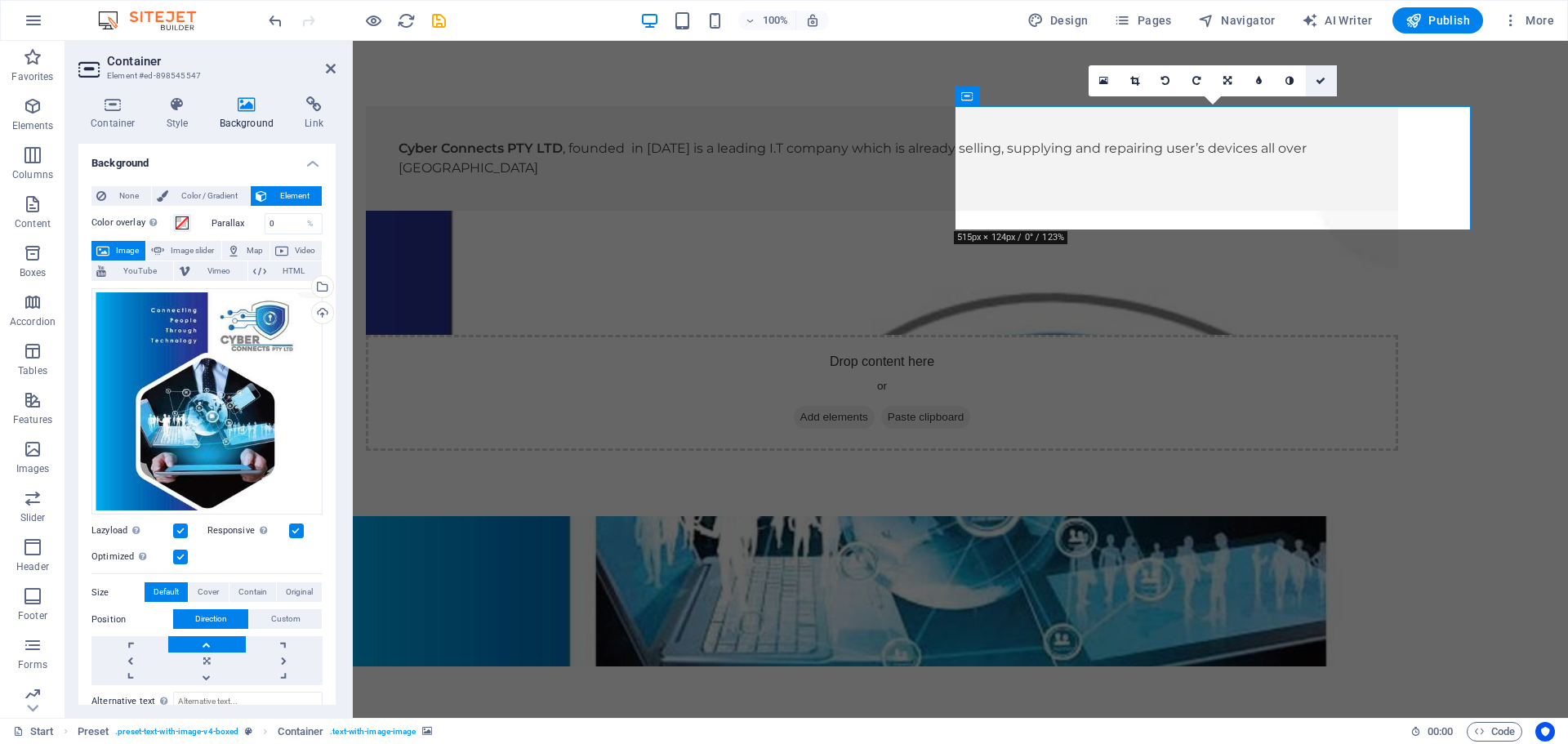
click at [1322, 76] on icon at bounding box center [1321, 81] width 10 height 10
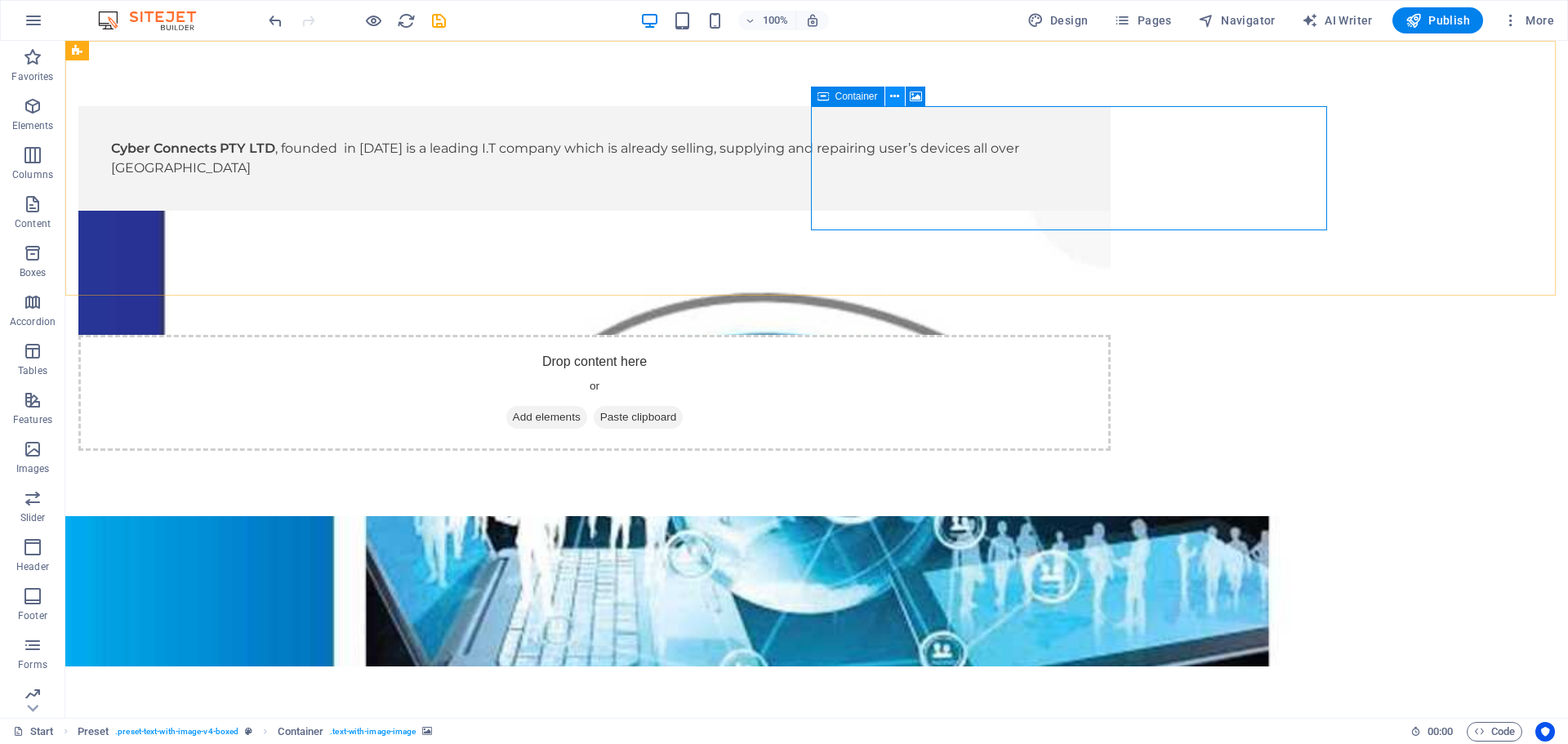
click at [891, 94] on icon at bounding box center [894, 97] width 9 height 17
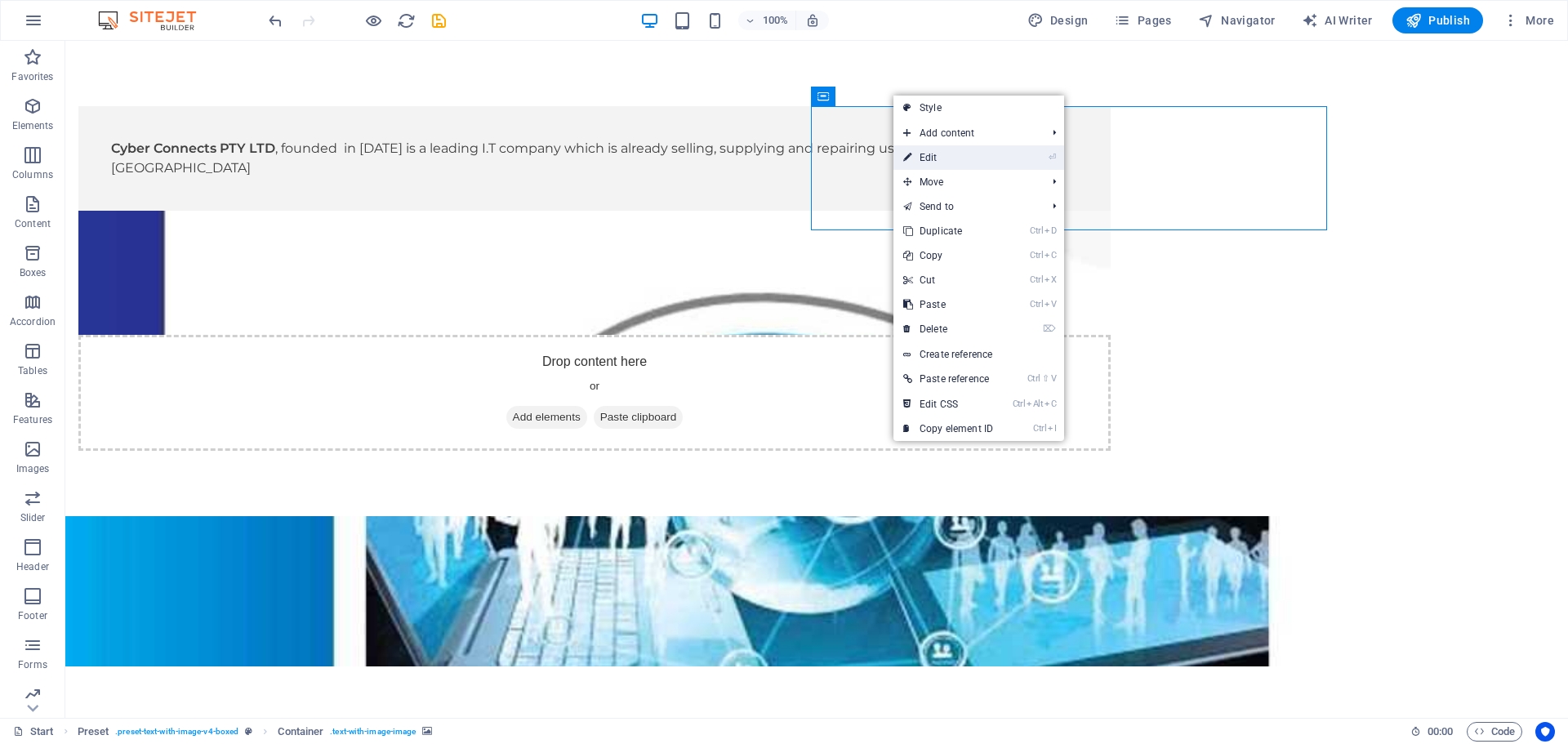
click at [916, 155] on link "⏎ Edit" at bounding box center [948, 158] width 109 height 25
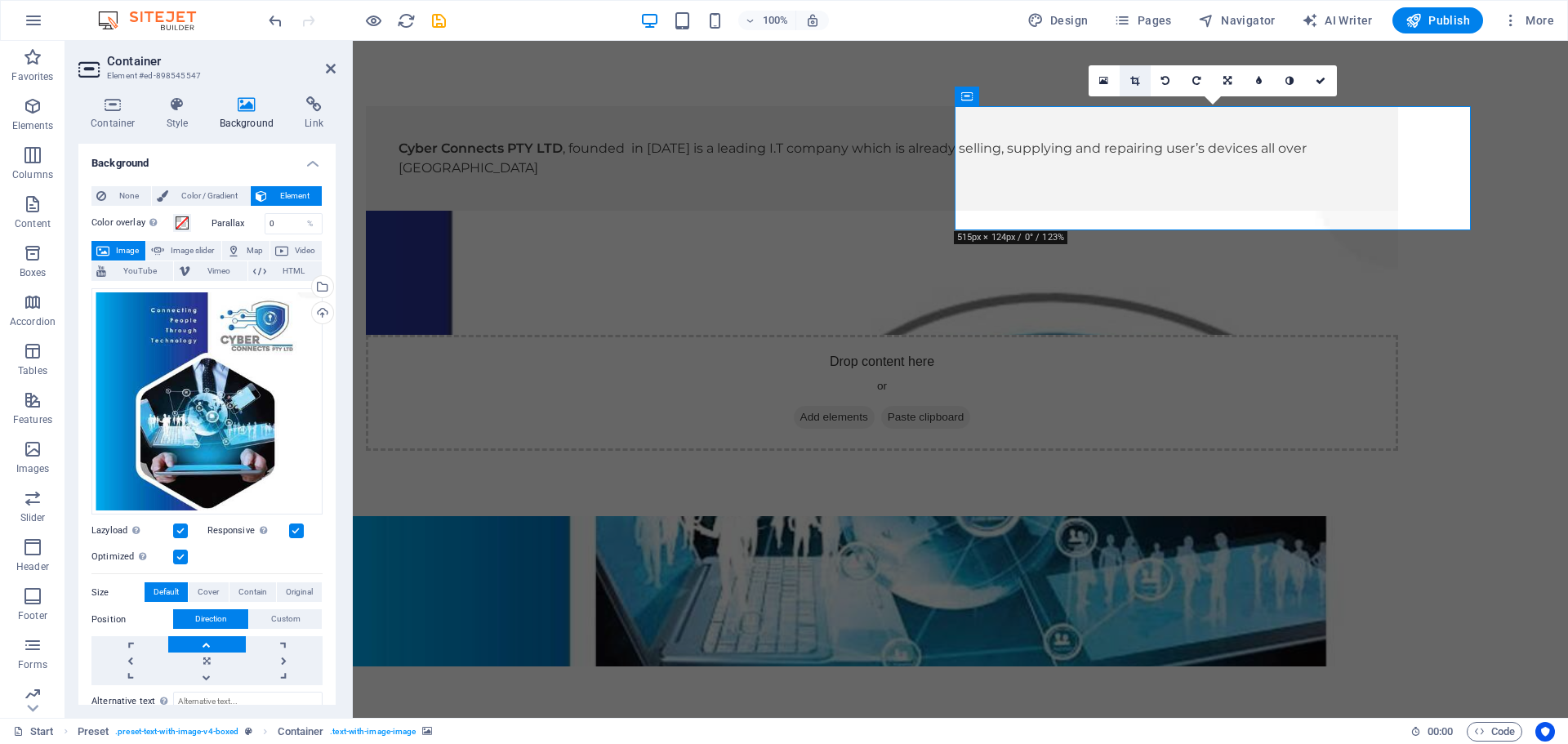
click at [1133, 81] on icon at bounding box center [1134, 81] width 9 height 10
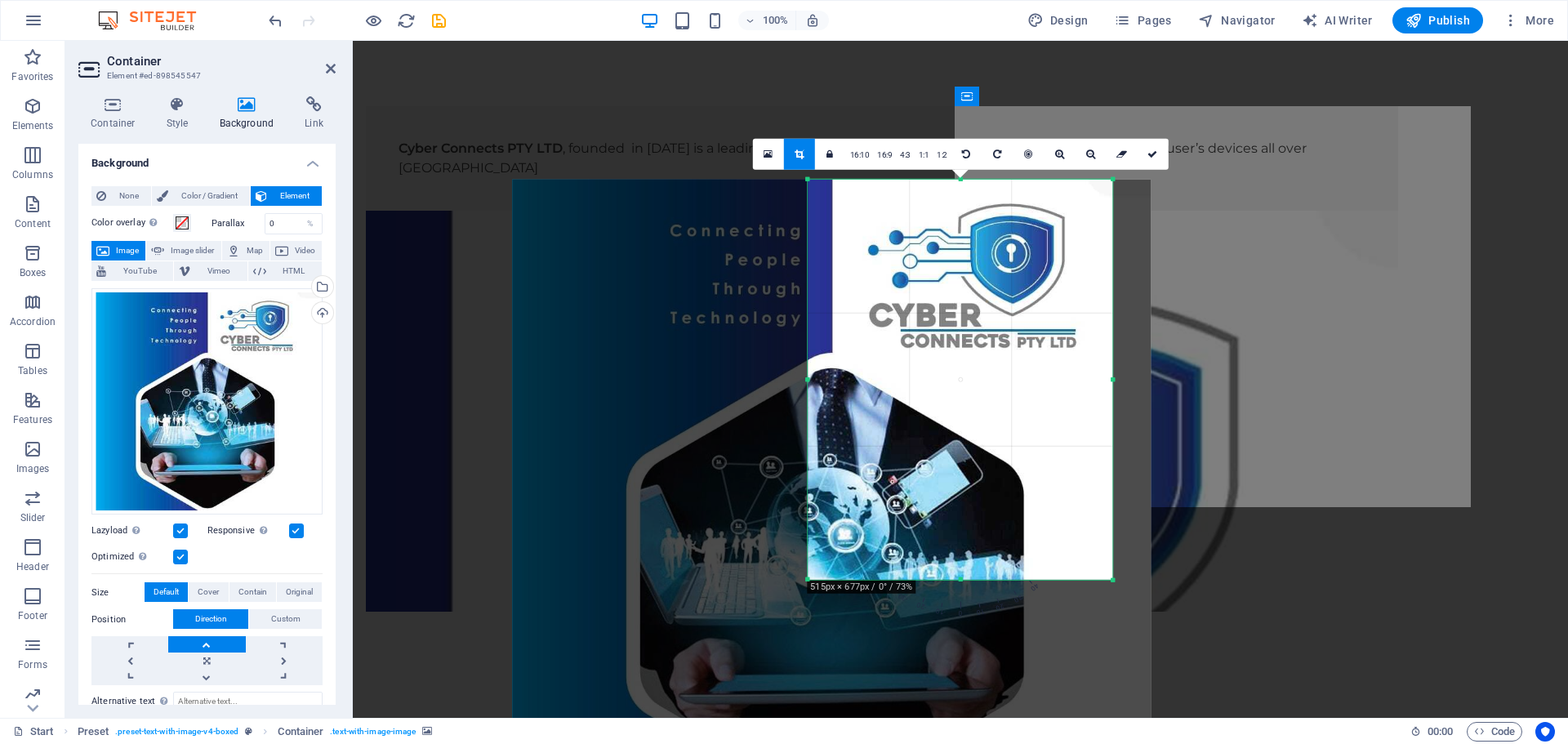
drag, startPoint x: 962, startPoint y: 507, endPoint x: 959, endPoint y: 639, distance: 132.0
click at [959, 580] on div "180 170 160 150 140 130 120 110 100 90 80 70 60 50 40 30 20 10 0 -10 -20 -30 -4…" at bounding box center [960, 380] width 305 height 401
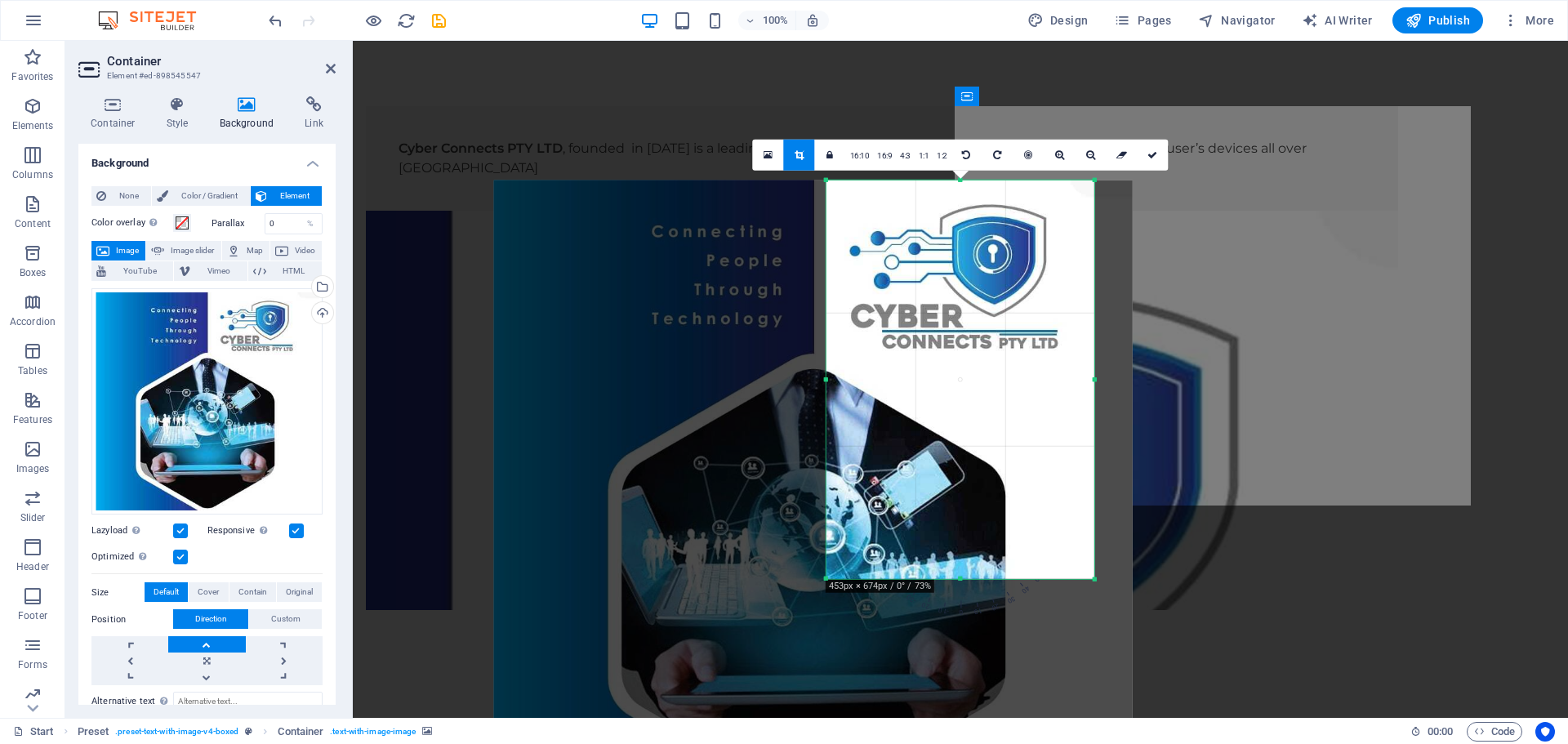
drag, startPoint x: 809, startPoint y: 378, endPoint x: 846, endPoint y: 384, distance: 37.5
click at [846, 384] on div "180 170 160 150 140 130 120 110 100 90 80 70 60 50 40 30 20 10 0 -10 -20 -30 -4…" at bounding box center [959, 379] width 267 height 400
click at [1086, 153] on icon at bounding box center [1090, 154] width 9 height 10
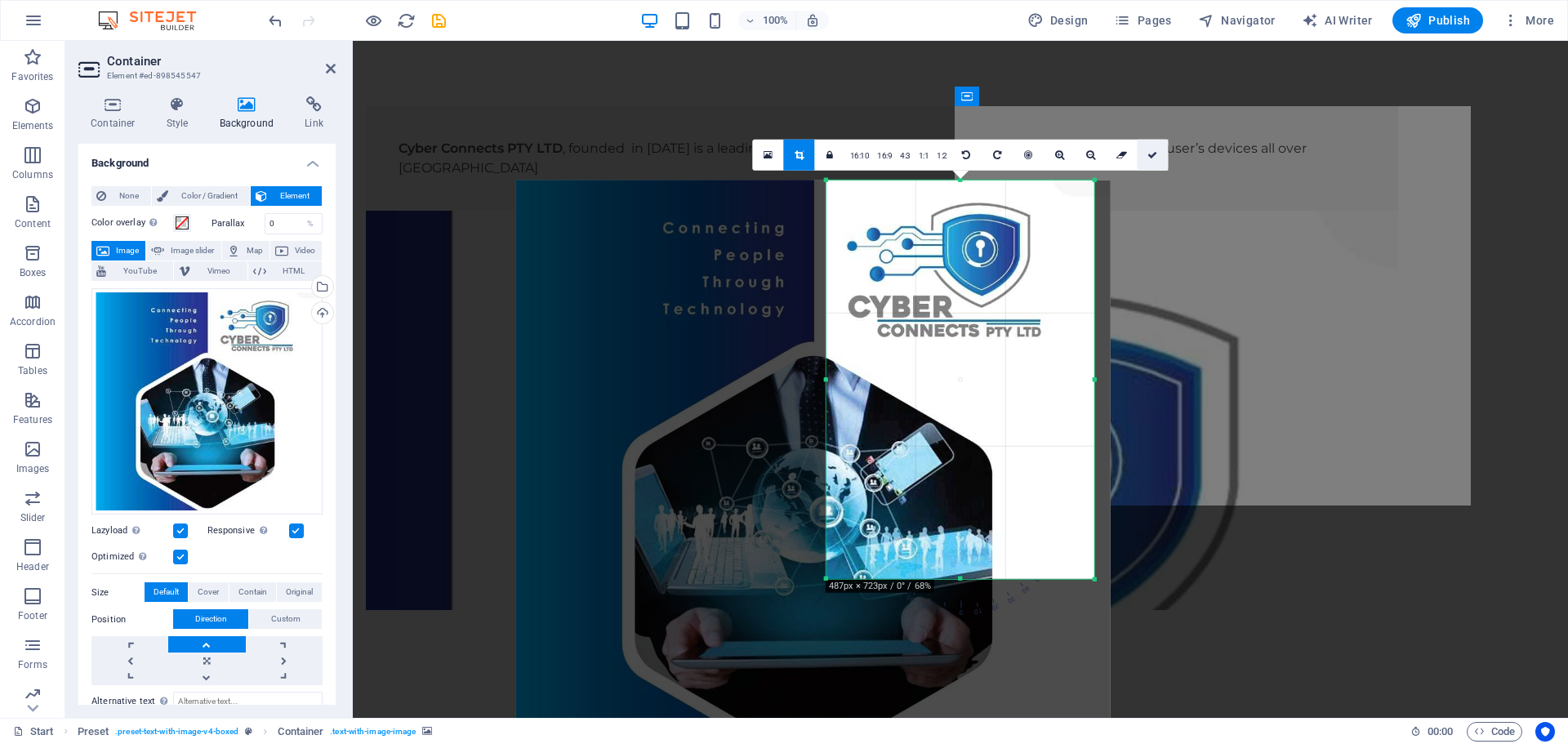
click at [1154, 151] on icon at bounding box center [1152, 154] width 10 height 10
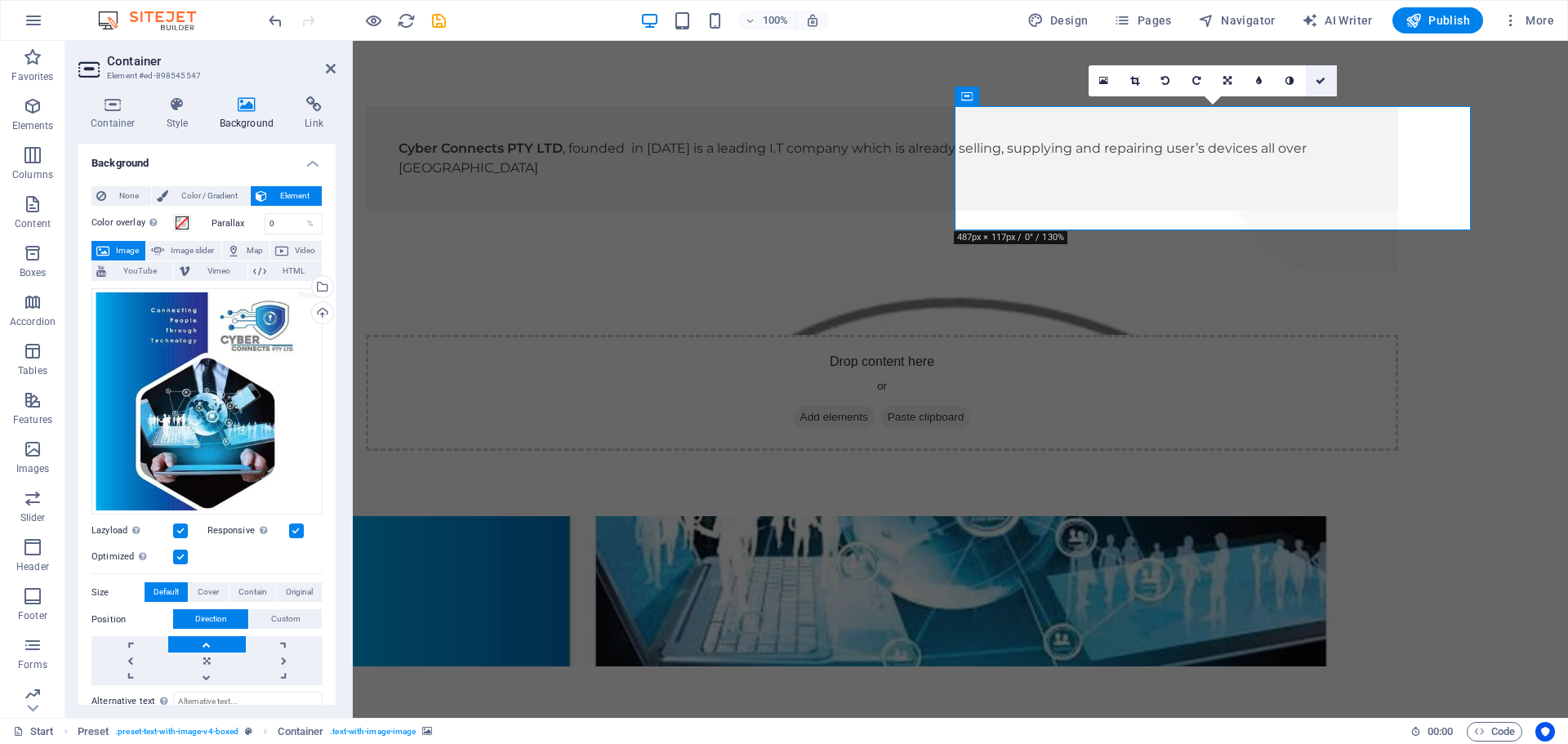
click at [1321, 81] on icon at bounding box center [1321, 81] width 10 height 10
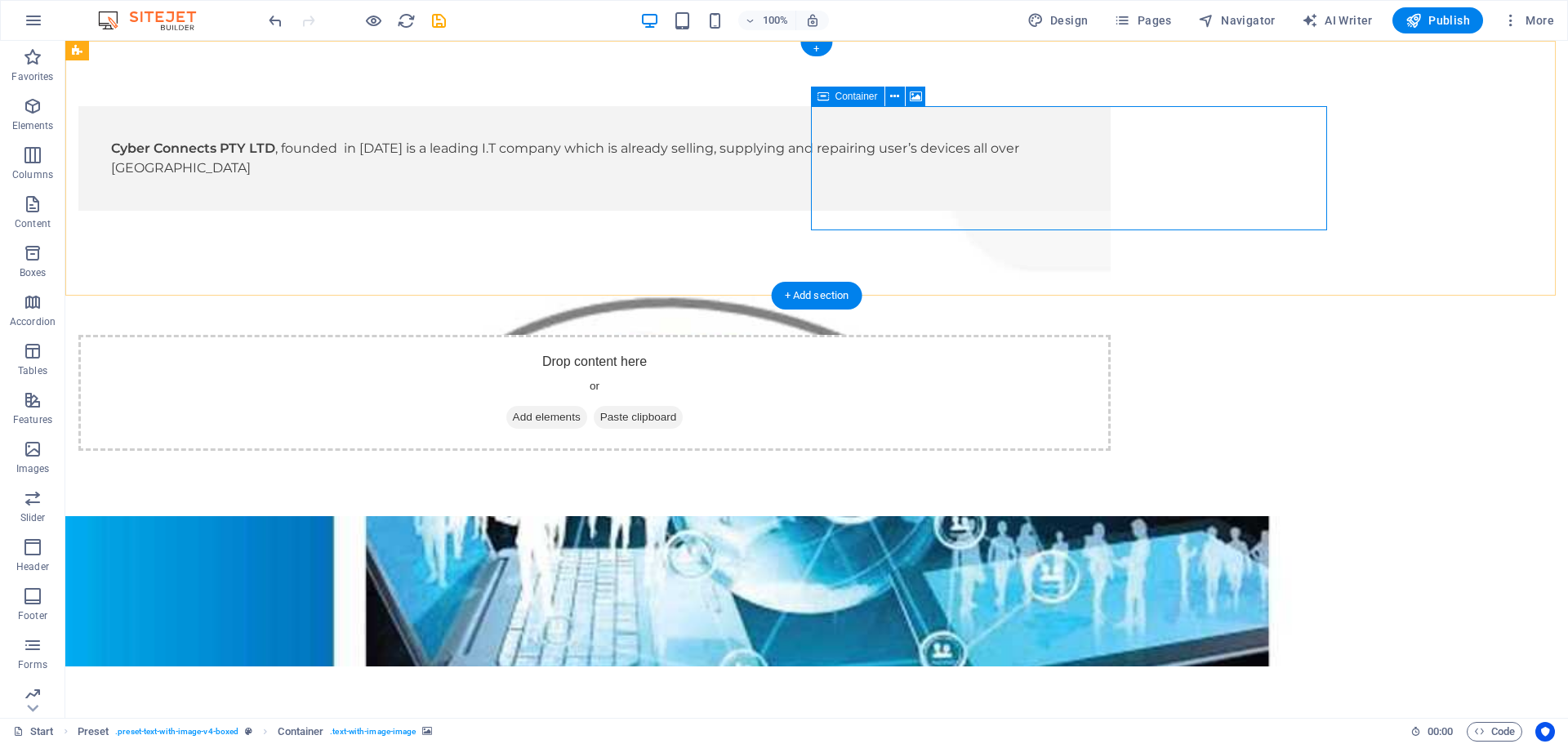
click at [1111, 335] on div "Drop content here or Add elements Paste clipboard" at bounding box center [594, 392] width 1032 height 116
click at [892, 97] on icon at bounding box center [894, 97] width 9 height 17
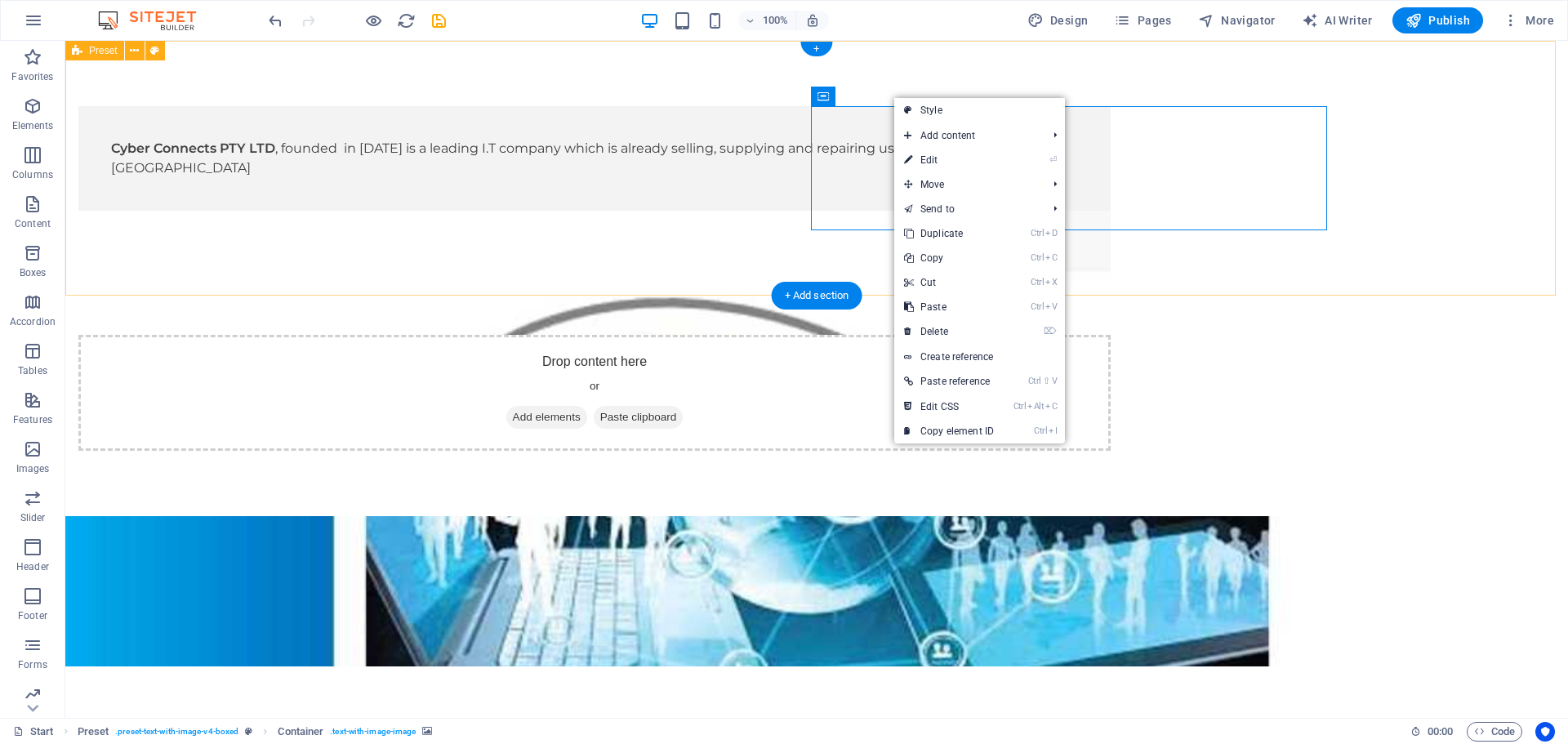
click at [967, 64] on div "Cyber Connects PTY LTD , founded in April 2022 is a leading I.T company which i…" at bounding box center [817, 279] width 1503 height 476
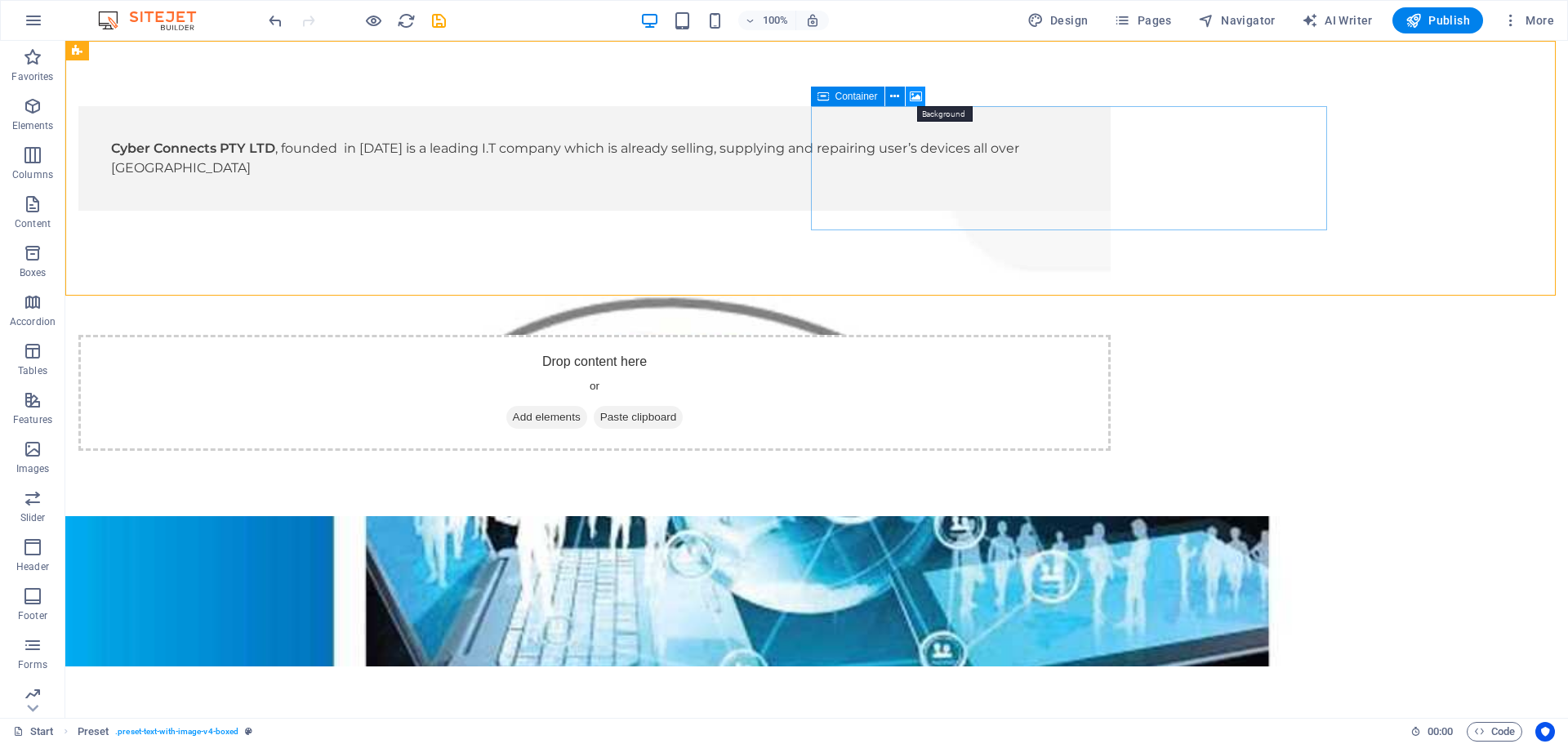
click at [921, 98] on icon at bounding box center [915, 97] width 12 height 17
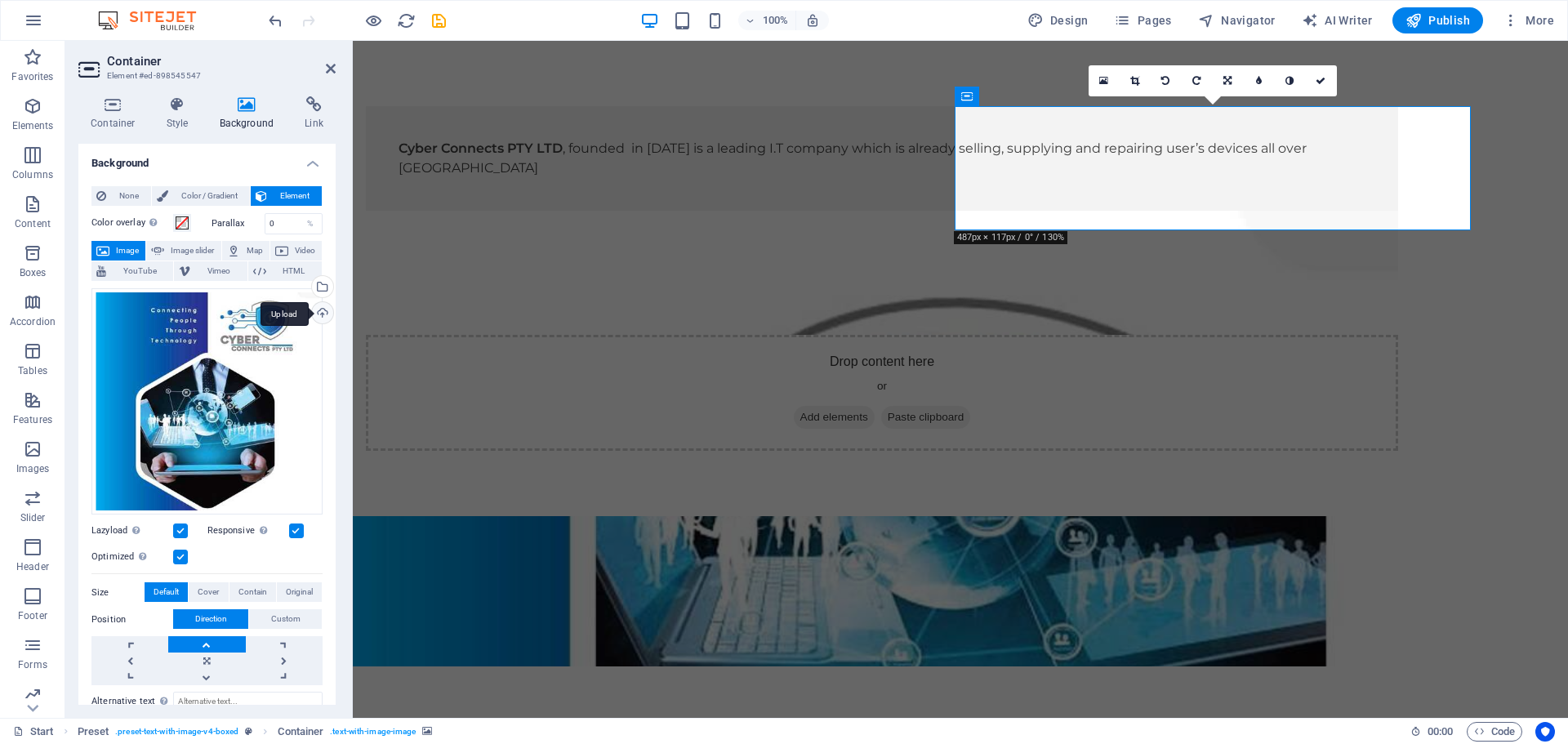
click at [320, 310] on div "Upload" at bounding box center [321, 314] width 25 height 25
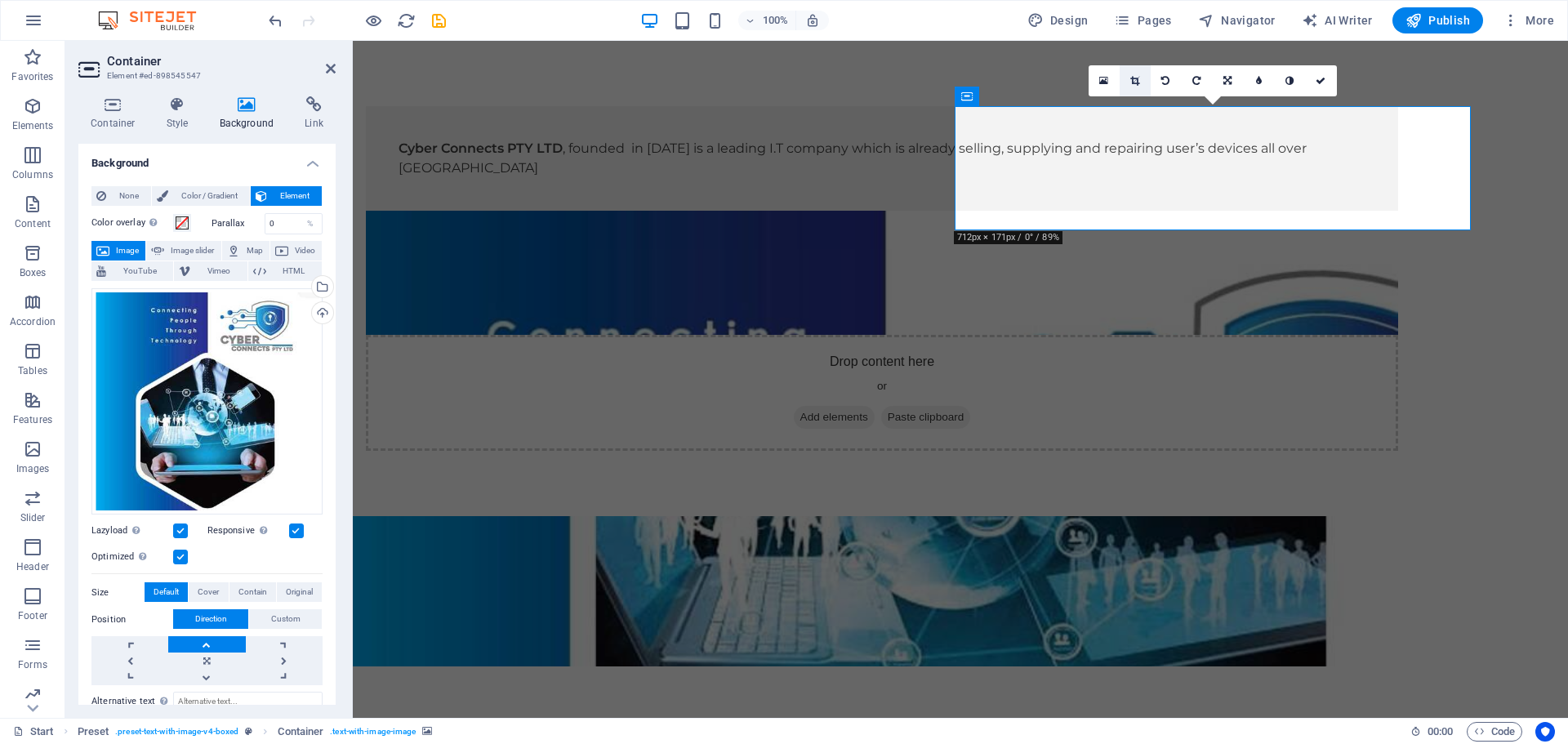
click at [1127, 82] on link at bounding box center [1135, 81] width 31 height 31
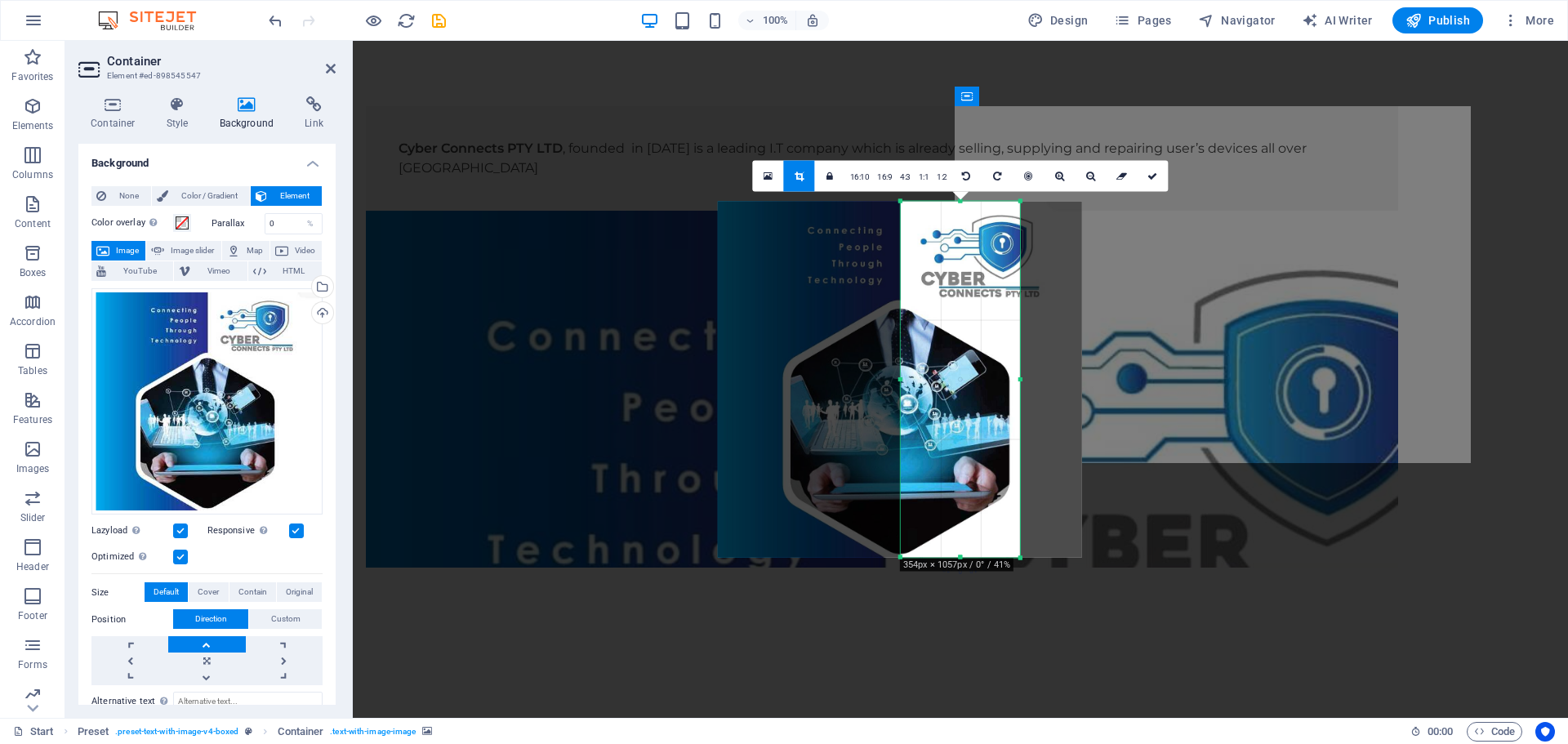
drag, startPoint x: 840, startPoint y: 380, endPoint x: 961, endPoint y: 395, distance: 121.9
click at [961, 395] on div "180 170 160 150 140 130 120 110 100 90 80 70 60 50 40 30 20 10 0 -10 -20 -30 -4…" at bounding box center [960, 380] width 119 height 357
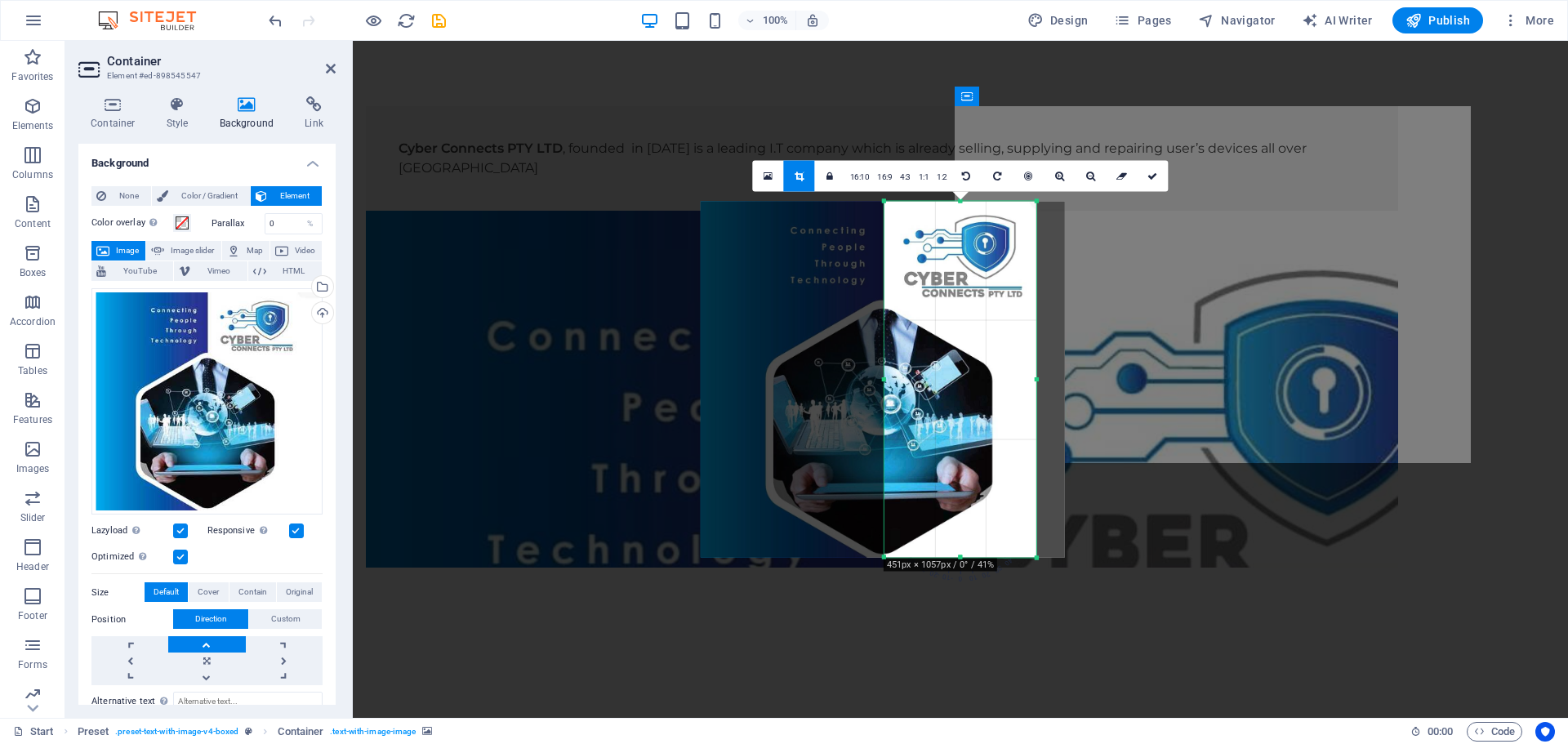
drag, startPoint x: 1020, startPoint y: 378, endPoint x: 1053, endPoint y: 380, distance: 33.1
click at [1036, 380] on div "180 170 160 150 140 130 120 110 100 90 80 70 60 50 40 30 20 10 0 -10 -20 -30 -4…" at bounding box center [960, 380] width 151 height 357
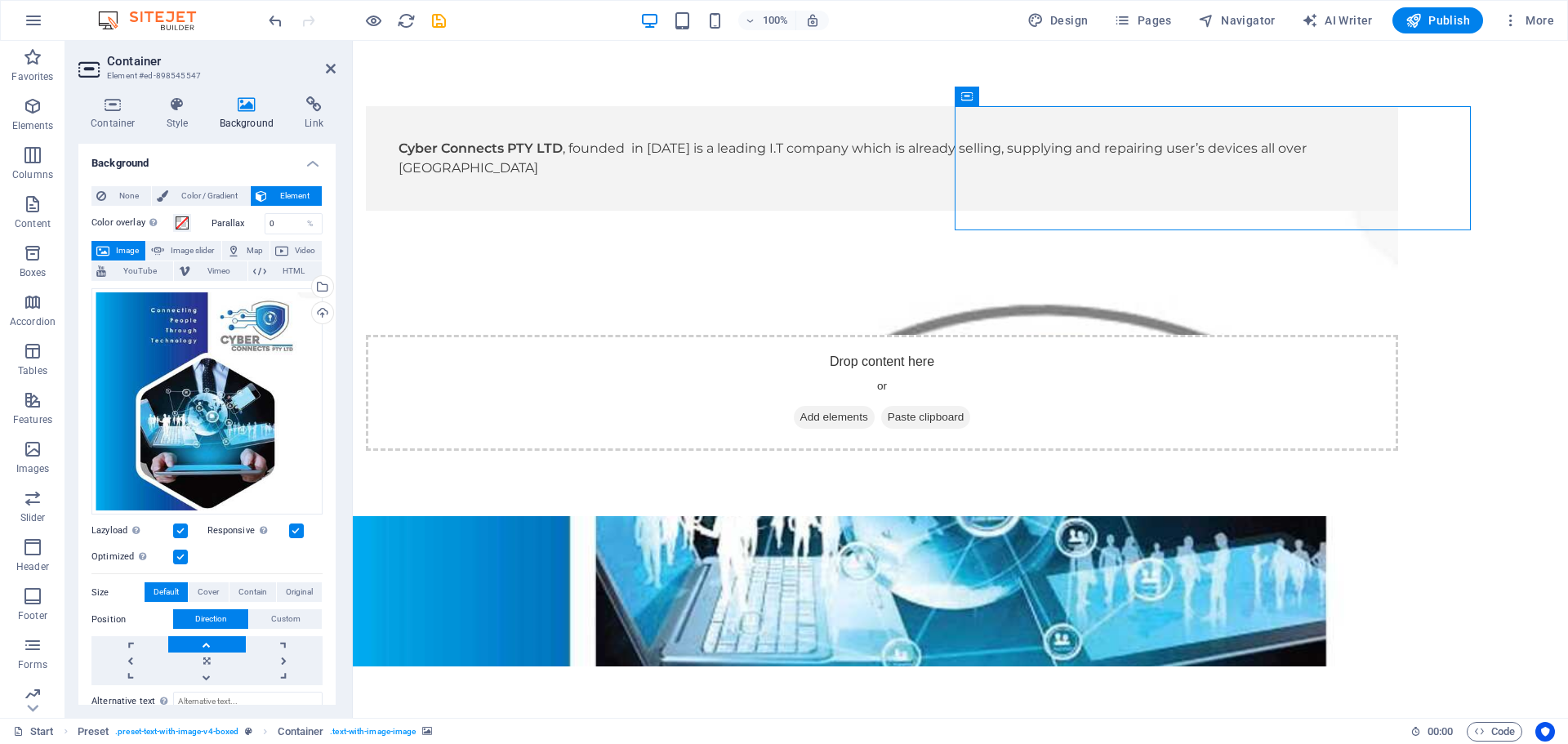
drag, startPoint x: 1318, startPoint y: 140, endPoint x: 982, endPoint y: 222, distance: 345.9
click at [280, 25] on icon "undo" at bounding box center [276, 21] width 19 height 19
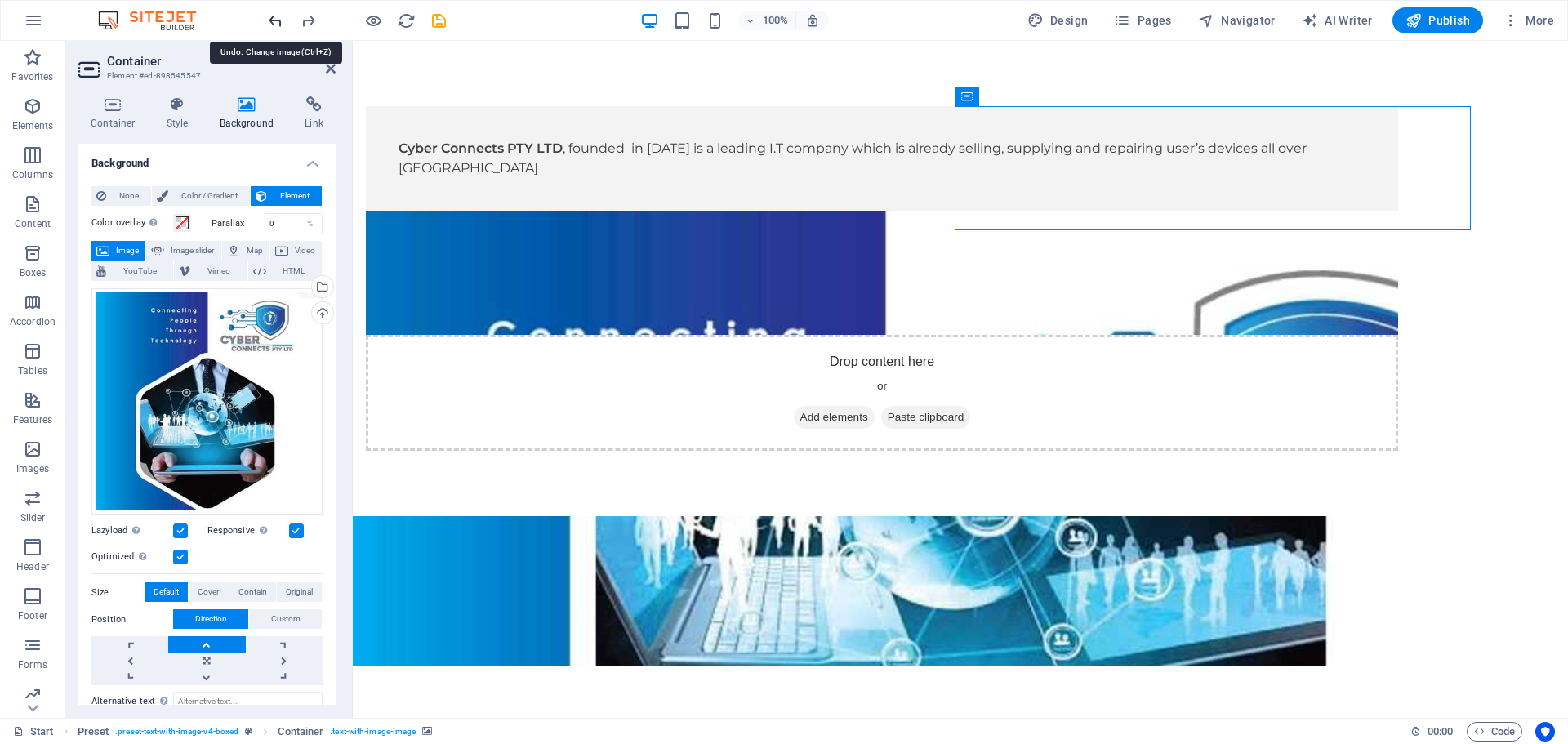
click at [280, 25] on icon "undo" at bounding box center [276, 21] width 19 height 19
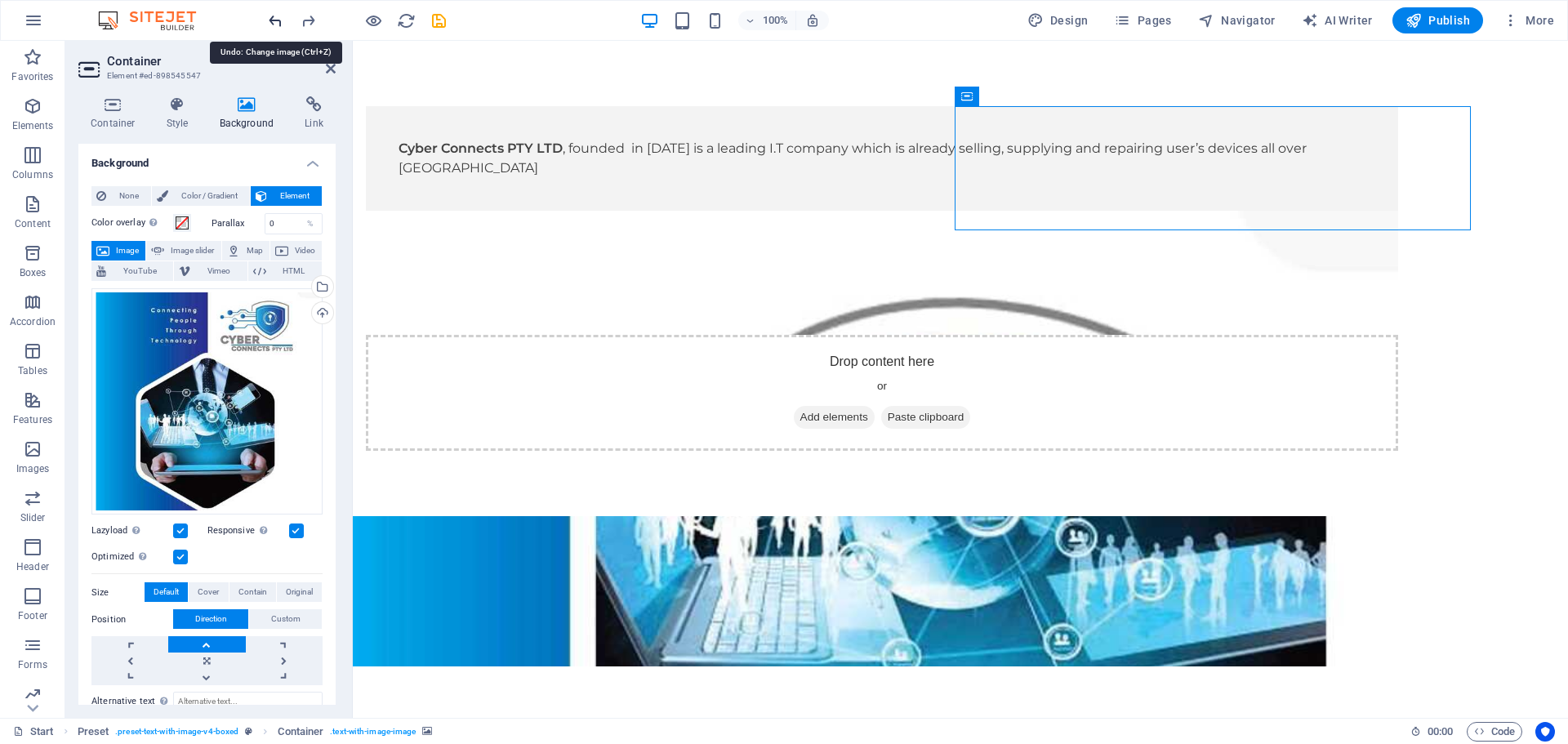
click at [280, 25] on icon "undo" at bounding box center [276, 21] width 19 height 19
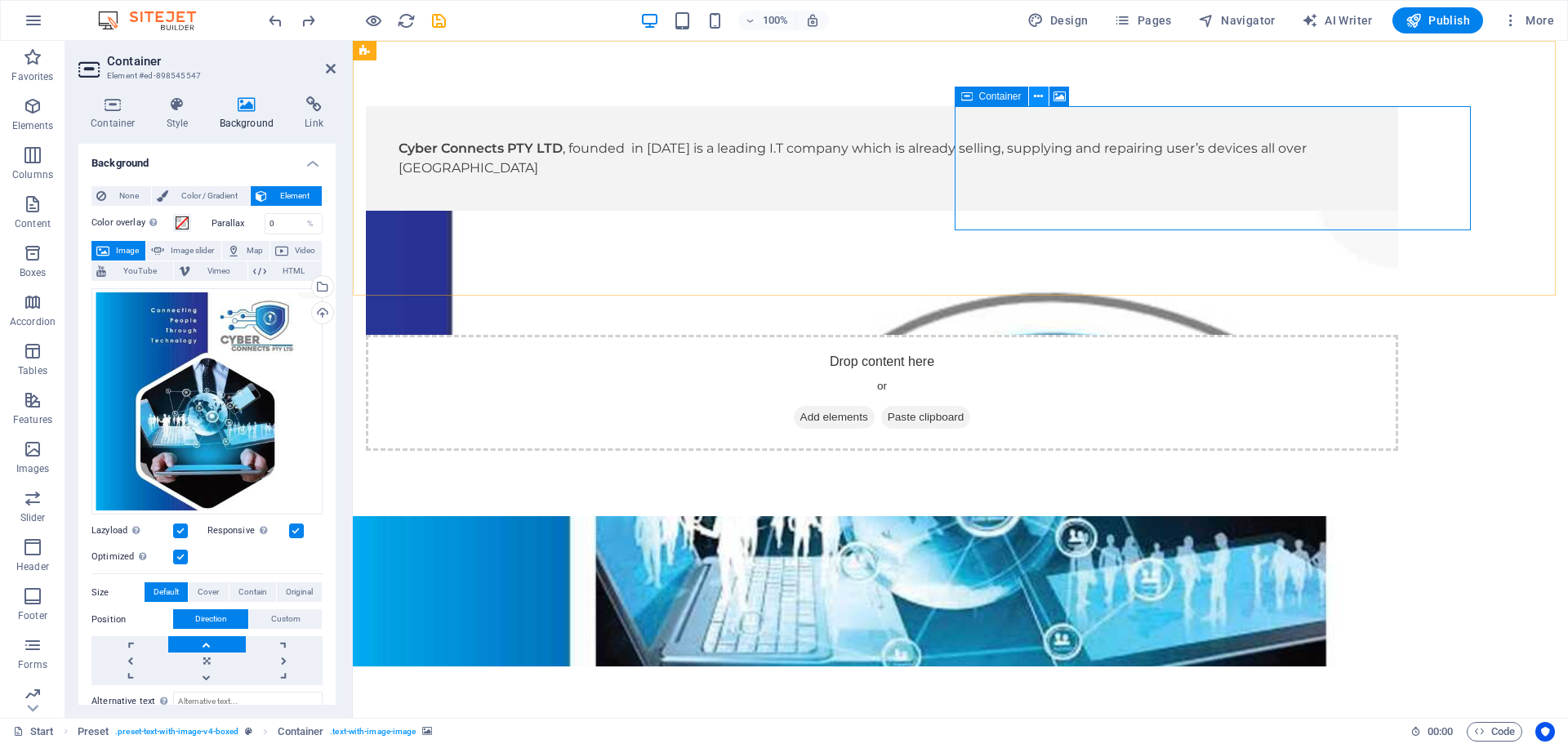
click at [1034, 99] on icon at bounding box center [1038, 97] width 9 height 17
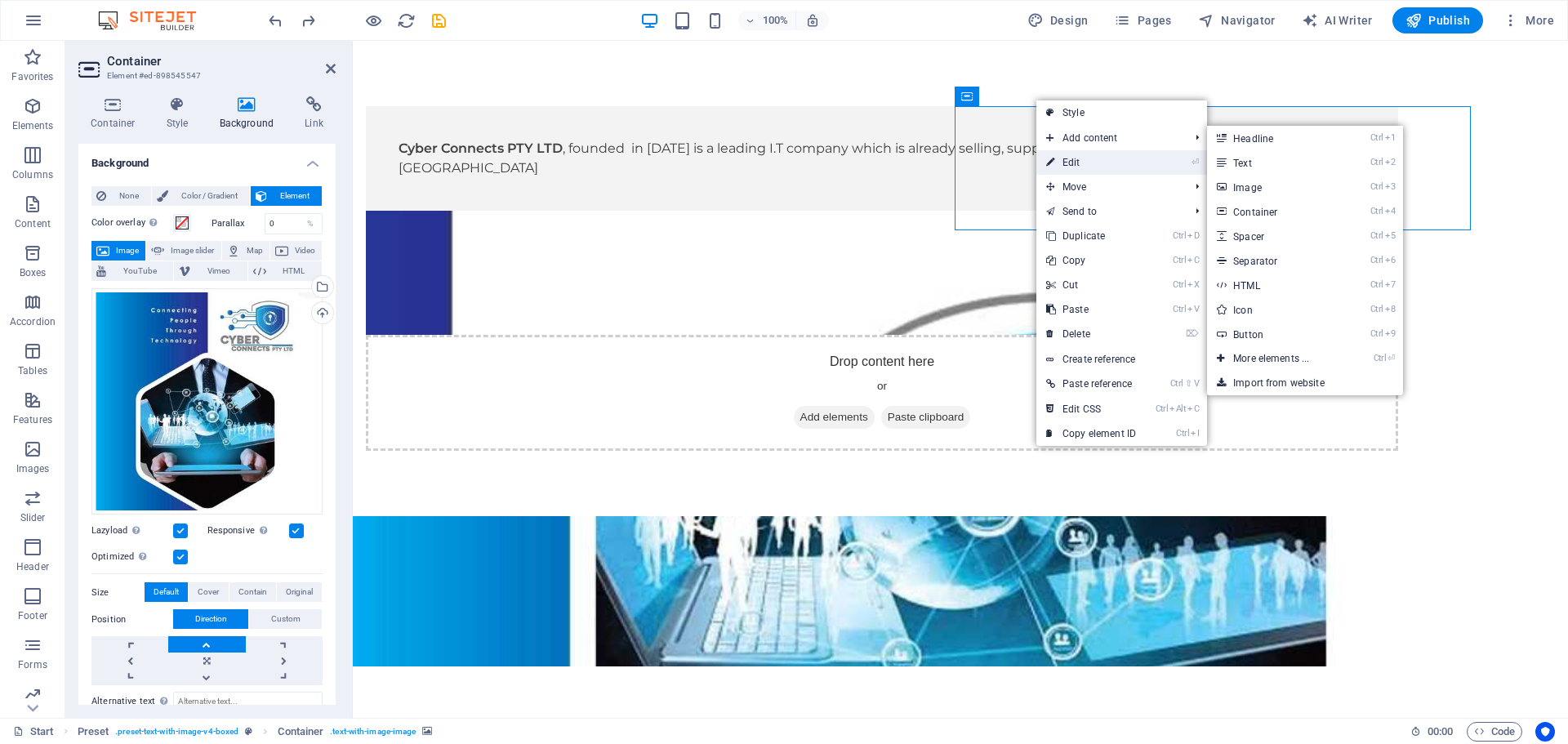
click at [1090, 161] on link "⏎ Edit" at bounding box center [1091, 163] width 109 height 25
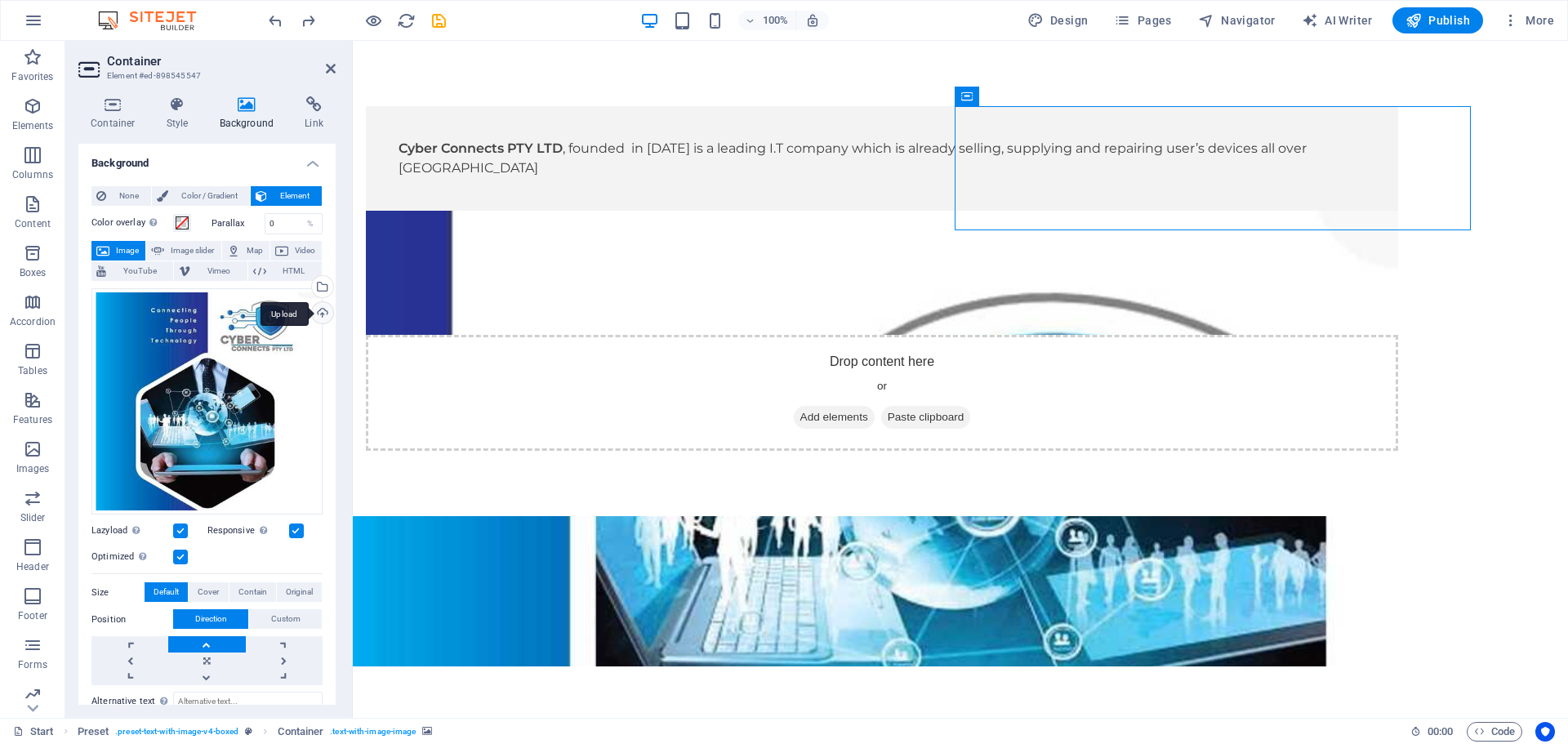
click at [318, 314] on div "Upload" at bounding box center [321, 314] width 25 height 25
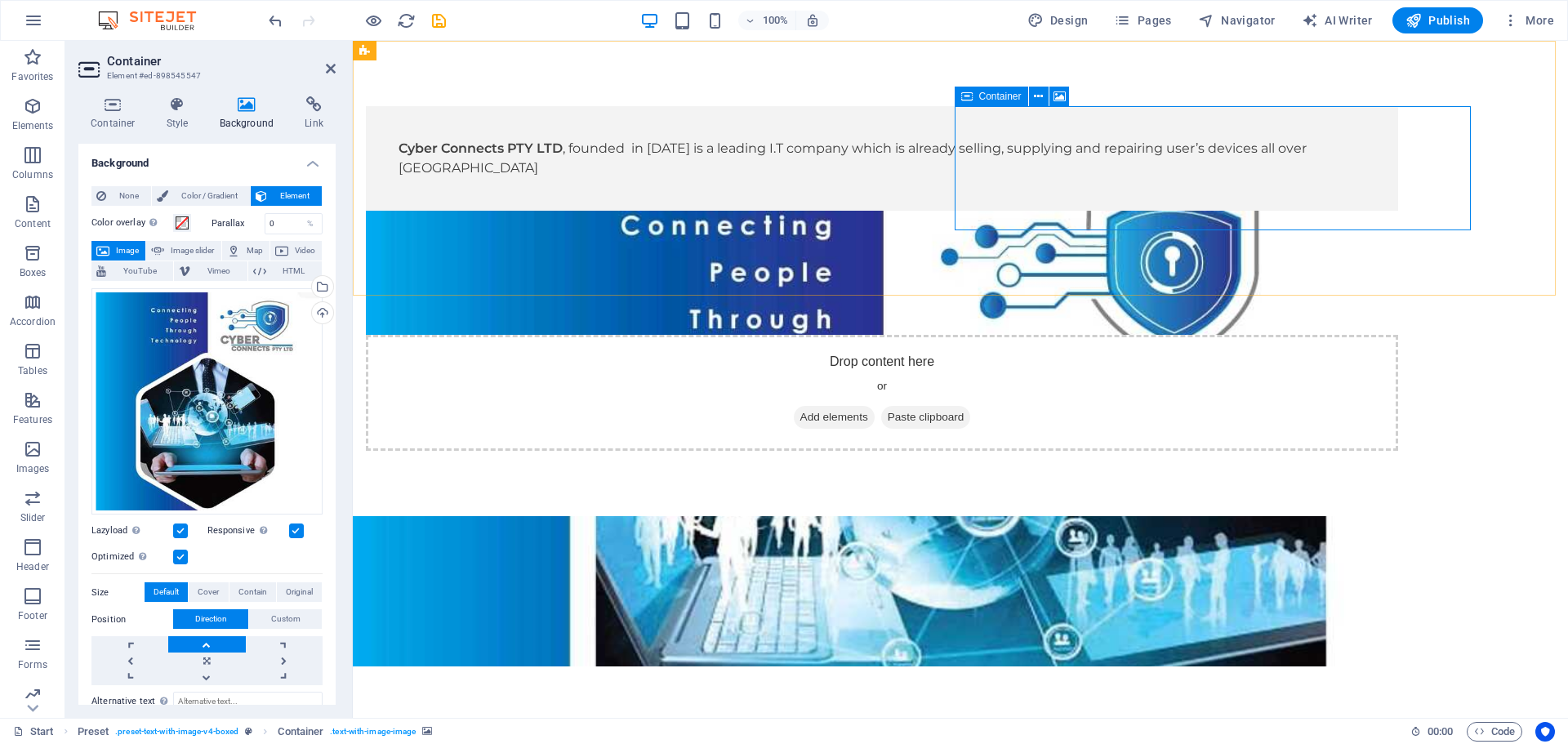
click at [968, 100] on icon at bounding box center [967, 96] width 12 height 19
click at [1057, 97] on icon at bounding box center [1059, 97] width 12 height 17
click at [1036, 101] on icon at bounding box center [1038, 97] width 9 height 17
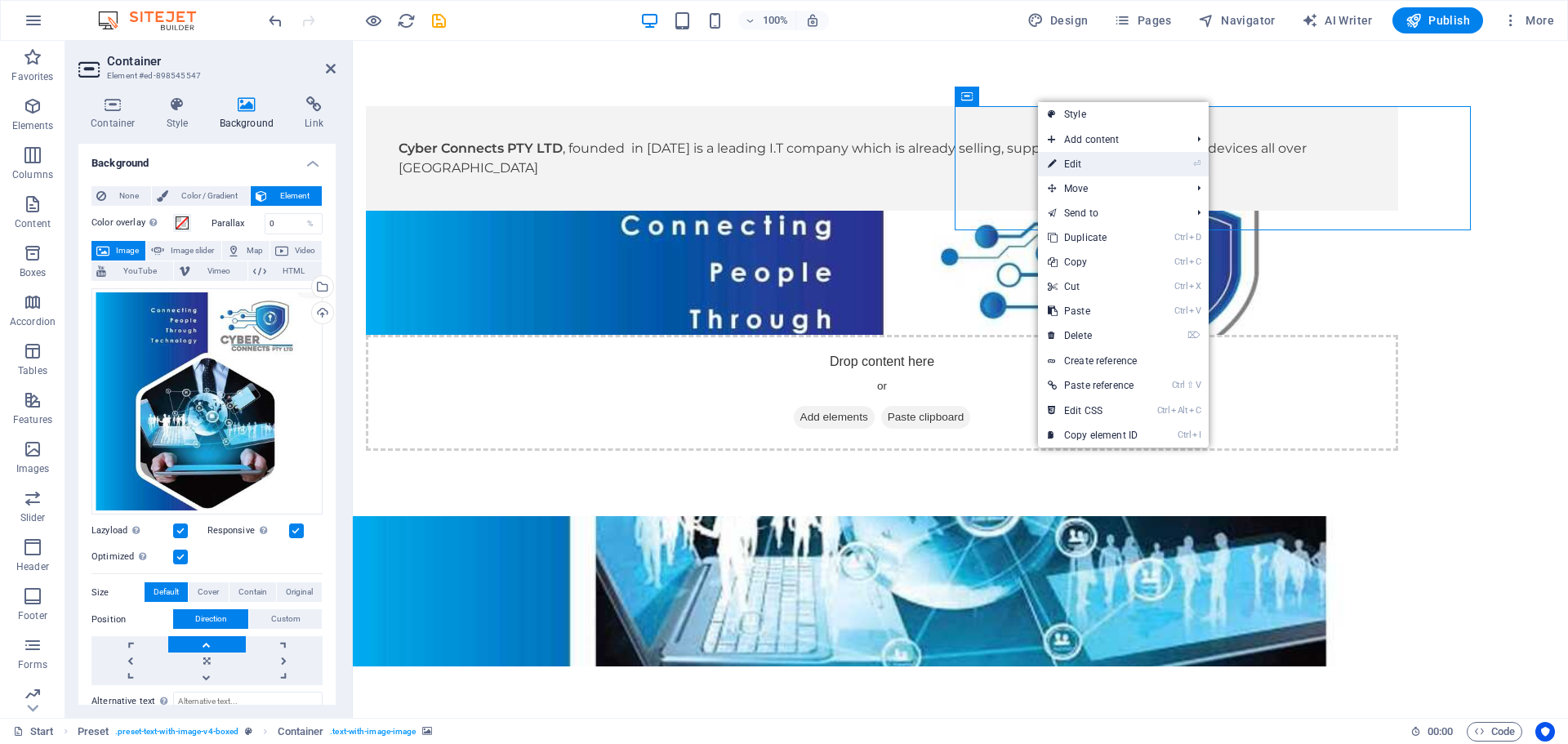
click at [1083, 152] on link "⏎ Edit" at bounding box center [1093, 164] width 109 height 25
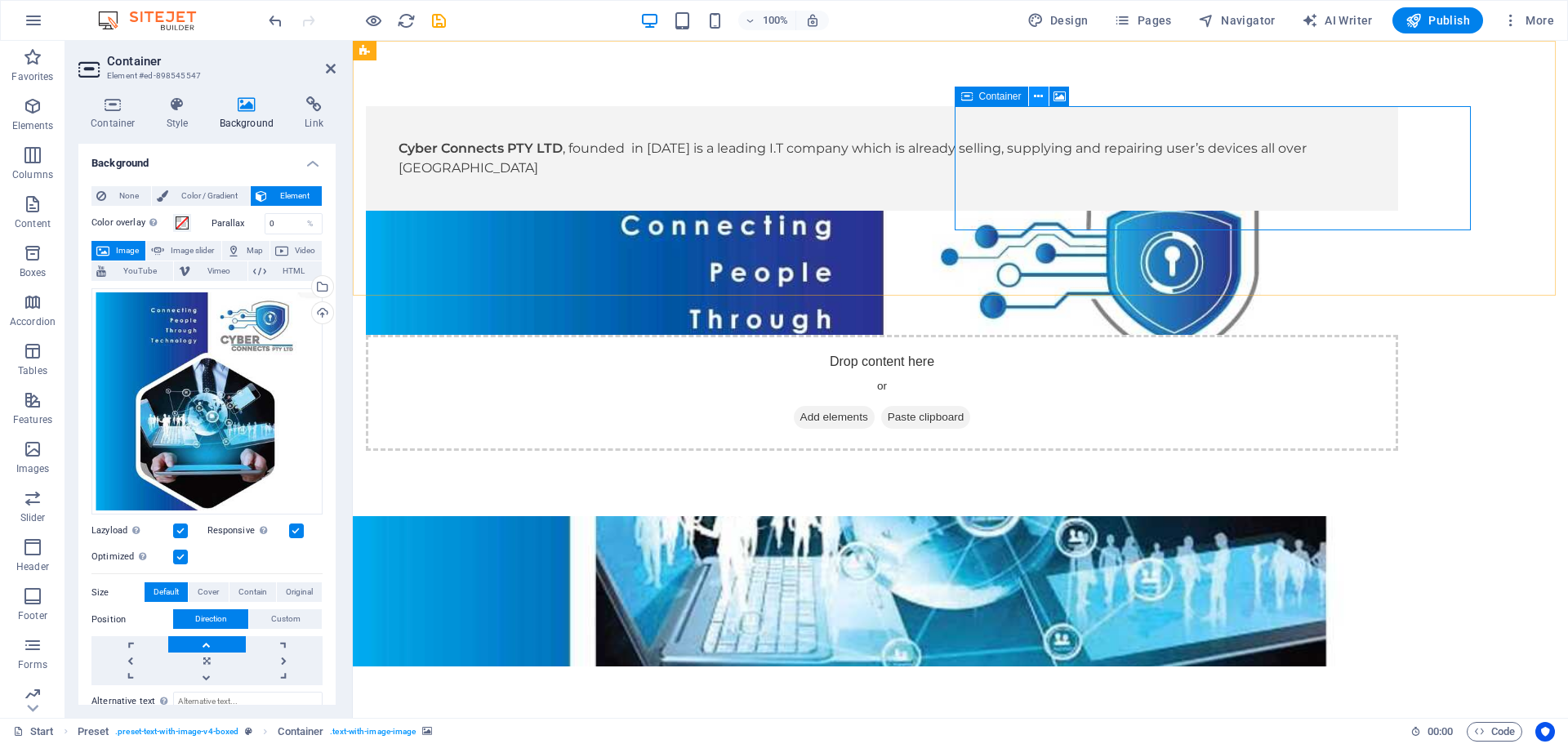
click at [1039, 97] on icon at bounding box center [1038, 97] width 9 height 17
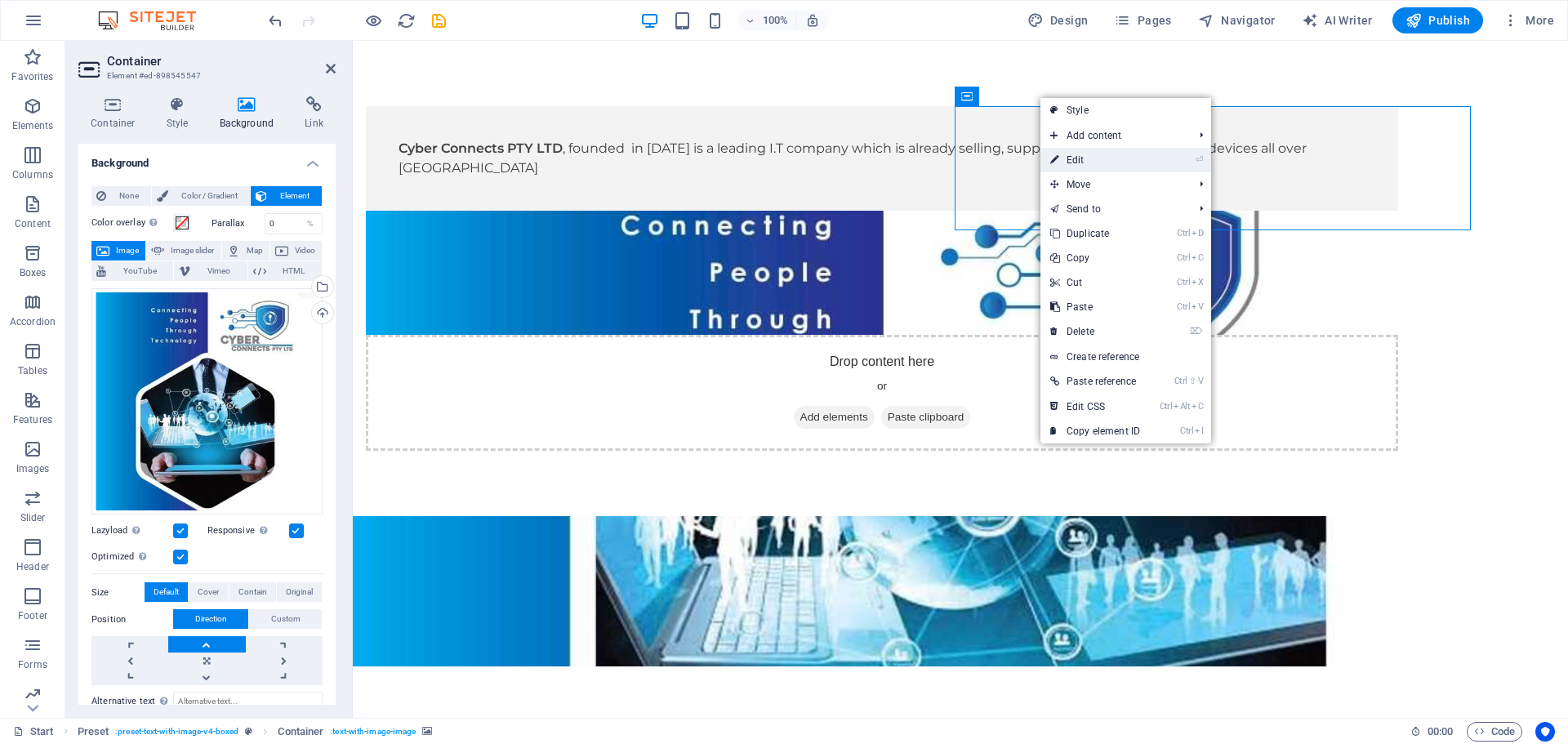
click at [1065, 162] on link "⏎ Edit" at bounding box center [1095, 160] width 109 height 25
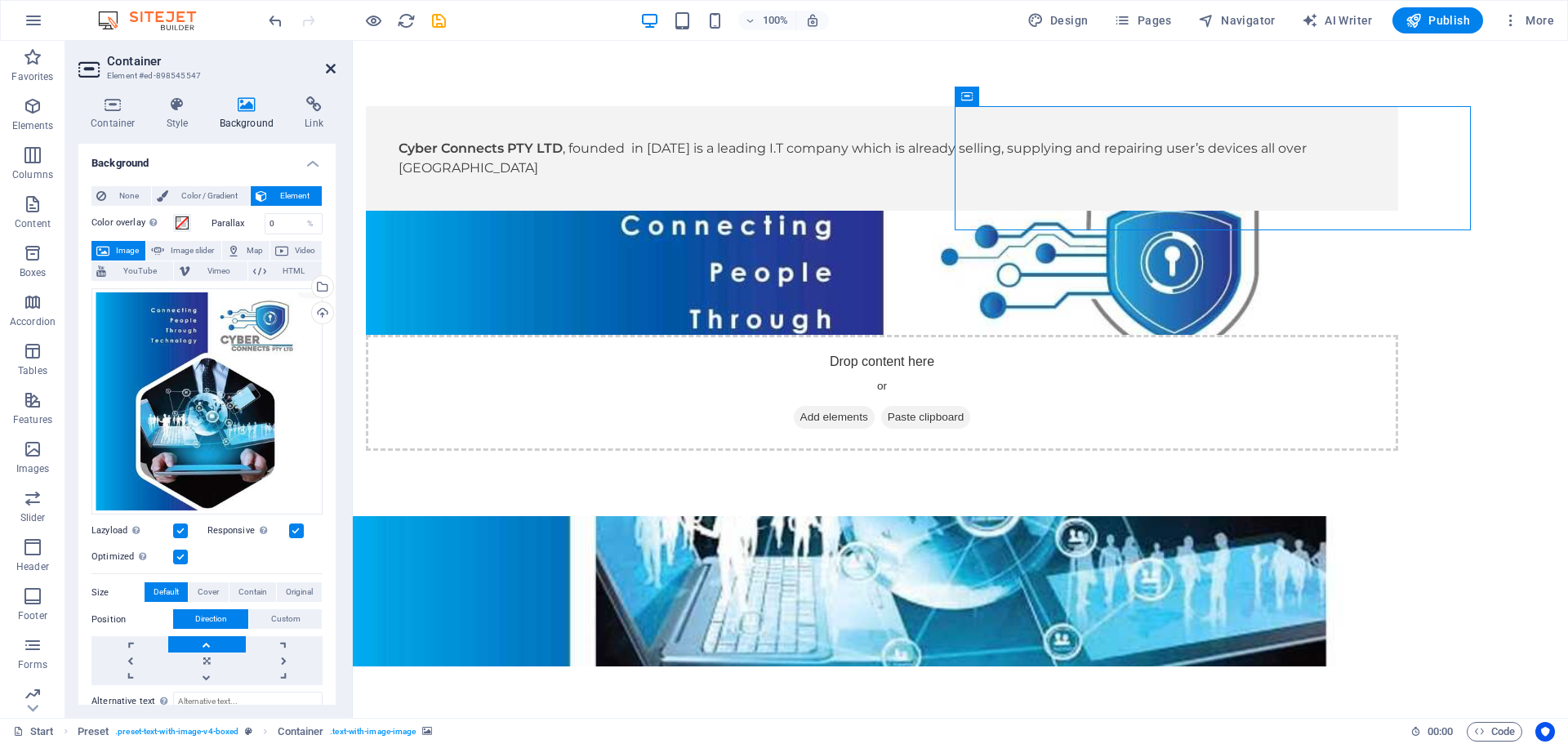
click at [329, 71] on icon at bounding box center [331, 69] width 10 height 13
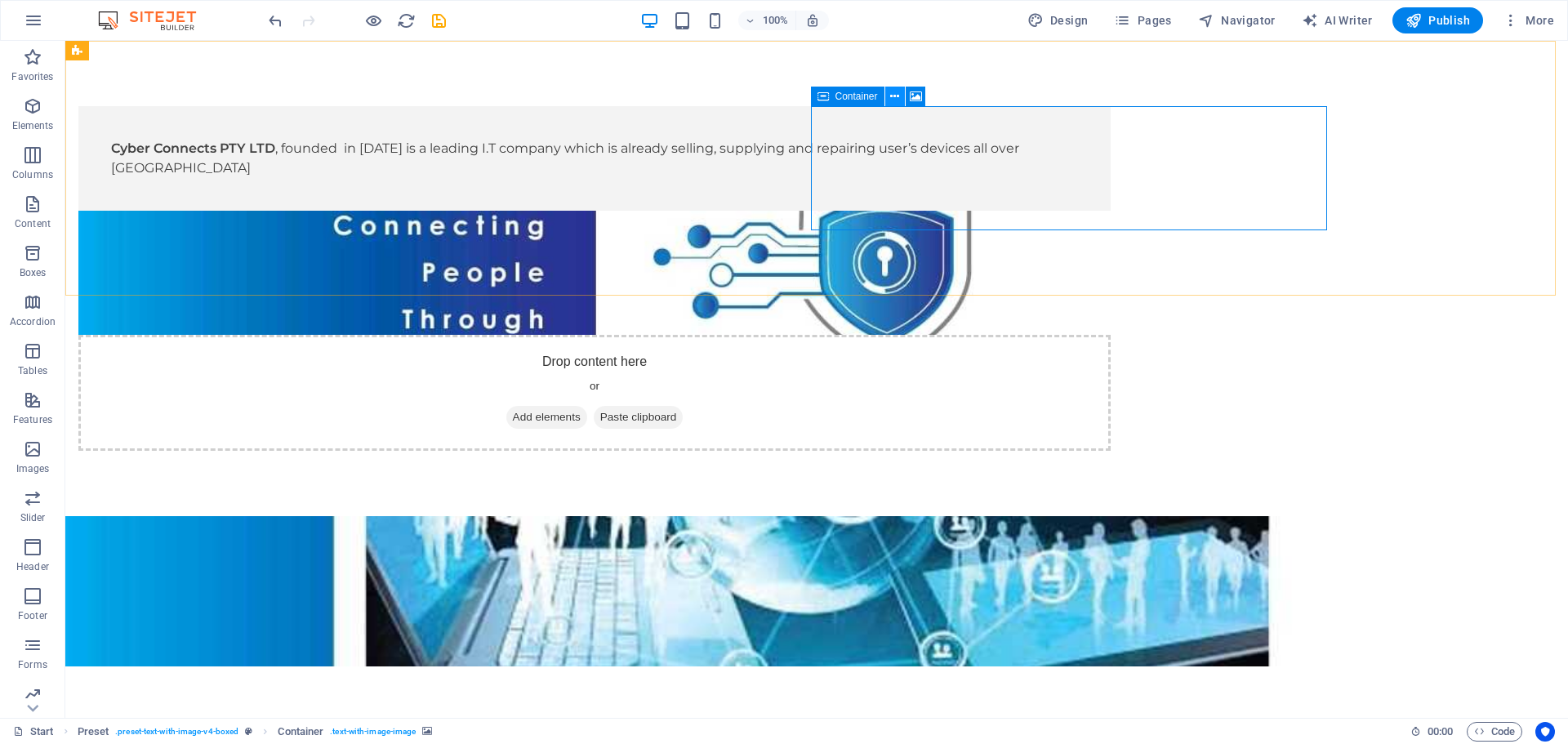
click at [891, 99] on icon at bounding box center [894, 97] width 9 height 17
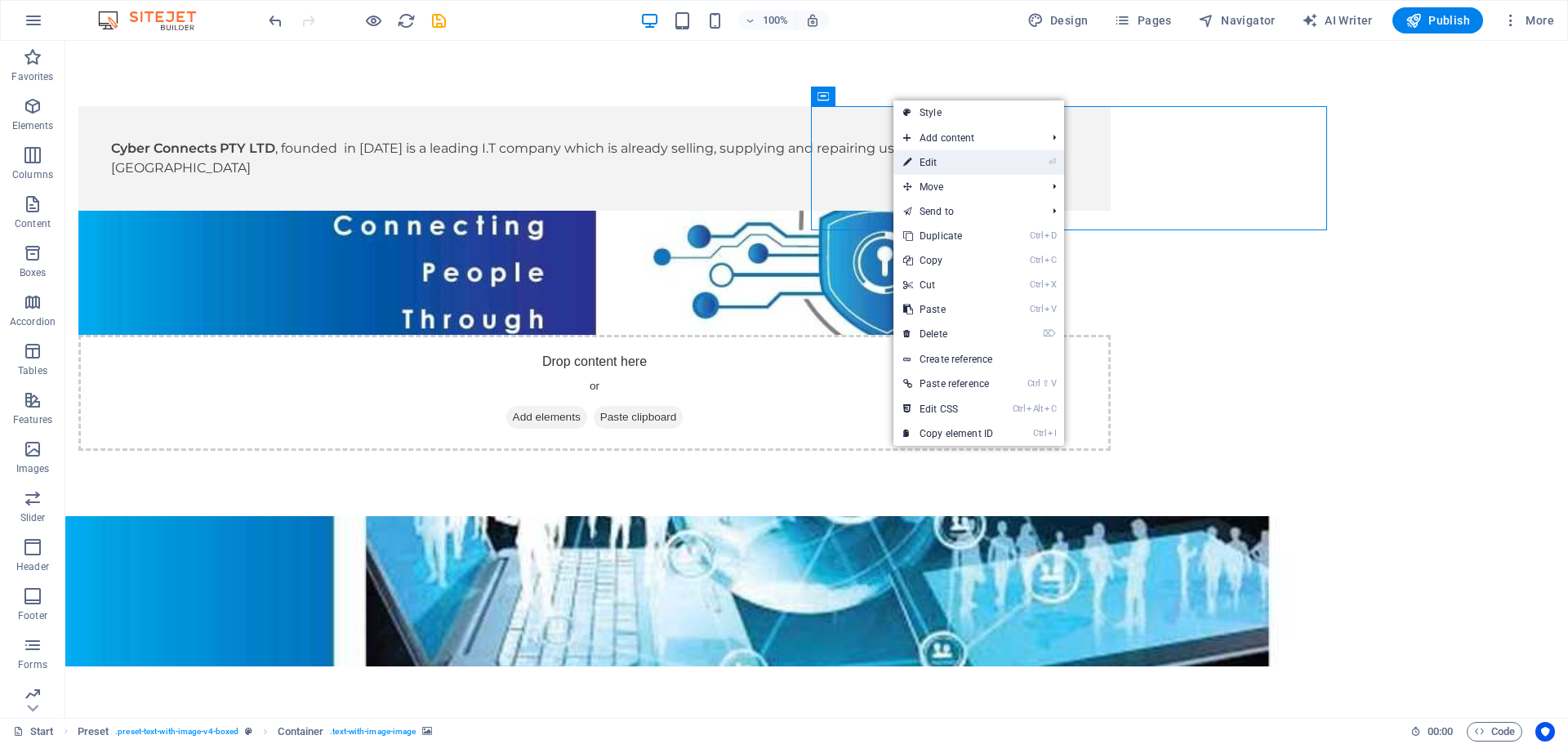
click at [940, 157] on link "⏎ Edit" at bounding box center [948, 163] width 109 height 25
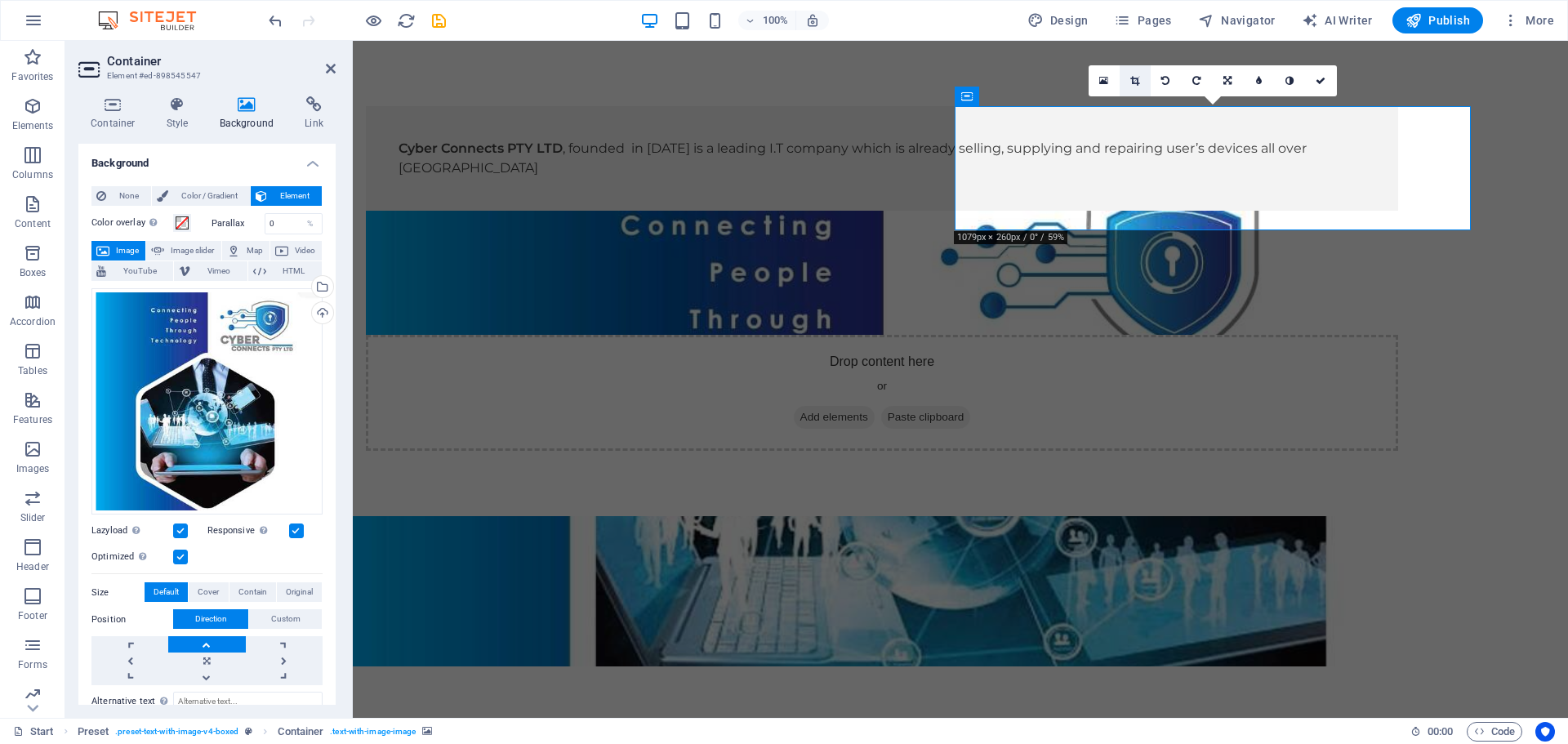
click at [1134, 77] on icon at bounding box center [1134, 81] width 9 height 10
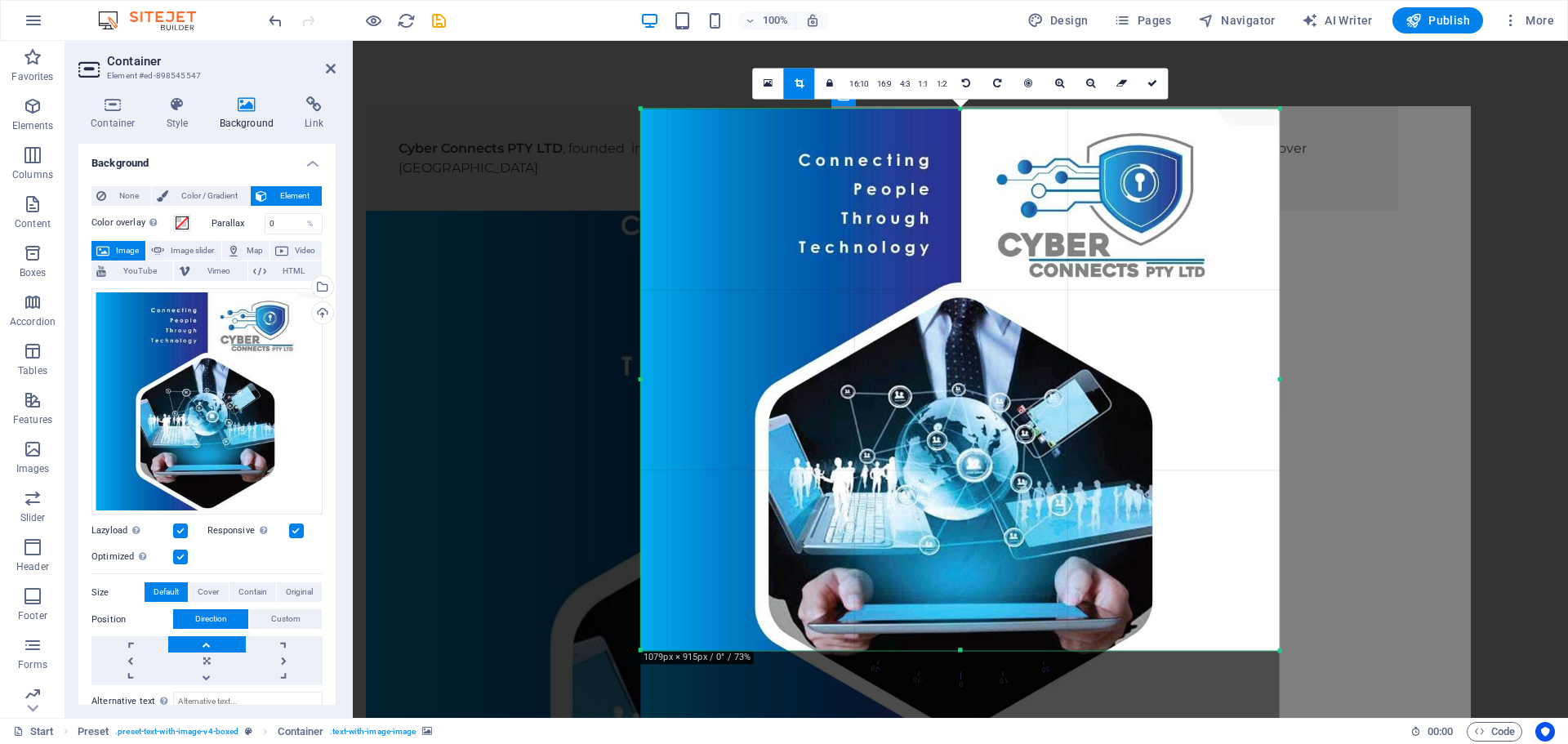
drag, startPoint x: 961, startPoint y: 107, endPoint x: 922, endPoint y: -23, distance: 135.7
click at [922, 0] on html "cyberconnects.co.za Start Favorites Elements Columns Content Boxes Accordion Ta…" at bounding box center [784, 372] width 1568 height 744
click at [1150, 81] on icon at bounding box center [1152, 83] width 10 height 10
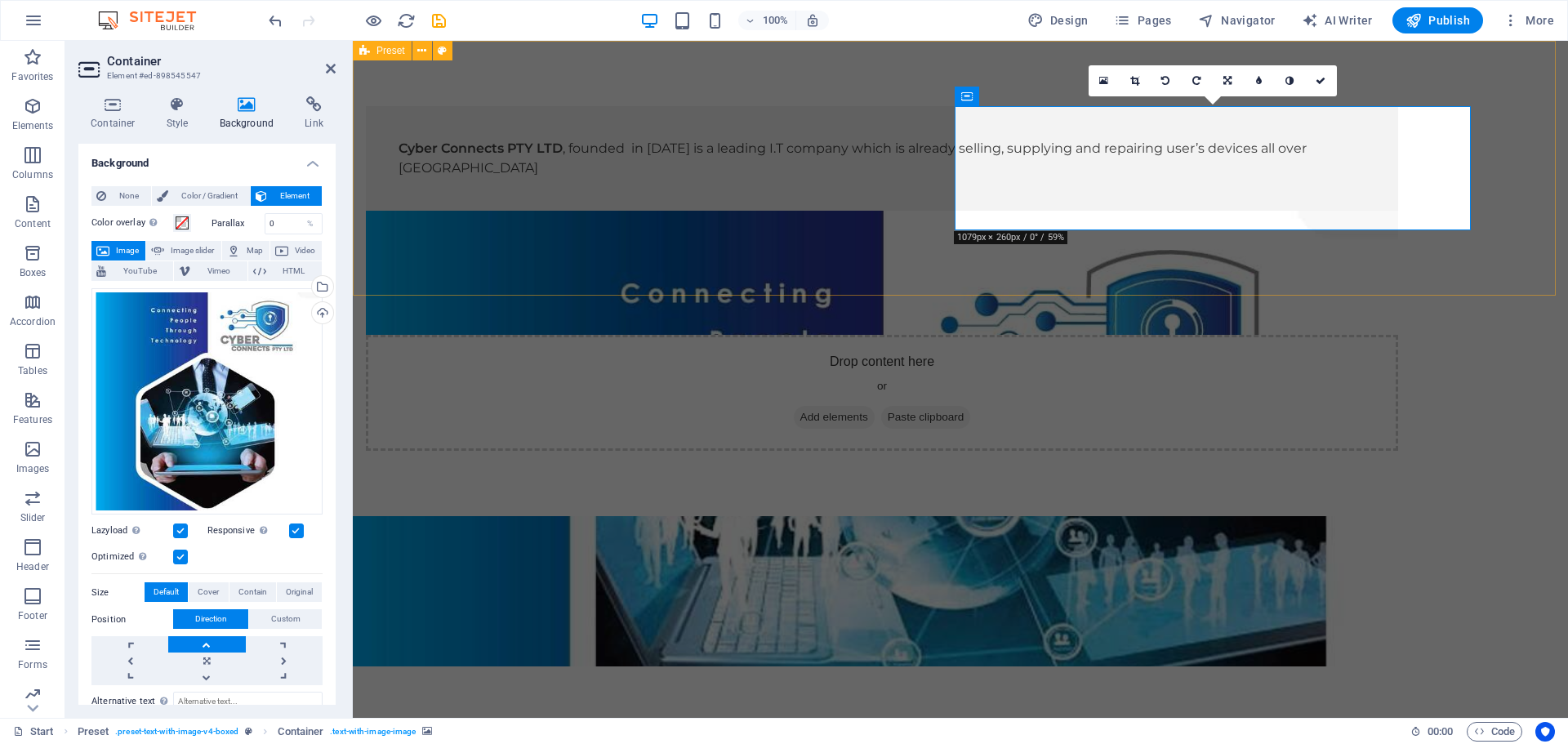
click at [1250, 233] on div "Cyber Connects PTY LTD , founded in April 2022 is a leading I.T company which i…" at bounding box center [960, 279] width 1215 height 476
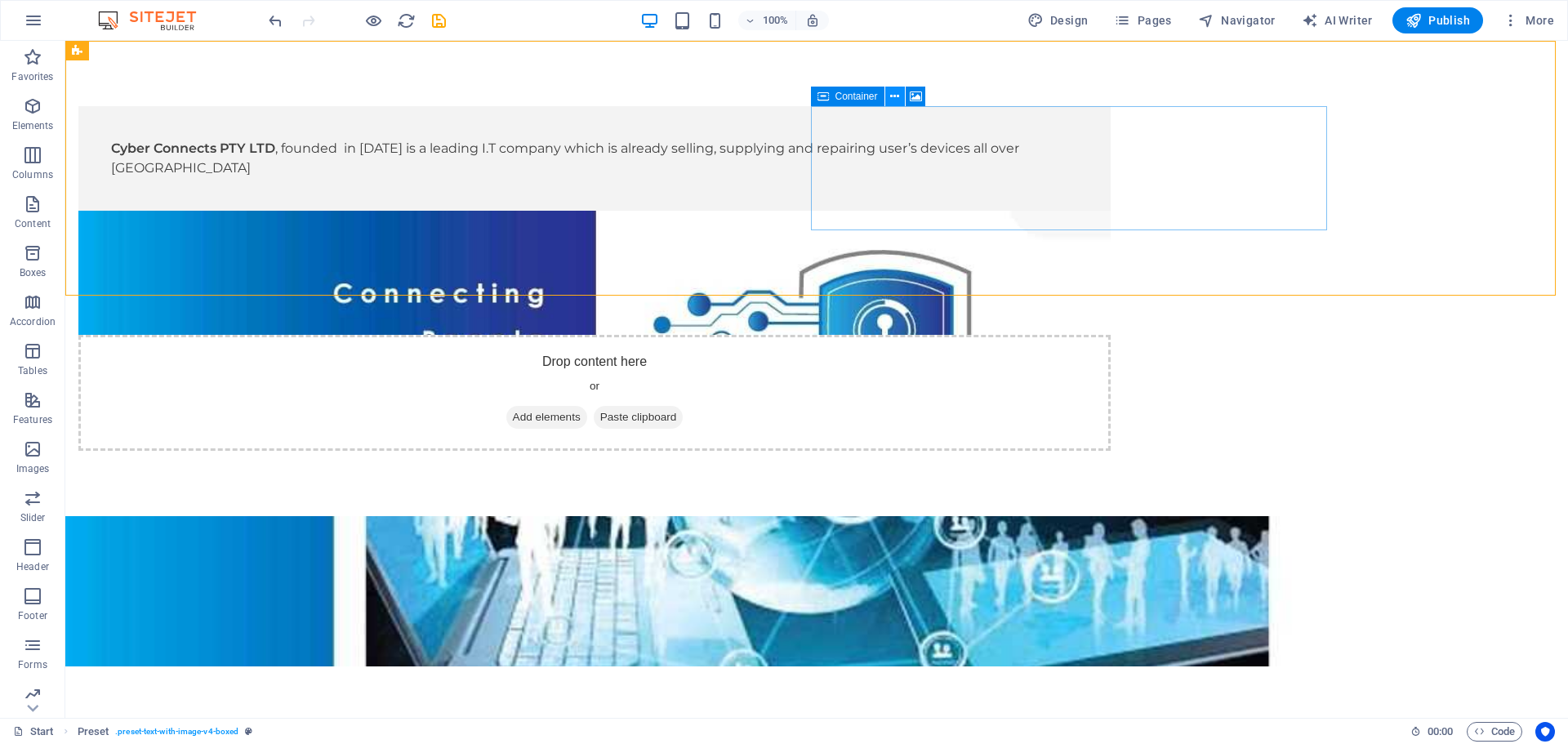
click at [893, 97] on icon at bounding box center [894, 97] width 9 height 17
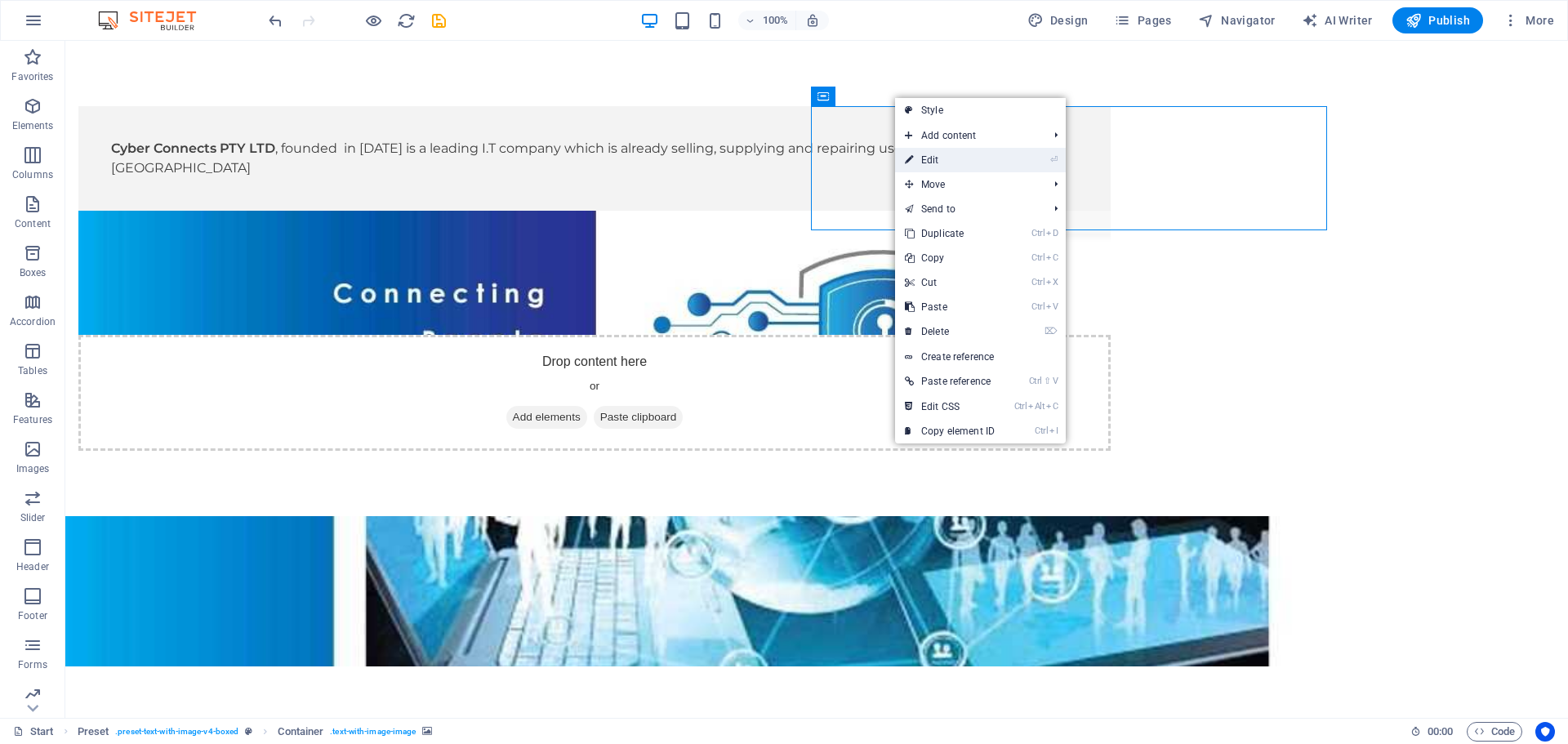
drag, startPoint x: 932, startPoint y: 152, endPoint x: 579, endPoint y: 113, distance: 355.1
click at [932, 152] on link "⏎ Edit" at bounding box center [950, 160] width 109 height 25
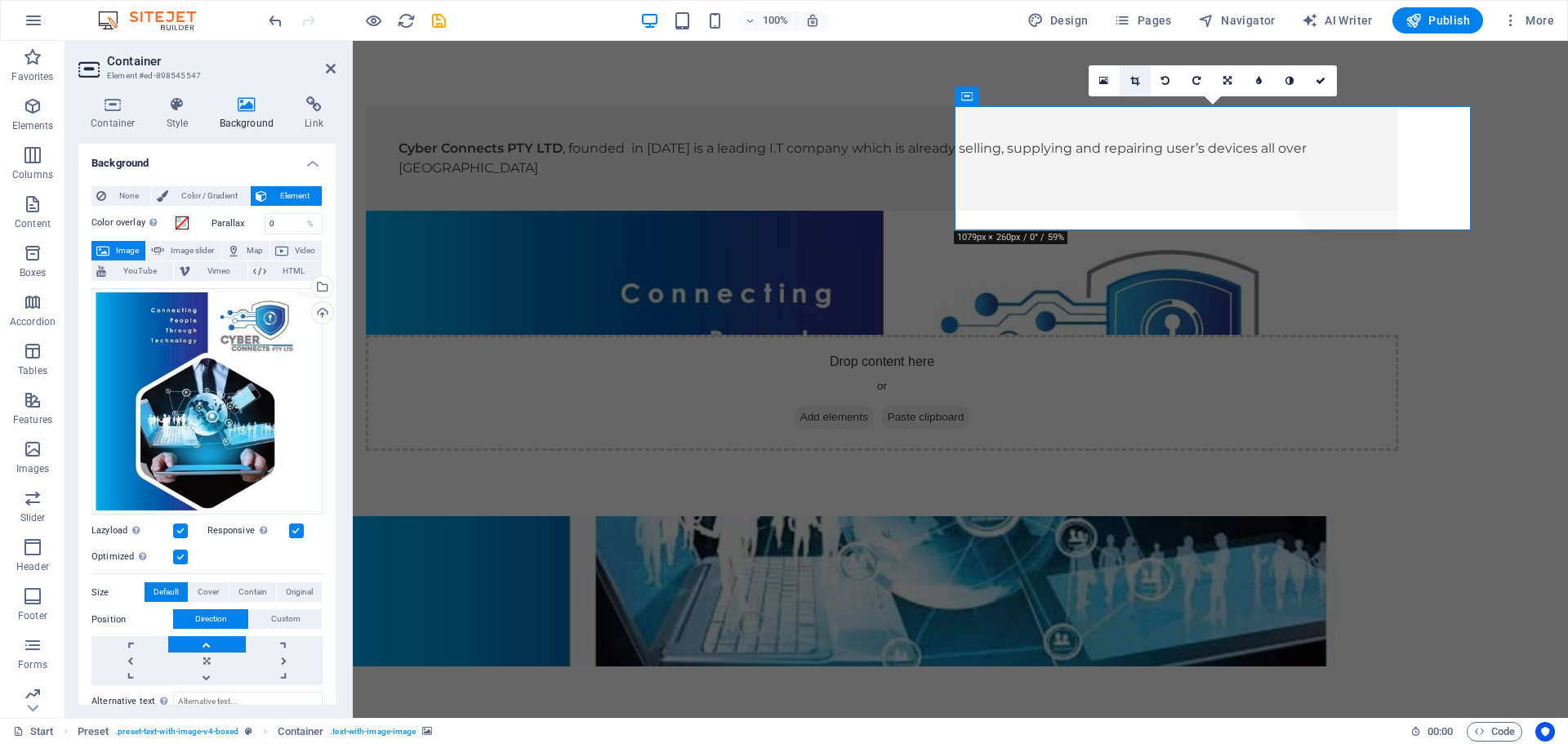
click at [1132, 78] on icon at bounding box center [1134, 81] width 9 height 10
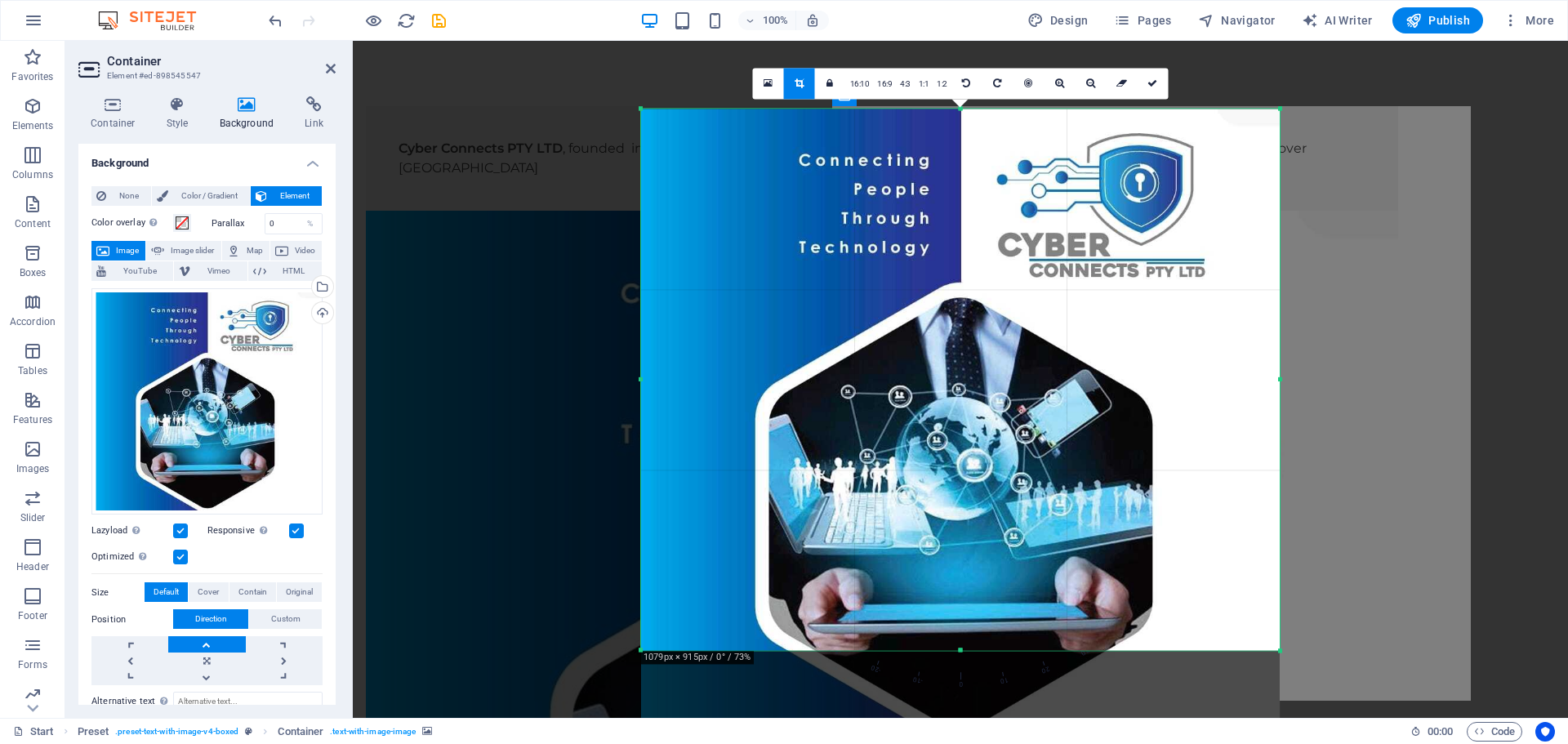
drag, startPoint x: 962, startPoint y: 107, endPoint x: 953, endPoint y: 54, distance: 53.8
click at [953, 54] on div "Drag here to replace the existing content. Press “Ctrl” if you want to create a…" at bounding box center [960, 380] width 1215 height 677
click at [1150, 80] on icon at bounding box center [1152, 83] width 10 height 10
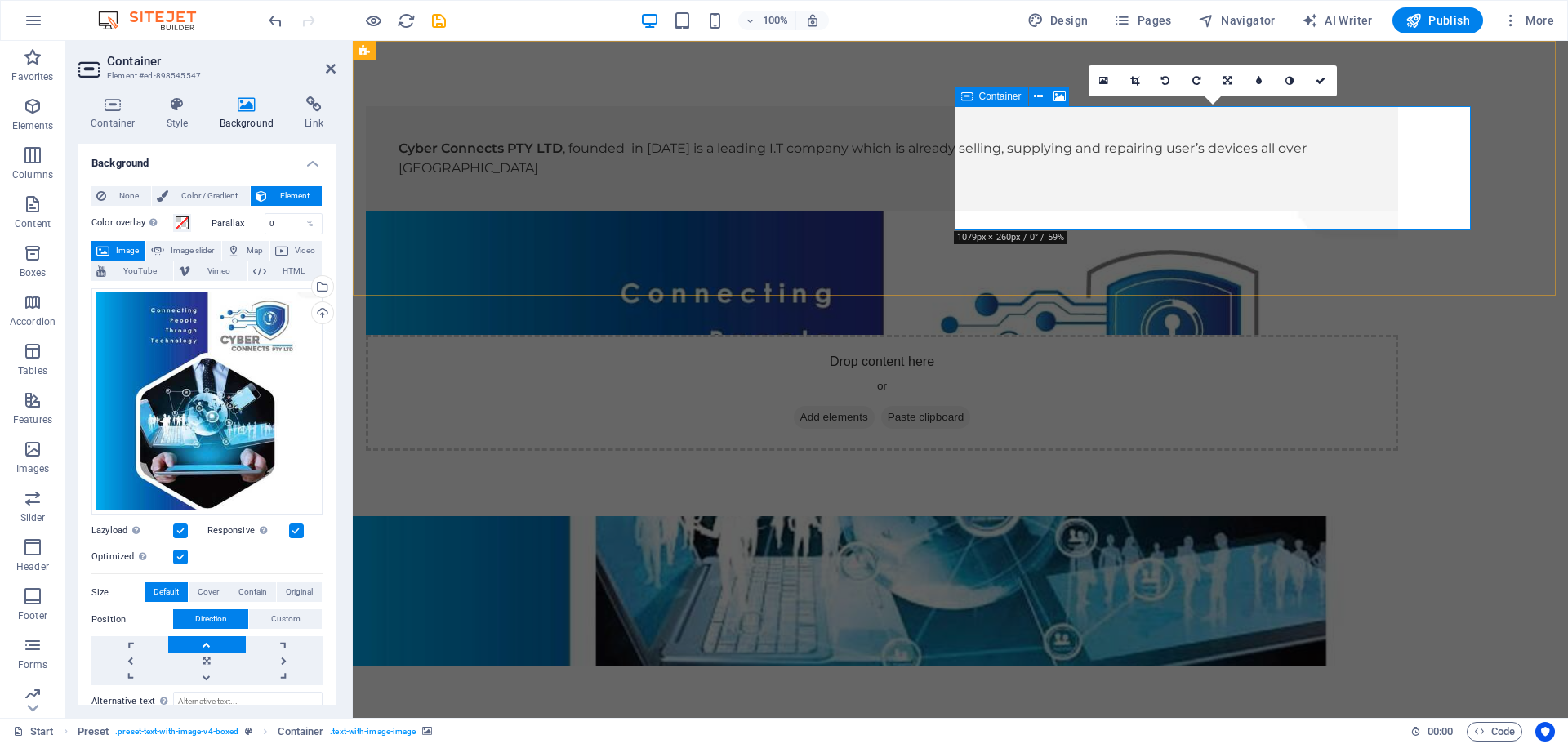
click at [1392, 335] on div "Drop content here or Add elements Paste clipboard" at bounding box center [882, 392] width 1032 height 116
drag, startPoint x: 1236, startPoint y: 266, endPoint x: 1465, endPoint y: 192, distance: 240.7
click at [1525, 266] on div "Cyber Connects PTY LTD , founded in April 2022 is a leading I.T company which i…" at bounding box center [960, 279] width 1215 height 476
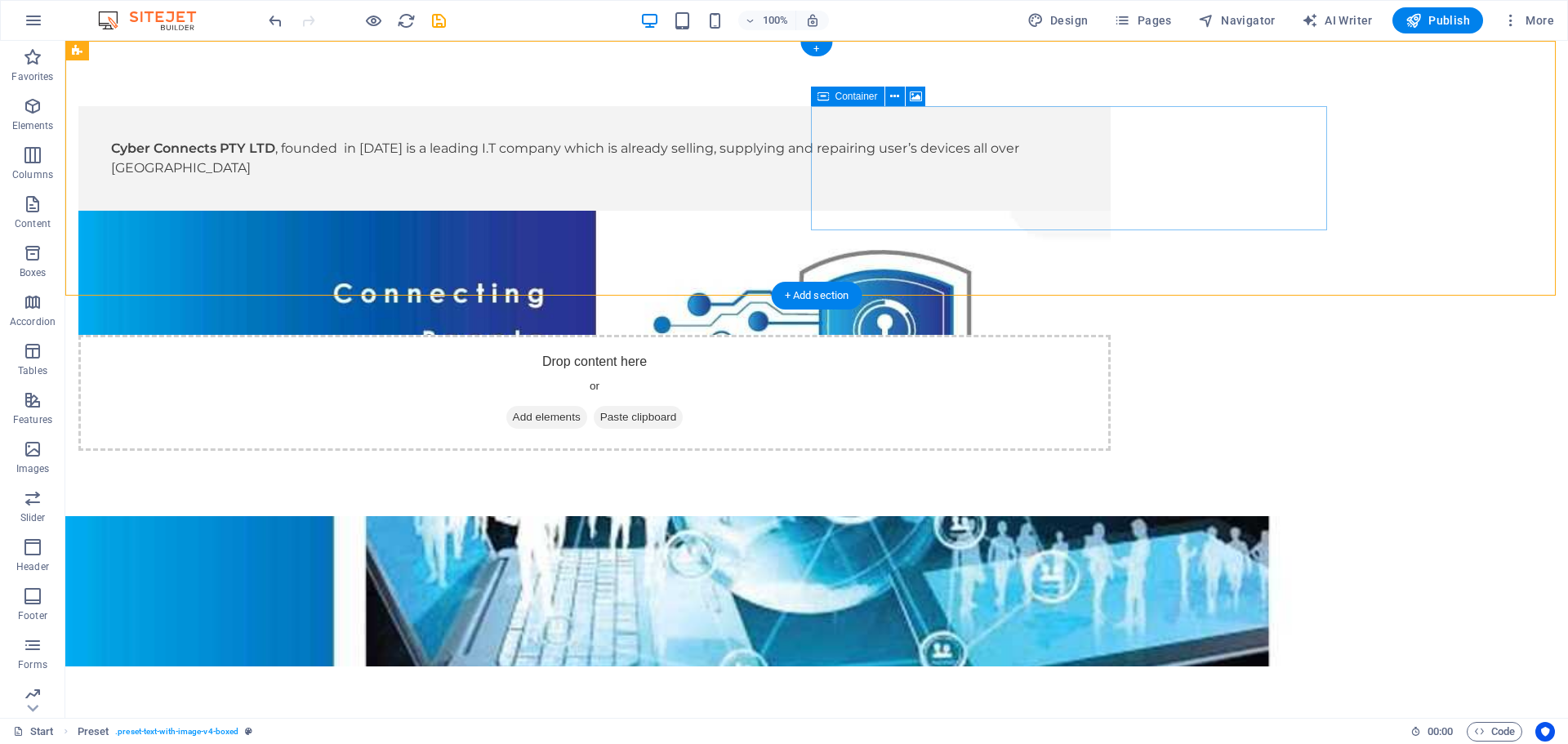
click at [1111, 335] on div "Drop content here or Add elements Paste clipboard" at bounding box center [594, 392] width 1032 height 116
click at [893, 92] on icon at bounding box center [894, 97] width 9 height 17
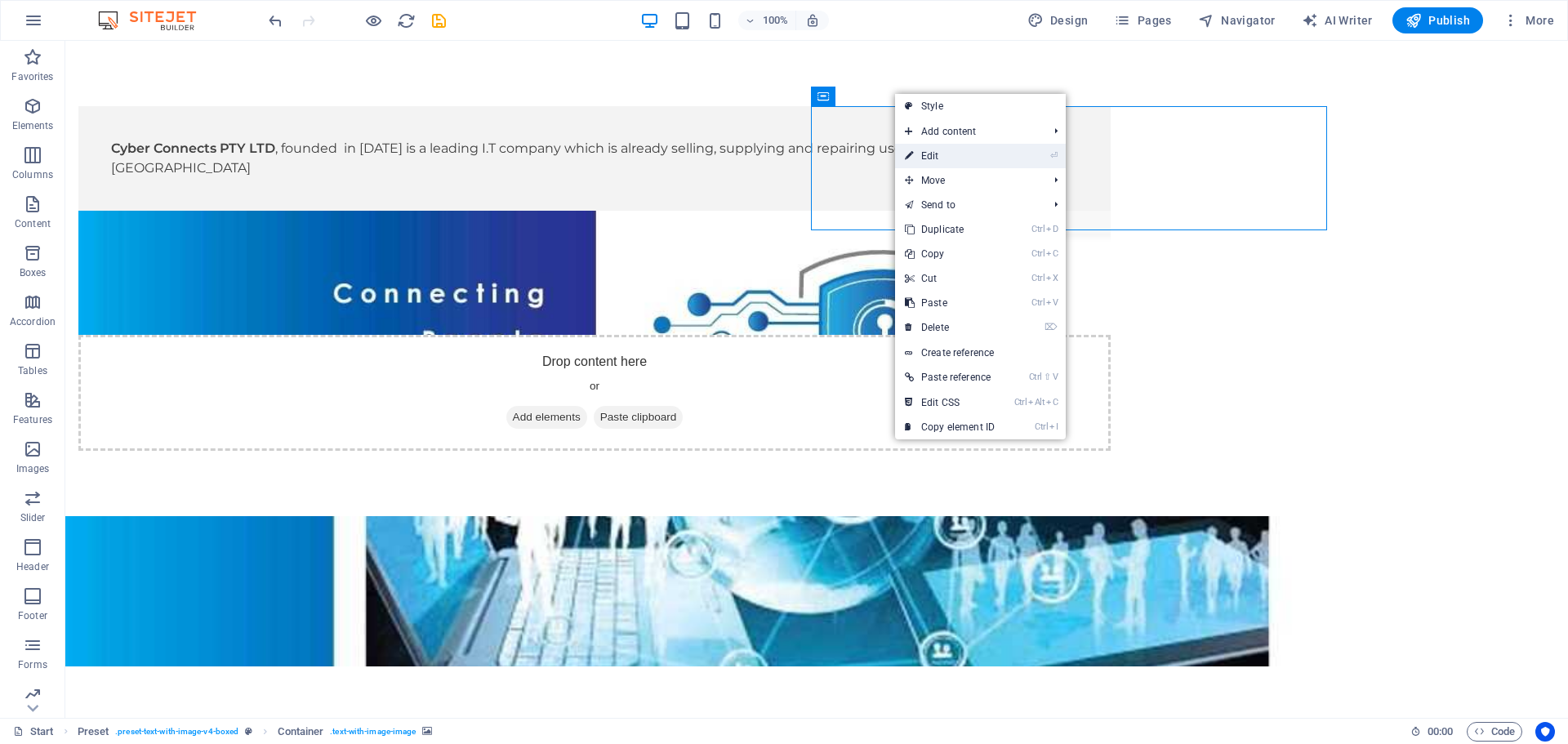
click at [943, 151] on link "⏎ Edit" at bounding box center [950, 156] width 109 height 25
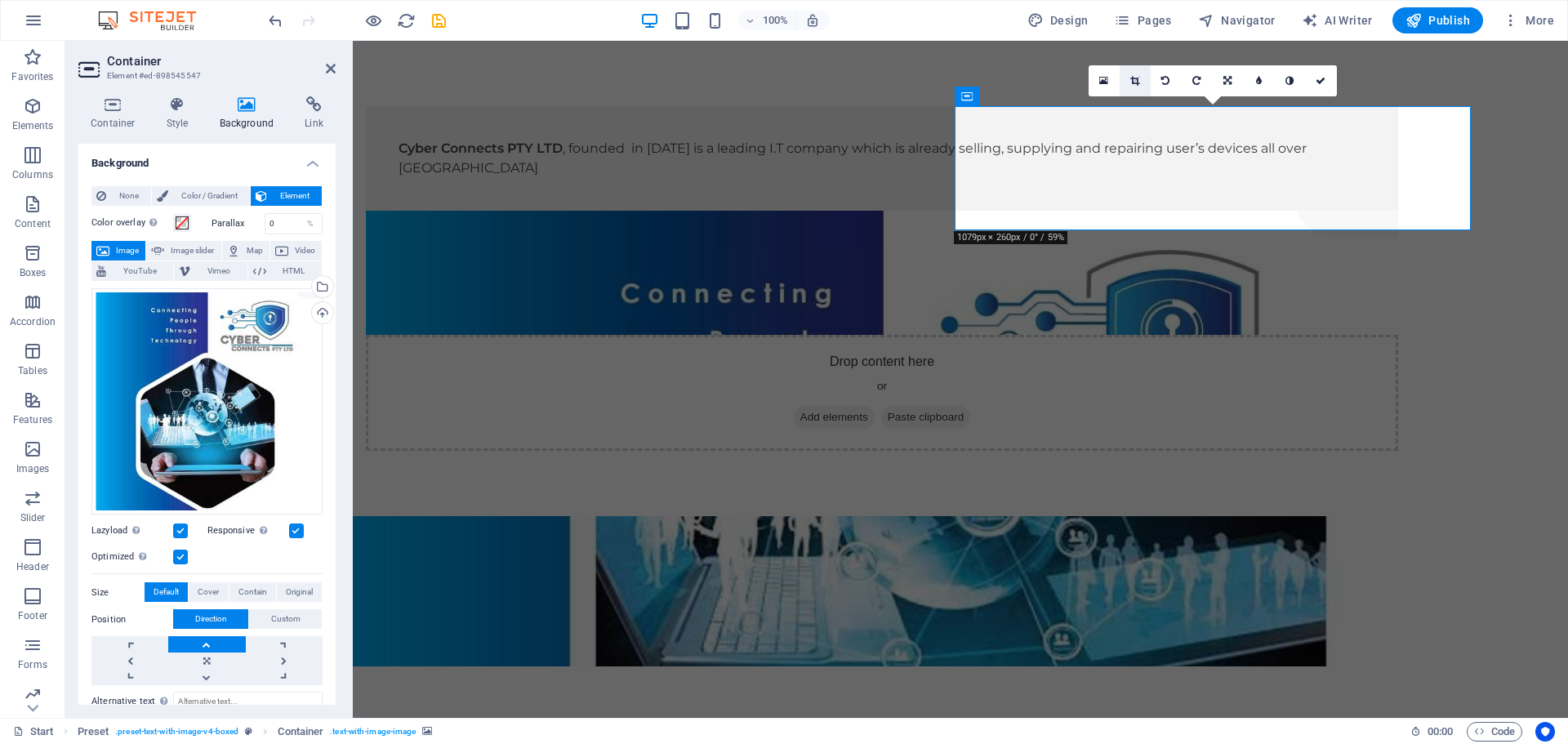
click at [1135, 83] on icon at bounding box center [1134, 81] width 9 height 10
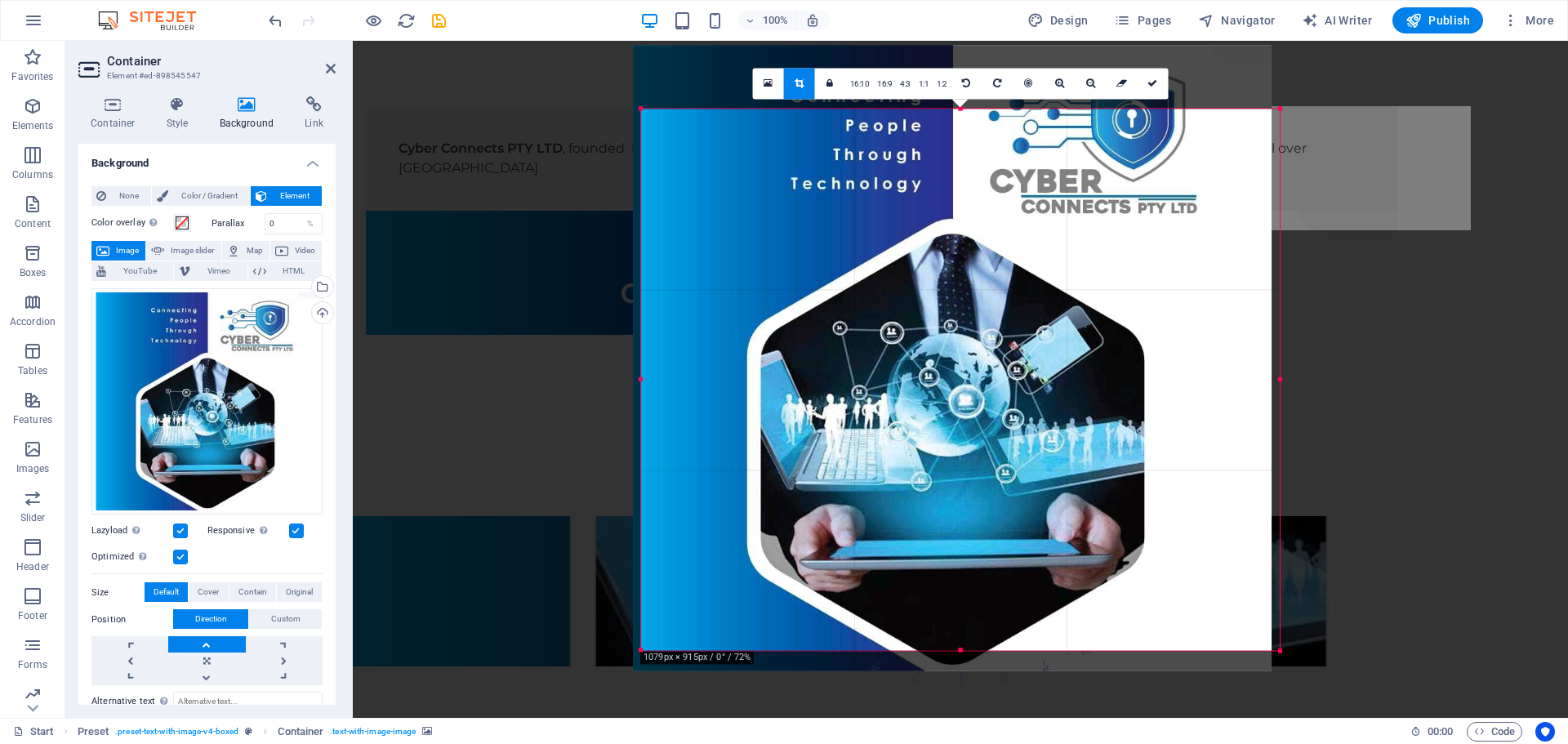
drag, startPoint x: 959, startPoint y: 643, endPoint x: 952, endPoint y: 581, distance: 62.4
click at [952, 581] on div at bounding box center [952, 358] width 638 height 626
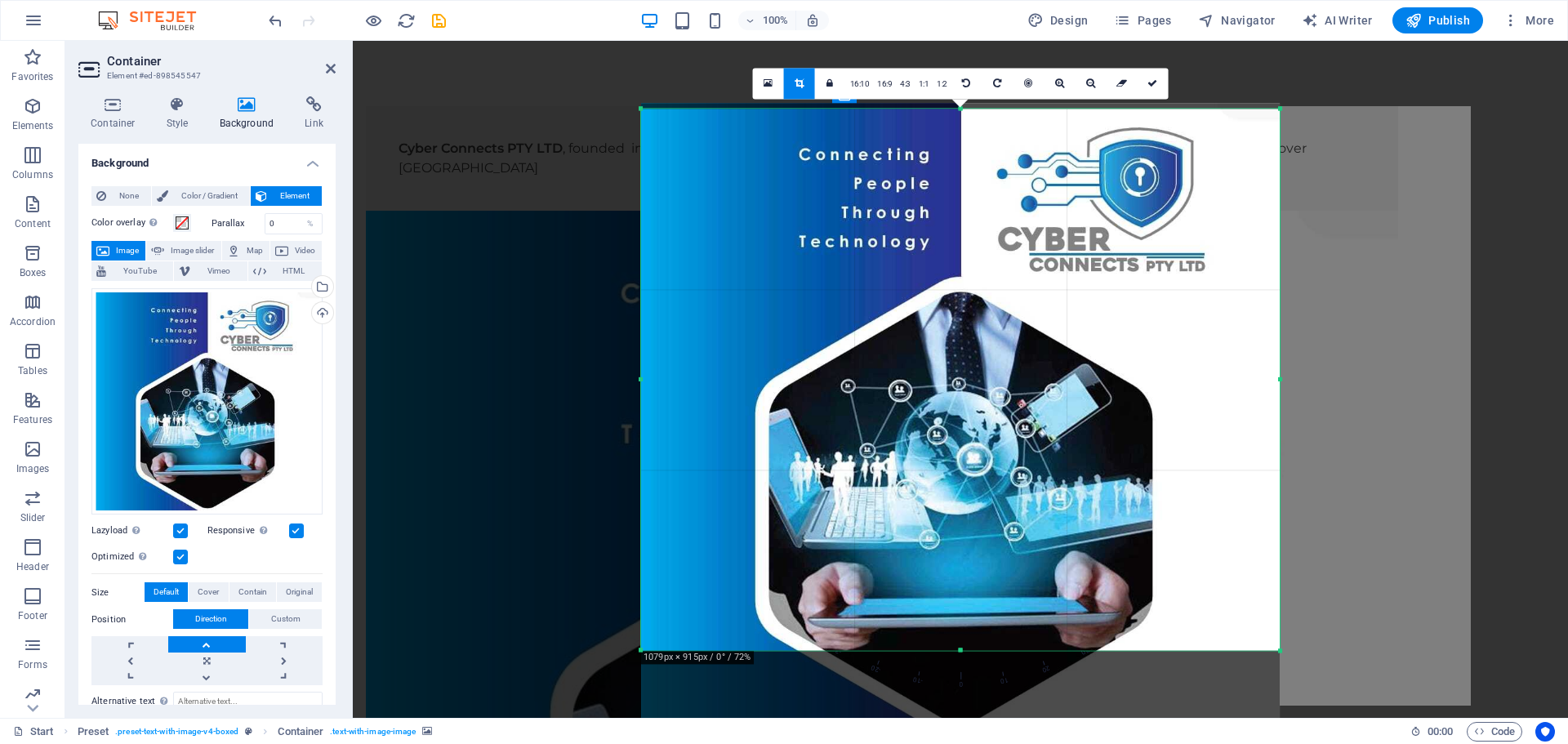
drag, startPoint x: 962, startPoint y: 109, endPoint x: 956, endPoint y: 52, distance: 57.3
click at [956, 52] on div "Drag here to replace the existing content. Press “Ctrl” if you want to create a…" at bounding box center [960, 380] width 1215 height 677
click at [1149, 82] on icon at bounding box center [1152, 83] width 10 height 10
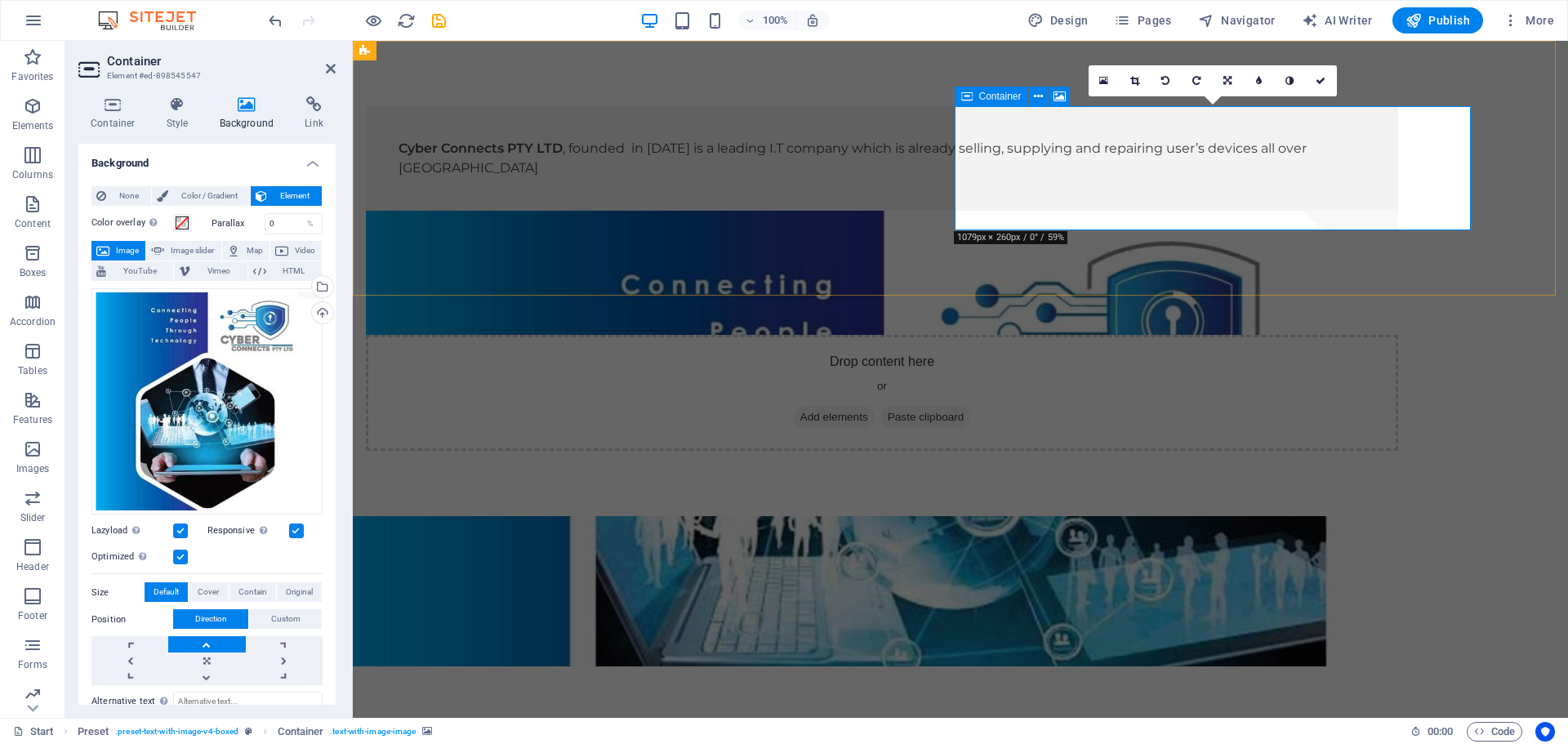
click at [1278, 335] on div "Drop content here or Add elements Paste clipboard" at bounding box center [882, 392] width 1032 height 116
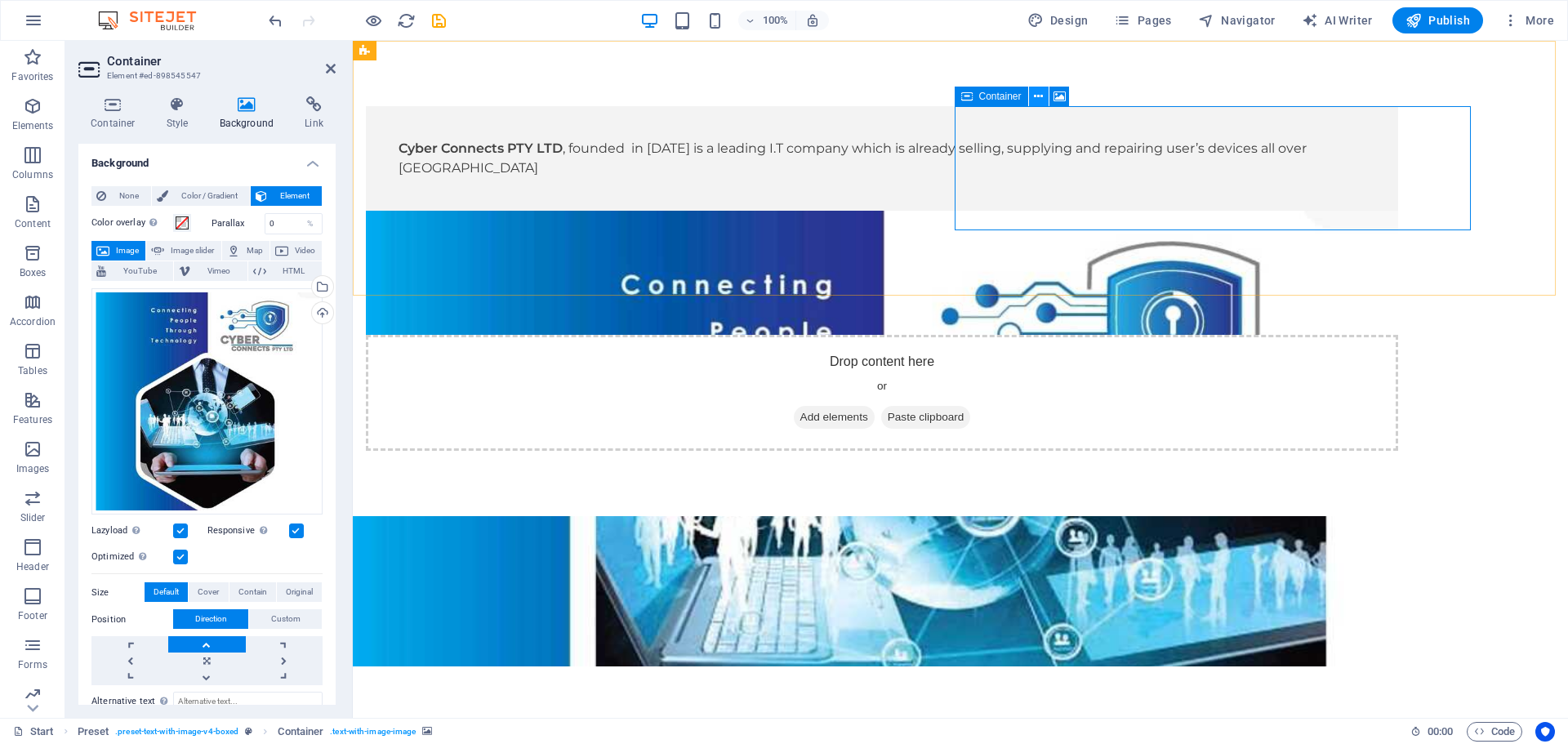
click at [1033, 99] on button at bounding box center [1038, 96] width 19 height 19
click at [1034, 96] on icon at bounding box center [1038, 97] width 9 height 17
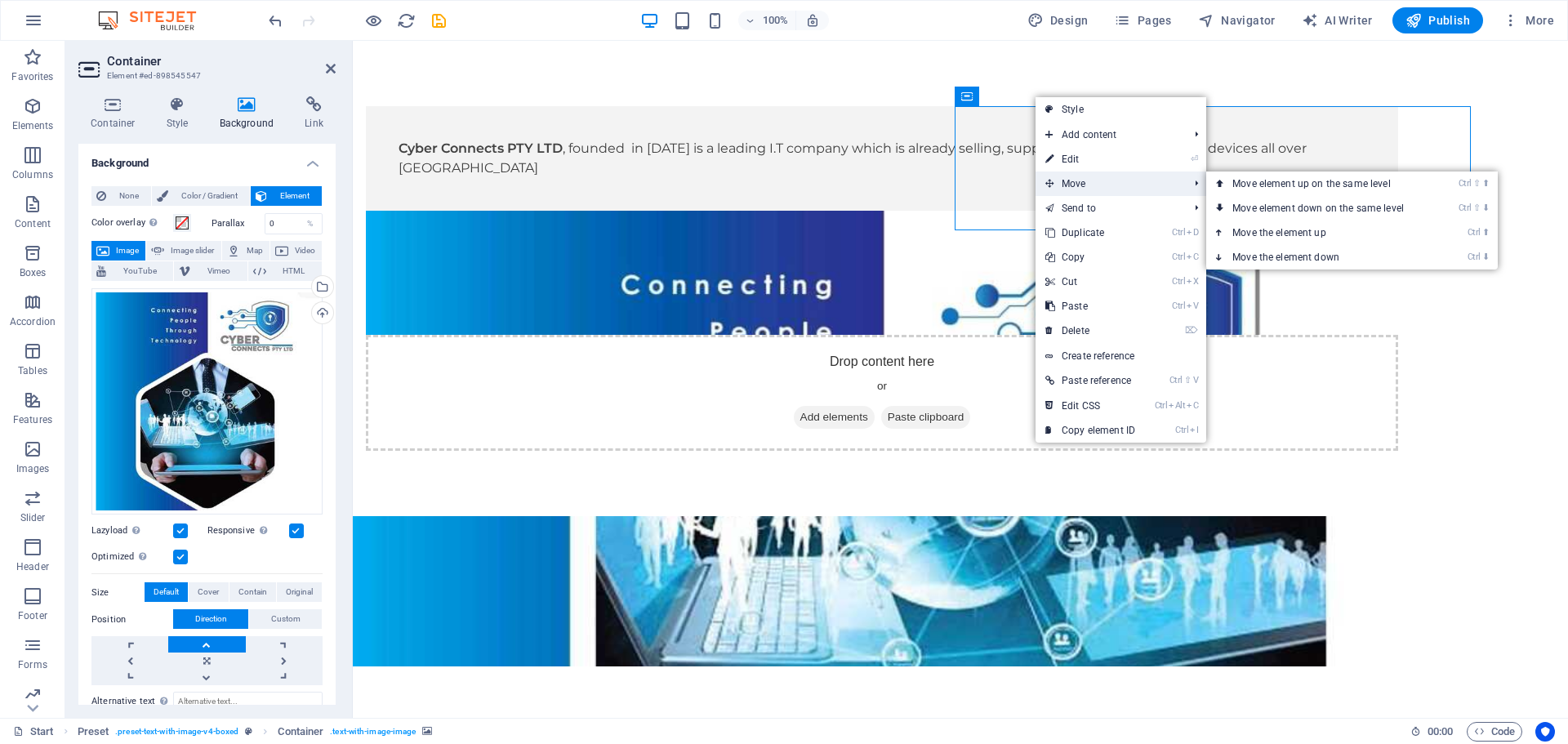
click at [1072, 183] on span "Move" at bounding box center [1108, 184] width 147 height 25
click at [1051, 188] on icon at bounding box center [1049, 184] width 9 height 25
click at [1276, 185] on link "Ctrl ⇧ ⬆ Move element up on the same level" at bounding box center [1321, 184] width 230 height 25
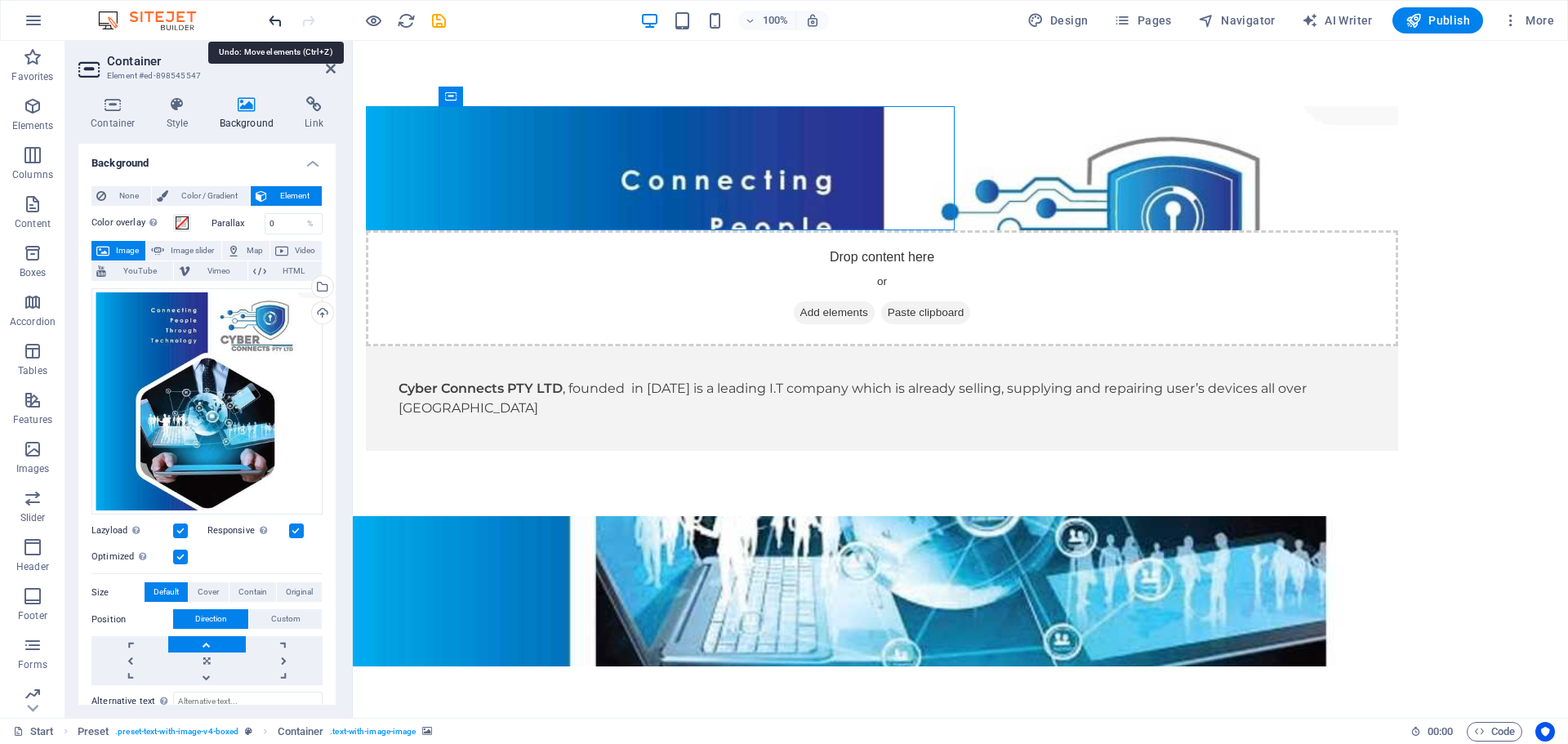
click at [276, 19] on icon "undo" at bounding box center [276, 21] width 19 height 19
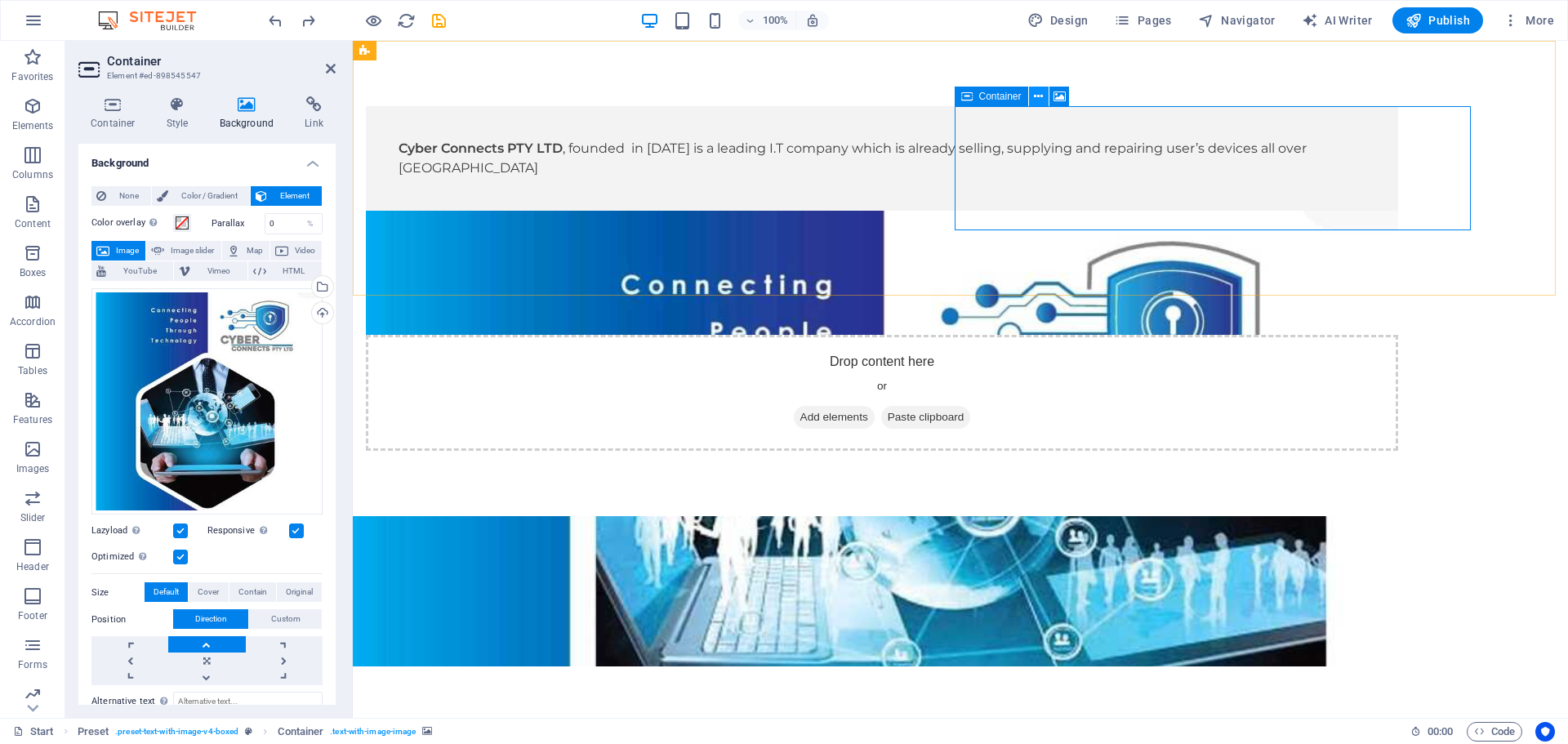
click at [1038, 98] on icon at bounding box center [1038, 97] width 9 height 17
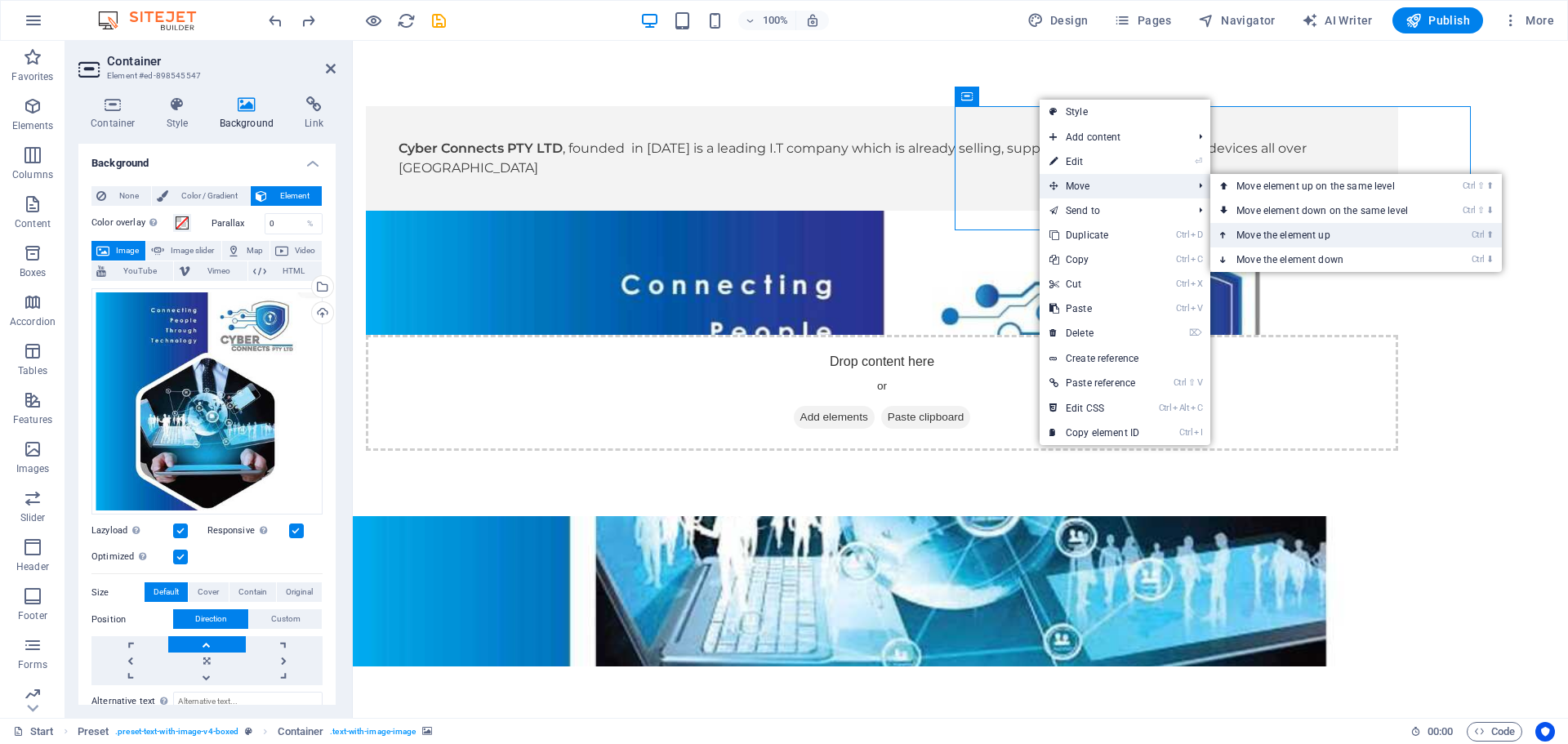
click at [1273, 230] on link "Ctrl ⬆ Move the element up" at bounding box center [1326, 236] width 230 height 25
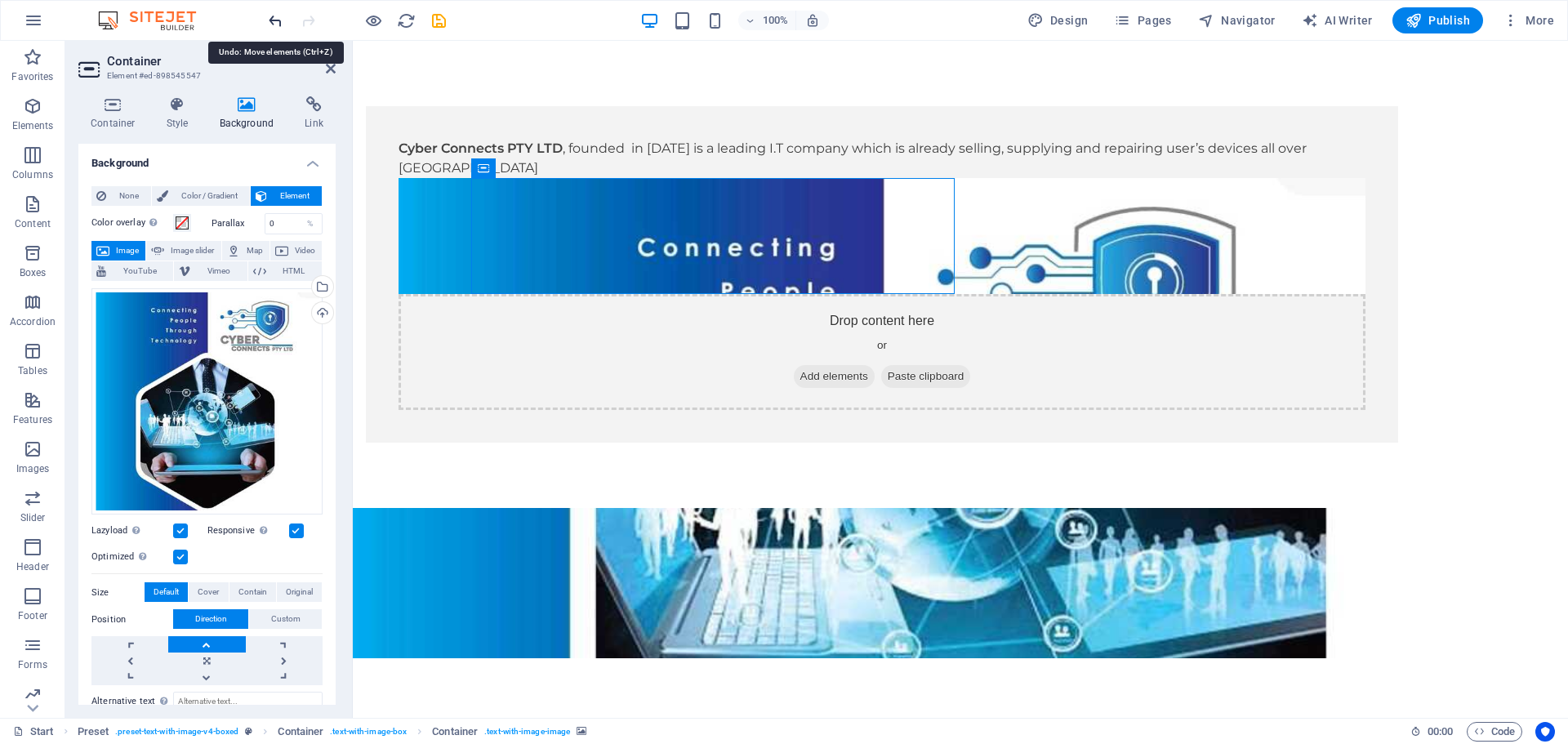
click at [278, 23] on icon "undo" at bounding box center [276, 21] width 19 height 19
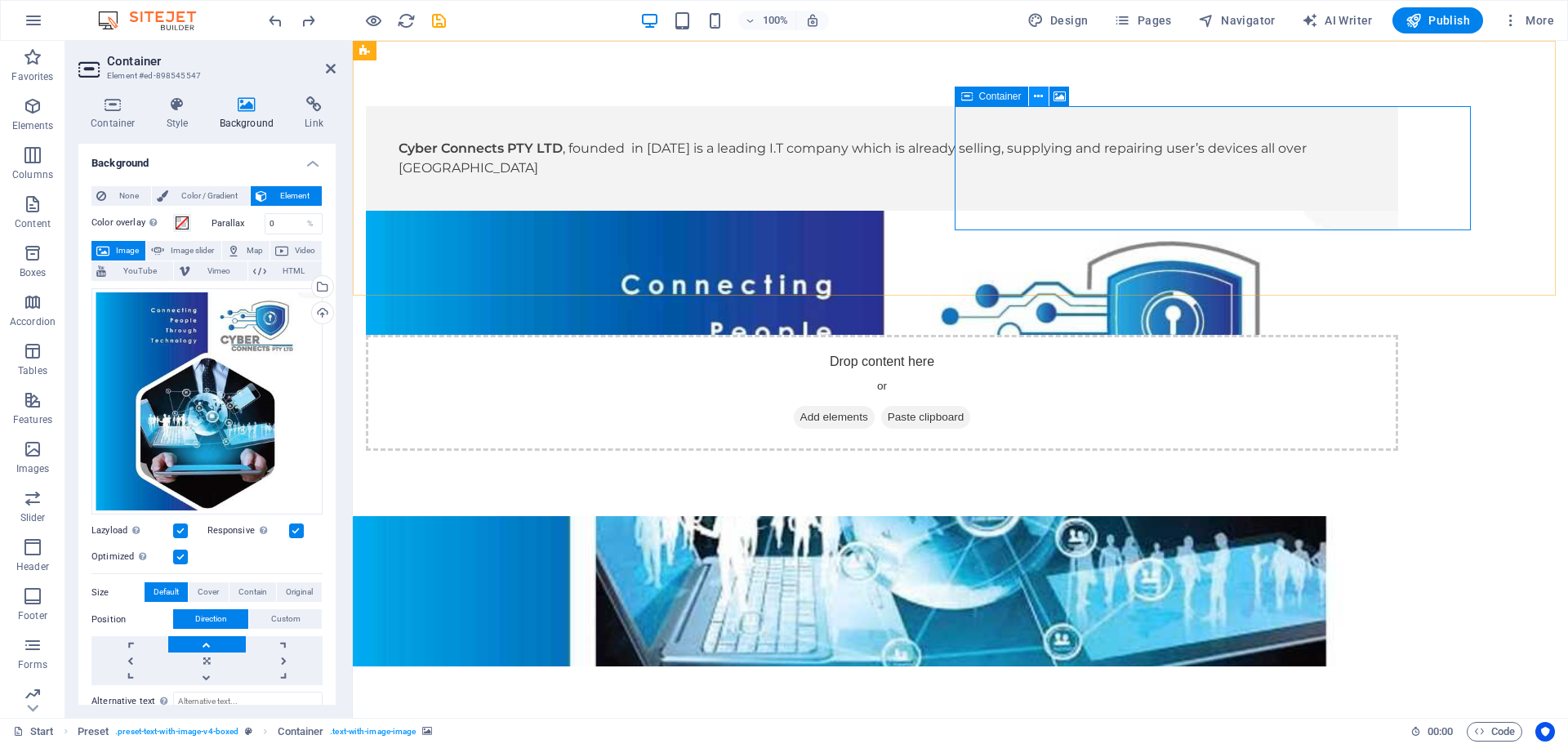
click at [1040, 94] on button at bounding box center [1038, 96] width 19 height 19
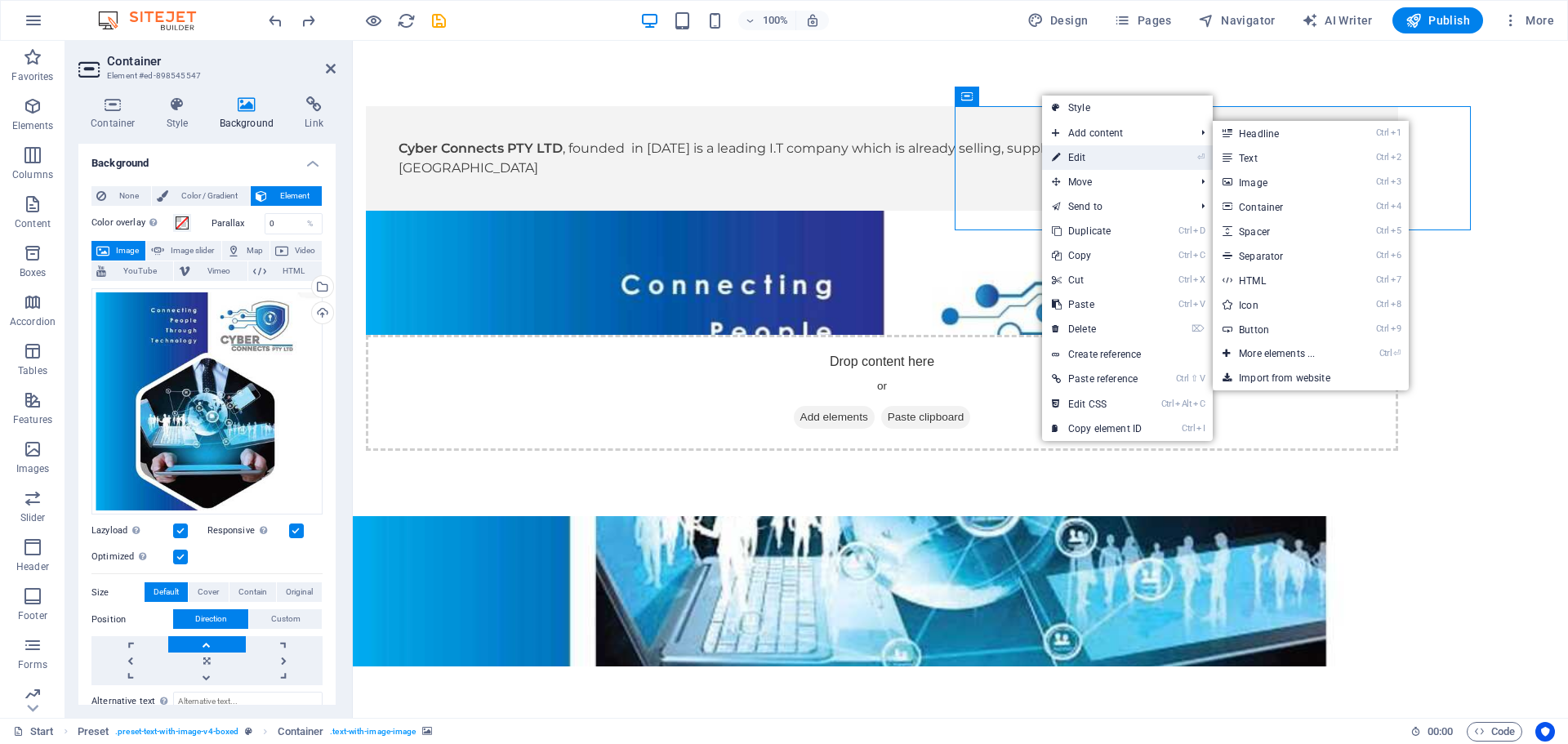
click at [1081, 151] on link "⏎ Edit" at bounding box center [1096, 158] width 109 height 25
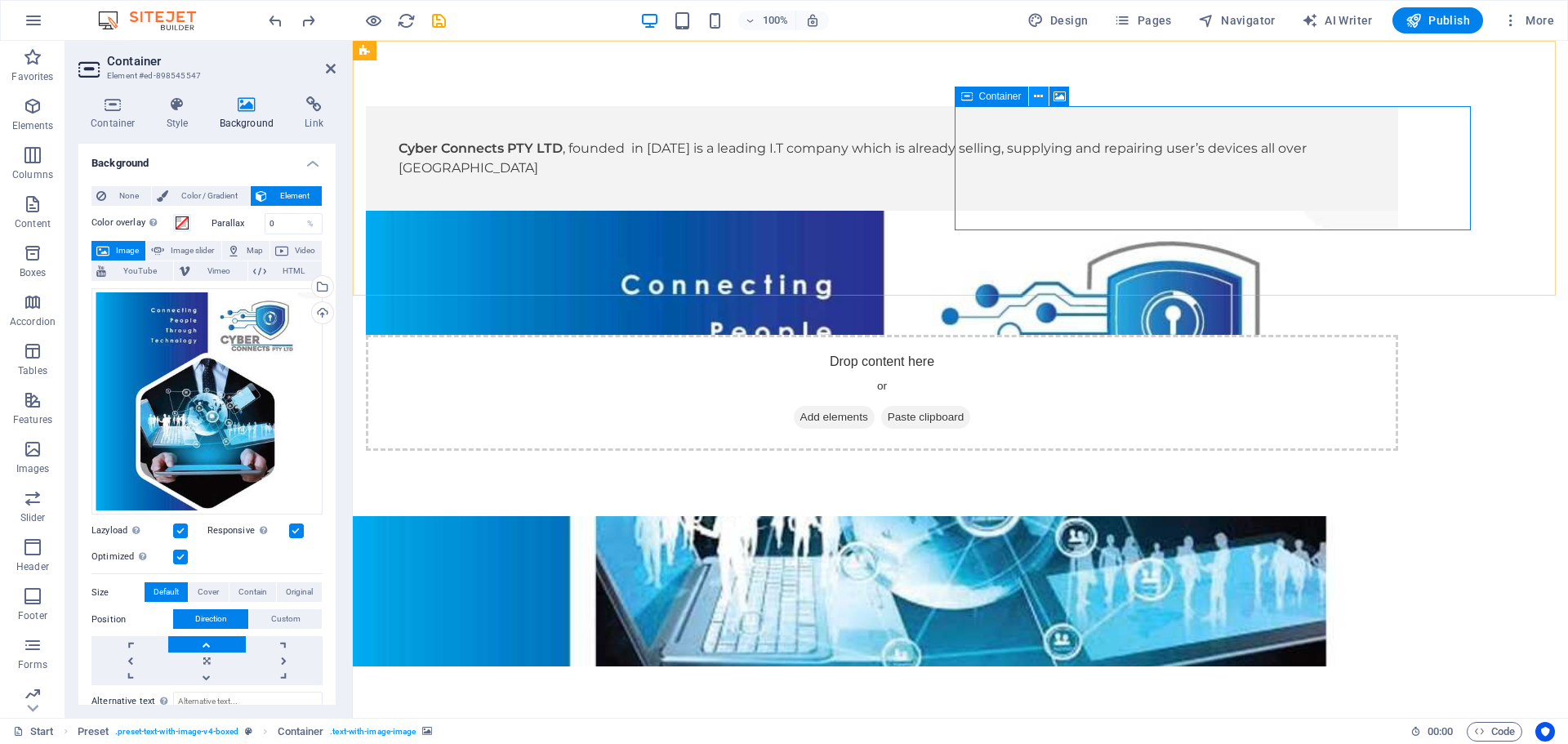
click at [1039, 97] on icon at bounding box center [1038, 97] width 9 height 17
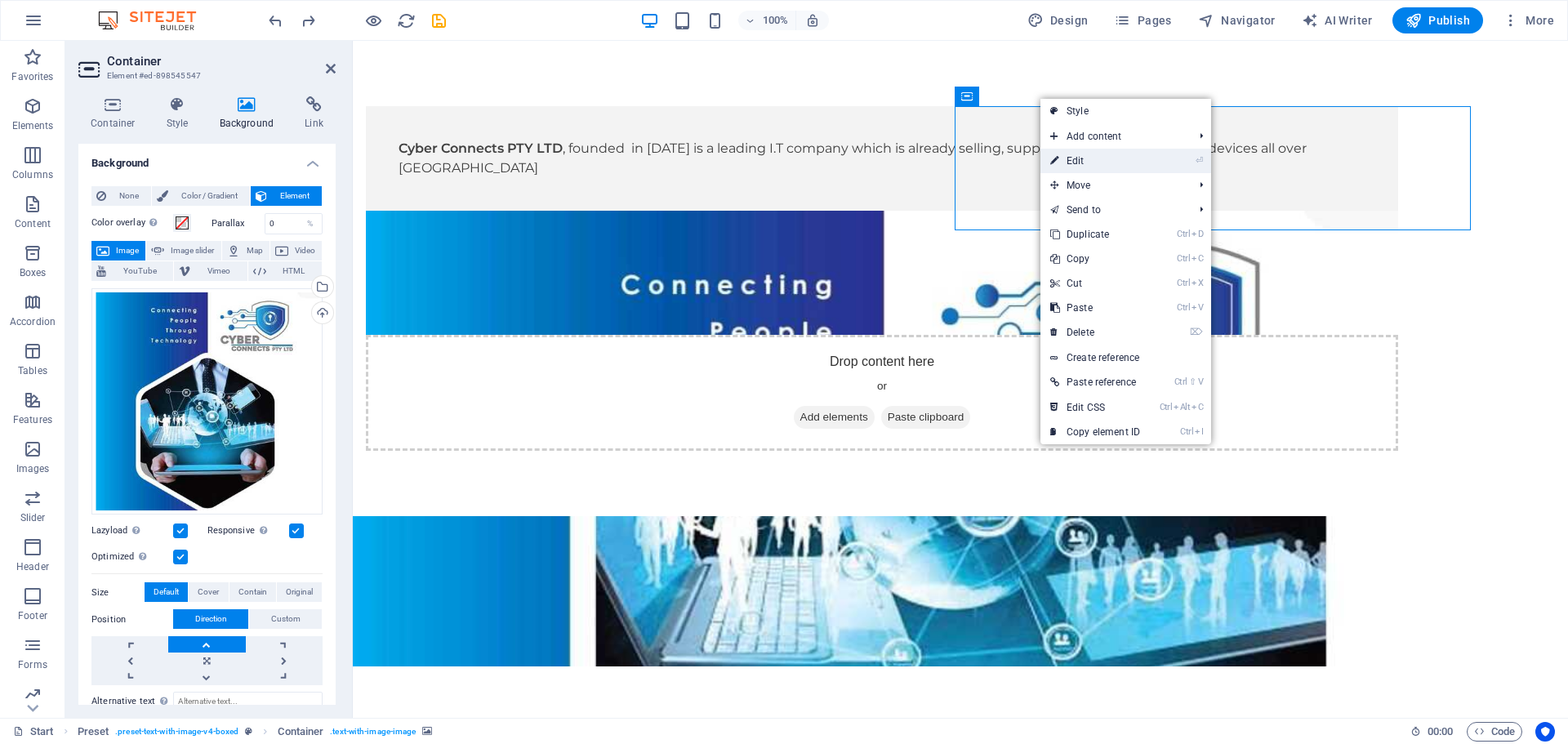
click at [1081, 163] on link "⏎ Edit" at bounding box center [1095, 161] width 109 height 25
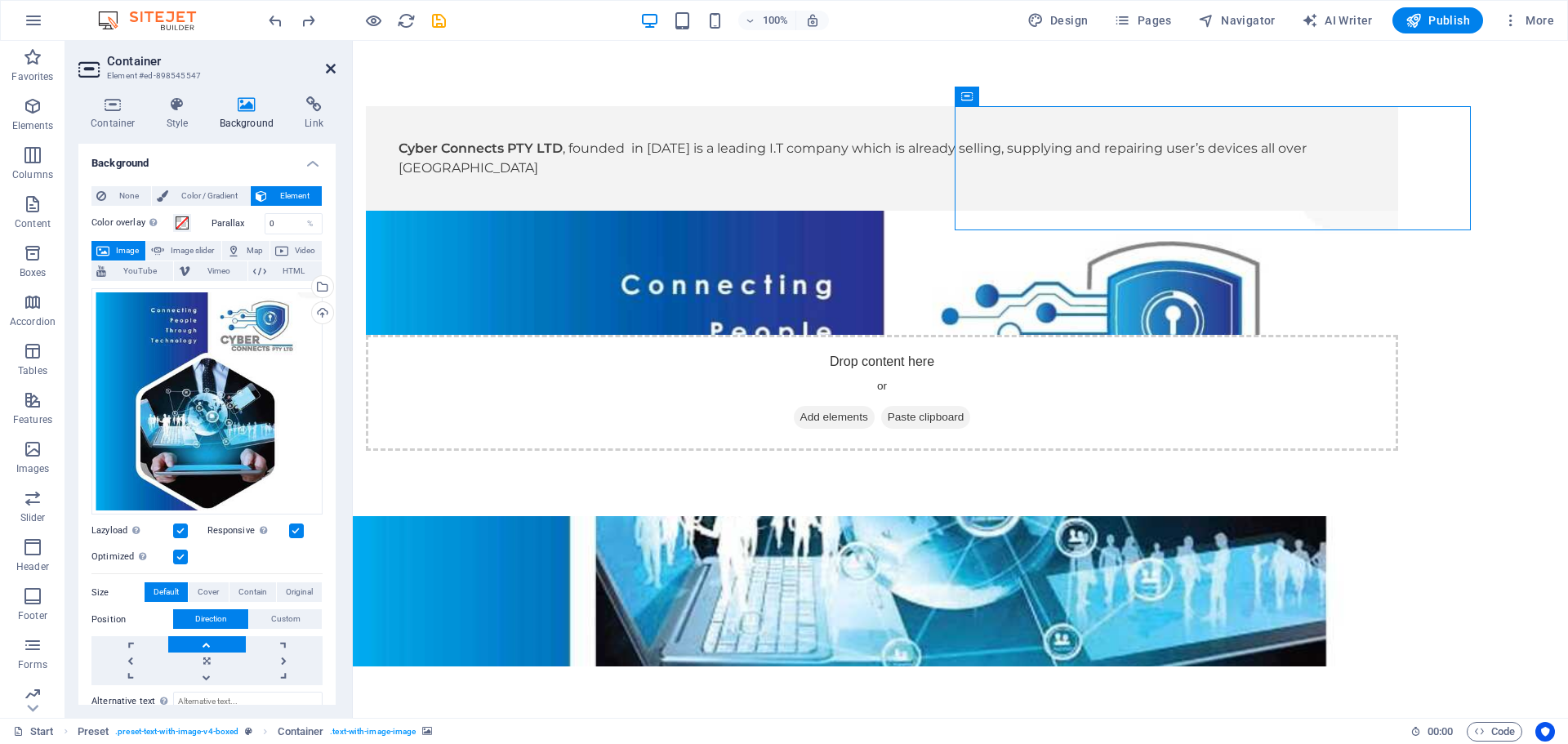
click at [333, 67] on icon at bounding box center [331, 69] width 10 height 13
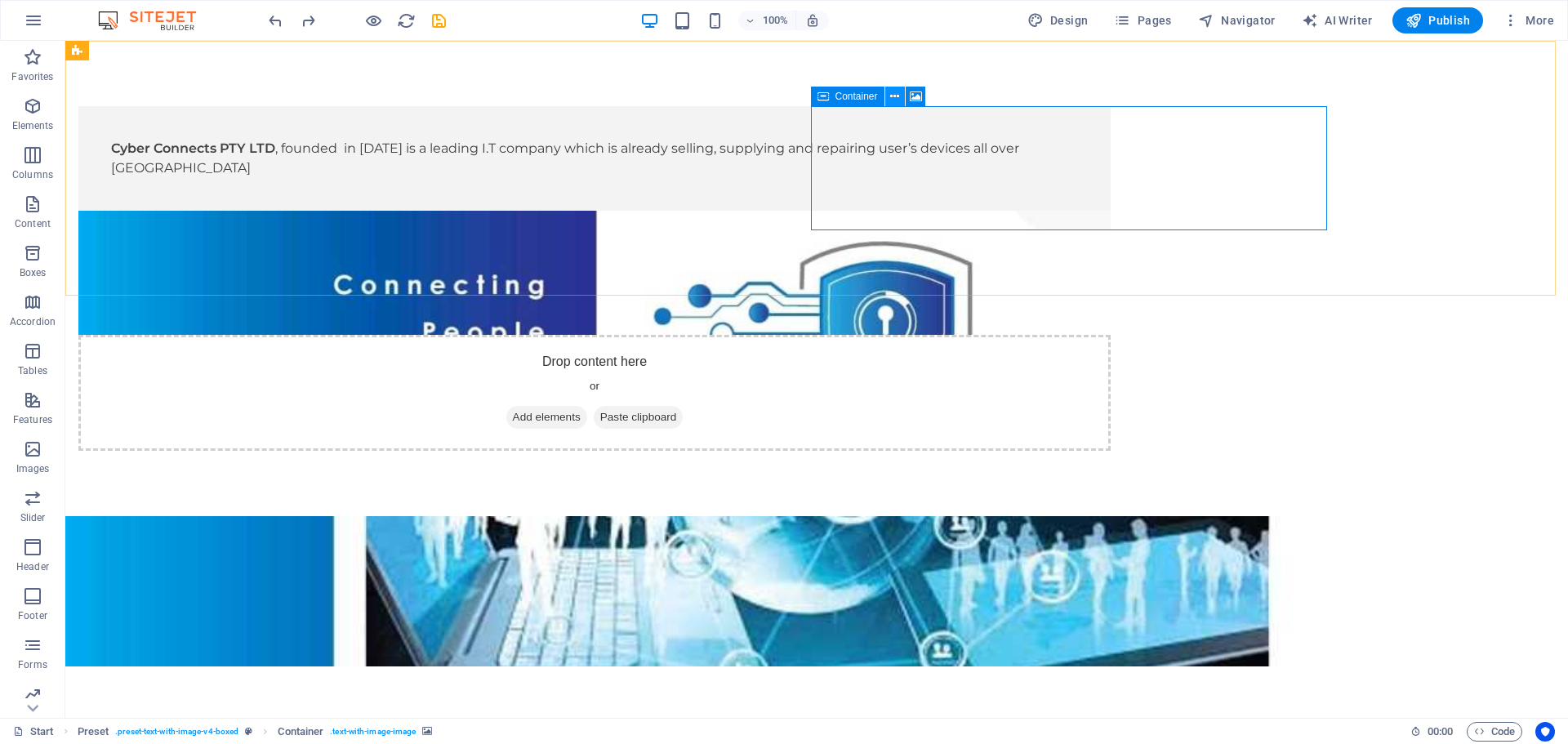
click at [895, 96] on icon at bounding box center [894, 97] width 9 height 17
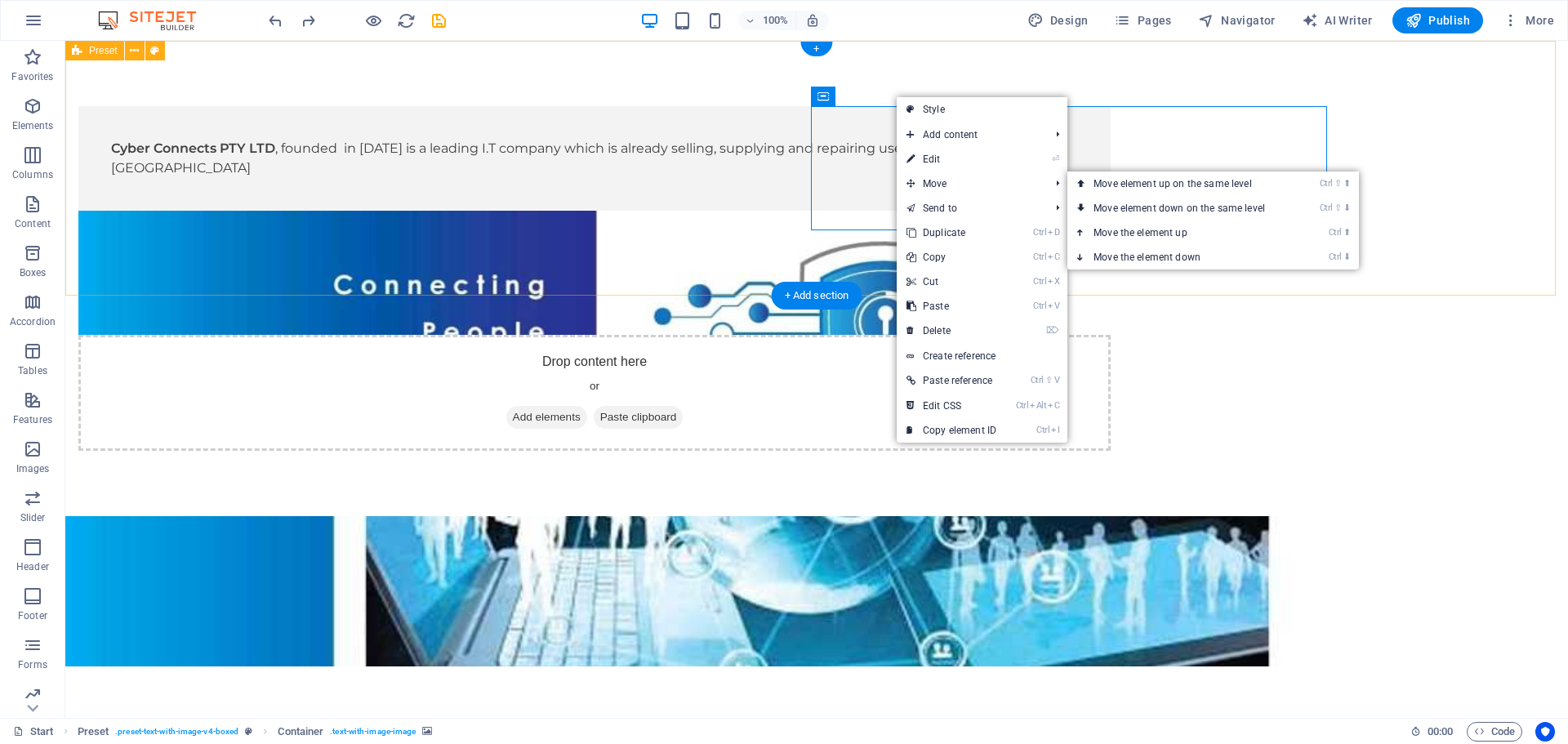
click at [1391, 117] on div "Cyber Connects PTY LTD , founded in April 2022 is a leading I.T company which i…" at bounding box center [817, 279] width 1503 height 476
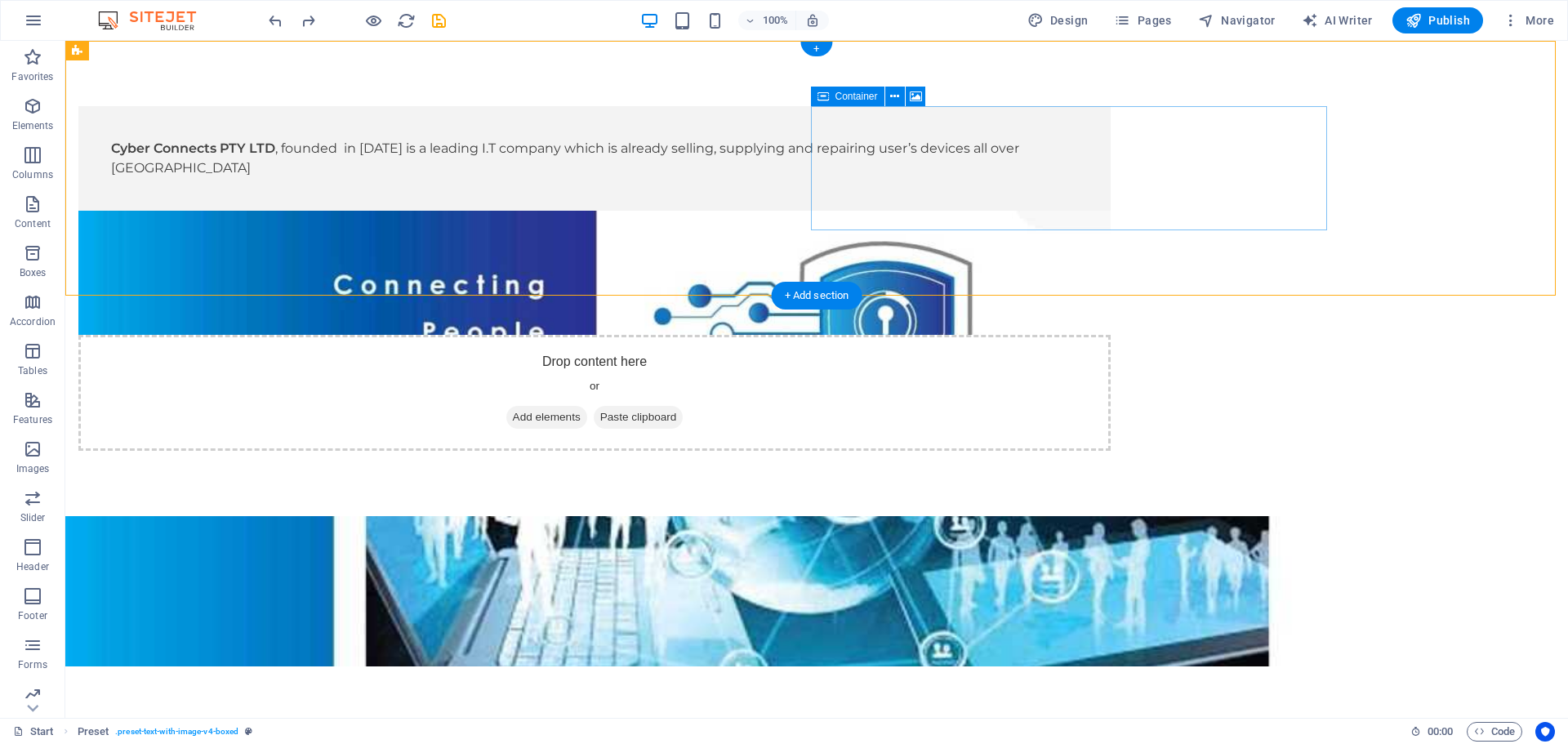
click at [1022, 335] on div "Drop content here or Add elements Paste clipboard" at bounding box center [594, 392] width 1032 height 116
click at [891, 95] on icon at bounding box center [894, 97] width 9 height 17
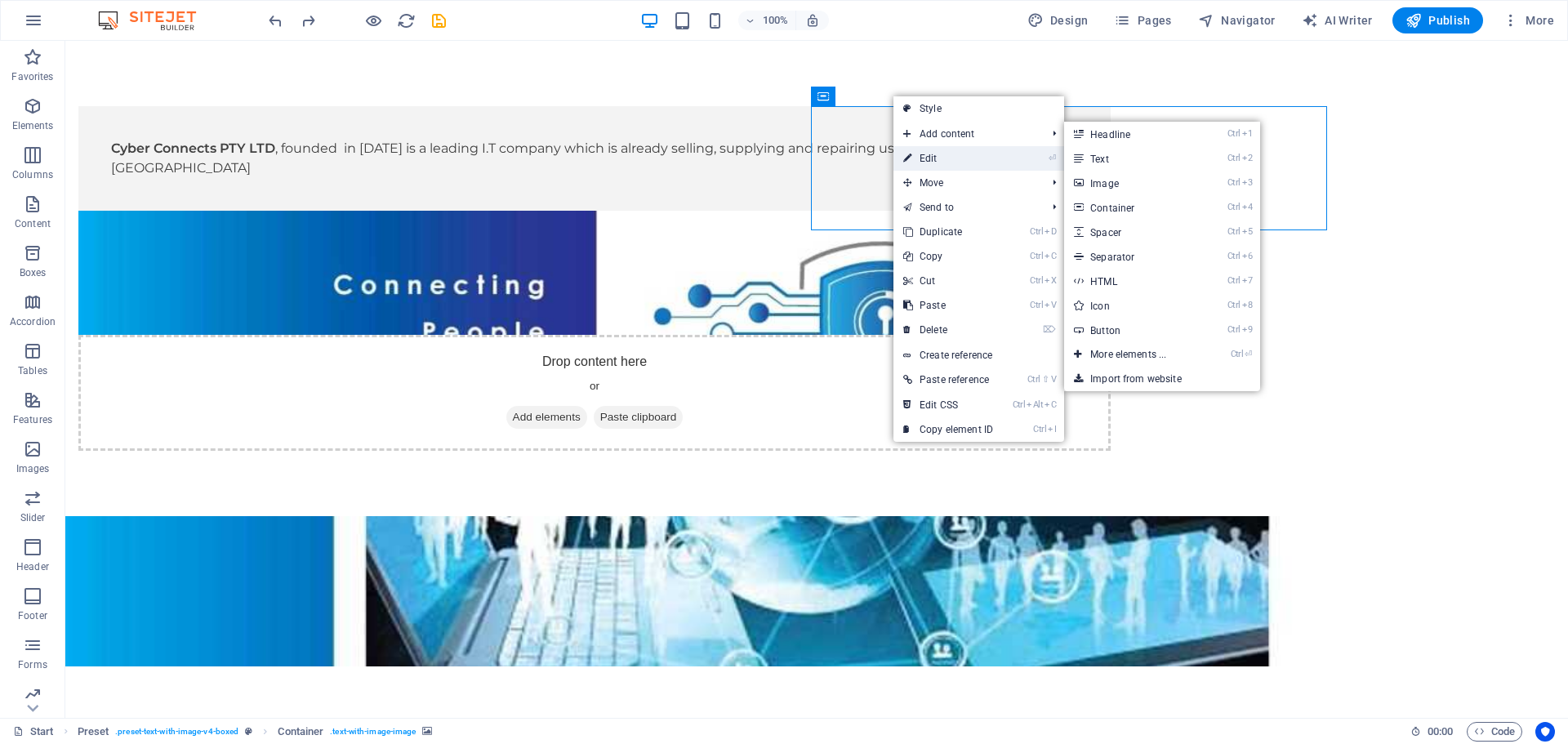
click at [944, 153] on link "⏎ Edit" at bounding box center [948, 159] width 109 height 25
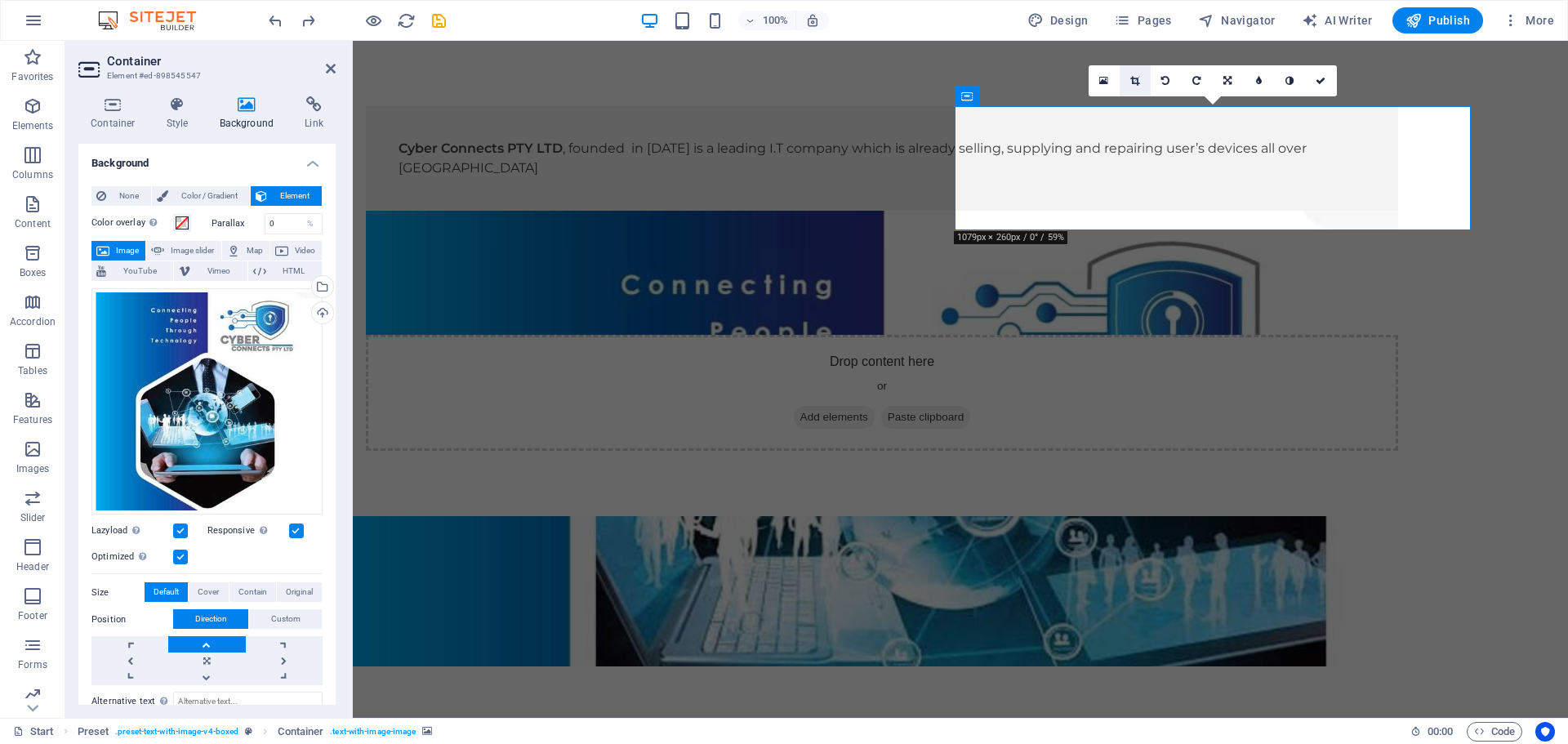
click at [1134, 81] on icon at bounding box center [1134, 81] width 9 height 10
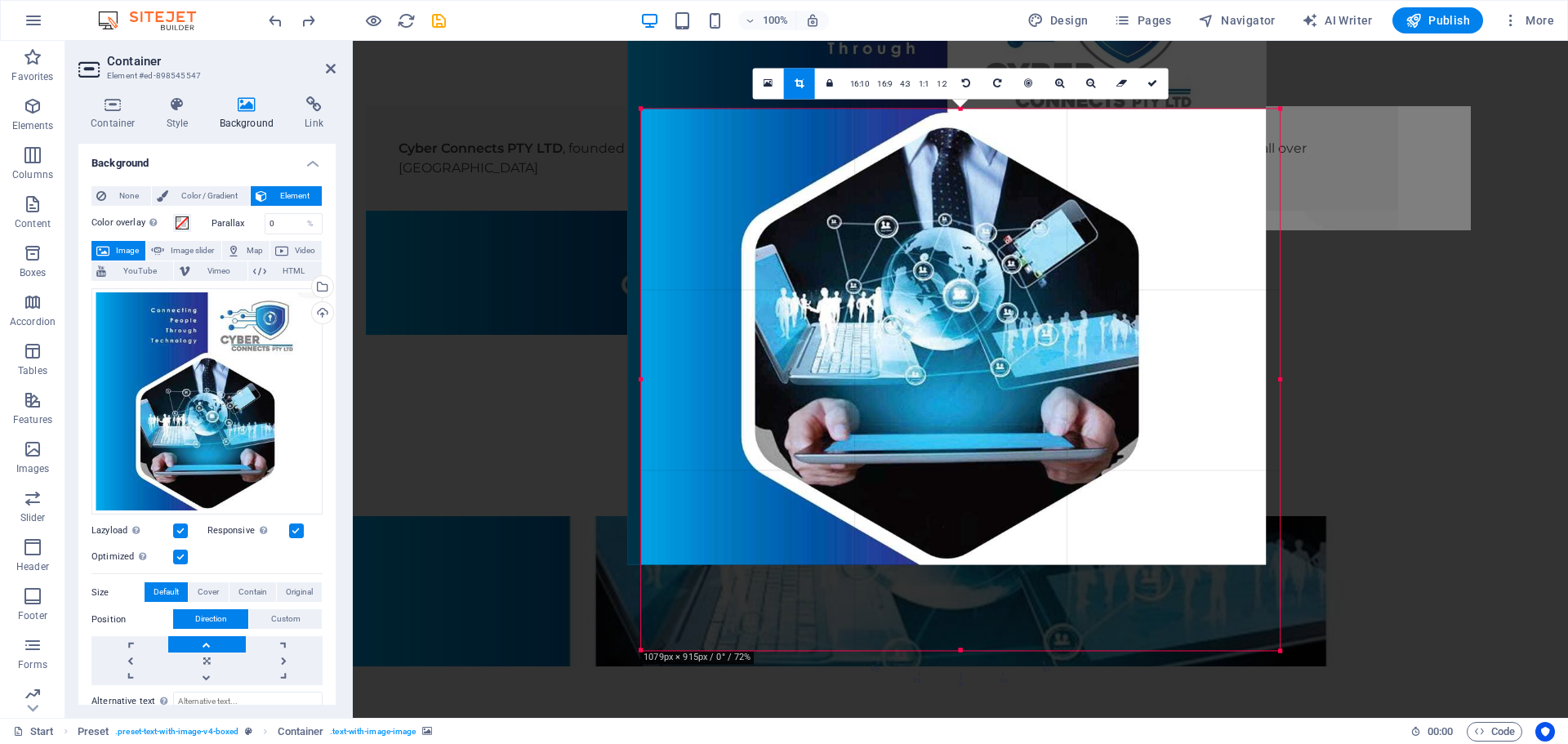
drag, startPoint x: 957, startPoint y: 647, endPoint x: 944, endPoint y: 483, distance: 164.5
click at [944, 483] on div at bounding box center [946, 251] width 638 height 626
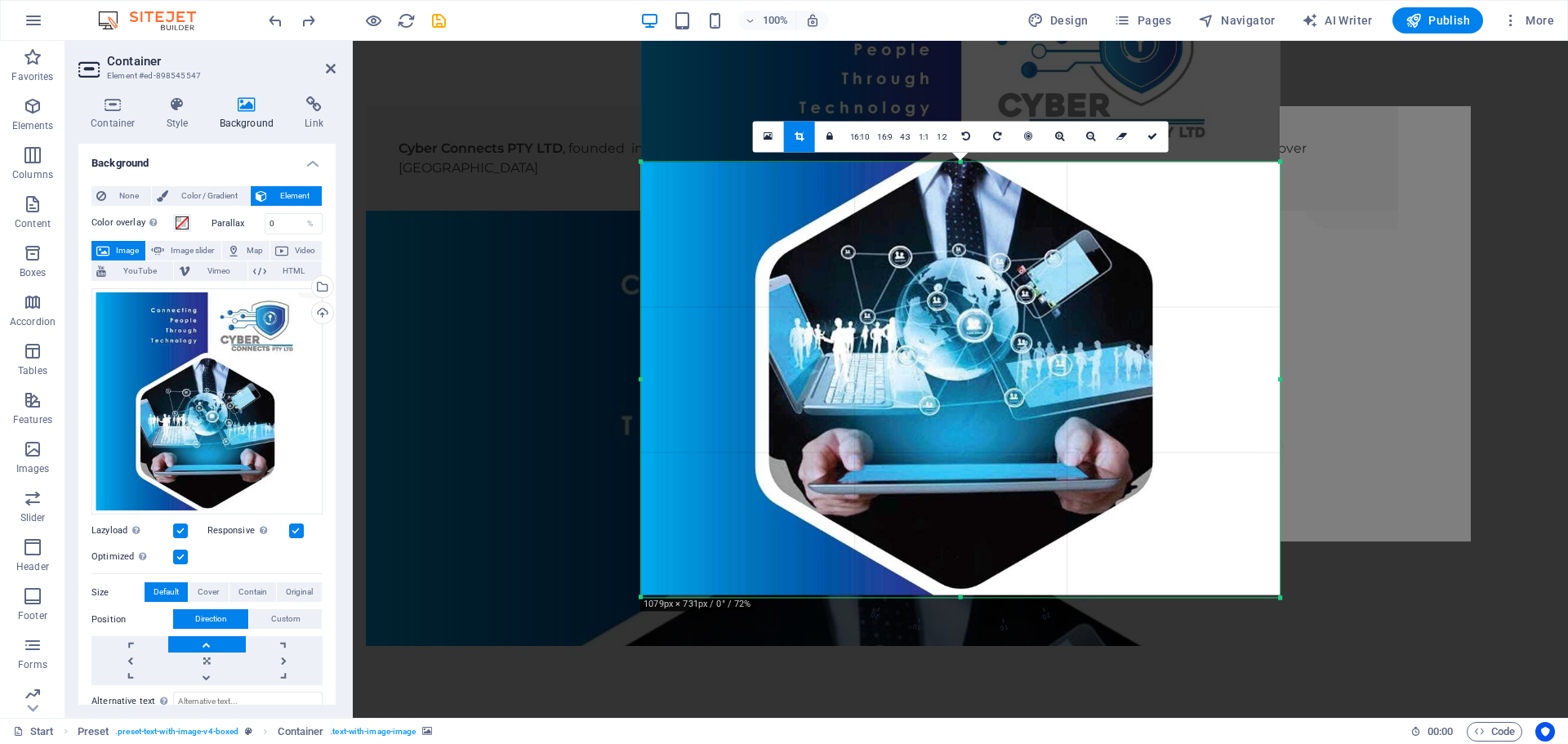
drag, startPoint x: 960, startPoint y: 109, endPoint x: 964, endPoint y: 218, distance: 109.1
click at [964, 218] on div "180 170 160 150 140 130 120 110 100 90 80 70 60 50 40 30 20 10 0 -10 -20 -30 -4…" at bounding box center [960, 380] width 638 height 435
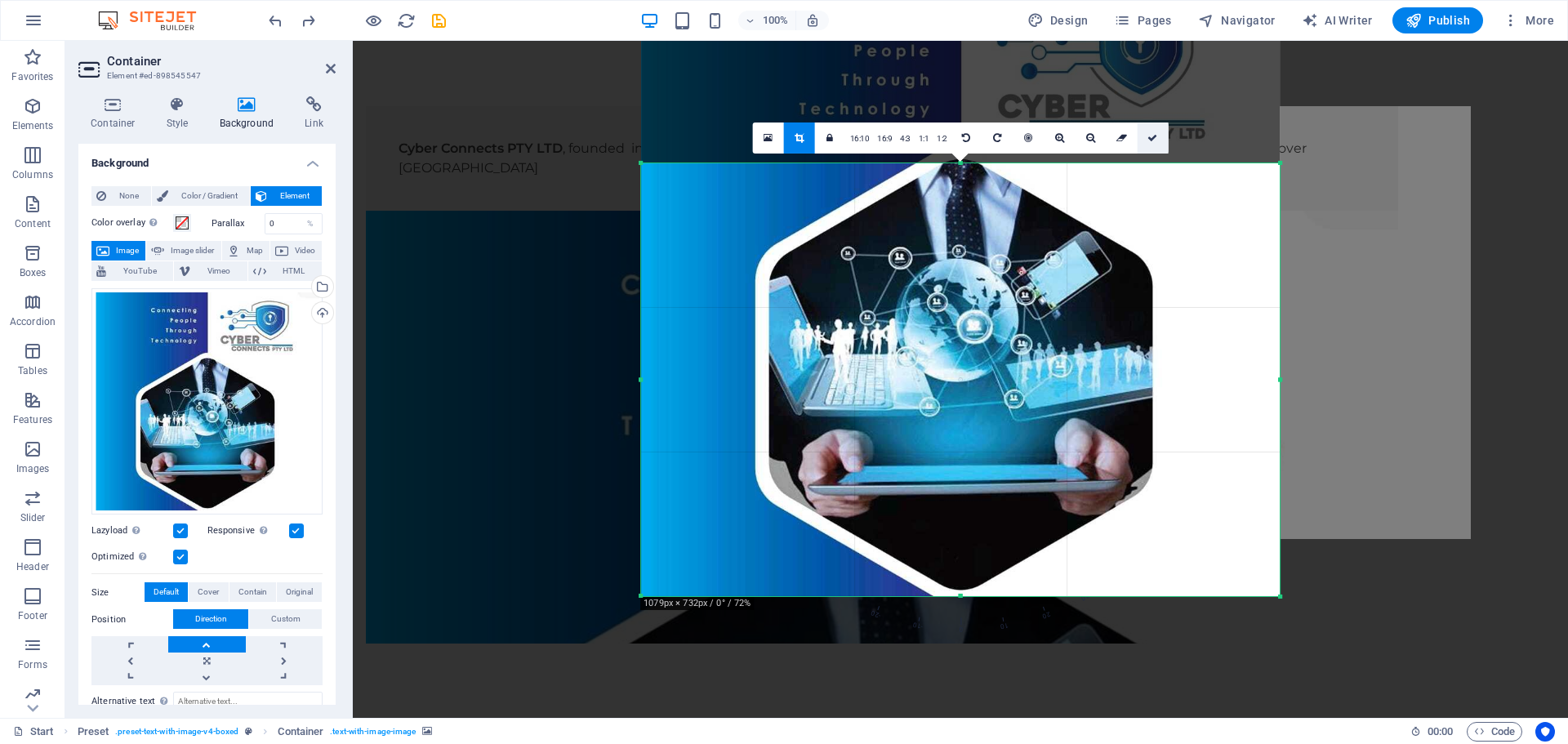
click at [1147, 139] on icon at bounding box center [1152, 137] width 10 height 10
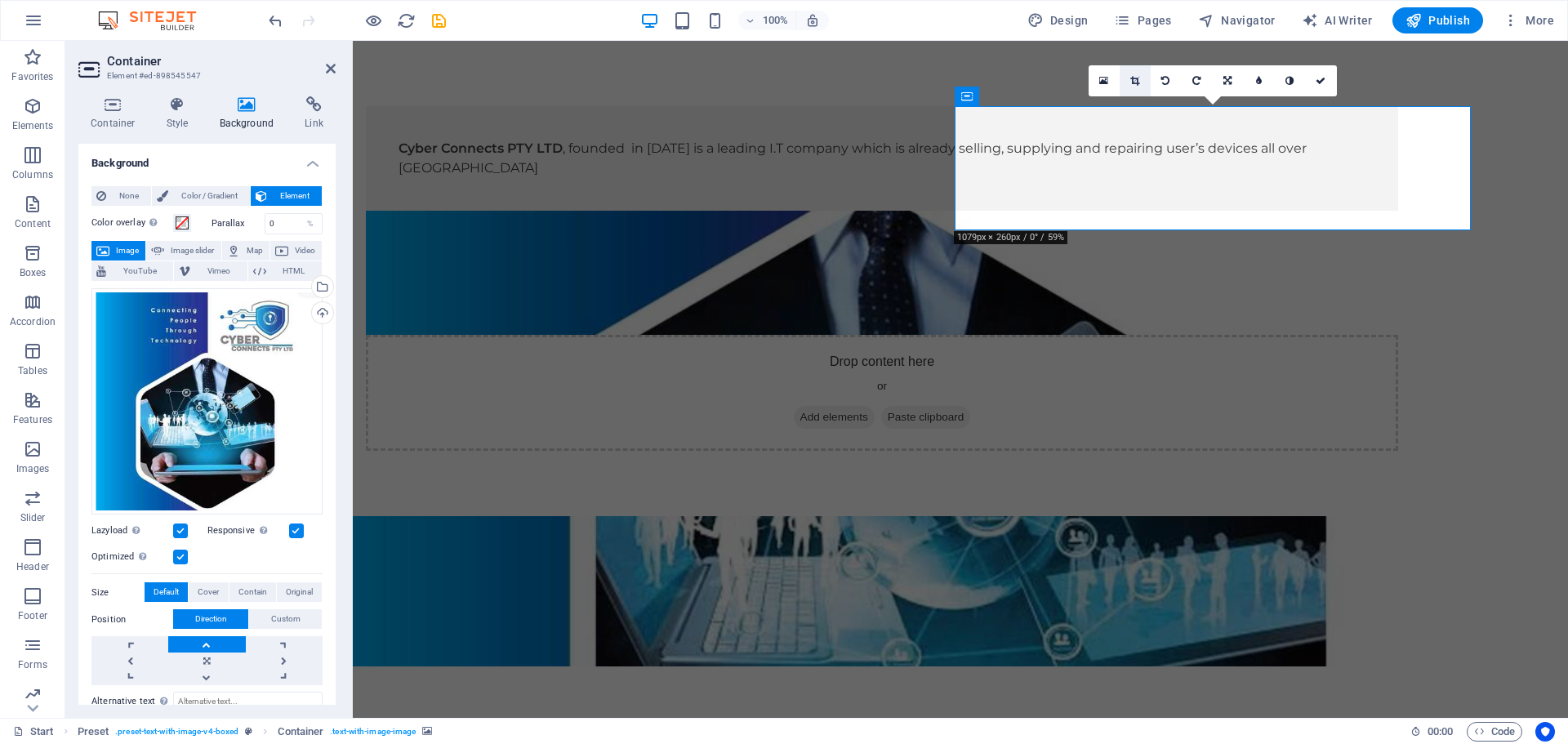
click at [1138, 83] on icon at bounding box center [1134, 81] width 9 height 10
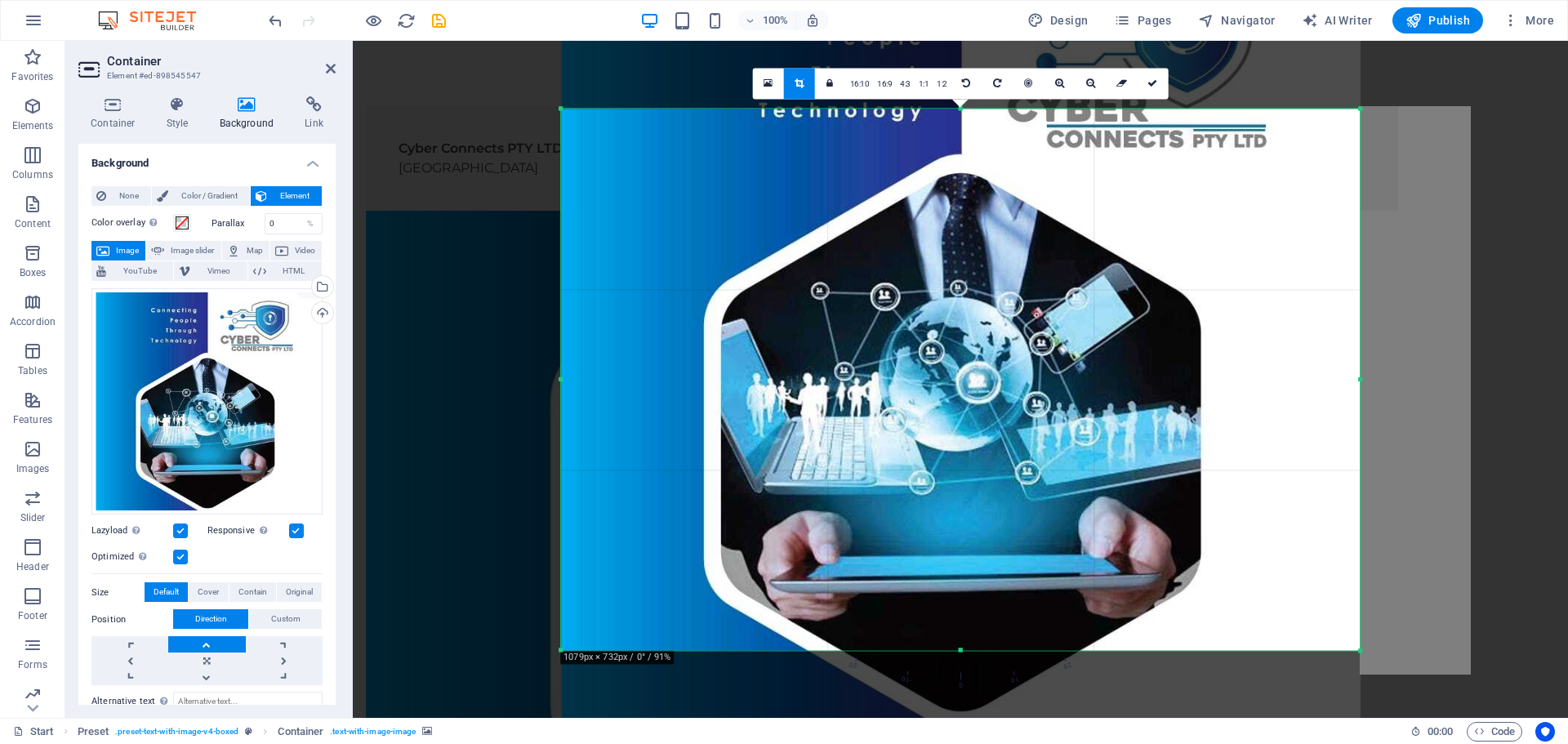
drag, startPoint x: 959, startPoint y: 108, endPoint x: 1041, endPoint y: 228, distance: 145.3
click at [950, 41] on section "Favorites Elements Columns Content Boxes Accordion Tables Features Images Slide…" at bounding box center [784, 380] width 1568 height 677
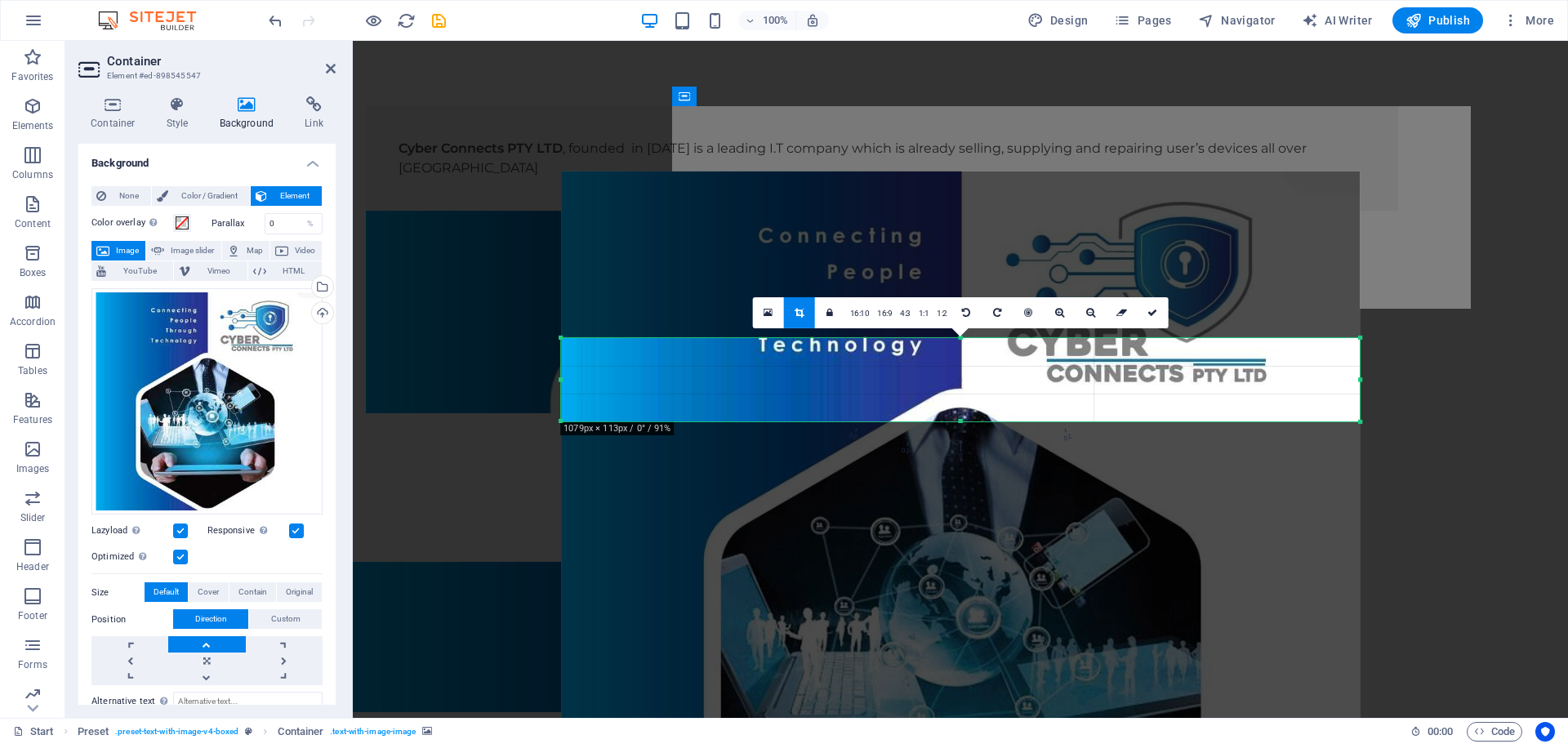
drag, startPoint x: 962, startPoint y: 651, endPoint x: 929, endPoint y: 193, distance: 459.2
click at [929, 337] on div "180 170 160 150 140 130 120 110 100 90 80 70 60 50 40 30 20 10 0 -10 -20 -30 -4…" at bounding box center [959, 379] width 798 height 83
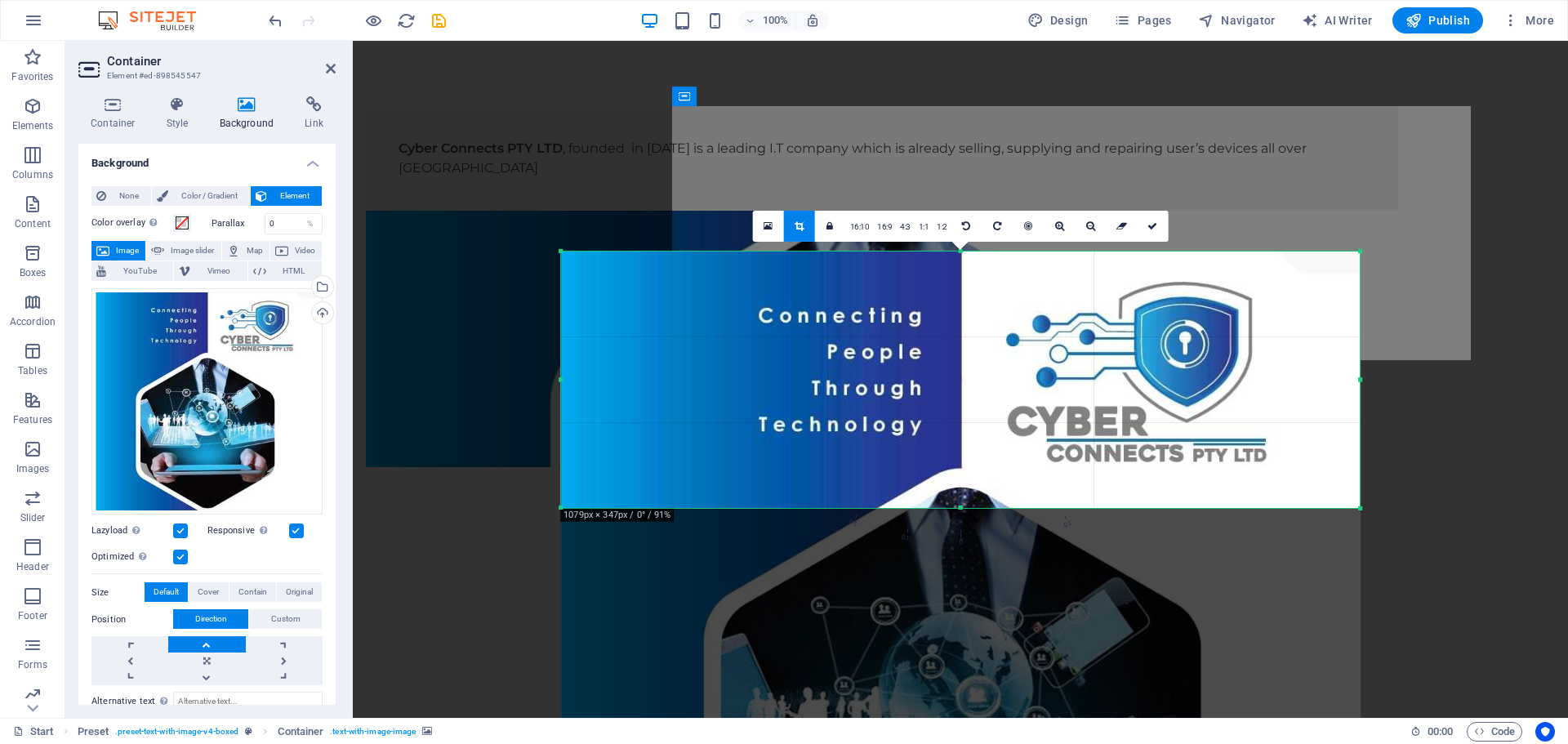
drag, startPoint x: 959, startPoint y: 335, endPoint x: 936, endPoint y: 162, distance: 174.5
click at [936, 162] on div "Drag here to replace the existing content. Press “Ctrl” if you want to create a…" at bounding box center [960, 380] width 1215 height 677
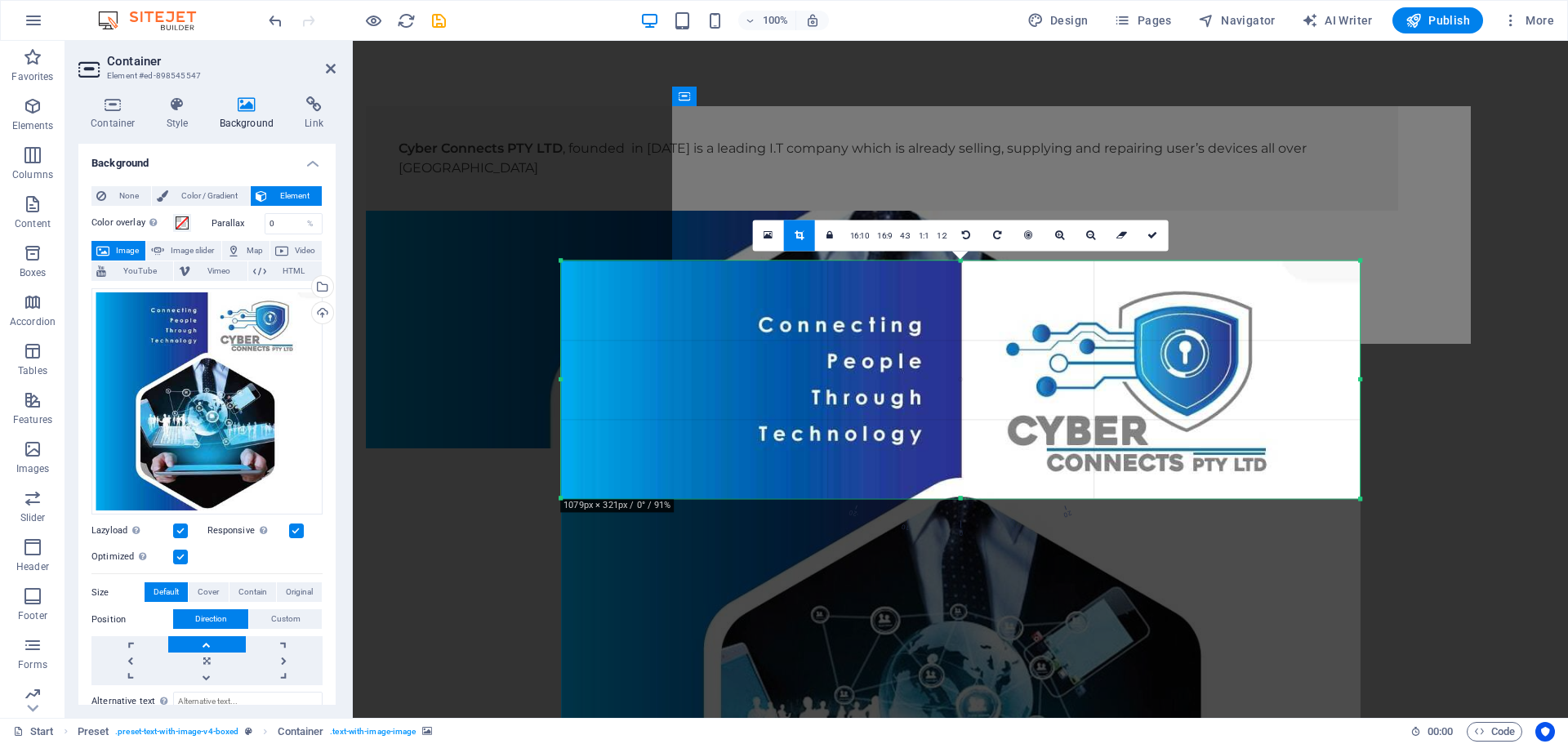
drag, startPoint x: 960, startPoint y: 507, endPoint x: 957, endPoint y: 488, distance: 19.2
click at [957, 488] on div "180 170 160 150 140 130 120 110 100 90 80 70 60 50 40 30 20 10 0 -10 -20 -30 -4…" at bounding box center [959, 380] width 798 height 238
click at [1150, 239] on icon at bounding box center [1152, 235] width 10 height 10
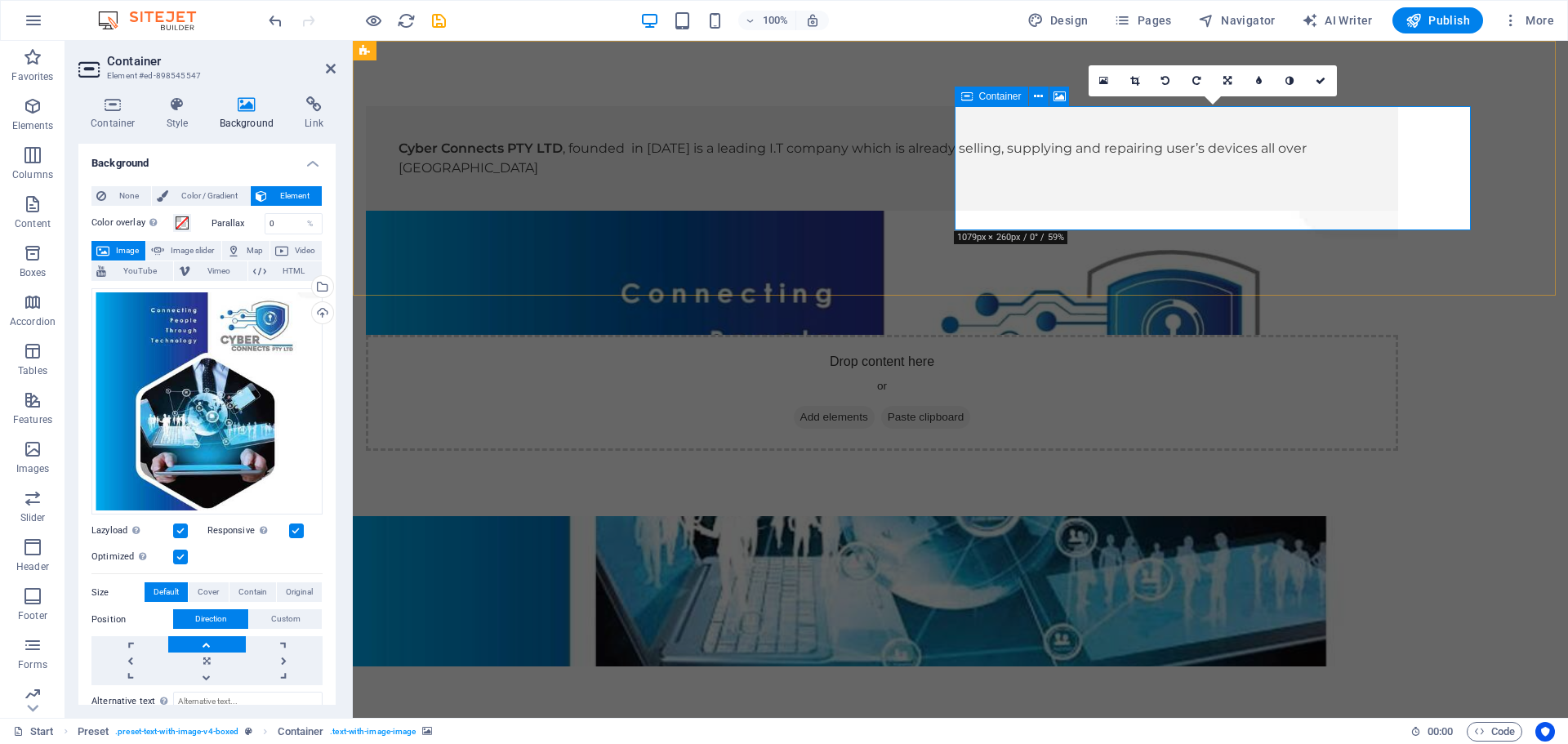
click at [1334, 335] on div "Drop content here or Add elements Paste clipboard" at bounding box center [882, 392] width 1032 height 116
click at [1037, 96] on icon at bounding box center [1038, 97] width 9 height 17
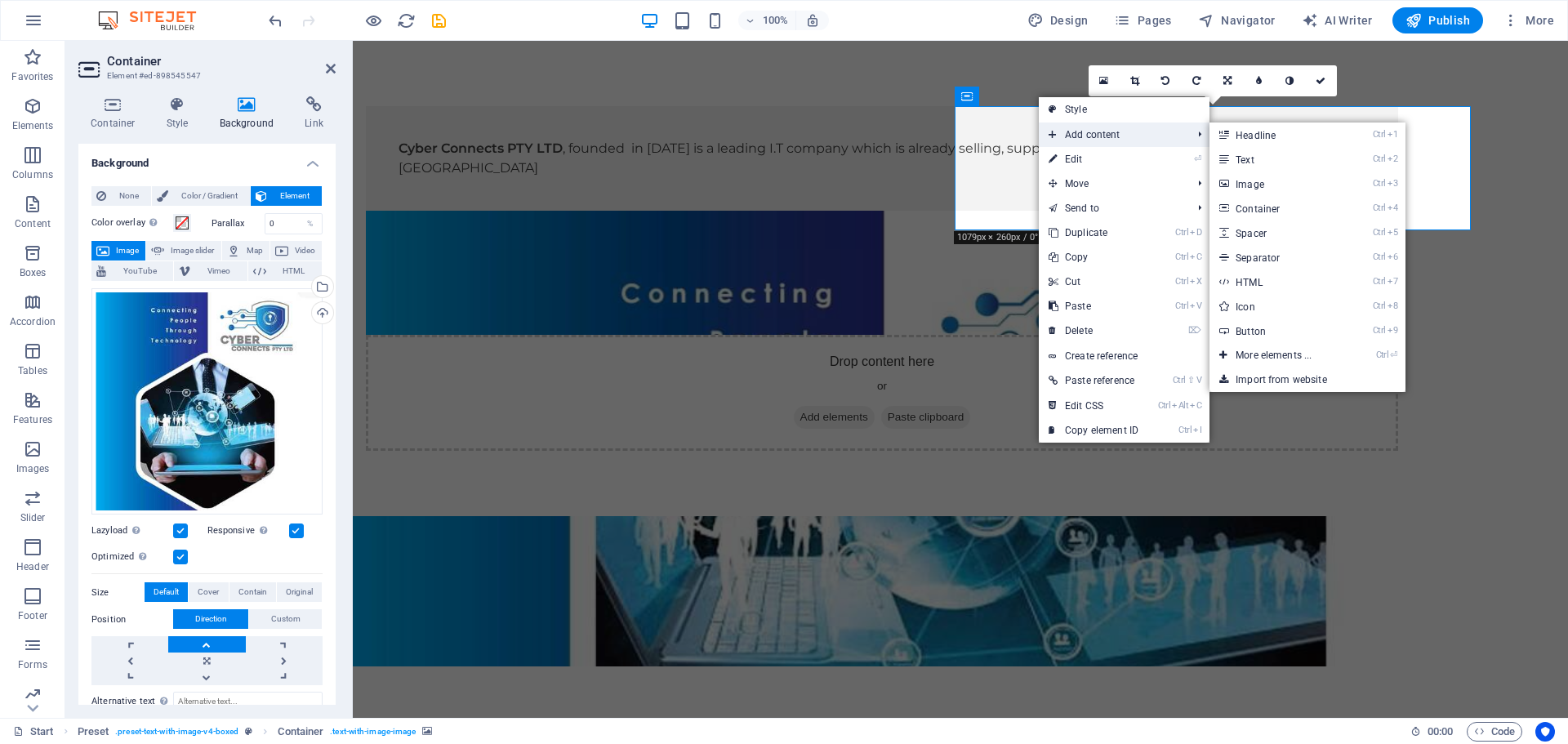
click at [1090, 139] on span "Add content" at bounding box center [1112, 135] width 147 height 25
click at [1250, 178] on link "Ctrl 3 Image" at bounding box center [1277, 184] width 135 height 25
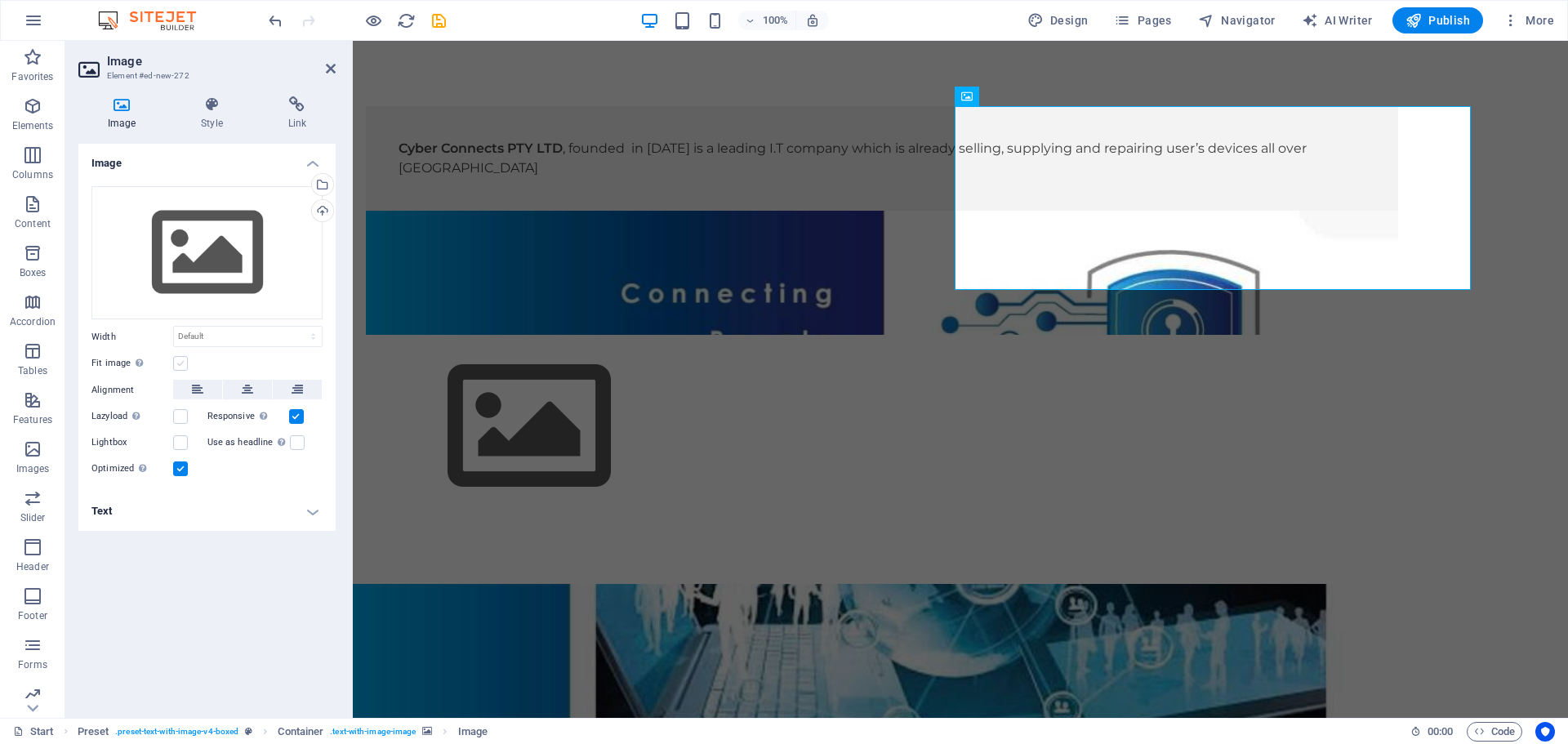
click at [183, 365] on label at bounding box center [180, 362] width 14 height 14
click at [0, 0] on input "Fit image Automatically fit image to a fixed width and height" at bounding box center [0, 0] width 0 height 0
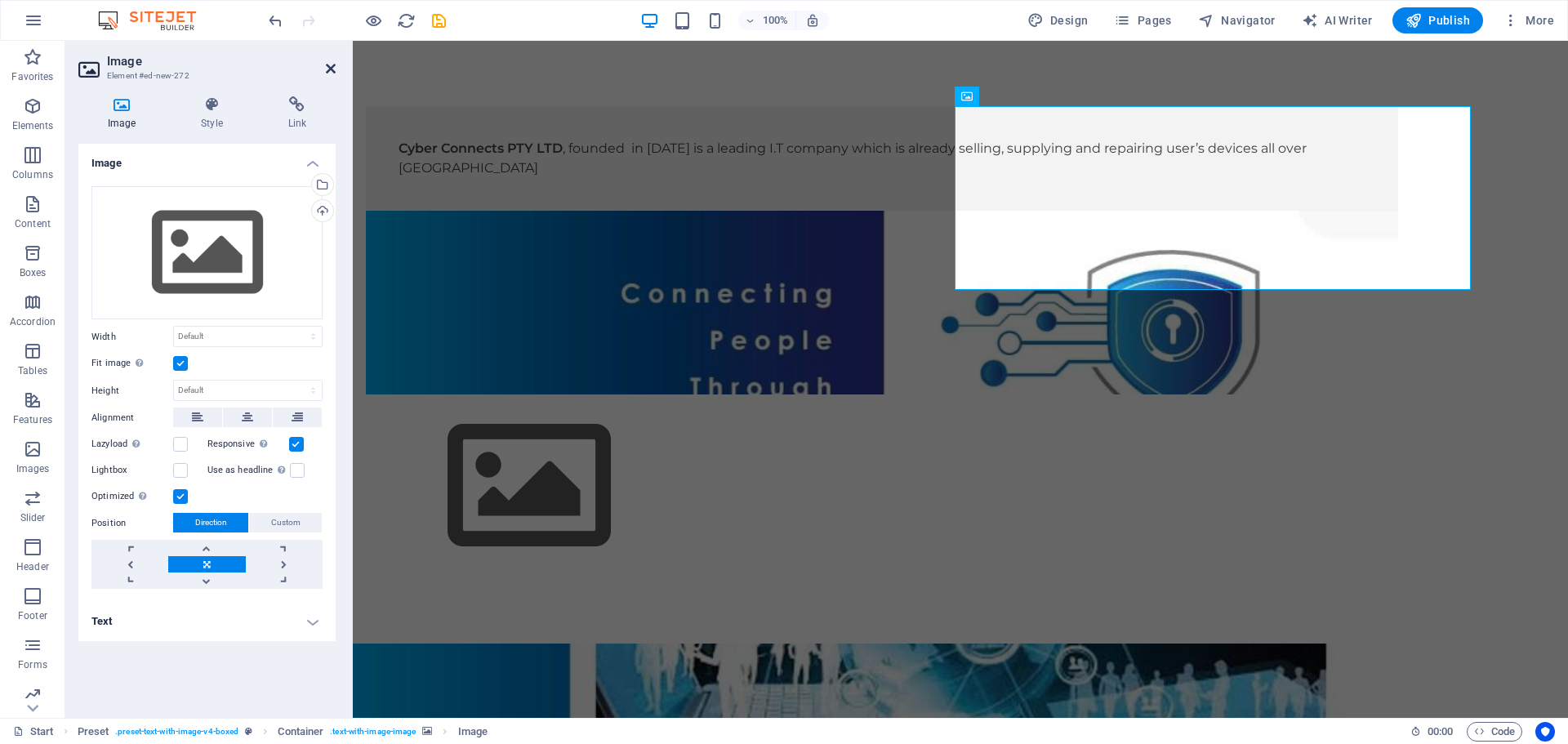
click at [331, 65] on icon at bounding box center [331, 69] width 10 height 13
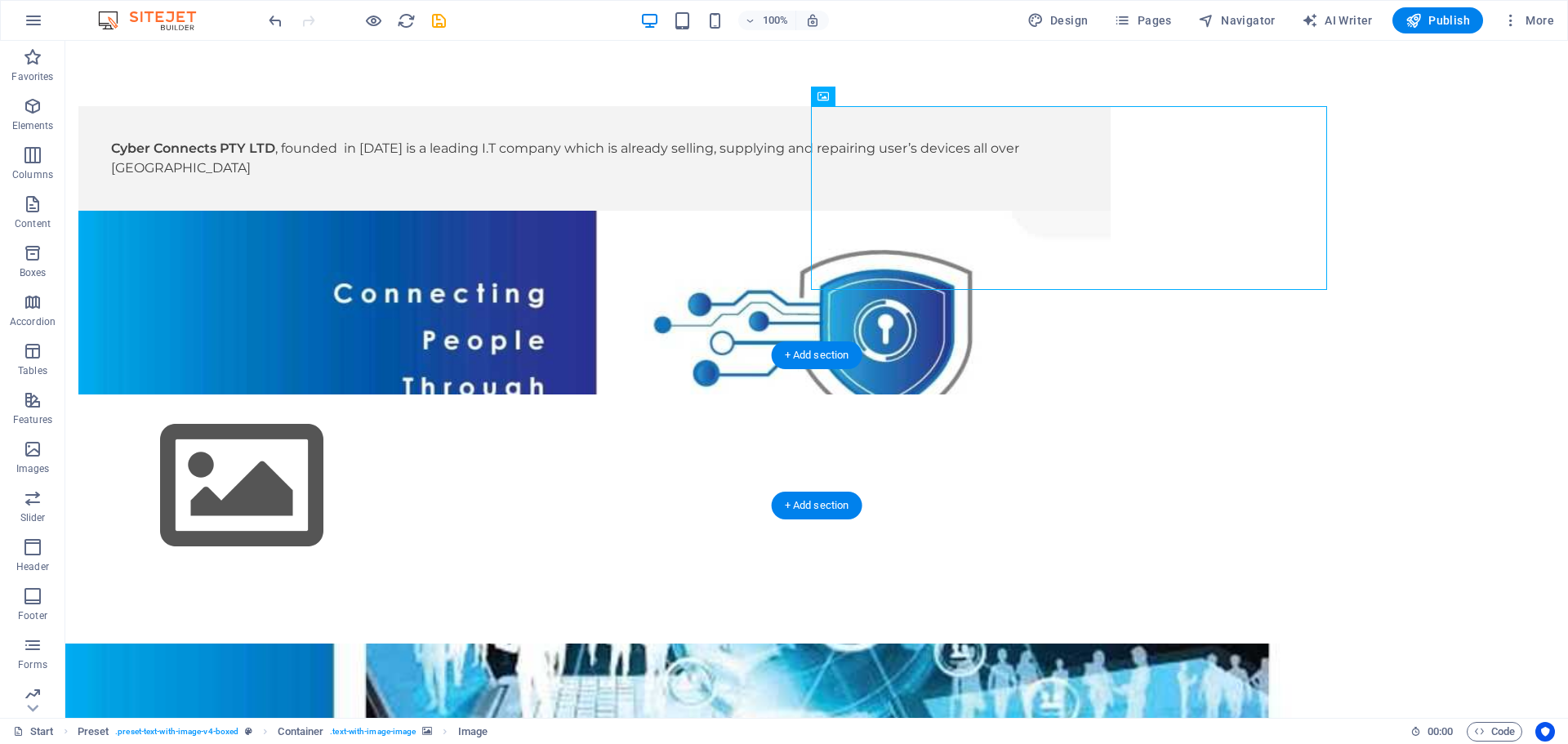
click at [949, 643] on figure at bounding box center [817, 718] width 1503 height 151
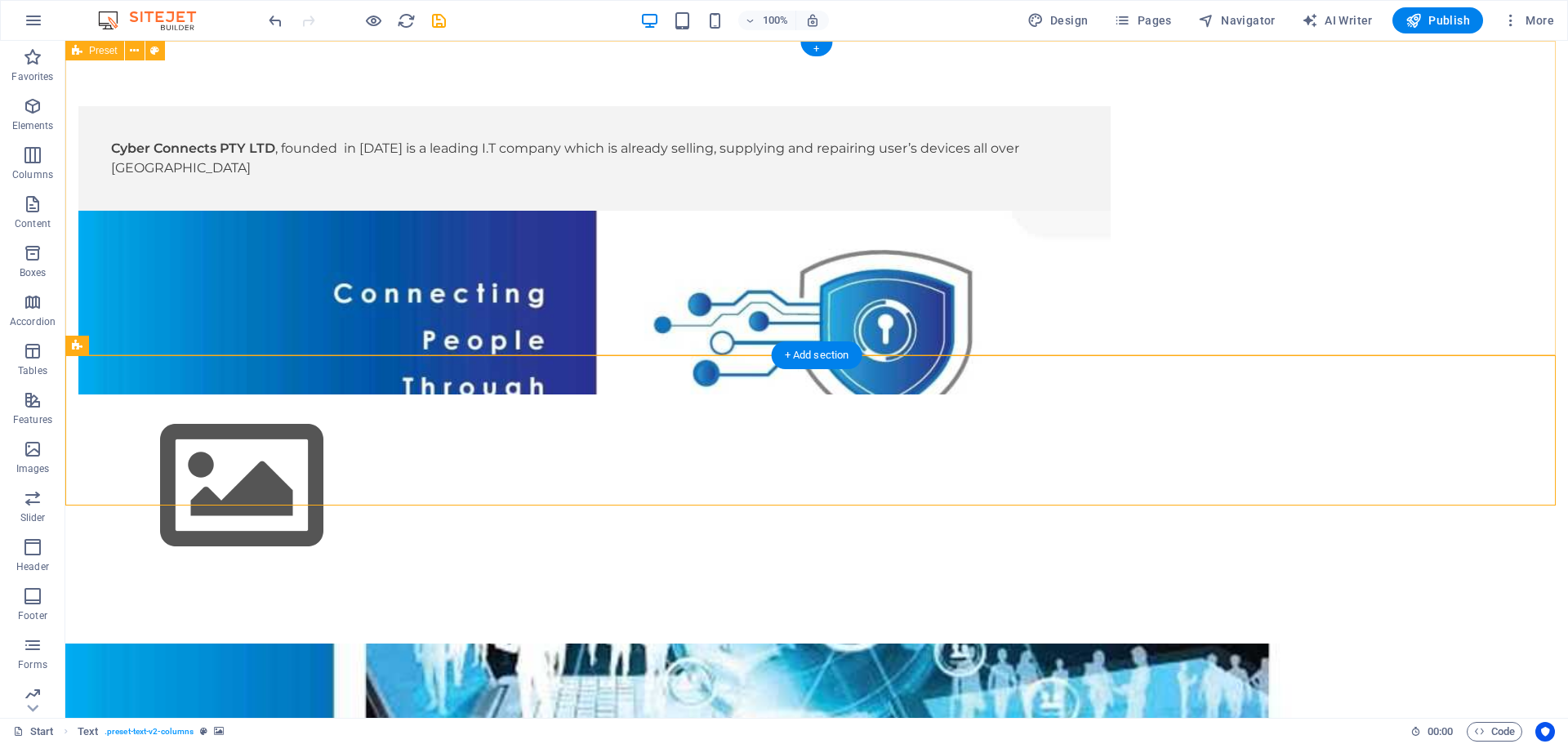
click at [1392, 256] on div "Cyber Connects PTY LTD , founded in April 2022 is a leading I.T company which i…" at bounding box center [817, 342] width 1503 height 603
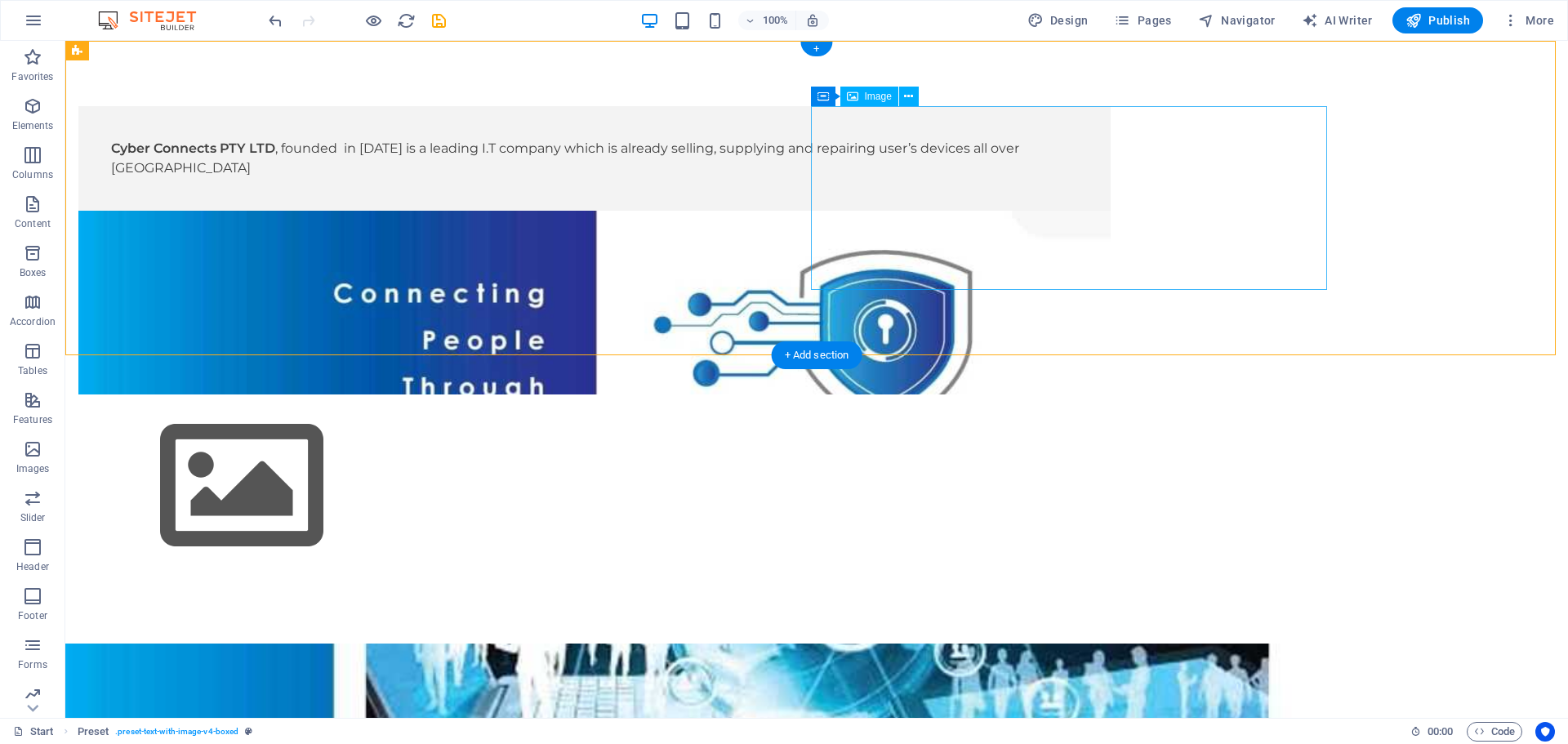
click at [1025, 394] on figure at bounding box center [594, 486] width 1032 height 184
click at [958, 53] on div "Cyber Connects PTY LTD , founded in April 2022 is a leading I.T company which i…" at bounding box center [817, 342] width 1503 height 603
click at [945, 394] on figure at bounding box center [594, 486] width 1032 height 184
click at [907, 91] on icon at bounding box center [908, 97] width 9 height 17
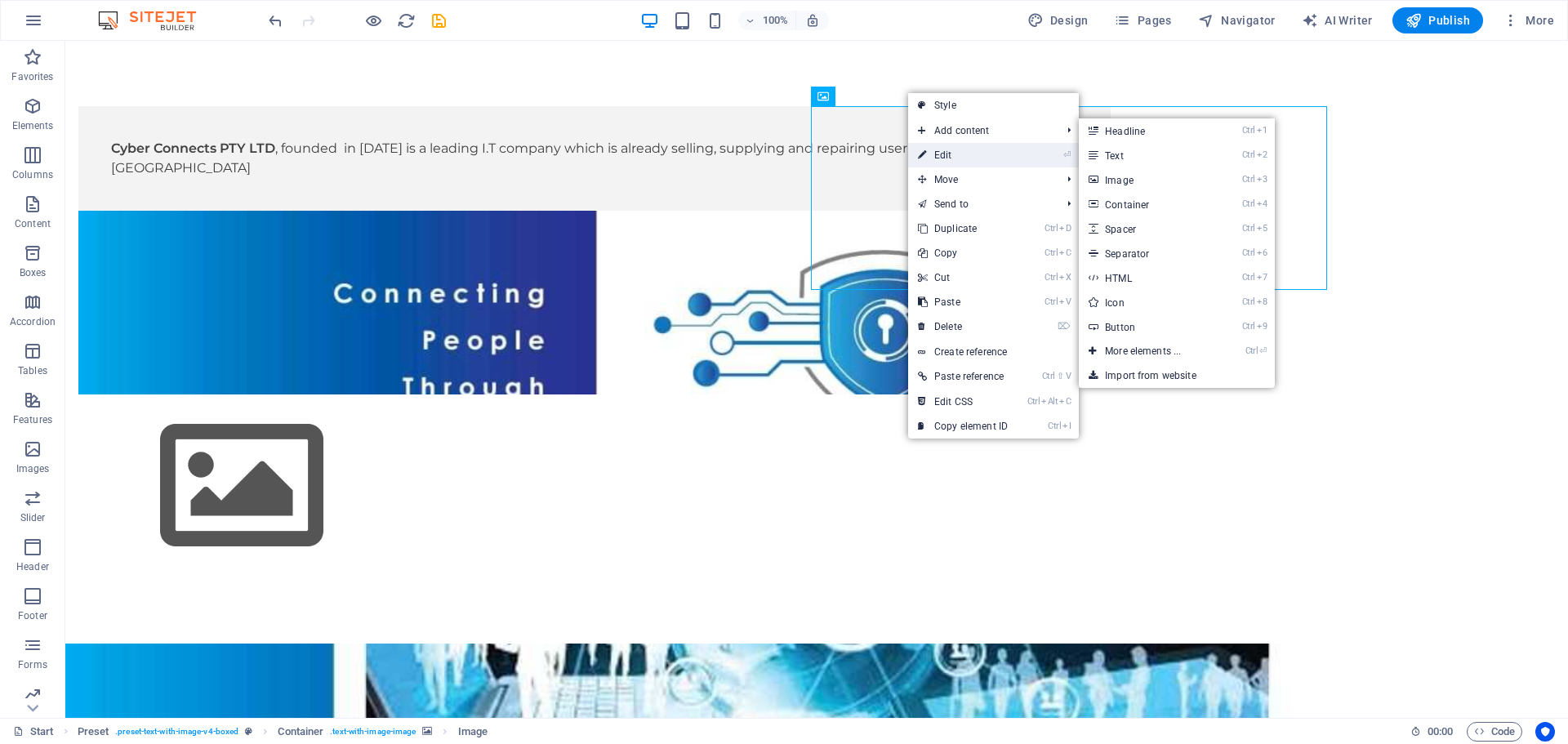
click at [943, 155] on link "⏎ Edit" at bounding box center [962, 155] width 109 height 25
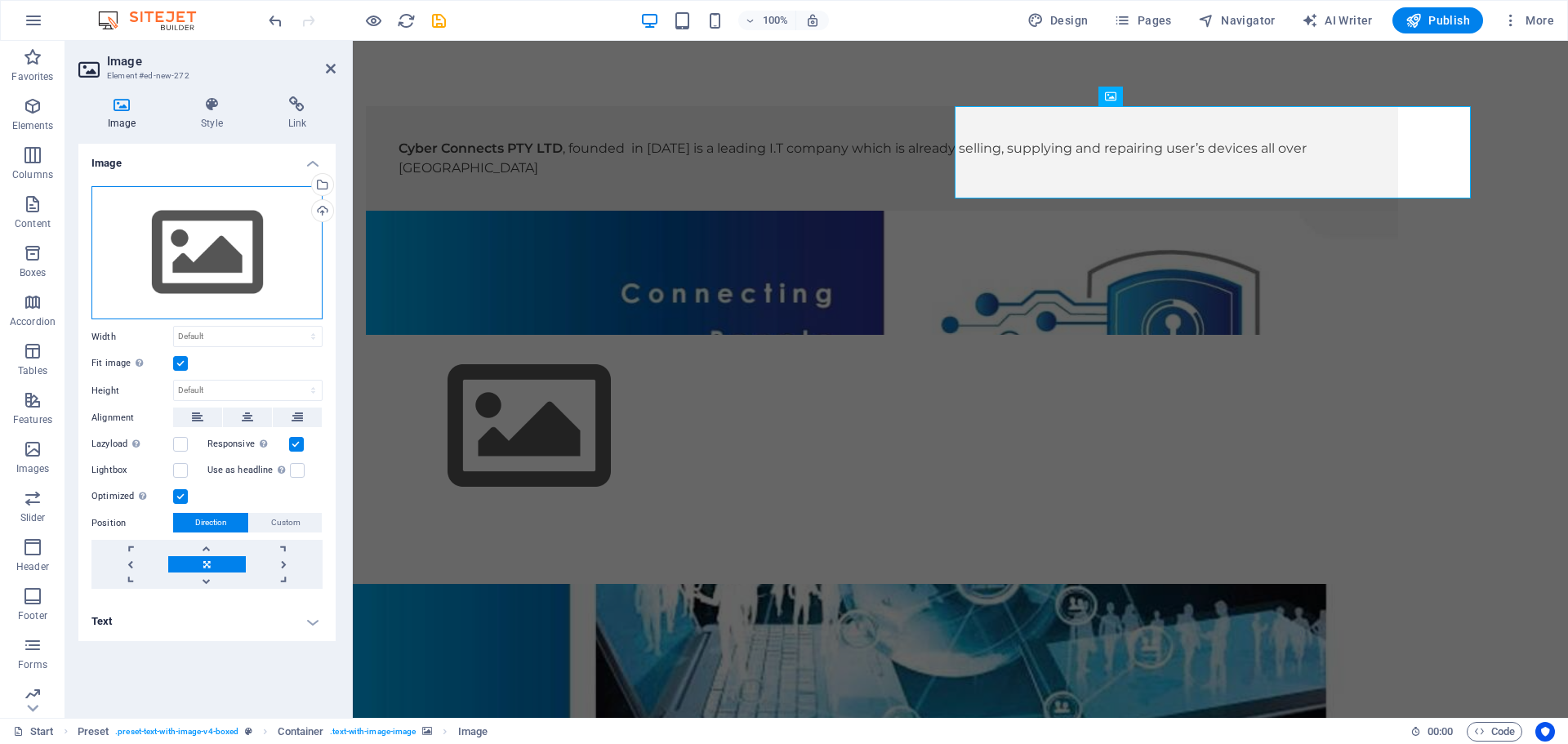
click at [218, 244] on div "Drag files here, click to choose files or select files from Files or our free s…" at bounding box center [206, 253] width 231 height 134
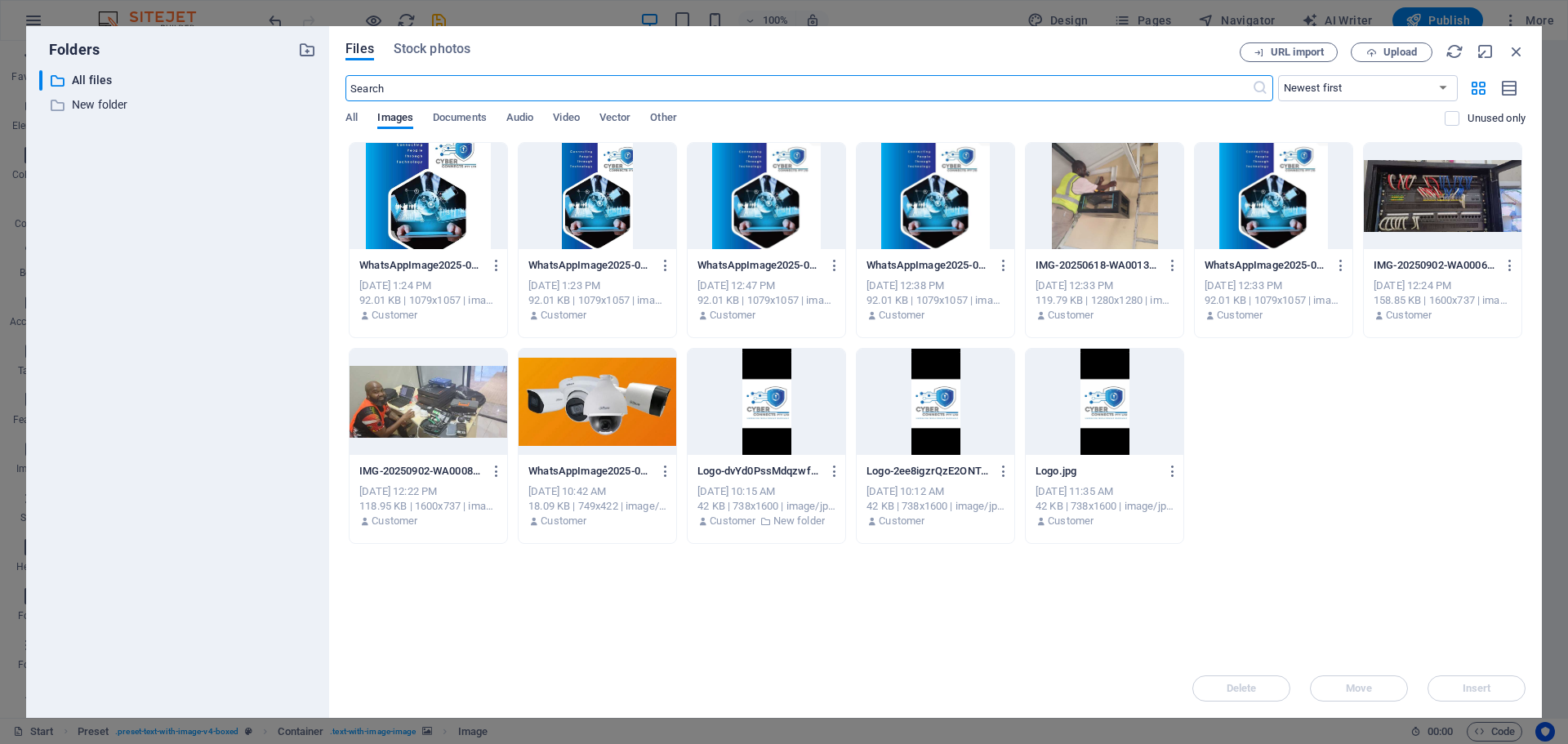
click at [1260, 183] on div at bounding box center [1273, 196] width 157 height 106
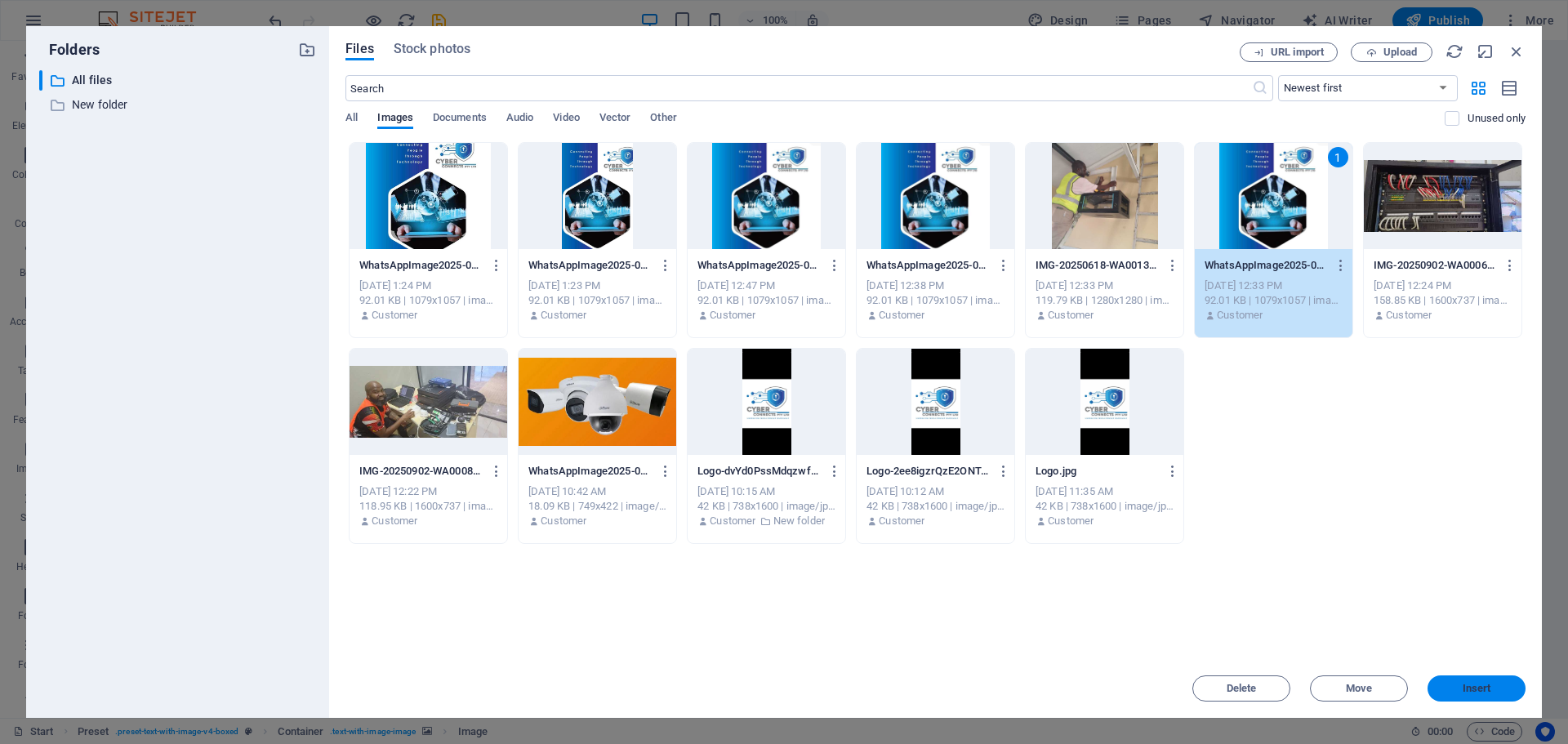
drag, startPoint x: 1473, startPoint y: 692, endPoint x: 1117, endPoint y: 647, distance: 358.8
click at [1472, 692] on span "Insert" at bounding box center [1477, 688] width 29 height 10
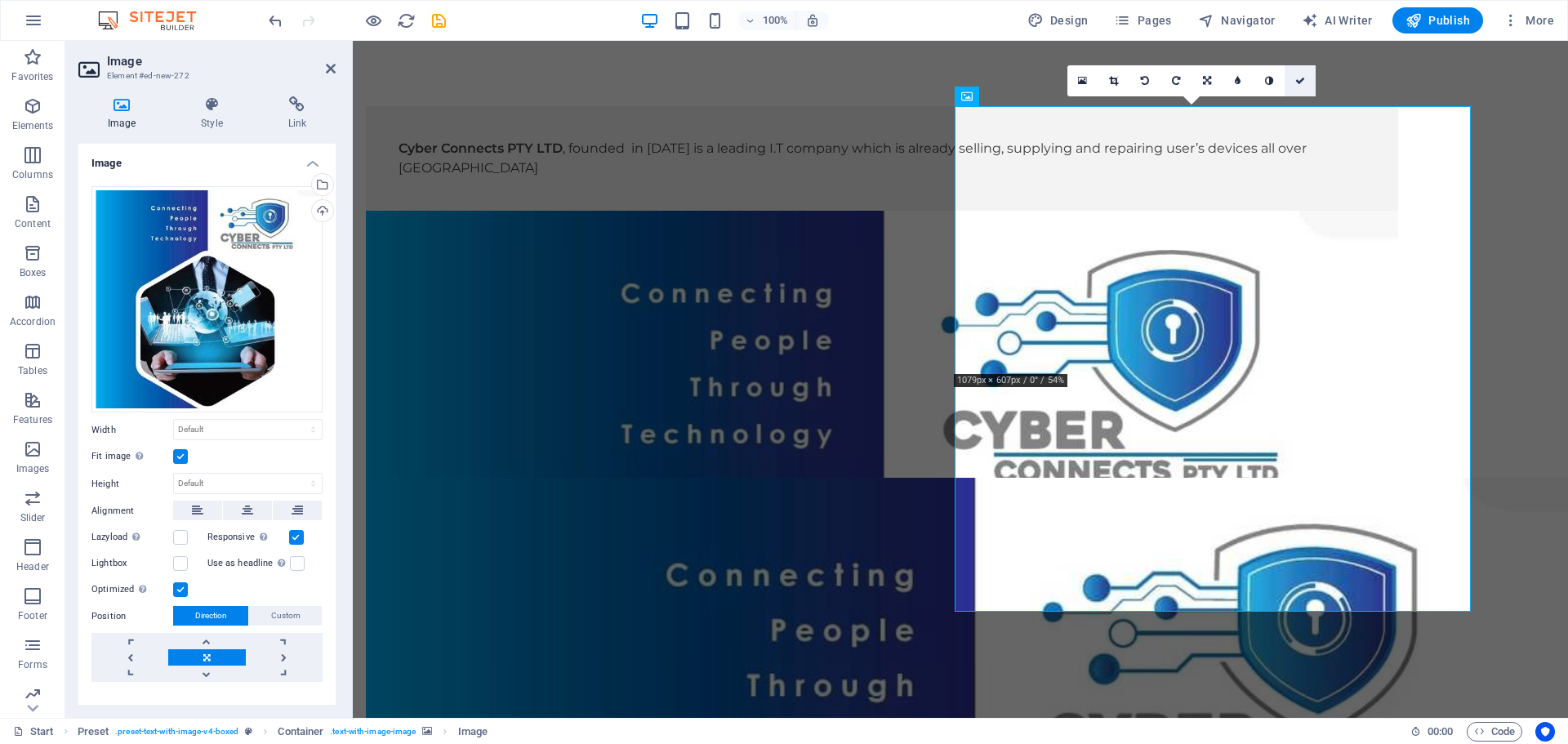
click at [1304, 81] on icon at bounding box center [1300, 81] width 10 height 10
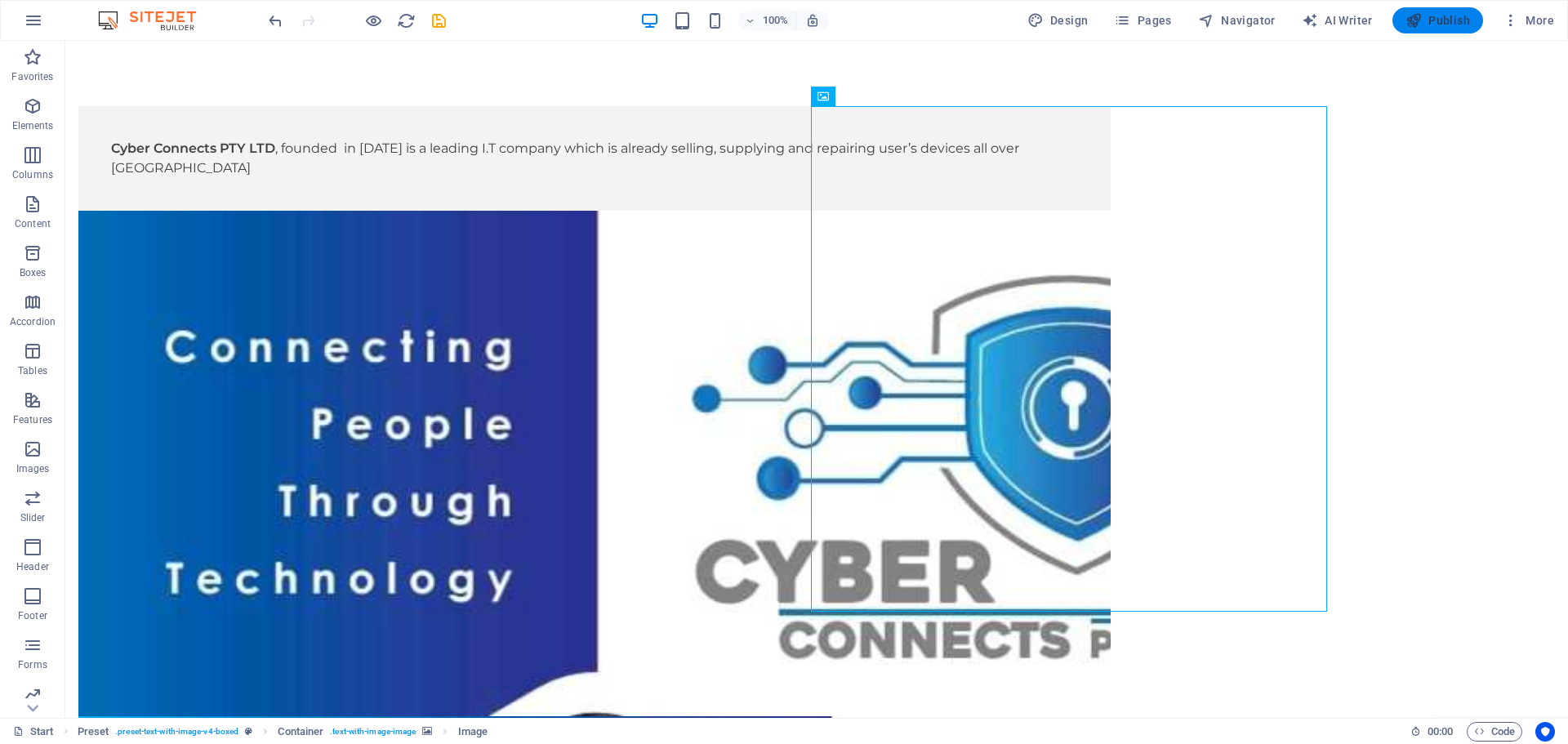
click at [1440, 16] on span "Publish" at bounding box center [1437, 20] width 64 height 16
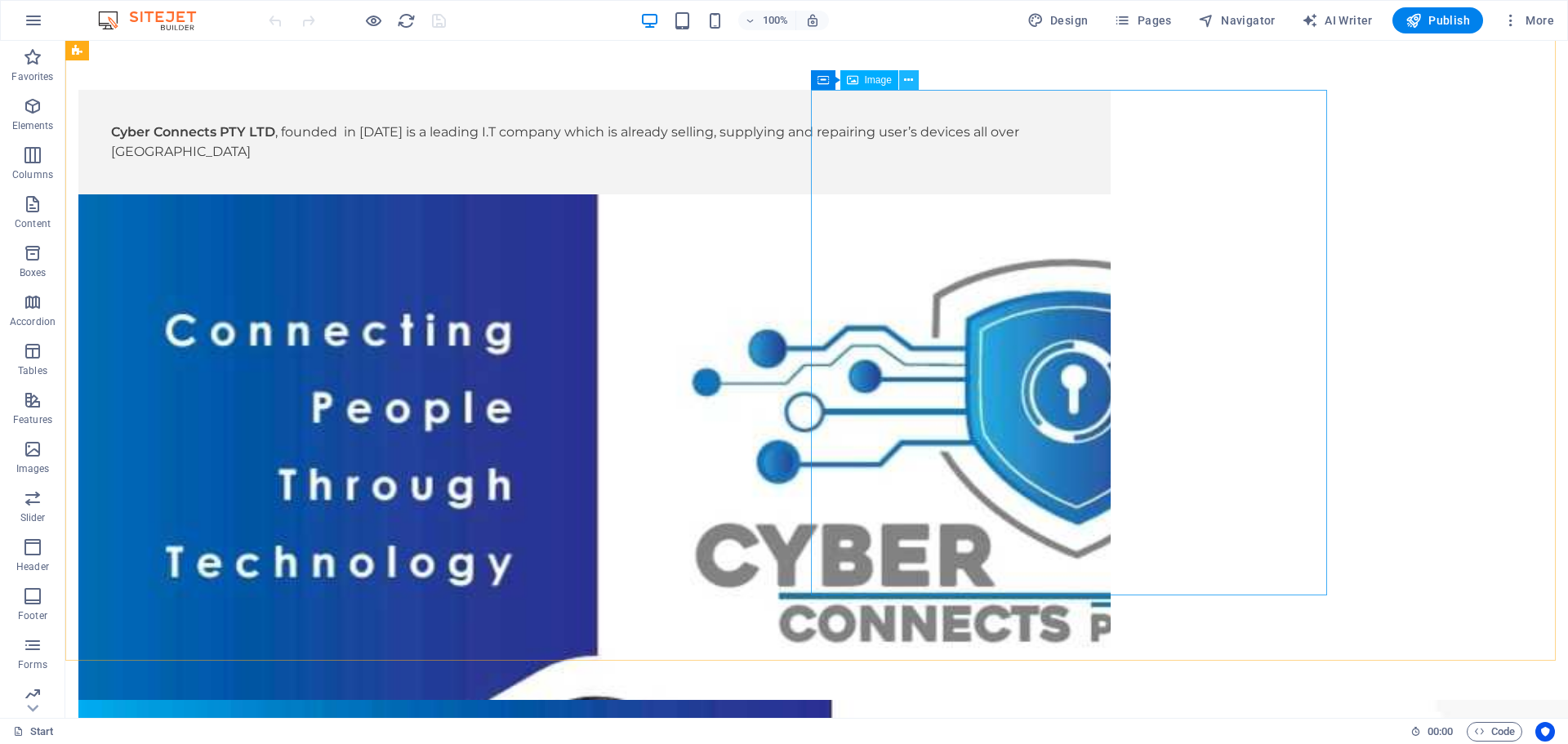
click at [902, 81] on button at bounding box center [909, 80] width 19 height 19
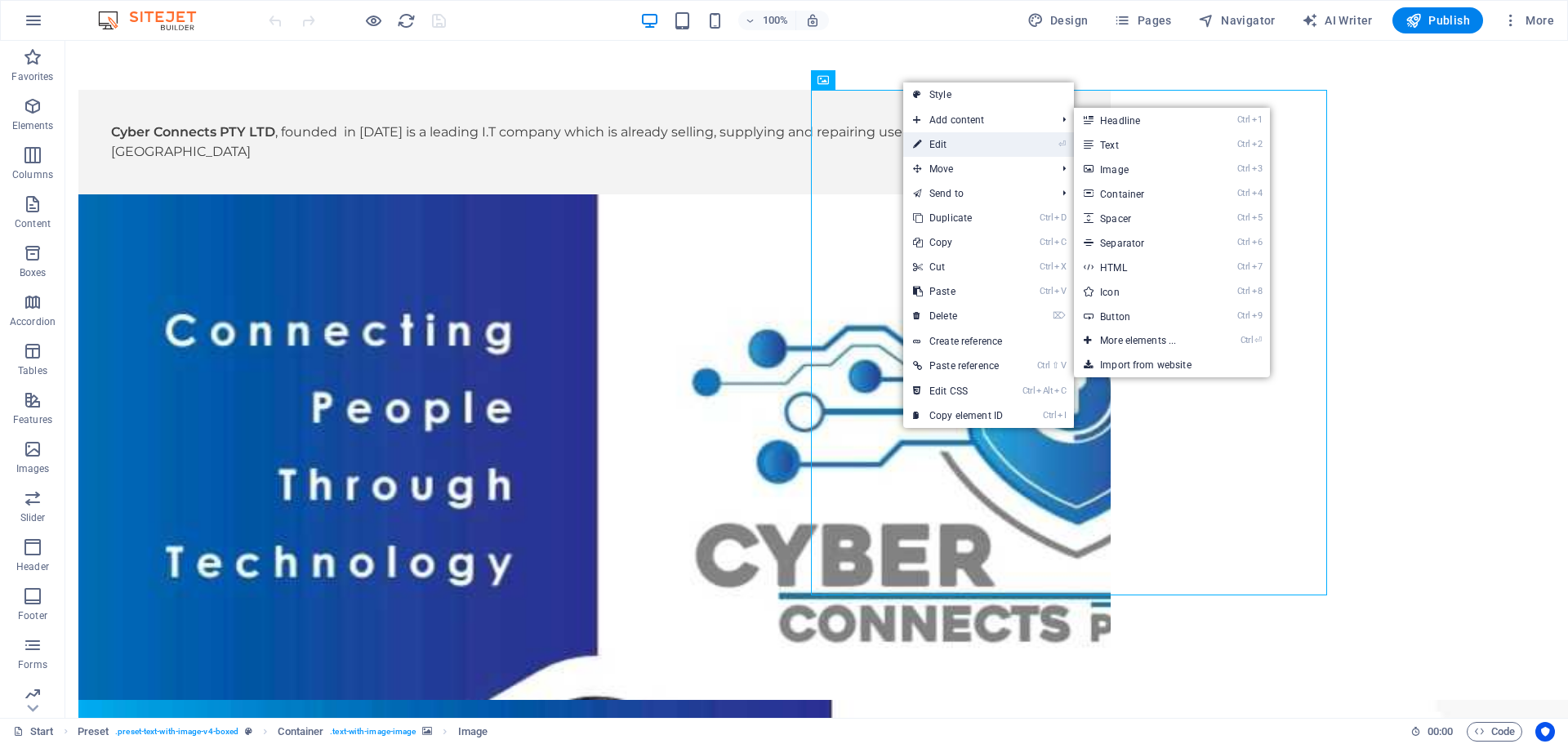
drag, startPoint x: 935, startPoint y: 140, endPoint x: 484, endPoint y: 97, distance: 453.0
click at [935, 140] on link "⏎ Edit" at bounding box center [957, 145] width 109 height 25
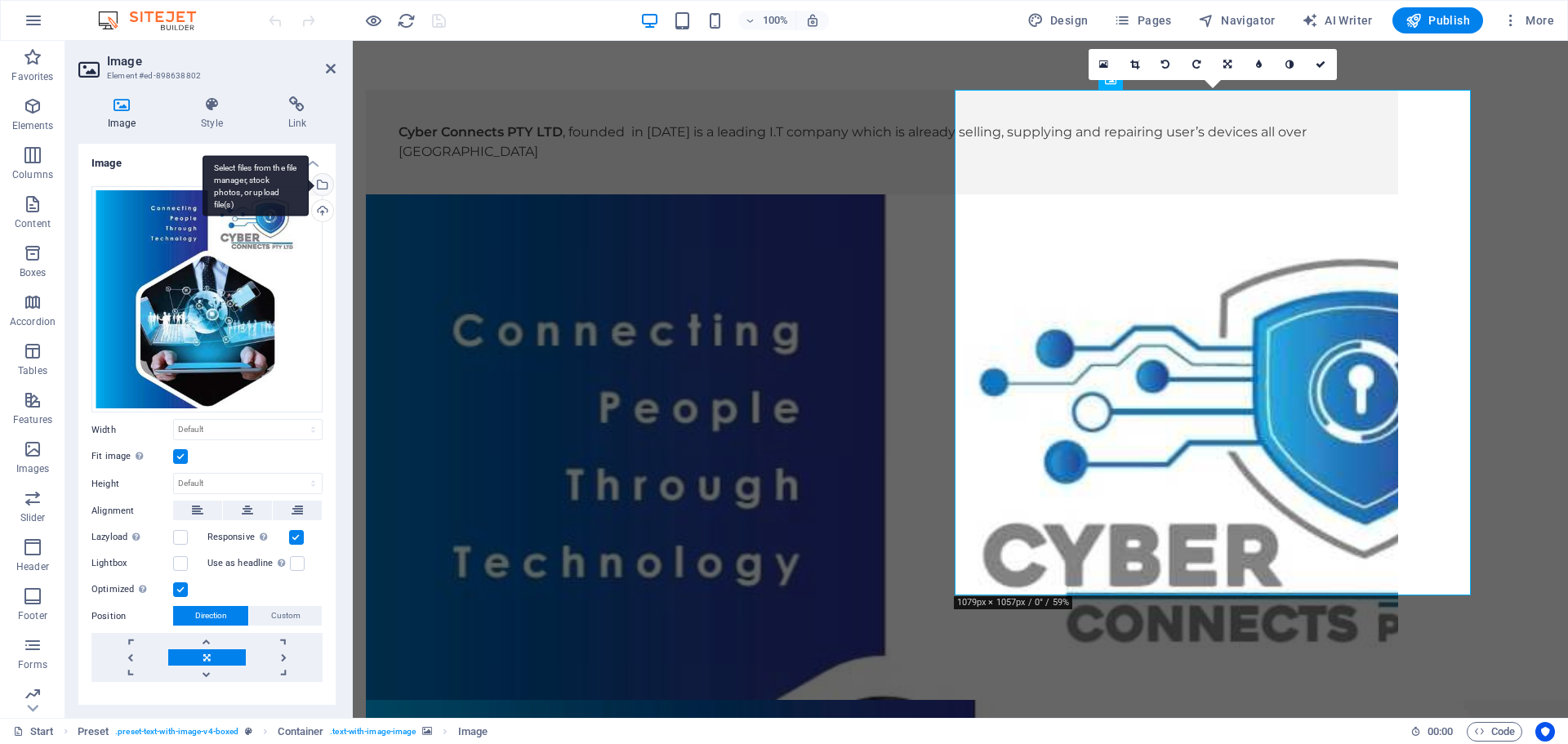
click at [322, 187] on div "Select files from the file manager, stock photos, or upload file(s)" at bounding box center [321, 186] width 25 height 25
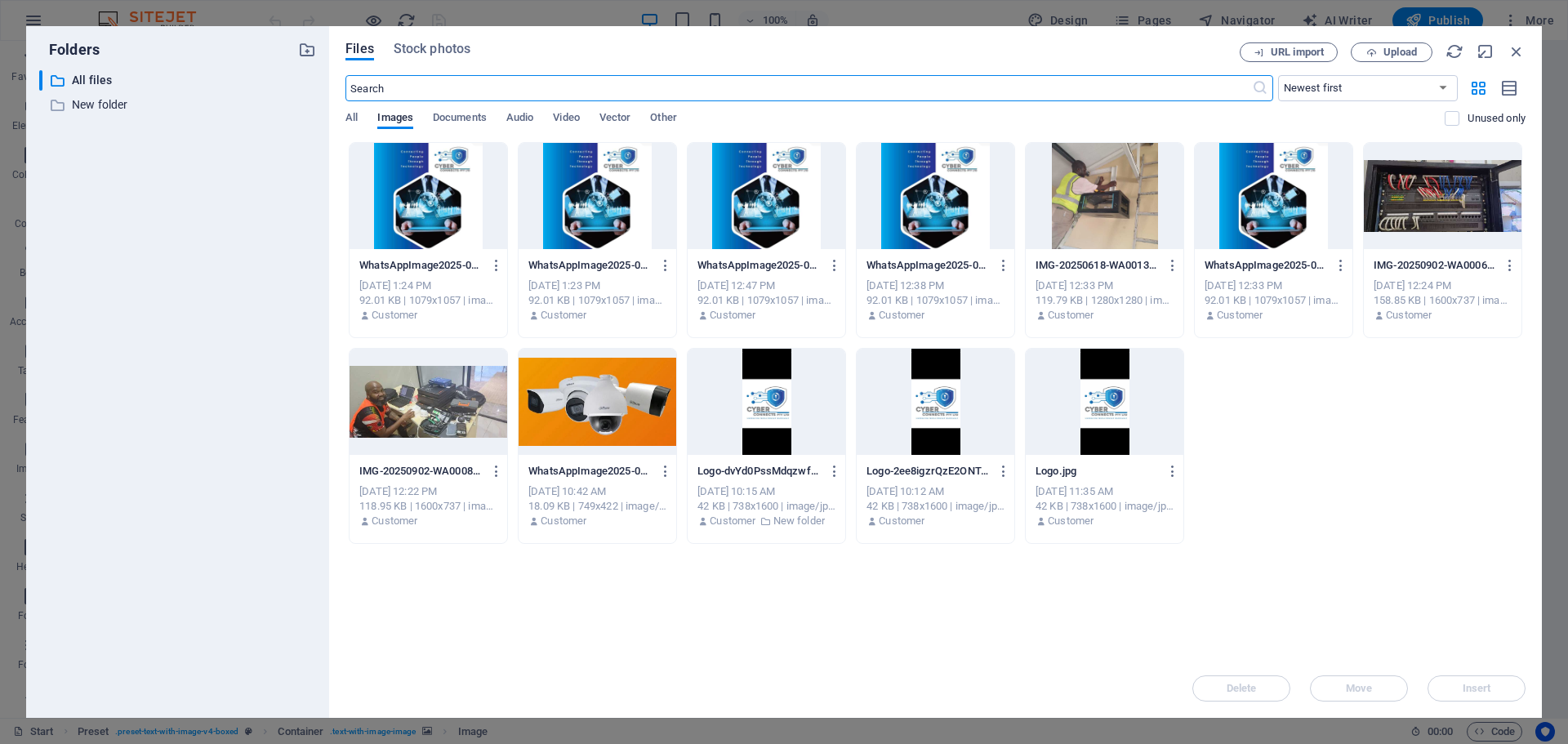
click at [394, 200] on div at bounding box center [428, 196] width 157 height 106
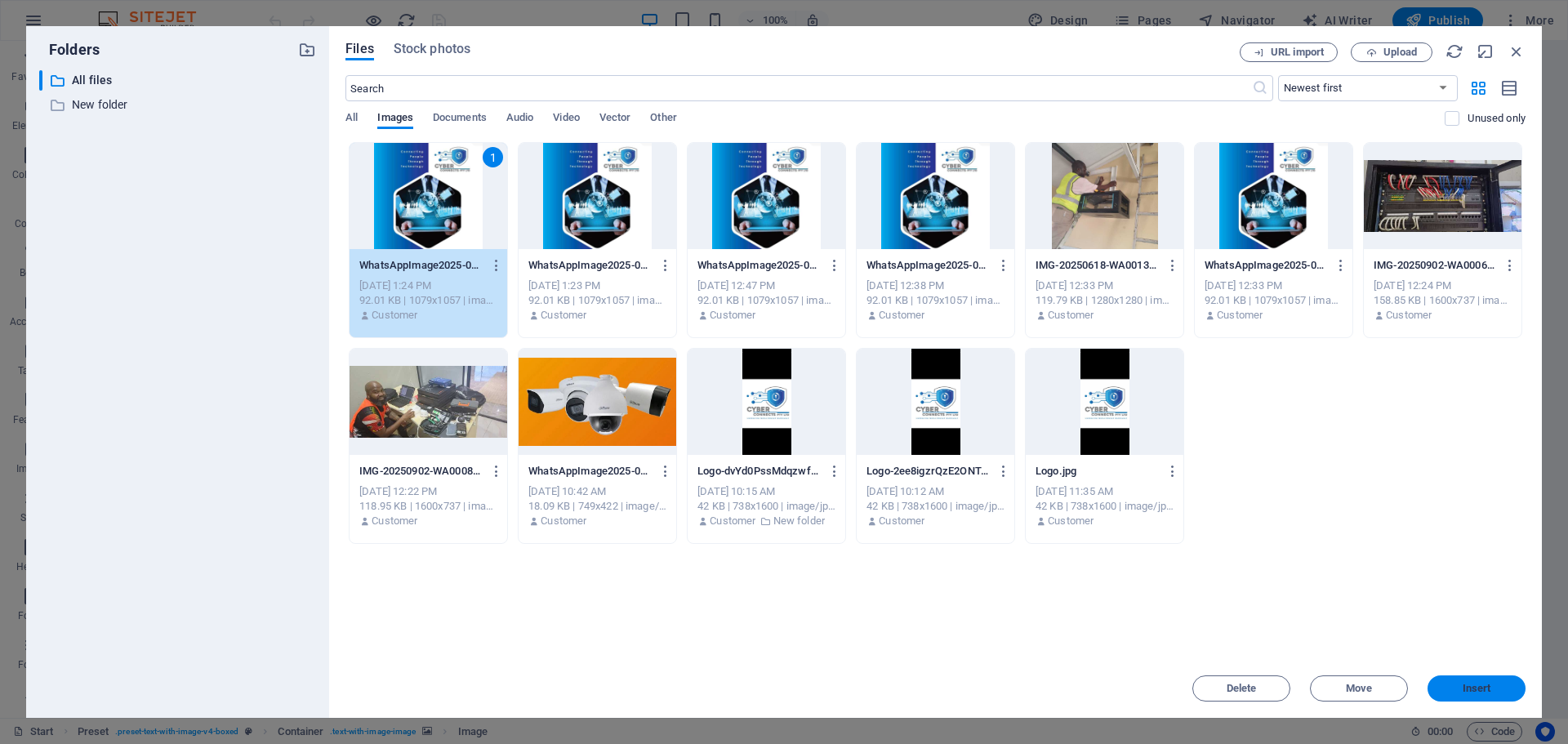
click at [1475, 696] on button "Insert" at bounding box center [1476, 688] width 98 height 26
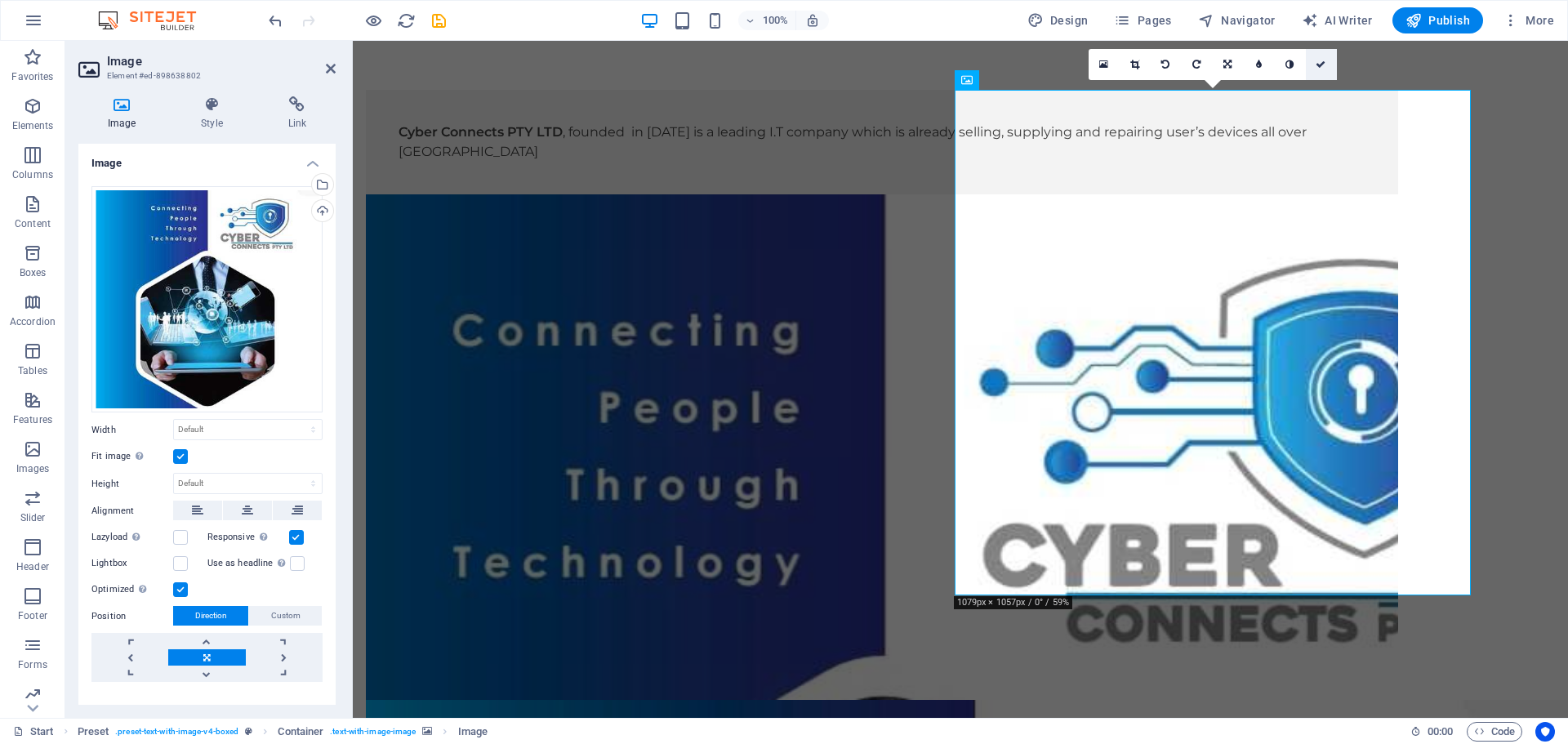
click at [1316, 63] on icon at bounding box center [1321, 64] width 10 height 10
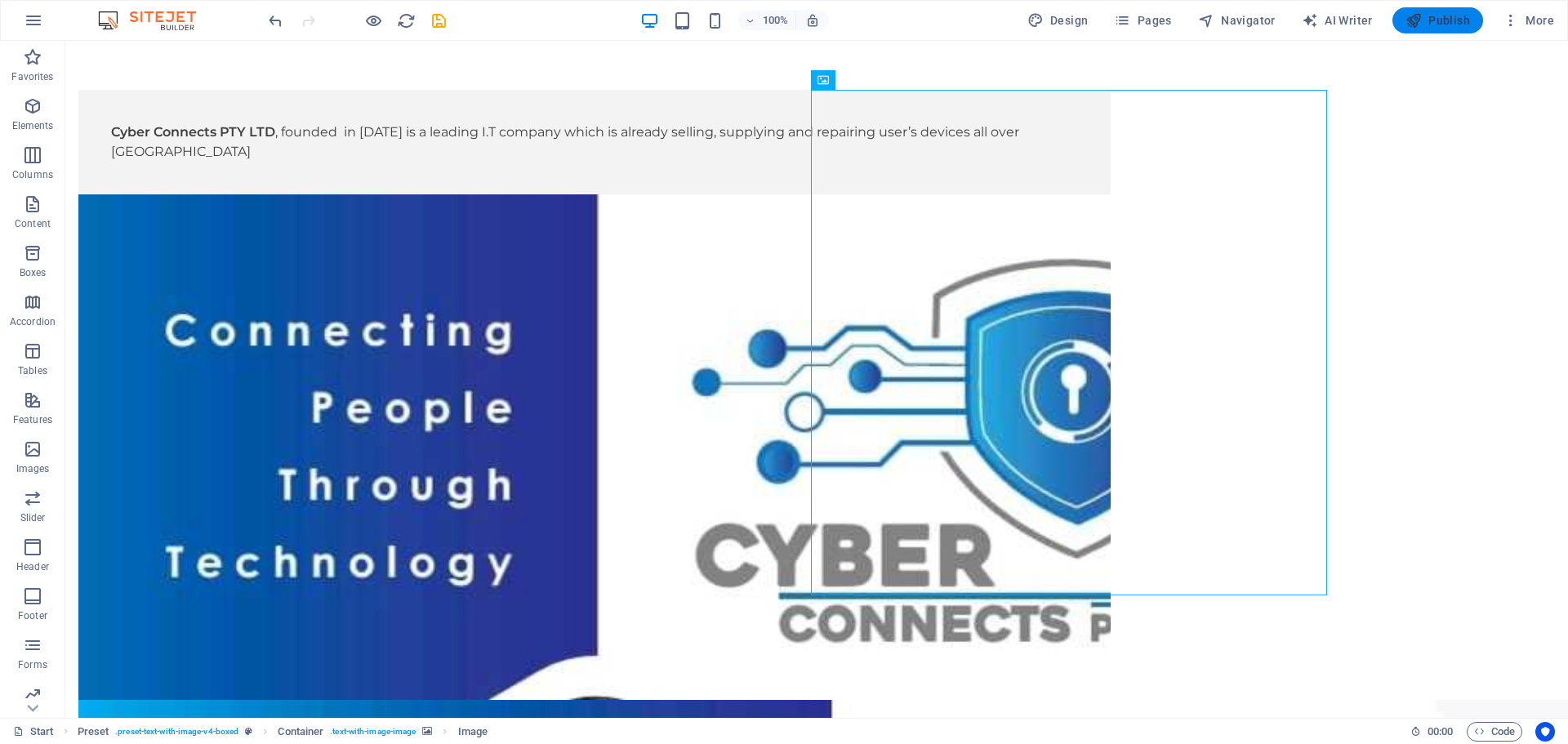
click at [1436, 18] on span "Publish" at bounding box center [1437, 20] width 64 height 16
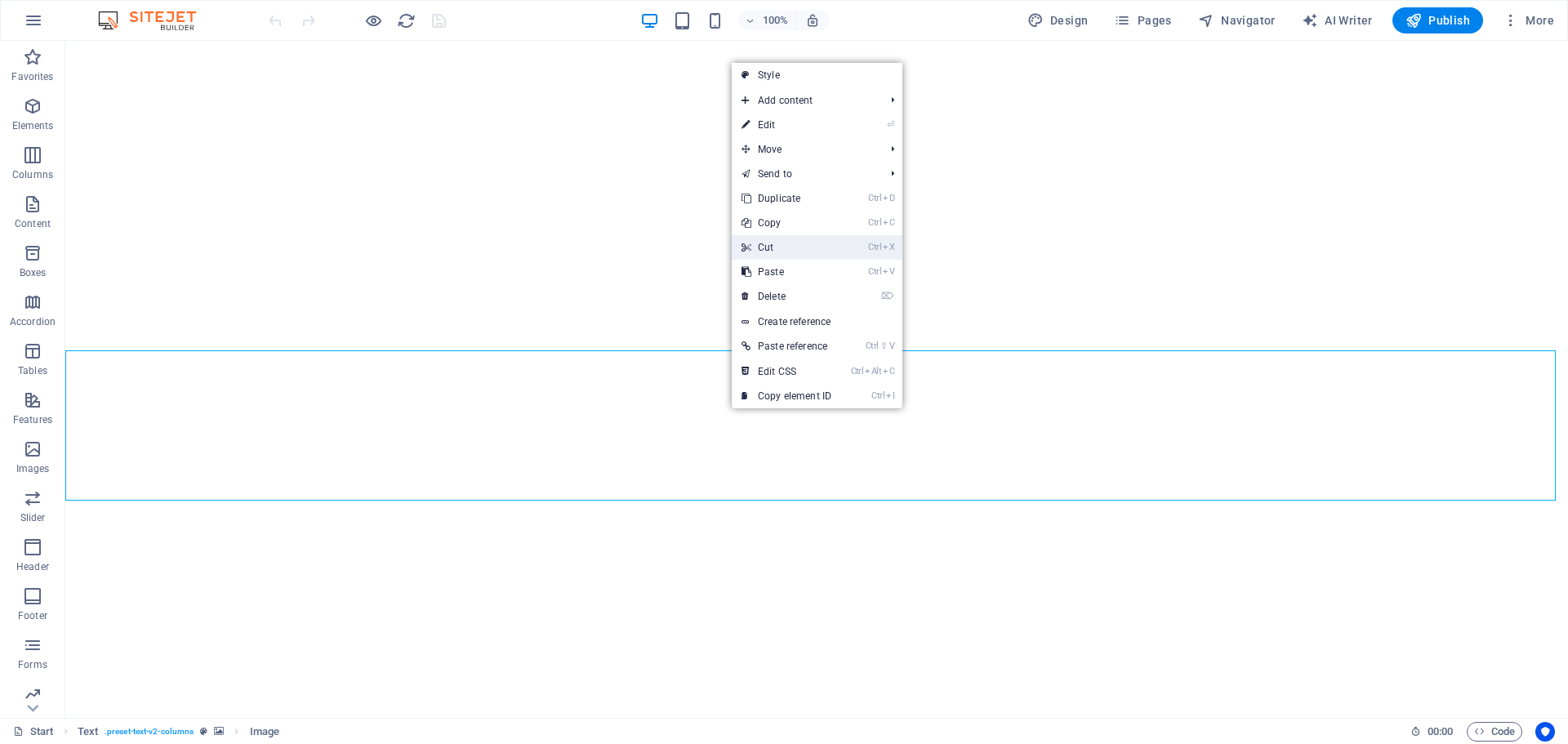
click at [774, 246] on link "Ctrl X Cut" at bounding box center [786, 247] width 109 height 25
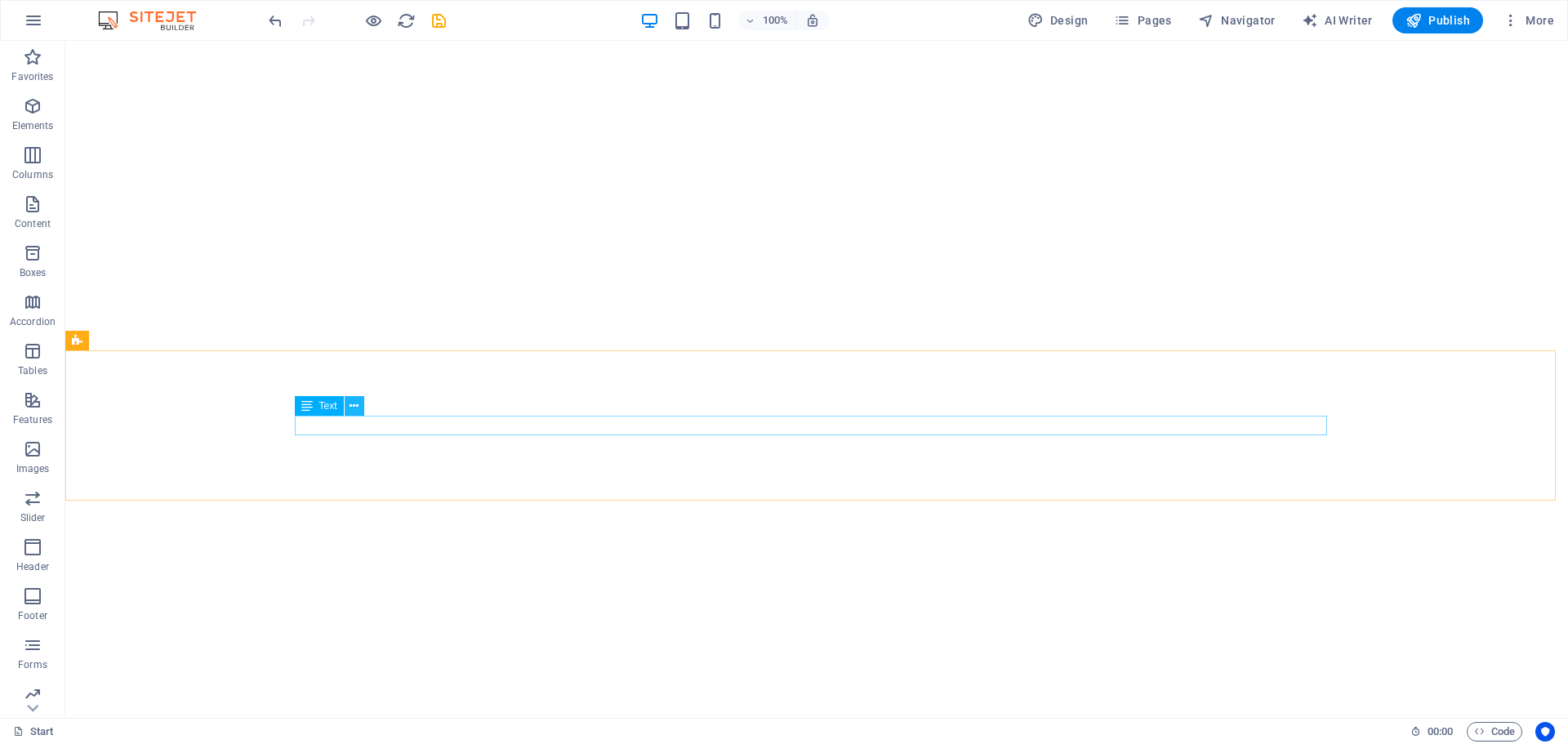
click at [348, 407] on button at bounding box center [355, 406] width 19 height 19
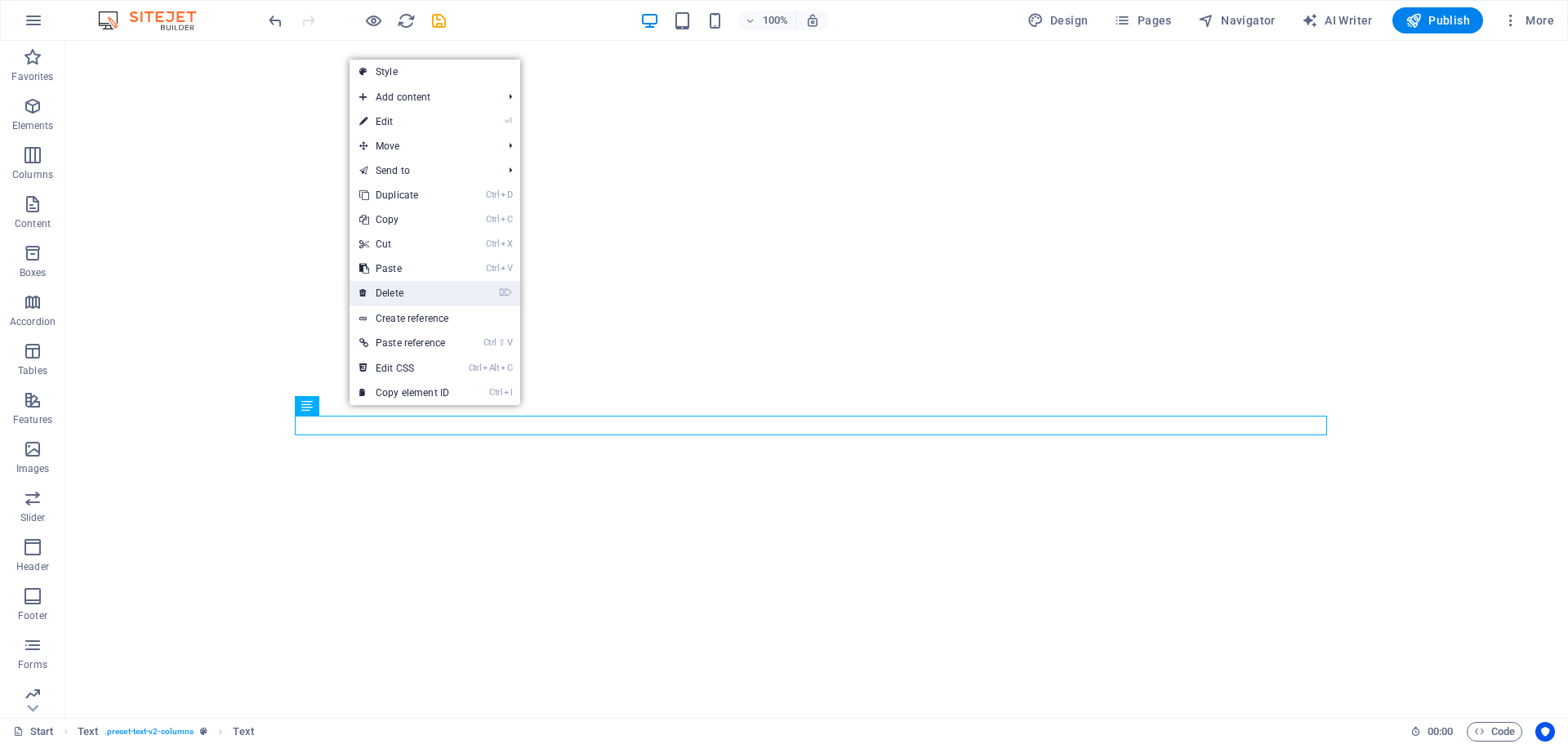
click at [401, 291] on link "⌦ Delete" at bounding box center [404, 293] width 109 height 25
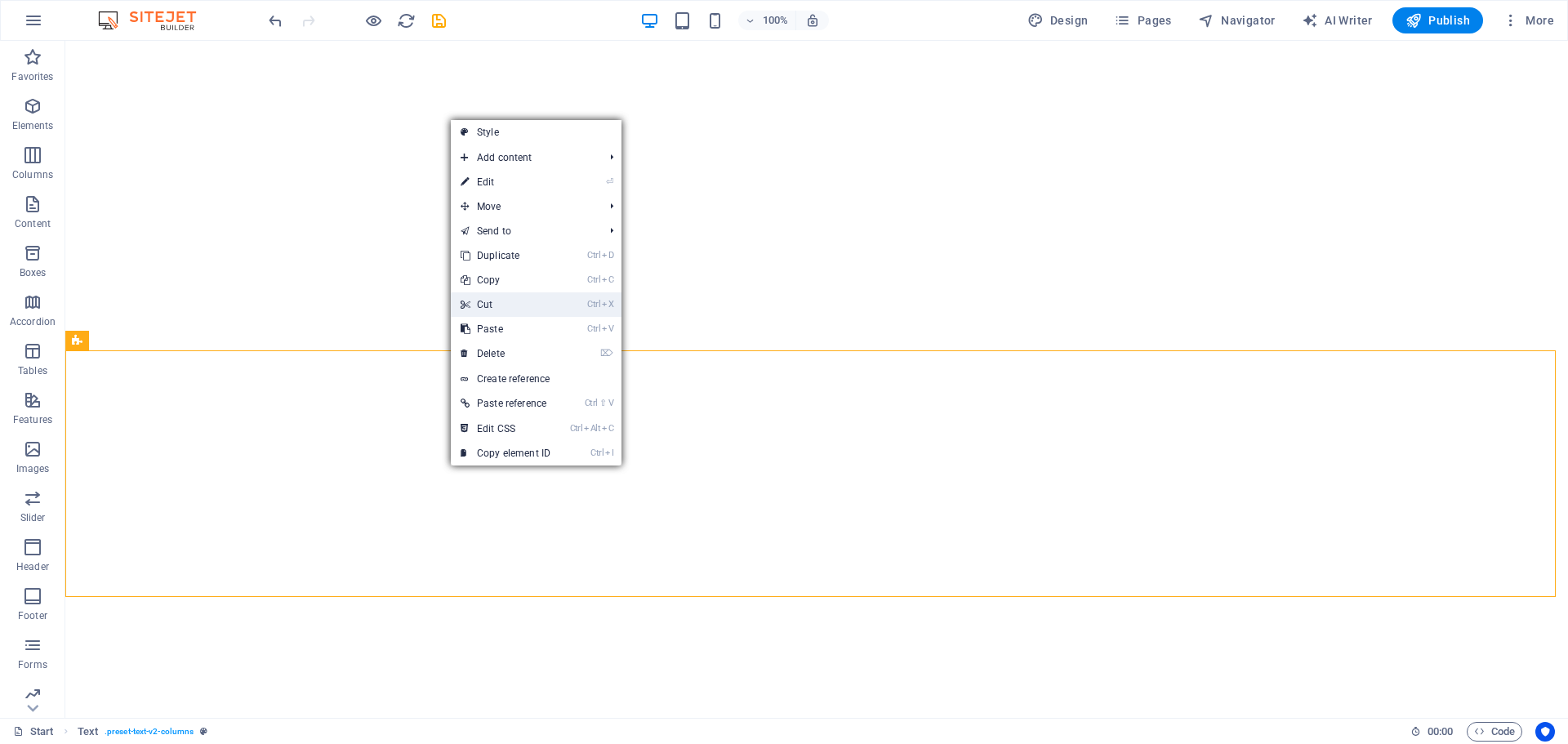
click at [487, 306] on link "Ctrl X Cut" at bounding box center [505, 305] width 109 height 25
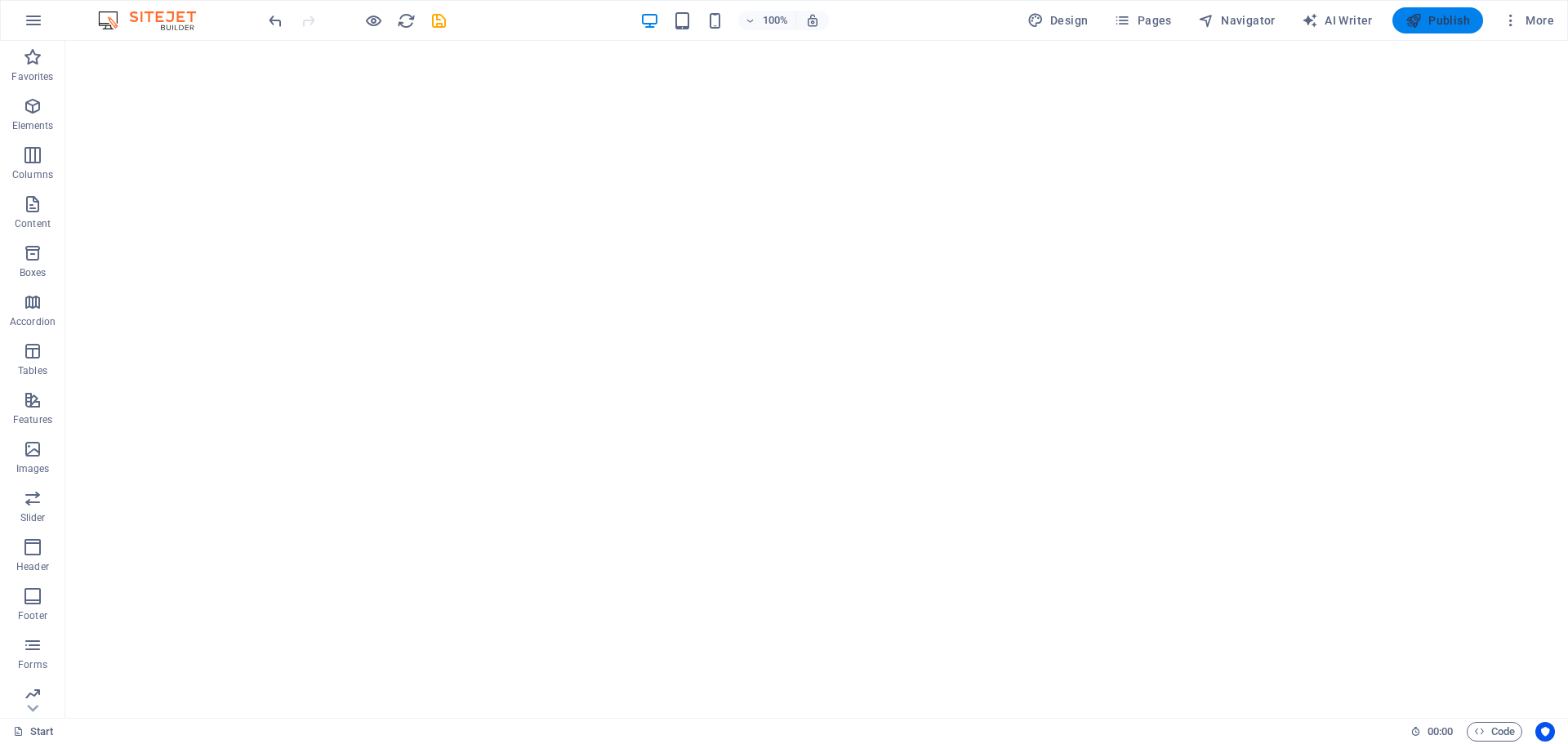
click at [1435, 19] on span "Publish" at bounding box center [1437, 20] width 64 height 16
